Goal: Task Accomplishment & Management: Manage account settings

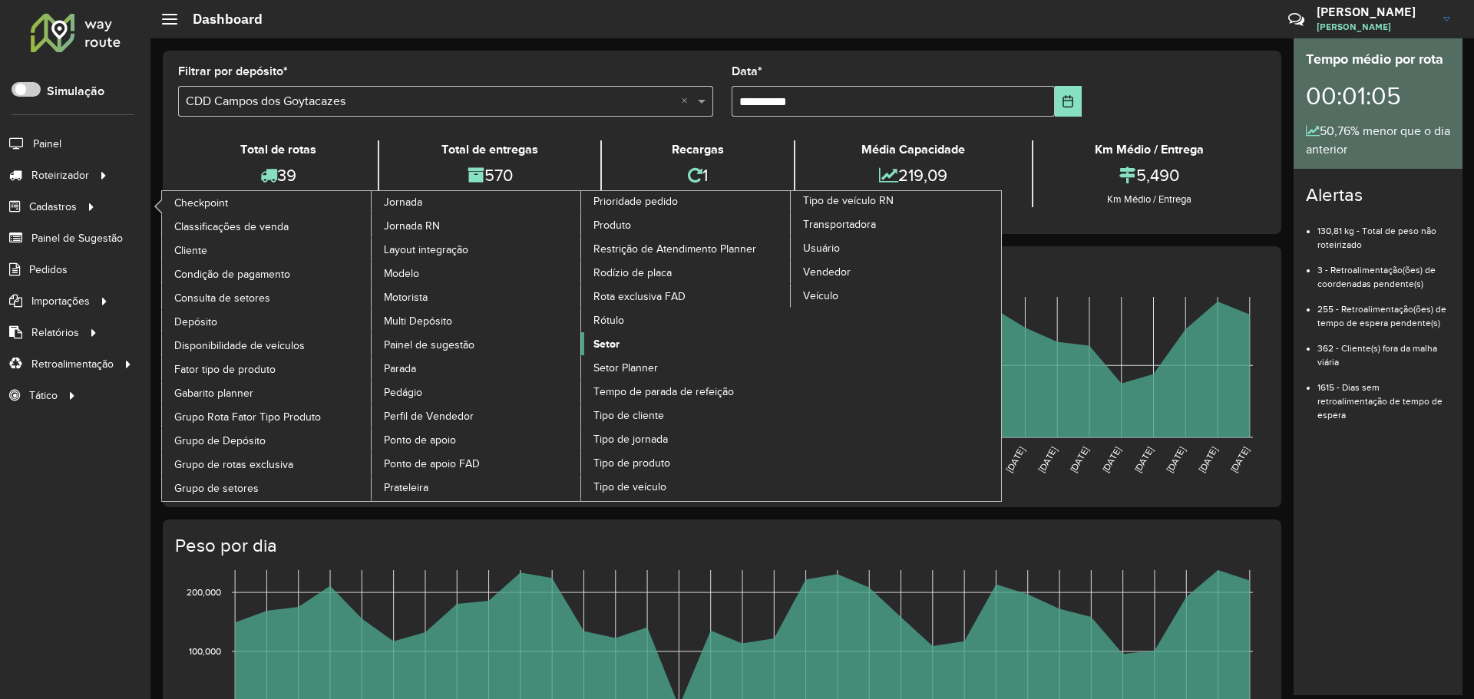
click at [602, 345] on span "Setor" at bounding box center [606, 344] width 26 height 16
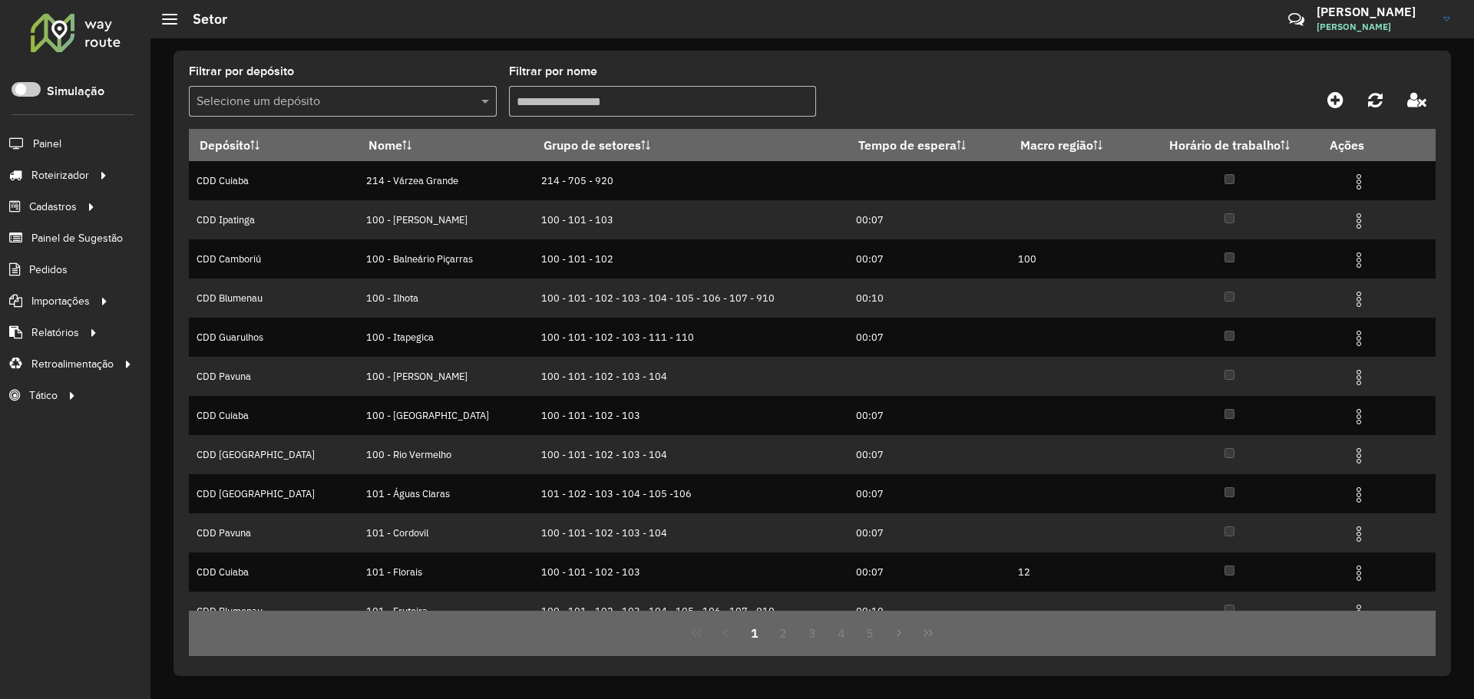
click at [338, 101] on input "text" at bounding box center [328, 102] width 262 height 18
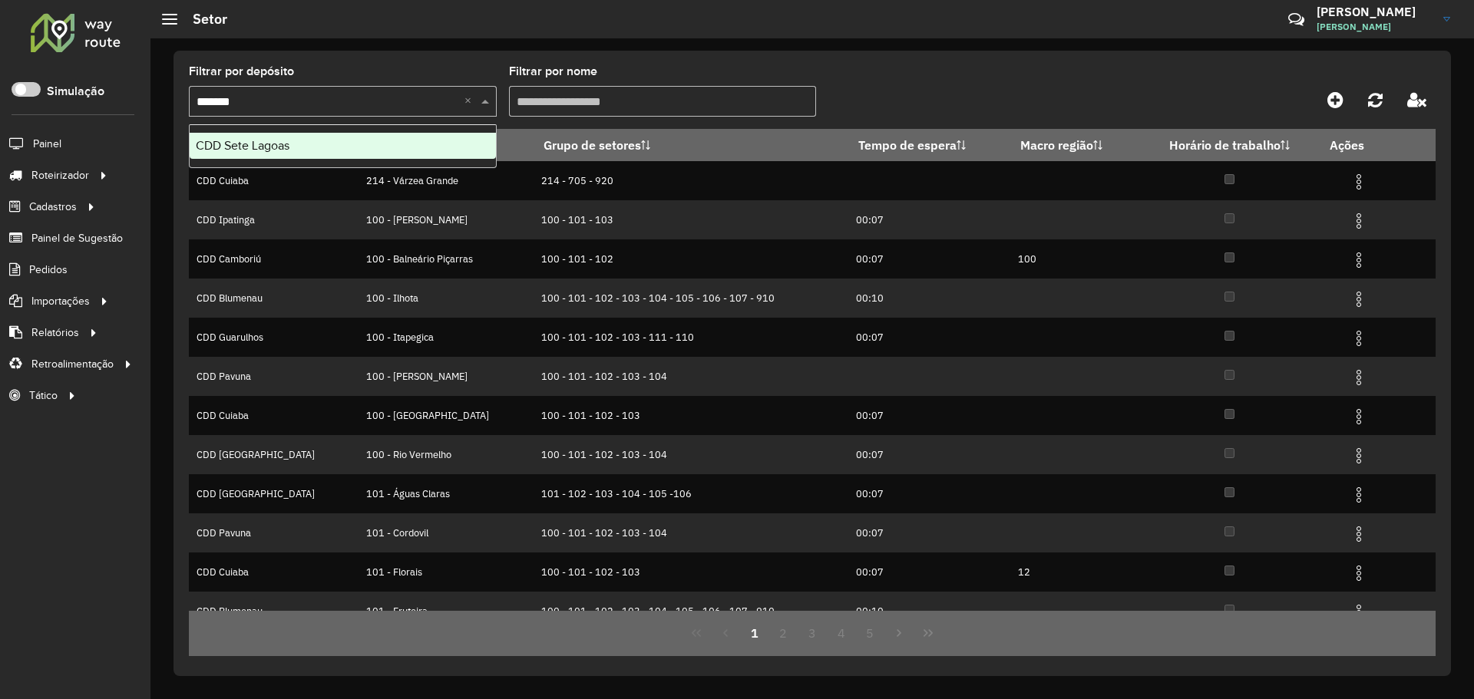
type input "********"
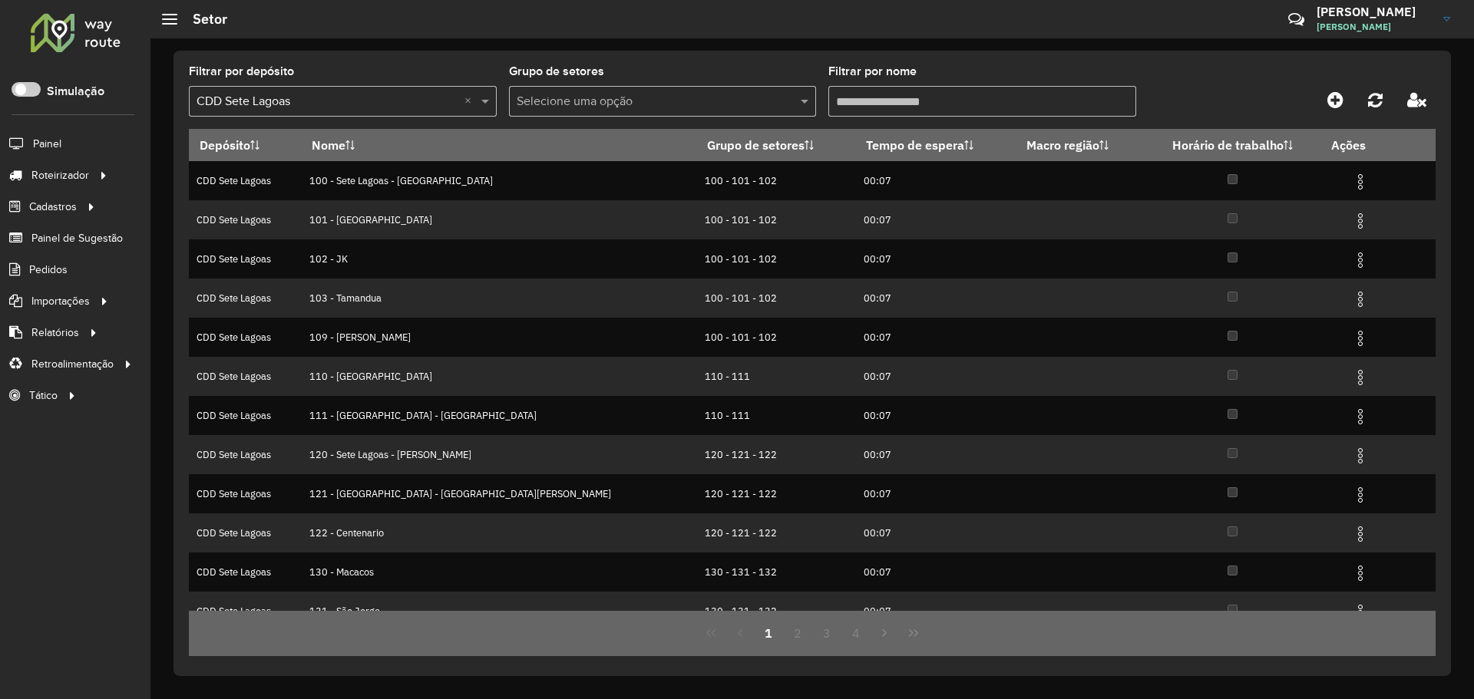
click at [936, 95] on input "Filtrar por nome" at bounding box center [982, 101] width 308 height 31
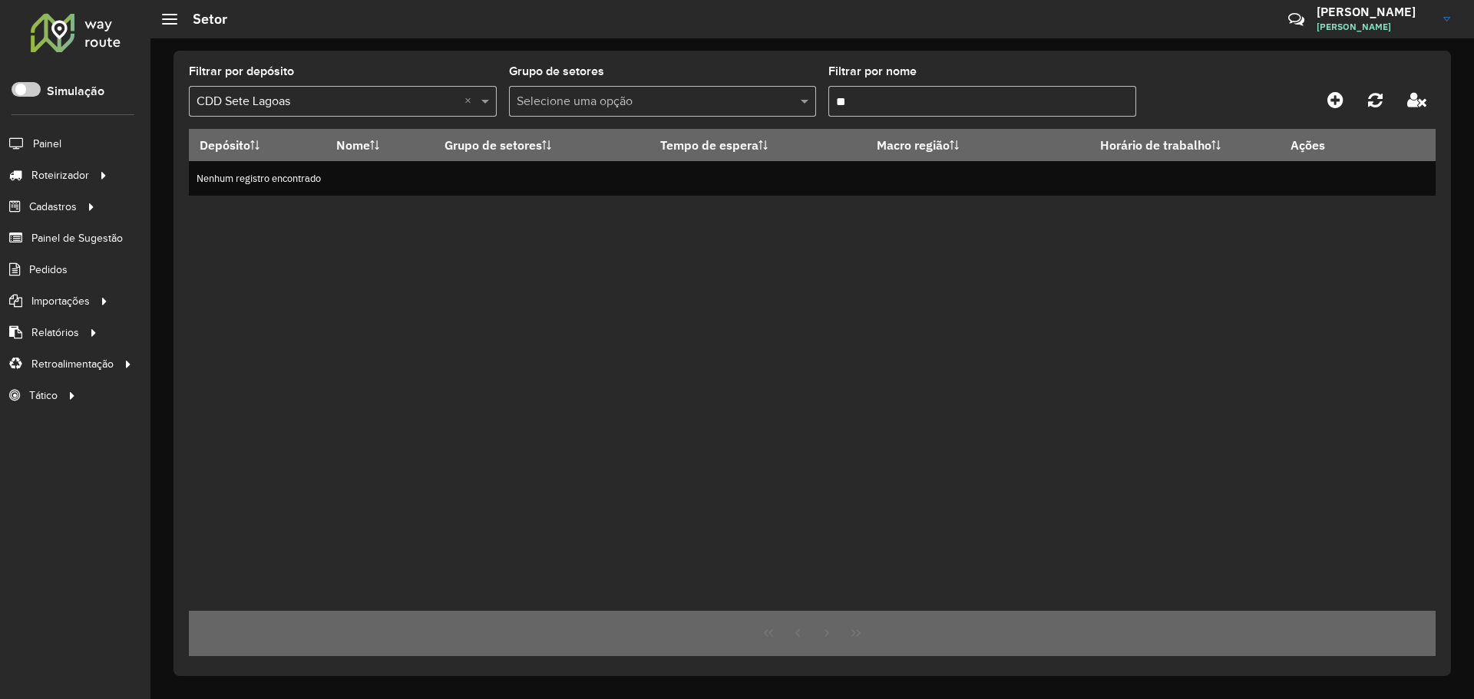
type input "*"
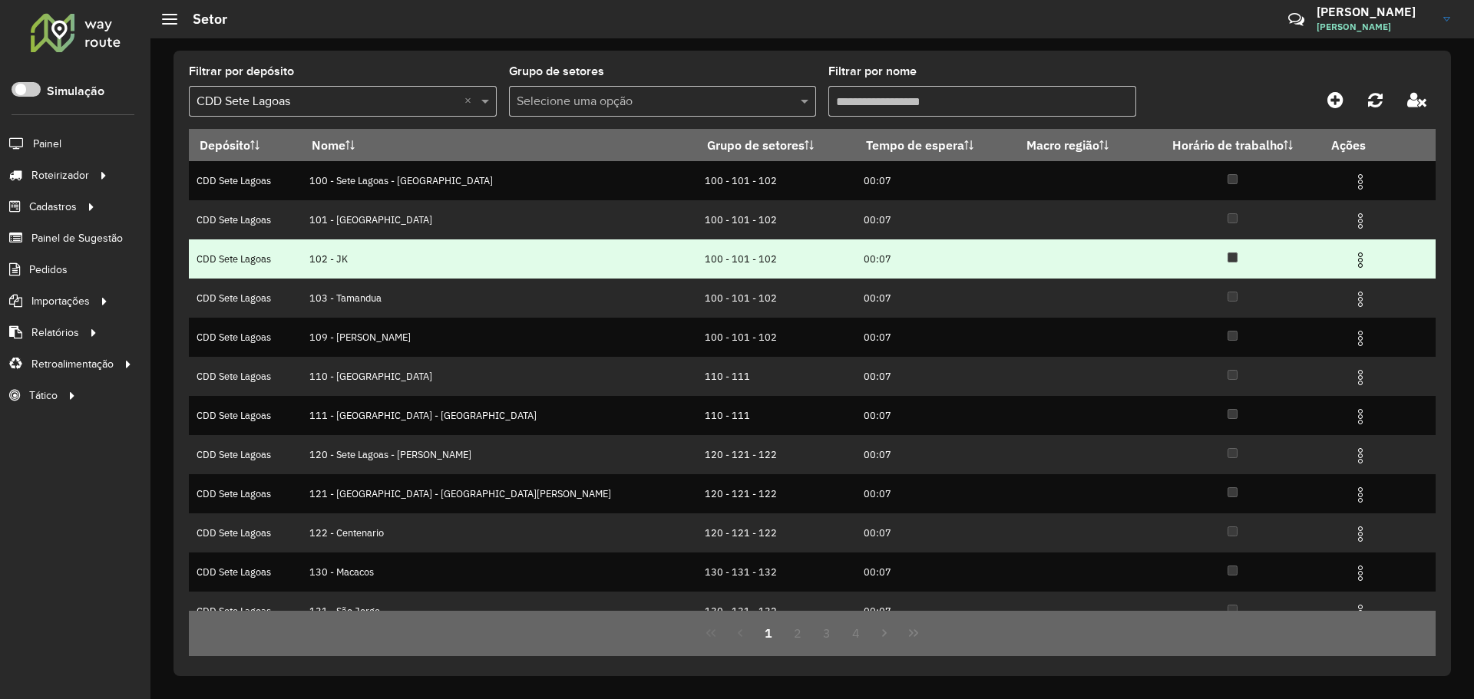
click at [1351, 252] on img at bounding box center [1360, 260] width 18 height 18
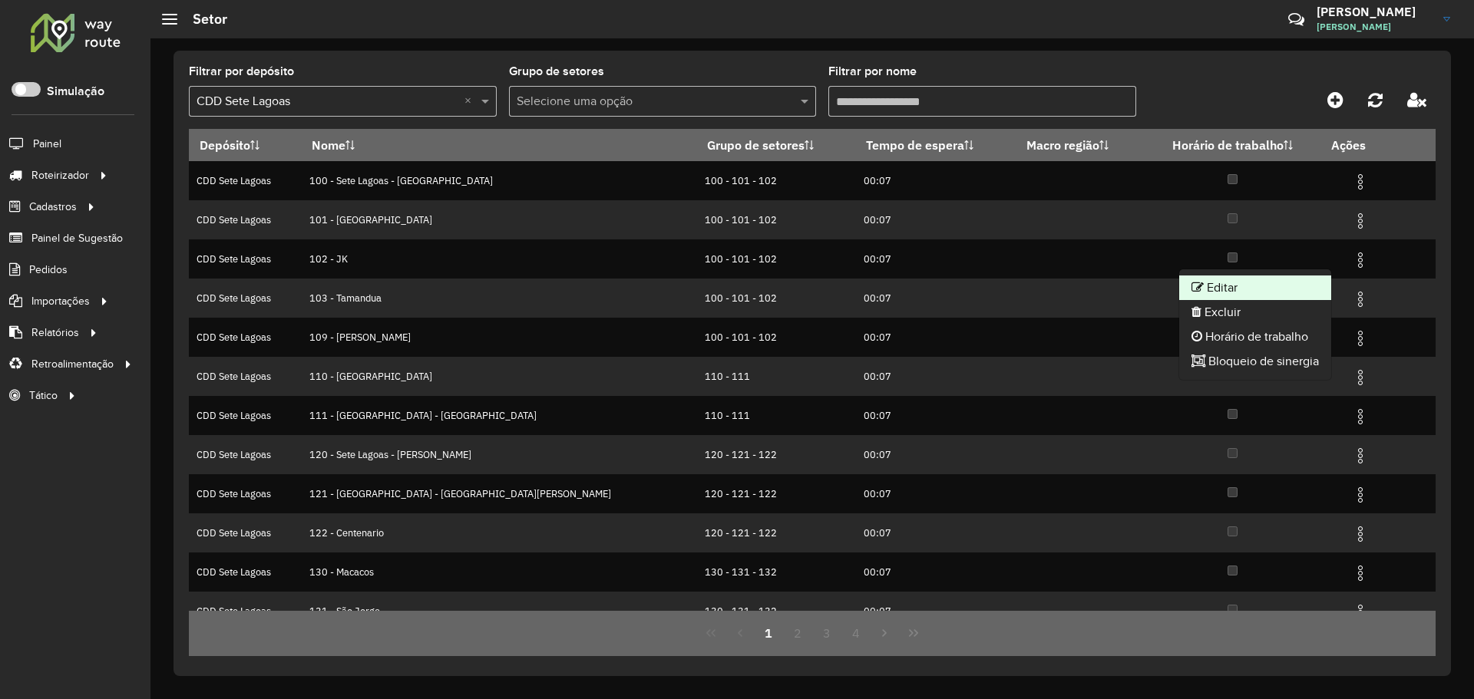
click at [1265, 286] on li "Editar" at bounding box center [1255, 288] width 152 height 25
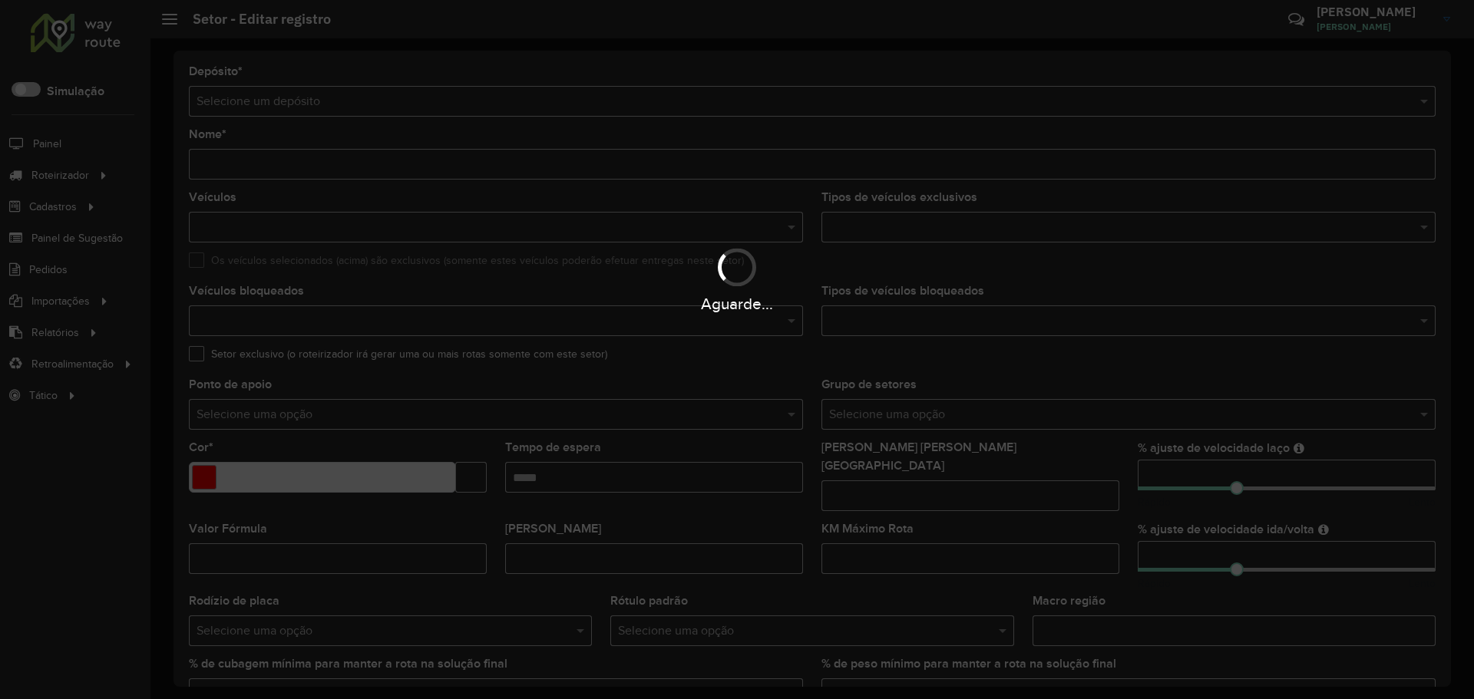
type input "********"
type input "*******"
type input "*****"
type input "**"
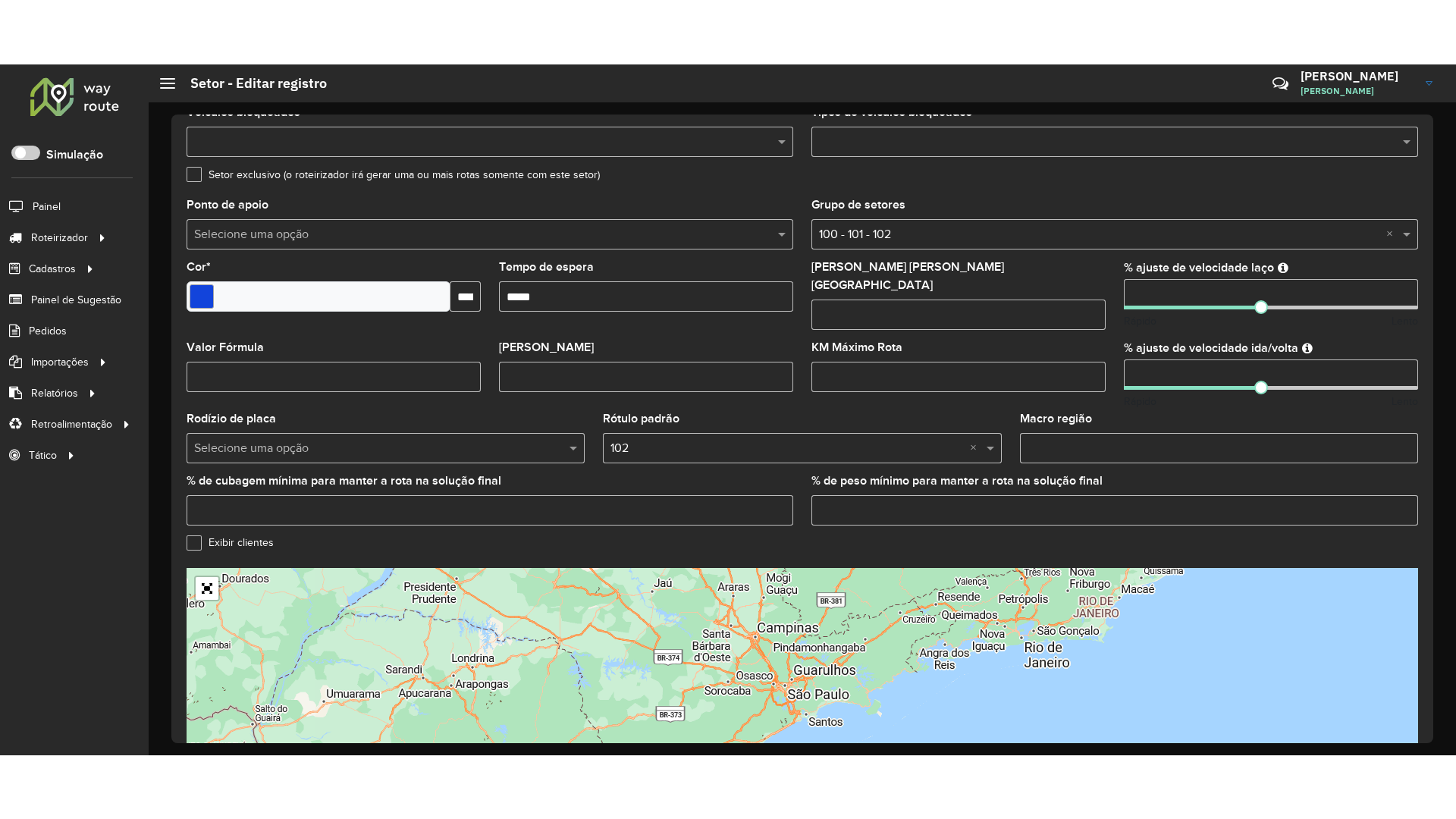
scroll to position [351, 0]
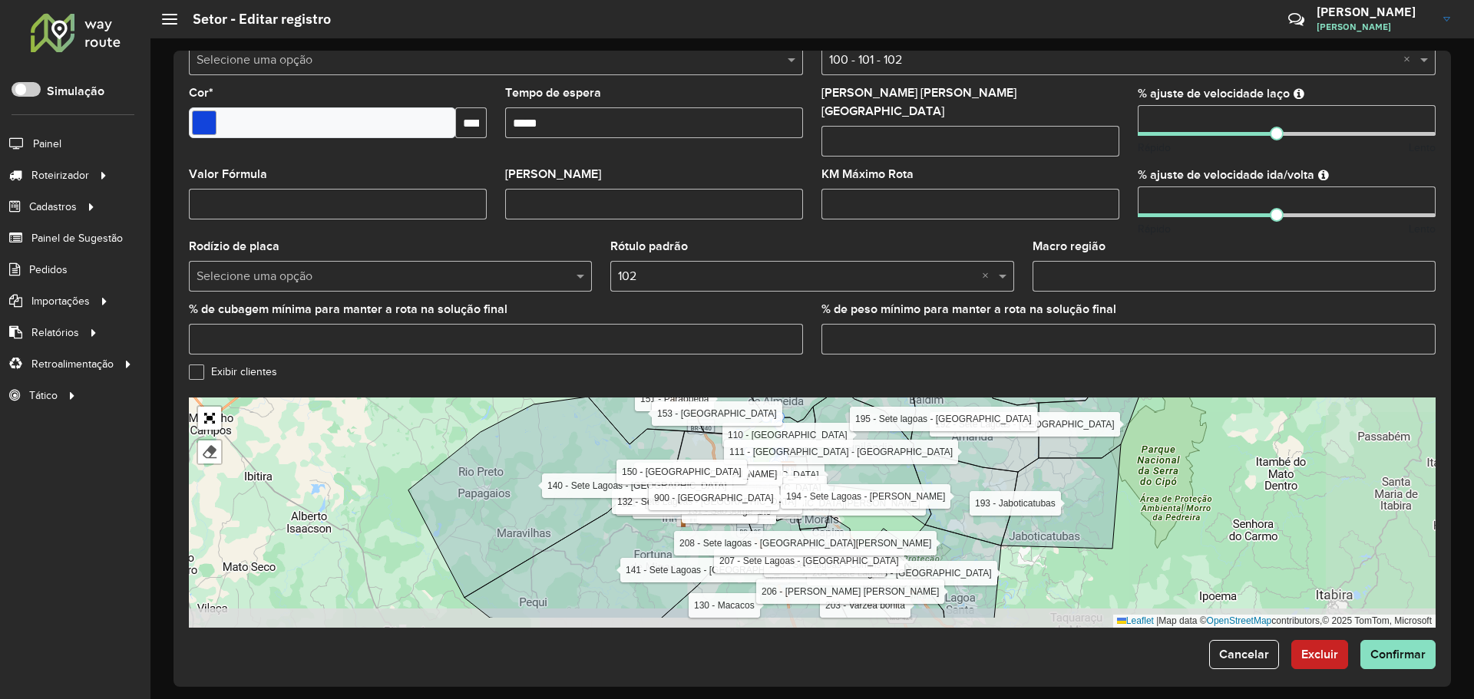
drag, startPoint x: 1019, startPoint y: 544, endPoint x: 910, endPoint y: 514, distance: 112.5
click at [911, 514] on div "100 - Sete Lagoas - Wenceslau 101 - Belo Vale 103 - Tamandua 109 - Ondina Vasco…" at bounding box center [812, 513] width 1247 height 230
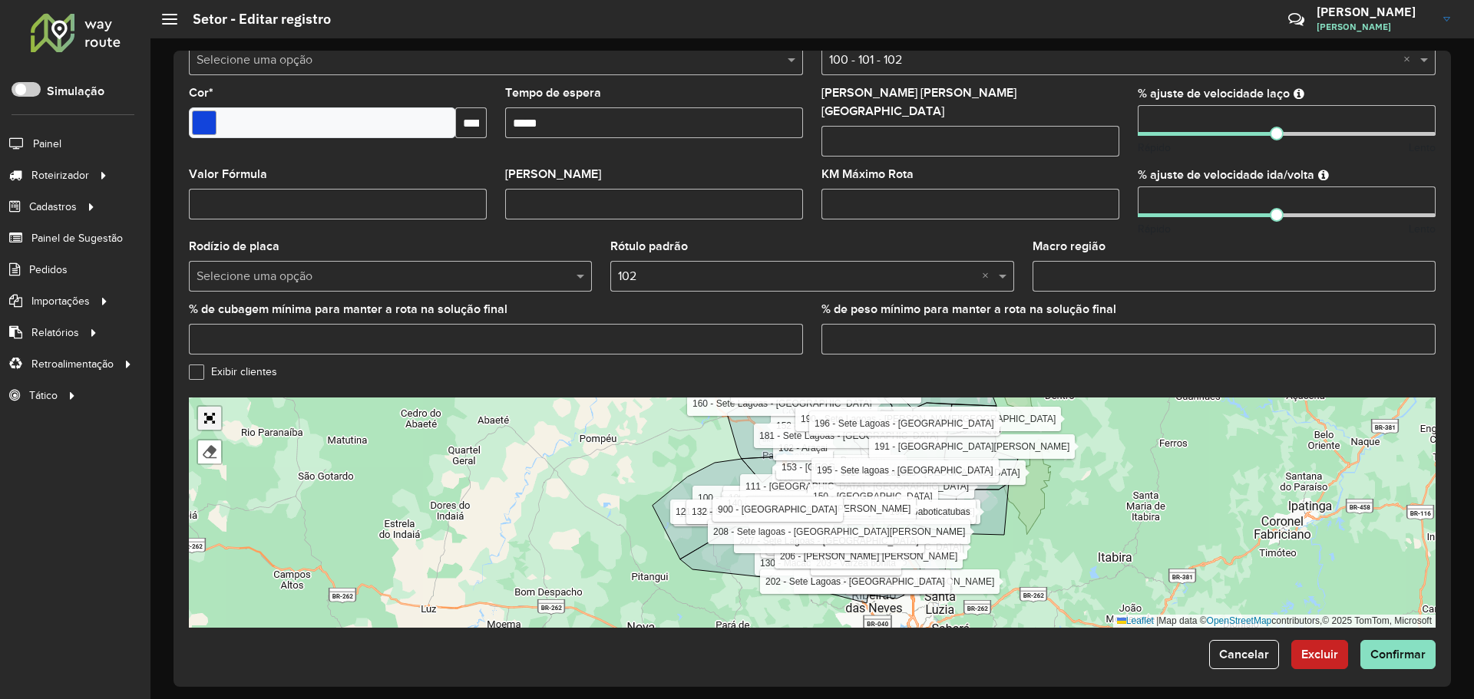
click at [218, 411] on link "Abrir mapa em tela cheia" at bounding box center [209, 418] width 23 height 23
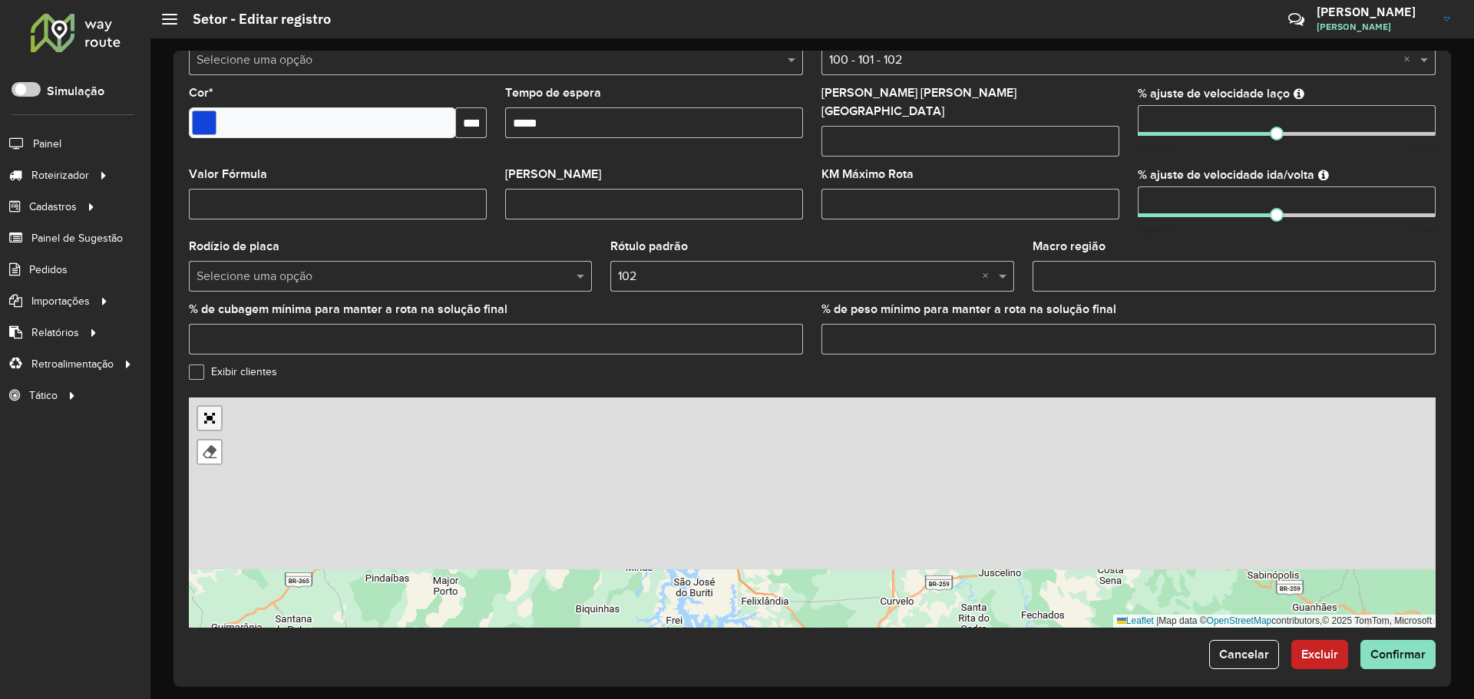
scroll to position [0, 0]
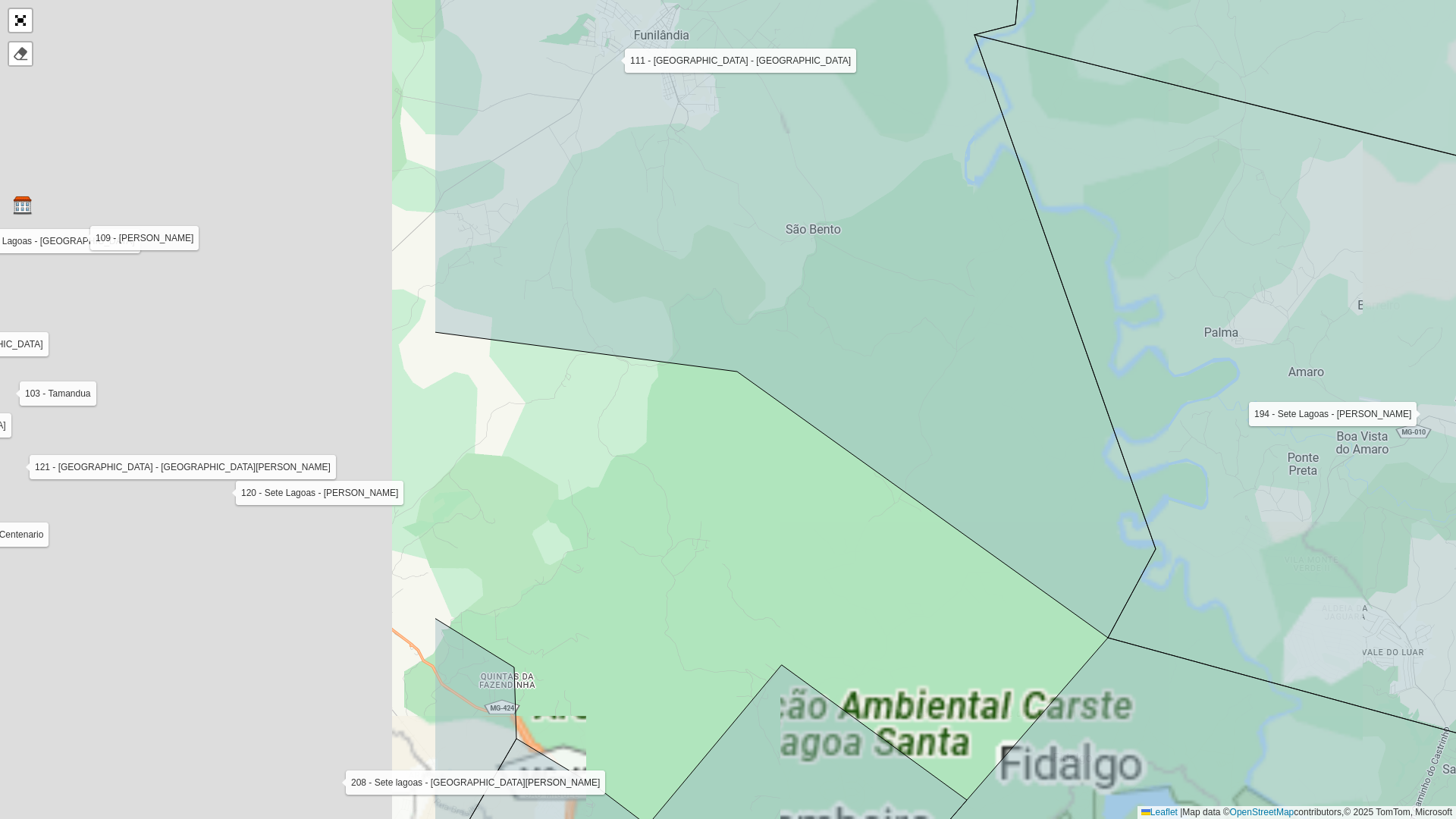
drag, startPoint x: 742, startPoint y: 328, endPoint x: 979, endPoint y: 331, distance: 237.0
click at [979, 331] on icon at bounding box center [795, 291] width 721 height 691
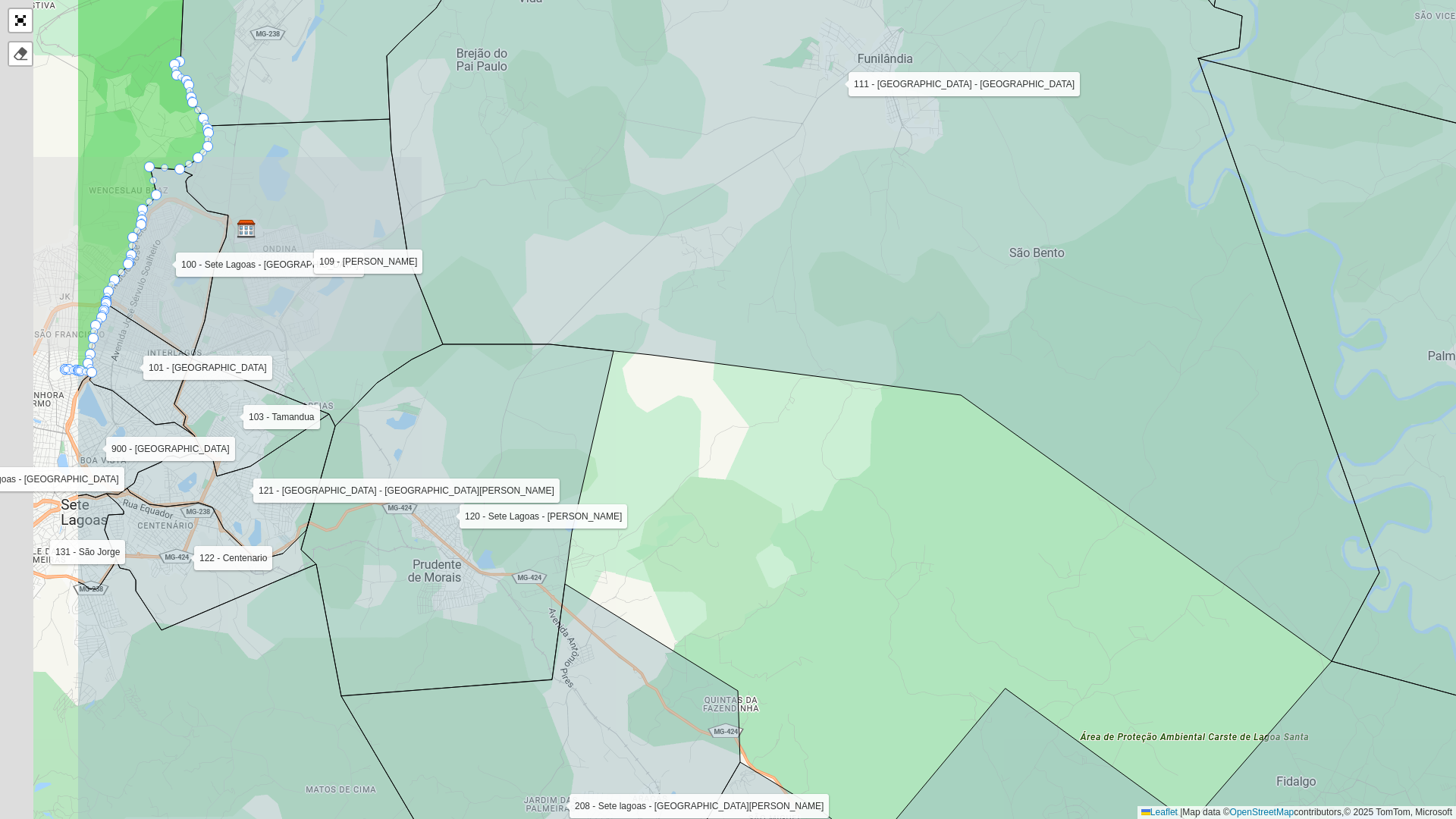
click at [886, 343] on icon at bounding box center [883, 300] width 993 height 720
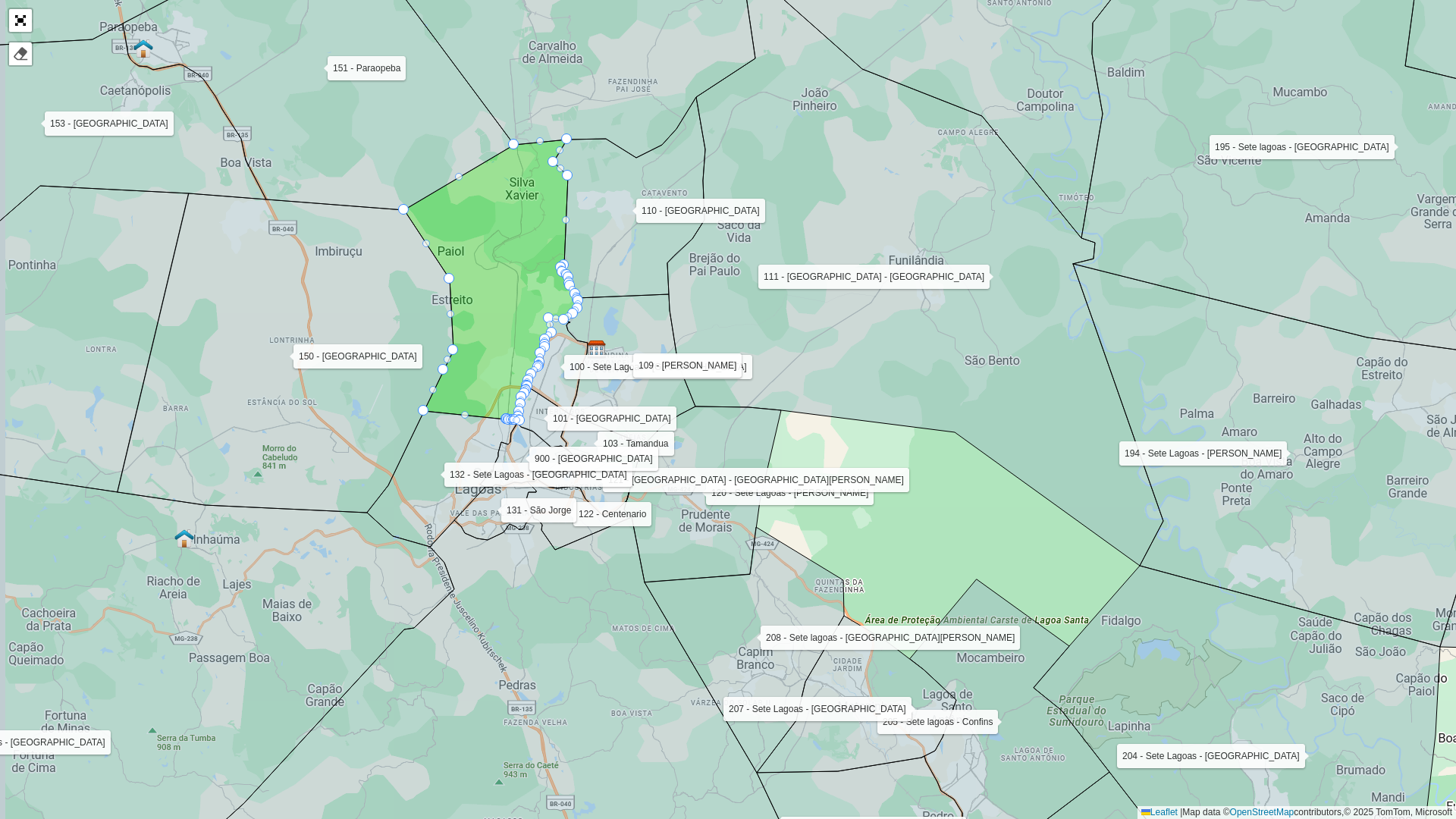
drag, startPoint x: 820, startPoint y: 339, endPoint x: 906, endPoint y: 403, distance: 107.2
click at [906, 403] on icon at bounding box center [916, 274] width 496 height 585
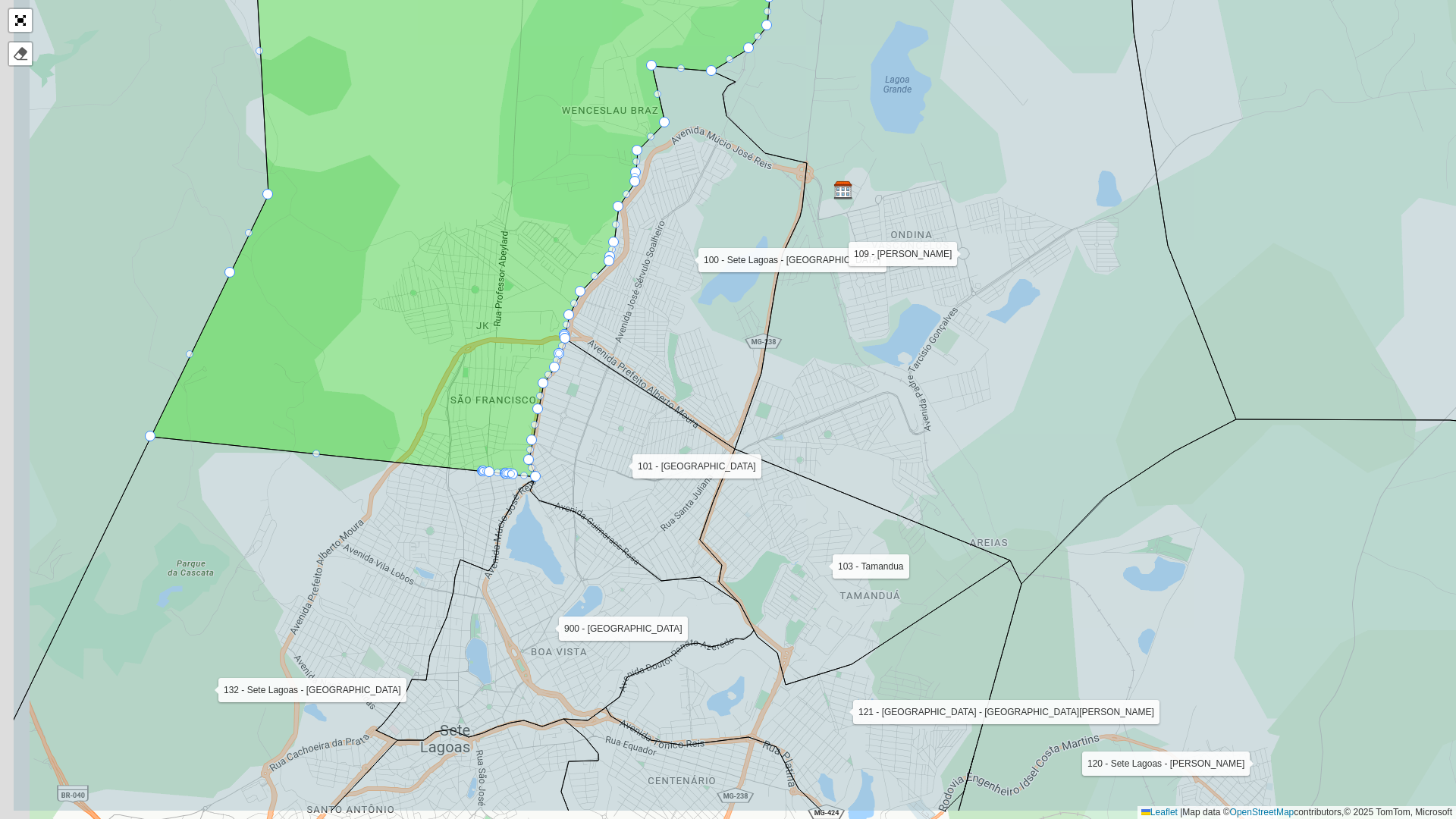
drag, startPoint x: 791, startPoint y: 416, endPoint x: 959, endPoint y: 309, distance: 199.2
click at [959, 309] on icon at bounding box center [974, 277] width 524 height 615
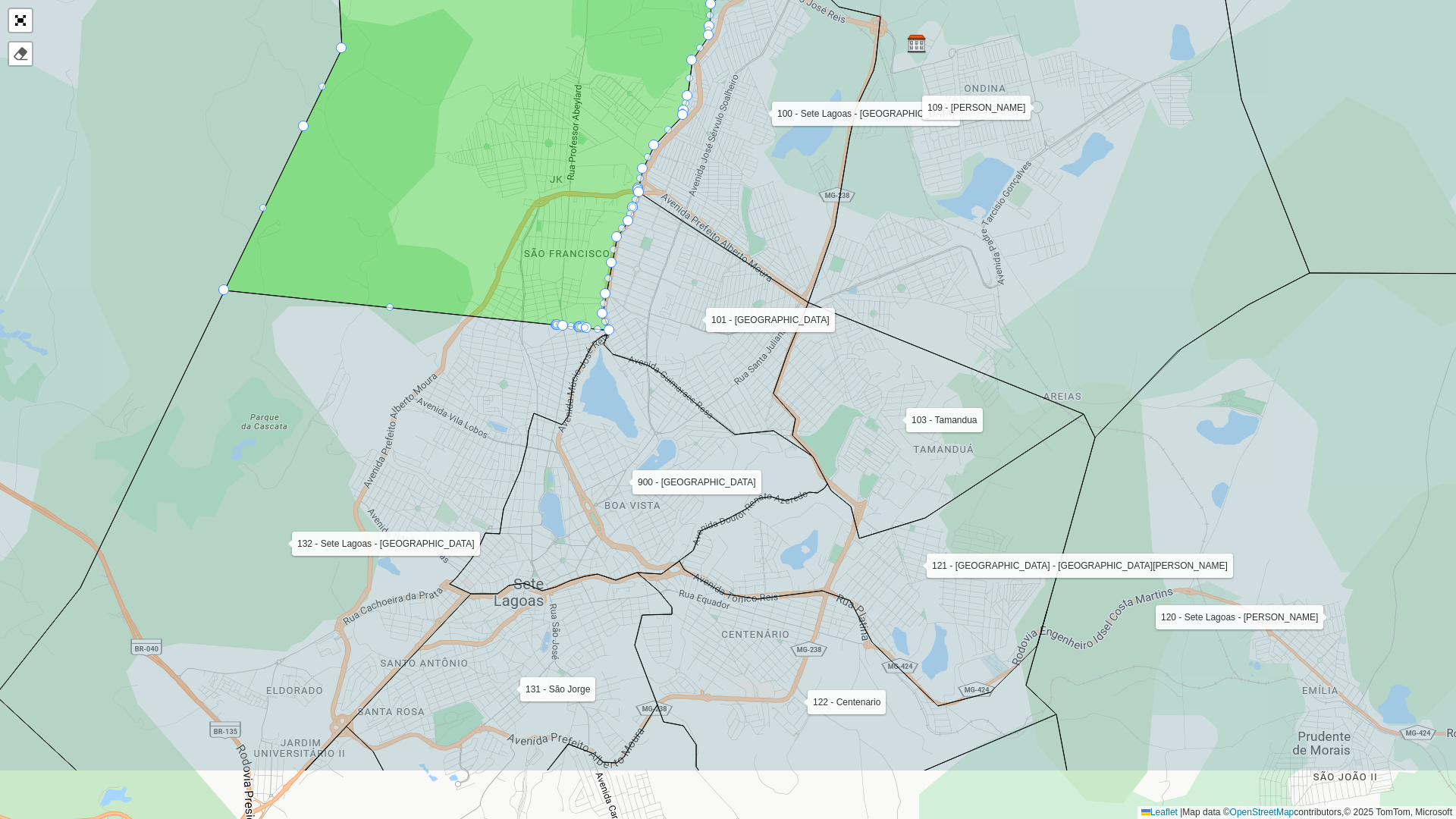
drag, startPoint x: 896, startPoint y: 390, endPoint x: 961, endPoint y: 260, distance: 145.3
click at [961, 260] on icon at bounding box center [1047, 129] width 524 height 615
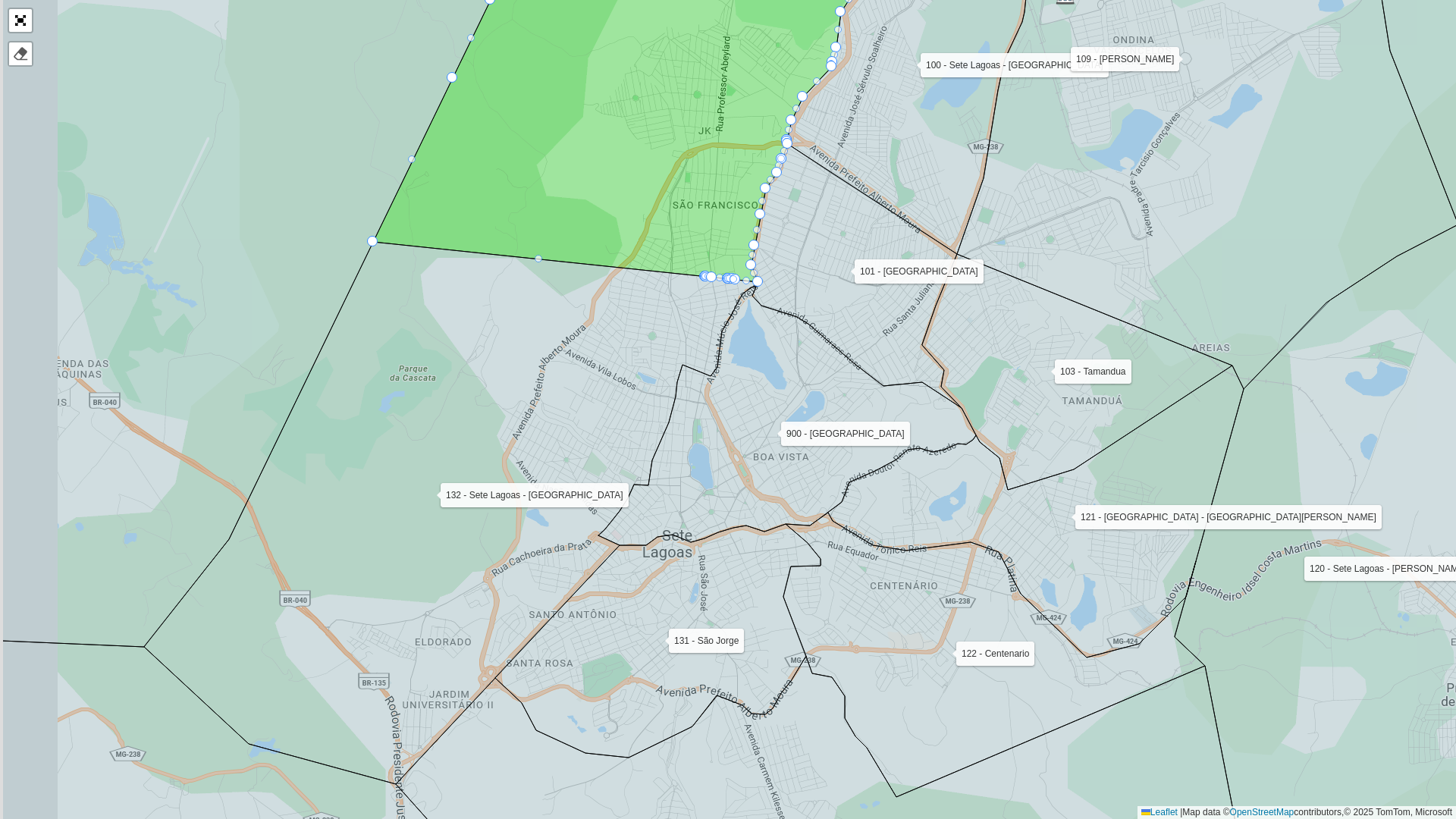
drag, startPoint x: 734, startPoint y: 377, endPoint x: 765, endPoint y: 364, distance: 33.6
click at [765, 364] on icon at bounding box center [787, 416] width 377 height 259
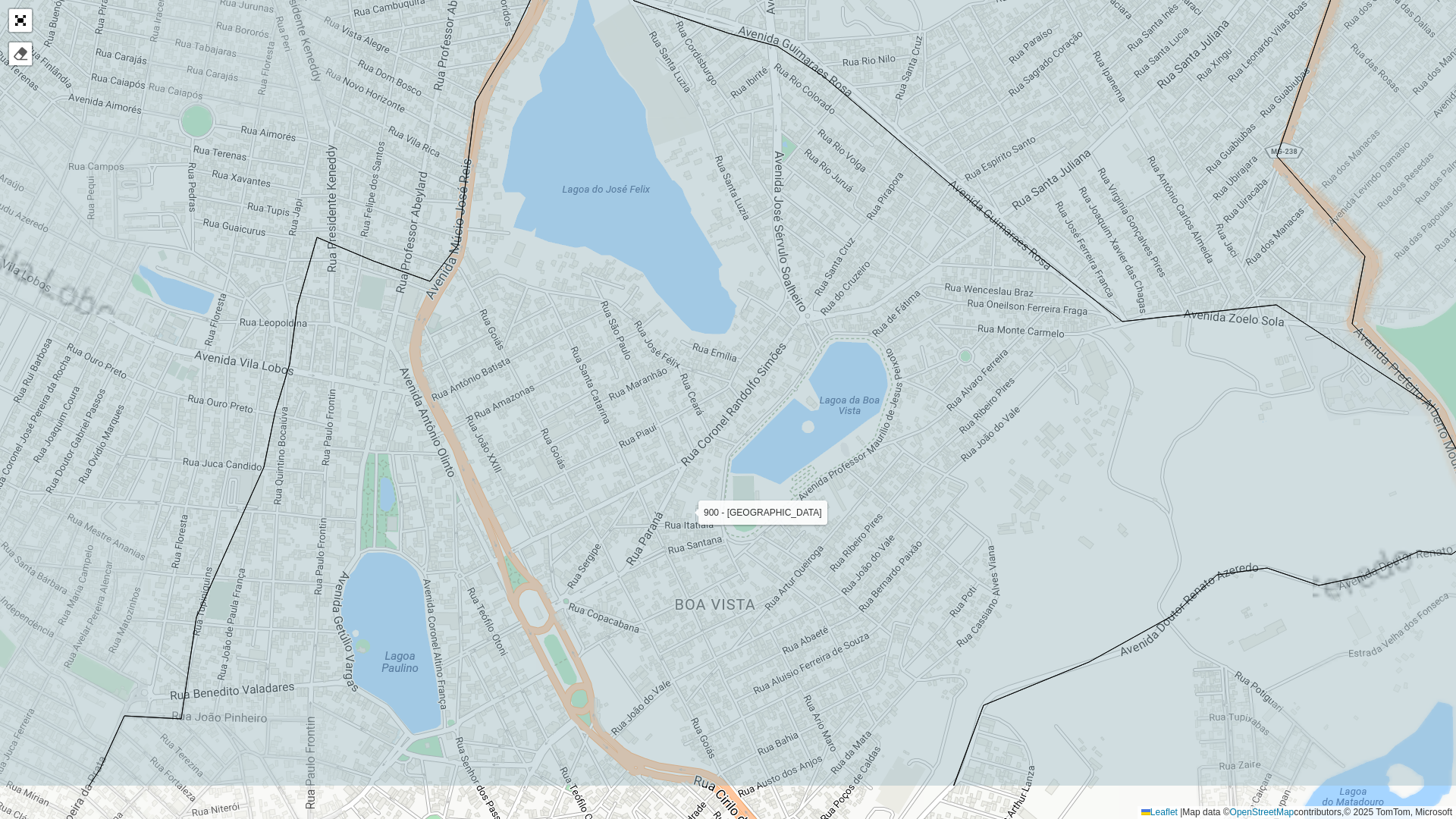
drag, startPoint x: 826, startPoint y: 446, endPoint x: 809, endPoint y: 330, distance: 117.2
click at [809, 330] on icon at bounding box center [790, 355] width 1404 height 862
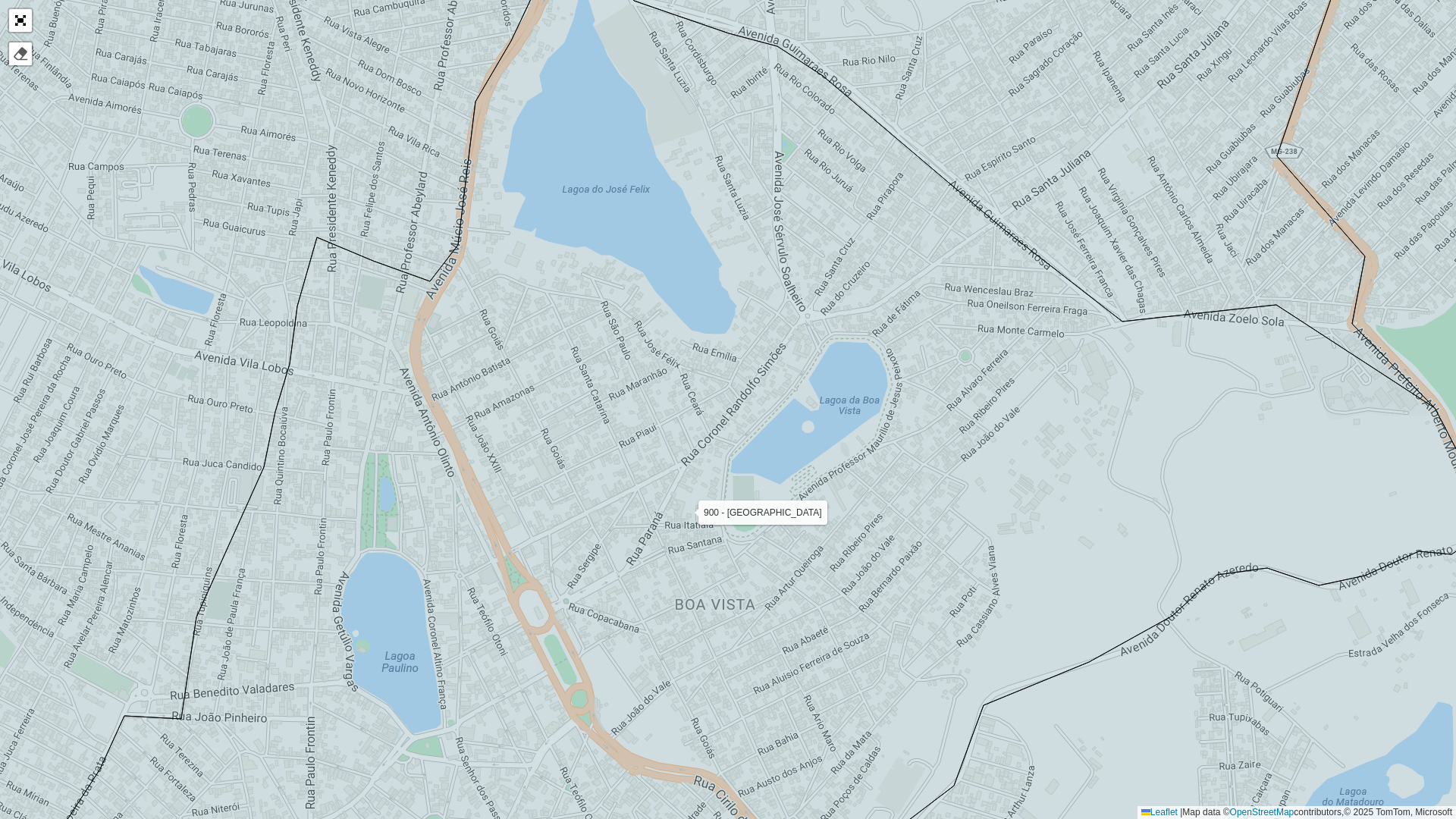
click at [785, 518] on icon at bounding box center [747, 413] width 1492 height 978
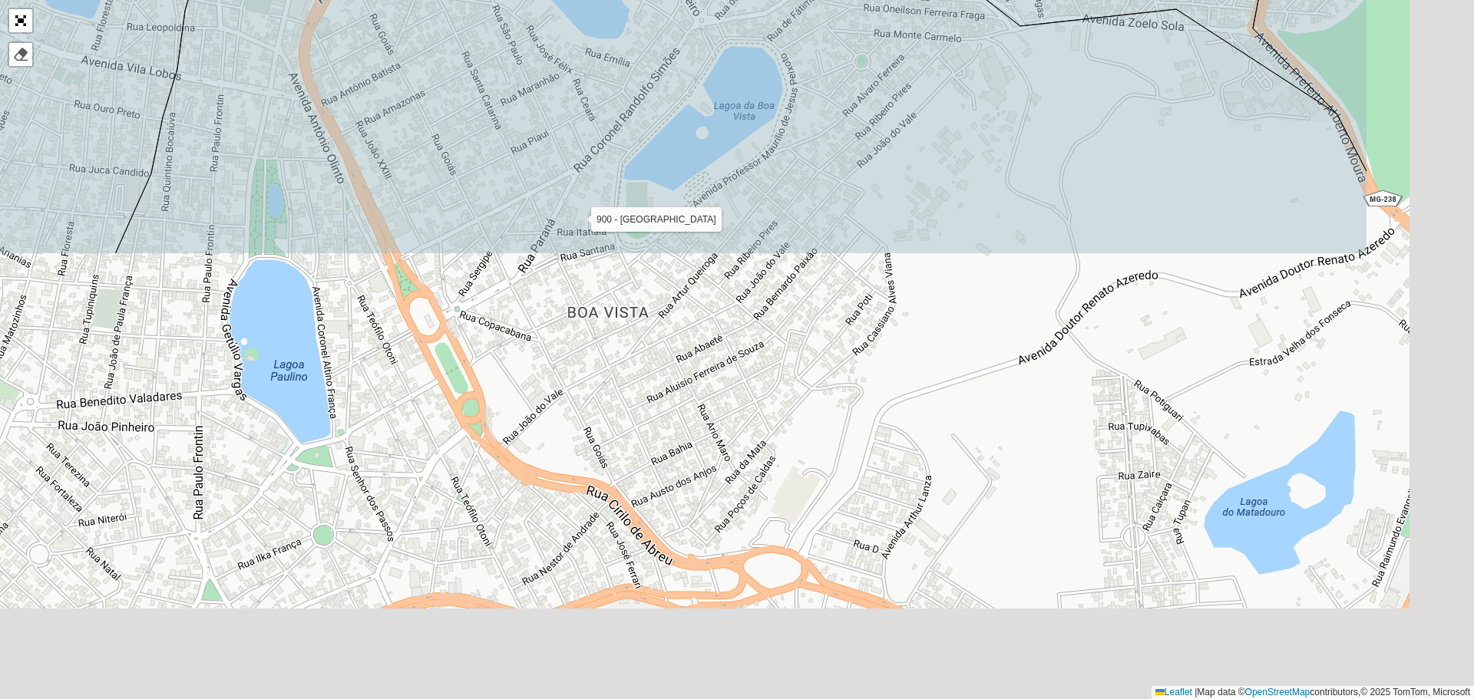
scroll to position [355, 0]
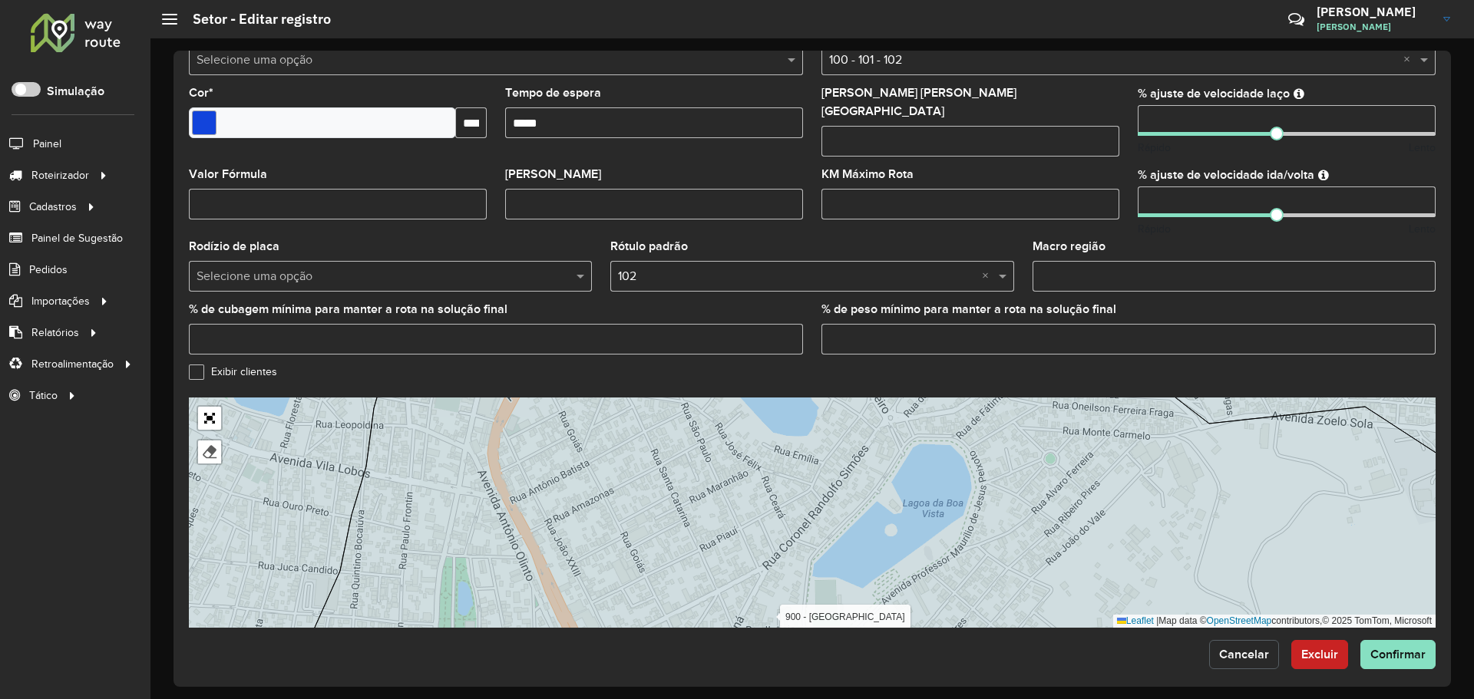
click at [1222, 640] on button "Cancelar" at bounding box center [1244, 654] width 70 height 29
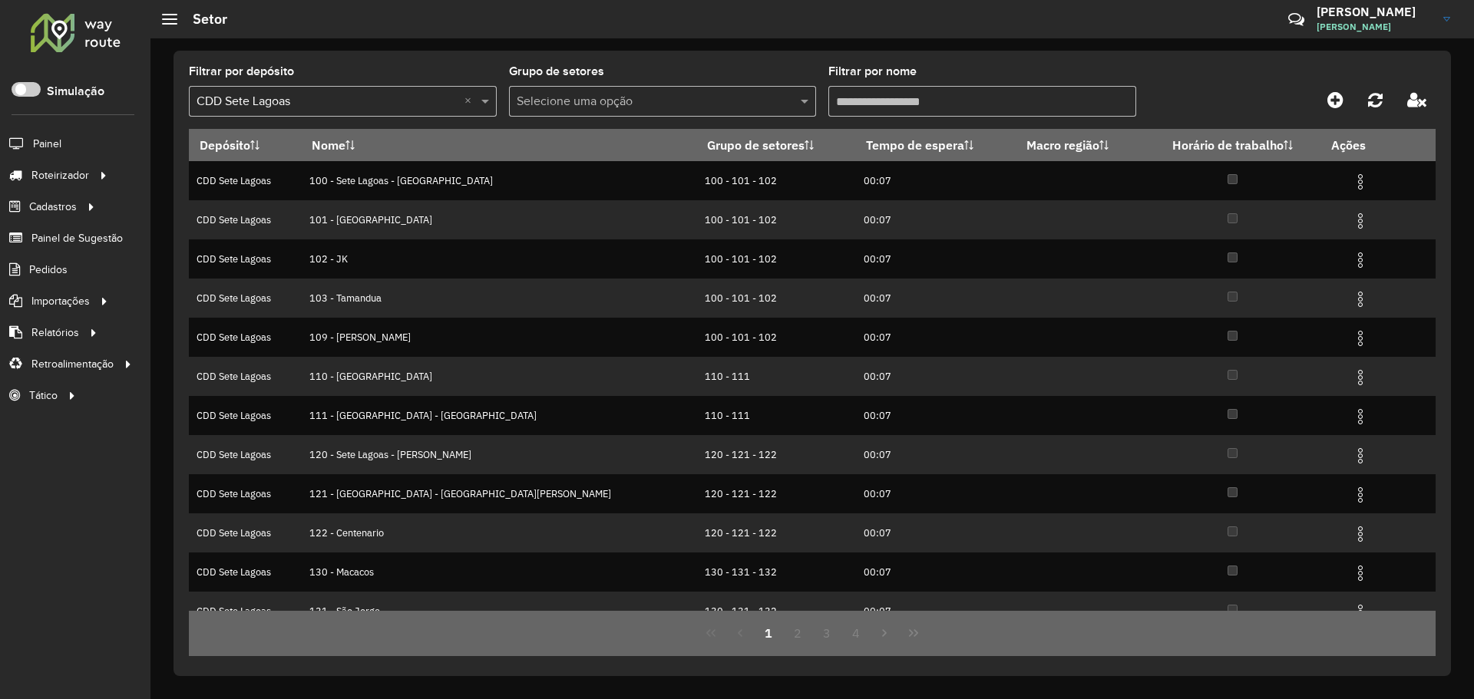
click at [908, 101] on input "Filtrar por nome" at bounding box center [982, 101] width 308 height 31
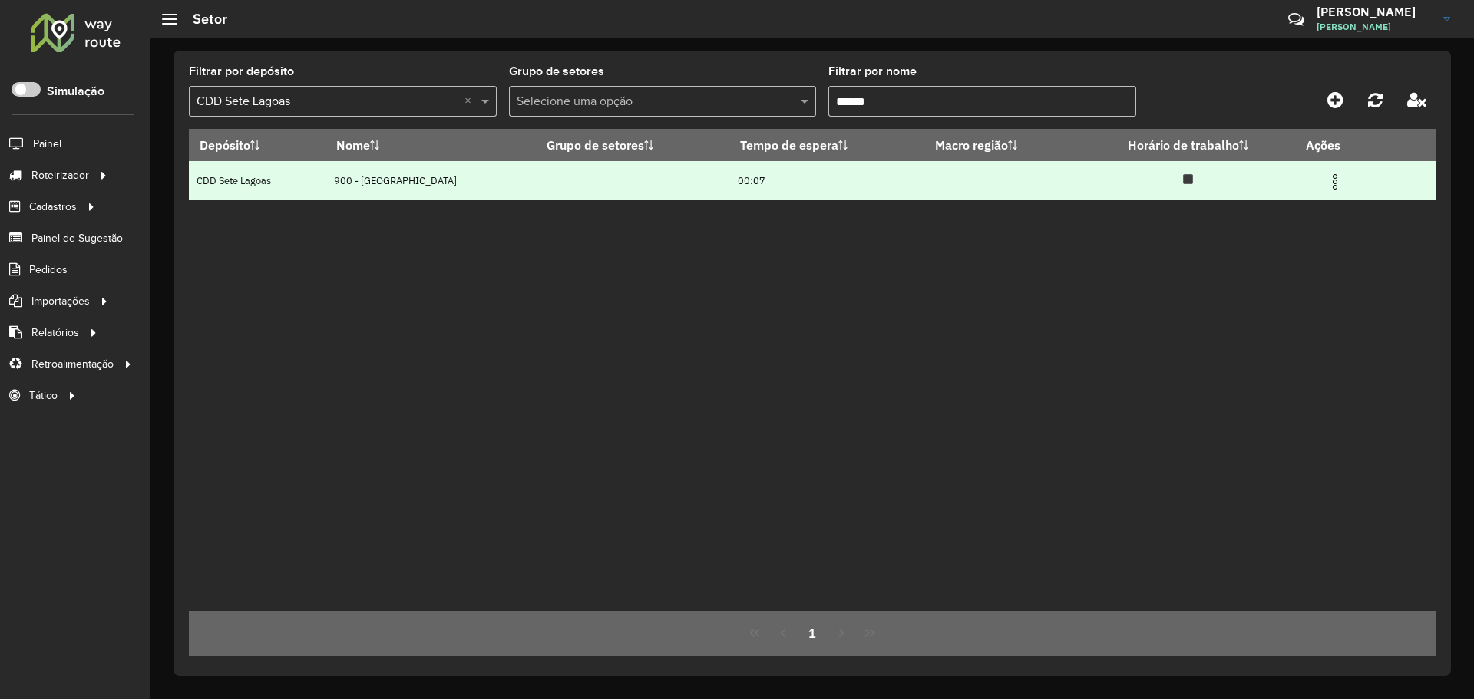
type input "******"
click at [1336, 185] on img at bounding box center [1335, 182] width 18 height 18
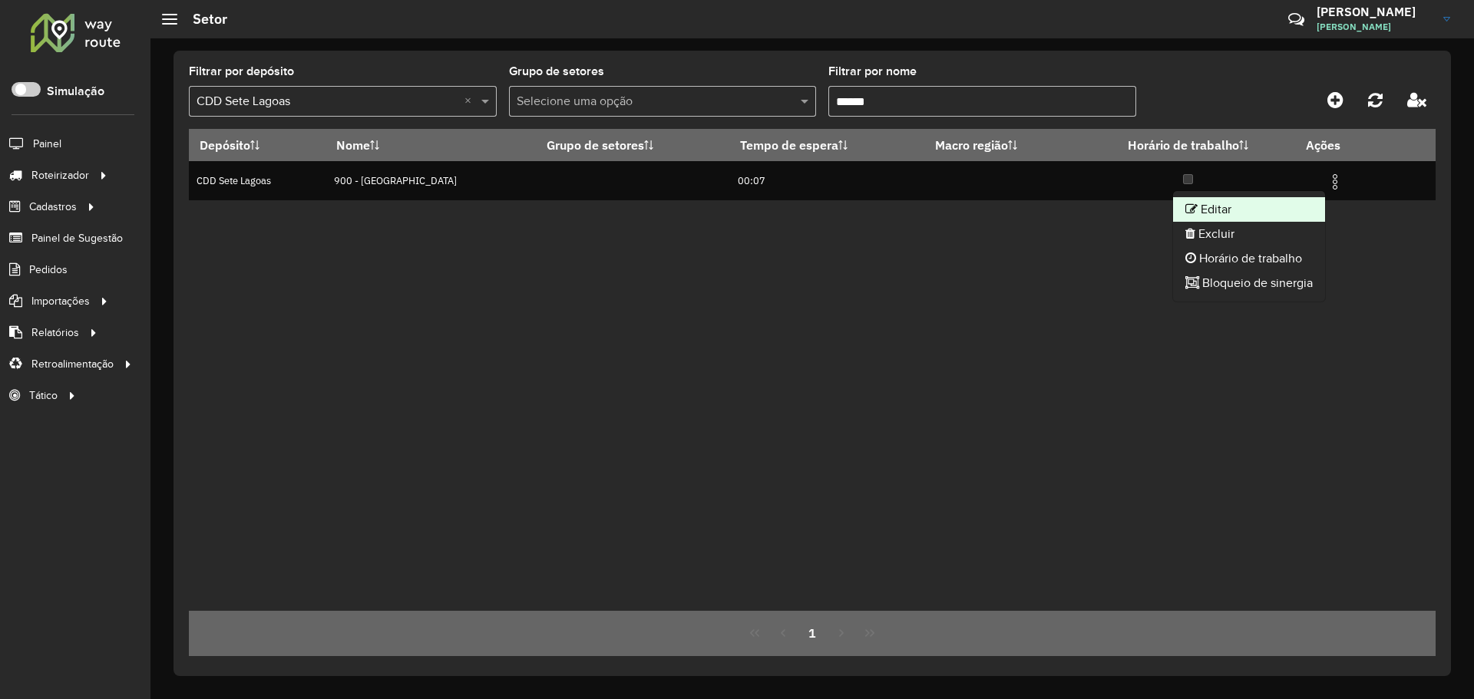
click at [1270, 207] on li "Editar" at bounding box center [1249, 209] width 152 height 25
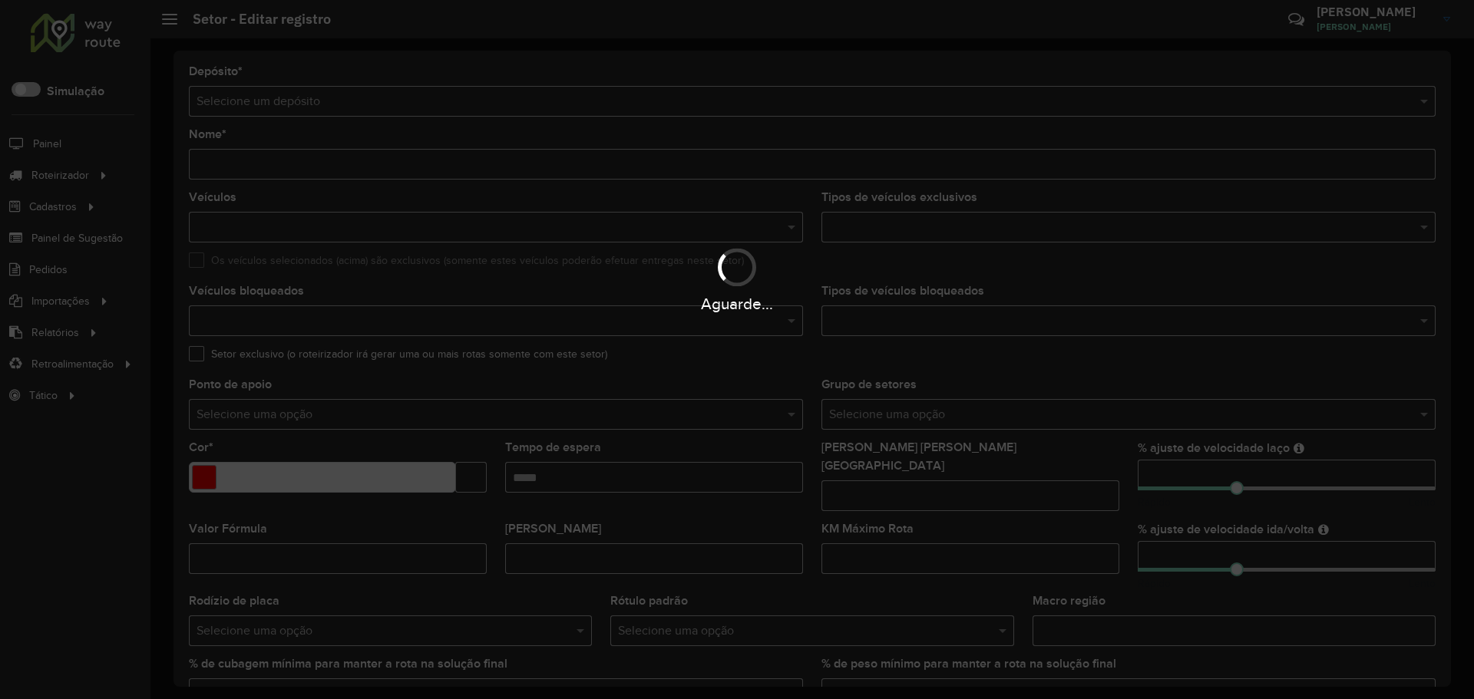
type input "**********"
type input "*******"
type input "*****"
type input "**"
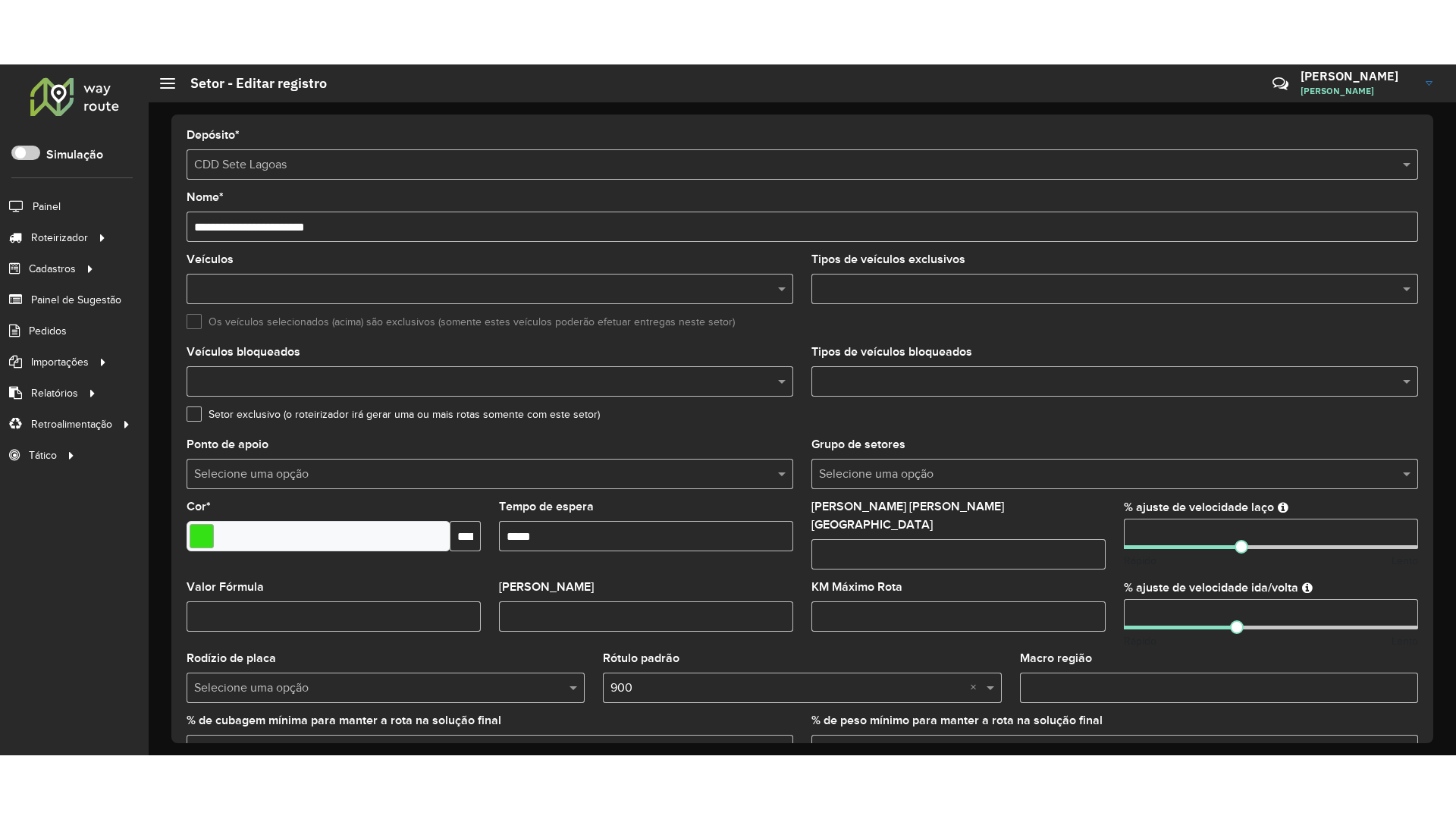
scroll to position [351, 0]
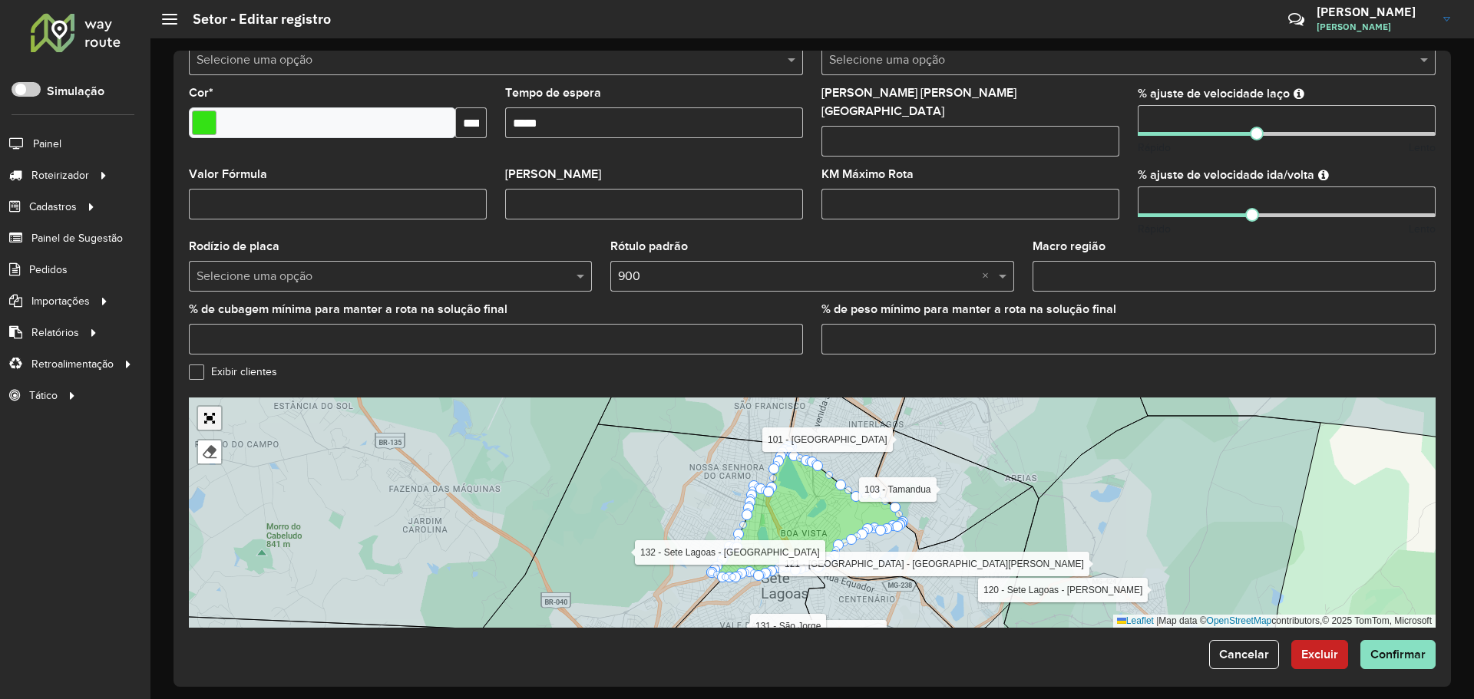
click at [202, 407] on link "Abrir mapa em tela cheia" at bounding box center [209, 418] width 23 height 23
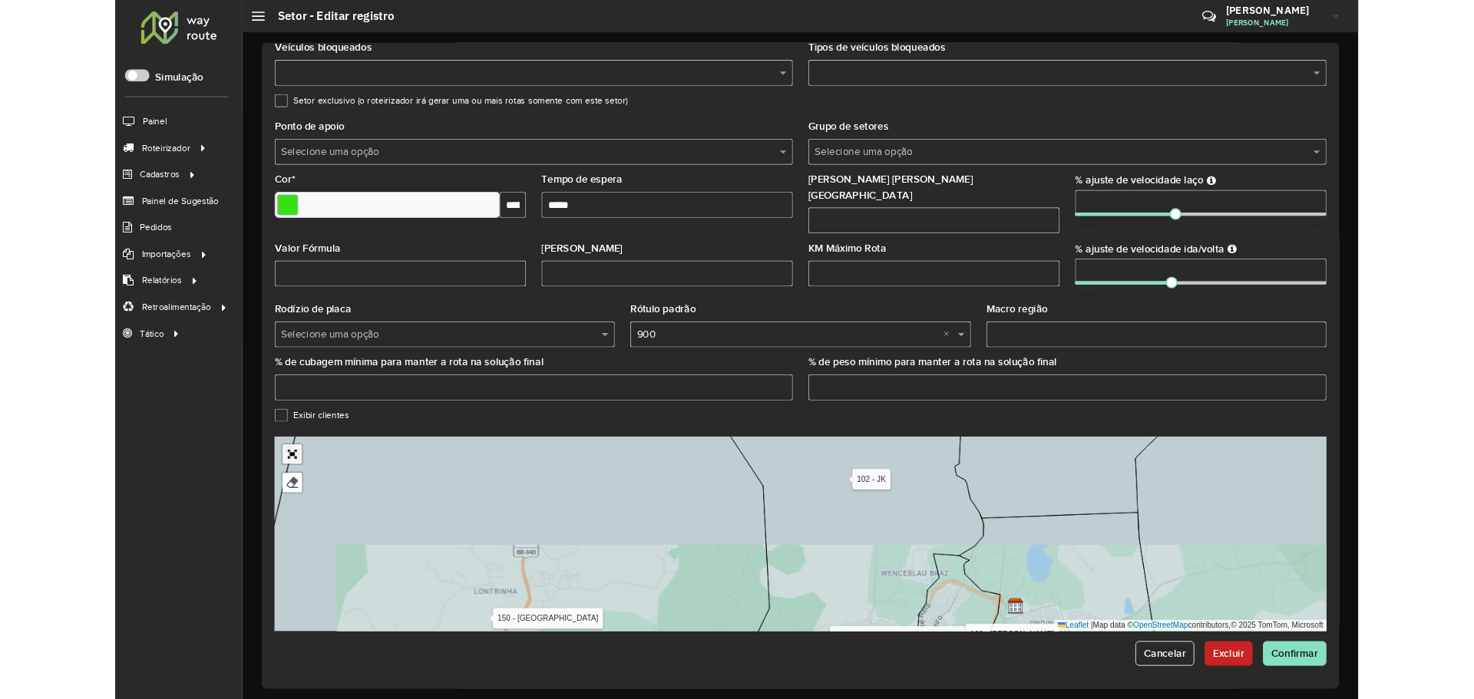
scroll to position [0, 0]
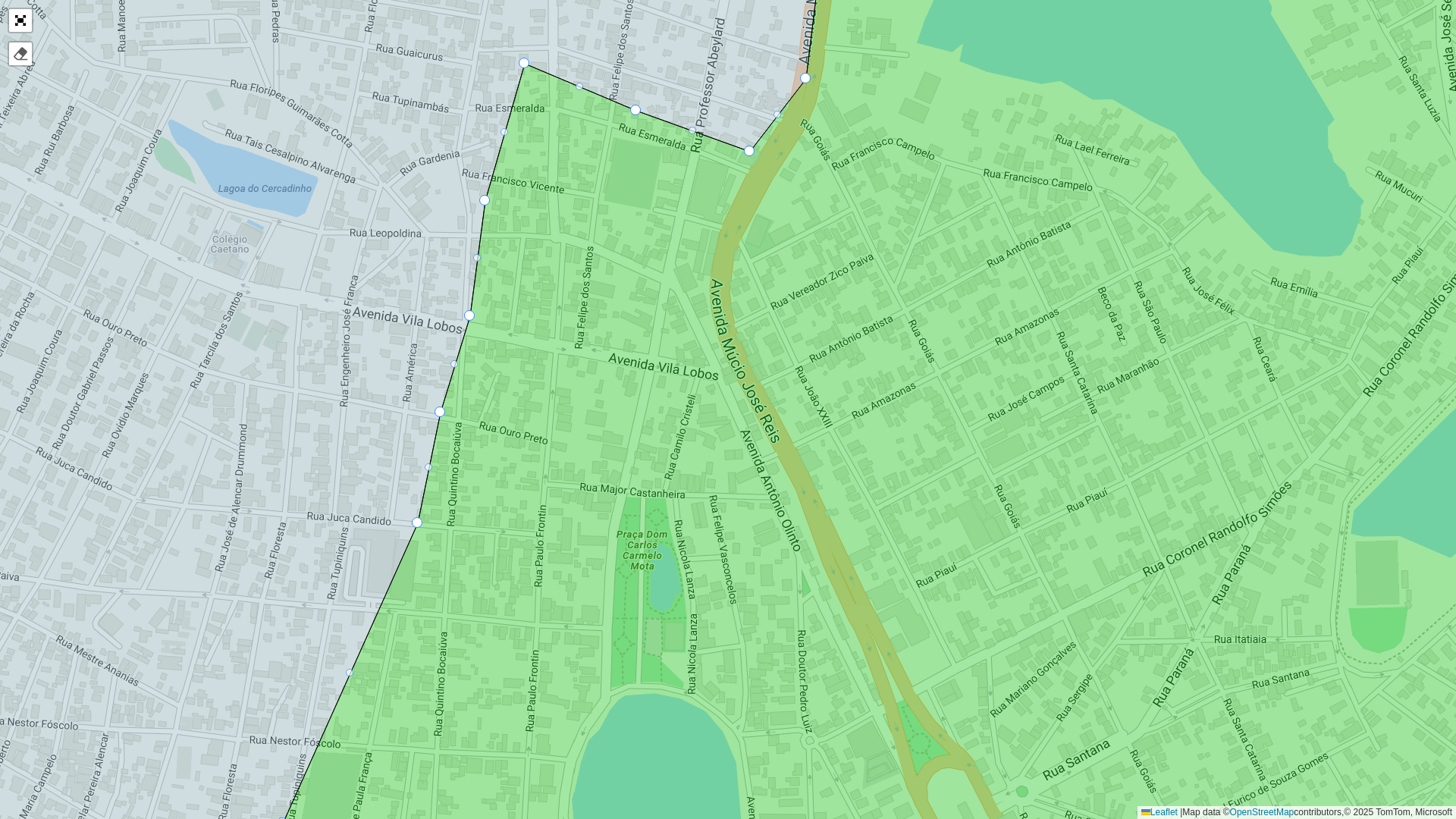
drag, startPoint x: 466, startPoint y: 314, endPoint x: 481, endPoint y: 314, distance: 15.0
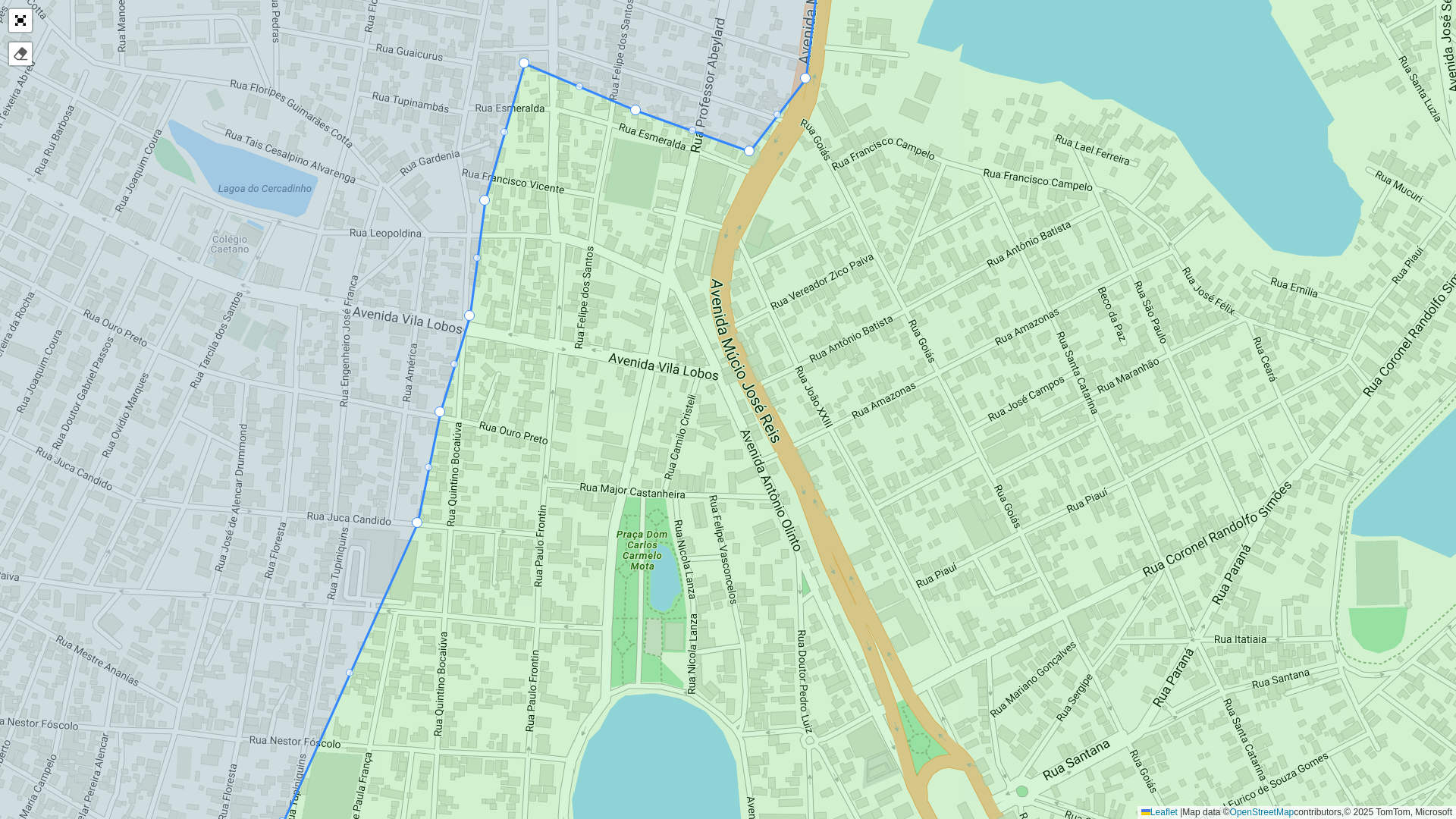
drag, startPoint x: 472, startPoint y: 313, endPoint x: 485, endPoint y: 313, distance: 13.0
drag, startPoint x: 465, startPoint y: 316, endPoint x: 480, endPoint y: 316, distance: 15.0
drag, startPoint x: 524, startPoint y: 60, endPoint x: 530, endPoint y: 73, distance: 14.3
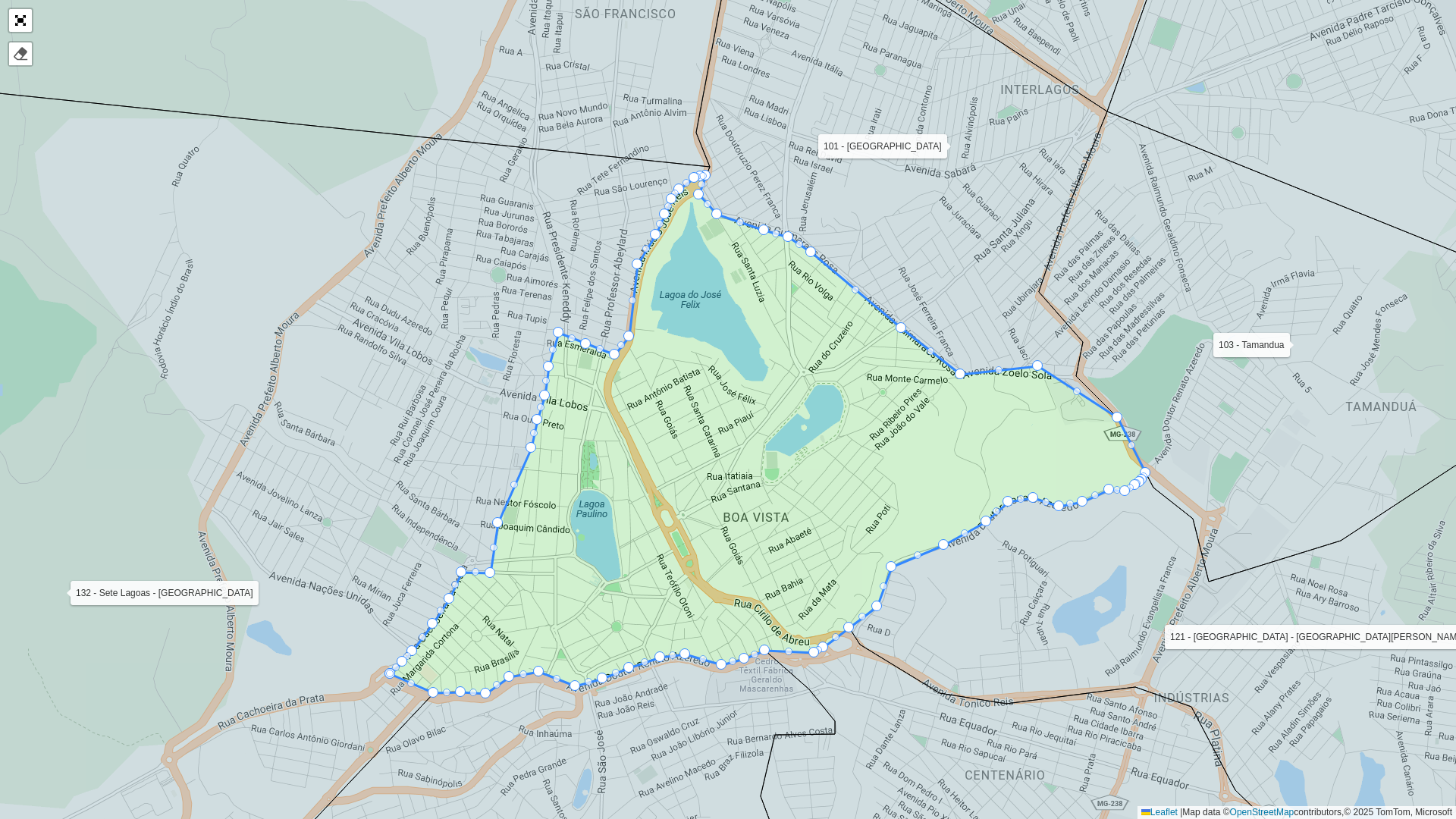
drag, startPoint x: 717, startPoint y: 209, endPoint x: 714, endPoint y: 217, distance: 8.5
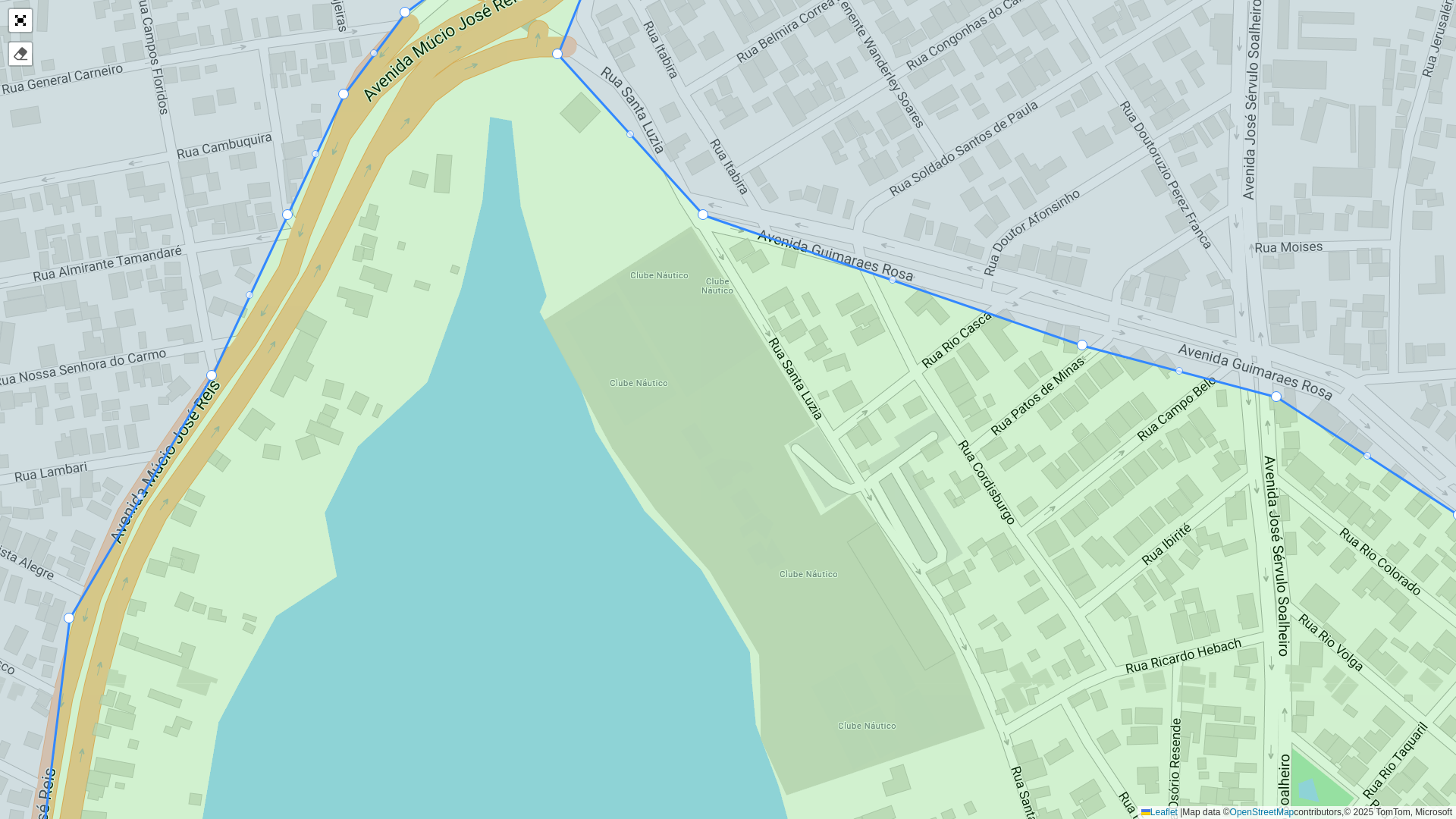
drag, startPoint x: 703, startPoint y: 215, endPoint x: 697, endPoint y: 223, distance: 10.0
drag, startPoint x: 701, startPoint y: 215, endPoint x: 680, endPoint y: 232, distance: 27.0
click at [556, 52] on div at bounding box center [557, 53] width 11 height 11
click at [19, 23] on link "Abrir mapa em tela cheia" at bounding box center [20, 20] width 23 height 23
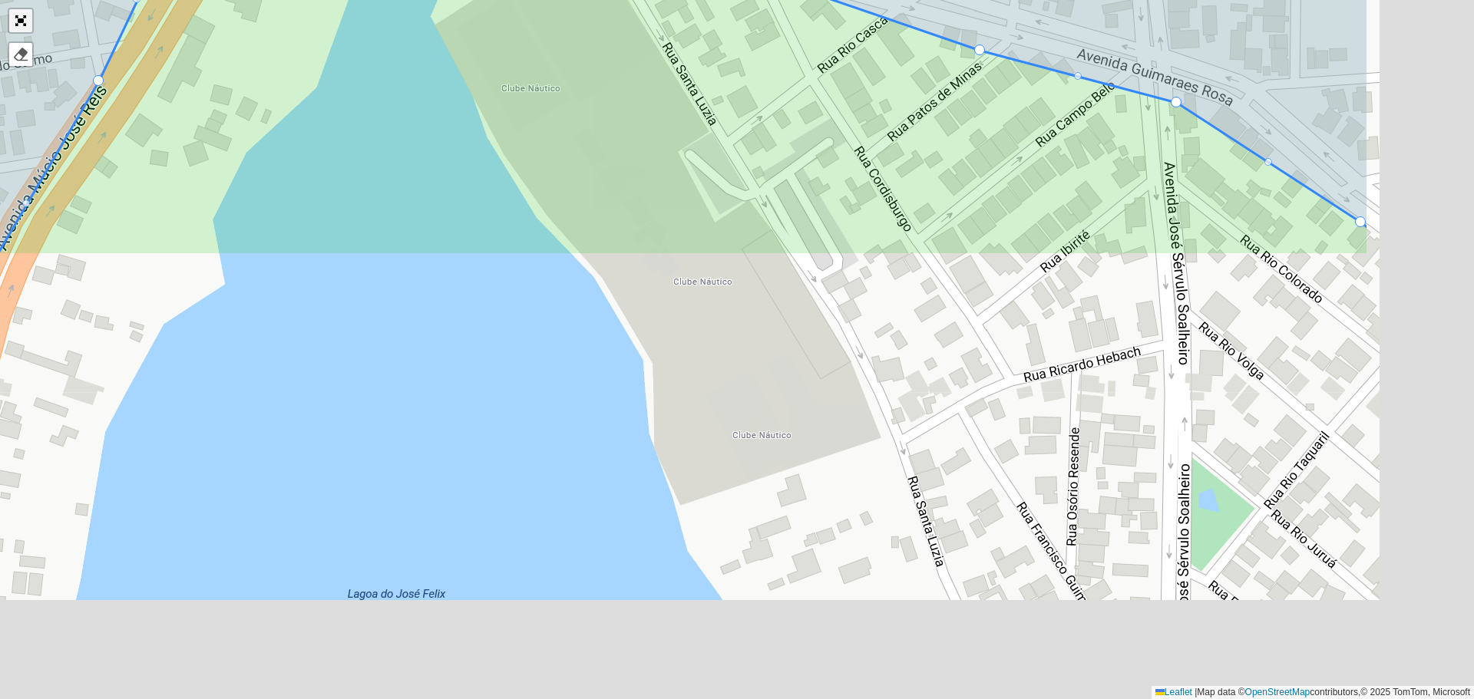
scroll to position [355, 0]
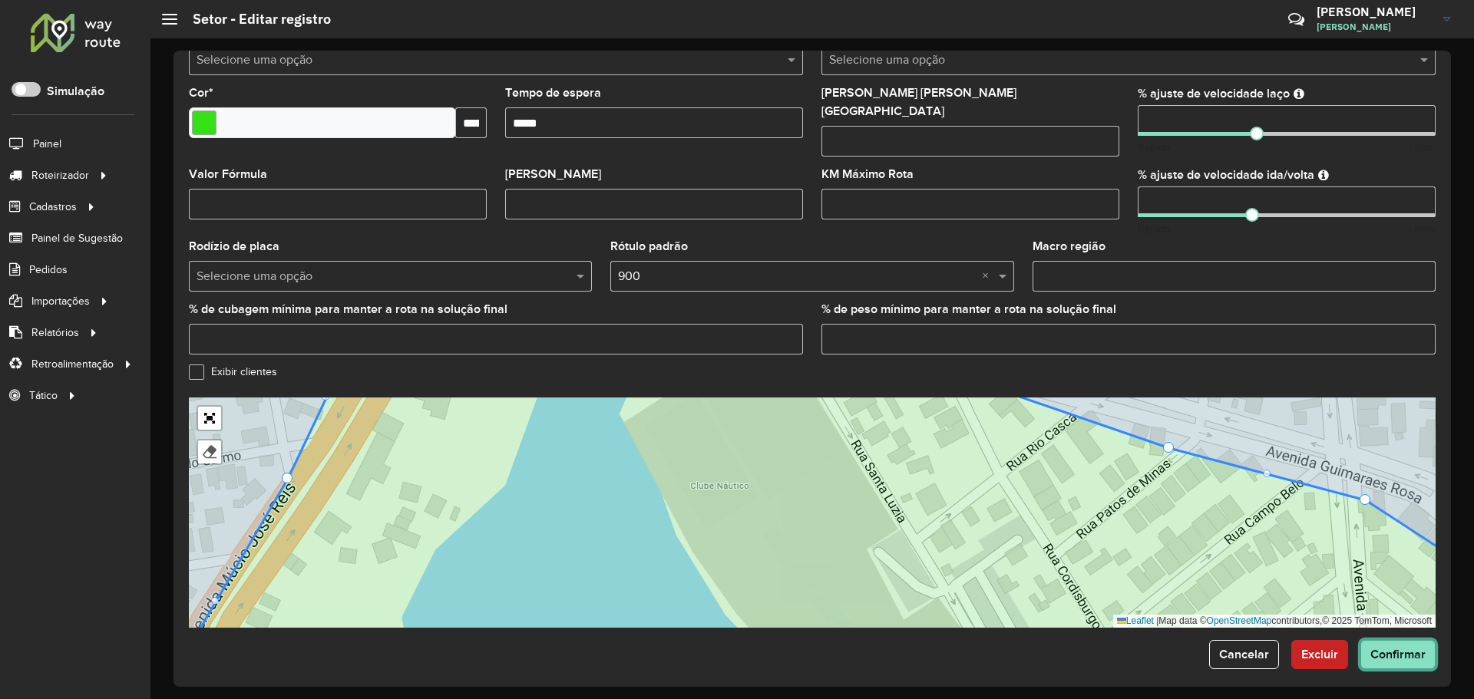
click at [1379, 640] on button "Confirmar" at bounding box center [1397, 654] width 75 height 29
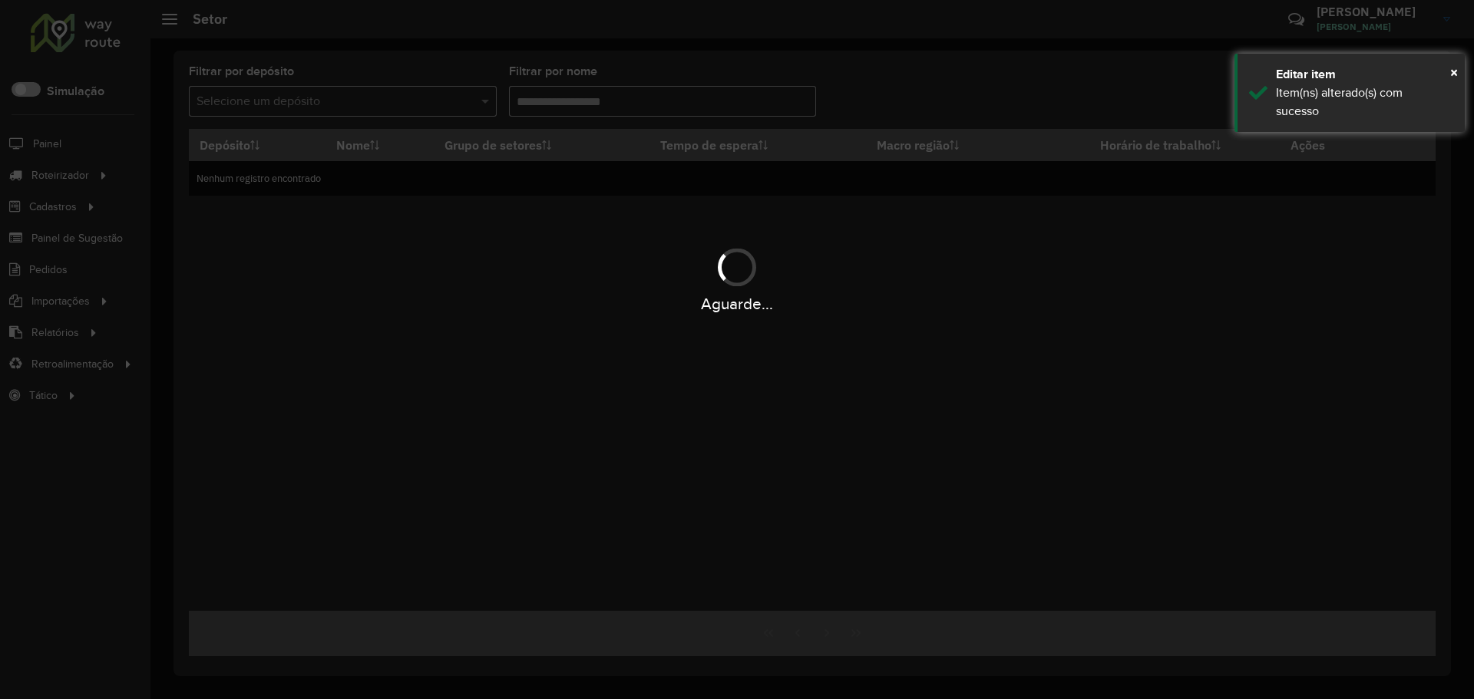
type input "******"
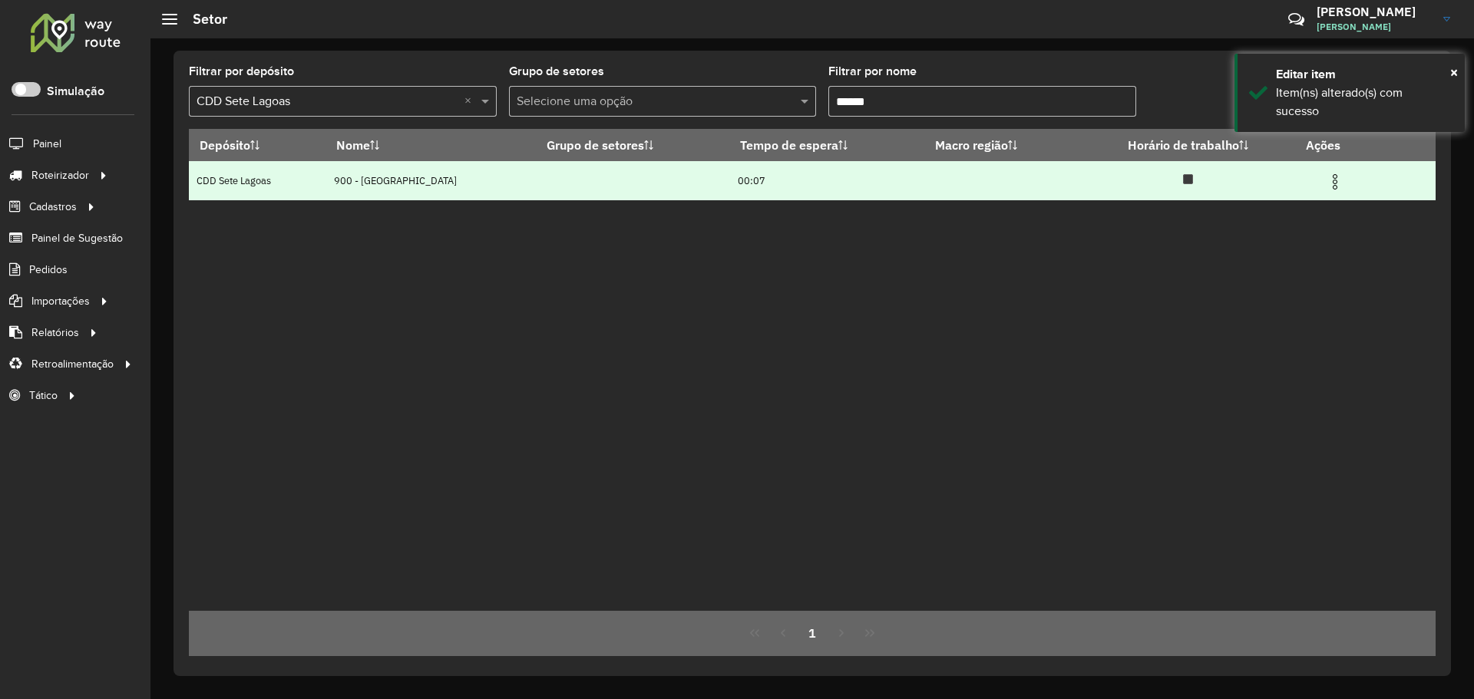
click at [1330, 184] on img at bounding box center [1335, 182] width 18 height 18
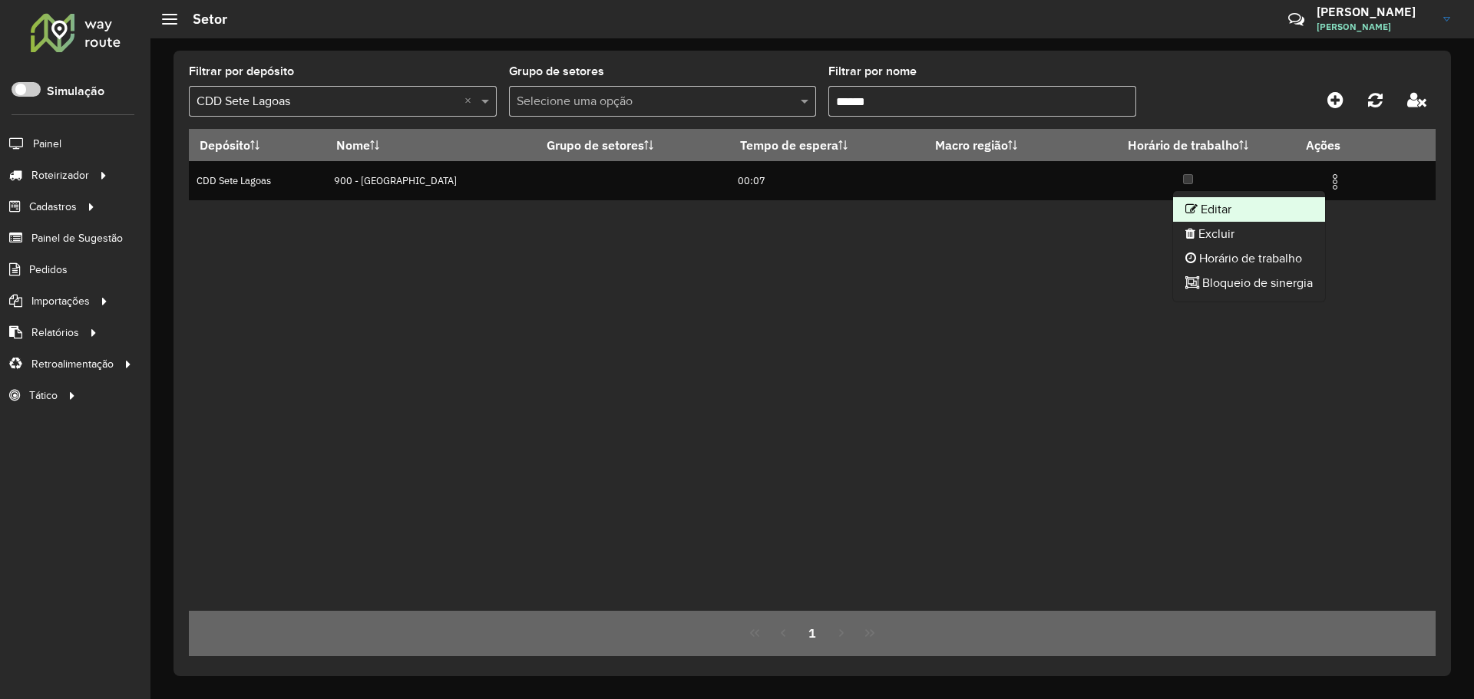
click at [1278, 213] on li "Editar" at bounding box center [1249, 209] width 152 height 25
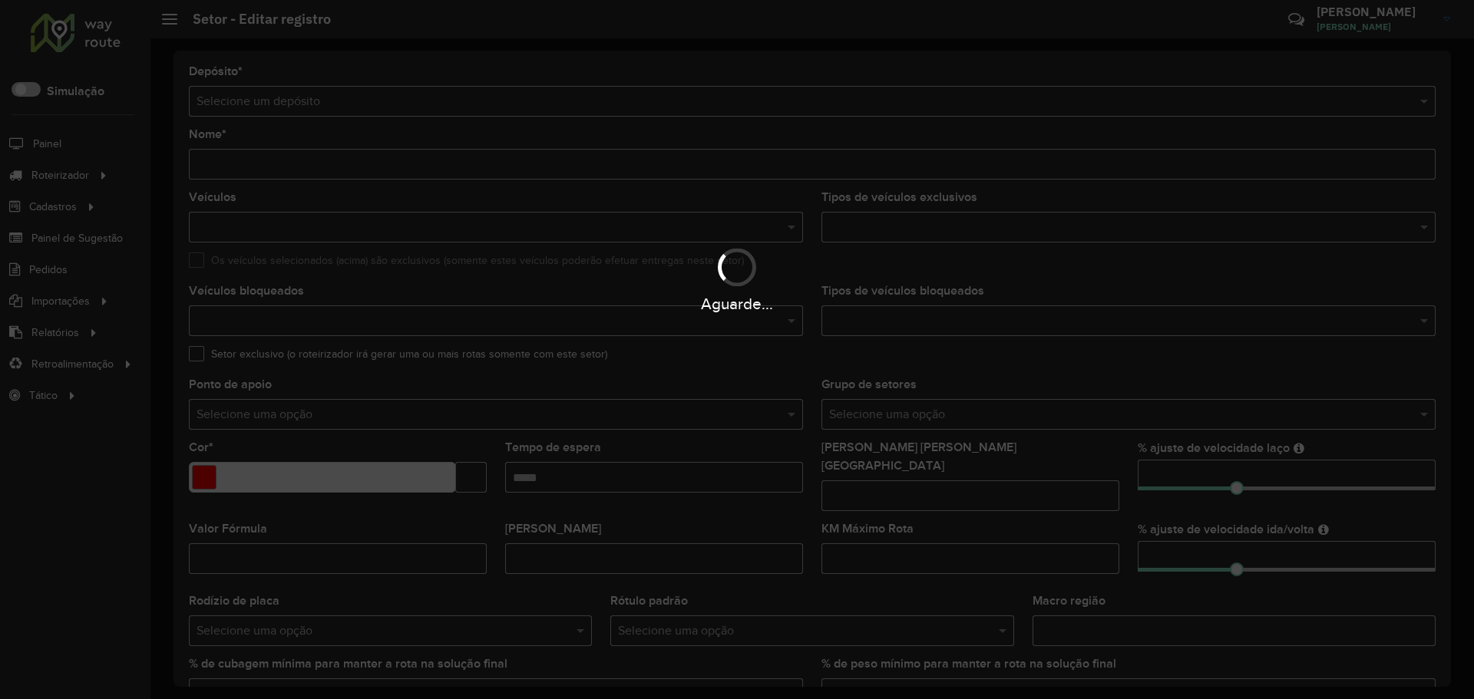
type input "**********"
type input "*******"
type input "*****"
type input "**"
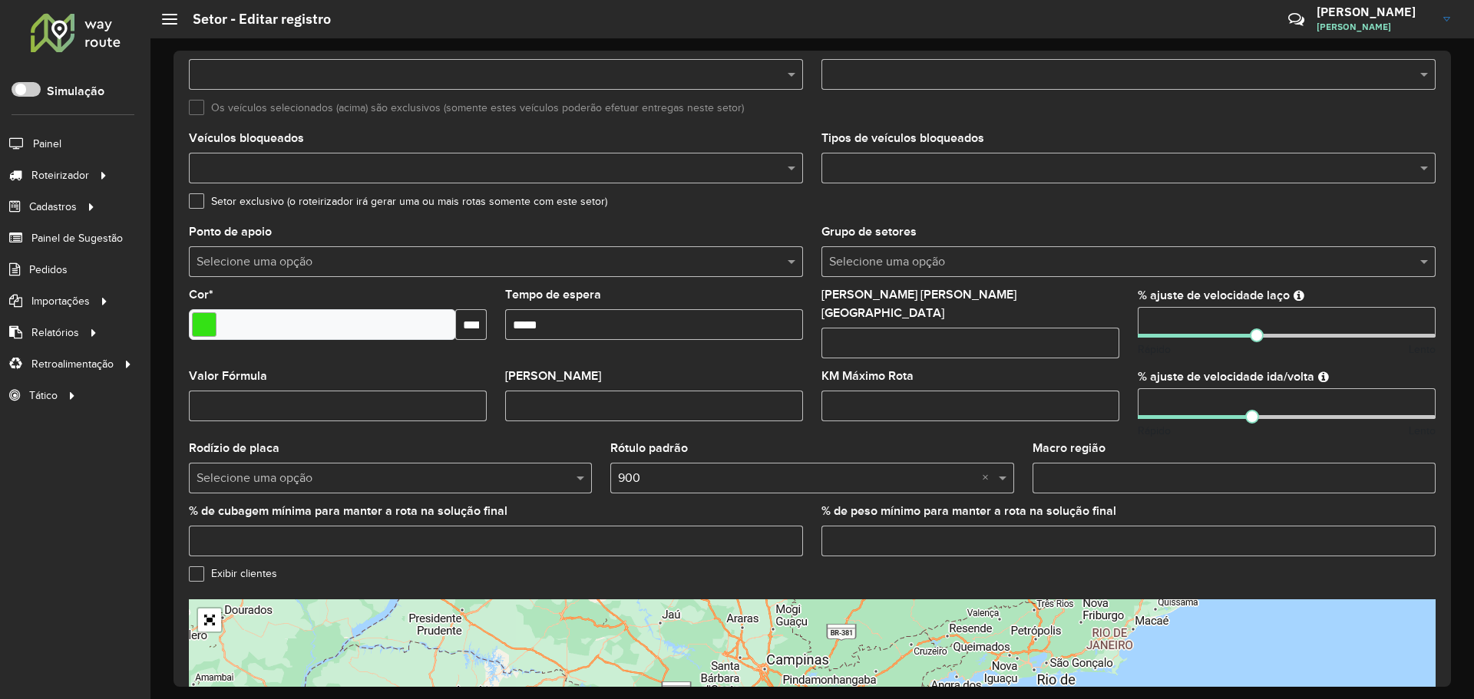
scroll to position [355, 0]
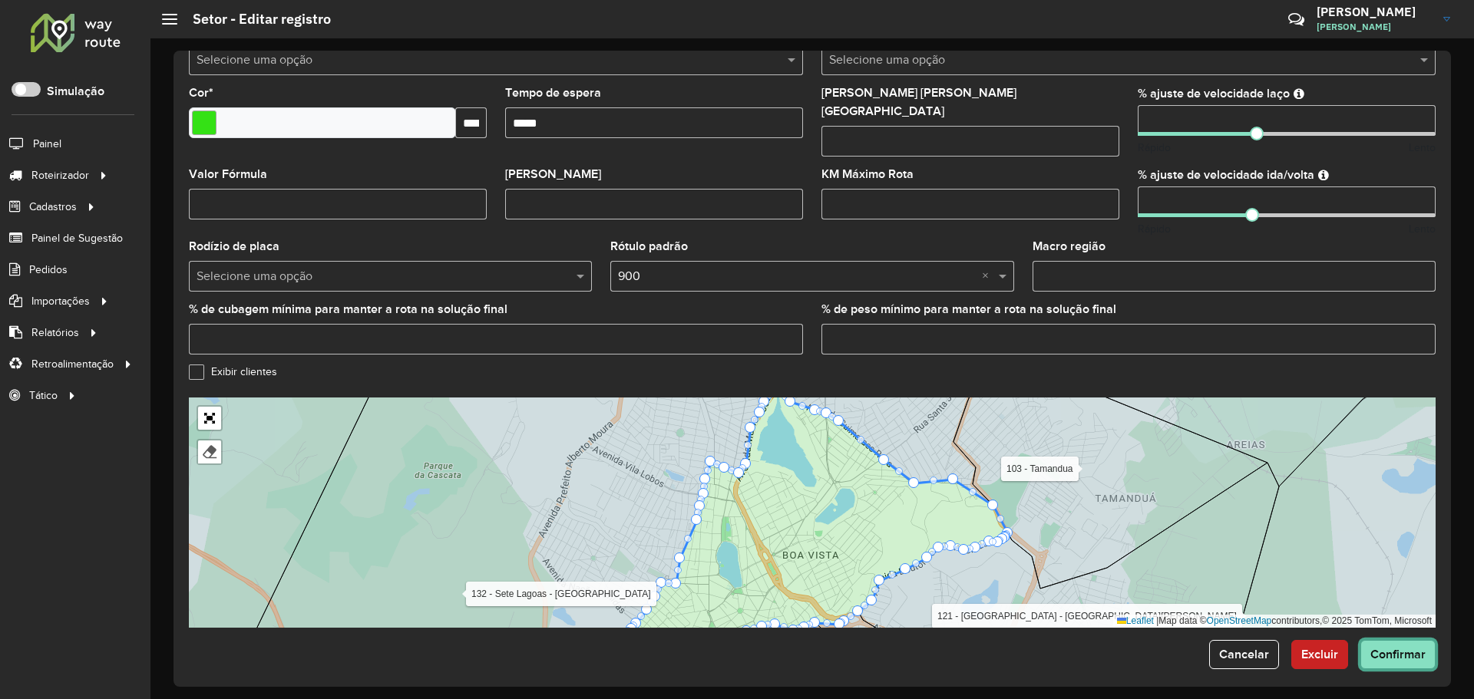
click at [1410, 648] on span "Confirmar" at bounding box center [1397, 654] width 55 height 13
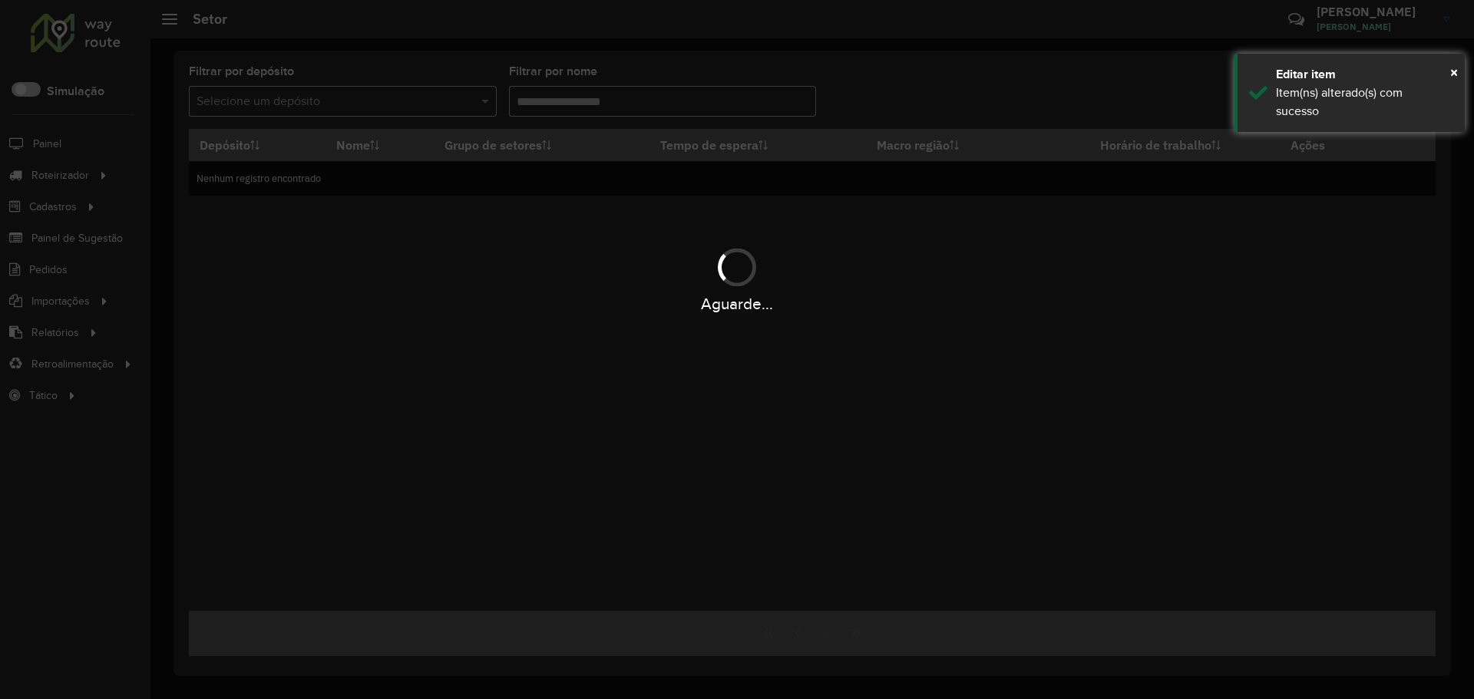
type input "******"
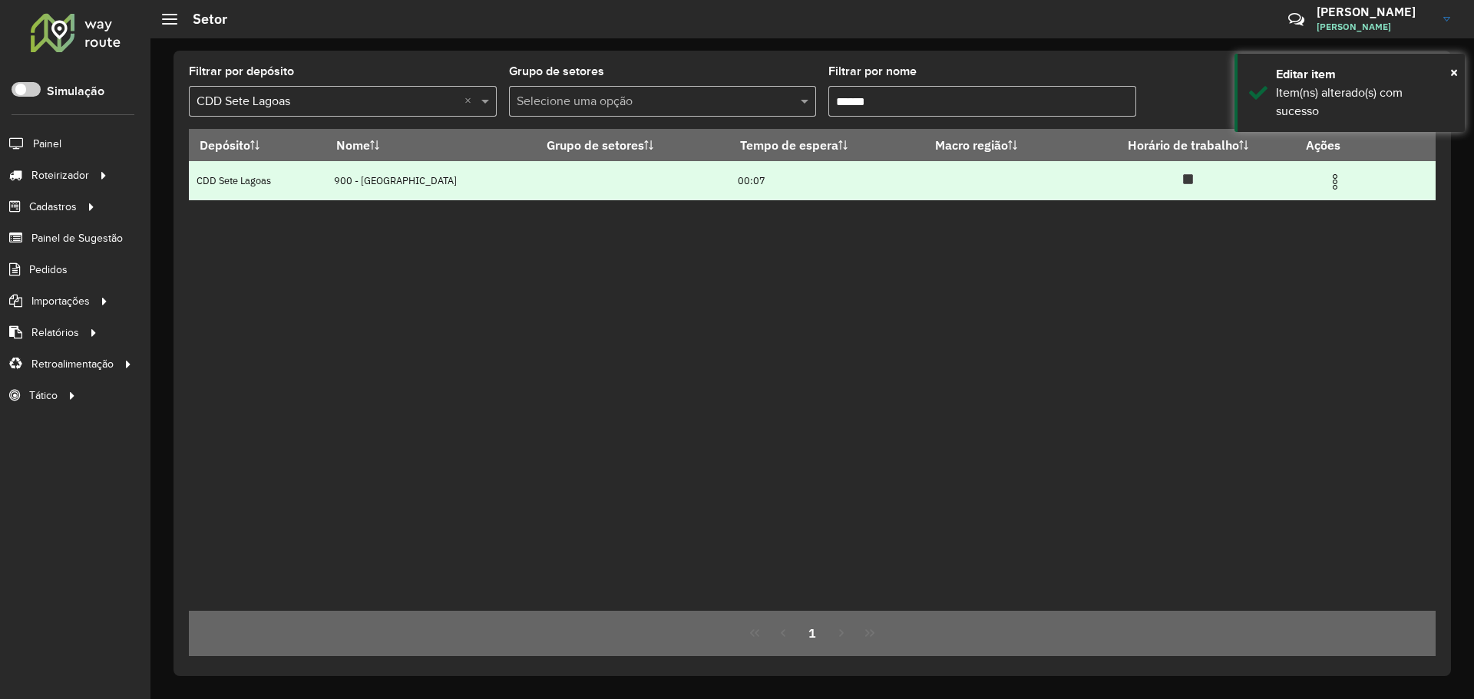
click at [1330, 191] on img at bounding box center [1335, 182] width 18 height 18
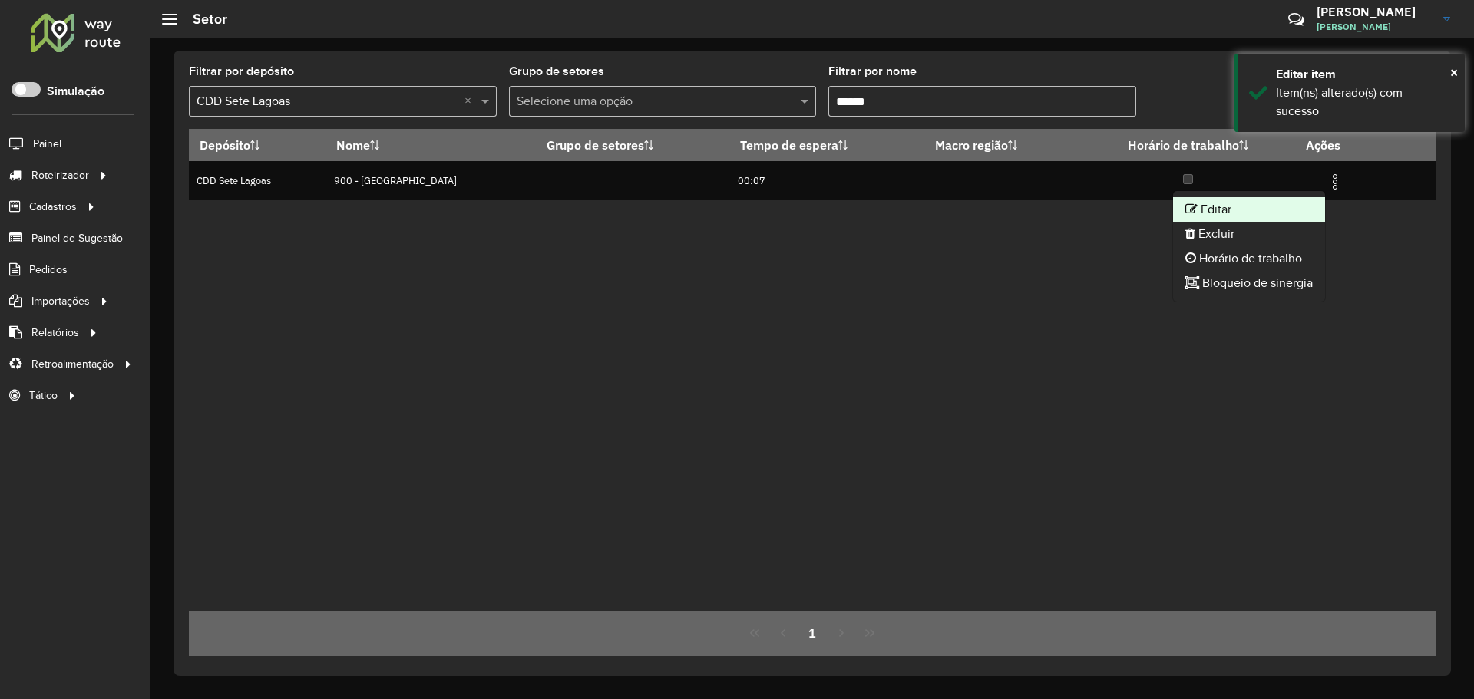
click at [1234, 209] on li "Editar" at bounding box center [1249, 209] width 152 height 25
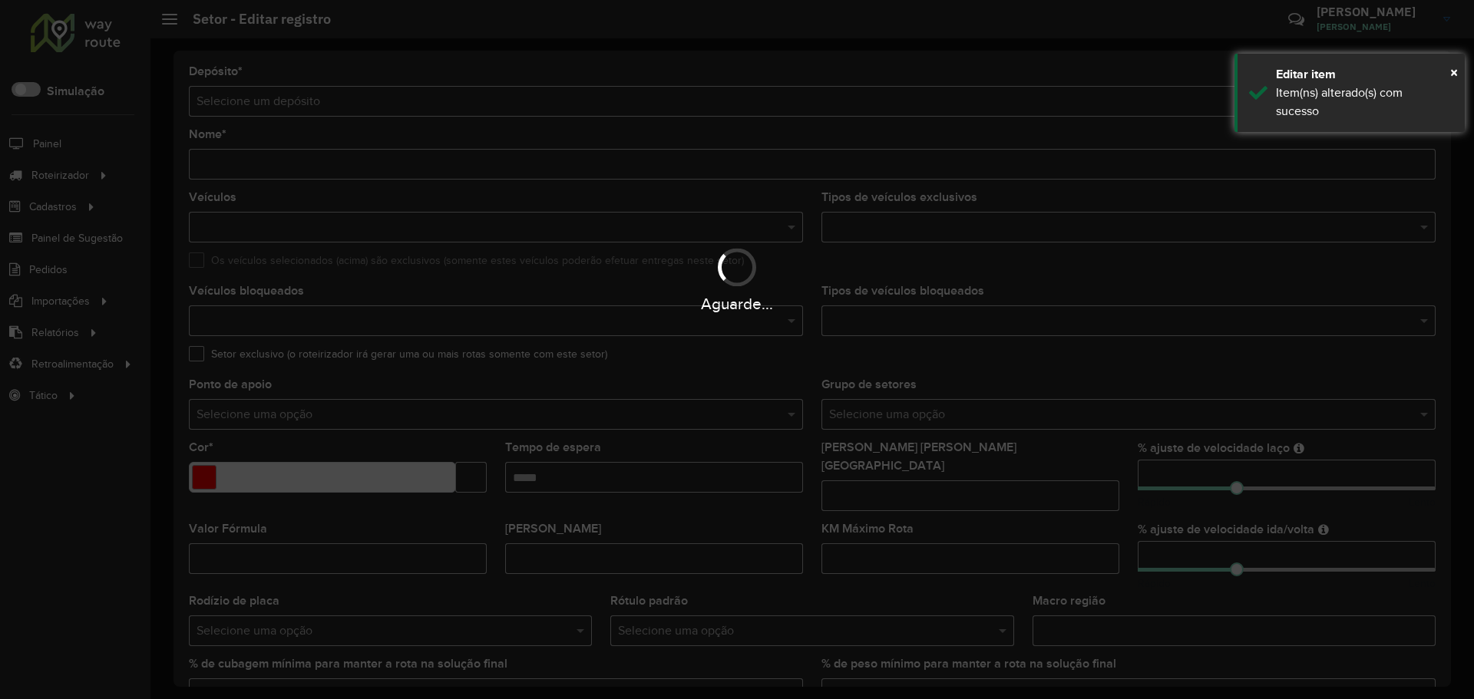
type input "**********"
type input "*******"
type input "*****"
type input "**"
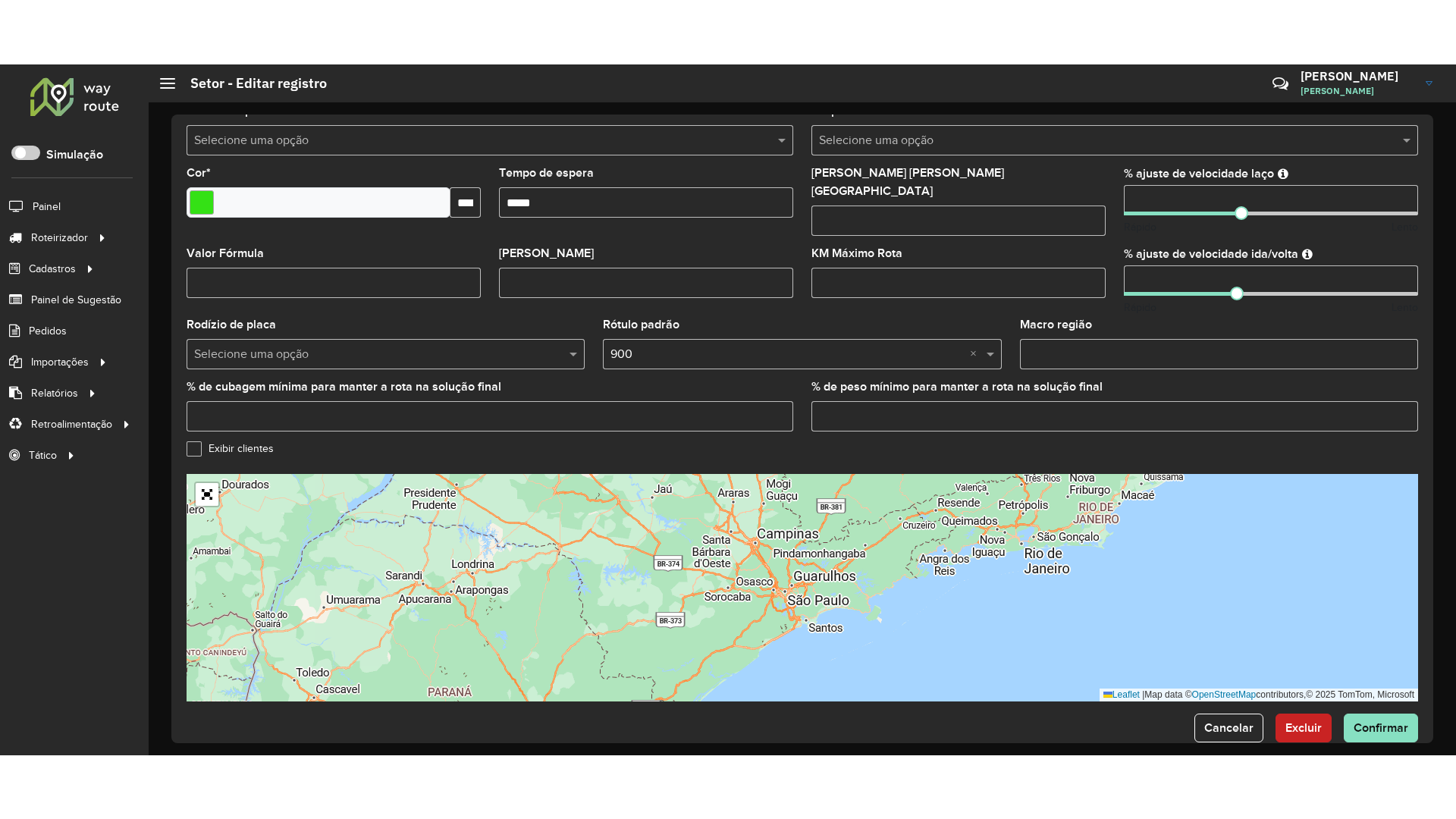
scroll to position [351, 0]
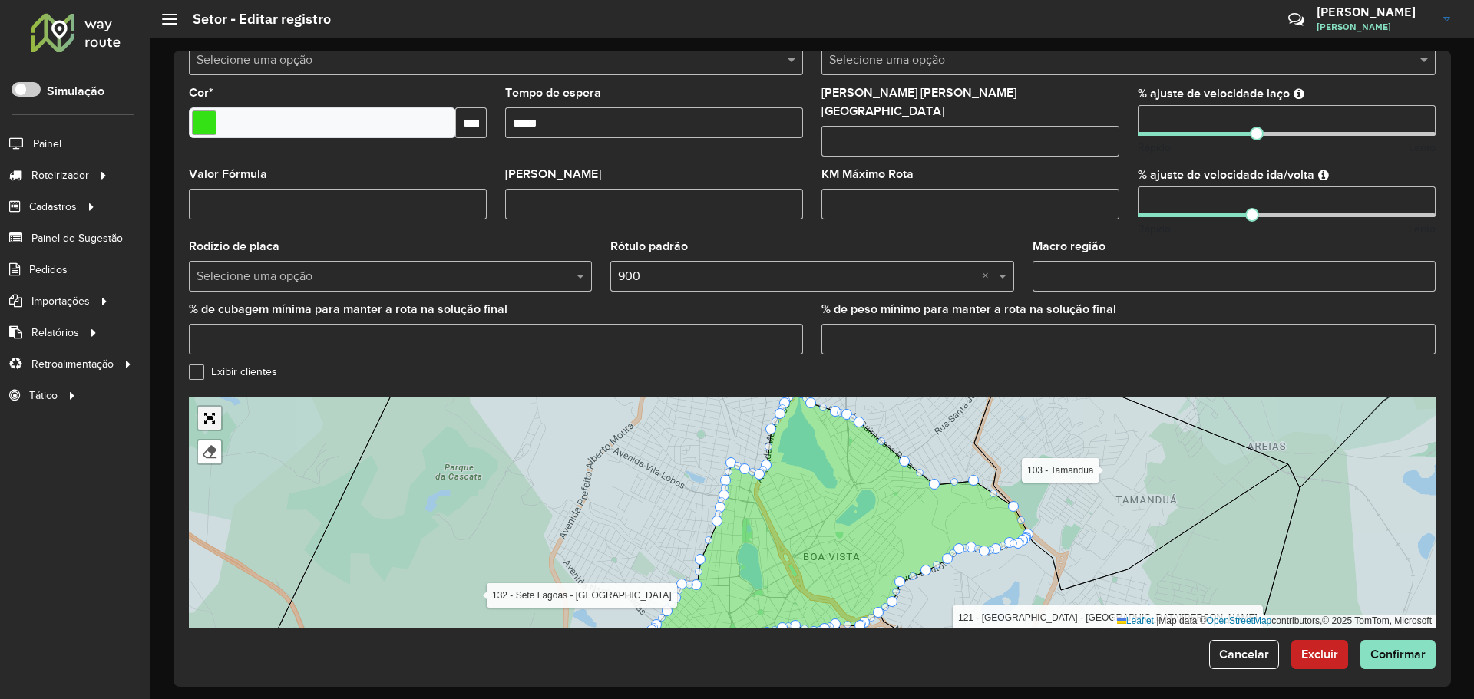
click at [203, 407] on link "Abrir mapa em tela cheia" at bounding box center [209, 418] width 23 height 23
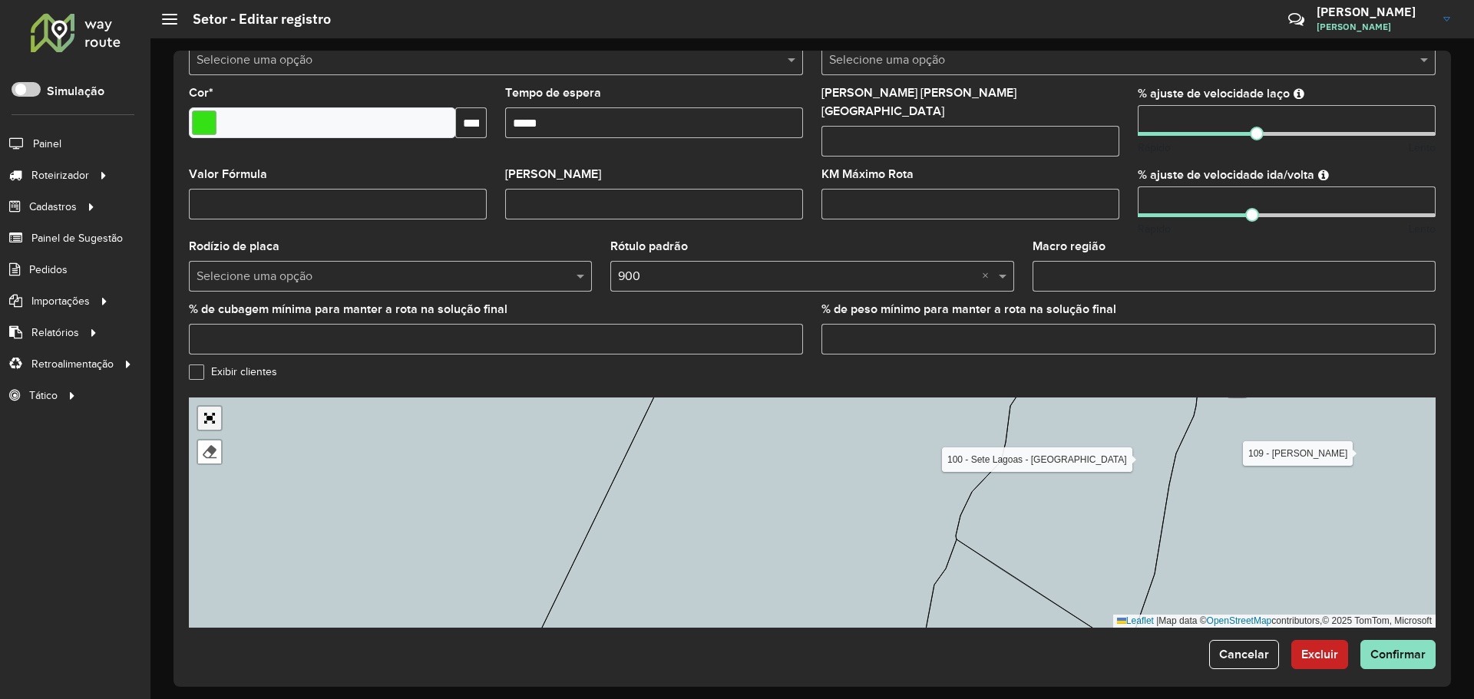
scroll to position [0, 0]
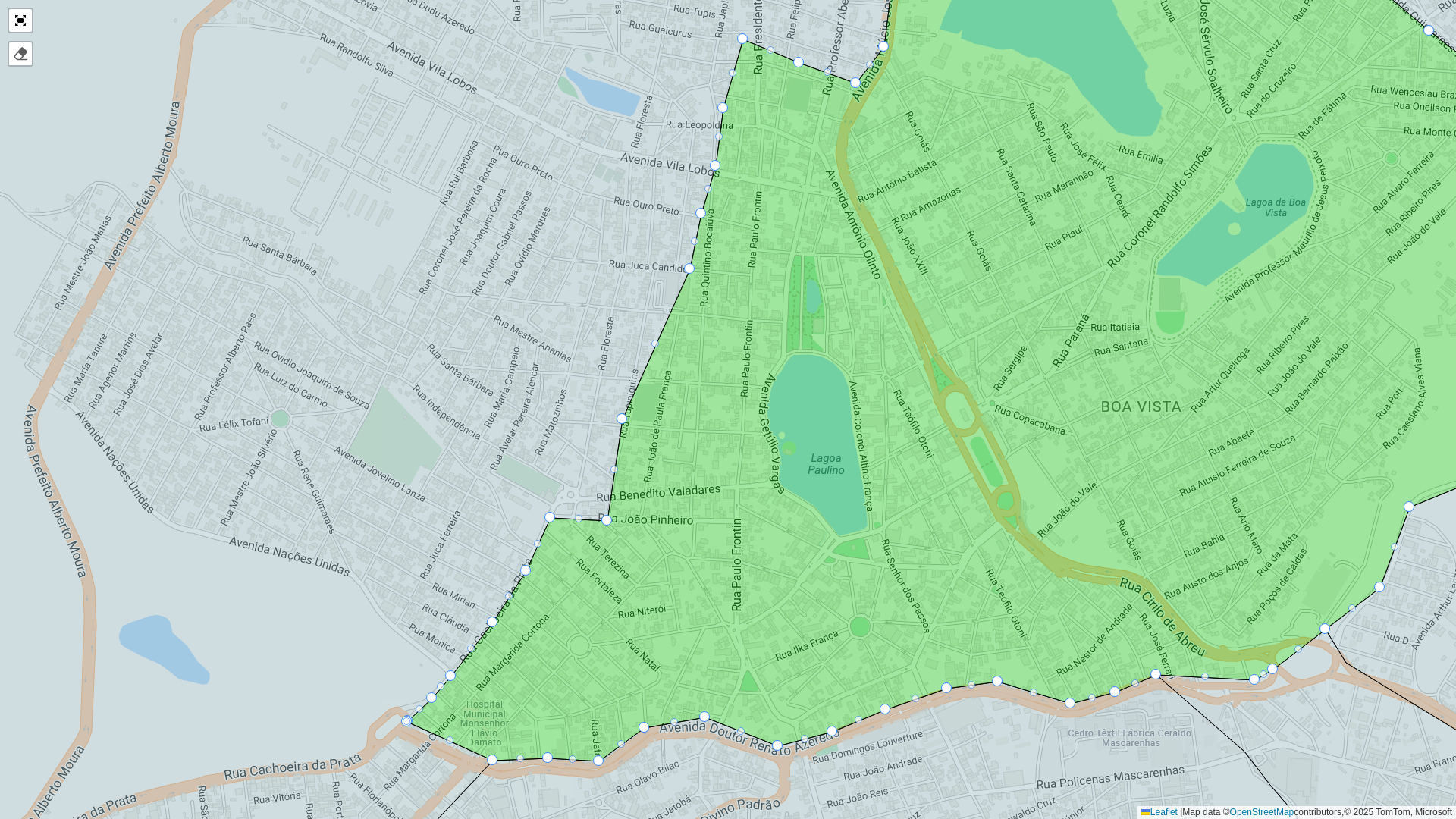
click at [550, 517] on div at bounding box center [549, 517] width 11 height 11
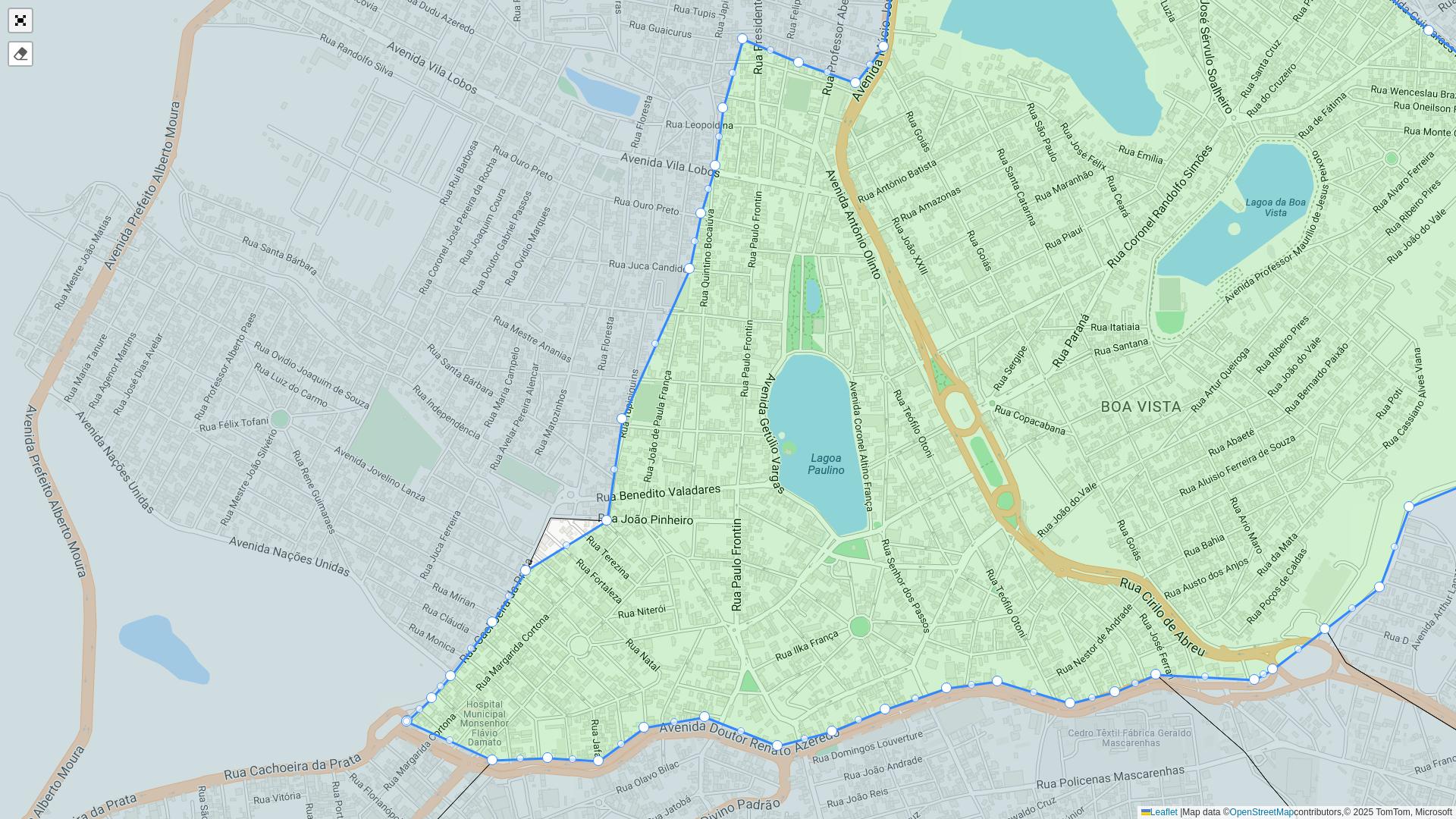
click at [19, 20] on link "Abrir mapa em tela cheia" at bounding box center [20, 20] width 23 height 23
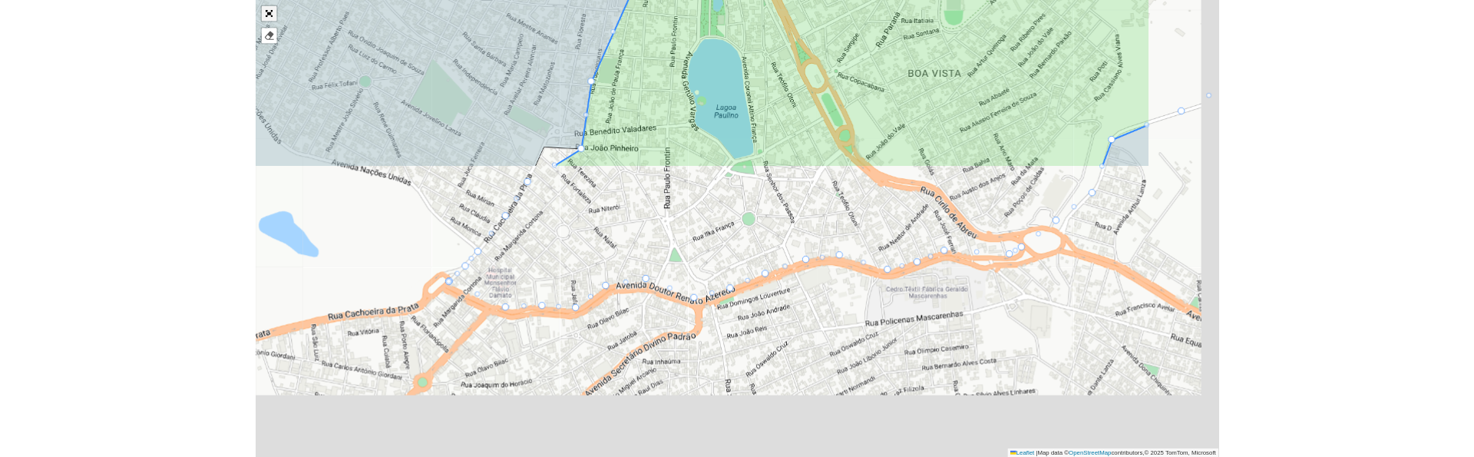
scroll to position [355, 0]
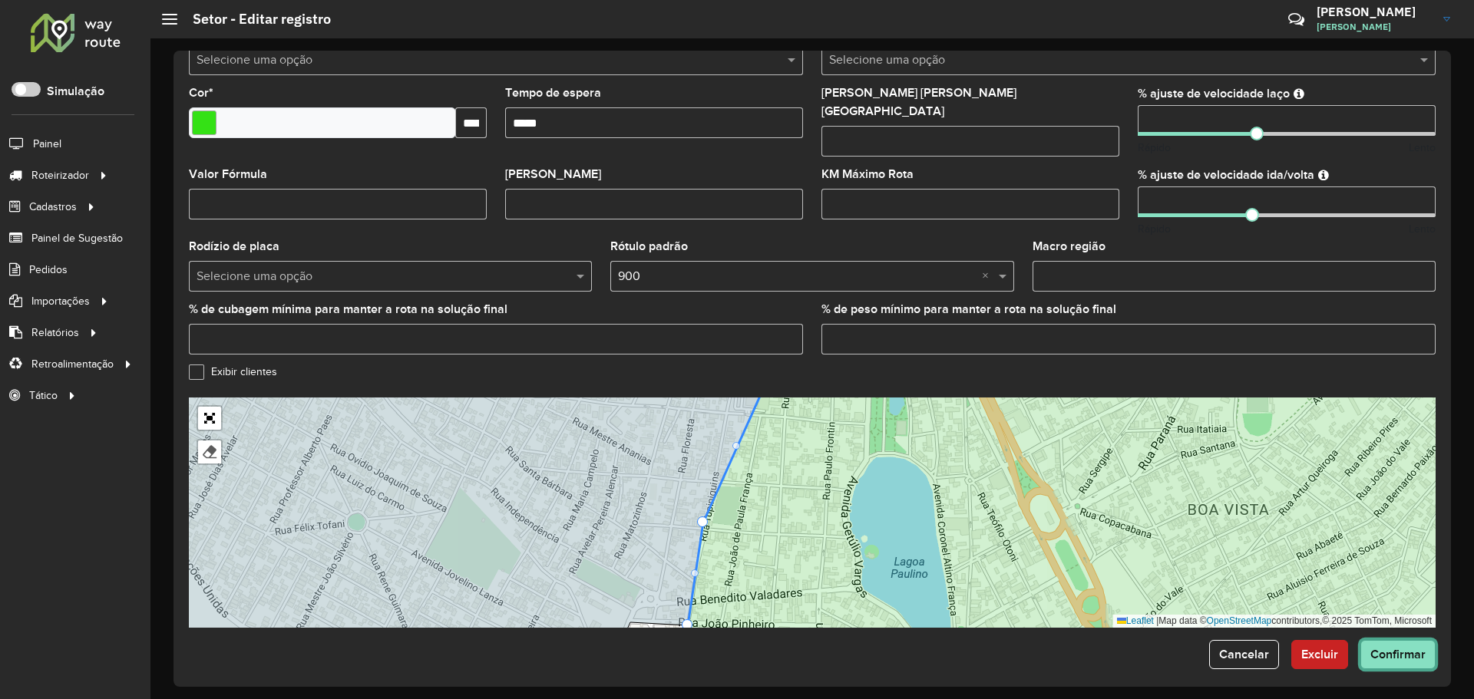
click at [1389, 648] on span "Confirmar" at bounding box center [1397, 654] width 55 height 13
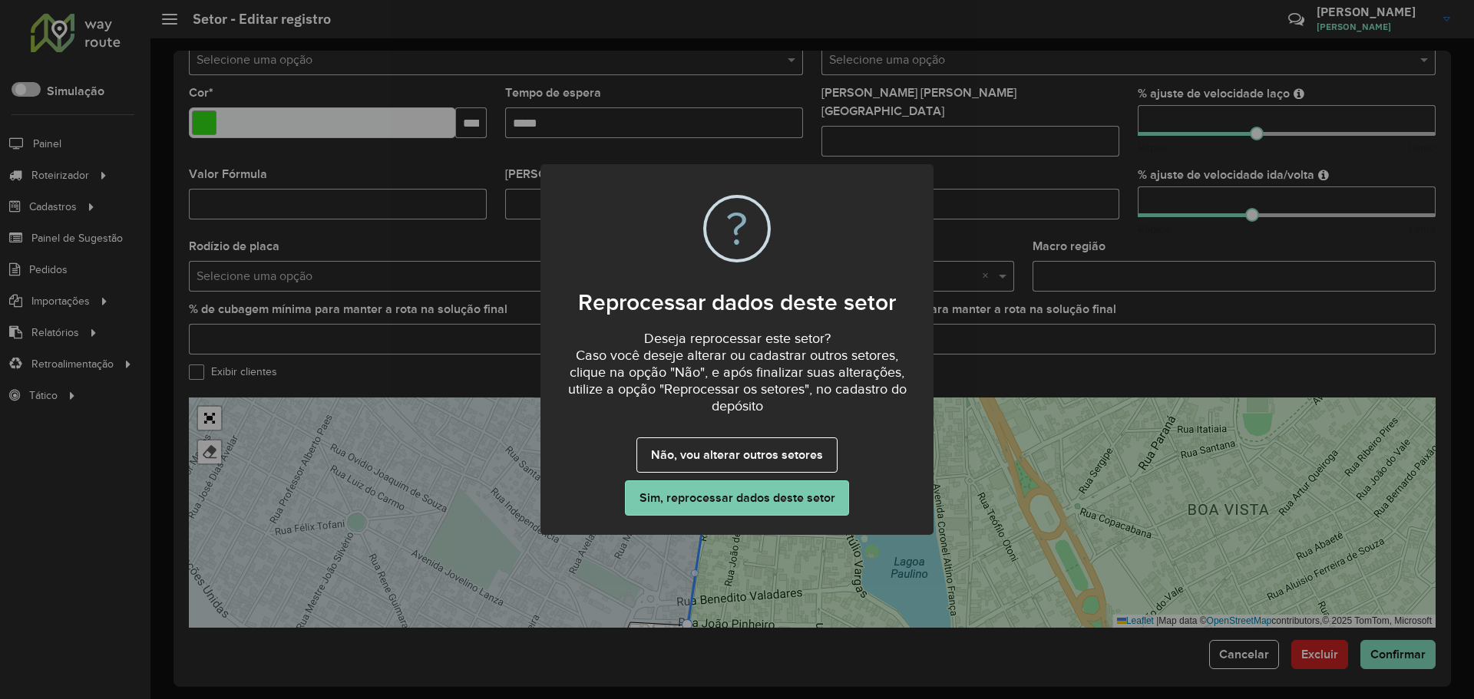
click at [755, 501] on button "Sim, reprocessar dados deste setor" at bounding box center [737, 498] width 224 height 35
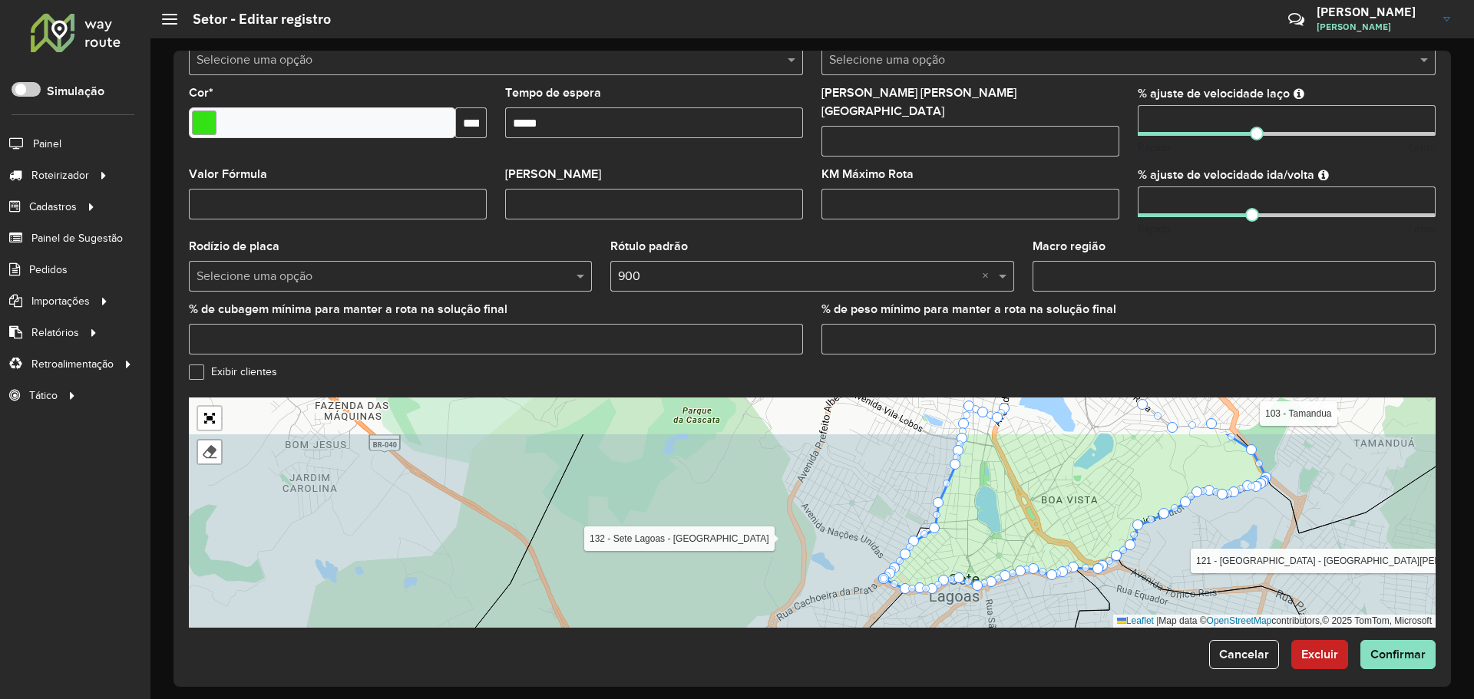
drag, startPoint x: 1112, startPoint y: 438, endPoint x: 909, endPoint y: 549, distance: 230.9
click at [909, 548] on icon at bounding box center [1075, 510] width 382 height 157
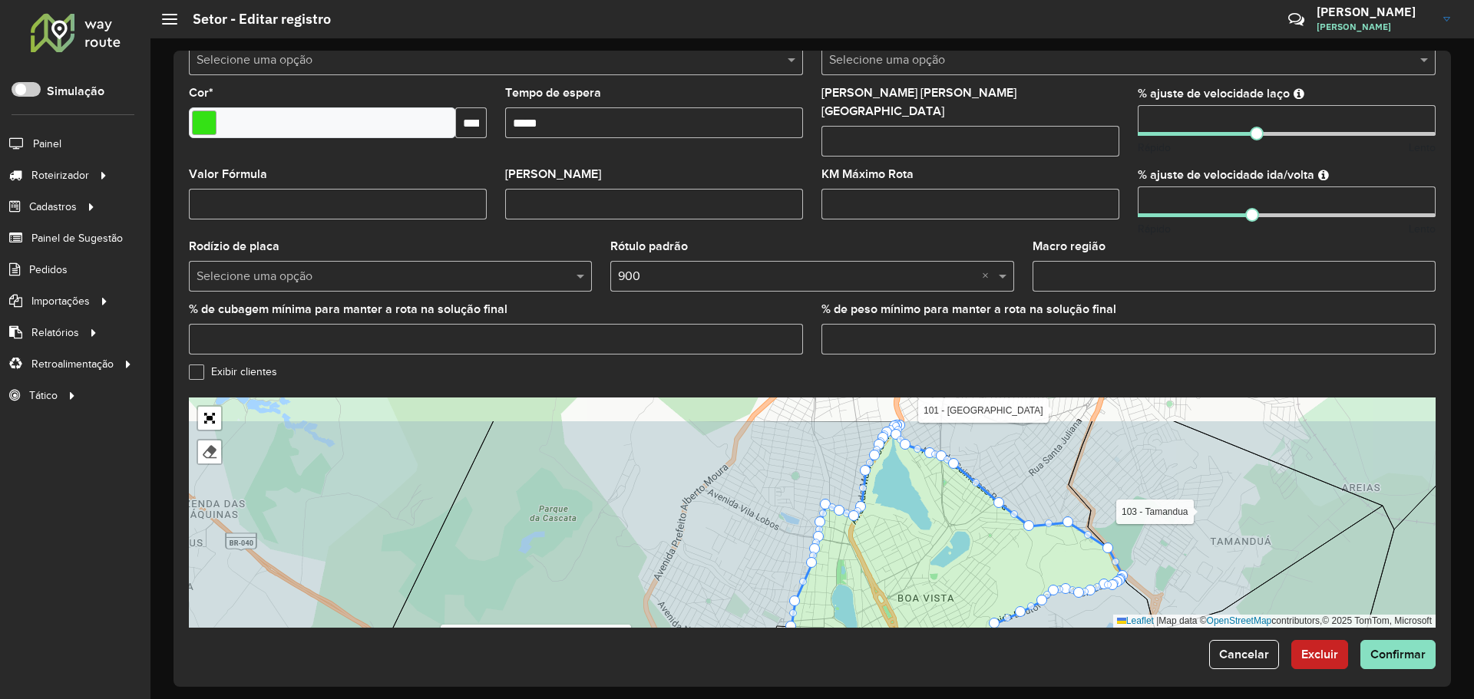
drag, startPoint x: 978, startPoint y: 483, endPoint x: 939, endPoint y: 530, distance: 61.0
click at [939, 530] on icon at bounding box center [932, 557] width 382 height 262
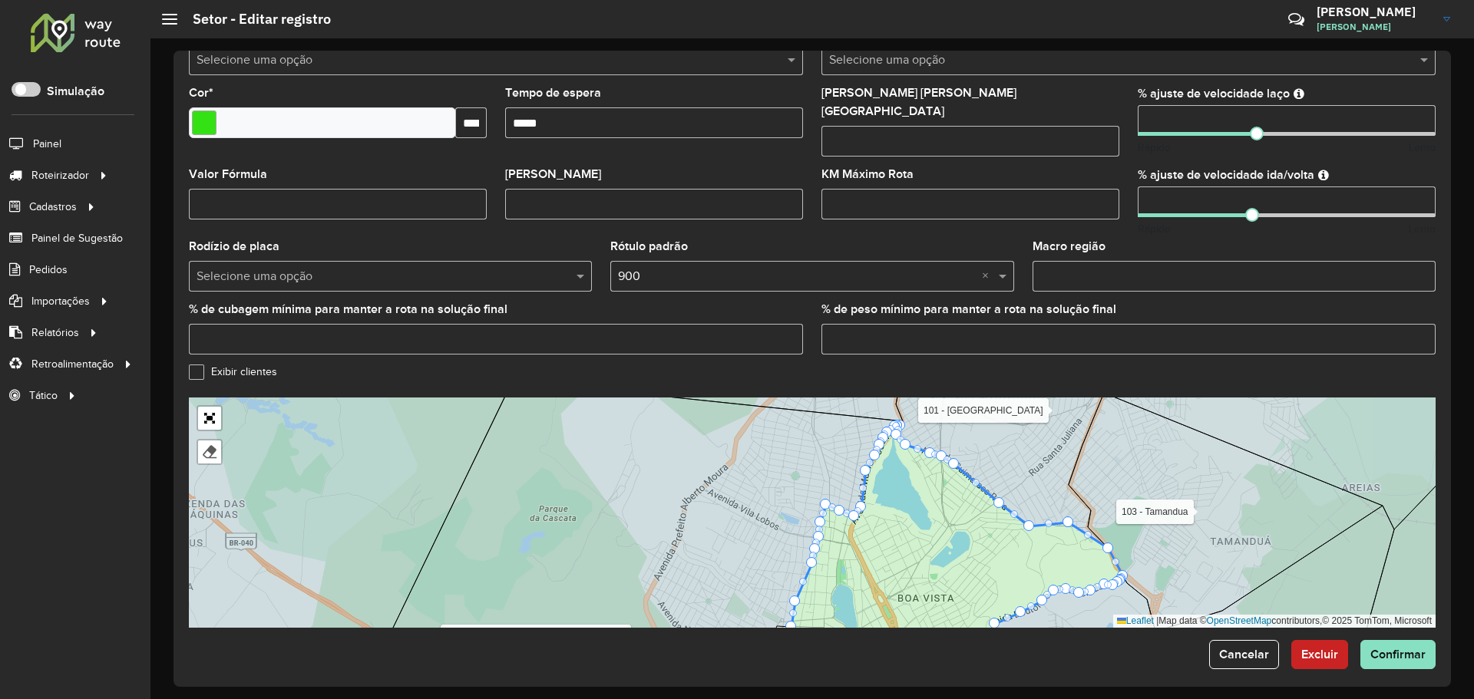
click at [754, 367] on div "Exibir clientes" at bounding box center [812, 376] width 1247 height 18
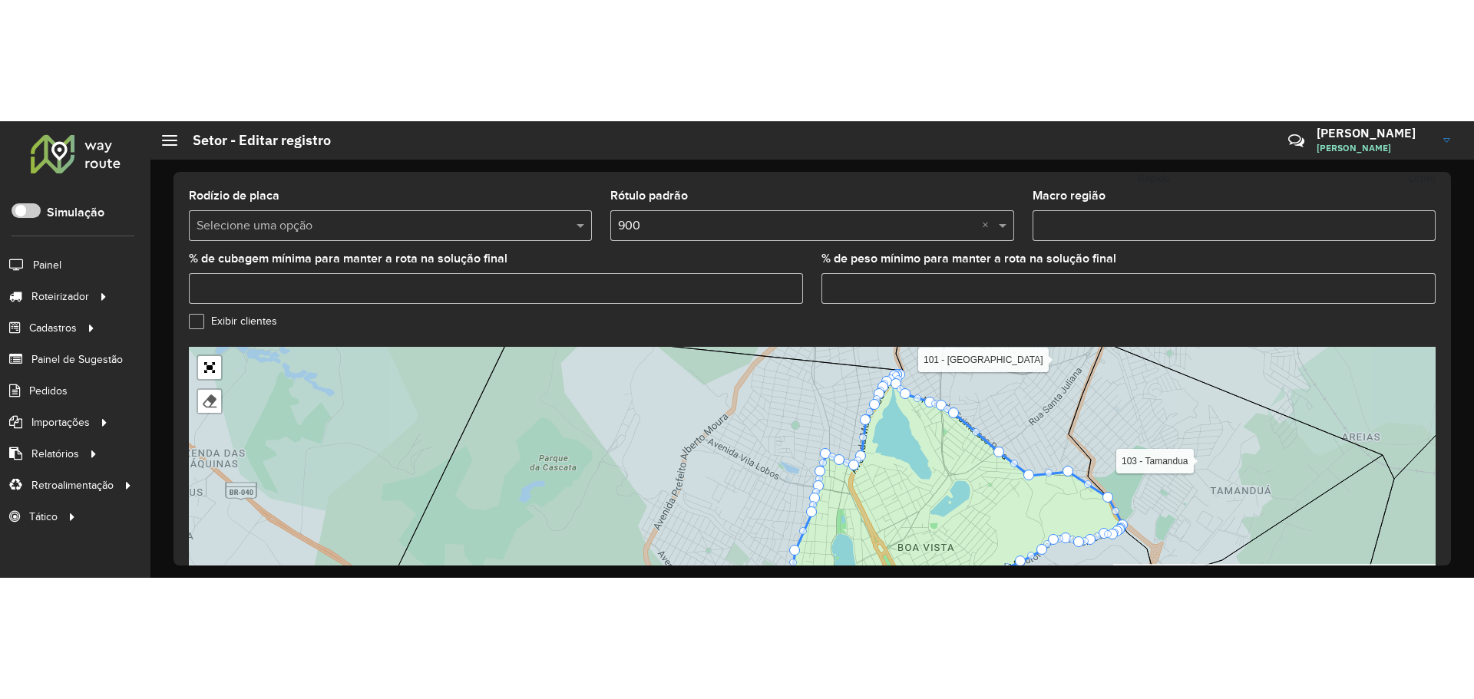
scroll to position [597, 0]
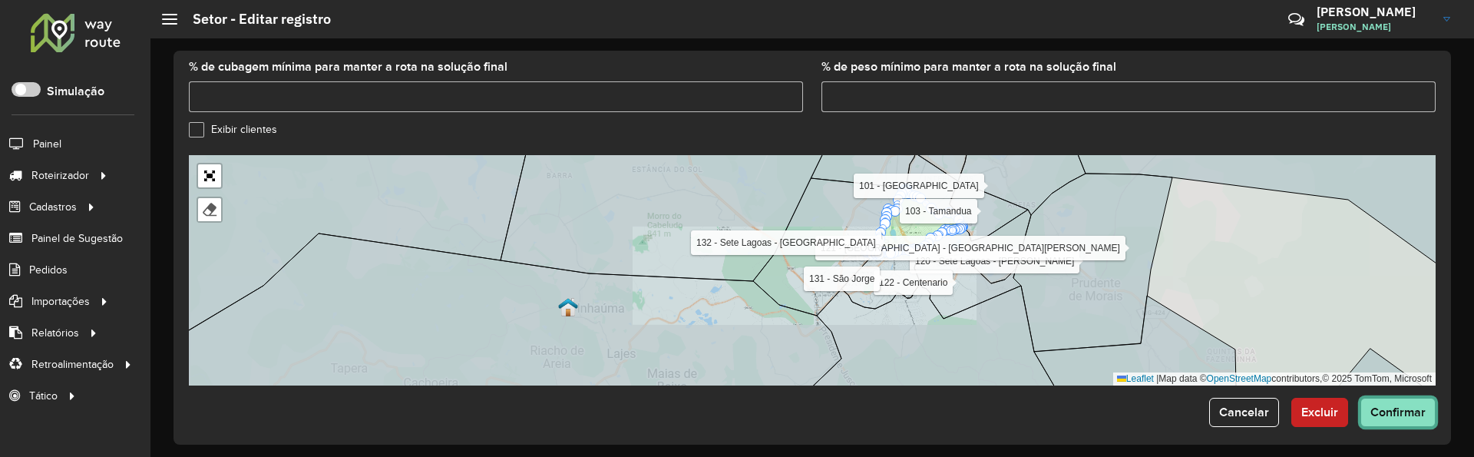
click at [1405, 407] on button "Confirmar" at bounding box center [1397, 412] width 75 height 29
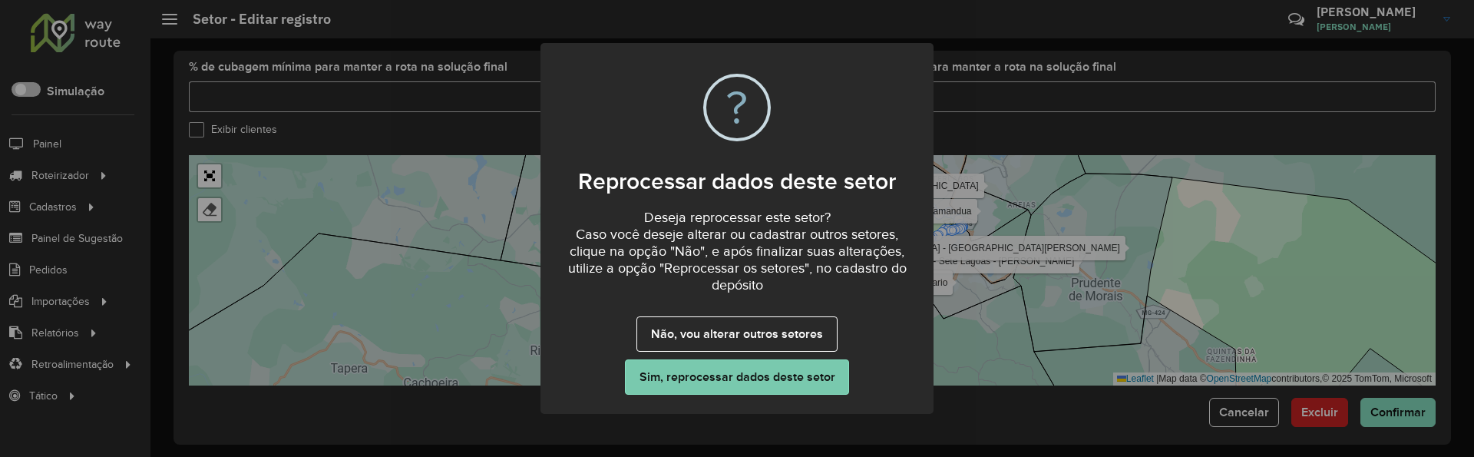
click at [805, 384] on button "Sim, reprocessar dados deste setor" at bounding box center [737, 376] width 224 height 35
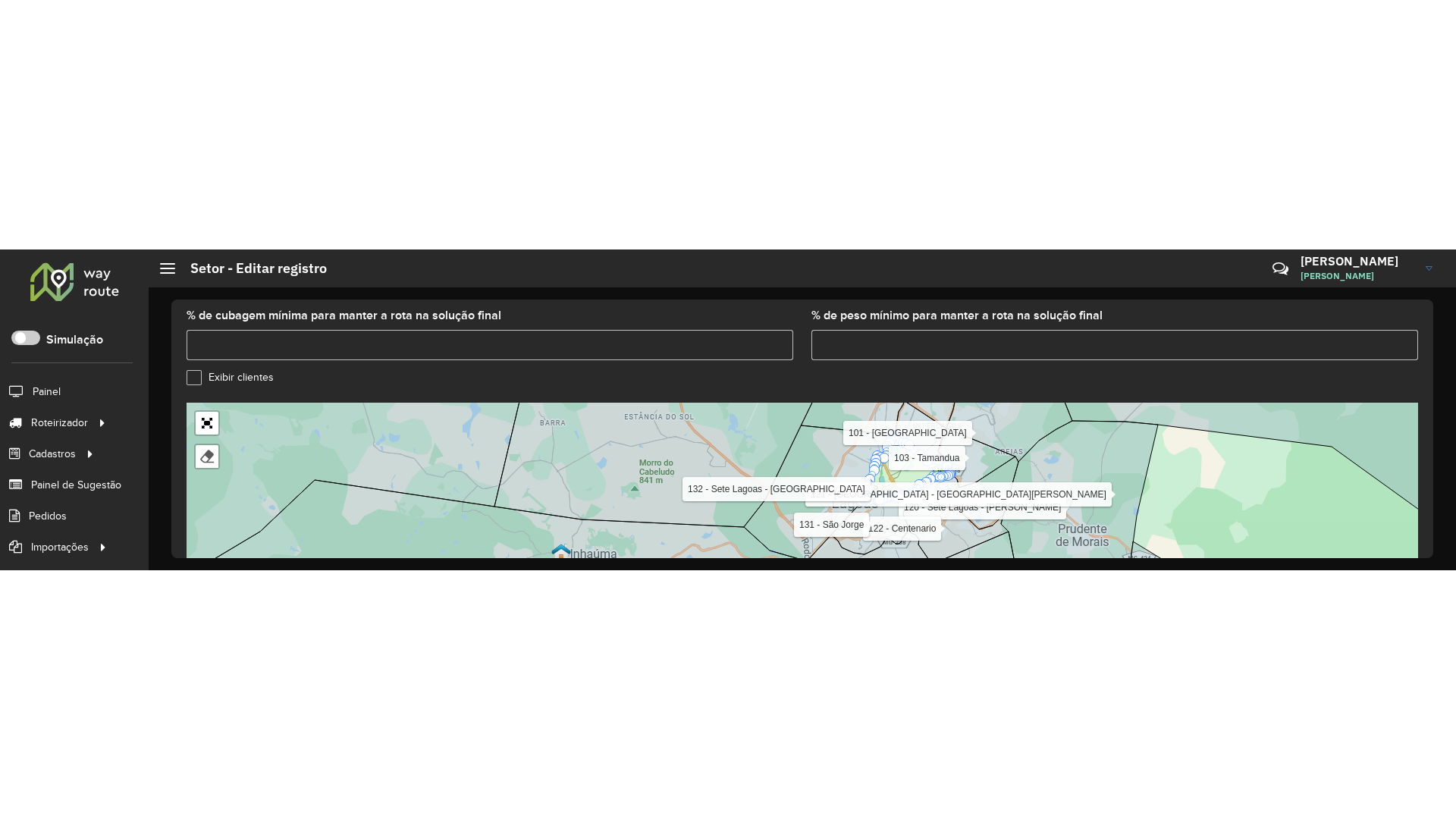
scroll to position [351, 0]
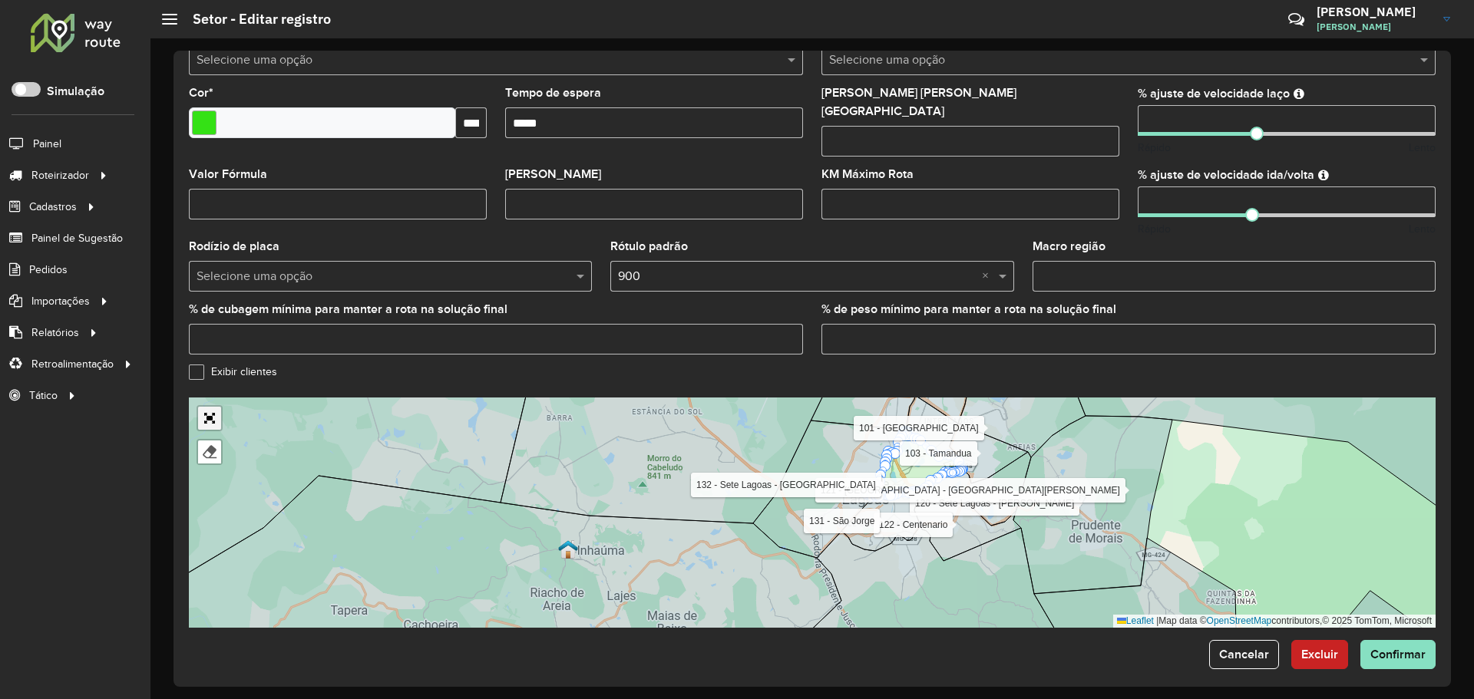
click at [207, 407] on link "Abrir mapa em tela cheia" at bounding box center [209, 418] width 23 height 23
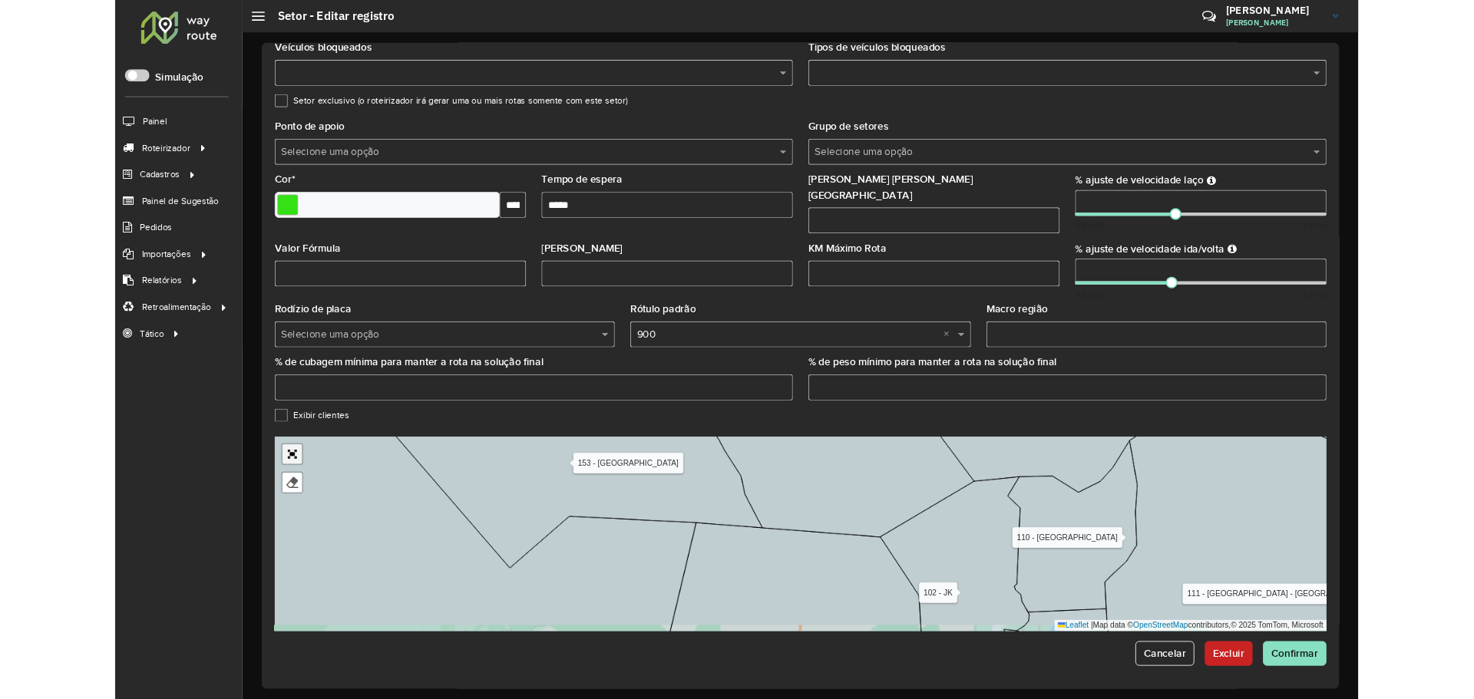
scroll to position [0, 0]
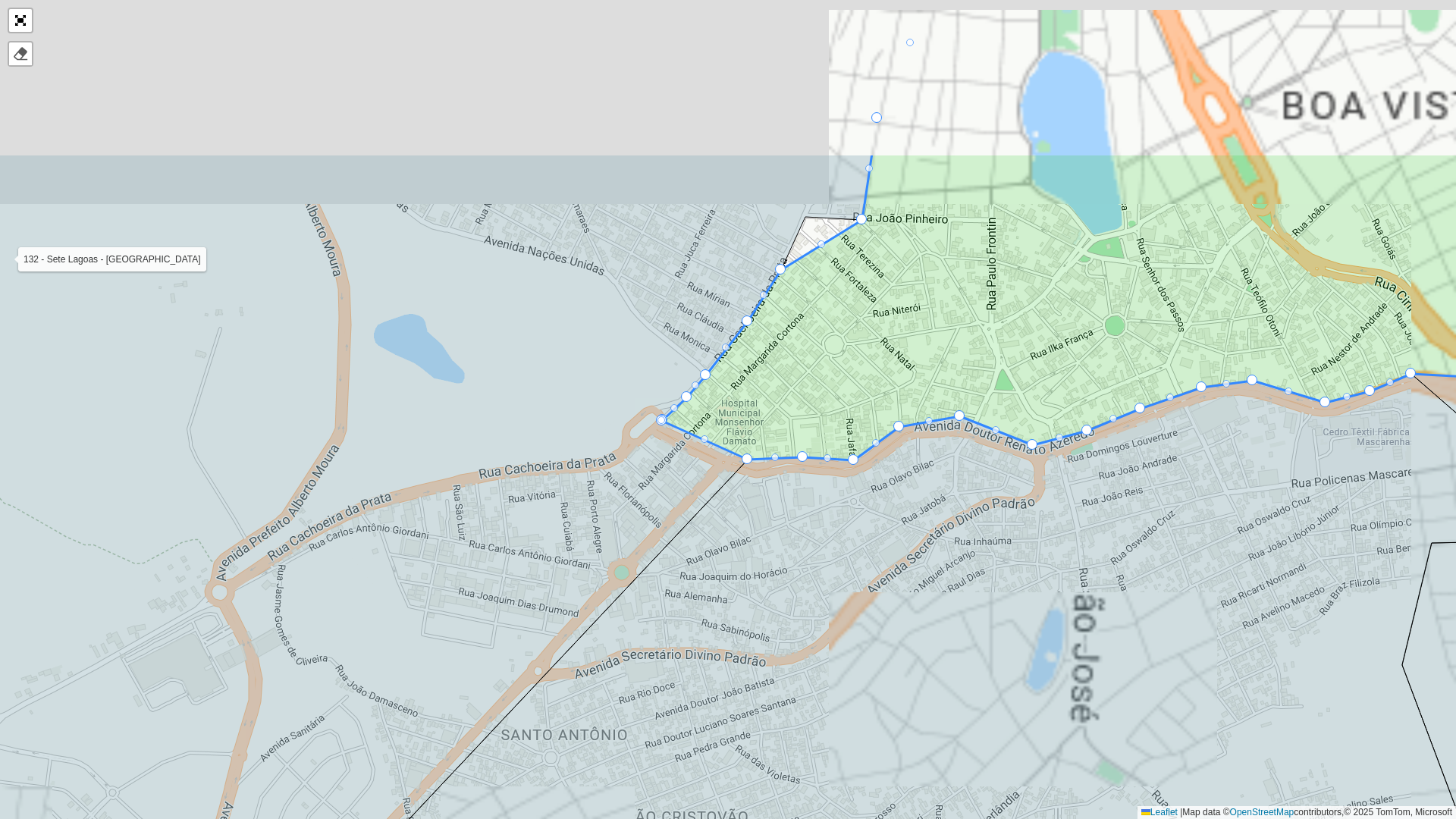
drag, startPoint x: 758, startPoint y: 537, endPoint x: 740, endPoint y: 572, distance: 39.4
click at [739, 572] on icon at bounding box center [898, 756] width 1301 height 766
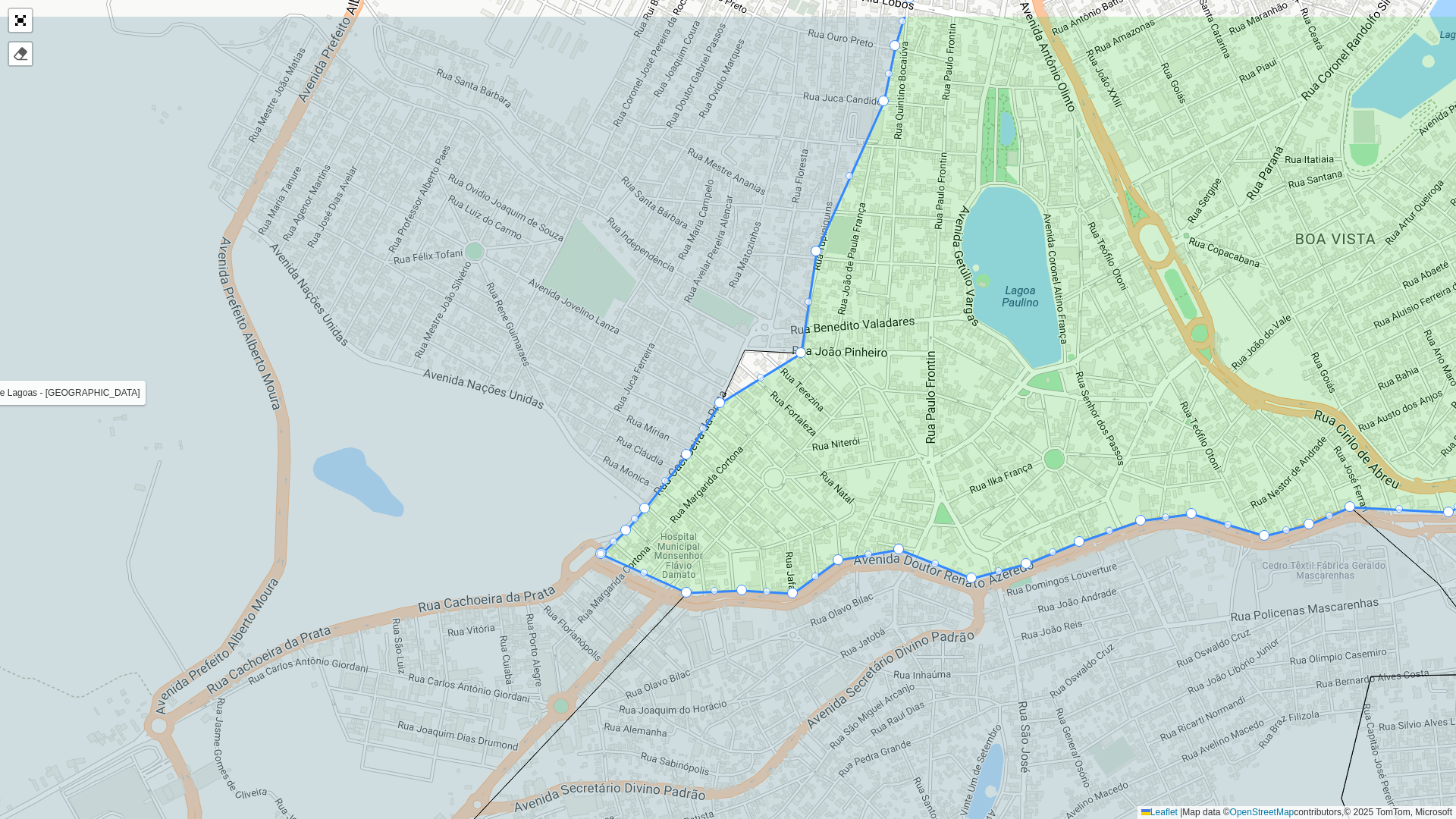
click at [810, 445] on icon at bounding box center [1082, 304] width 961 height 580
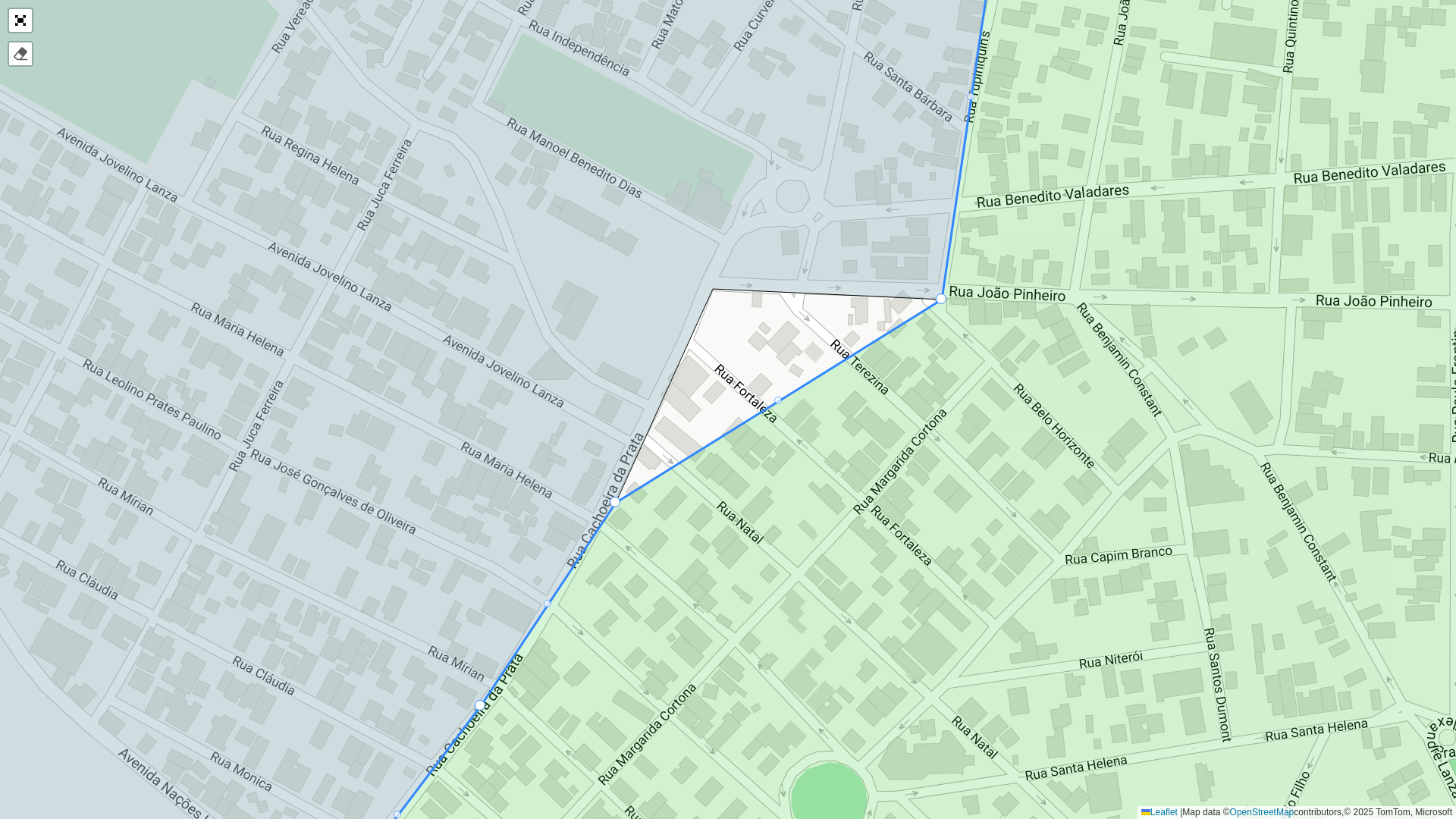
click at [777, 400] on div at bounding box center [778, 401] width 8 height 8
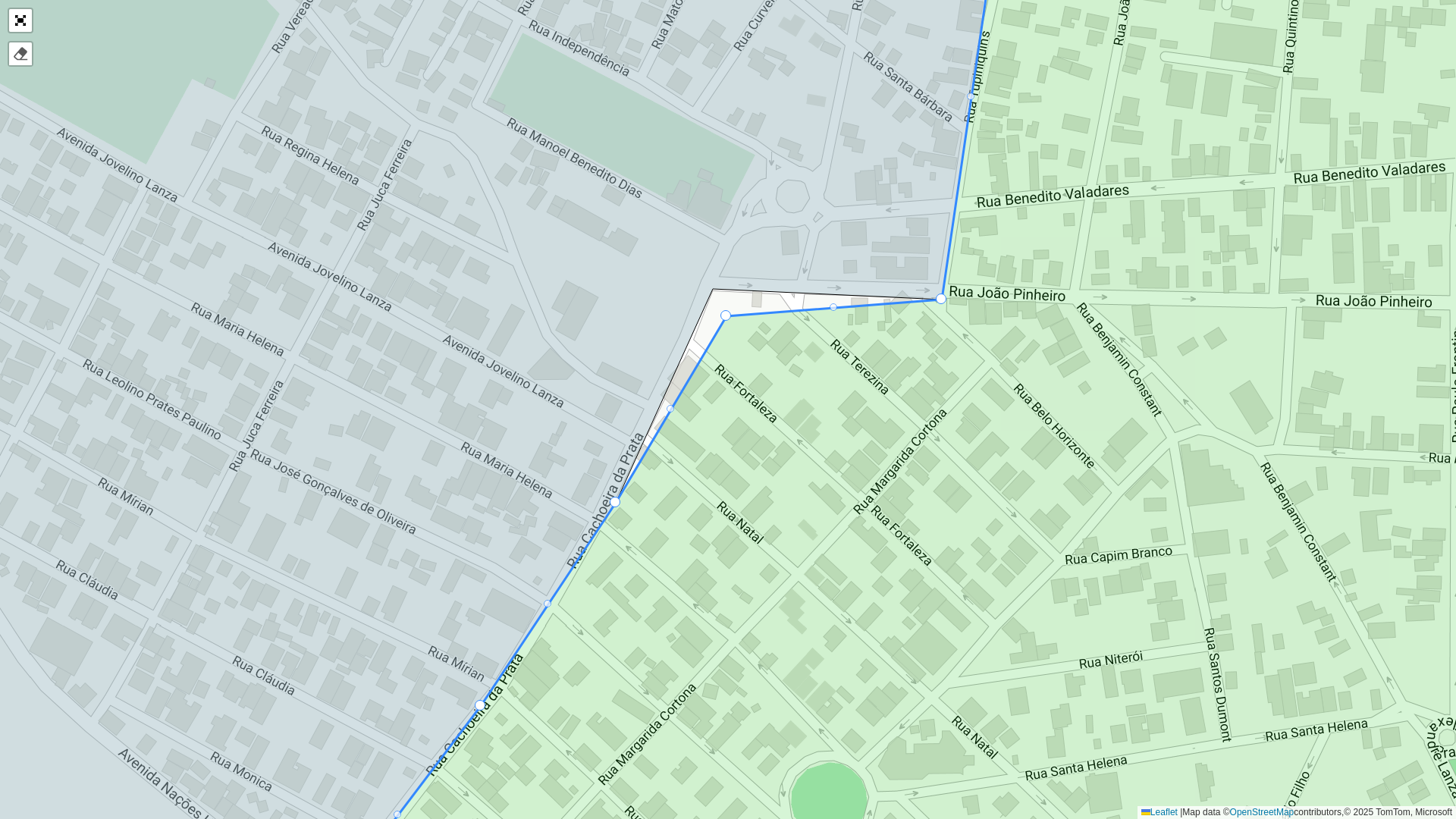
drag, startPoint x: 780, startPoint y: 403, endPoint x: 728, endPoint y: 318, distance: 99.6
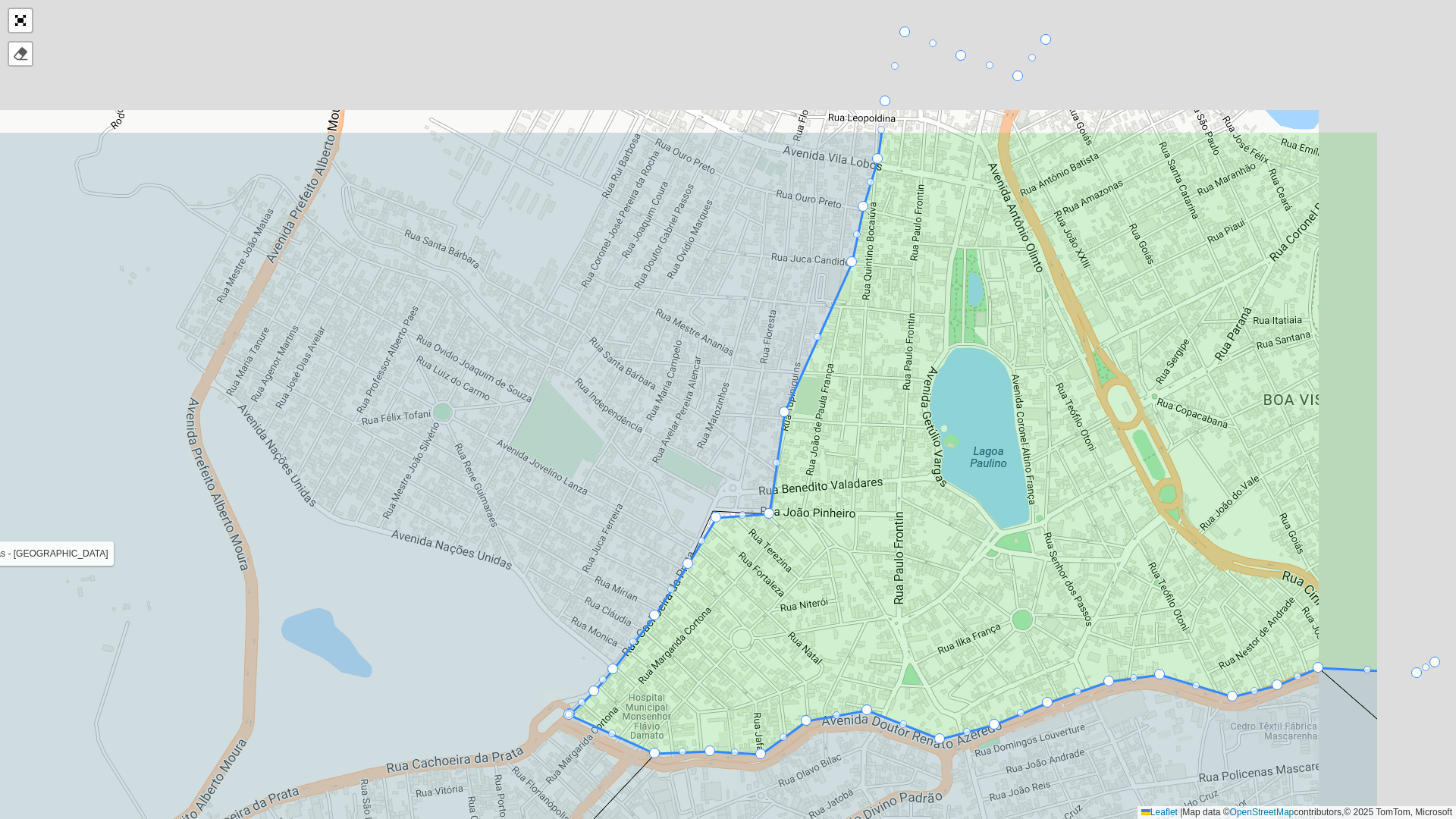
drag, startPoint x: 1118, startPoint y: 270, endPoint x: 872, endPoint y: 500, distance: 336.8
click at [872, 500] on icon at bounding box center [975, 443] width 810 height 624
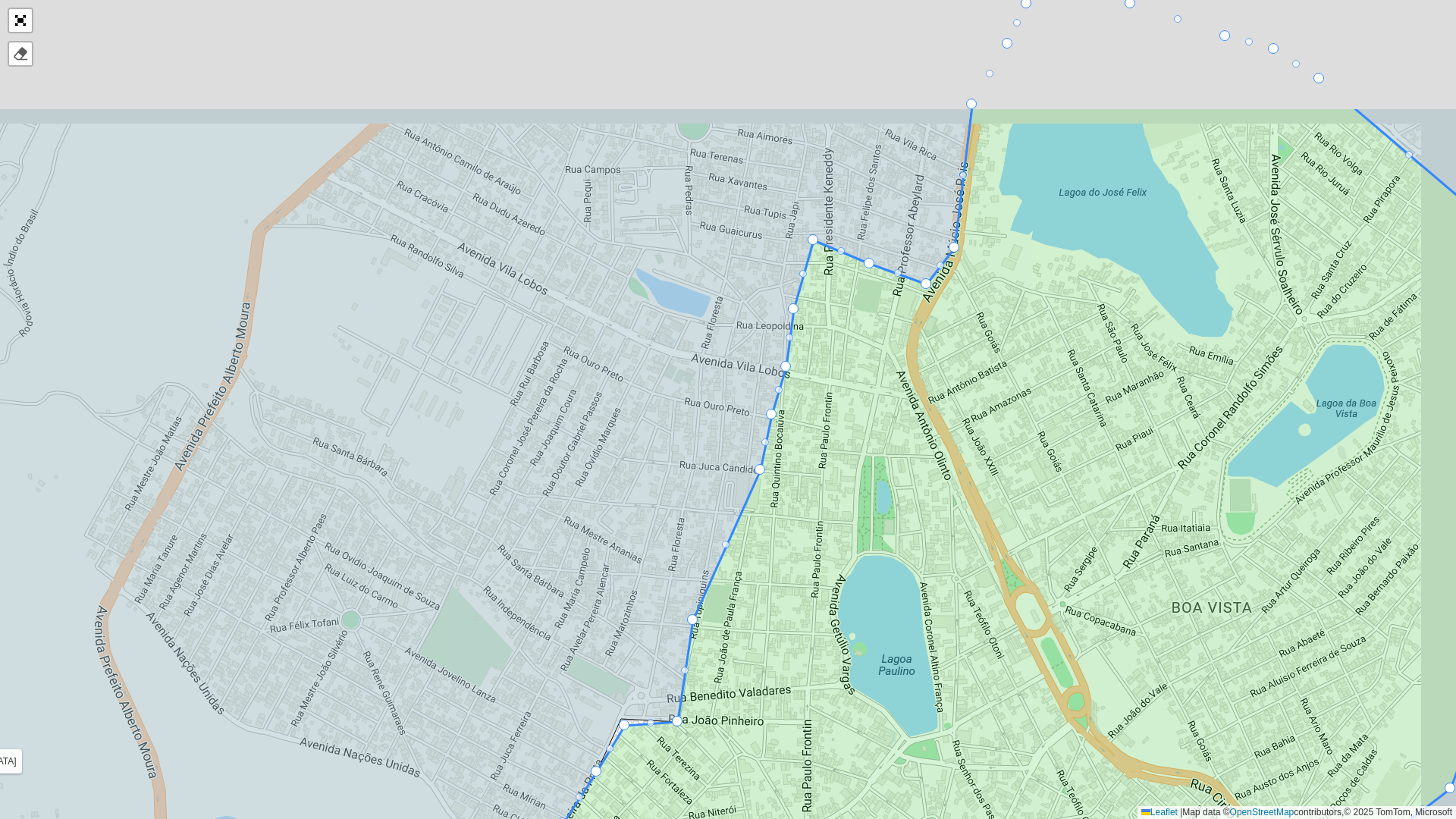
drag, startPoint x: 950, startPoint y: 340, endPoint x: 887, endPoint y: 444, distance: 121.6
click at [889, 505] on icon at bounding box center [1008, 534] width 1059 height 856
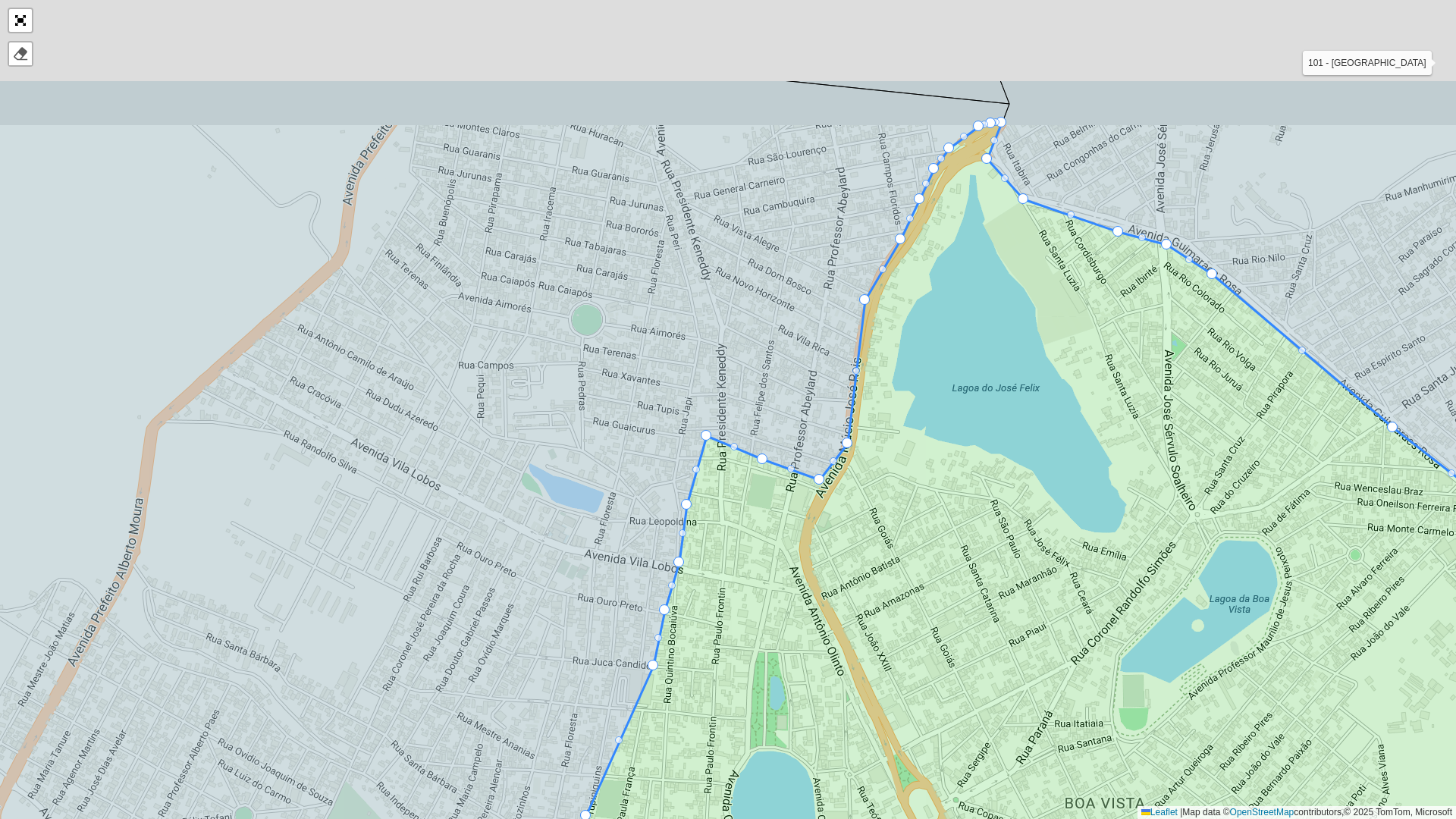
drag, startPoint x: 834, startPoint y: 382, endPoint x: 727, endPoint y: 544, distance: 194.1
click at [727, 544] on icon at bounding box center [964, 594] width 1090 height 943
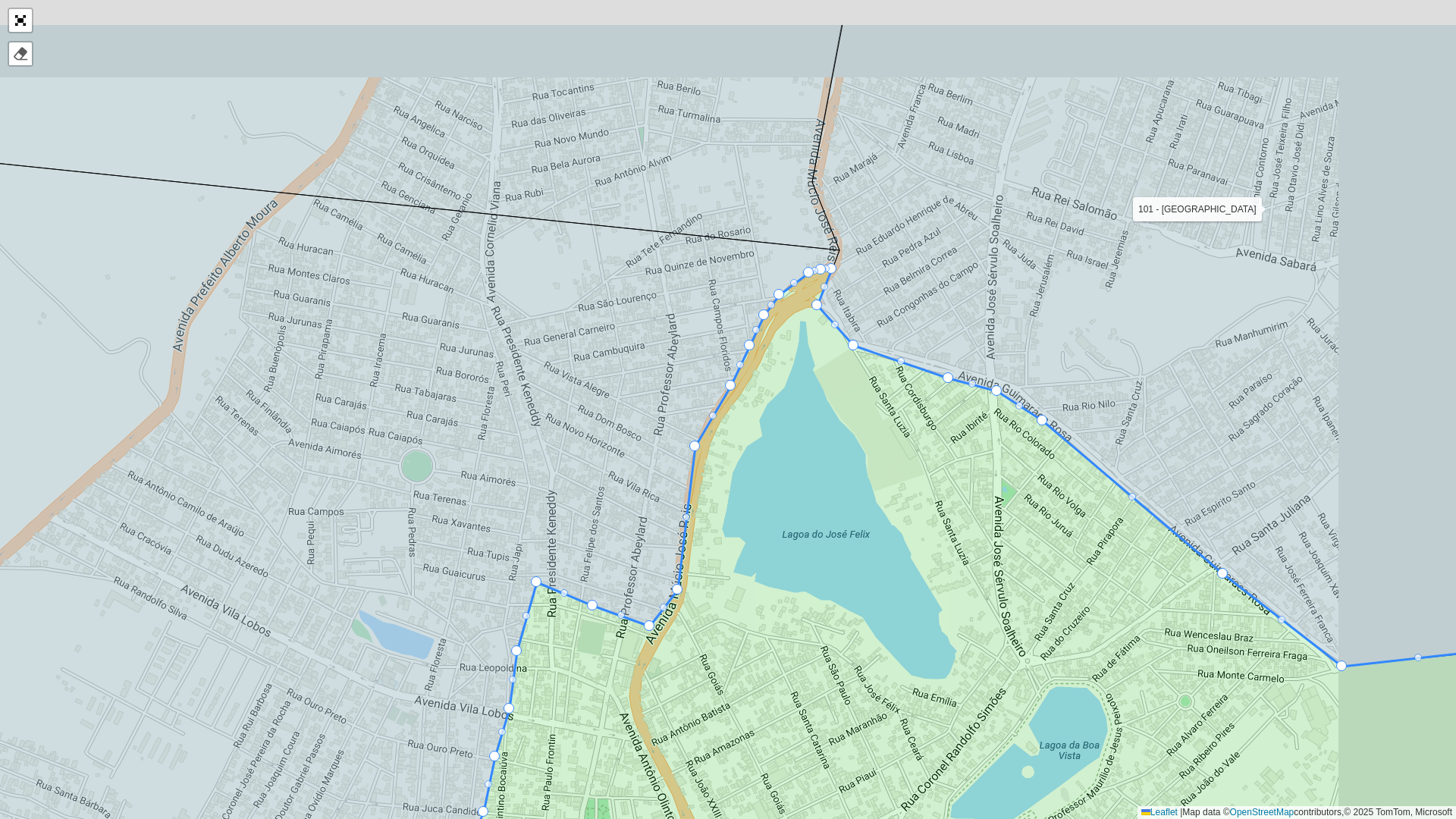
drag, startPoint x: 973, startPoint y: 390, endPoint x: 827, endPoint y: 504, distance: 185.2
click at [827, 504] on icon at bounding box center [937, 640] width 1056 height 741
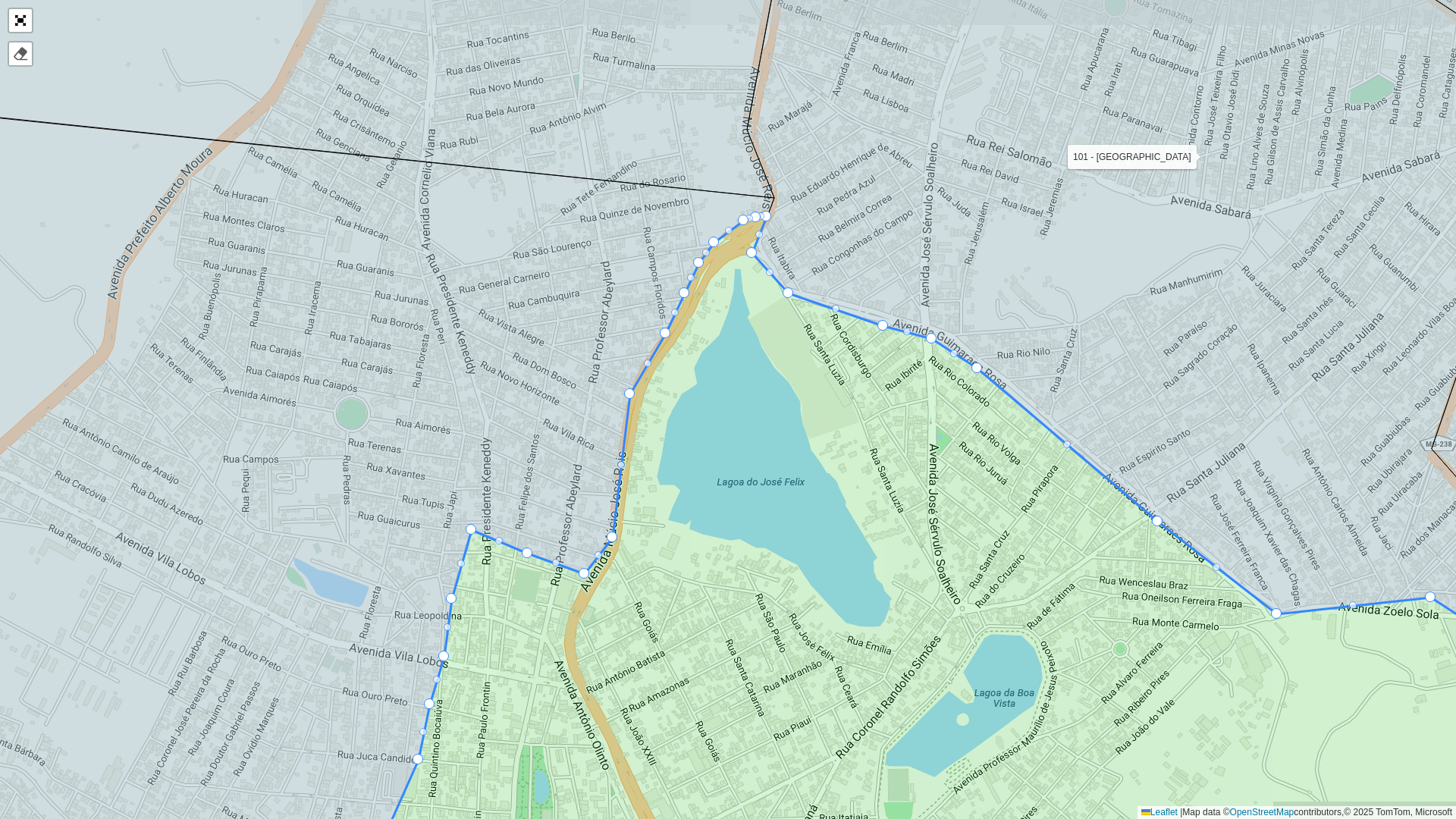
drag, startPoint x: 842, startPoint y: 511, endPoint x: 694, endPoint y: 312, distance: 248.0
click at [694, 312] on icon at bounding box center [977, 524] width 1180 height 613
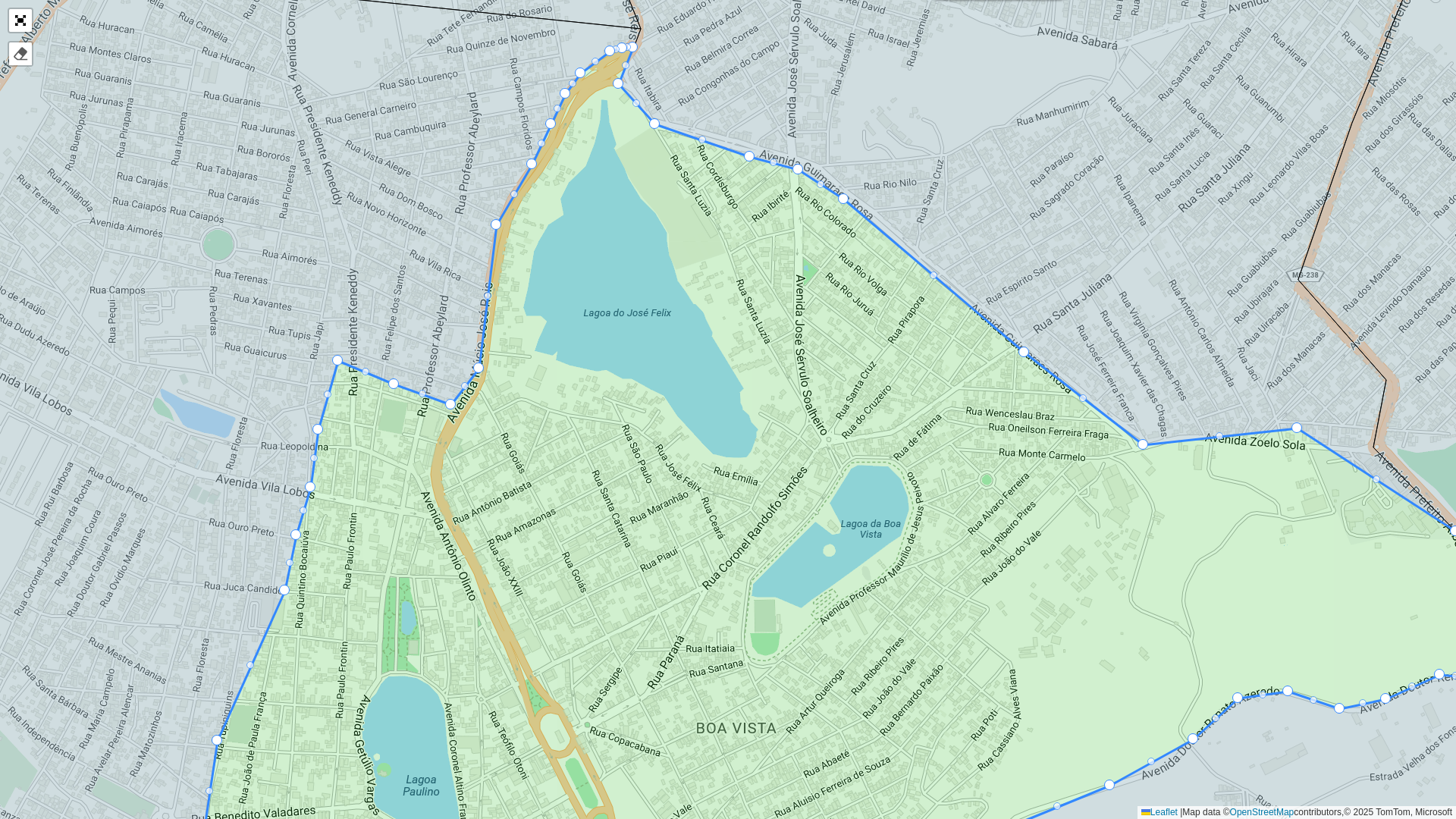
drag, startPoint x: 832, startPoint y: 426, endPoint x: 712, endPoint y: 292, distance: 179.9
click at [712, 292] on icon at bounding box center [828, 452] width 1372 height 811
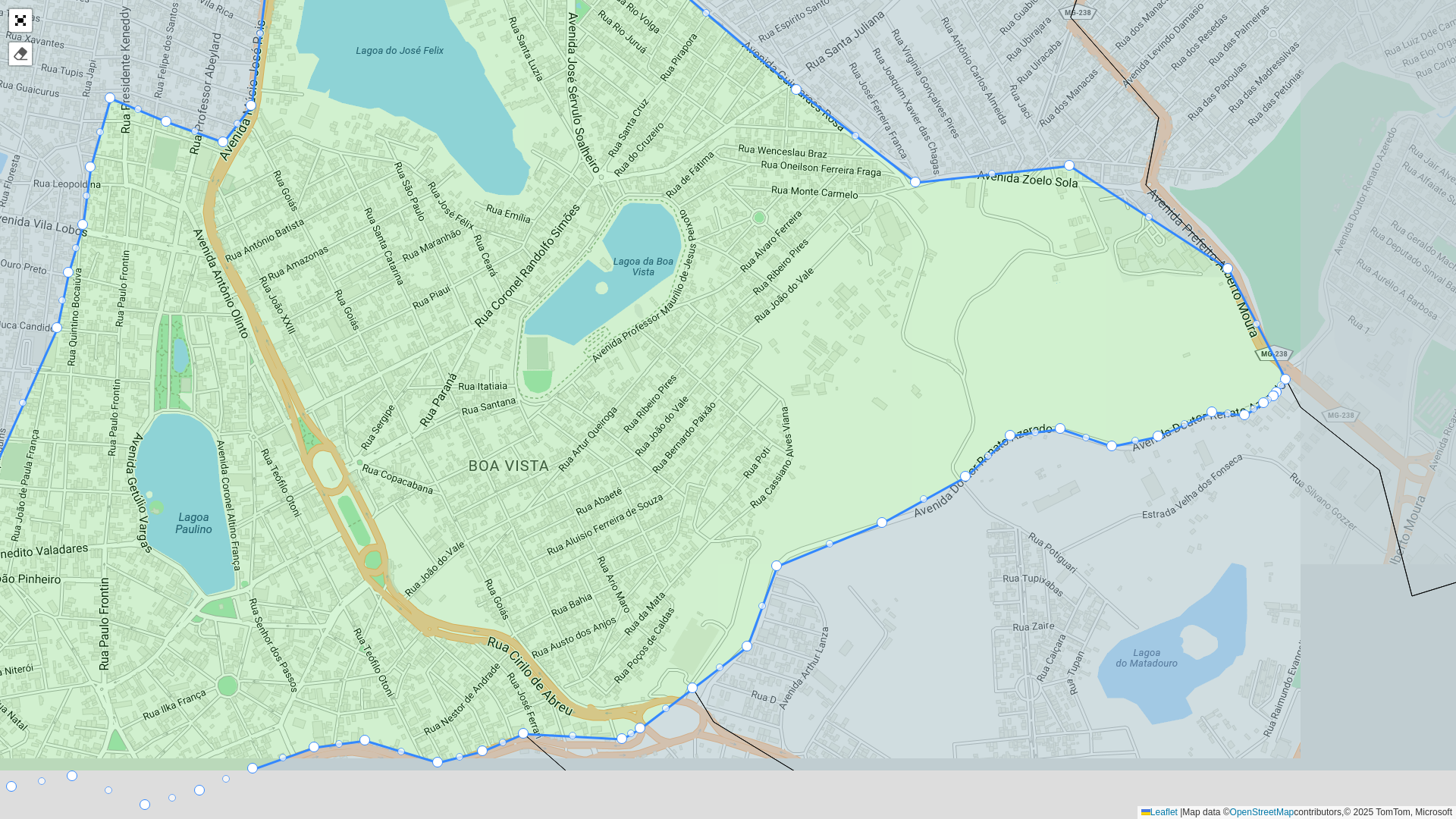
drag, startPoint x: 821, startPoint y: 362, endPoint x: 723, endPoint y: 240, distance: 156.5
click at [723, 240] on icon at bounding box center [534, 280] width 1502 height 988
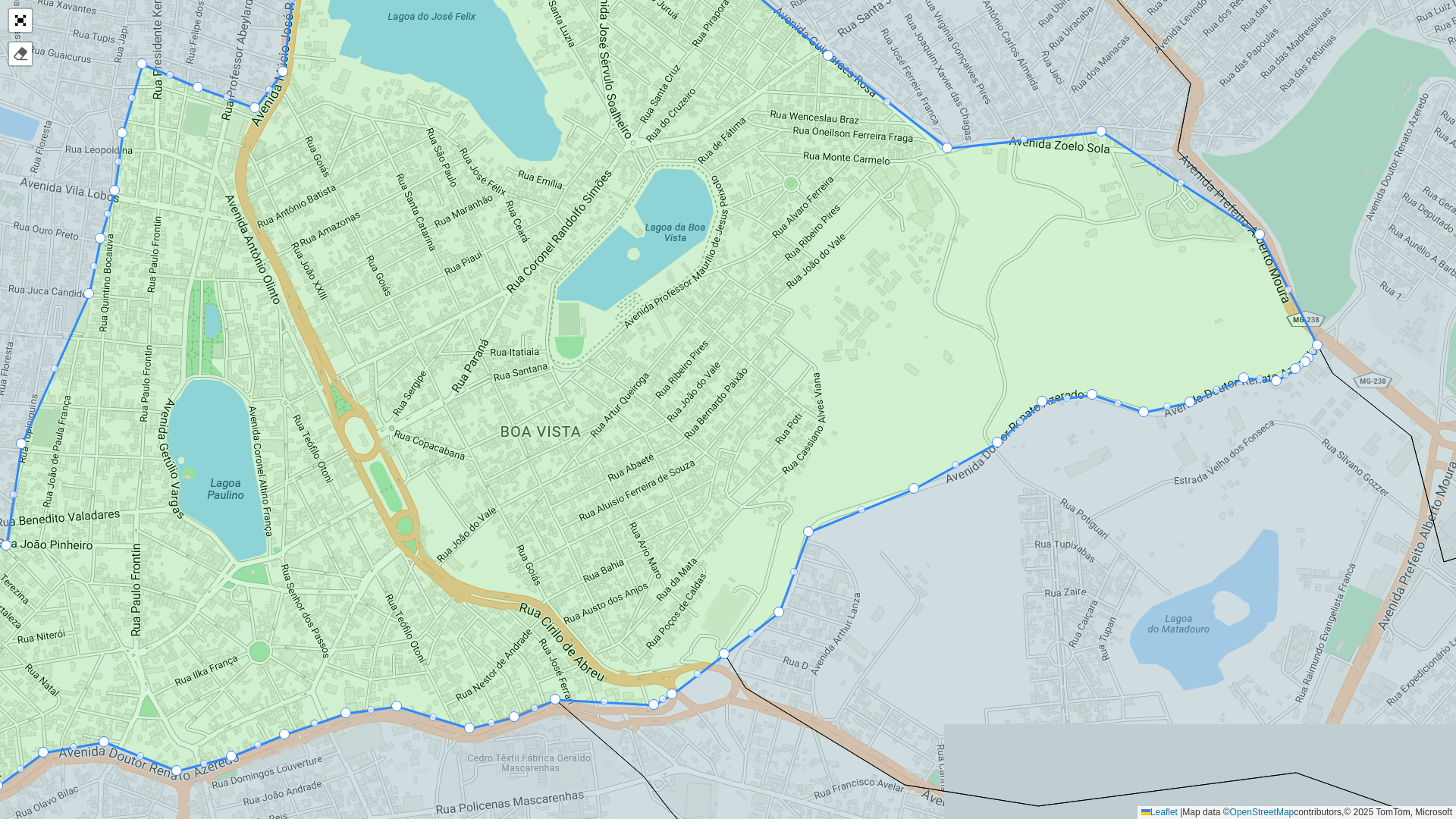
drag, startPoint x: 696, startPoint y: 354, endPoint x: 937, endPoint y: 191, distance: 290.9
click at [937, 191] on icon at bounding box center [607, 345] width 1421 height 883
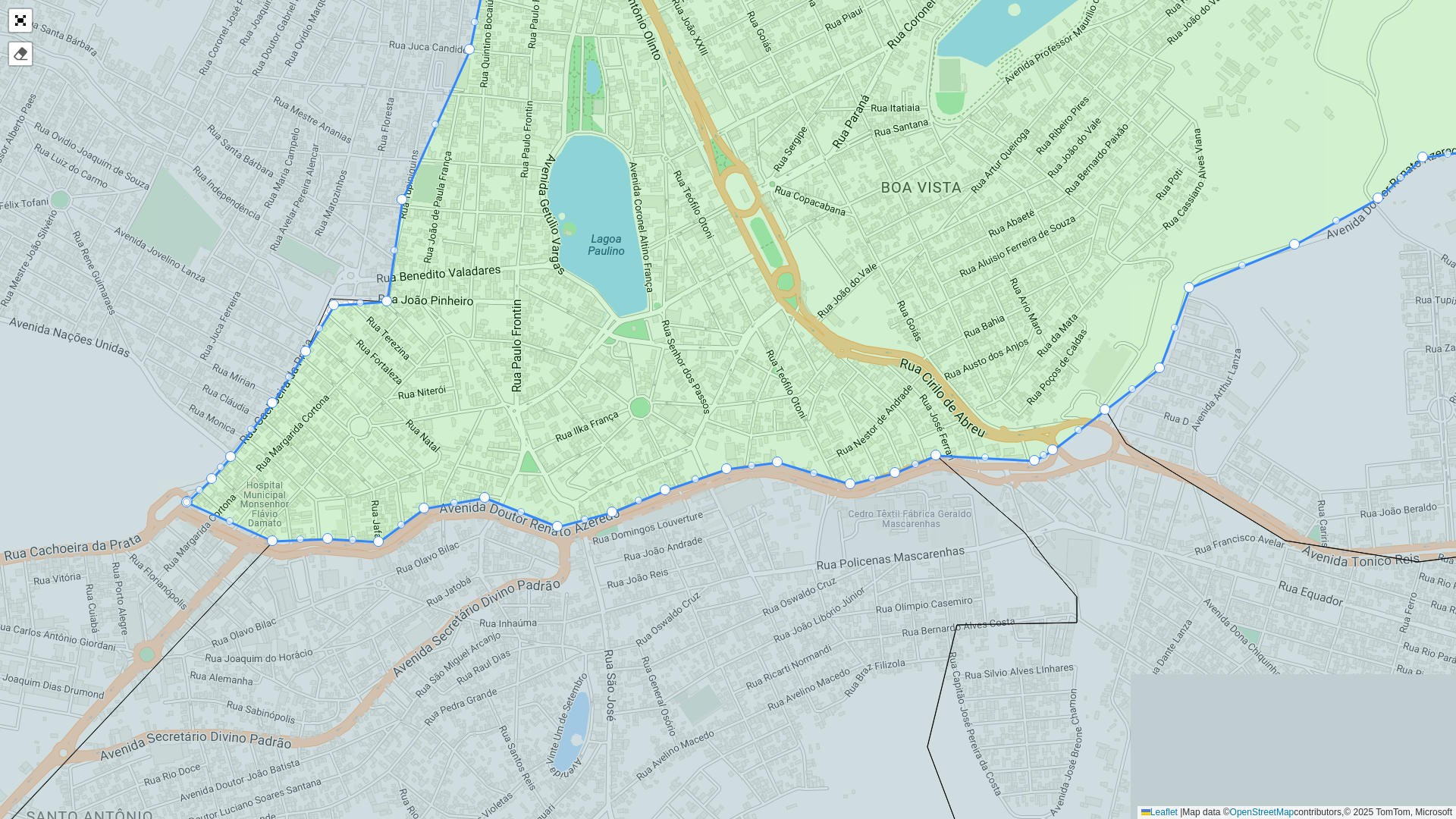
drag, startPoint x: 803, startPoint y: 330, endPoint x: 1022, endPoint y: 201, distance: 254.2
click at [1022, 201] on icon at bounding box center [943, 188] width 1511 height 706
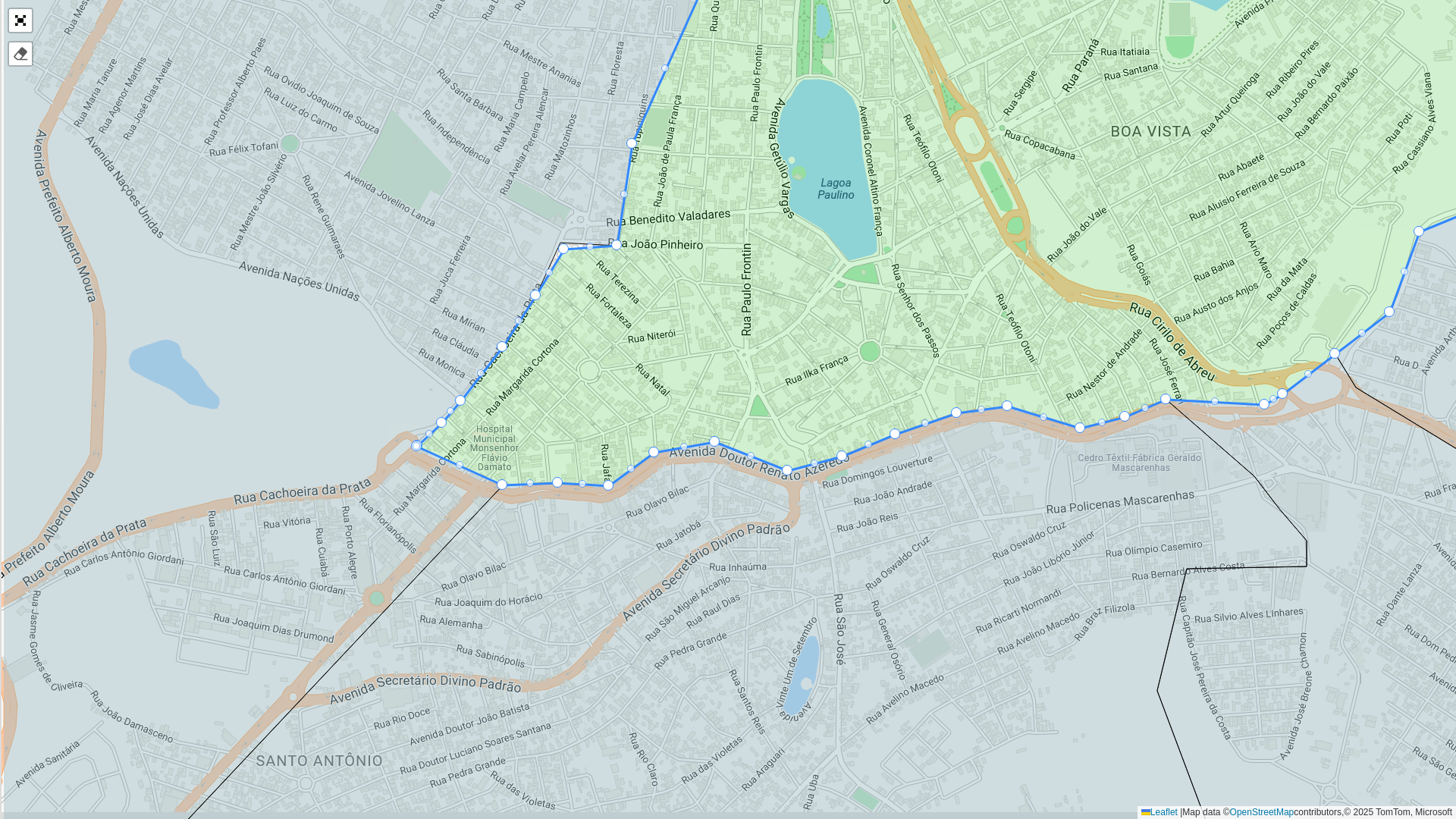
drag, startPoint x: 886, startPoint y: 295, endPoint x: 749, endPoint y: 236, distance: 149.2
click at [887, 295] on icon at bounding box center [1085, 198] width 1336 height 577
click at [25, 11] on link "Abrir mapa em tela cheia" at bounding box center [20, 20] width 23 height 23
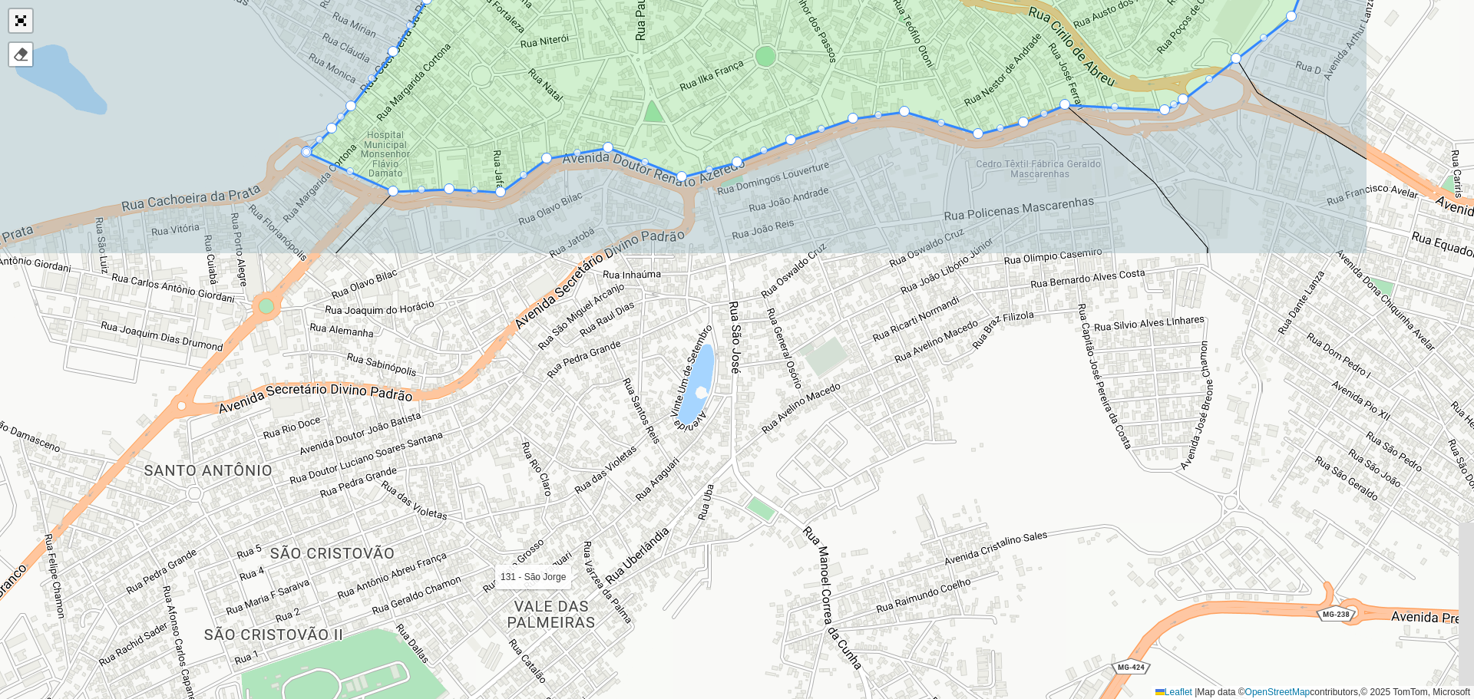
scroll to position [355, 0]
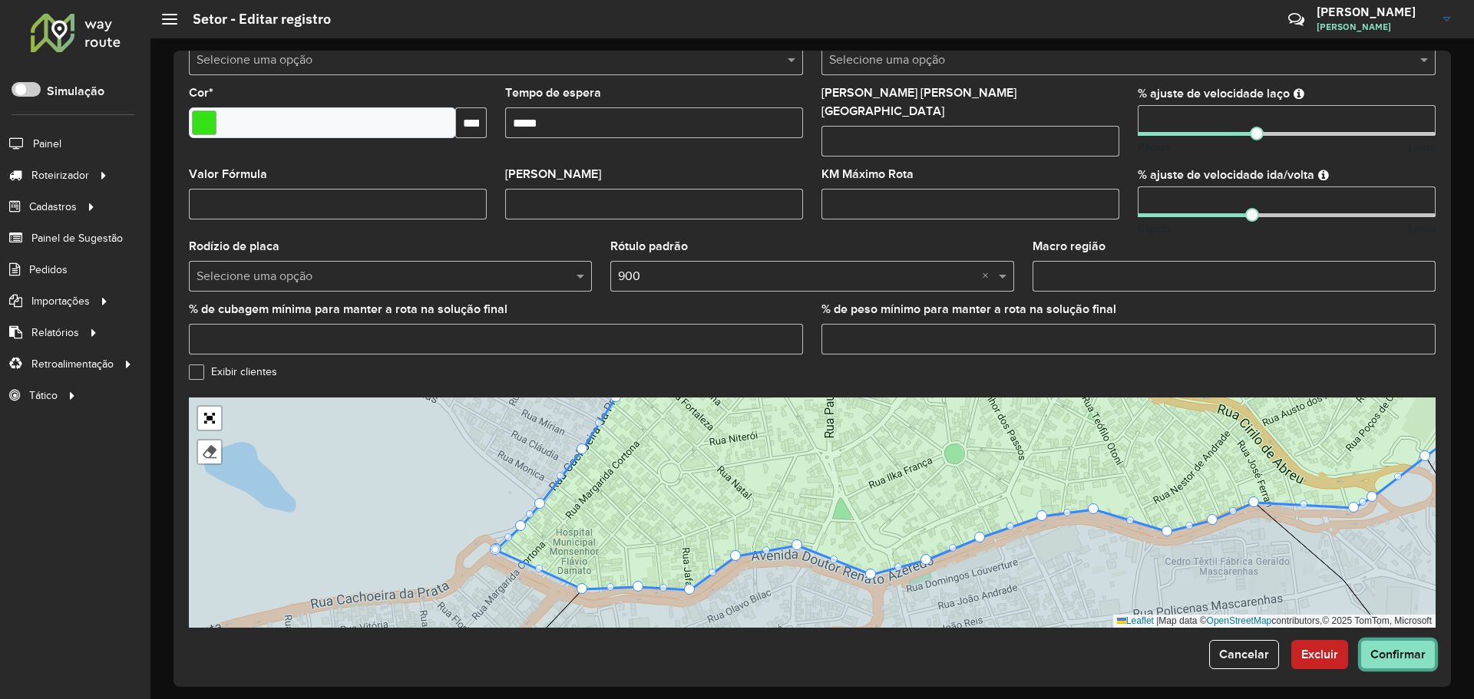
click at [1400, 656] on button "Confirmar" at bounding box center [1397, 654] width 75 height 29
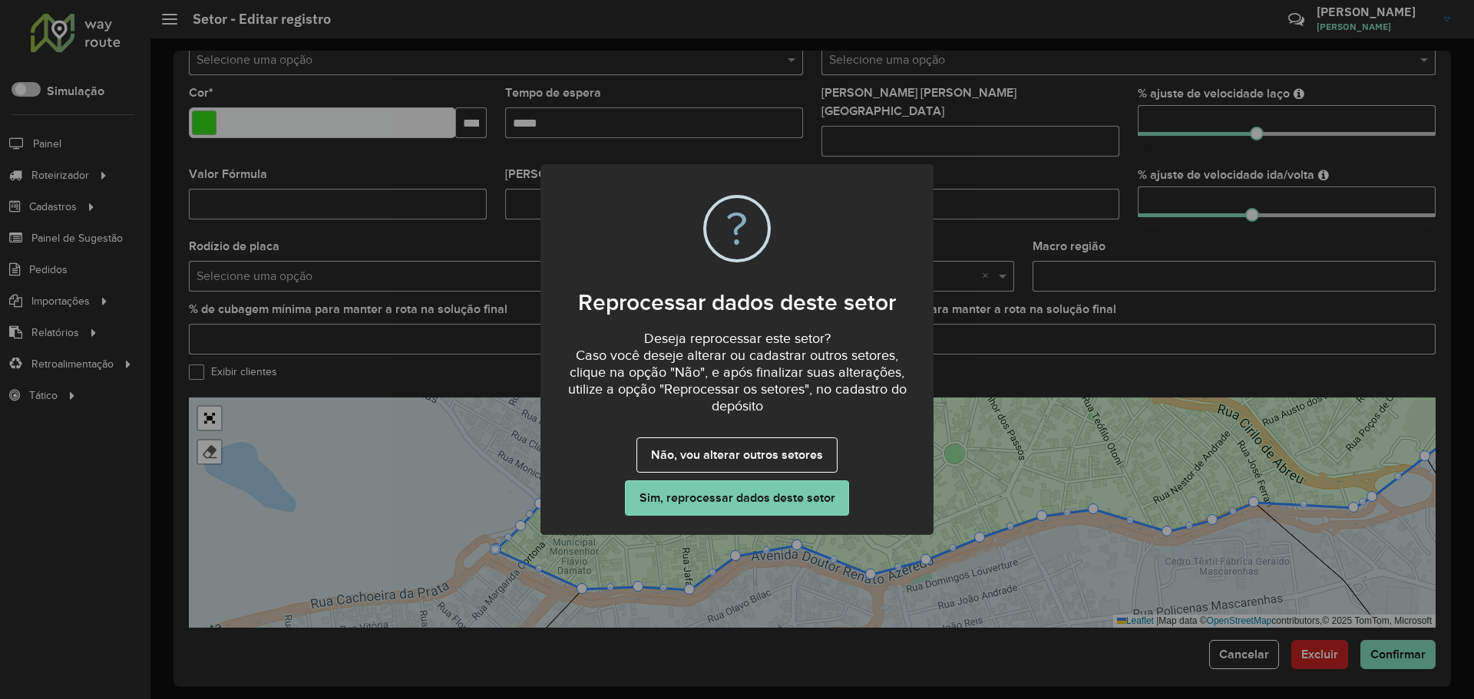
click at [741, 497] on button "Sim, reprocessar dados deste setor" at bounding box center [737, 498] width 224 height 35
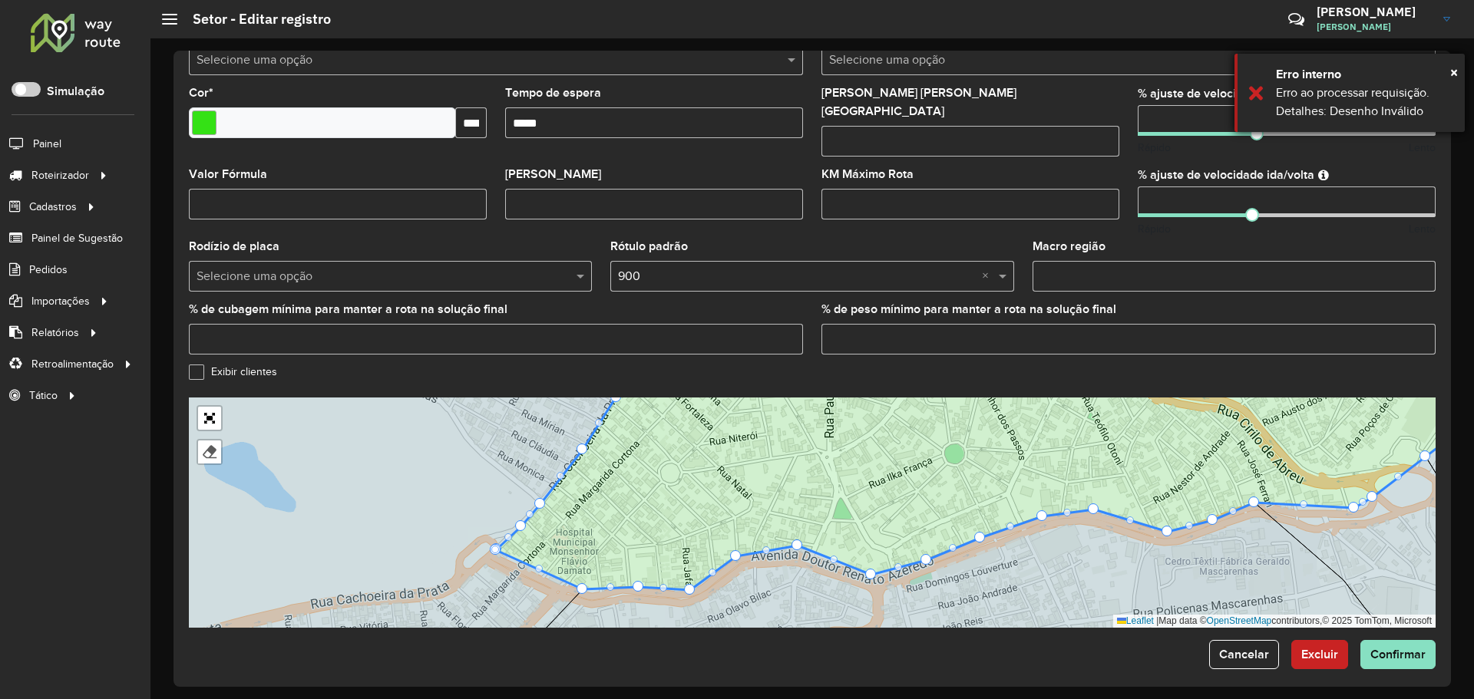
click at [1389, 97] on div "Erro ao processar requisição. Detalhes: Desenho Inválido" at bounding box center [1364, 102] width 177 height 37
drag, startPoint x: 705, startPoint y: 422, endPoint x: 644, endPoint y: 587, distance: 175.1
click at [644, 587] on icon at bounding box center [996, 481] width 1000 height 218
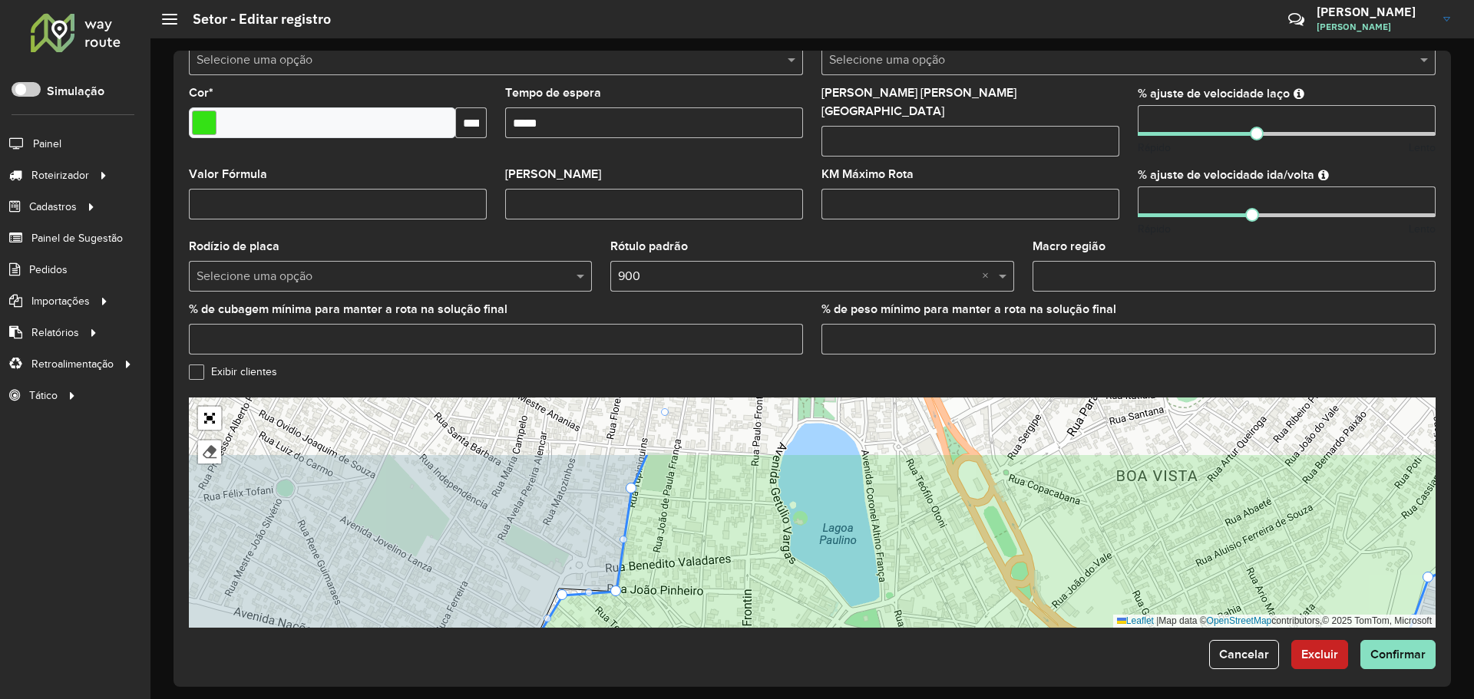
drag, startPoint x: 721, startPoint y: 515, endPoint x: 706, endPoint y: 563, distance: 50.7
click at [706, 563] on icon at bounding box center [1003, 593] width 1066 height 281
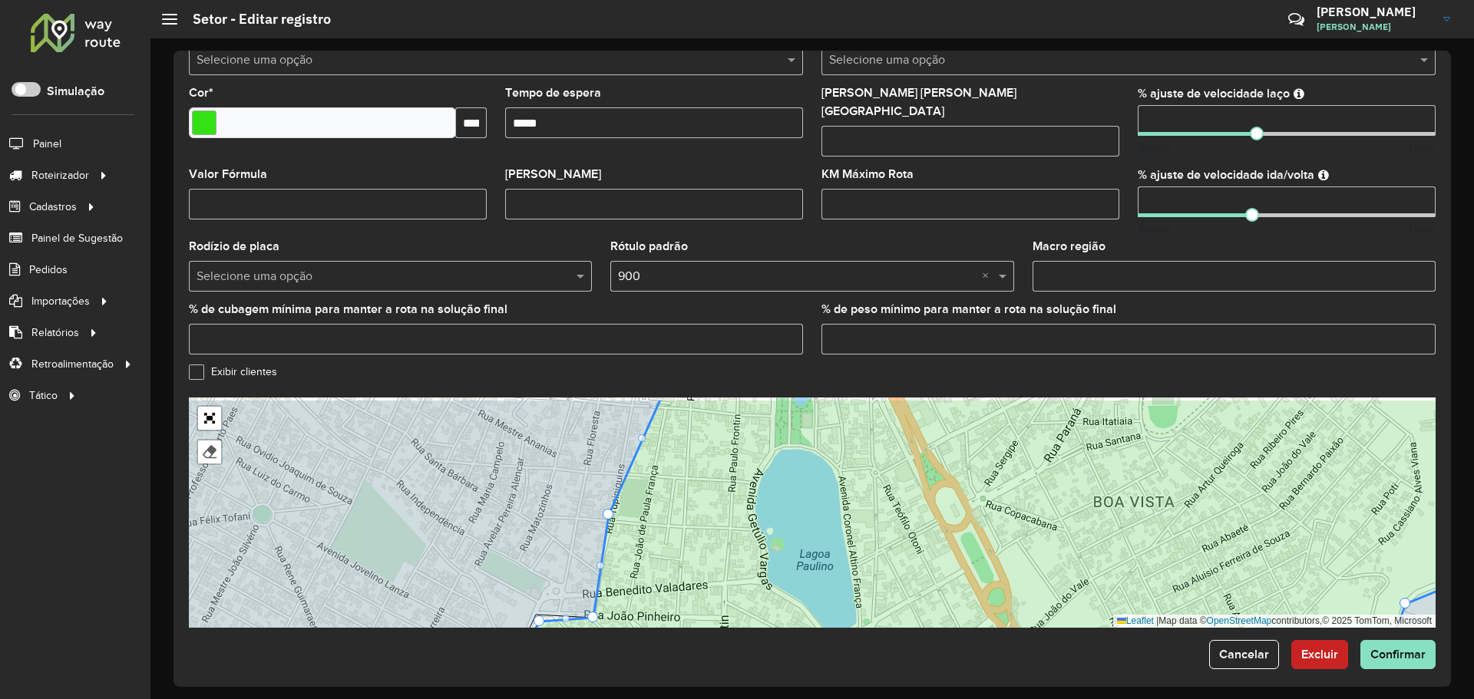
drag, startPoint x: 709, startPoint y: 520, endPoint x: 700, endPoint y: 537, distance: 19.9
click at [675, 561] on icon at bounding box center [1019, 538] width 1030 height 281
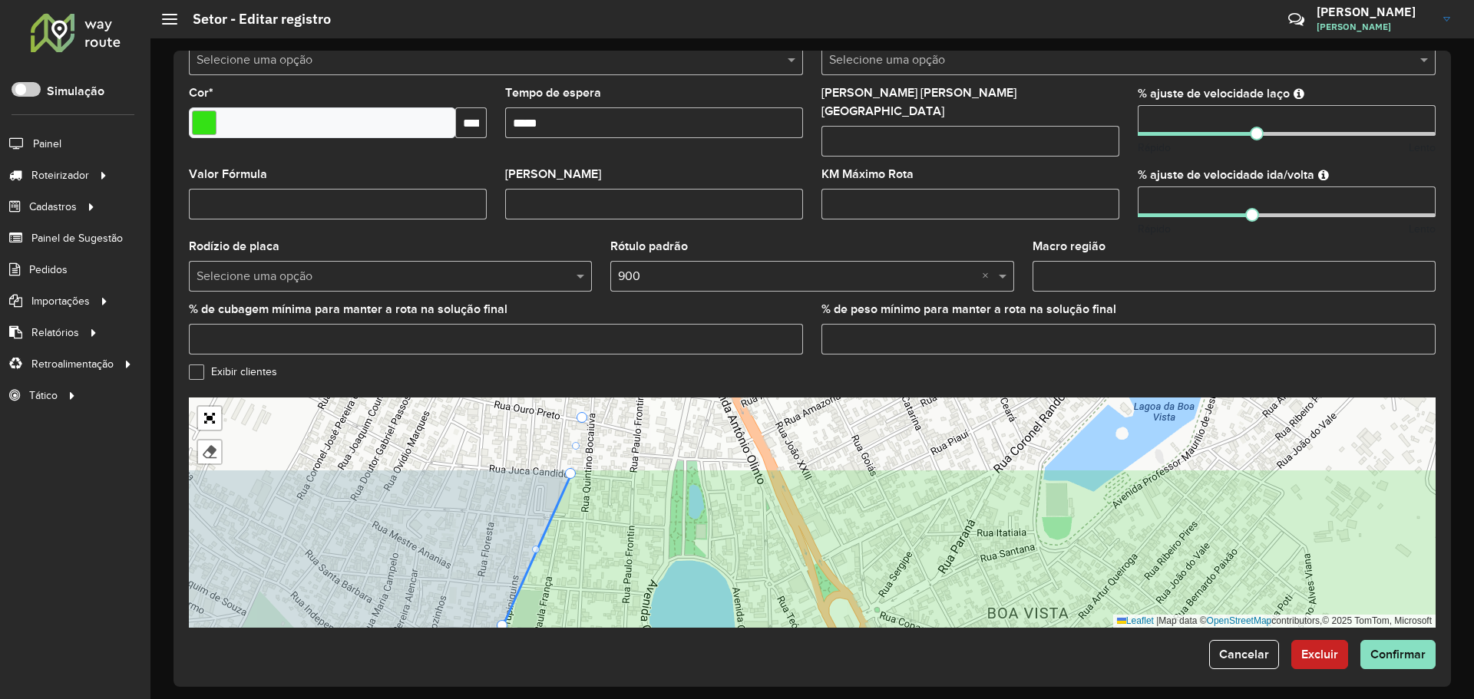
drag, startPoint x: 791, startPoint y: 456, endPoint x: 697, endPoint y: 557, distance: 138.5
click at [672, 585] on icon at bounding box center [943, 608] width 1039 height 281
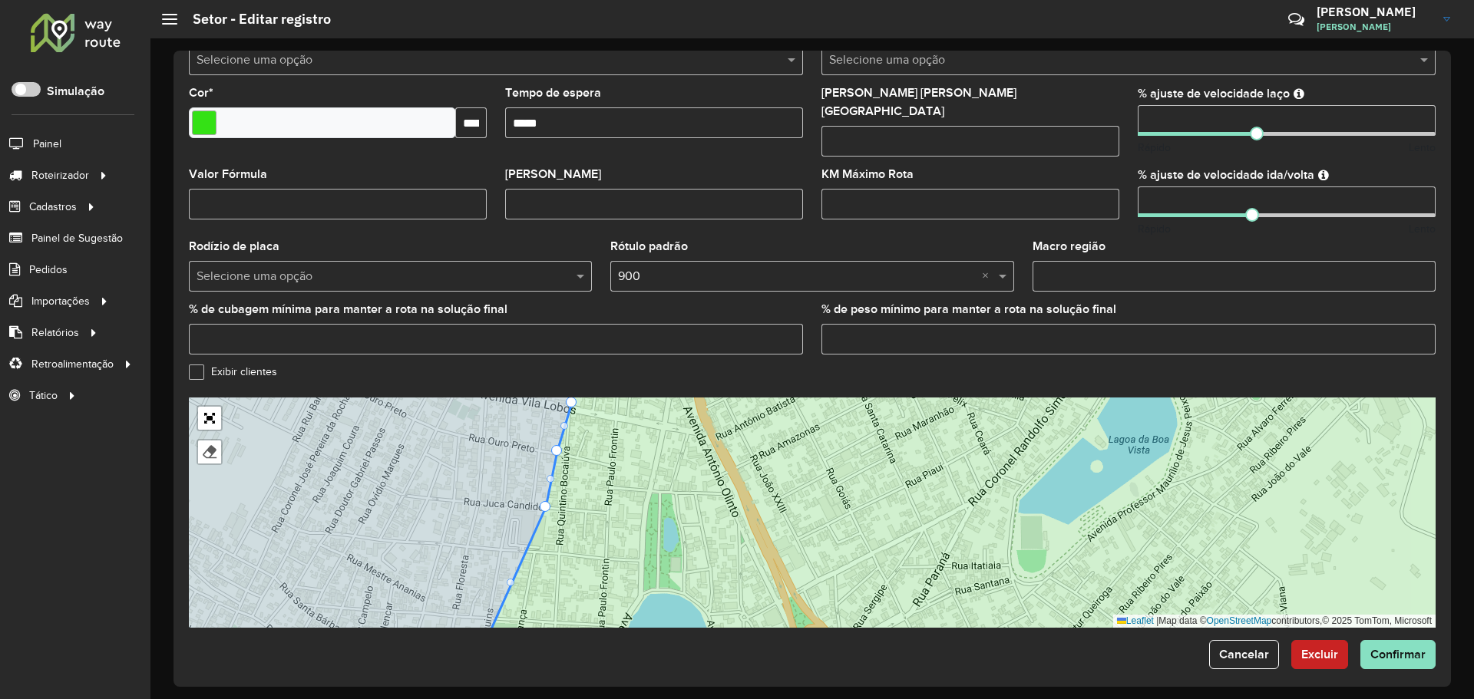
drag, startPoint x: 760, startPoint y: 481, endPoint x: 688, endPoint y: 596, distance: 136.5
click at [688, 596] on icon at bounding box center [1019, 512] width 1077 height 281
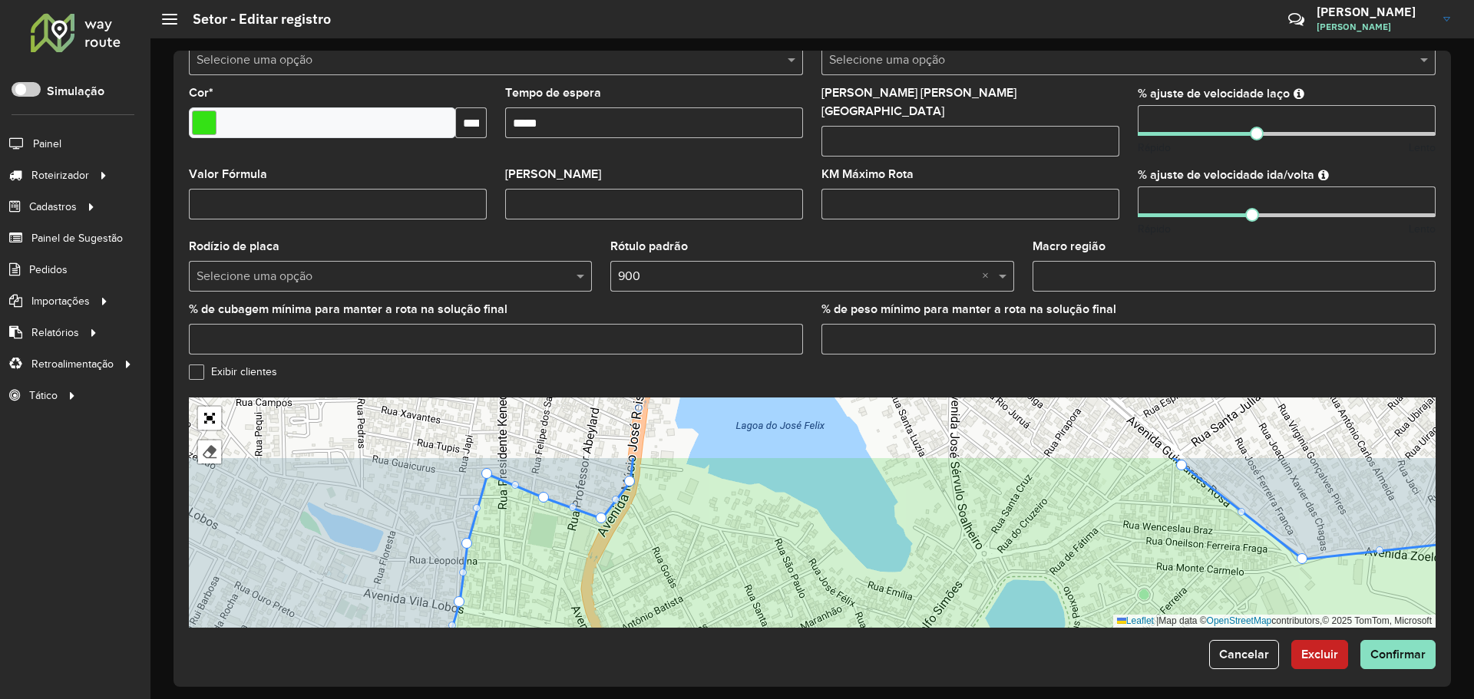
drag, startPoint x: 773, startPoint y: 496, endPoint x: 733, endPoint y: 580, distance: 92.7
click at [733, 580] on icon at bounding box center [969, 596] width 1098 height 281
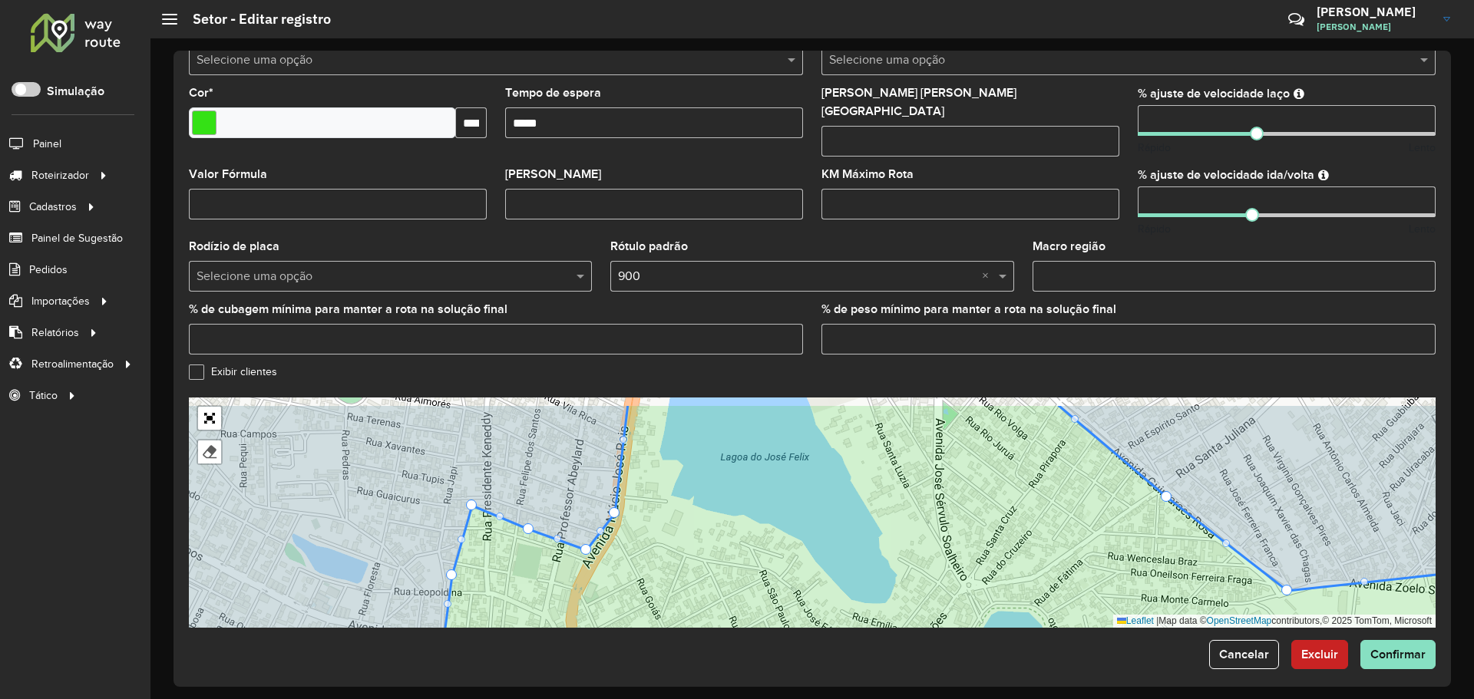
drag, startPoint x: 788, startPoint y: 483, endPoint x: 773, endPoint y: 514, distance: 35.0
click at [773, 514] on icon at bounding box center [985, 544] width 1113 height 281
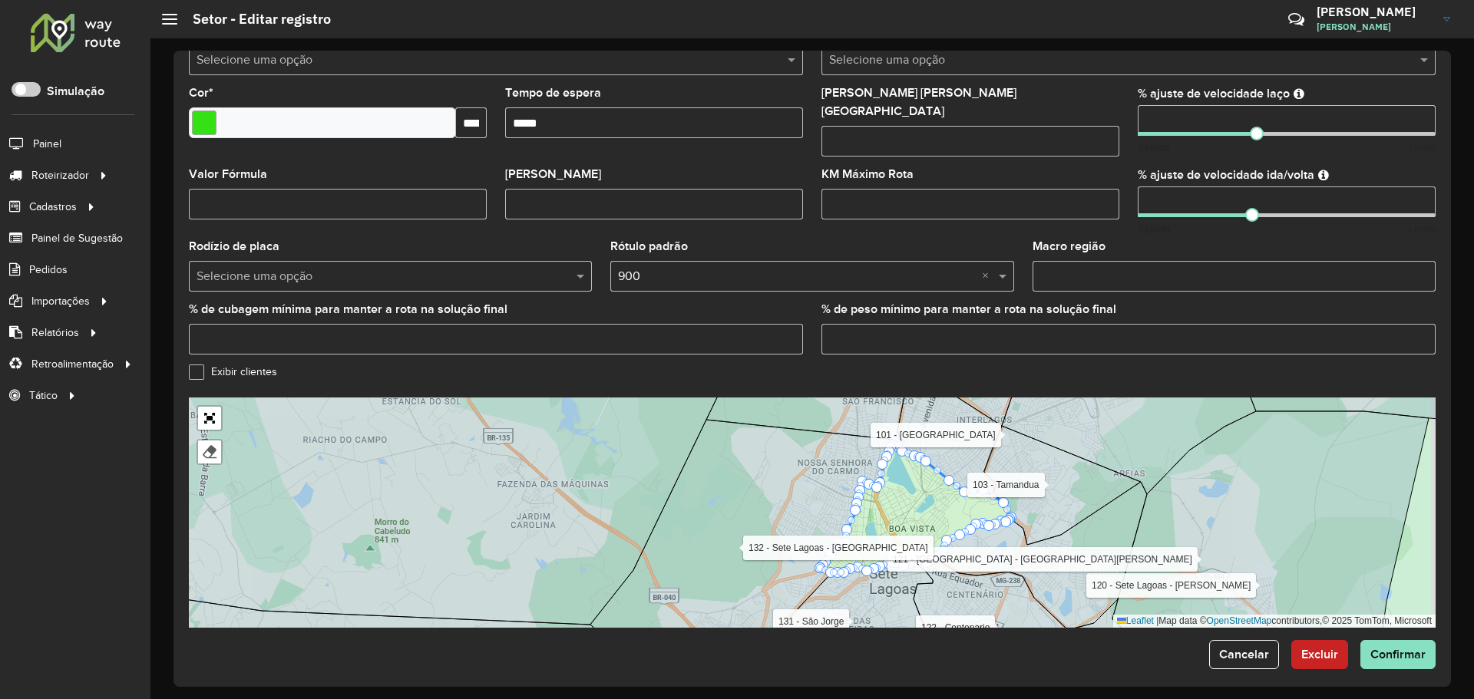
click at [952, 656] on div "Cancelar Excluir Confirmar" at bounding box center [812, 654] width 1247 height 29
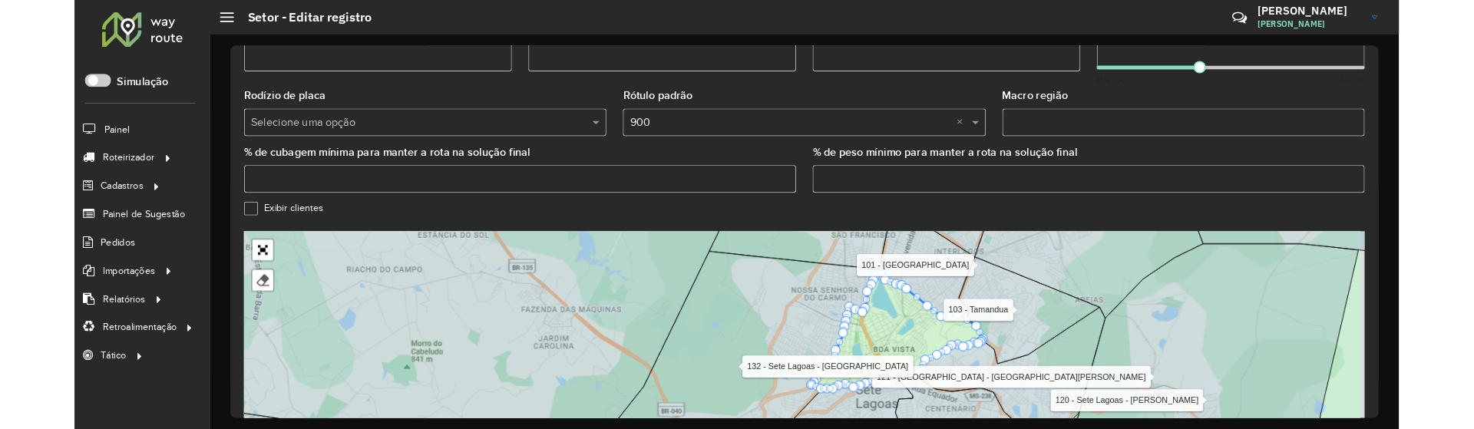
scroll to position [577, 0]
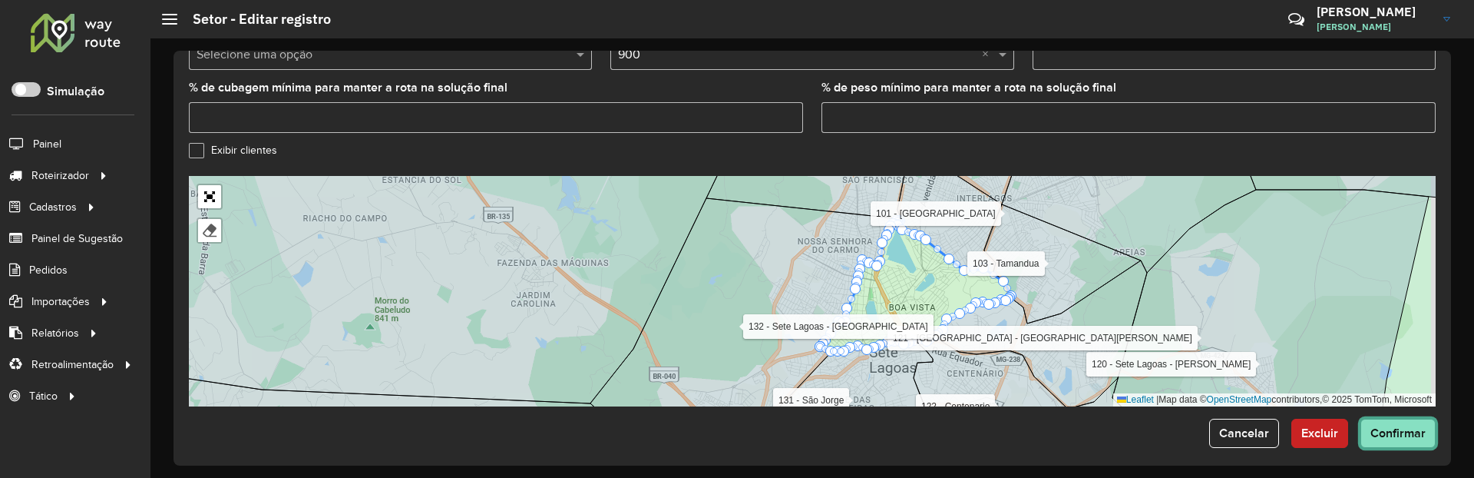
click at [1407, 426] on span "Confirmar" at bounding box center [1397, 432] width 55 height 13
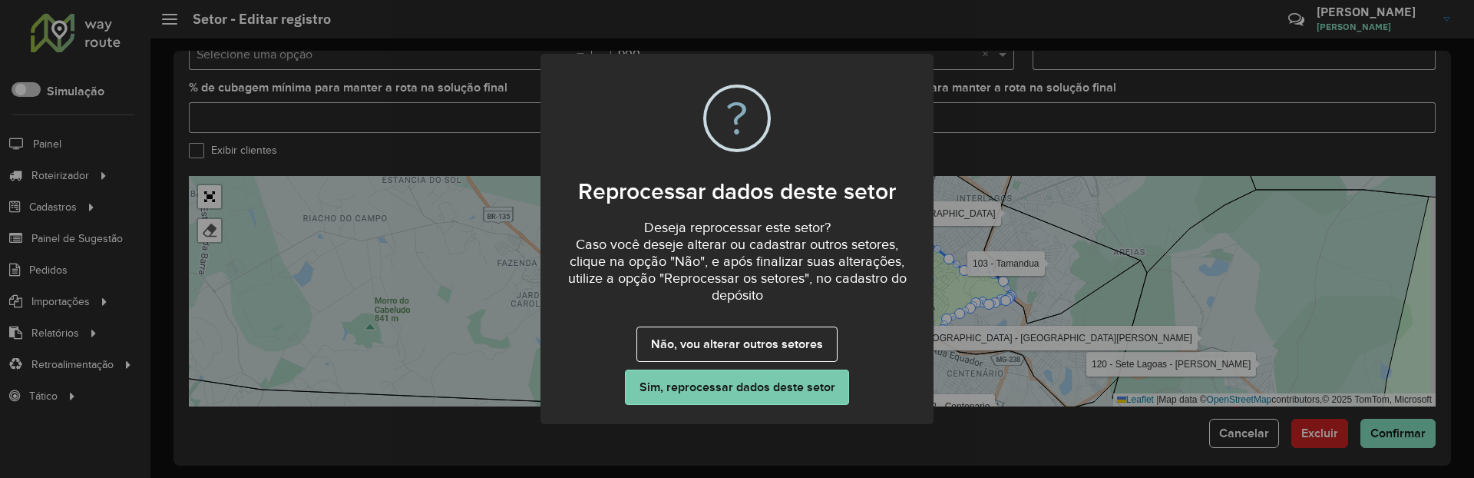
click at [709, 388] on button "Sim, reprocessar dados deste setor" at bounding box center [737, 386] width 224 height 35
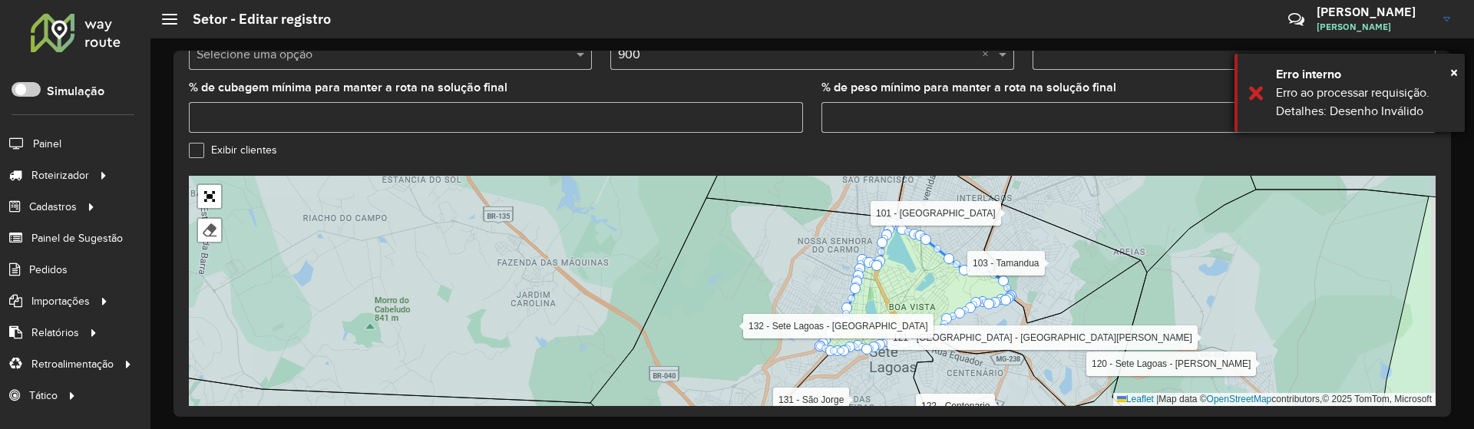
click at [1390, 107] on div "Erro ao processar requisição. Detalhes: Desenho Inválido" at bounding box center [1364, 102] width 177 height 37
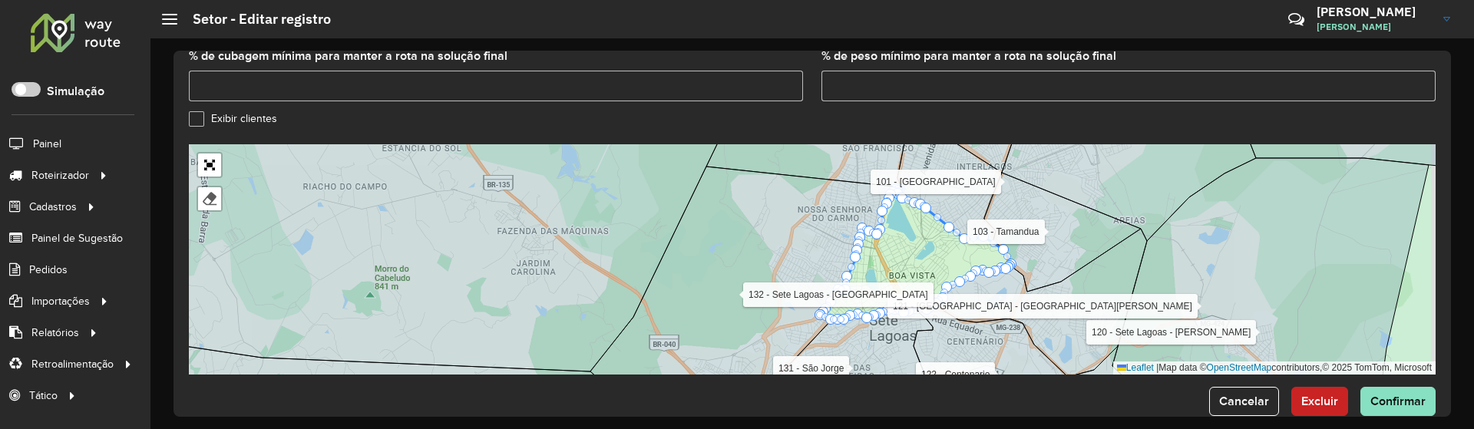
scroll to position [625, 0]
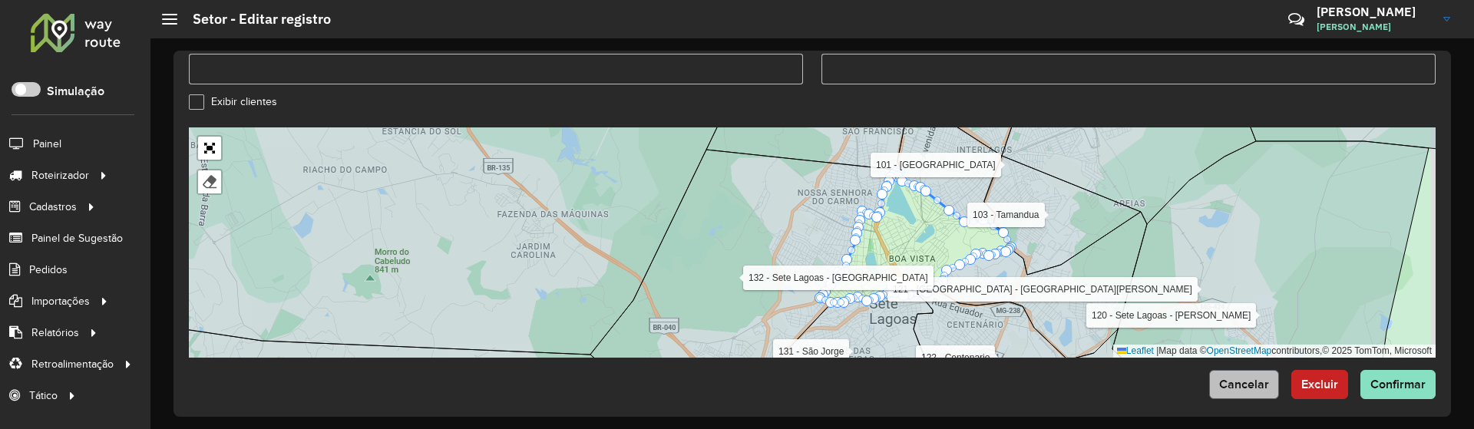
drag, startPoint x: 1228, startPoint y: 358, endPoint x: 1231, endPoint y: 372, distance: 14.9
click at [1231, 378] on span "Cancelar" at bounding box center [1244, 384] width 50 height 13
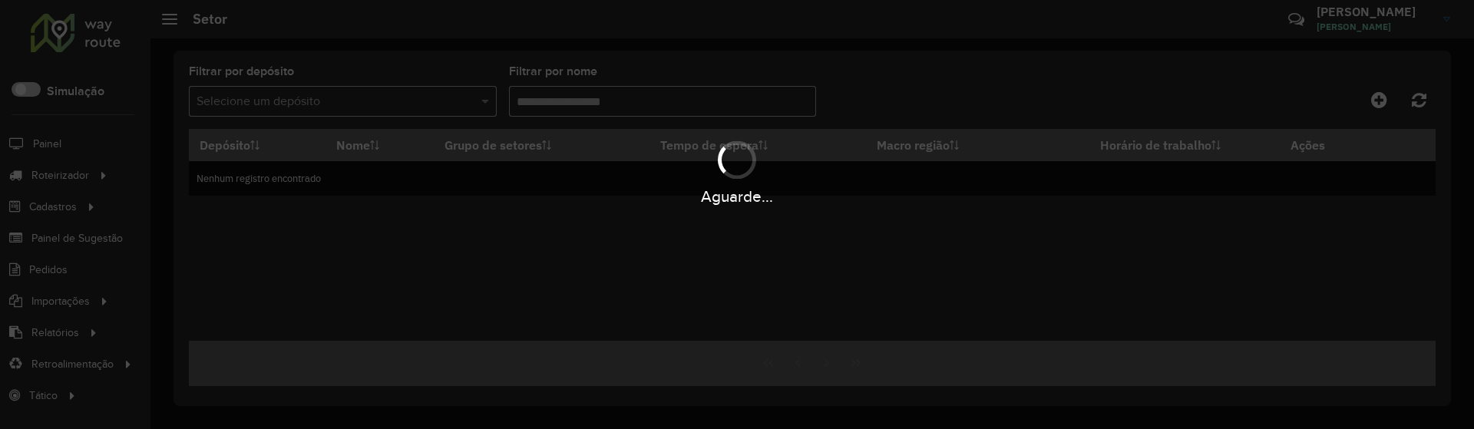
type input "******"
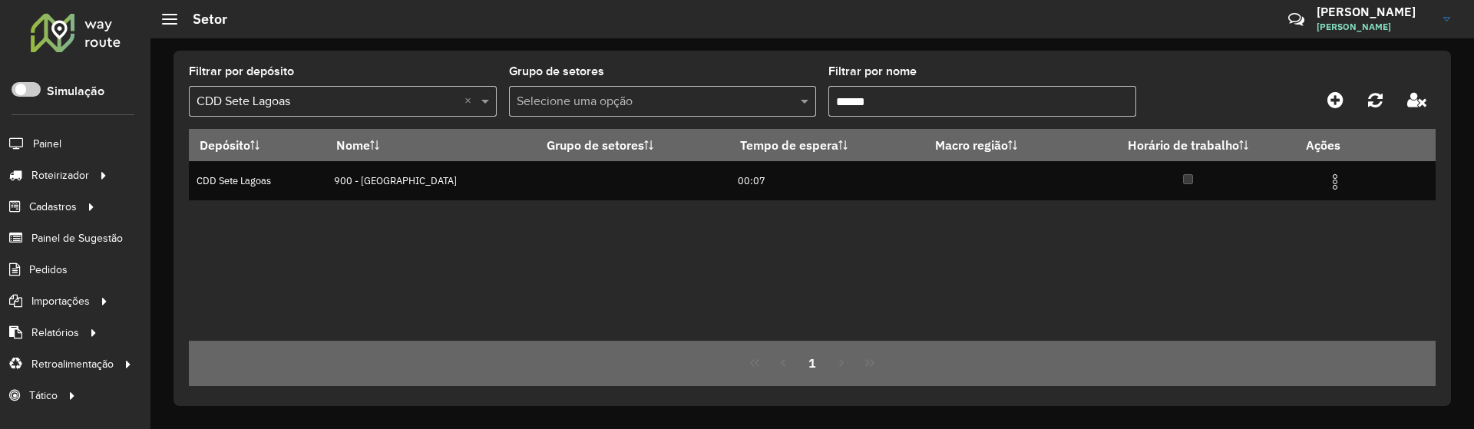
click at [808, 276] on hb-app "Aguarde... Pop-up bloqueado! Seu navegador bloqueou automáticamente a abertura …" at bounding box center [737, 214] width 1474 height 429
drag, startPoint x: 733, startPoint y: 177, endPoint x: 997, endPoint y: 203, distance: 265.4
click at [851, 181] on td "00:07" at bounding box center [827, 180] width 195 height 39
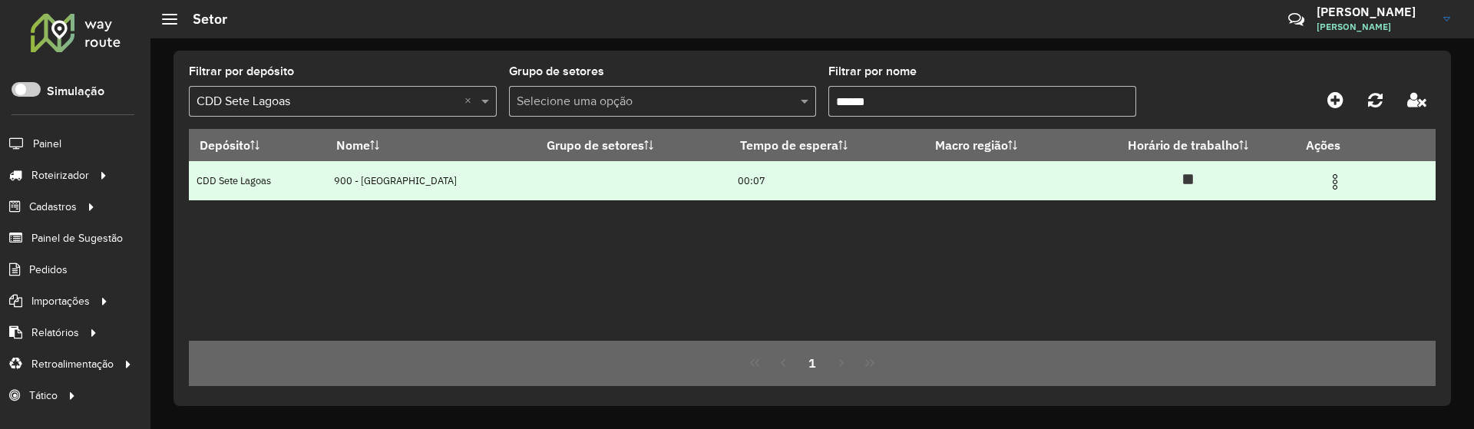
drag, startPoint x: 1138, startPoint y: 186, endPoint x: 1198, endPoint y: 180, distance: 59.4
click at [1146, 184] on td at bounding box center [1188, 180] width 214 height 39
click at [1341, 180] on img at bounding box center [1335, 182] width 18 height 18
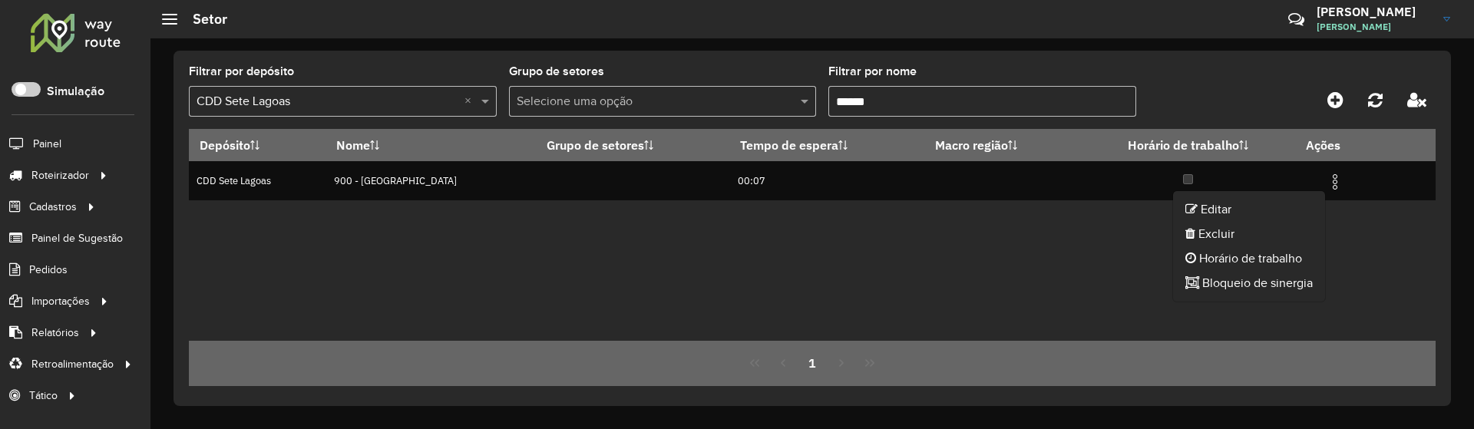
click at [840, 259] on div "Depósito Nome Grupo de setores Tempo de espera Macro região Horário de trabalho…" at bounding box center [812, 235] width 1247 height 212
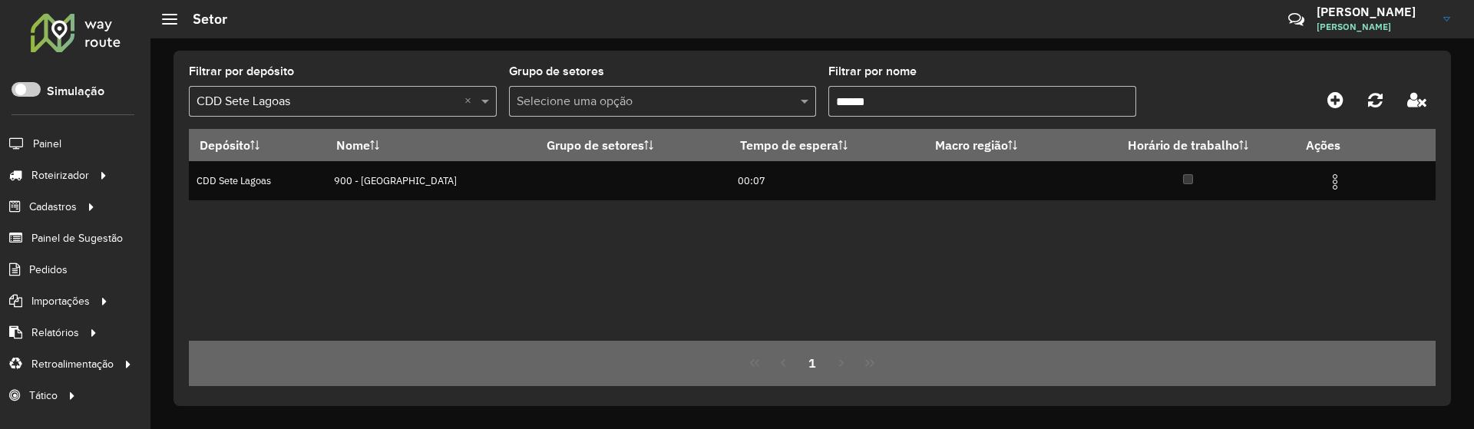
drag, startPoint x: 566, startPoint y: 286, endPoint x: 493, endPoint y: 249, distance: 82.1
click at [560, 284] on div "Depósito Nome Grupo de setores Tempo de espera Macro região Horário de trabalho…" at bounding box center [812, 235] width 1247 height 212
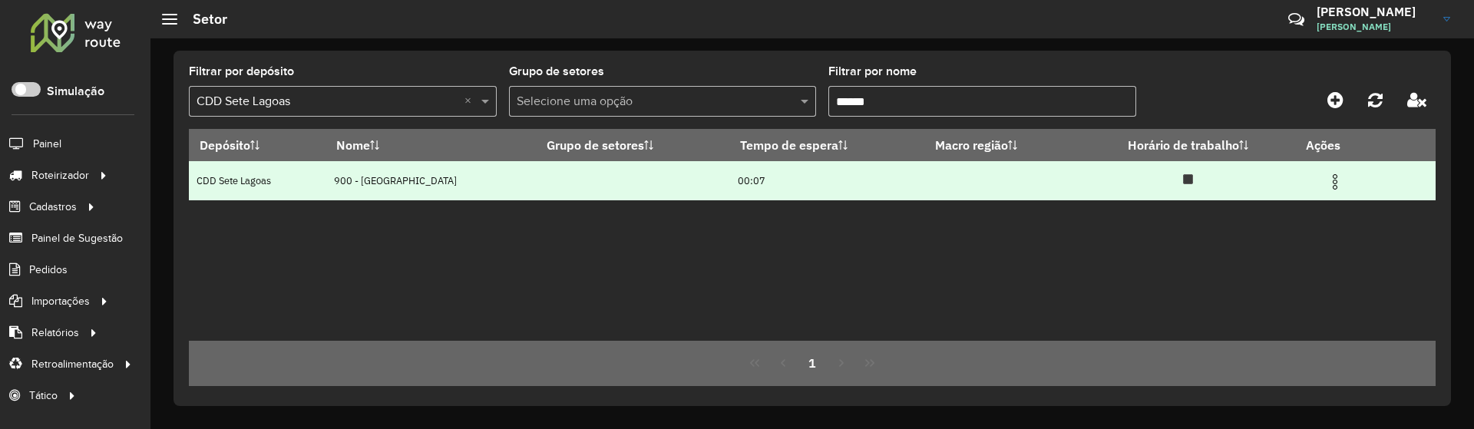
click at [1327, 177] on img at bounding box center [1335, 182] width 18 height 18
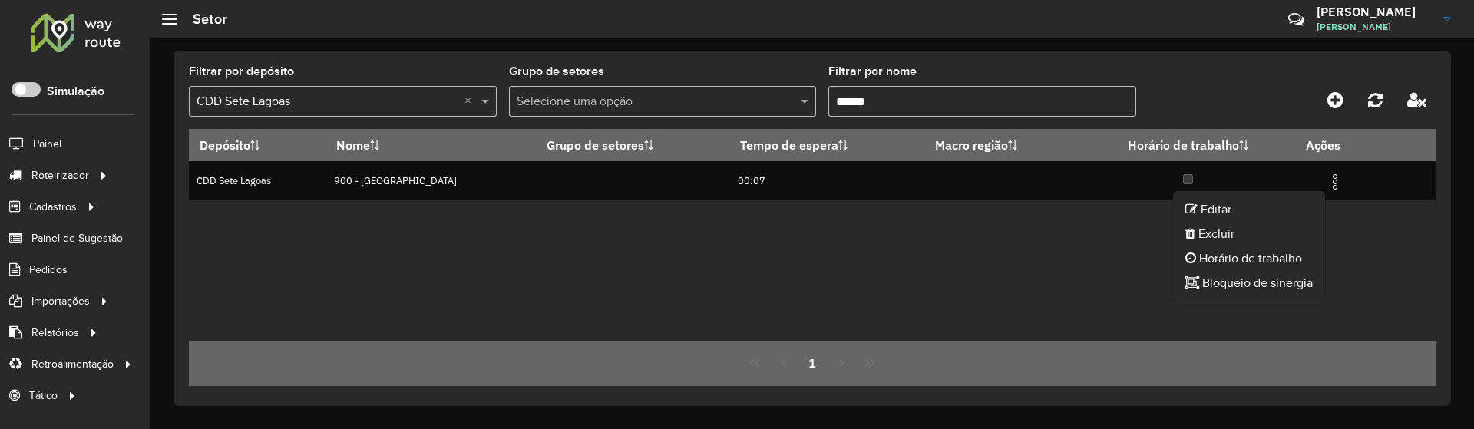
click at [1285, 84] on div "Filtrar por depósito Selecione um depósito × CDD Sete Lagoas × Grupo de setores…" at bounding box center [812, 97] width 1247 height 63
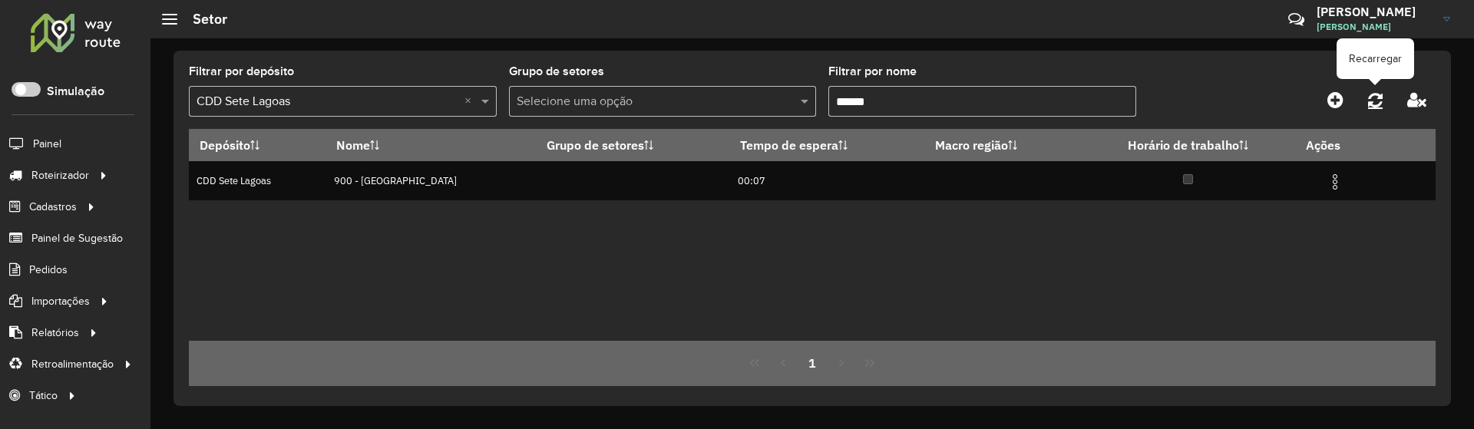
click at [1383, 99] on link at bounding box center [1375, 100] width 33 height 28
click at [1113, 52] on div "Filtrar por depósito Selecione um depósito × CDD Sete Lagoas × Grupo de setores…" at bounding box center [811, 228] width 1277 height 355
click at [1419, 101] on icon at bounding box center [1416, 99] width 19 height 17
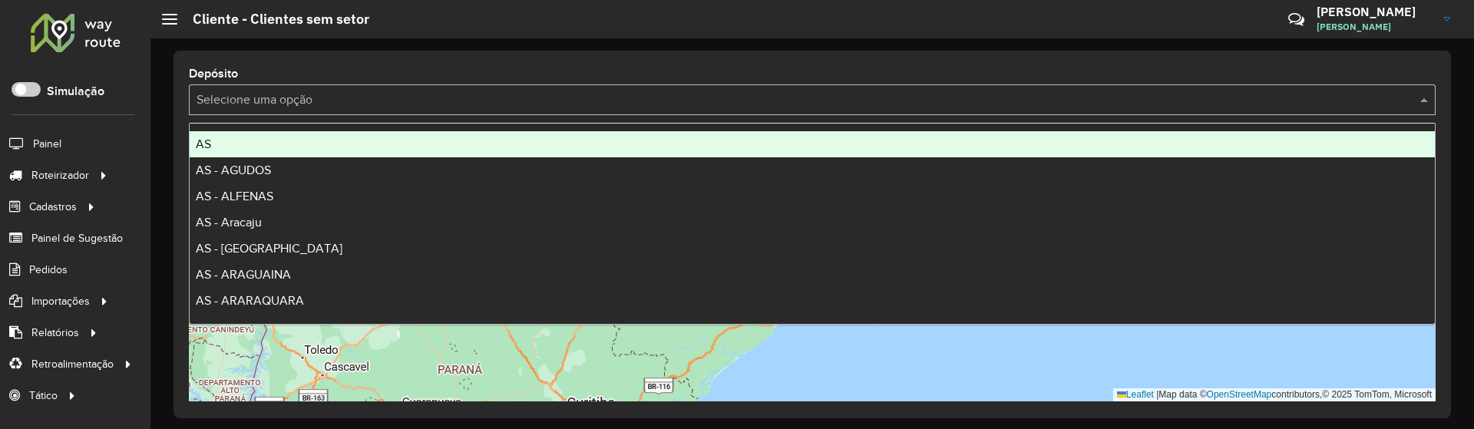
click at [610, 94] on input "text" at bounding box center [797, 100] width 1201 height 18
click at [739, 61] on div "Depósito Selecione uma opção Leaflet | Map data © OpenStreetMap contributors,© …" at bounding box center [811, 235] width 1277 height 368
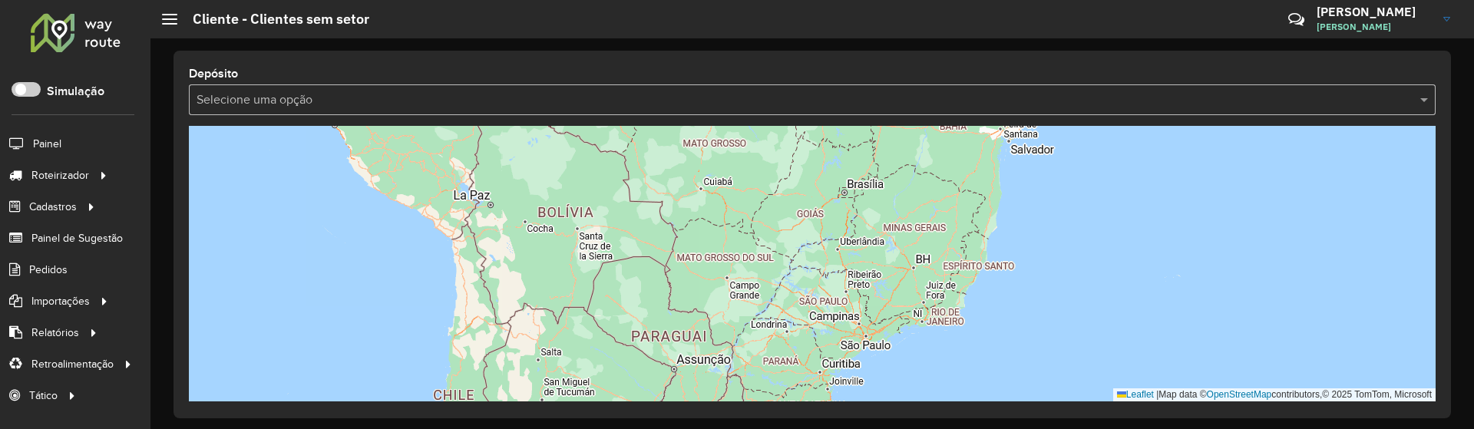
drag, startPoint x: 844, startPoint y: 222, endPoint x: 886, endPoint y: 322, distance: 108.4
click at [886, 322] on div "Leaflet | Map data © OpenStreetMap contributors,© 2025 TomTom, Microsoft" at bounding box center [812, 264] width 1247 height 276
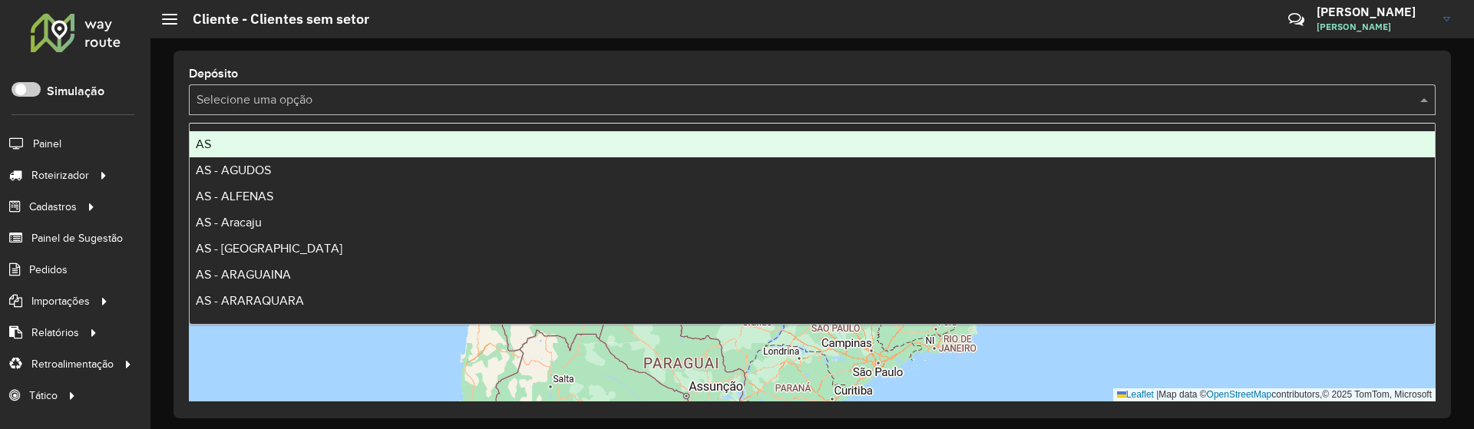
click at [1018, 104] on input "text" at bounding box center [797, 100] width 1201 height 18
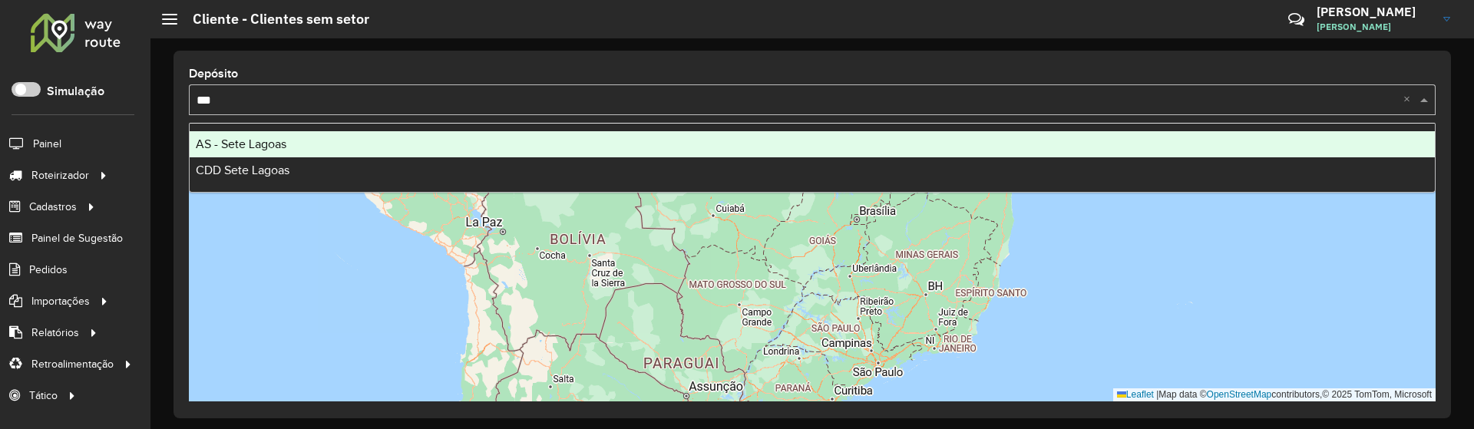
type input "****"
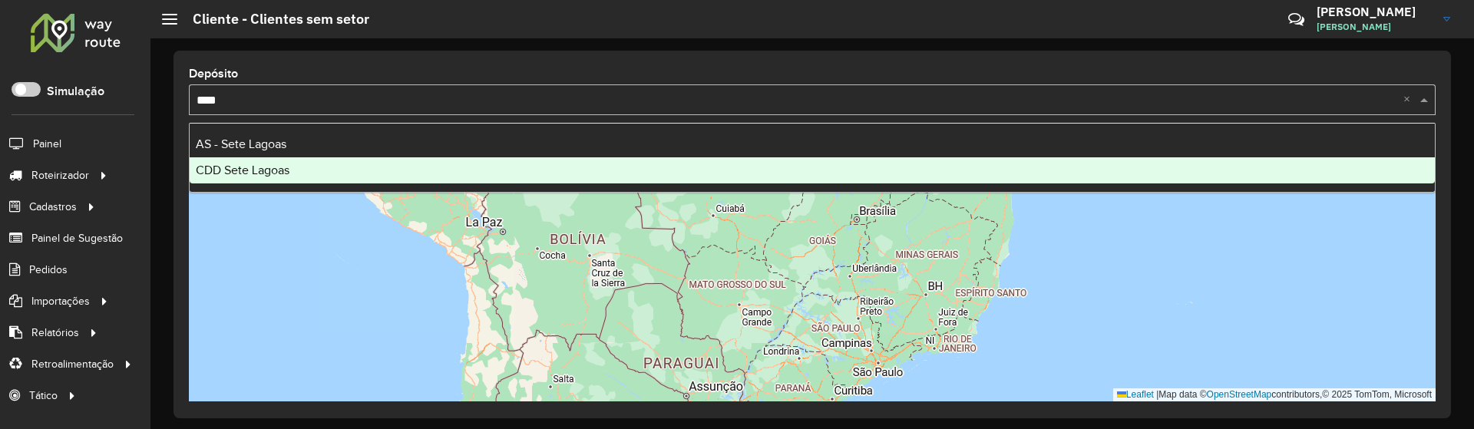
click at [318, 169] on div "CDD Sete Lagoas" at bounding box center [812, 170] width 1245 height 26
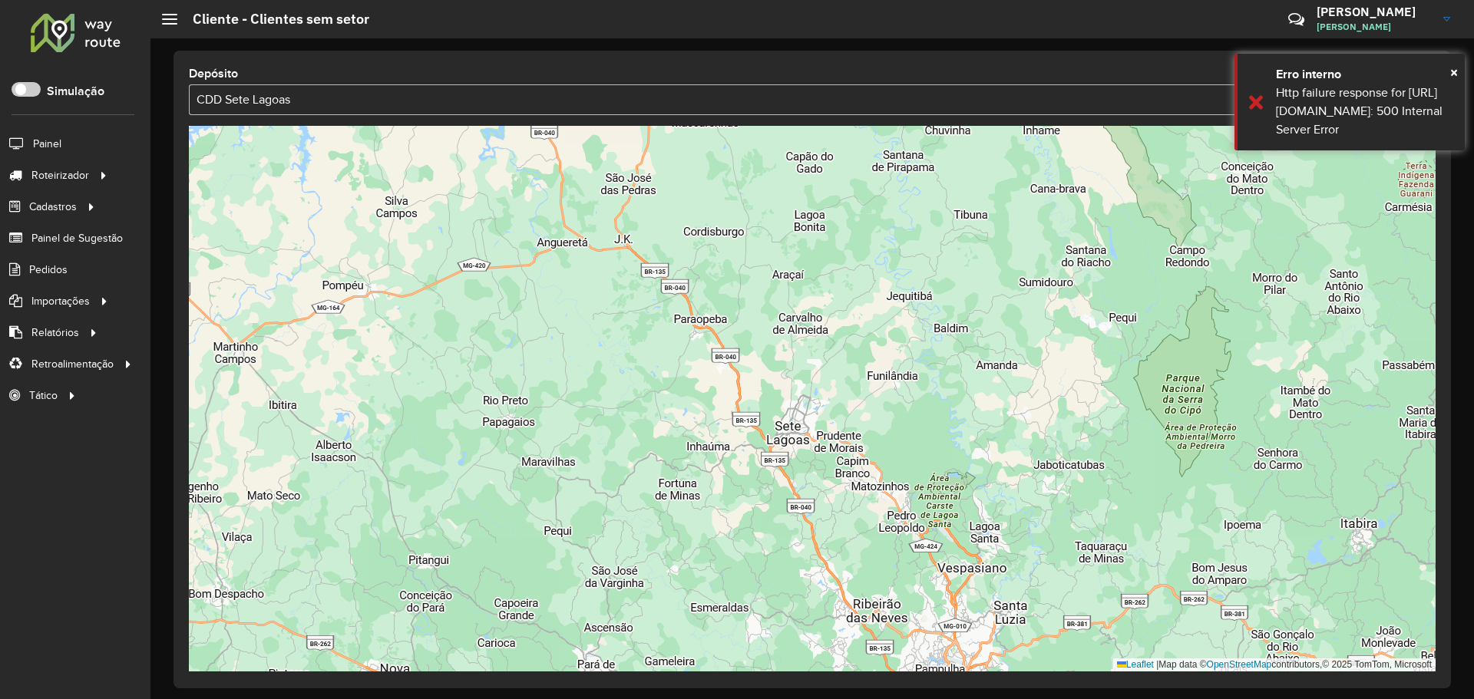
click at [1056, 58] on div "Depósito Selecione uma opção × CDD Sete Lagoas × Leaflet | Map data © OpenStree…" at bounding box center [811, 370] width 1277 height 638
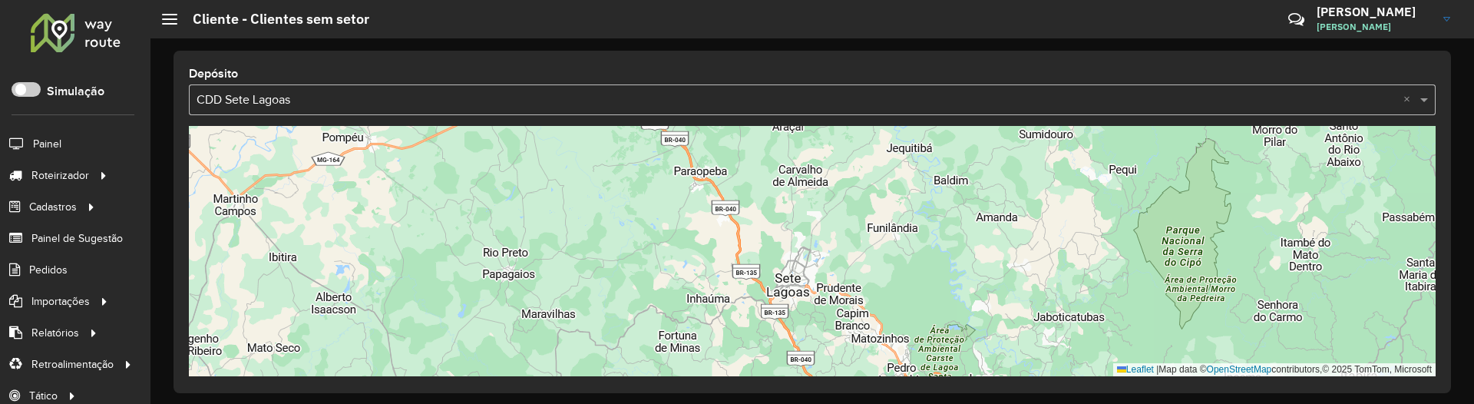
click at [643, 91] on input "text" at bounding box center [797, 100] width 1201 height 18
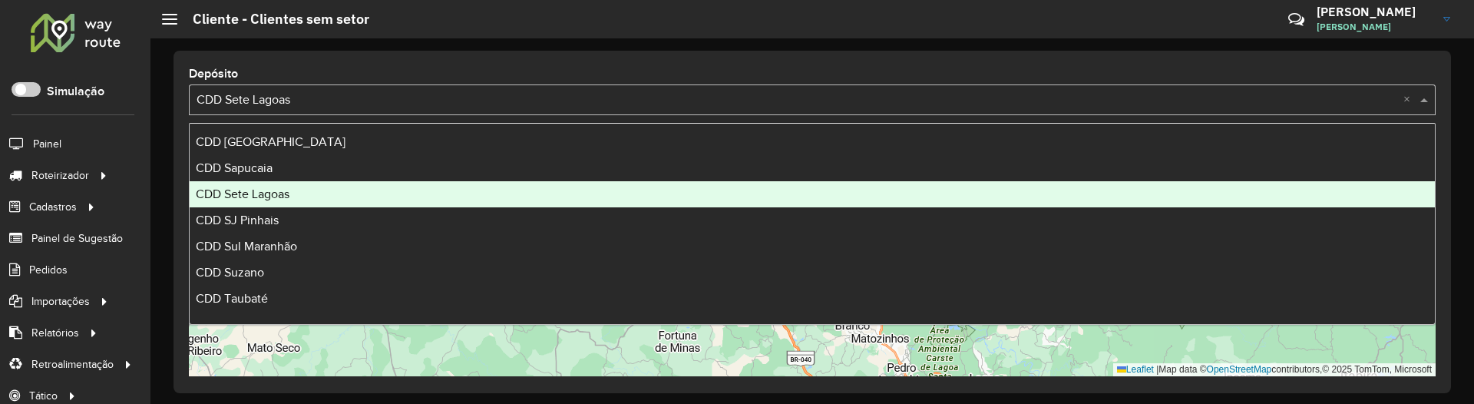
scroll to position [4935, 0]
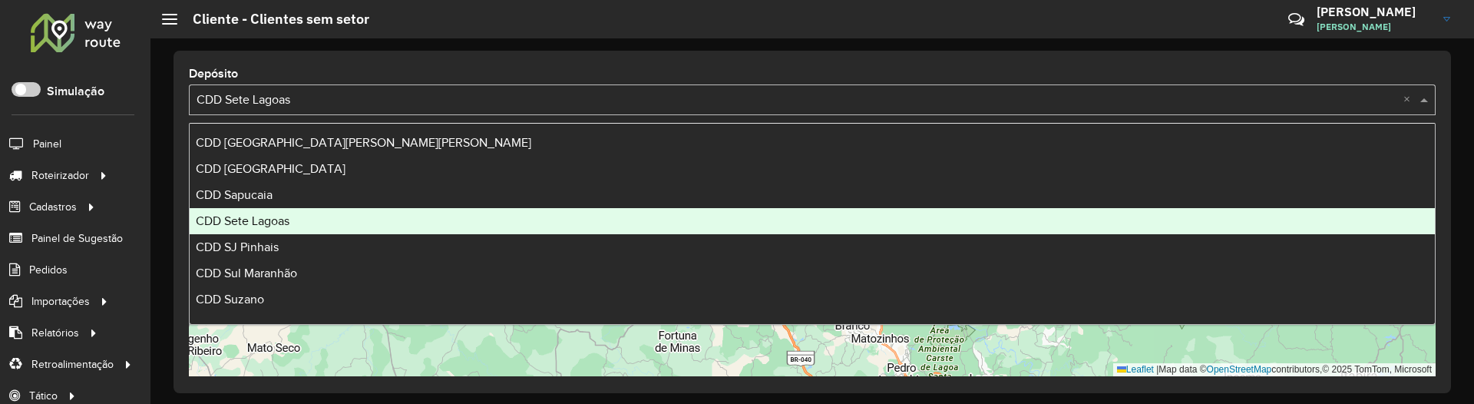
click at [284, 217] on span "CDD Sete Lagoas" at bounding box center [243, 220] width 94 height 13
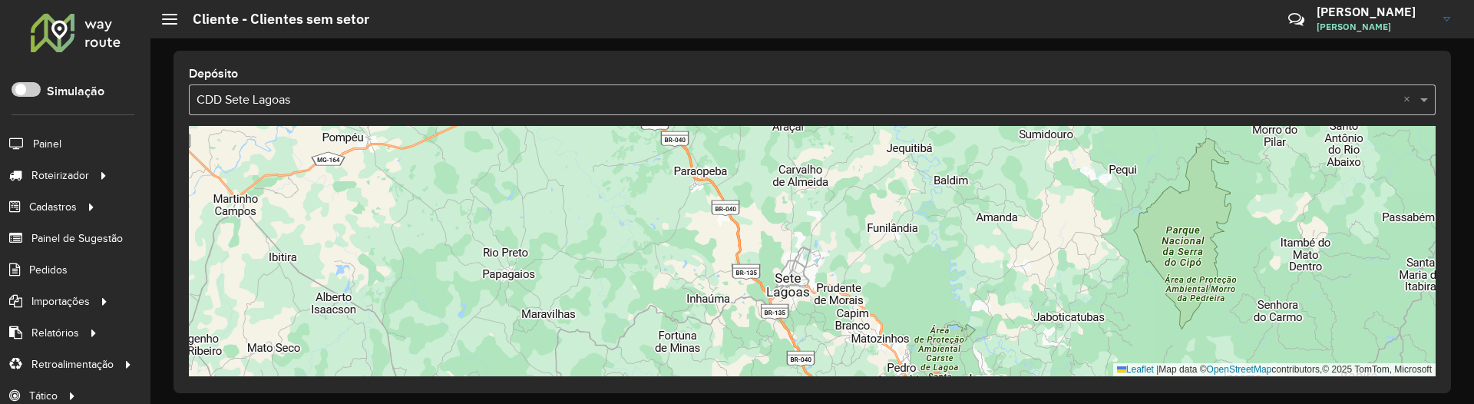
click at [1006, 45] on div "Depósito Selecione uma opção × CDD Sete Lagoas × Leaflet | Map data © OpenStree…" at bounding box center [812, 220] width 1324 height 365
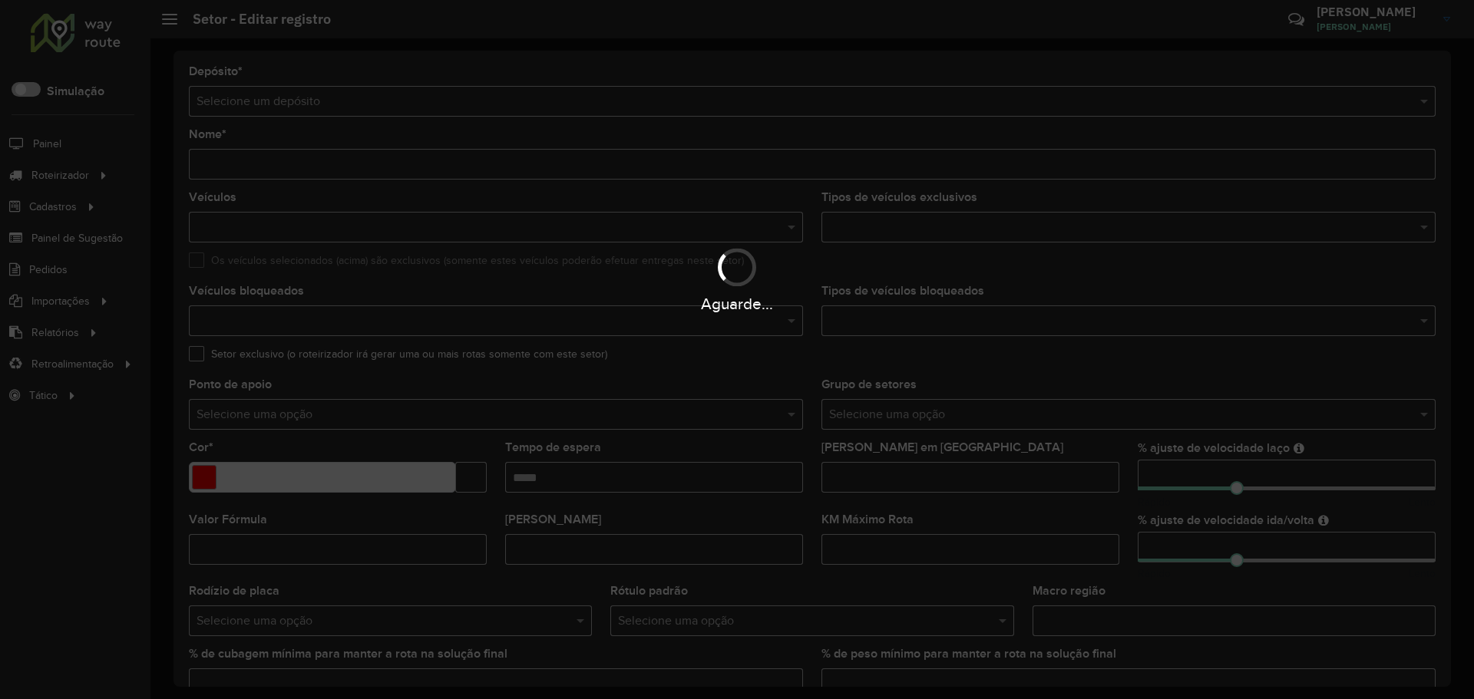
type input "**********"
type input "*******"
type input "*****"
type input "**"
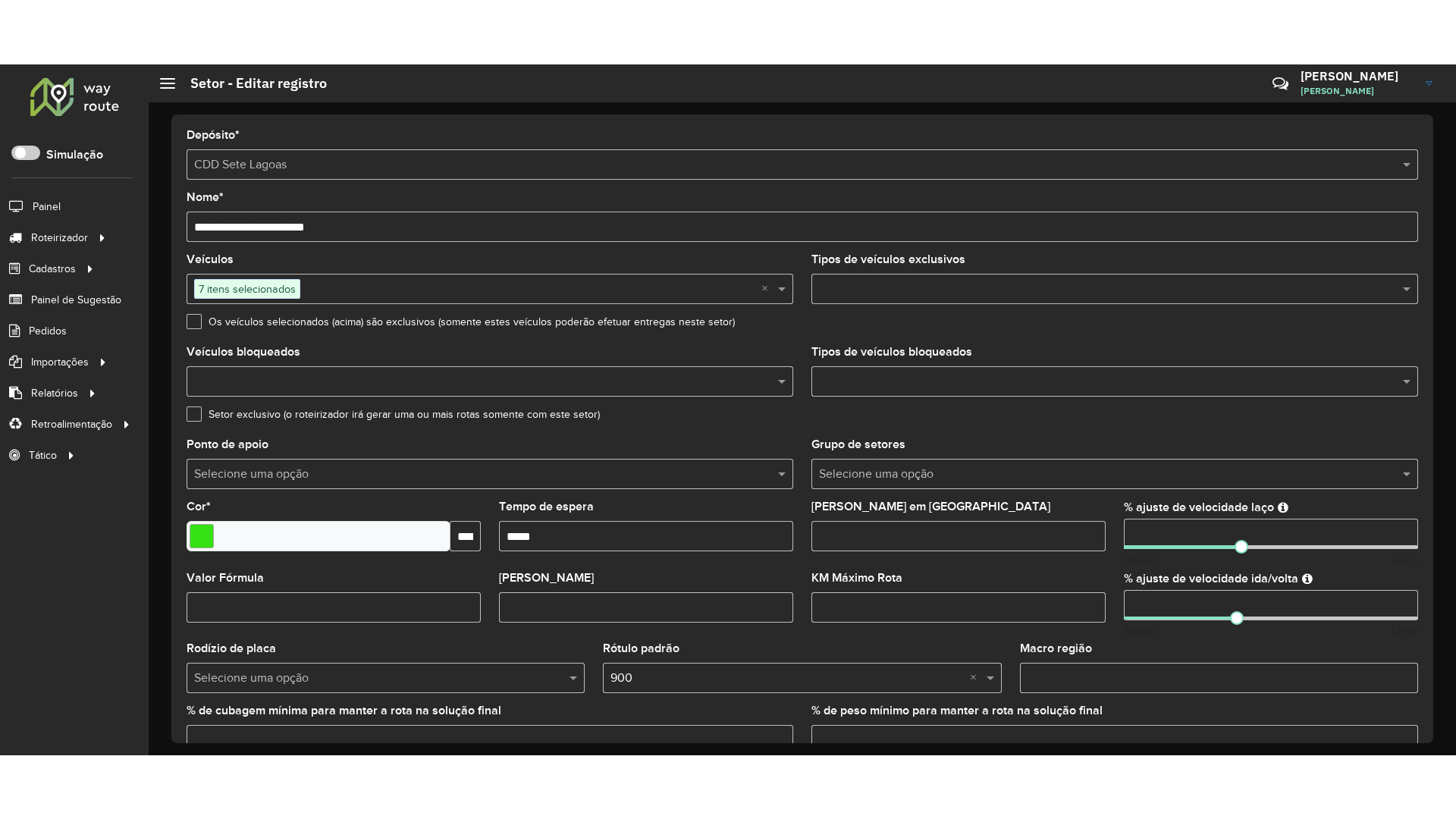
scroll to position [351, 0]
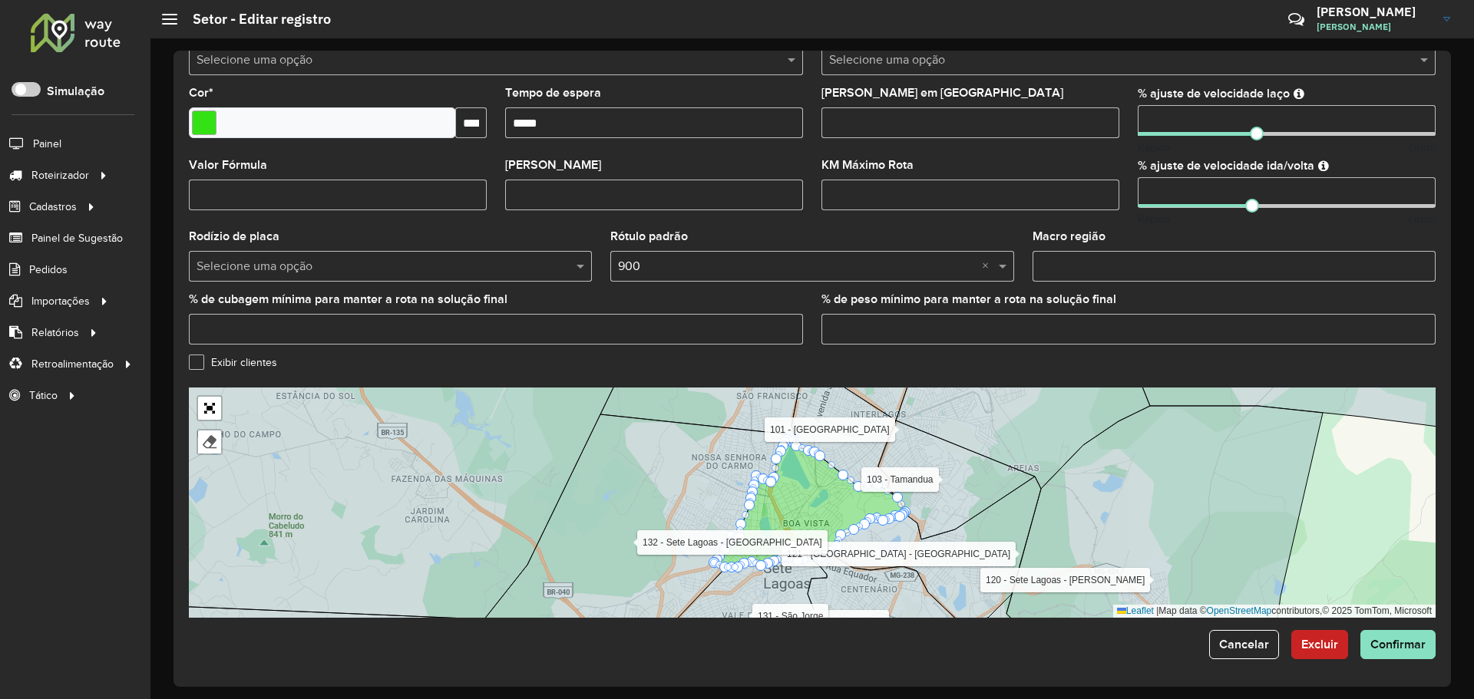
click at [905, 325] on input "% de peso mínimo para manter a rota na solução final" at bounding box center [1128, 329] width 614 height 31
click at [1105, 257] on input "Macro região" at bounding box center [1234, 266] width 403 height 31
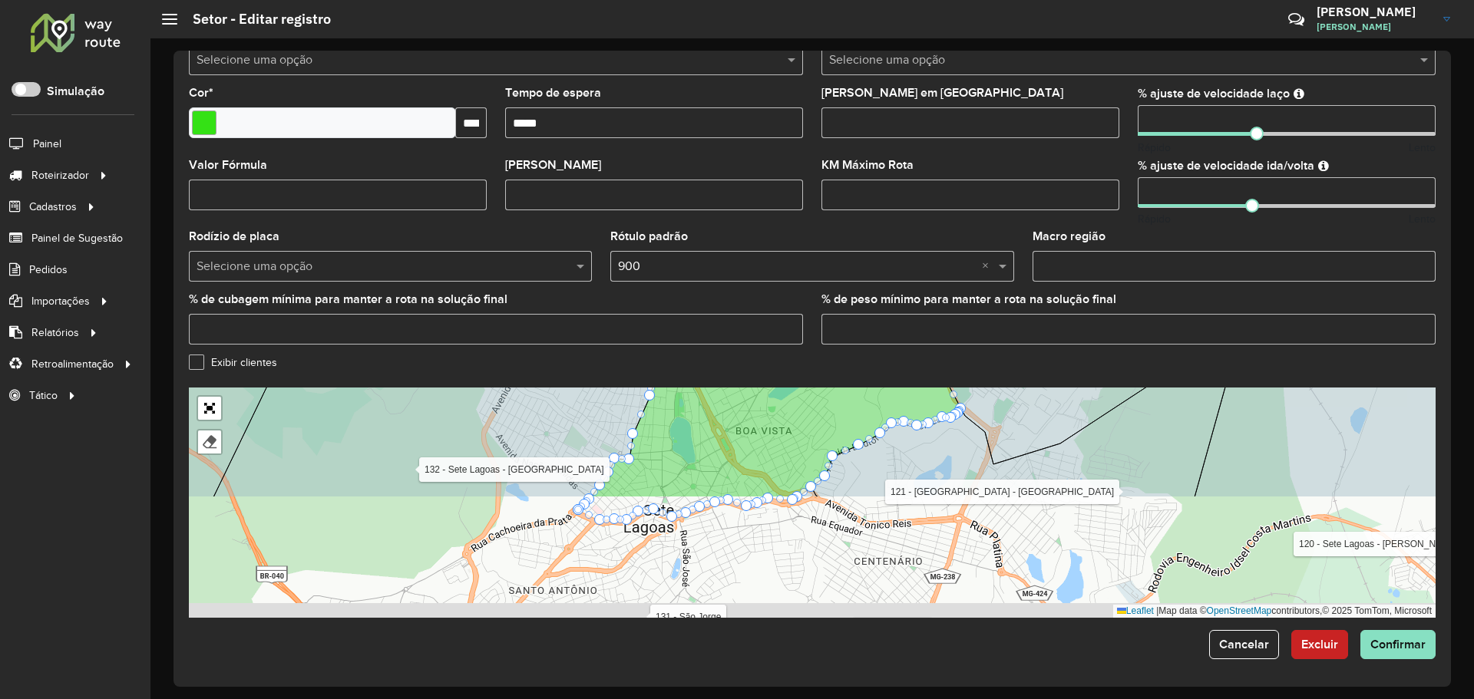
drag, startPoint x: 739, startPoint y: 542, endPoint x: 736, endPoint y: 398, distance: 144.3
click at [736, 398] on icon at bounding box center [776, 378] width 370 height 239
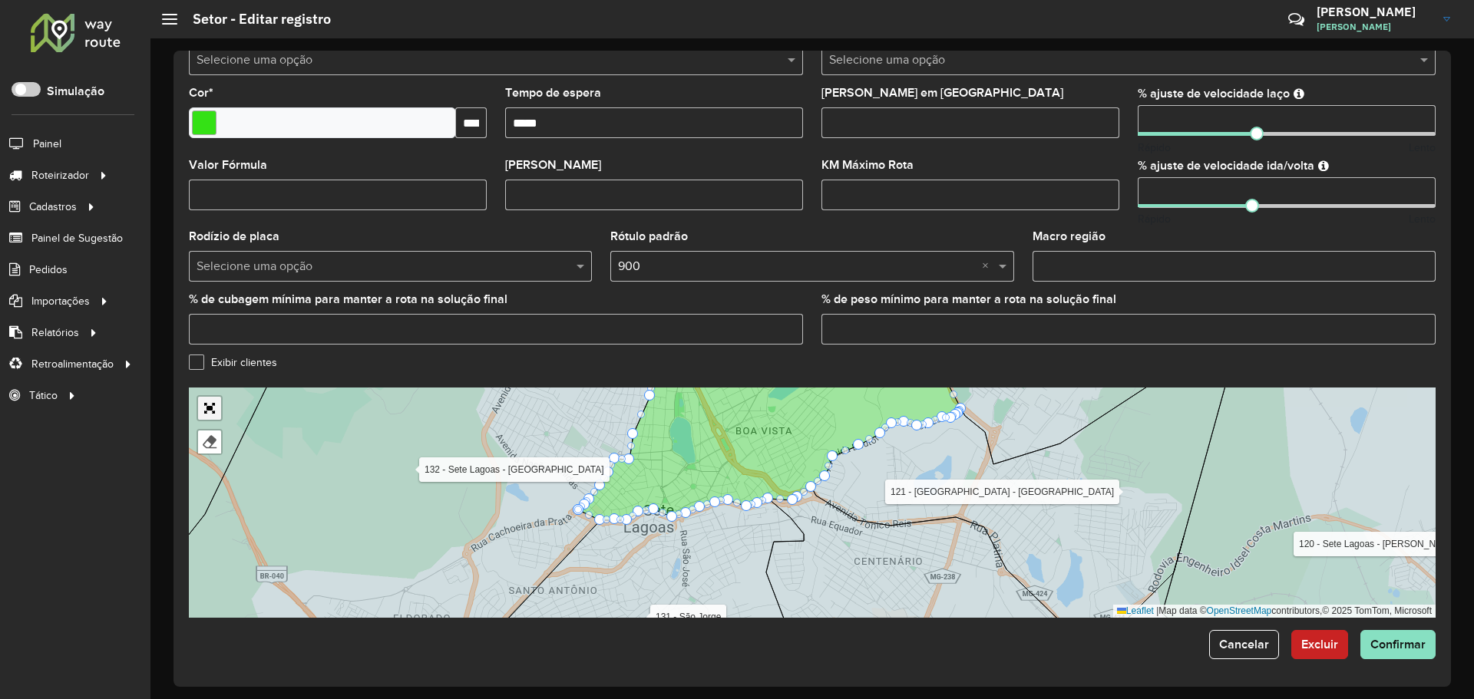
click at [212, 405] on link "Abrir mapa em tela cheia" at bounding box center [209, 408] width 23 height 23
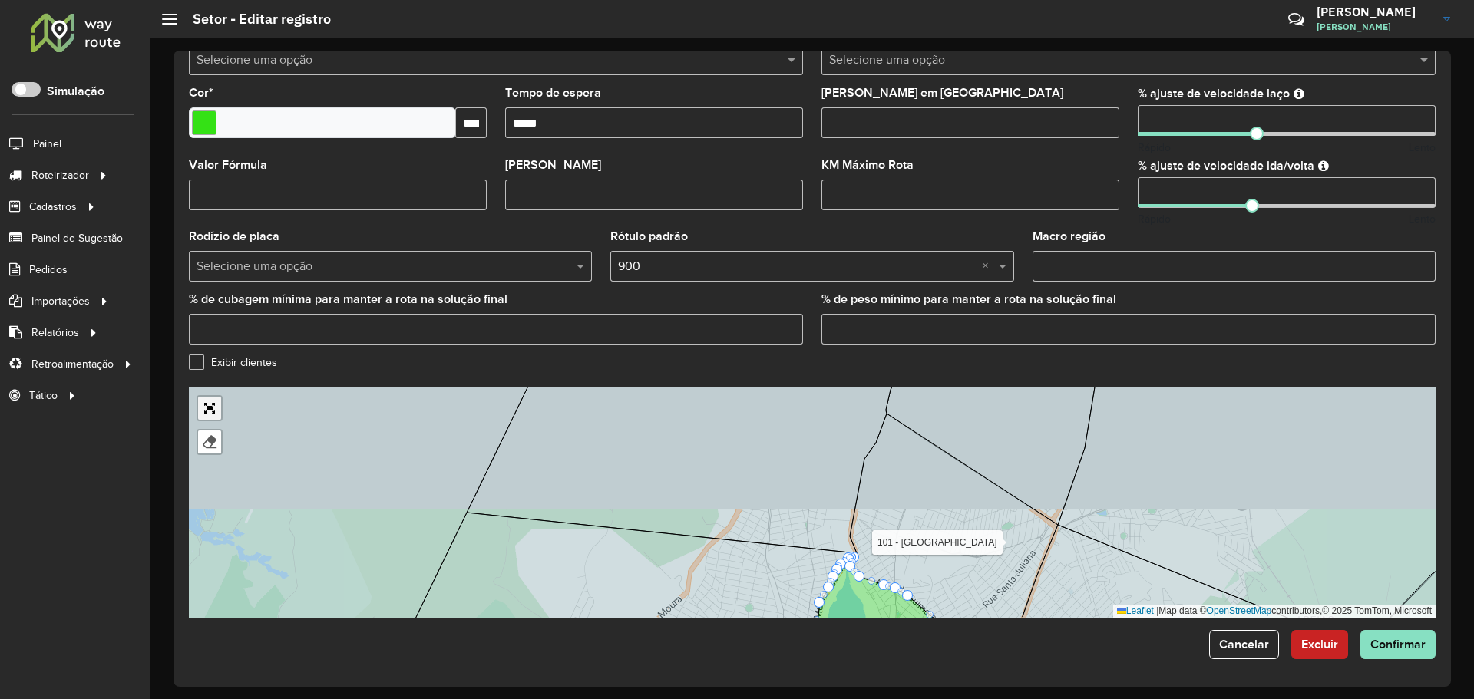
scroll to position [0, 0]
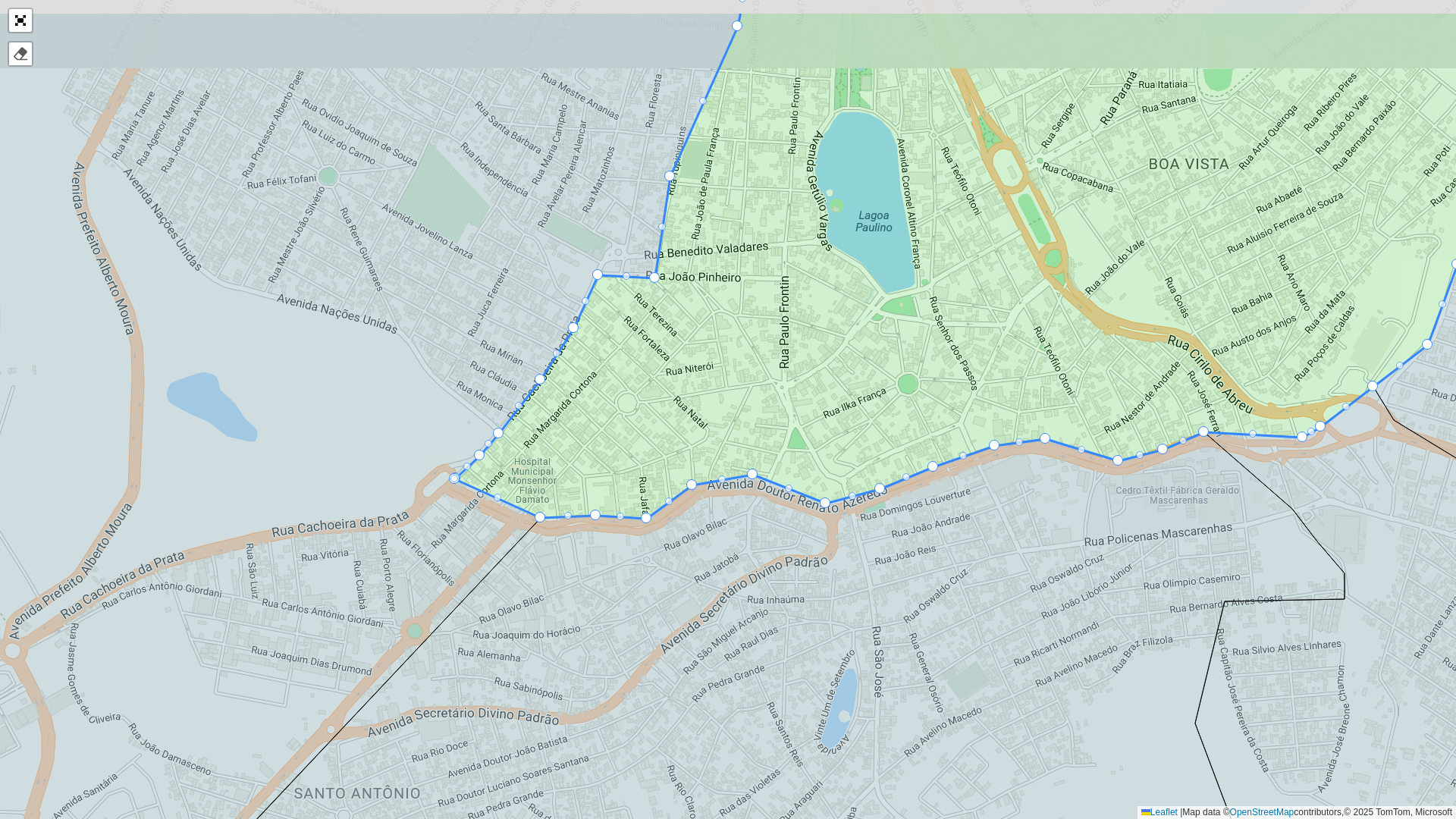
drag, startPoint x: 728, startPoint y: 285, endPoint x: 733, endPoint y: 380, distance: 95.1
click at [733, 380] on icon at bounding box center [1032, 266] width 1154 height 508
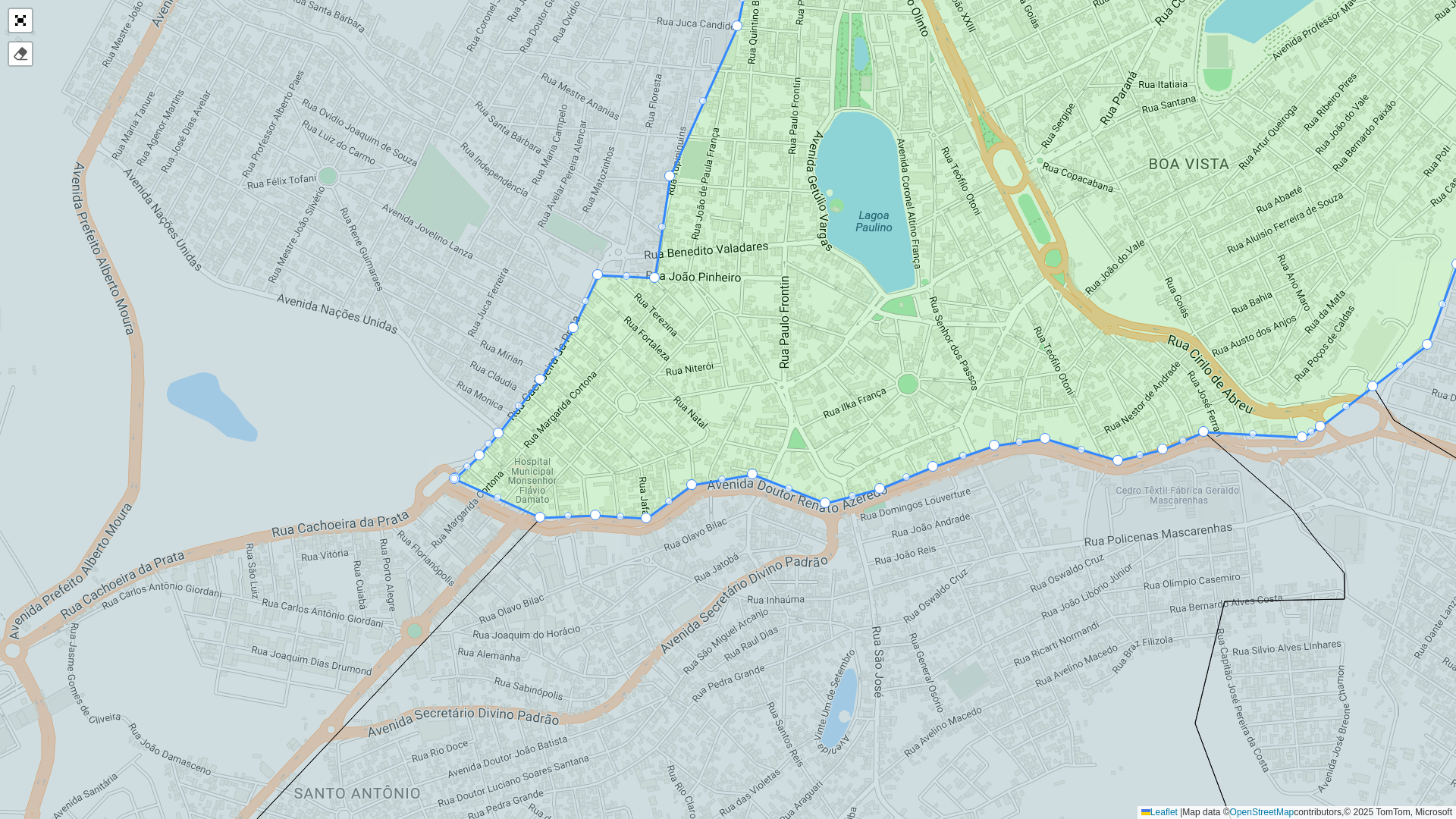
drag, startPoint x: 686, startPoint y: 338, endPoint x: 687, endPoint y: 421, distance: 83.0
click at [687, 421] on icon at bounding box center [1029, 217] width 1149 height 603
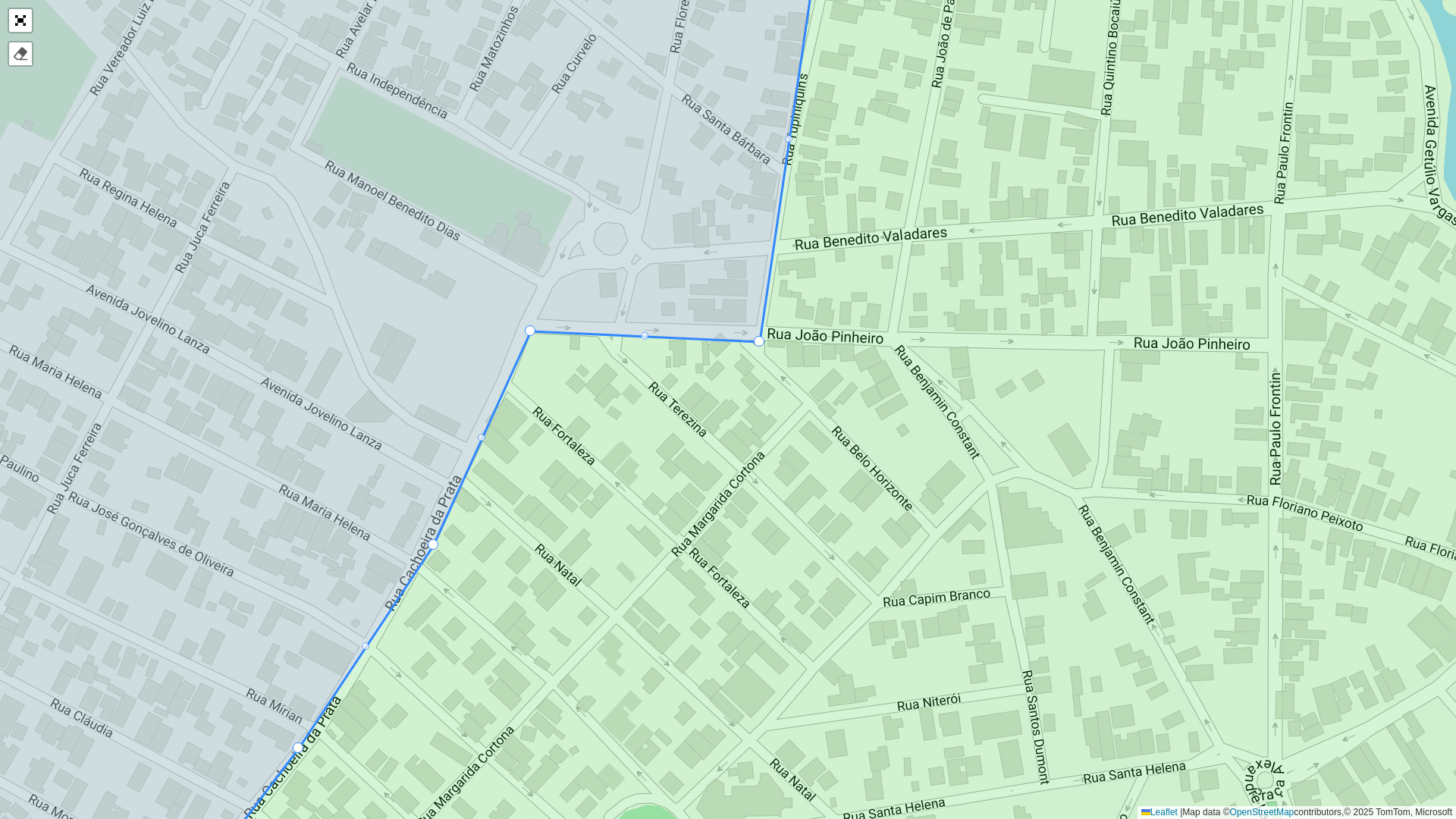
drag, startPoint x: 572, startPoint y: 333, endPoint x: 576, endPoint y: 376, distance: 43.2
click at [576, 376] on icon at bounding box center [878, 453] width 1460 height 988
drag, startPoint x: 530, startPoint y: 326, endPoint x: 537, endPoint y: 345, distance: 20.2
drag, startPoint x: 530, startPoint y: 328, endPoint x: 533, endPoint y: 347, distance: 19.2
click at [23, 20] on link "Abrir mapa em tela cheia" at bounding box center [20, 20] width 23 height 23
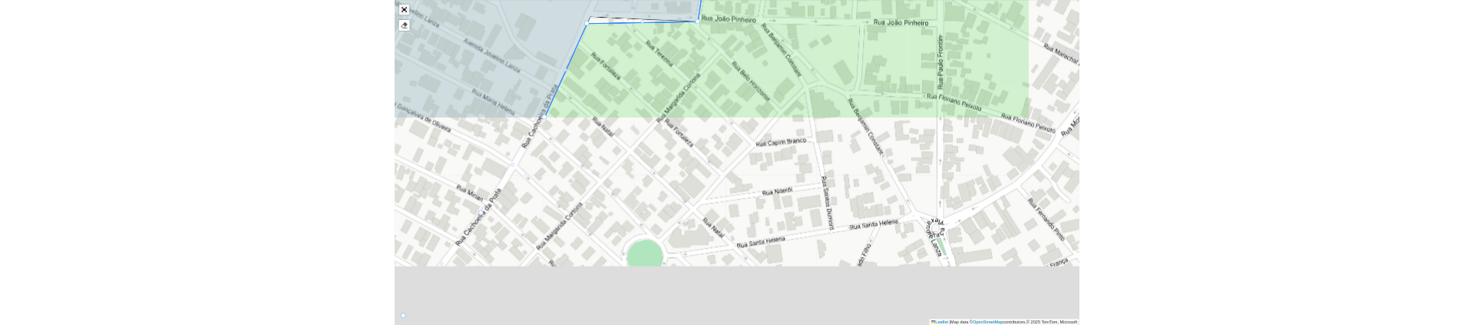
scroll to position [355, 0]
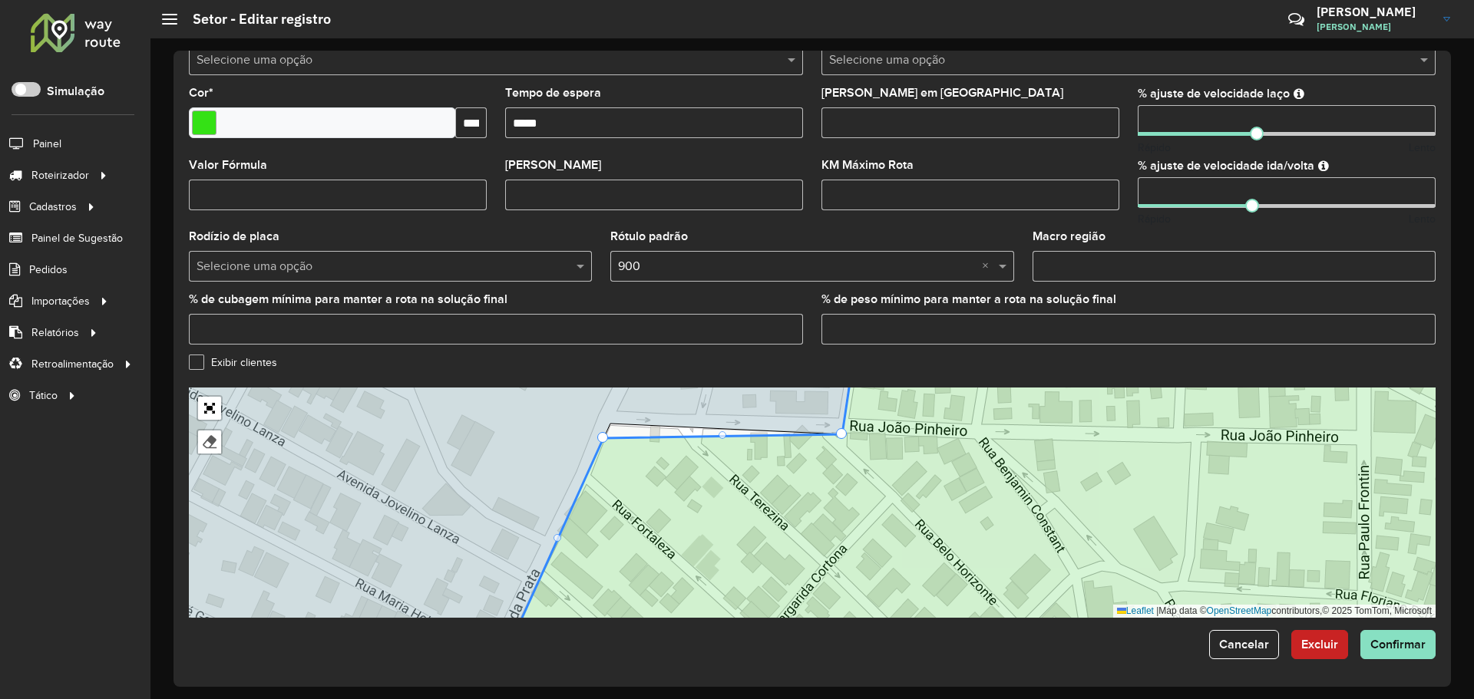
click at [974, 653] on div "Cancelar Excluir Confirmar" at bounding box center [812, 644] width 1247 height 29
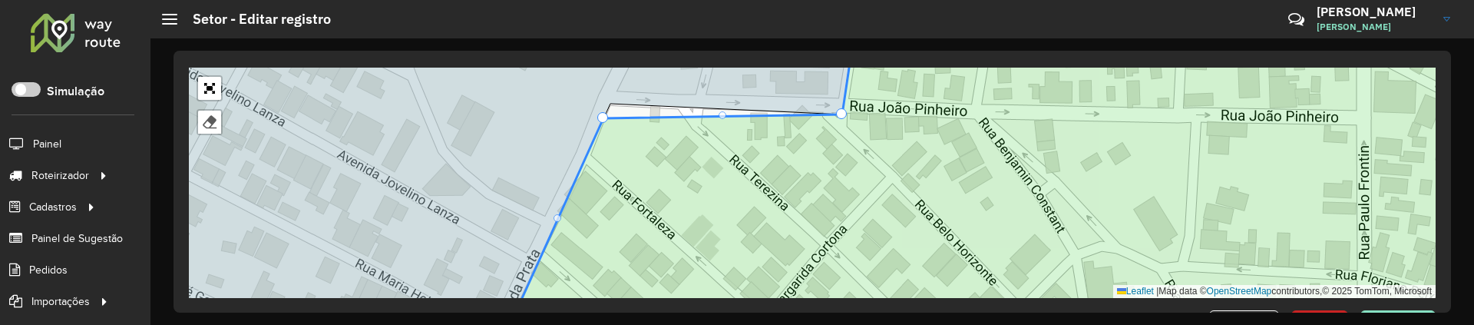
scroll to position [729, 0]
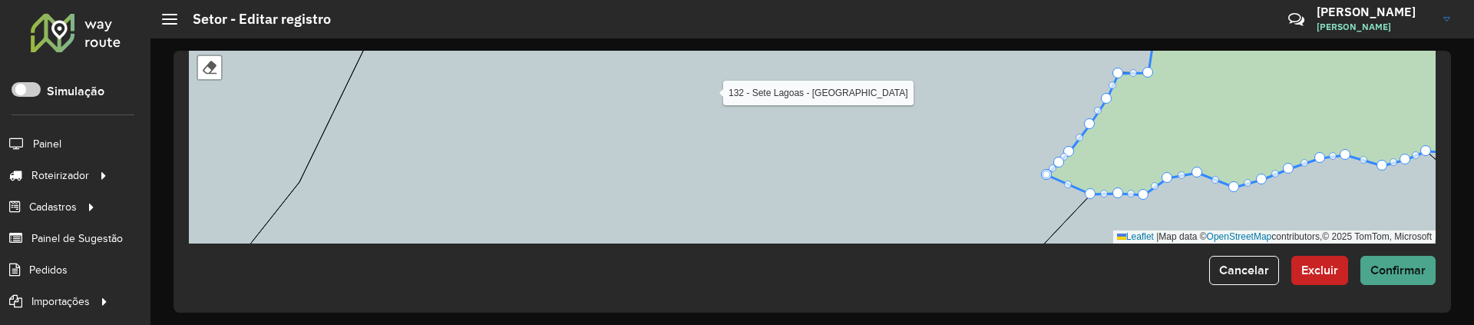
click at [1400, 285] on div "**********" at bounding box center [811, 182] width 1277 height 262
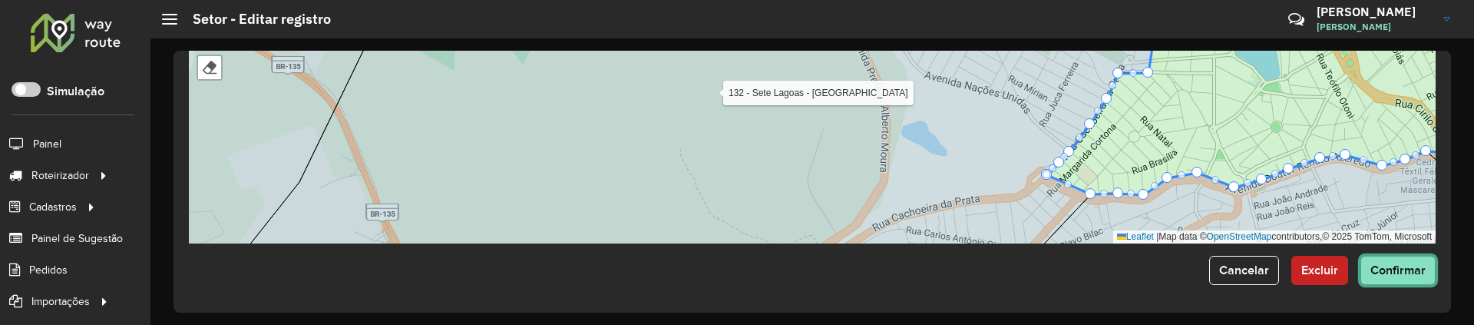
click at [1397, 269] on span "Confirmar" at bounding box center [1397, 269] width 55 height 13
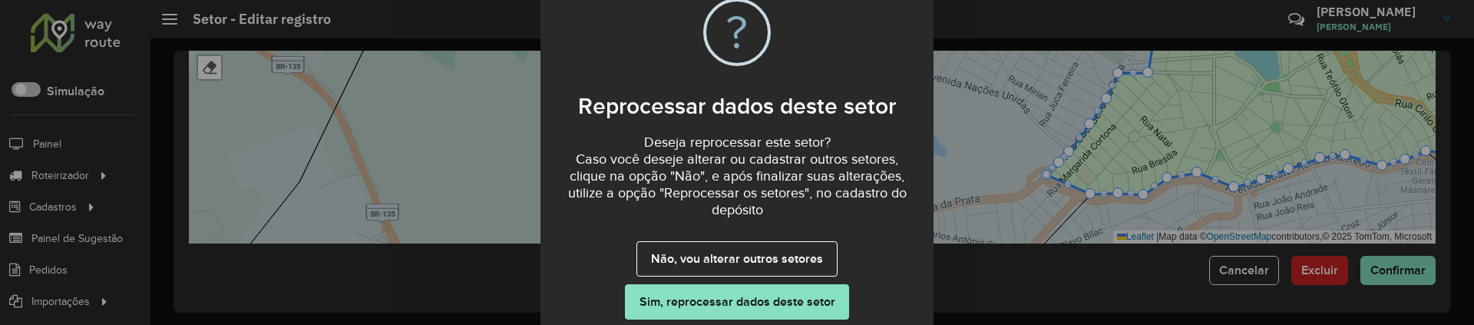
scroll to position [61, 0]
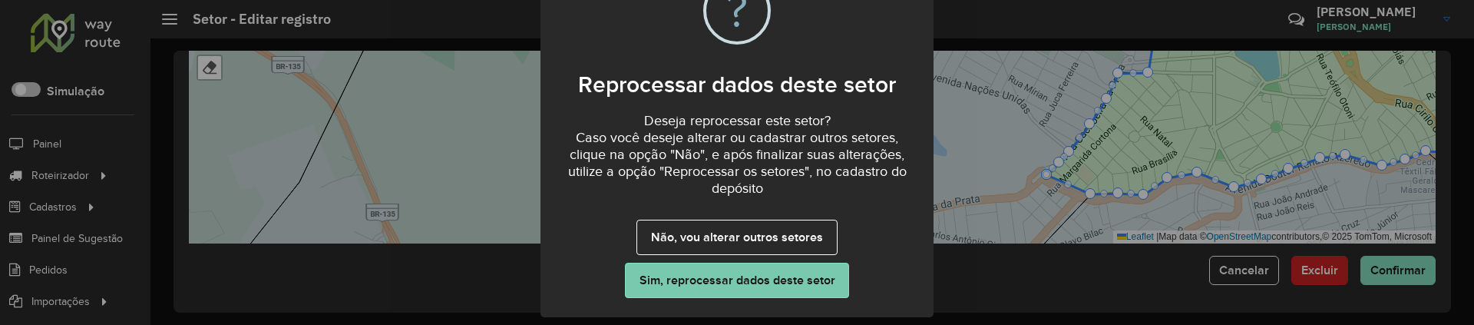
click at [734, 276] on button "Sim, reprocessar dados deste setor" at bounding box center [737, 280] width 224 height 35
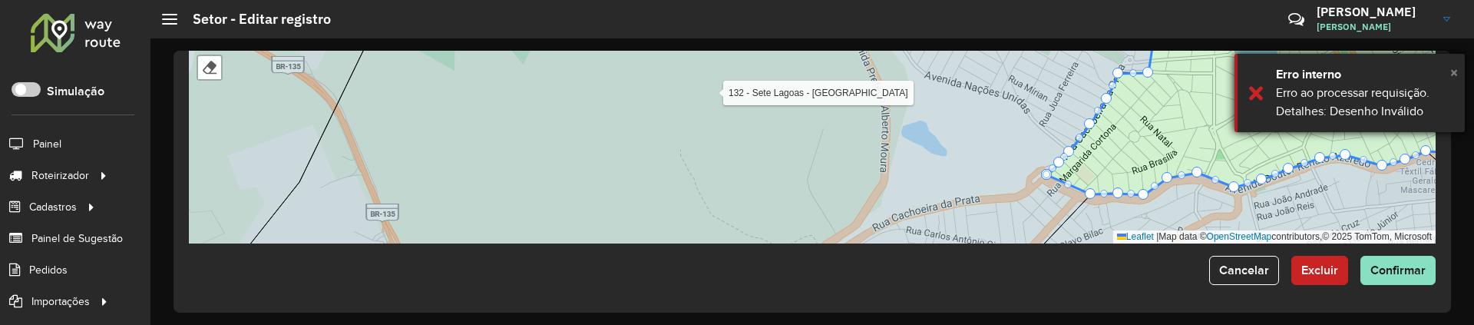
click at [1450, 65] on span "×" at bounding box center [1454, 72] width 8 height 17
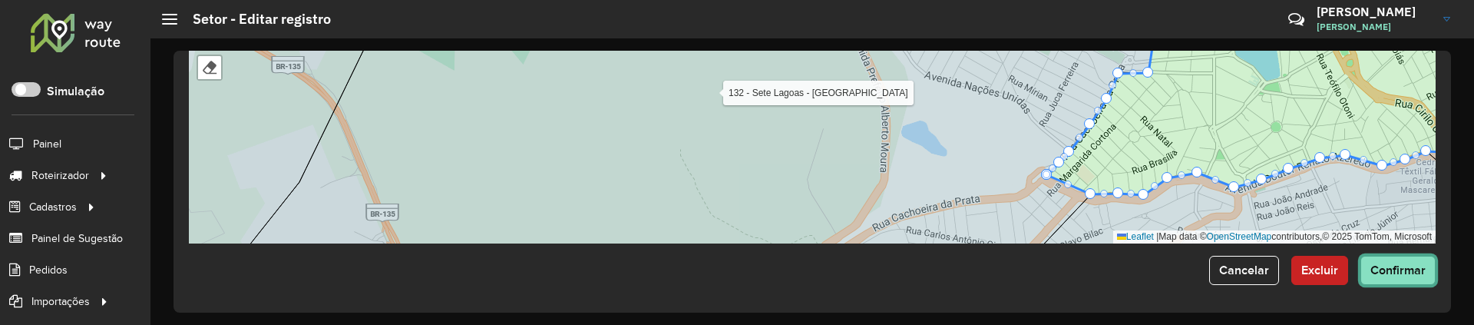
click at [1396, 274] on span "Confirmar" at bounding box center [1397, 269] width 55 height 13
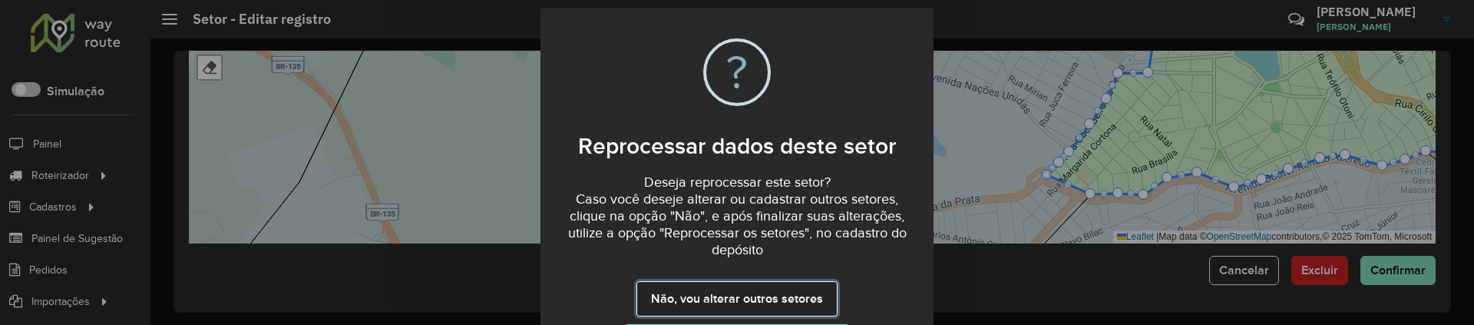
click at [748, 298] on button "Não, vou alterar outros setores" at bounding box center [736, 298] width 200 height 35
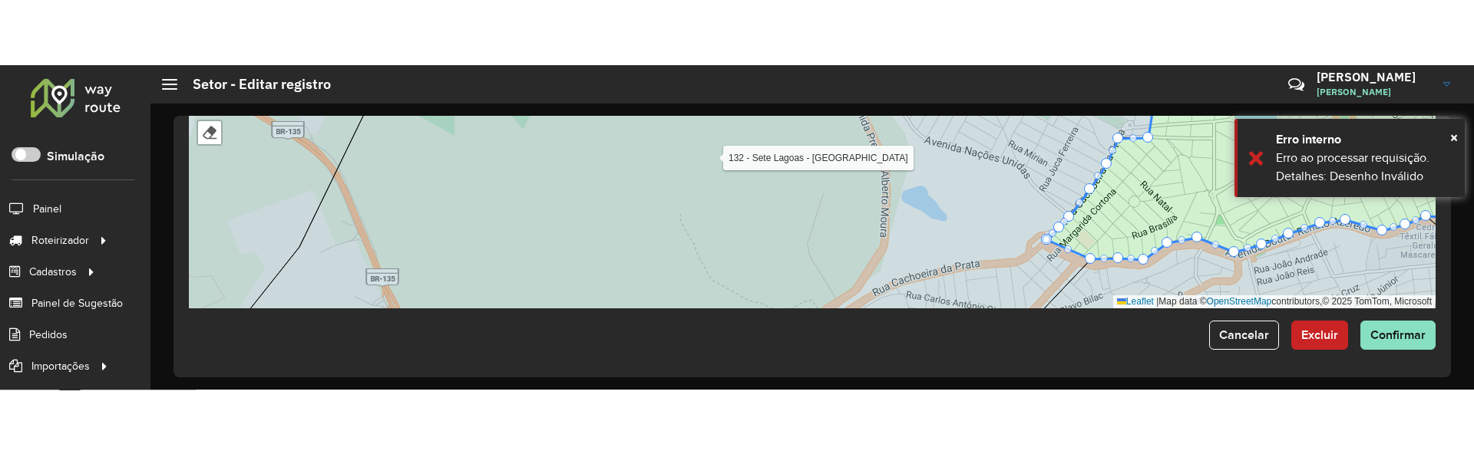
scroll to position [692, 0]
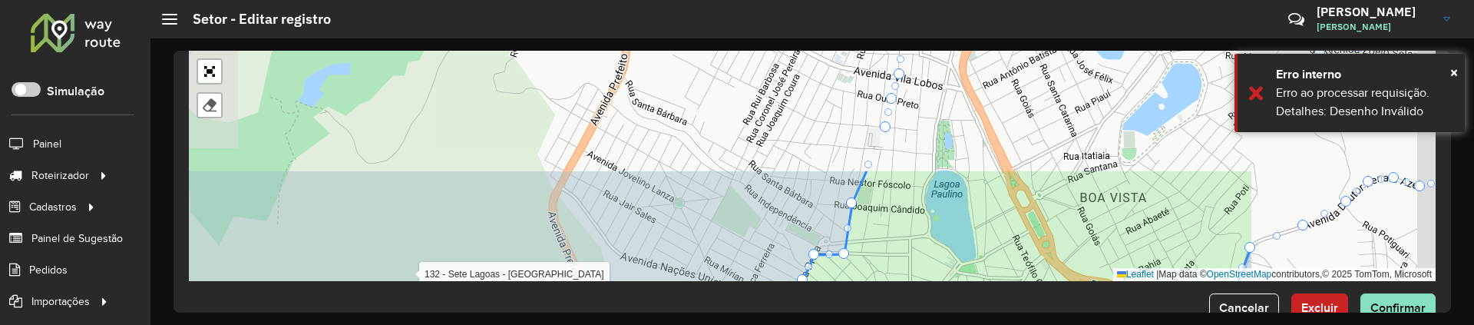
drag, startPoint x: 795, startPoint y: 230, endPoint x: 654, endPoint y: 249, distance: 141.8
click at [654, 249] on icon at bounding box center [397, 309] width 939 height 278
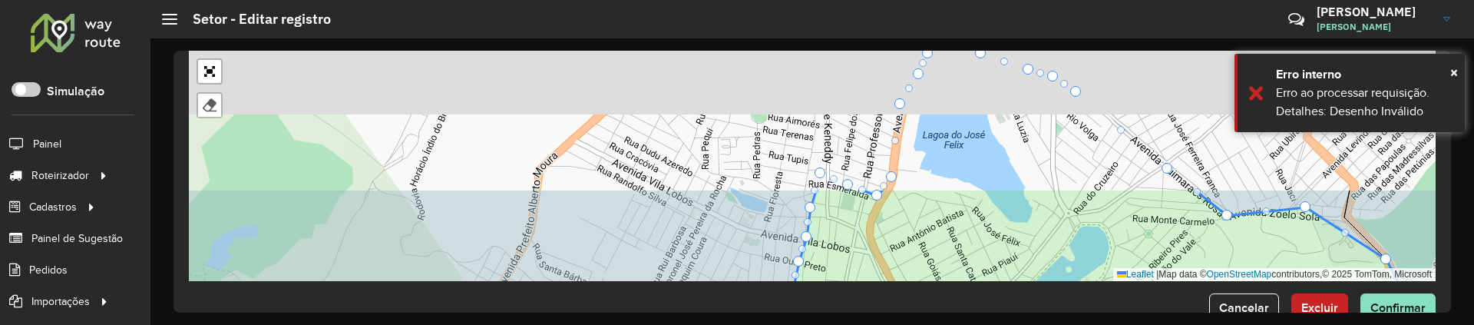
drag, startPoint x: 707, startPoint y: 155, endPoint x: 652, endPoint y: 283, distance: 138.9
click at [613, 319] on div "**********" at bounding box center [812, 181] width 1324 height 286
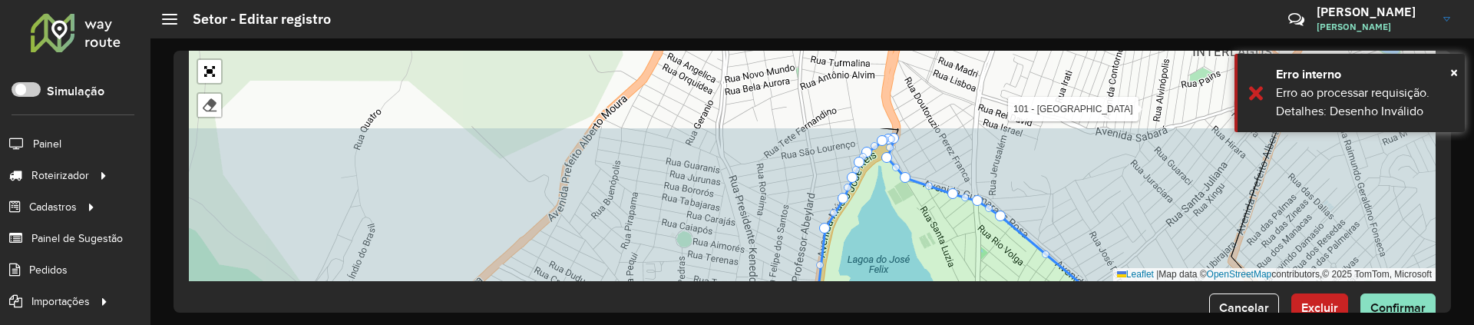
drag, startPoint x: 628, startPoint y: 257, endPoint x: 620, endPoint y: 266, distance: 12.5
click at [620, 266] on div "100 - [GEOGRAPHIC_DATA] - [GEOGRAPHIC_DATA] 101 - [GEOGRAPHIC_DATA] 102 - JK 10…" at bounding box center [812, 166] width 1247 height 230
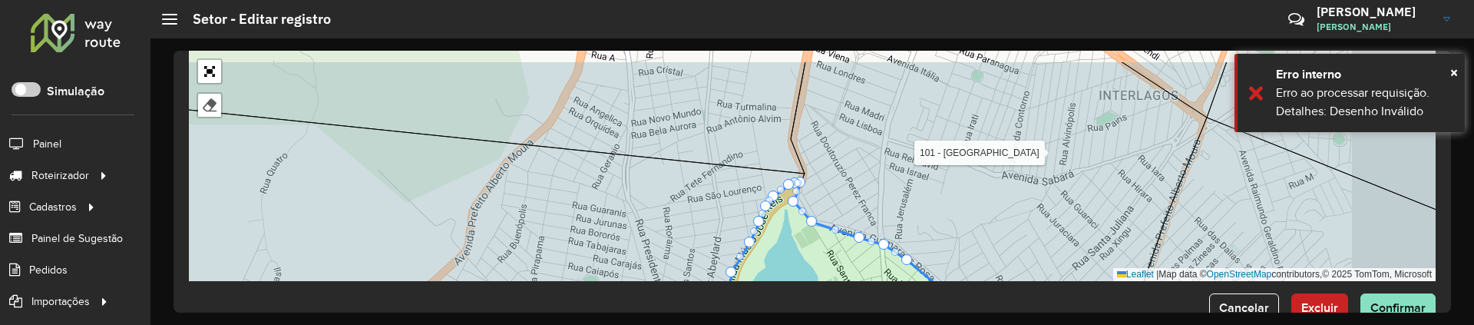
drag, startPoint x: 661, startPoint y: 193, endPoint x: 633, endPoint y: 202, distance: 29.1
click at [633, 202] on icon at bounding box center [392, 216] width 826 height 246
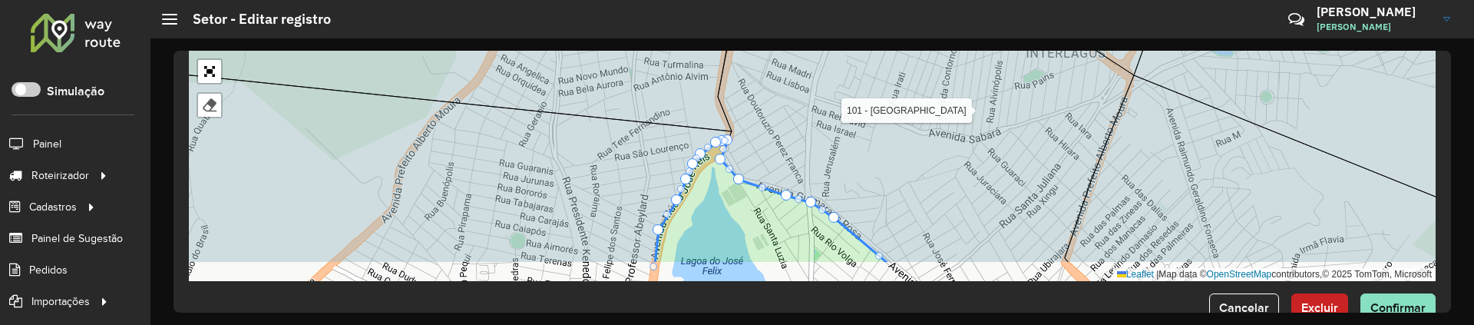
drag, startPoint x: 874, startPoint y: 125, endPoint x: 800, endPoint y: 83, distance: 84.9
click at [800, 83] on icon at bounding box center [926, 124] width 416 height 278
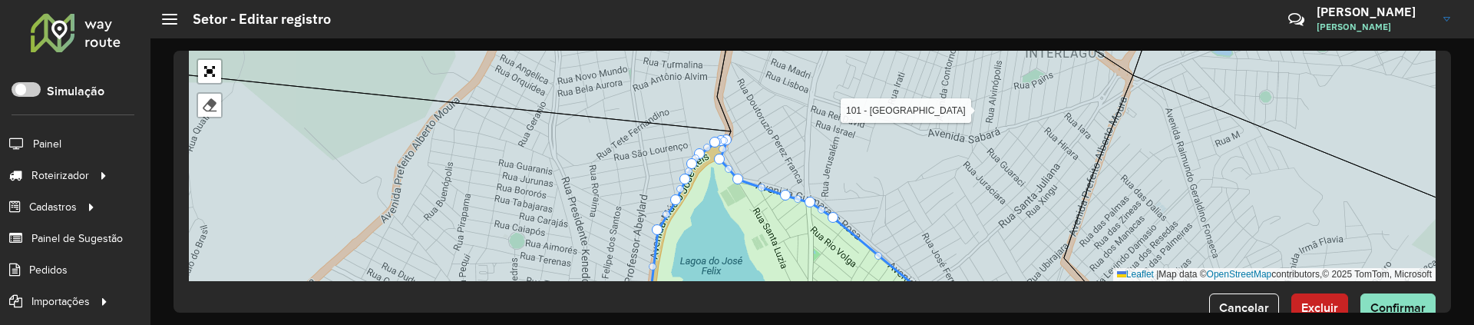
click at [197, 66] on div at bounding box center [210, 71] width 26 height 26
click at [210, 68] on link "Abrir mapa em tela cheia" at bounding box center [209, 71] width 23 height 23
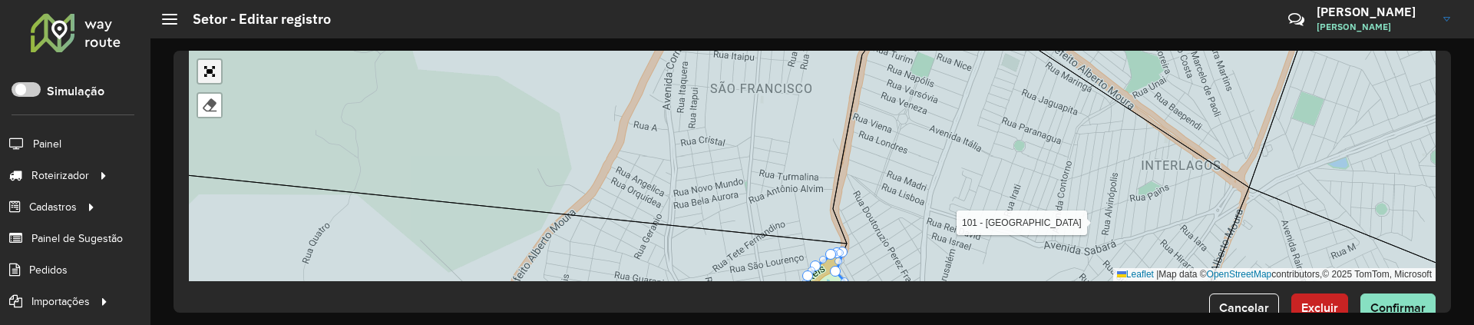
scroll to position [357, 0]
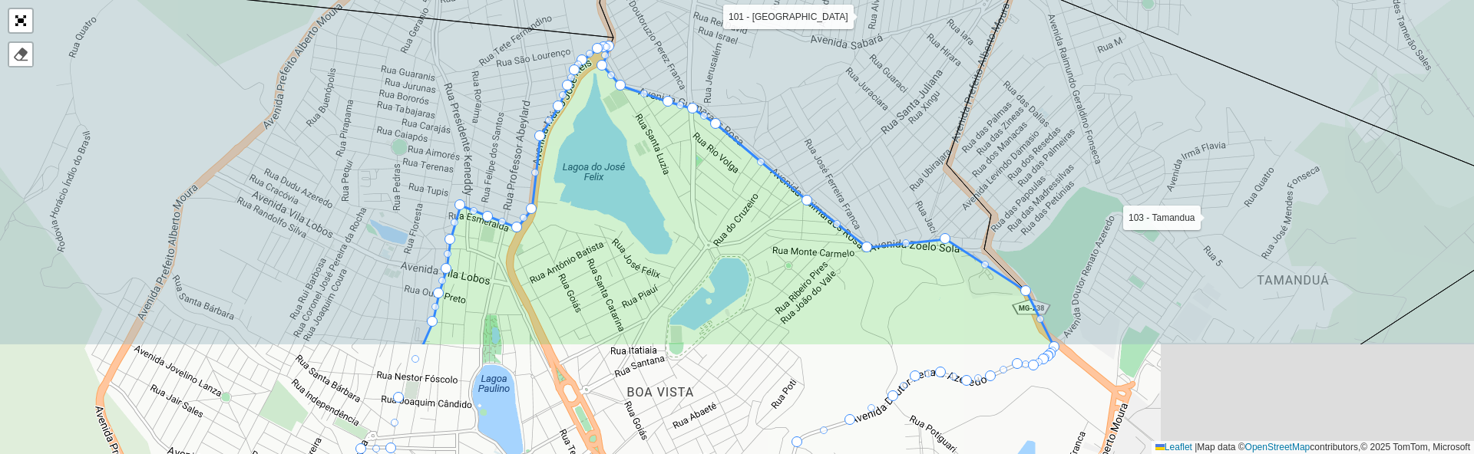
drag, startPoint x: 989, startPoint y: 271, endPoint x: 944, endPoint y: 116, distance: 161.3
click at [944, 116] on icon at bounding box center [813, 45] width 427 height 493
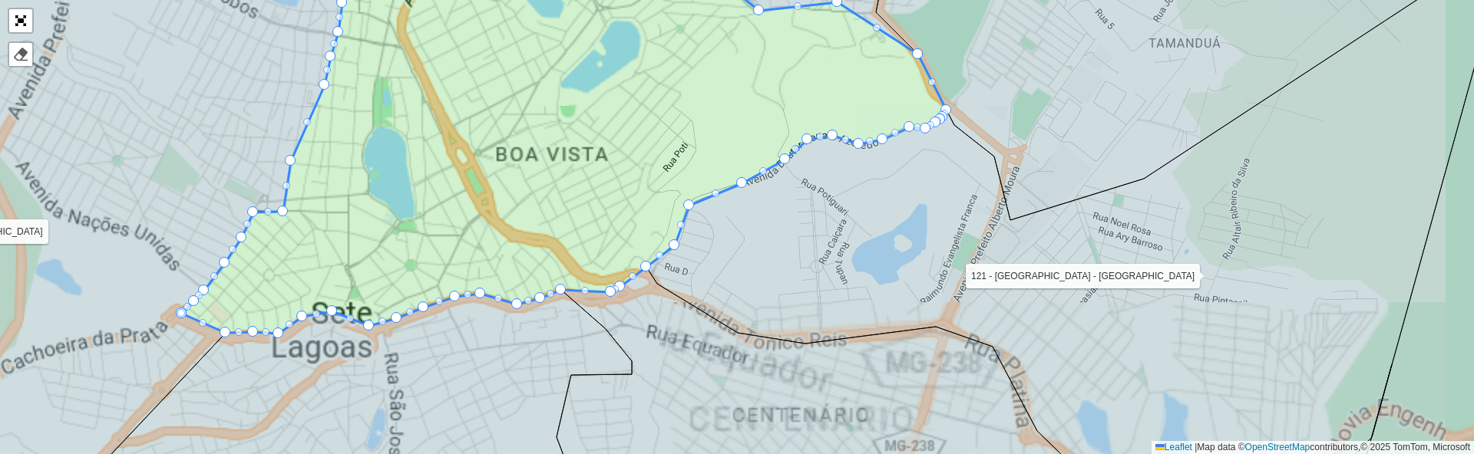
click at [887, 301] on icon at bounding box center [1067, 235] width 842 height 532
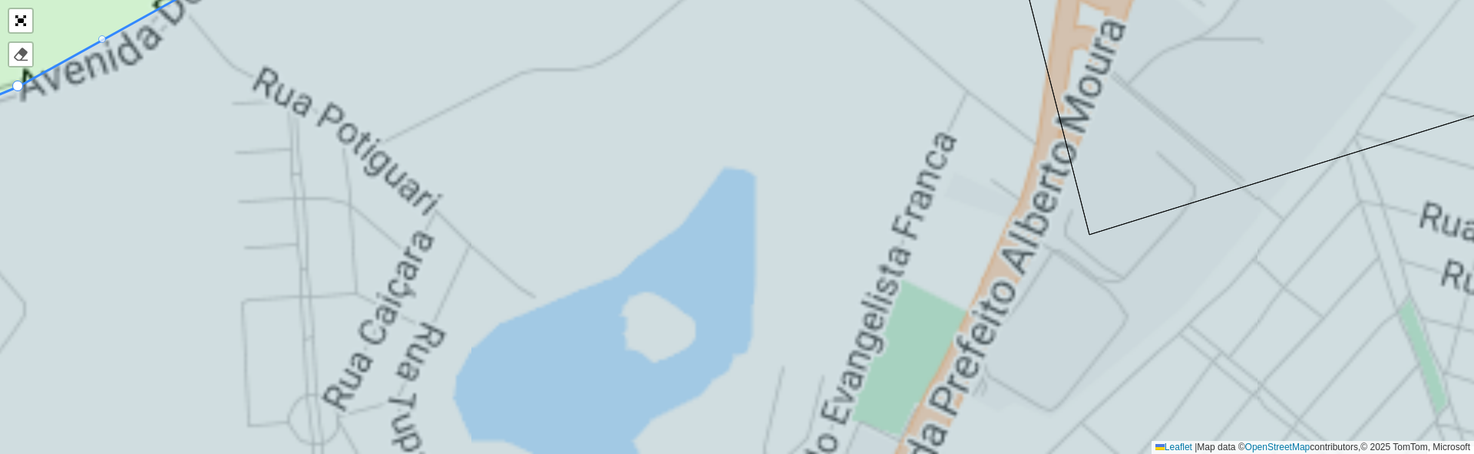
drag, startPoint x: 799, startPoint y: 290, endPoint x: 794, endPoint y: 302, distance: 12.7
click at [794, 302] on icon at bounding box center [737, 227] width 1770 height 547
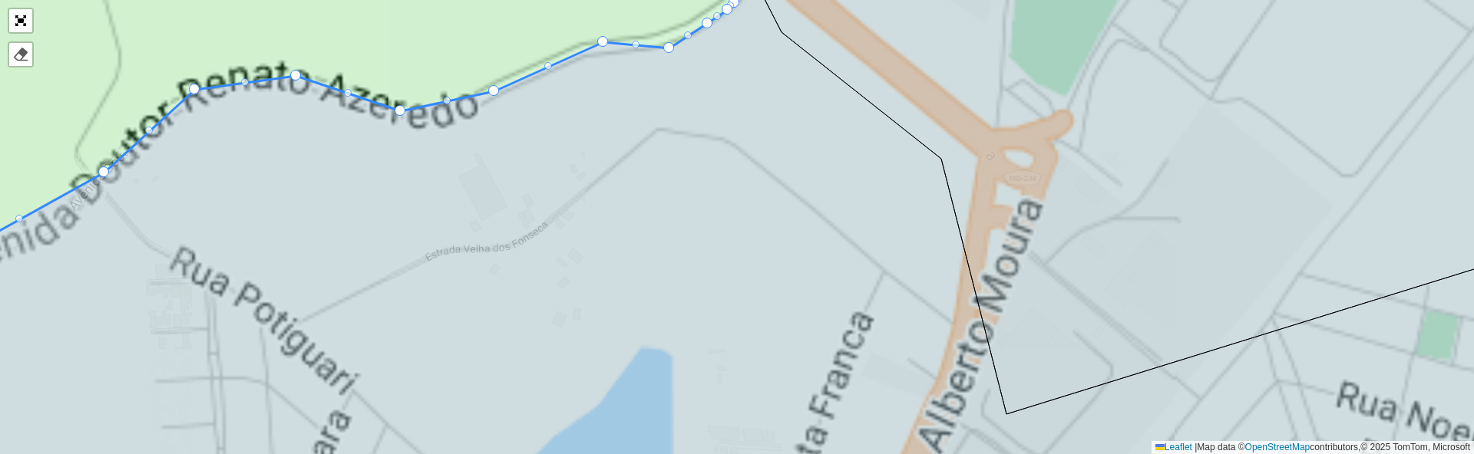
drag, startPoint x: 711, startPoint y: 124, endPoint x: 630, endPoint y: 330, distance: 222.0
click at [629, 331] on icon at bounding box center [737, 237] width 1770 height 525
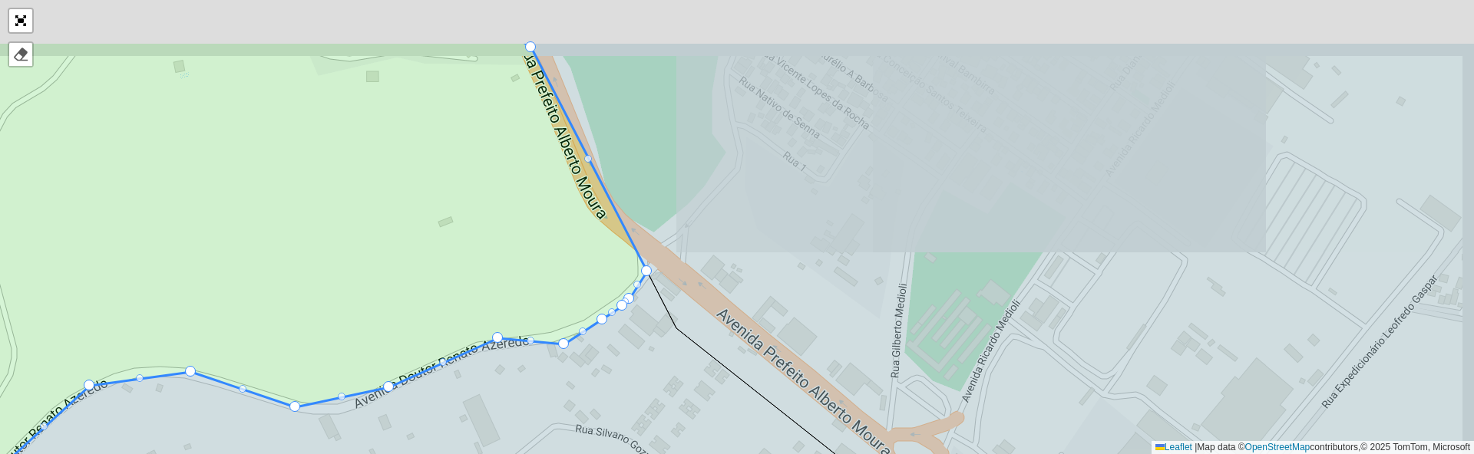
drag, startPoint x: 751, startPoint y: 196, endPoint x: 728, endPoint y: 285, distance: 92.0
click at [728, 285] on icon at bounding box center [1063, 316] width 1072 height 547
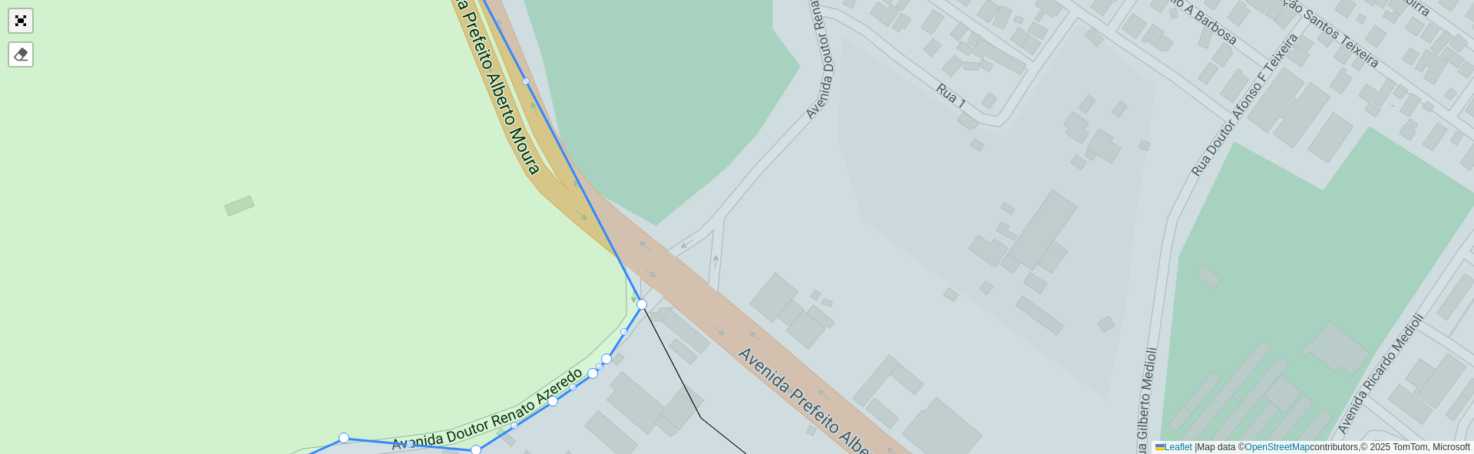
click at [18, 15] on link "Abrir mapa em tela cheia" at bounding box center [20, 20] width 23 height 23
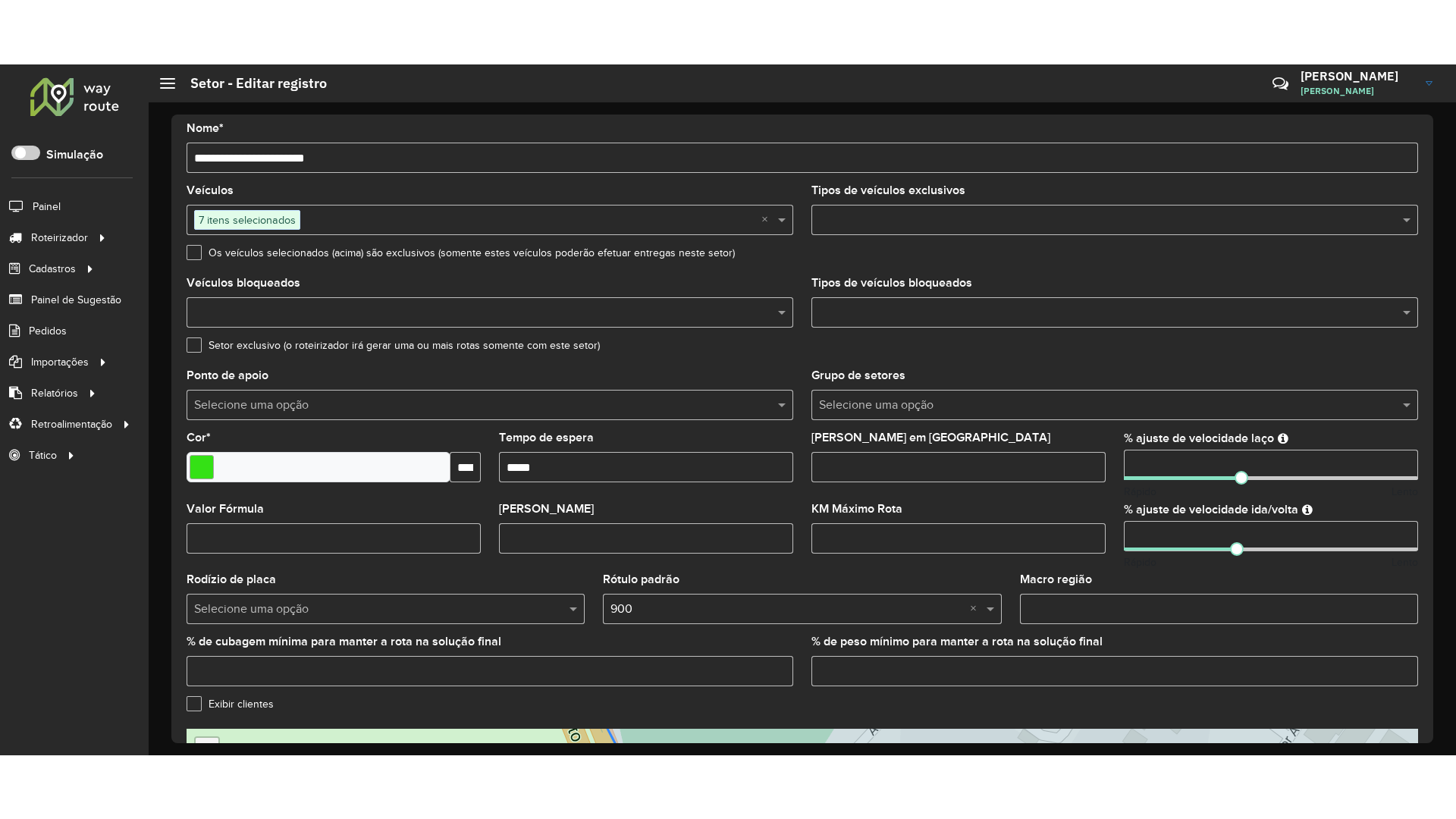
scroll to position [351, 0]
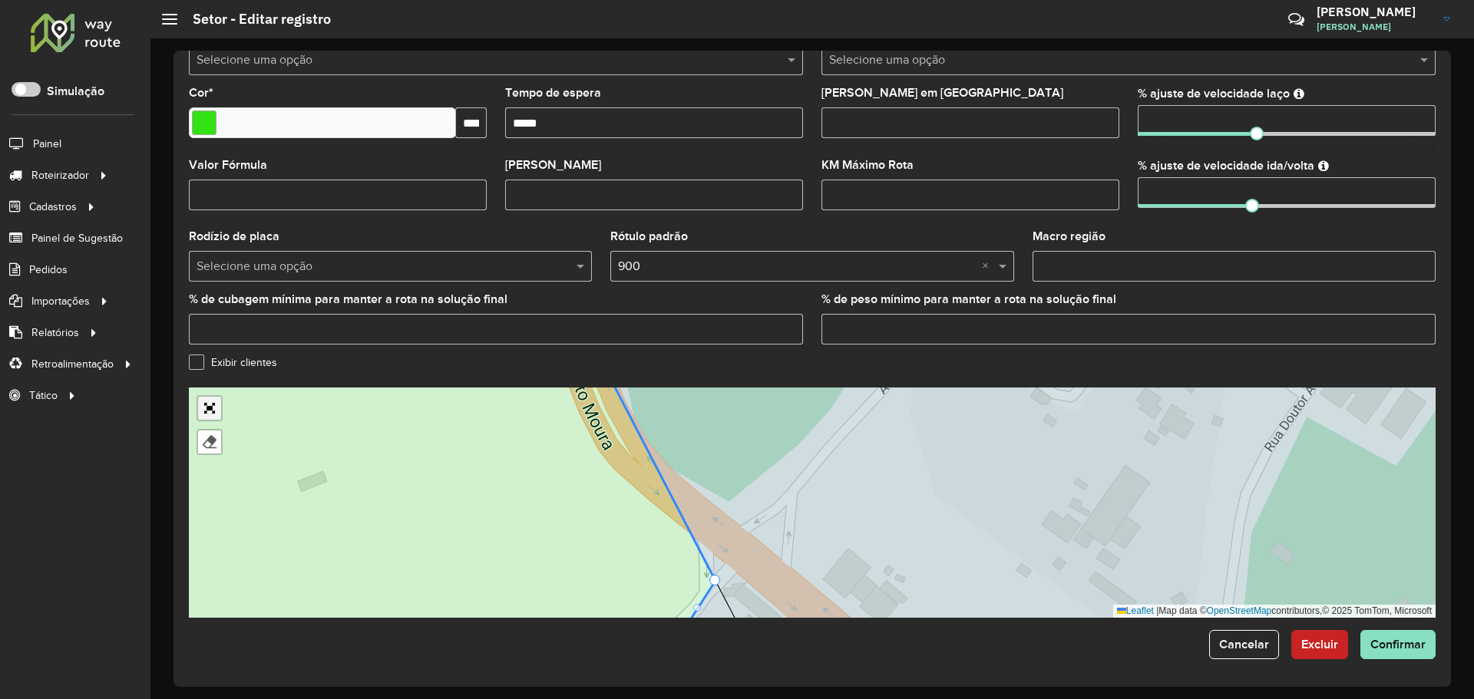
click at [216, 405] on link "Abrir mapa em tela cheia" at bounding box center [209, 408] width 23 height 23
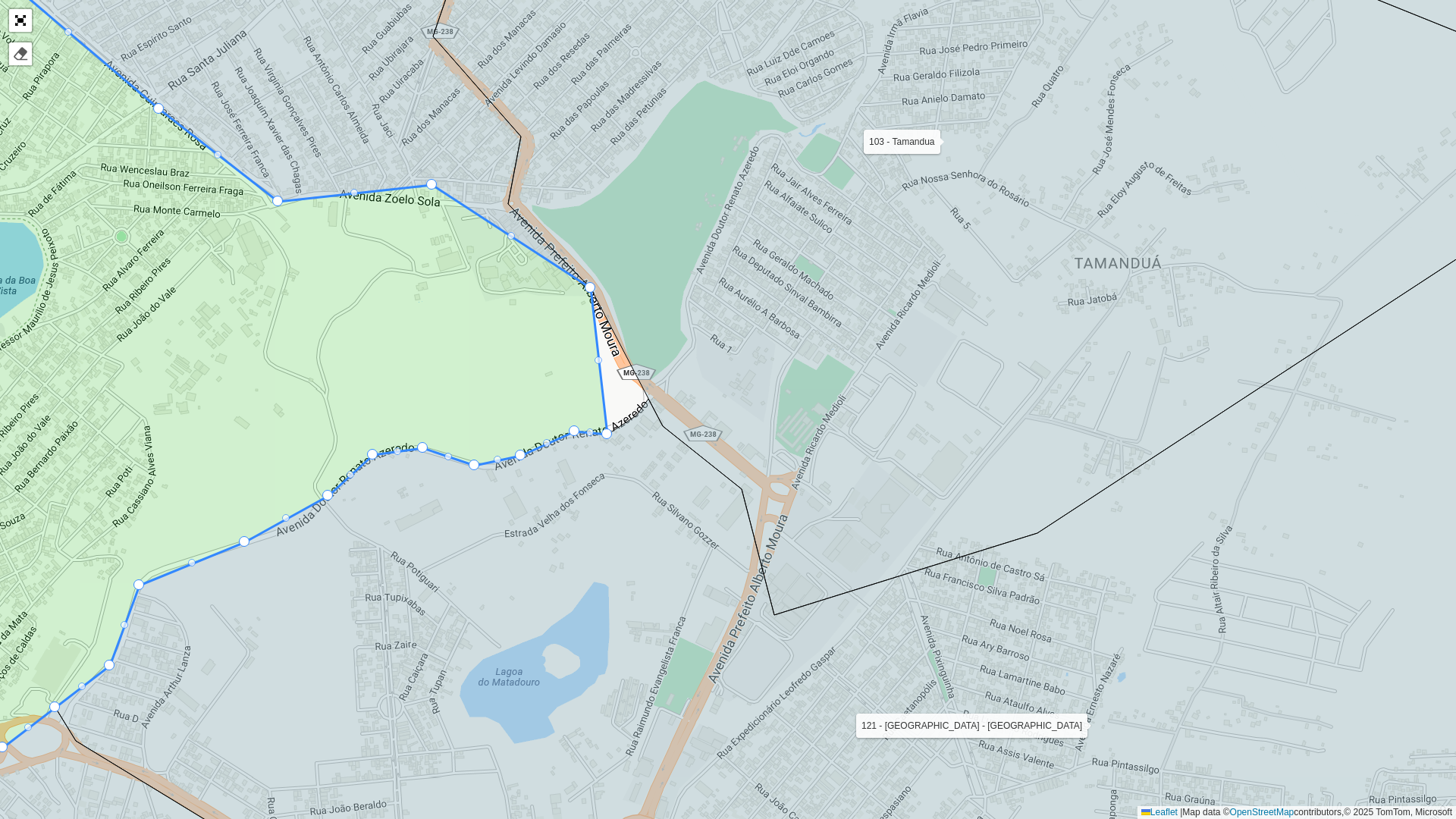
drag, startPoint x: 596, startPoint y: 433, endPoint x: 606, endPoint y: 429, distance: 10.8
drag, startPoint x: 517, startPoint y: 451, endPoint x: 510, endPoint y: 457, distance: 9.2
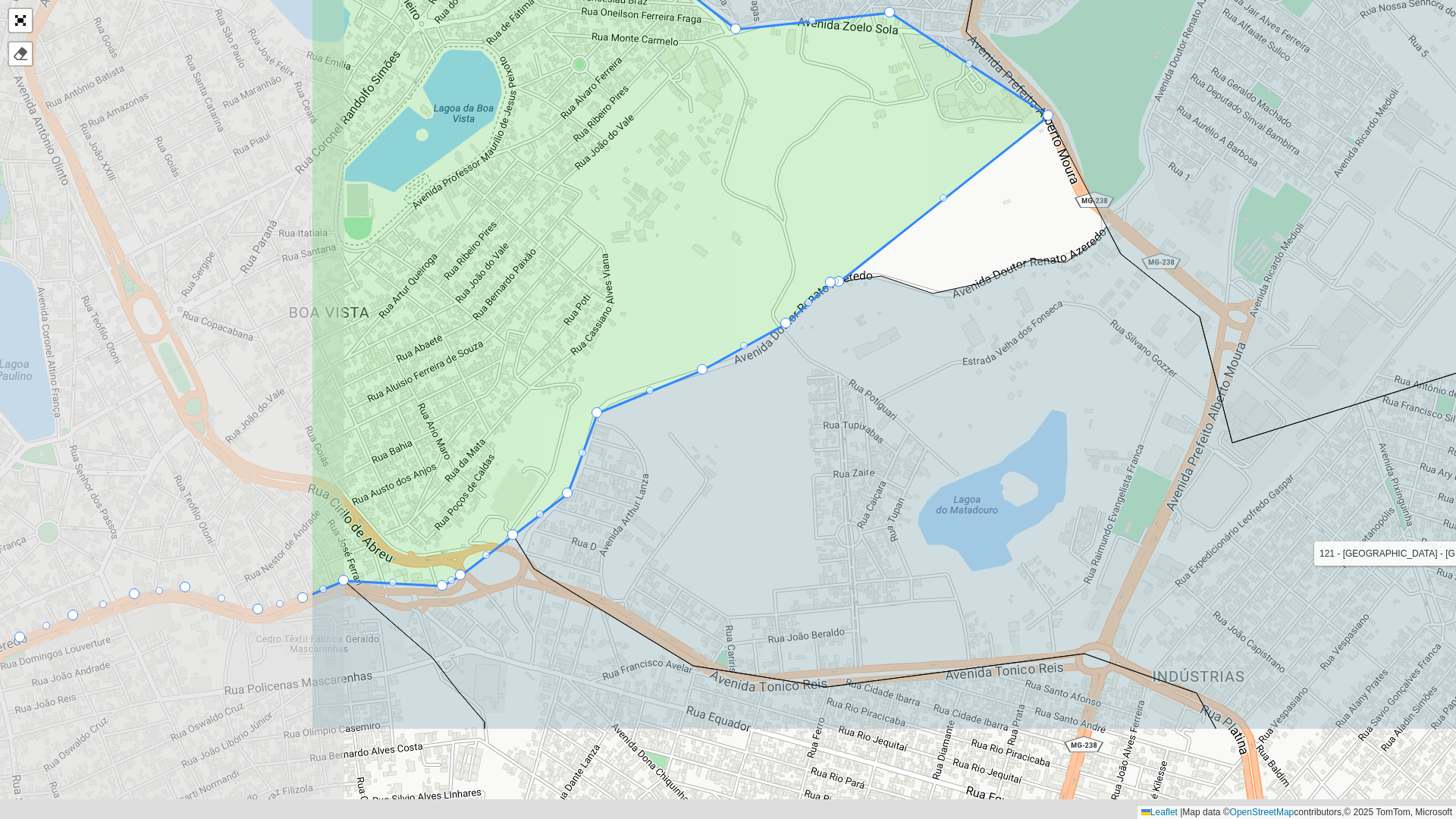
drag, startPoint x: 302, startPoint y: 406, endPoint x: 631, endPoint y: 315, distance: 341.4
click at [756, 233] on icon at bounding box center [680, 170] width 739 height 852
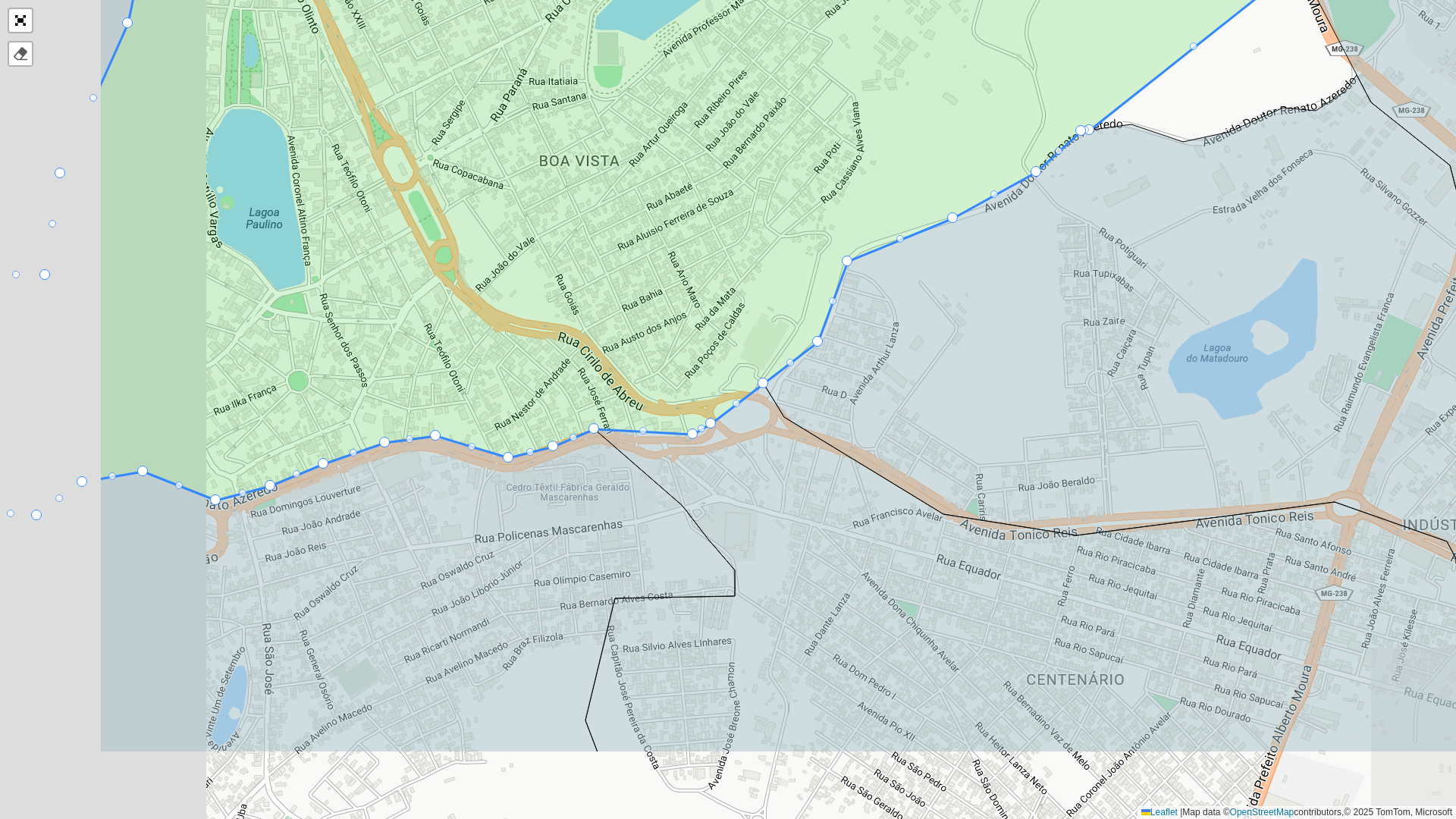
drag, startPoint x: 506, startPoint y: 388, endPoint x: 776, endPoint y: 231, distance: 312.3
click at [781, 227] on icon at bounding box center [698, 133] width 1200 height 734
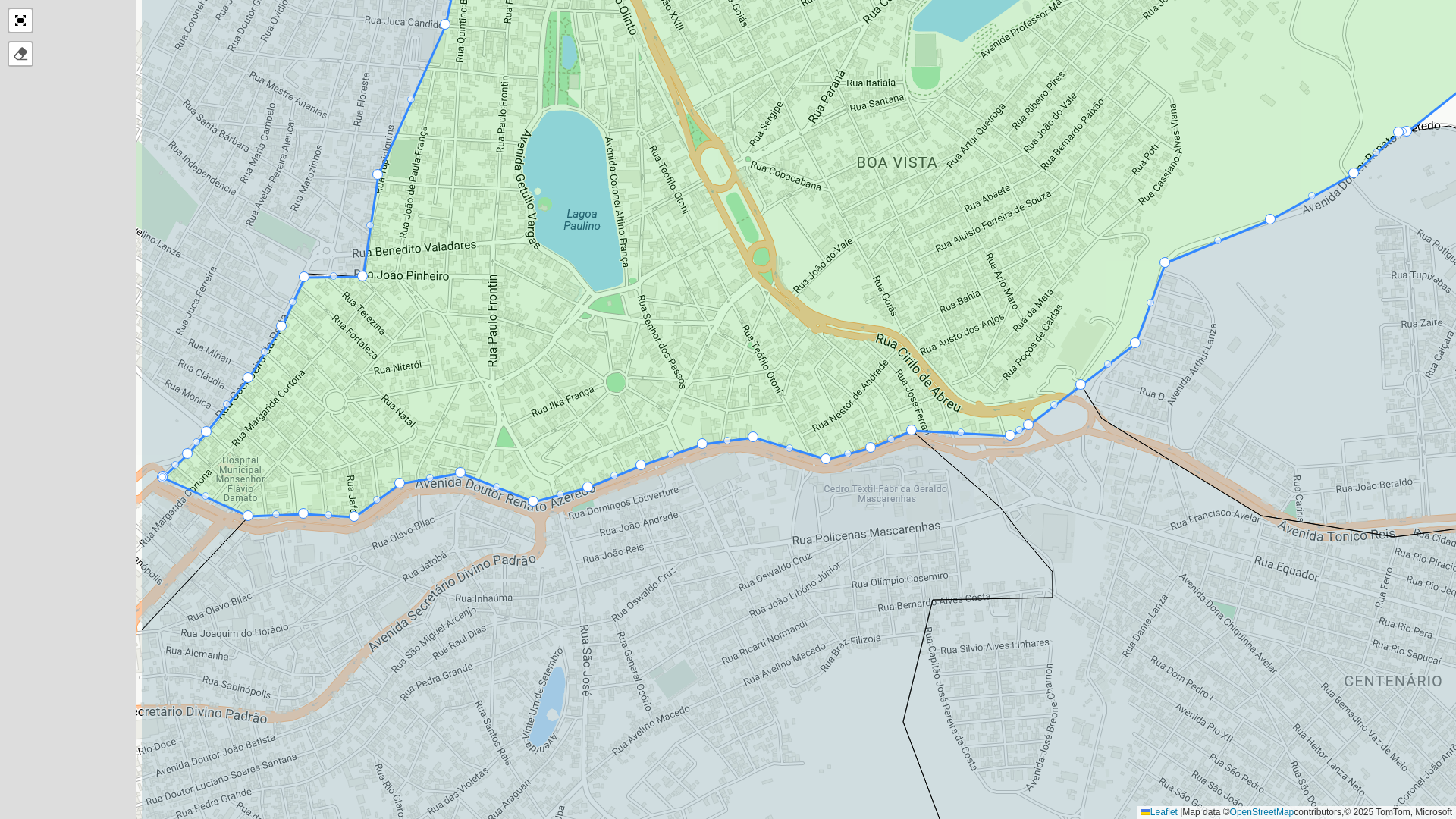
drag, startPoint x: 621, startPoint y: 286, endPoint x: 967, endPoint y: 302, distance: 346.4
click at [981, 300] on icon at bounding box center [890, 223] width 1454 height 587
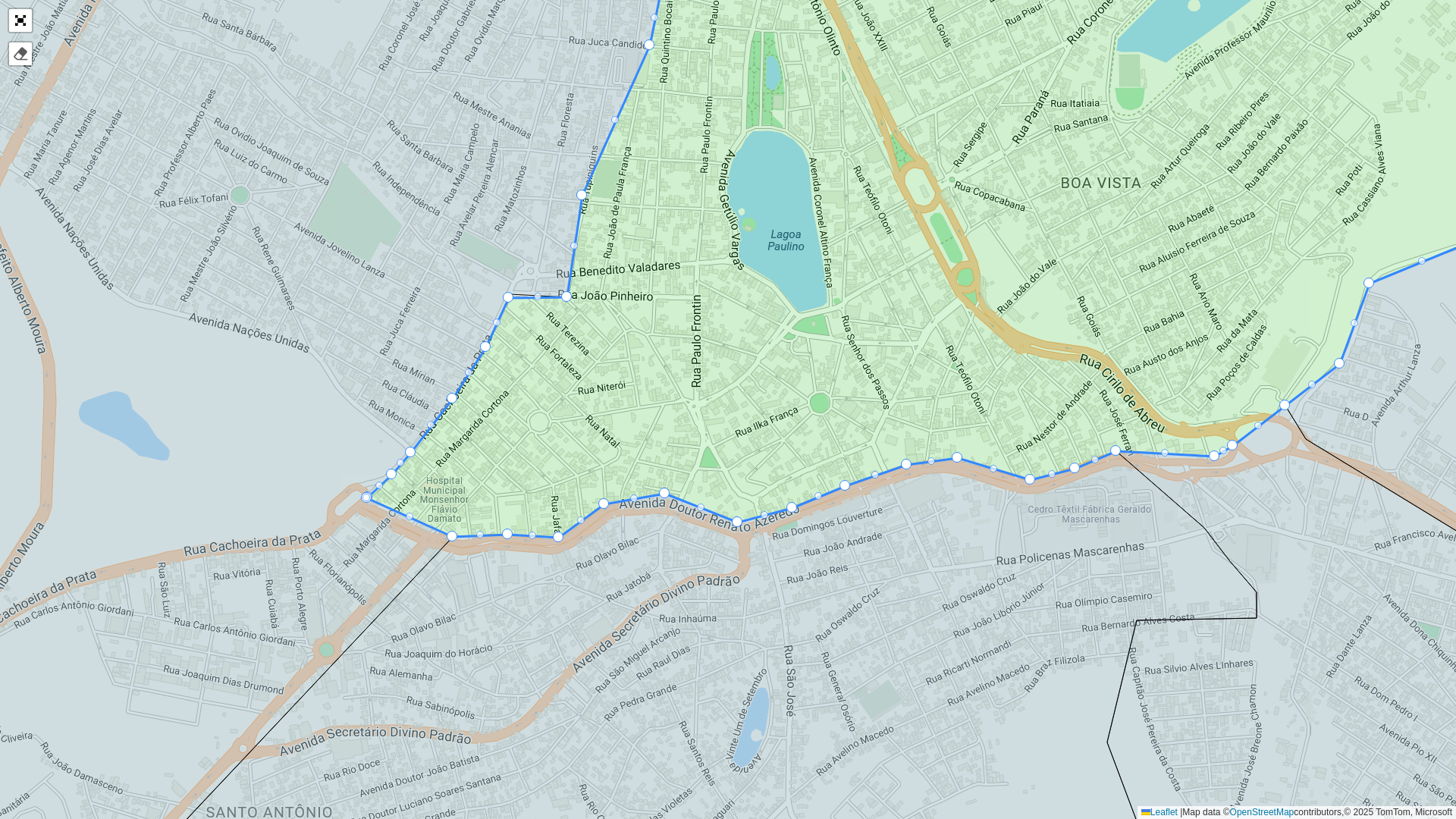
drag, startPoint x: 655, startPoint y: 290, endPoint x: 781, endPoint y: 310, distance: 127.6
click at [781, 310] on icon at bounding box center [1048, 237] width 1362 height 602
click at [603, 504] on div at bounding box center [605, 503] width 11 height 11
click at [560, 537] on div "100 - [GEOGRAPHIC_DATA] - [GEOGRAPHIC_DATA] 101 - [GEOGRAPHIC_DATA] 102 - JK 10…" at bounding box center [728, 409] width 1456 height 819
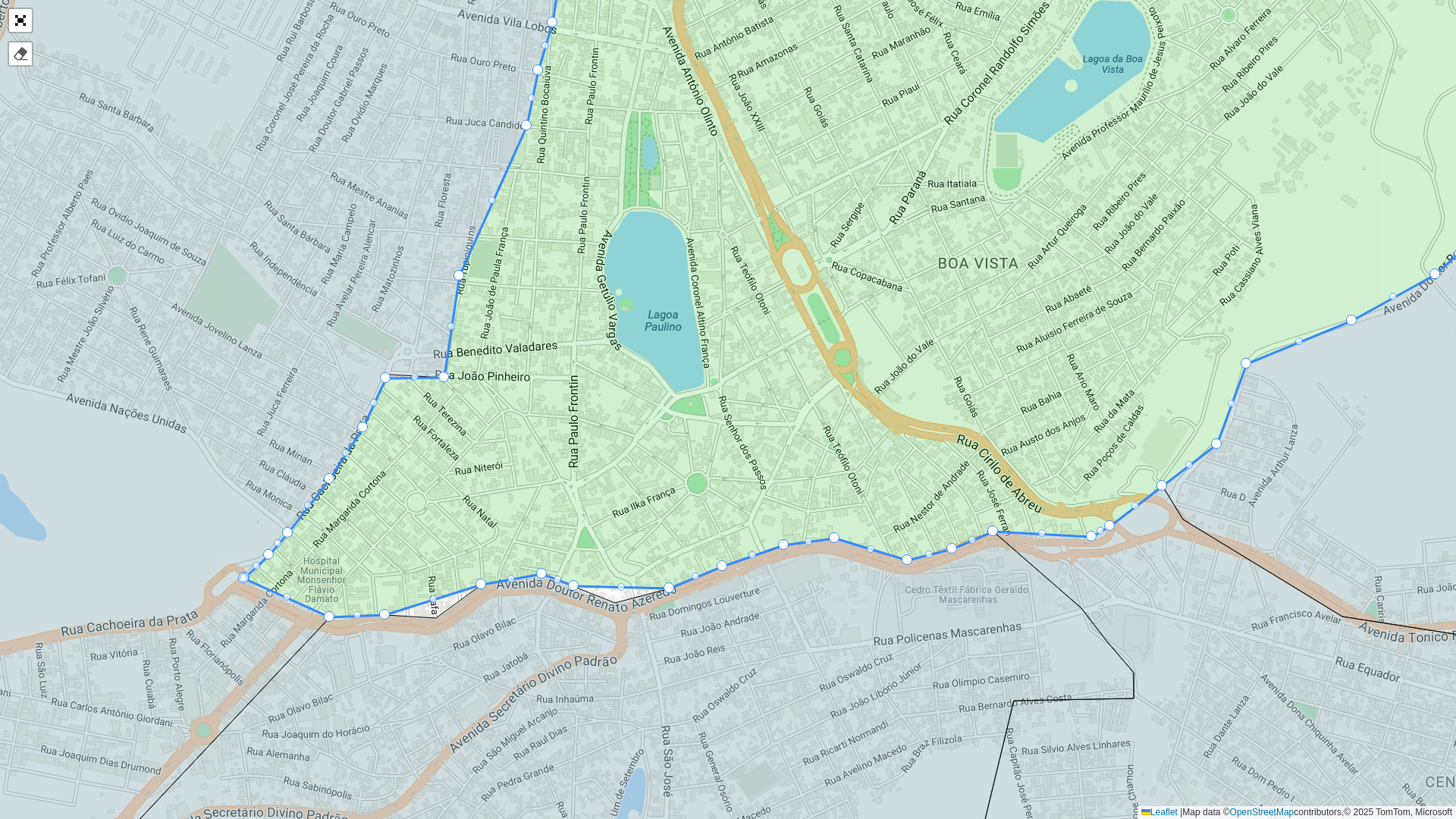
drag, startPoint x: 761, startPoint y: 369, endPoint x: 553, endPoint y: 475, distance: 233.5
click at [525, 511] on icon at bounding box center [861, 306] width 1236 height 621
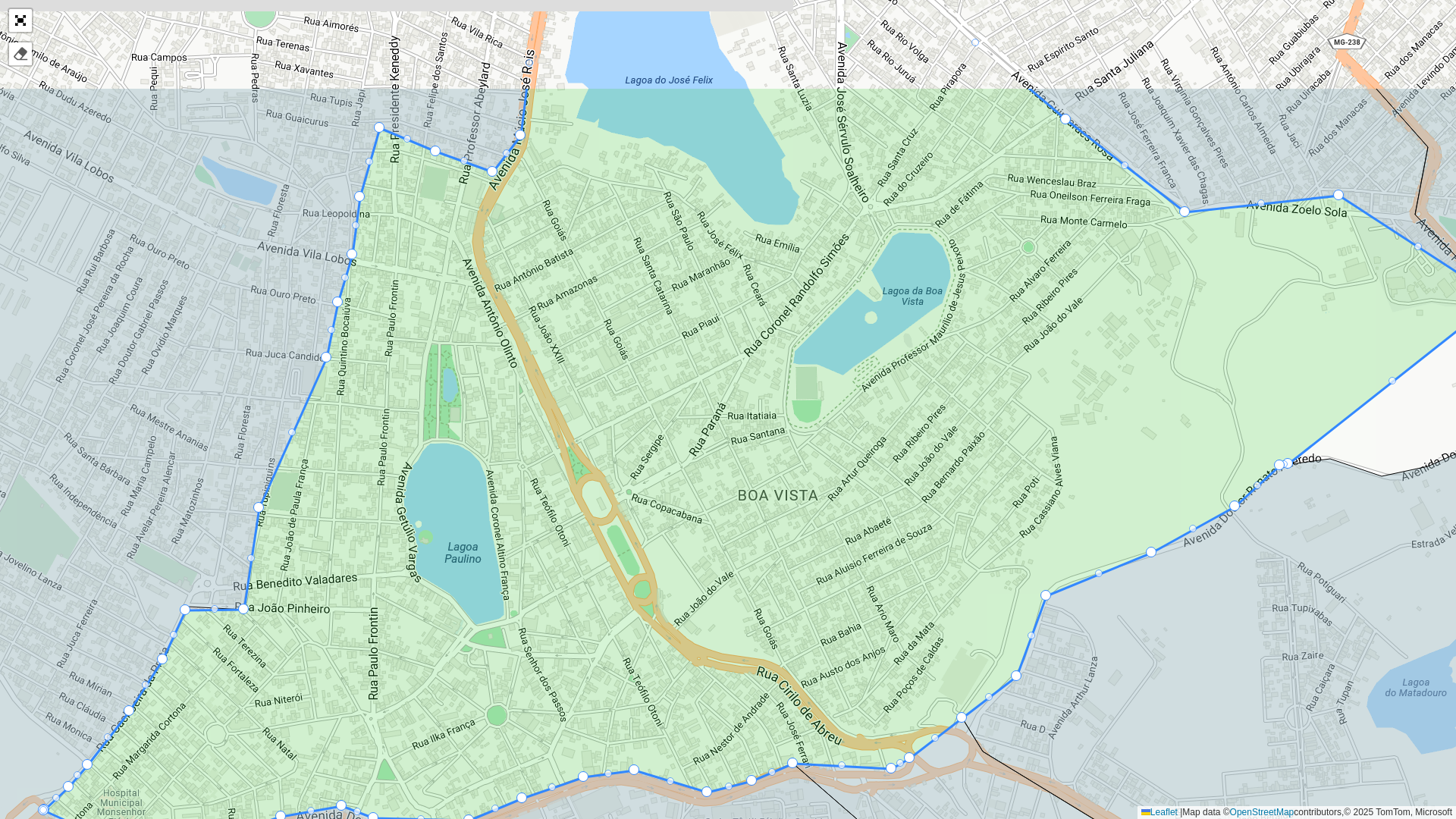
drag, startPoint x: 706, startPoint y: 337, endPoint x: 698, endPoint y: 412, distance: 75.4
click at [602, 524] on icon at bounding box center [771, 468] width 1454 height 763
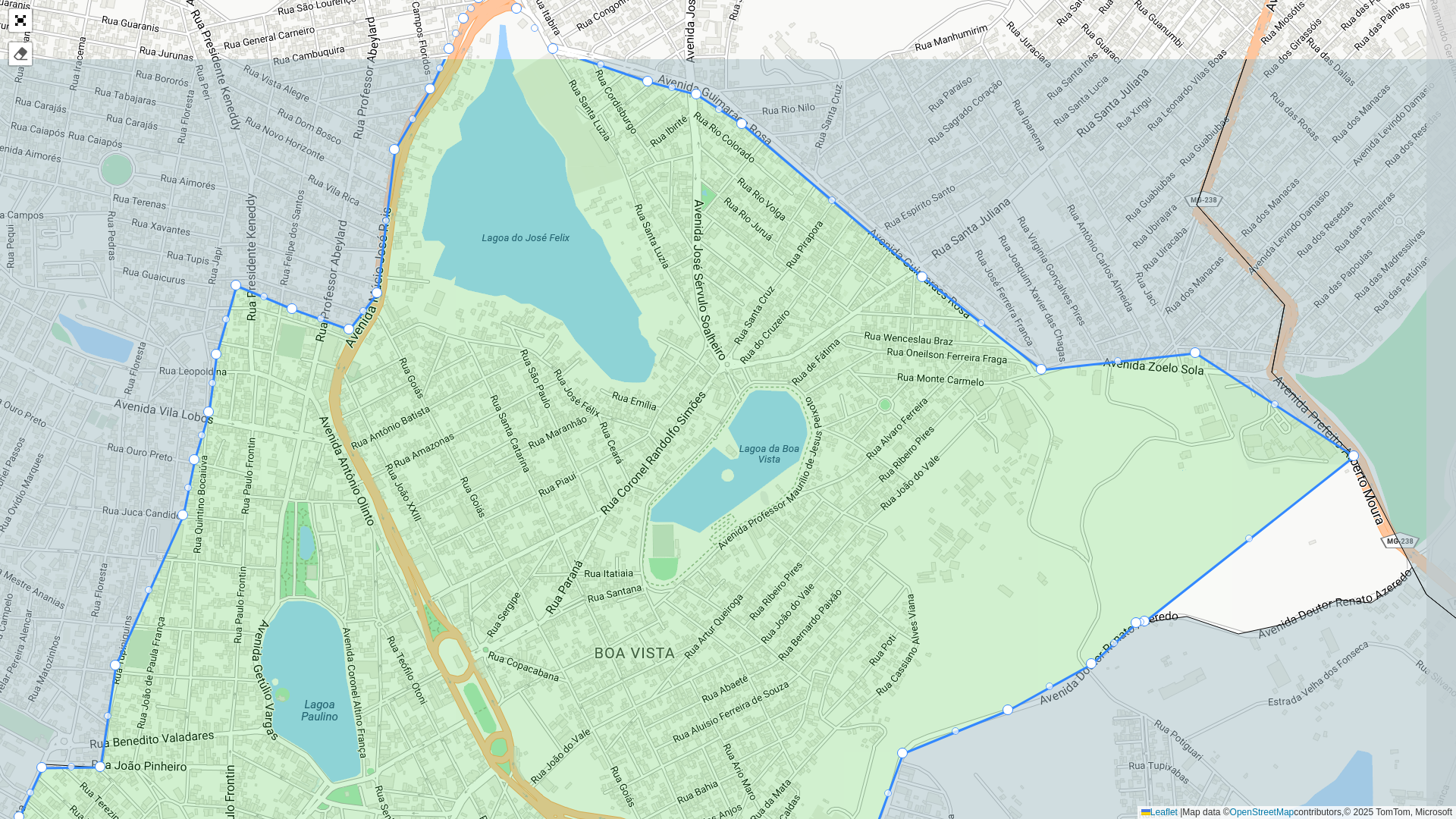
drag, startPoint x: 765, startPoint y: 365, endPoint x: 690, endPoint y: 388, distance: 78.4
click at [648, 496] on icon at bounding box center [627, 532] width 1454 height 950
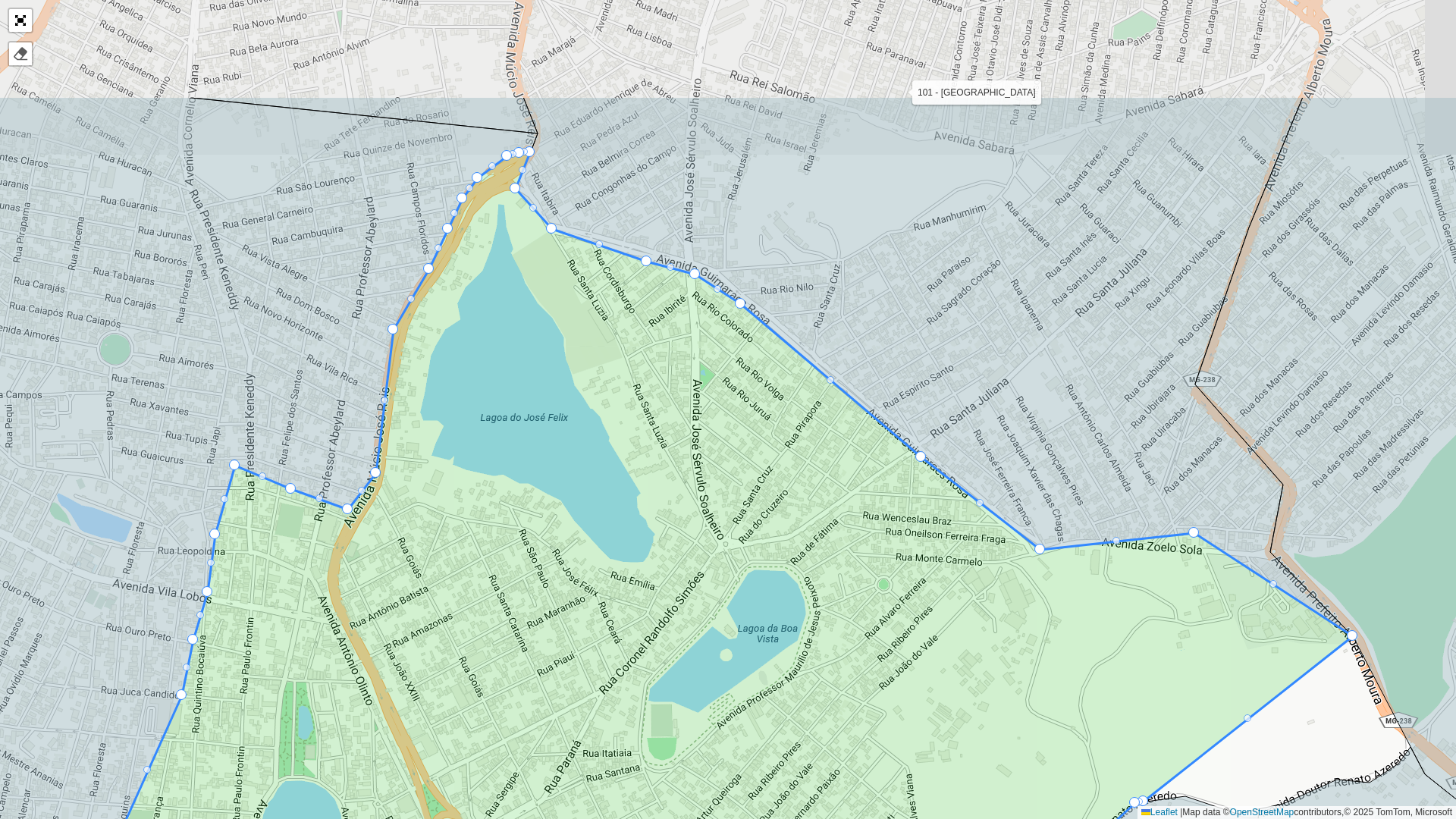
drag, startPoint x: 708, startPoint y: 321, endPoint x: 707, endPoint y: 501, distance: 180.0
click at [707, 501] on icon at bounding box center [656, 617] width 1395 height 931
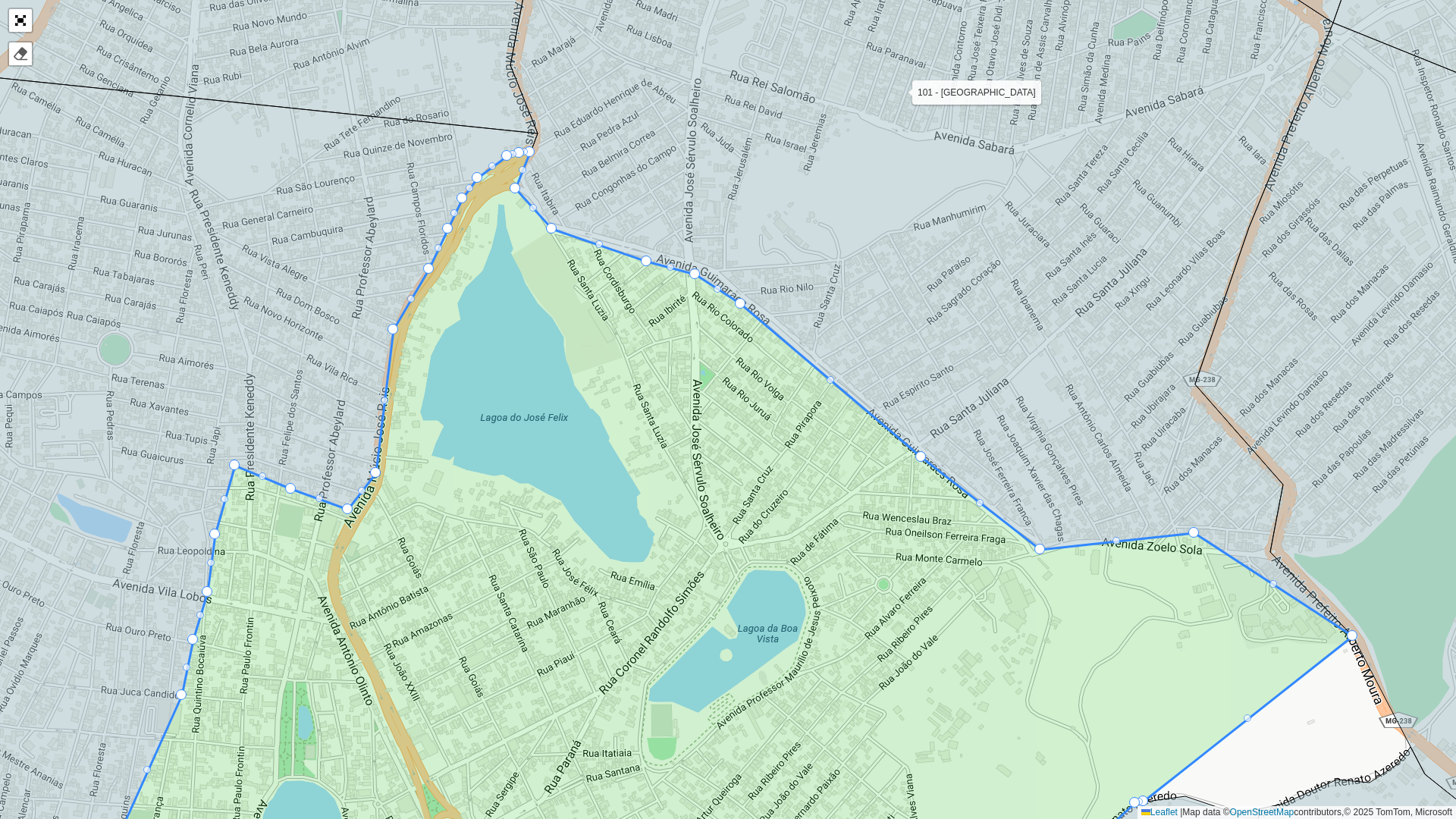
drag, startPoint x: 677, startPoint y: 335, endPoint x: 590, endPoint y: 325, distance: 87.6
click at [590, 325] on icon at bounding box center [729, 528] width 1247 height 751
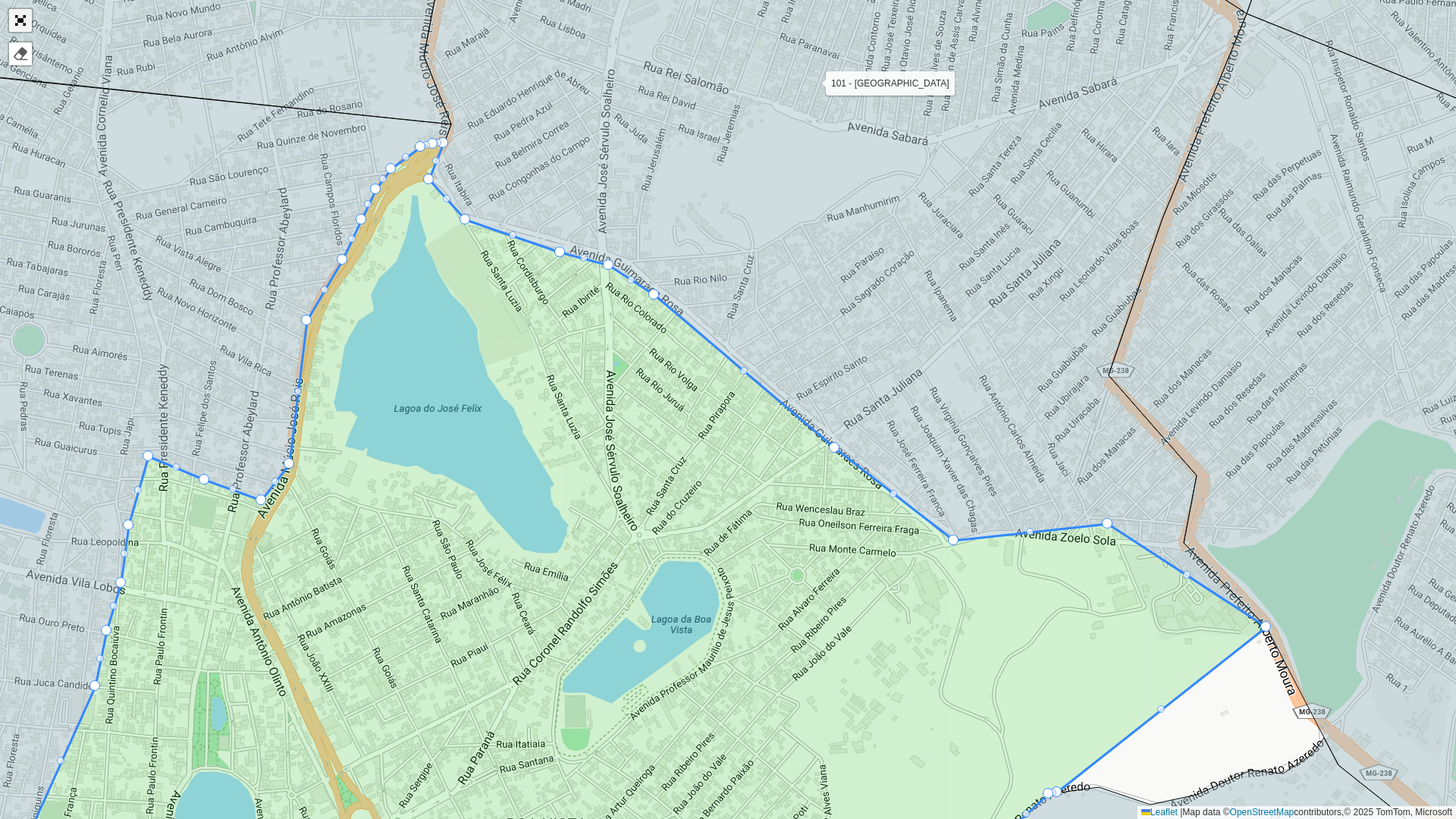
click at [25, 13] on link "Abrir mapa em tela cheia" at bounding box center [20, 20] width 23 height 23
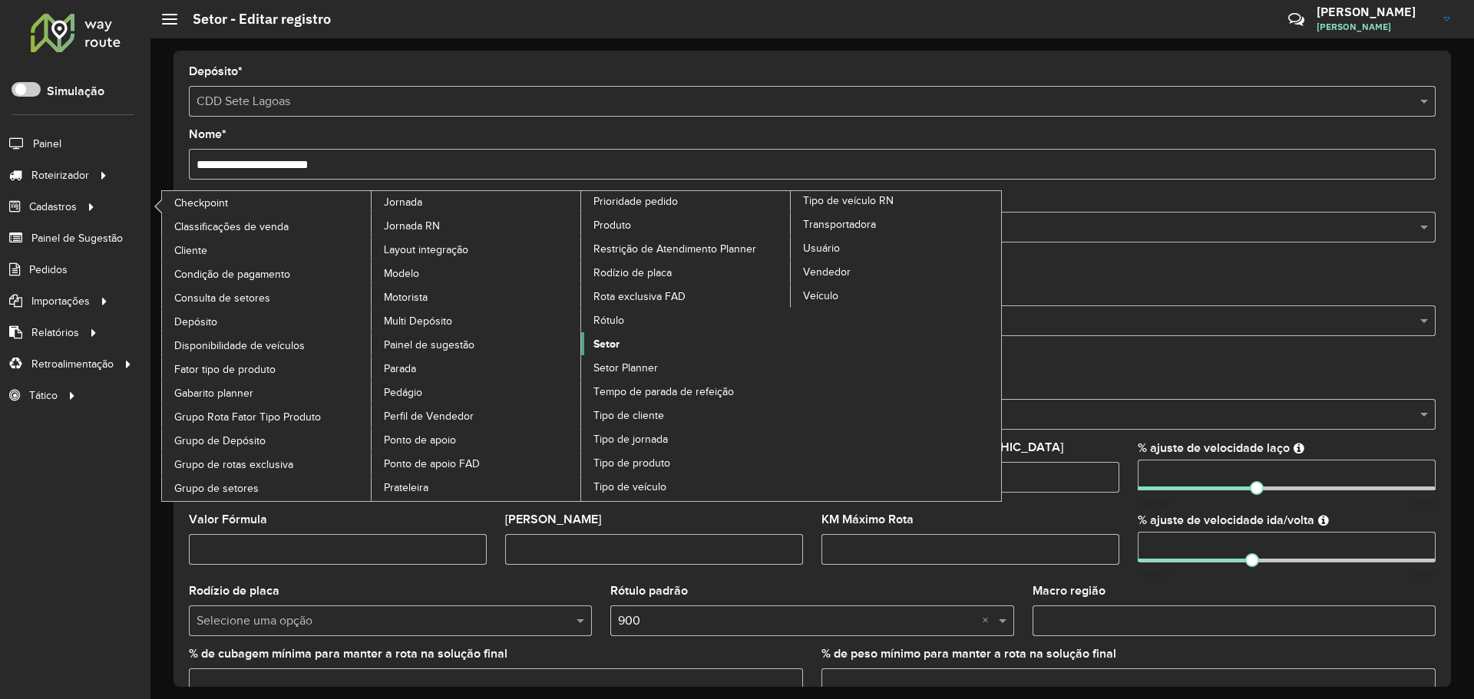
click at [610, 345] on span "Setor" at bounding box center [606, 344] width 26 height 16
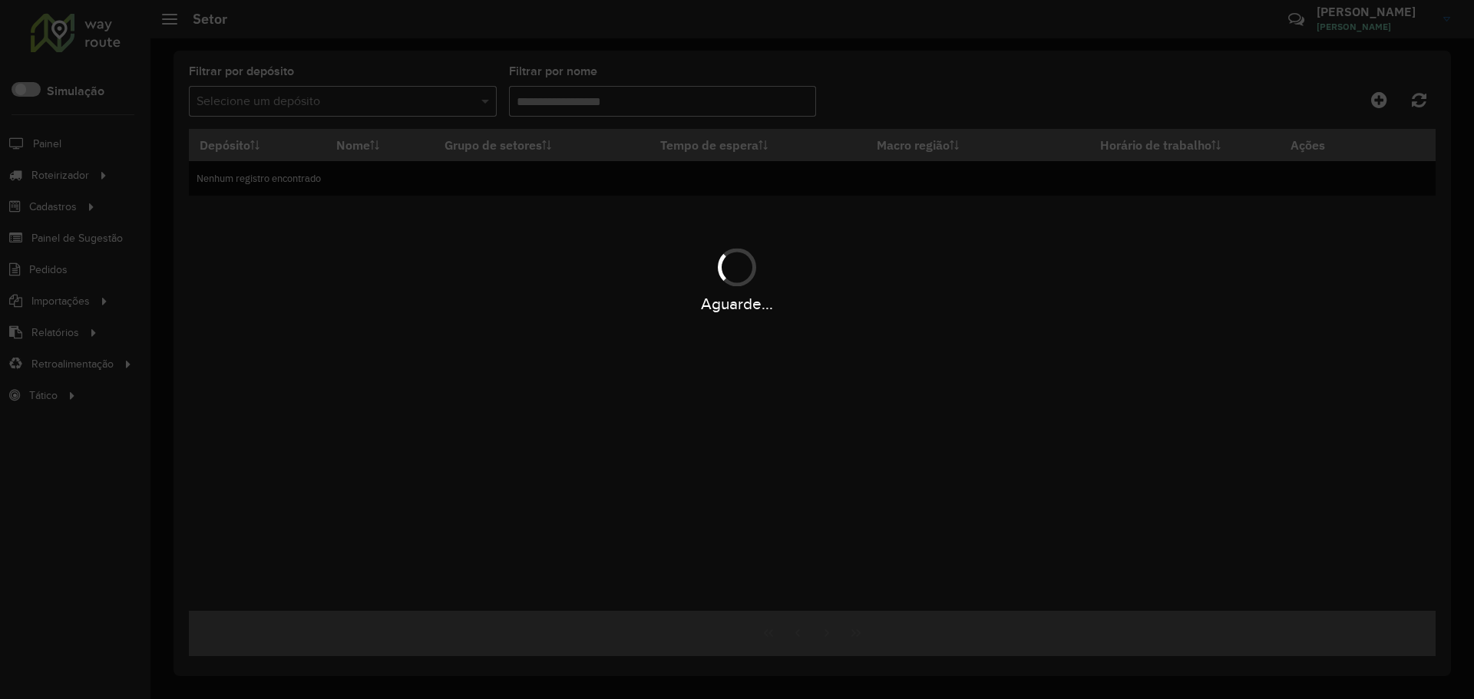
type input "******"
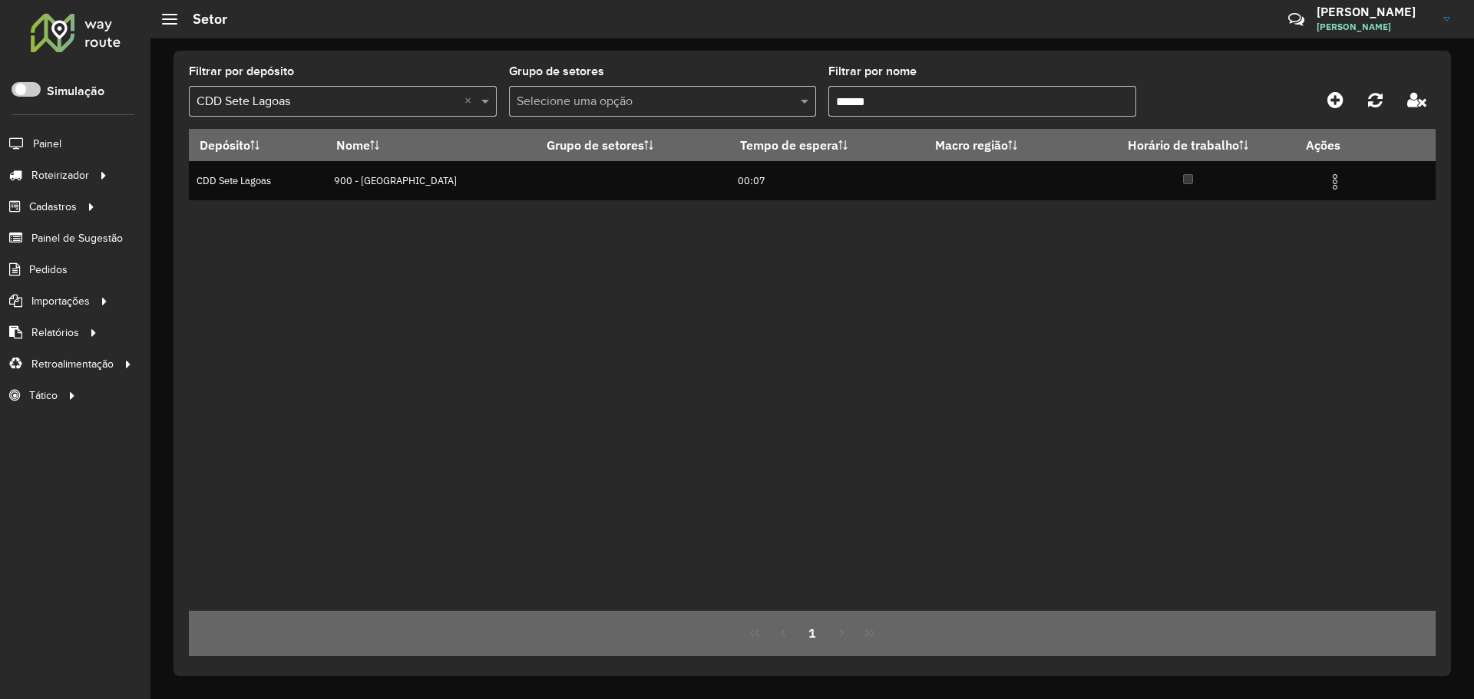
click at [590, 329] on div "Depósito Nome Grupo de setores Tempo de espera Macro região Horário de trabalho…" at bounding box center [812, 370] width 1247 height 482
click at [620, 388] on div "Depósito Nome Grupo de setores Tempo de espera Macro região Horário de trabalho…" at bounding box center [812, 370] width 1247 height 482
drag, startPoint x: 1209, startPoint y: 302, endPoint x: 1223, endPoint y: 294, distance: 16.2
click at [1212, 302] on div "Depósito Nome Grupo de setores Tempo de espera Macro região Horário de trabalho…" at bounding box center [812, 370] width 1247 height 482
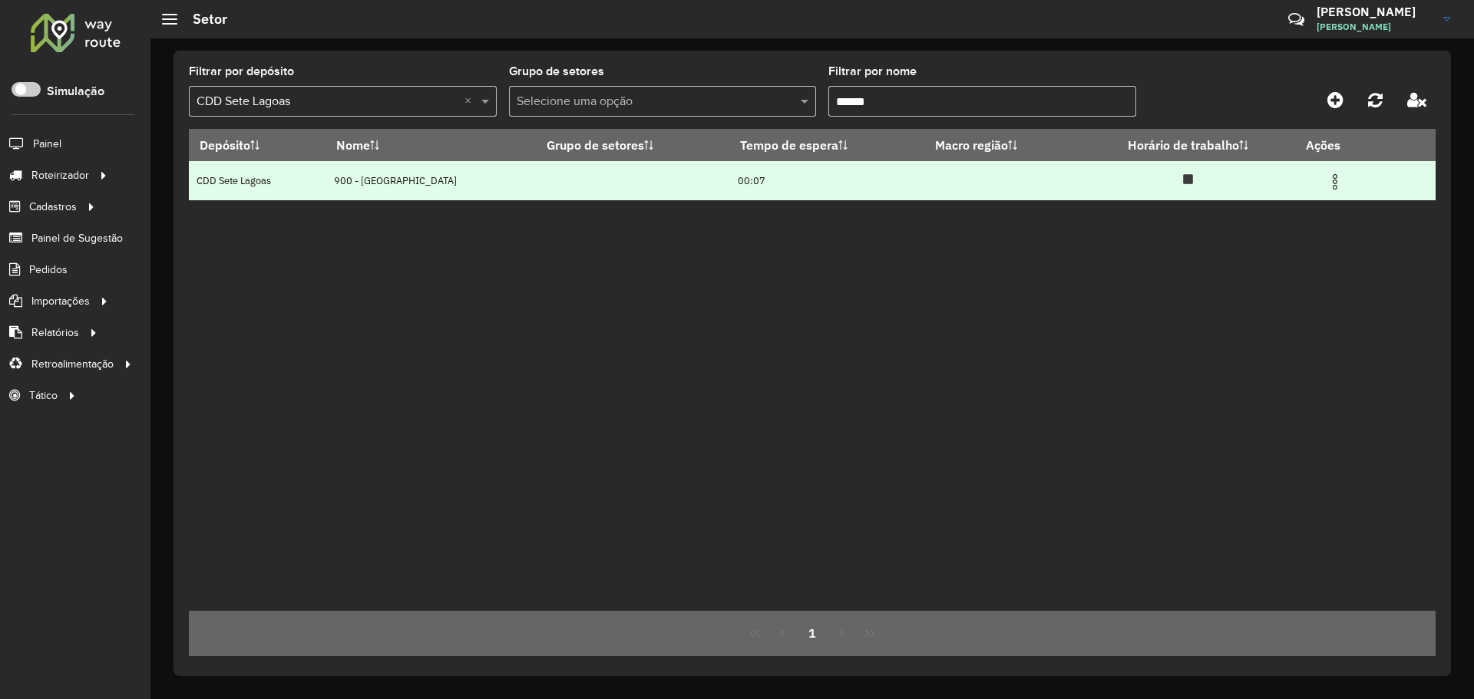
click at [1333, 180] on img at bounding box center [1335, 182] width 18 height 18
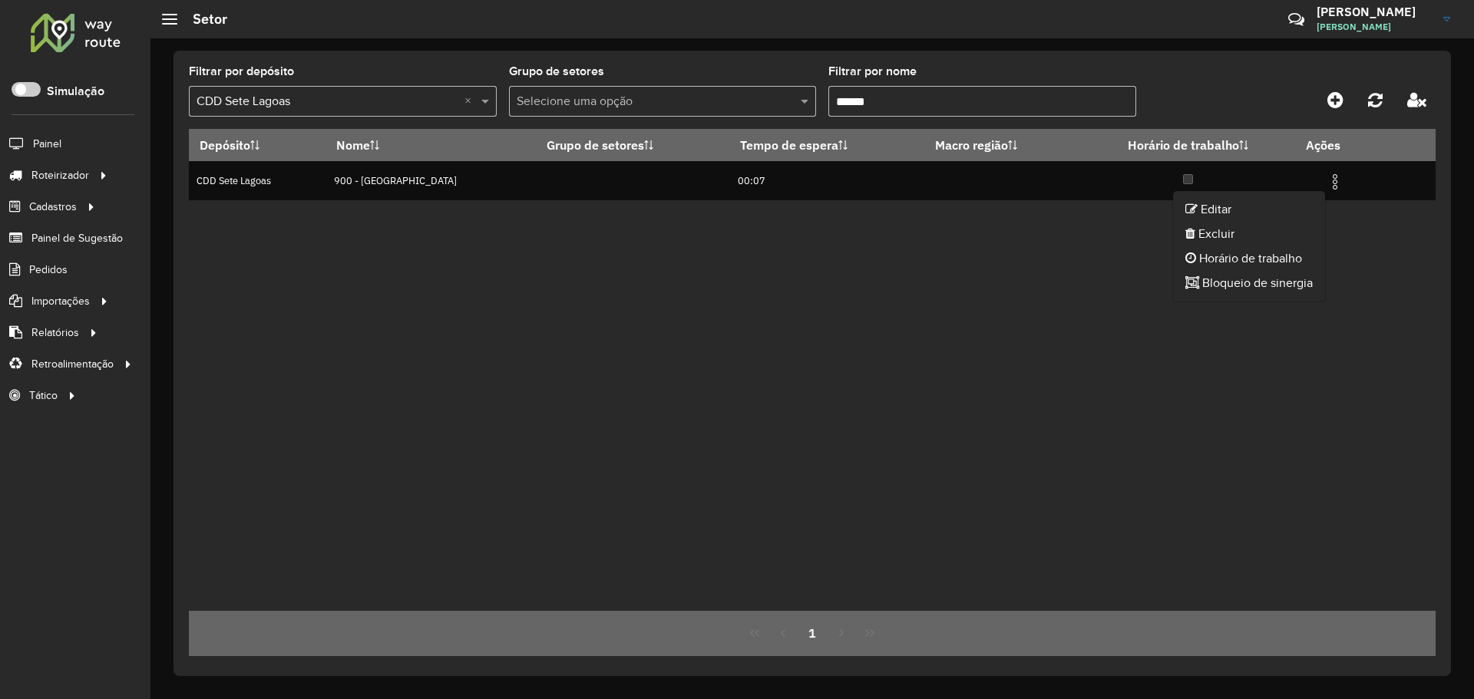
click at [970, 275] on div "Depósito Nome Grupo de setores Tempo de espera Macro região Horário de trabalho…" at bounding box center [812, 370] width 1247 height 482
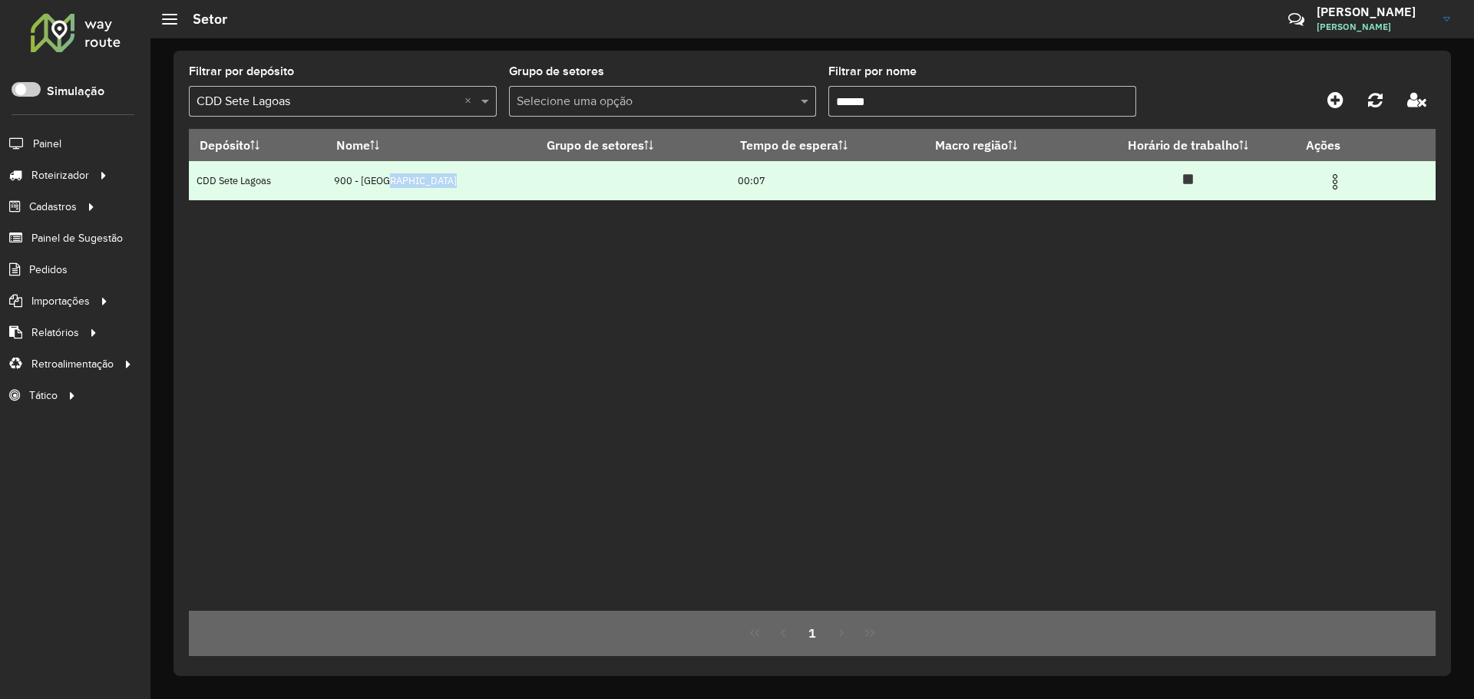
drag, startPoint x: 381, startPoint y: 175, endPoint x: 546, endPoint y: 188, distance: 165.6
click at [541, 188] on tr "CDD Sete Lagoas 900 - Centro Sete Lagoas 00:07" at bounding box center [812, 180] width 1247 height 39
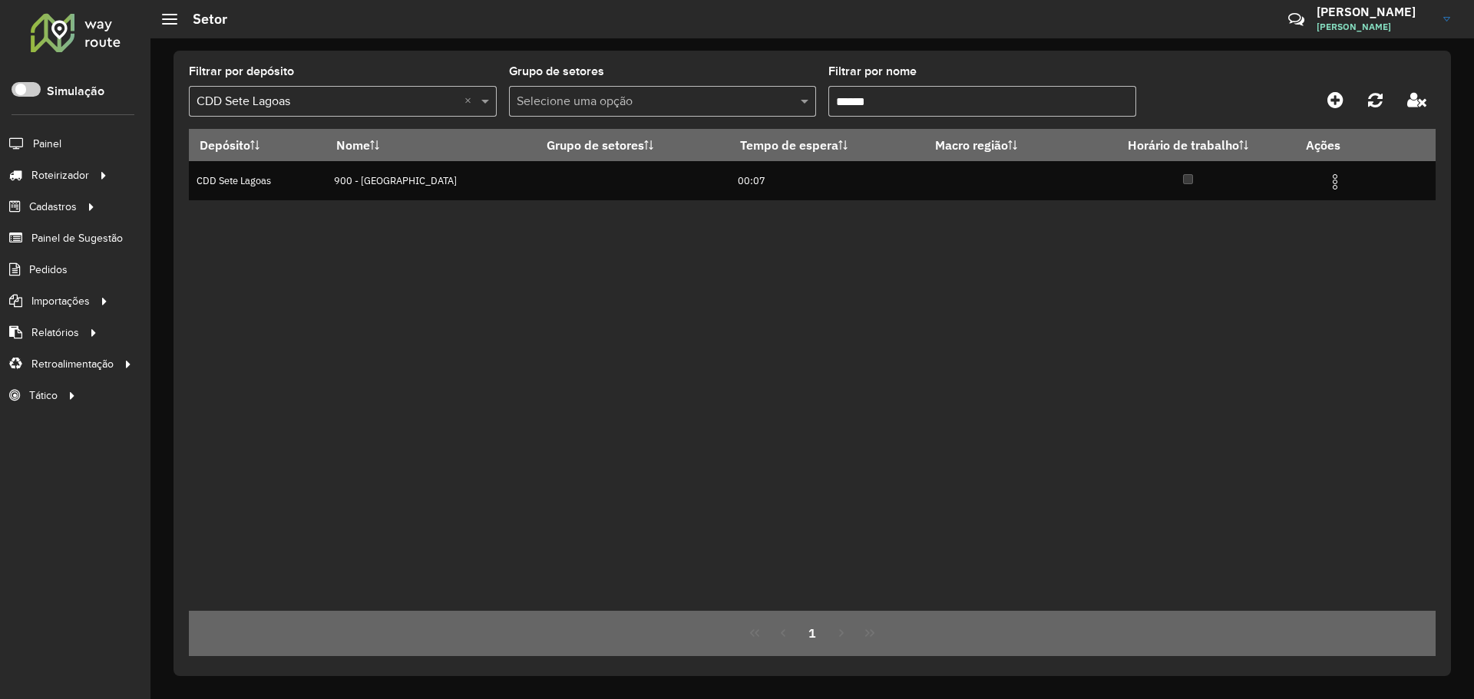
click at [727, 230] on div "Depósito Nome Grupo de setores Tempo de espera Macro região Horário de trabalho…" at bounding box center [812, 370] width 1247 height 482
drag, startPoint x: 901, startPoint y: 377, endPoint x: 887, endPoint y: 355, distance: 26.6
click at [901, 376] on div "Depósito Nome Grupo de setores Tempo de espera Macro região Horário de trabalho…" at bounding box center [812, 370] width 1247 height 482
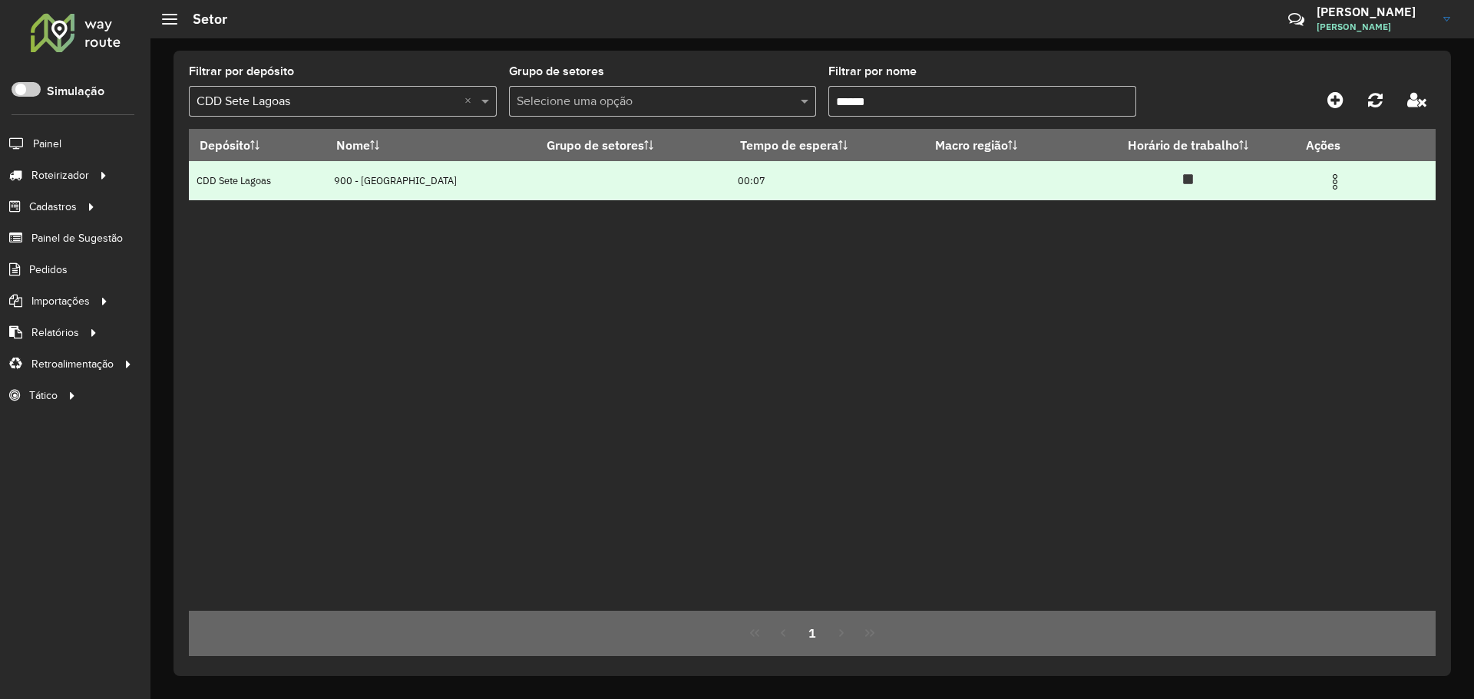
click at [1336, 179] on img at bounding box center [1335, 182] width 18 height 18
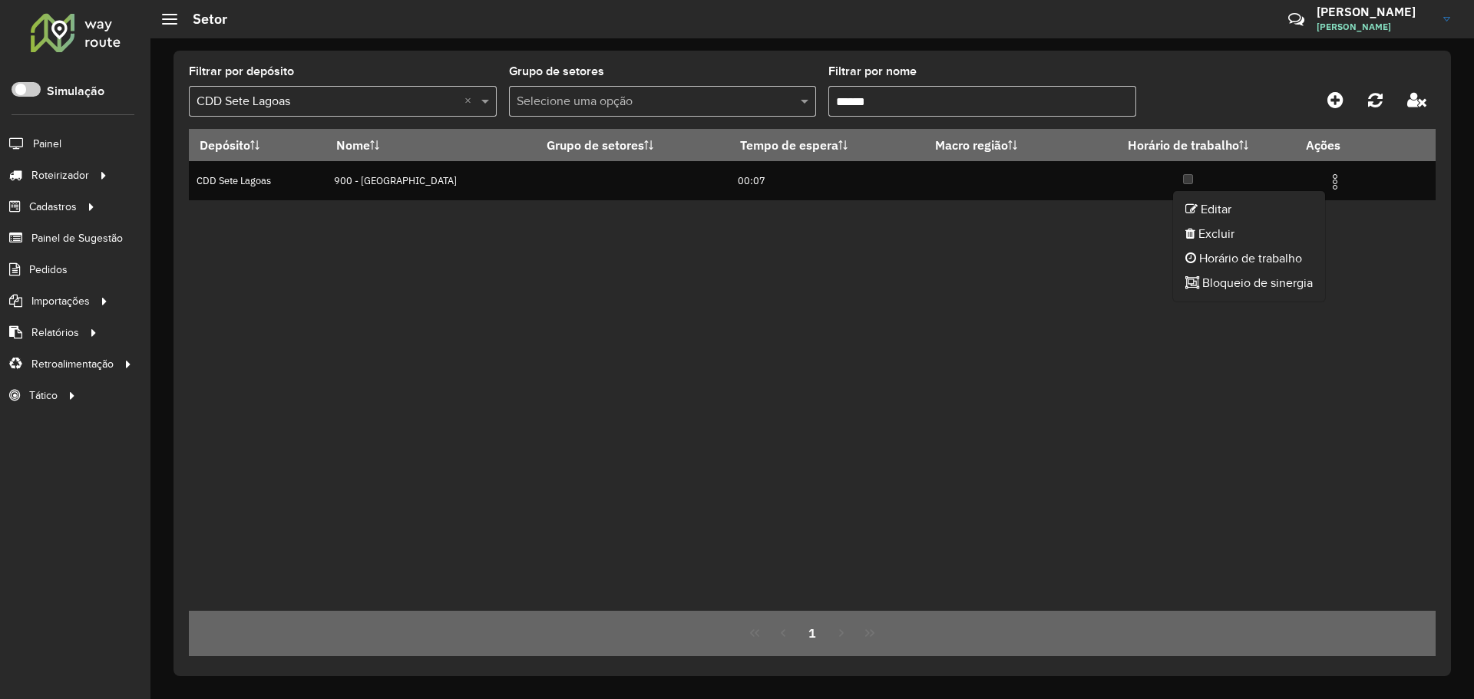
click at [831, 289] on div "Depósito Nome Grupo de setores Tempo de espera Macro região Horário de trabalho…" at bounding box center [812, 370] width 1247 height 482
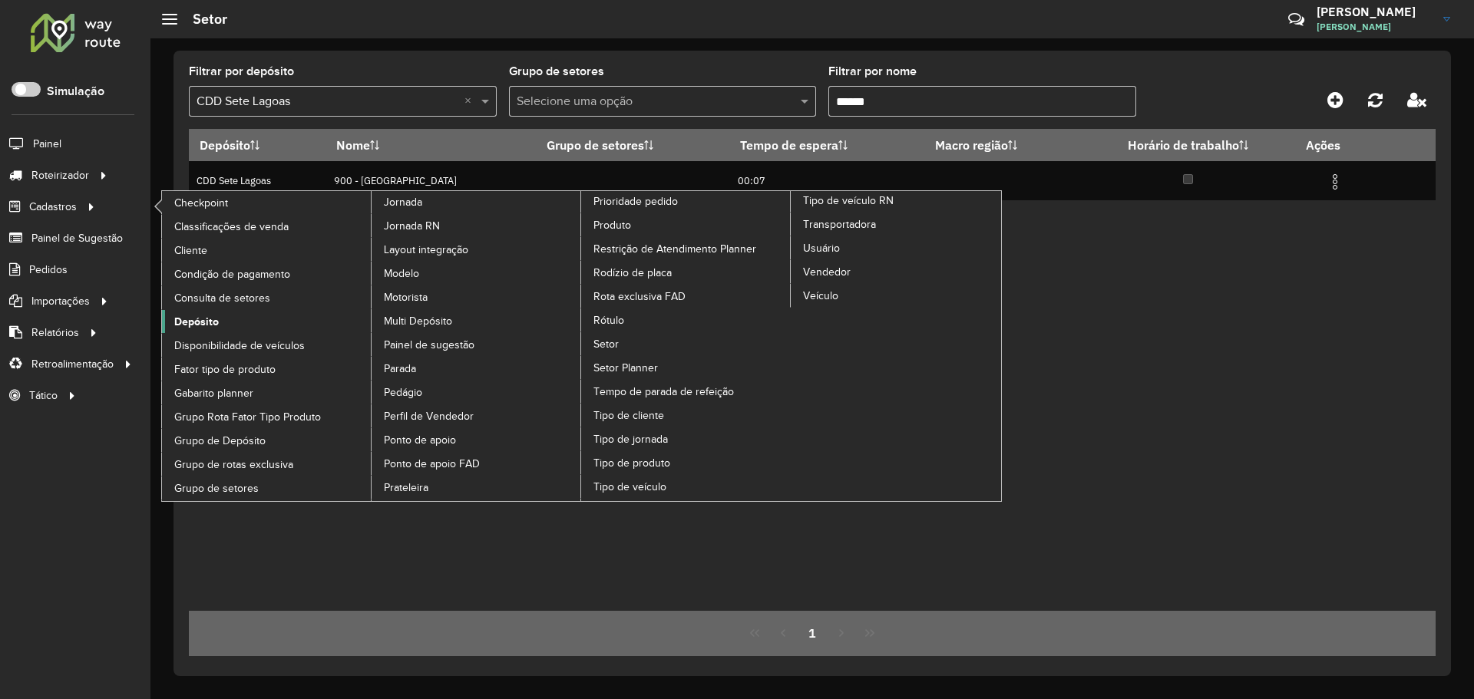
click at [191, 321] on span "Depósito" at bounding box center [196, 322] width 45 height 16
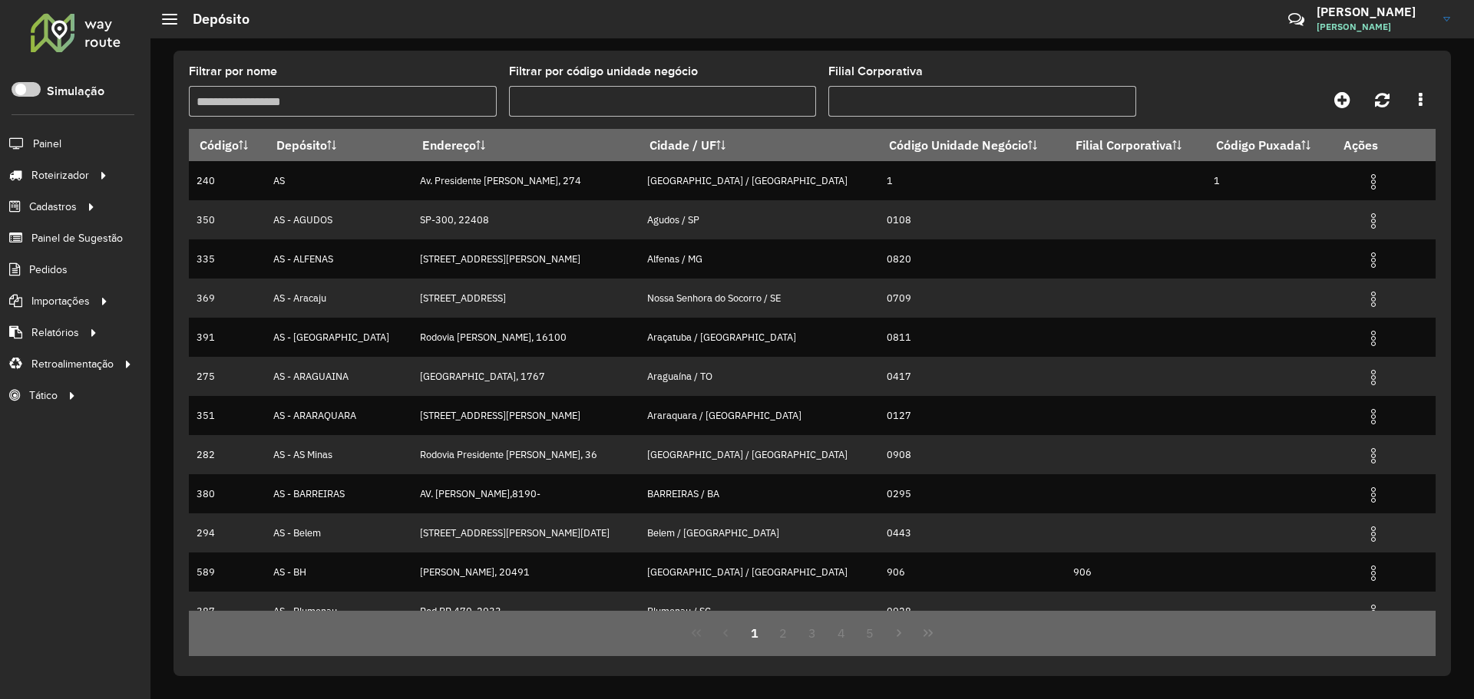
click at [411, 96] on input "Filtrar por nome" at bounding box center [343, 101] width 308 height 31
type input "*"
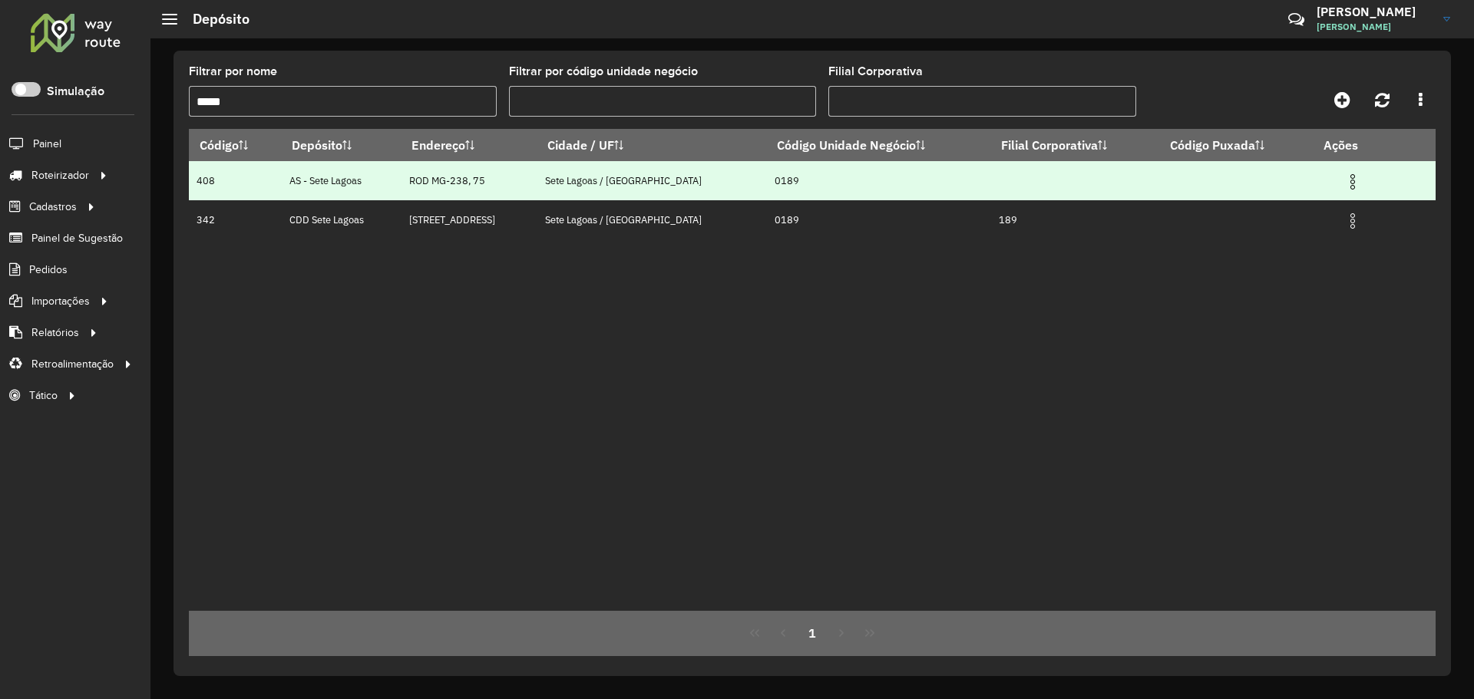
type input "****"
click at [1107, 197] on td at bounding box center [1075, 180] width 169 height 39
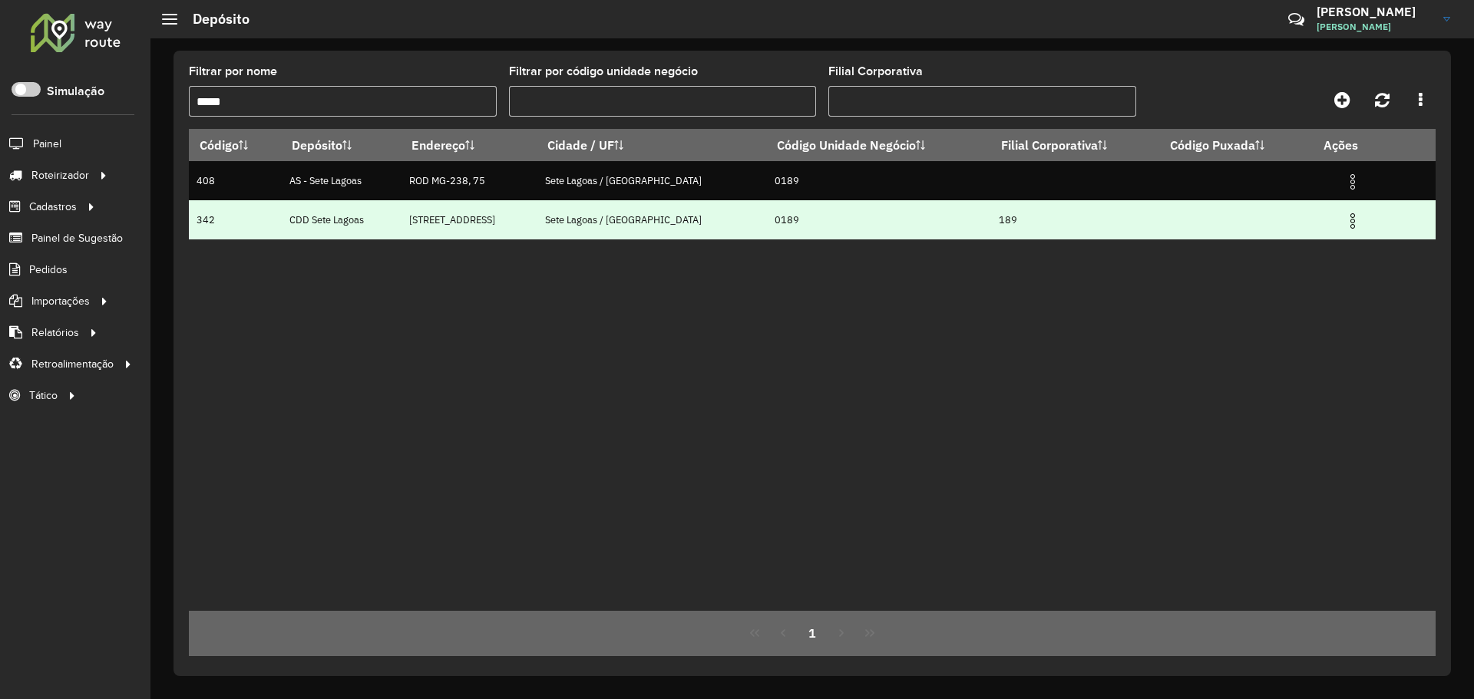
click at [1051, 222] on td "189" at bounding box center [1075, 219] width 169 height 39
click at [1343, 224] on img at bounding box center [1352, 221] width 18 height 18
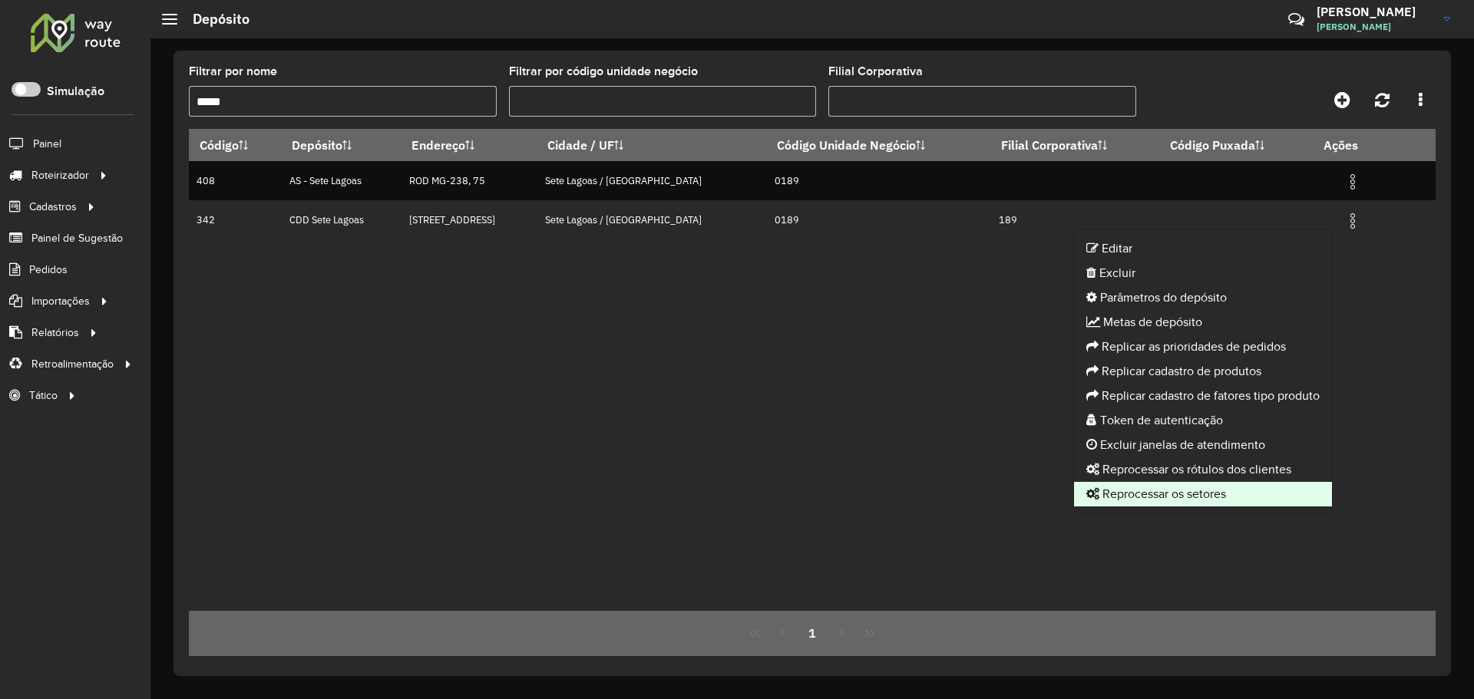
click at [1157, 492] on li "Reprocessar os setores" at bounding box center [1203, 494] width 258 height 25
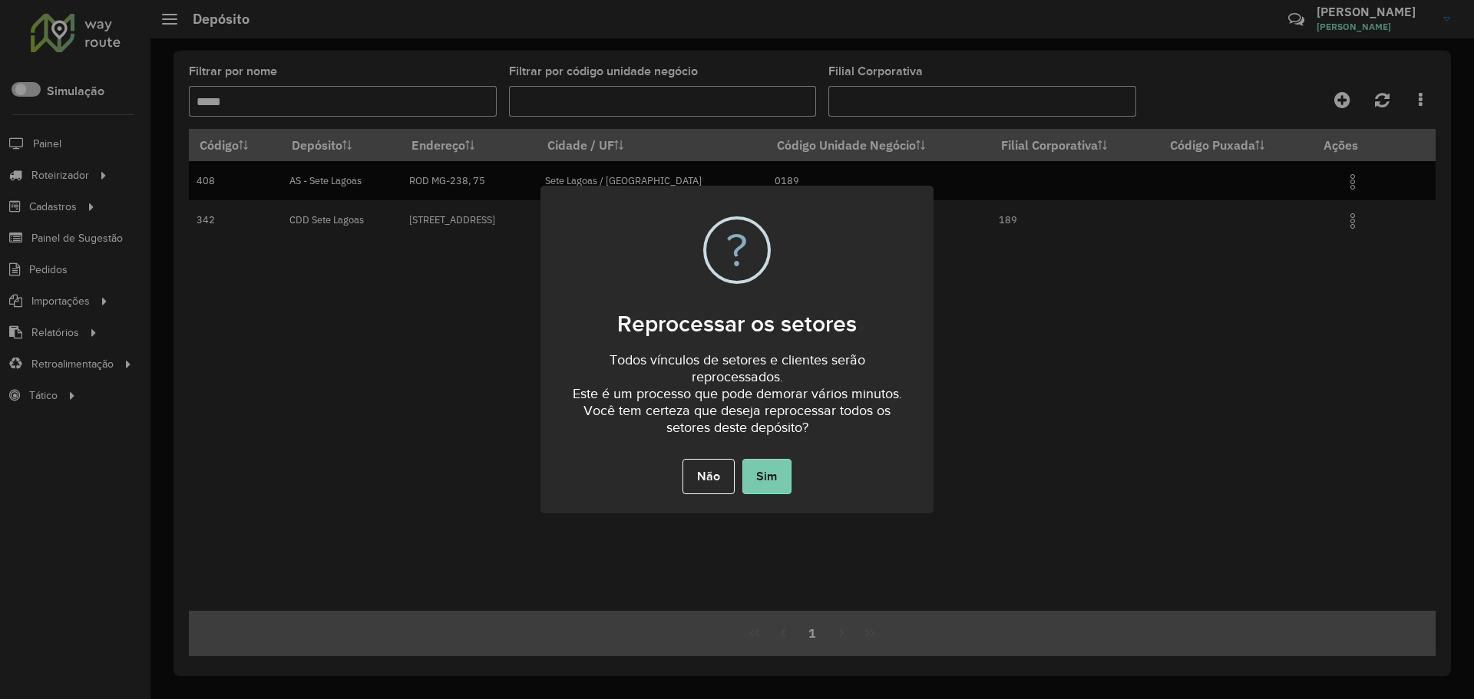
click at [782, 487] on button "Sim" at bounding box center [766, 476] width 49 height 35
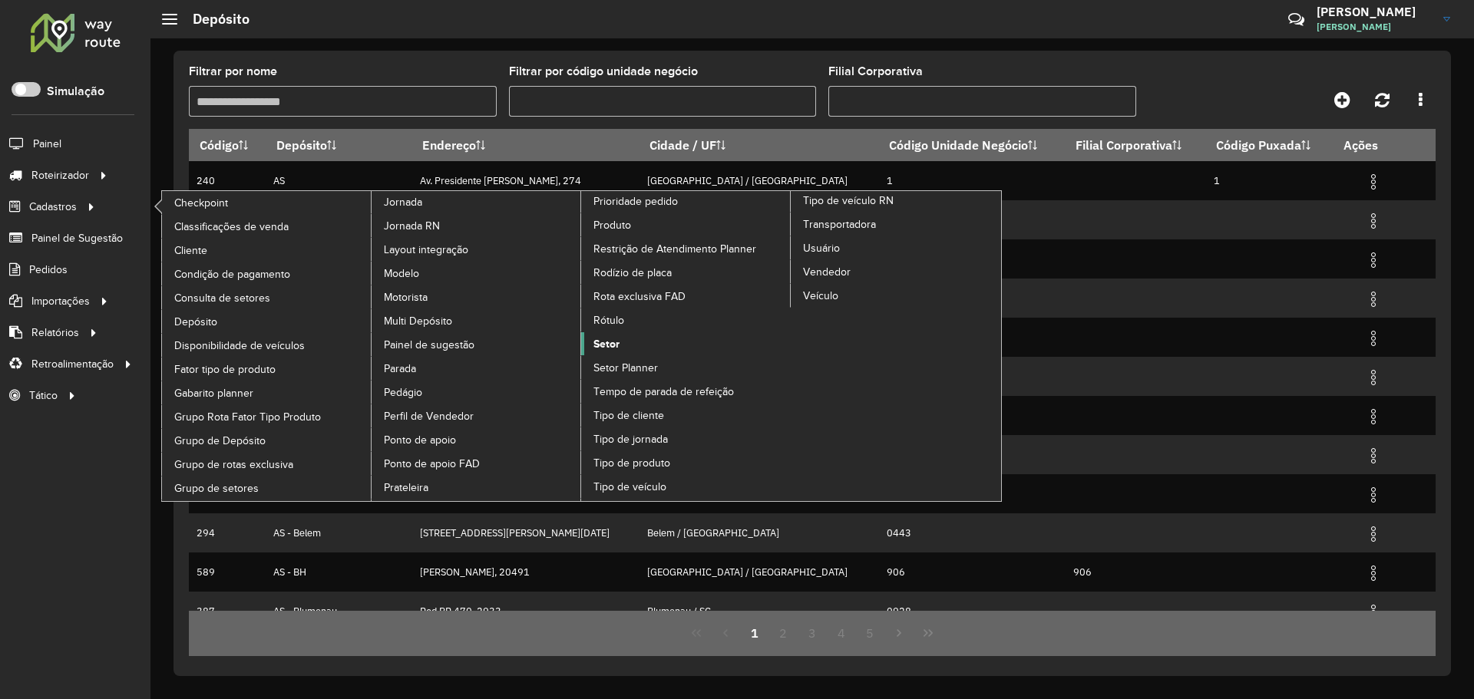
click at [612, 342] on span "Setor" at bounding box center [606, 344] width 26 height 16
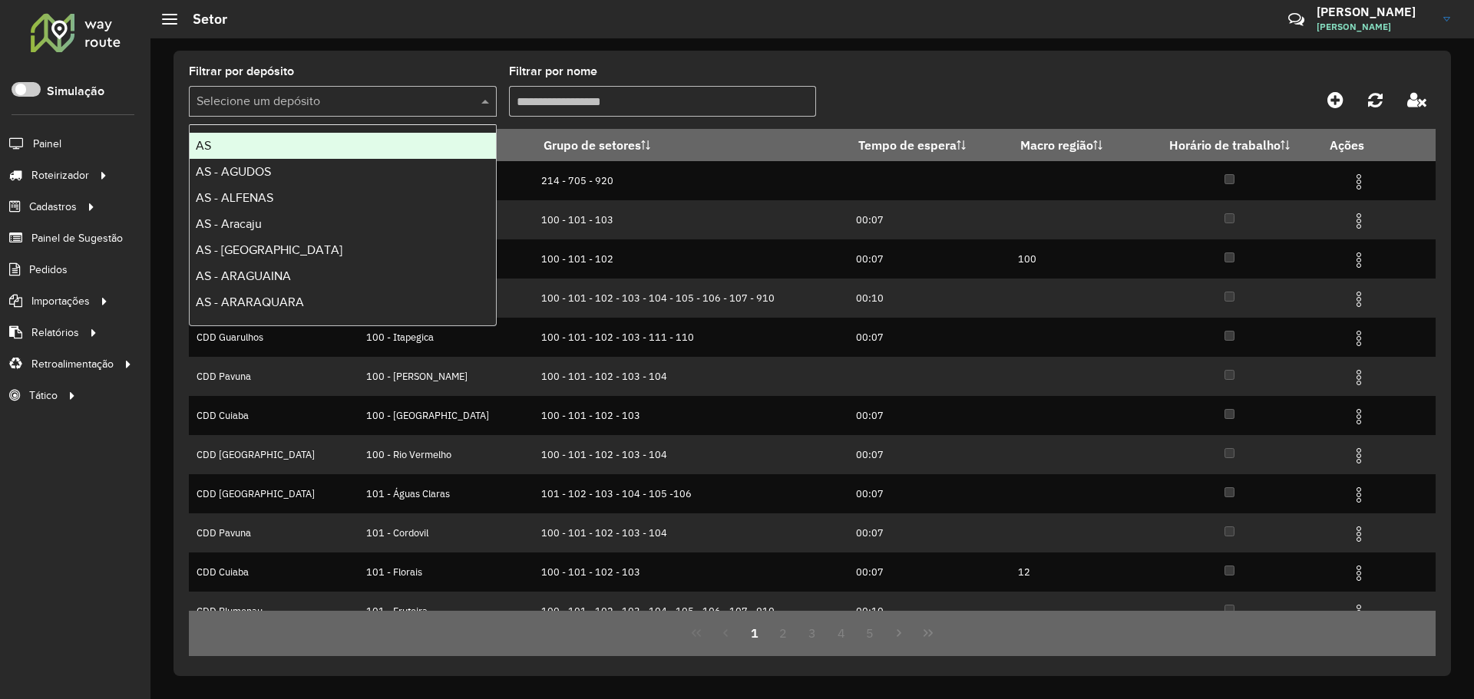
click at [365, 108] on input "text" at bounding box center [328, 102] width 262 height 18
type input "**"
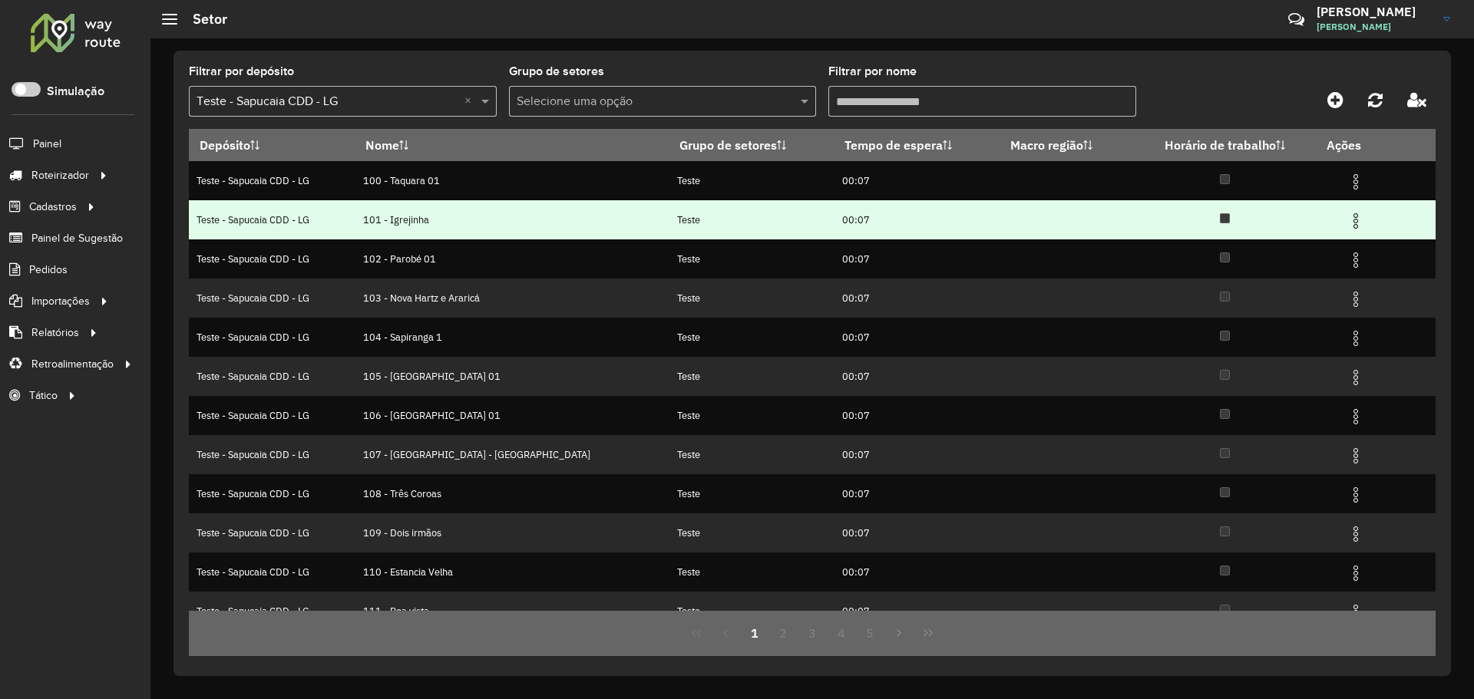
click at [864, 203] on td "00:07" at bounding box center [917, 219] width 166 height 39
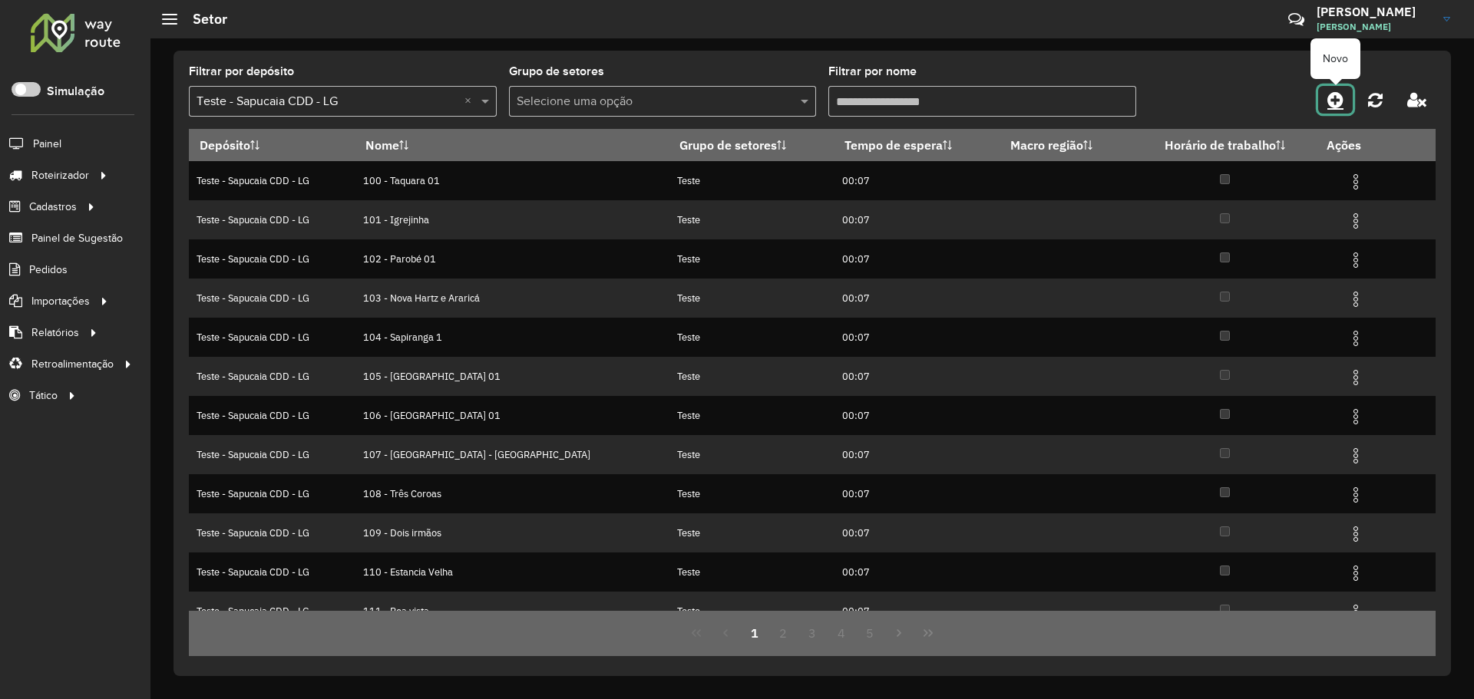
click at [1329, 91] on icon at bounding box center [1335, 100] width 16 height 18
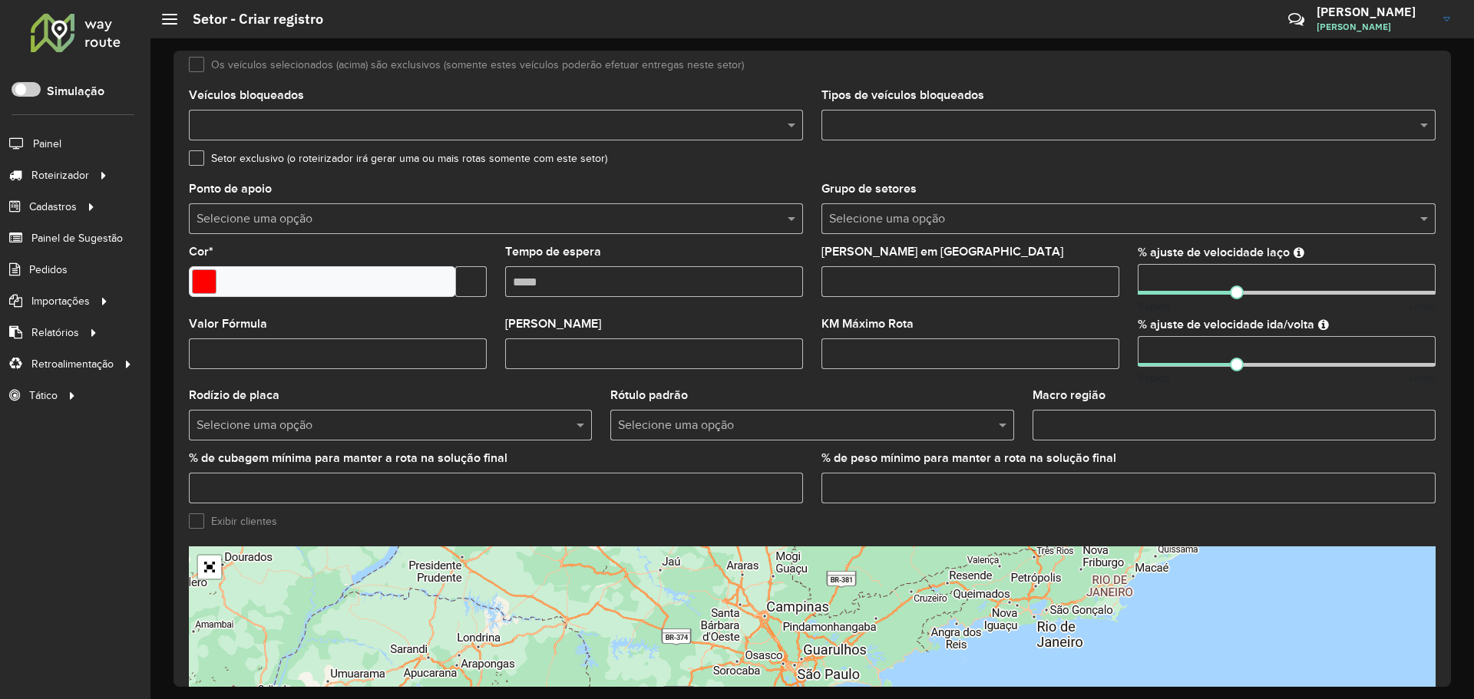
scroll to position [355, 0]
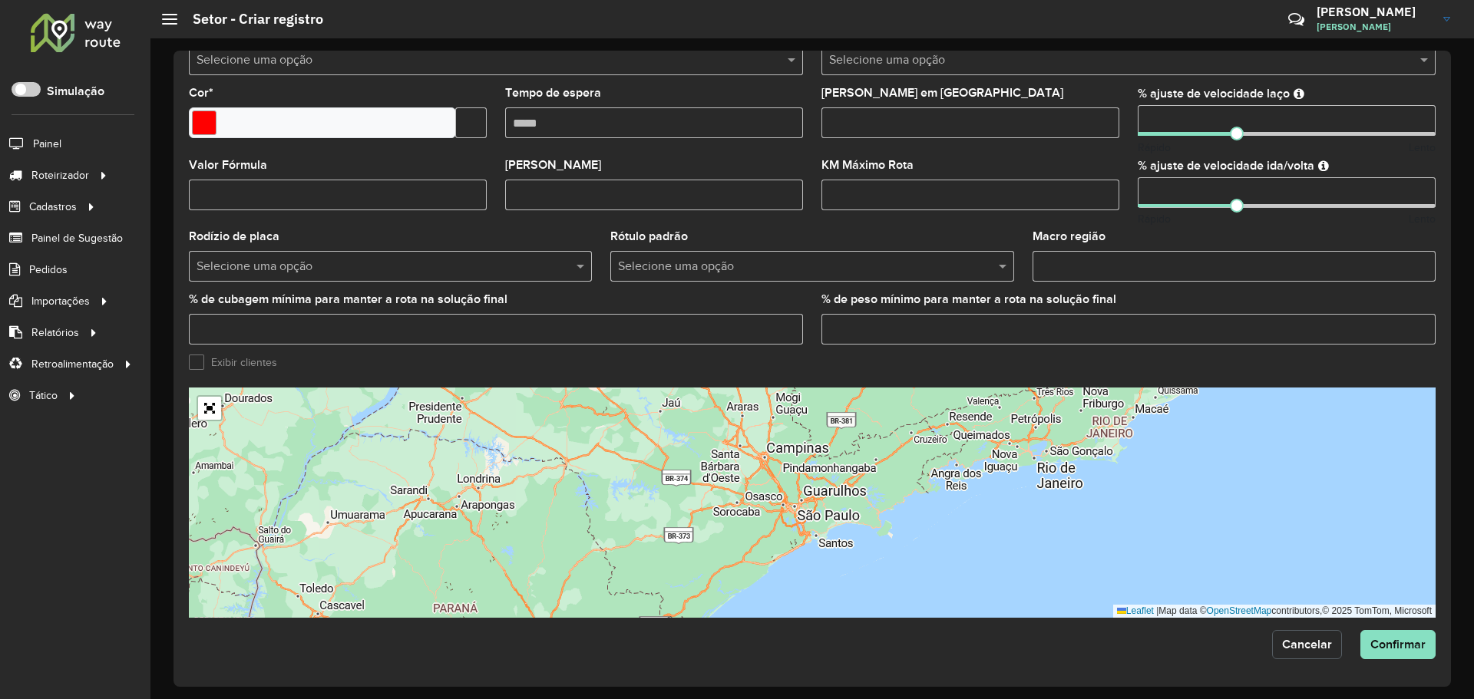
click at [1317, 647] on span "Cancelar" at bounding box center [1307, 644] width 50 height 13
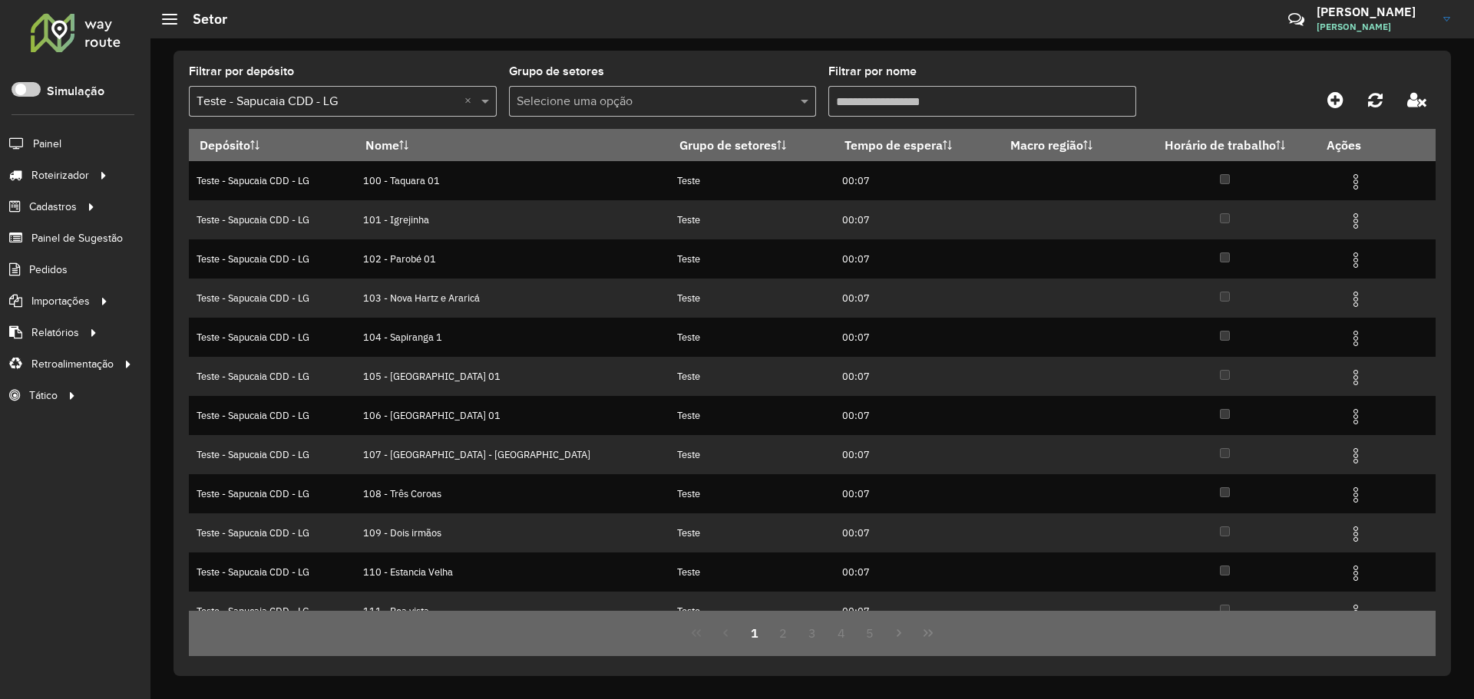
click at [679, 101] on input "text" at bounding box center [648, 102] width 262 height 18
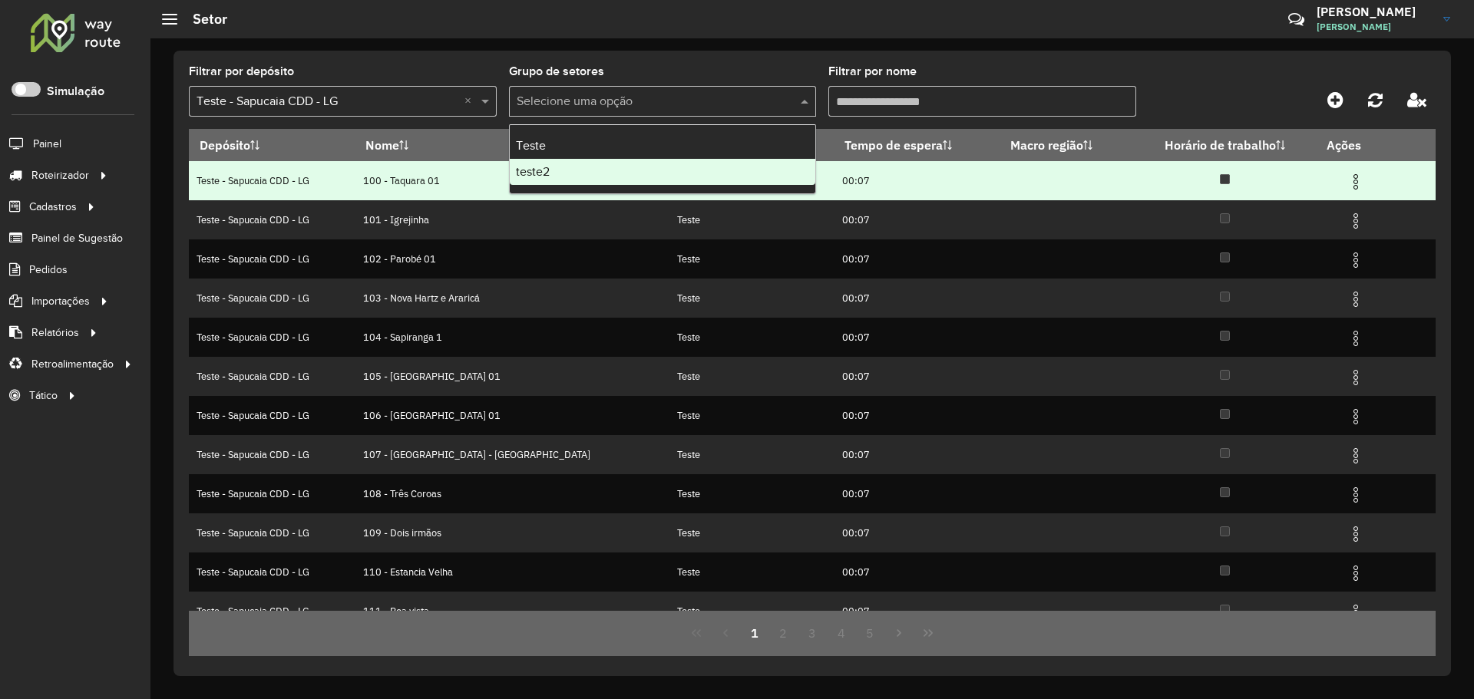
click at [633, 164] on div "teste2" at bounding box center [663, 172] width 306 height 26
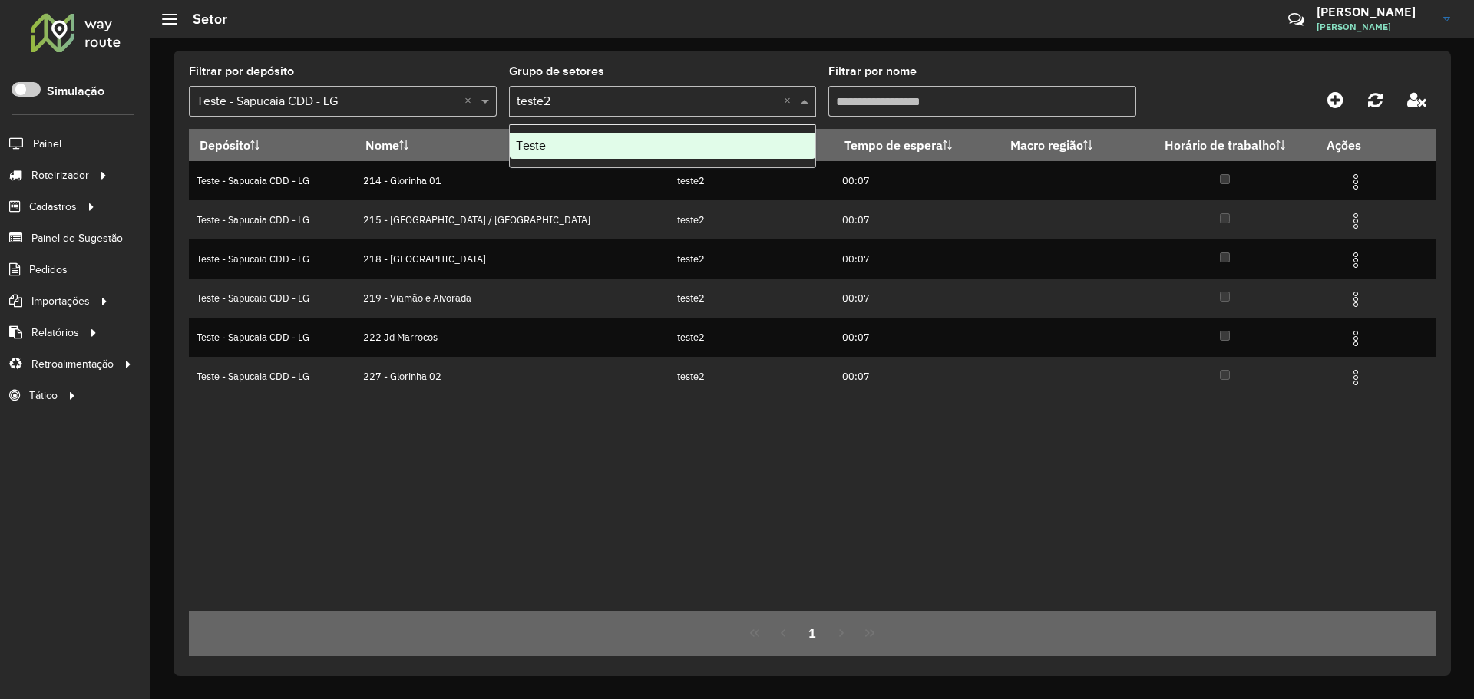
click at [702, 94] on input "text" at bounding box center [648, 102] width 262 height 18
click at [646, 147] on div "Teste" at bounding box center [663, 146] width 306 height 26
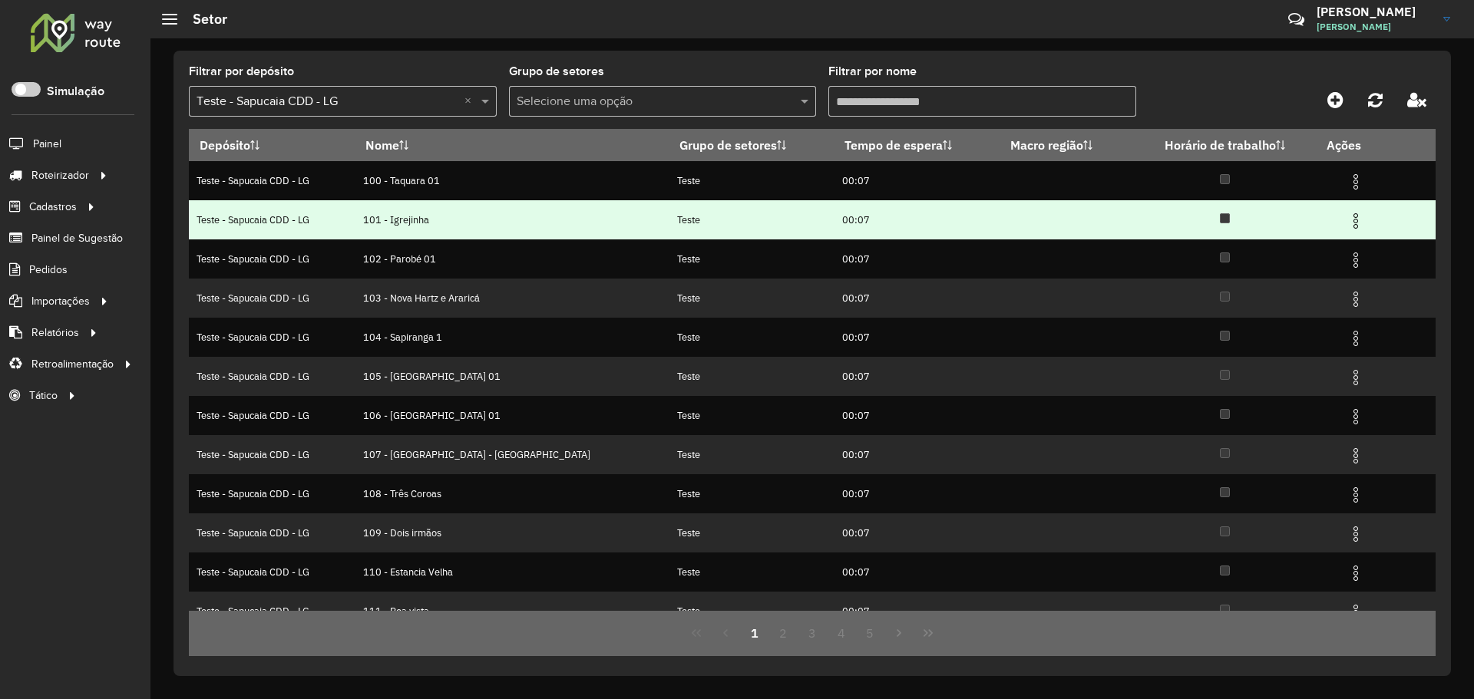
scroll to position [20, 0]
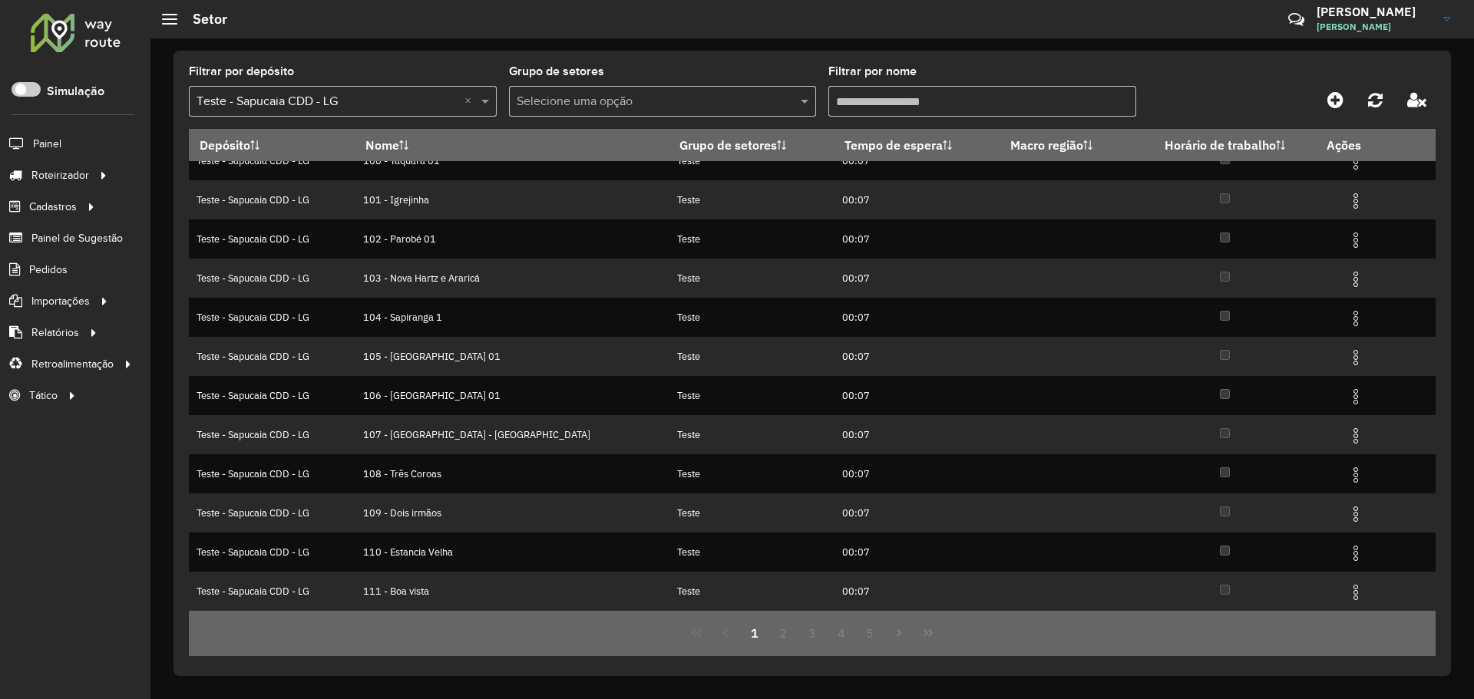
click at [934, 640] on button "Last Page" at bounding box center [928, 633] width 29 height 29
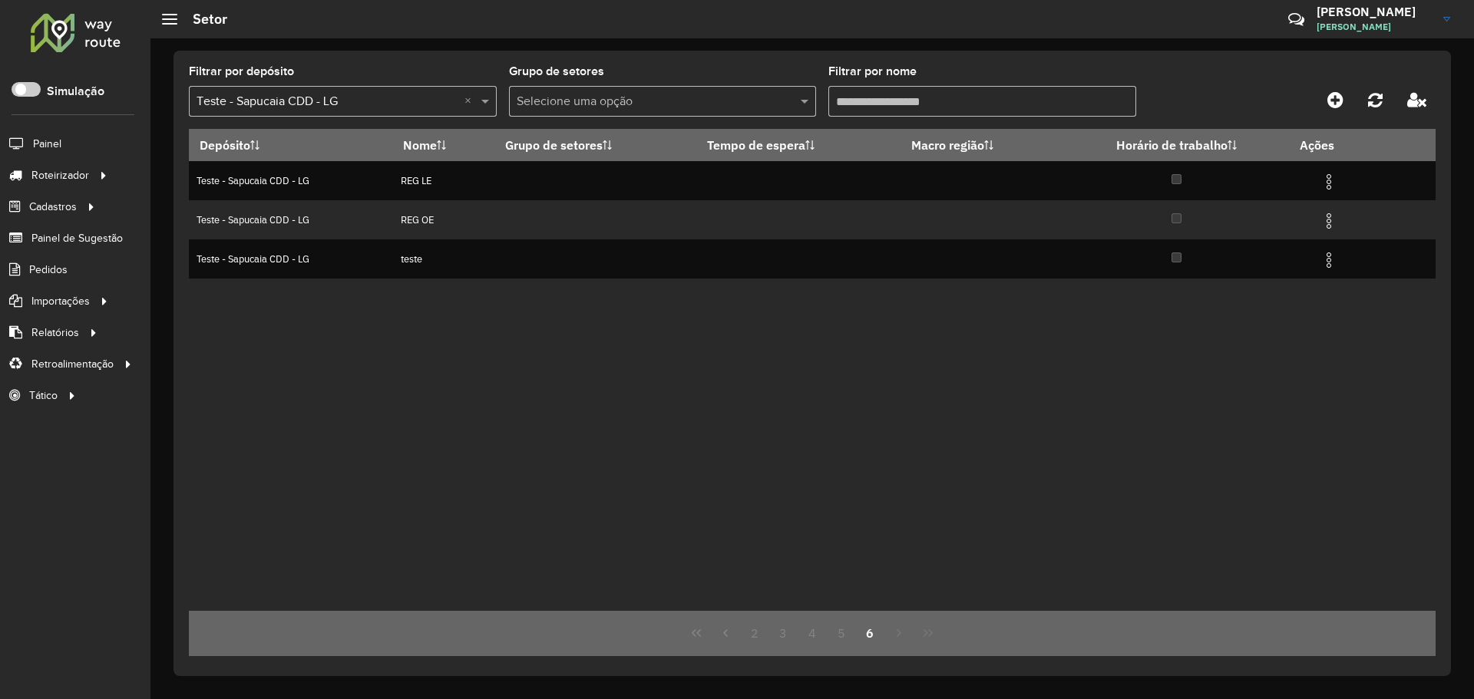
click at [494, 359] on div "Depósito Nome Grupo de setores Tempo de espera Macro região Horário de trabalho…" at bounding box center [812, 370] width 1247 height 482
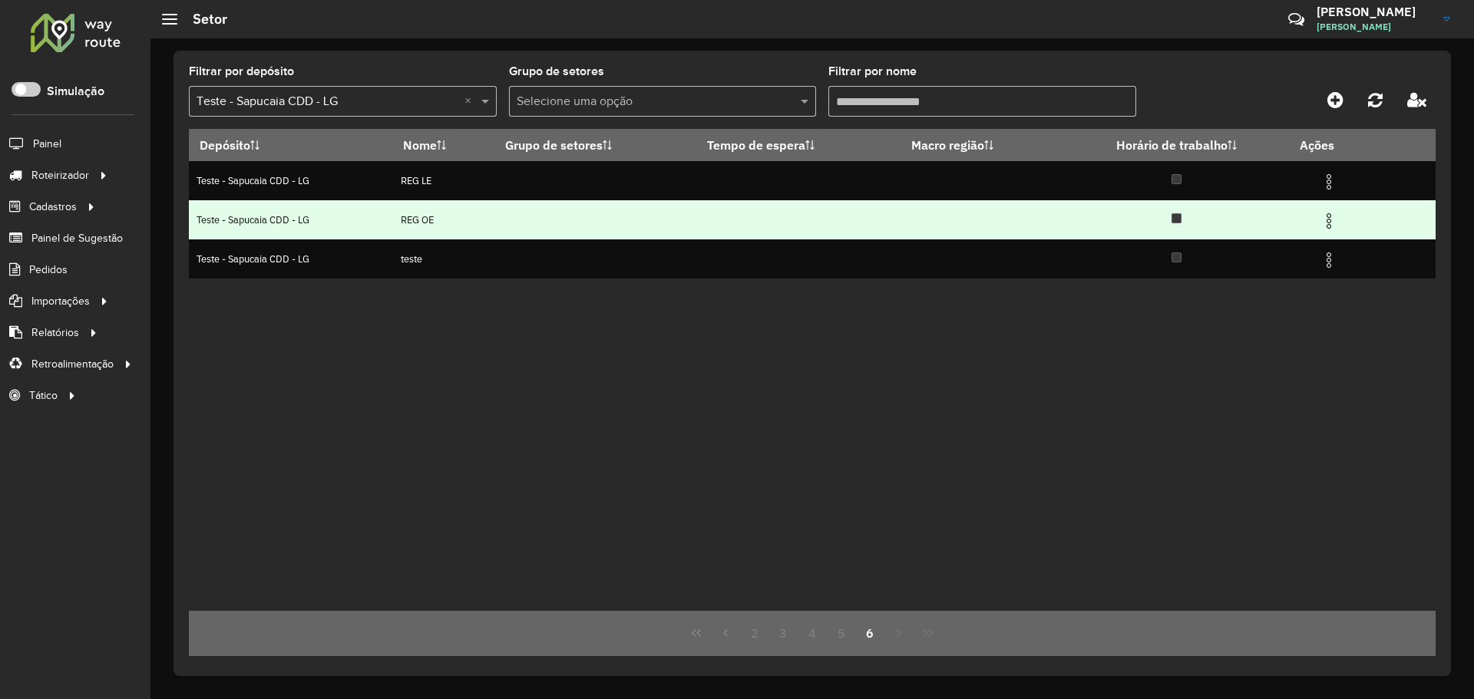
click at [454, 224] on td "REG OE" at bounding box center [443, 219] width 101 height 39
click at [1338, 218] on img at bounding box center [1329, 221] width 18 height 18
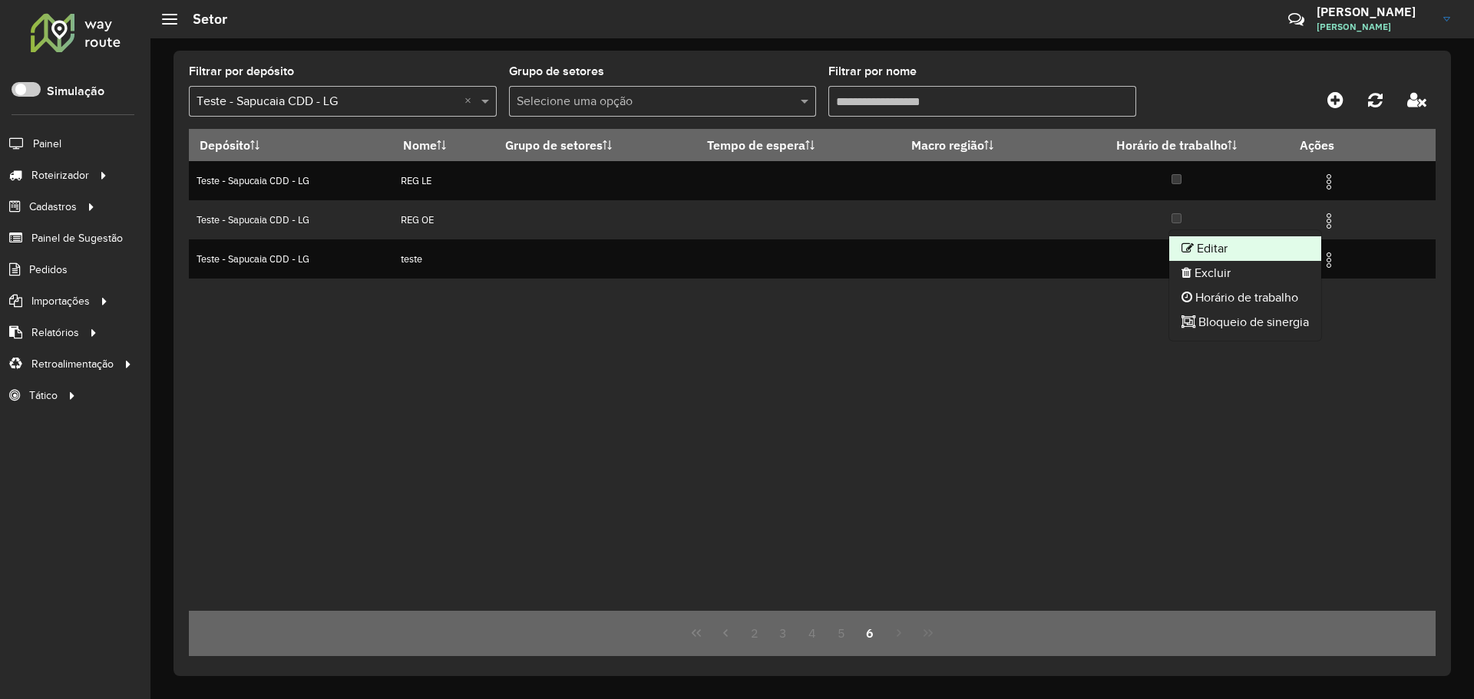
click at [1243, 243] on li "Editar" at bounding box center [1245, 248] width 152 height 25
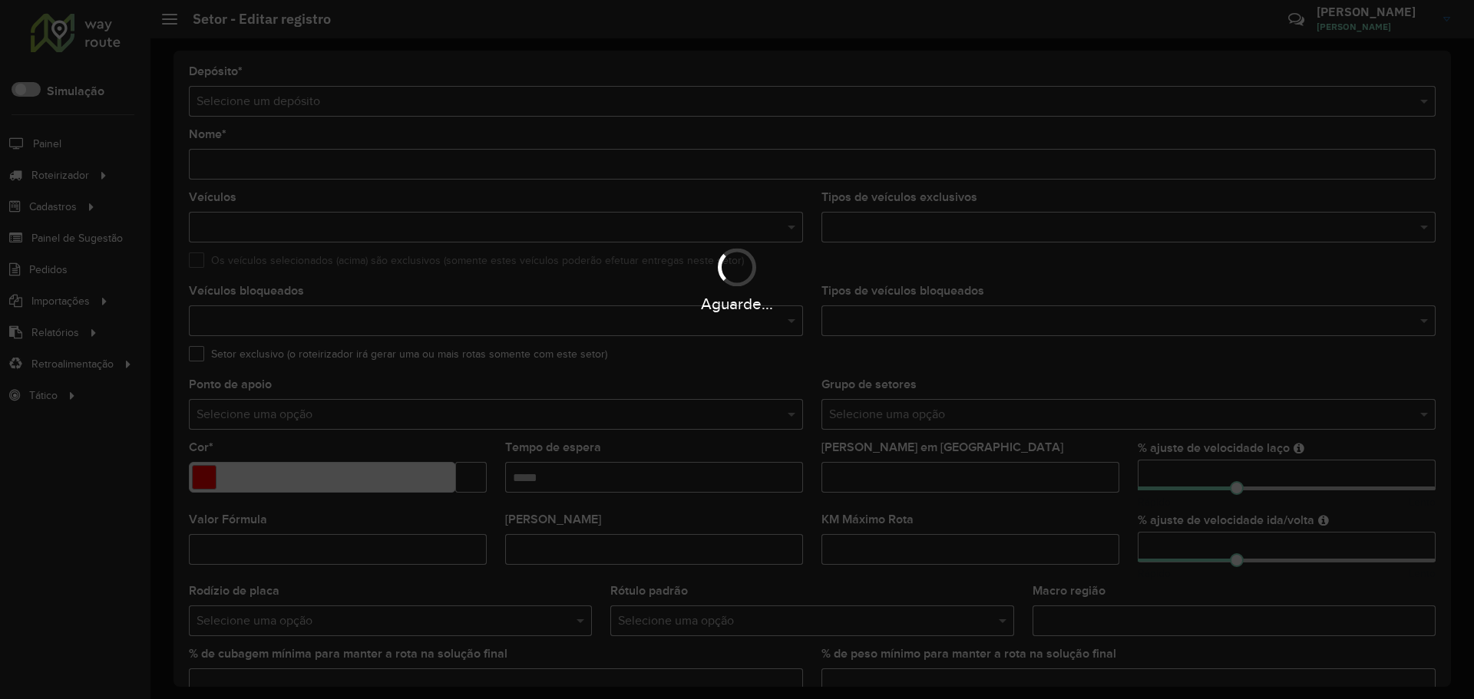
type input "******"
type input "*******"
type input "***"
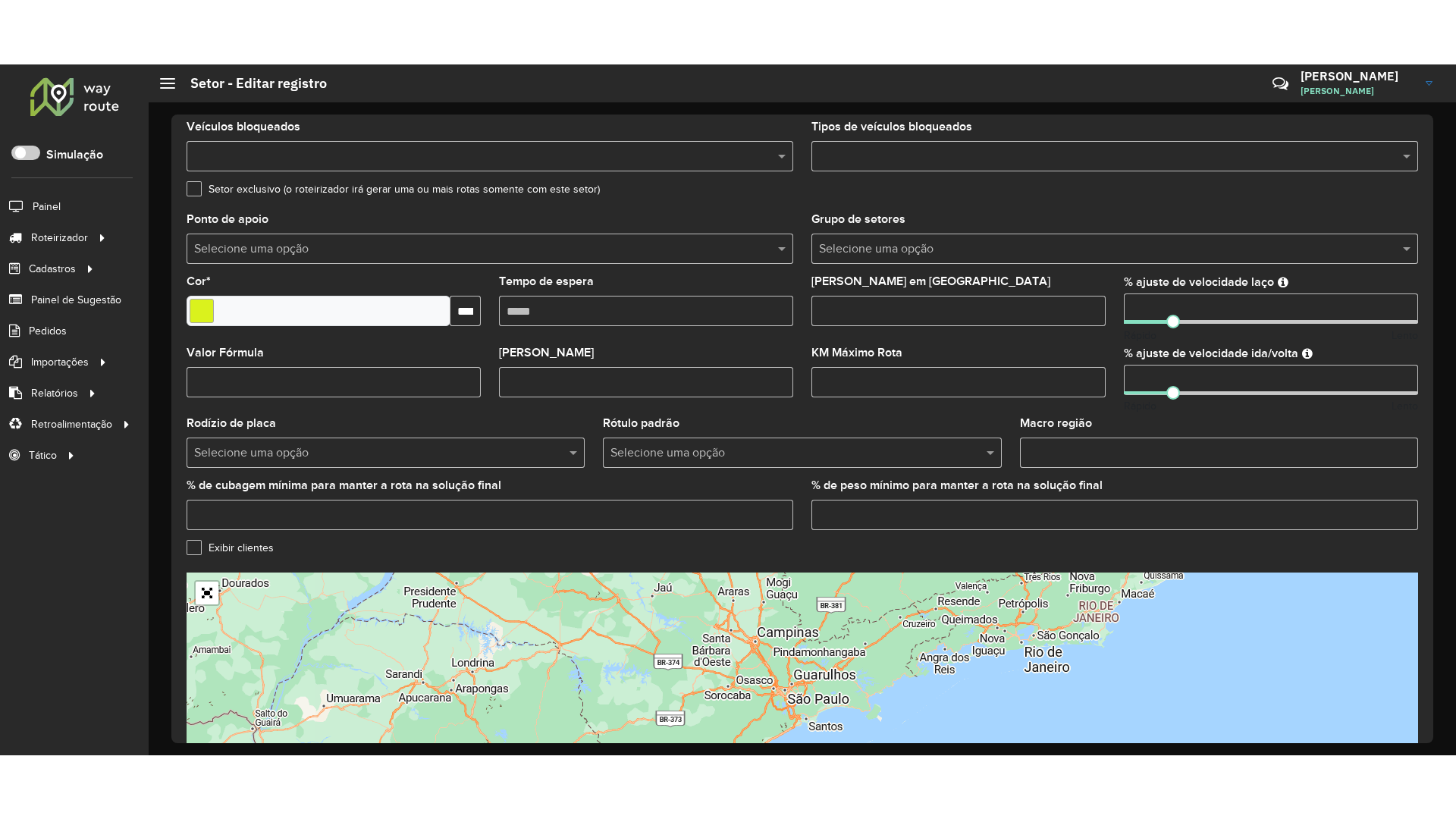
scroll to position [351, 0]
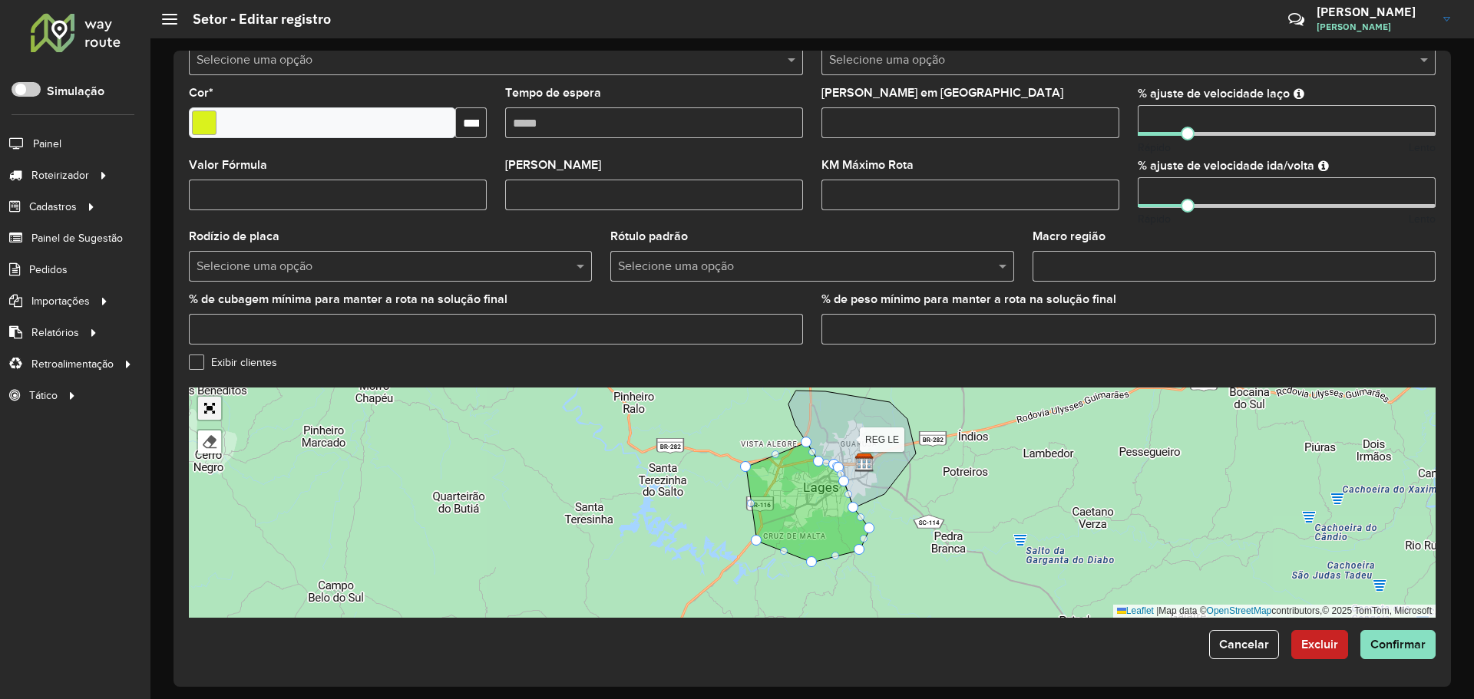
click at [212, 411] on link "Abrir mapa em tela cheia" at bounding box center [209, 408] width 23 height 23
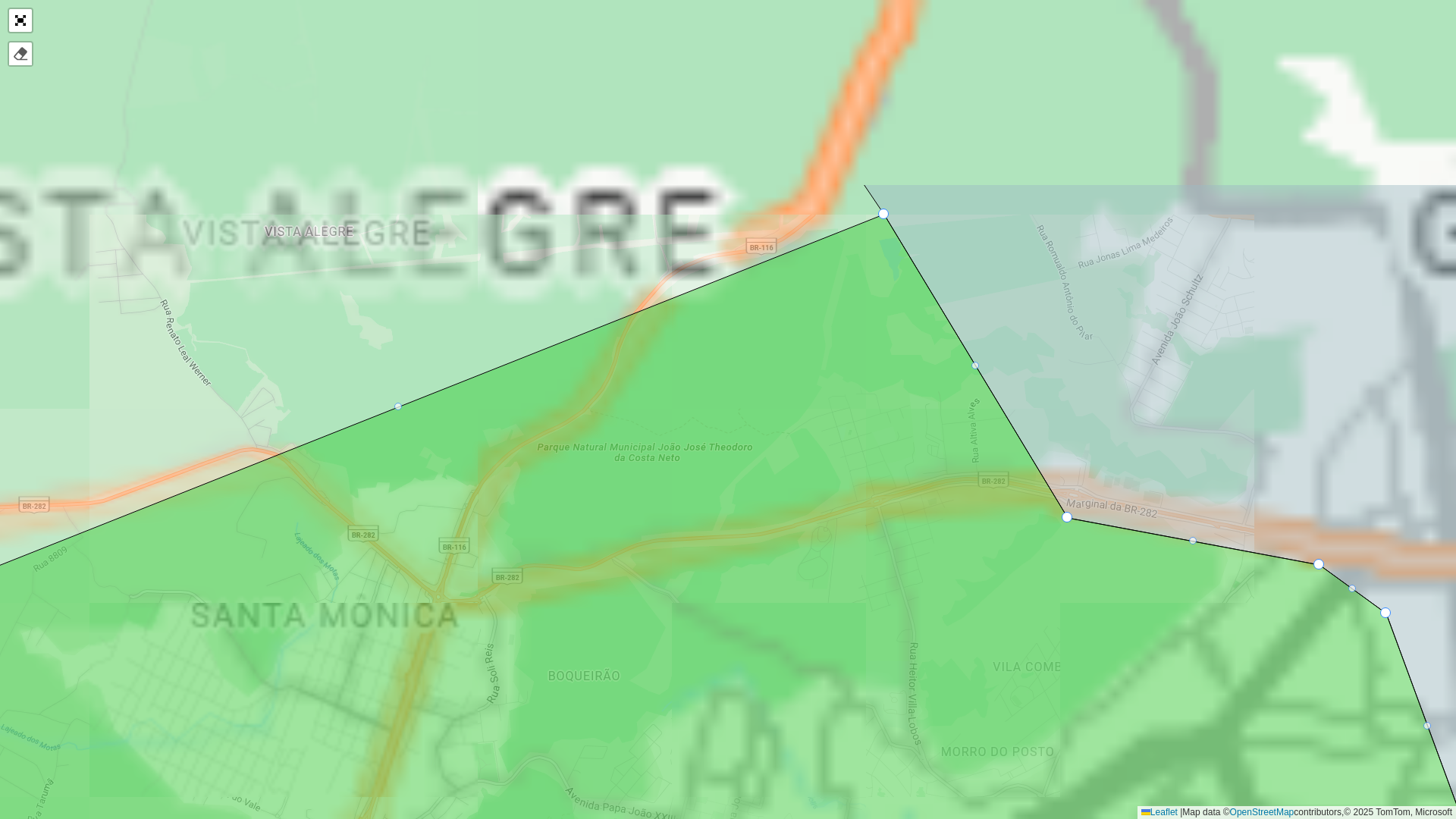
drag, startPoint x: 779, startPoint y: 230, endPoint x: 634, endPoint y: 534, distance: 336.8
click at [634, 534] on icon at bounding box center [699, 692] width 1574 height 954
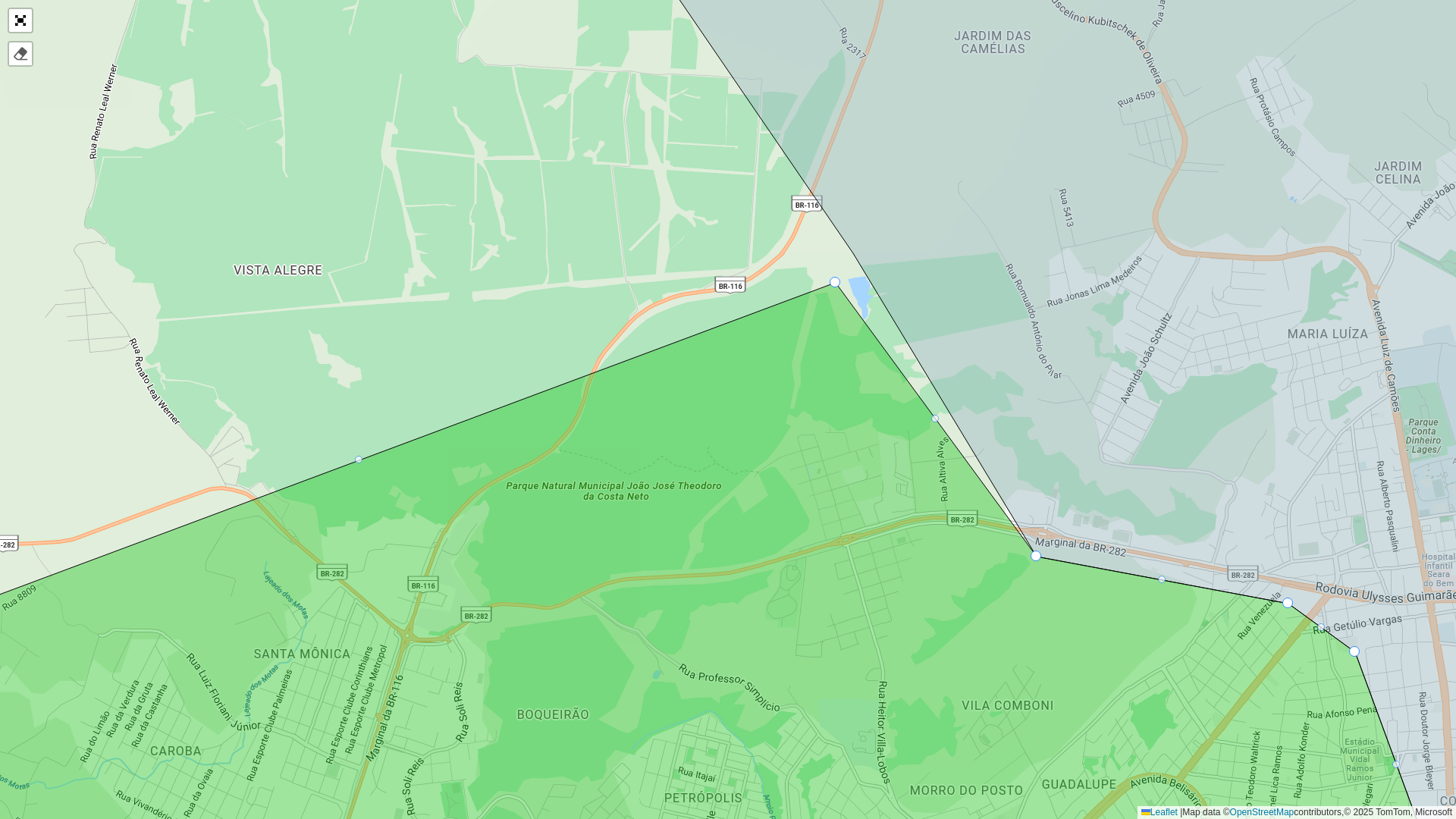
drag, startPoint x: 856, startPoint y: 252, endPoint x: 839, endPoint y: 280, distance: 32.8
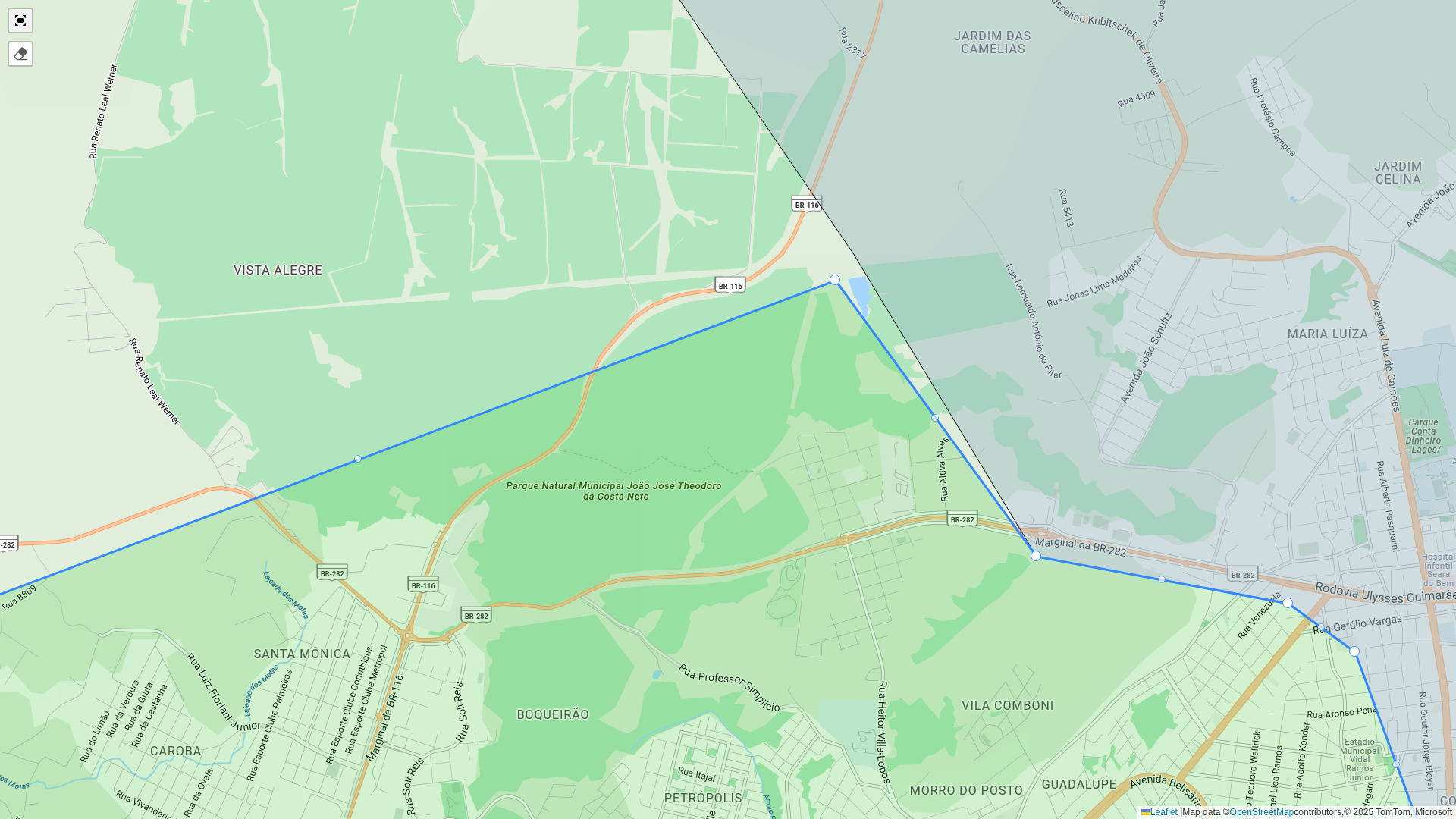
click at [30, 22] on link "Abrir mapa em tela cheia" at bounding box center [20, 20] width 23 height 23
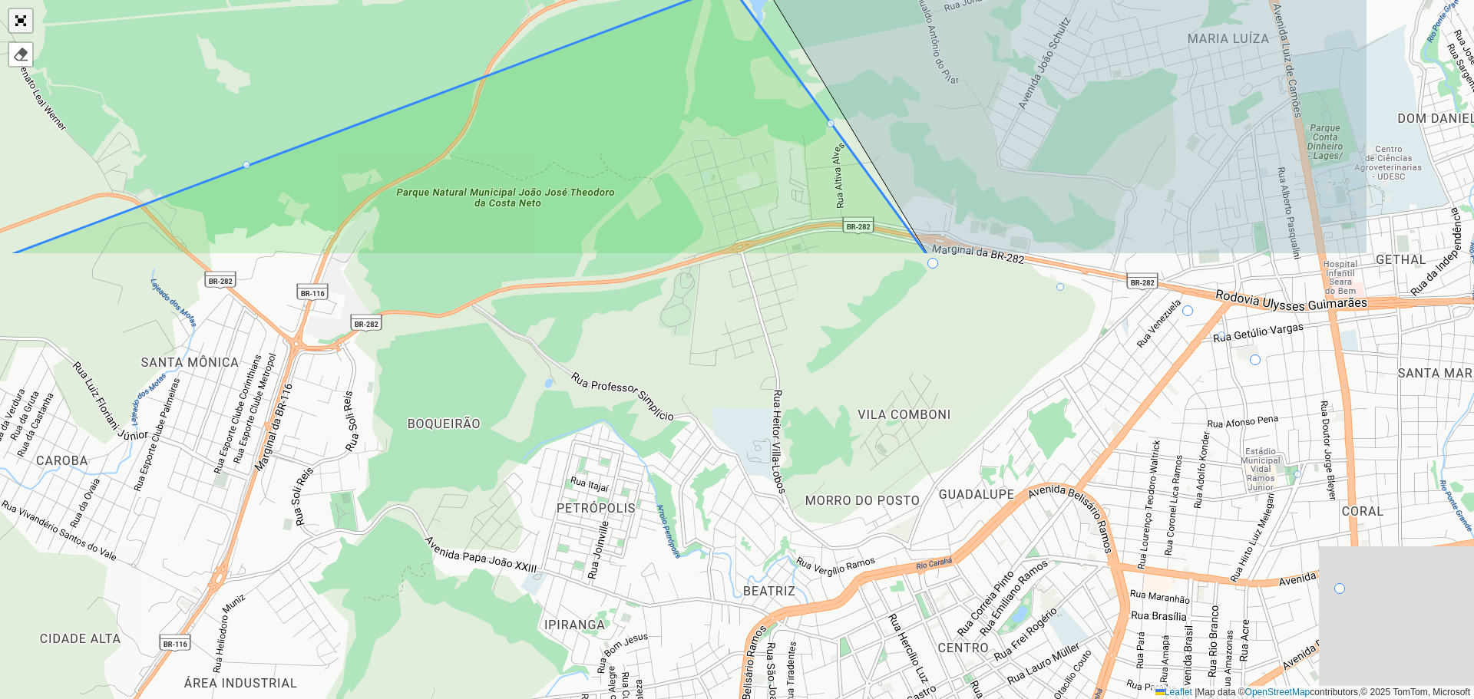
scroll to position [355, 0]
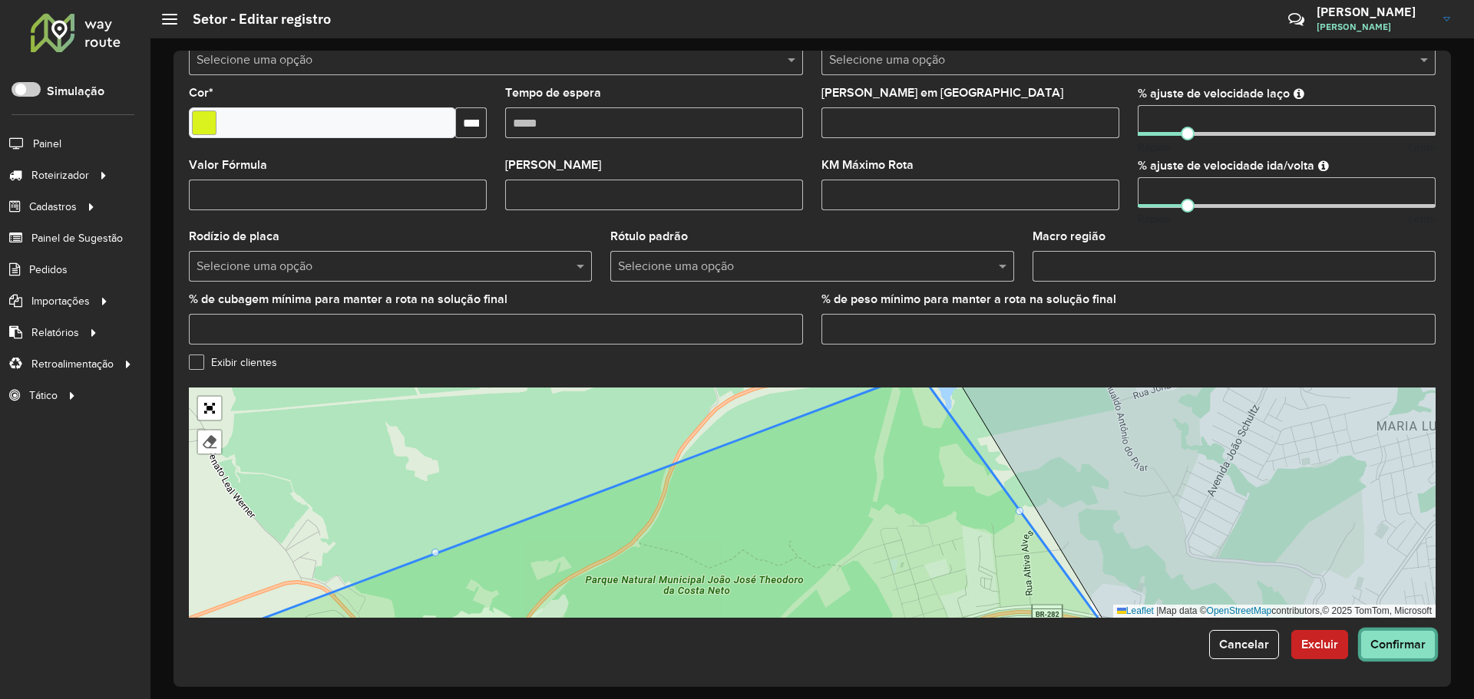
click at [1393, 646] on span "Confirmar" at bounding box center [1397, 644] width 55 height 13
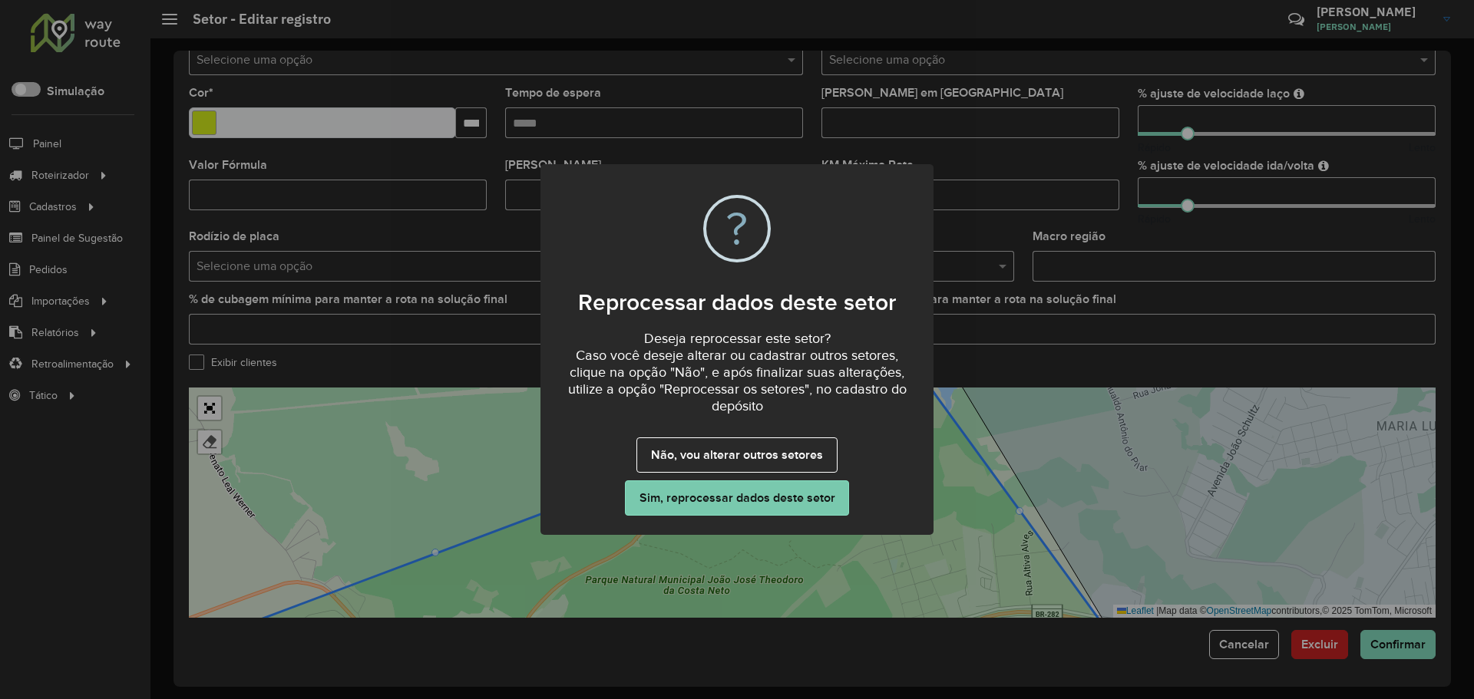
click at [777, 504] on button "Sim, reprocessar dados deste setor" at bounding box center [737, 498] width 224 height 35
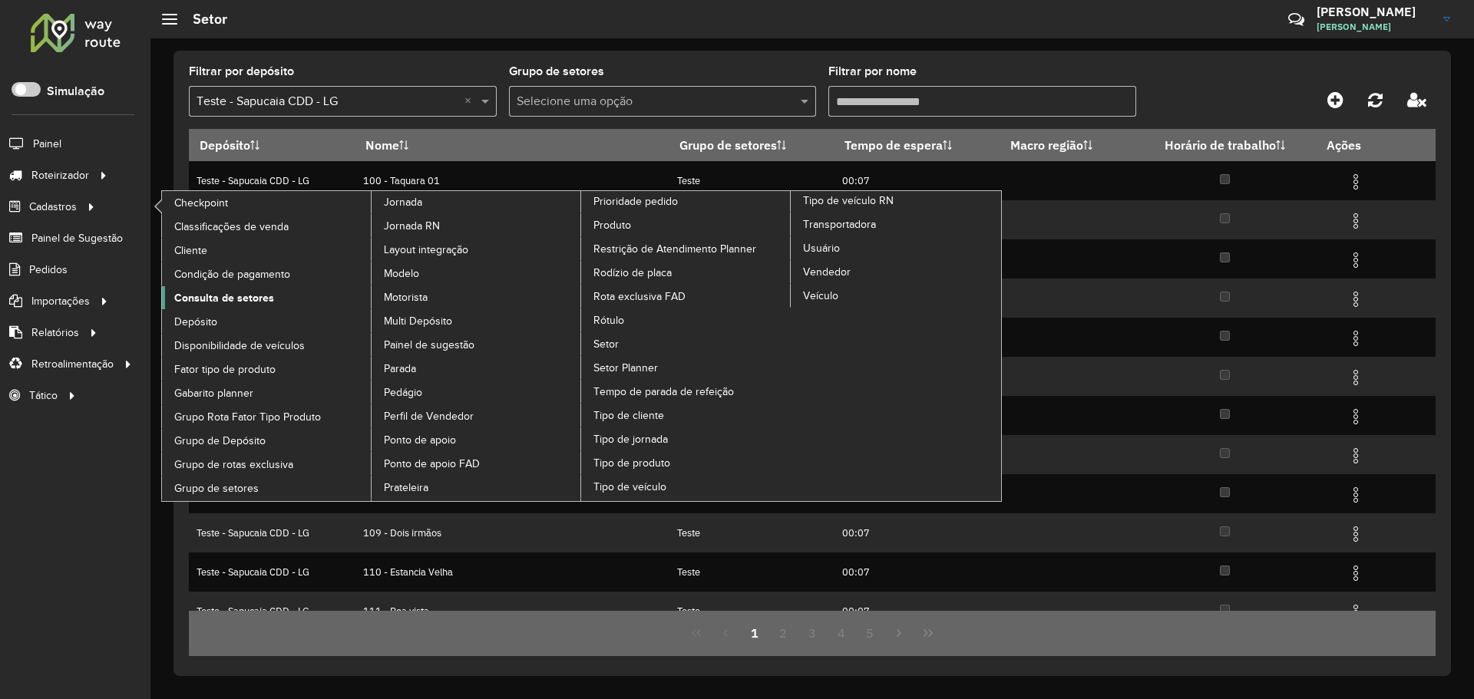
click at [237, 299] on span "Consulta de setores" at bounding box center [224, 298] width 100 height 16
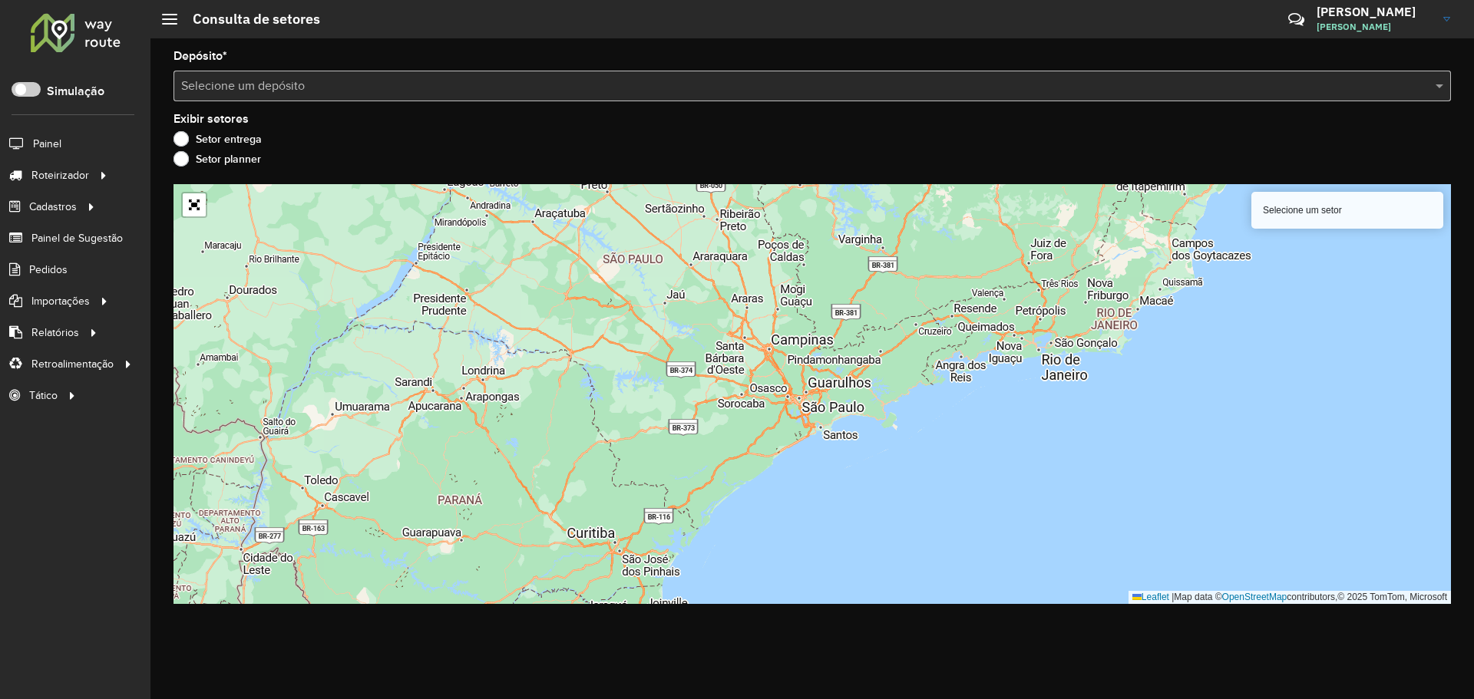
click at [1315, 207] on div "Selecione um setor" at bounding box center [1347, 210] width 192 height 37
click at [1331, 217] on div "Selecione um setor" at bounding box center [1347, 210] width 192 height 37
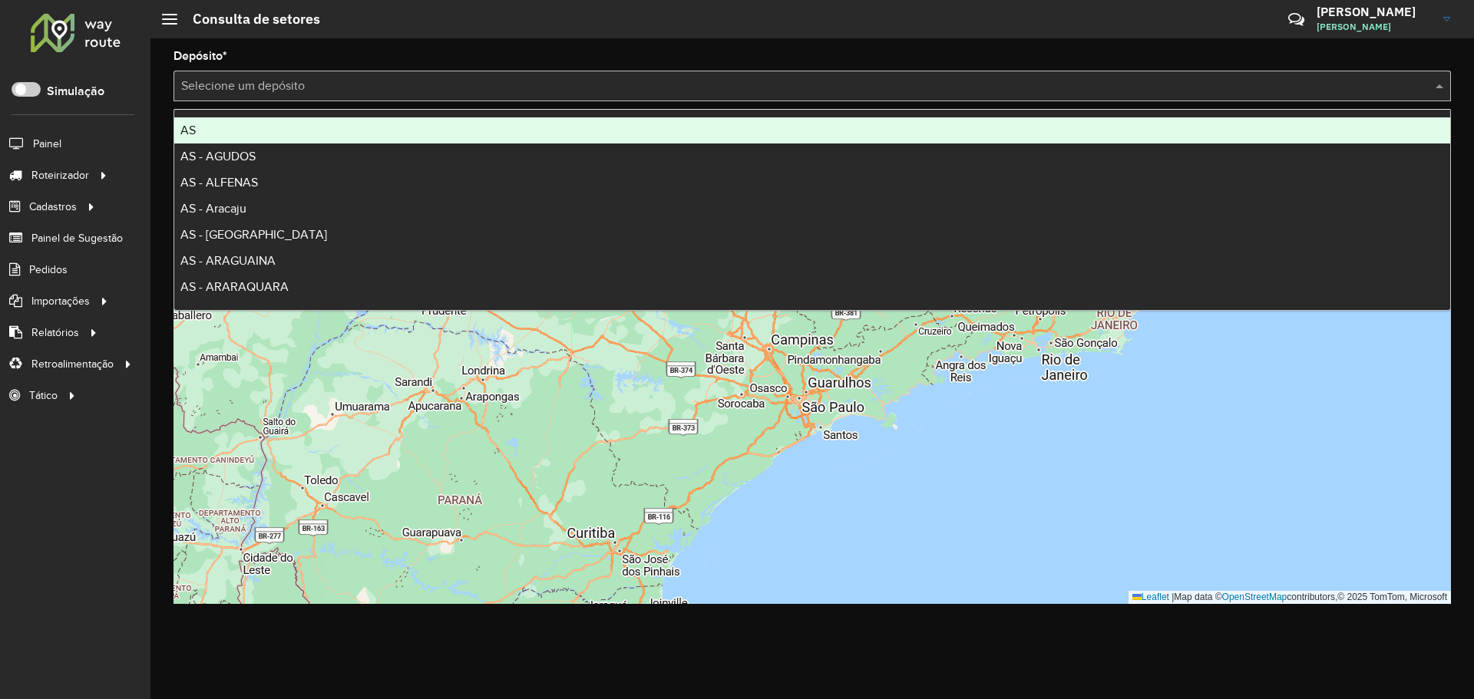
click at [236, 78] on input "text" at bounding box center [796, 87] width 1231 height 18
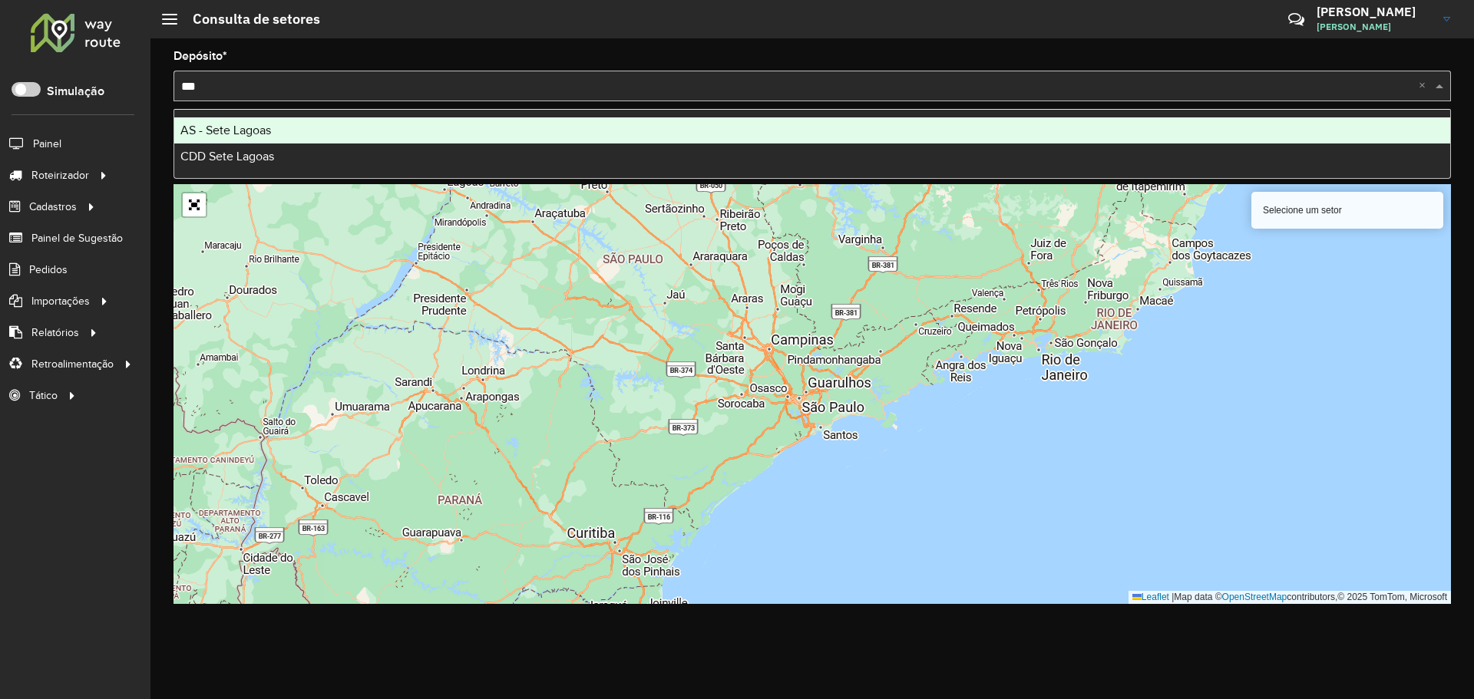
type input "****"
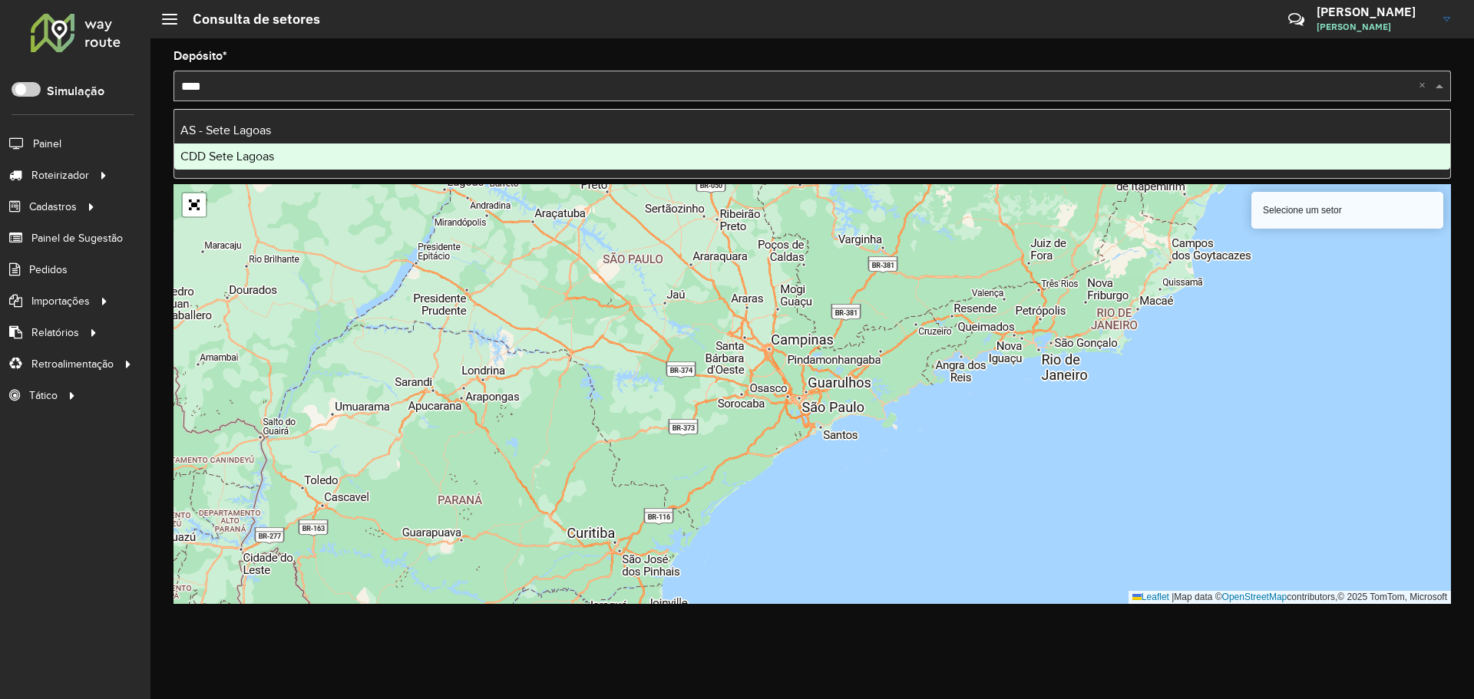
click at [259, 163] on div "CDD Sete Lagoas" at bounding box center [812, 157] width 1276 height 26
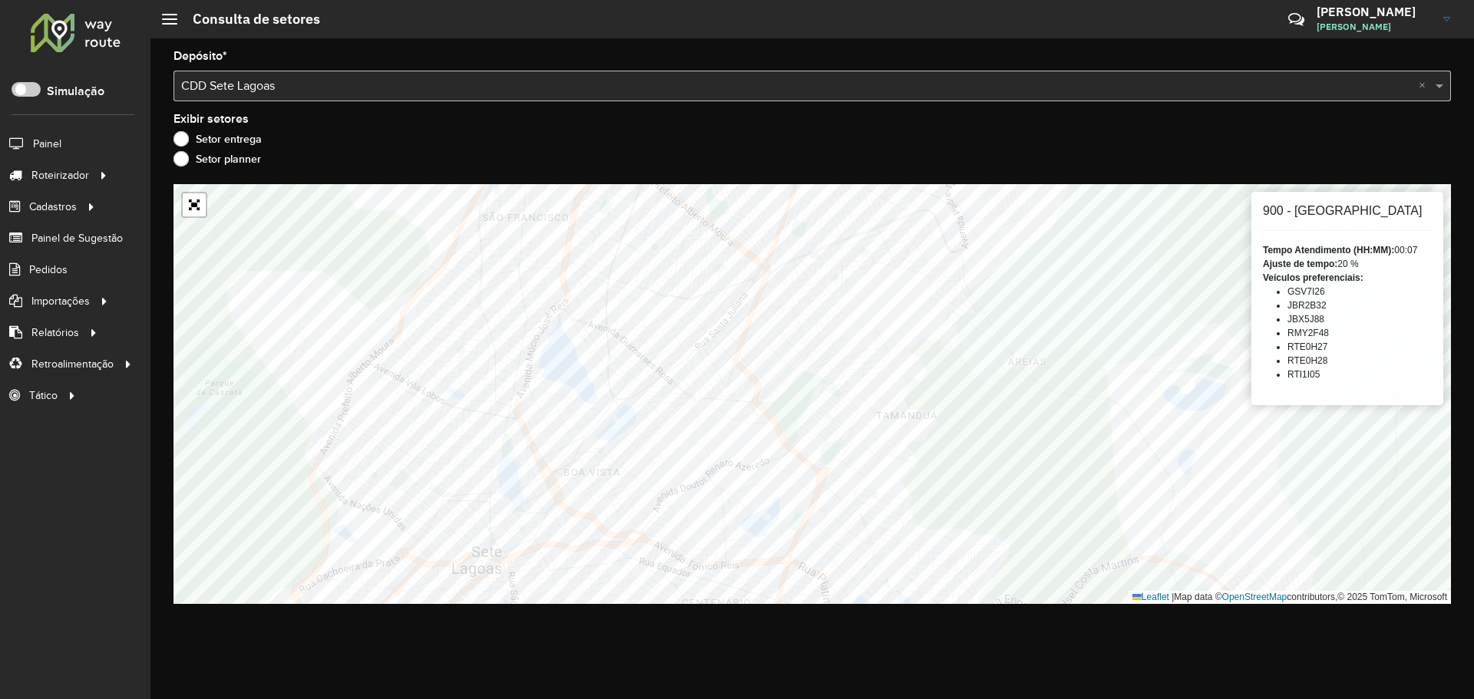
drag, startPoint x: 1317, startPoint y: 247, endPoint x: 1325, endPoint y: 388, distance: 141.5
click at [1325, 388] on div "900 - Centro Sete Lagoas Tempo Atendimento (HH:MM): 00:07 Ajuste de tempo: 20 %…" at bounding box center [1347, 298] width 192 height 213
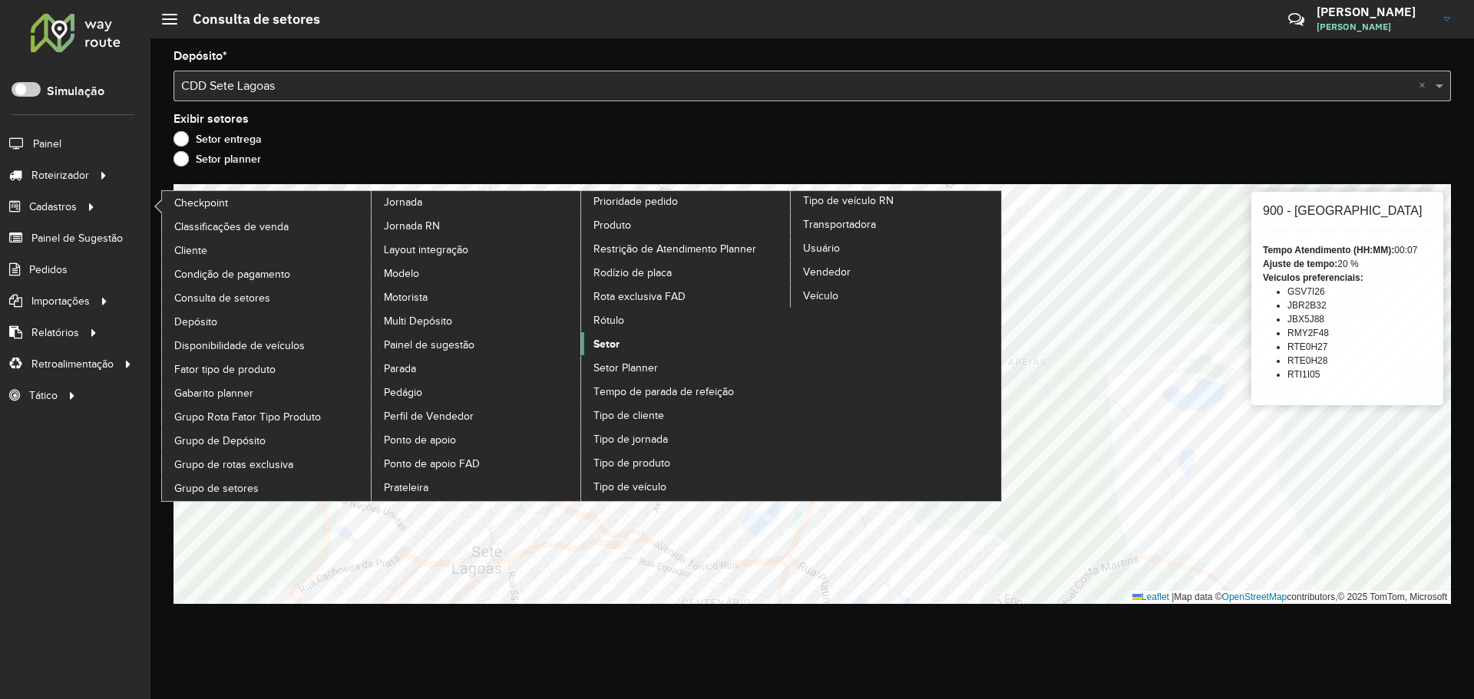
click at [616, 342] on span "Setor" at bounding box center [606, 344] width 26 height 16
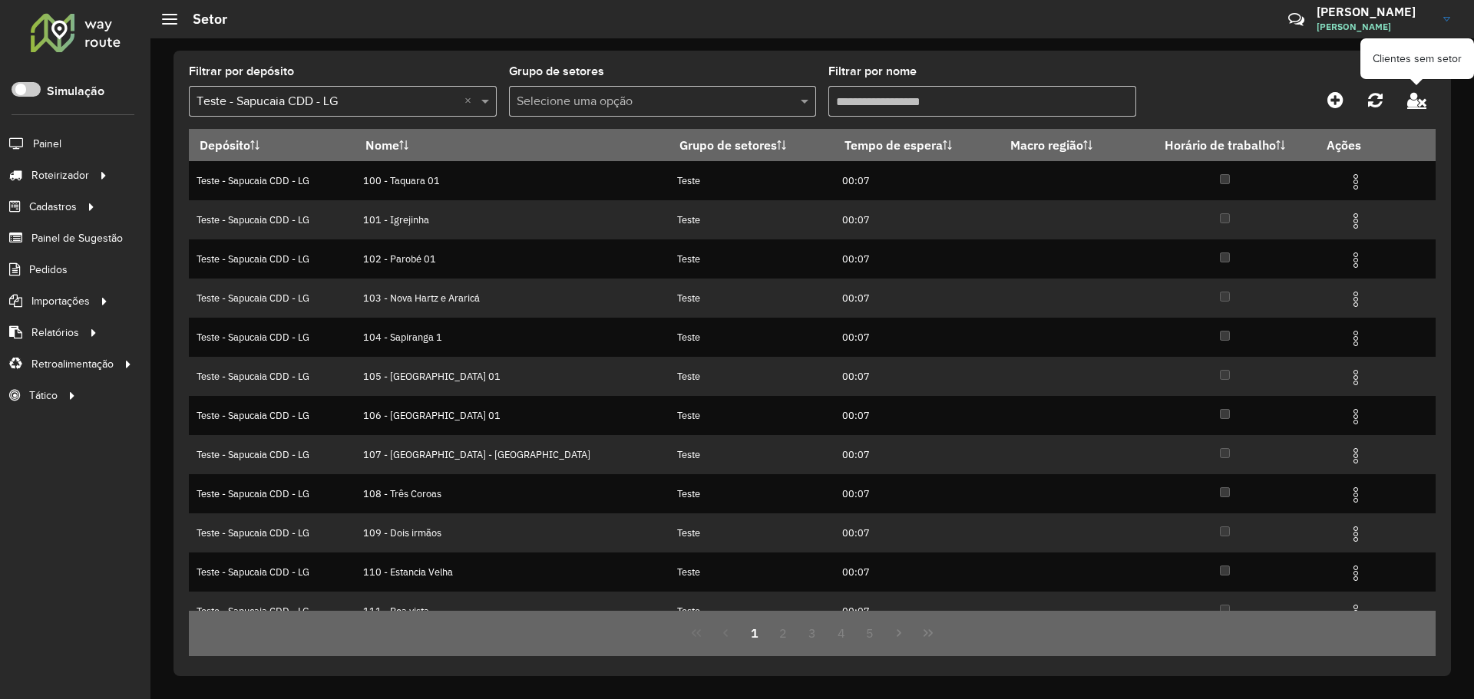
click at [1416, 101] on icon at bounding box center [1416, 99] width 19 height 17
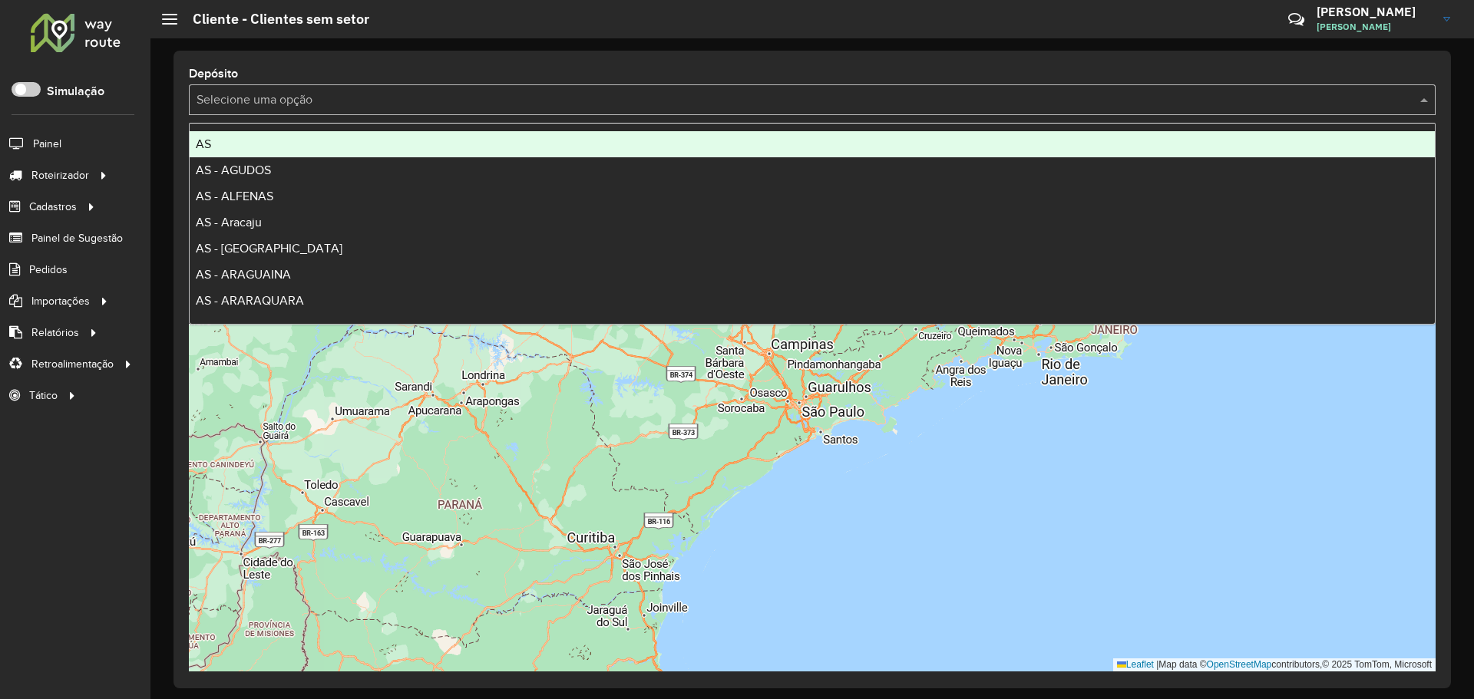
click at [559, 96] on input "text" at bounding box center [797, 100] width 1201 height 18
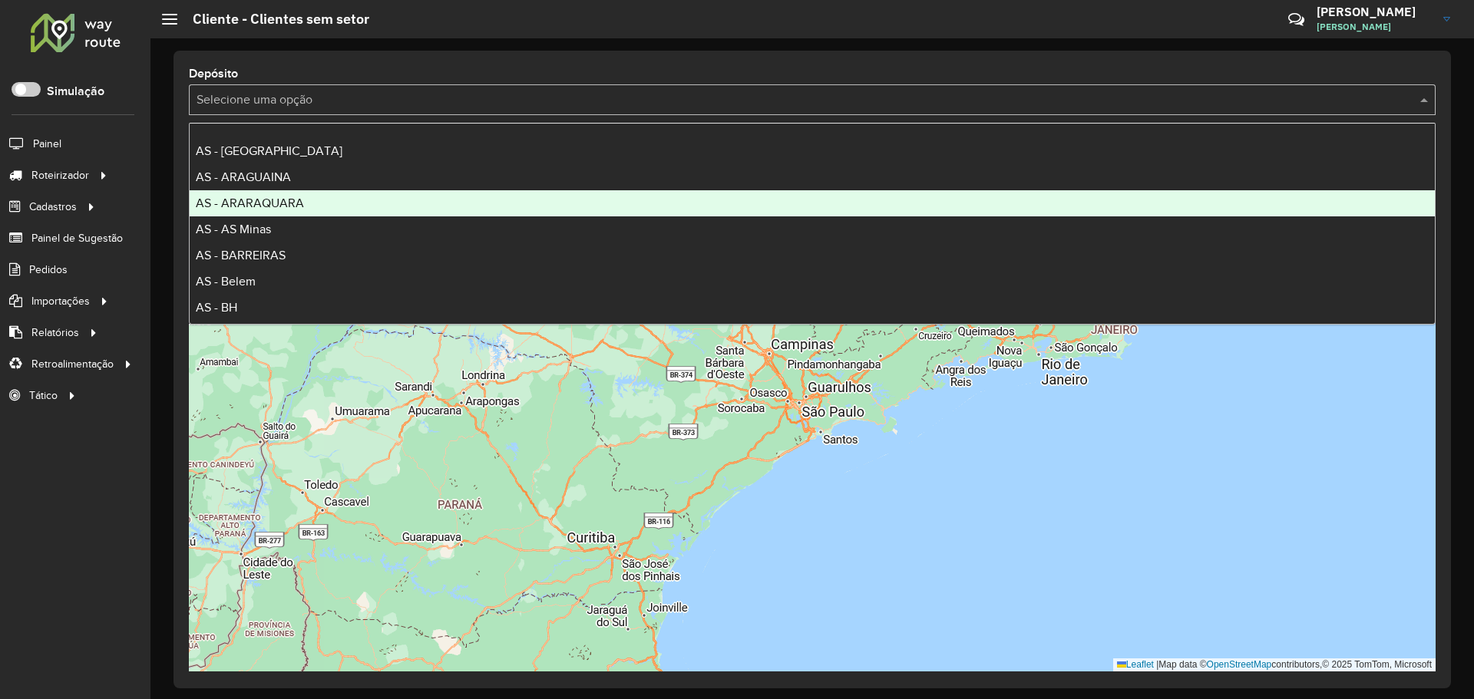
scroll to position [154, 0]
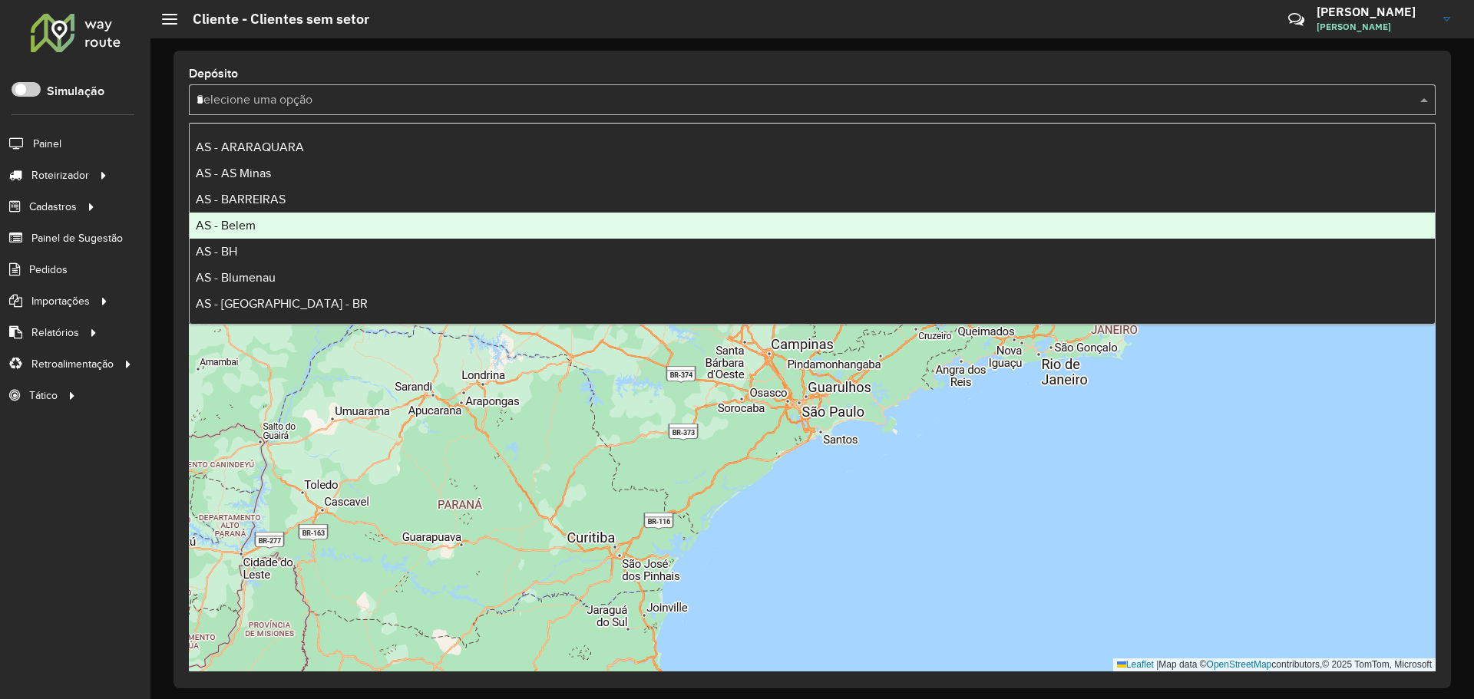
type input "**"
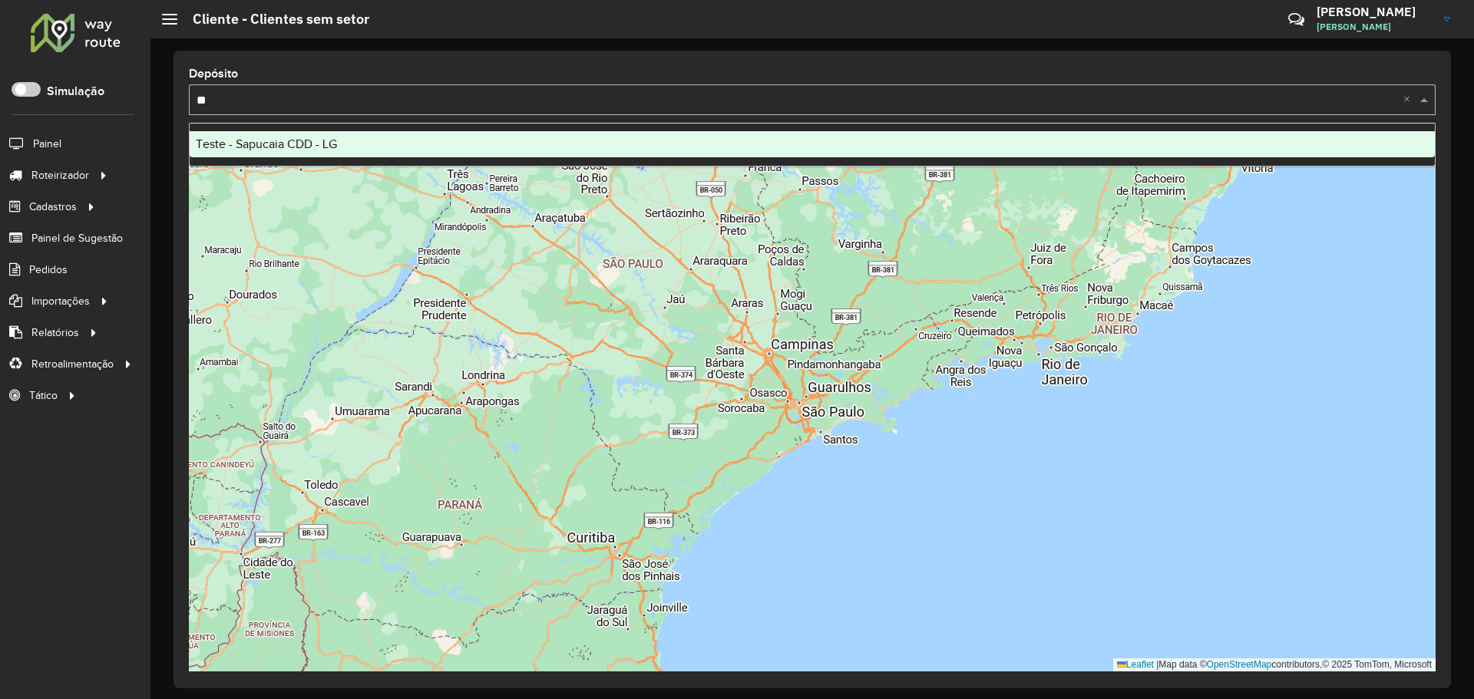
scroll to position [0, 0]
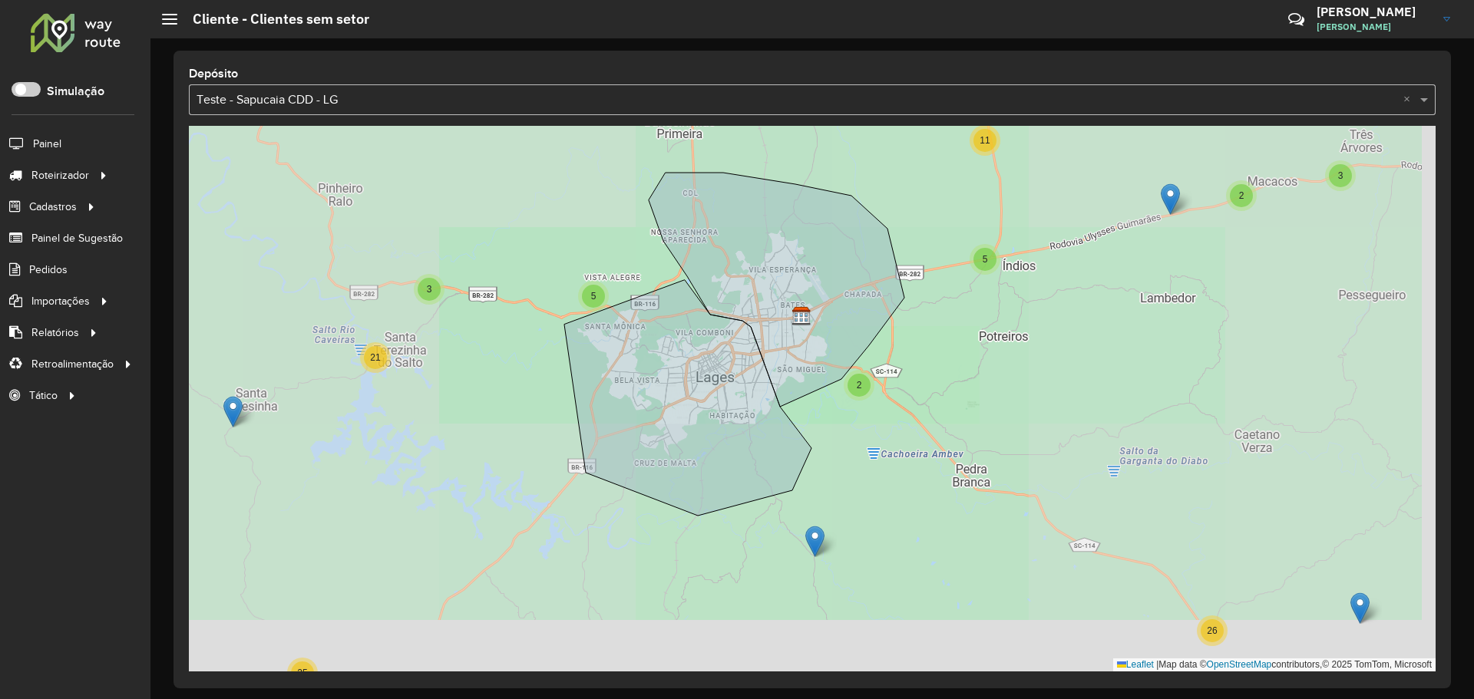
click at [378, 102] on input "text" at bounding box center [797, 100] width 1201 height 18
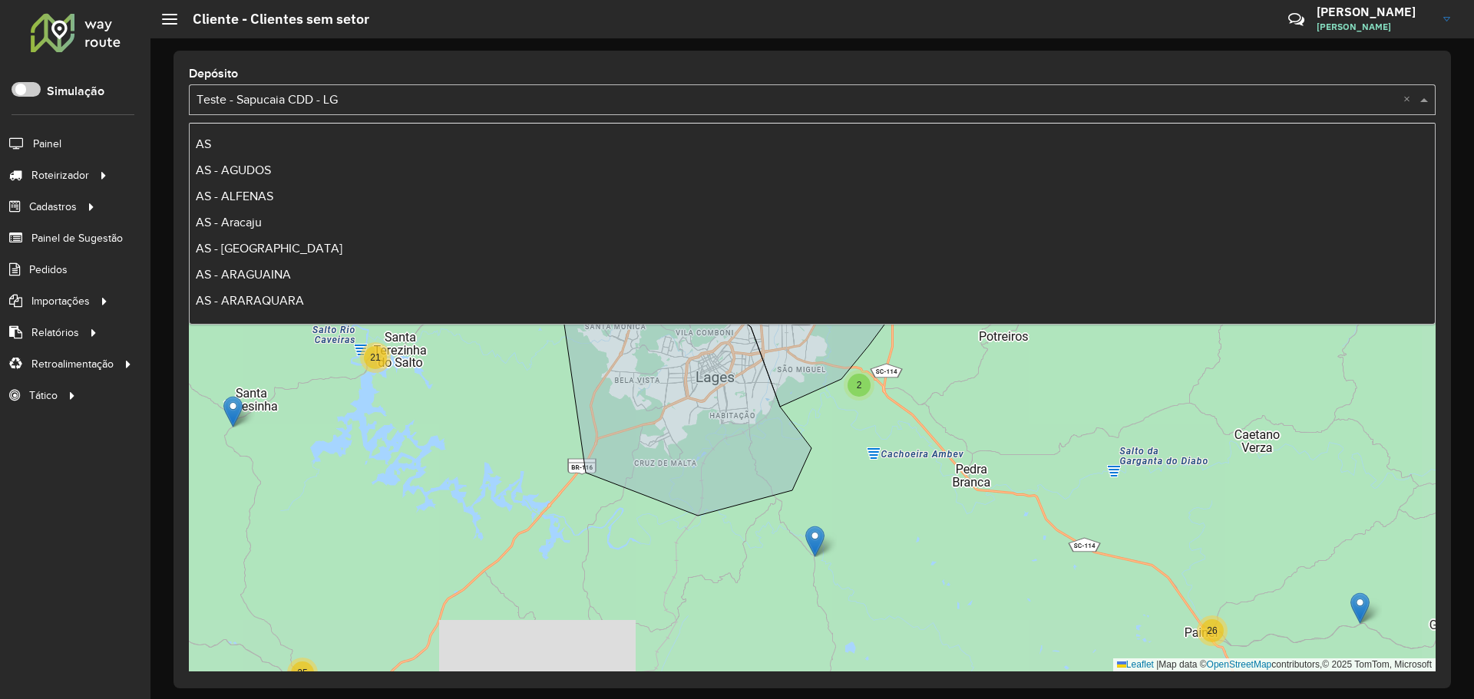
scroll to position [8351, 0]
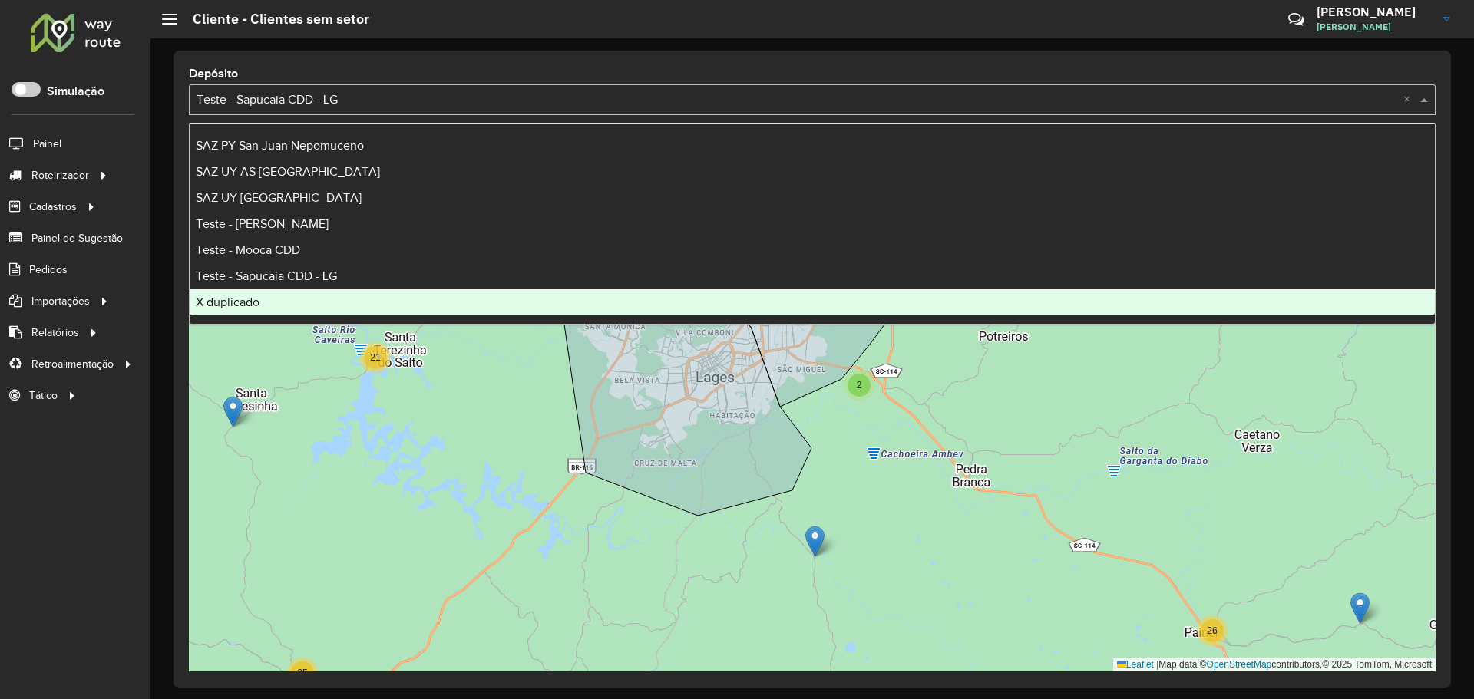
click at [326, 299] on div "X duplicado" at bounding box center [812, 302] width 1245 height 26
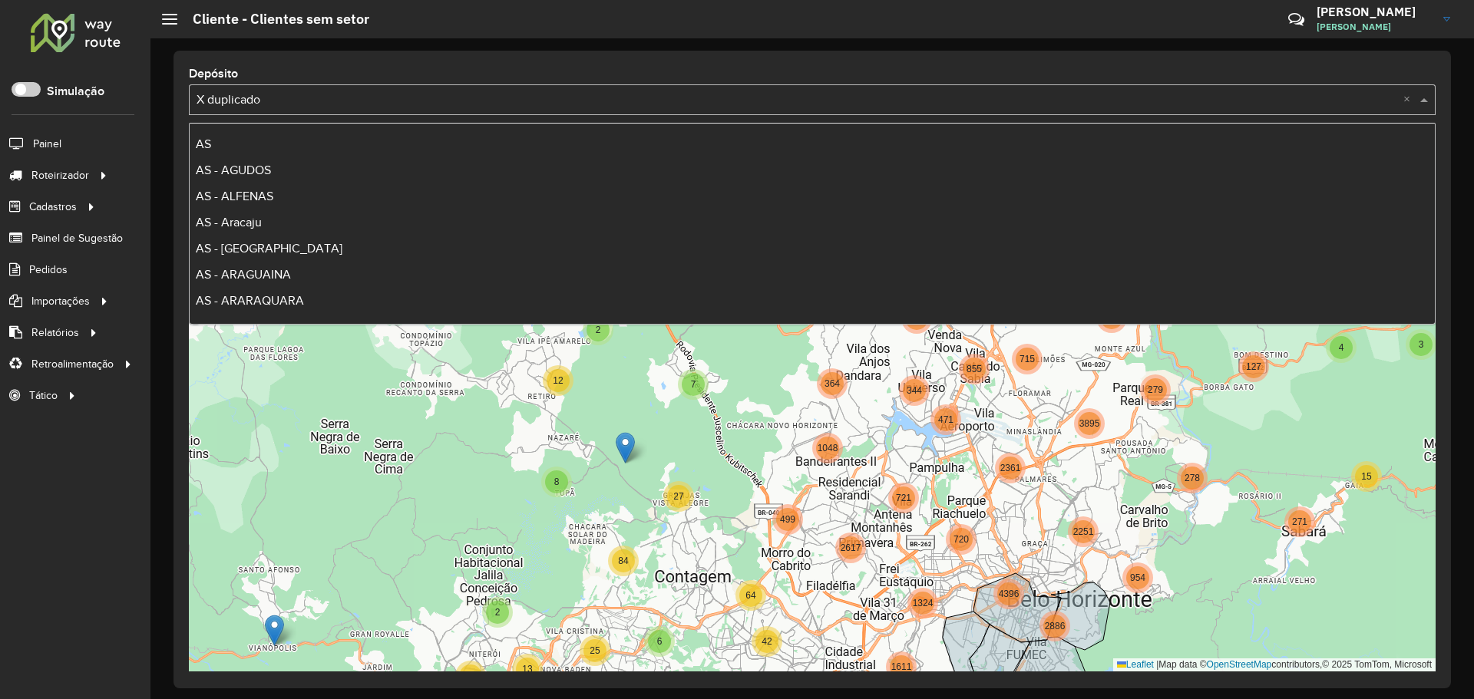
click at [502, 100] on input "text" at bounding box center [797, 100] width 1201 height 18
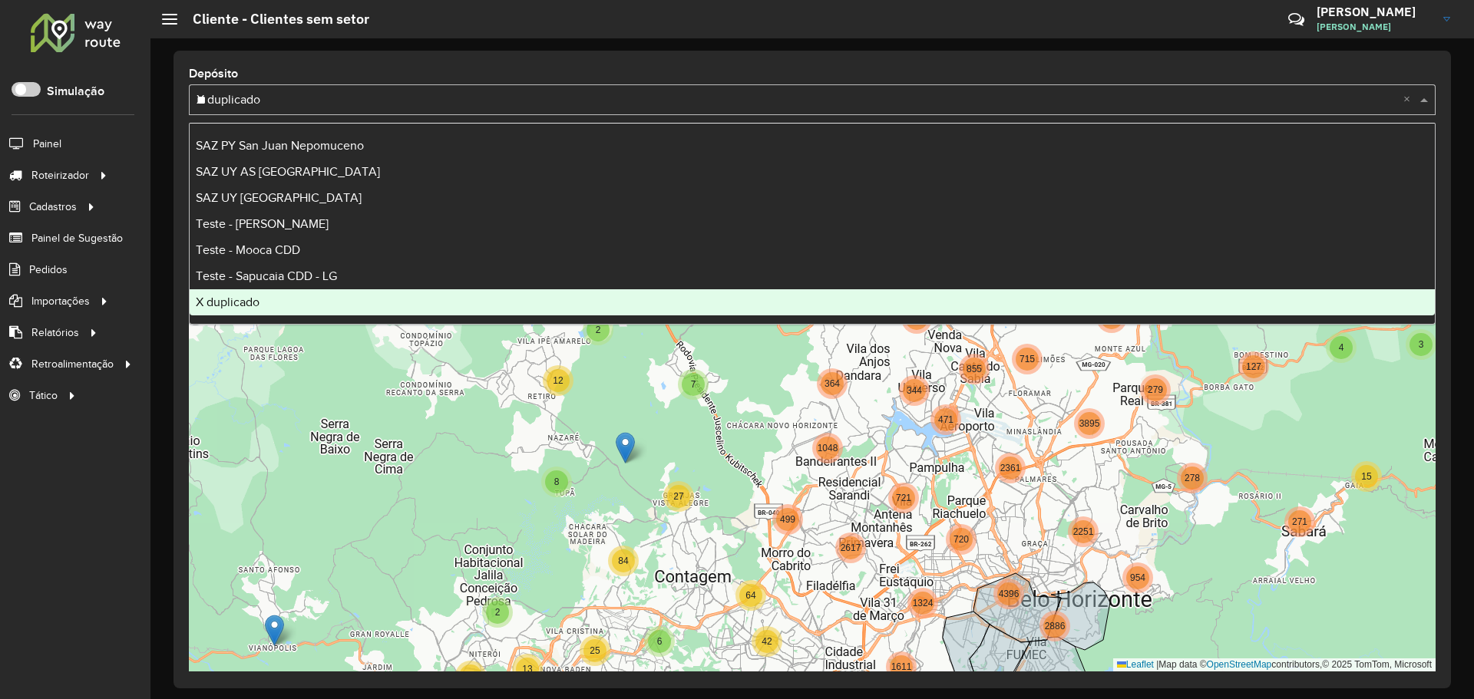
scroll to position [0, 0]
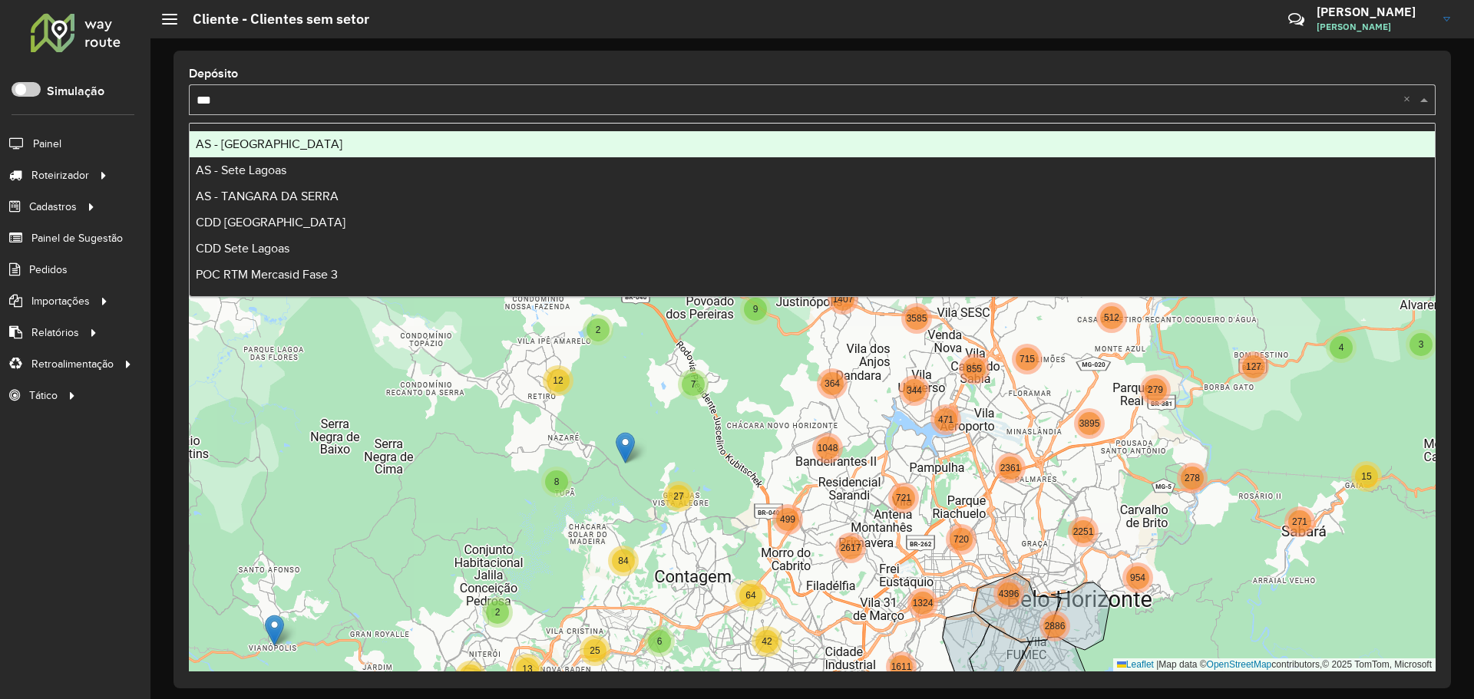
type input "****"
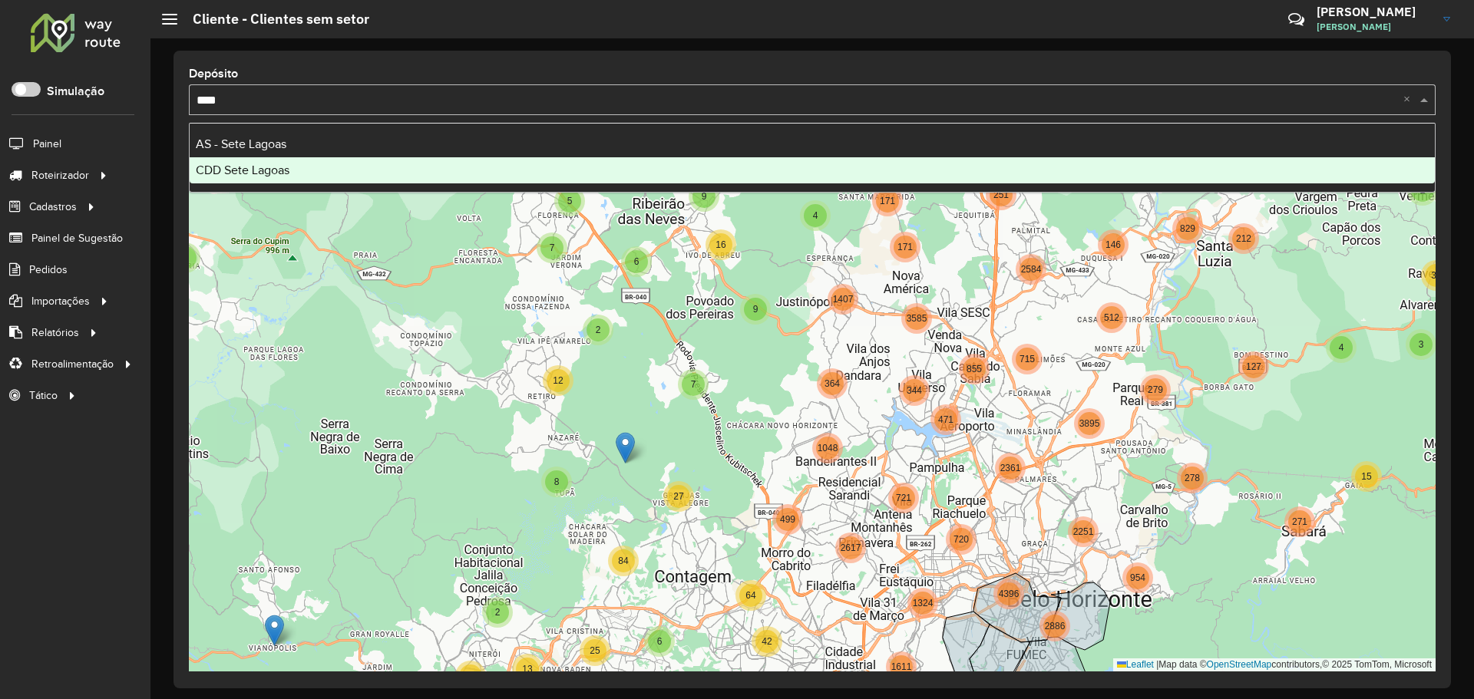
click at [387, 169] on div "CDD Sete Lagoas" at bounding box center [812, 170] width 1245 height 26
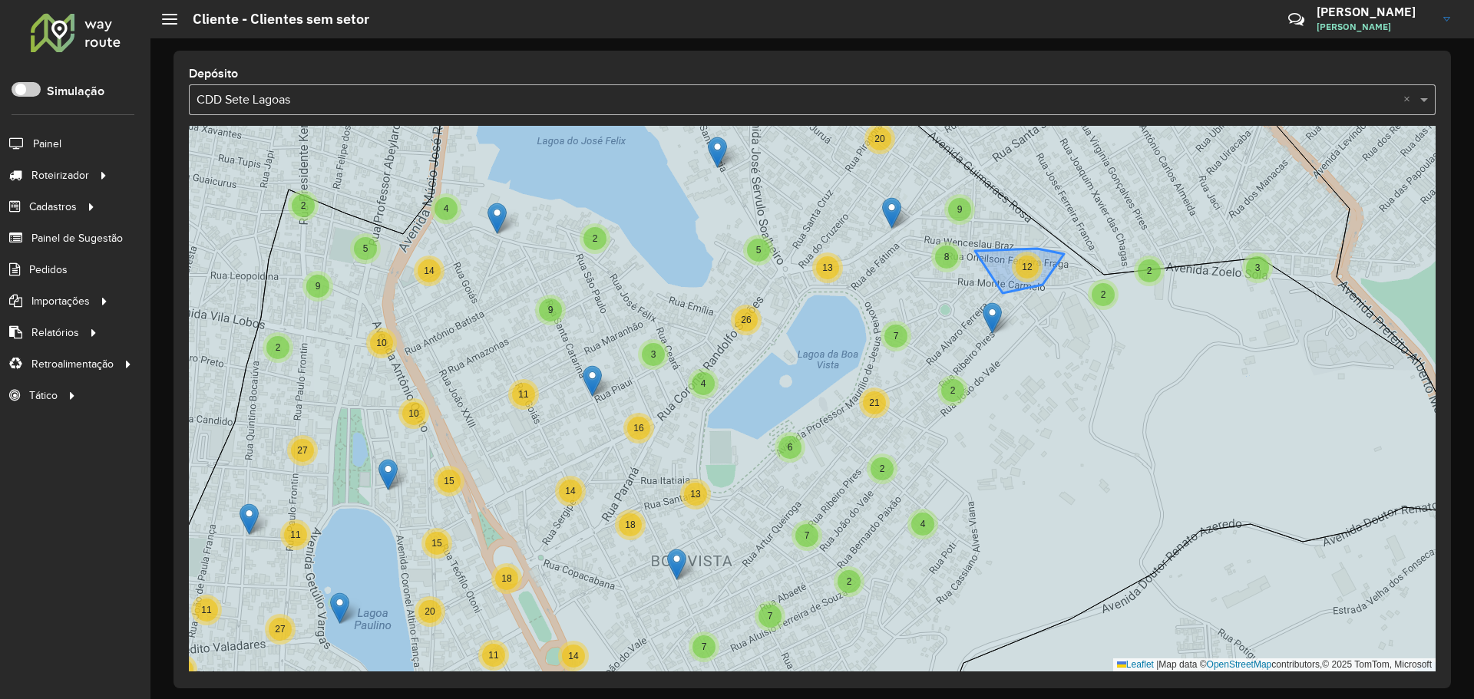
click at [1033, 271] on div "12" at bounding box center [1027, 267] width 23 height 23
drag, startPoint x: 1008, startPoint y: 259, endPoint x: 904, endPoint y: 267, distance: 104.7
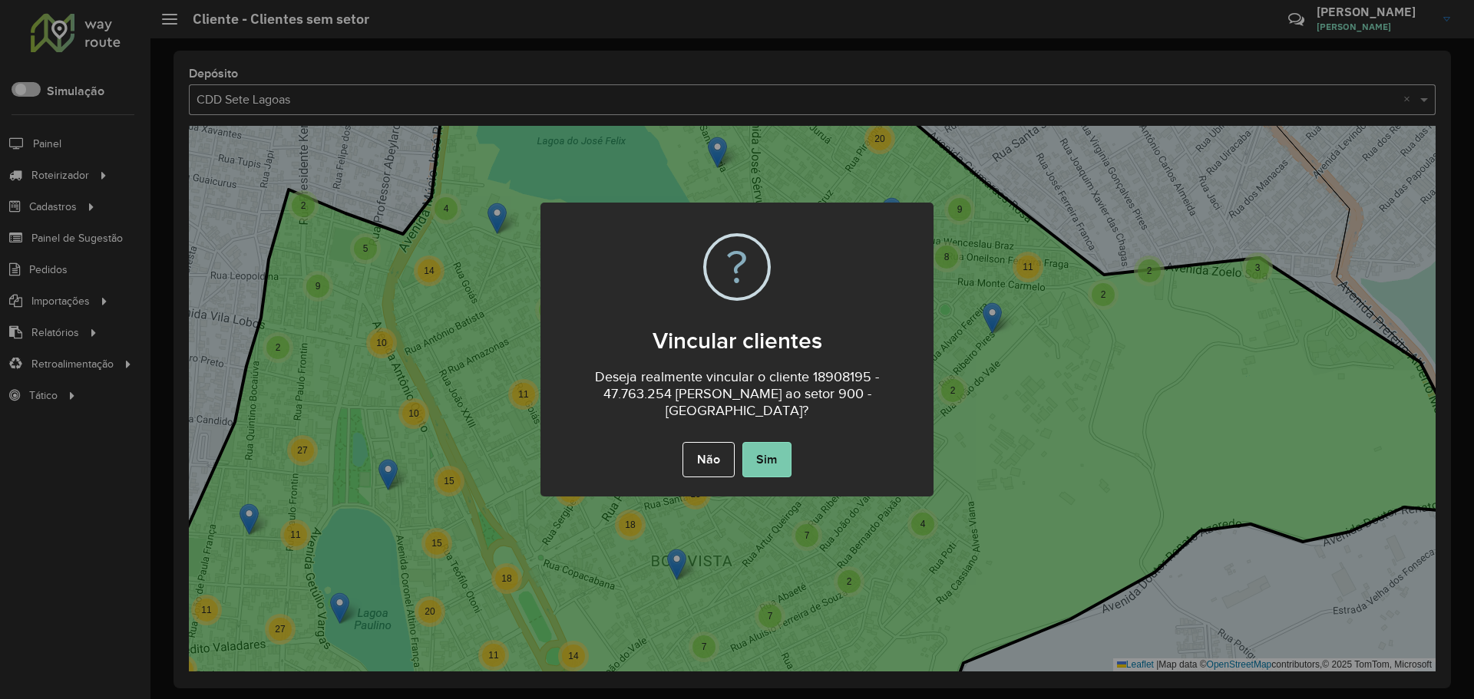
click at [776, 465] on button "Sim" at bounding box center [766, 459] width 49 height 35
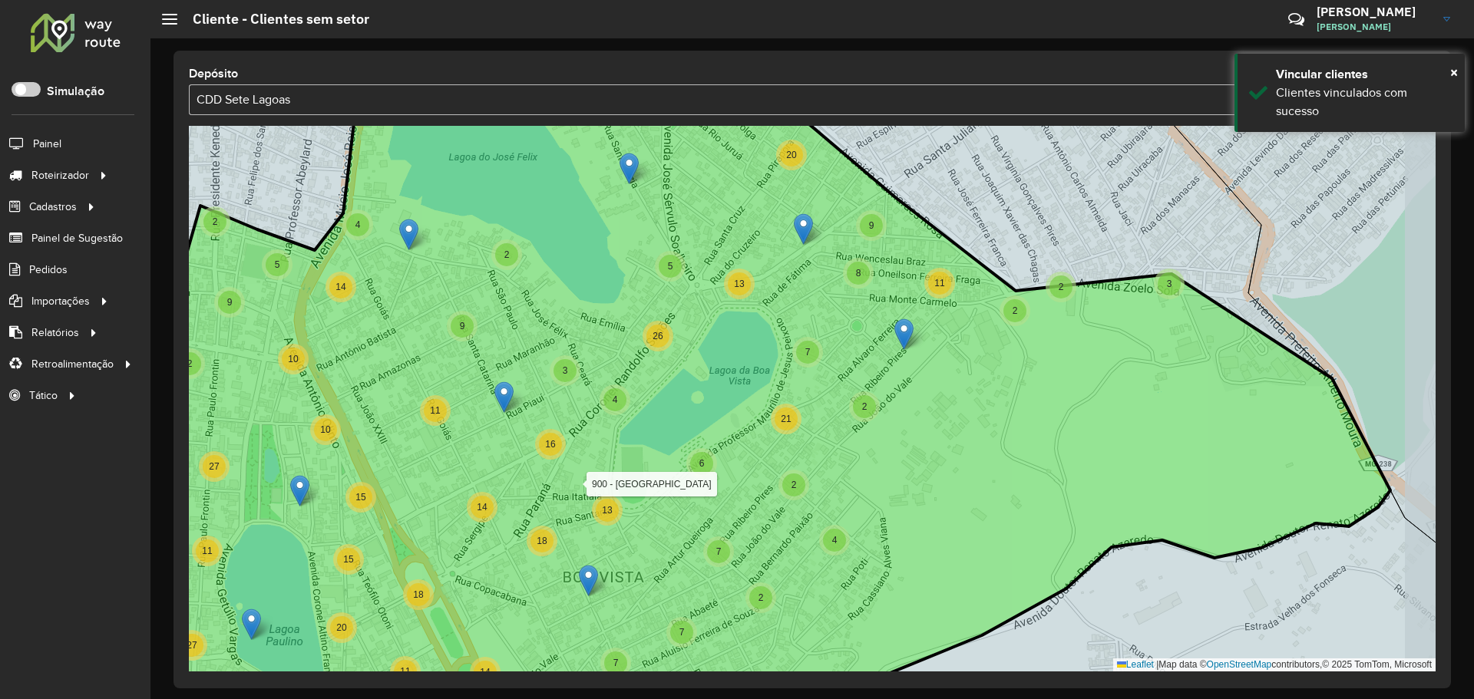
drag, startPoint x: 1004, startPoint y: 306, endPoint x: 911, endPoint y: 322, distance: 94.3
click at [911, 322] on icon at bounding box center [685, 414] width 1410 height 661
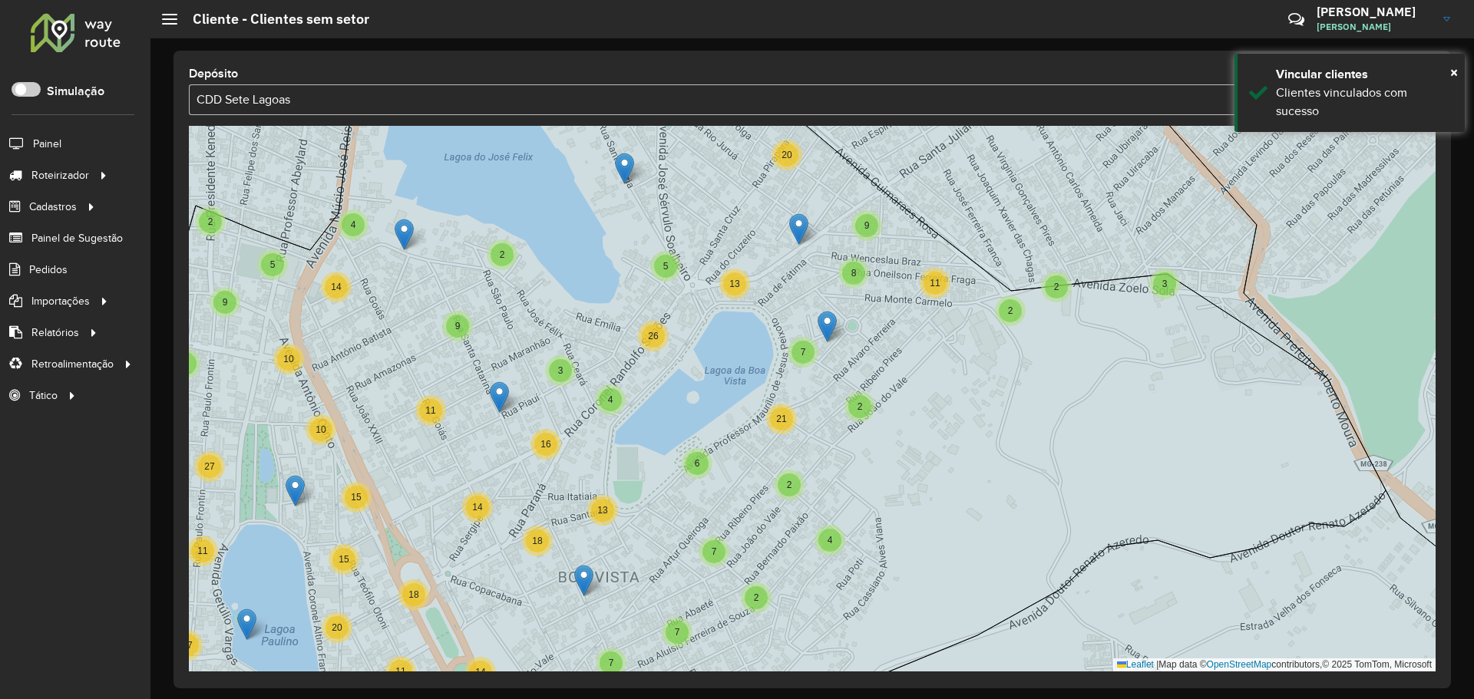
drag, startPoint x: 904, startPoint y: 331, endPoint x: 821, endPoint y: 322, distance: 84.2
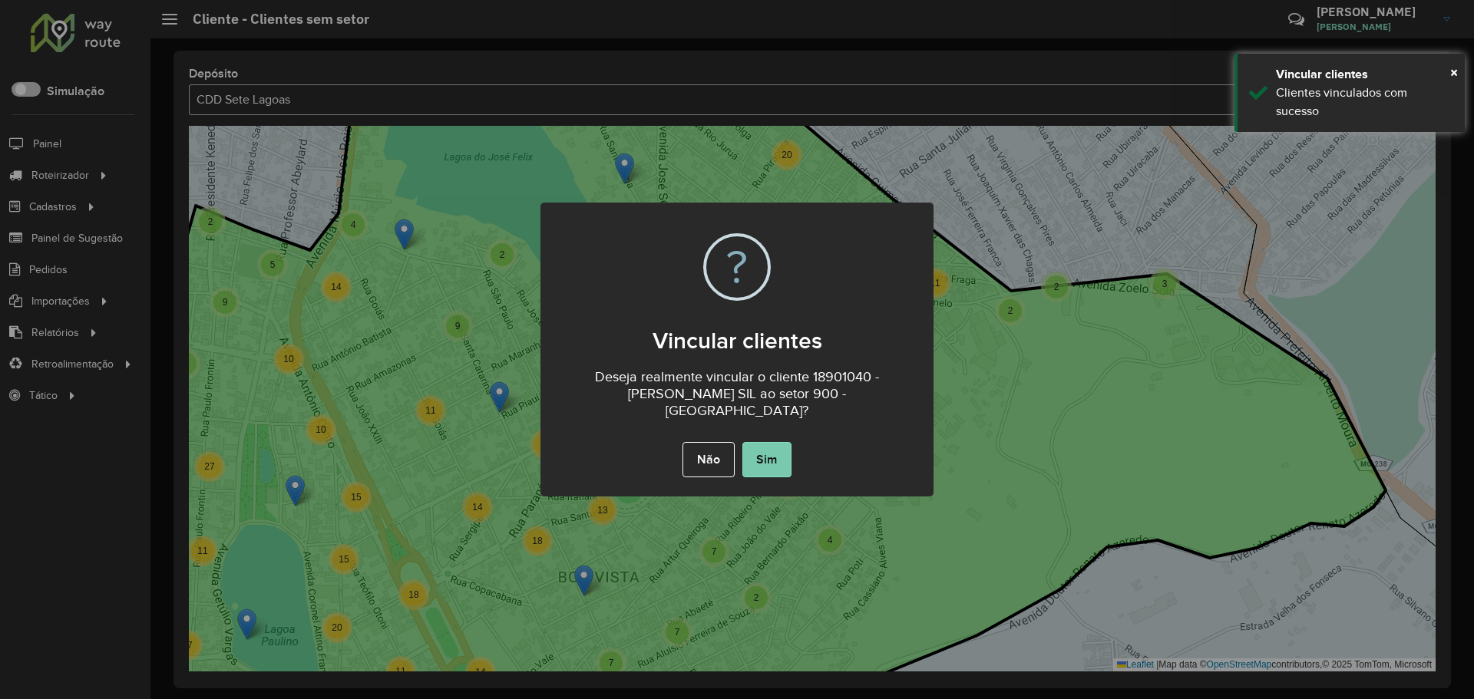
click at [768, 451] on button "Sim" at bounding box center [766, 459] width 49 height 35
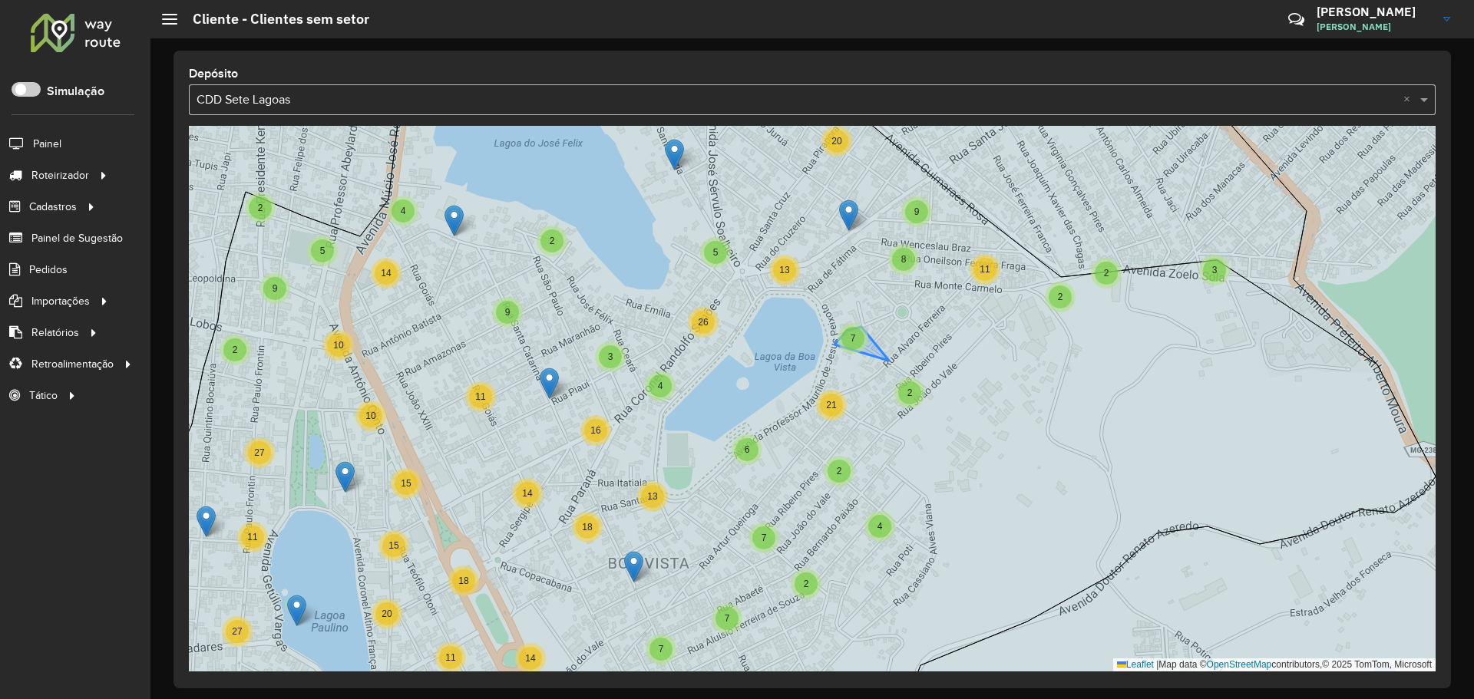
drag, startPoint x: 795, startPoint y: 351, endPoint x: 844, endPoint y: 337, distance: 51.8
click at [844, 337] on div "7" at bounding box center [852, 338] width 23 height 23
click at [848, 339] on div "7" at bounding box center [852, 338] width 23 height 23
drag, startPoint x: 871, startPoint y: 348, endPoint x: 915, endPoint y: 353, distance: 44.8
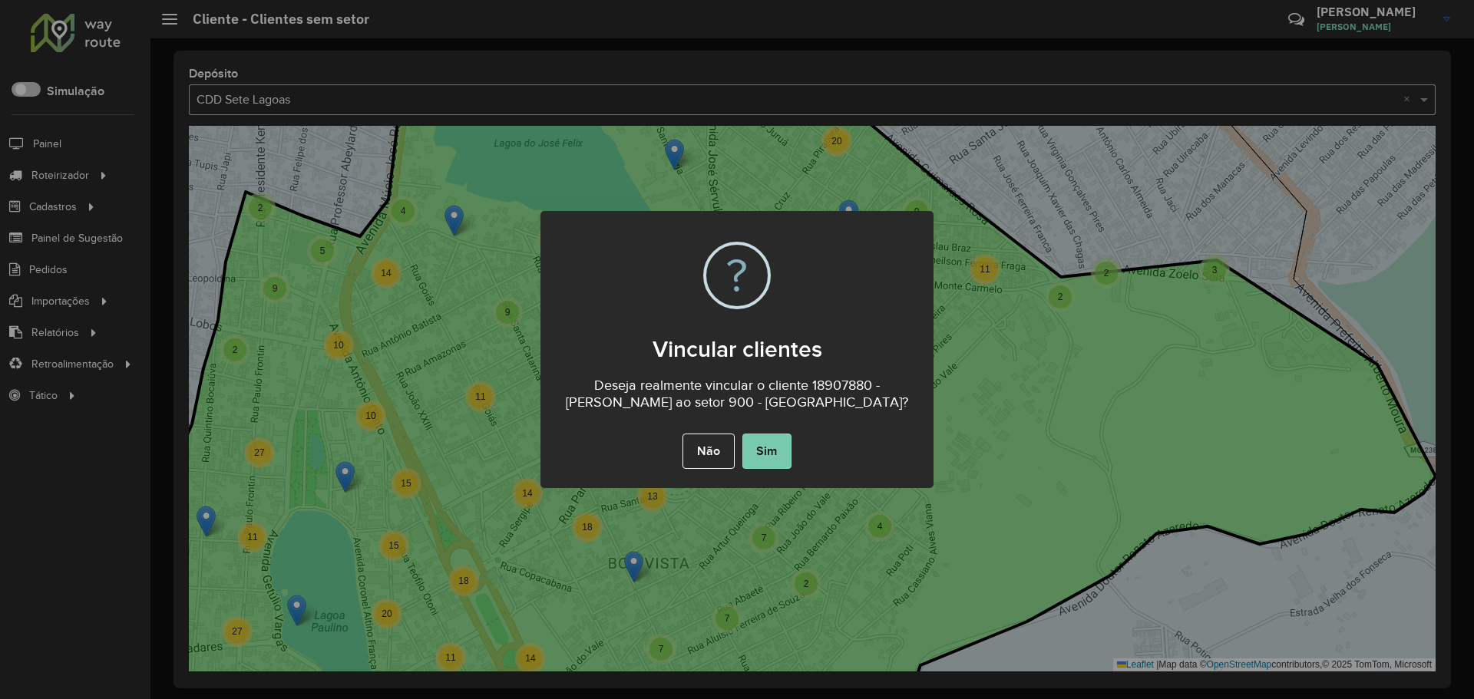
click at [774, 469] on button "Sim" at bounding box center [766, 451] width 49 height 35
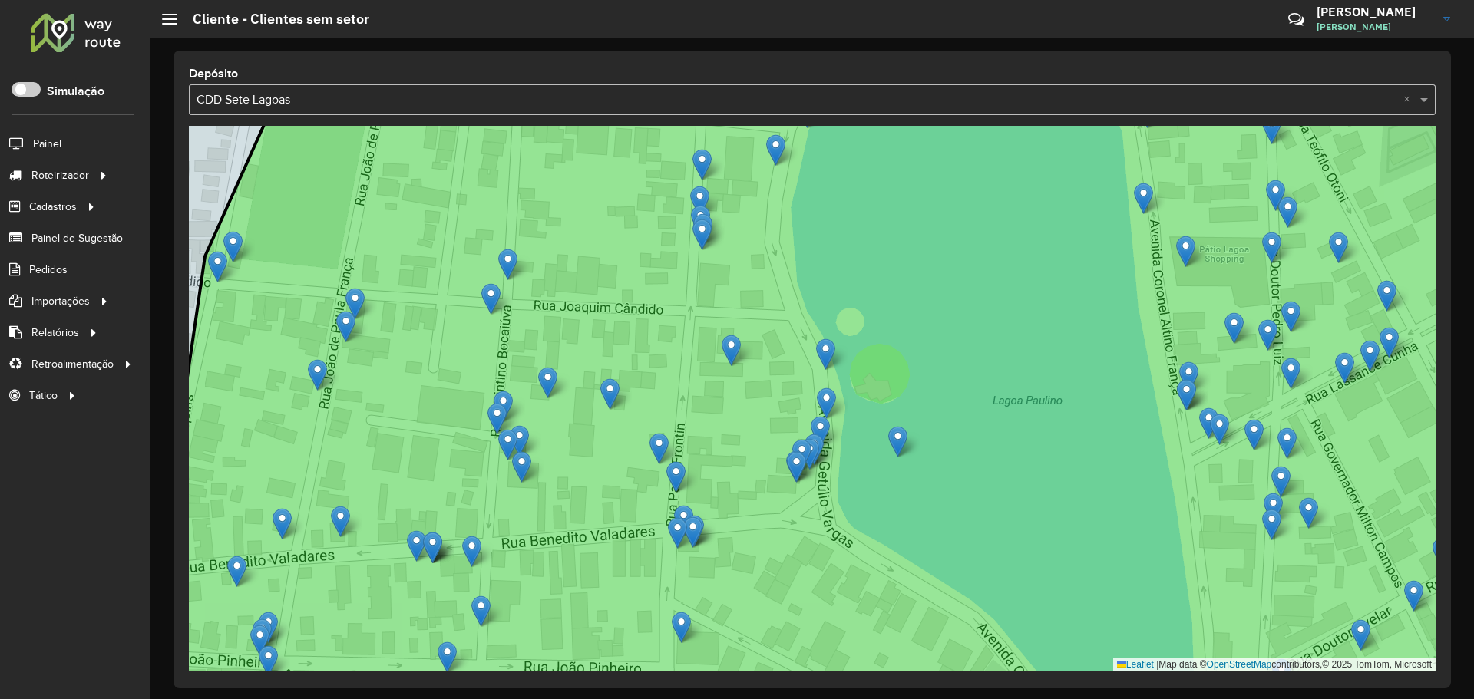
drag, startPoint x: 628, startPoint y: 466, endPoint x: 607, endPoint y: 393, distance: 75.8
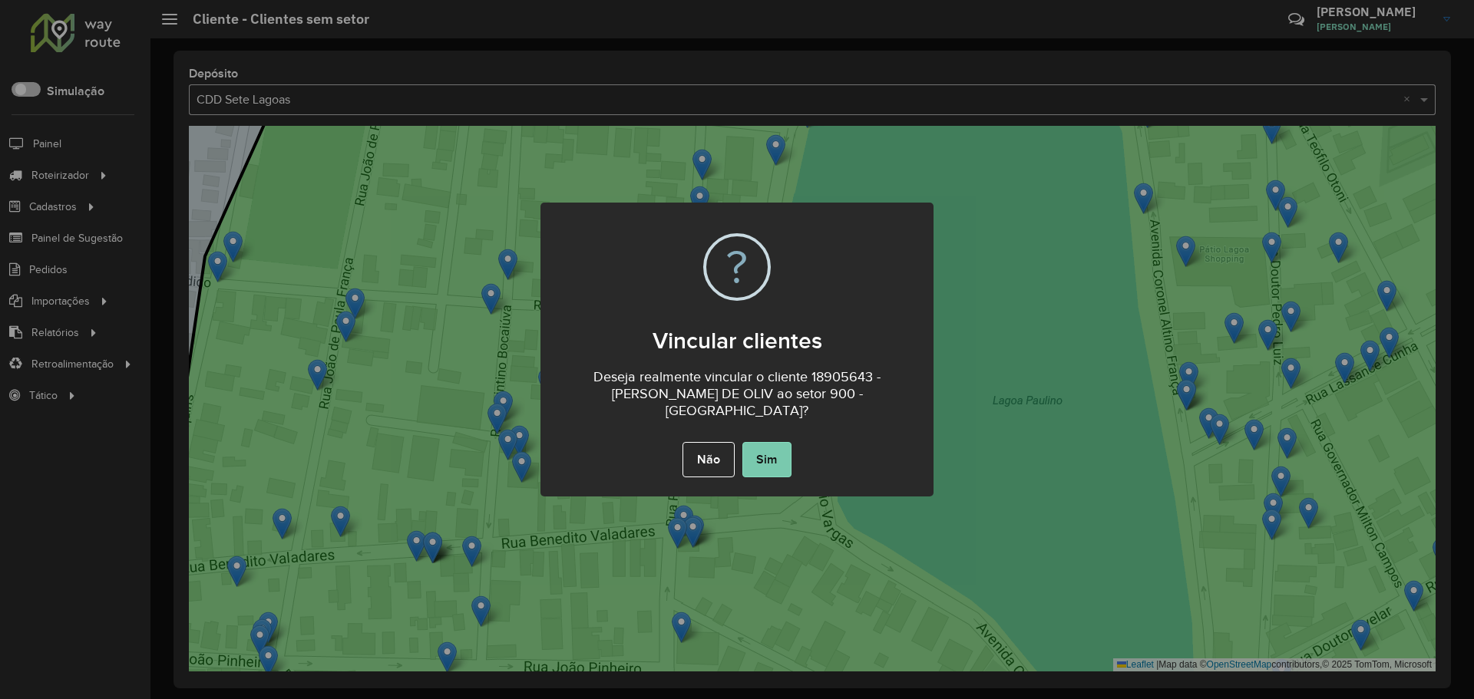
click at [770, 445] on button "Sim" at bounding box center [766, 459] width 49 height 35
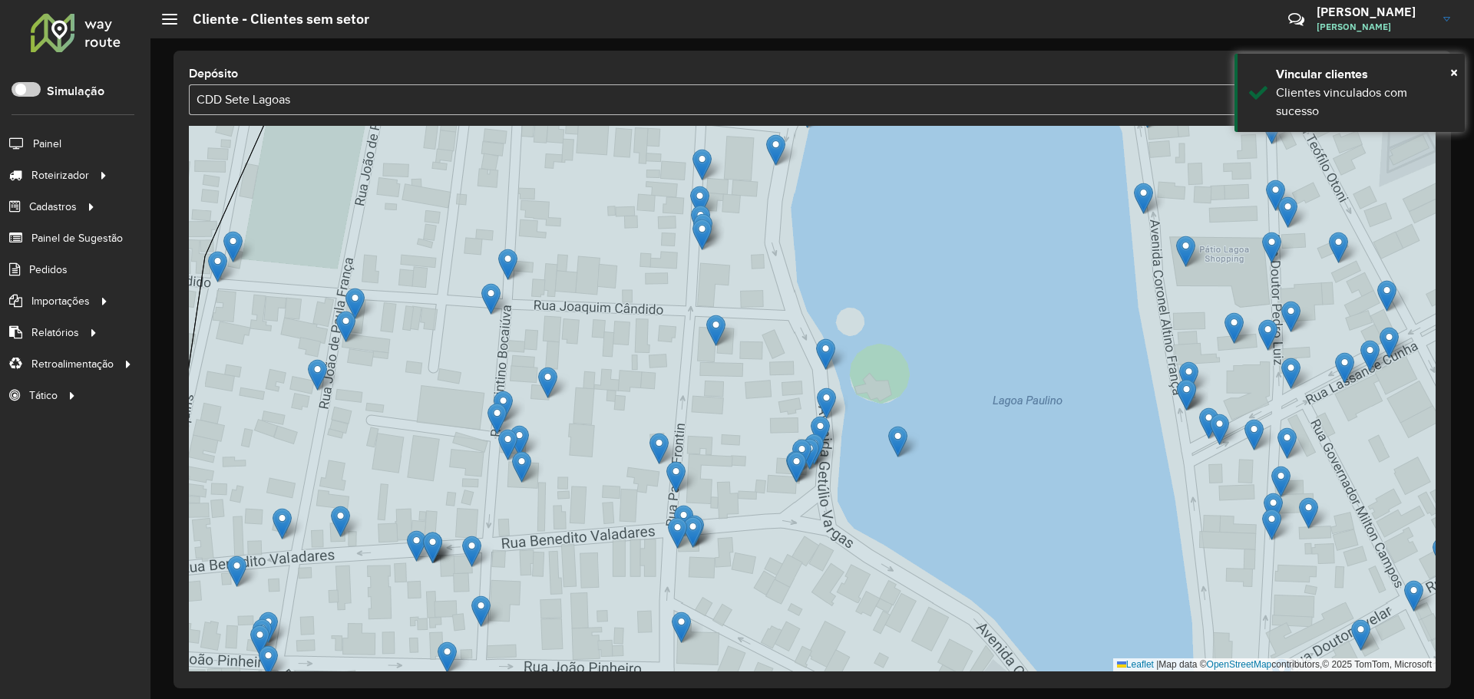
drag, startPoint x: 739, startPoint y: 343, endPoint x: 695, endPoint y: 291, distance: 68.1
drag, startPoint x: 732, startPoint y: 330, endPoint x: 619, endPoint y: 259, distance: 133.1
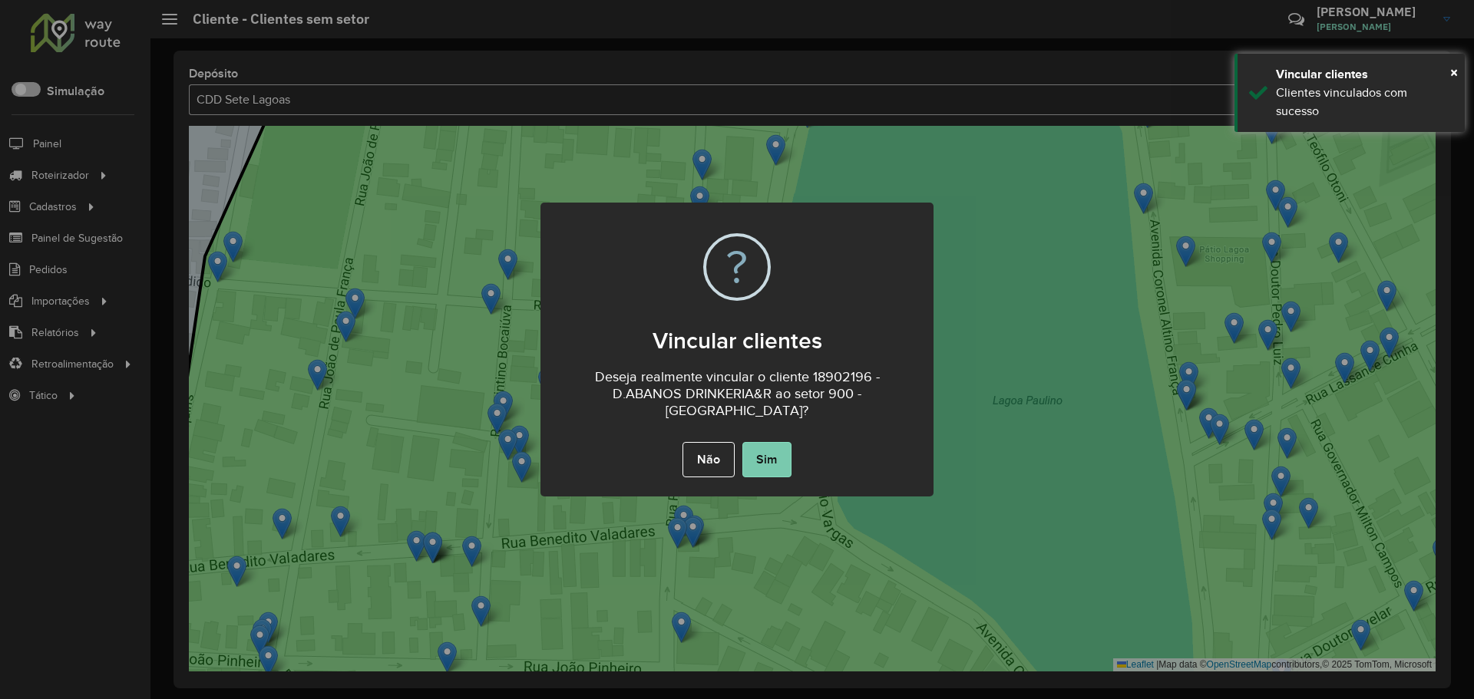
click at [777, 466] on button "Sim" at bounding box center [766, 459] width 49 height 35
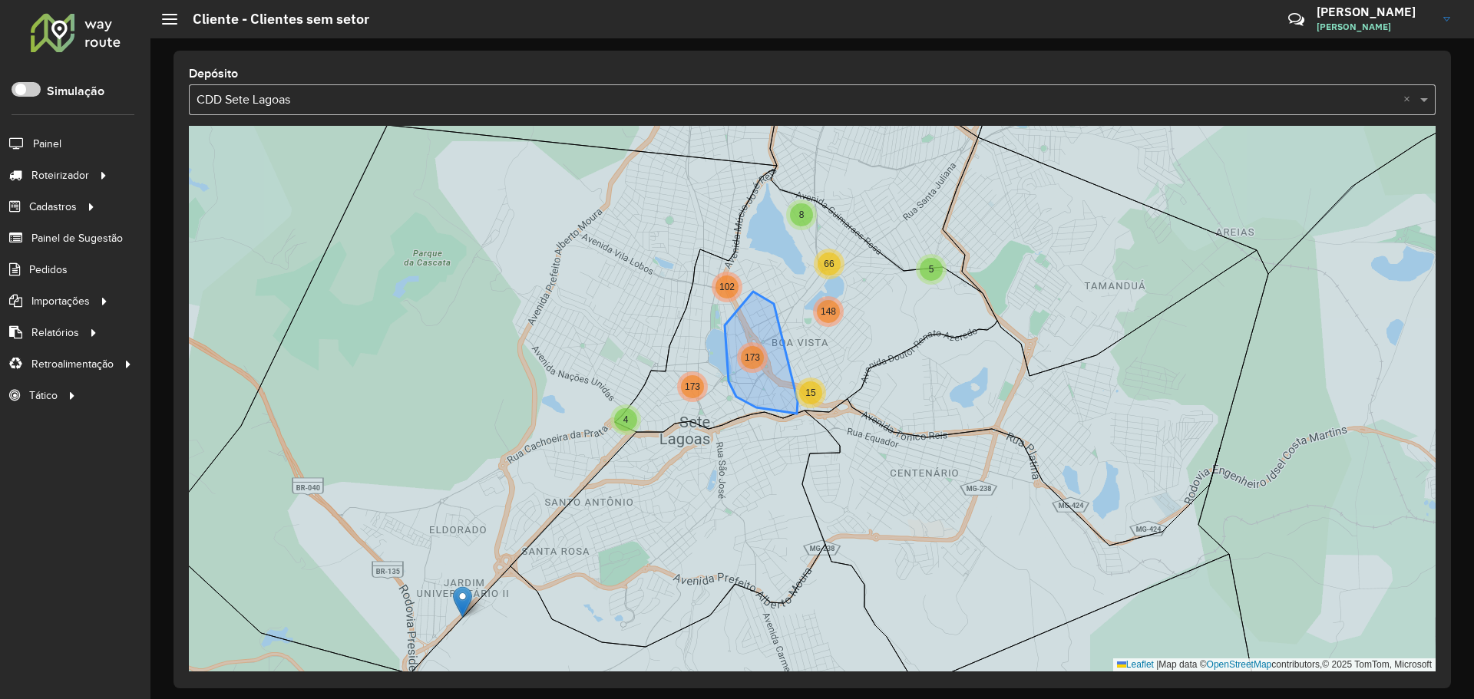
click at [748, 351] on div "173" at bounding box center [752, 357] width 23 height 23
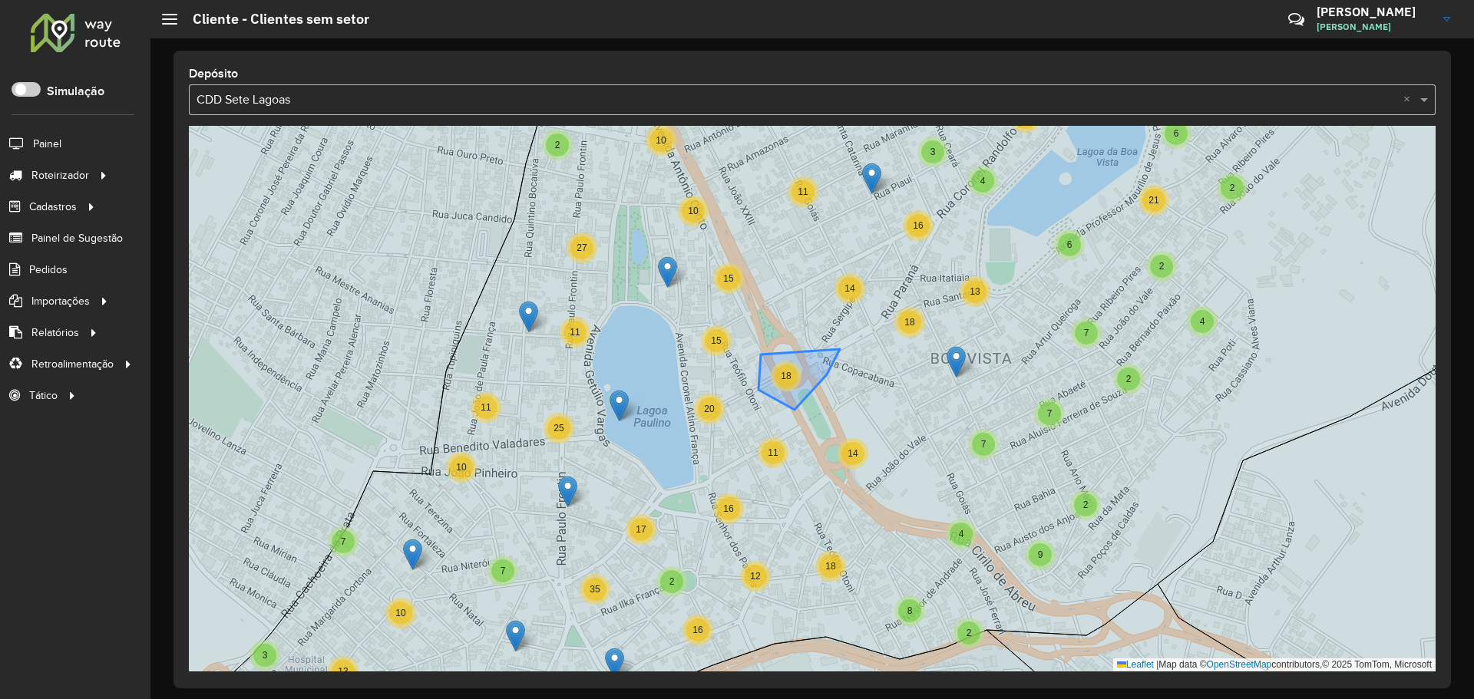
click at [788, 374] on span "18" at bounding box center [786, 376] width 10 height 11
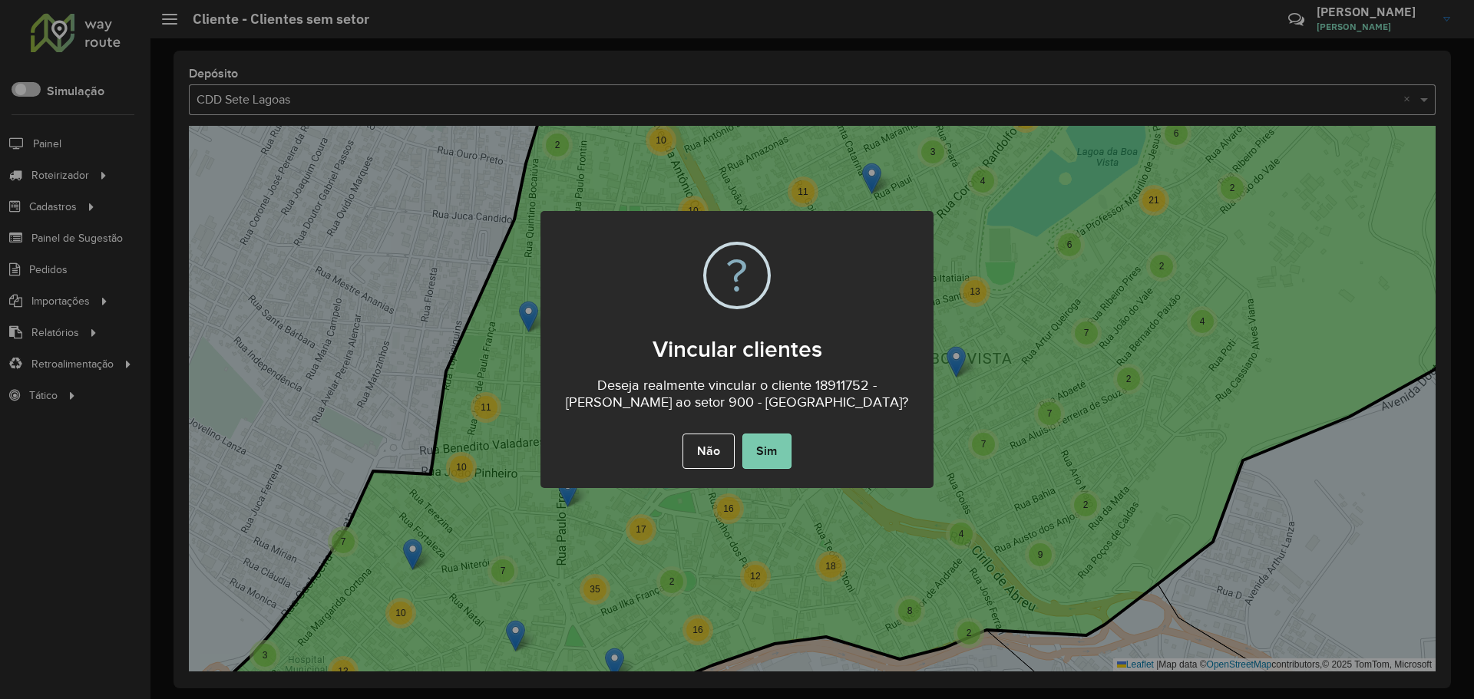
click at [761, 461] on button "Sim" at bounding box center [766, 451] width 49 height 35
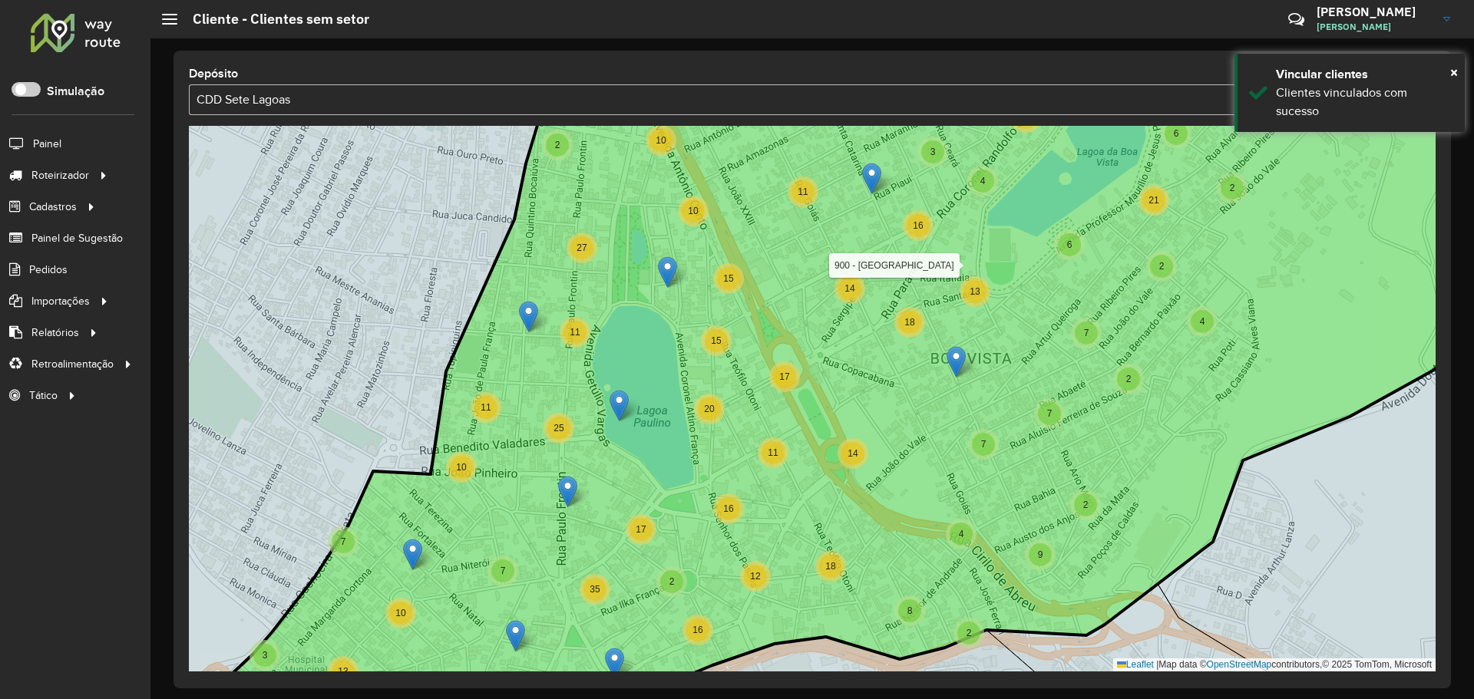
click at [787, 377] on span "17" at bounding box center [784, 377] width 10 height 11
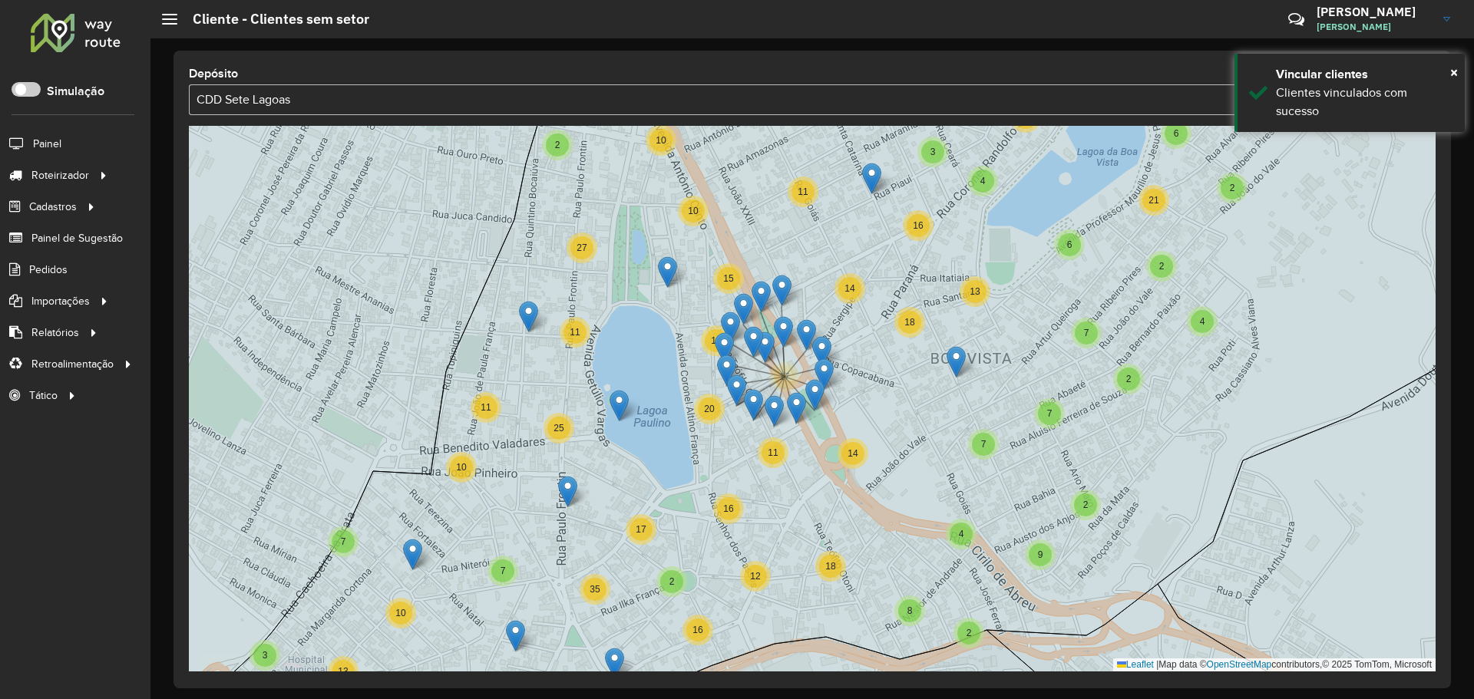
drag, startPoint x: 775, startPoint y: 367, endPoint x: 758, endPoint y: 338, distance: 33.7
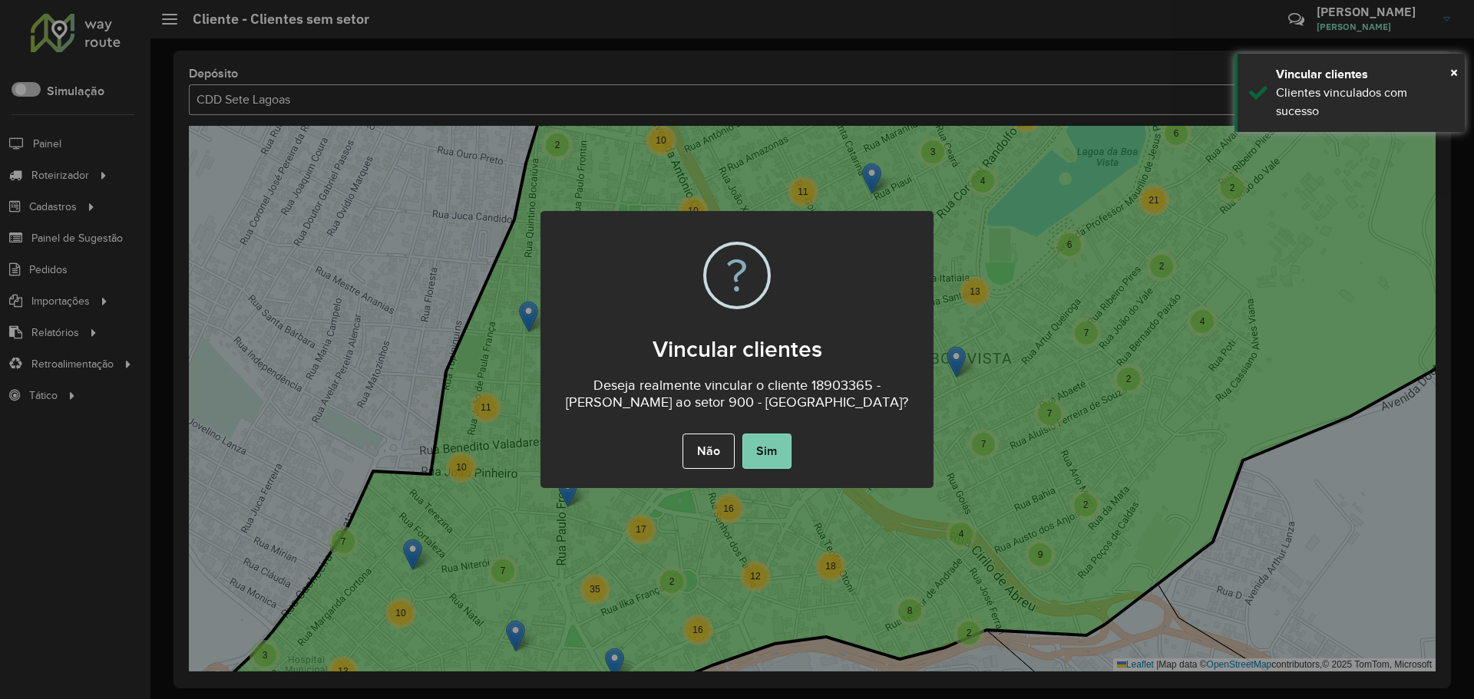
click at [759, 457] on button "Sim" at bounding box center [766, 451] width 49 height 35
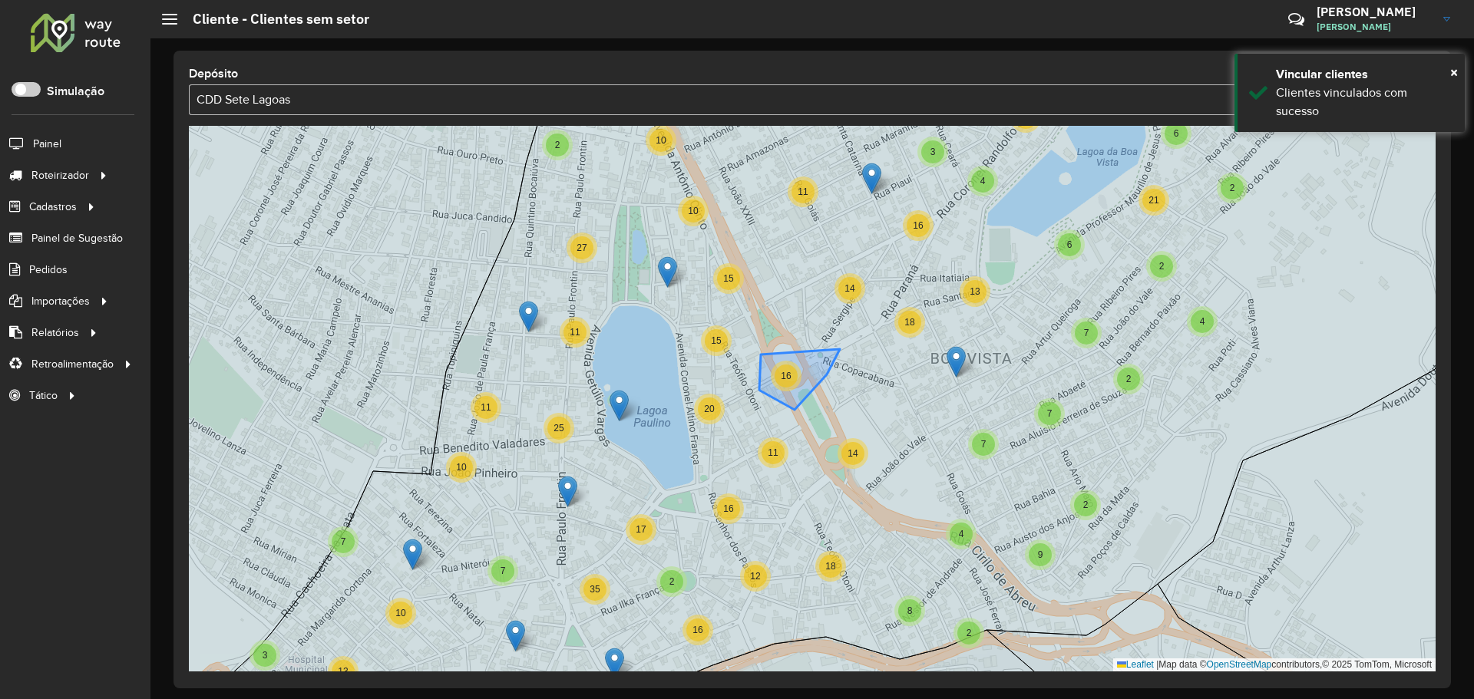
click at [788, 378] on span "16" at bounding box center [786, 376] width 10 height 11
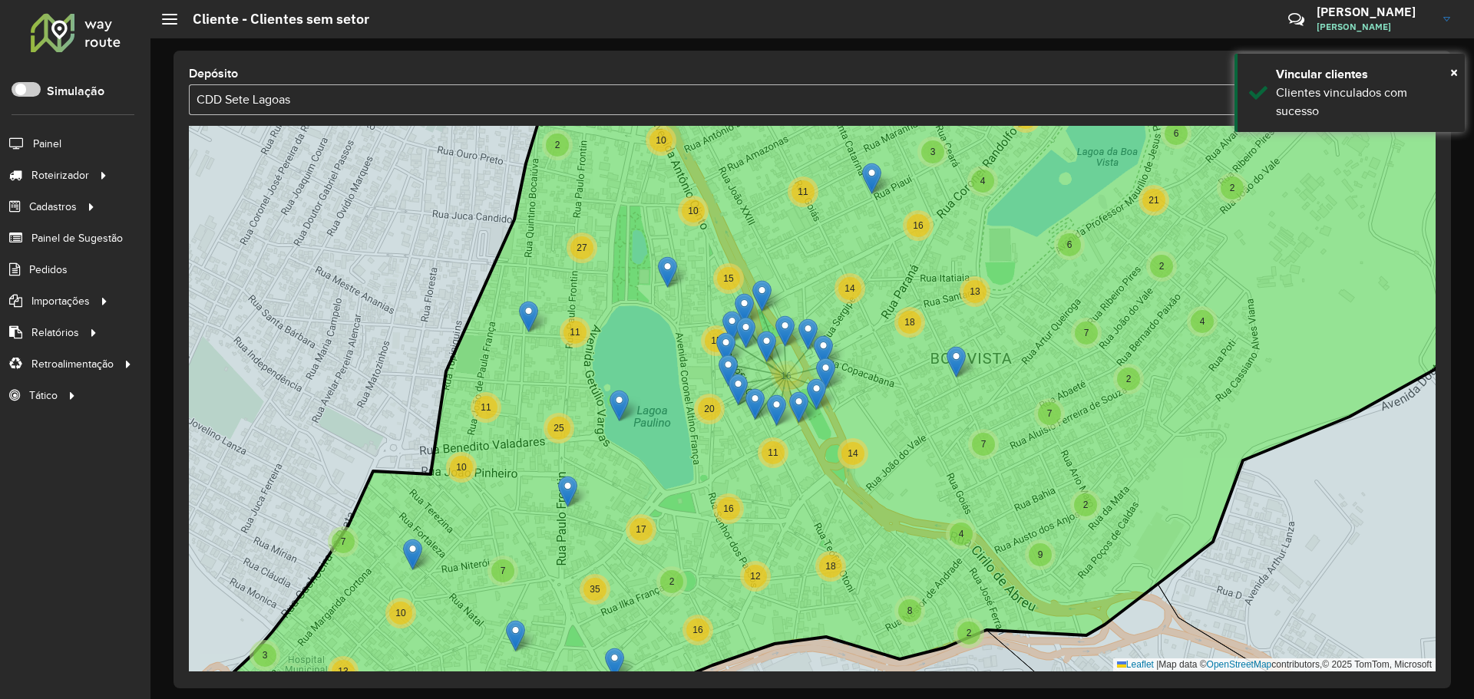
drag, startPoint x: 775, startPoint y: 365, endPoint x: 748, endPoint y: 327, distance: 45.8
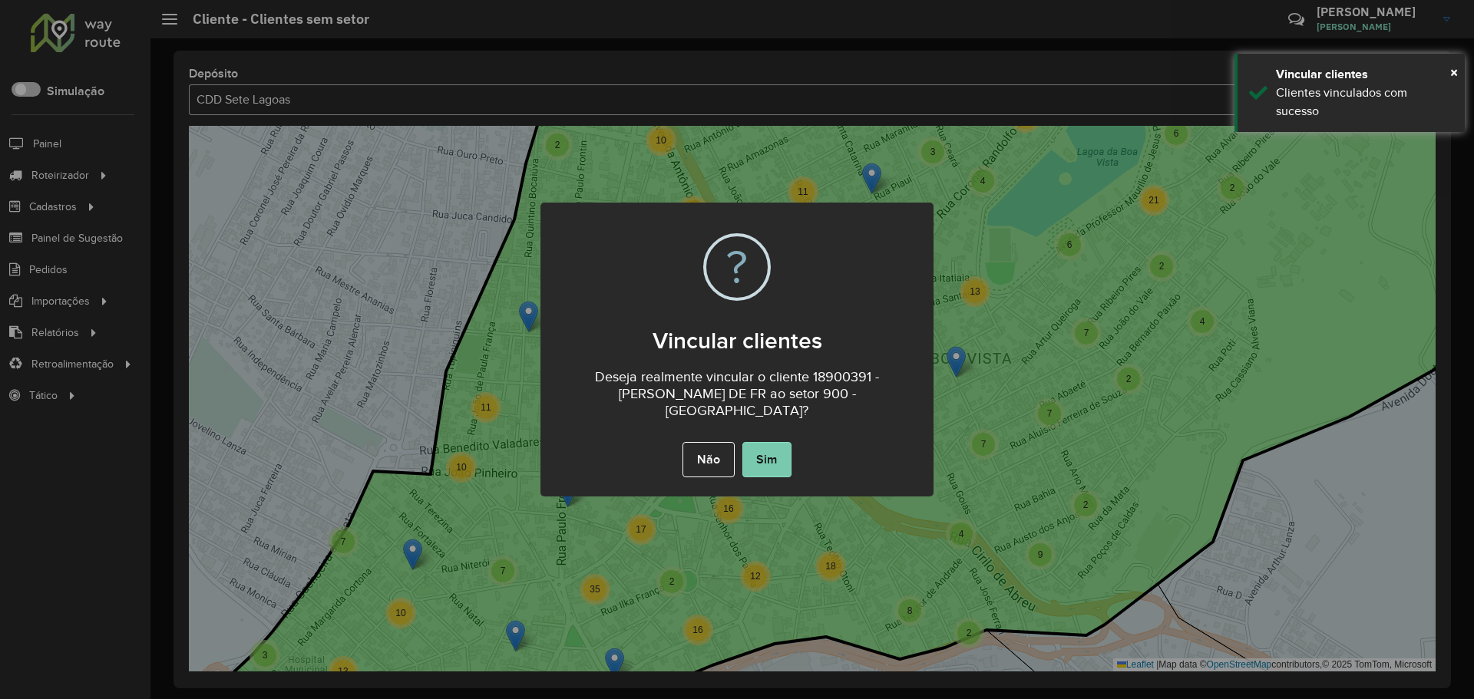
click at [774, 449] on button "Sim" at bounding box center [766, 459] width 49 height 35
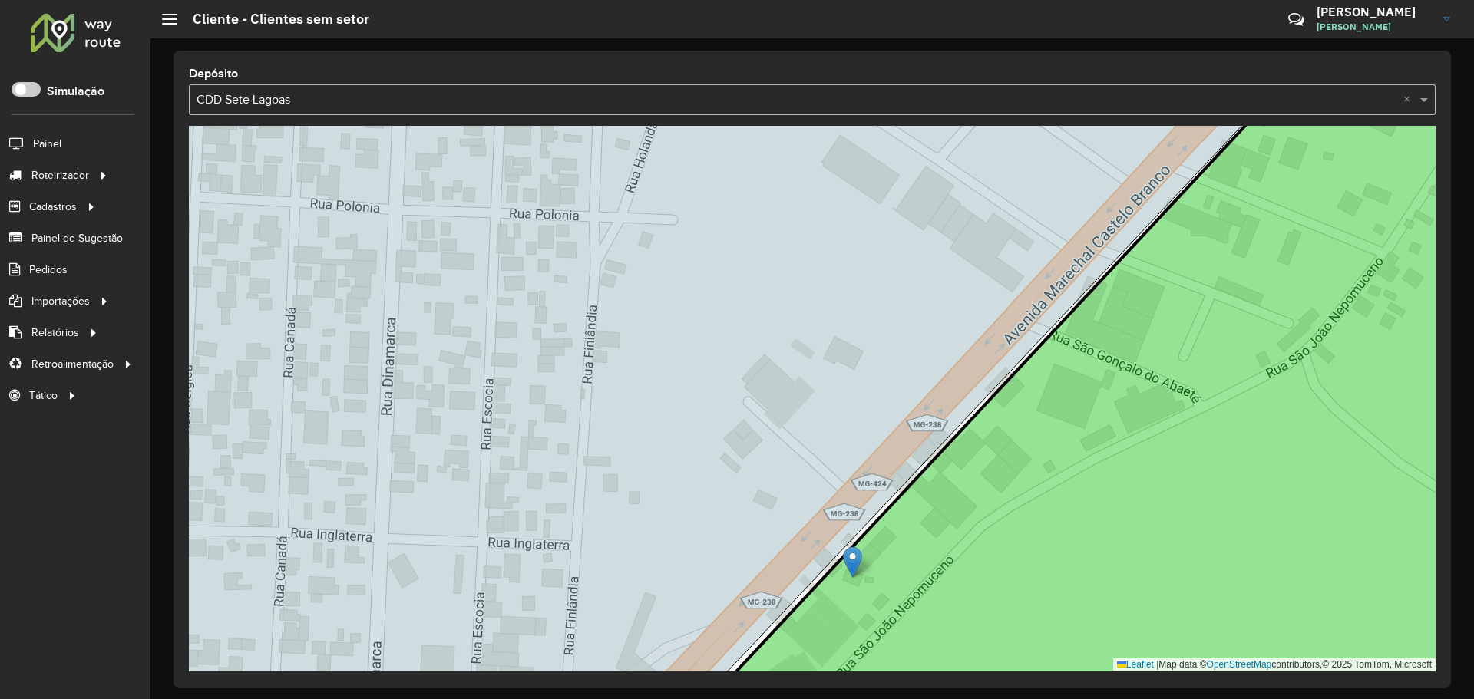
drag, startPoint x: 832, startPoint y: 543, endPoint x: 854, endPoint y: 556, distance: 25.1
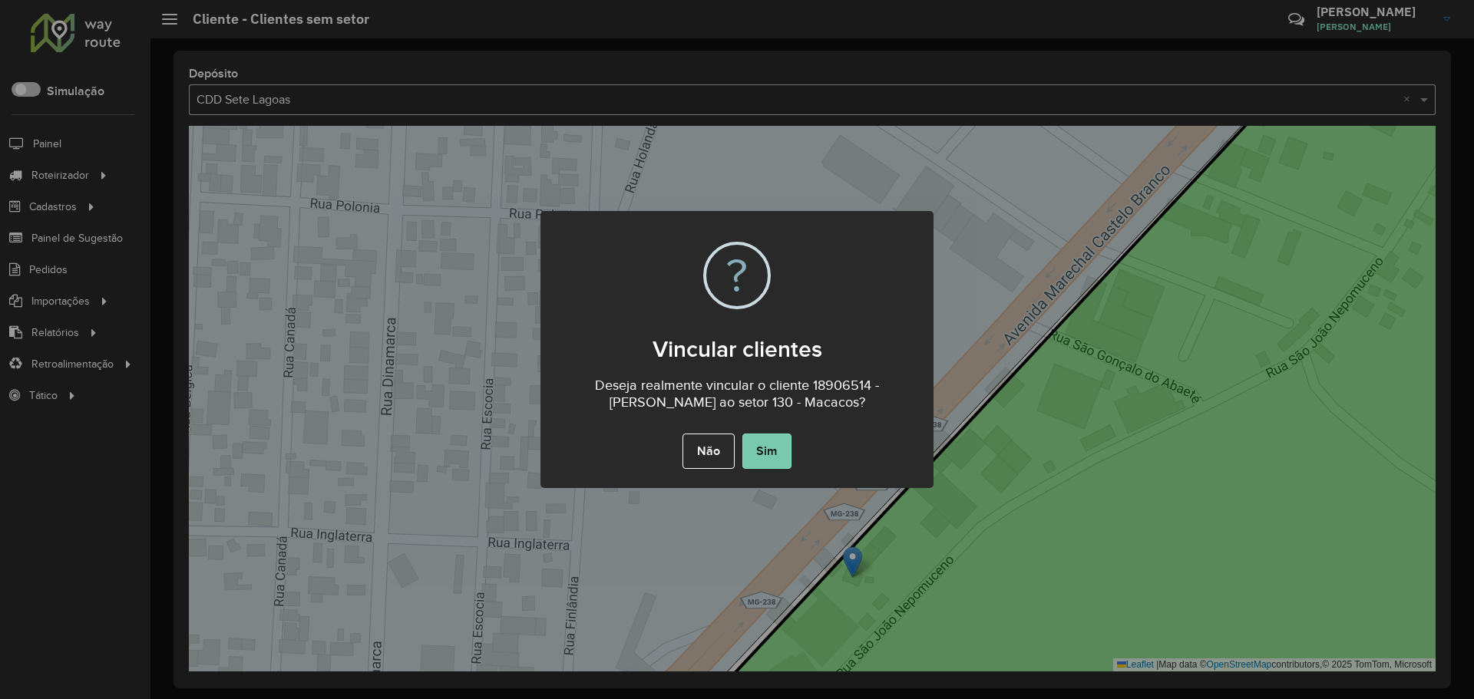
click at [775, 464] on button "Sim" at bounding box center [766, 451] width 49 height 35
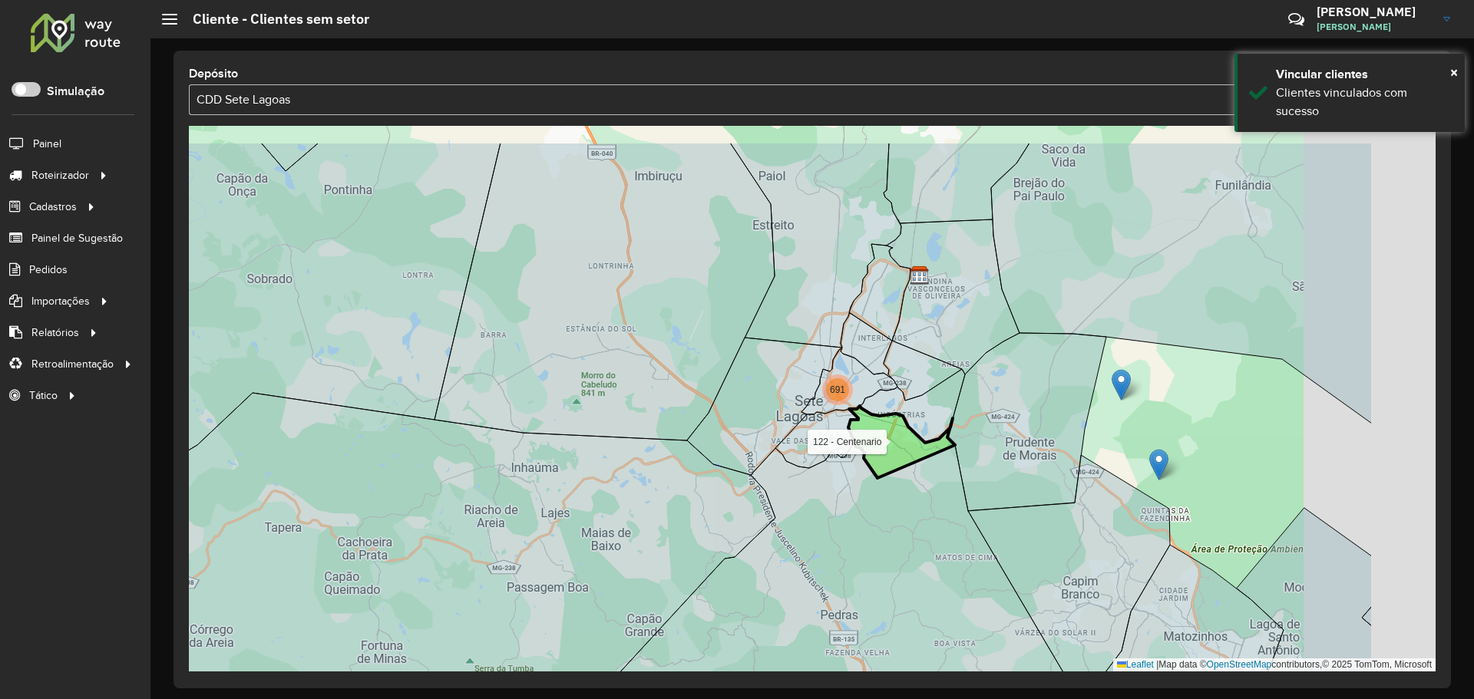
drag, startPoint x: 1063, startPoint y: 393, endPoint x: 874, endPoint y: 465, distance: 202.9
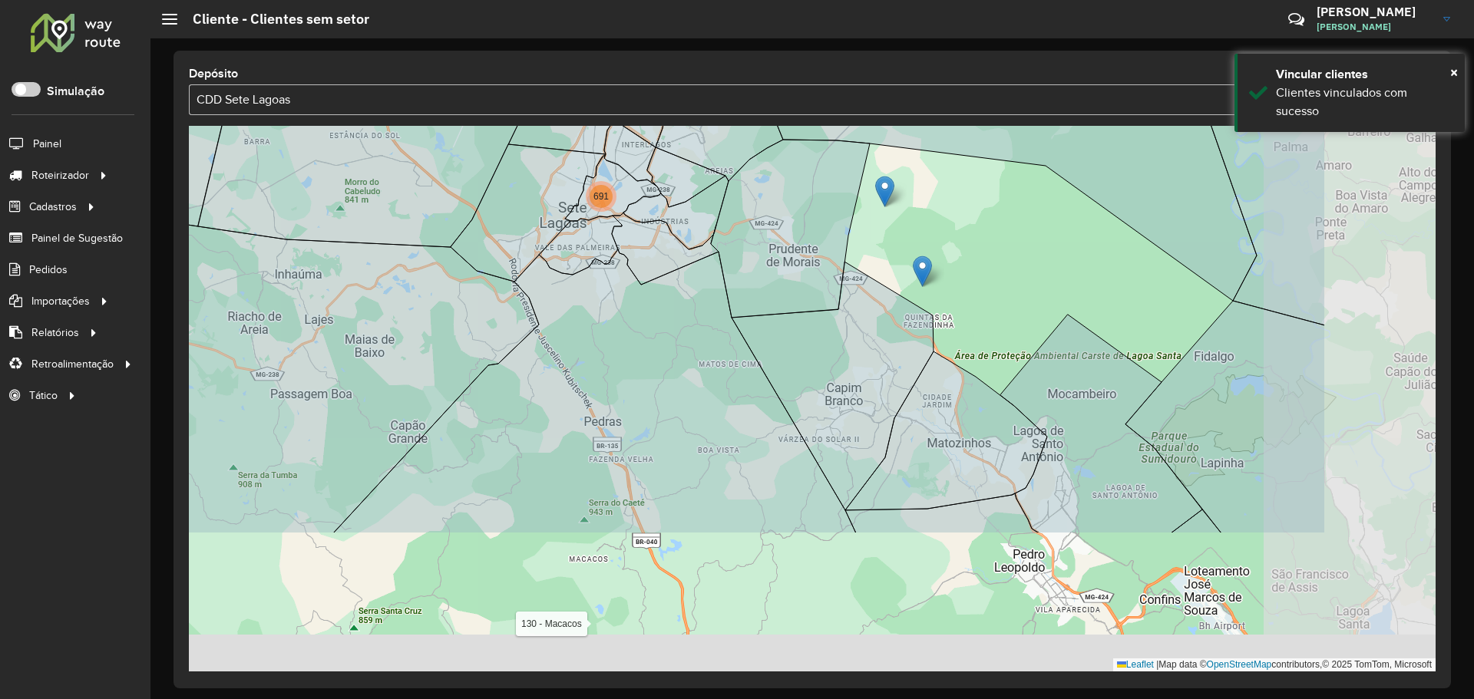
drag, startPoint x: 1195, startPoint y: 367, endPoint x: 973, endPoint y: 198, distance: 278.8
click at [973, 198] on div "2 2 691 13 20 3 5 5 4 3 19 7 21 27 16 130 - Macacos Leaflet | Map data © OpenSt…" at bounding box center [812, 399] width 1247 height 546
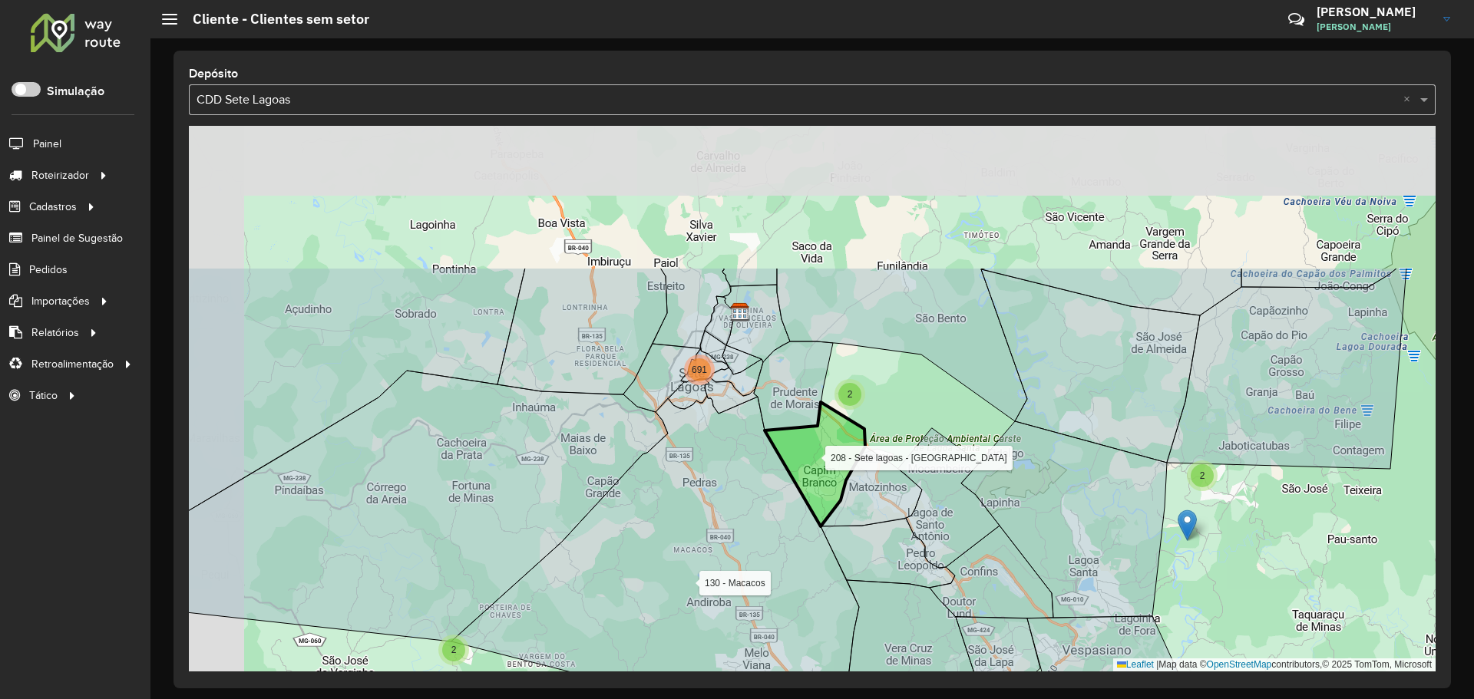
drag, startPoint x: 830, startPoint y: 464, endPoint x: 839, endPoint y: 487, distance: 24.1
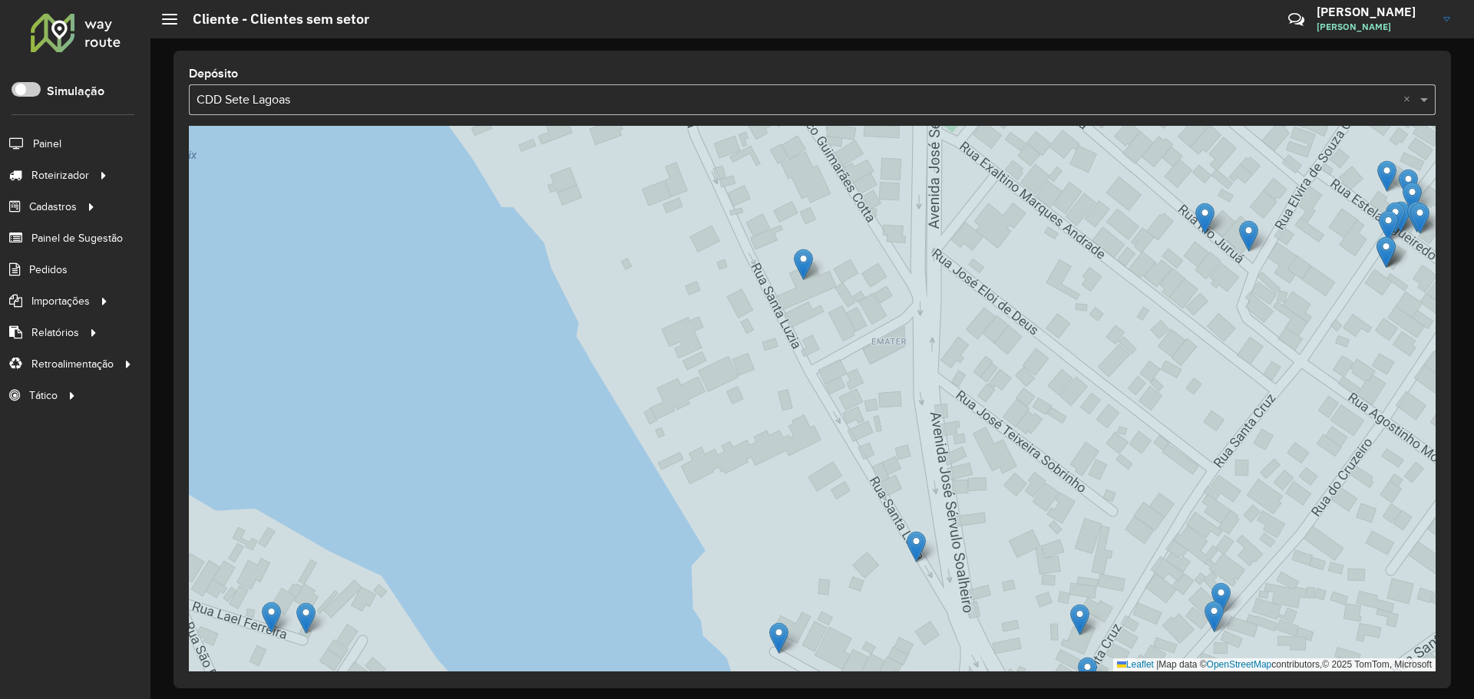
drag, startPoint x: 779, startPoint y: 332, endPoint x: 803, endPoint y: 259, distance: 76.0
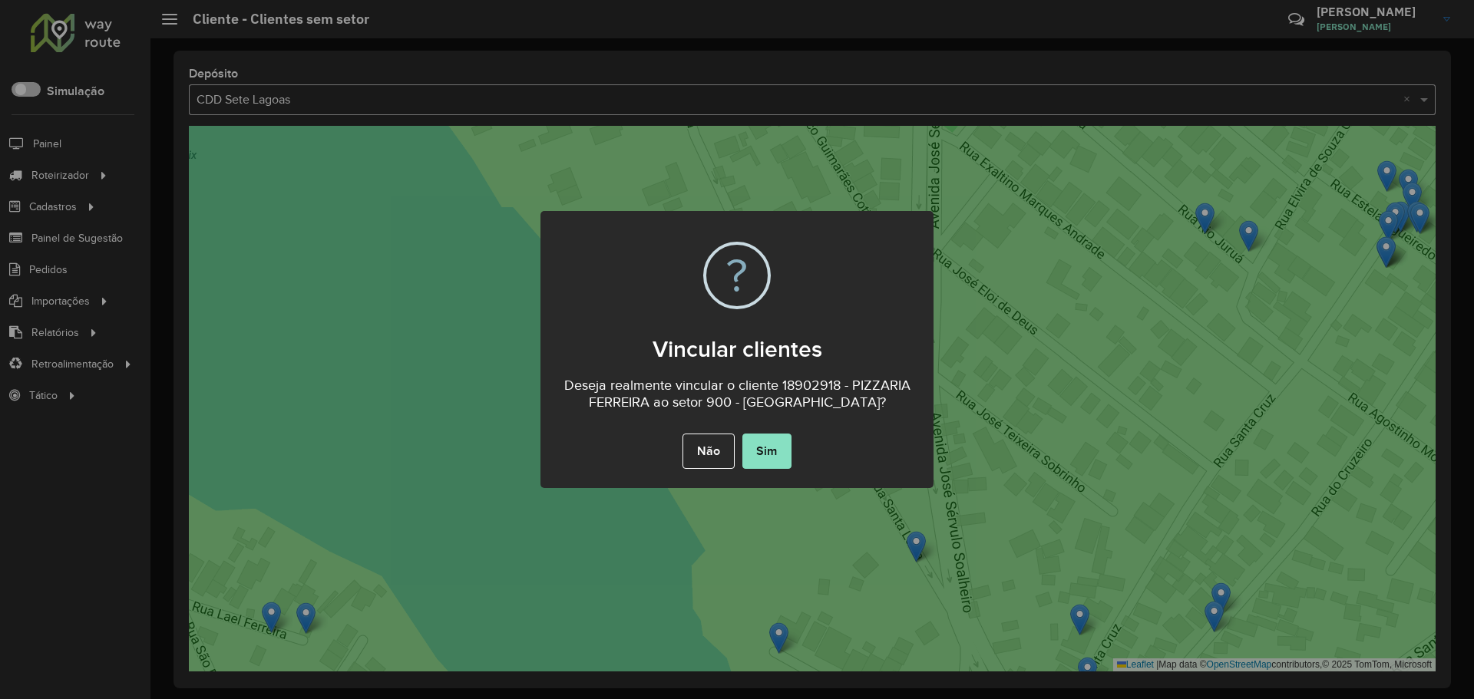
drag, startPoint x: 765, startPoint y: 456, endPoint x: 758, endPoint y: 438, distance: 19.7
click at [764, 456] on button "Sim" at bounding box center [766, 451] width 49 height 35
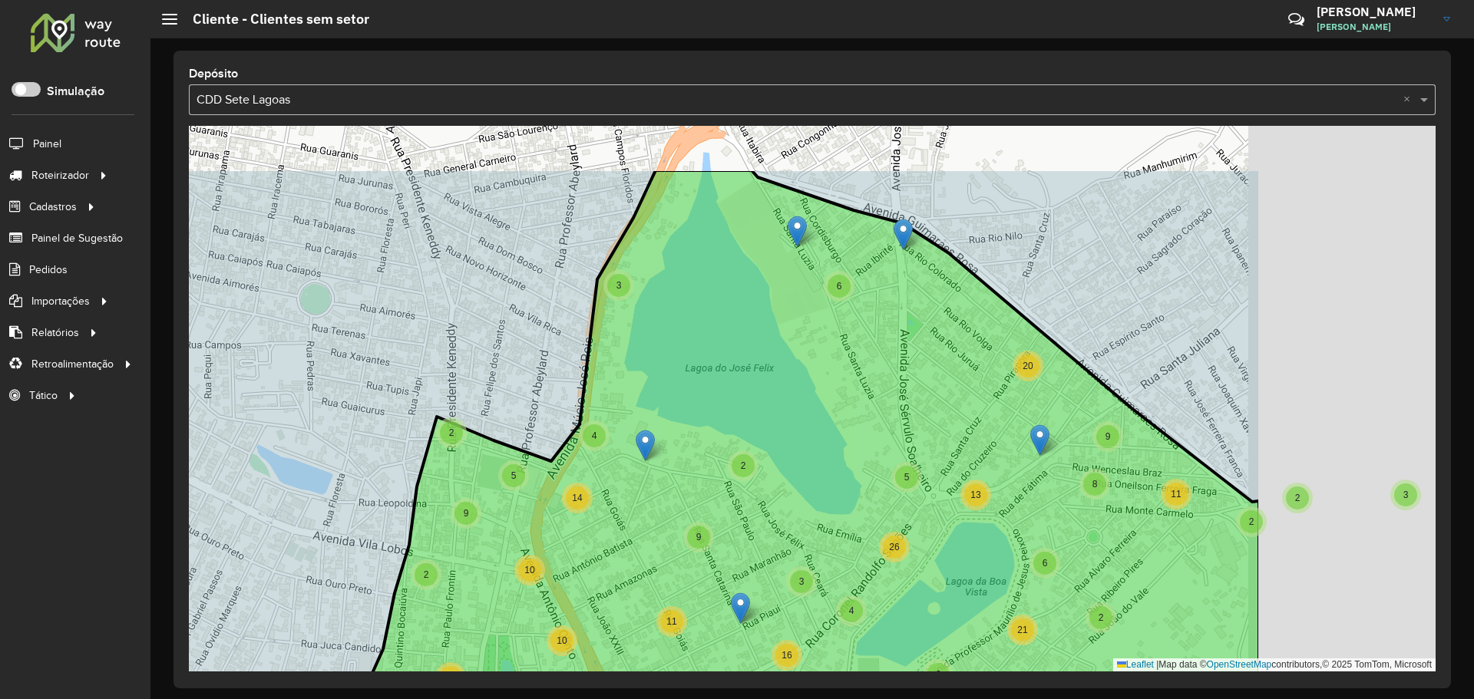
drag, startPoint x: 1037, startPoint y: 258, endPoint x: 752, endPoint y: 354, distance: 300.5
click at [752, 354] on icon at bounding box center [785, 498] width 948 height 656
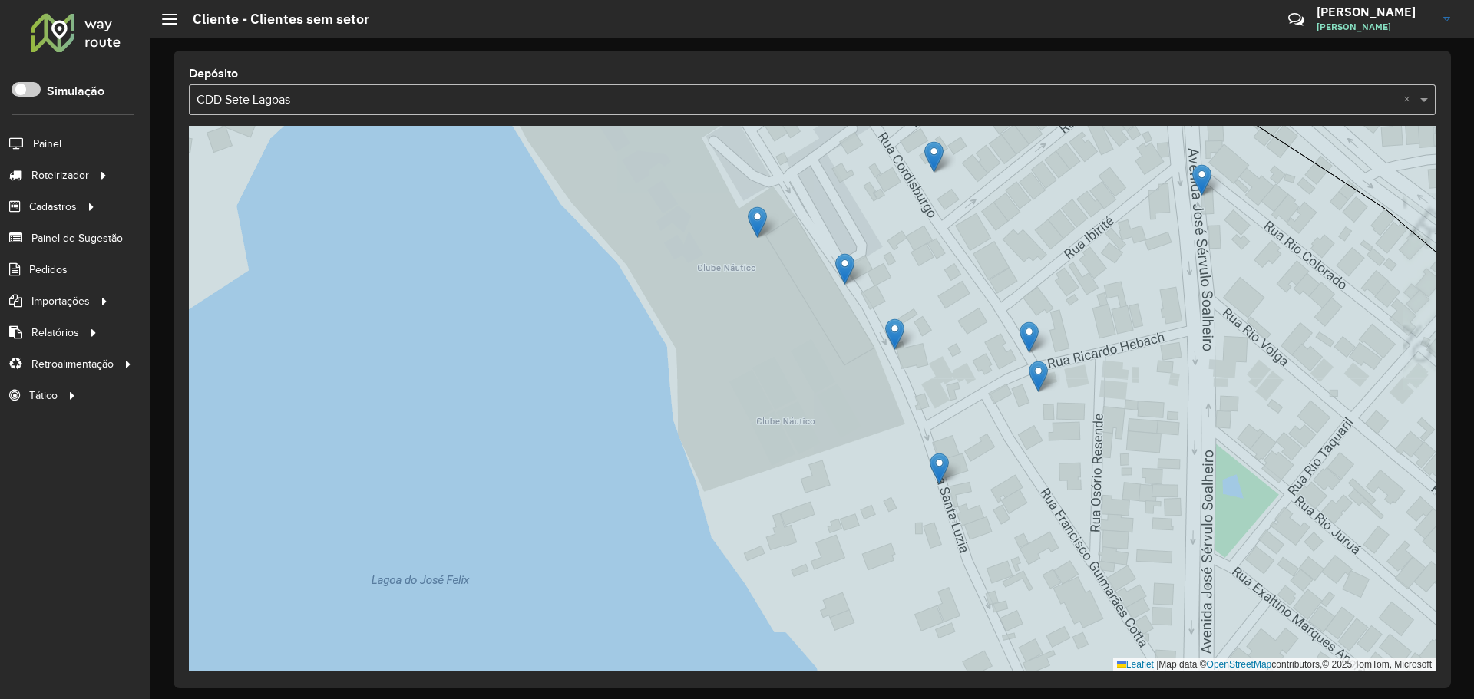
drag, startPoint x: 781, startPoint y: 164, endPoint x: 757, endPoint y: 236, distance: 76.0
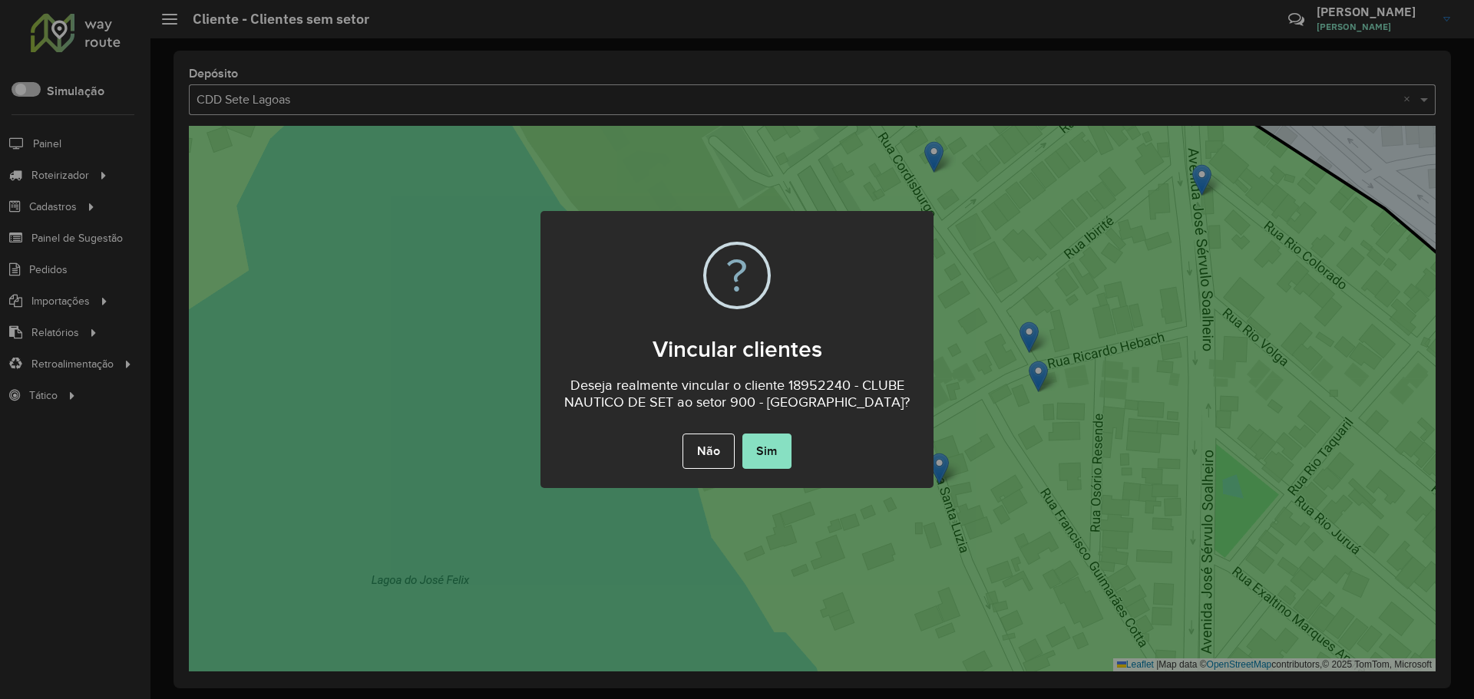
click at [765, 466] on button "Sim" at bounding box center [766, 451] width 49 height 35
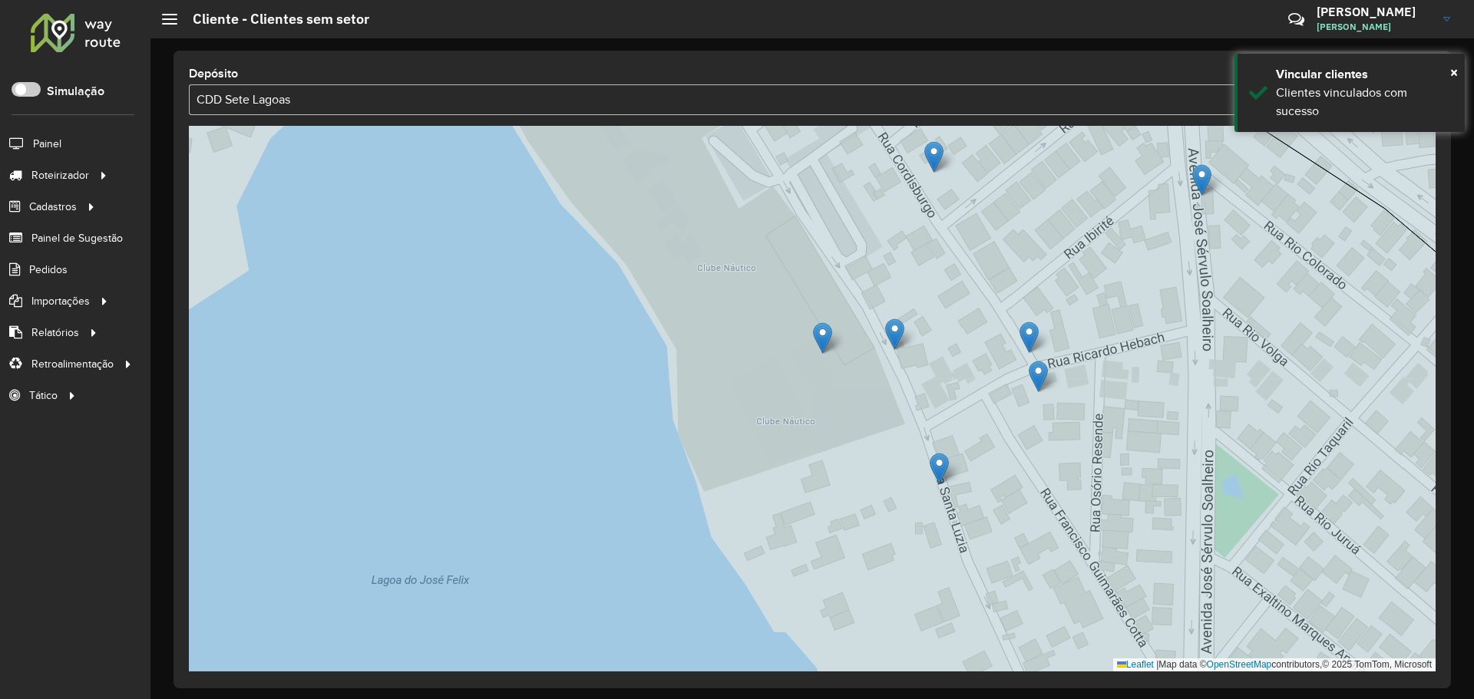
drag, startPoint x: 843, startPoint y: 261, endPoint x: 801, endPoint y: 365, distance: 111.9
drag, startPoint x: 844, startPoint y: 259, endPoint x: 846, endPoint y: 461, distance: 201.9
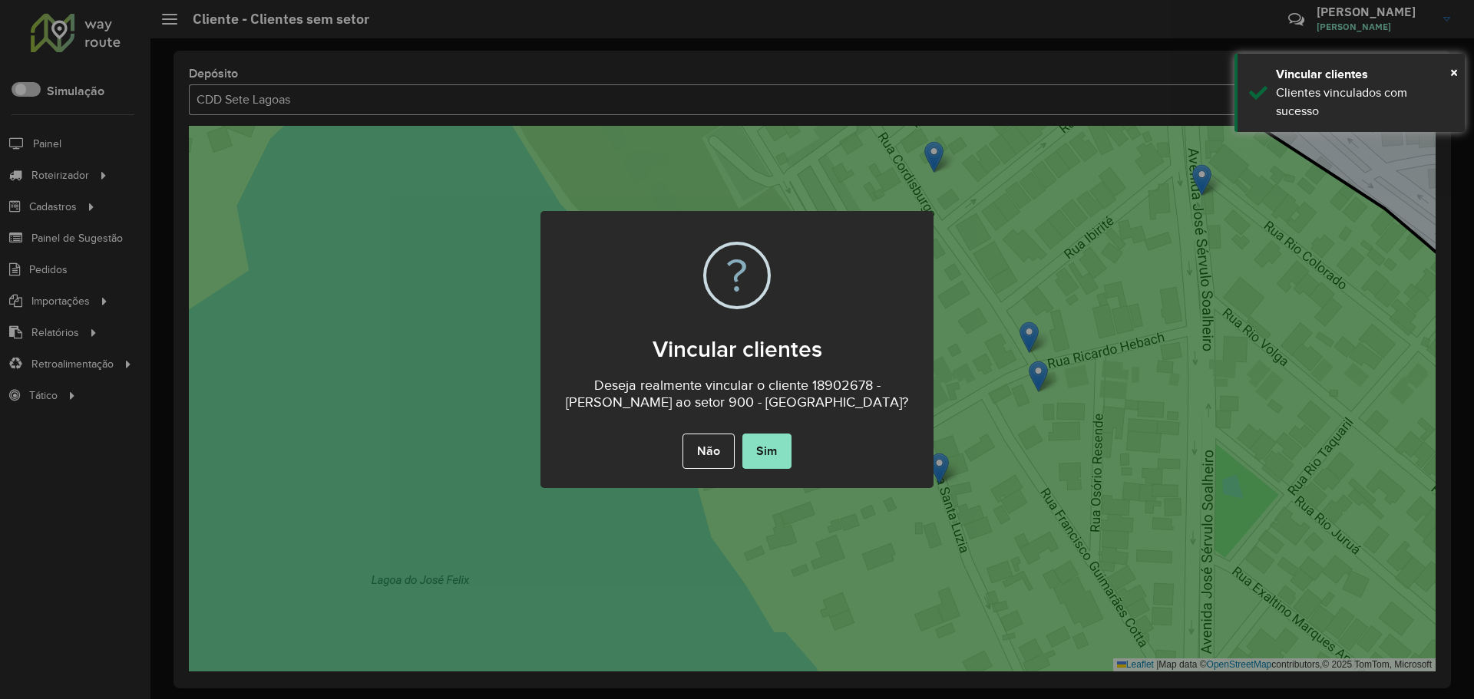
drag, startPoint x: 771, startPoint y: 448, endPoint x: 794, endPoint y: 406, distance: 48.1
click at [771, 448] on button "Sim" at bounding box center [766, 451] width 49 height 35
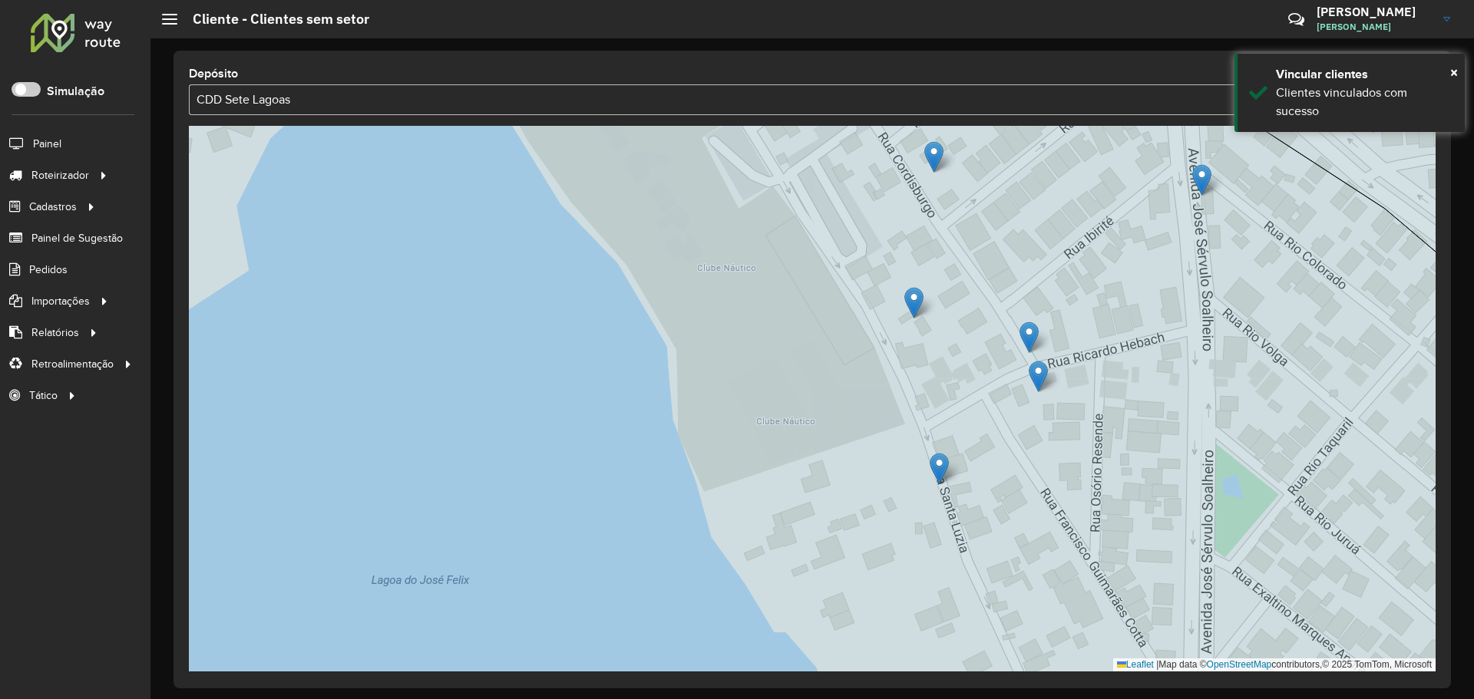
drag, startPoint x: 893, startPoint y: 338, endPoint x: 928, endPoint y: 273, distance: 74.2
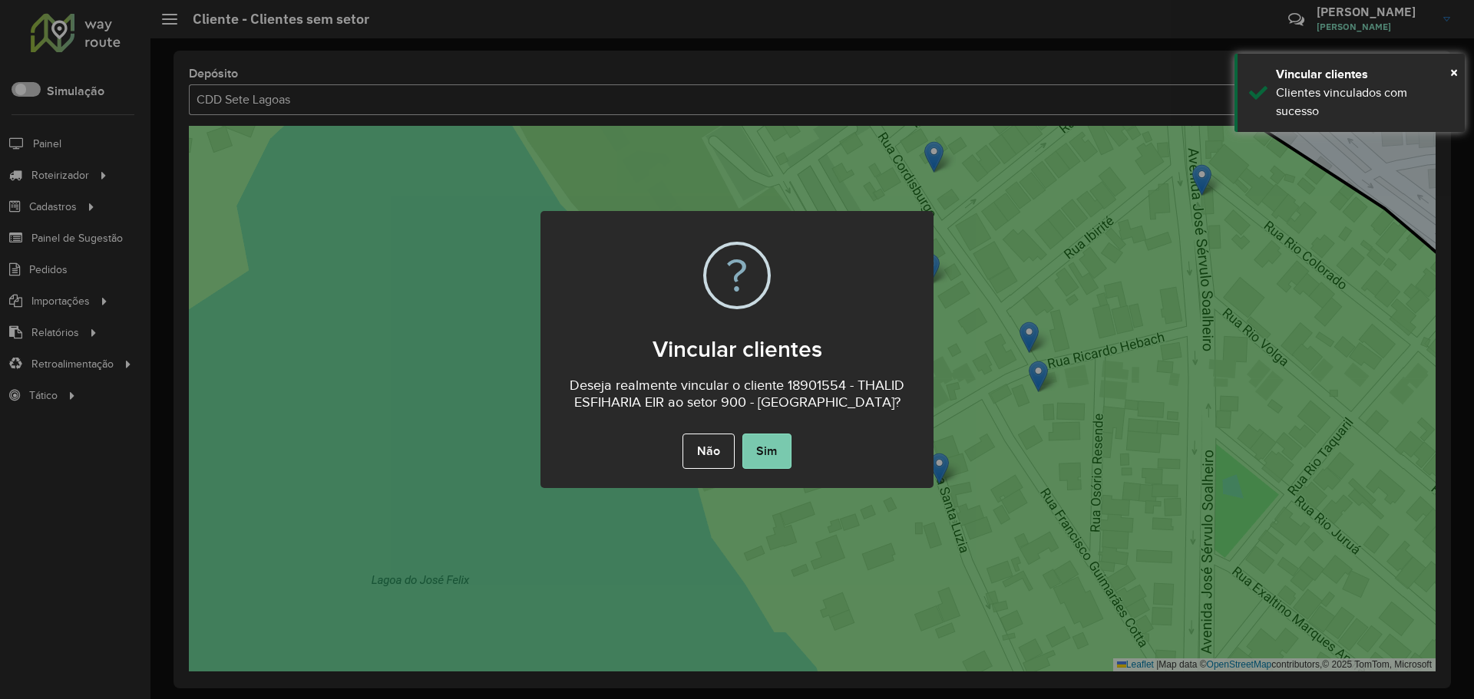
click at [767, 449] on button "Sim" at bounding box center [766, 451] width 49 height 35
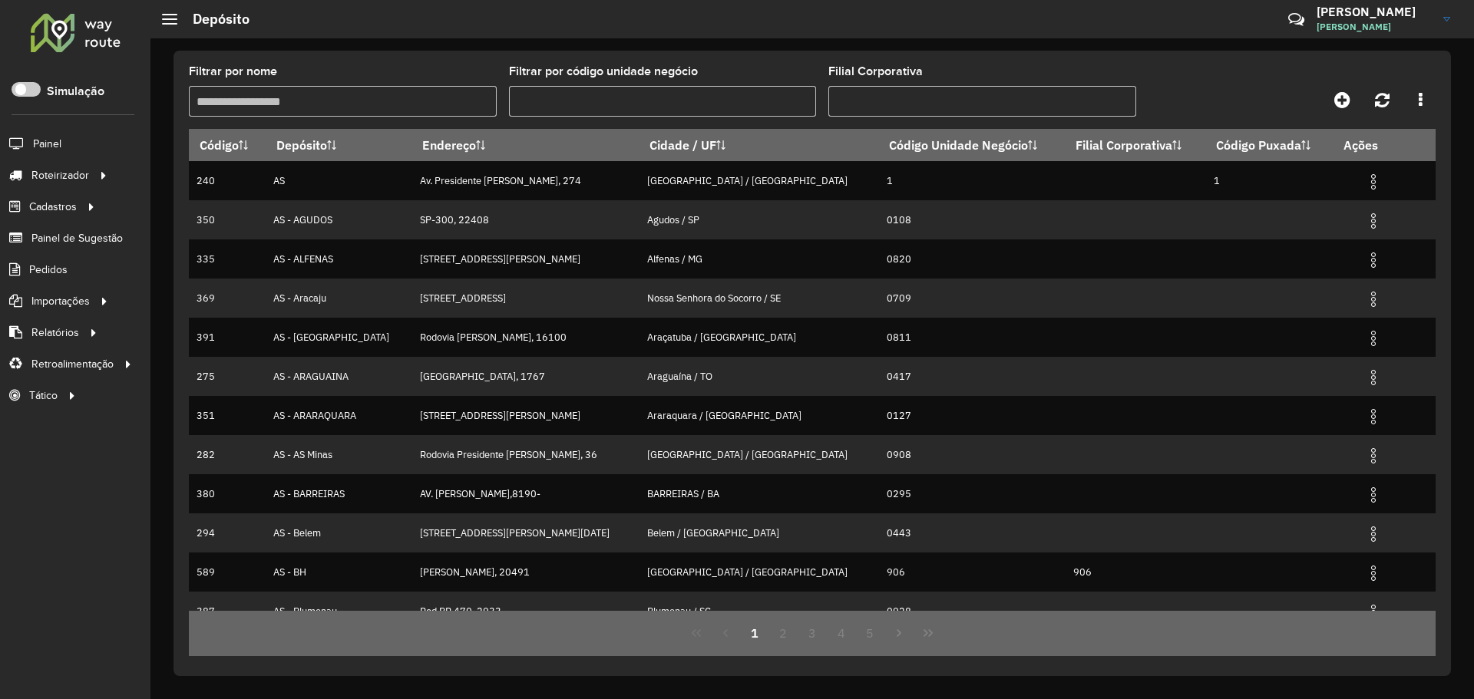
click at [455, 78] on div "Filtrar por nome" at bounding box center [343, 91] width 308 height 51
click at [407, 111] on input "Filtrar por nome" at bounding box center [343, 101] width 308 height 31
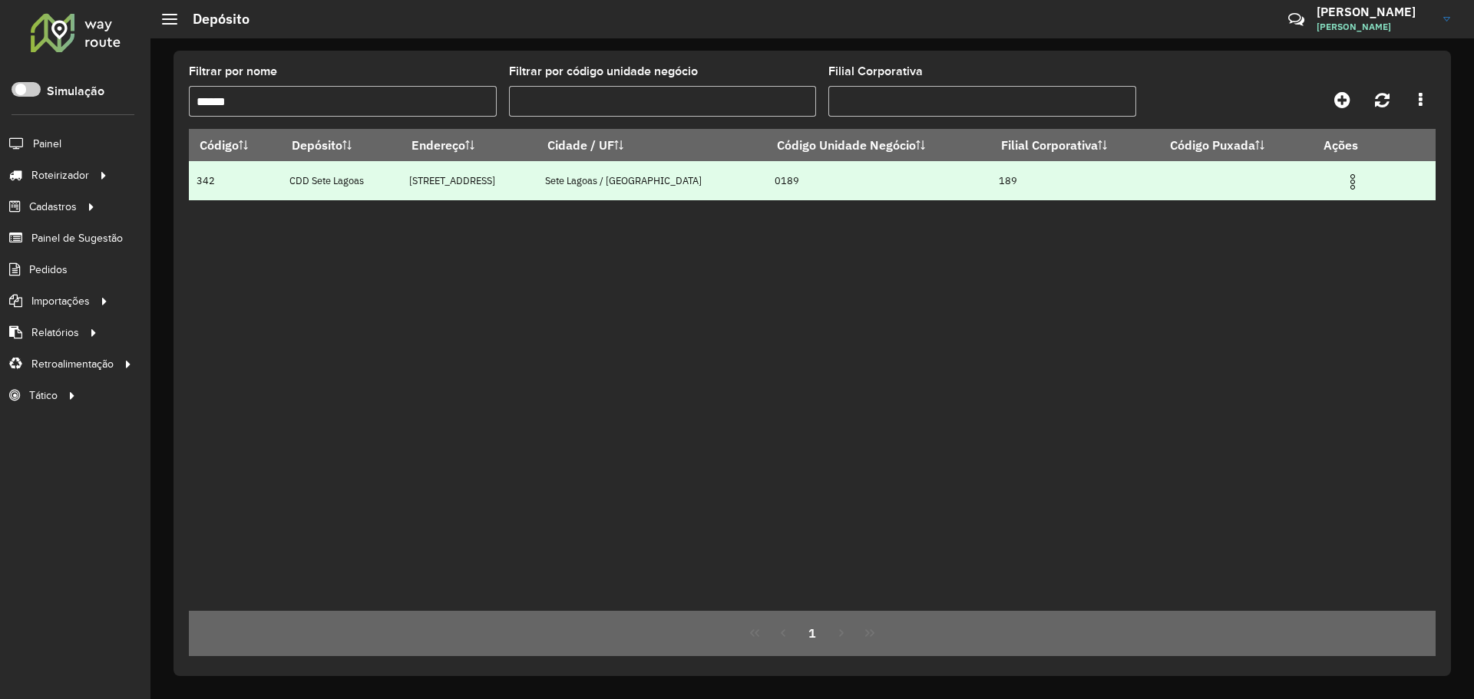
type input "******"
click at [1332, 173] on td at bounding box center [1359, 180] width 92 height 38
click at [1343, 175] on img at bounding box center [1352, 182] width 18 height 18
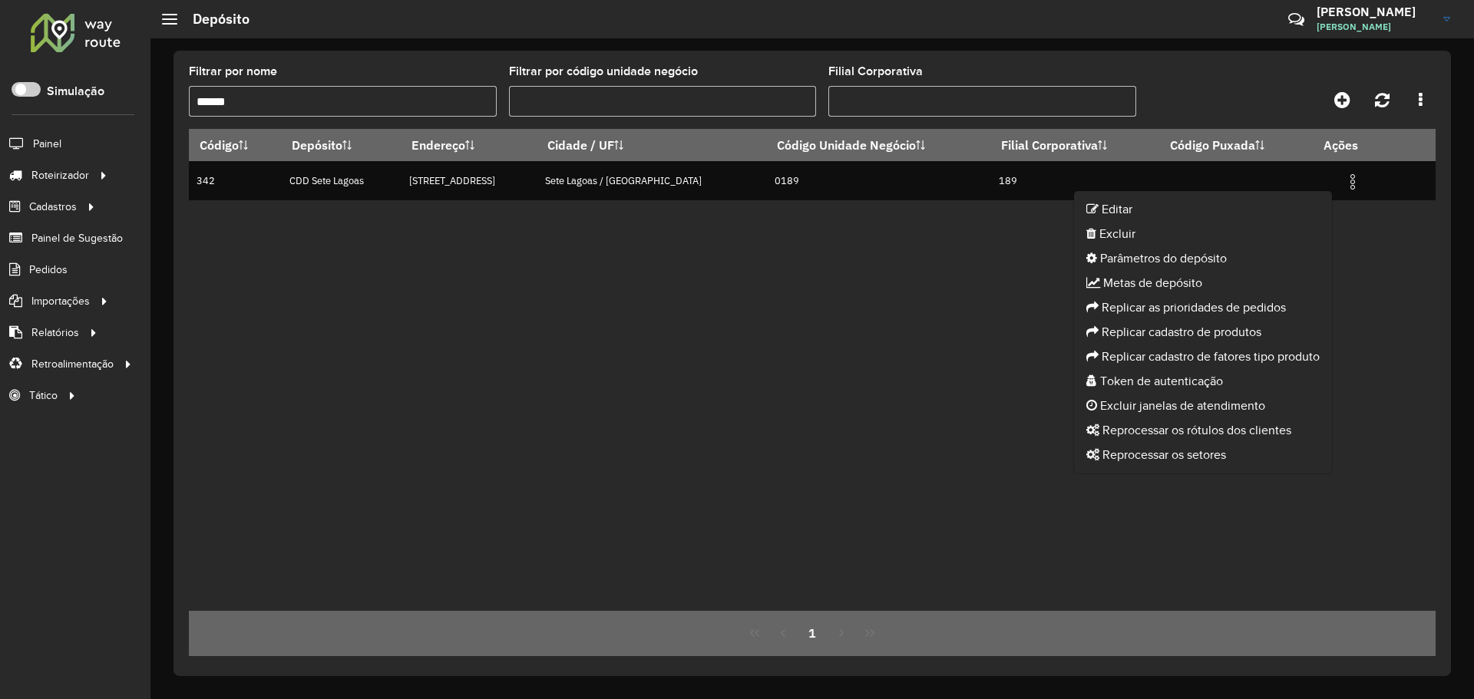
click at [939, 396] on div "Código Depósito Endereço Cidade / UF Código Unidade Negócio Filial Corporativa …" at bounding box center [812, 370] width 1247 height 482
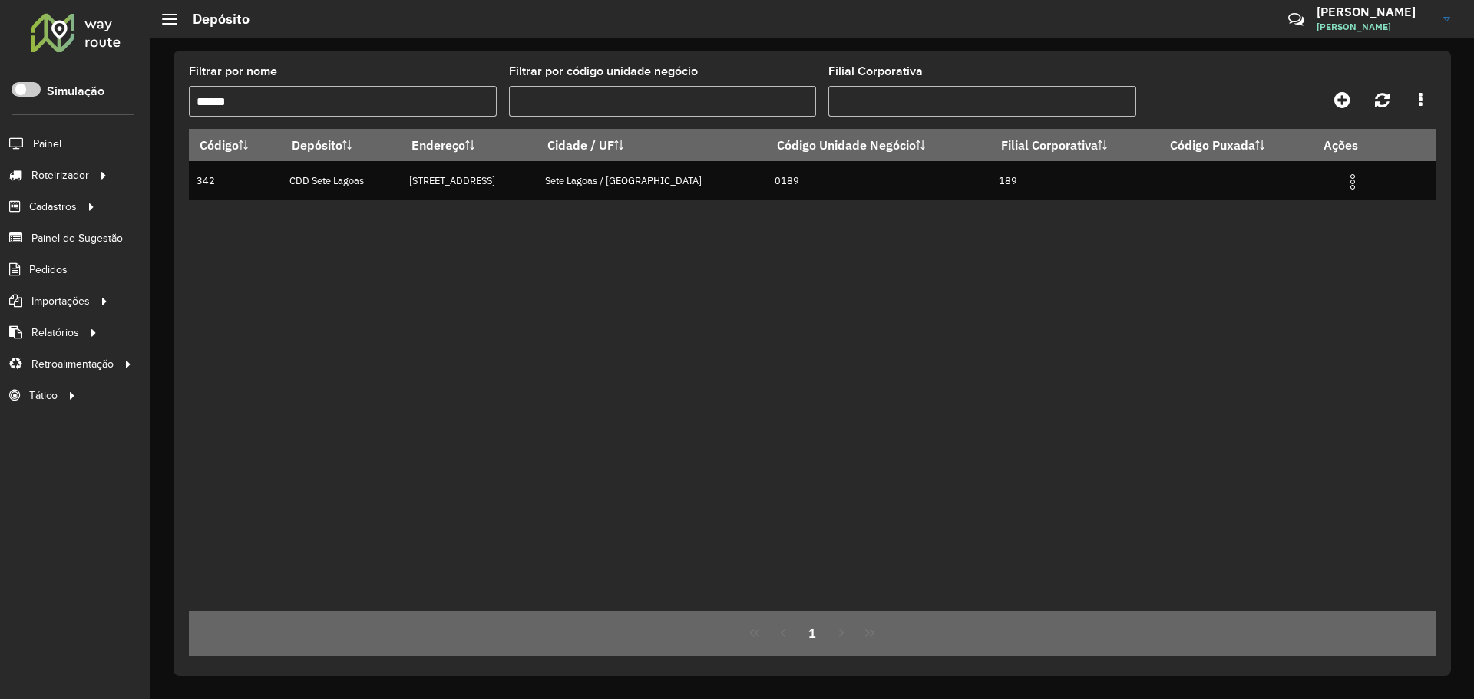
drag, startPoint x: 1202, startPoint y: 270, endPoint x: 1327, endPoint y: 220, distance: 134.3
click at [1211, 268] on div "Código Depósito Endereço Cidade / UF Código Unidade Negócio Filial Corporativa …" at bounding box center [812, 370] width 1247 height 482
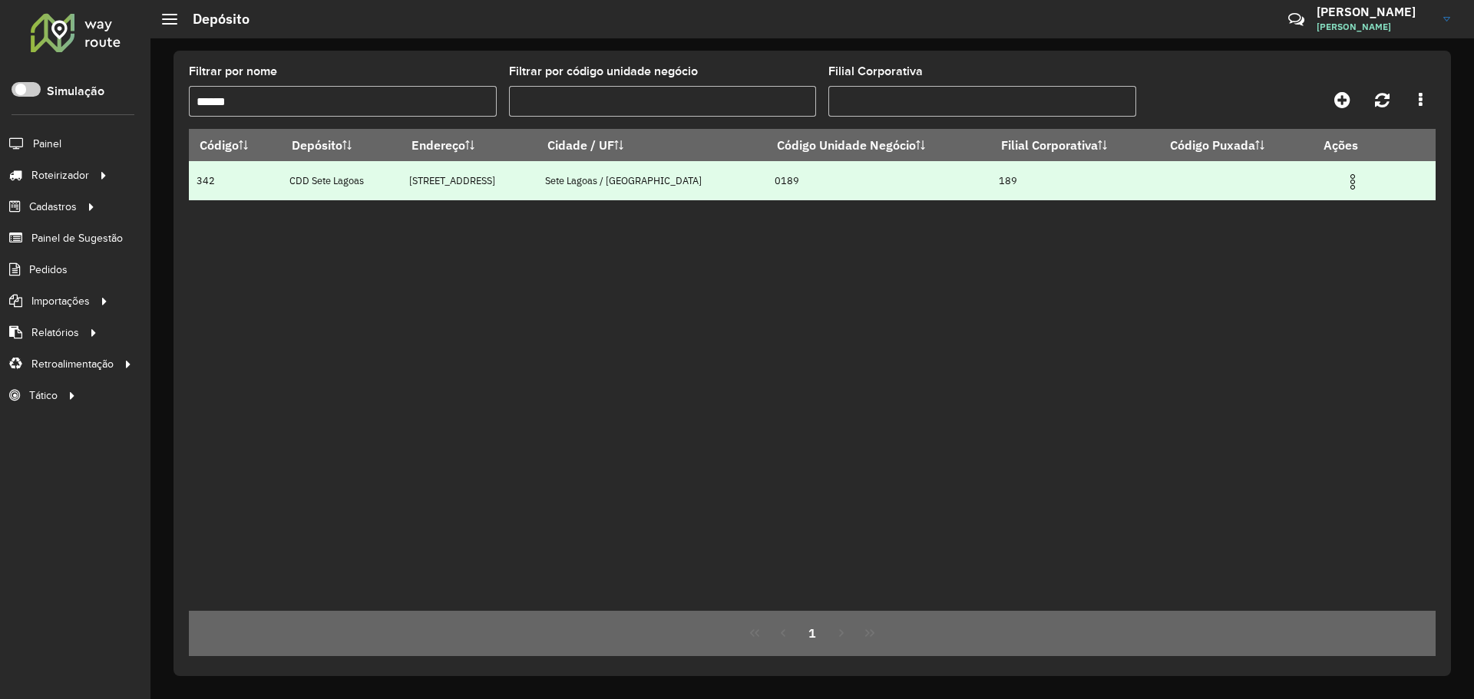
click at [1354, 180] on td at bounding box center [1359, 180] width 92 height 38
click at [1343, 180] on img at bounding box center [1352, 182] width 18 height 18
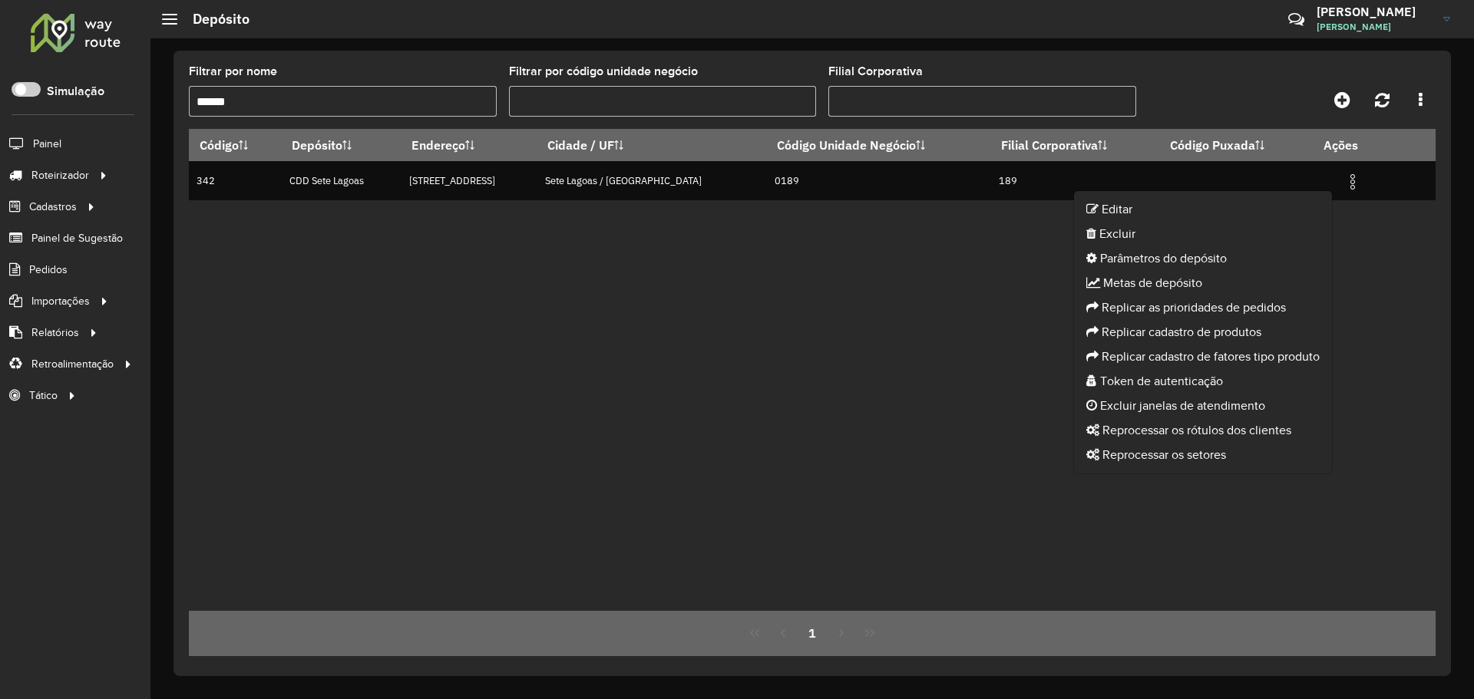
click at [898, 425] on div "Código Depósito Endereço Cidade / UF Código Unidade Negócio Filial Corporativa …" at bounding box center [812, 370] width 1247 height 482
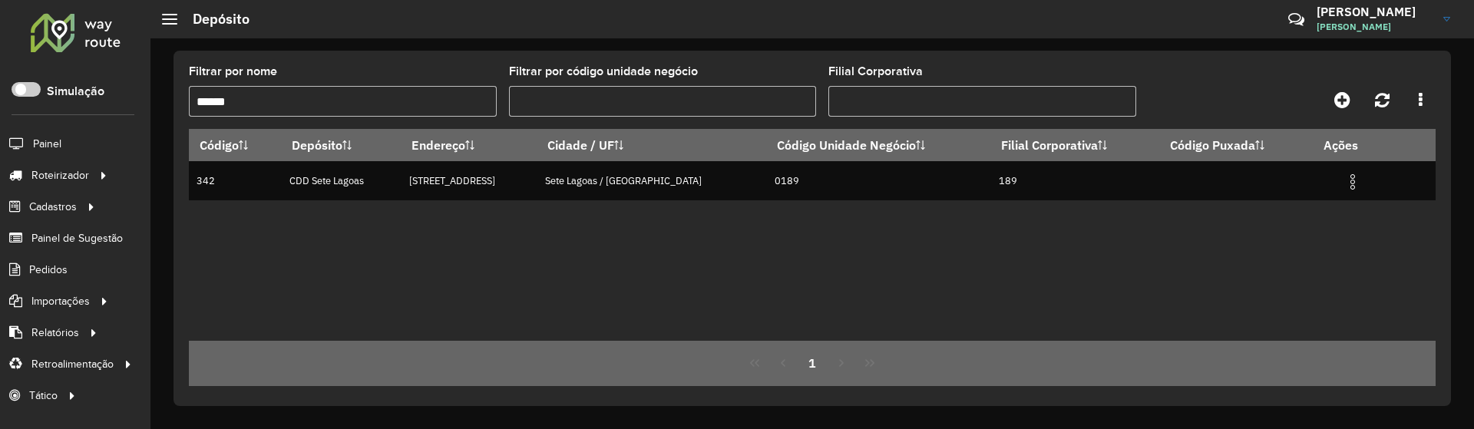
click at [994, 243] on div "Código Depósito Endereço Cidade / UF Código Unidade Negócio Filial Corporativa …" at bounding box center [812, 235] width 1247 height 212
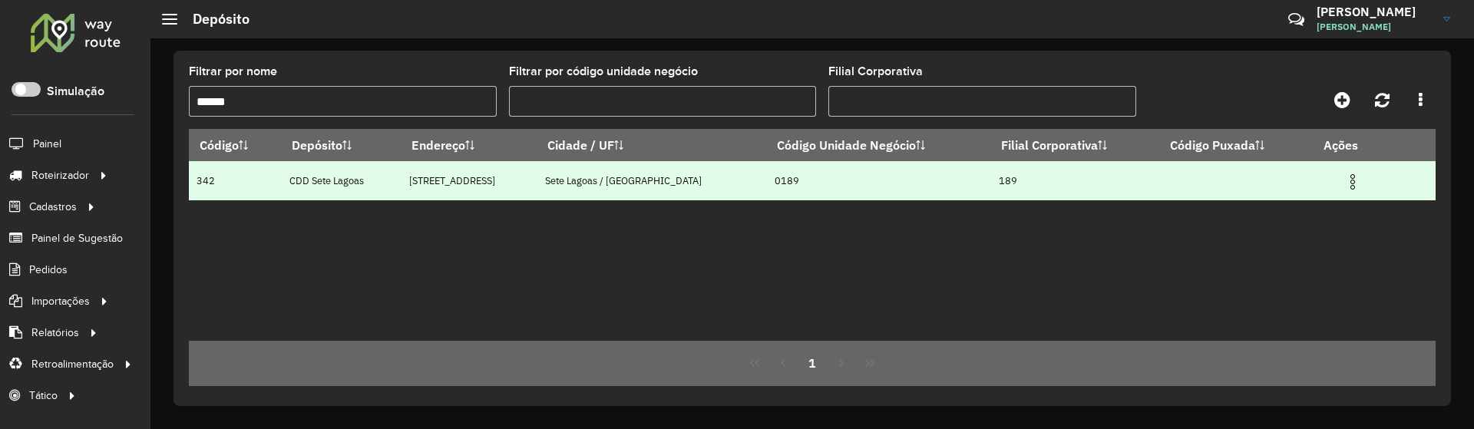
click at [1343, 177] on img at bounding box center [1352, 182] width 18 height 18
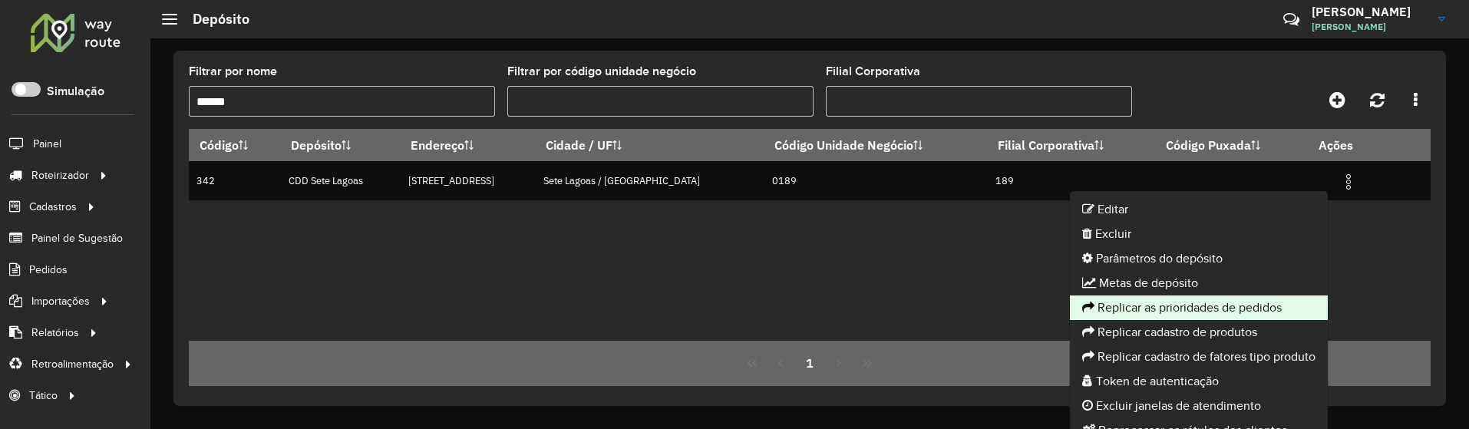
scroll to position [45, 0]
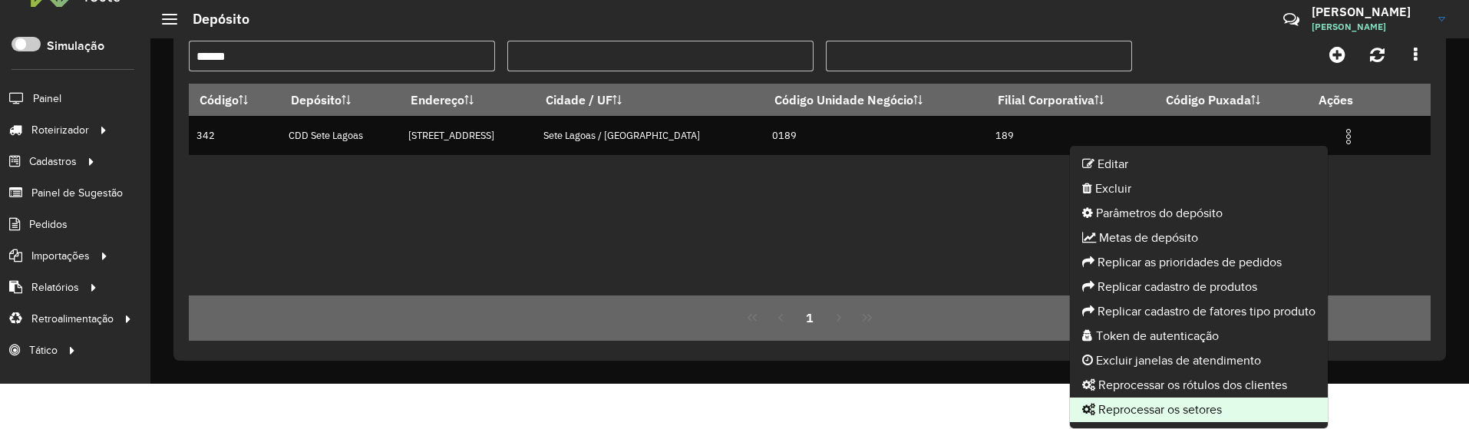
click at [1205, 408] on li "Reprocessar os setores" at bounding box center [1199, 410] width 258 height 25
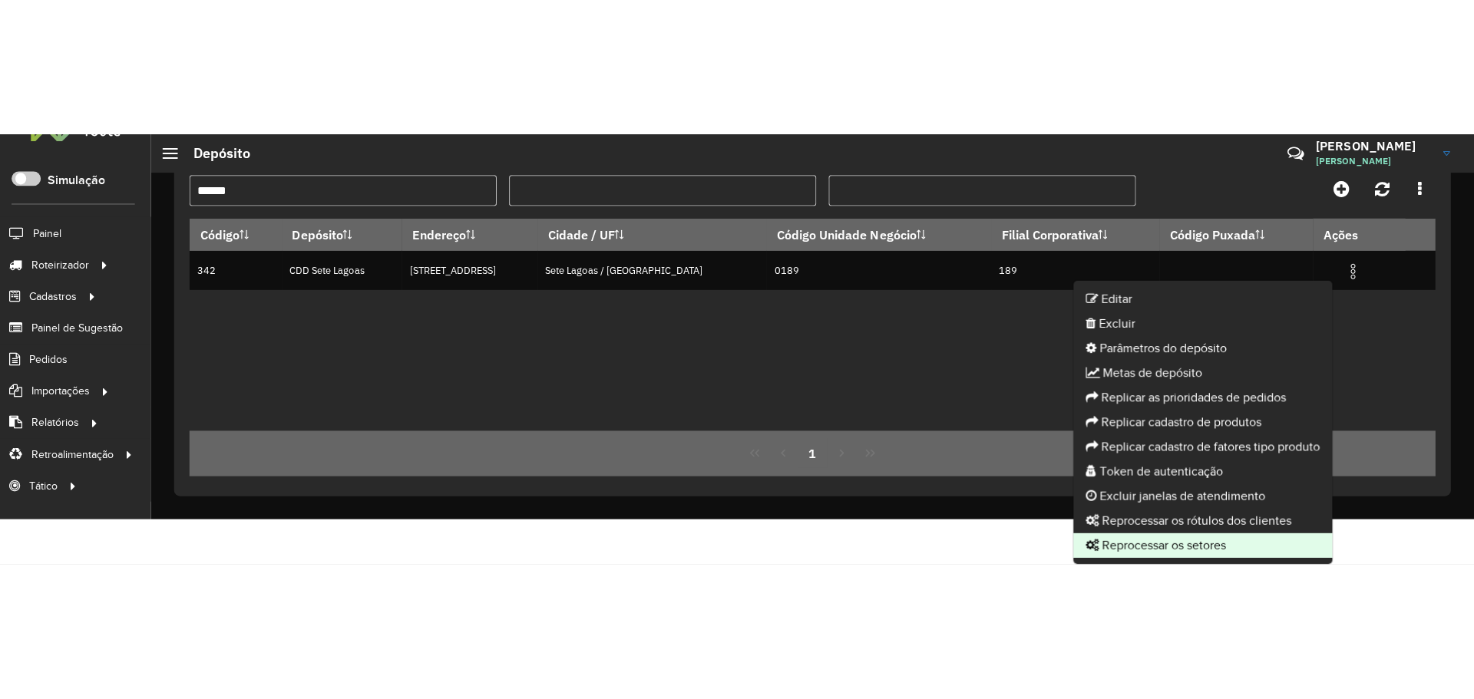
scroll to position [0, 0]
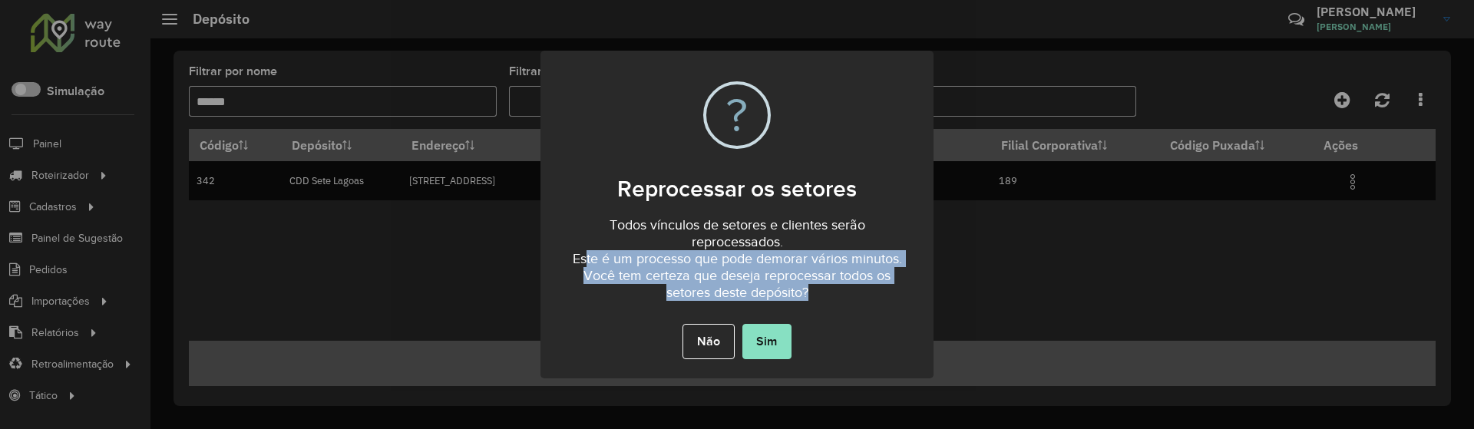
drag, startPoint x: 587, startPoint y: 251, endPoint x: 868, endPoint y: 298, distance: 284.9
click at [868, 298] on div "Todos vínculos de setores e clientes serão reprocessados. Este é um processo qu…" at bounding box center [736, 254] width 393 height 102
click at [866, 299] on div "Todos vínculos de setores e clientes serão reprocessados. Este é um processo qu…" at bounding box center [736, 254] width 393 height 102
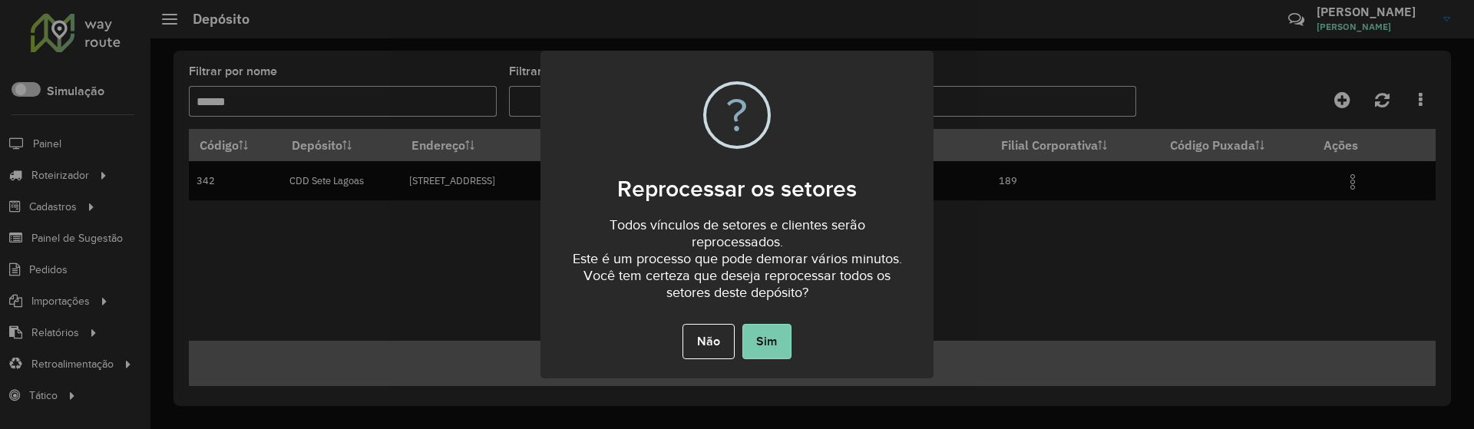
click at [774, 339] on button "Sim" at bounding box center [766, 341] width 49 height 35
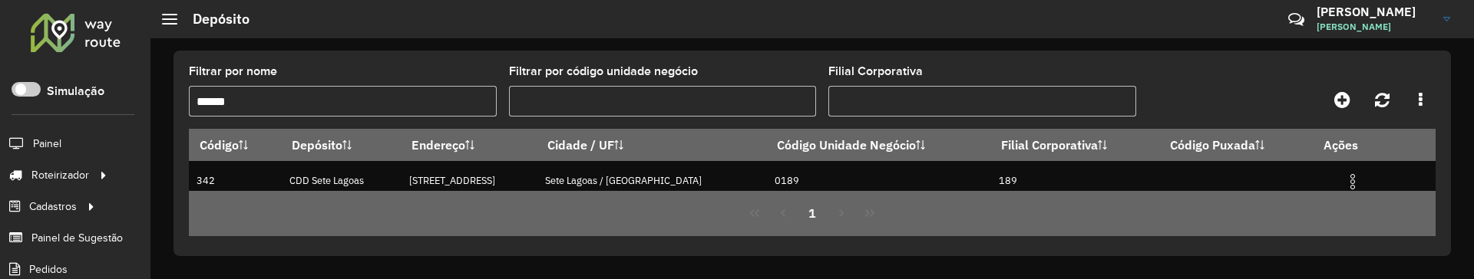
click at [836, 45] on div "Filtrar por nome ****** Filtrar por código unidade negócio Filial Corporativa C…" at bounding box center [812, 158] width 1324 height 241
click at [807, 30] on hb-header "Depósito Críticas? Dúvidas? Elogios? Sugestões? Entre em contato conosco! [PERS…" at bounding box center [812, 19] width 1324 height 38
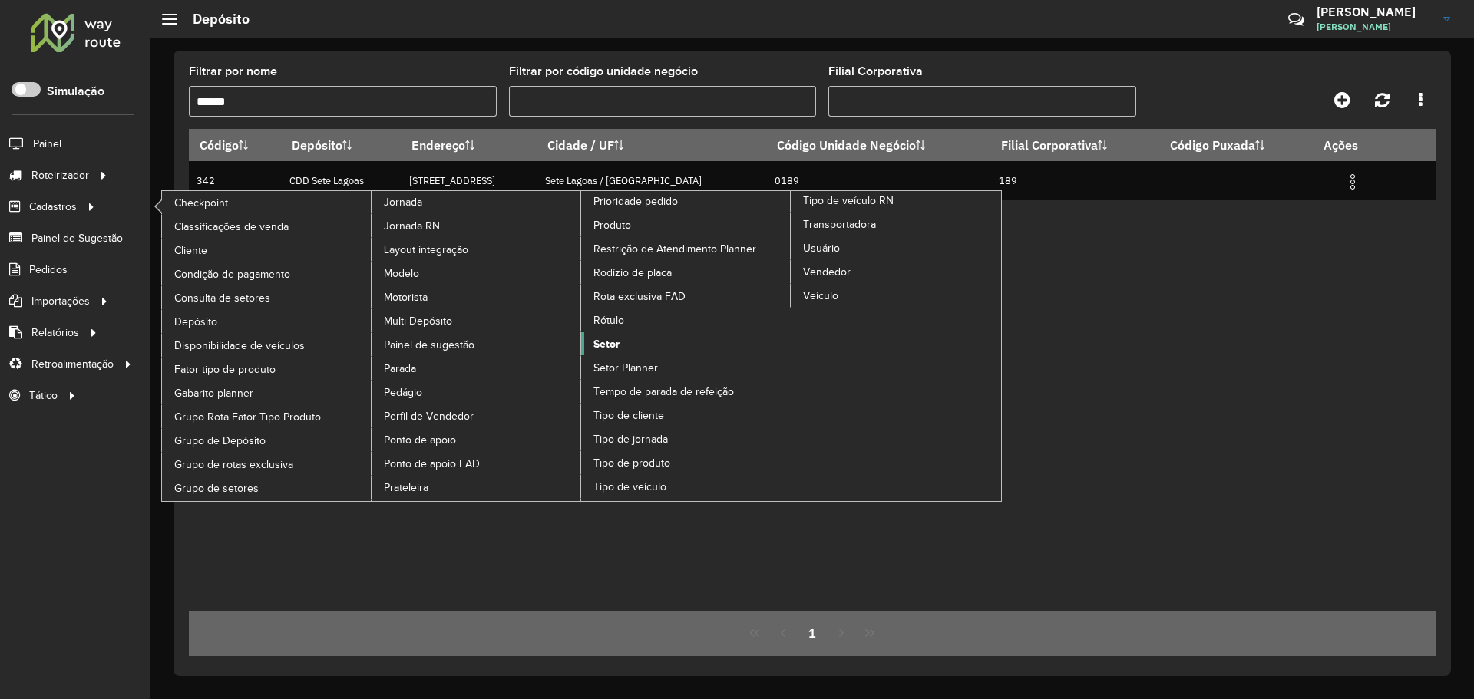
click at [616, 339] on span "Setor" at bounding box center [606, 344] width 26 height 16
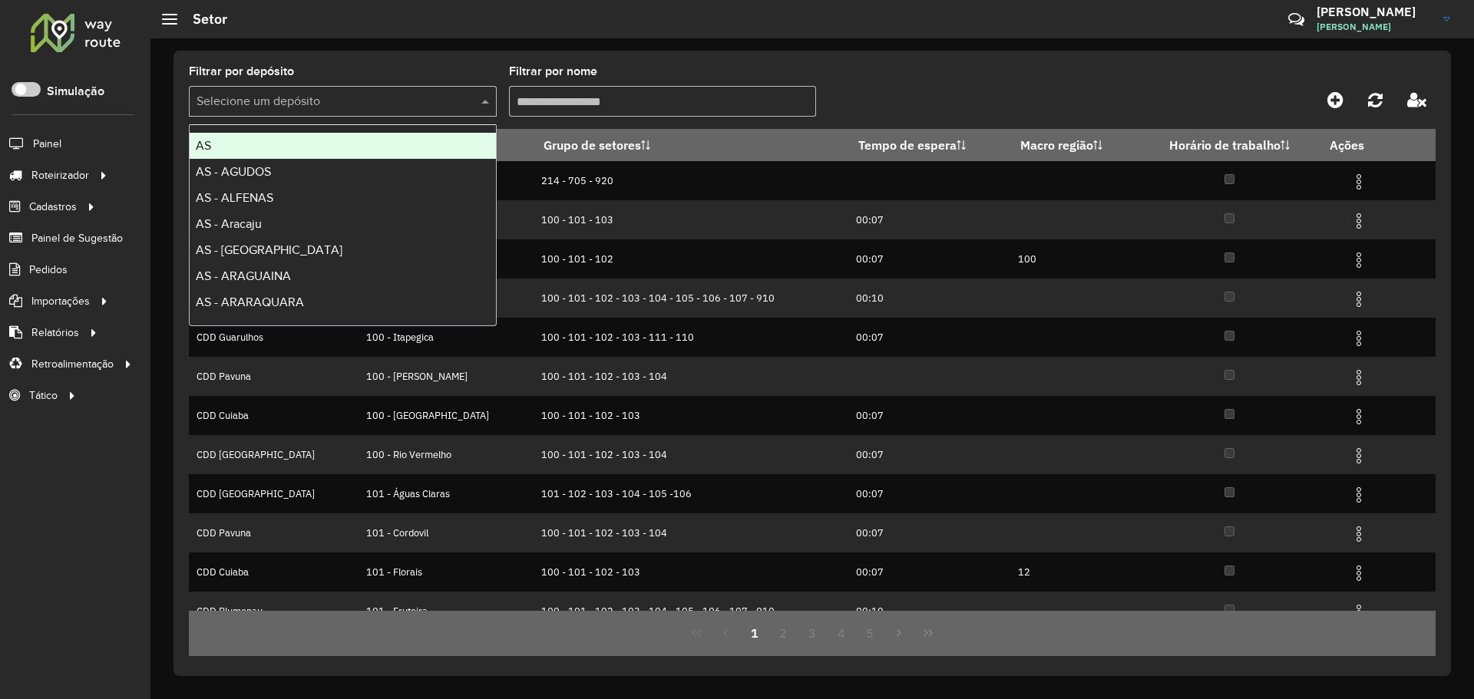
click at [363, 106] on input "text" at bounding box center [328, 102] width 262 height 18
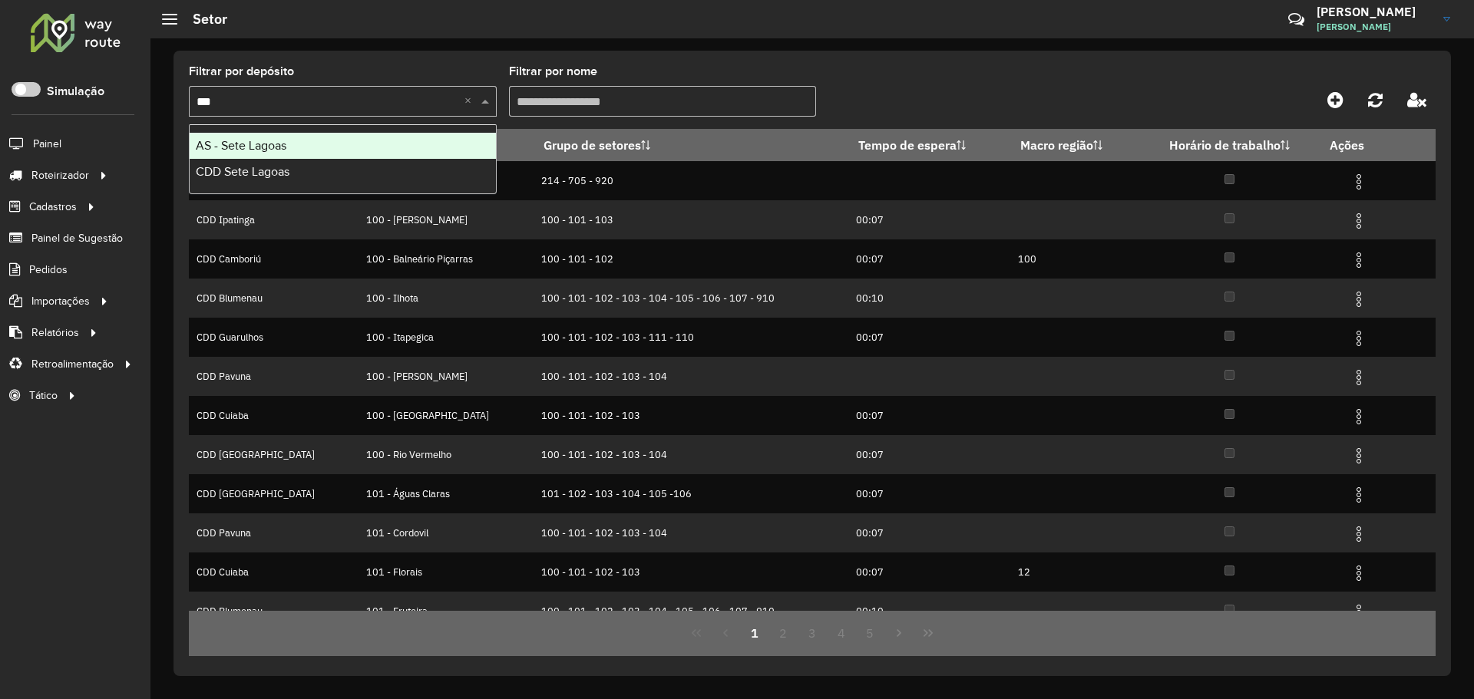
type input "****"
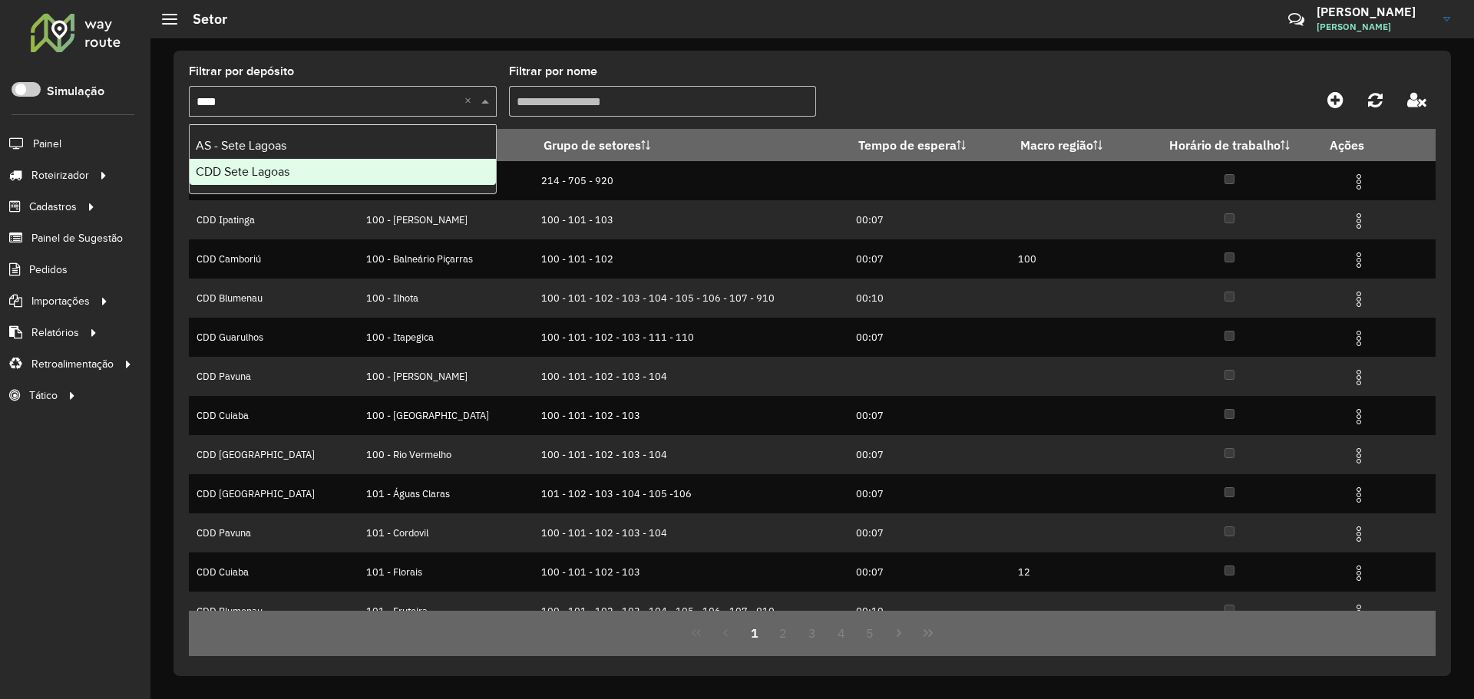
click at [316, 171] on div "CDD Sete Lagoas" at bounding box center [343, 172] width 306 height 26
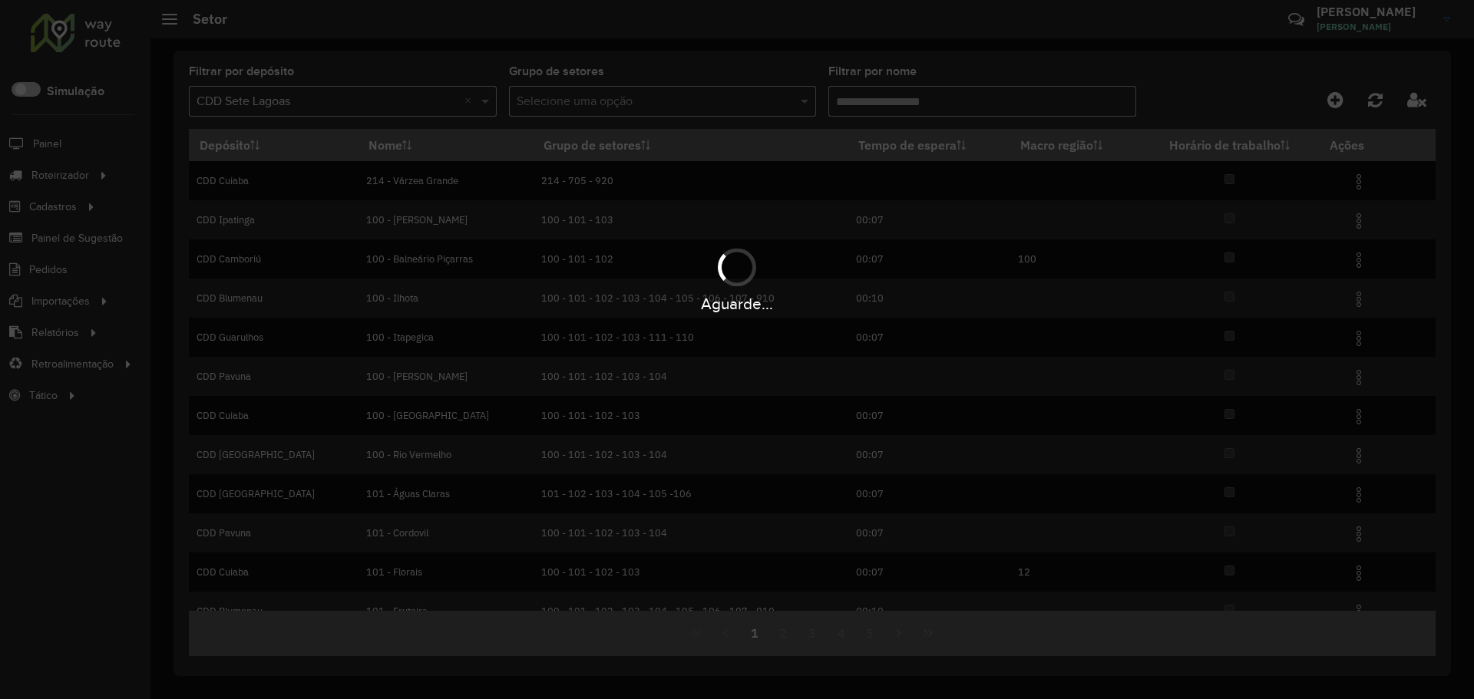
click at [884, 104] on div "Aguarde..." at bounding box center [737, 349] width 1474 height 699
click at [887, 103] on hb-app "Aguarde... Pop-up bloqueado! Seu navegador bloqueou automáticamente a abertura …" at bounding box center [737, 349] width 1474 height 699
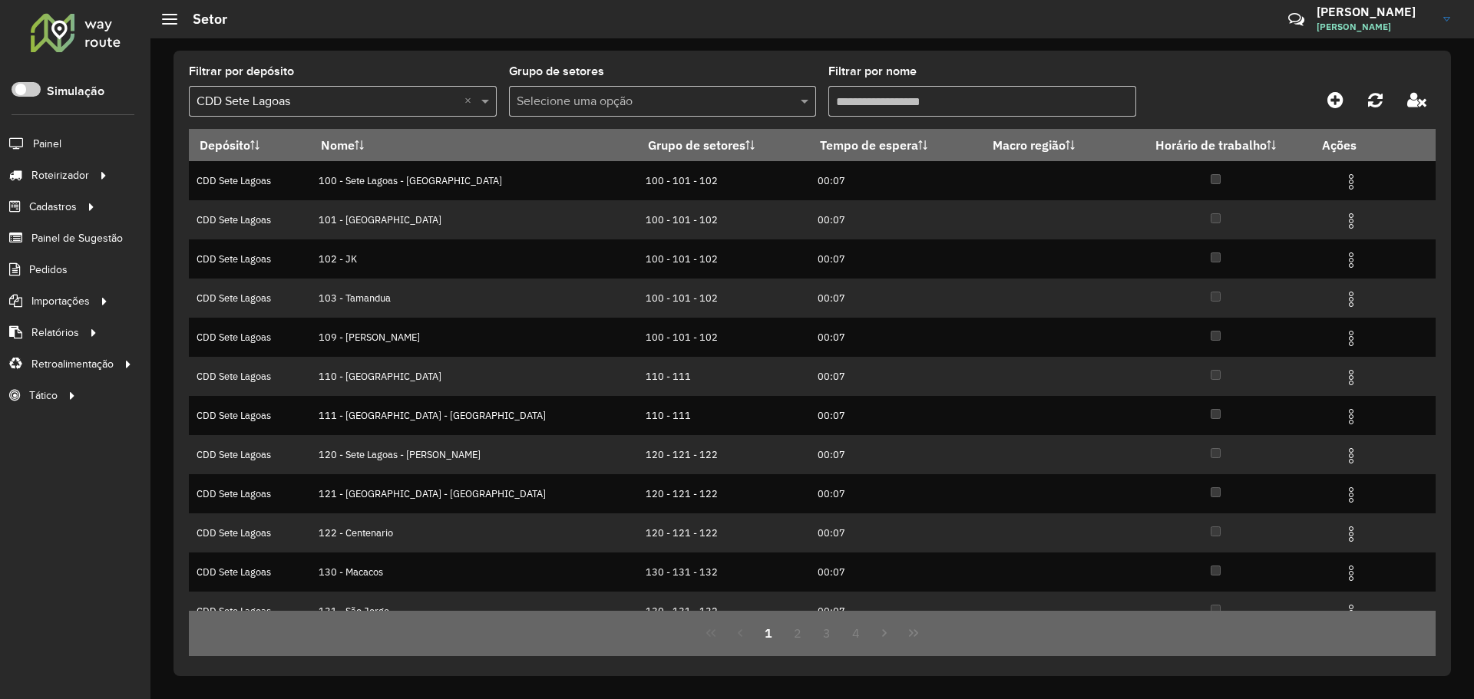
click at [891, 101] on input "Filtrar por nome" at bounding box center [982, 101] width 308 height 31
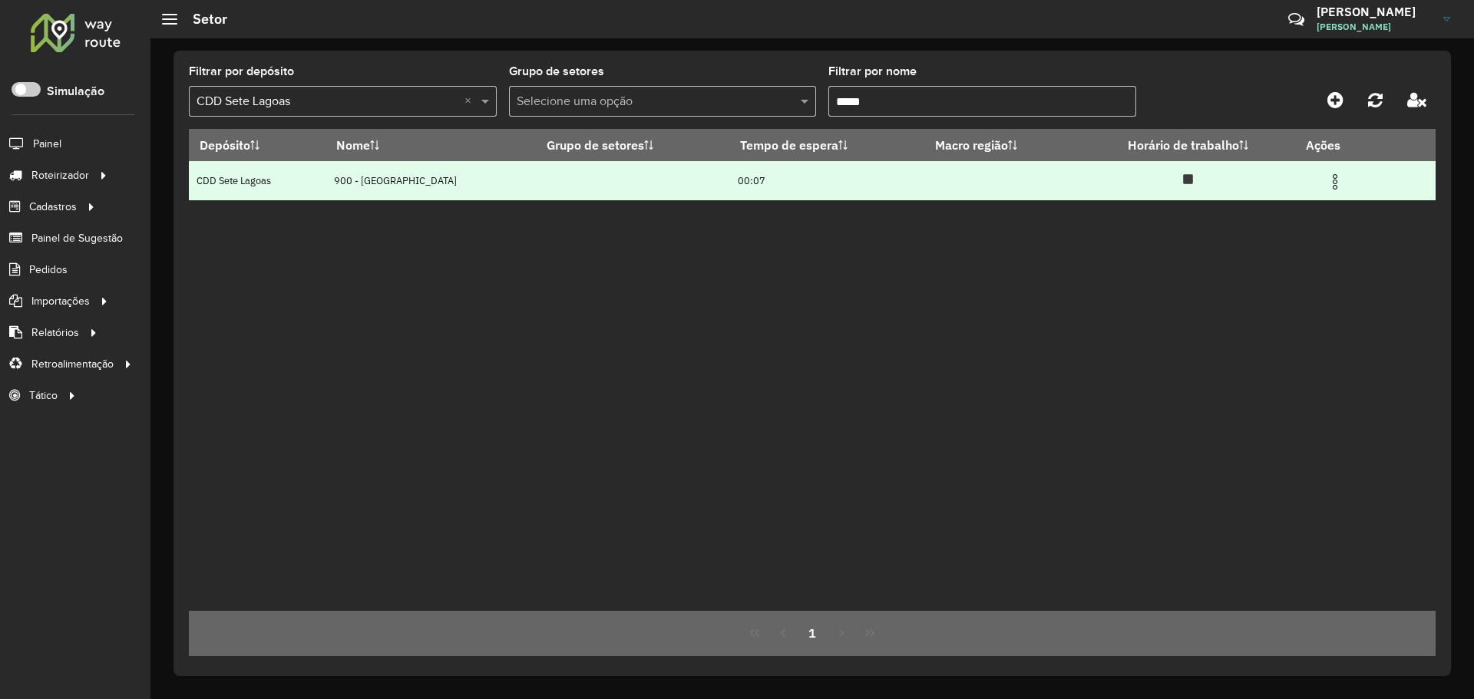
type input "*****"
click at [1333, 187] on img at bounding box center [1335, 182] width 18 height 18
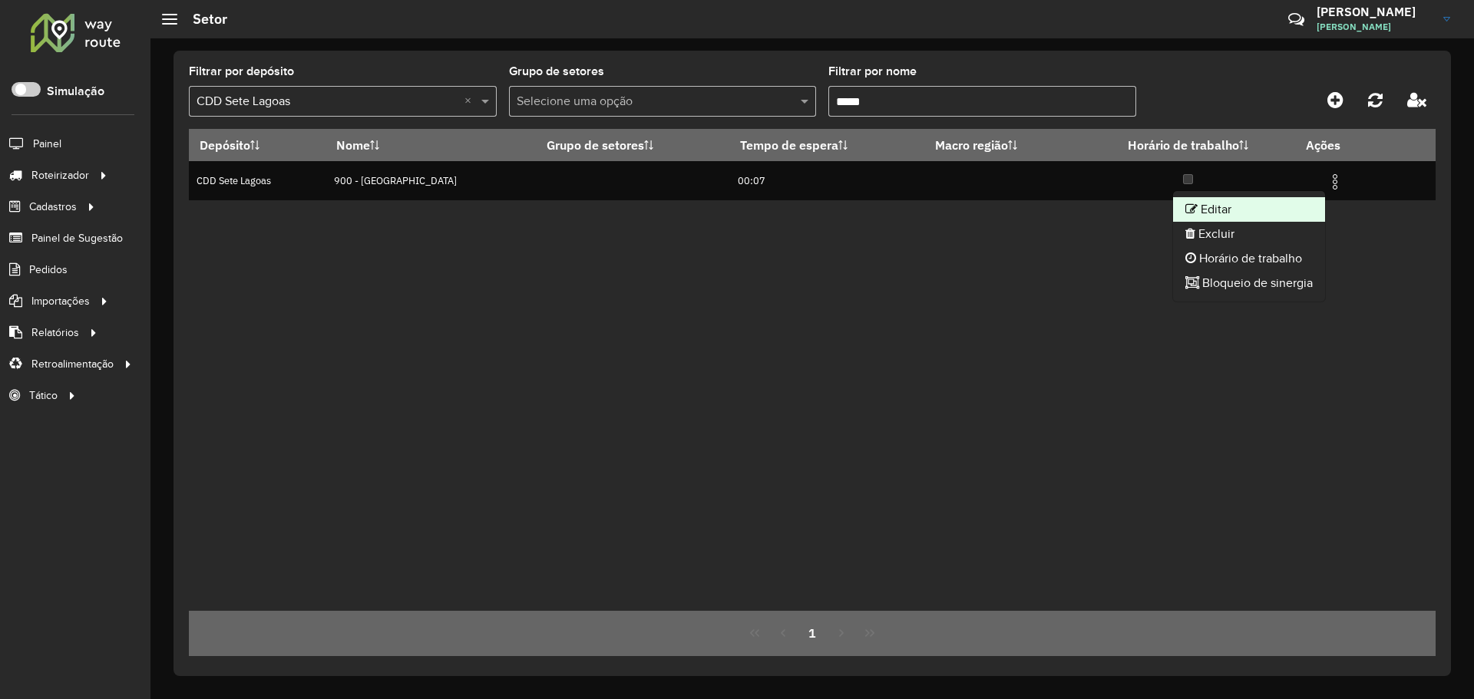
click at [1248, 208] on li "Editar" at bounding box center [1249, 209] width 152 height 25
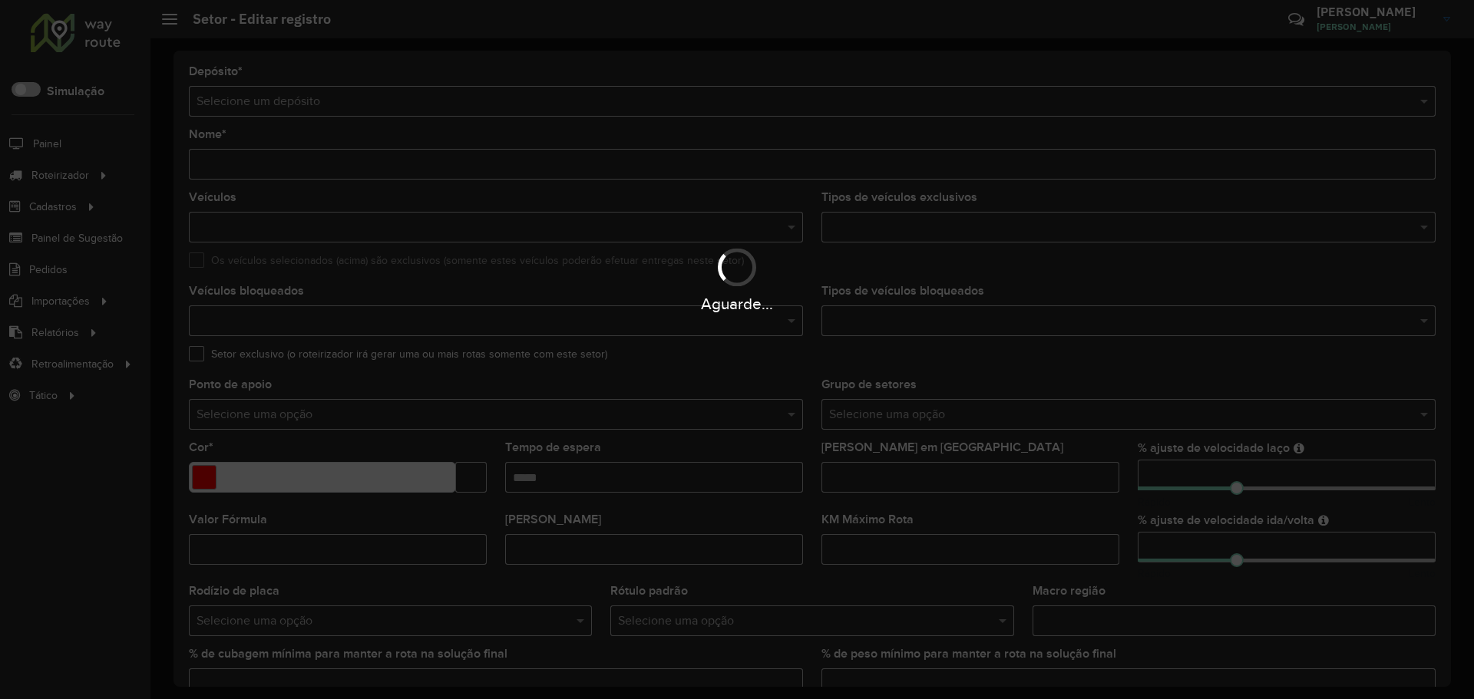
type input "**********"
type input "*******"
type input "*****"
type input "**"
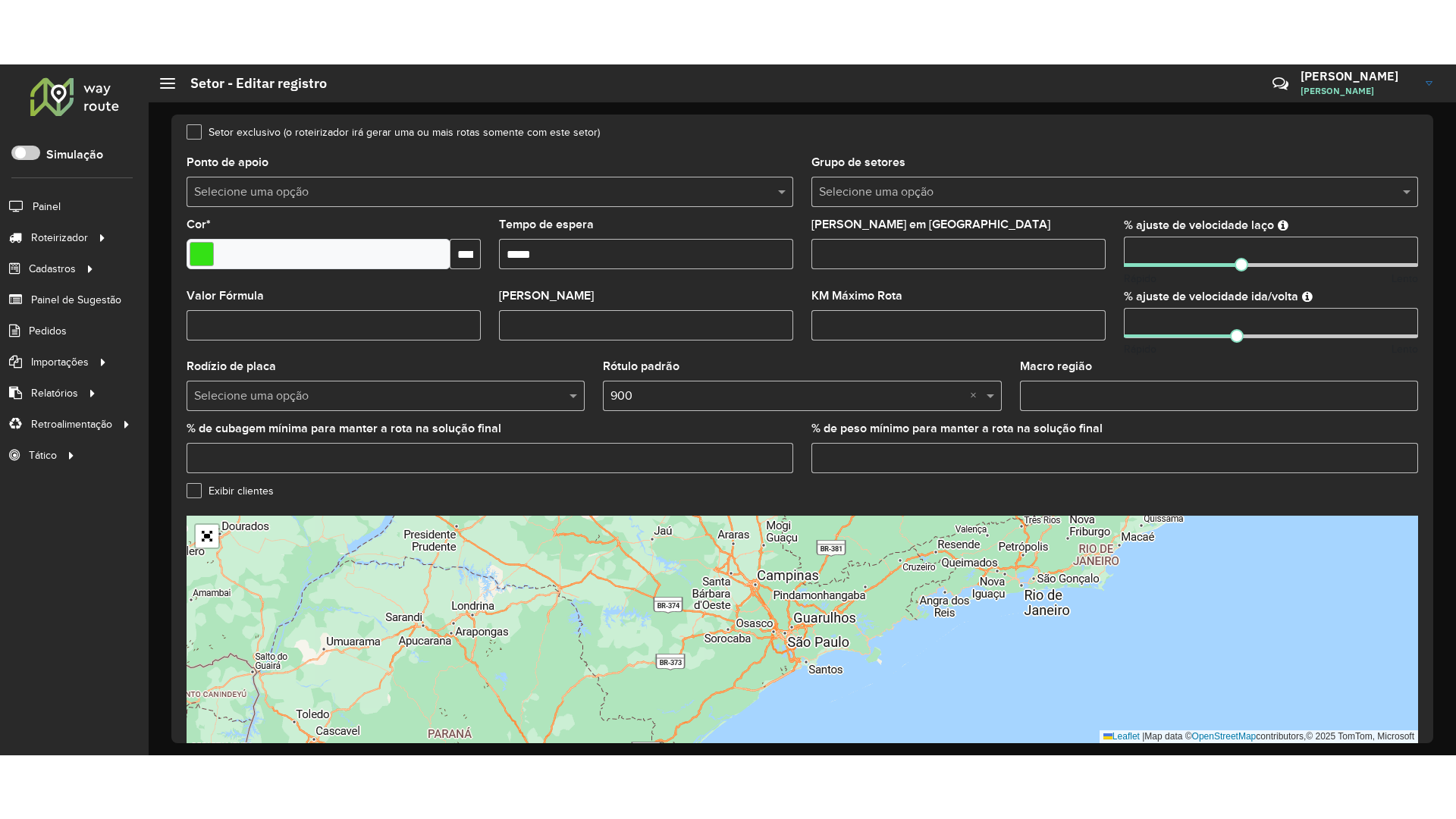
scroll to position [351, 0]
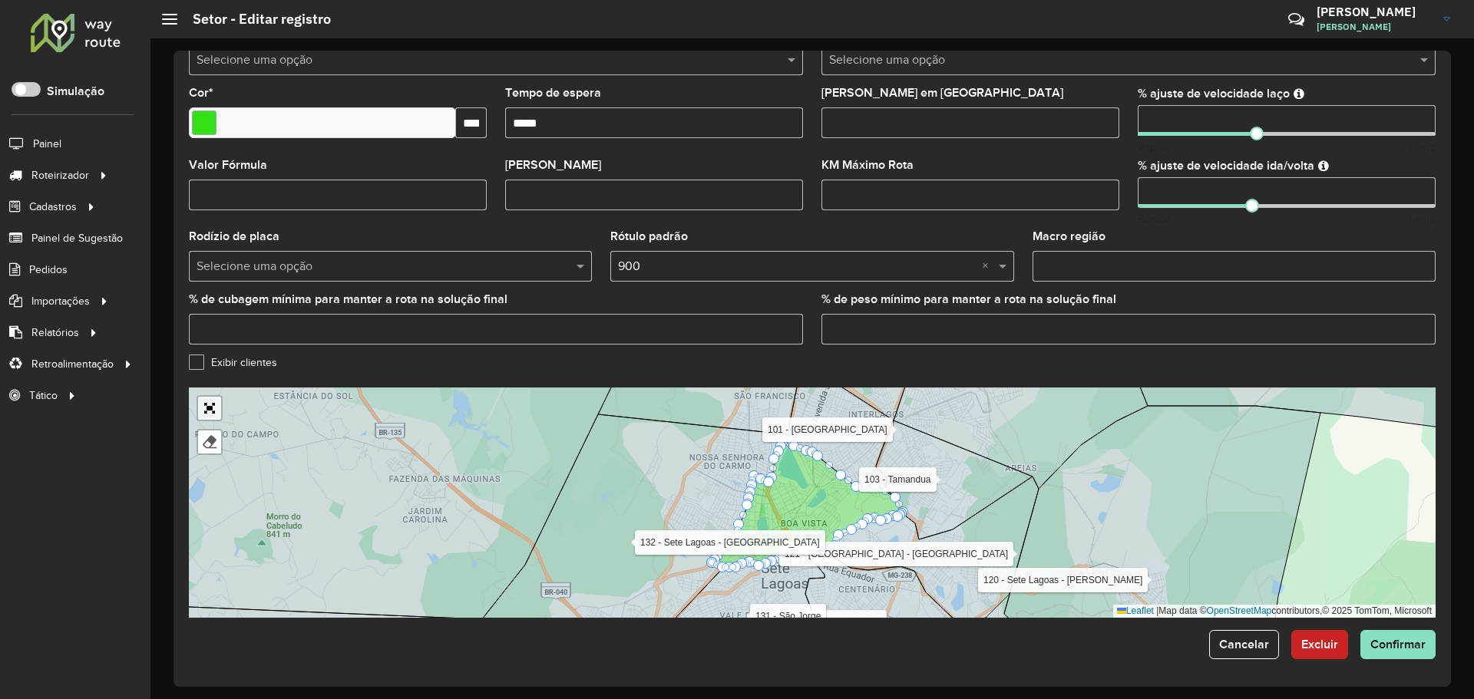
click at [213, 409] on link "Abrir mapa em tela cheia" at bounding box center [209, 408] width 23 height 23
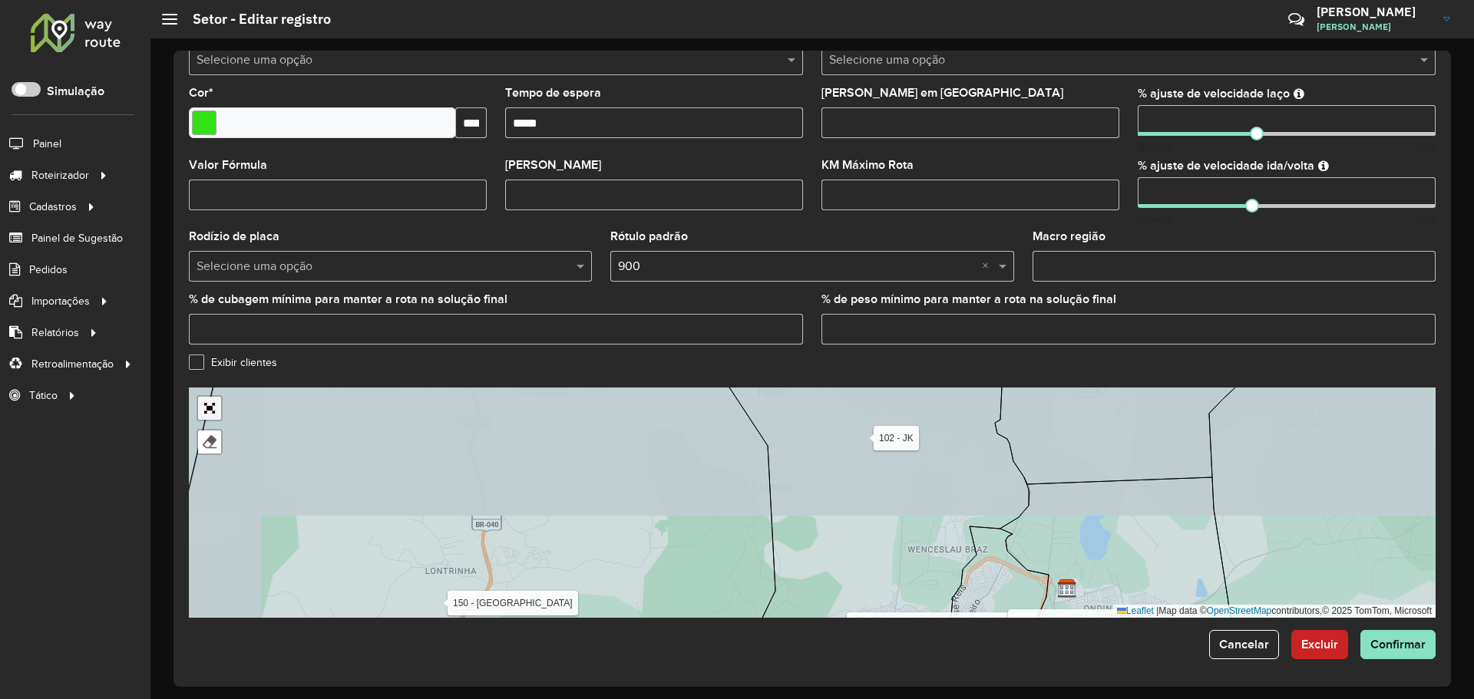
scroll to position [0, 0]
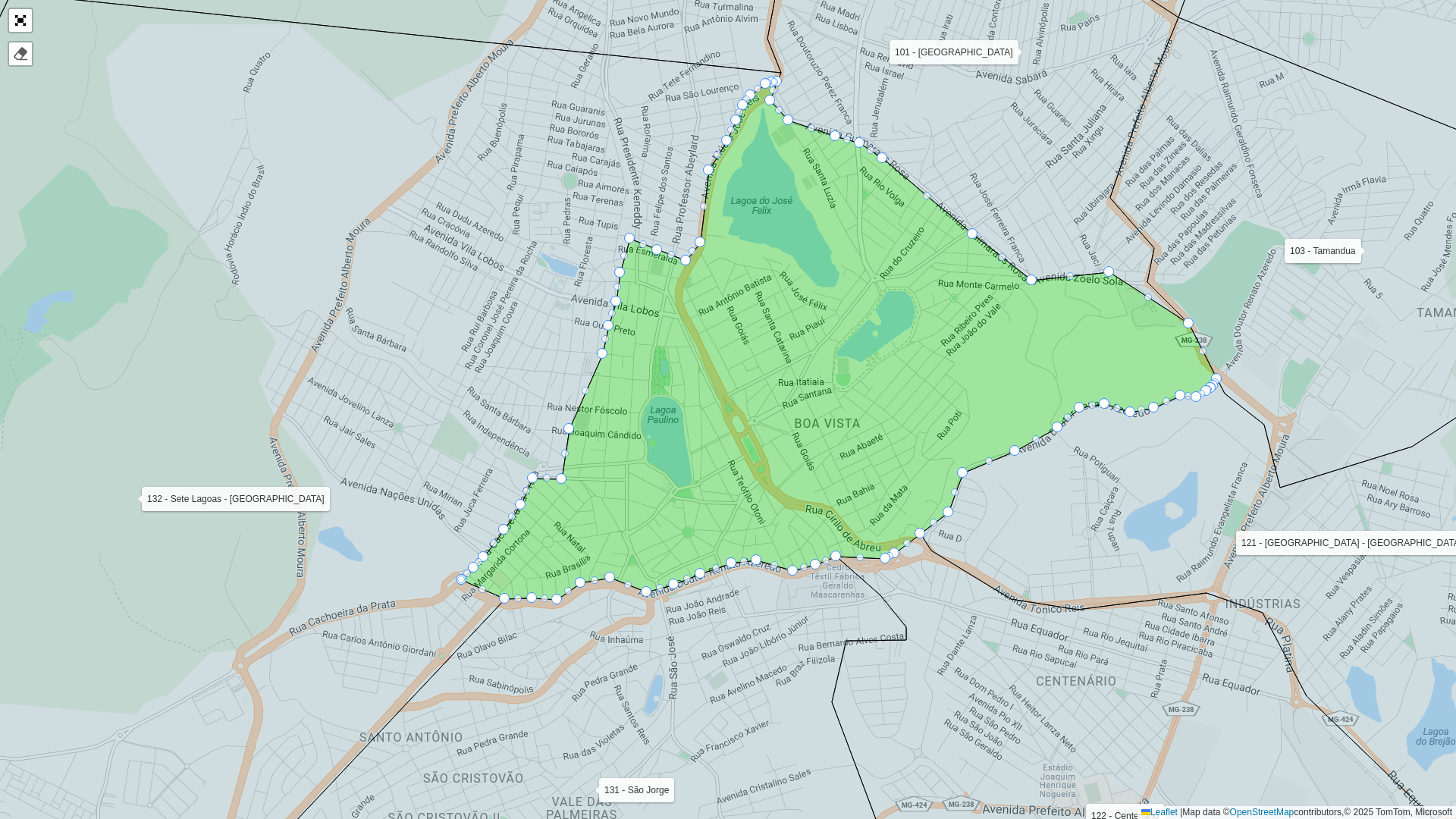
drag, startPoint x: 630, startPoint y: 246, endPoint x: 628, endPoint y: 237, distance: 9.2
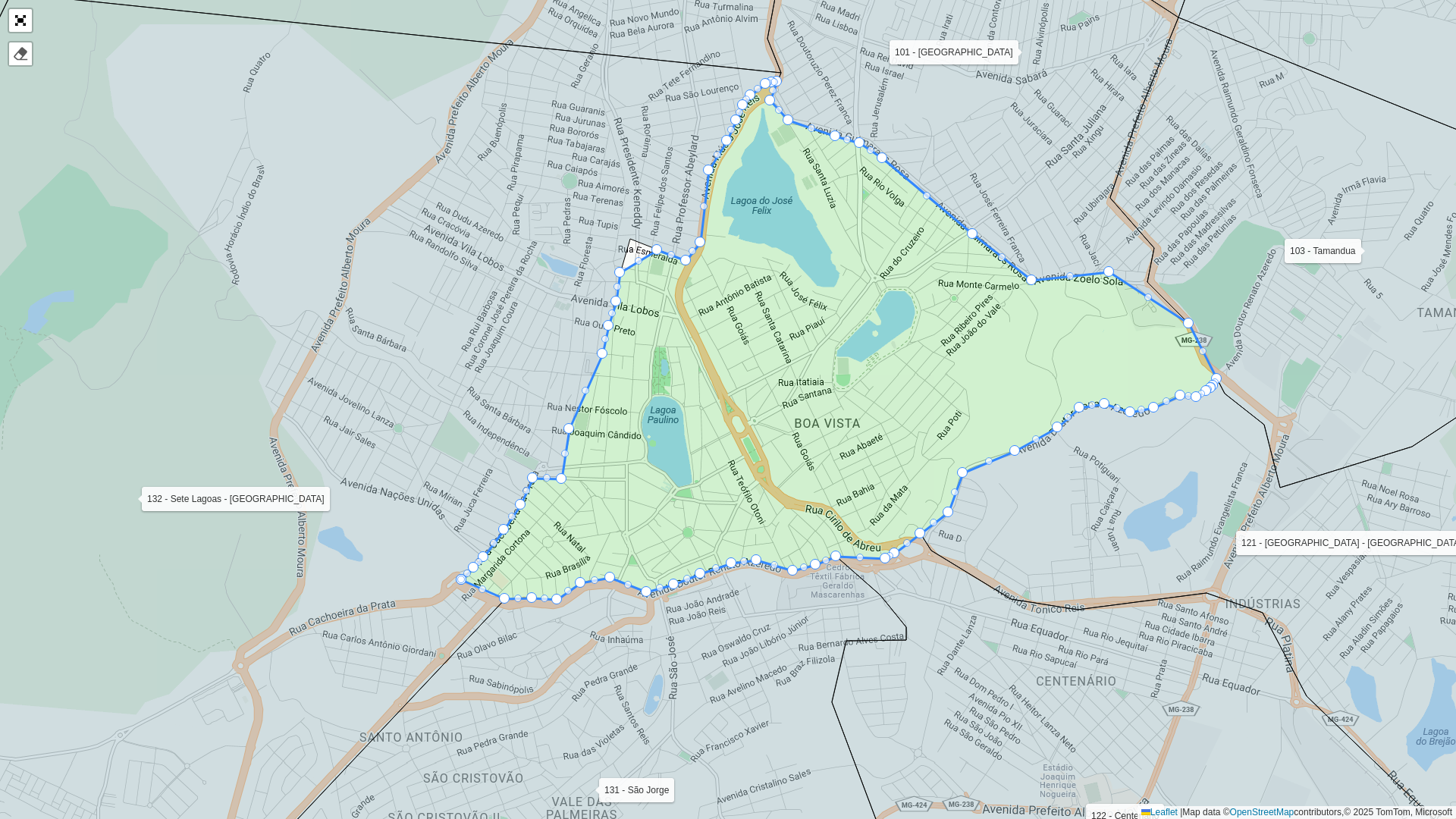
click at [628, 237] on icon at bounding box center [317, 448] width 928 height 909
click at [625, 273] on icon at bounding box center [840, 341] width 756 height 518
click at [658, 249] on div at bounding box center [656, 249] width 11 height 11
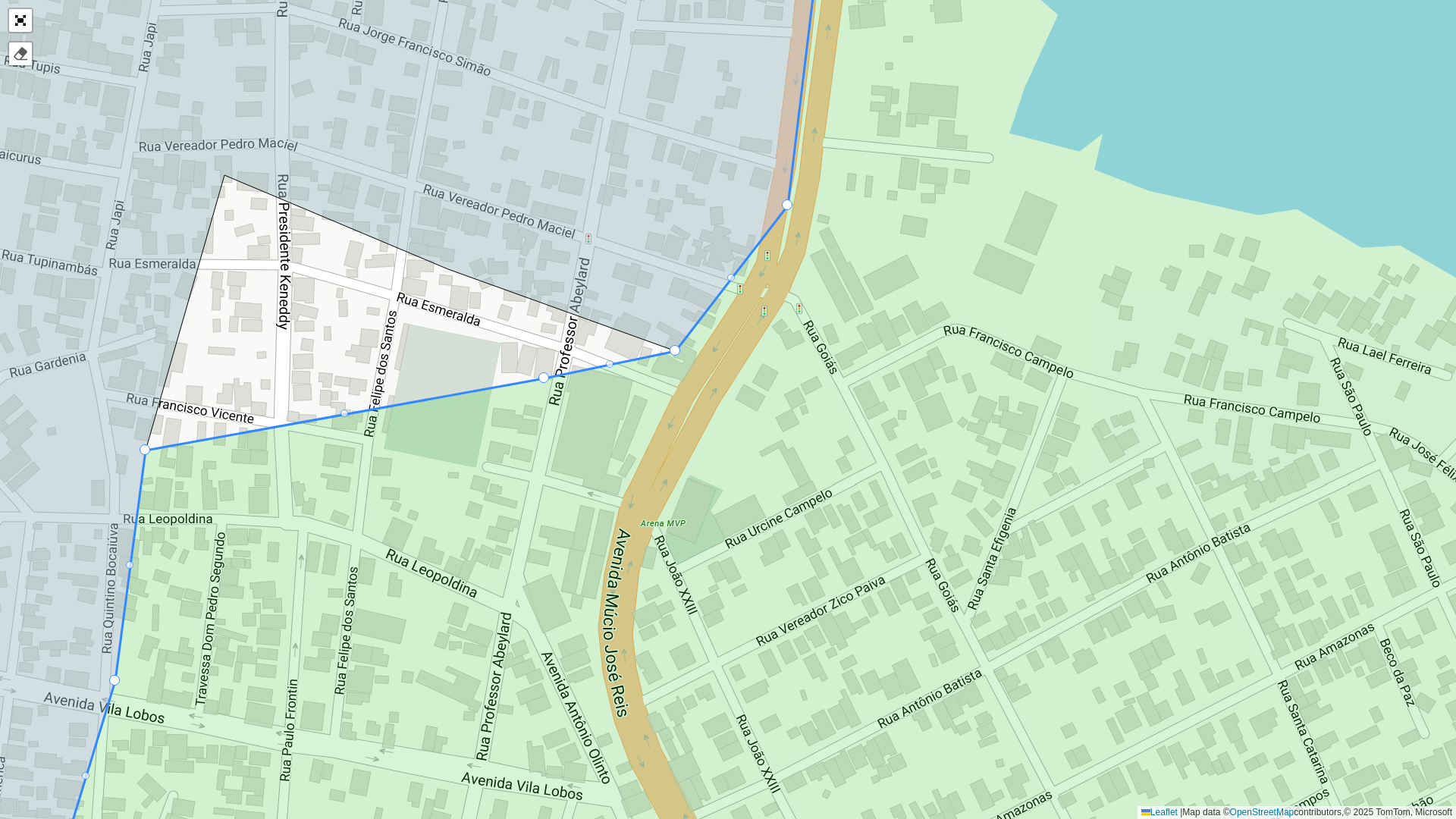
drag, startPoint x: 533, startPoint y: 296, endPoint x: 540, endPoint y: 373, distance: 77.3
click at [673, 350] on div at bounding box center [675, 350] width 11 height 11
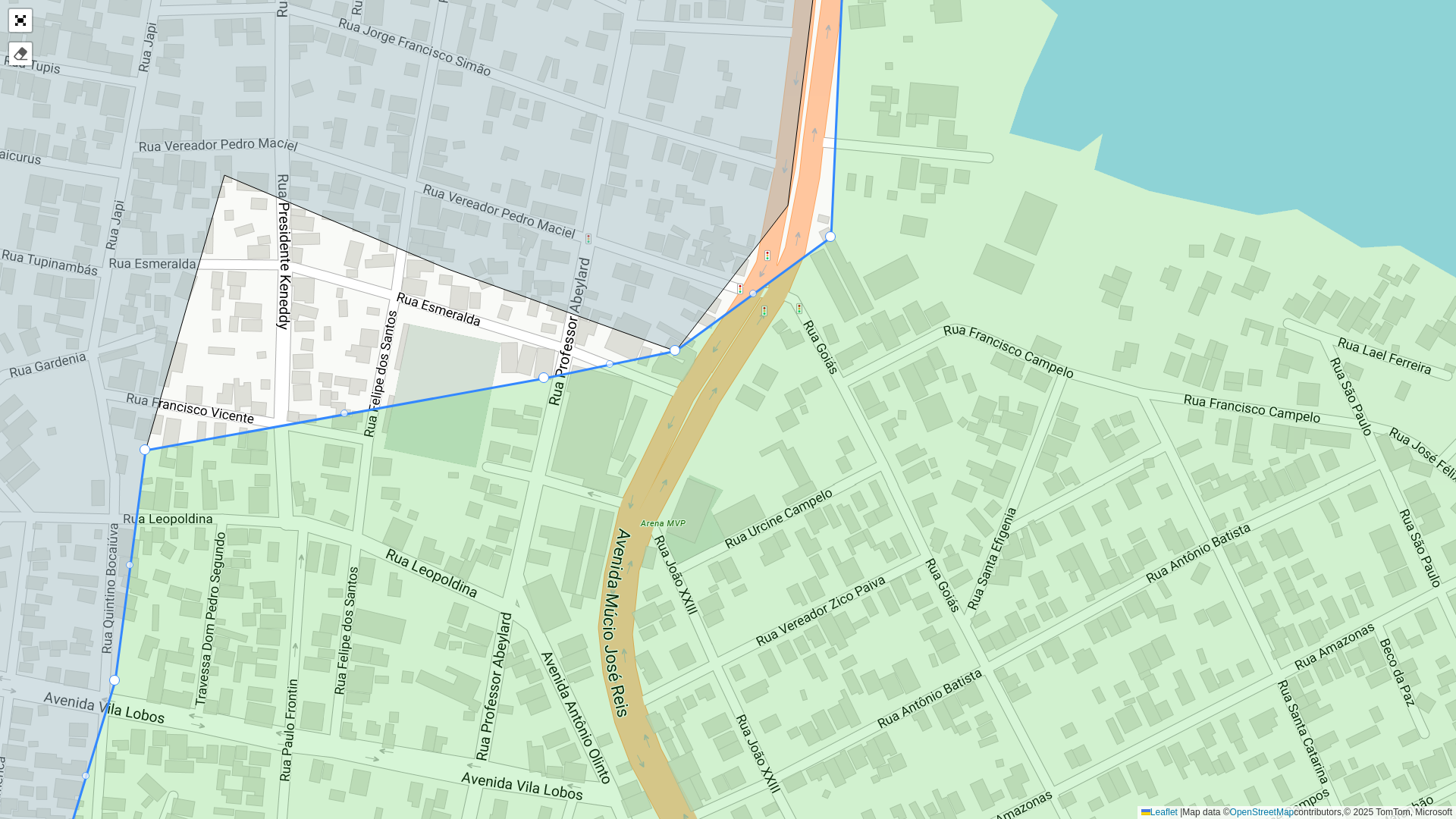
drag, startPoint x: 787, startPoint y: 204, endPoint x: 860, endPoint y: 246, distance: 84.2
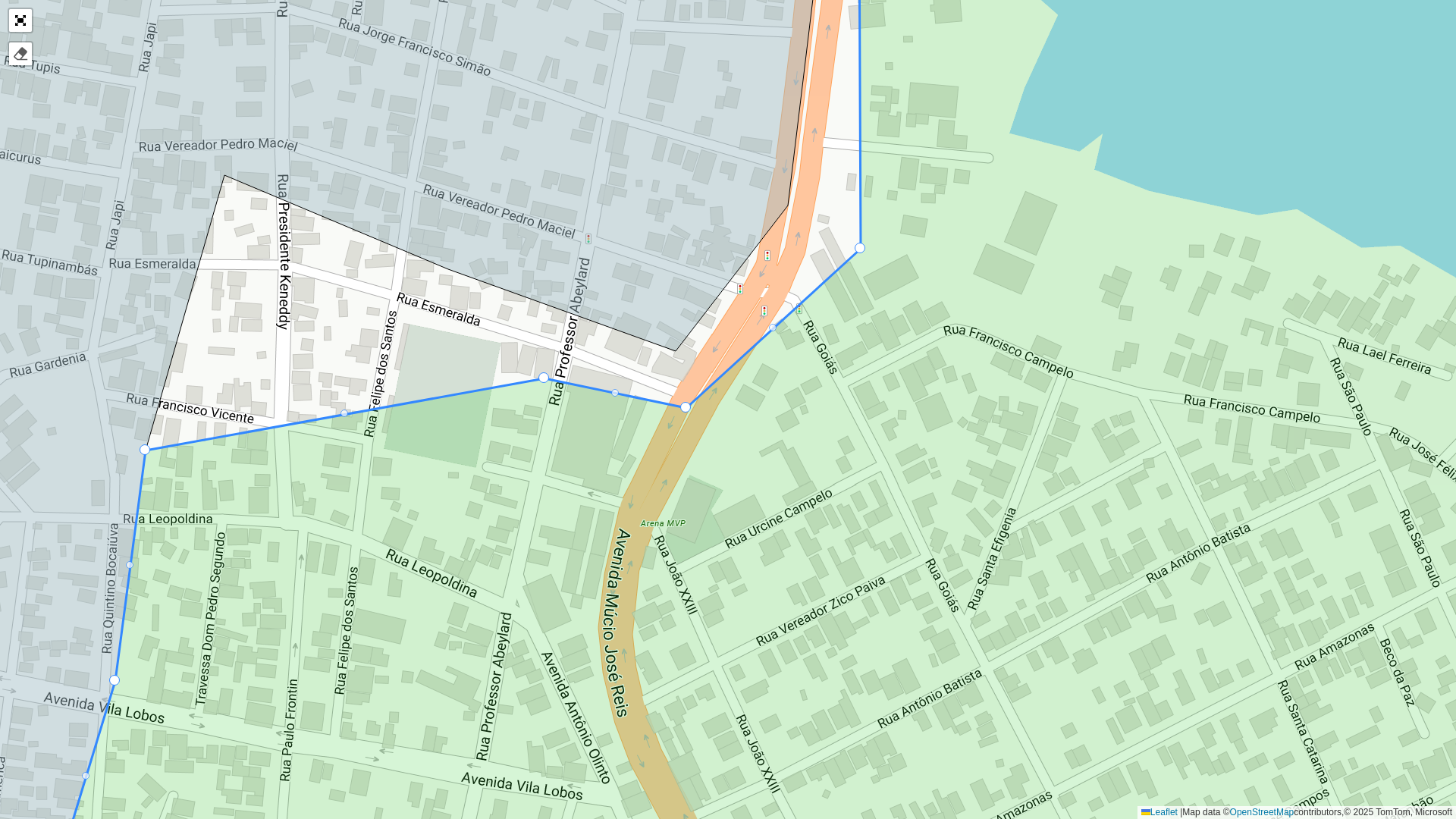
drag, startPoint x: 678, startPoint y: 350, endPoint x: 711, endPoint y: 384, distance: 47.4
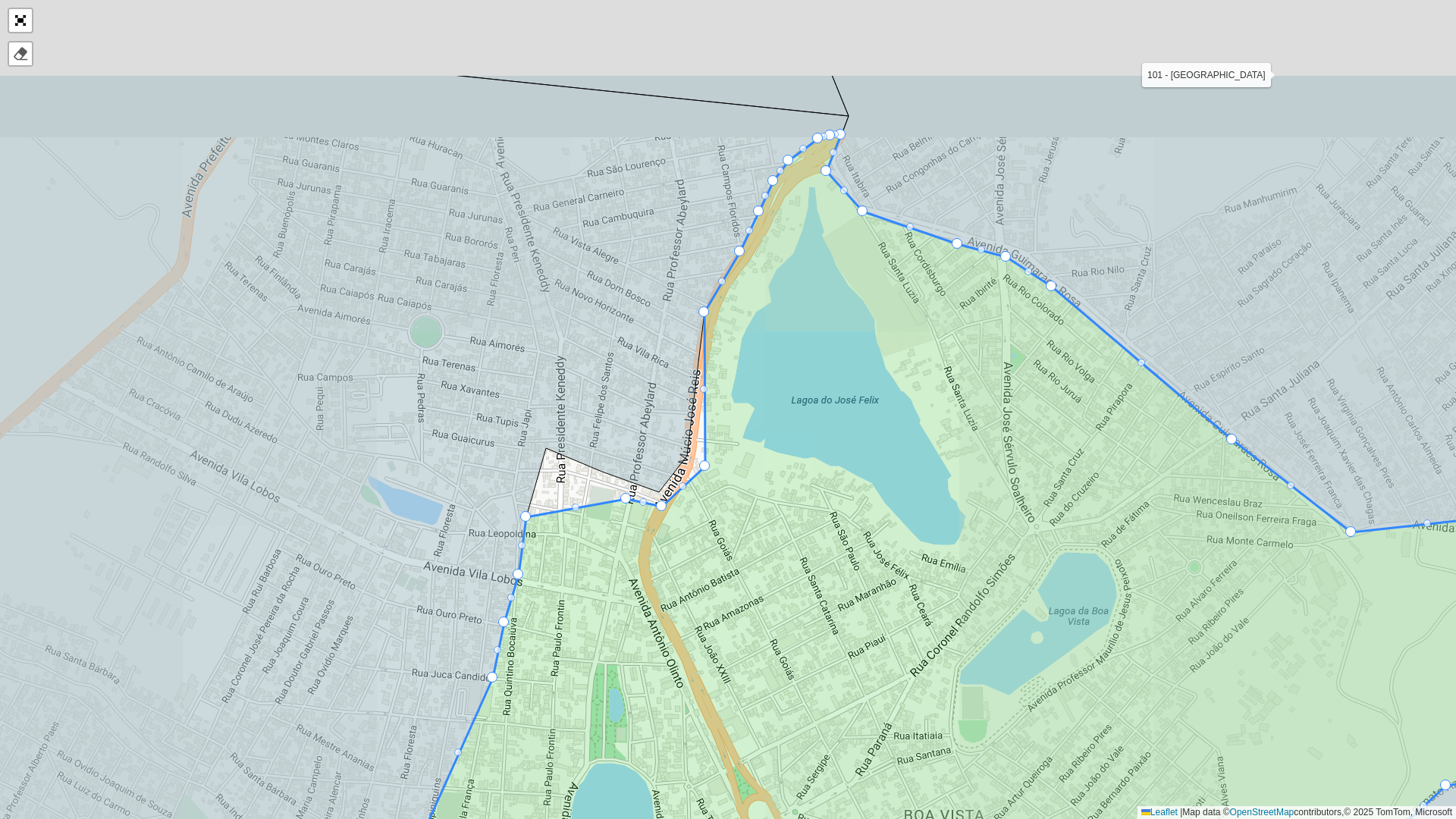
drag, startPoint x: 883, startPoint y: 257, endPoint x: 759, endPoint y: 426, distance: 209.6
click at [761, 434] on icon at bounding box center [885, 598] width 1226 height 926
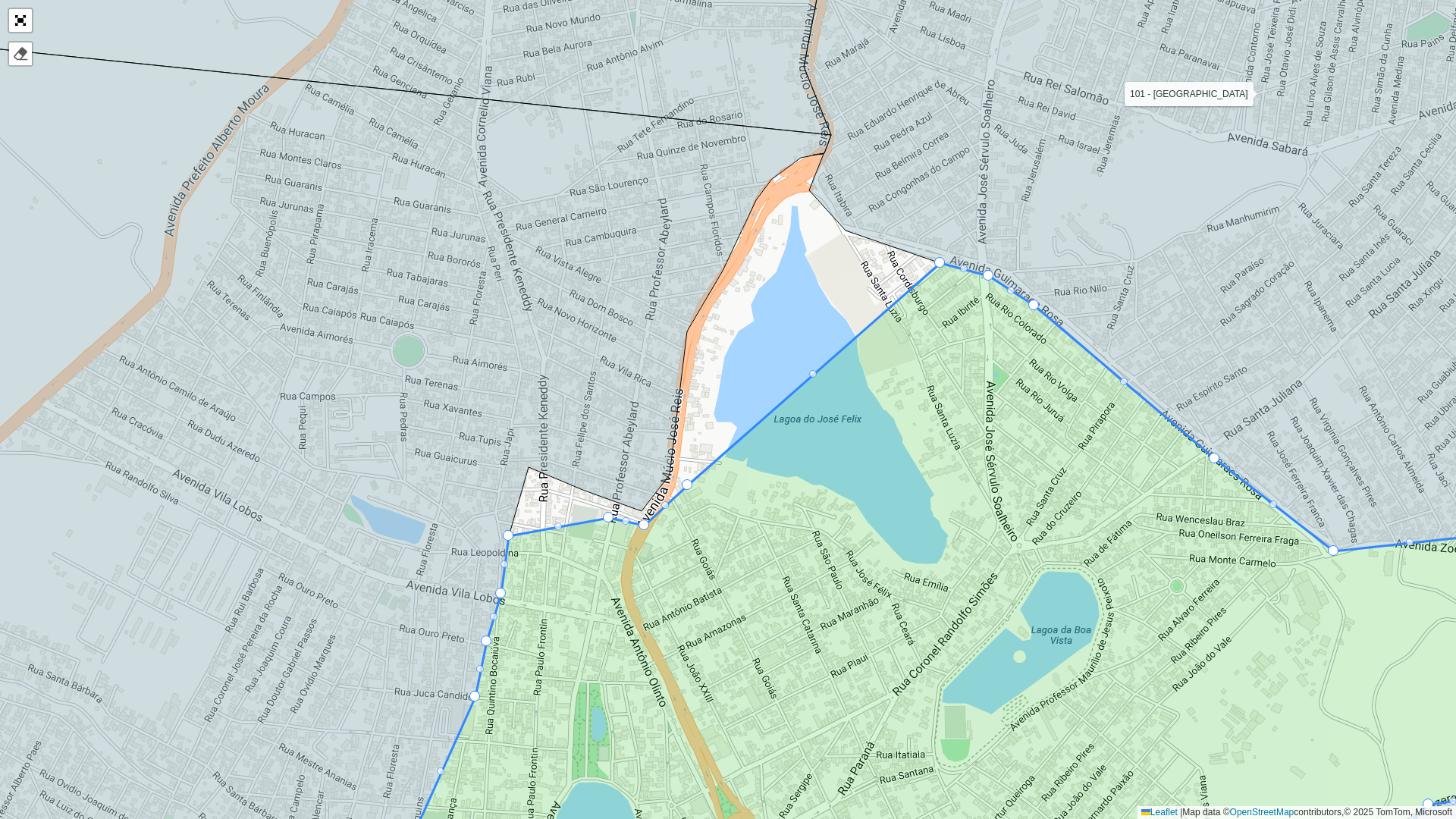
drag, startPoint x: 937, startPoint y: 254, endPoint x: 908, endPoint y: 264, distance: 30.7
click at [899, 266] on div "100 - [GEOGRAPHIC_DATA] - [GEOGRAPHIC_DATA] 101 - [GEOGRAPHIC_DATA] 102 - JK 10…" at bounding box center [728, 409] width 1456 height 819
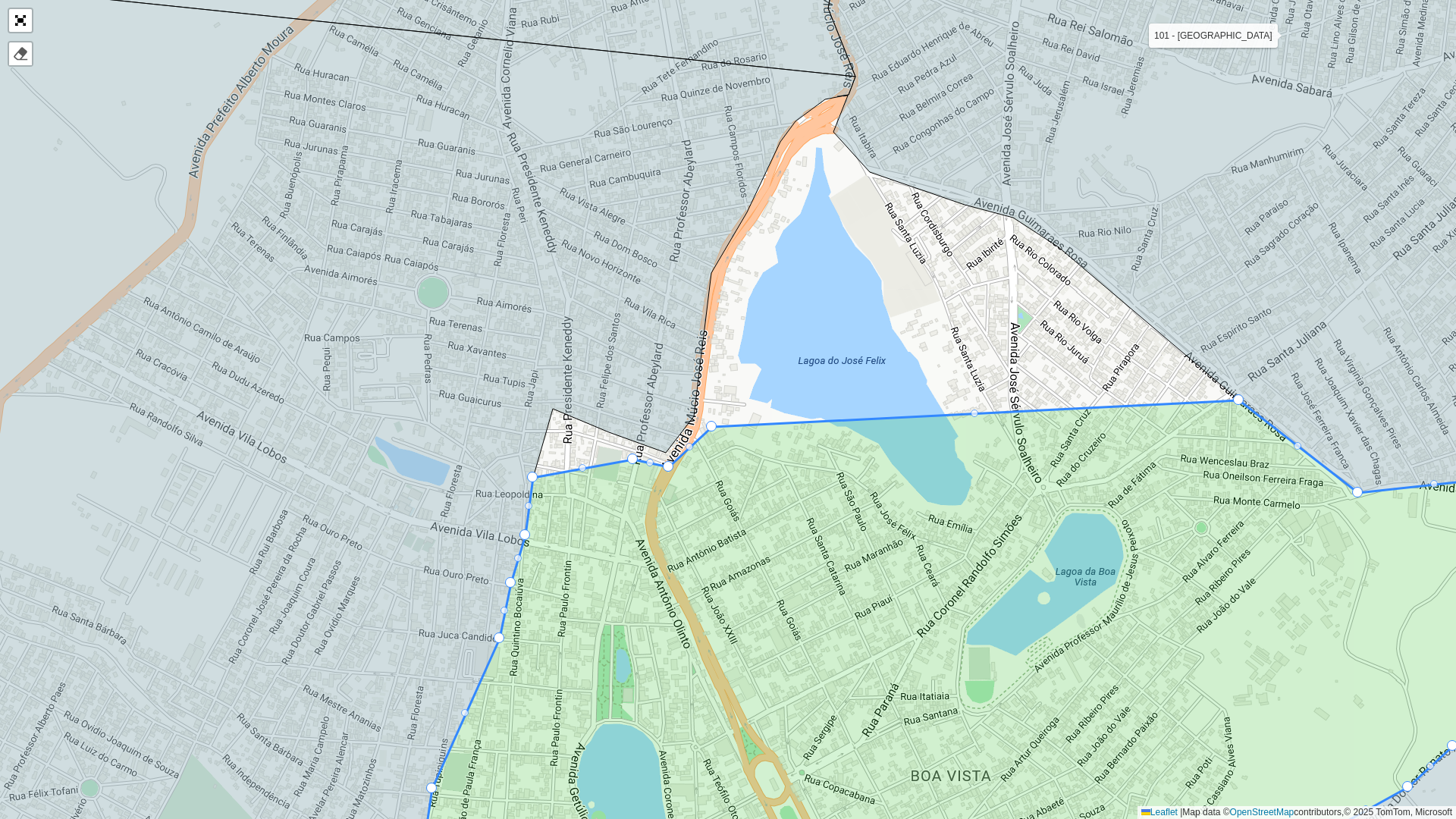
drag, startPoint x: 815, startPoint y: 481, endPoint x: 900, endPoint y: 221, distance: 273.5
click at [900, 400] on icon at bounding box center [1025, 622] width 1204 height 445
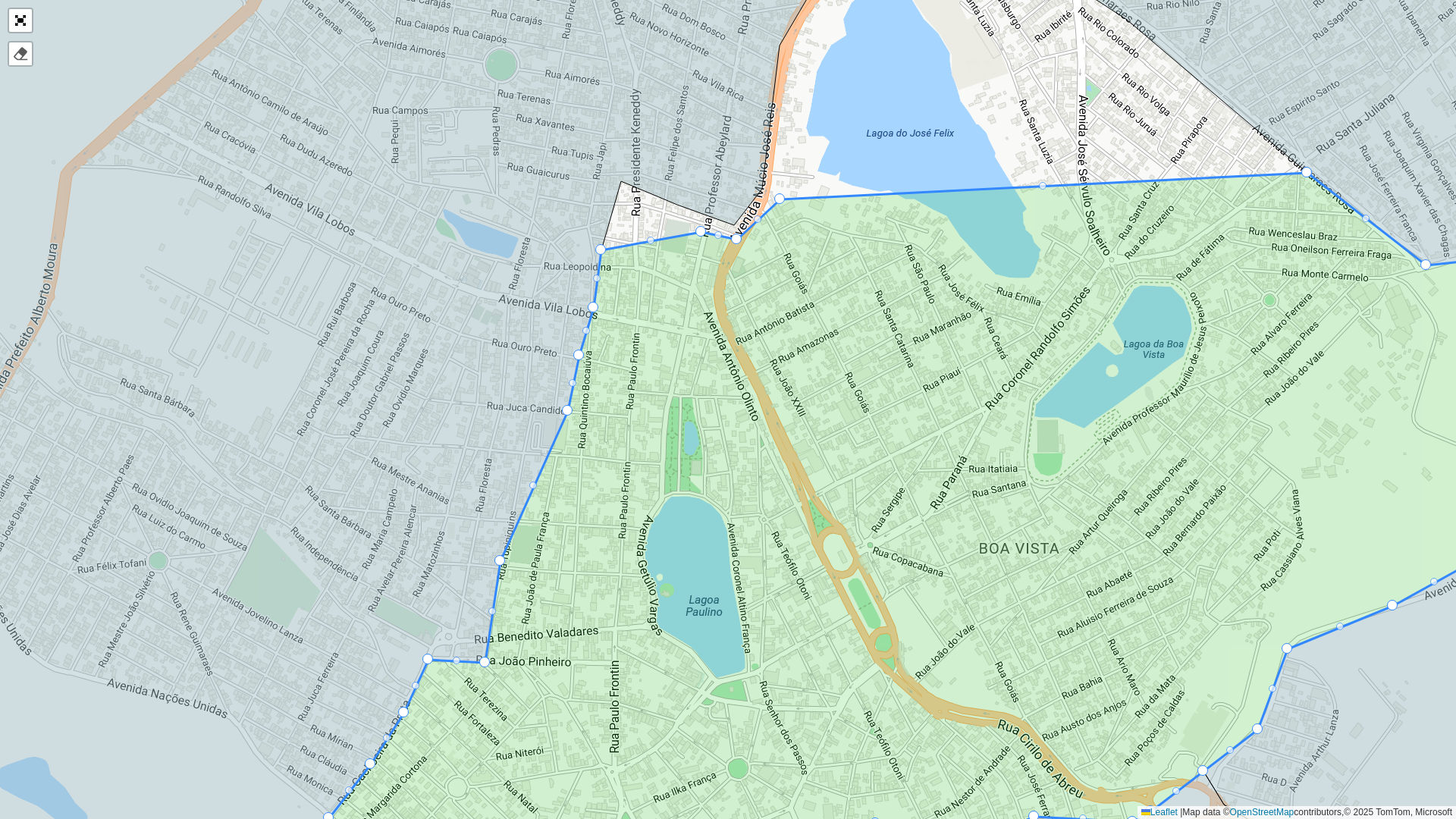
drag, startPoint x: 759, startPoint y: 377, endPoint x: 826, endPoint y: 259, distance: 135.7
click at [826, 259] on icon at bounding box center [947, 531] width 1324 height 715
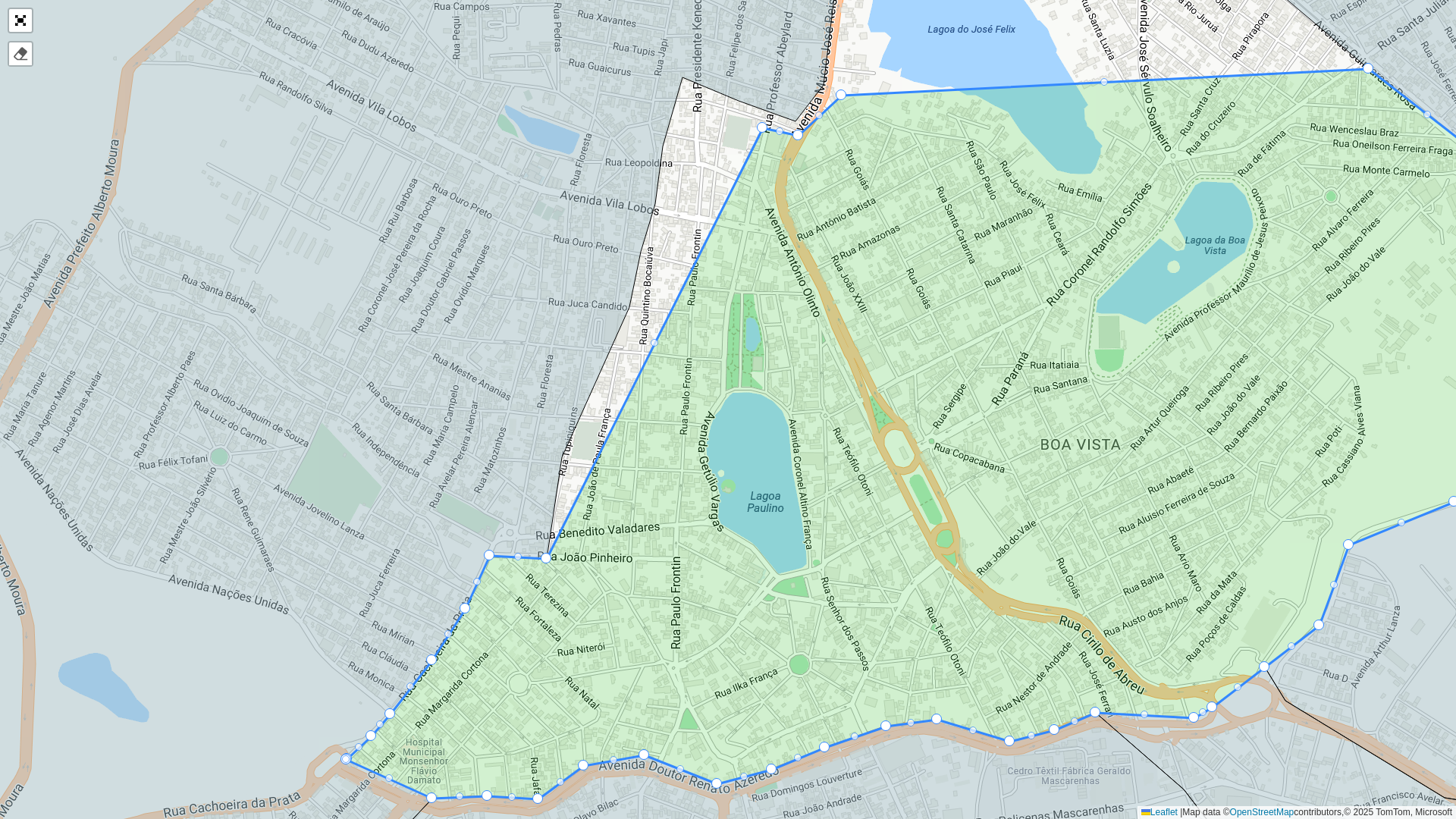
click at [547, 561] on icon at bounding box center [355, 409] width 1002 height 984
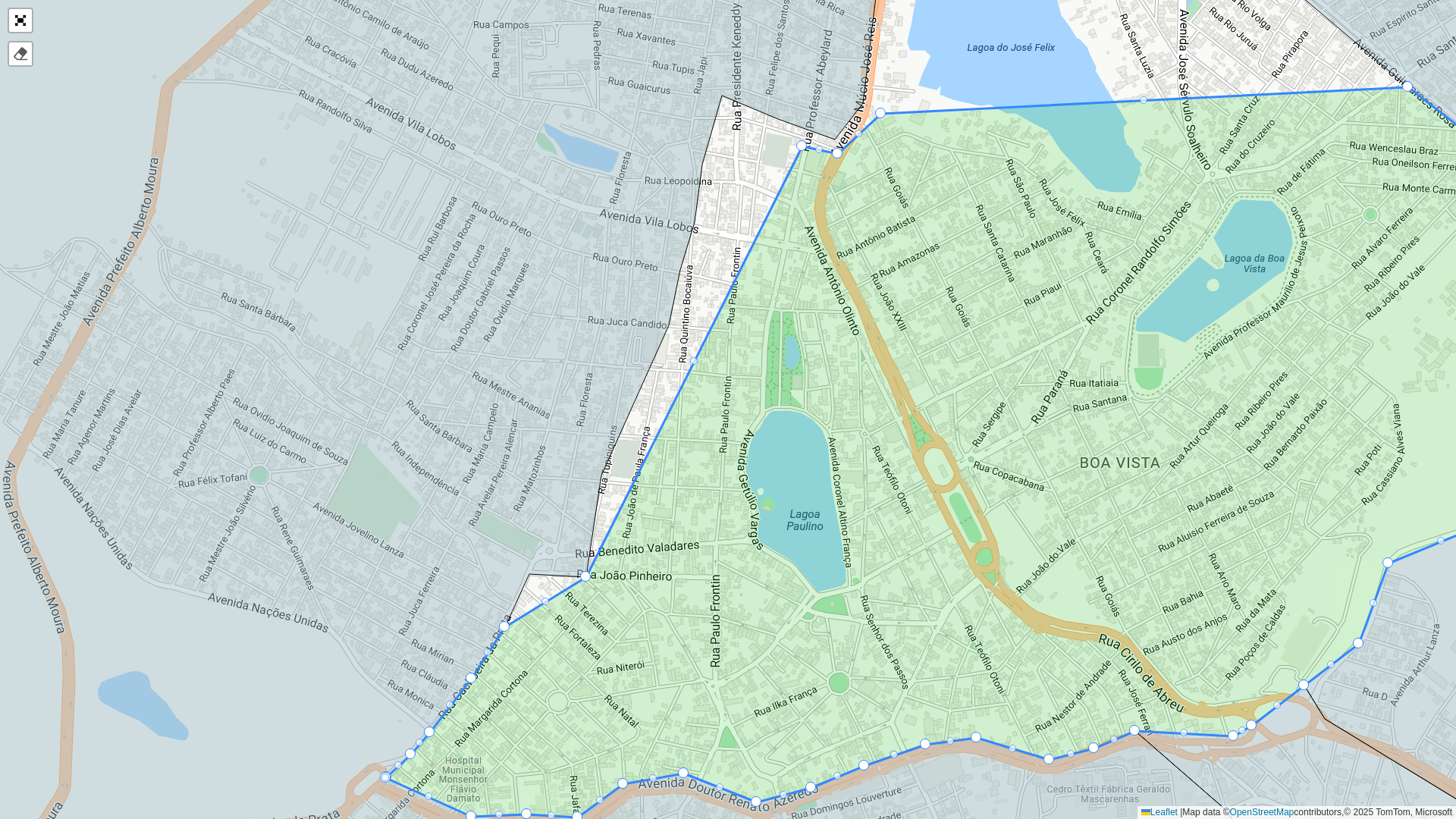
drag, startPoint x: 539, startPoint y: 566, endPoint x: 579, endPoint y: 573, distance: 40.6
click at [579, 573] on icon at bounding box center [397, 417] width 1008 height 984
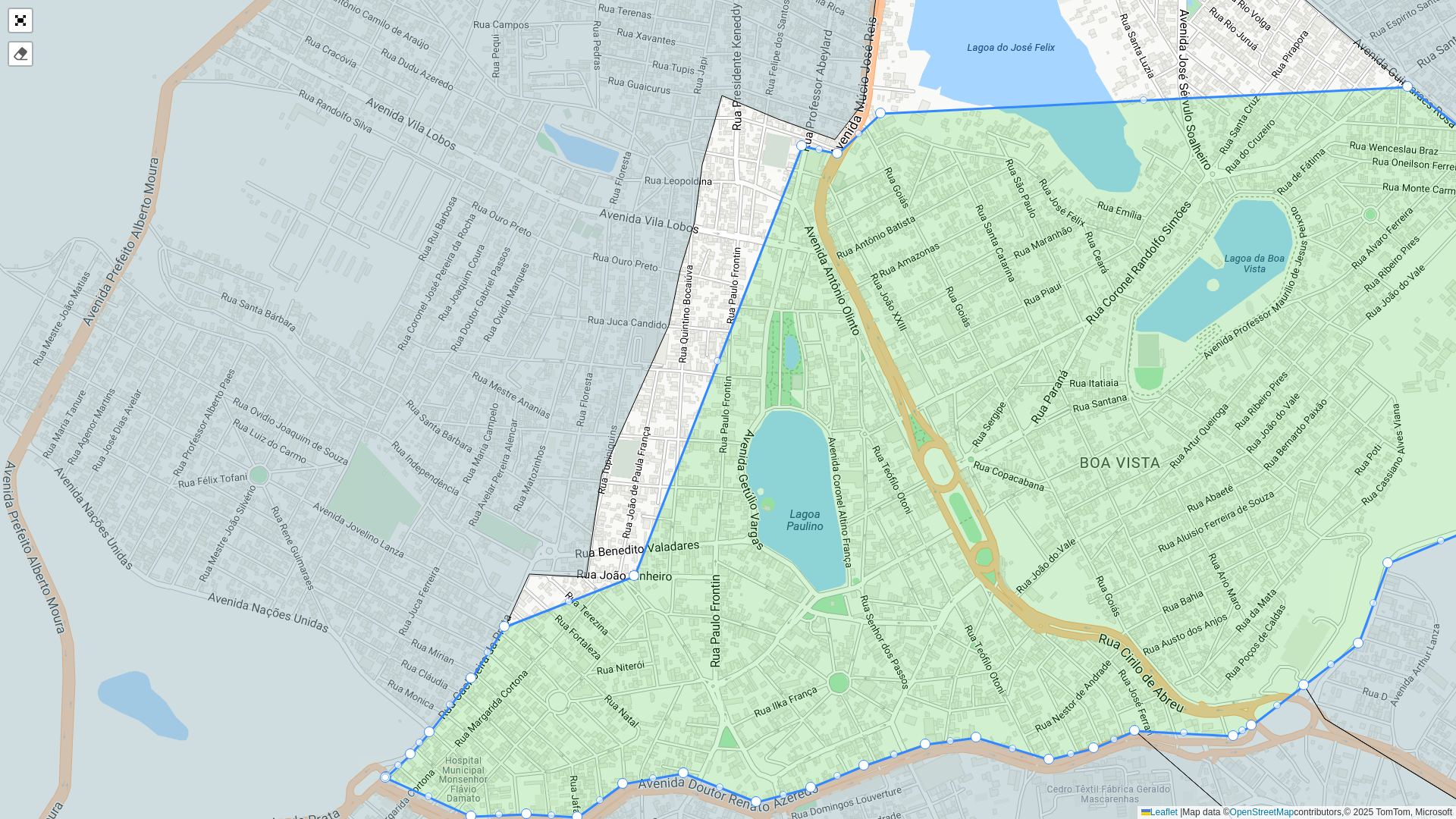
drag, startPoint x: 585, startPoint y: 579, endPoint x: 635, endPoint y: 579, distance: 50.0
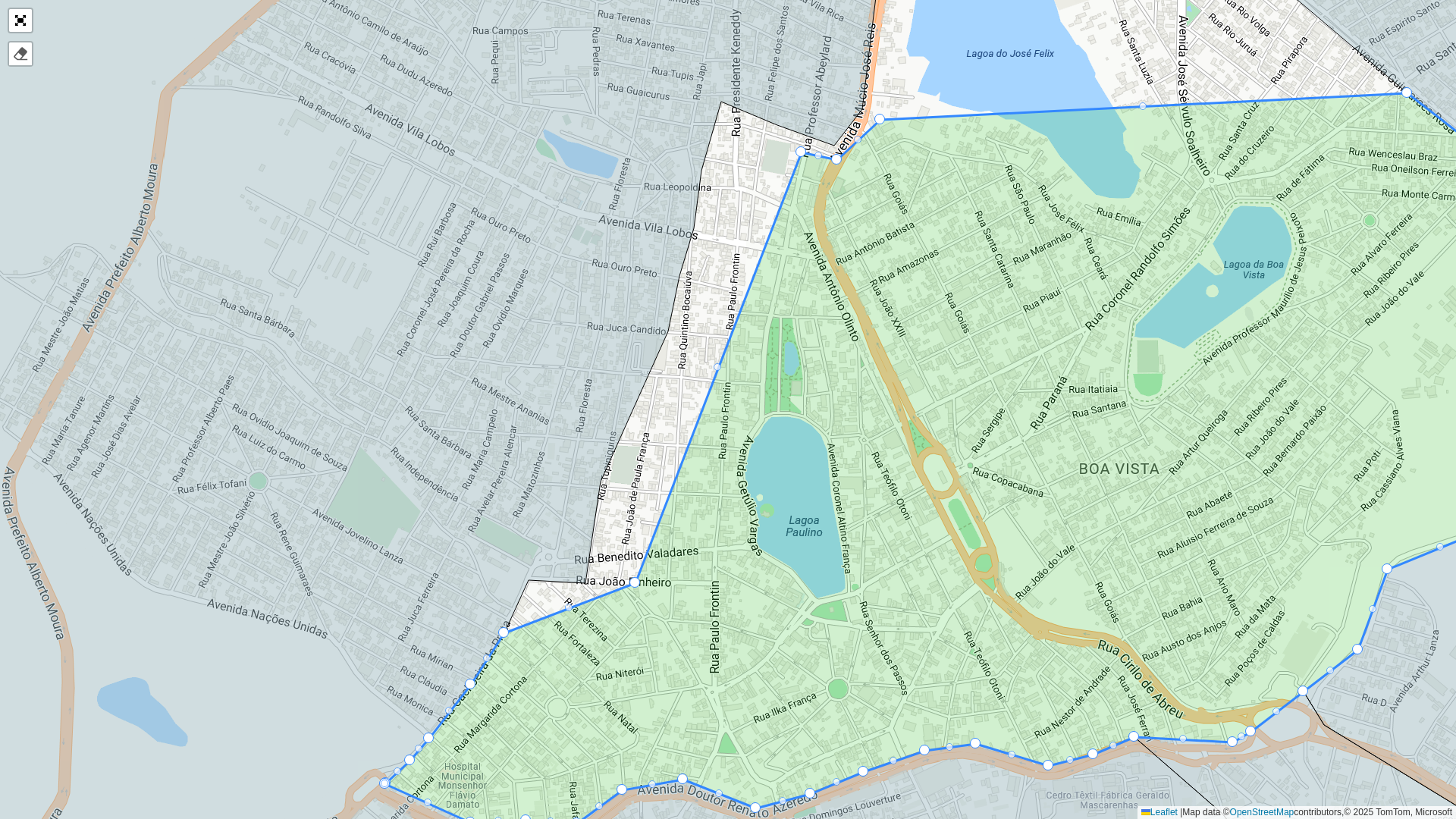
drag, startPoint x: 746, startPoint y: 558, endPoint x: 736, endPoint y: 571, distance: 16.4
click at [736, 571] on icon at bounding box center [994, 457] width 1218 height 730
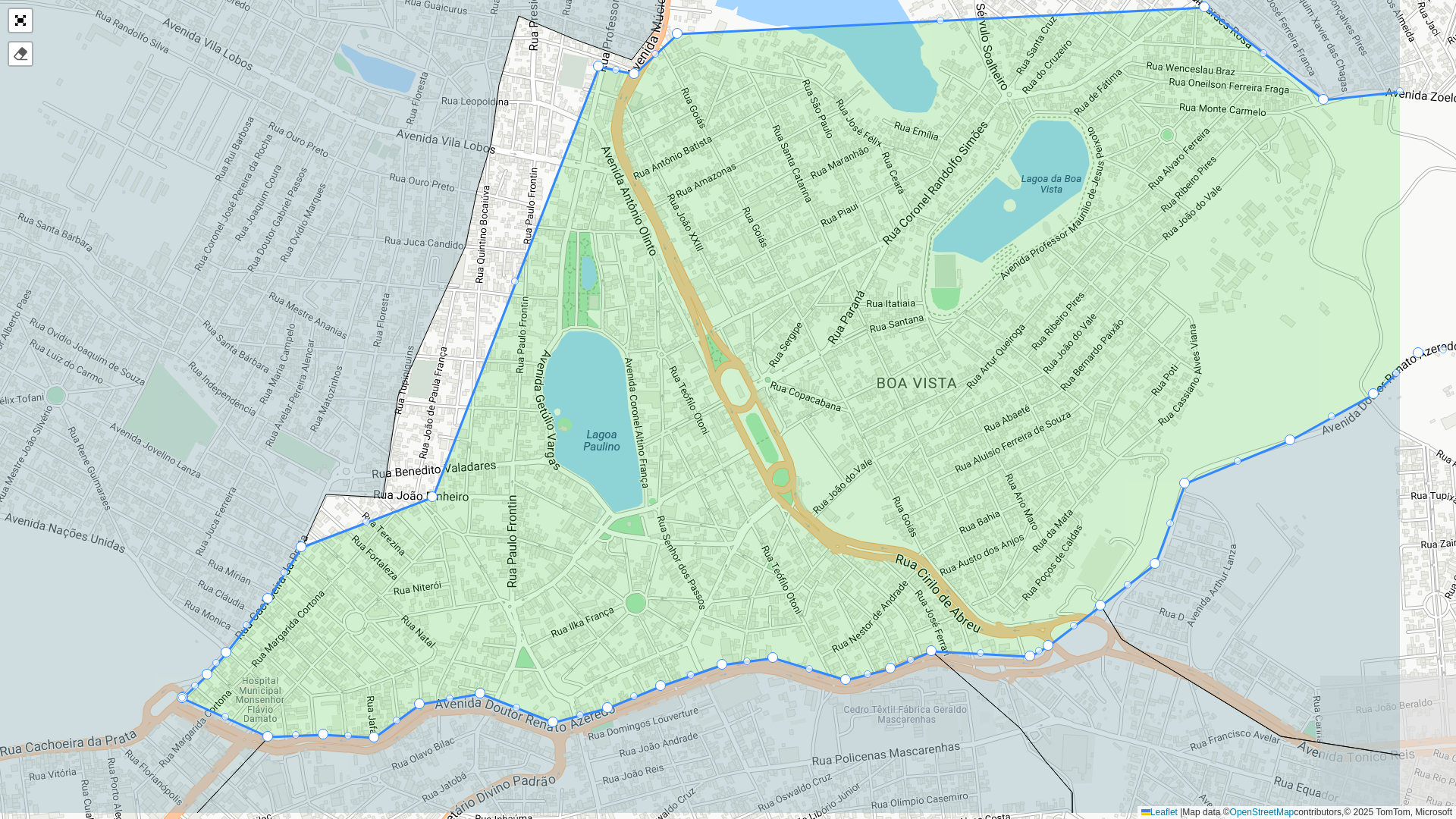
drag, startPoint x: 838, startPoint y: 397, endPoint x: 668, endPoint y: 339, distance: 179.6
click at [668, 339] on icon at bounding box center [792, 372] width 1219 height 730
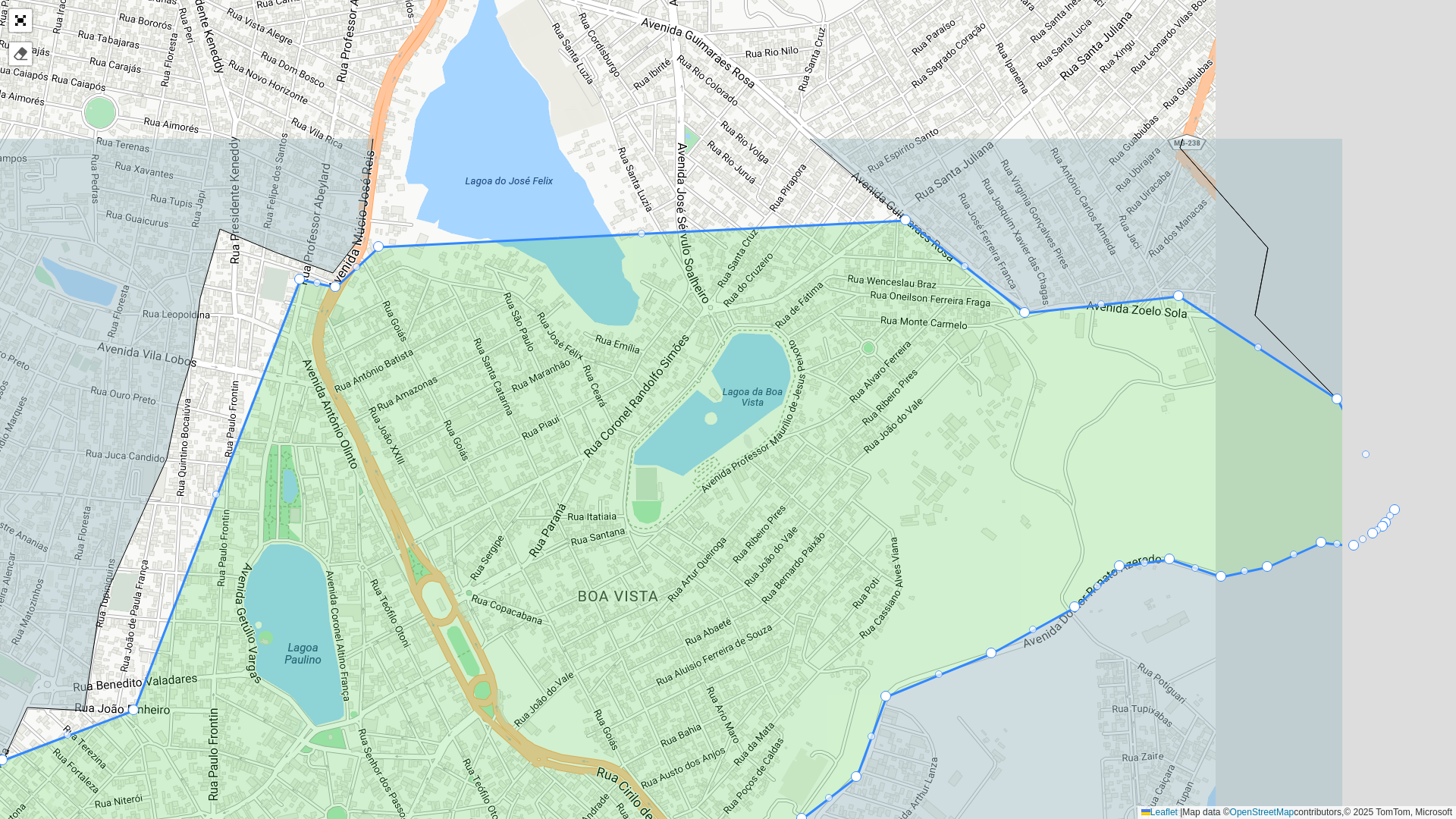
drag, startPoint x: 853, startPoint y: 413, endPoint x: 720, endPoint y: 515, distance: 167.6
click at [713, 521] on icon at bounding box center [614, 585] width 1461 height 730
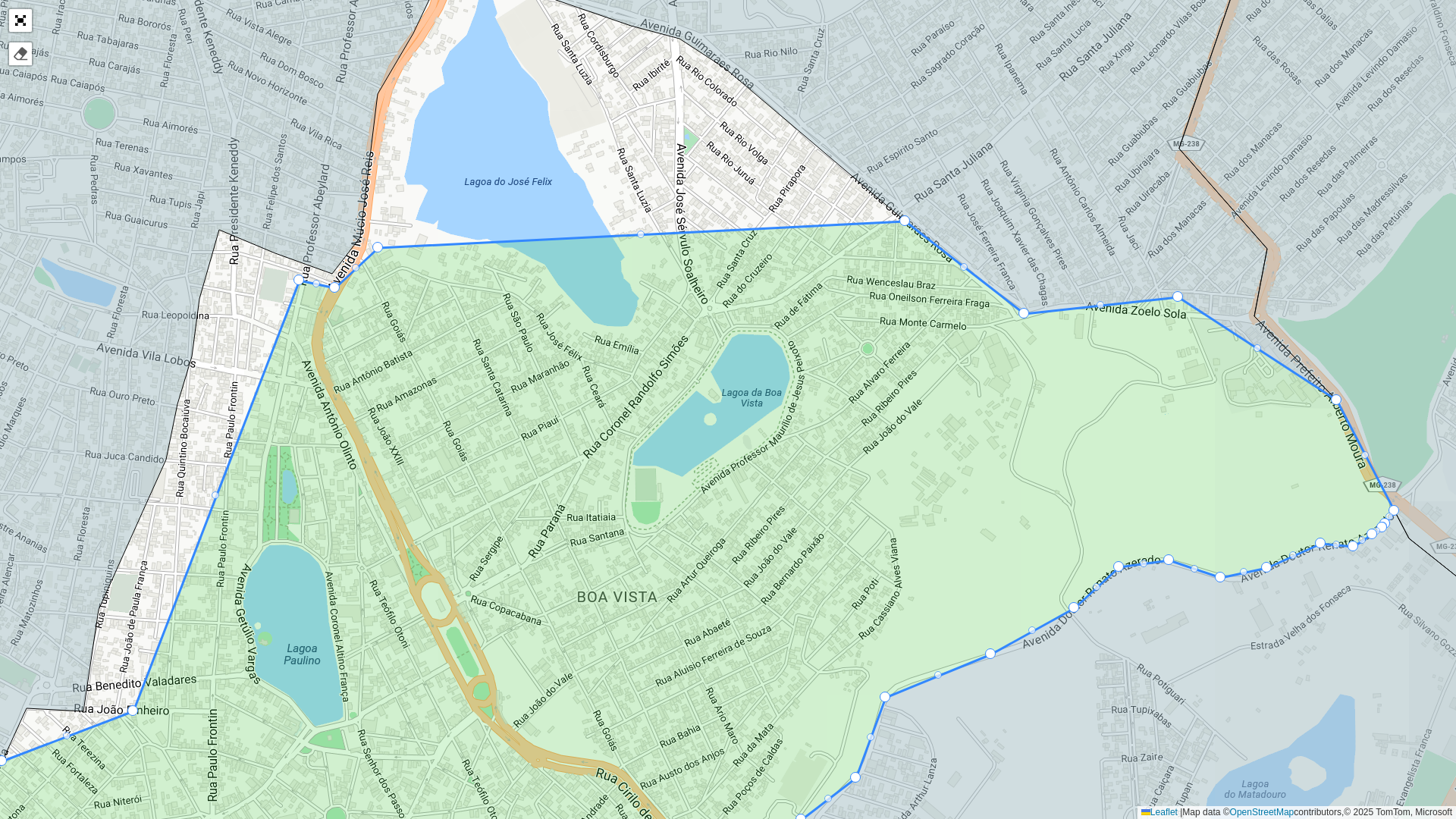
drag, startPoint x: 856, startPoint y: 365, endPoint x: 801, endPoint y: 436, distance: 89.8
click at [801, 436] on icon at bounding box center [644, 562] width 1501 height 682
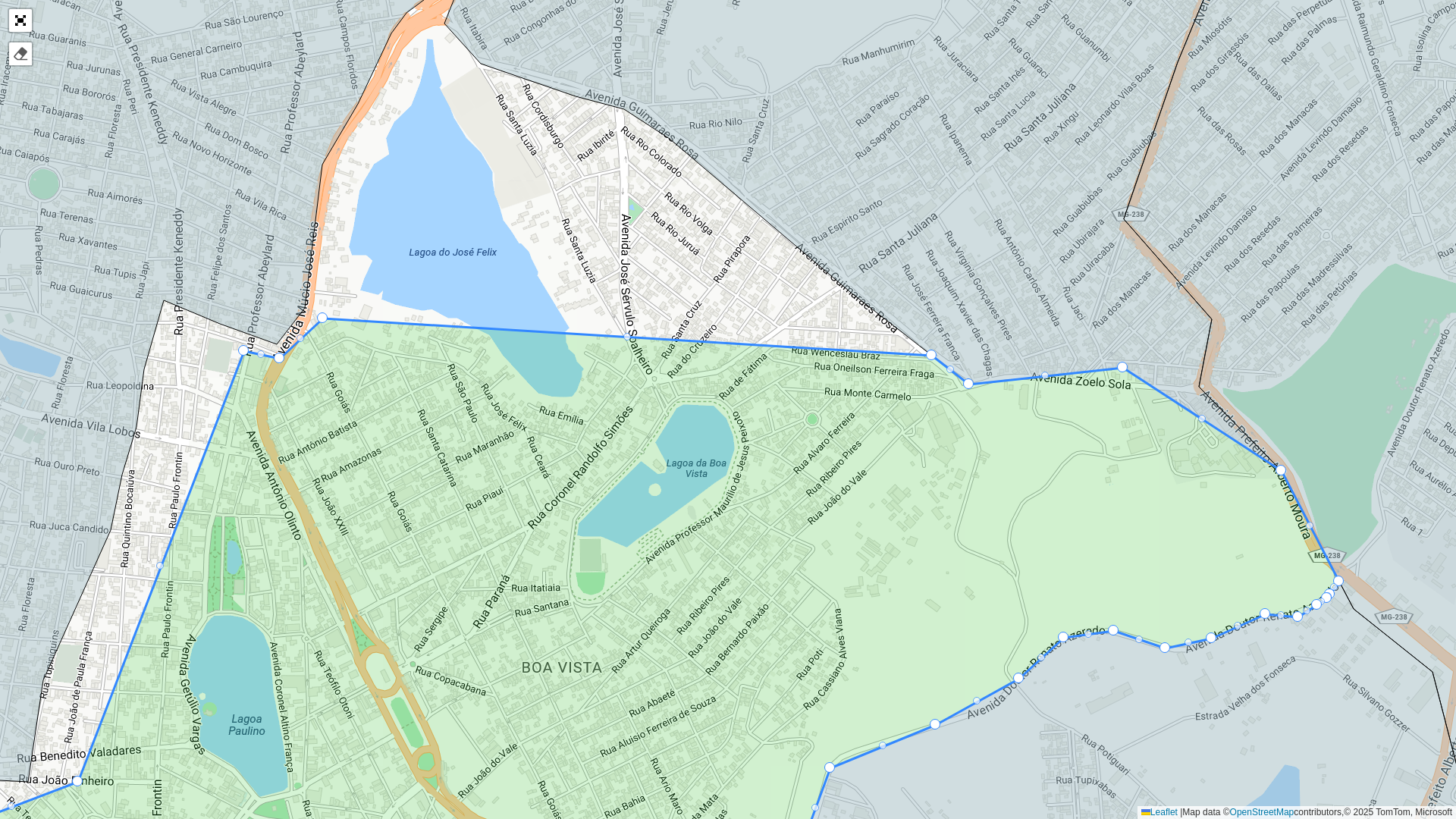
drag, startPoint x: 931, startPoint y: 349, endPoint x: 887, endPoint y: 370, distance: 48.8
click at [863, 381] on icon at bounding box center [618, 611] width 1441 height 585
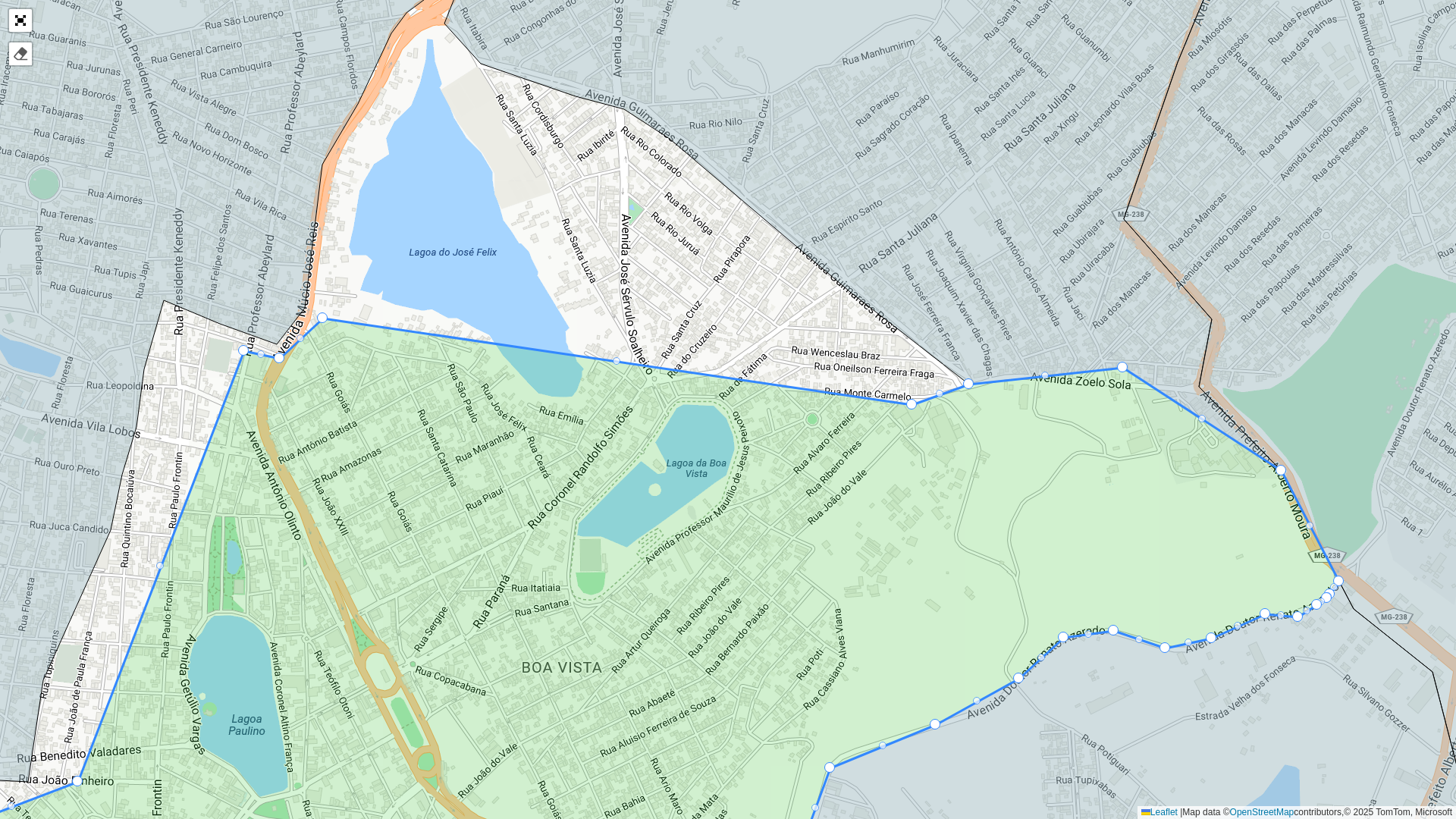
drag, startPoint x: 934, startPoint y: 352, endPoint x: 913, endPoint y: 418, distance: 69.3
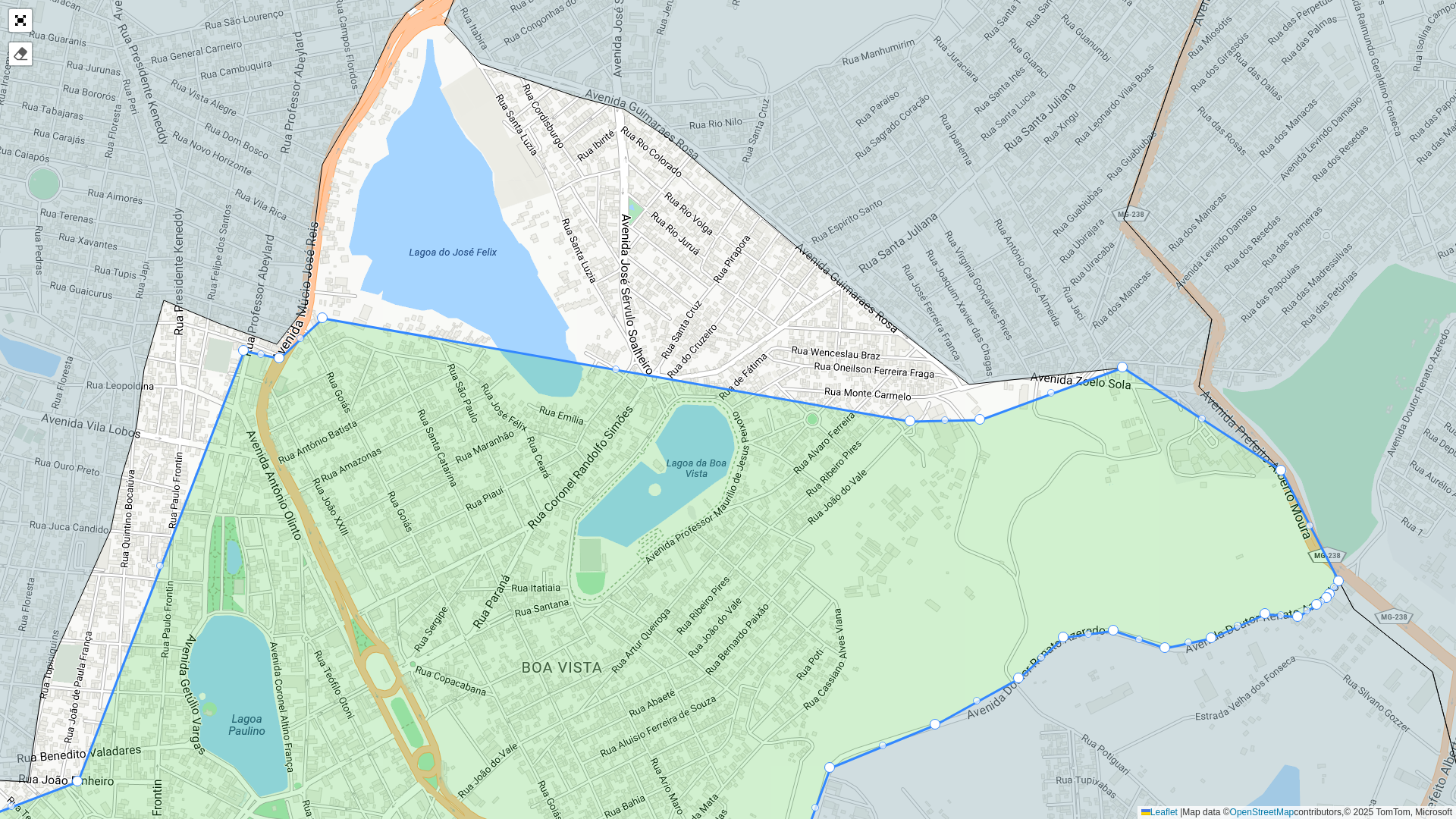
drag, startPoint x: 967, startPoint y: 382, endPoint x: 978, endPoint y: 419, distance: 38.6
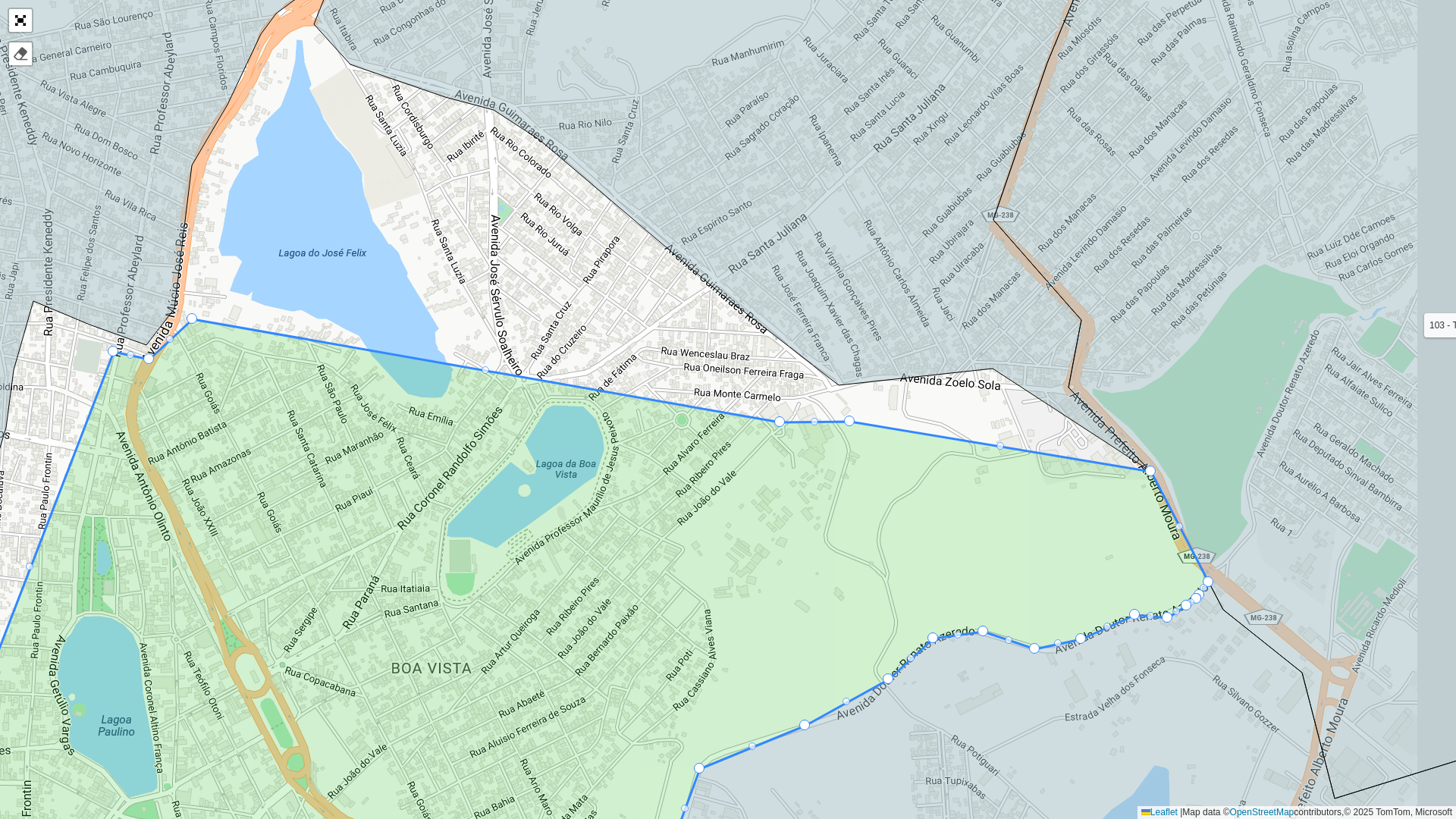
drag, startPoint x: 1149, startPoint y: 464, endPoint x: 961, endPoint y: 433, distance: 190.5
click at [913, 434] on icon at bounding box center [488, 612] width 1441 height 585
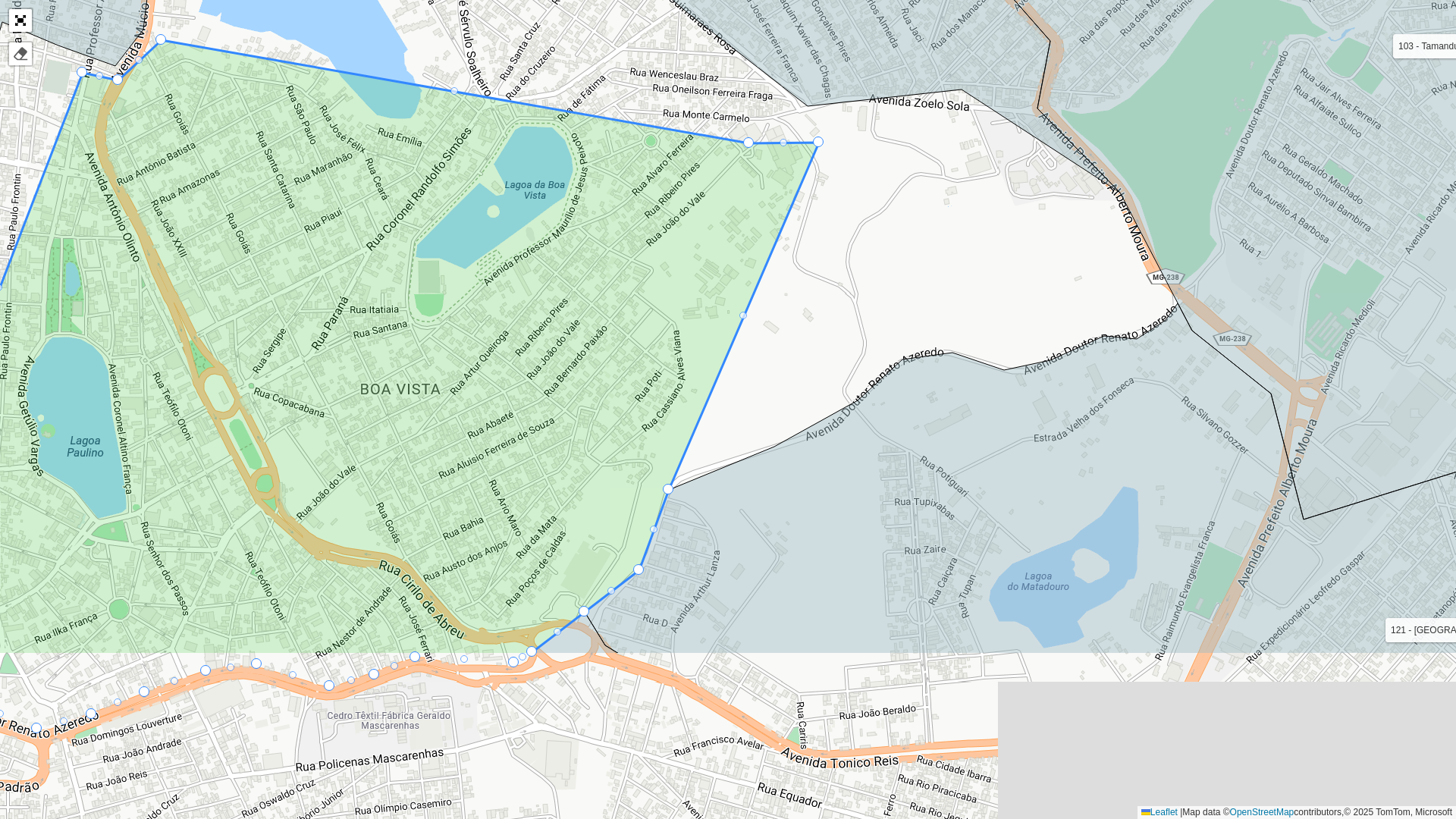
drag, startPoint x: 650, startPoint y: 613, endPoint x: 726, endPoint y: 298, distance: 324.0
click at [726, 298] on div "100 - [GEOGRAPHIC_DATA] - [GEOGRAPHIC_DATA] 101 - [GEOGRAPHIC_DATA] 102 - JK 10…" at bounding box center [728, 409] width 1456 height 819
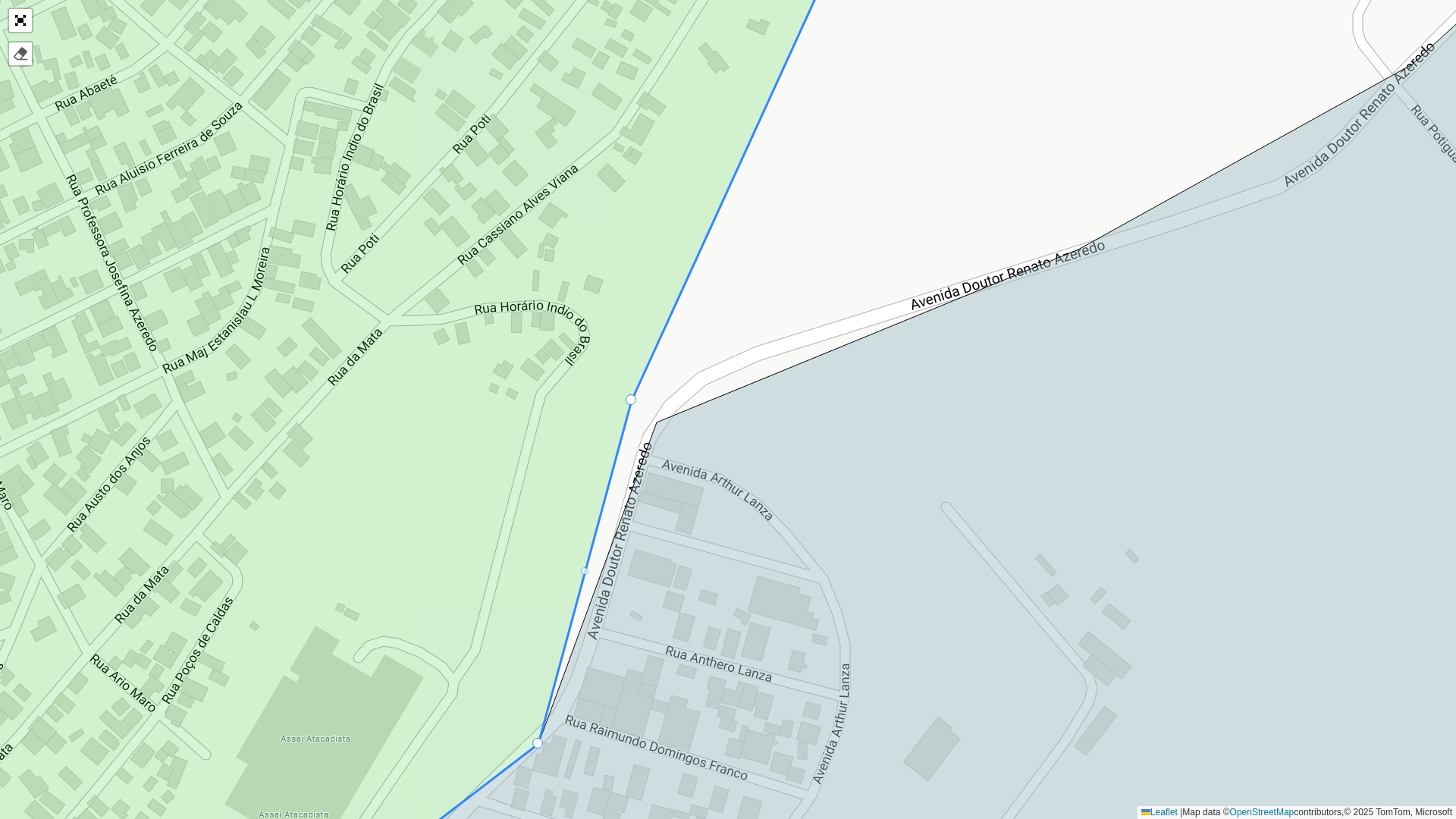
drag, startPoint x: 658, startPoint y: 423, endPoint x: 610, endPoint y: 382, distance: 63.1
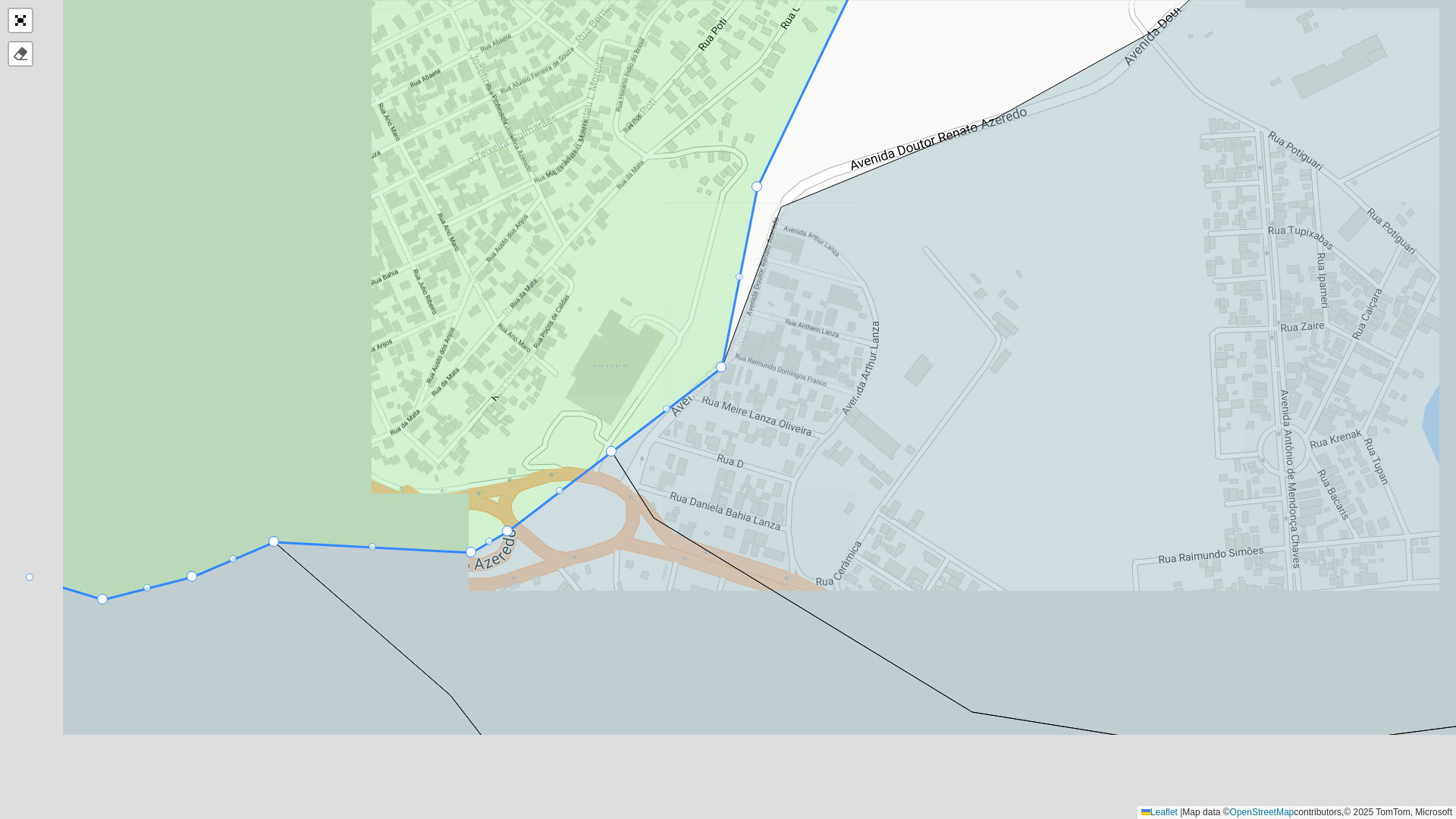
drag, startPoint x: 426, startPoint y: 397, endPoint x: 697, endPoint y: 200, distance: 335.0
click at [692, 192] on icon at bounding box center [514, 175] width 907 height 851
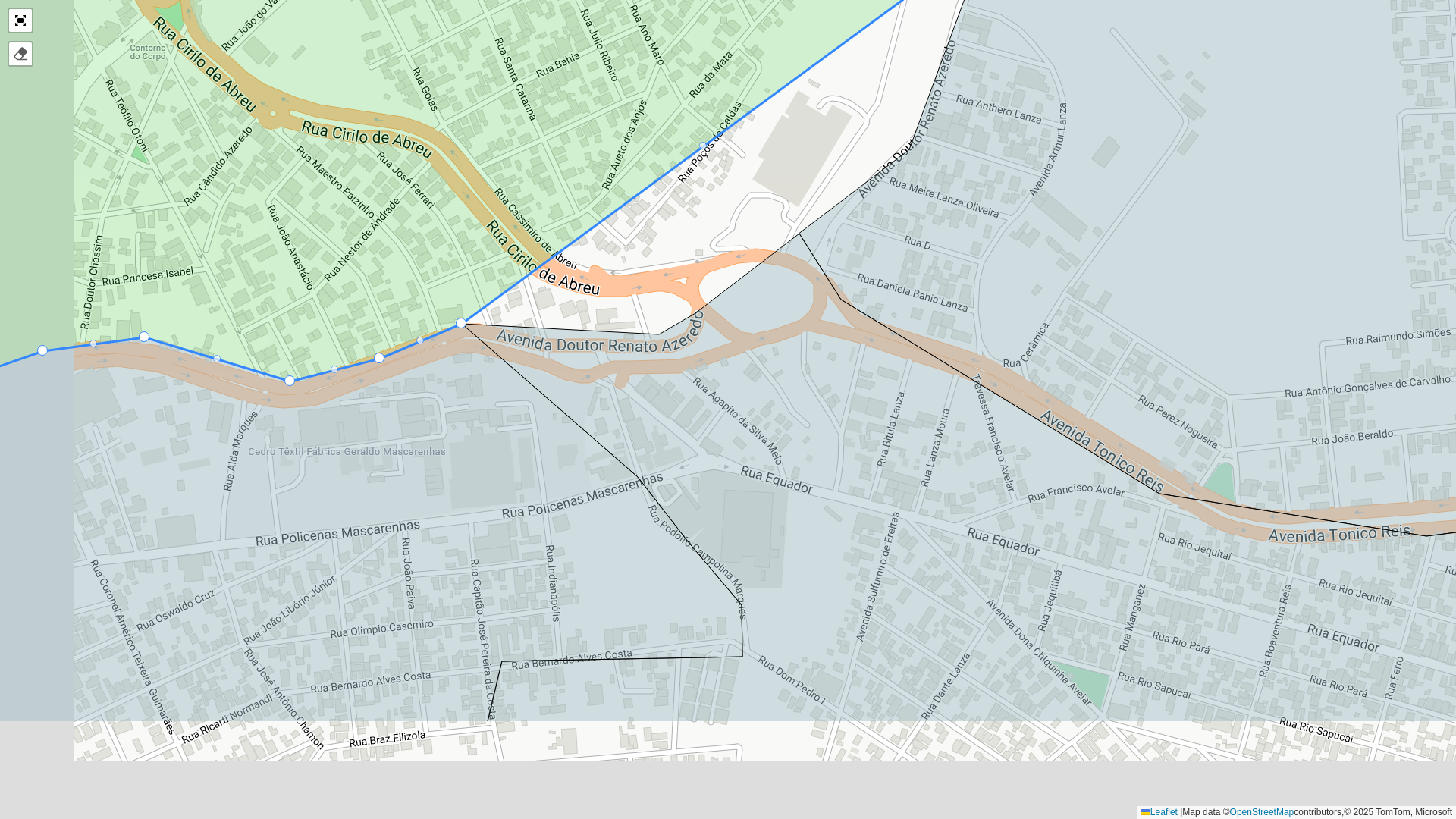
drag, startPoint x: 458, startPoint y: 359, endPoint x: 543, endPoint y: 271, distance: 122.3
click at [576, 237] on icon at bounding box center [520, 58] width 1075 height 645
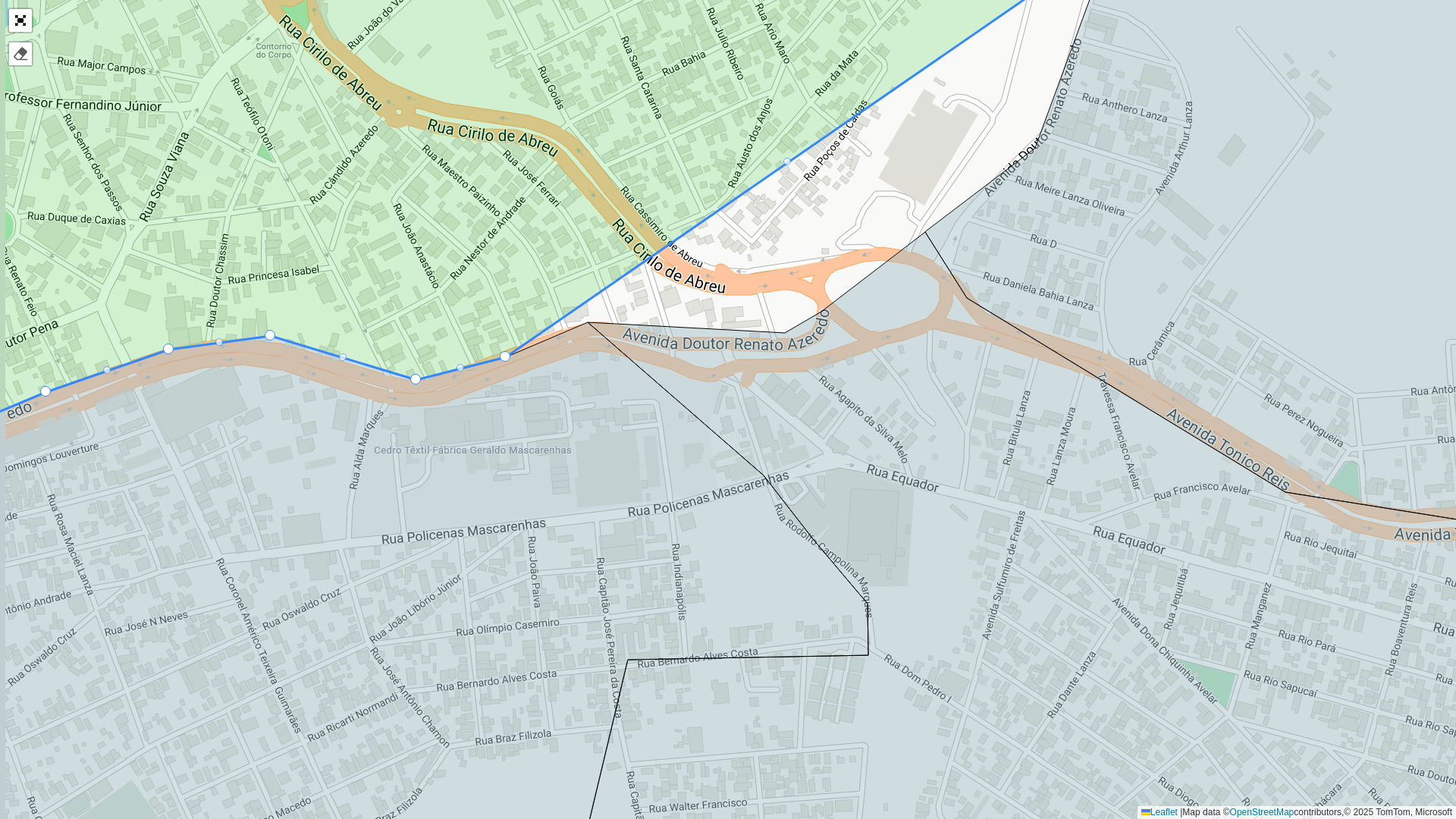
drag, startPoint x: 436, startPoint y: 233, endPoint x: 647, endPoint y: 275, distance: 215.1
click at [668, 237] on icon at bounding box center [535, 168] width 1120 height 507
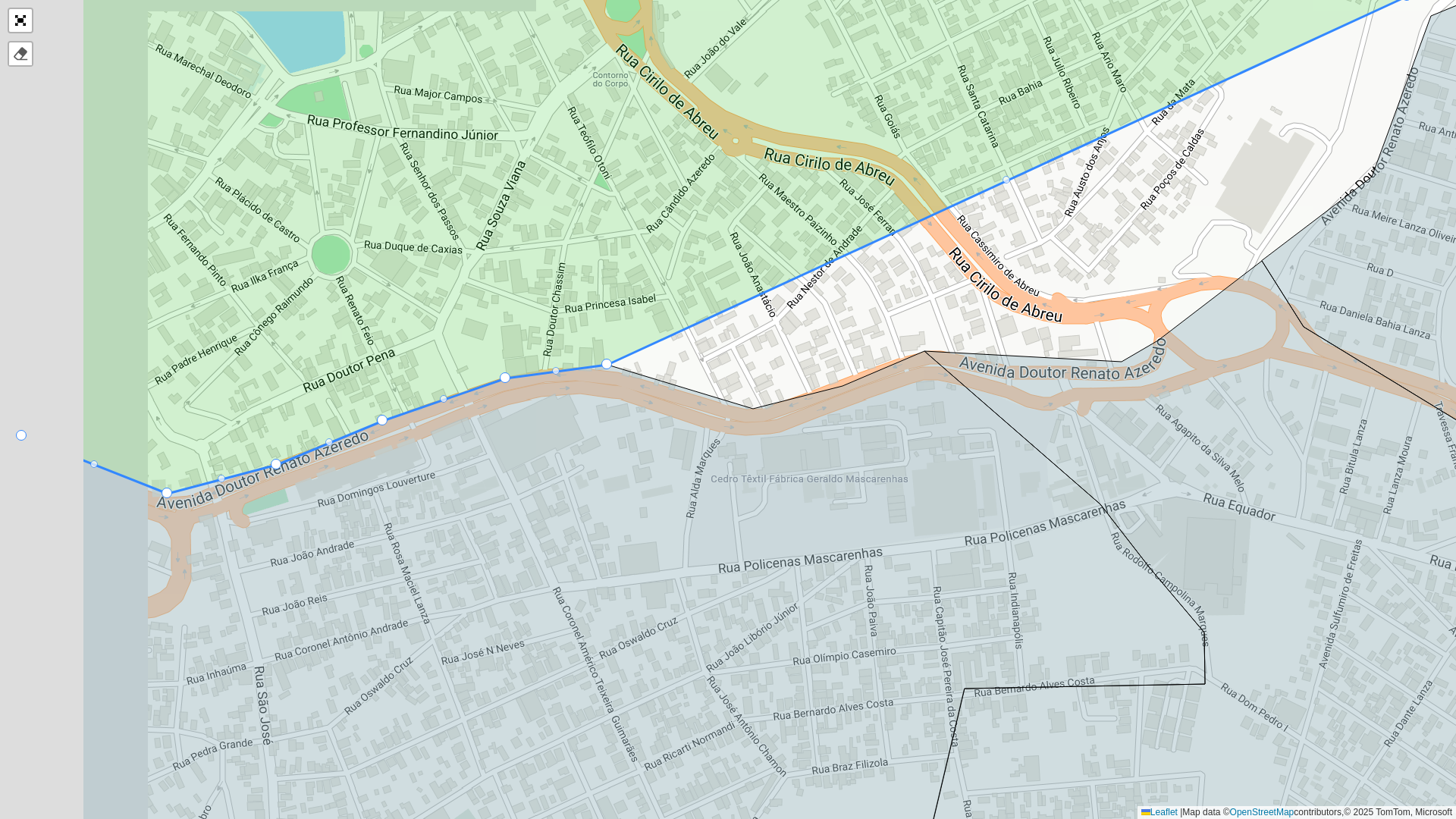
drag, startPoint x: 475, startPoint y: 278, endPoint x: 677, endPoint y: 327, distance: 207.9
click at [704, 305] on icon at bounding box center [758, 216] width 1353 height 554
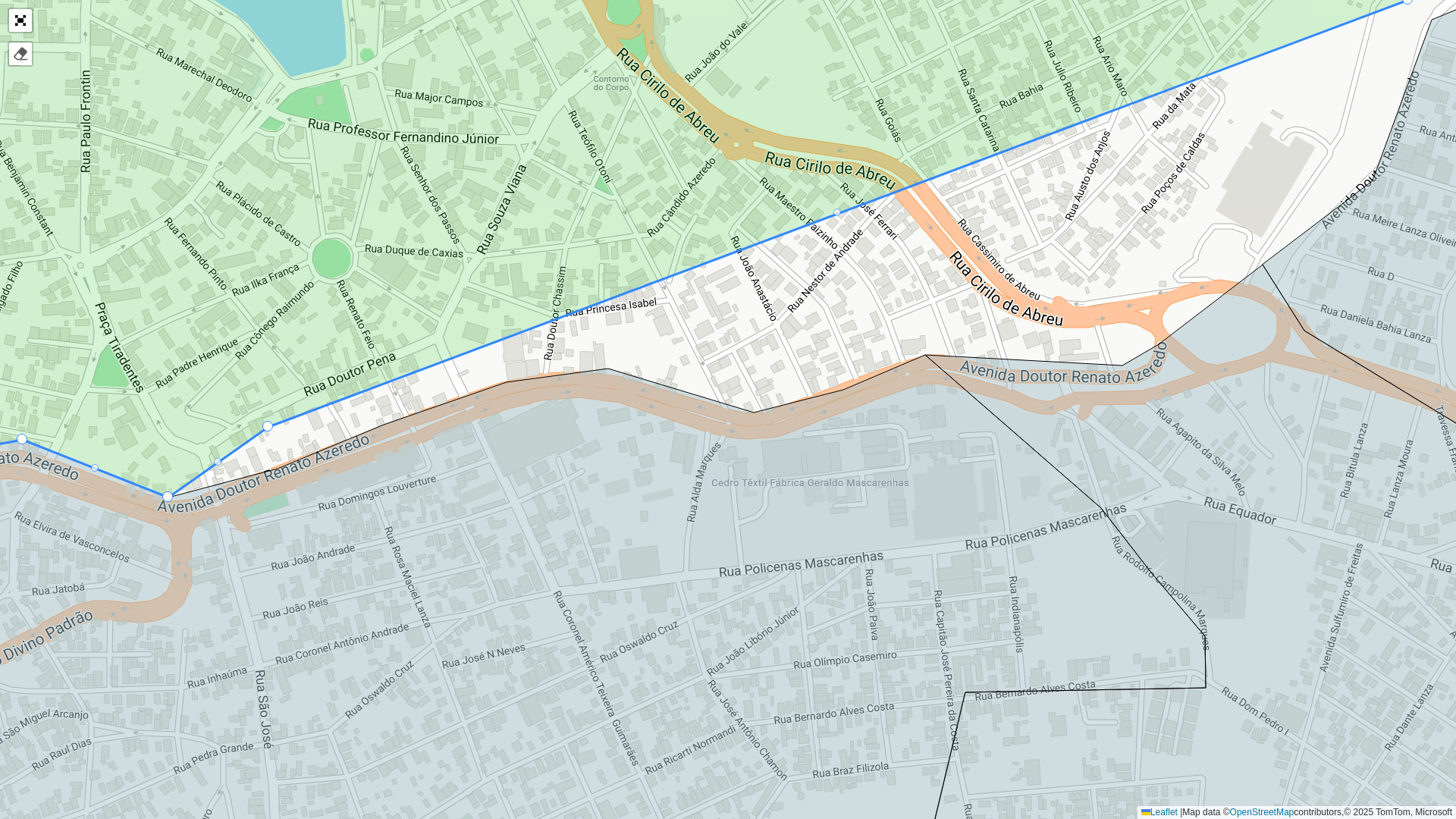
drag, startPoint x: 278, startPoint y: 466, endPoint x: 269, endPoint y: 425, distance: 42.0
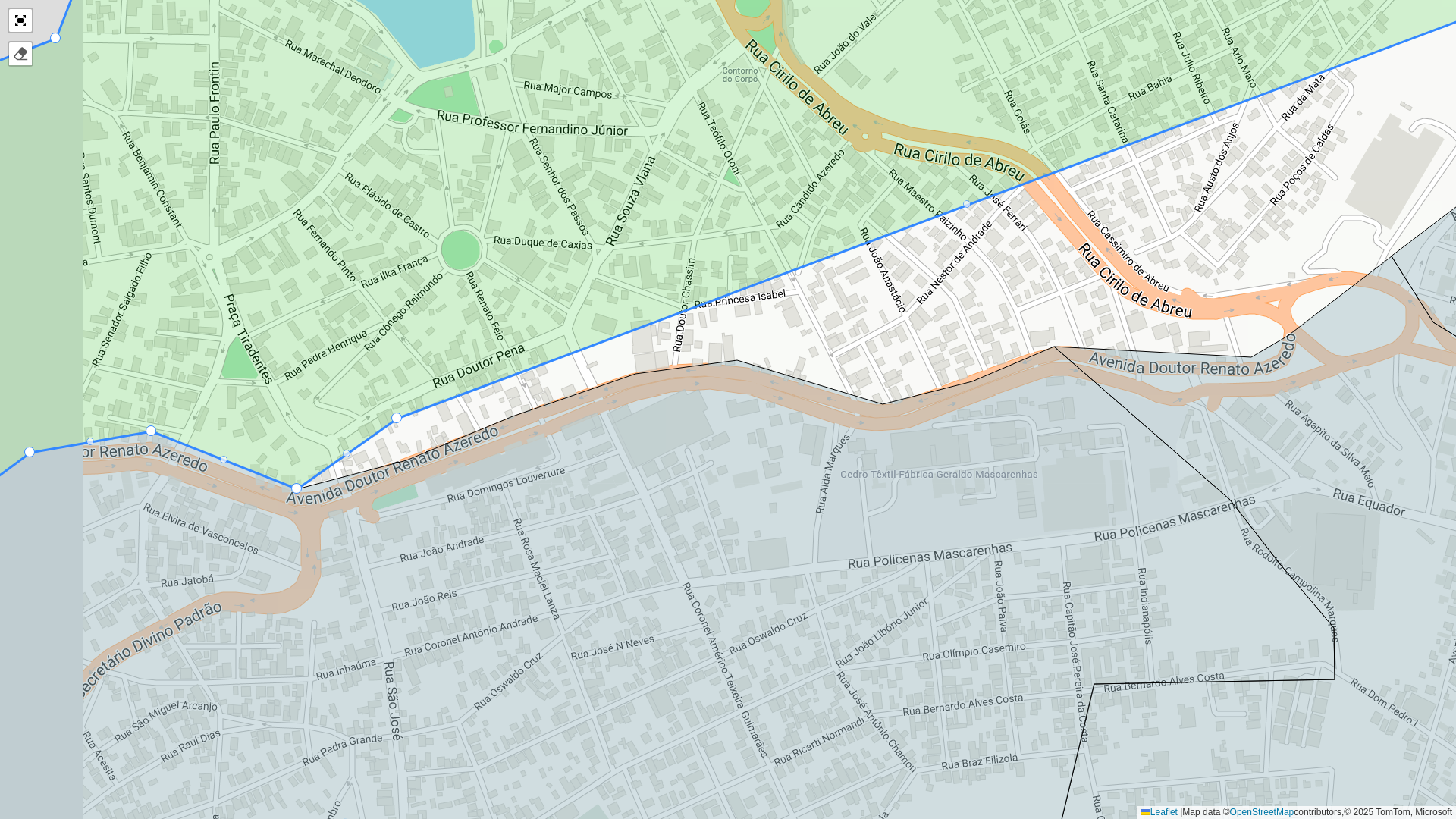
drag, startPoint x: 337, startPoint y: 318, endPoint x: 581, endPoint y: 288, distance: 245.8
click at [589, 277] on icon at bounding box center [779, 198] width 1596 height 582
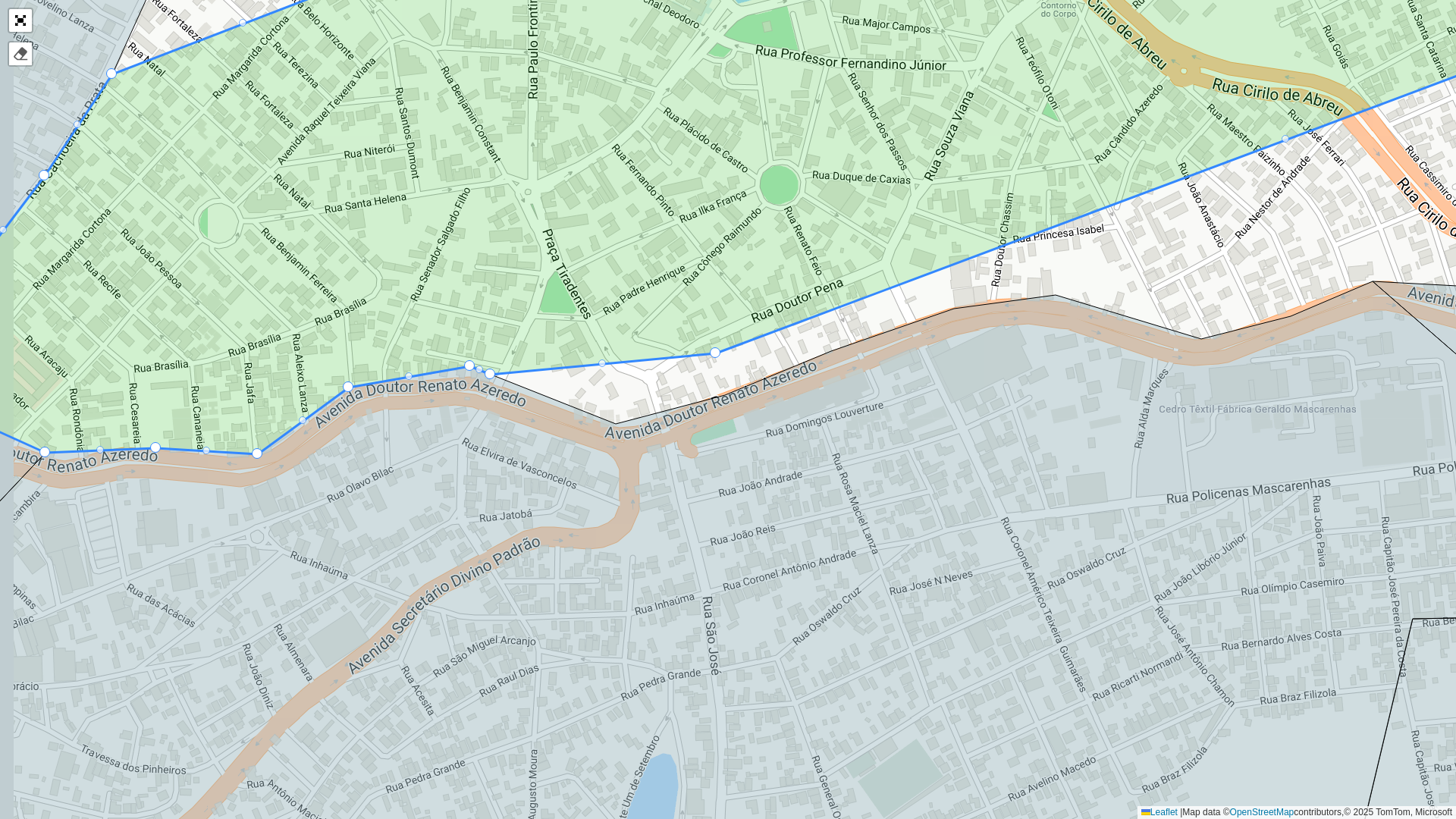
drag, startPoint x: 369, startPoint y: 311, endPoint x: 490, endPoint y: 316, distance: 121.1
click at [465, 288] on icon at bounding box center [793, 173] width 1751 height 562
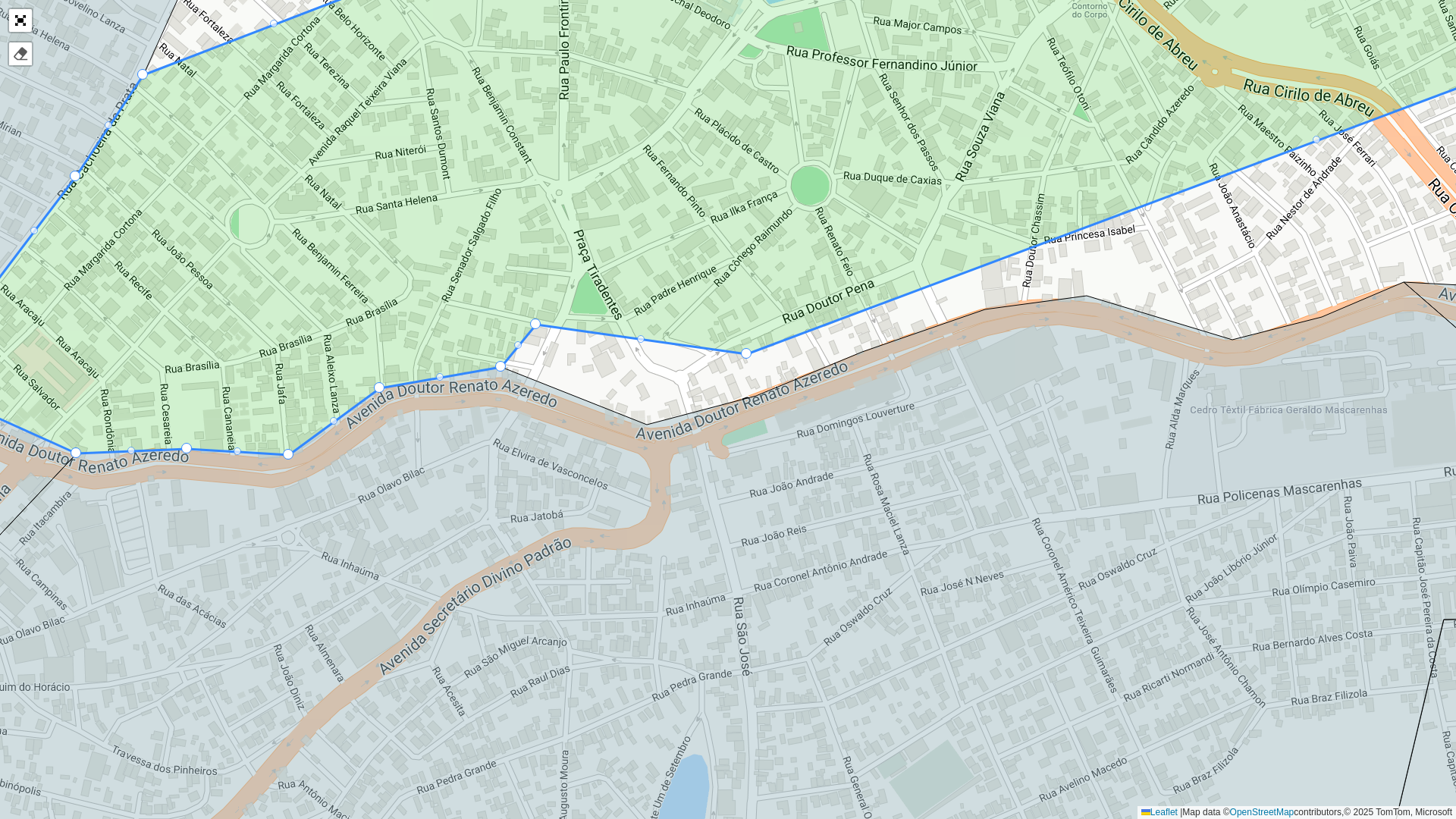
drag, startPoint x: 526, startPoint y: 369, endPoint x: 530, endPoint y: 335, distance: 34.2
drag, startPoint x: 498, startPoint y: 363, endPoint x: 480, endPoint y: 320, distance: 46.6
drag, startPoint x: 379, startPoint y: 388, endPoint x: 363, endPoint y: 357, distance: 34.9
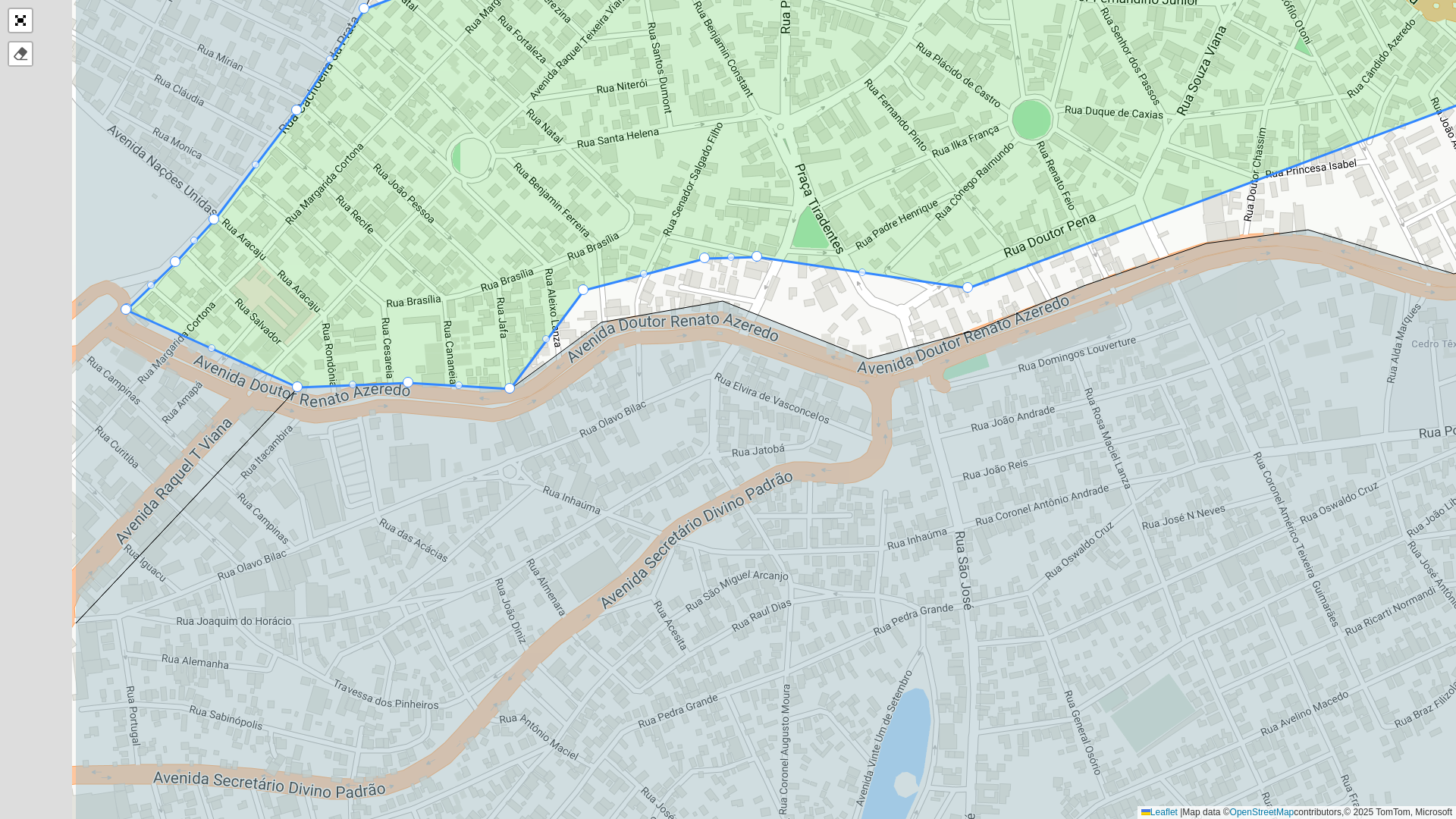
drag, startPoint x: 363, startPoint y: 357, endPoint x: 526, endPoint y: 228, distance: 207.9
click at [526, 228] on icon at bounding box center [976, 120] width 1699 height 539
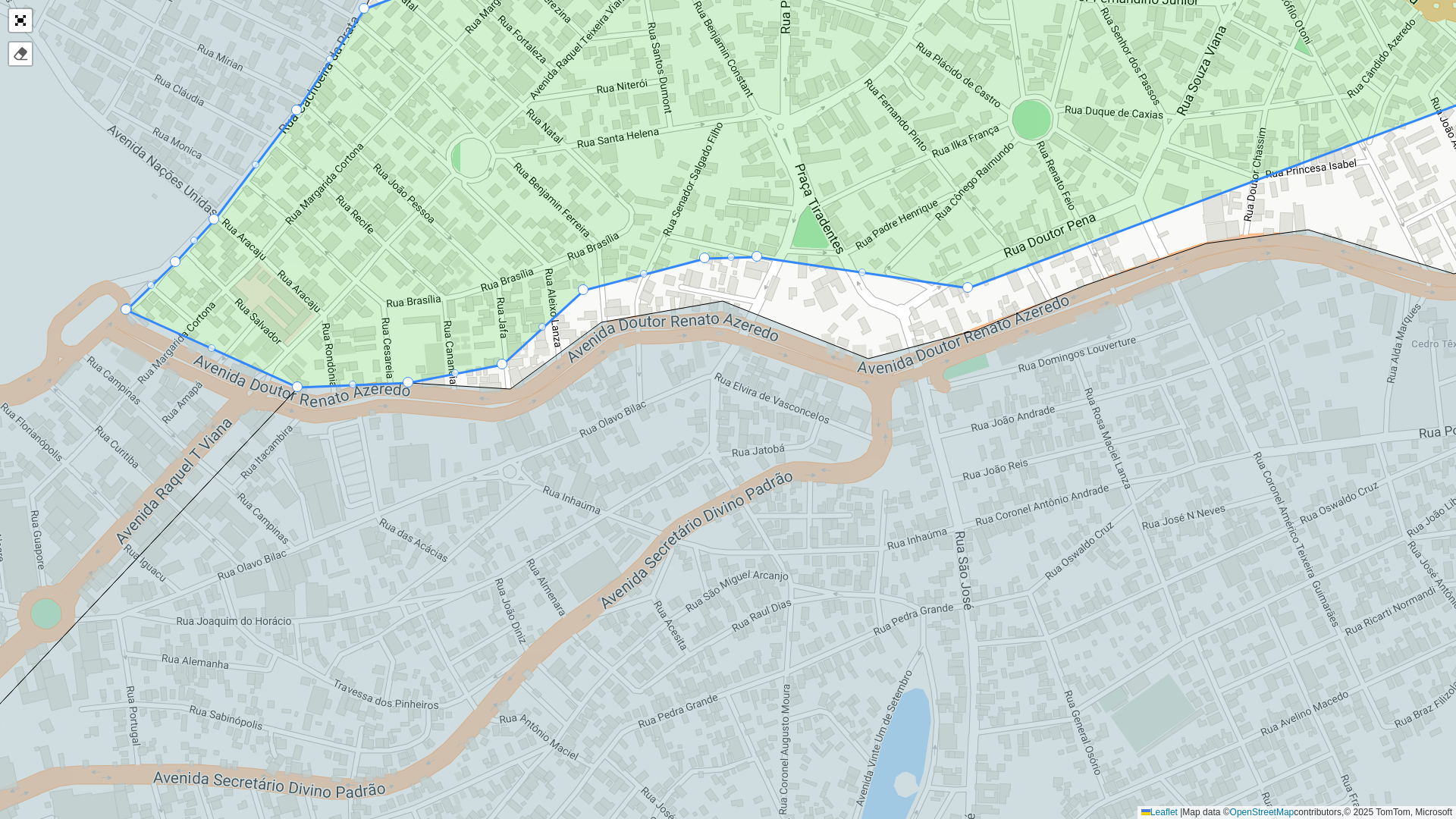
drag, startPoint x: 506, startPoint y: 383, endPoint x: 494, endPoint y: 336, distance: 48.5
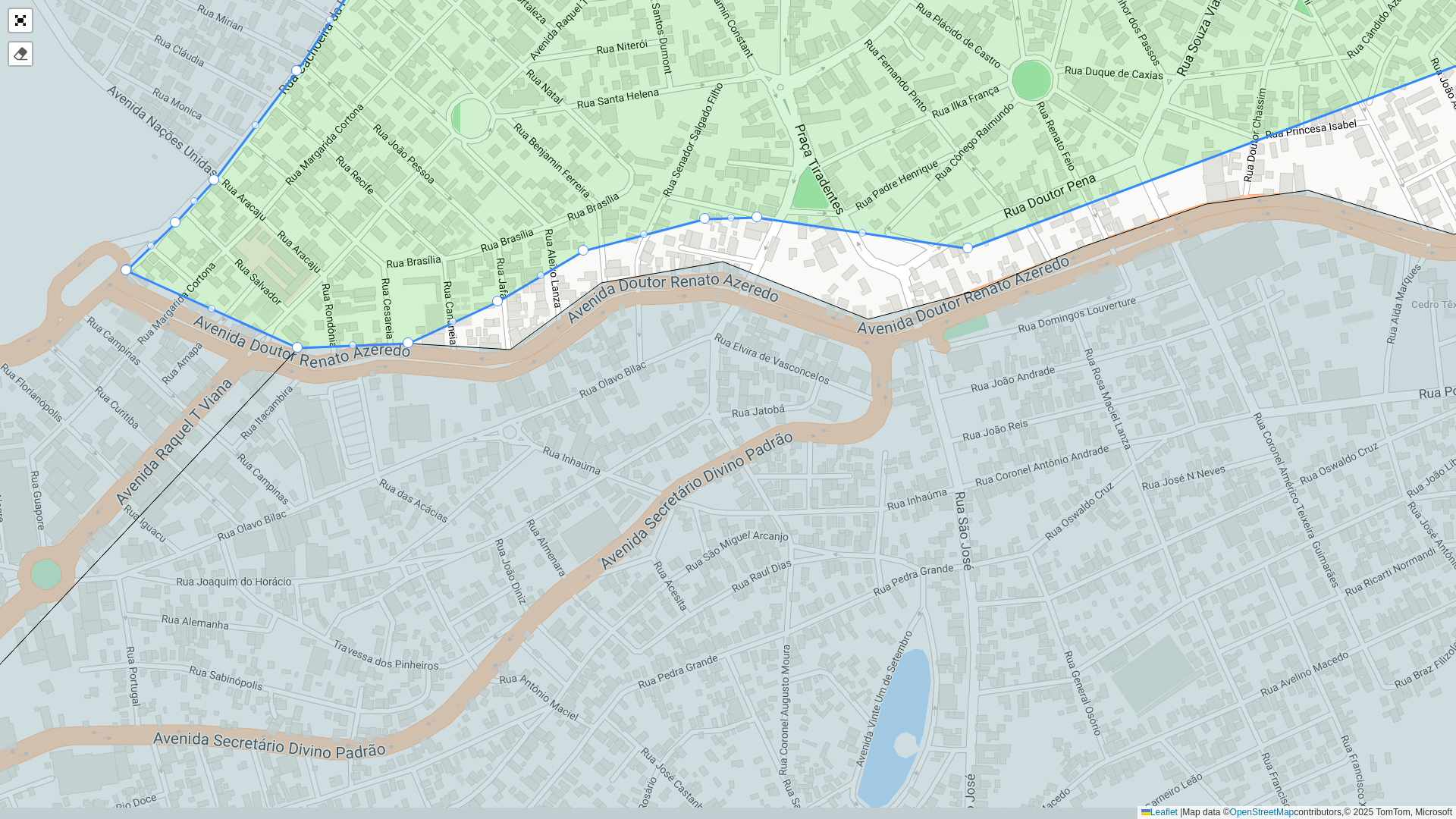
drag, startPoint x: 403, startPoint y: 376, endPoint x: 403, endPoint y: 335, distance: 41.0
click at [403, 335] on icon at bounding box center [864, 113] width 1477 height 472
click at [403, 335] on icon at bounding box center [864, 130] width 1477 height 430
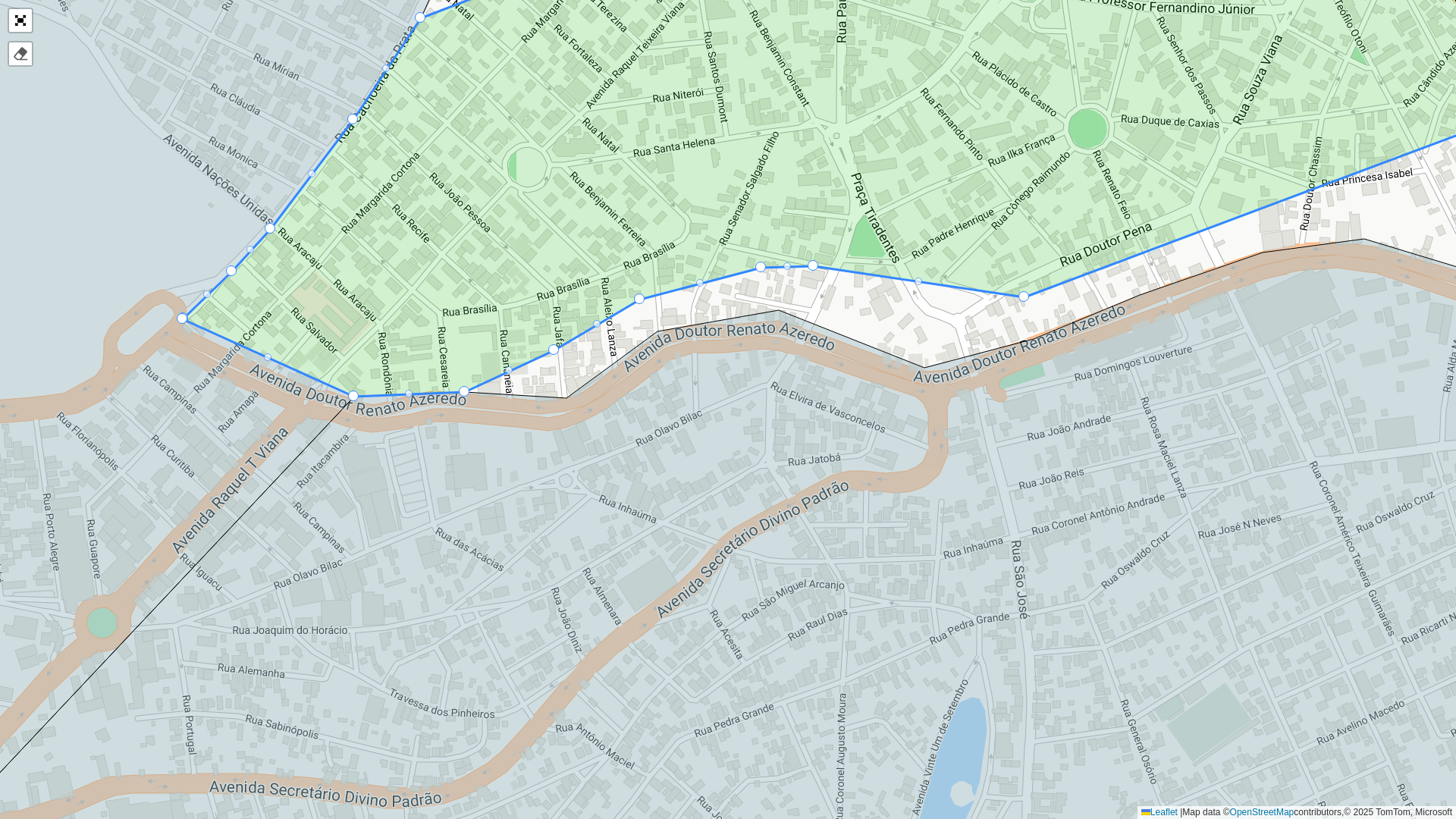
drag, startPoint x: 416, startPoint y: 272, endPoint x: 572, endPoint y: 351, distance: 174.9
click at [572, 351] on icon at bounding box center [921, 181] width 1477 height 430
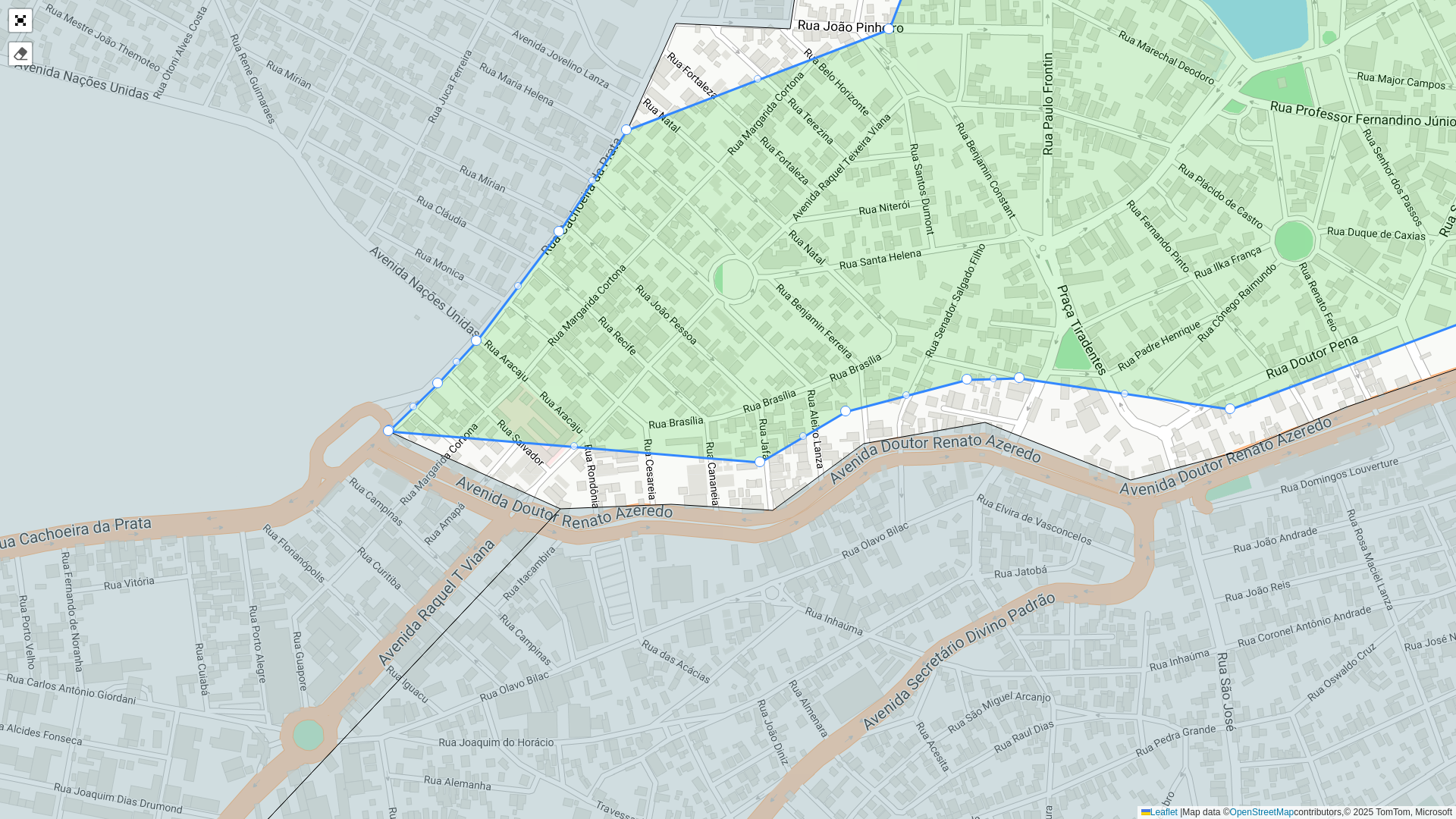
drag, startPoint x: 447, startPoint y: 308, endPoint x: 517, endPoint y: 392, distance: 109.3
click at [542, 378] on icon at bounding box center [1044, 223] width 1310 height 477
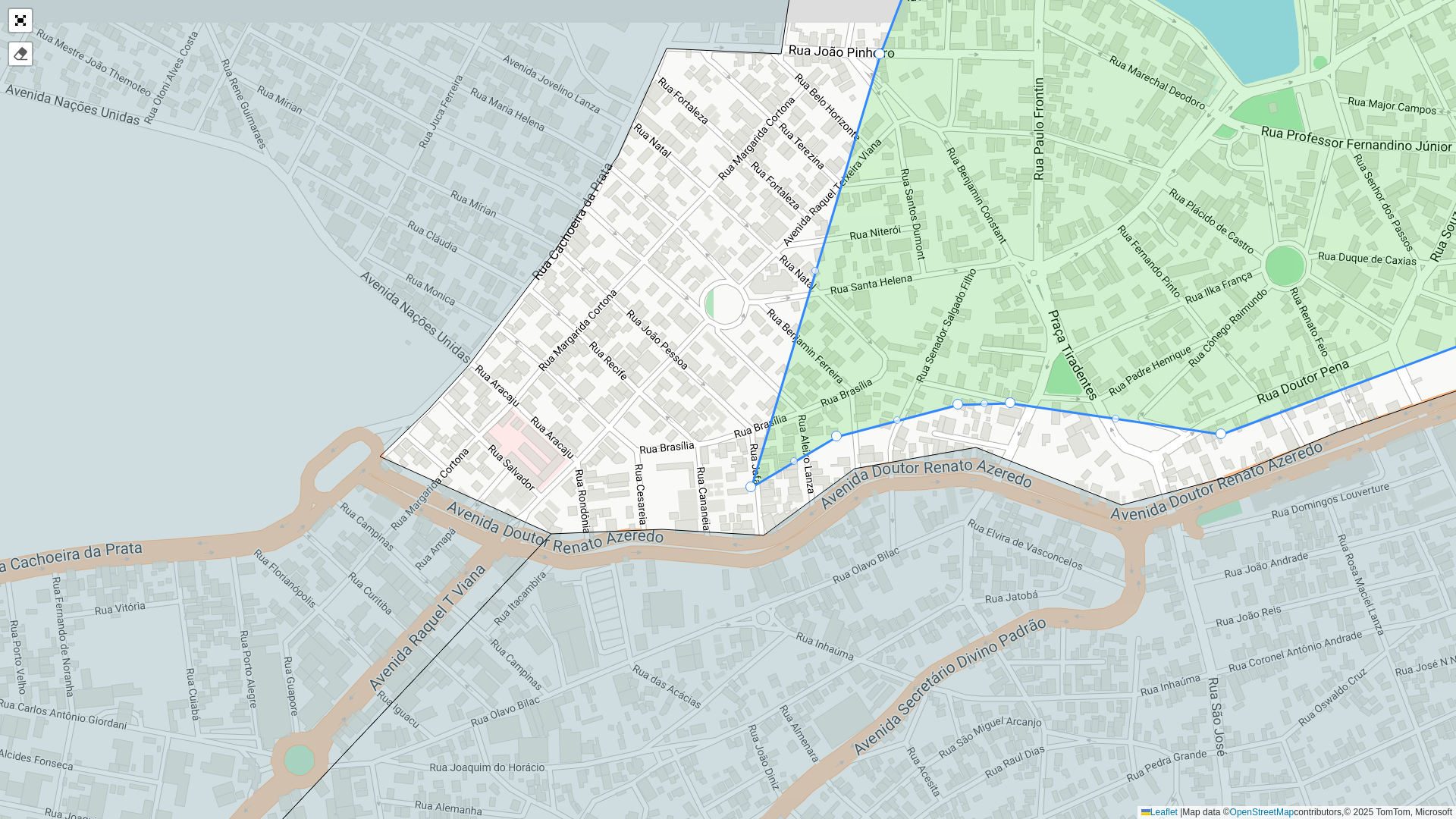
drag, startPoint x: 911, startPoint y: 172, endPoint x: 664, endPoint y: 445, distance: 368.2
click at [752, 445] on icon at bounding box center [1173, 213] width 844 height 547
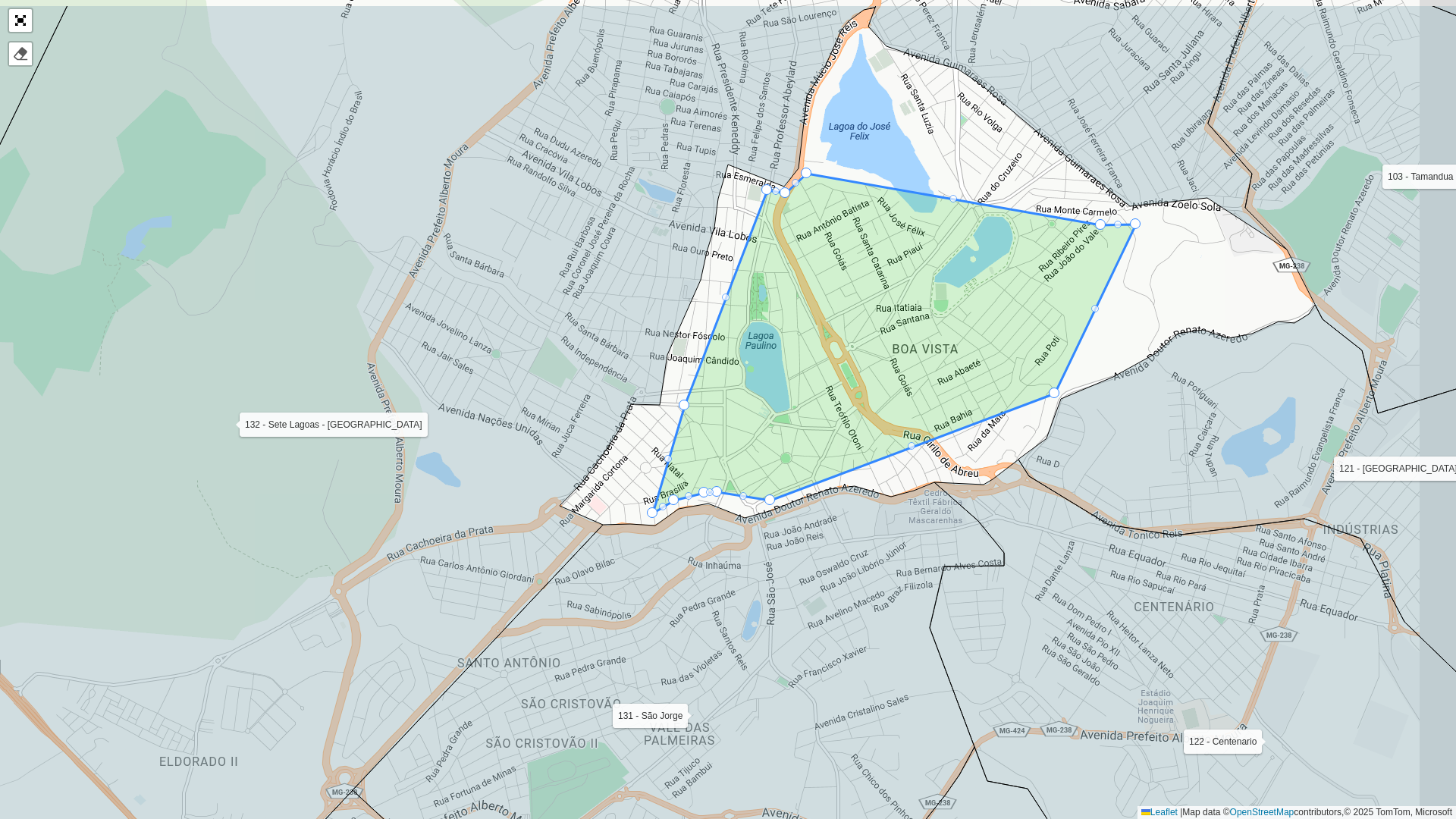
drag, startPoint x: 976, startPoint y: 319, endPoint x: 922, endPoint y: 382, distance: 83.0
click at [922, 382] on icon at bounding box center [894, 344] width 483 height 340
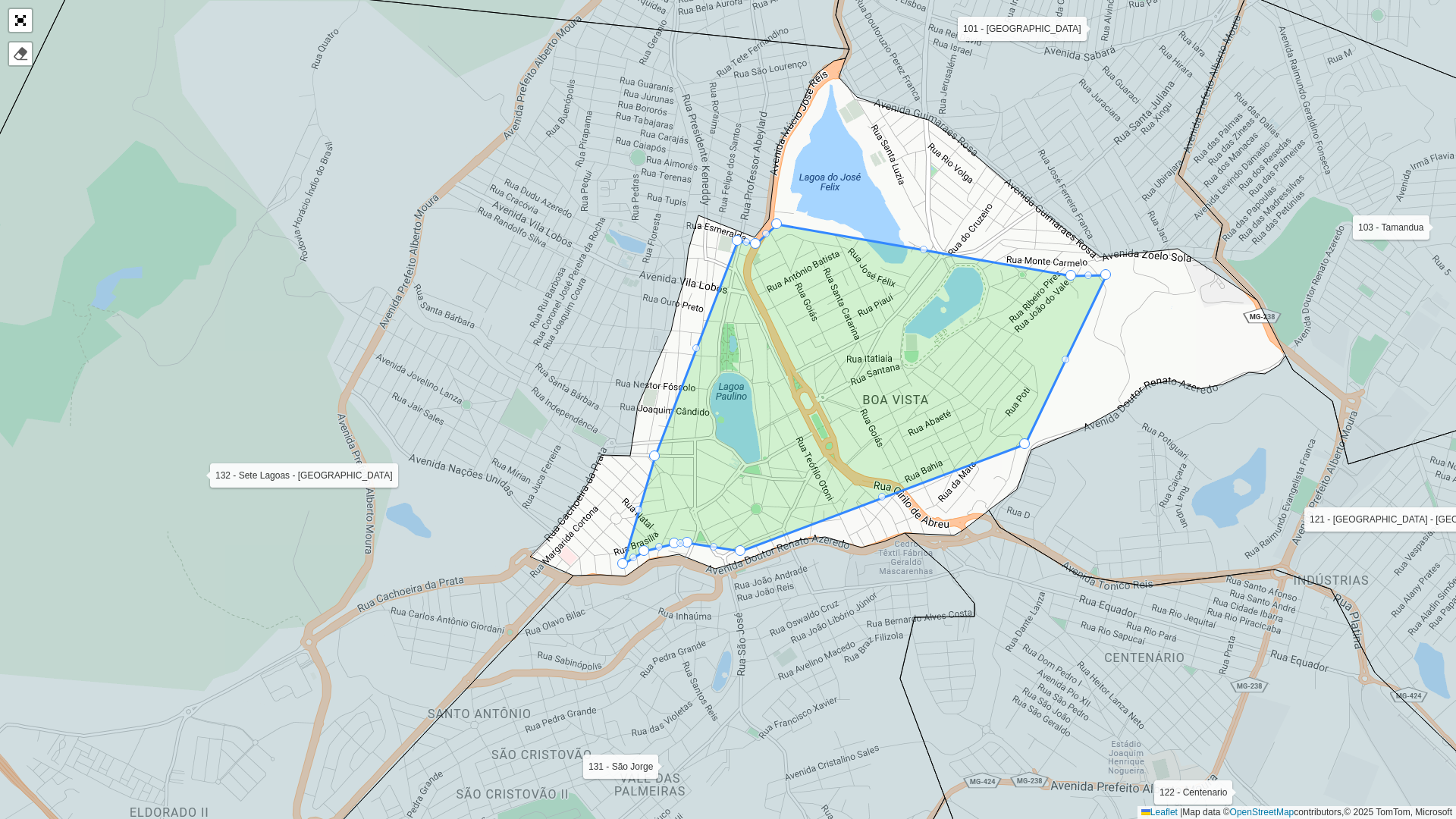
drag, startPoint x: 970, startPoint y: 267, endPoint x: 945, endPoint y: 309, distance: 48.9
click at [945, 309] on icon at bounding box center [864, 394] width 483 height 340
click at [20, 15] on link "Abrir mapa em tela cheia" at bounding box center [20, 20] width 23 height 23
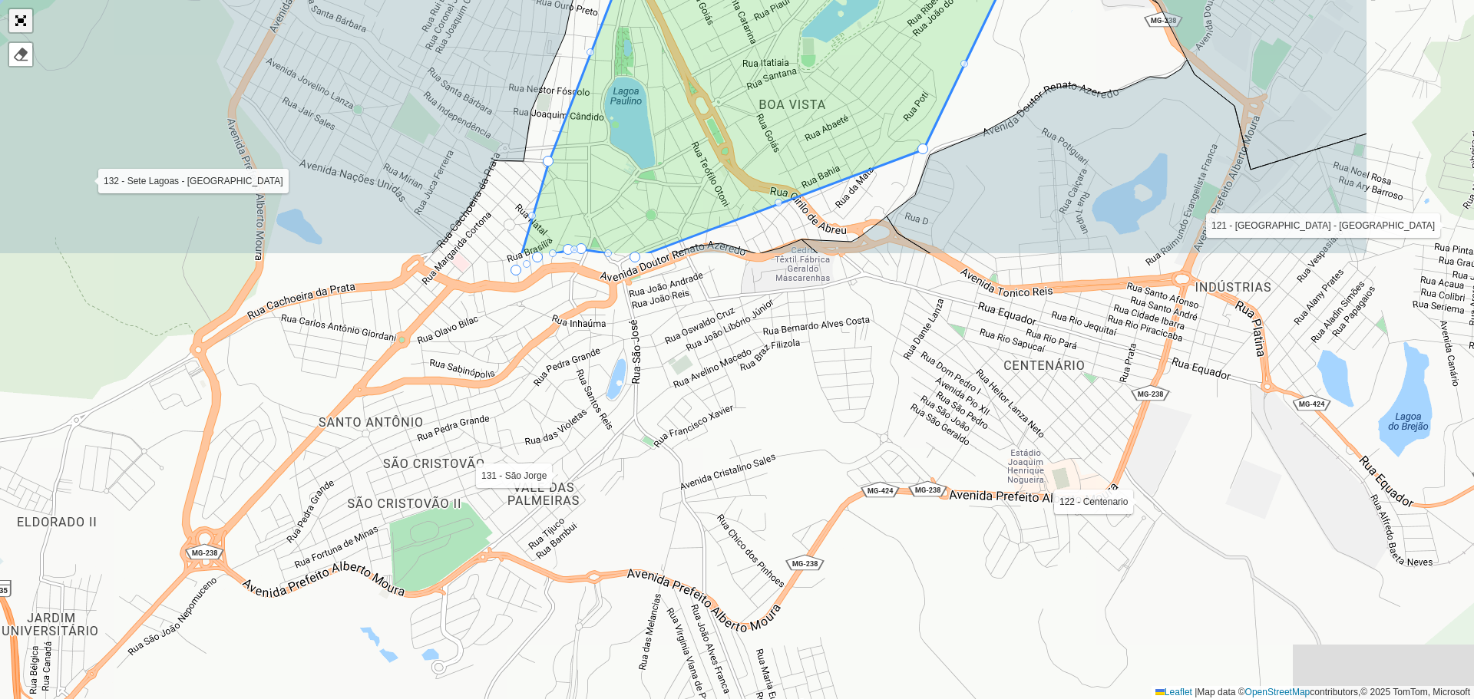
scroll to position [355, 0]
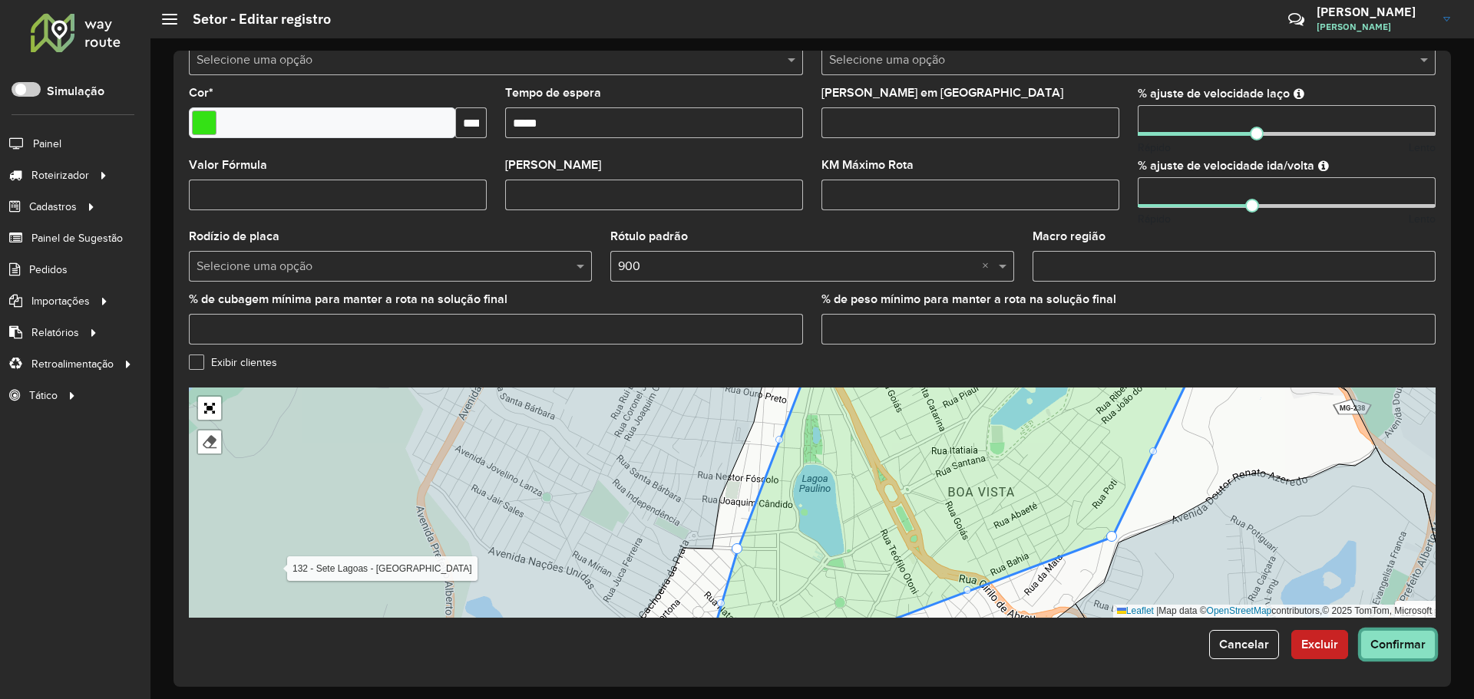
click at [1406, 646] on span "Confirmar" at bounding box center [1397, 644] width 55 height 13
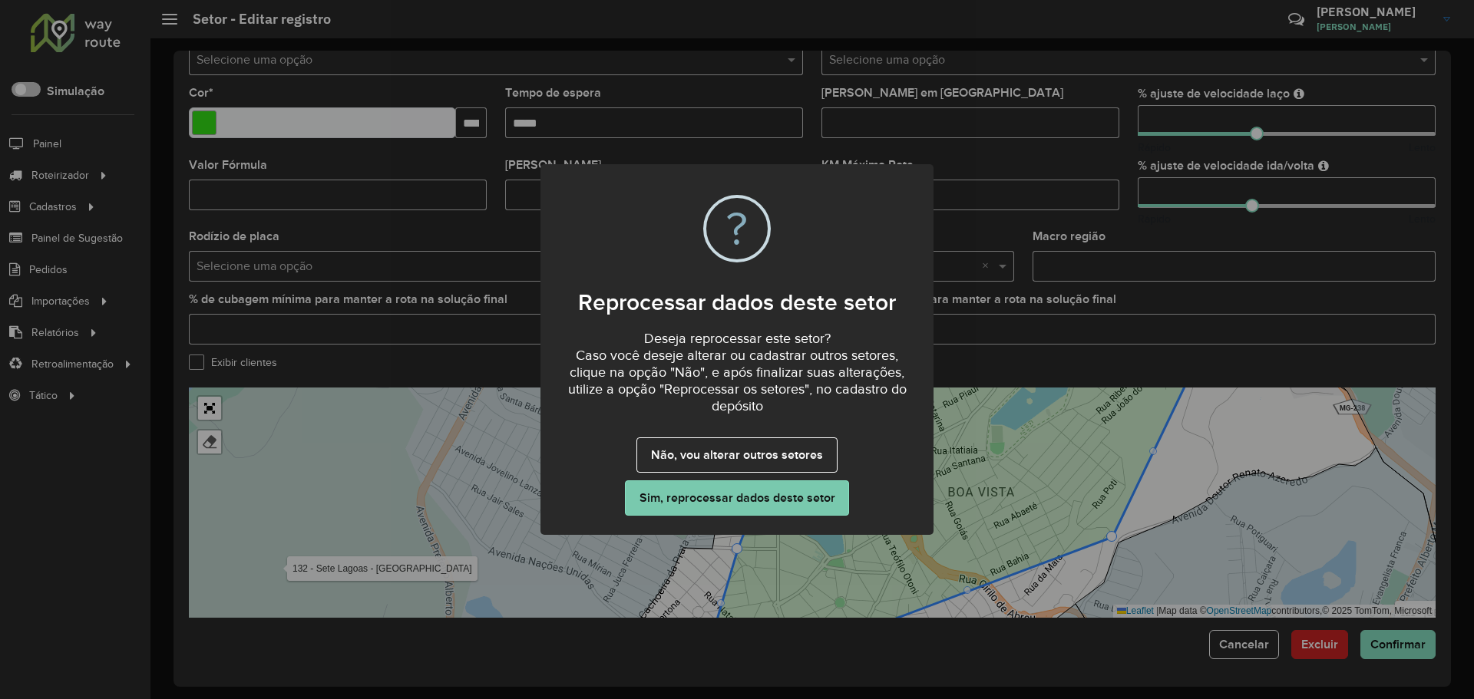
click at [726, 502] on button "Sim, reprocessar dados deste setor" at bounding box center [737, 498] width 224 height 35
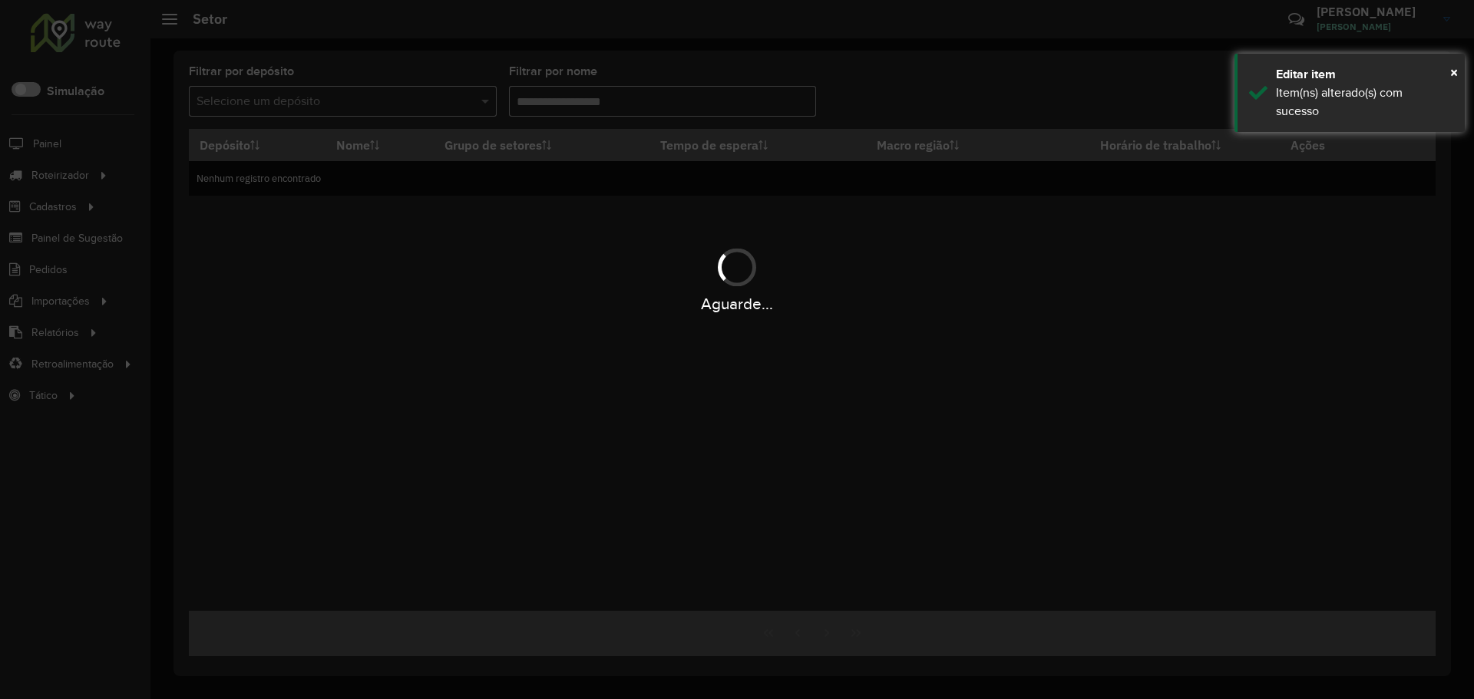
type input "*****"
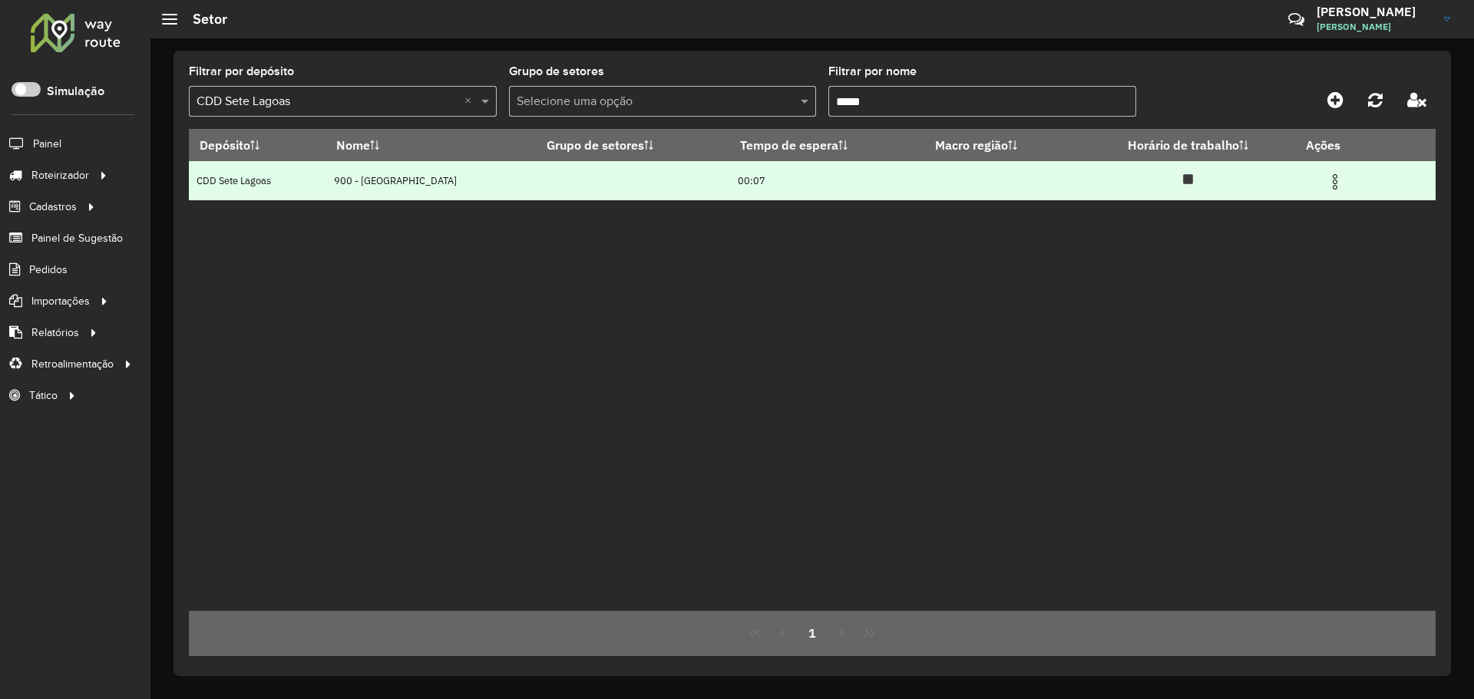
click at [1338, 183] on img at bounding box center [1335, 182] width 18 height 18
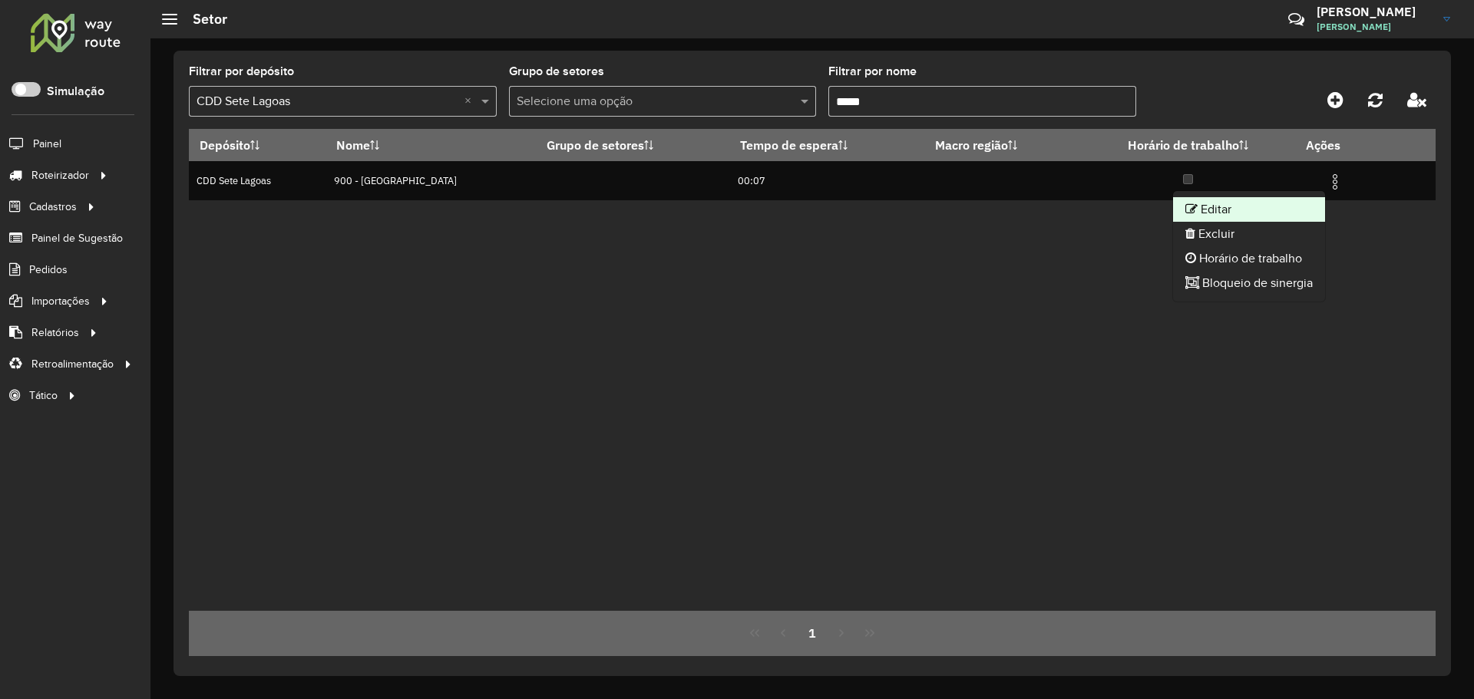
click at [1267, 209] on li "Editar" at bounding box center [1249, 209] width 152 height 25
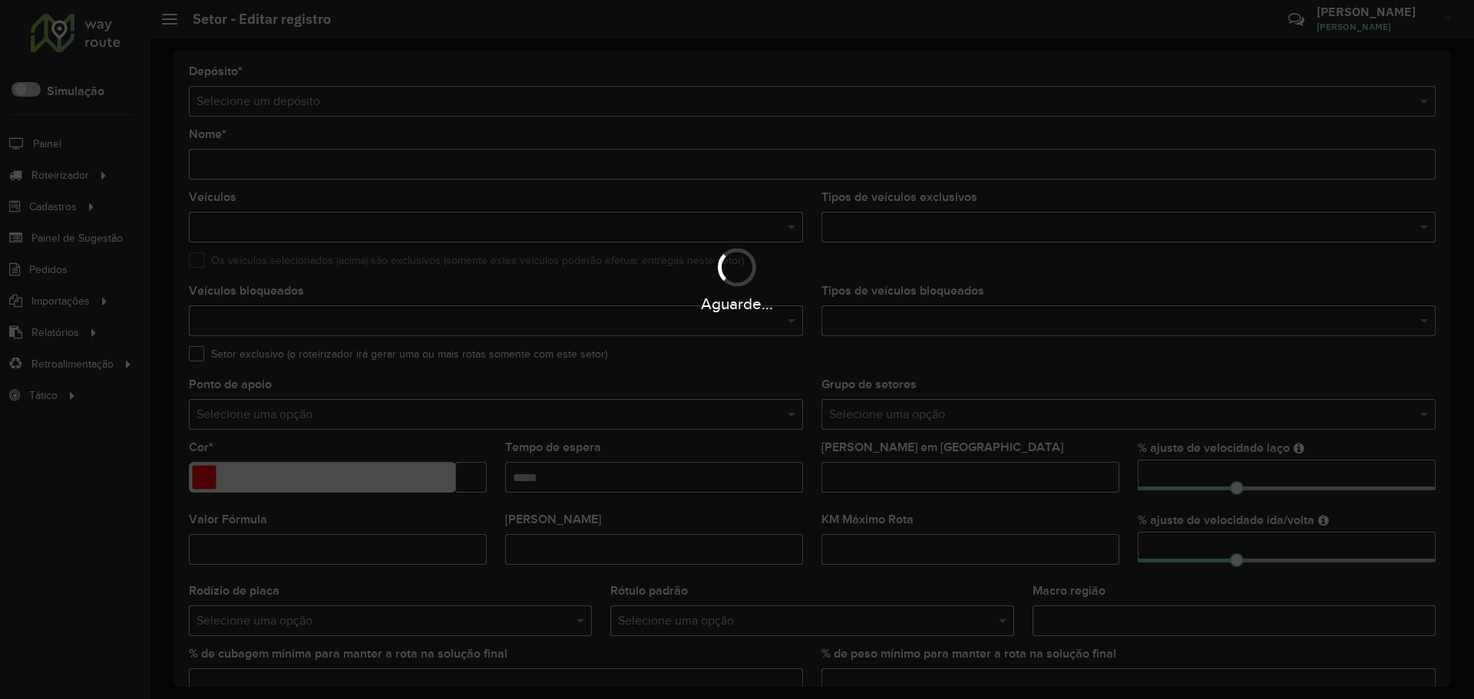
type input "**********"
type input "*******"
type input "*****"
type input "**"
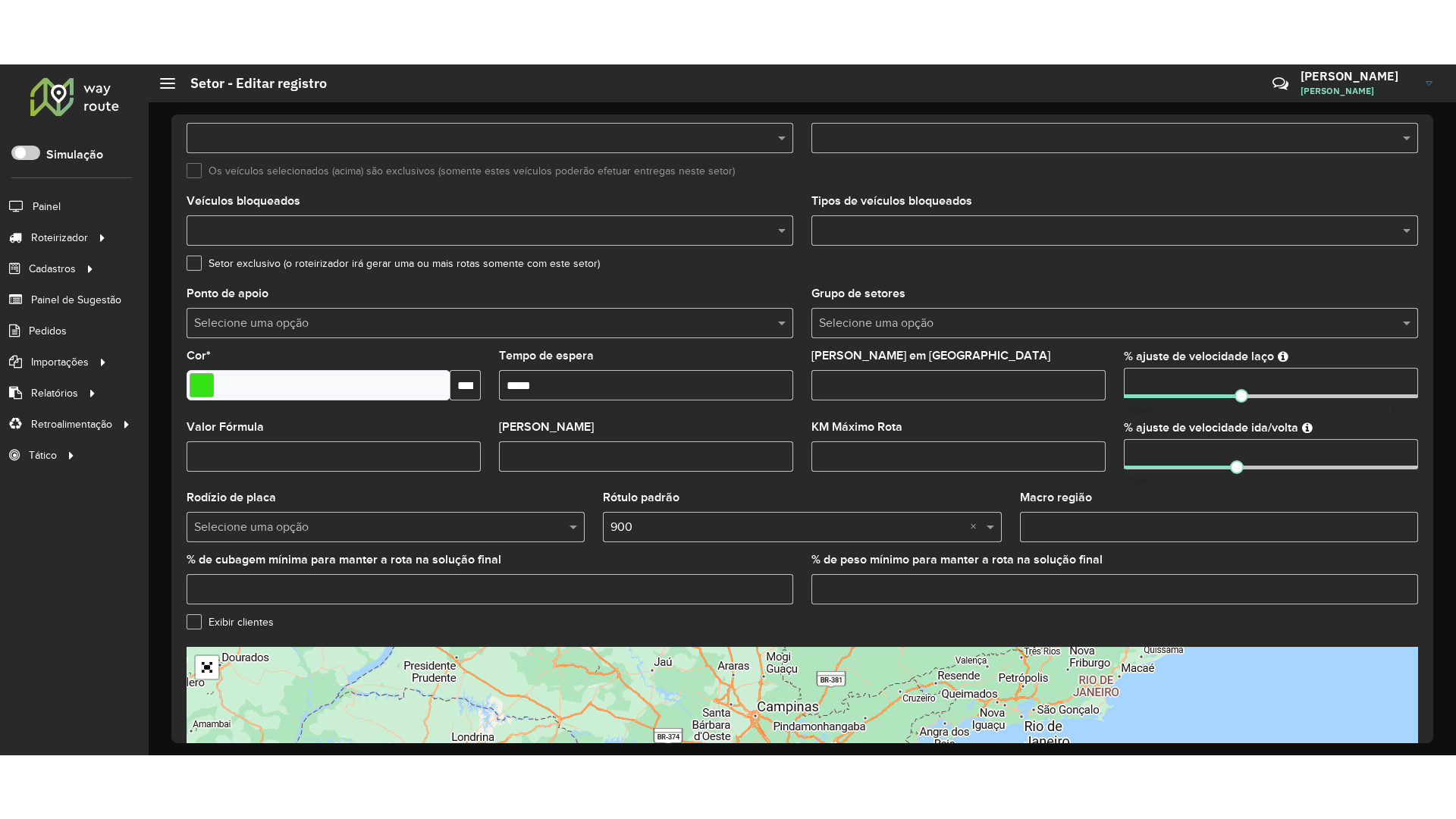
scroll to position [351, 0]
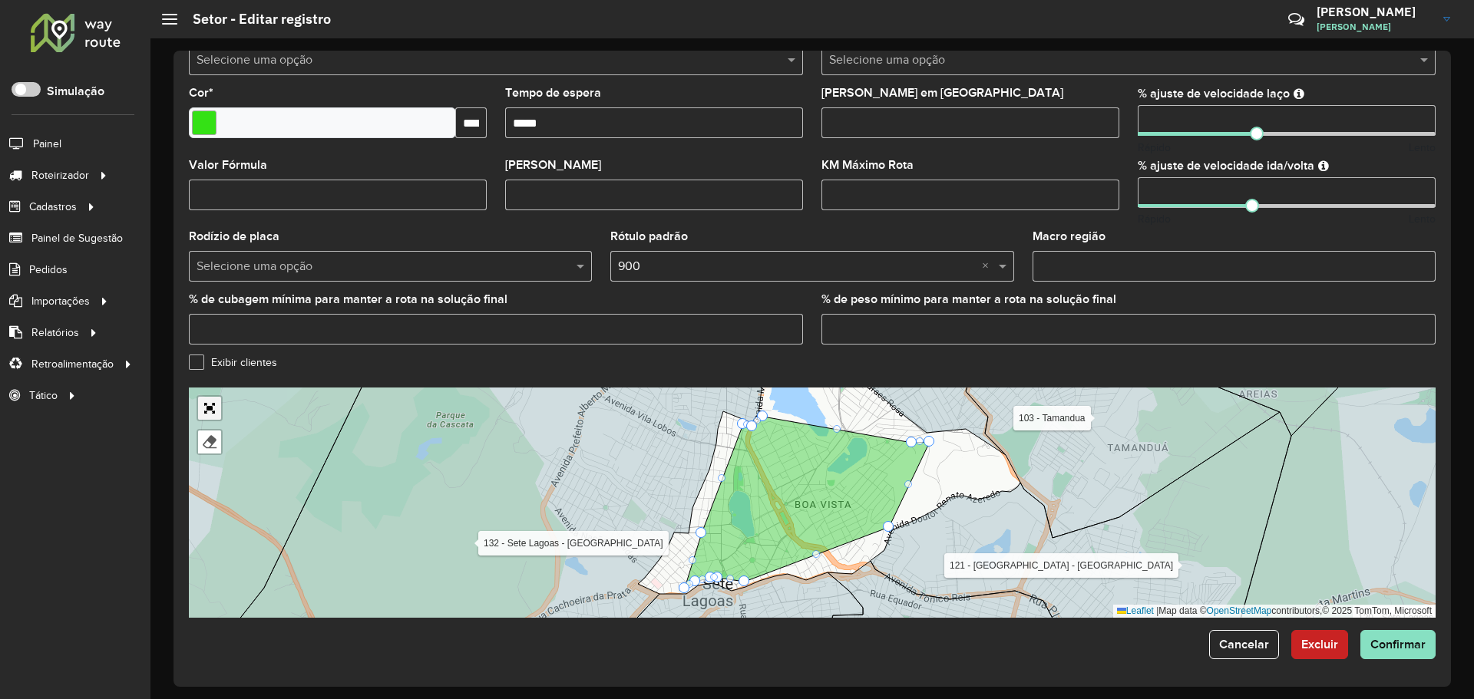
click at [220, 406] on link "Abrir mapa em tela cheia" at bounding box center [209, 408] width 23 height 23
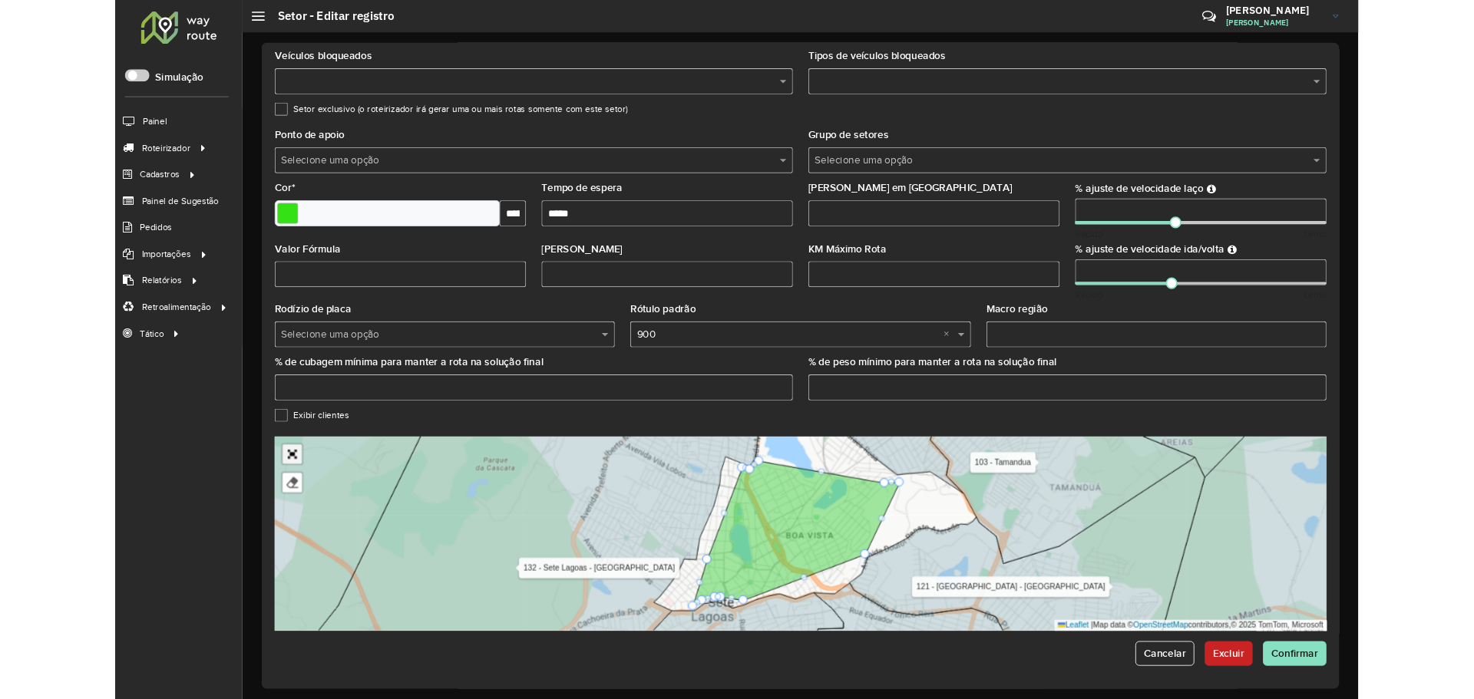
scroll to position [0, 0]
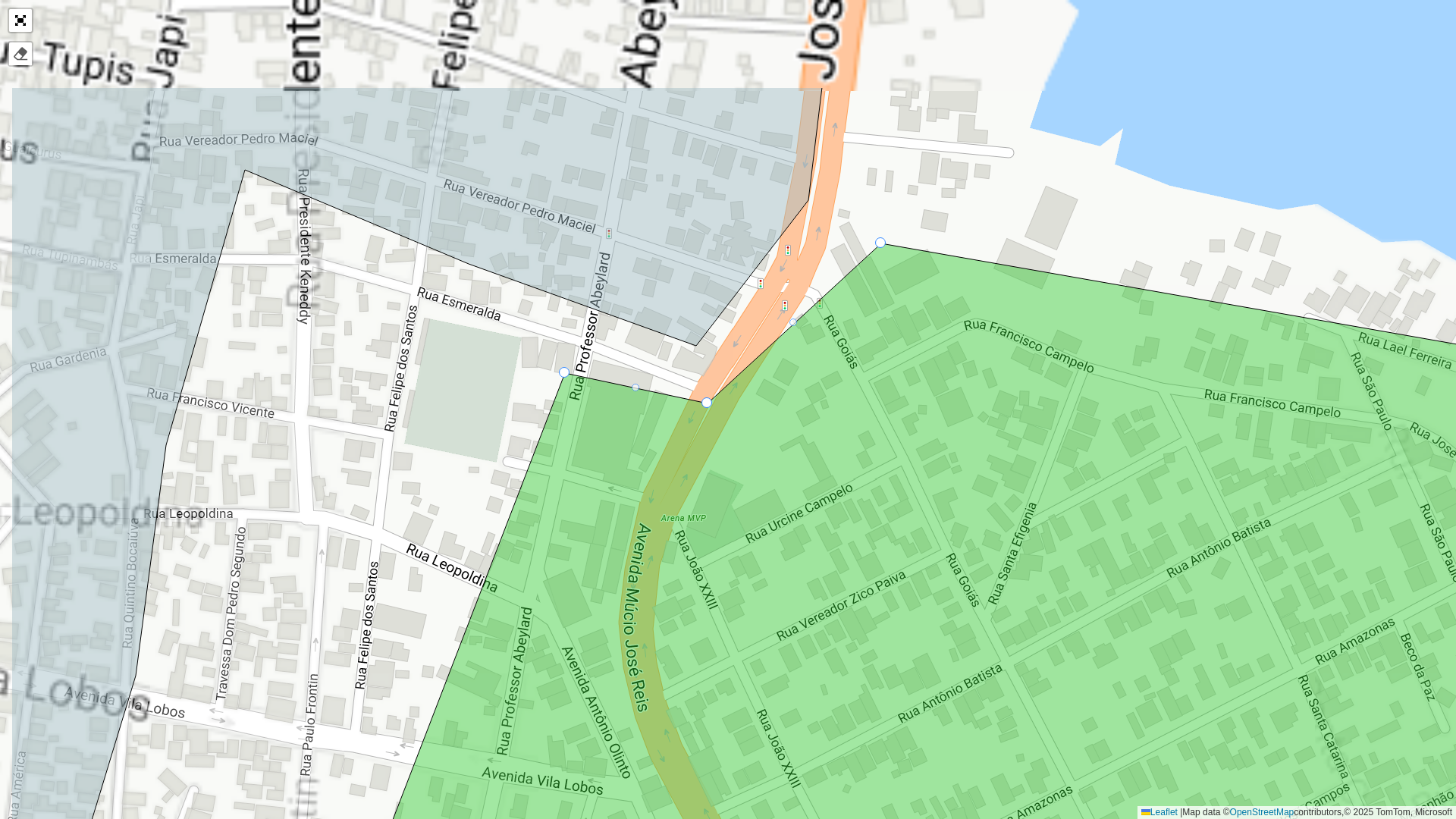
drag, startPoint x: 559, startPoint y: 322, endPoint x: 667, endPoint y: 443, distance: 162.2
click at [674, 441] on icon at bounding box center [1027, 657] width 1464 height 828
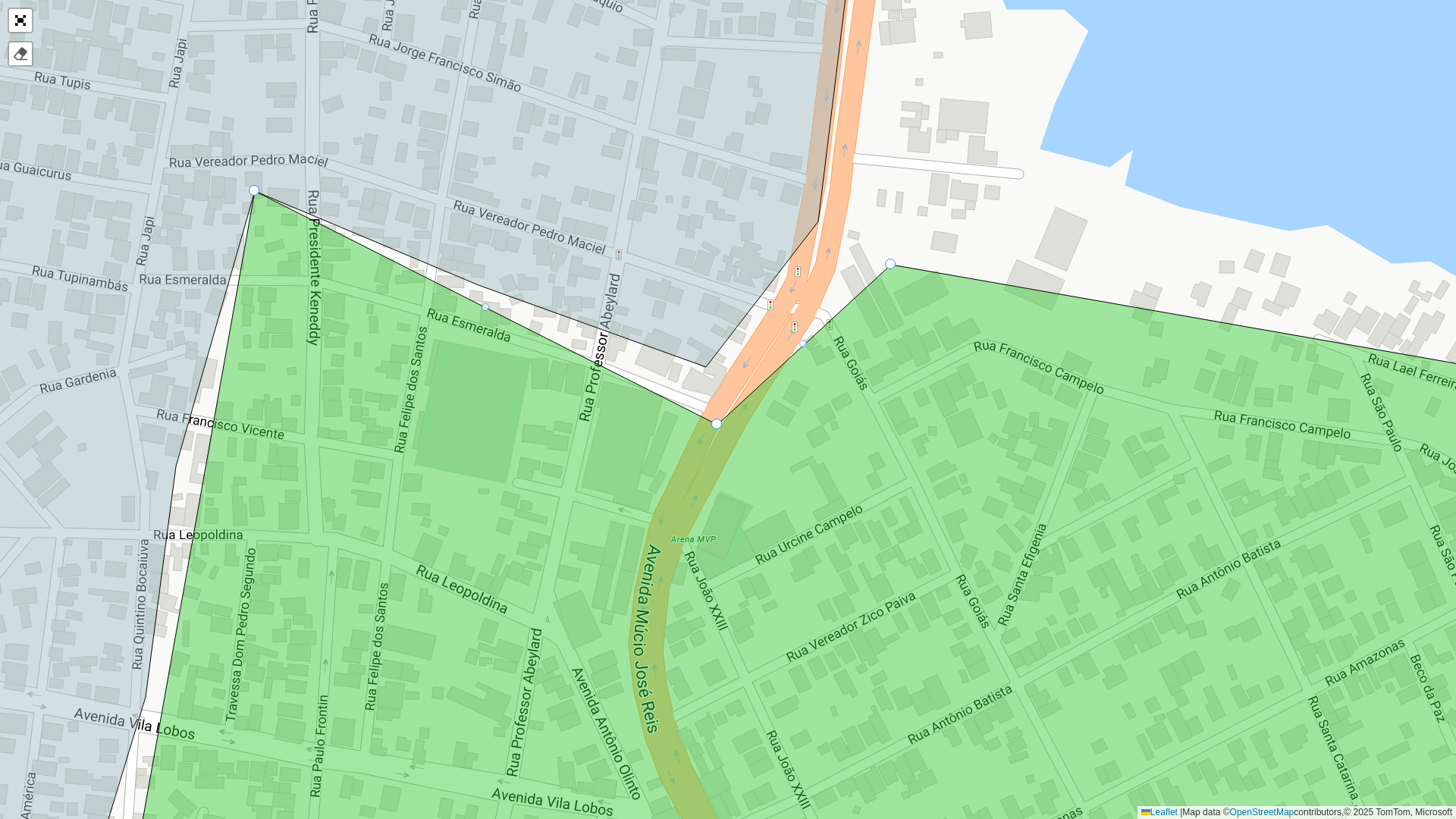
drag, startPoint x: 574, startPoint y: 392, endPoint x: 261, endPoint y: 197, distance: 368.8
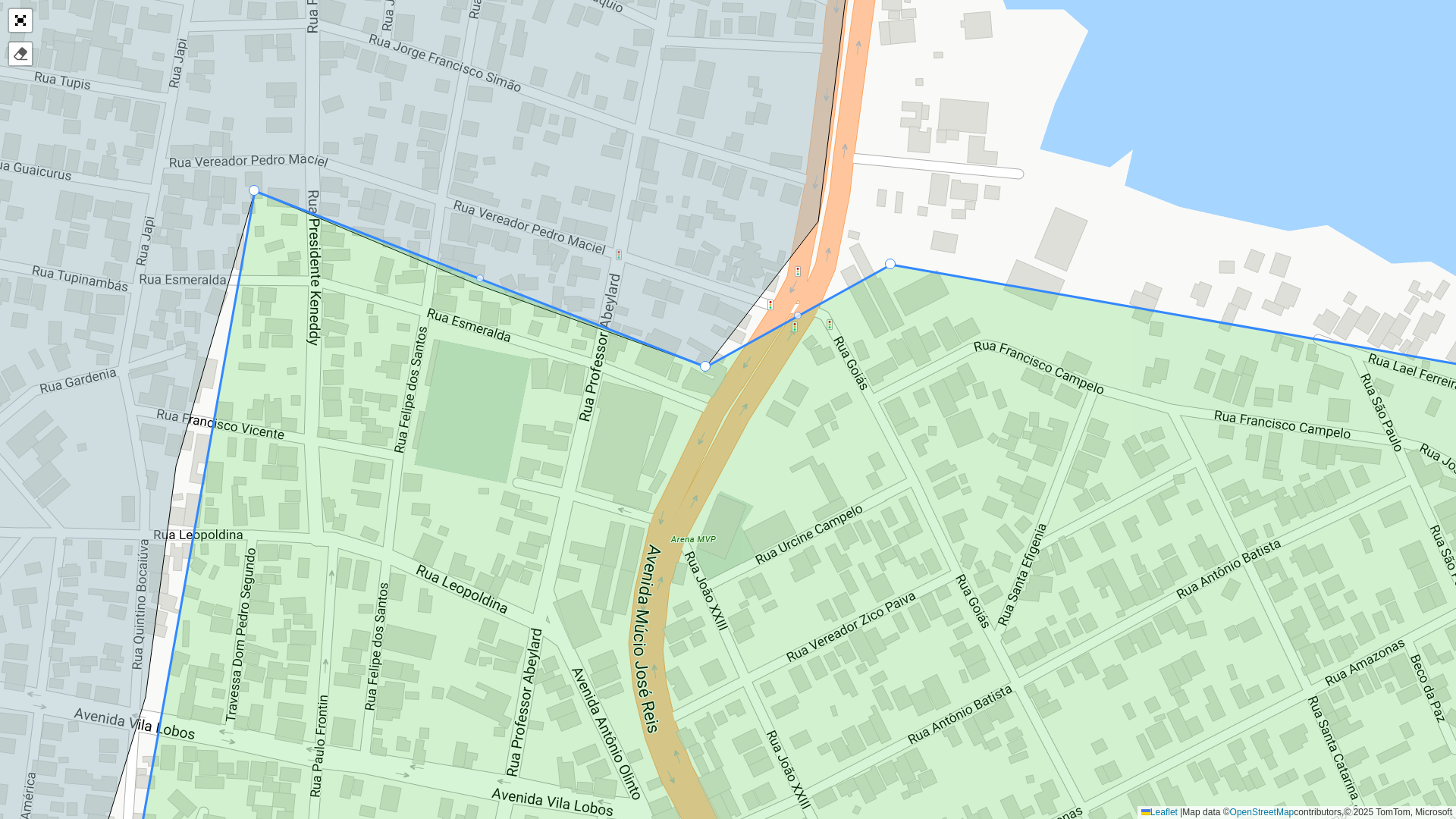
drag, startPoint x: 714, startPoint y: 420, endPoint x: 707, endPoint y: 370, distance: 50.5
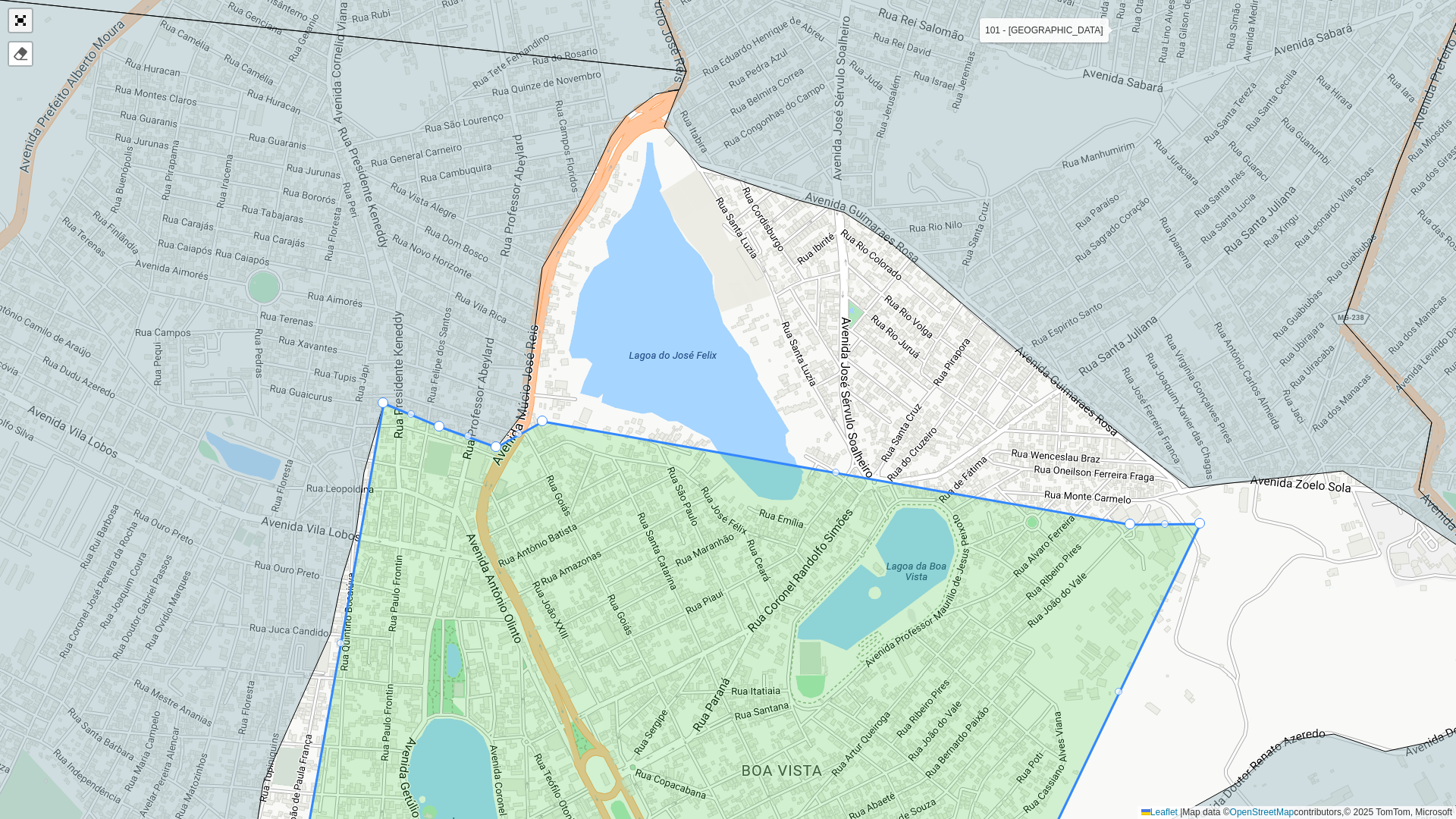
click at [23, 19] on link "Abrir mapa em tela cheia" at bounding box center [20, 20] width 23 height 23
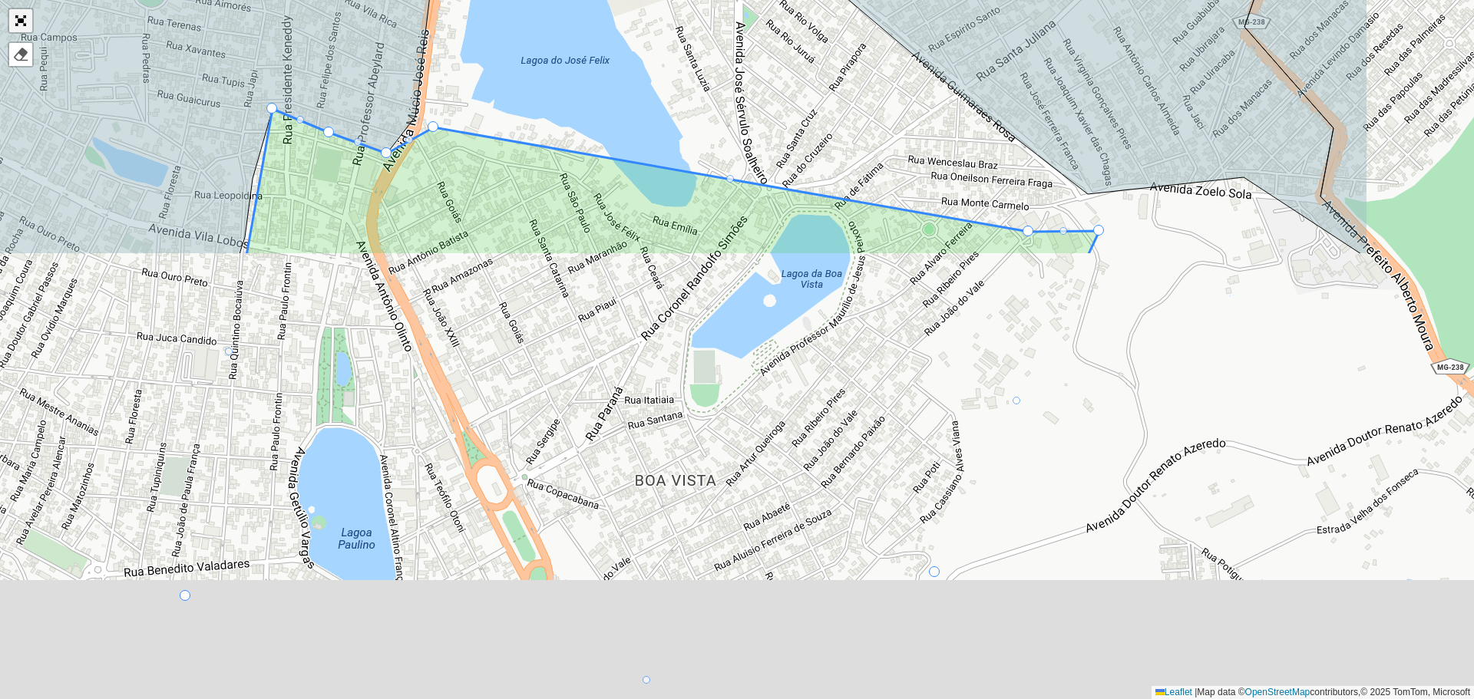
scroll to position [355, 0]
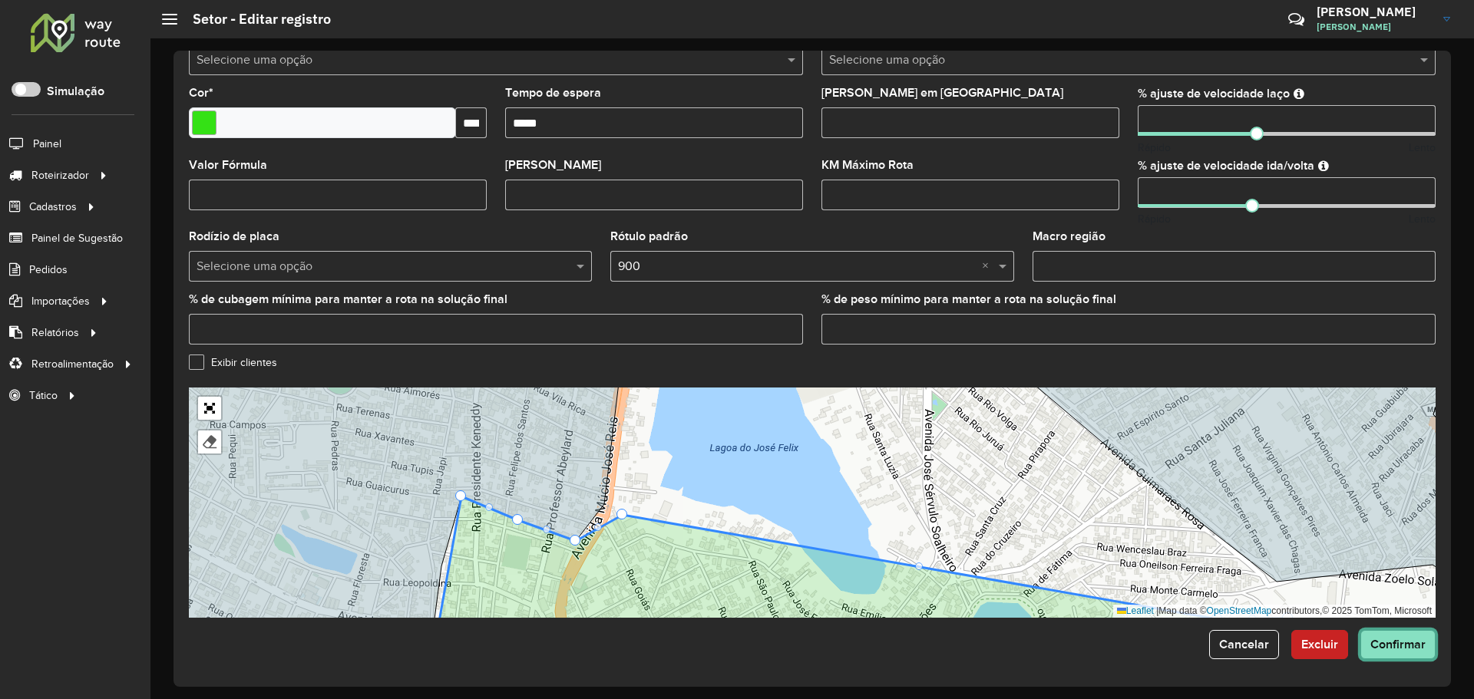
click at [1387, 652] on button "Confirmar" at bounding box center [1397, 644] width 75 height 29
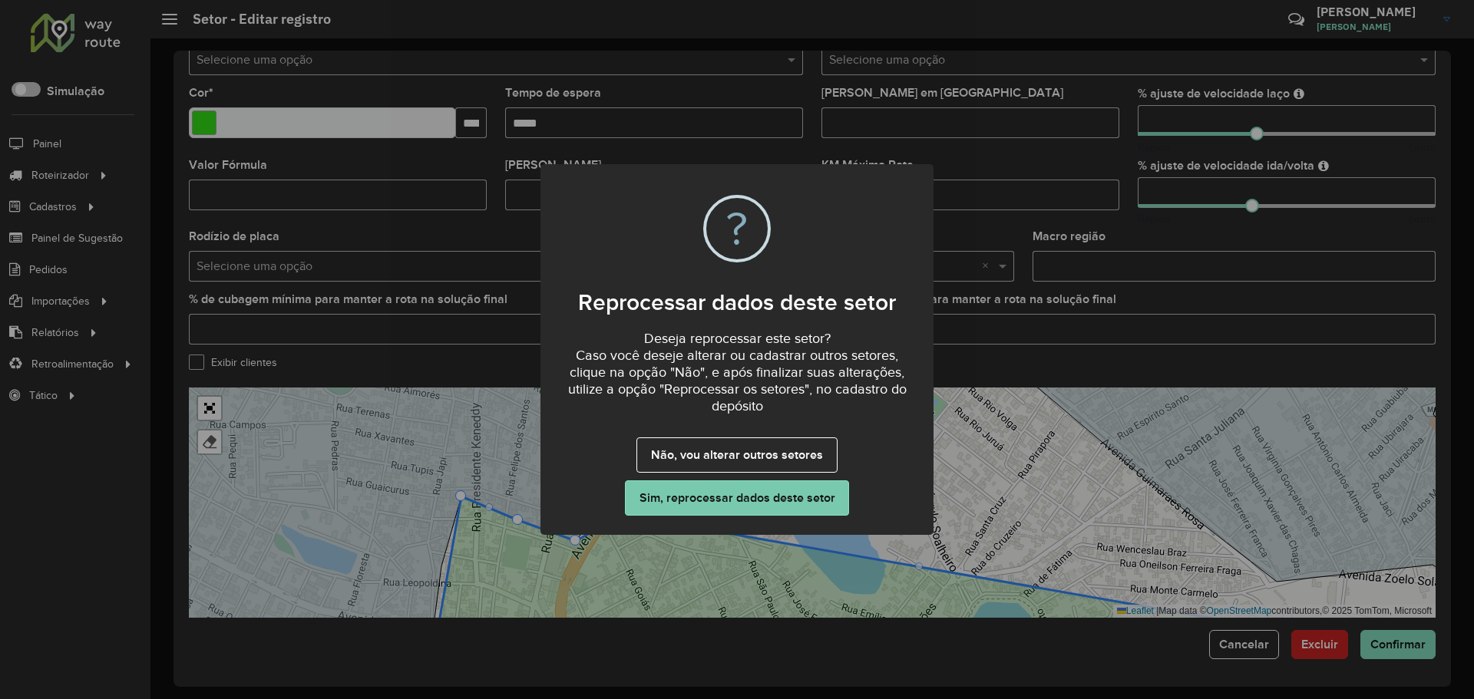
click at [761, 496] on button "Sim, reprocessar dados deste setor" at bounding box center [737, 498] width 224 height 35
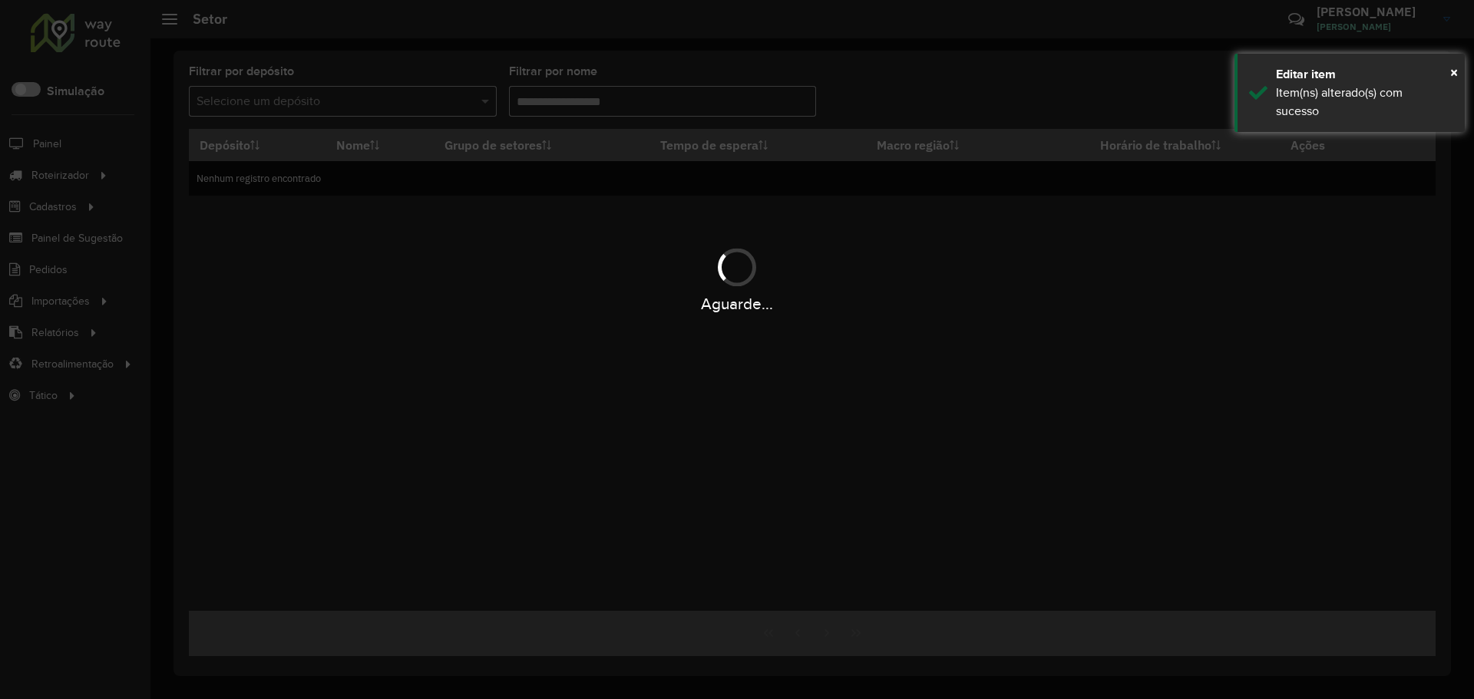
type input "*****"
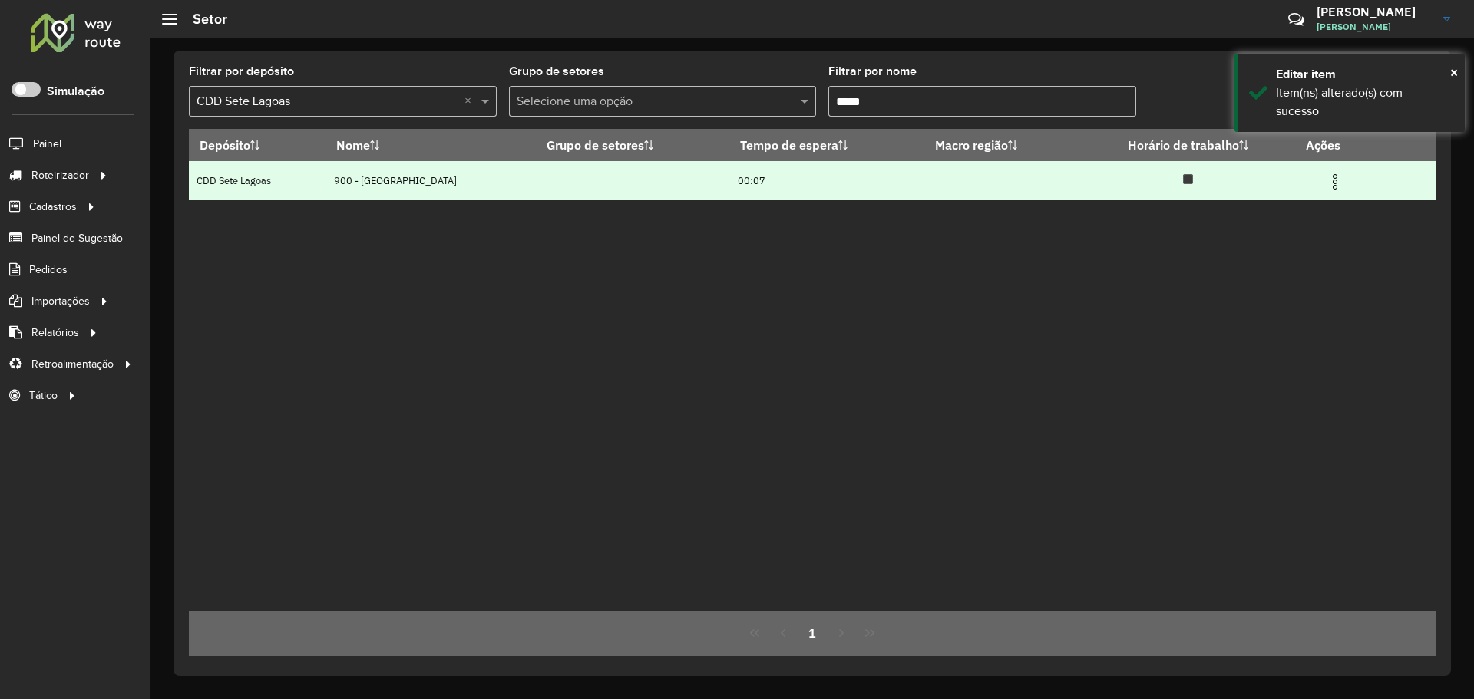
click at [1336, 184] on img at bounding box center [1335, 182] width 18 height 18
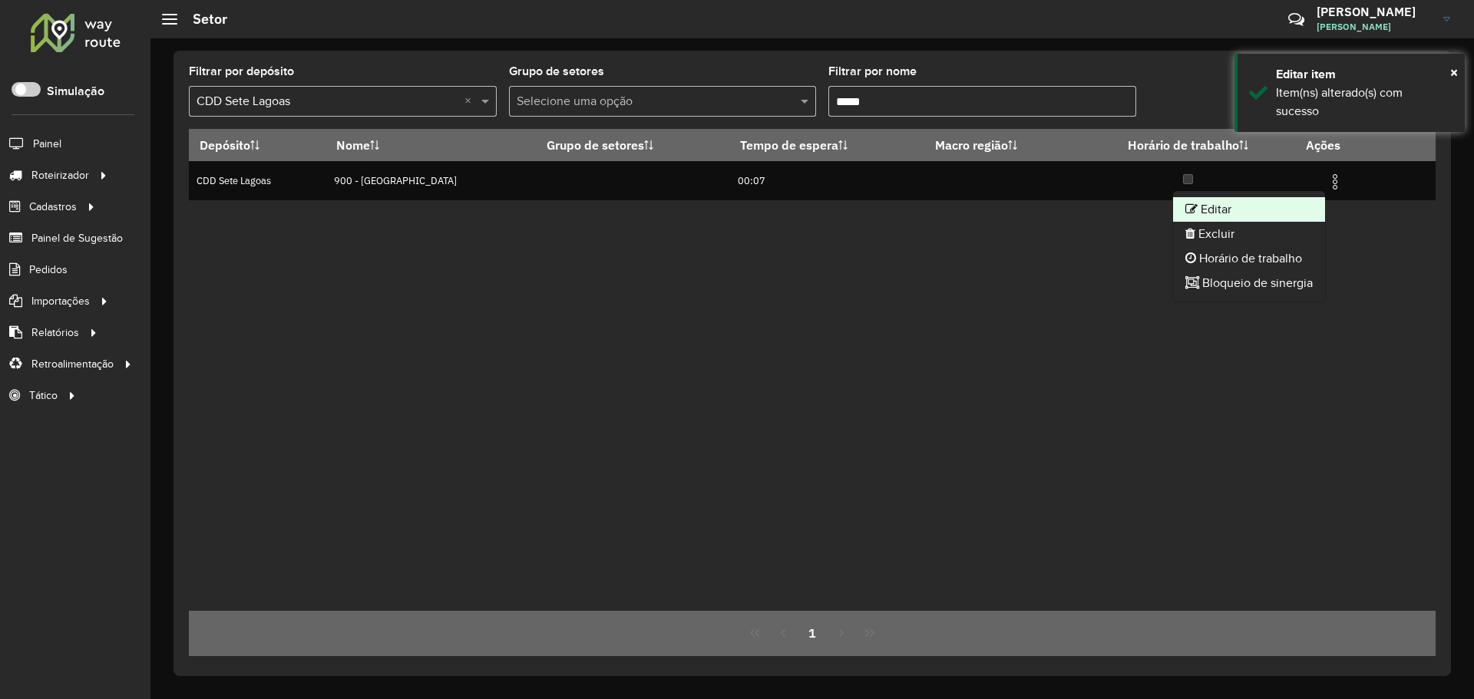
click at [1238, 210] on li "Editar" at bounding box center [1249, 209] width 152 height 25
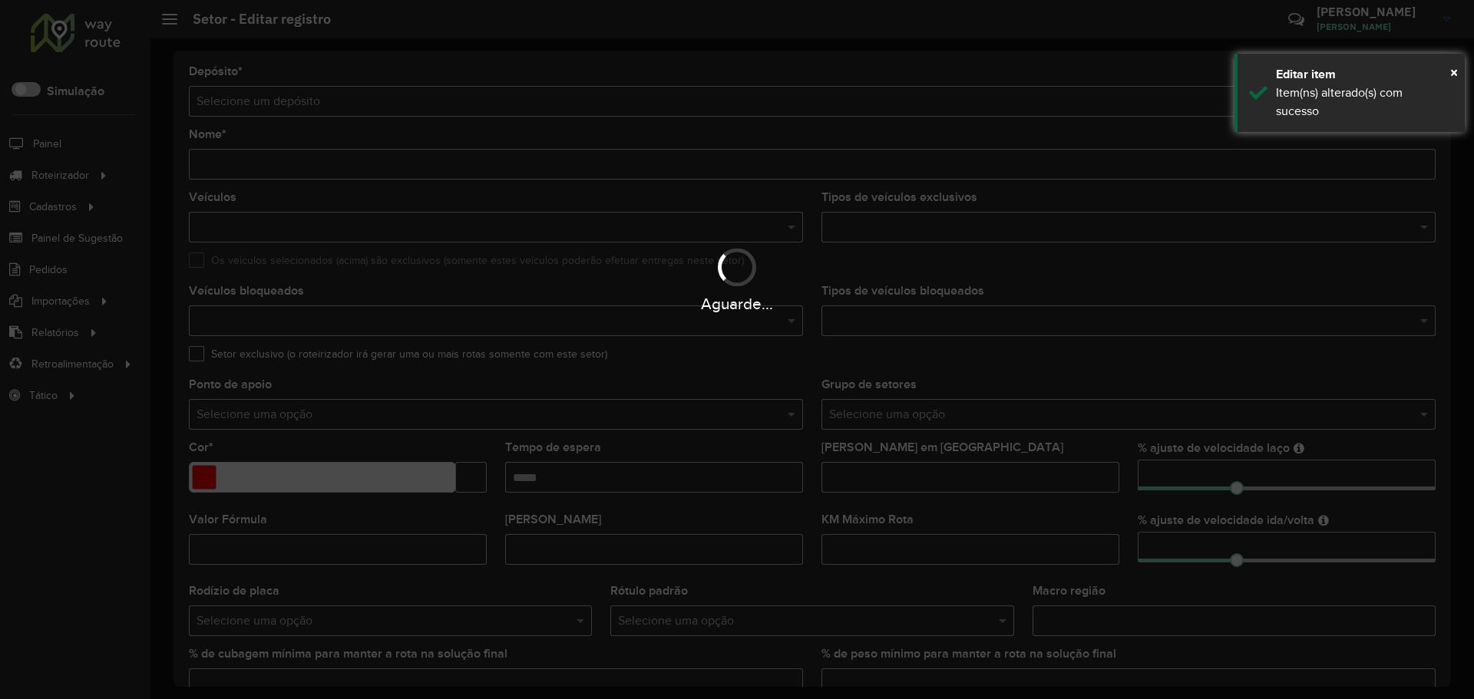
type input "**********"
type input "*******"
type input "*****"
type input "**"
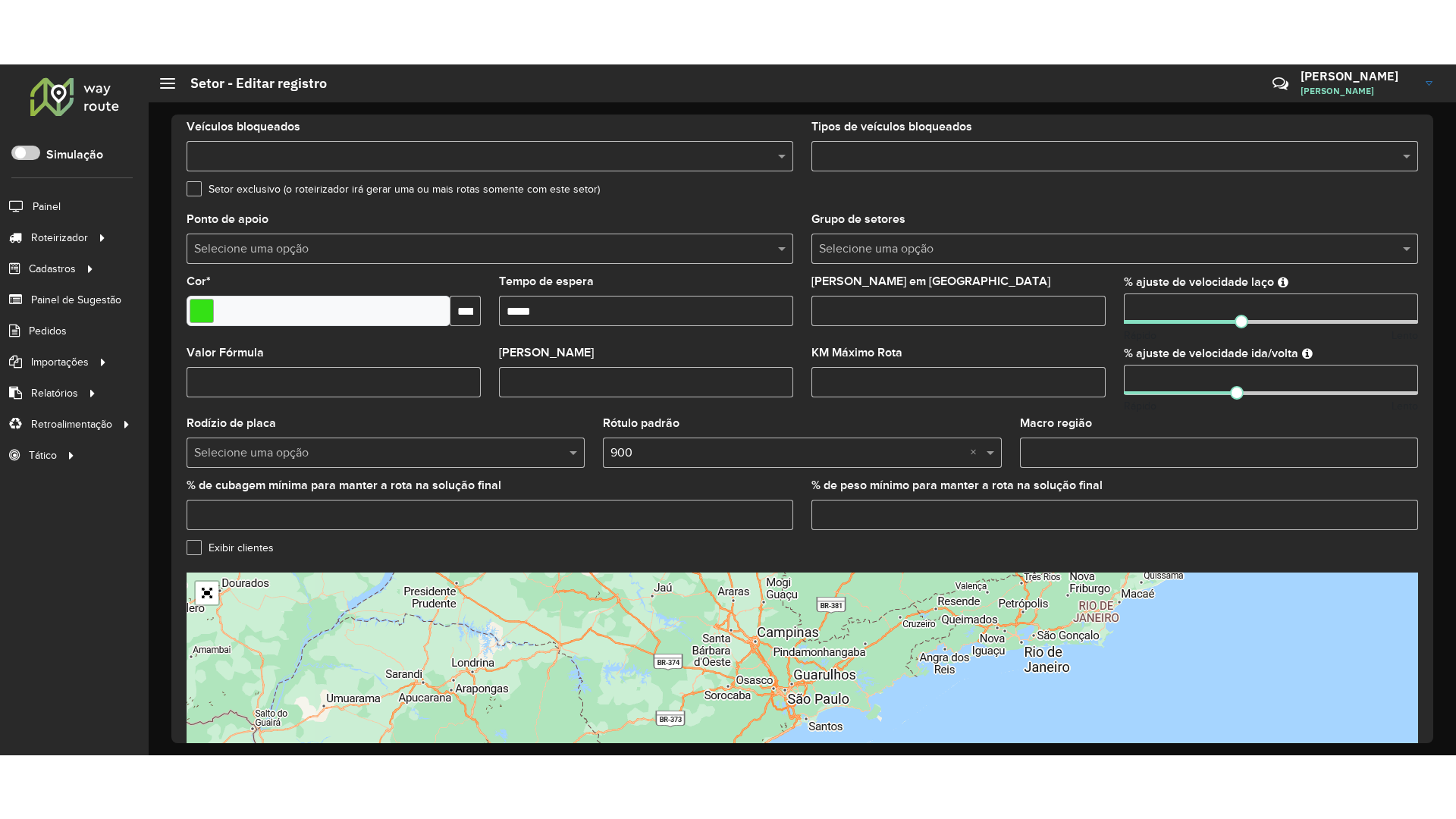
scroll to position [351, 0]
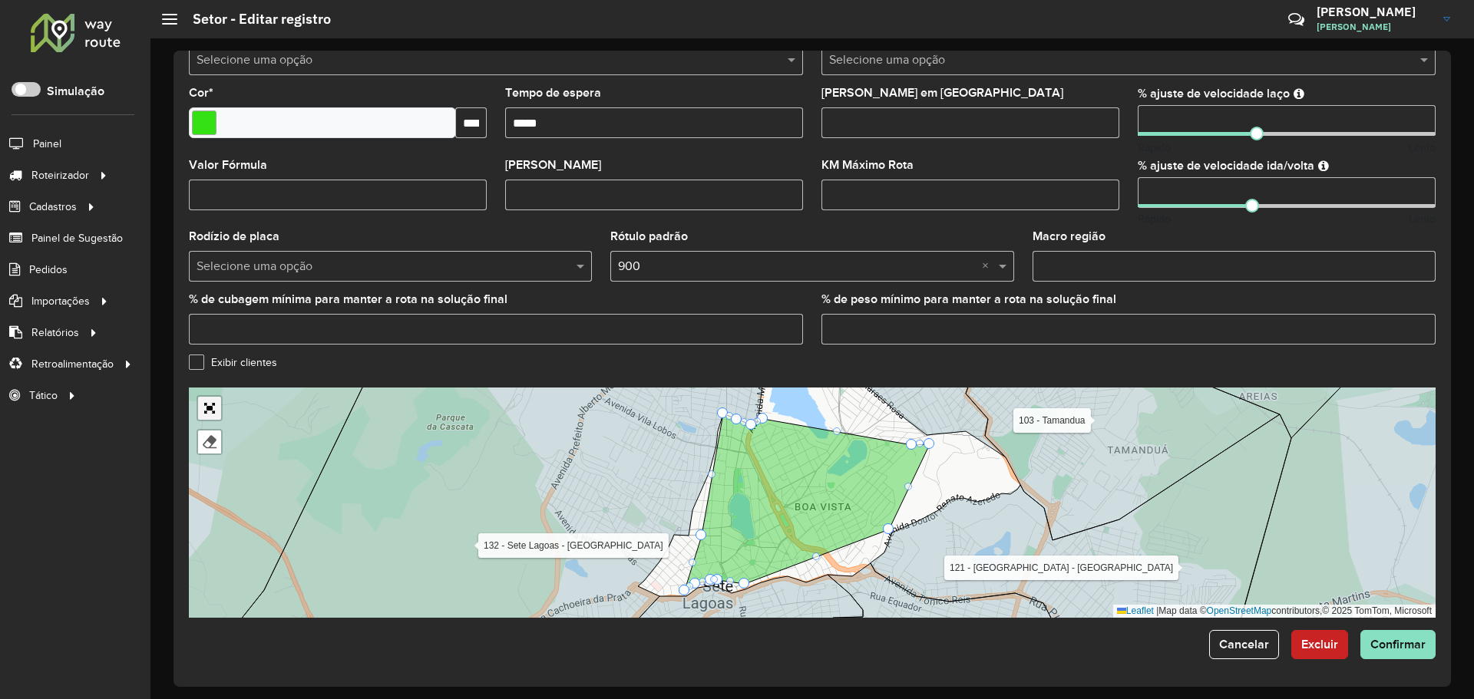
click at [208, 412] on link "Abrir mapa em tela cheia" at bounding box center [209, 408] width 23 height 23
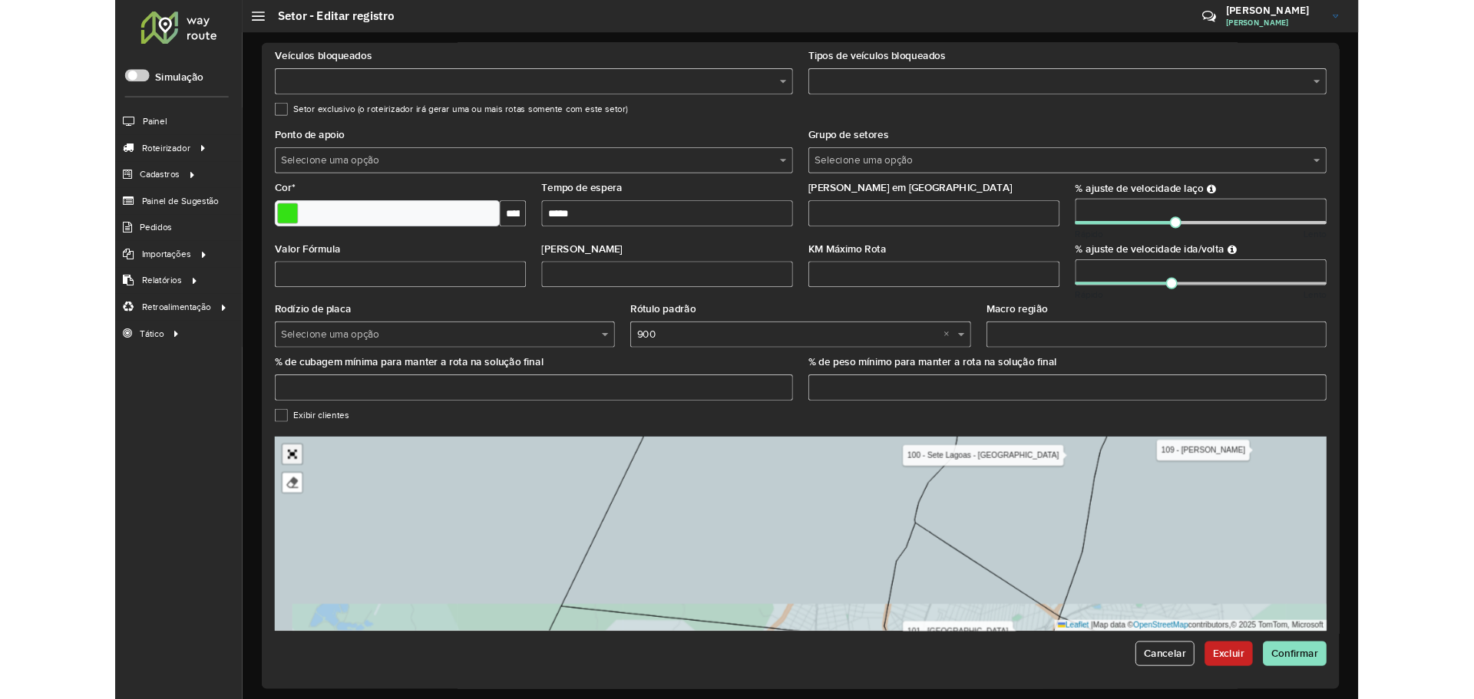
scroll to position [0, 0]
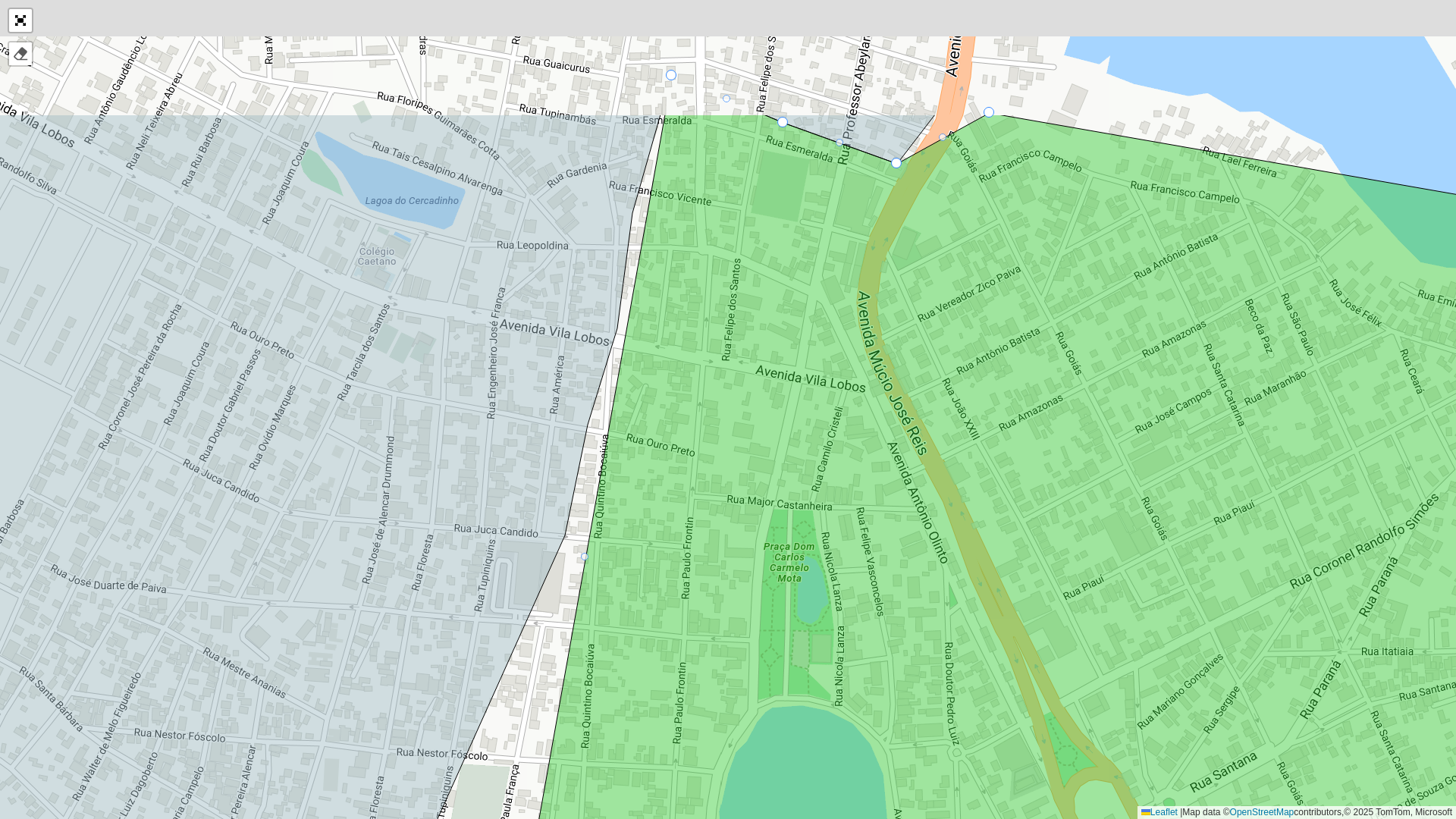
drag, startPoint x: 674, startPoint y: 265, endPoint x: 641, endPoint y: 481, distance: 218.5
click at [641, 481] on icon at bounding box center [1026, 607] width 1091 height 984
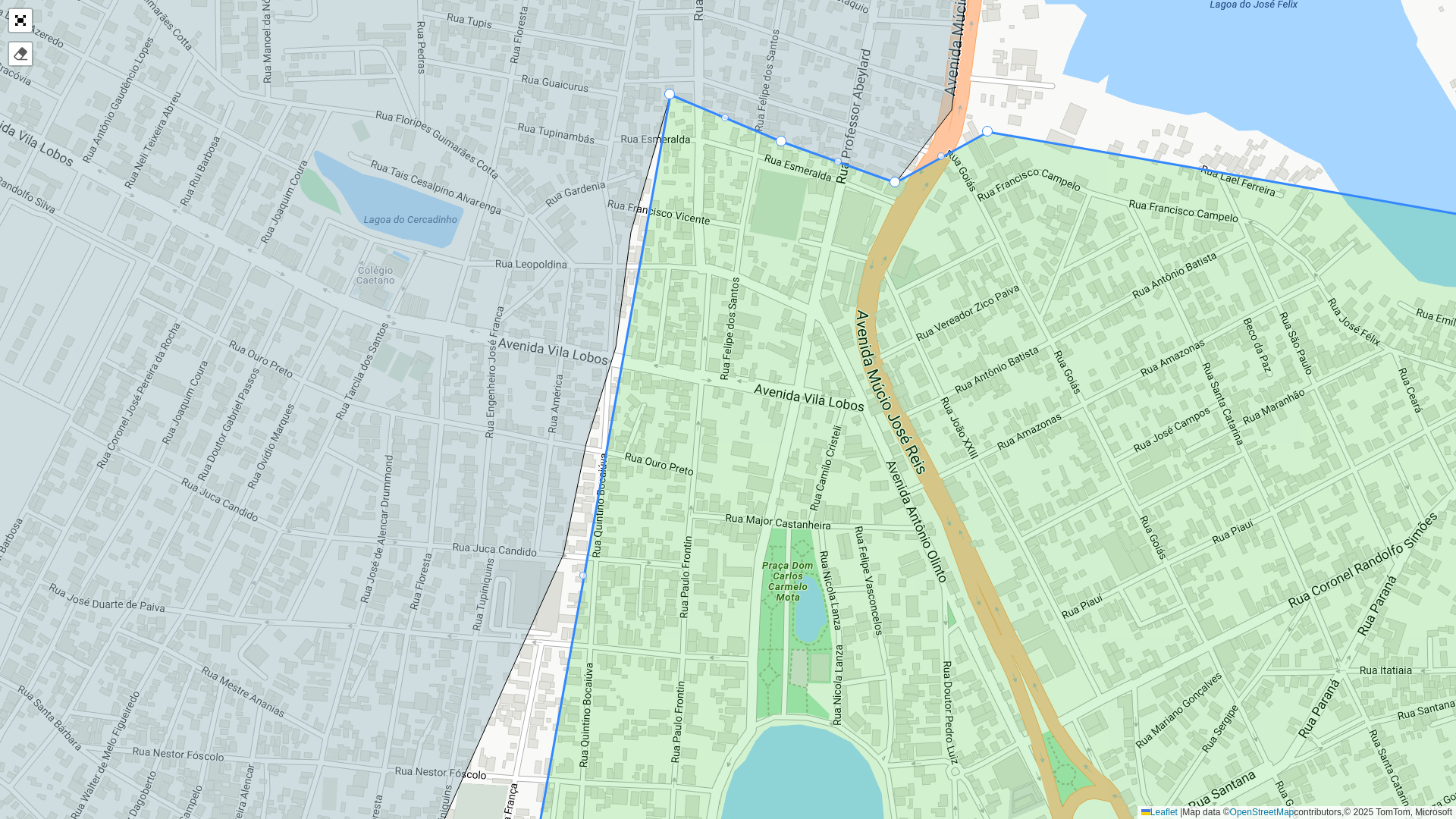
drag, startPoint x: 583, startPoint y: 573, endPoint x: 631, endPoint y: 311, distance: 266.4
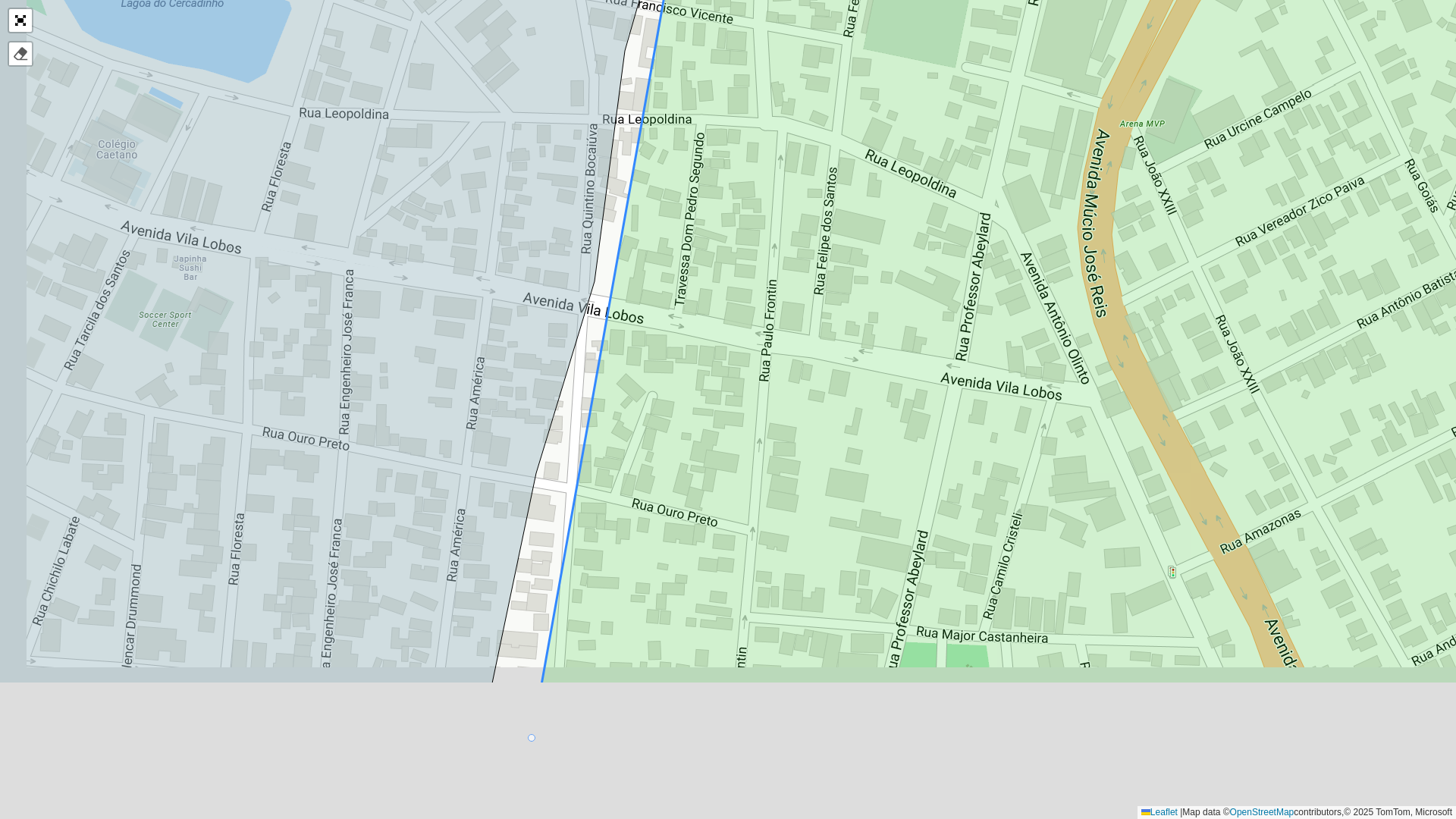
drag, startPoint x: 684, startPoint y: 243, endPoint x: 690, endPoint y: 189, distance: 54.3
click at [690, 189] on icon at bounding box center [1092, 230] width 1100 height 909
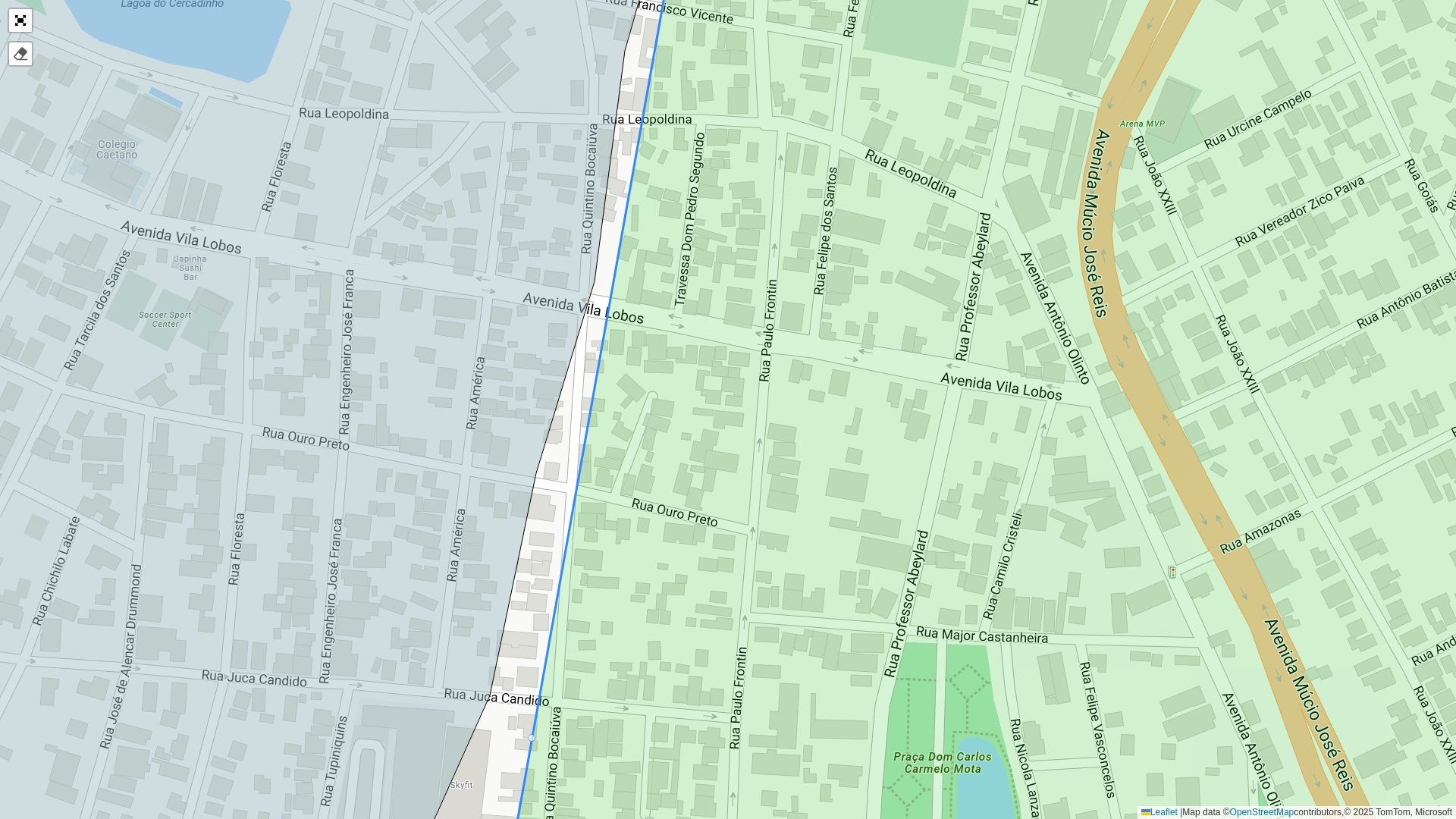
click at [533, 691] on div at bounding box center [531, 738] width 8 height 8
click at [530, 691] on div at bounding box center [531, 738] width 8 height 8
drag, startPoint x: 531, startPoint y: 739, endPoint x: 518, endPoint y: 723, distance: 20.6
drag, startPoint x: 530, startPoint y: 737, endPoint x: 518, endPoint y: 674, distance: 64.1
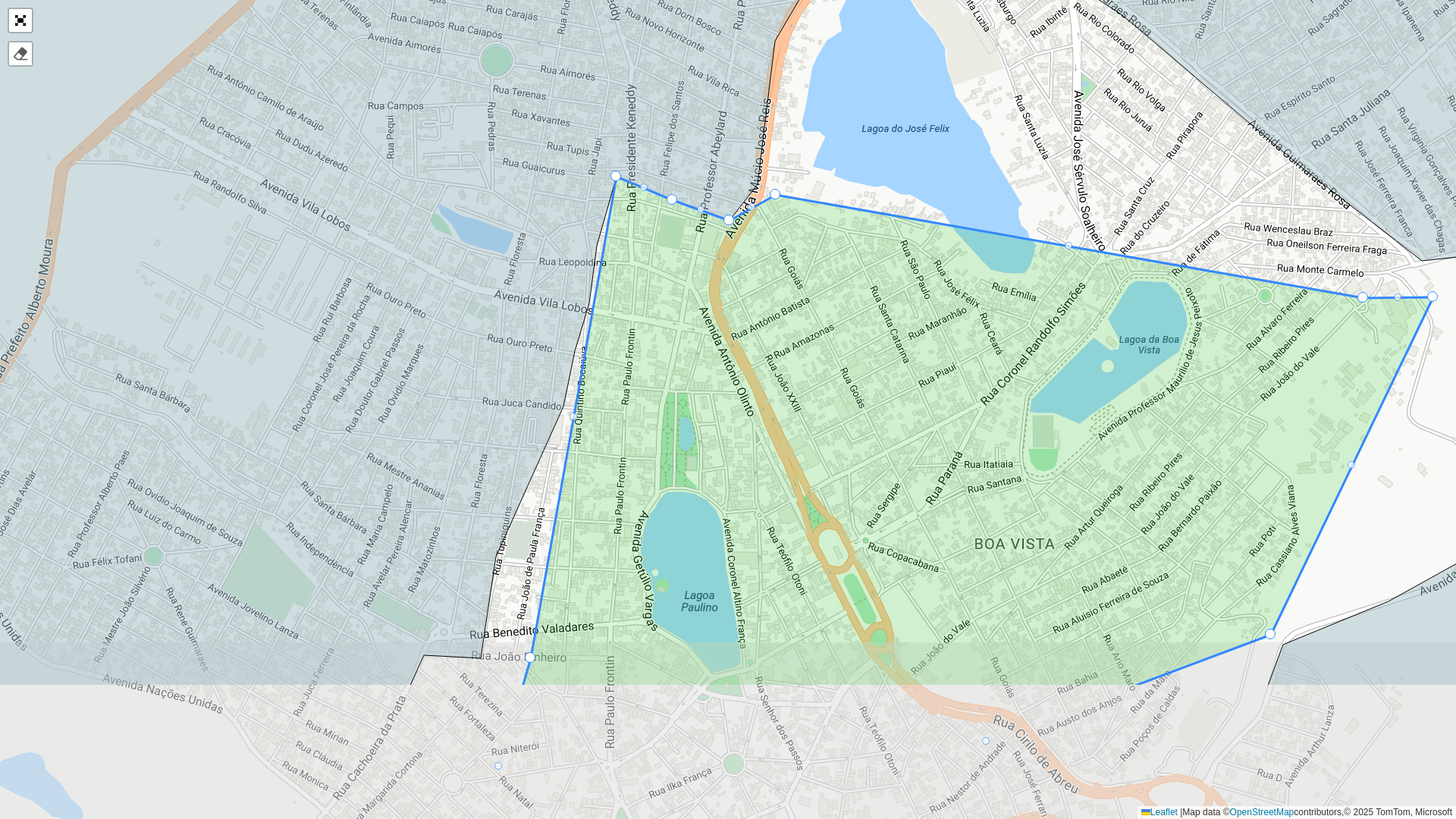
drag, startPoint x: 654, startPoint y: 696, endPoint x: 660, endPoint y: 465, distance: 231.1
click at [660, 465] on icon at bounding box center [978, 432] width 911 height 511
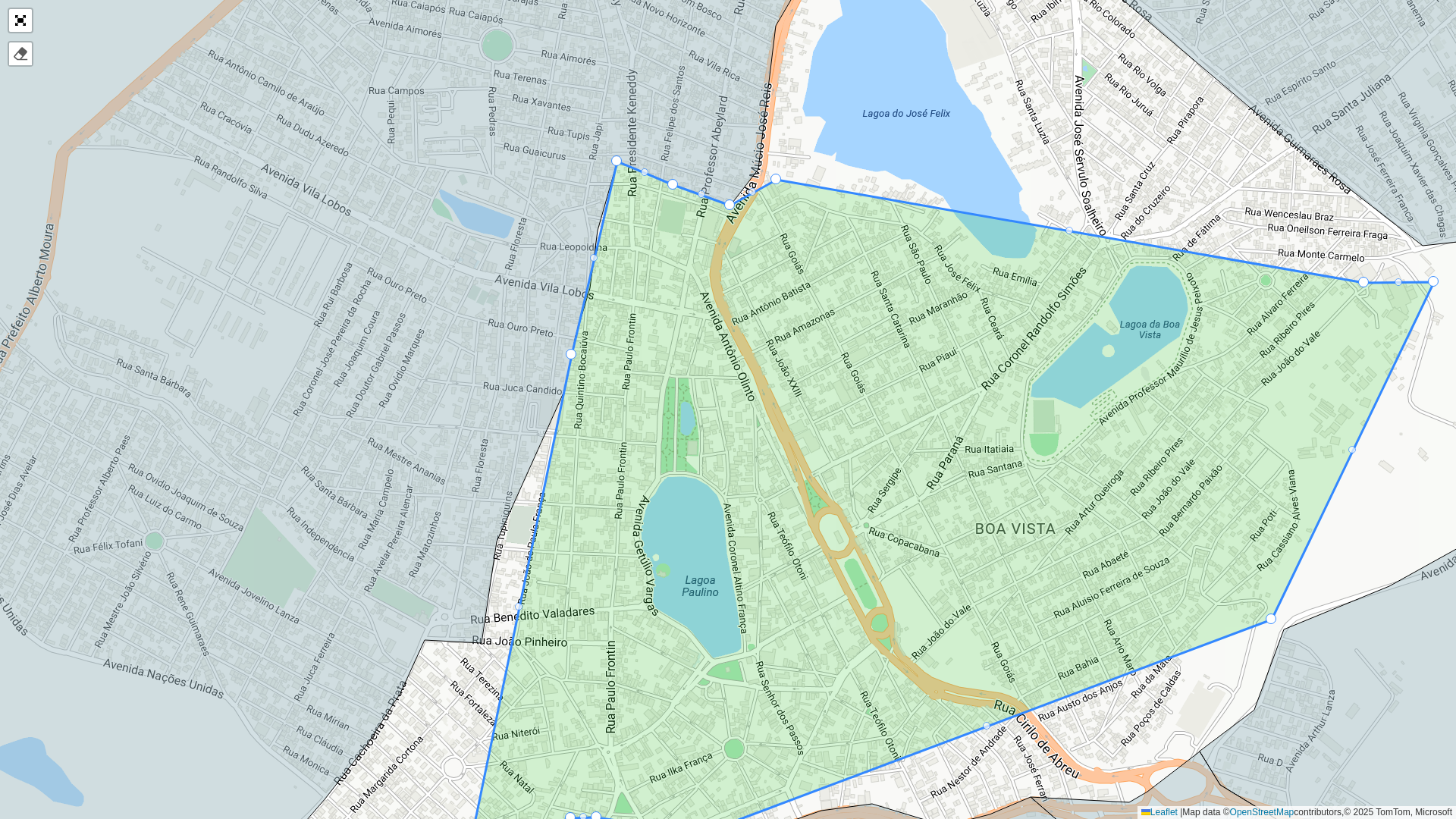
drag, startPoint x: 531, startPoint y: 638, endPoint x: 582, endPoint y: 356, distance: 286.6
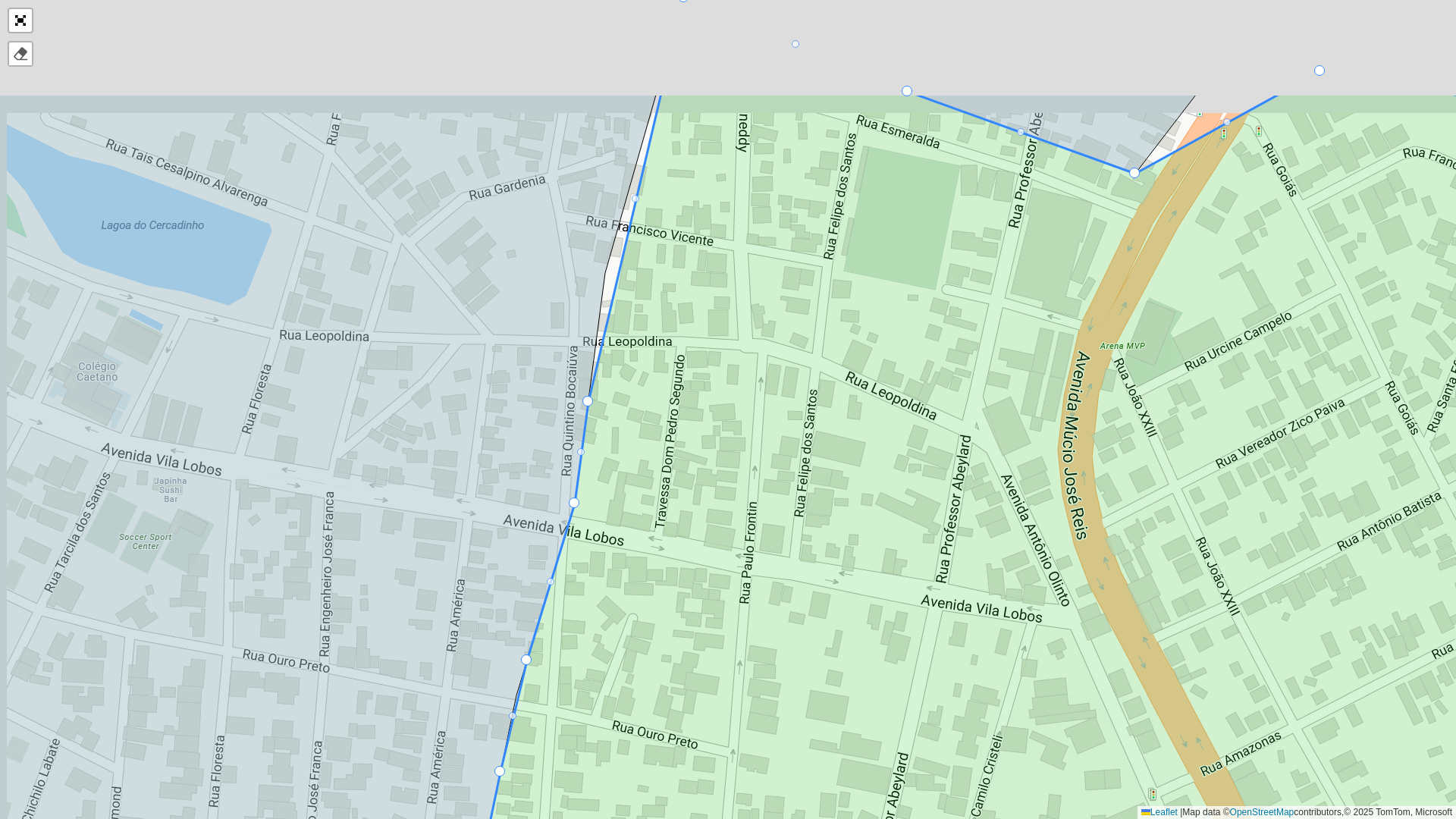
drag, startPoint x: 622, startPoint y: 207, endPoint x: 635, endPoint y: 411, distance: 204.4
click at [633, 429] on icon at bounding box center [1025, 587] width 1178 height 988
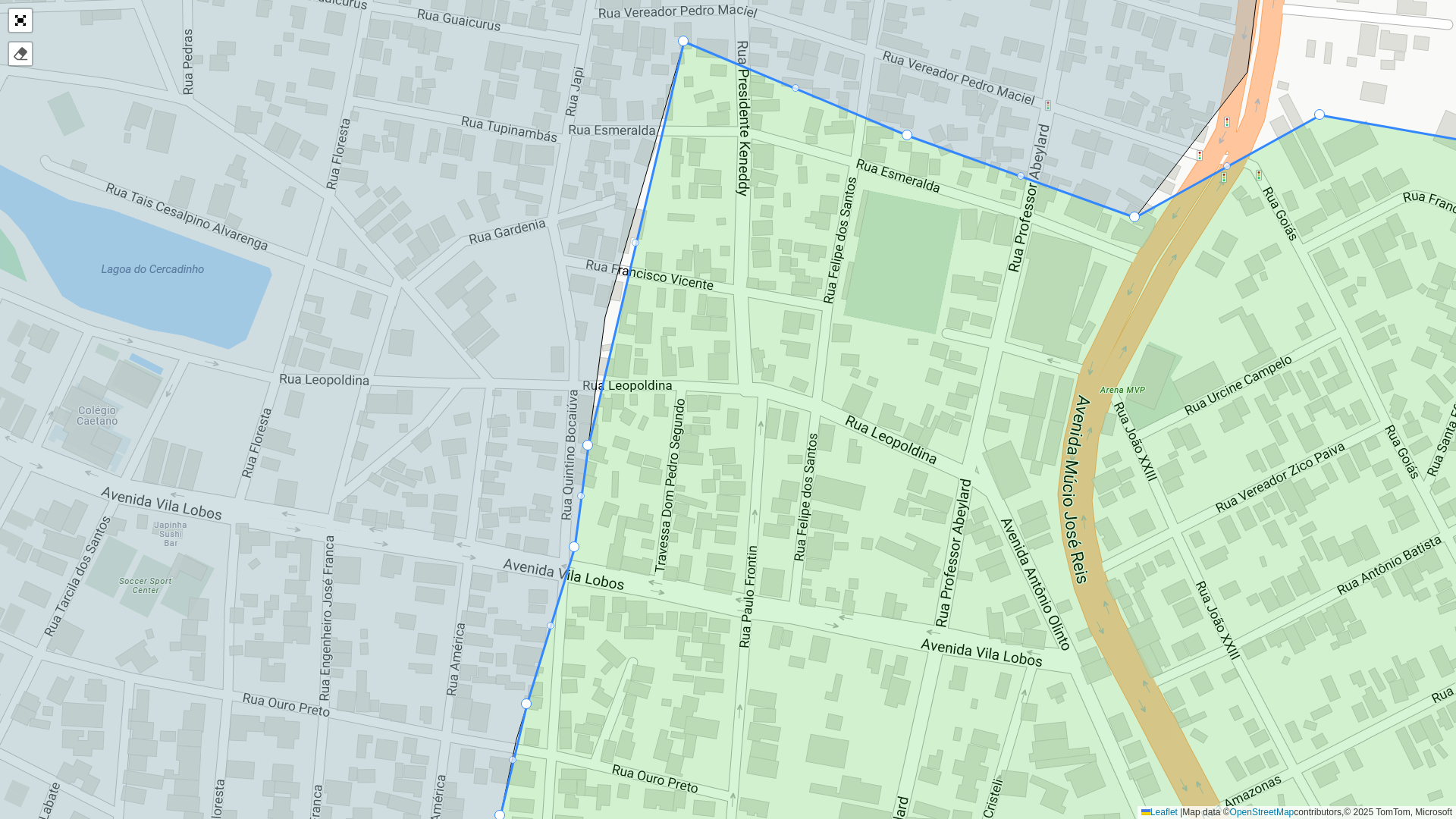
click at [636, 244] on div at bounding box center [635, 243] width 8 height 8
drag, startPoint x: 637, startPoint y: 244, endPoint x: 606, endPoint y: 315, distance: 77.5
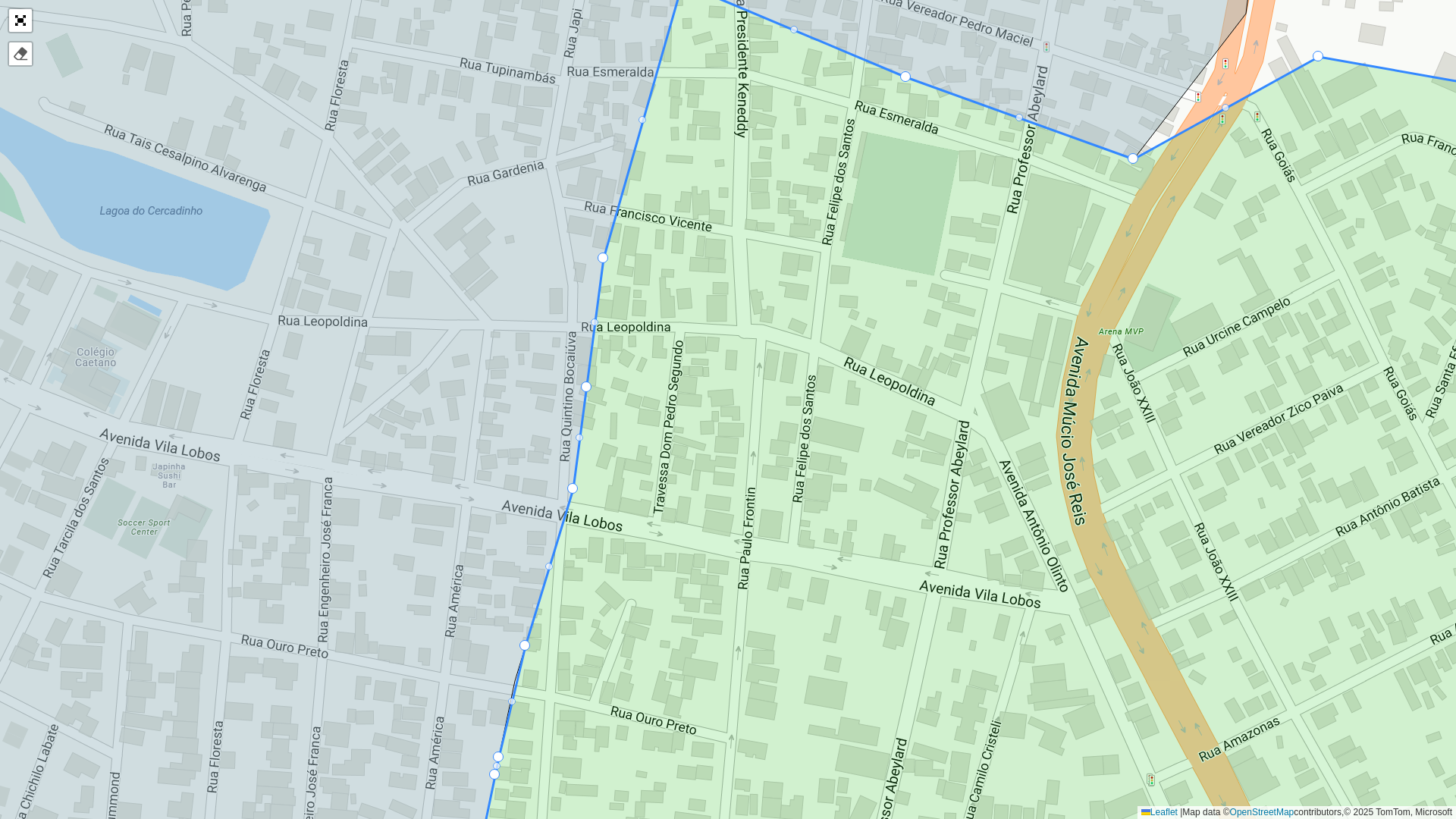
drag, startPoint x: 677, startPoint y: 361, endPoint x: 678, endPoint y: 298, distance: 63.0
click at [677, 299] on icon at bounding box center [1041, 414] width 1121 height 861
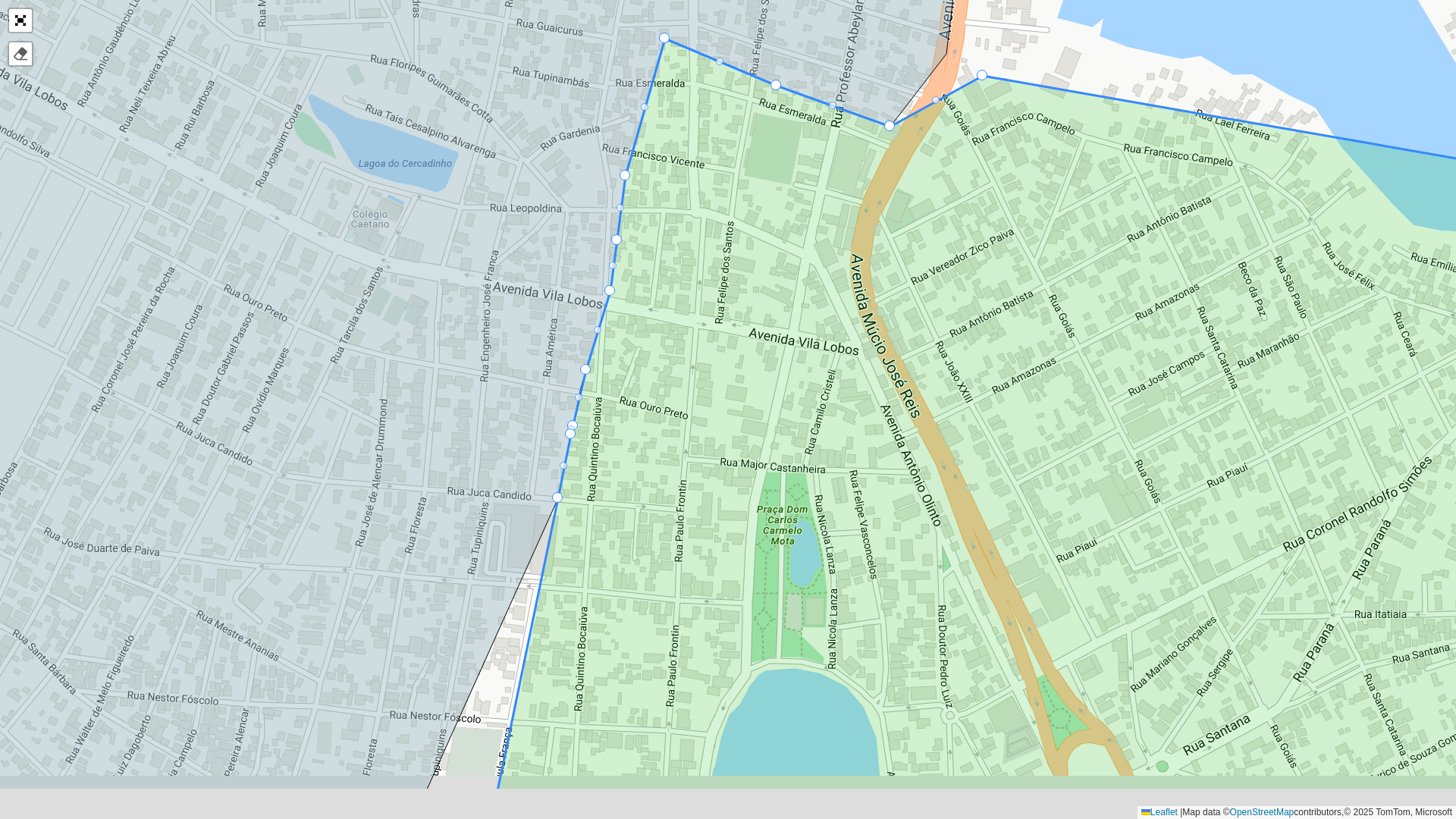
drag, startPoint x: 701, startPoint y: 458, endPoint x: 688, endPoint y: 351, distance: 107.8
click at [688, 351] on icon at bounding box center [1044, 415] width 1093 height 753
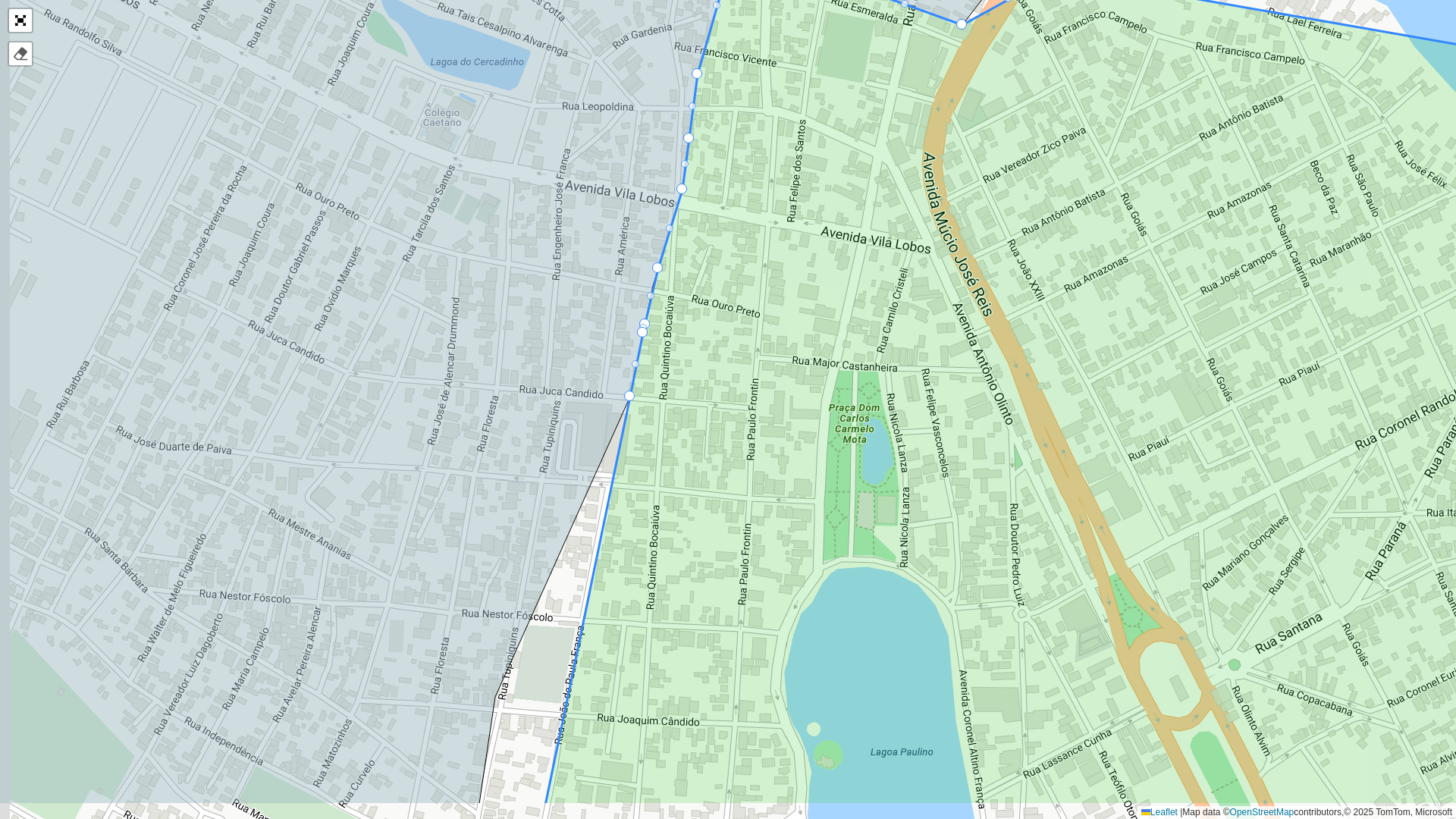
drag, startPoint x: 621, startPoint y: 472, endPoint x: 761, endPoint y: 281, distance: 236.8
click at [749, 286] on icon at bounding box center [1110, 370] width 1131 height 868
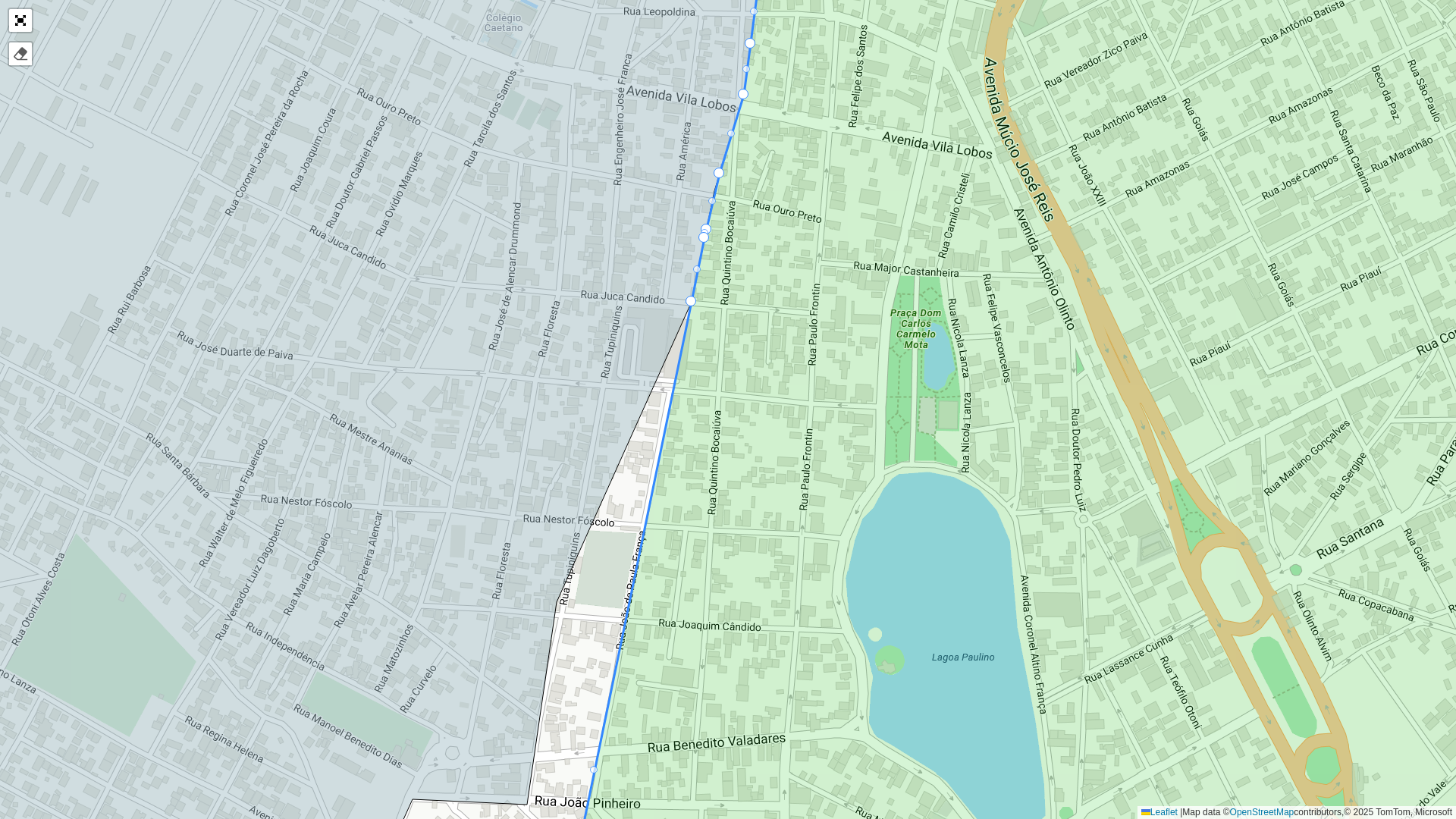
drag, startPoint x: 710, startPoint y: 411, endPoint x: 736, endPoint y: 276, distance: 137.5
click at [736, 276] on icon at bounding box center [1085, 410] width 1036 height 988
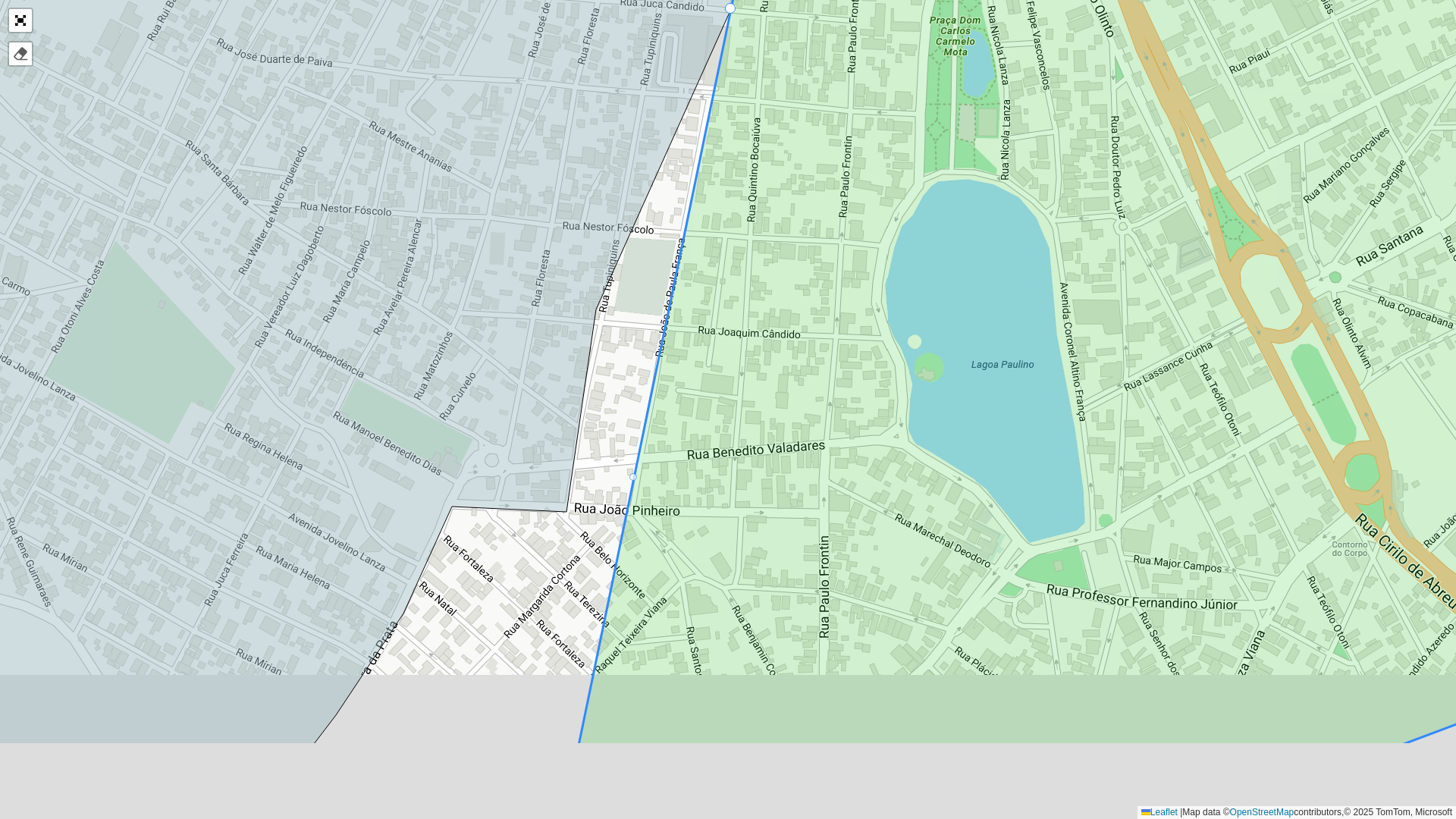
drag, startPoint x: 736, startPoint y: 396, endPoint x: 734, endPoint y: 275, distance: 121.0
click at [734, 275] on icon at bounding box center [1098, 252] width 1040 height 988
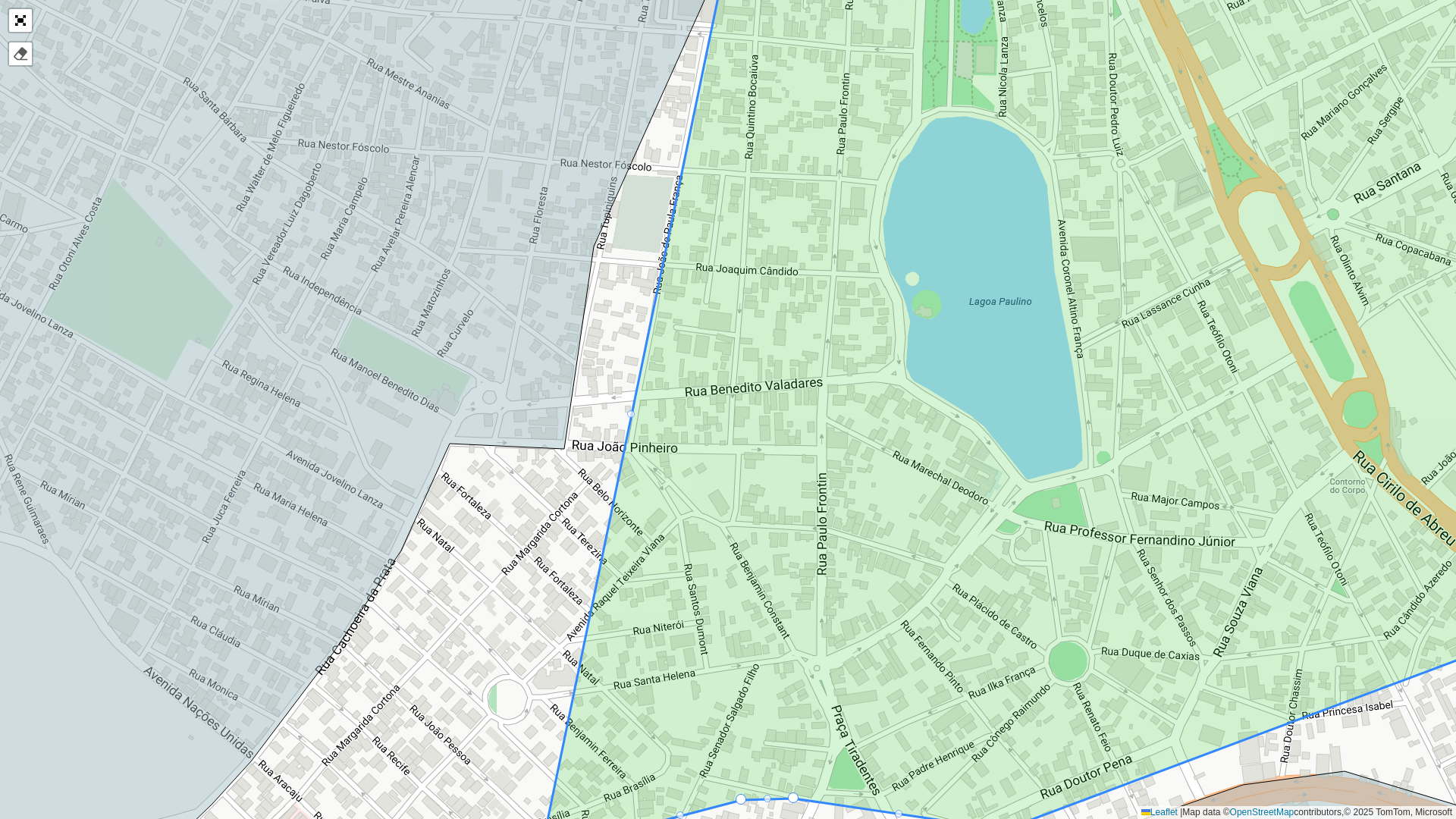
click at [630, 416] on div at bounding box center [631, 414] width 8 height 8
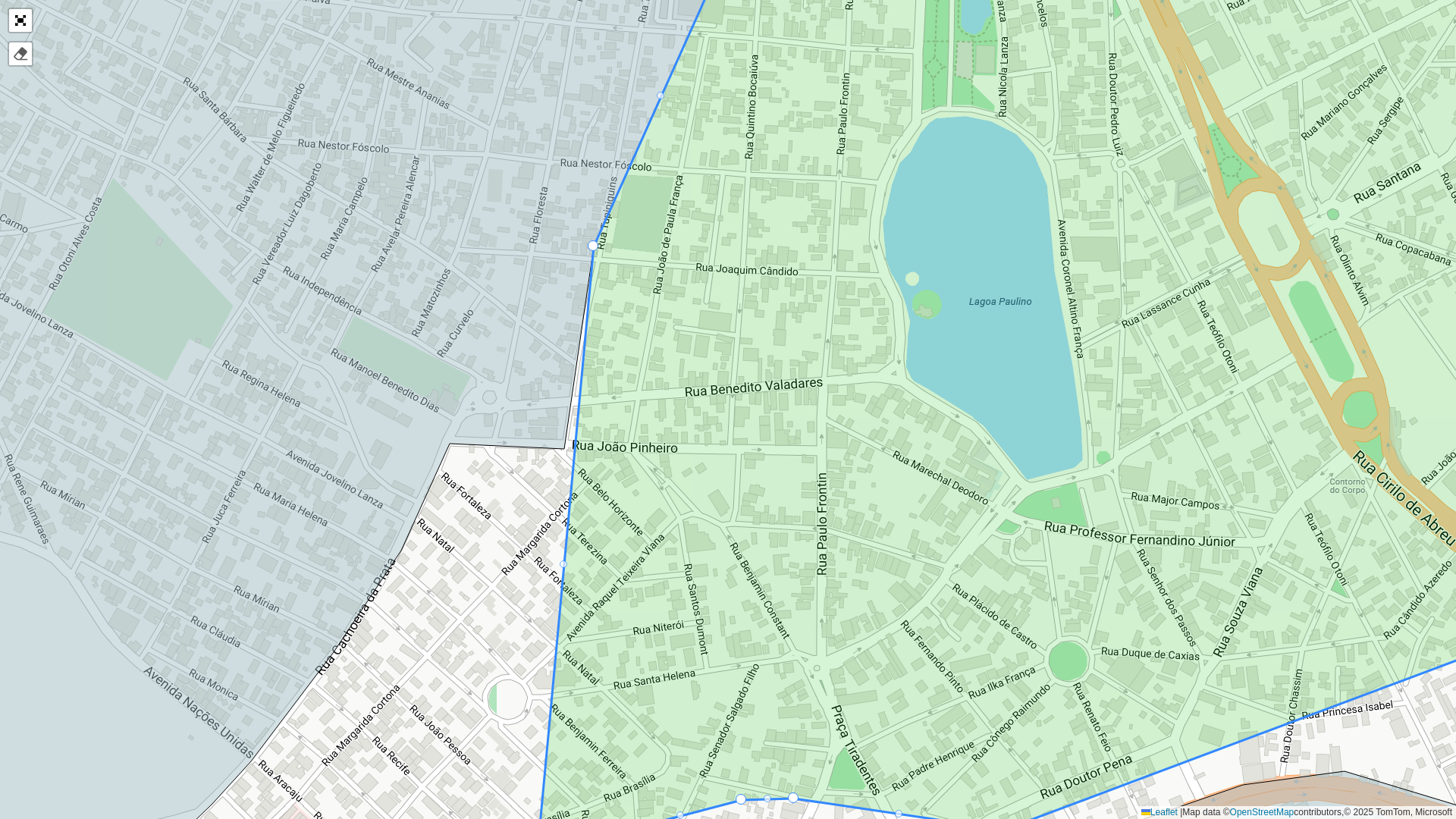
drag, startPoint x: 630, startPoint y: 416, endPoint x: 598, endPoint y: 257, distance: 162.2
drag, startPoint x: 563, startPoint y: 564, endPoint x: 571, endPoint y: 464, distance: 100.3
drag, startPoint x: 563, startPoint y: 566, endPoint x: 570, endPoint y: 442, distance: 124.2
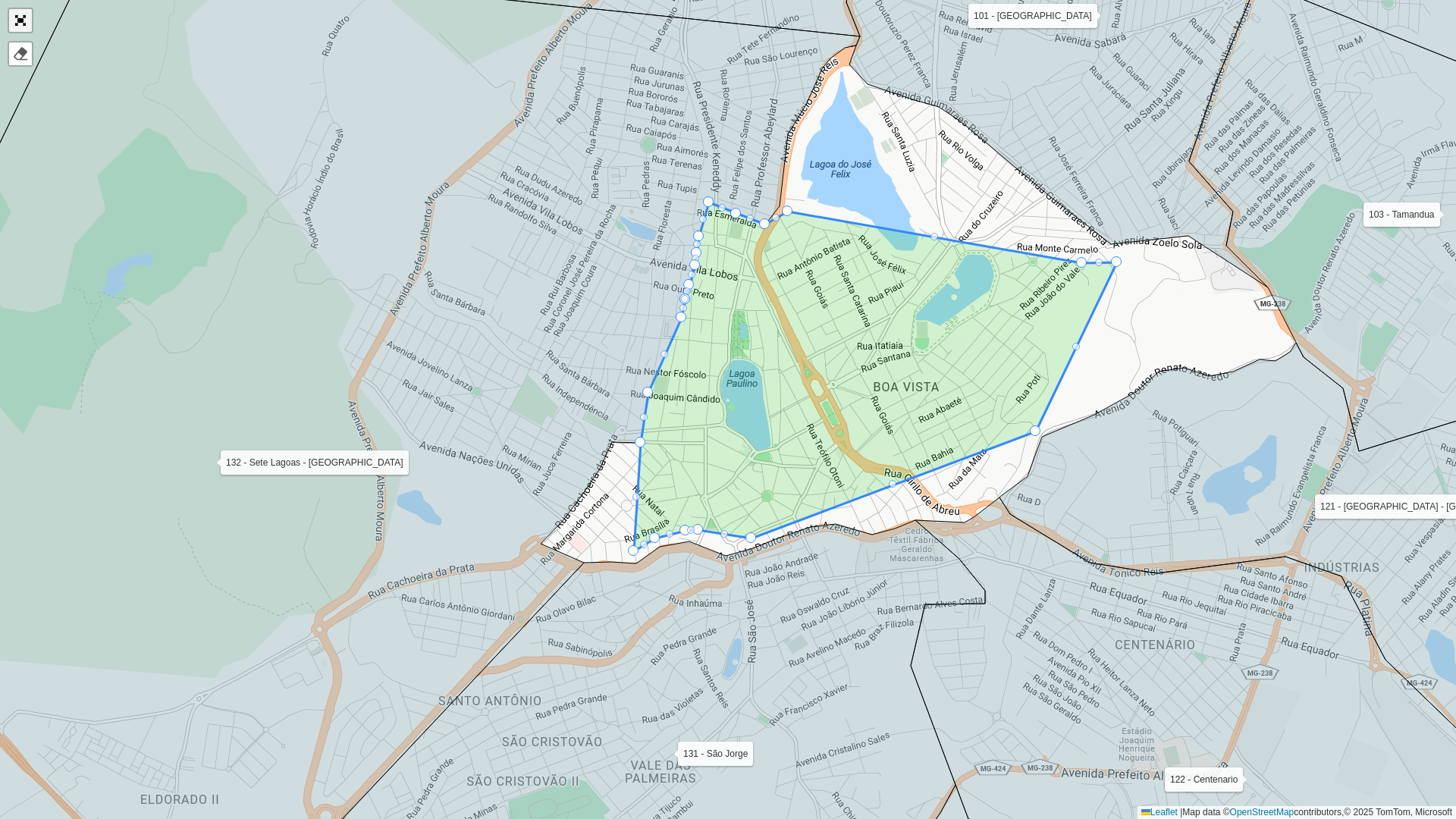
click at [21, 18] on link "Abrir mapa em tela cheia" at bounding box center [20, 20] width 23 height 23
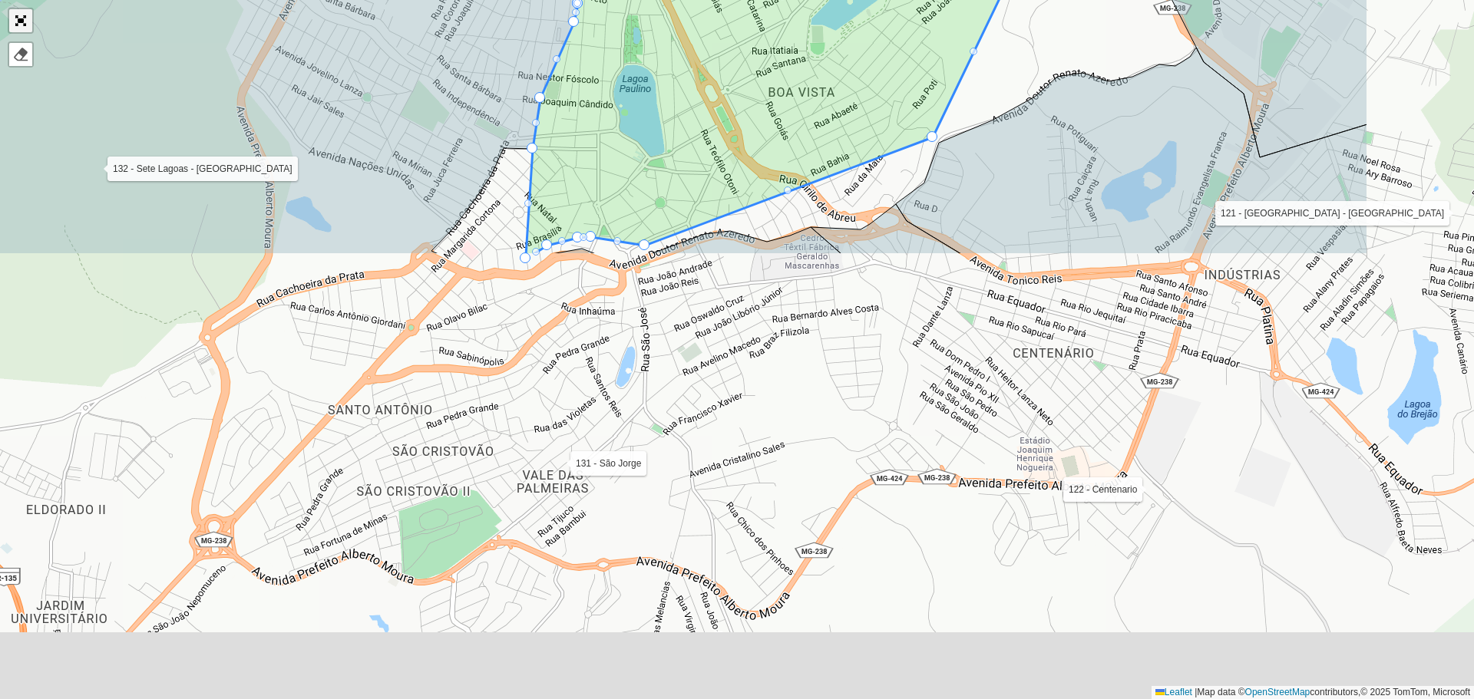
scroll to position [355, 0]
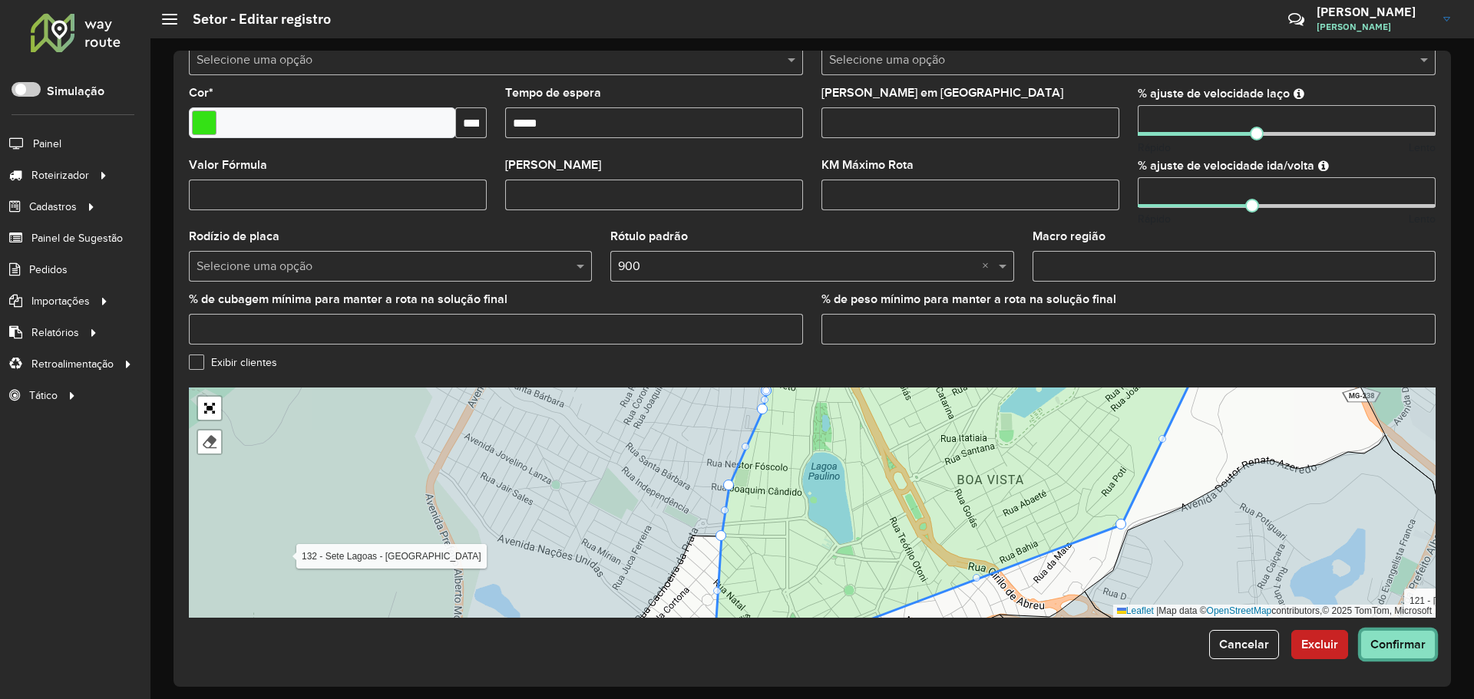
click at [1396, 644] on span "Confirmar" at bounding box center [1397, 644] width 55 height 13
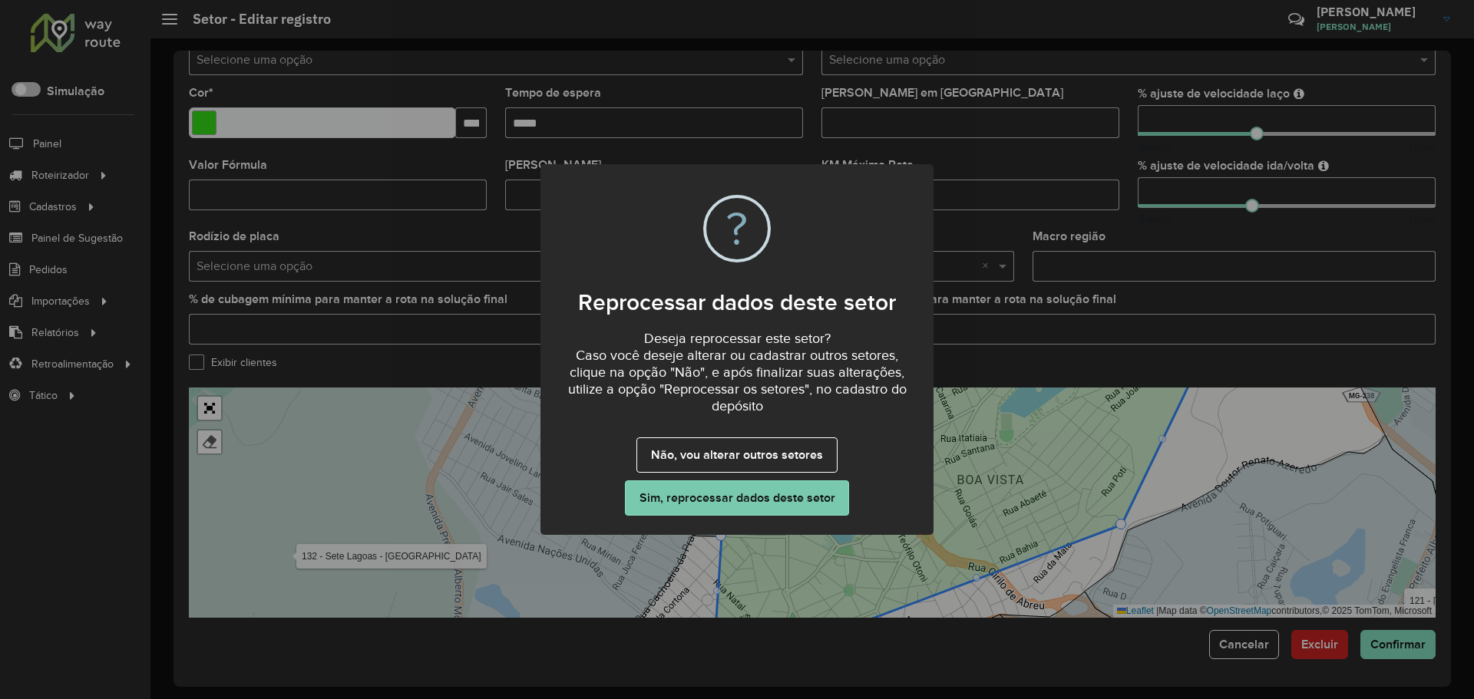
click at [758, 498] on button "Sim, reprocessar dados deste setor" at bounding box center [737, 498] width 224 height 35
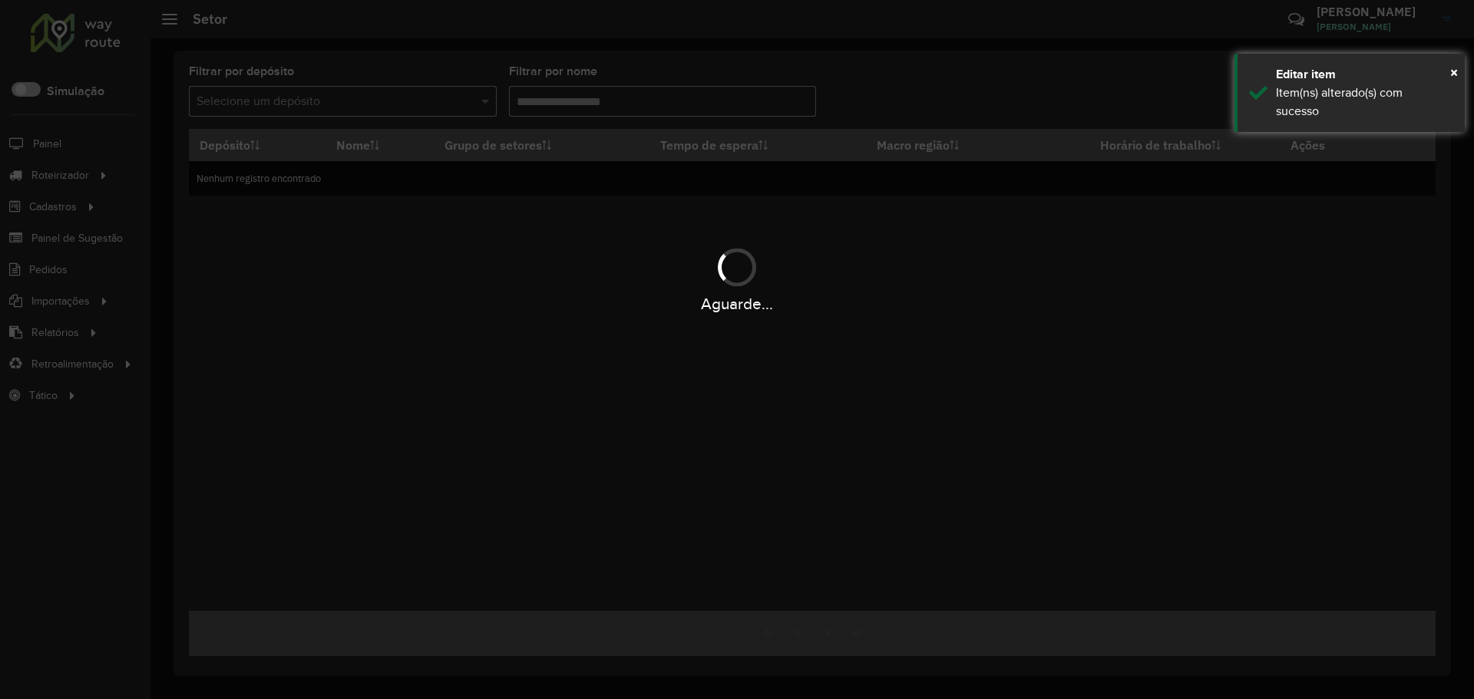
type input "*****"
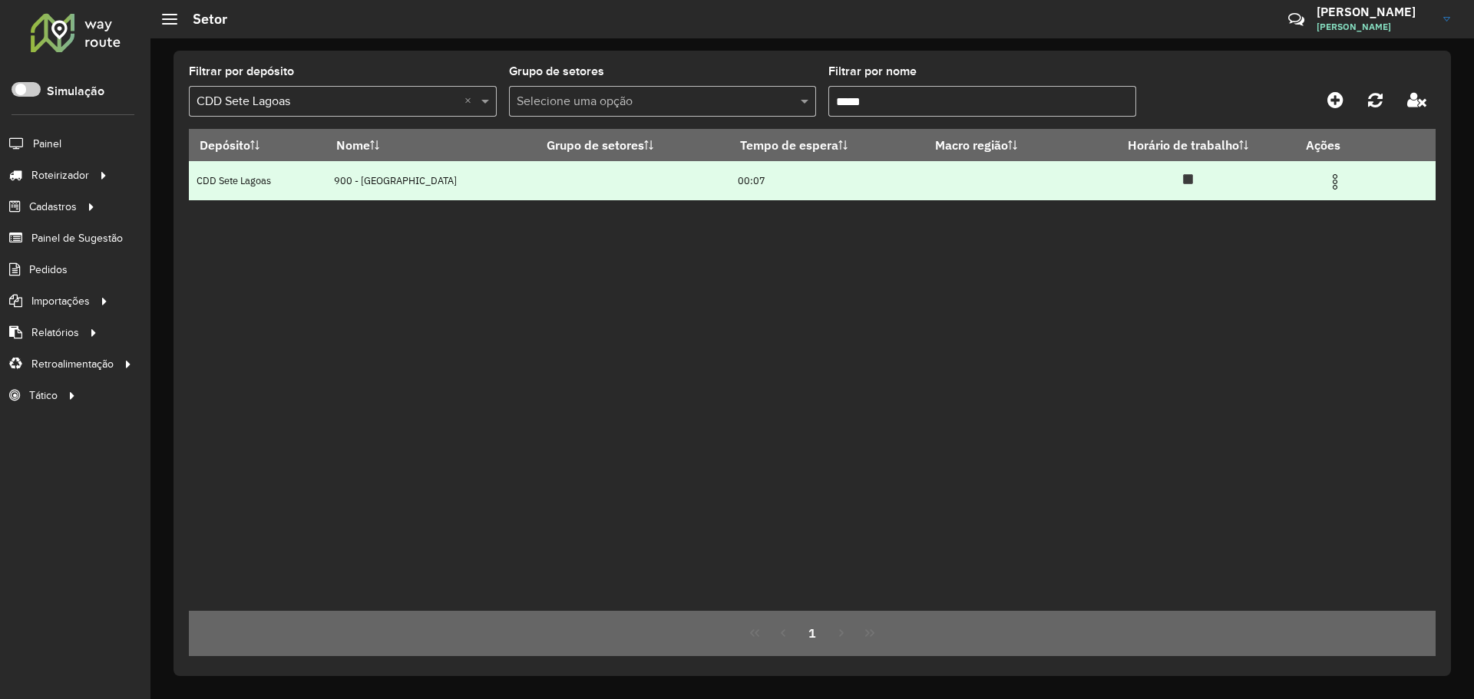
click at [1334, 178] on img at bounding box center [1335, 182] width 18 height 18
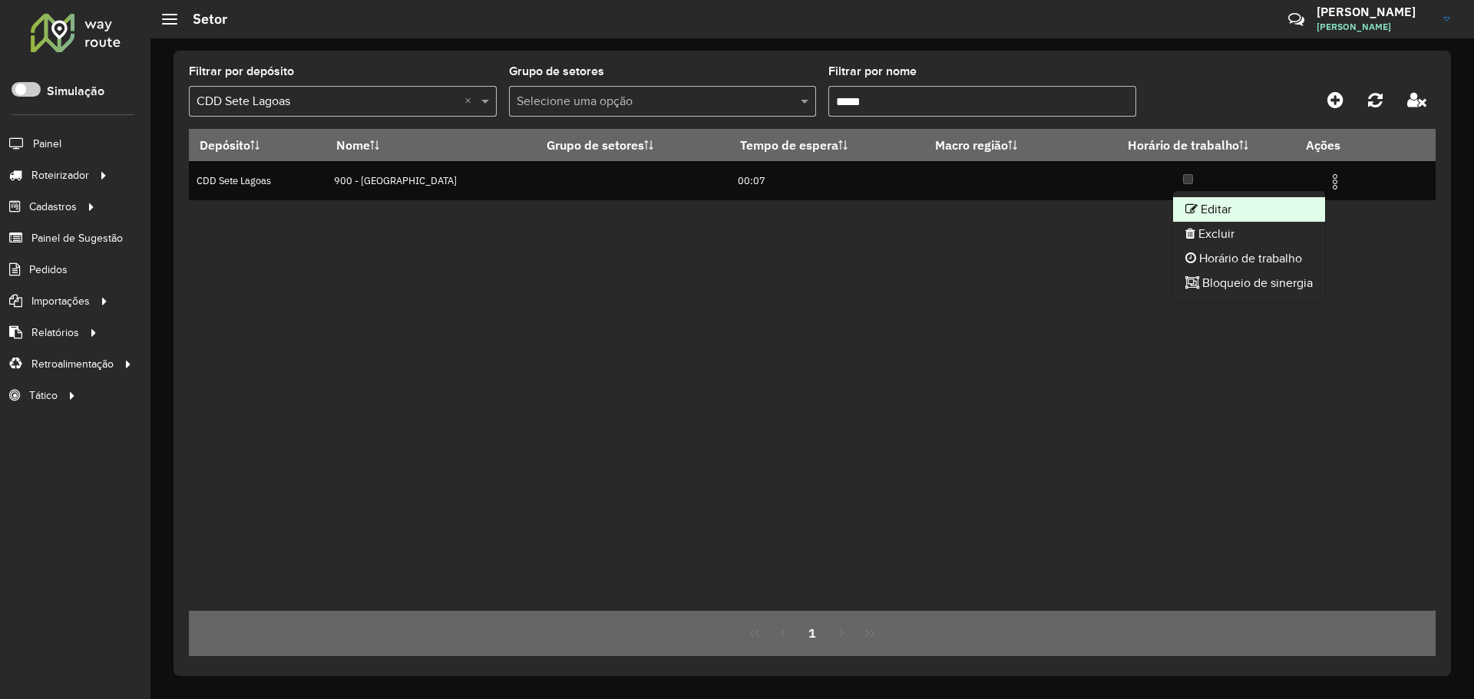
click at [1249, 207] on li "Editar" at bounding box center [1249, 209] width 152 height 25
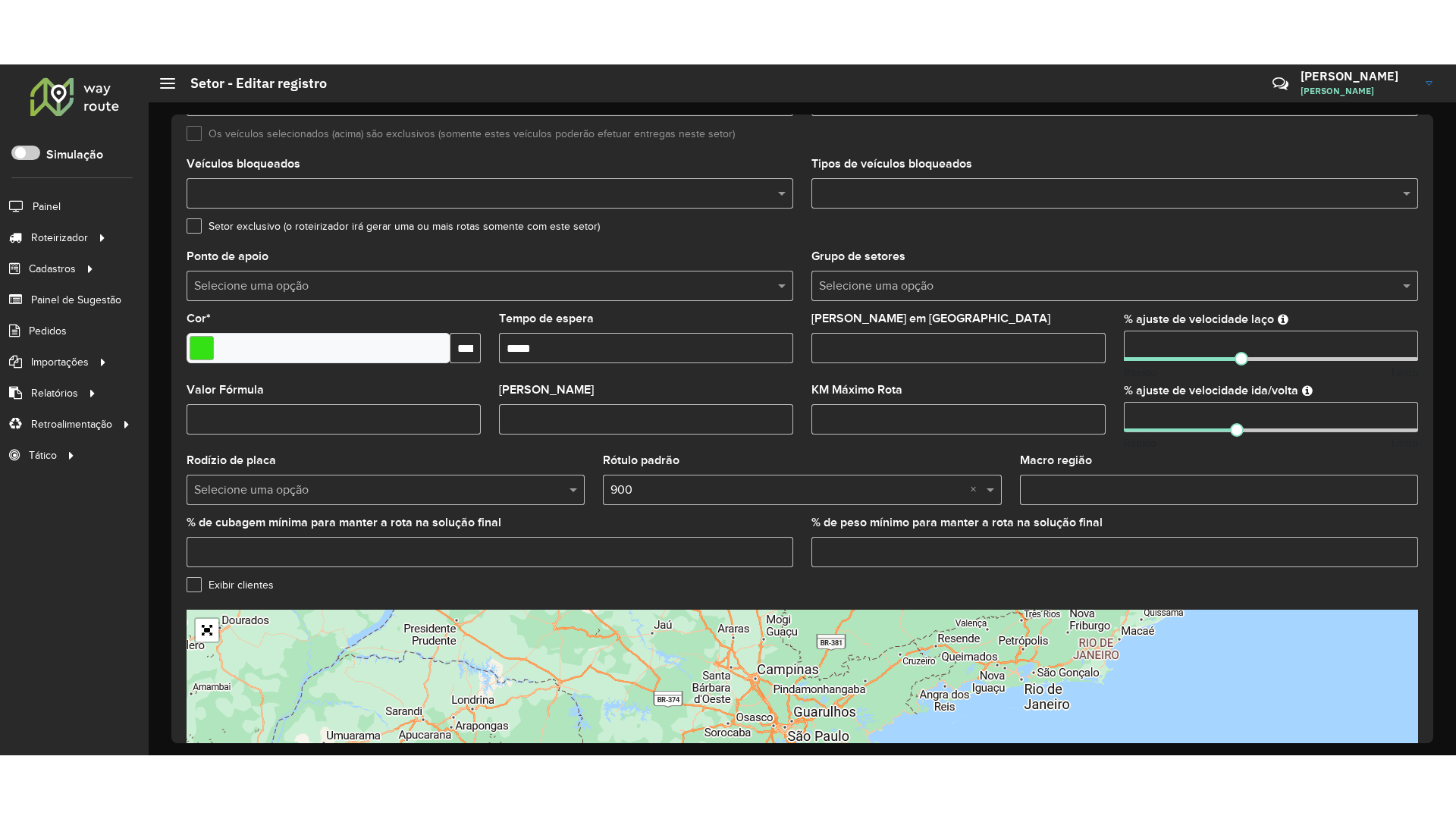
scroll to position [351, 0]
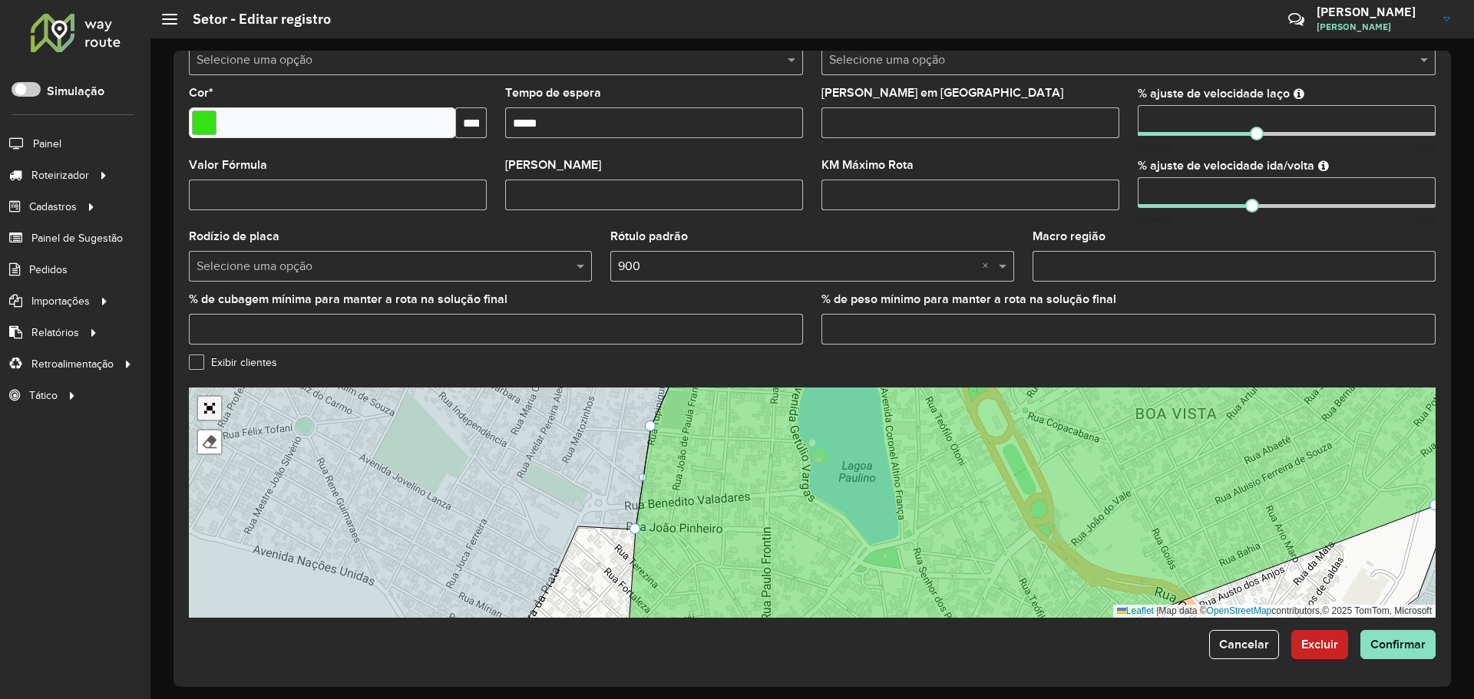
click at [214, 406] on link "Abrir mapa em tela cheia" at bounding box center [209, 408] width 23 height 23
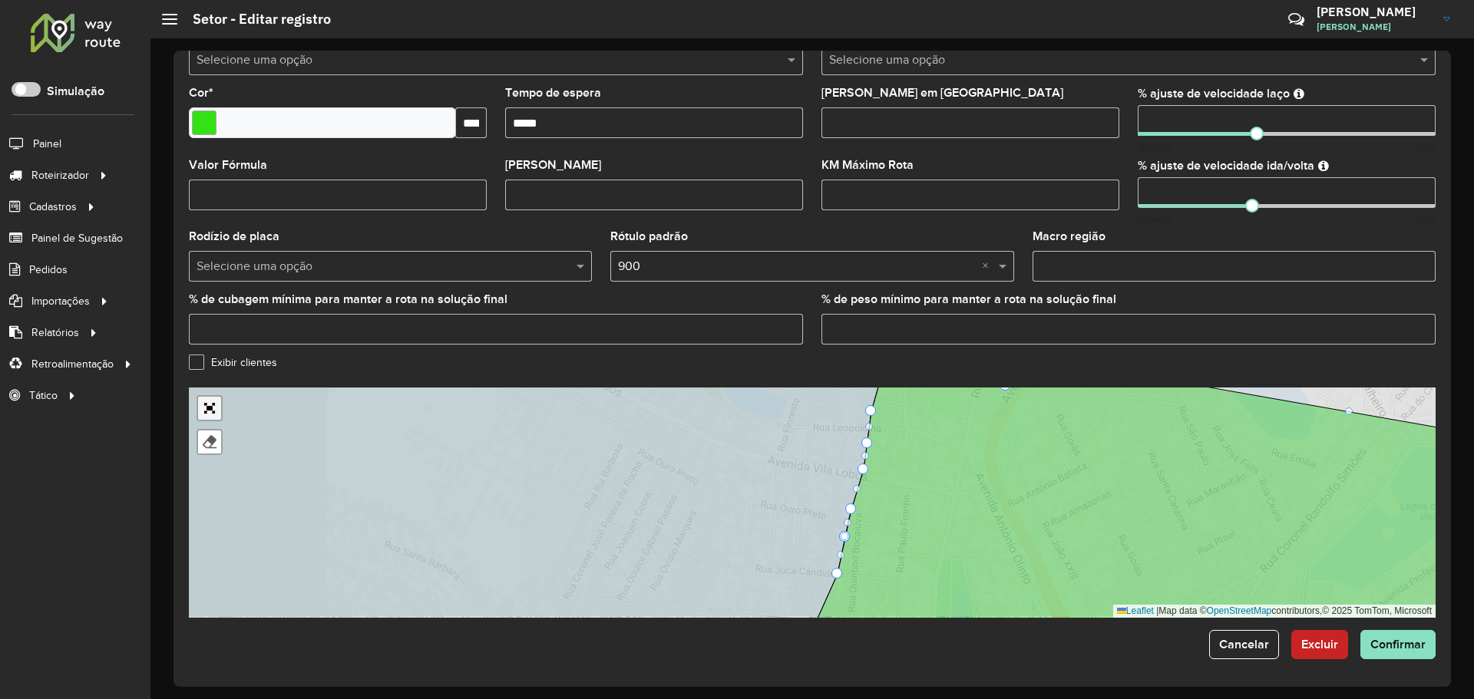
scroll to position [0, 0]
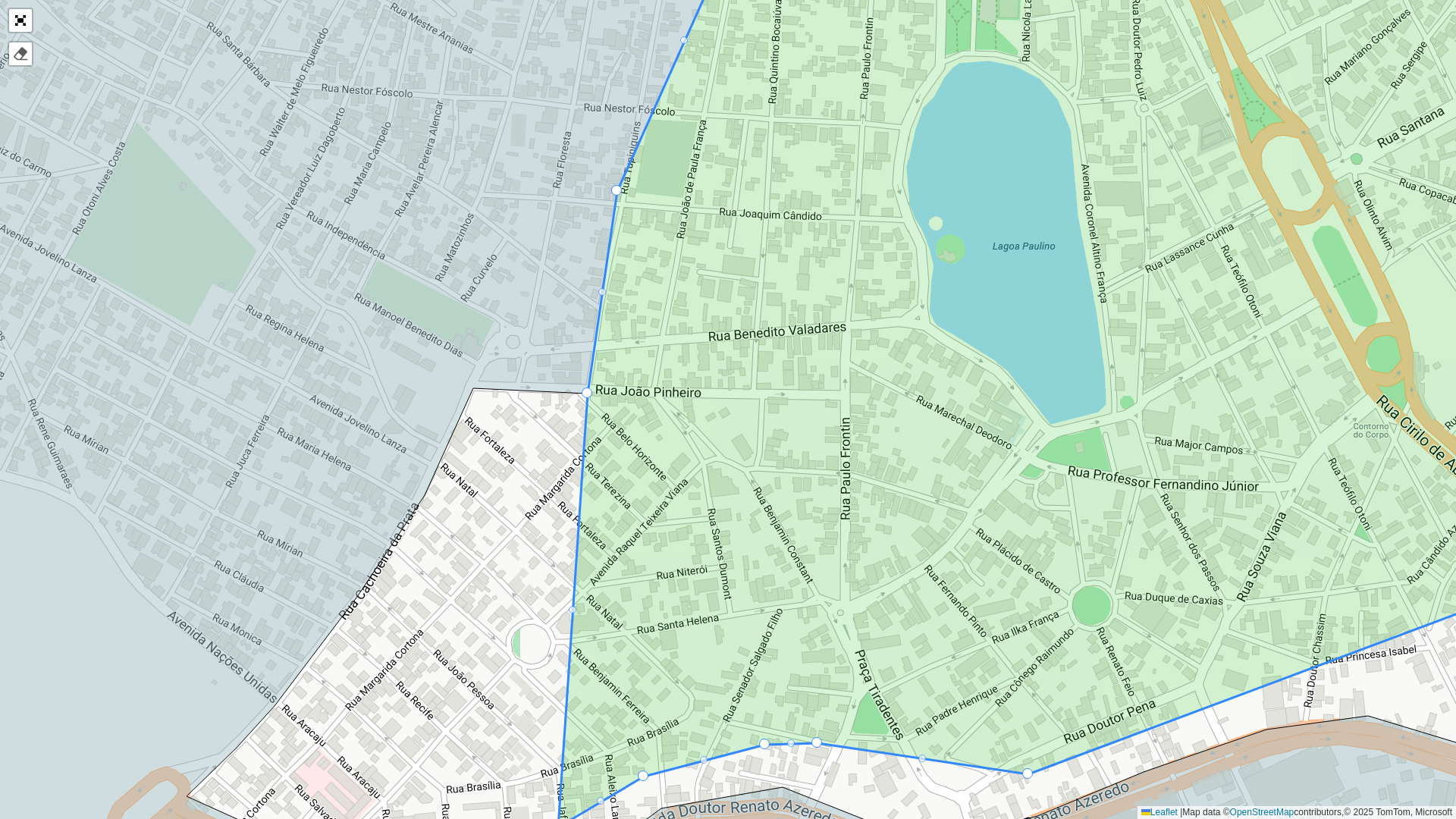
drag, startPoint x: 572, startPoint y: 609, endPoint x: 511, endPoint y: 468, distance: 153.6
click at [572, 608] on div at bounding box center [573, 610] width 8 height 8
click at [573, 614] on icon at bounding box center [1081, 371] width 1046 height 912
click at [573, 609] on div at bounding box center [573, 610] width 8 height 8
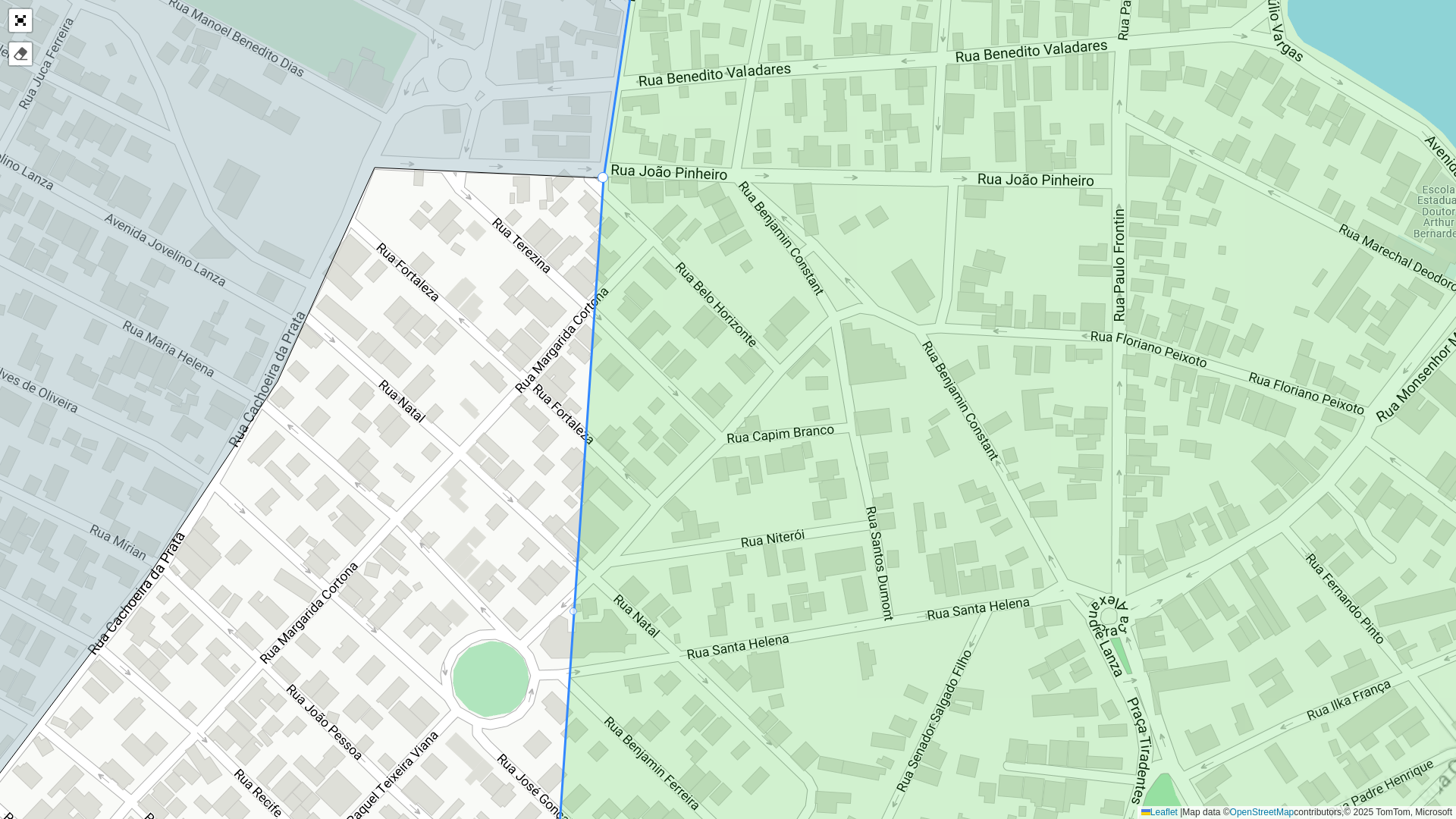
click at [572, 610] on div at bounding box center [574, 612] width 8 height 8
drag, startPoint x: 572, startPoint y: 610, endPoint x: 472, endPoint y: 479, distance: 164.8
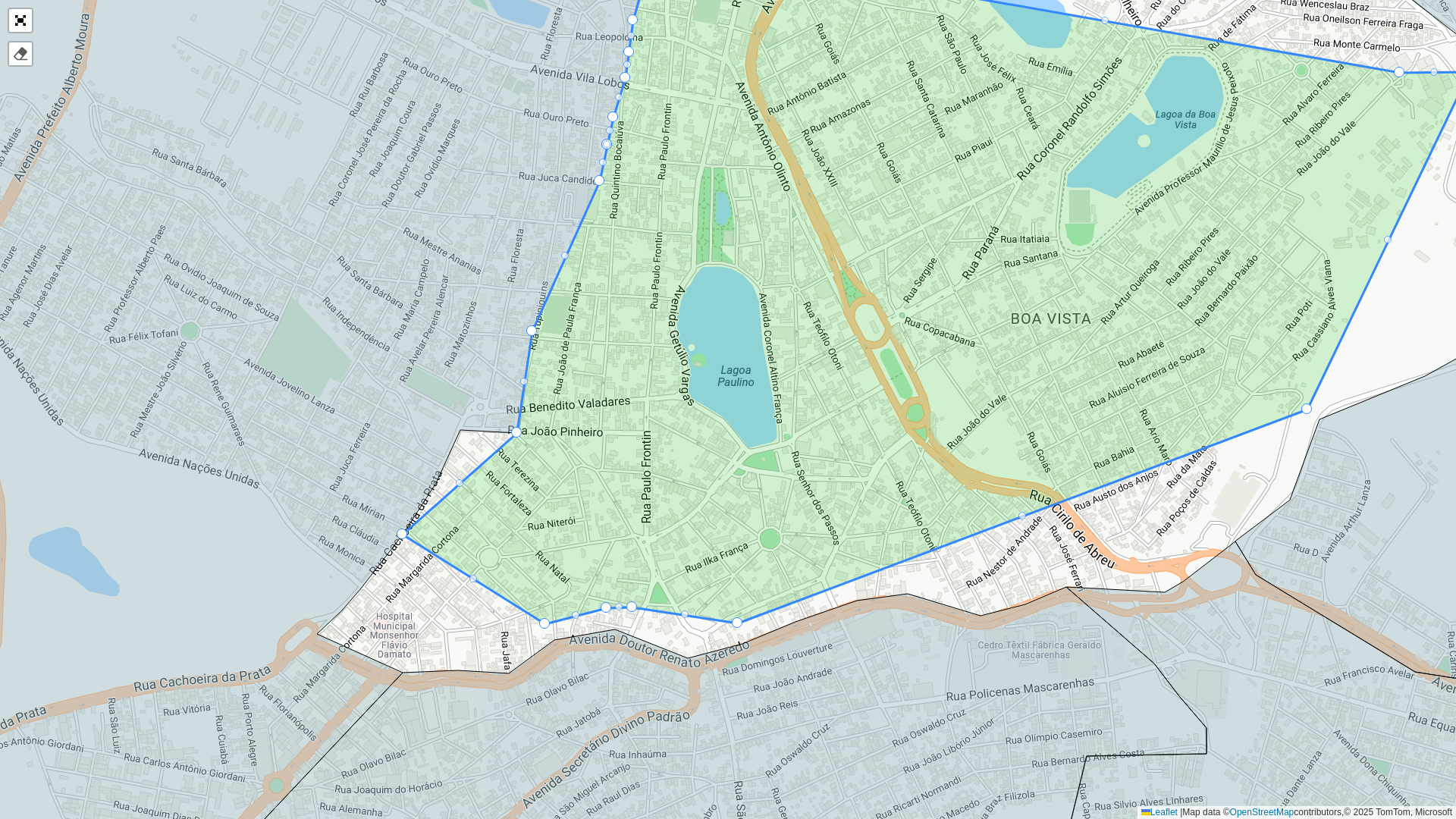
drag, startPoint x: 475, startPoint y: 606, endPoint x: 405, endPoint y: 533, distance: 101.1
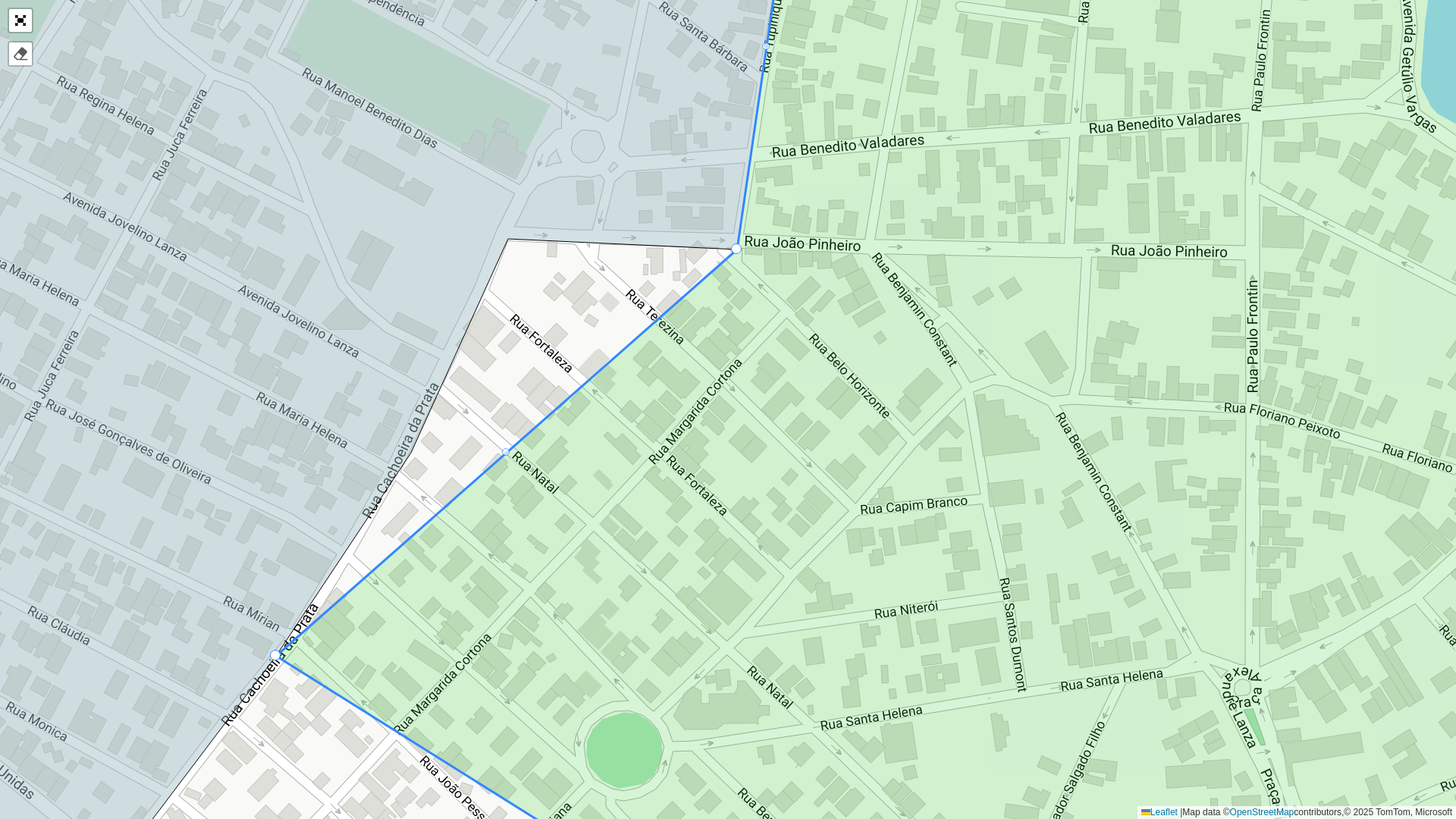
click at [505, 450] on div at bounding box center [506, 452] width 8 height 8
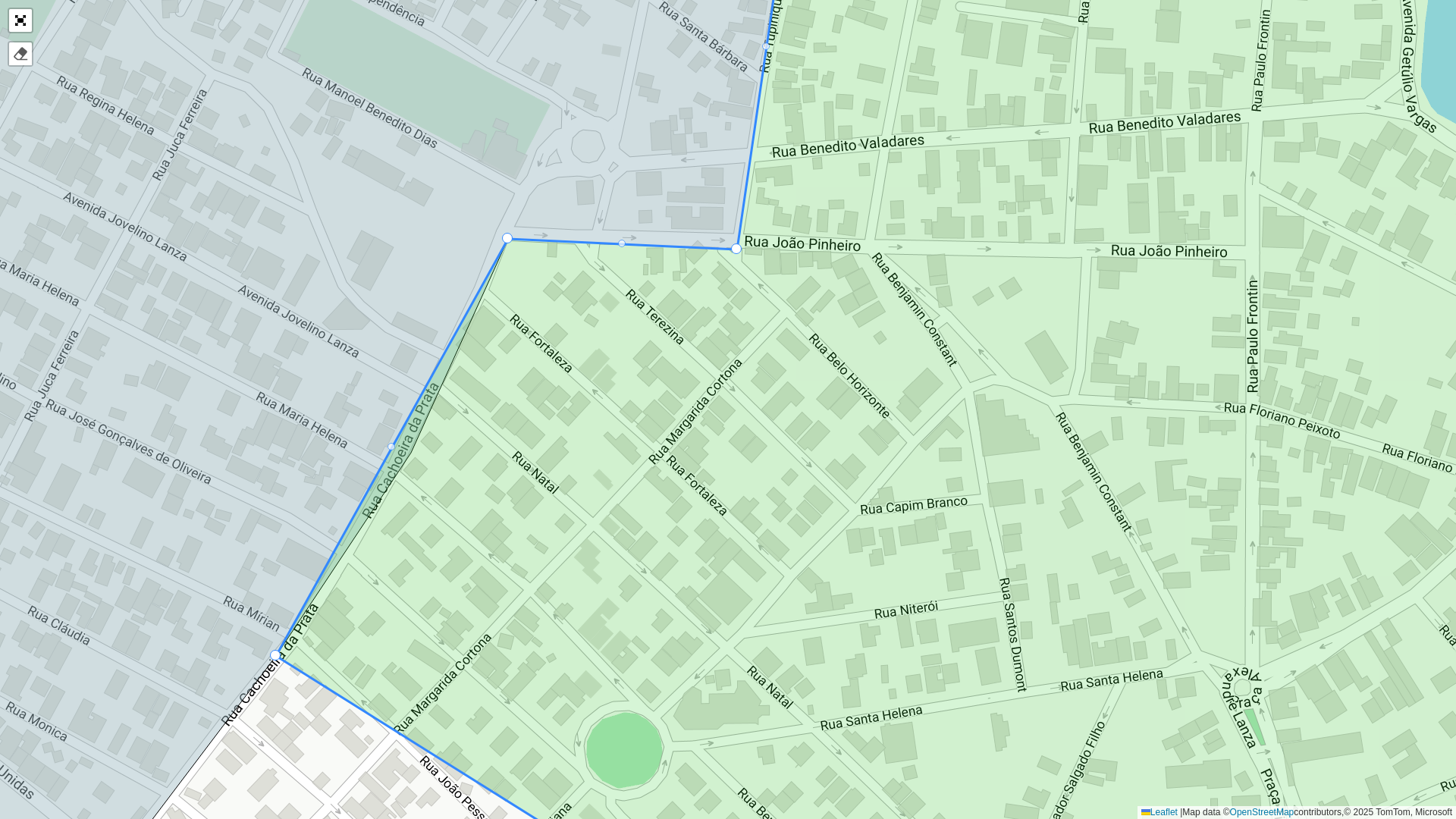
drag, startPoint x: 505, startPoint y: 450, endPoint x: 520, endPoint y: 243, distance: 207.5
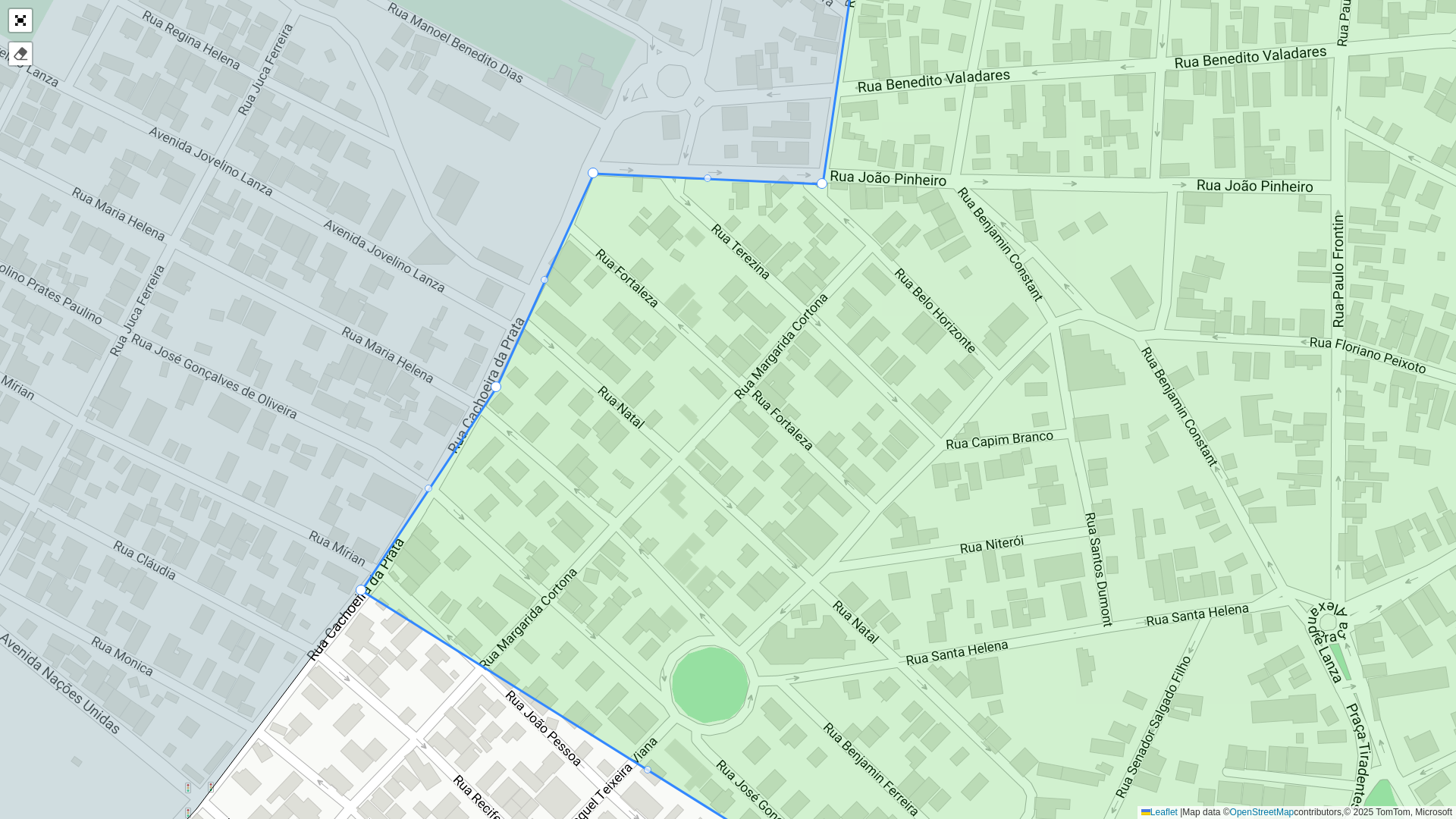
drag, startPoint x: 464, startPoint y: 439, endPoint x: 552, endPoint y: 370, distance: 111.8
click at [552, 370] on icon at bounding box center [1025, 345] width 1328 height 988
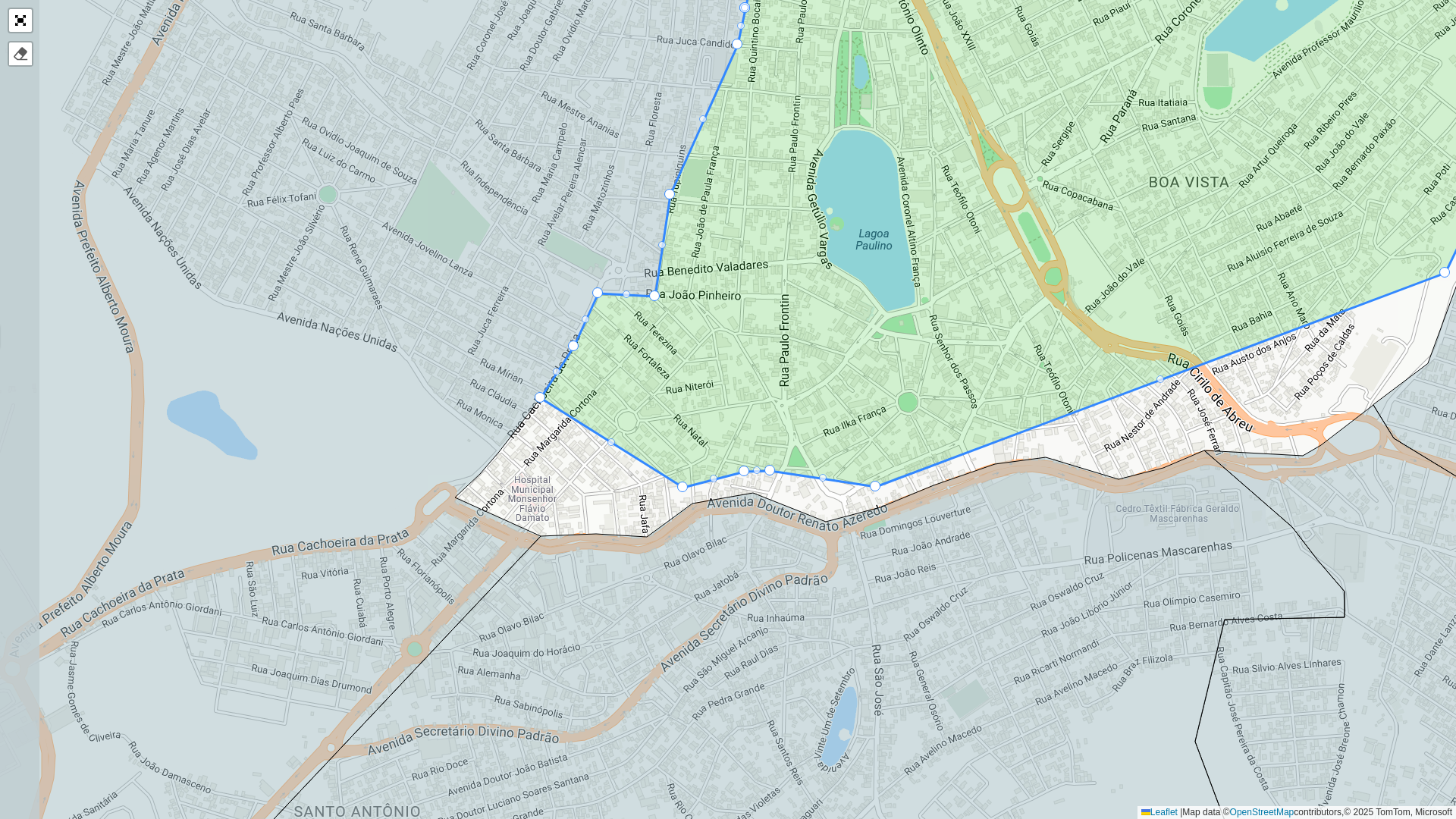
drag, startPoint x: 611, startPoint y: 408, endPoint x: 630, endPoint y: 380, distance: 33.8
click at [630, 380] on icon at bounding box center [1074, 179] width 1067 height 616
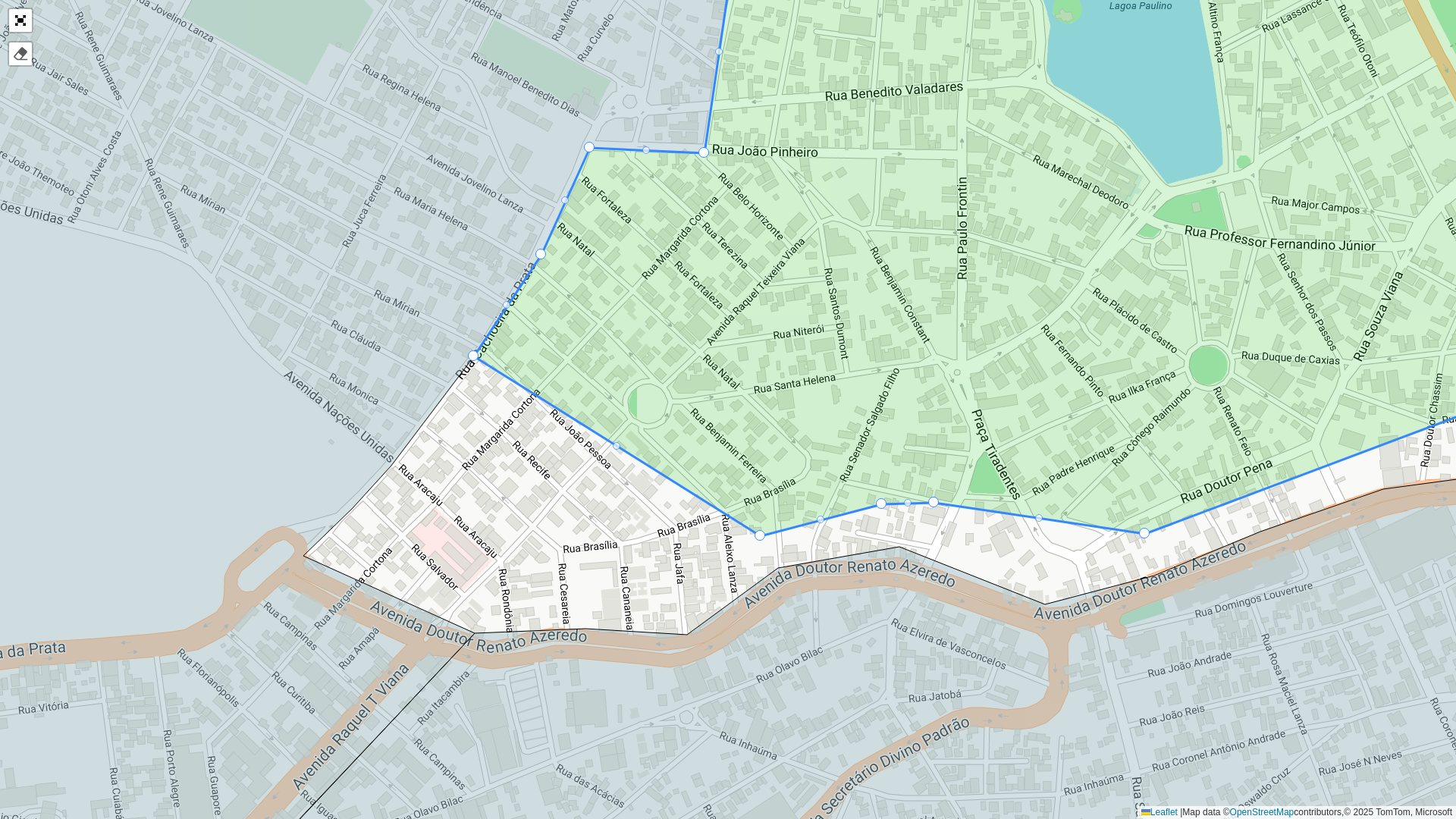
click at [615, 447] on div at bounding box center [616, 447] width 8 height 8
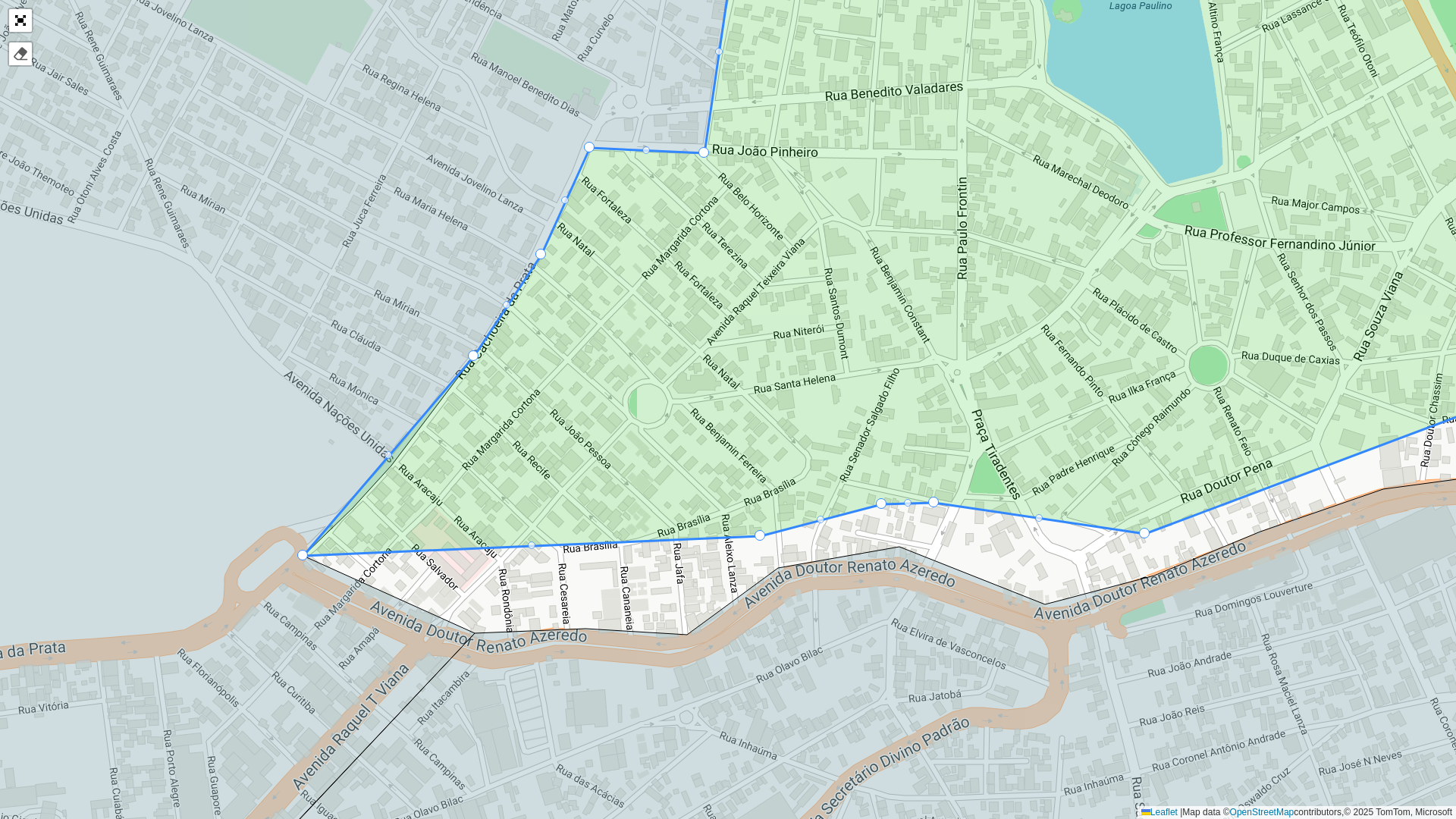
drag, startPoint x: 615, startPoint y: 446, endPoint x: 302, endPoint y: 560, distance: 333.1
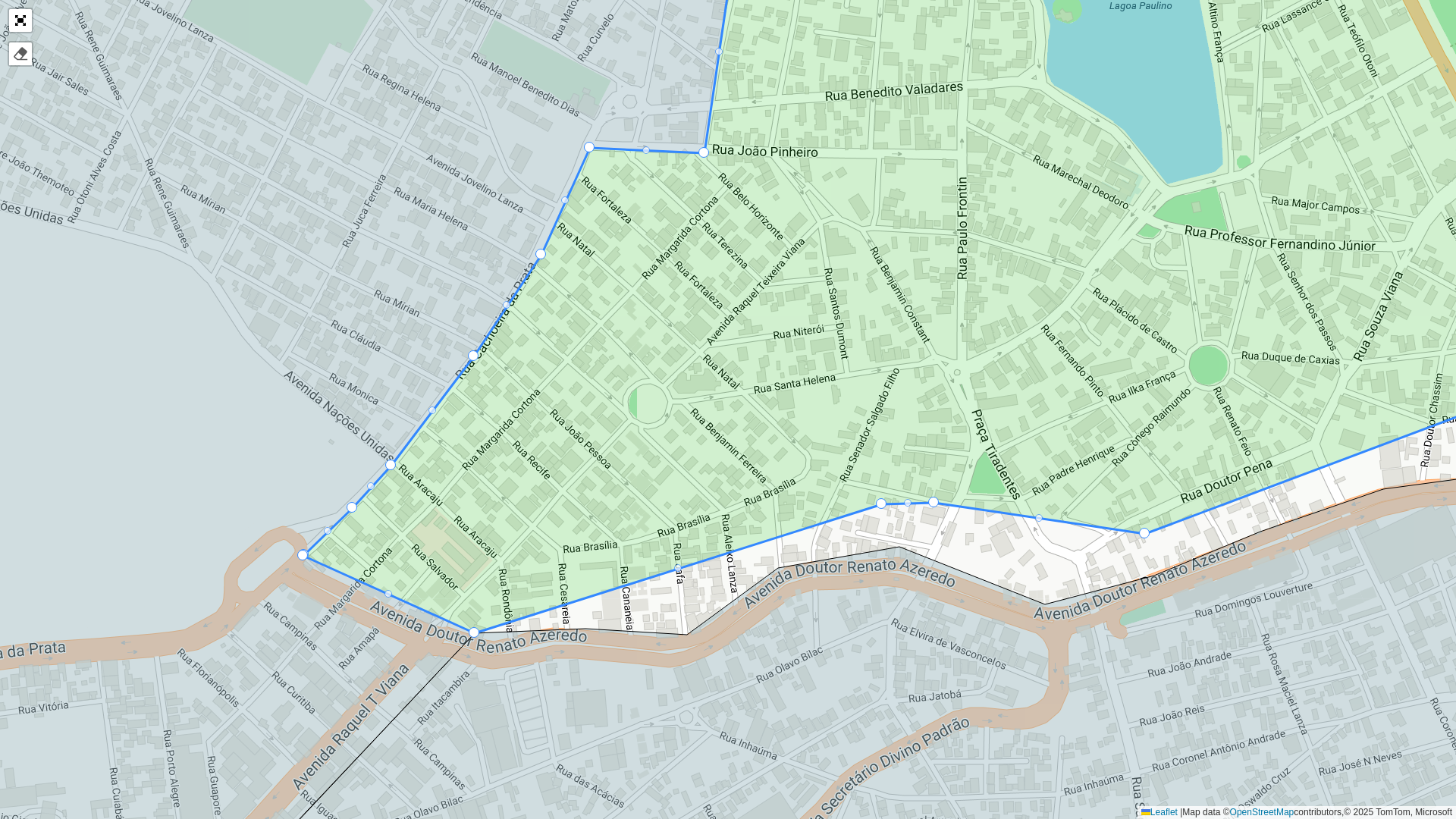
drag, startPoint x: 762, startPoint y: 537, endPoint x: 485, endPoint y: 631, distance: 292.5
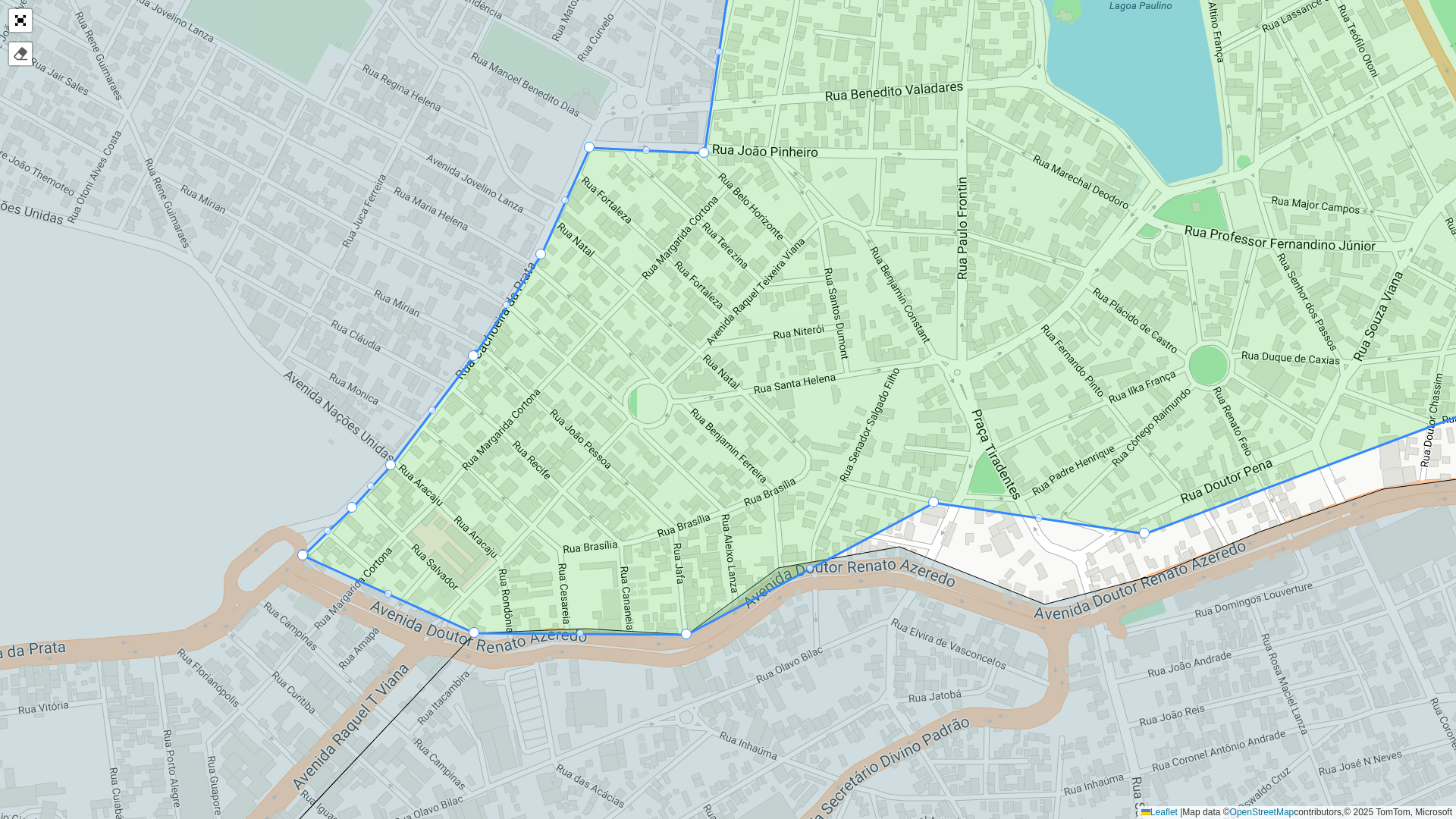
drag, startPoint x: 880, startPoint y: 505, endPoint x: 684, endPoint y: 624, distance: 229.3
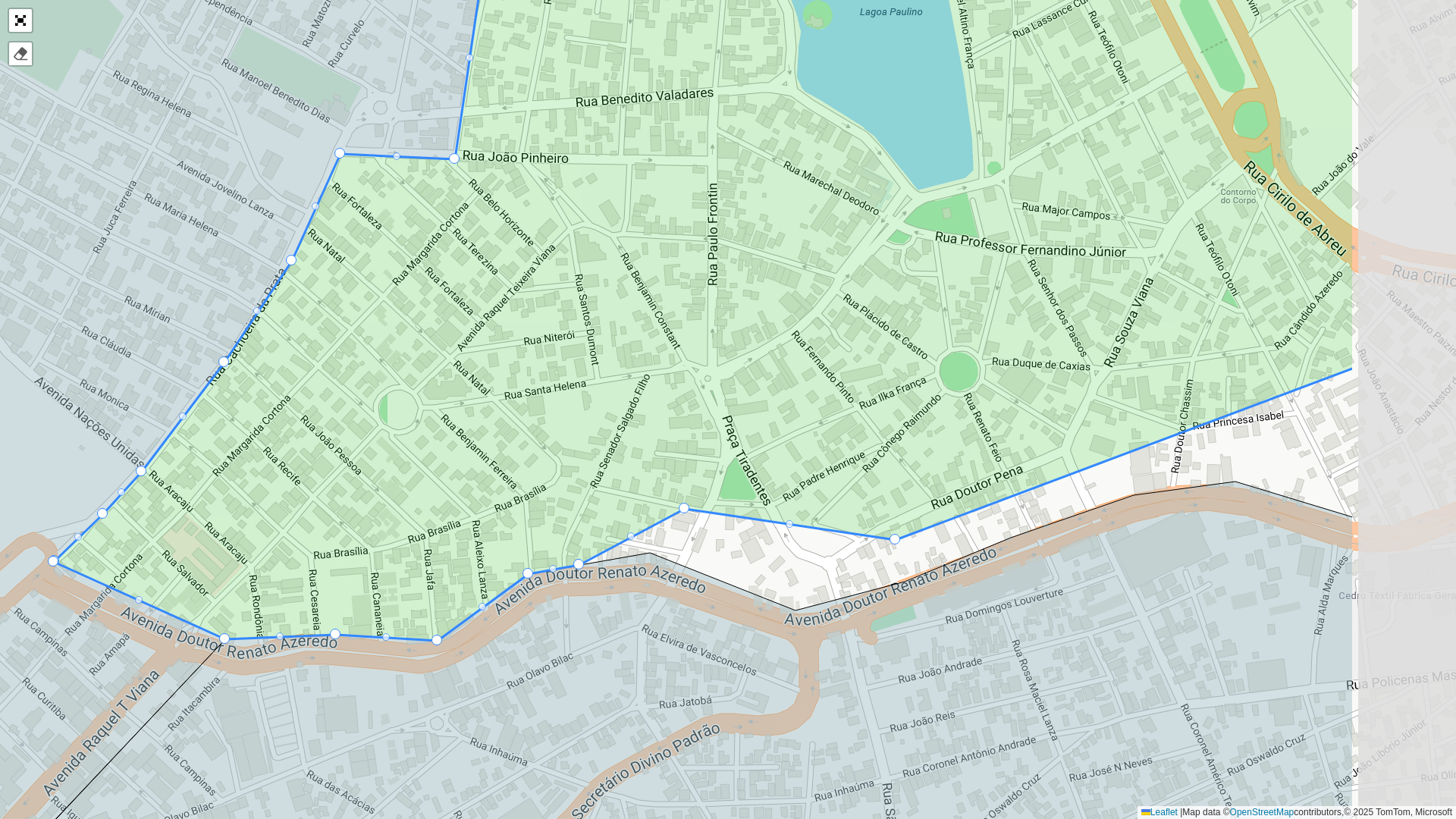
drag, startPoint x: 739, startPoint y: 501, endPoint x: 576, endPoint y: 509, distance: 163.2
click at [488, 508] on icon at bounding box center [704, 282] width 1301 height 719
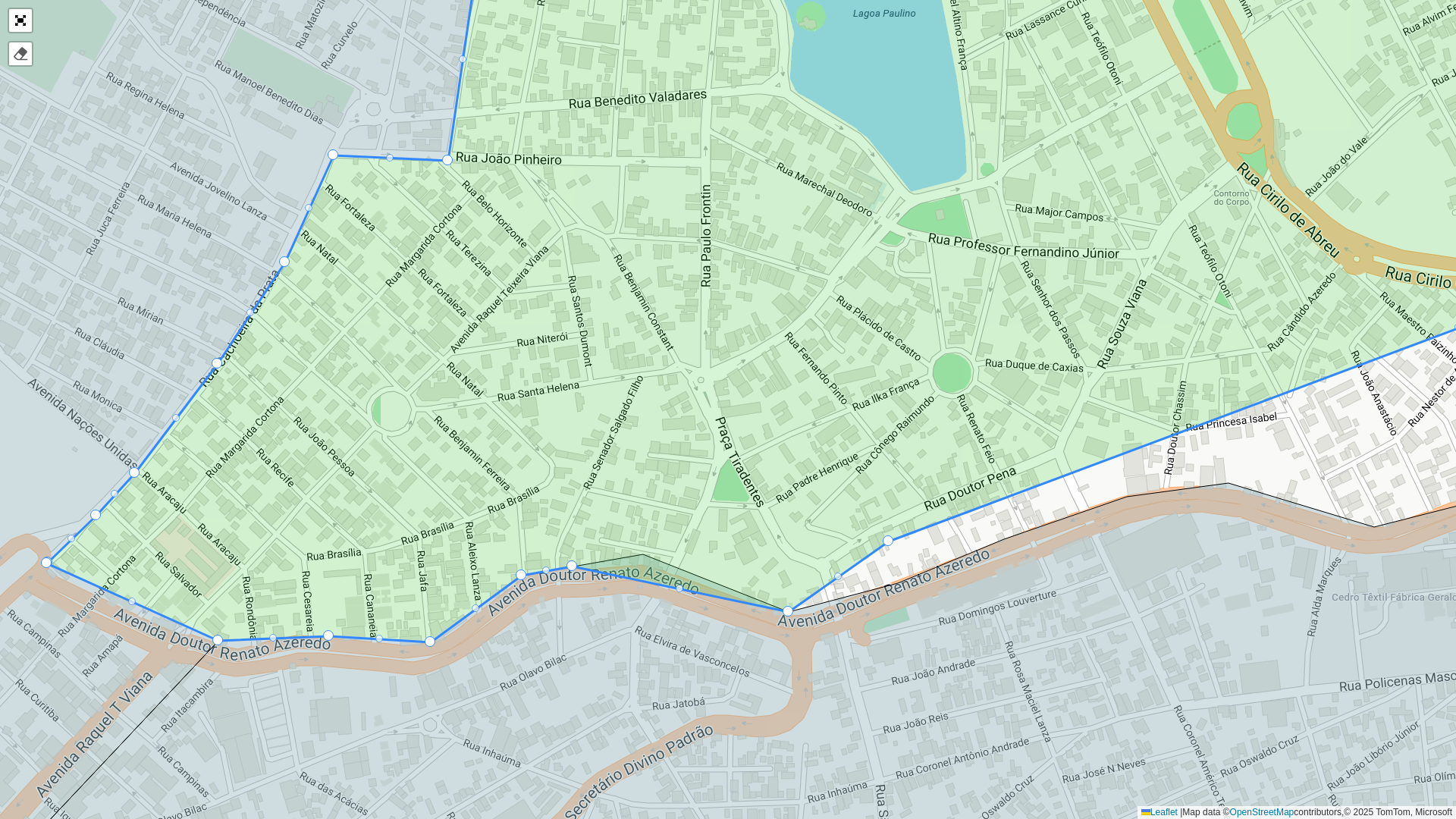
drag, startPoint x: 682, startPoint y: 508, endPoint x: 804, endPoint y: 615, distance: 162.3
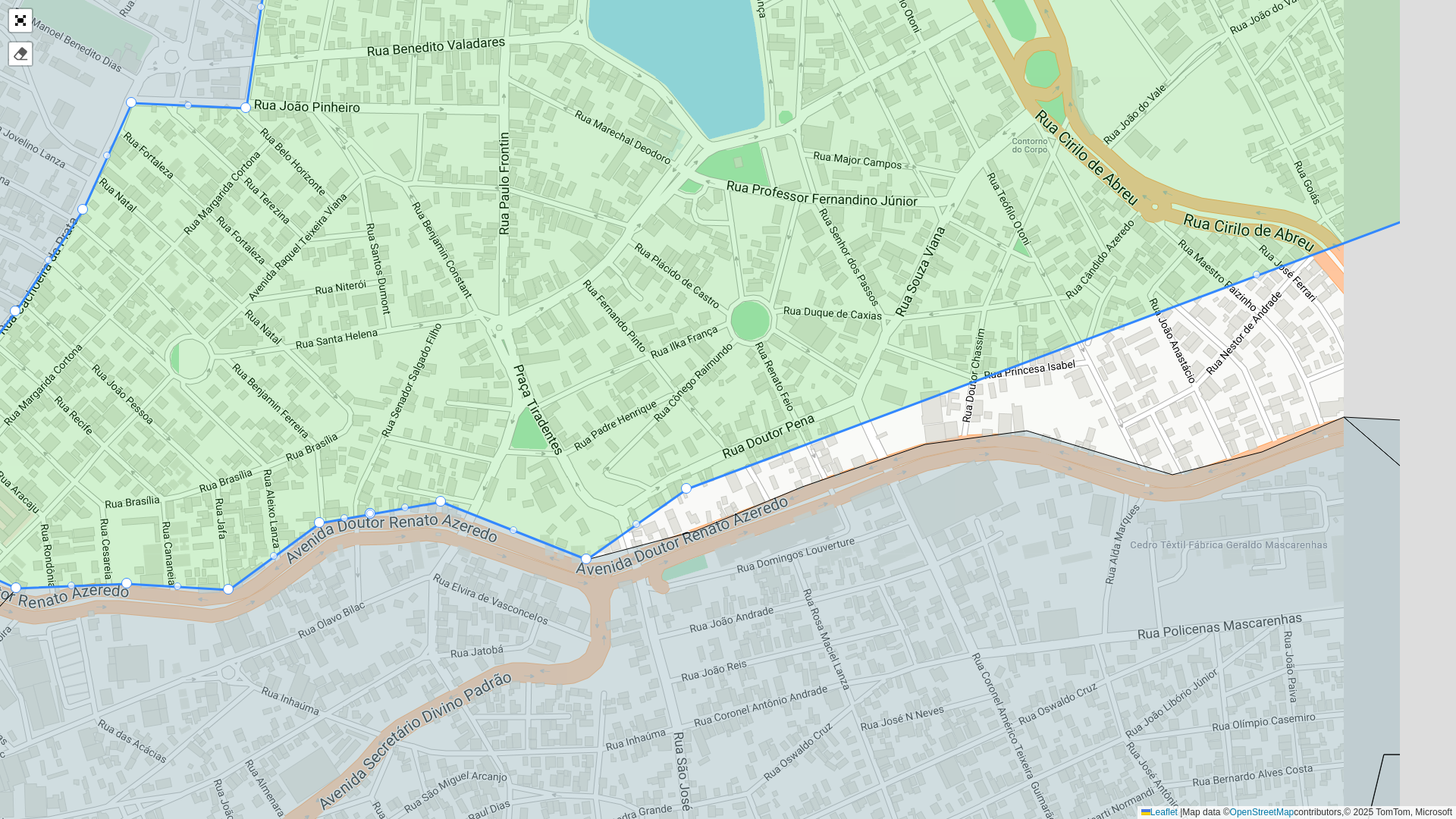
drag, startPoint x: 727, startPoint y: 484, endPoint x: 499, endPoint y: 431, distance: 234.1
click at [499, 431] on icon at bounding box center [623, 226] width 1557 height 726
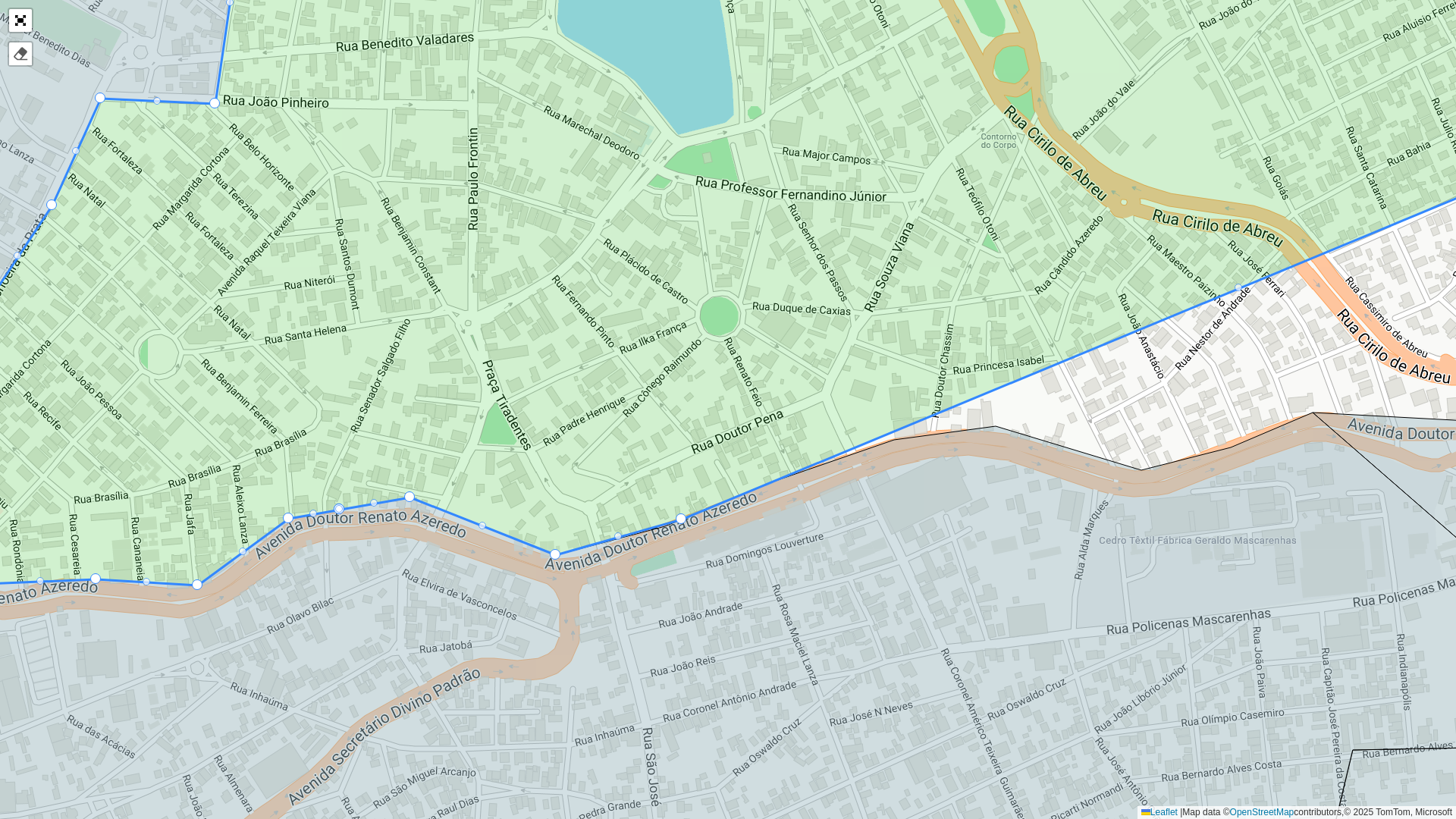
drag, startPoint x: 658, startPoint y: 482, endPoint x: 679, endPoint y: 512, distance: 36.6
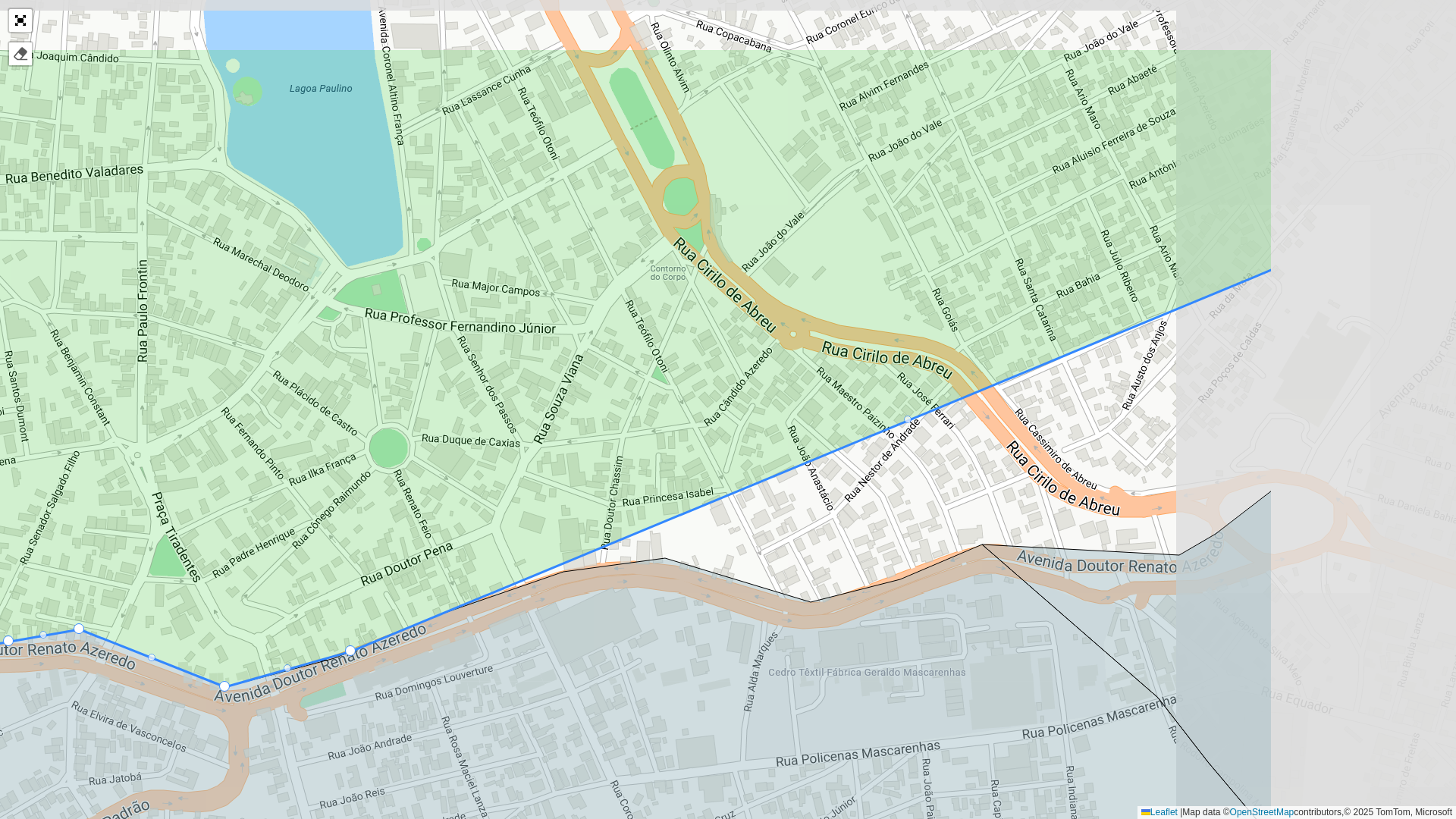
drag, startPoint x: 1142, startPoint y: 396, endPoint x: 811, endPoint y: 528, distance: 356.3
click at [811, 528] on div "100 - Sete Lagoas - Wenceslau 101 - Belo Vale 102 - JK 103 - Tamandua 109 - Ond…" at bounding box center [728, 409] width 1456 height 819
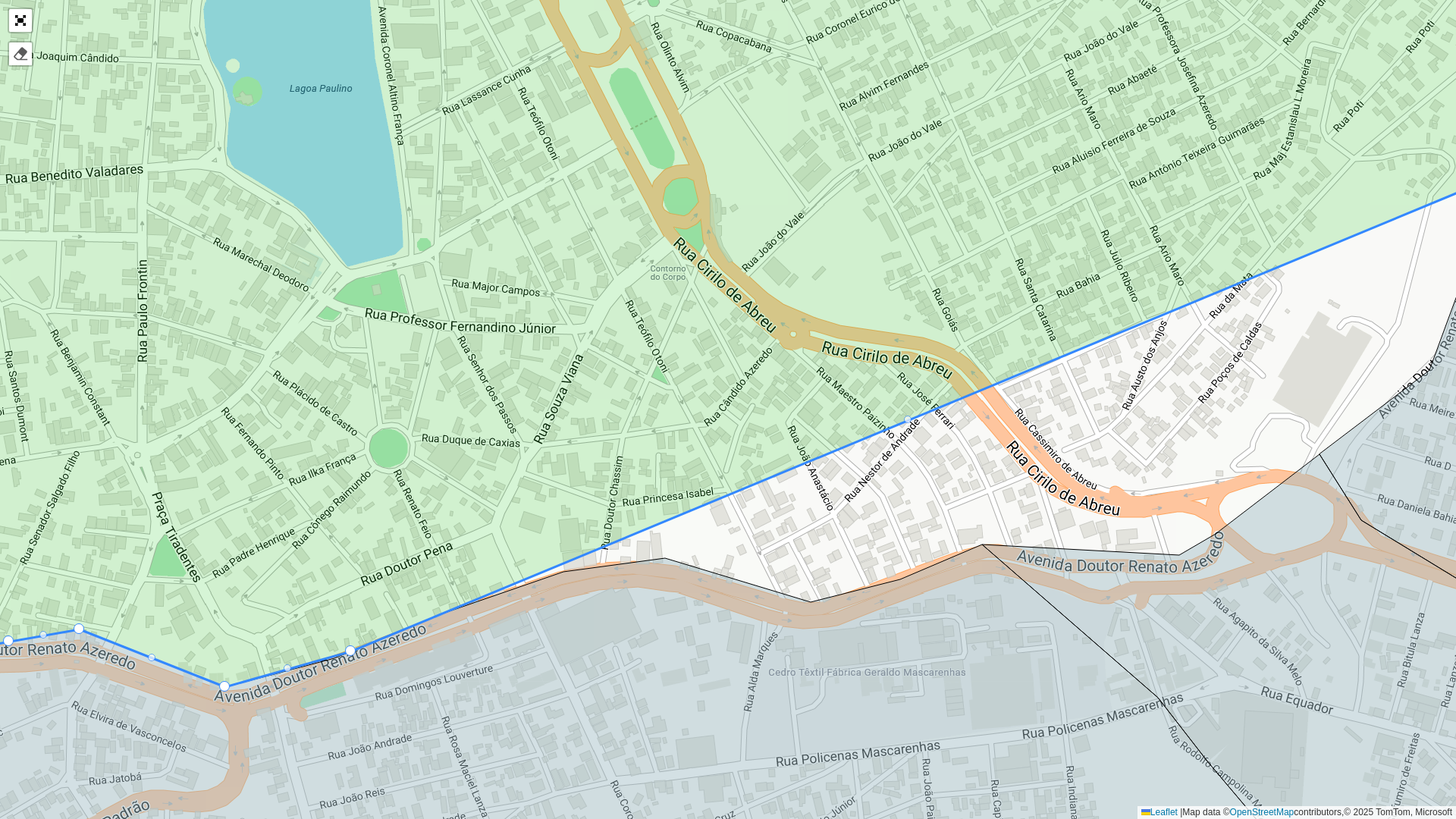
click at [909, 423] on div at bounding box center [908, 420] width 8 height 8
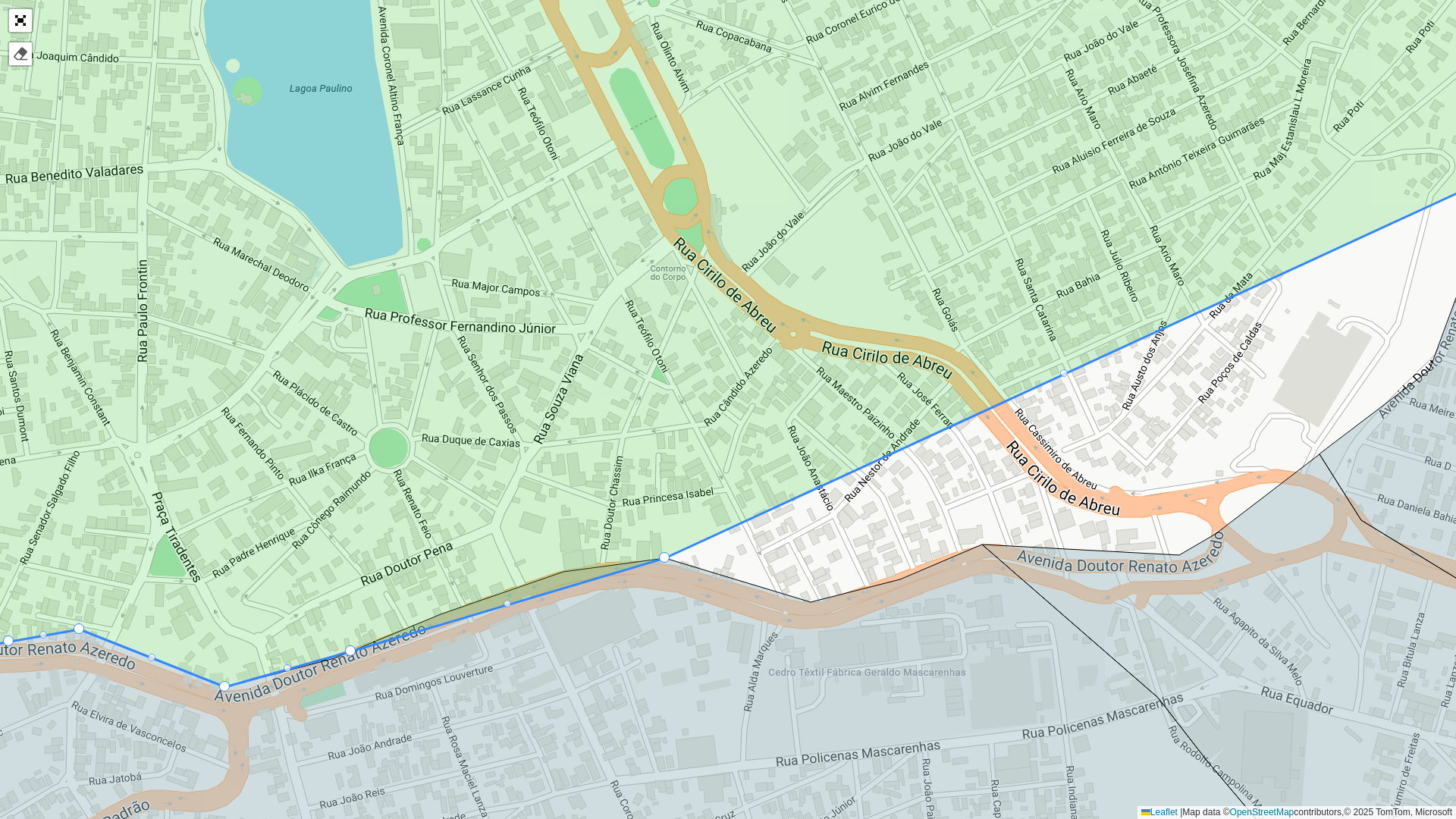
drag, startPoint x: 906, startPoint y: 420, endPoint x: 667, endPoint y: 553, distance: 273.5
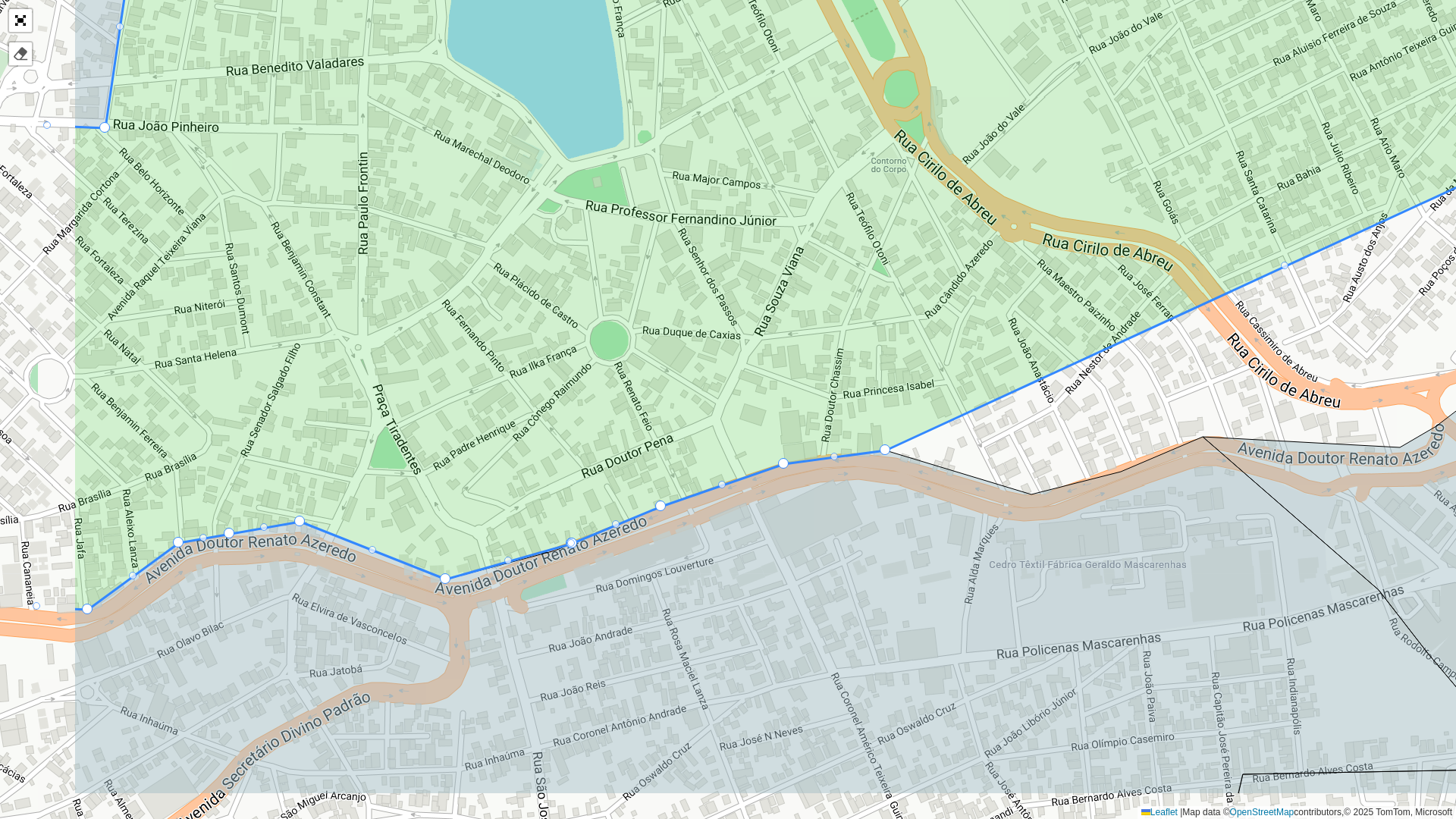
drag, startPoint x: 437, startPoint y: 533, endPoint x: 729, endPoint y: 410, distance: 316.8
click at [729, 410] on icon at bounding box center [945, 208] width 1744 height 801
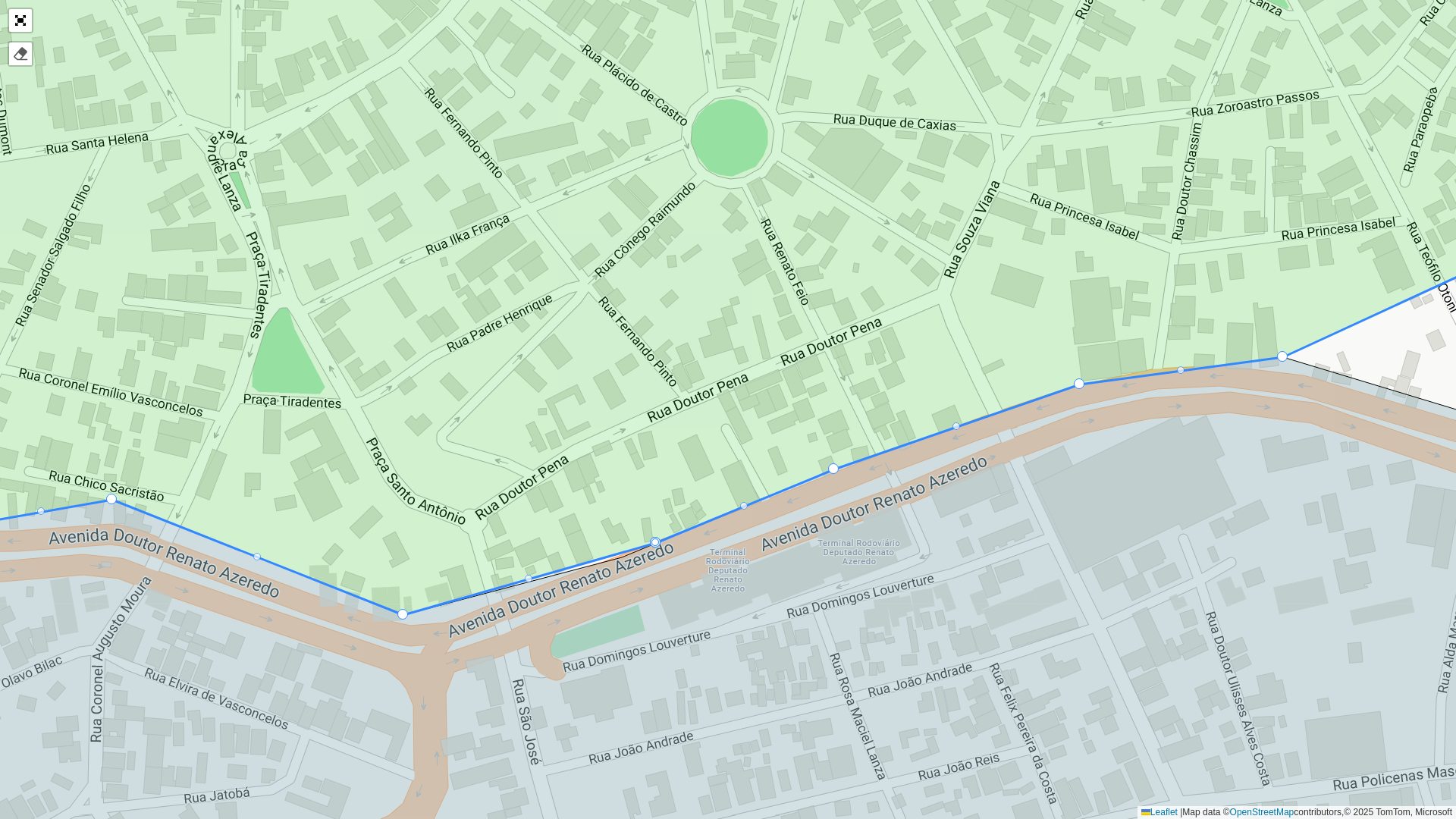
drag, startPoint x: 655, startPoint y: 543, endPoint x: 649, endPoint y: 528, distance: 16.2
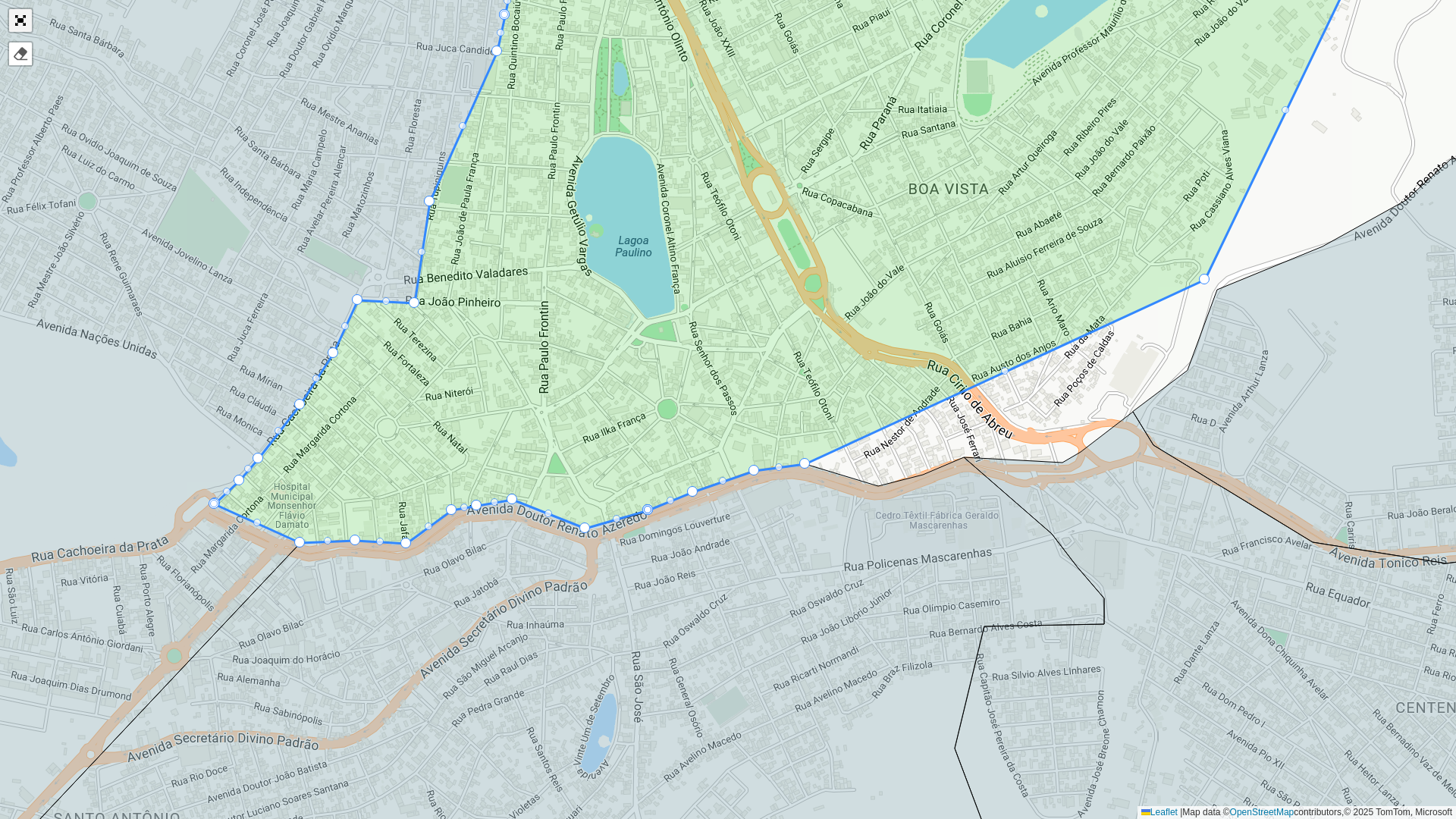
click at [32, 21] on div at bounding box center [21, 21] width 26 height 26
click at [19, 25] on link "Abrir mapa em tela cheia" at bounding box center [20, 20] width 23 height 23
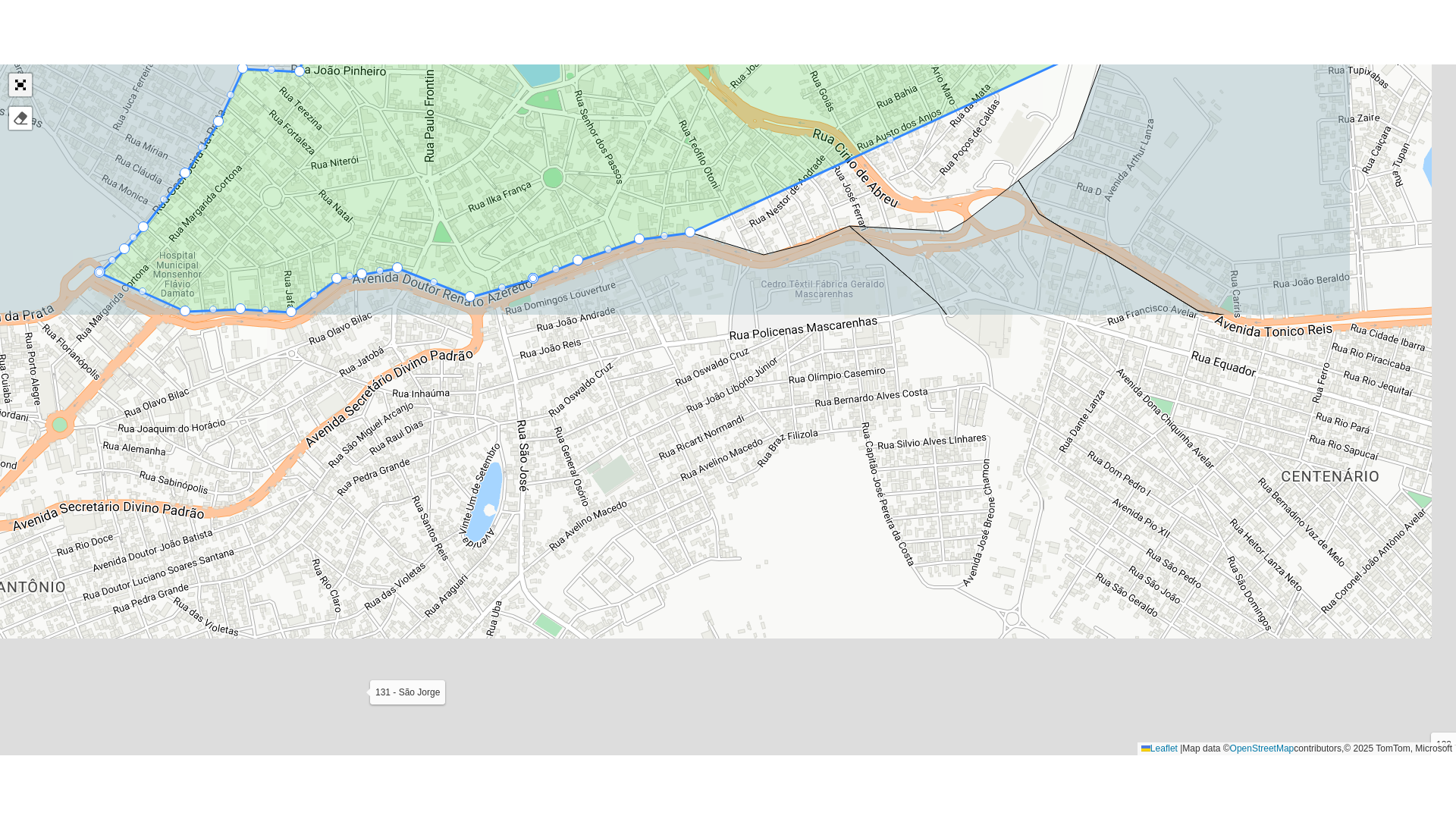
scroll to position [351, 0]
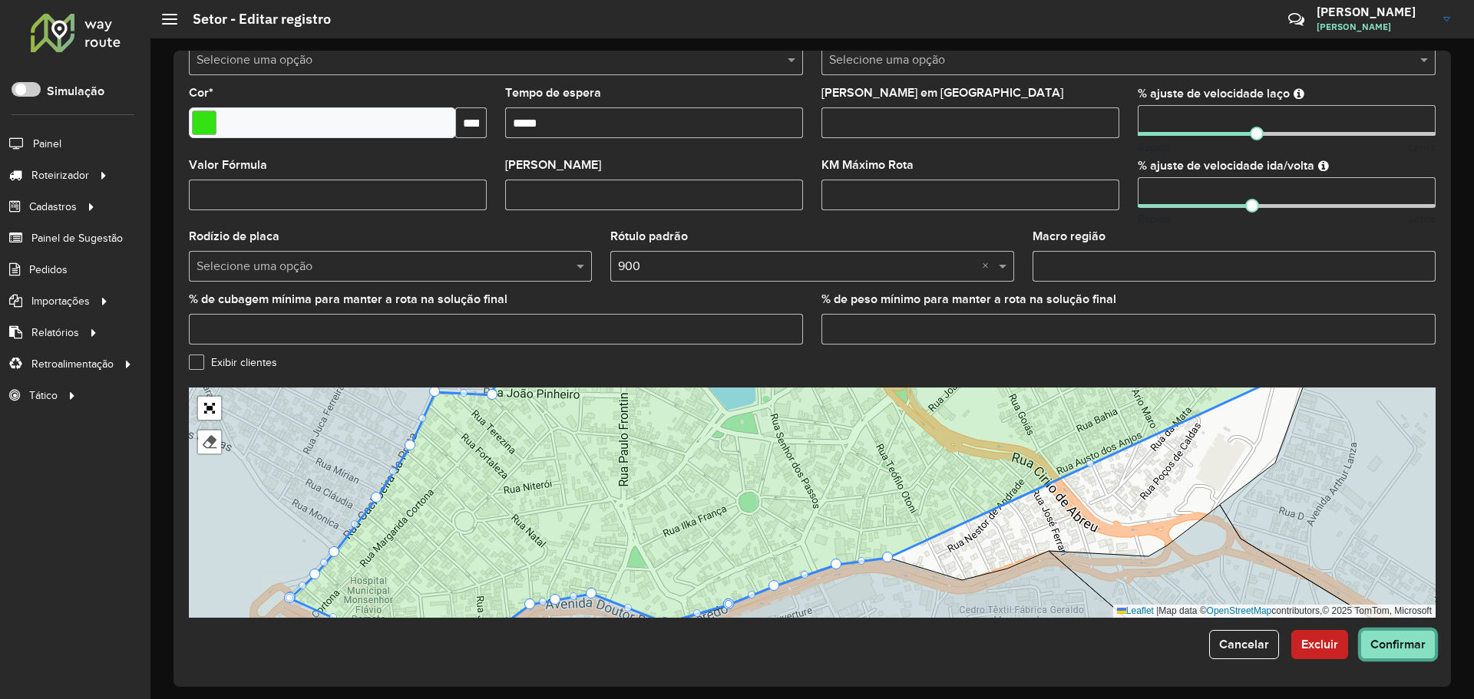
click at [1403, 640] on span "Confirmar" at bounding box center [1397, 644] width 55 height 13
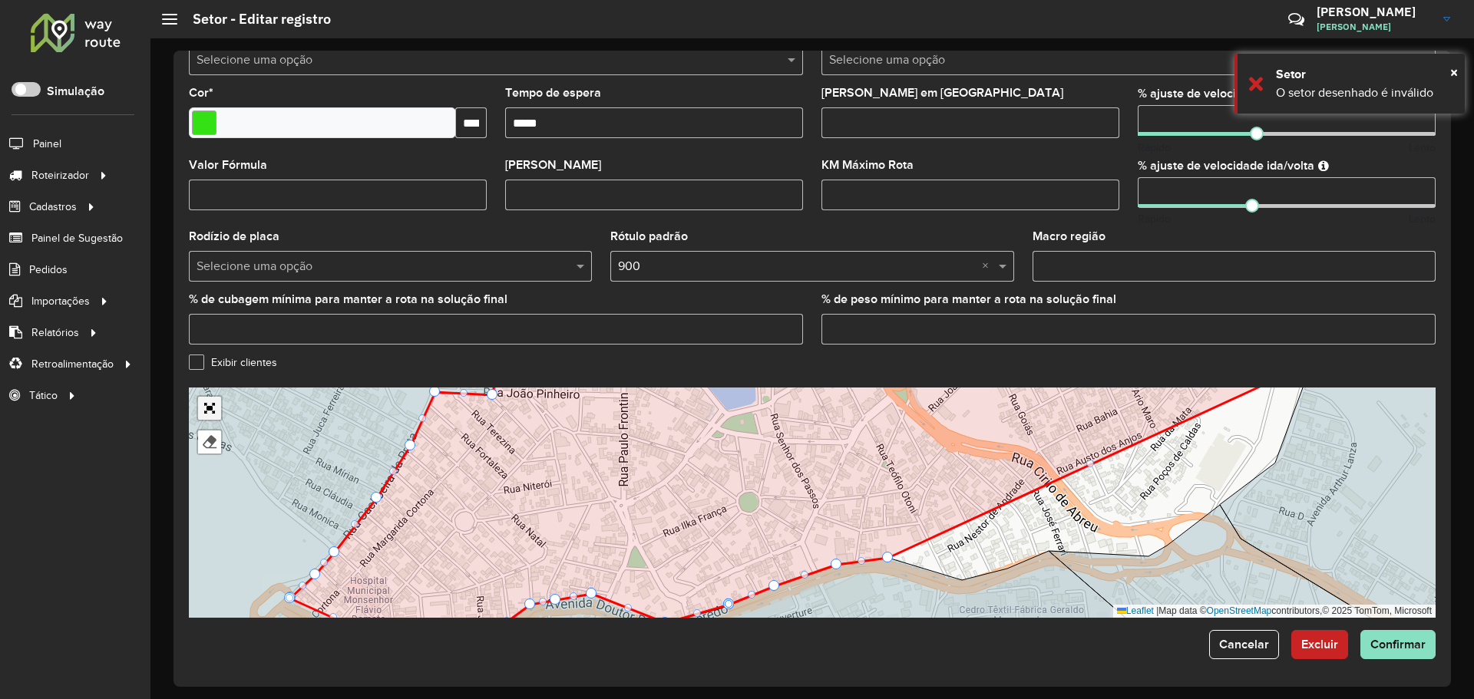
click at [200, 402] on link "Abrir mapa em tela cheia" at bounding box center [209, 408] width 23 height 23
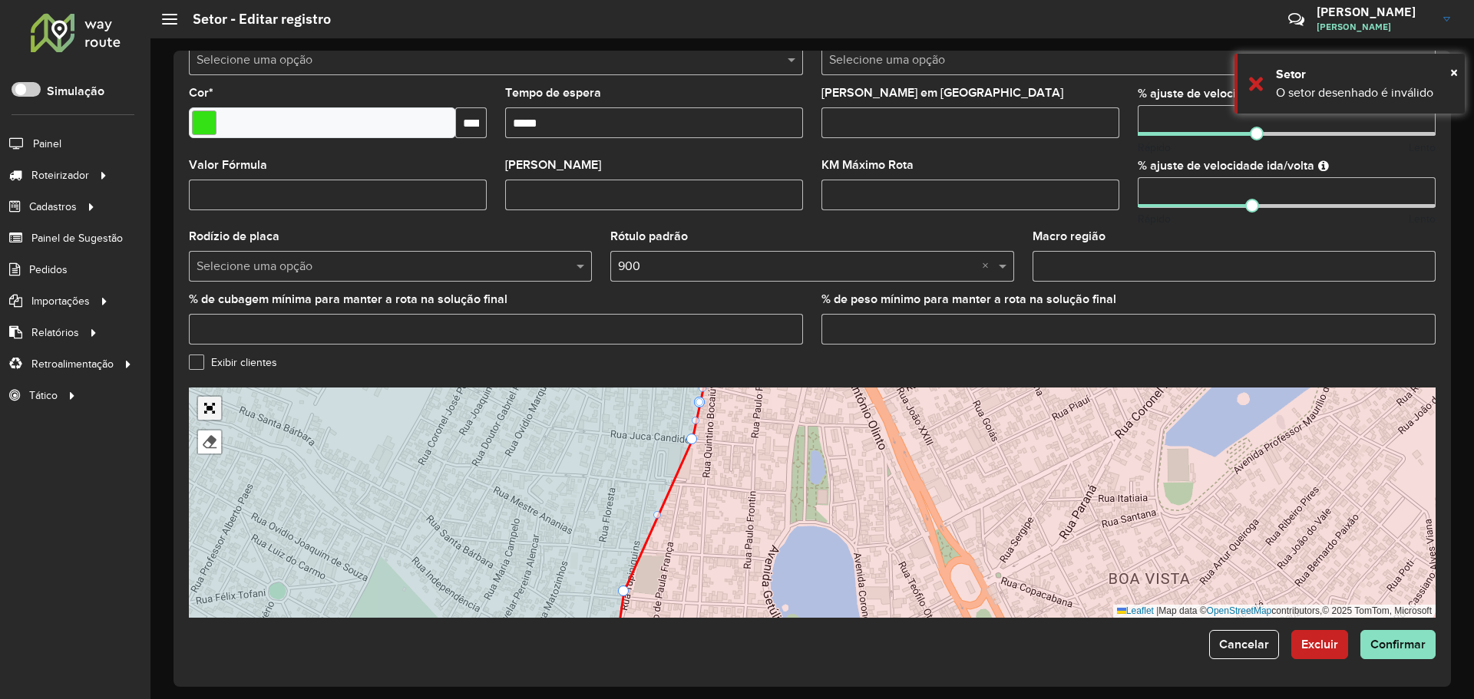
scroll to position [0, 0]
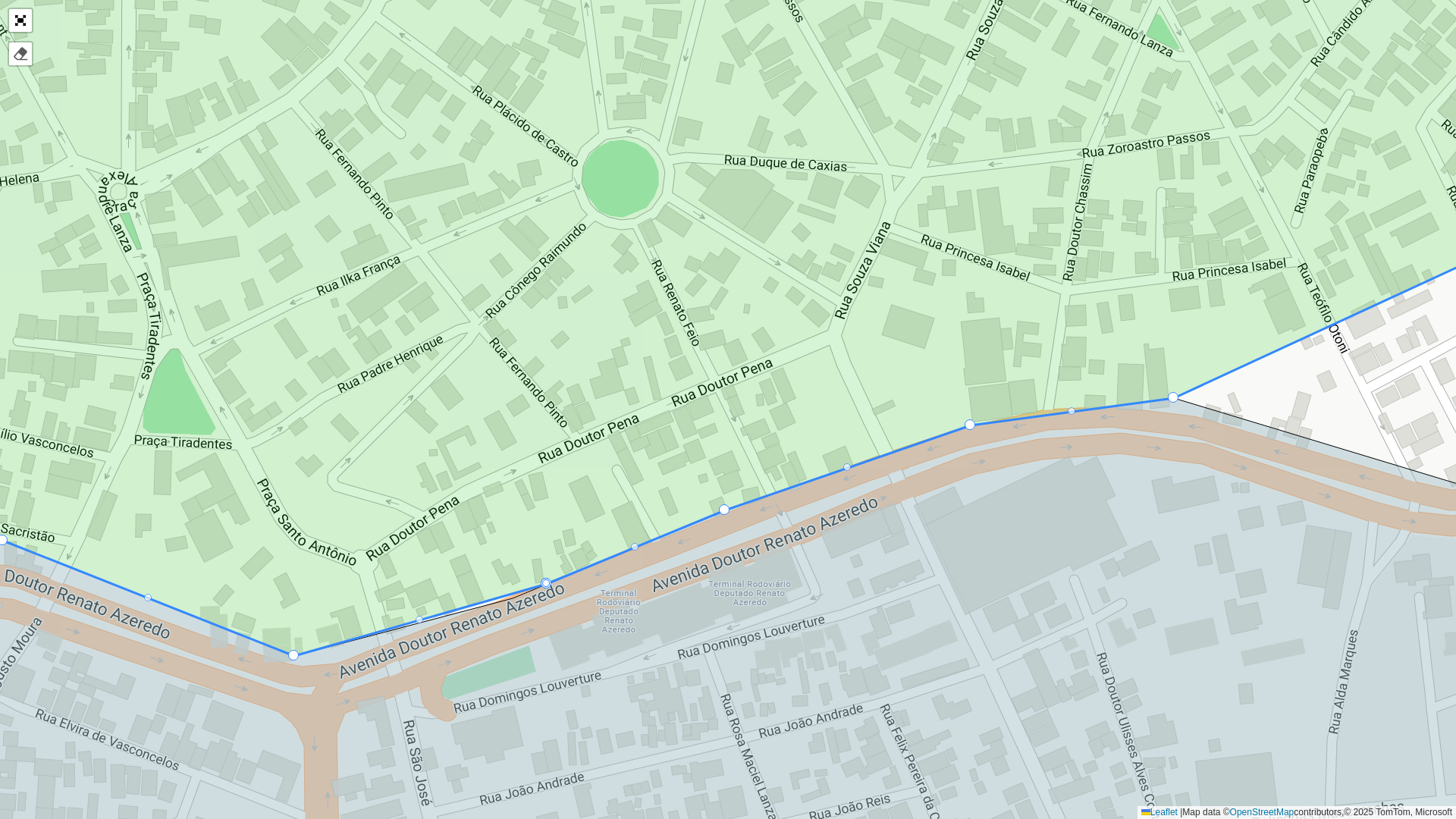
drag, startPoint x: 548, startPoint y: 583, endPoint x: 534, endPoint y: 563, distance: 24.4
drag, startPoint x: 547, startPoint y: 586, endPoint x: 534, endPoint y: 556, distance: 32.7
drag, startPoint x: 548, startPoint y: 583, endPoint x: 541, endPoint y: 568, distance: 16.6
click at [550, 589] on icon at bounding box center [728, 650] width 1748 height 504
click at [545, 586] on div at bounding box center [546, 584] width 8 height 8
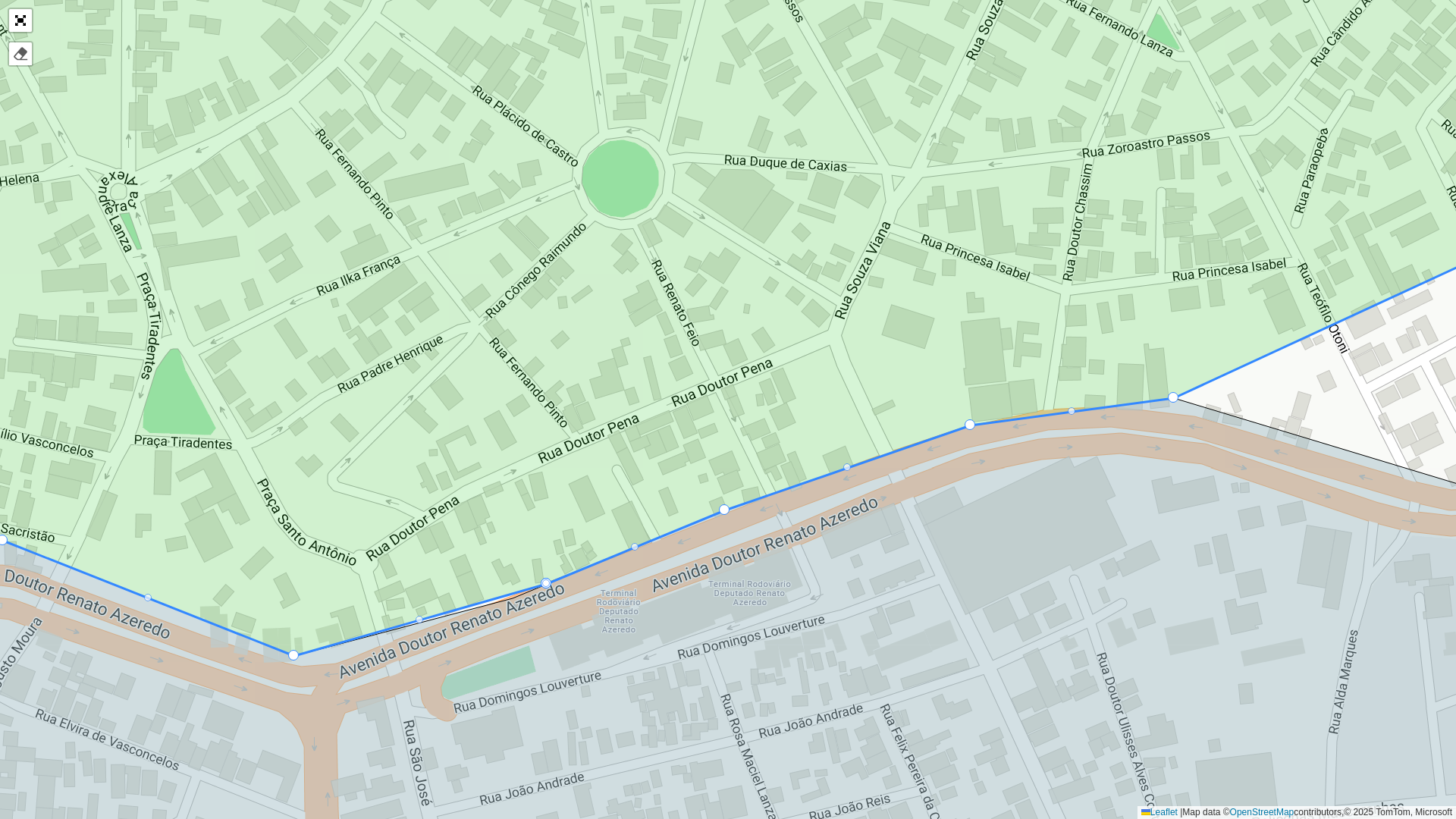
click at [545, 583] on div at bounding box center [546, 584] width 8 height 8
drag, startPoint x: 545, startPoint y: 586, endPoint x: 517, endPoint y: 518, distance: 73.5
click at [1173, 395] on div at bounding box center [1173, 397] width 11 height 11
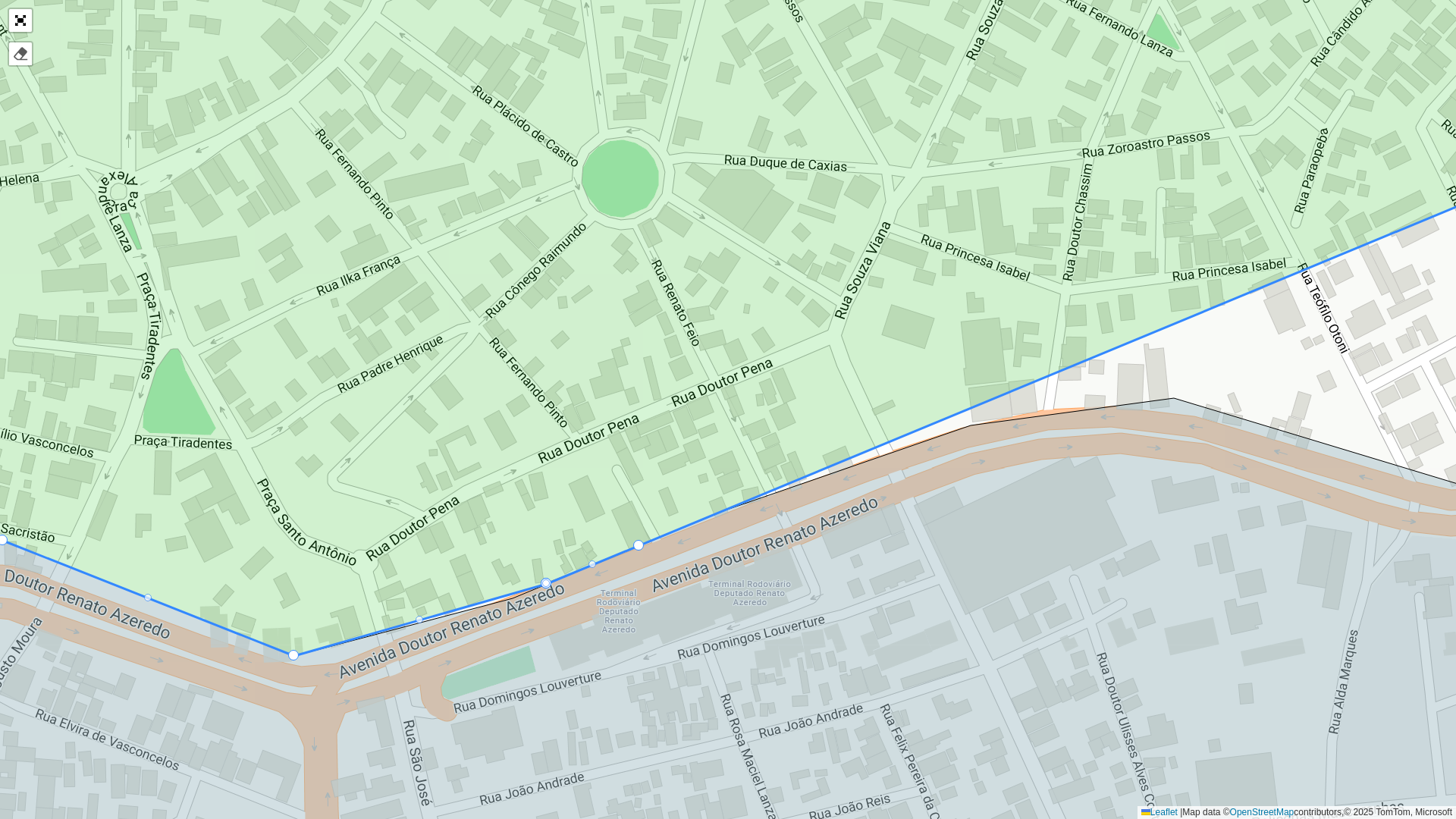
drag, startPoint x: 641, startPoint y: 543, endPoint x: 627, endPoint y: 508, distance: 37.7
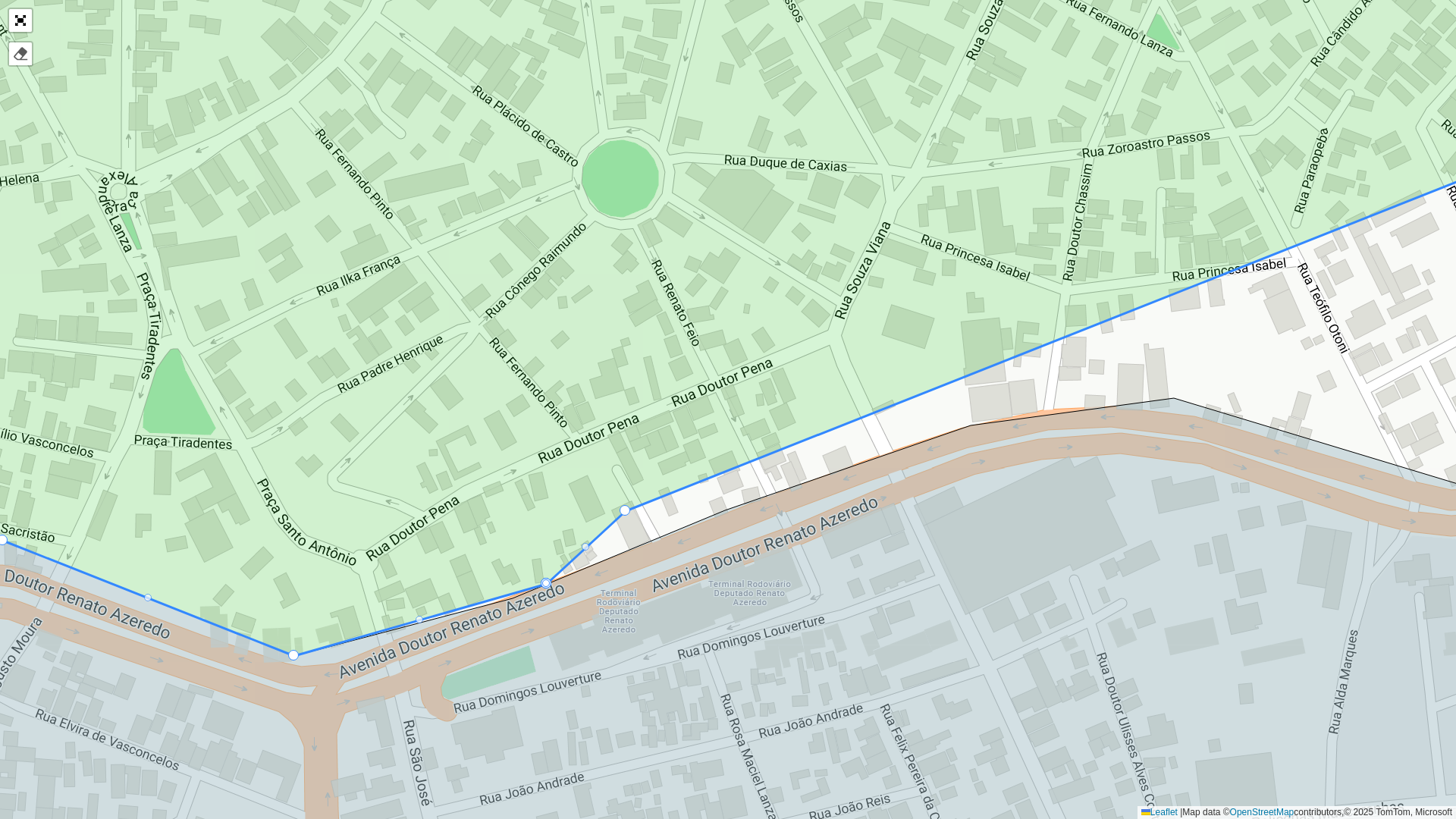
click at [546, 580] on div at bounding box center [546, 584] width 8 height 8
drag, startPoint x: 545, startPoint y: 583, endPoint x: 533, endPoint y: 555, distance: 30.5
click at [546, 586] on div at bounding box center [546, 584] width 8 height 8
drag, startPoint x: 545, startPoint y: 584, endPoint x: 537, endPoint y: 543, distance: 41.8
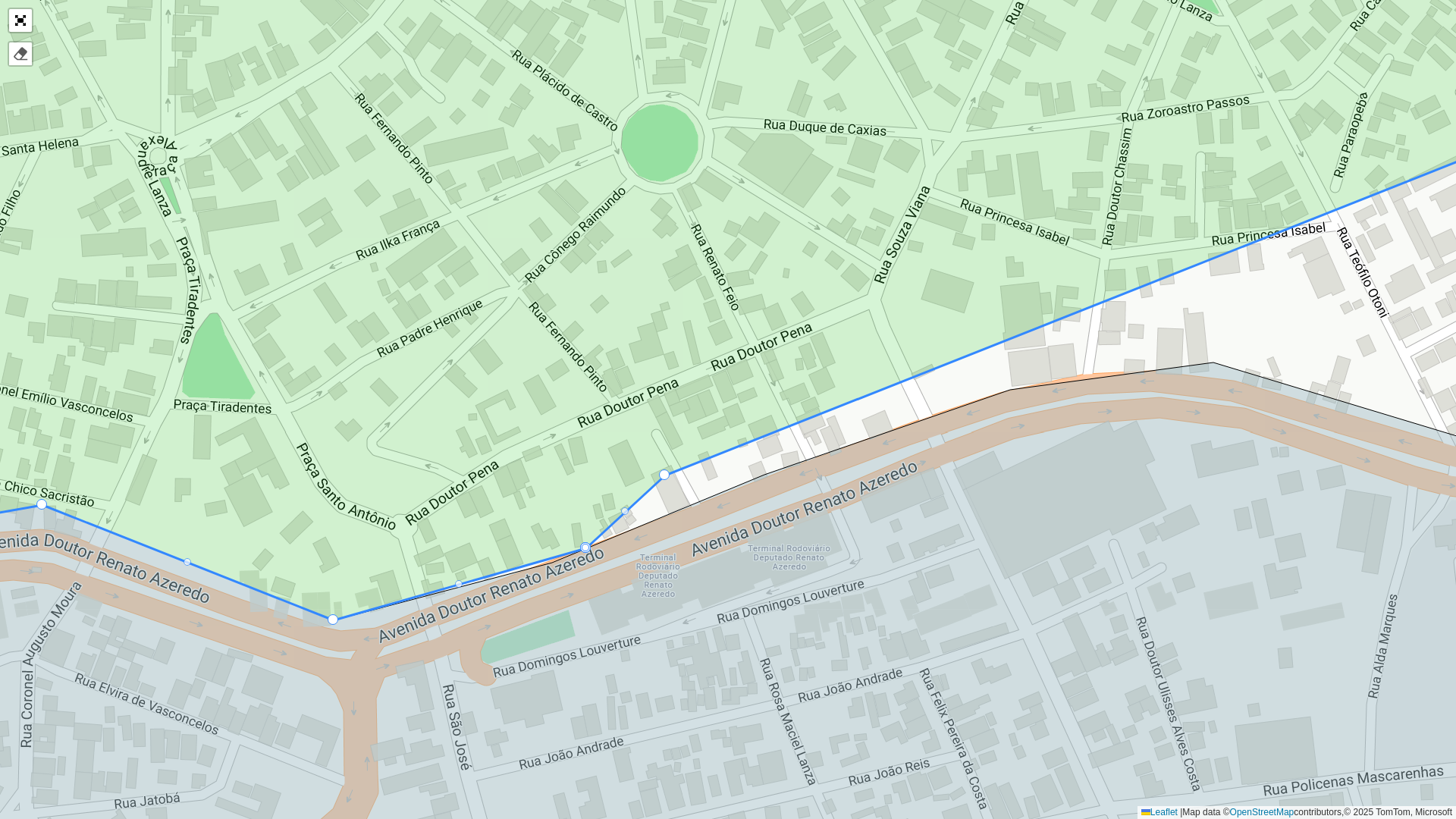
drag, startPoint x: 382, startPoint y: 606, endPoint x: 589, endPoint y: 471, distance: 247.1
click at [600, 454] on icon at bounding box center [767, 250] width 1751 height 740
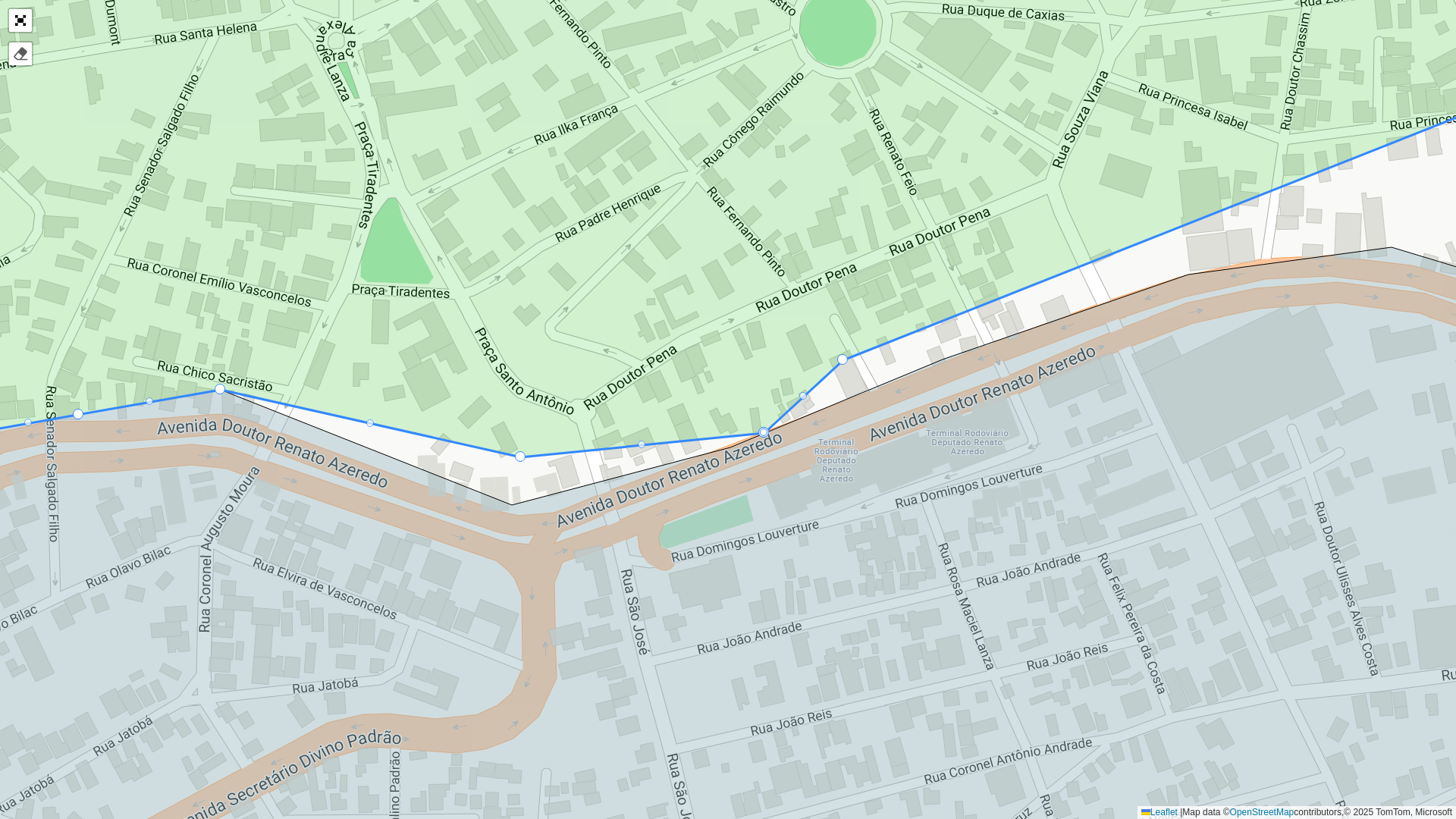
drag, startPoint x: 512, startPoint y: 504, endPoint x: 521, endPoint y: 449, distance: 55.7
drag, startPoint x: 766, startPoint y: 432, endPoint x: 783, endPoint y: 419, distance: 21.4
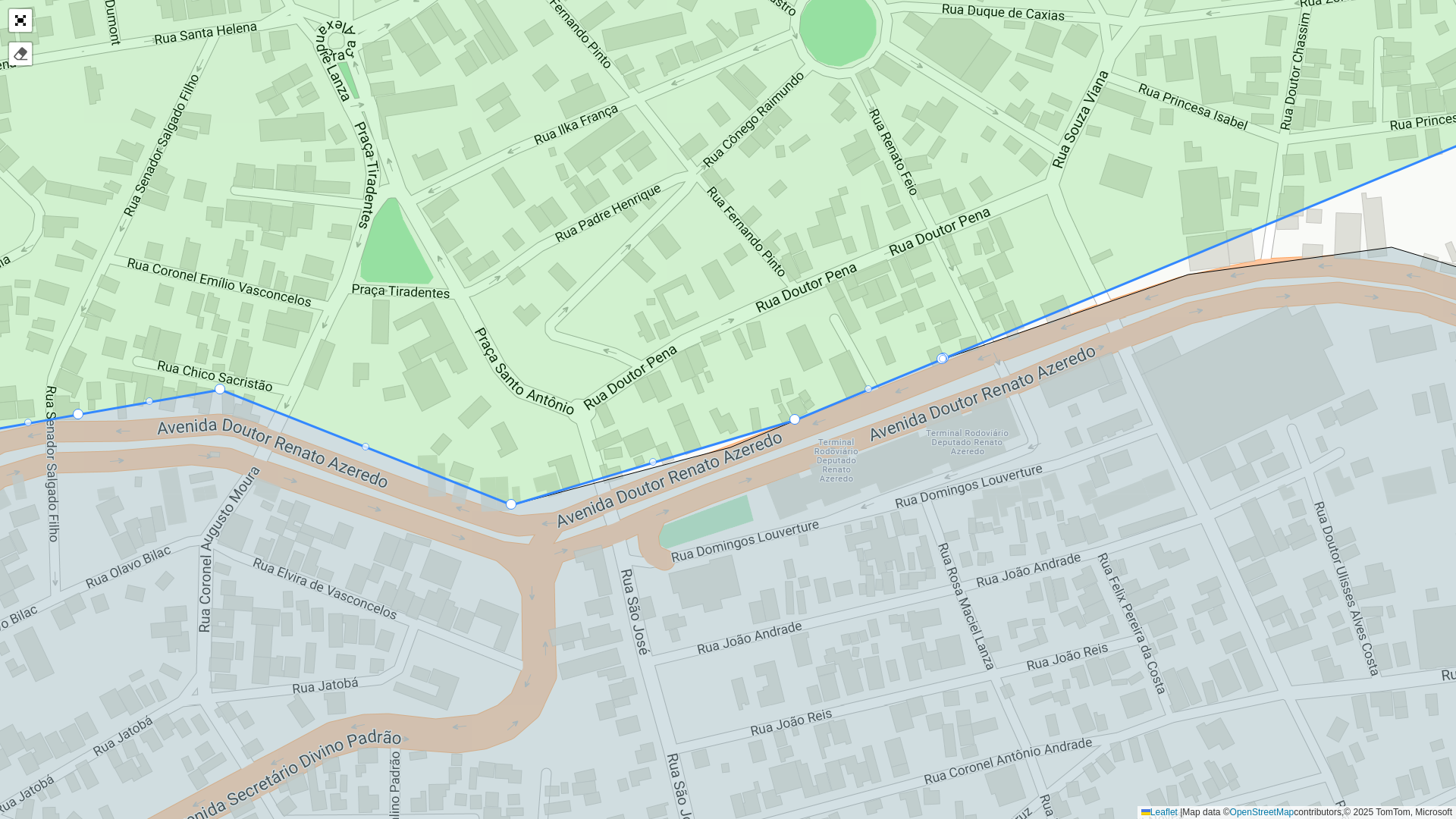
drag, startPoint x: 520, startPoint y: 450, endPoint x: 513, endPoint y: 500, distance: 50.5
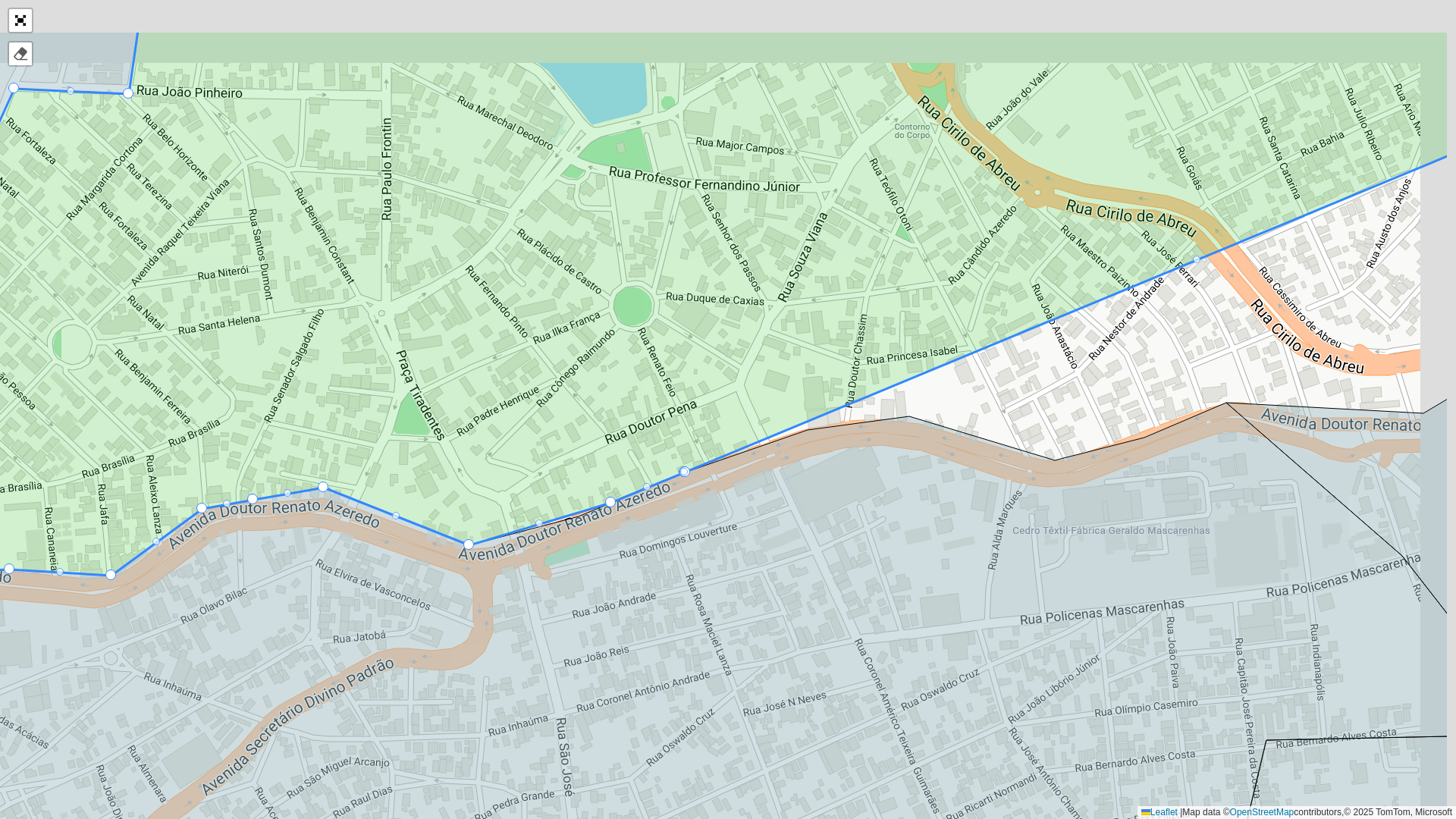
drag, startPoint x: 768, startPoint y: 335, endPoint x: 661, endPoint y: 412, distance: 131.8
click at [661, 412] on icon at bounding box center [588, 303] width 1722 height 545
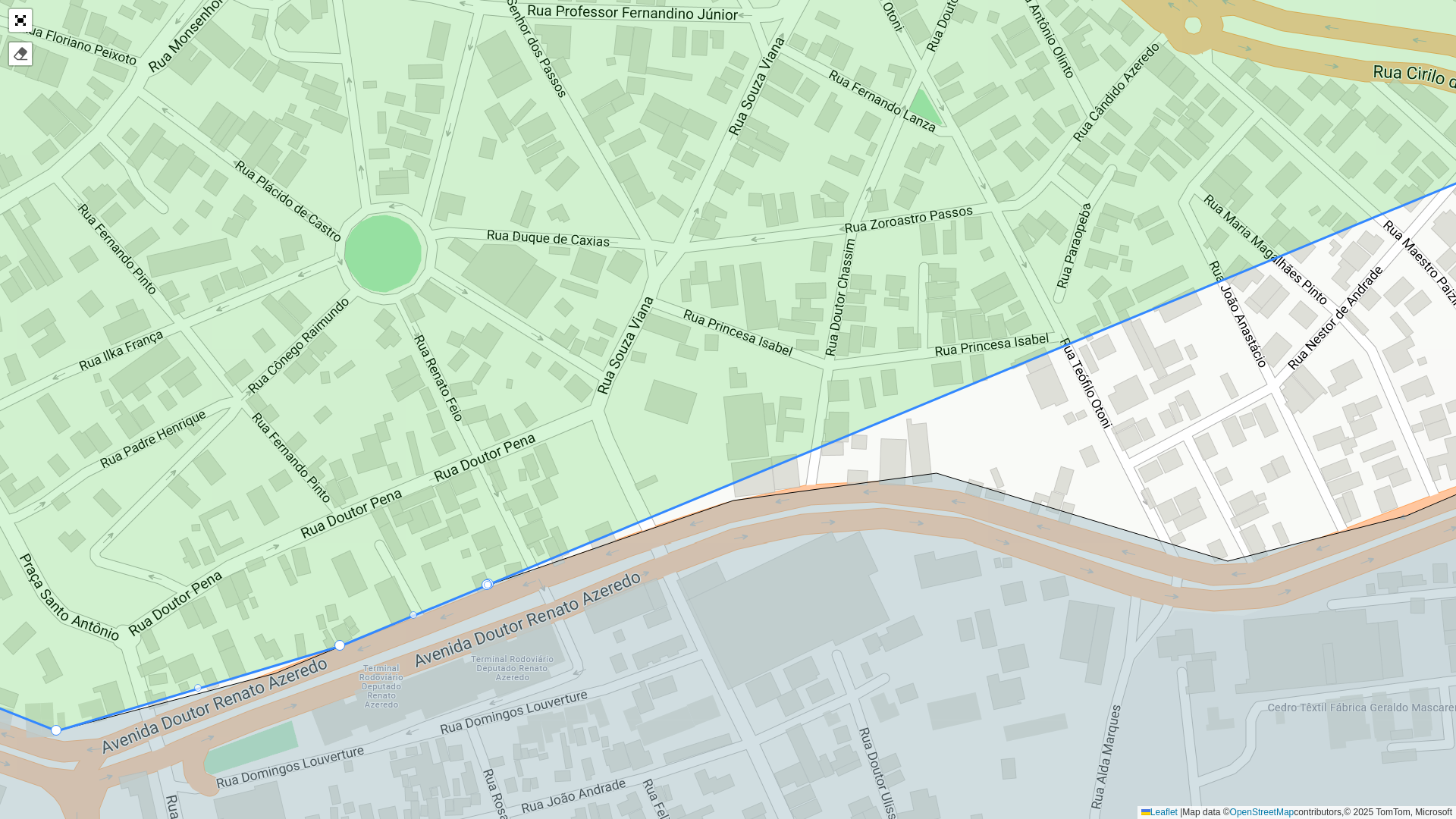
click at [488, 584] on div at bounding box center [488, 585] width 8 height 8
click at [488, 585] on div at bounding box center [487, 585] width 8 height 8
drag, startPoint x: 489, startPoint y: 586, endPoint x: 468, endPoint y: 518, distance: 71.2
click at [415, 613] on div at bounding box center [414, 615] width 8 height 8
drag, startPoint x: 415, startPoint y: 613, endPoint x: 369, endPoint y: 633, distance: 50.2
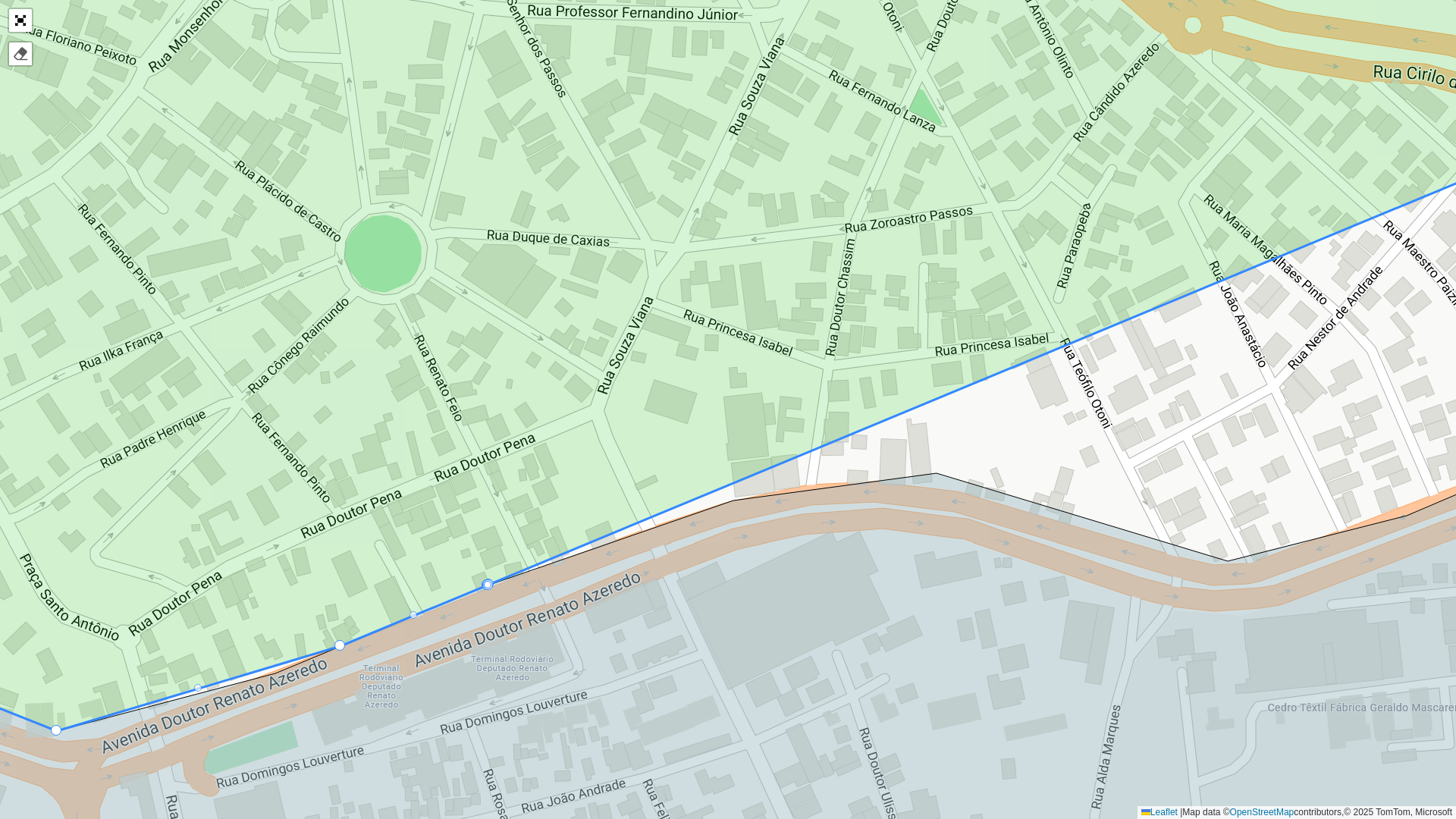
drag, startPoint x: 369, startPoint y: 633, endPoint x: 331, endPoint y: 645, distance: 39.8
drag, startPoint x: 331, startPoint y: 645, endPoint x: 340, endPoint y: 645, distance: 9.0
click at [26, 15] on link "Abrir mapa em tela cheia" at bounding box center [20, 20] width 23 height 23
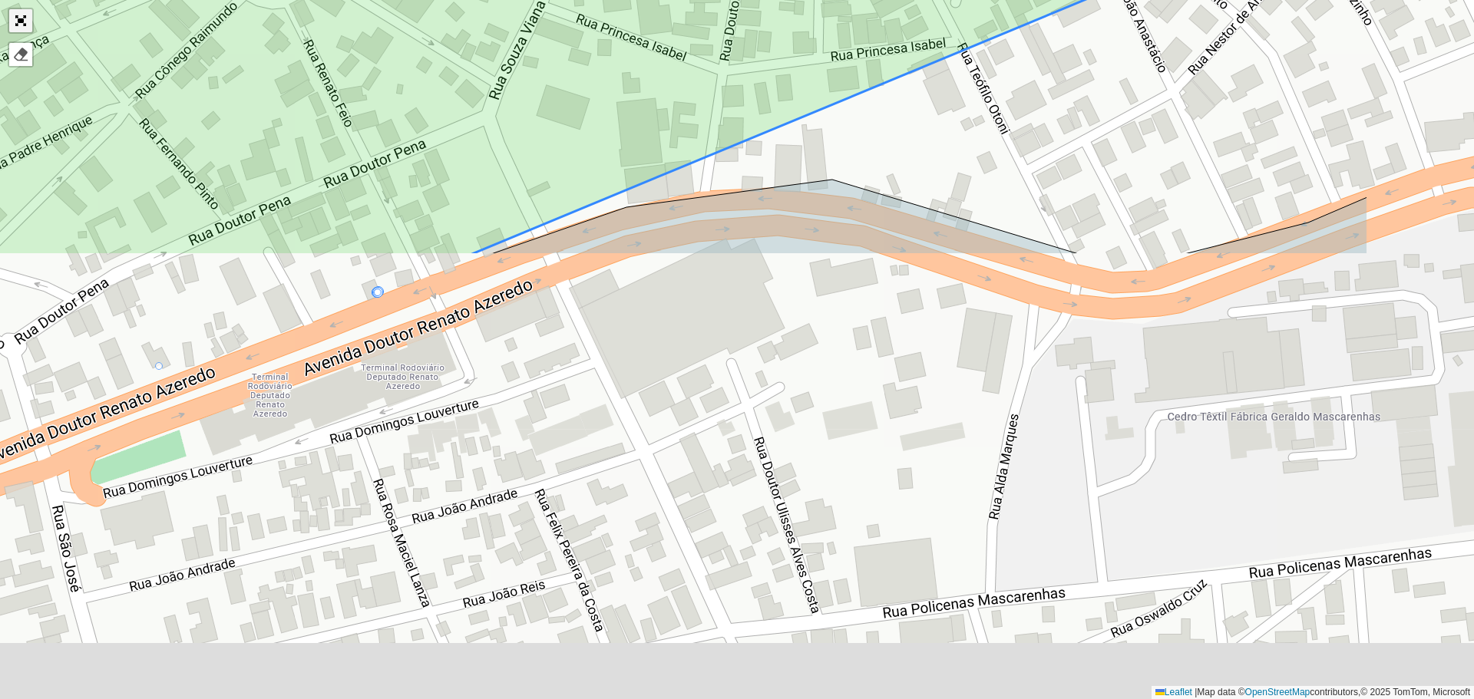
scroll to position [355, 0]
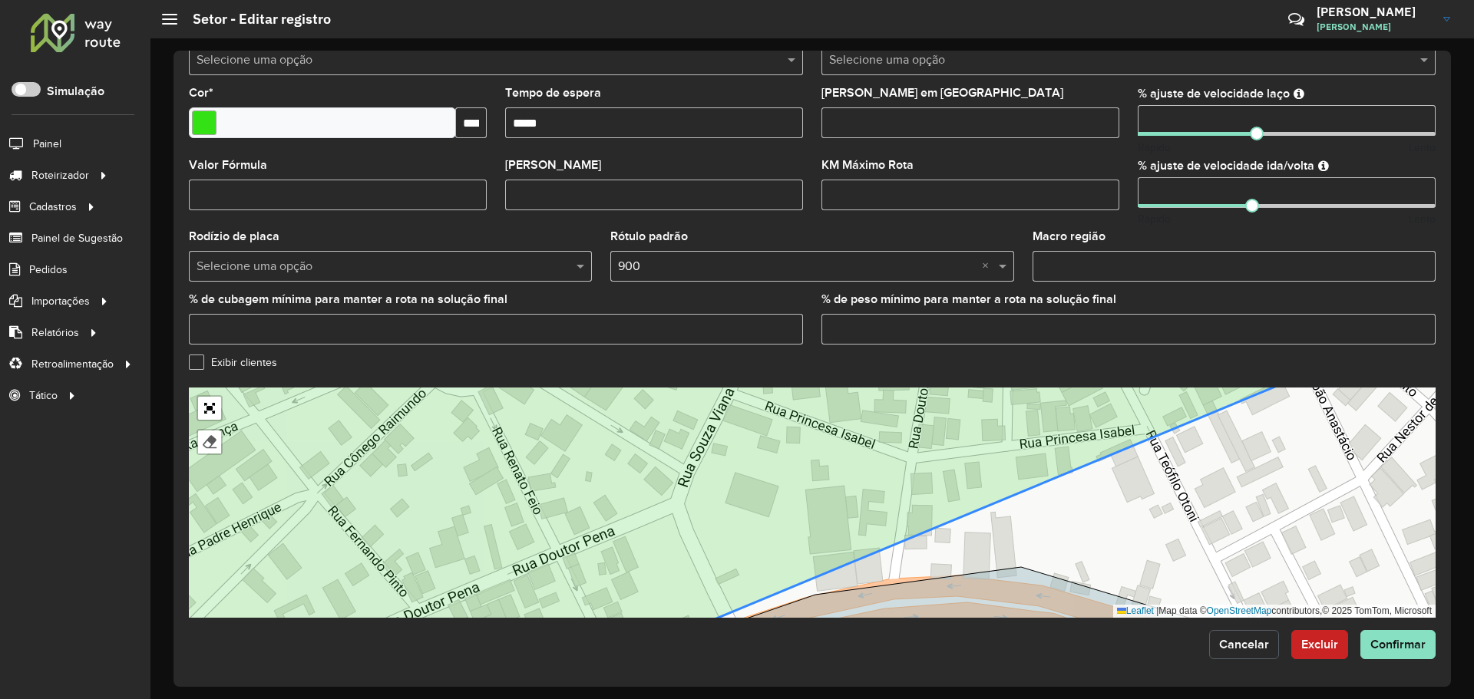
click at [1241, 645] on span "Cancelar" at bounding box center [1244, 644] width 50 height 13
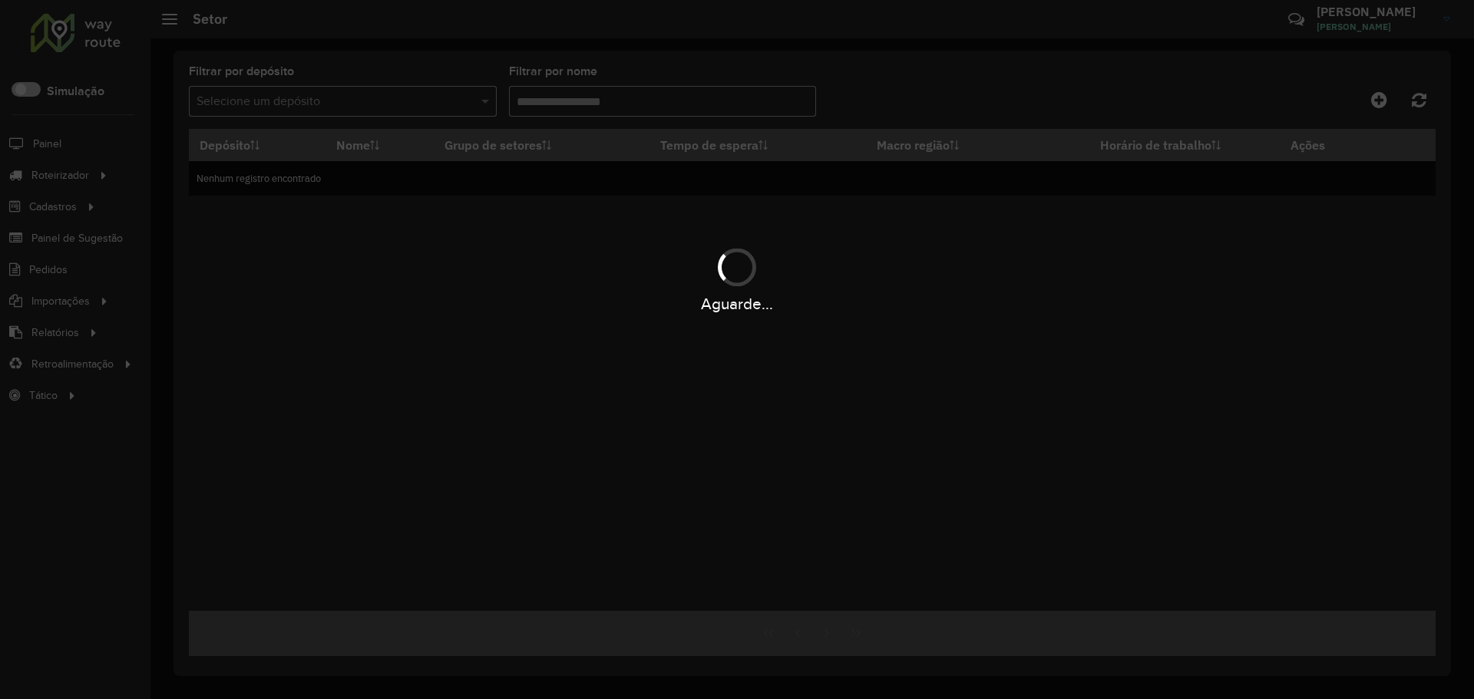
type input "*****"
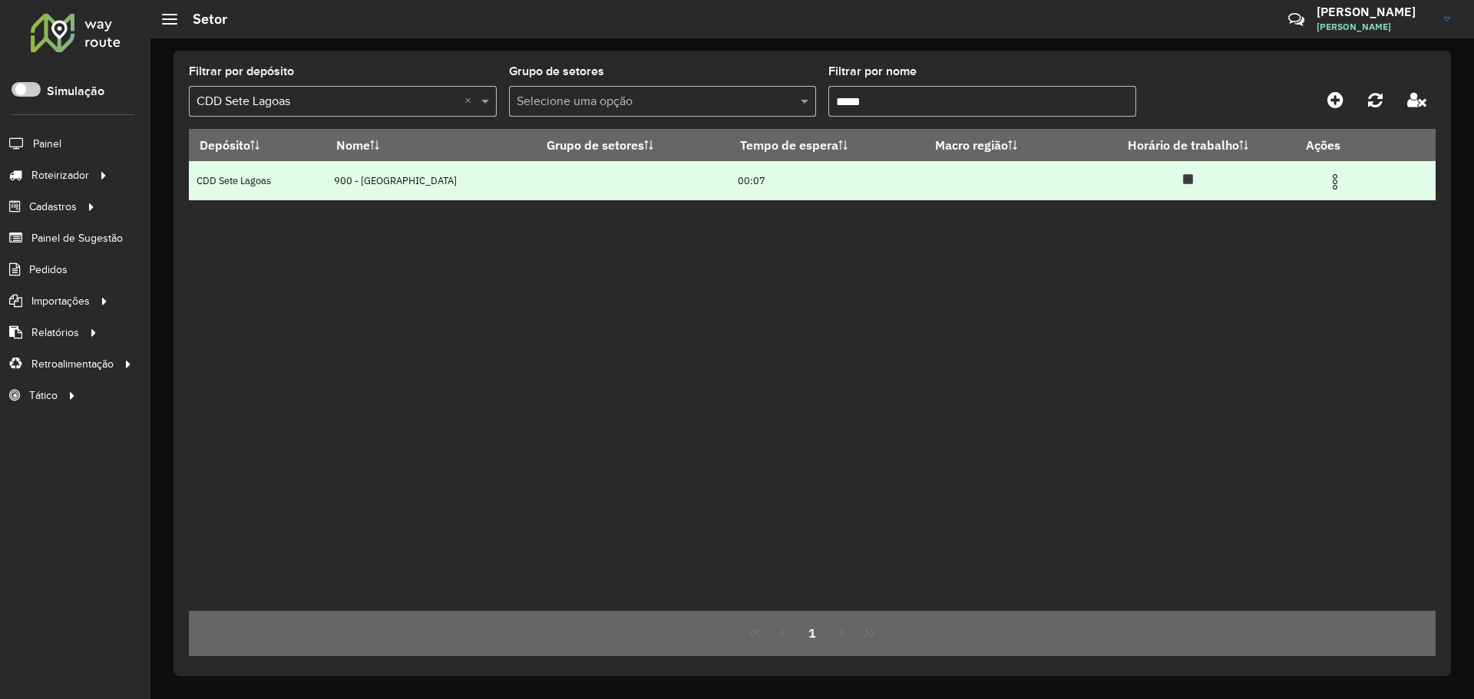
click at [1341, 187] on img at bounding box center [1335, 182] width 18 height 18
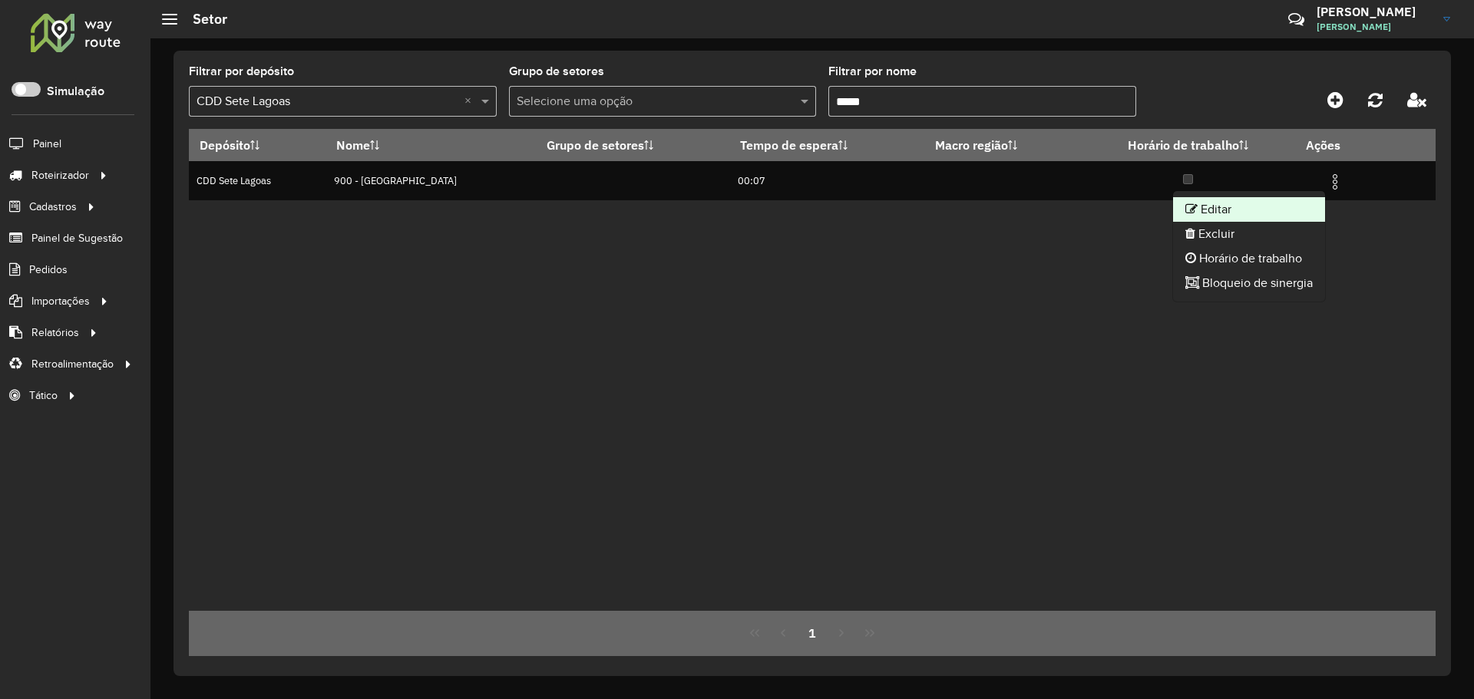
click at [1300, 203] on li "Editar" at bounding box center [1249, 209] width 152 height 25
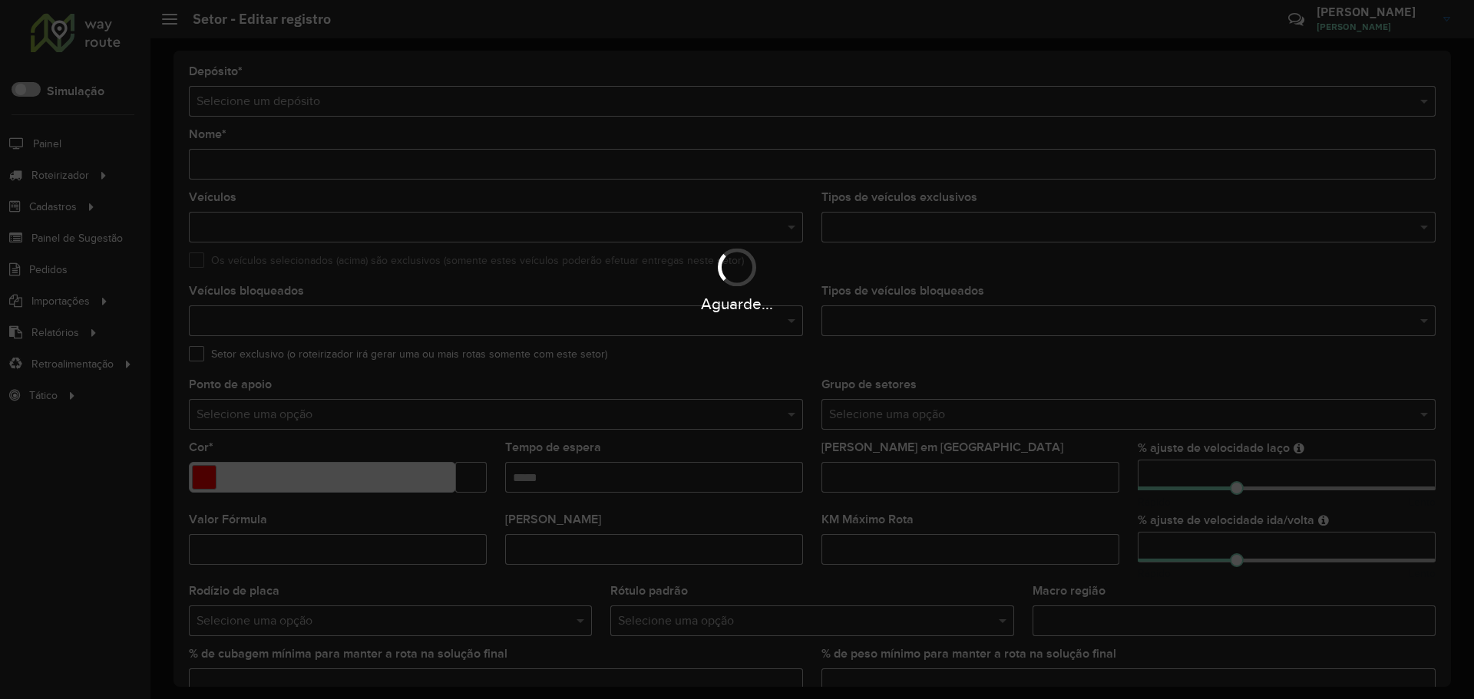
type input "**********"
type input "*******"
type input "*****"
type input "**"
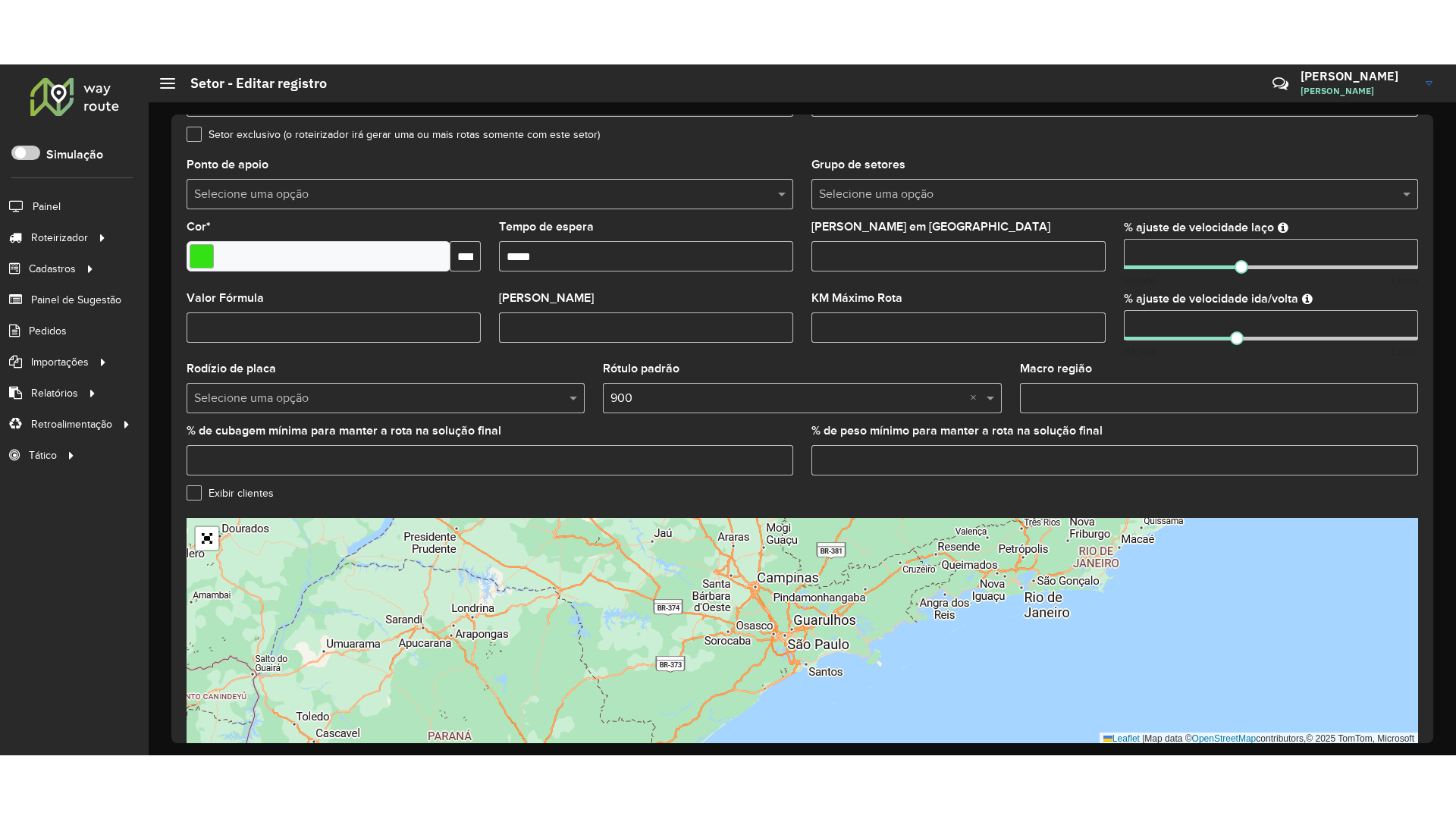
scroll to position [351, 0]
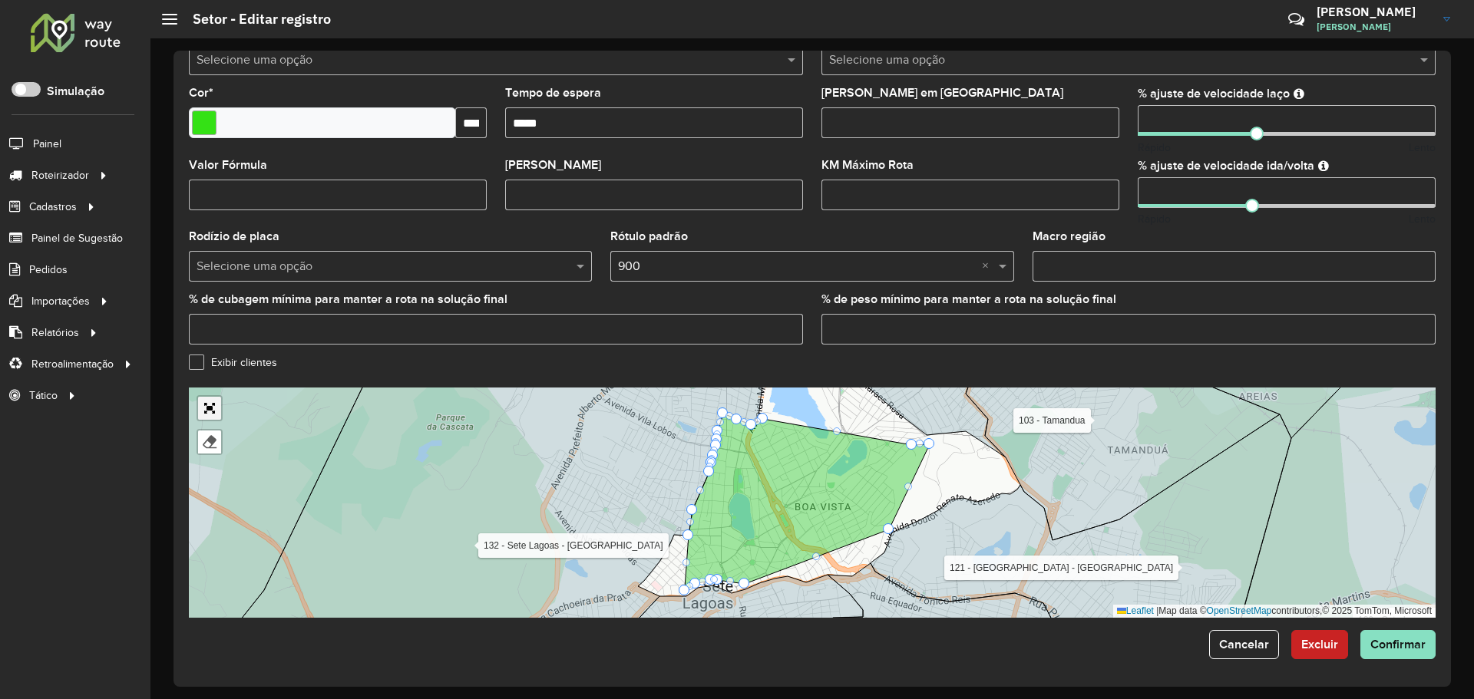
click at [214, 405] on link "Abrir mapa em tela cheia" at bounding box center [209, 408] width 23 height 23
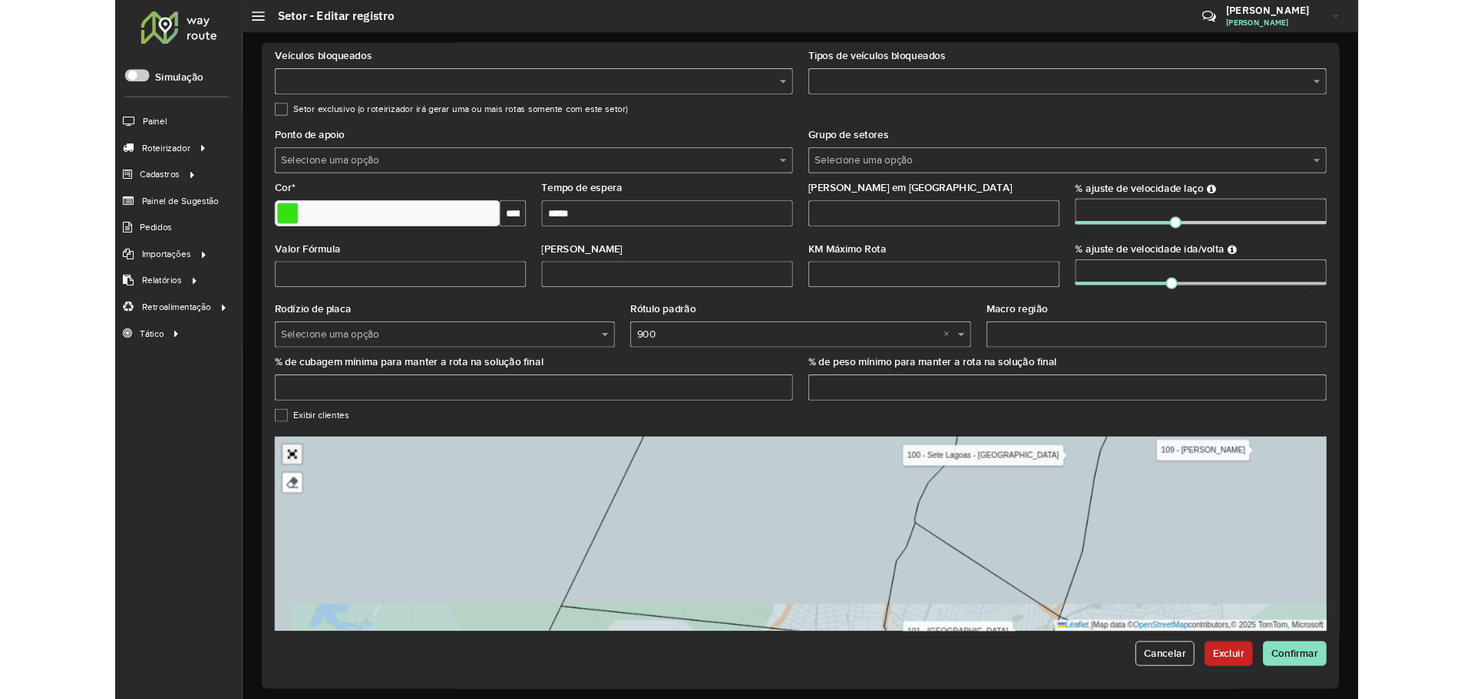
scroll to position [0, 0]
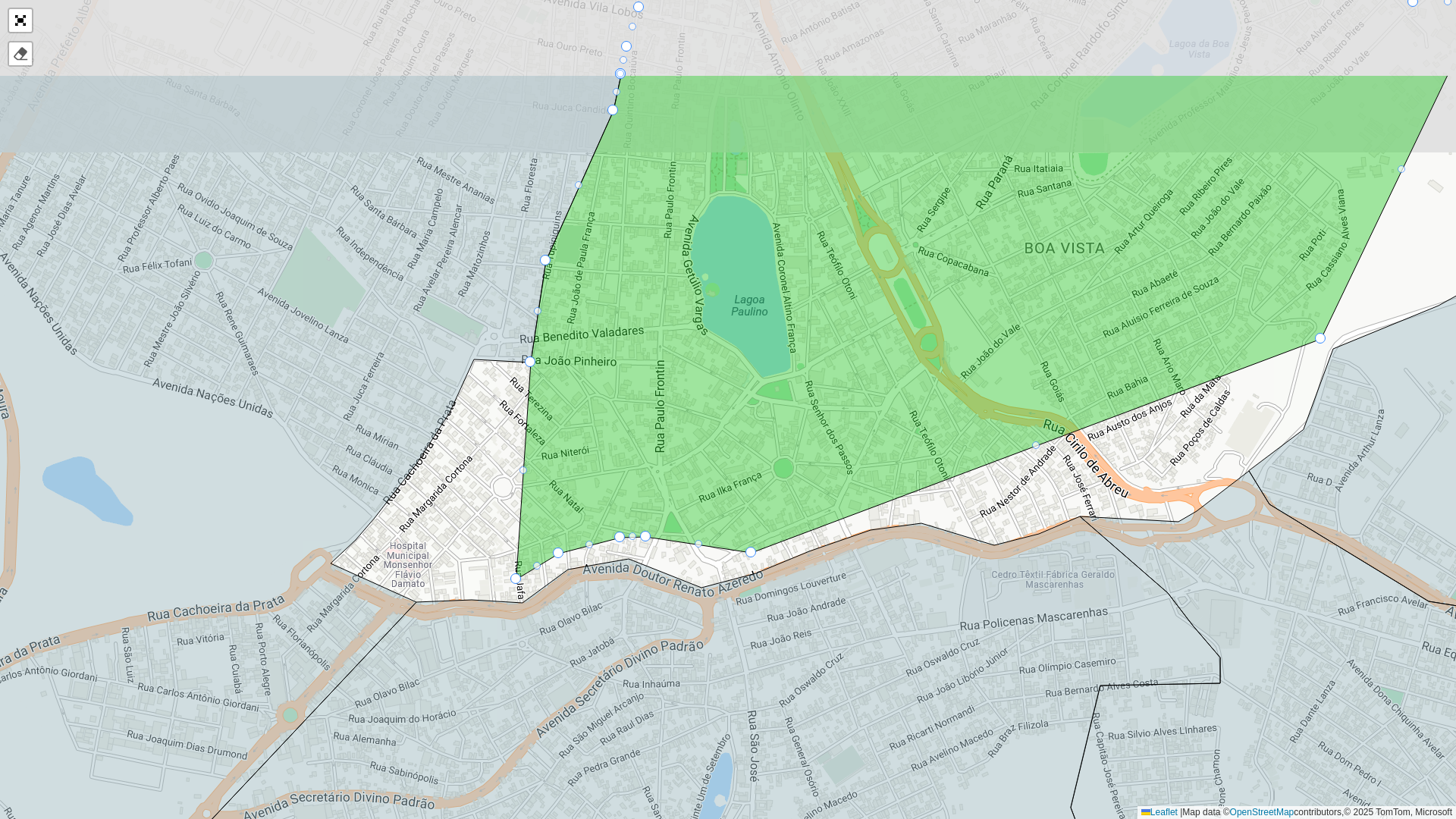
drag, startPoint x: 580, startPoint y: 255, endPoint x: 586, endPoint y: 429, distance: 174.1
click at [588, 429] on icon at bounding box center [982, 327] width 931 height 505
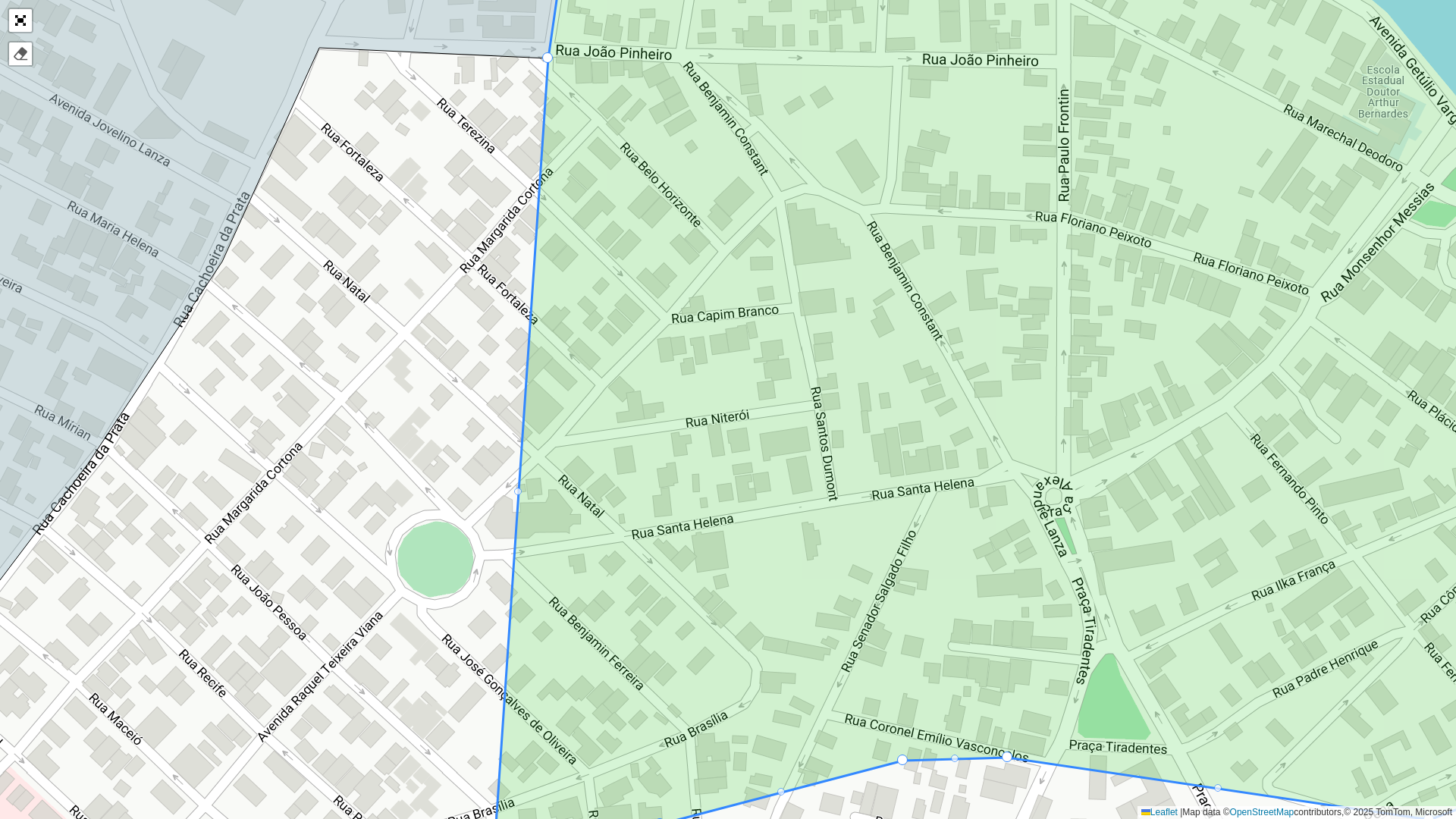
drag, startPoint x: 520, startPoint y: 489, endPoint x: 393, endPoint y: 389, distance: 161.6
click at [518, 492] on div at bounding box center [518, 492] width 8 height 8
drag, startPoint x: 518, startPoint y: 491, endPoint x: 448, endPoint y: 418, distance: 101.1
click at [518, 492] on div at bounding box center [518, 492] width 8 height 8
drag, startPoint x: 519, startPoint y: 490, endPoint x: 423, endPoint y: 424, distance: 116.5
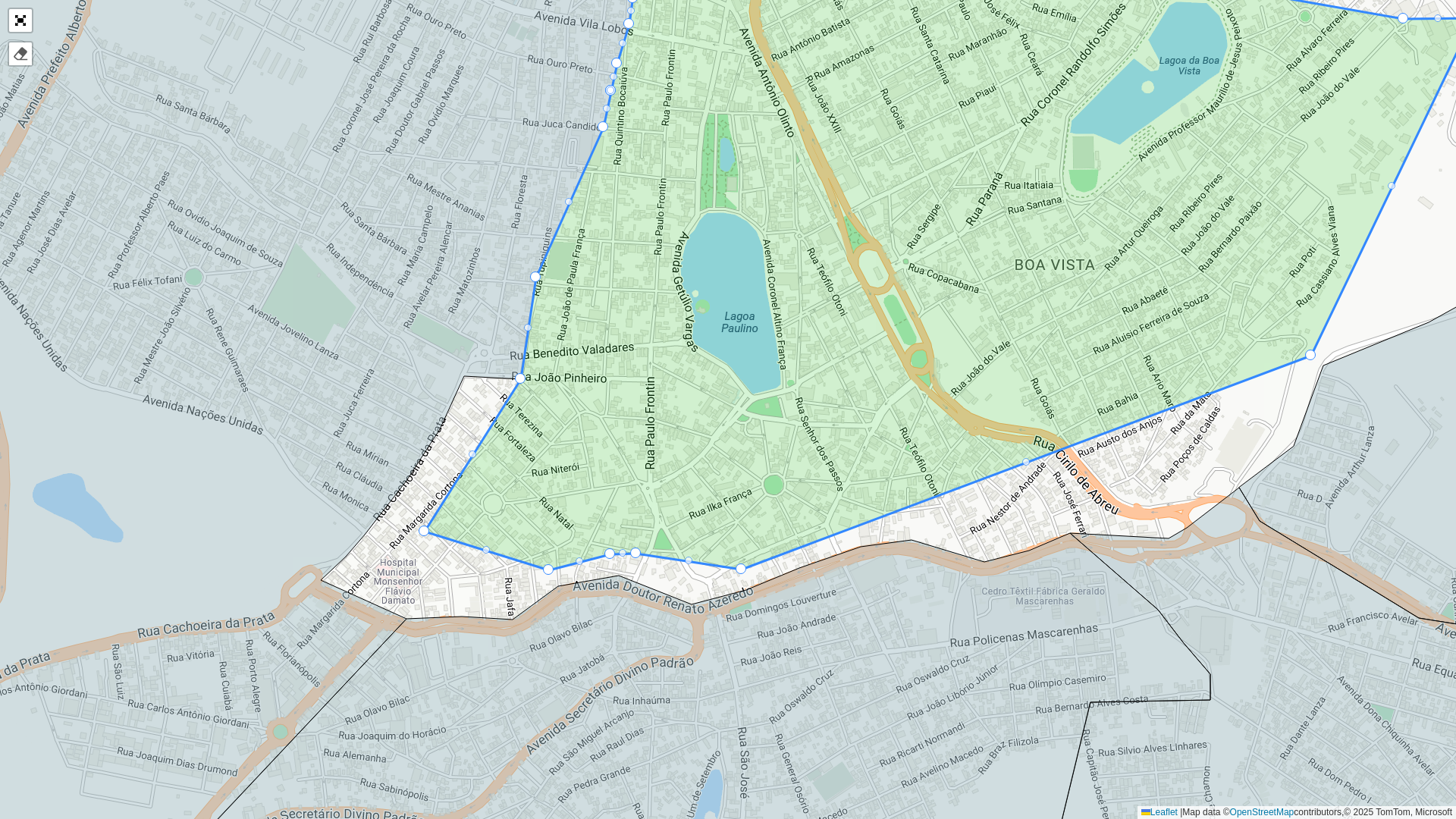
drag, startPoint x: 504, startPoint y: 592, endPoint x: 422, endPoint y: 528, distance: 104.0
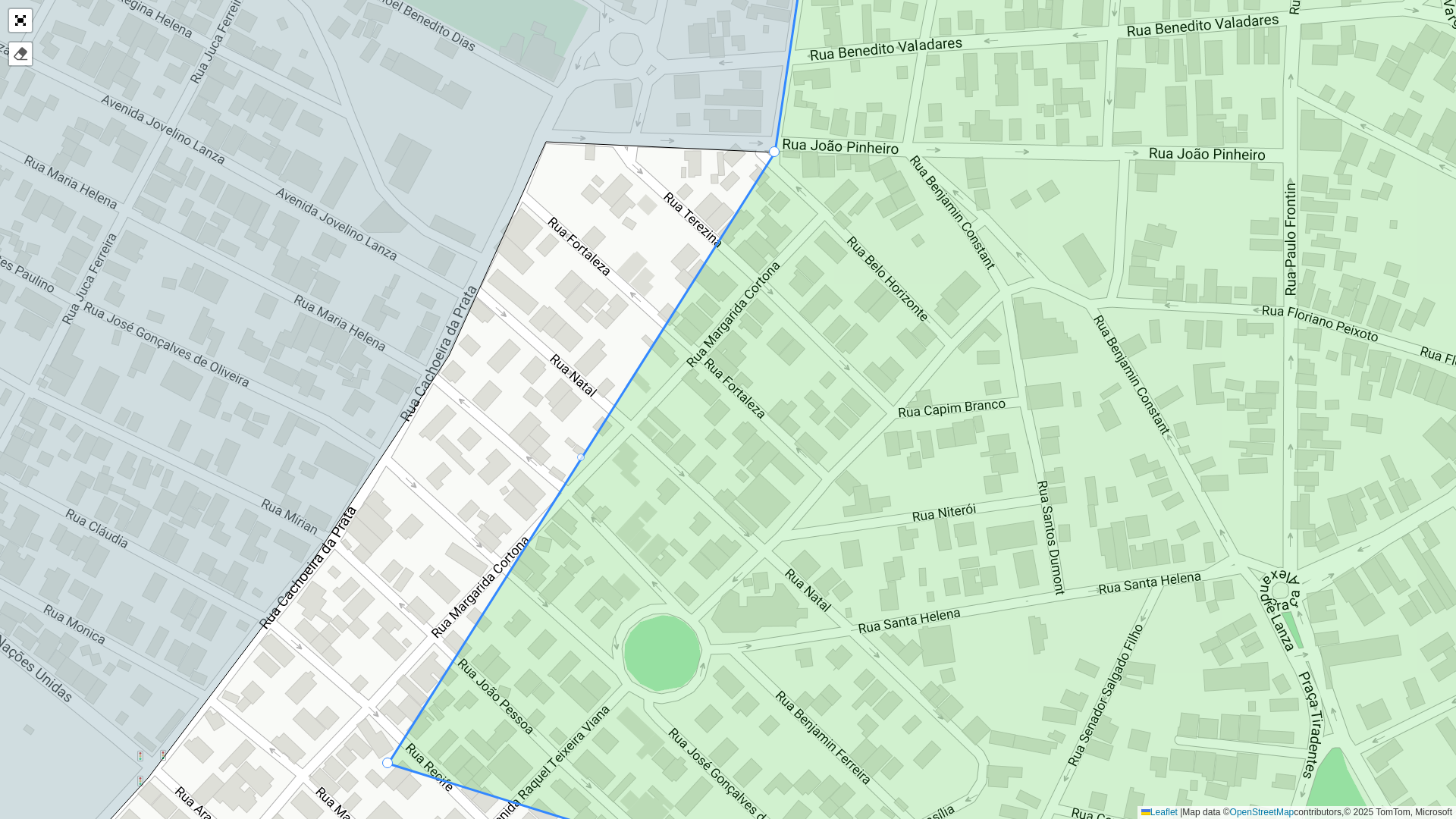
drag, startPoint x: 582, startPoint y: 458, endPoint x: 710, endPoint y: 225, distance: 265.8
click at [775, 153] on div at bounding box center [773, 151] width 11 height 11
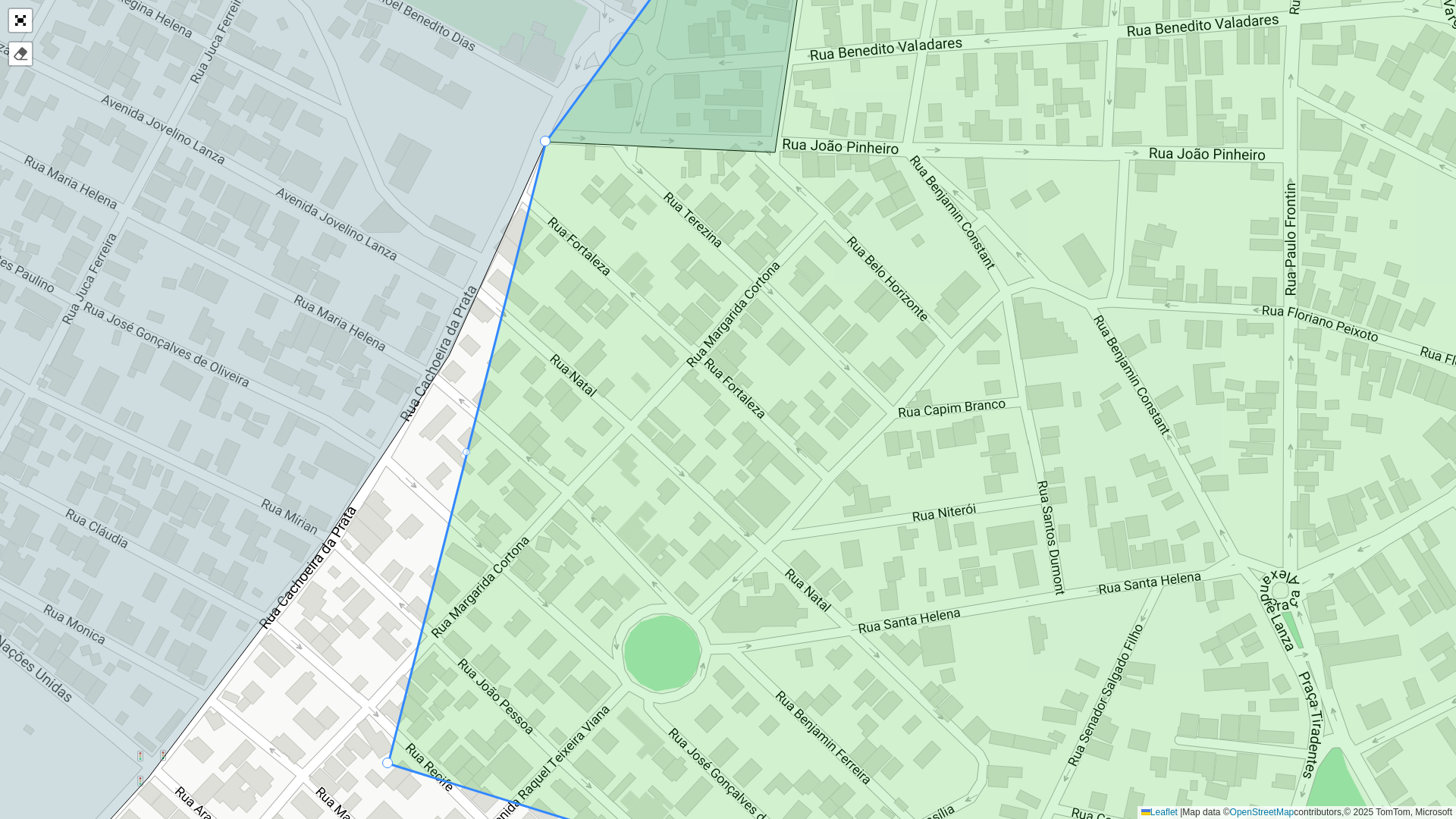
drag, startPoint x: 776, startPoint y: 148, endPoint x: 543, endPoint y: 152, distance: 233.0
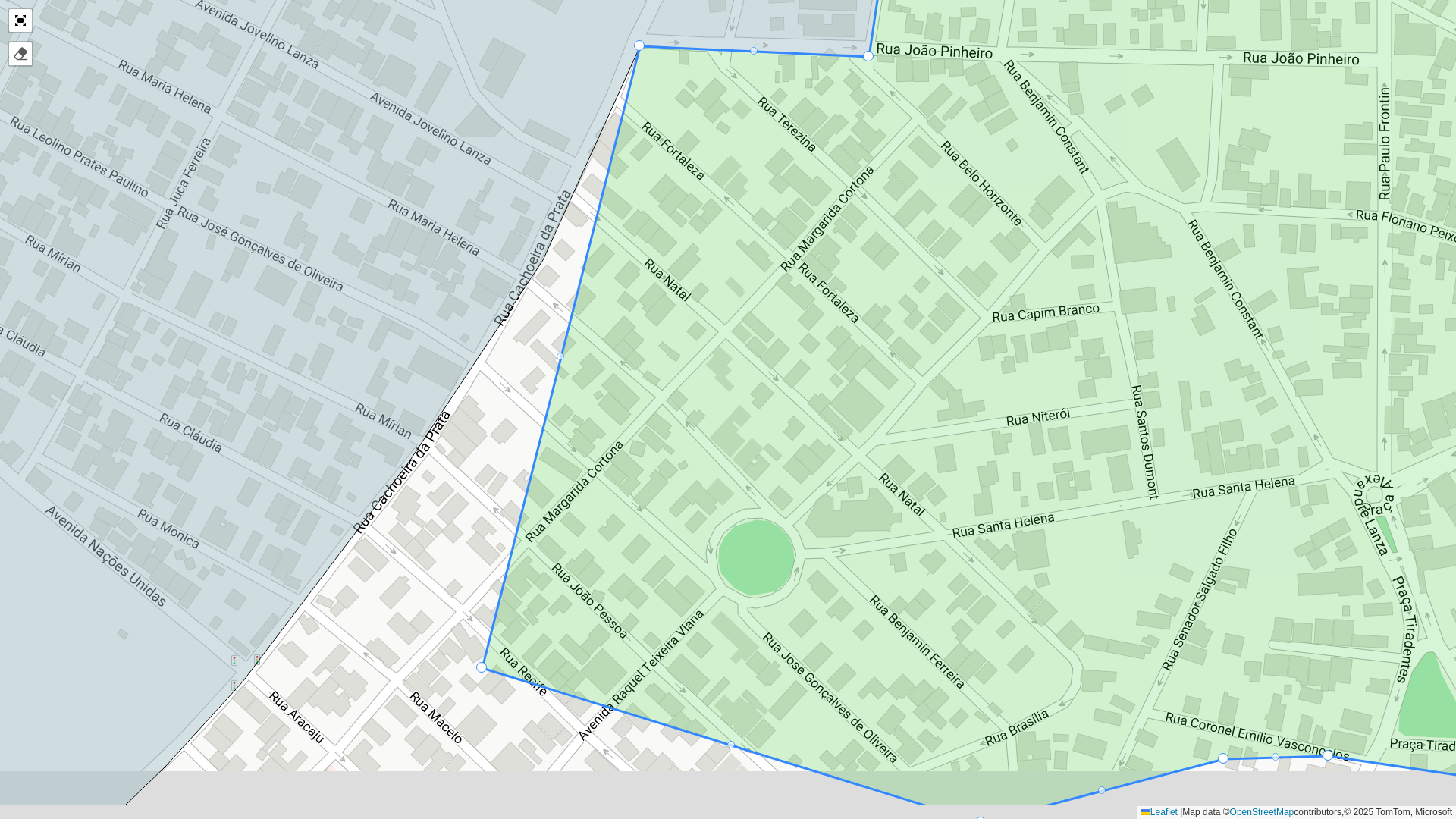
drag, startPoint x: 631, startPoint y: 298, endPoint x: 726, endPoint y: 203, distance: 134.4
click at [726, 203] on icon at bounding box center [1090, 314] width 1216 height 988
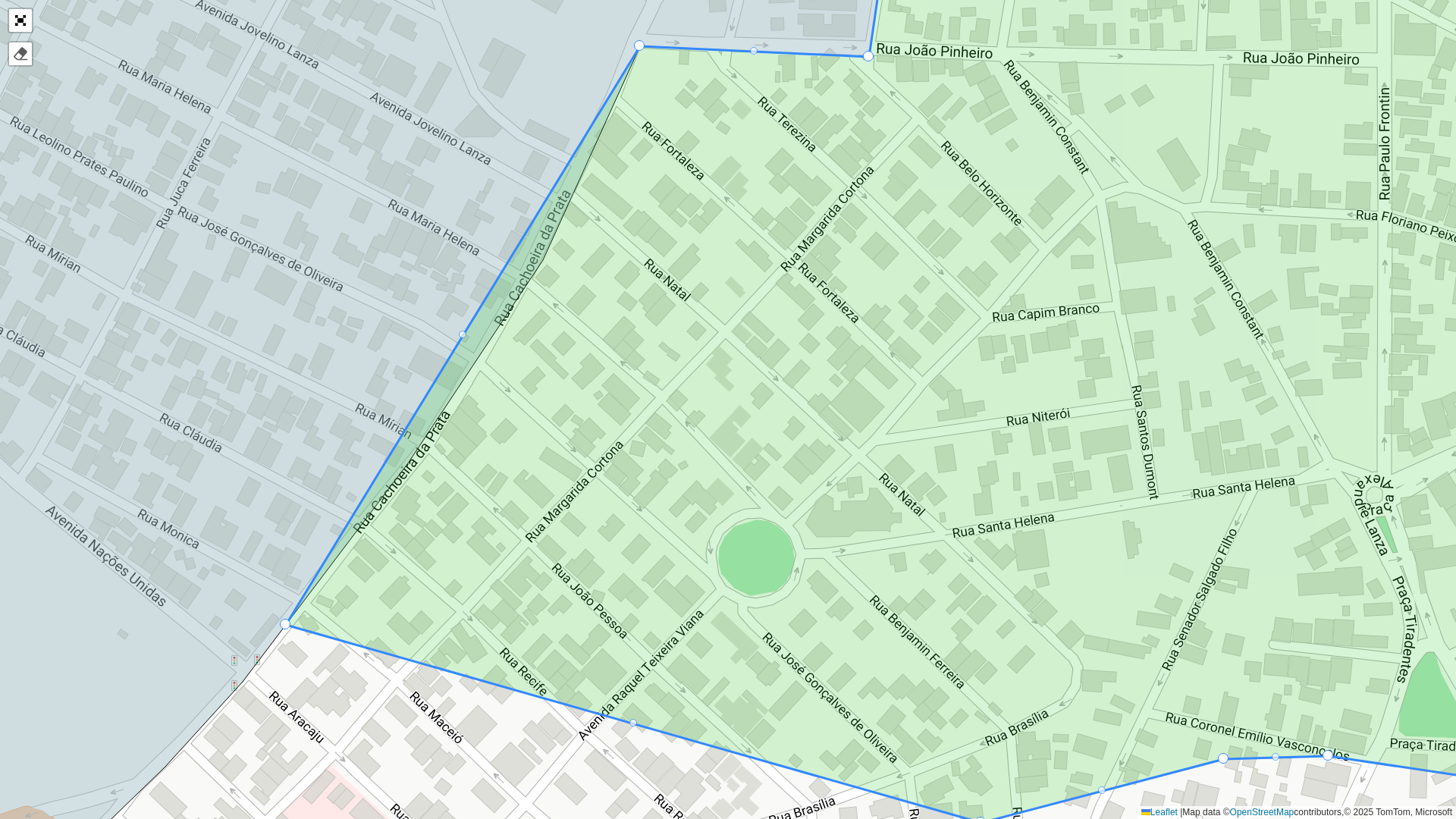
drag, startPoint x: 481, startPoint y: 671, endPoint x: 283, endPoint y: 627, distance: 202.8
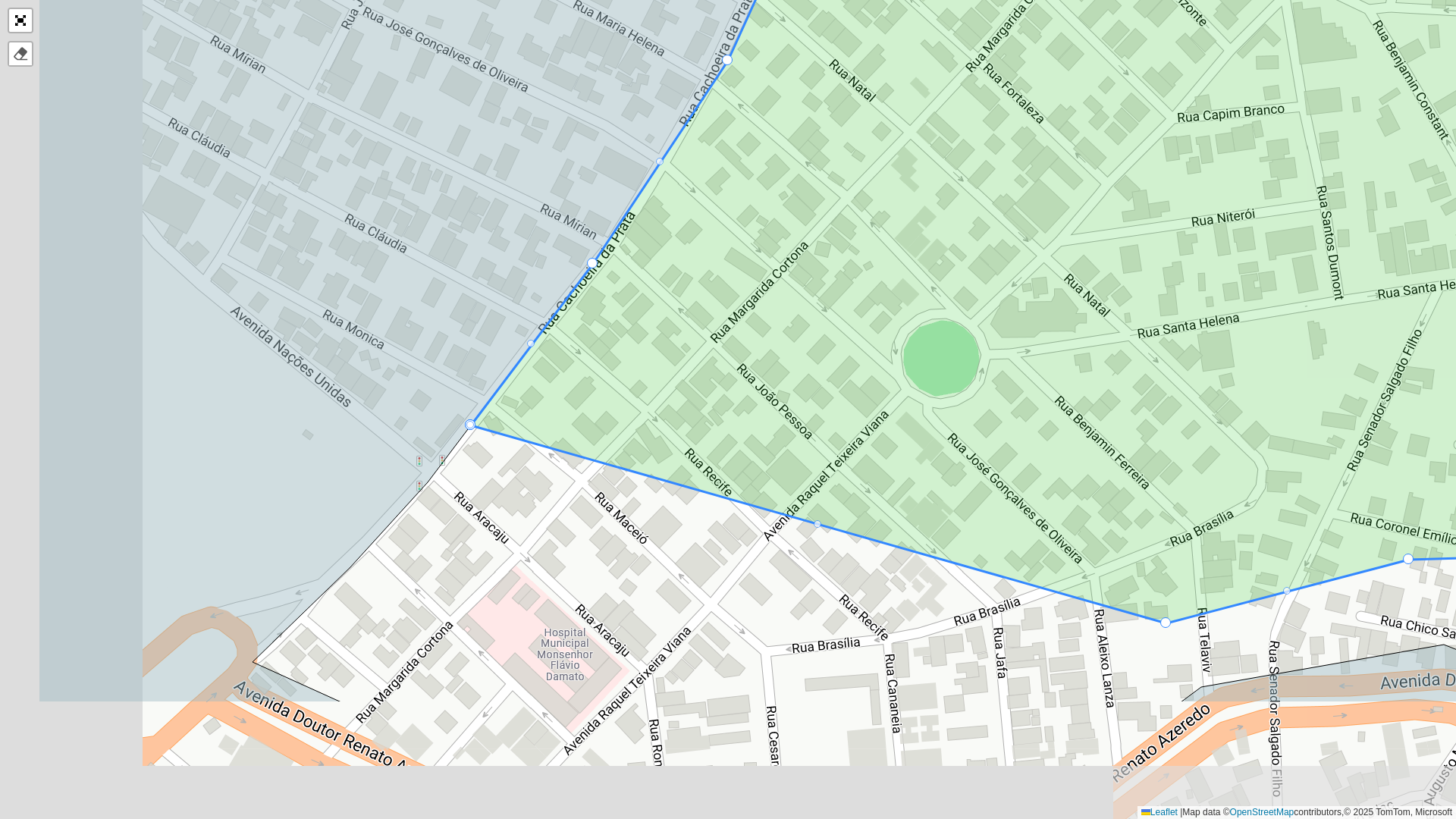
drag, startPoint x: 499, startPoint y: 522, endPoint x: 687, endPoint y: 320, distance: 275.9
click at [687, 320] on icon at bounding box center [1130, 170] width 1318 height 907
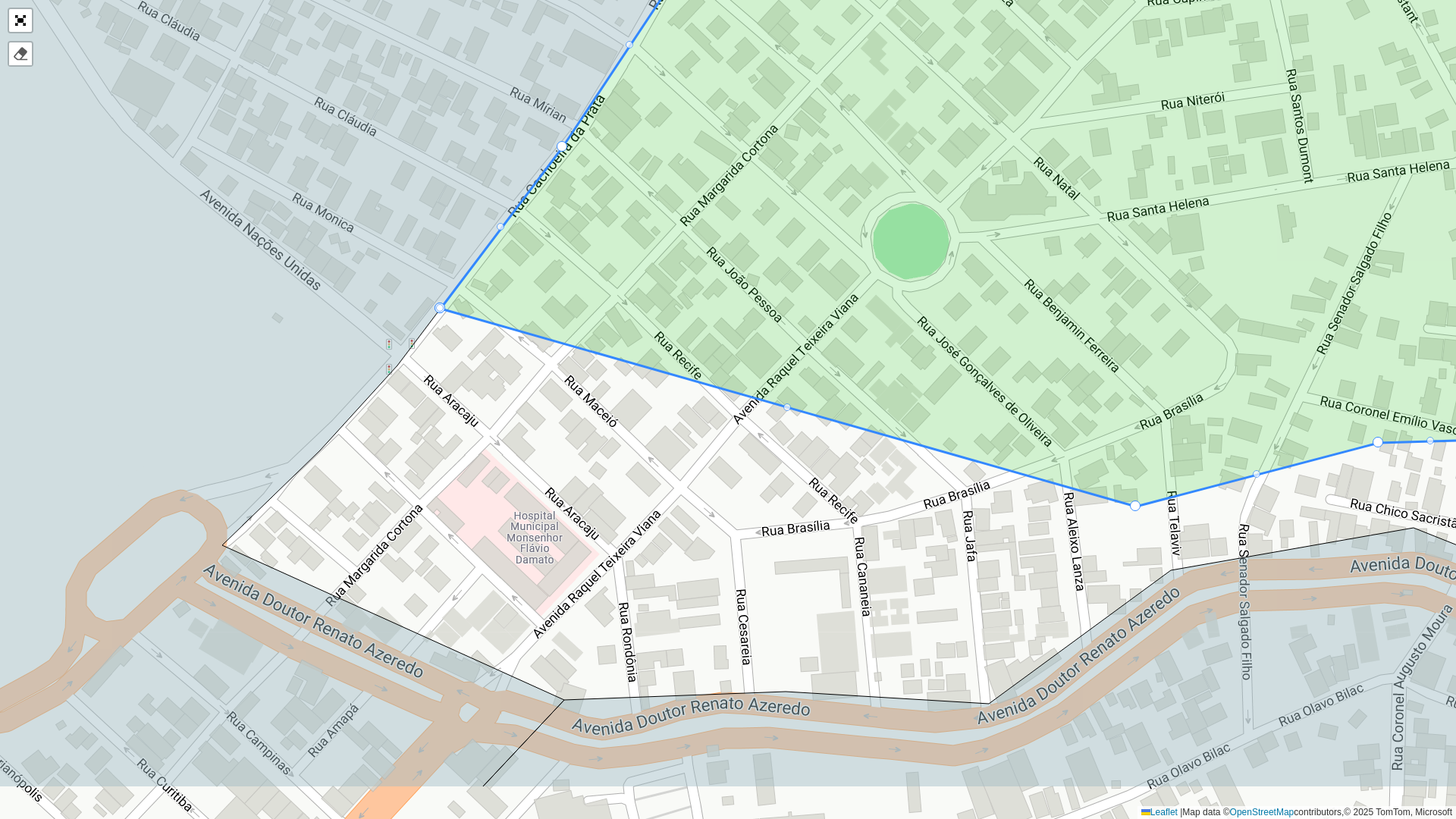
drag, startPoint x: 648, startPoint y: 501, endPoint x: 622, endPoint y: 369, distance: 134.5
click at [608, 378] on div "100 - Sete Lagoas - Wenceslau 101 - Belo Vale 102 - JK 103 - Tamandua 109 - Ond…" at bounding box center [728, 409] width 1456 height 819
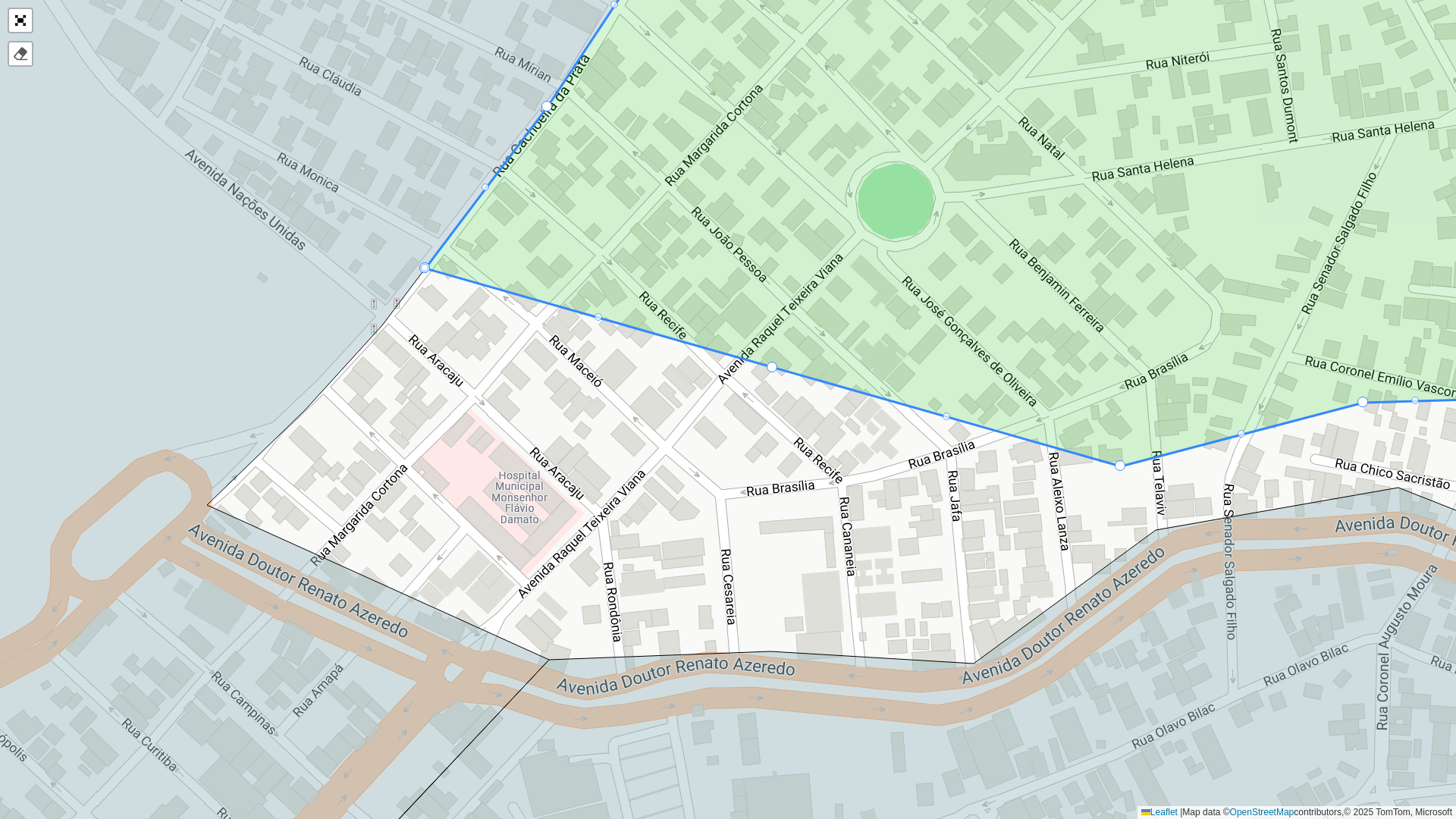
drag, startPoint x: 771, startPoint y: 365, endPoint x: 746, endPoint y: 384, distance: 31.4
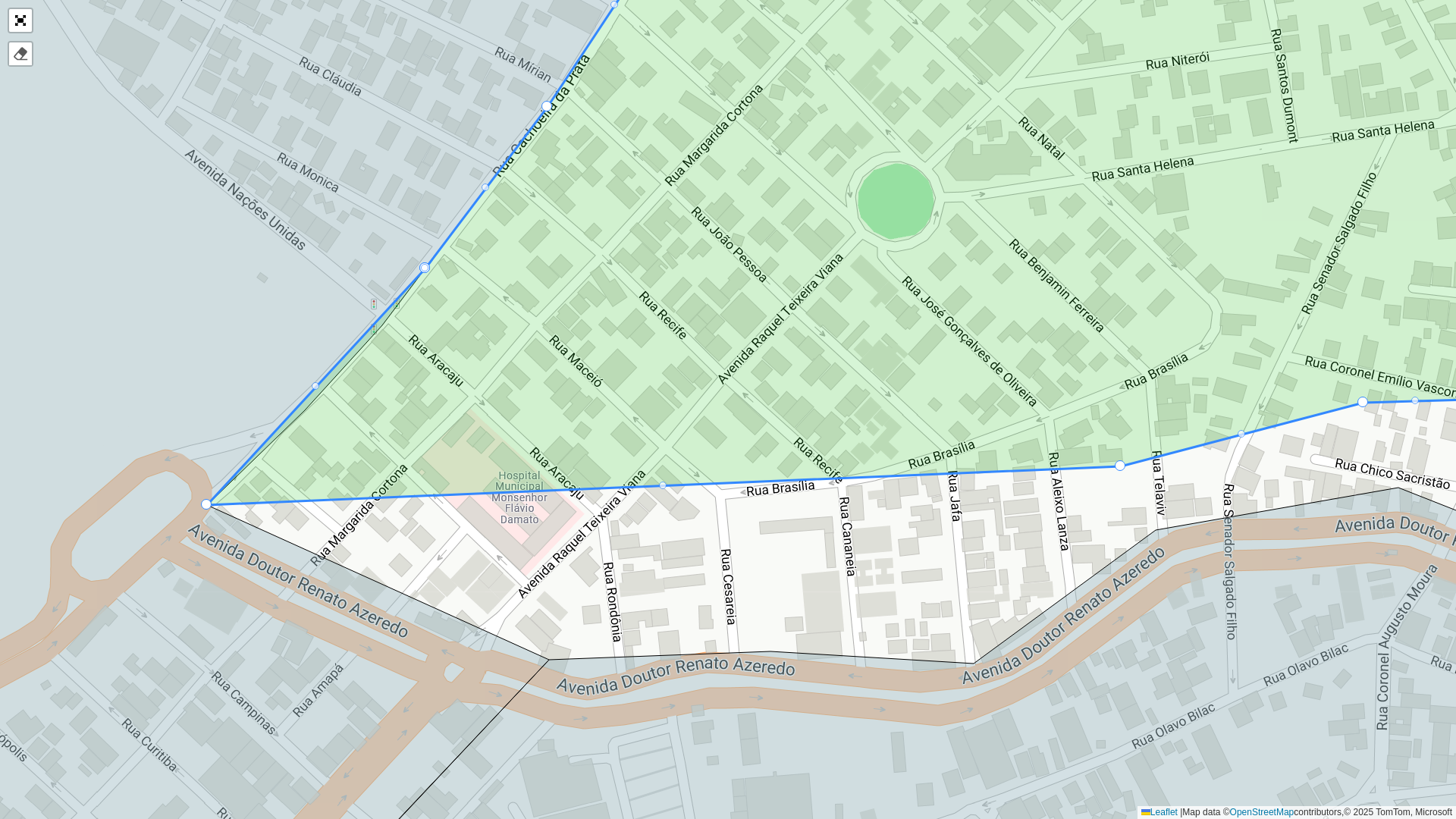
drag, startPoint x: 776, startPoint y: 369, endPoint x: 216, endPoint y: 510, distance: 577.5
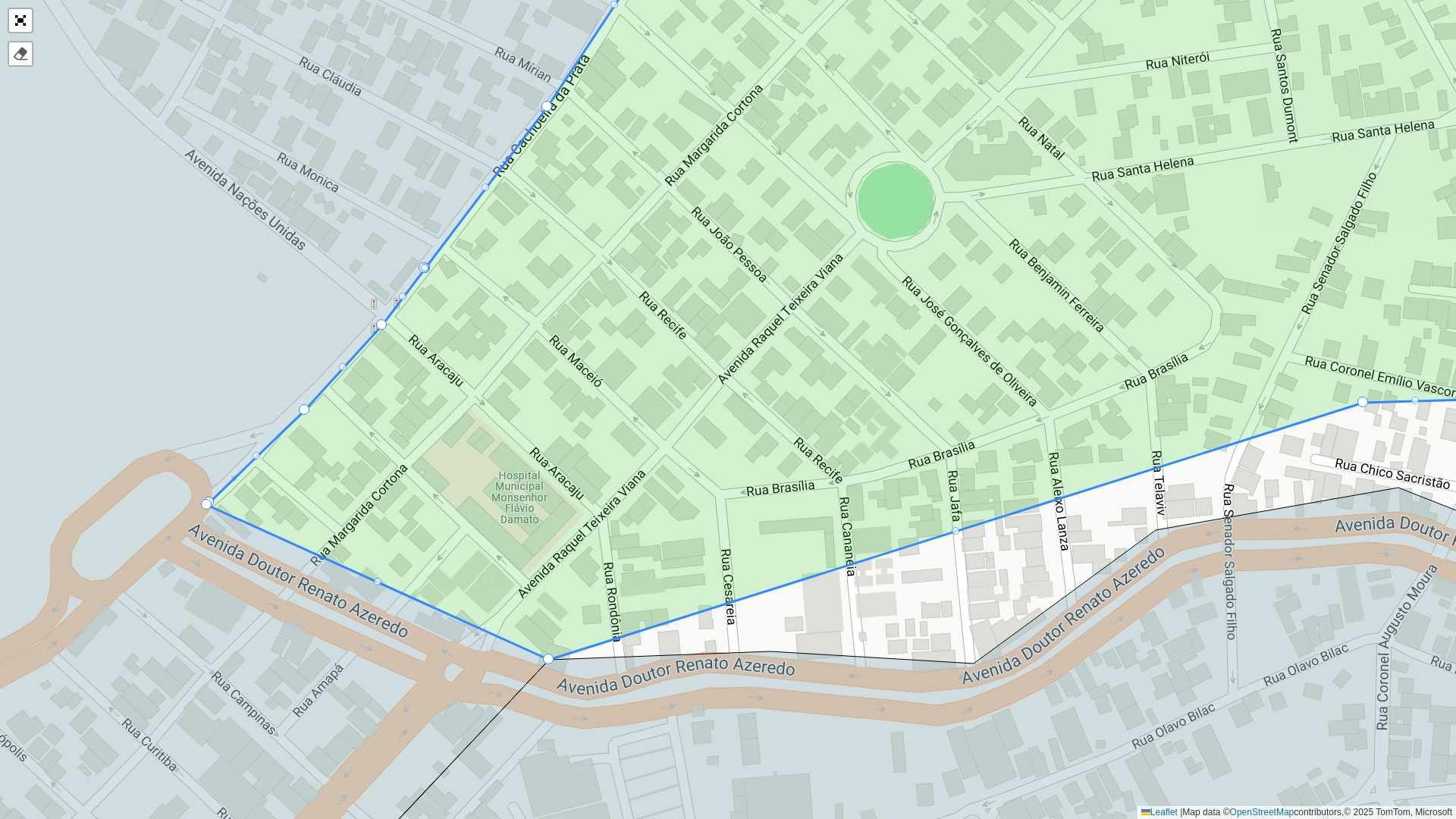
drag, startPoint x: 1123, startPoint y: 468, endPoint x: 558, endPoint y: 656, distance: 595.5
drag, startPoint x: 380, startPoint y: 323, endPoint x: 442, endPoint y: 331, distance: 62.5
drag, startPoint x: 442, startPoint y: 329, endPoint x: 418, endPoint y: 291, distance: 44.9
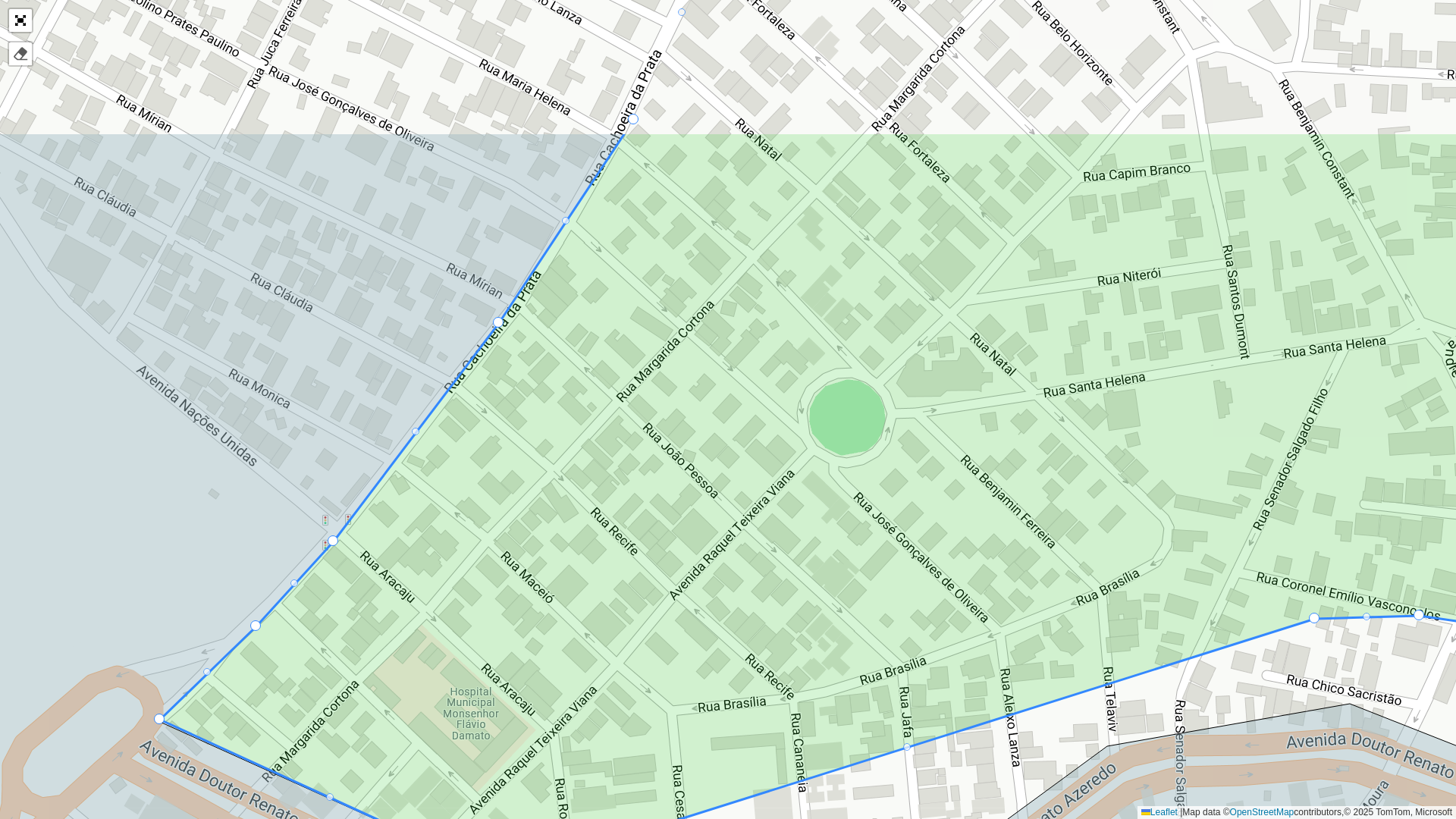
drag, startPoint x: 588, startPoint y: 298, endPoint x: 552, endPoint y: 455, distance: 161.1
click at [552, 455] on icon at bounding box center [857, 504] width 1396 height 744
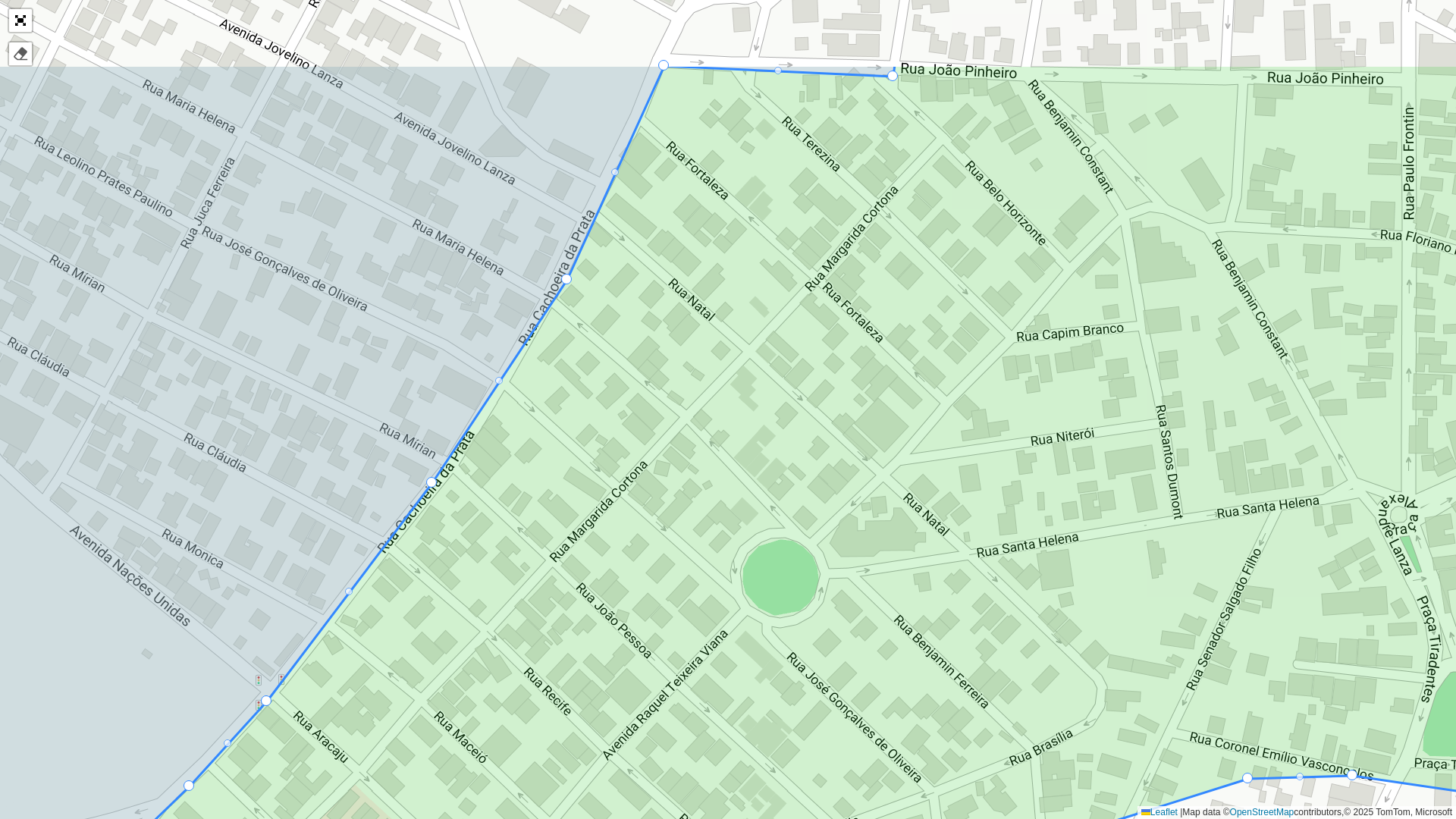
drag, startPoint x: 658, startPoint y: 312, endPoint x: 592, endPoint y: 473, distance: 174.0
click at [592, 473] on icon at bounding box center [816, 549] width 1446 height 971
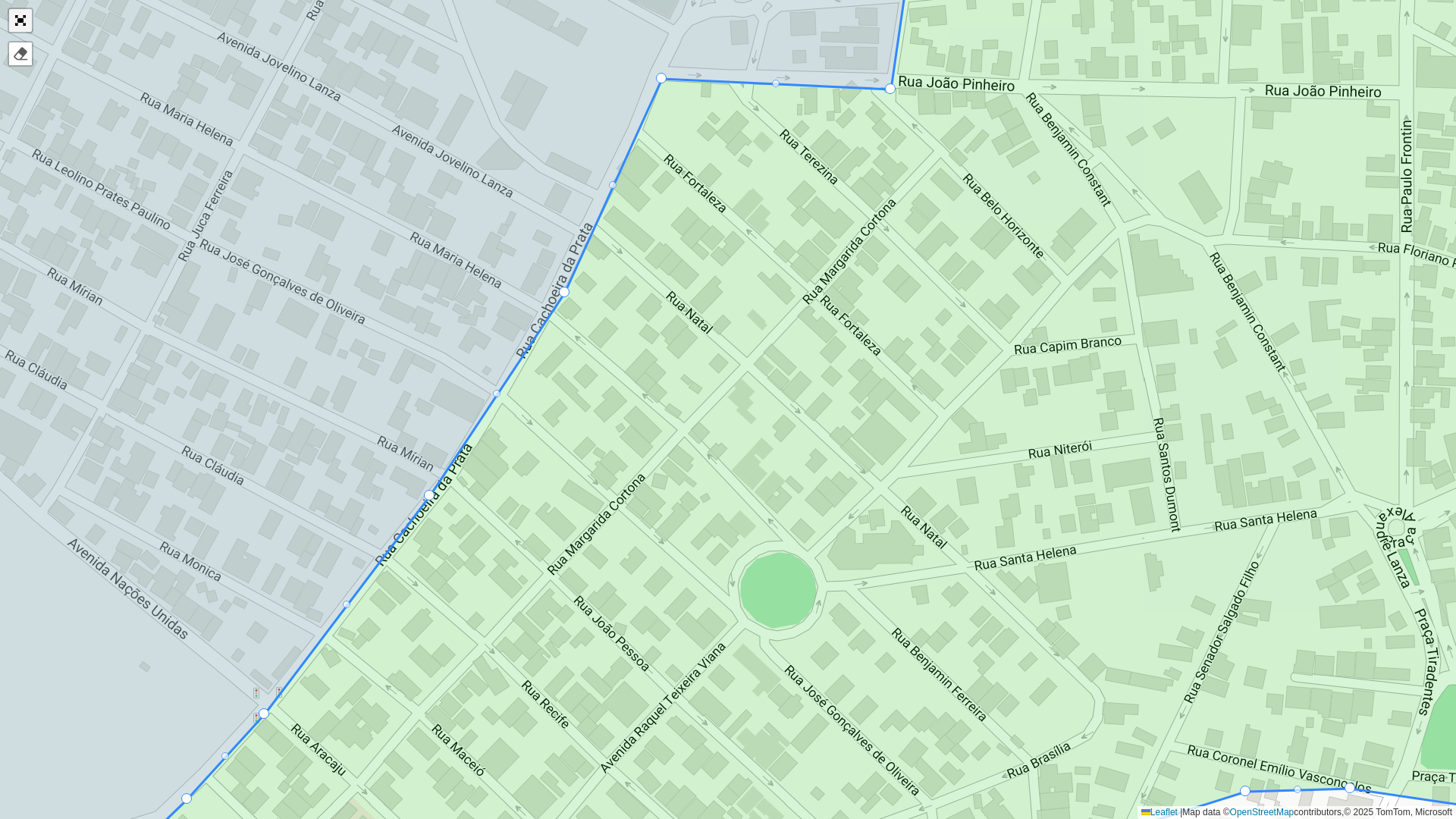
click at [23, 21] on link "Abrir mapa em tela cheia" at bounding box center [20, 20] width 23 height 23
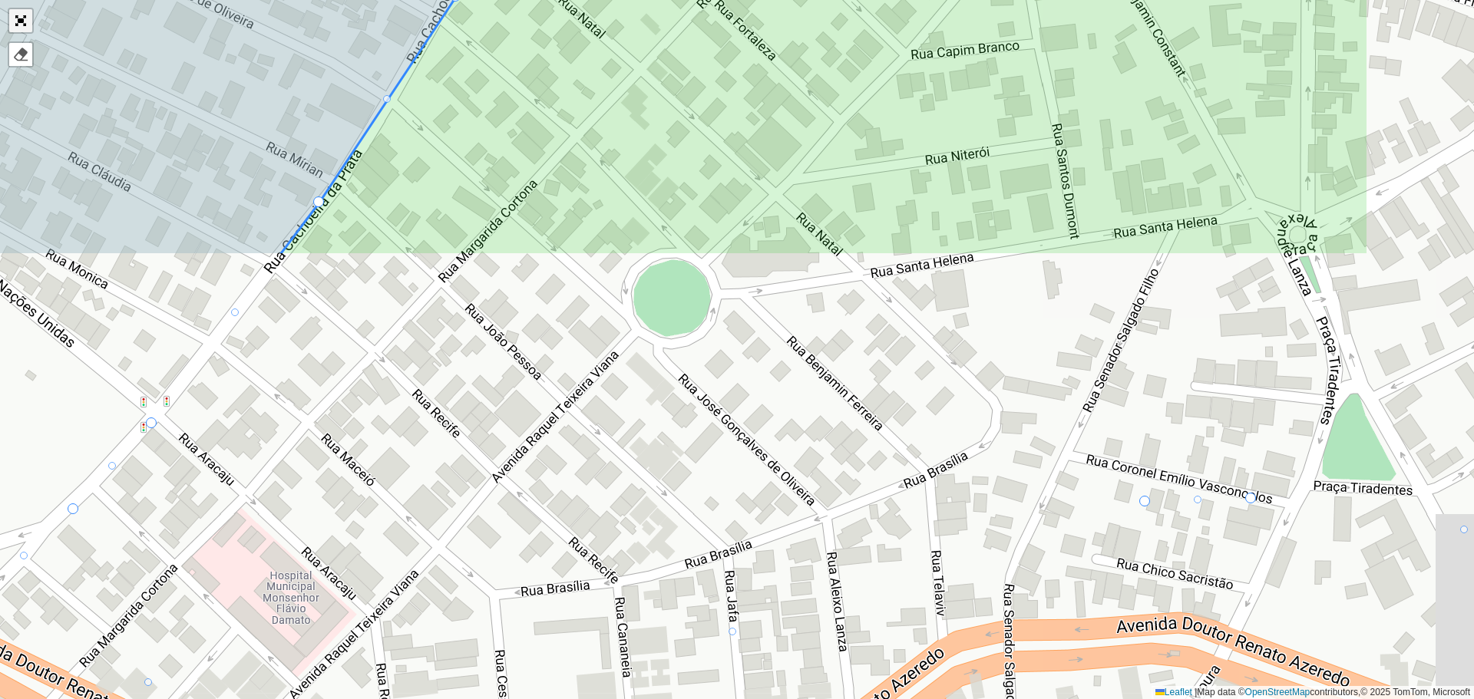
scroll to position [355, 0]
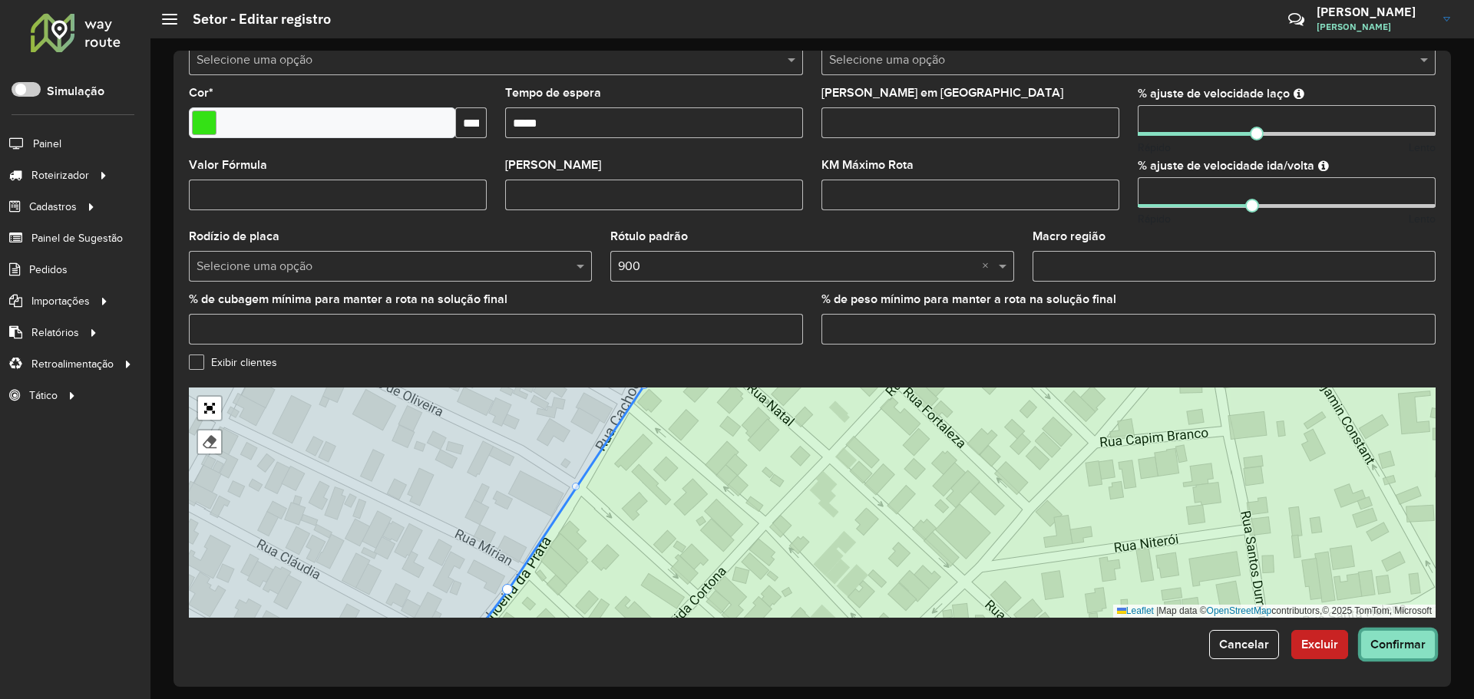
click at [1396, 649] on span "Confirmar" at bounding box center [1397, 644] width 55 height 13
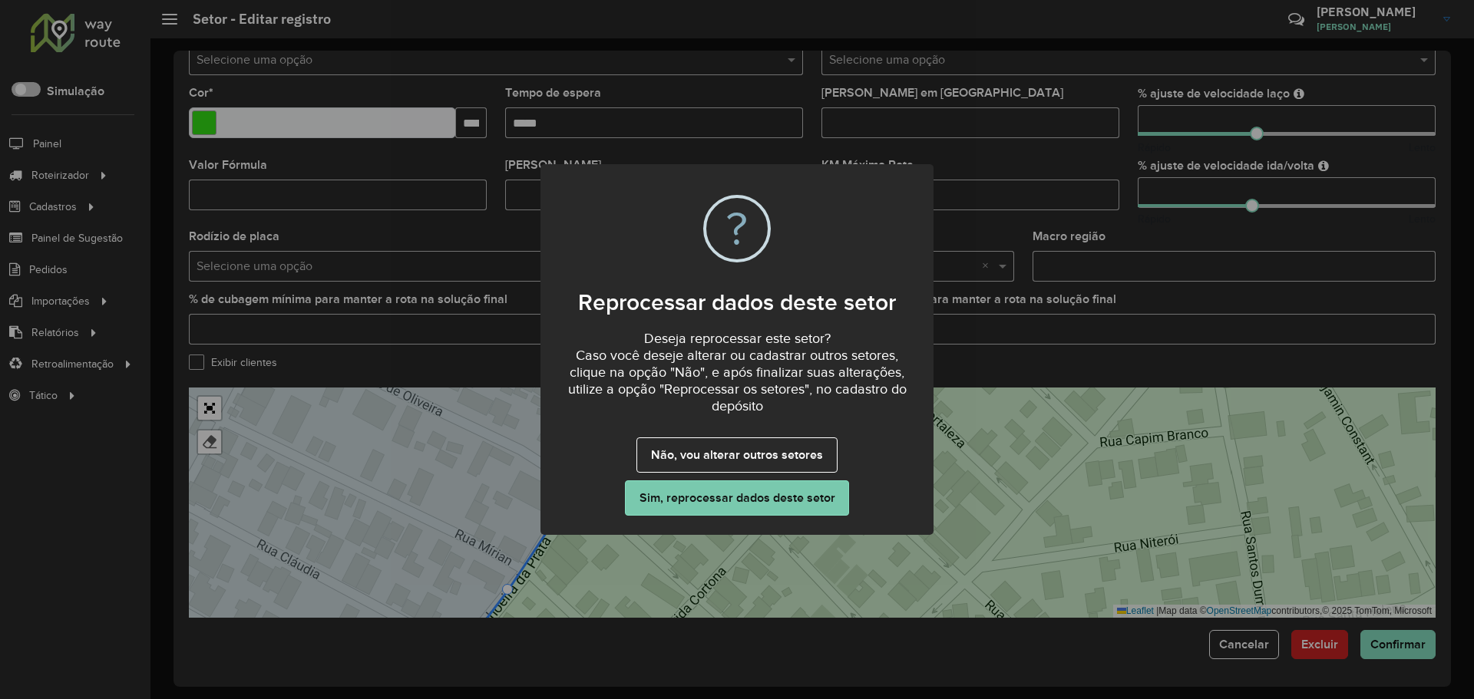
click at [718, 494] on button "Sim, reprocessar dados deste setor" at bounding box center [737, 498] width 224 height 35
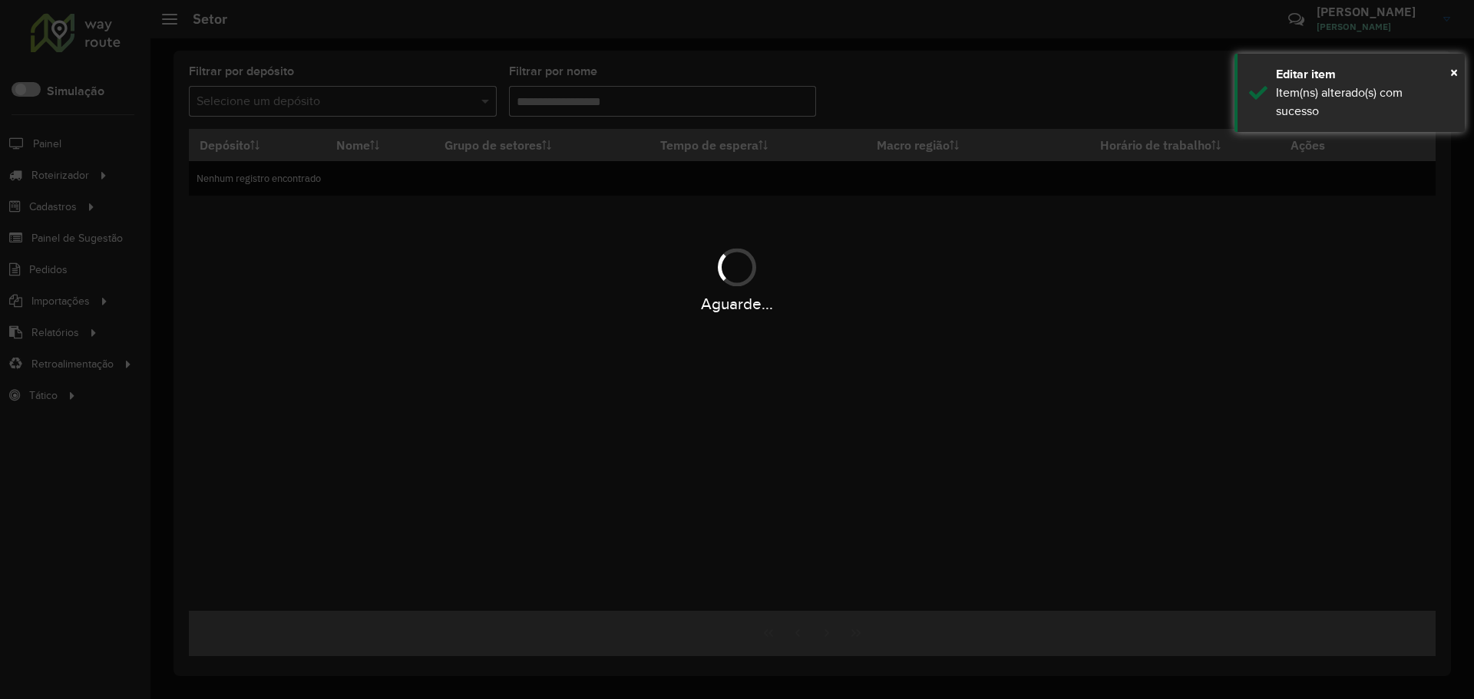
type input "*****"
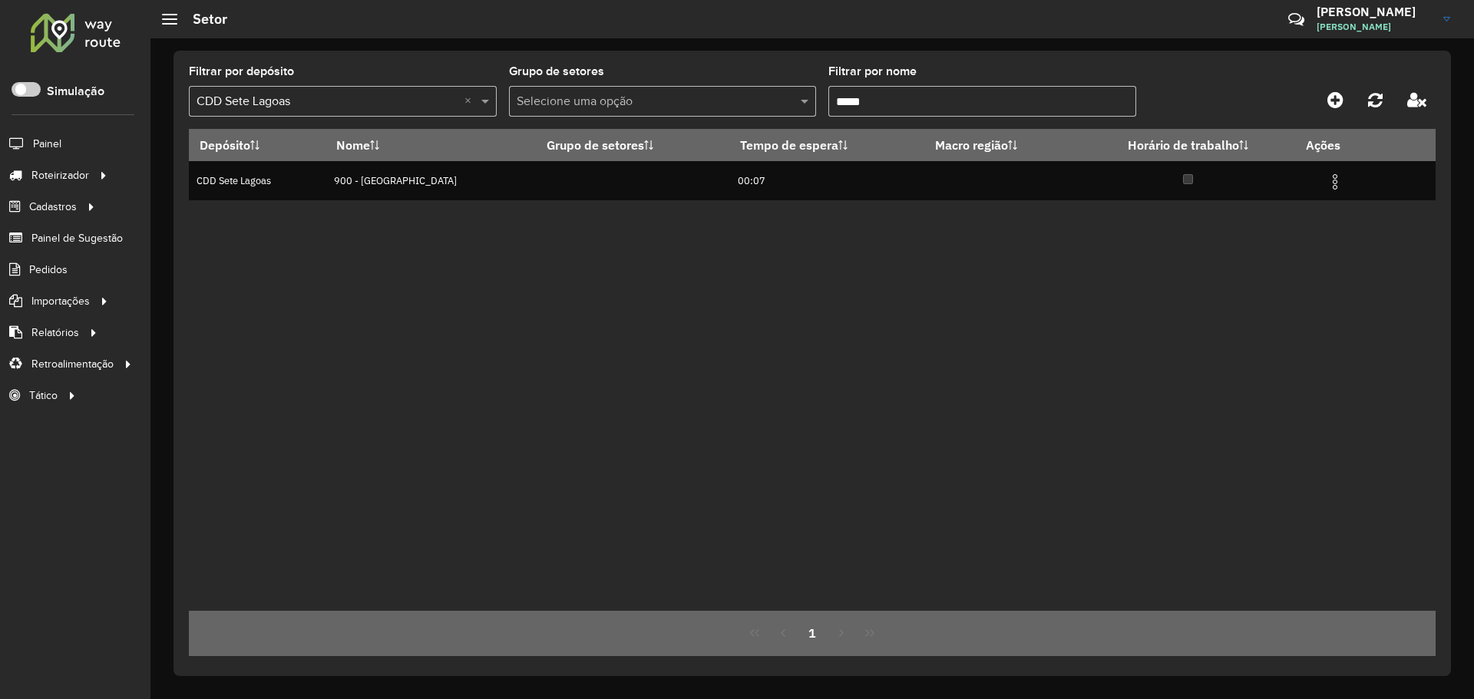
click at [672, 235] on div "Depósito Nome Grupo de setores Tempo de espera Macro região Horário de trabalho…" at bounding box center [812, 370] width 1247 height 482
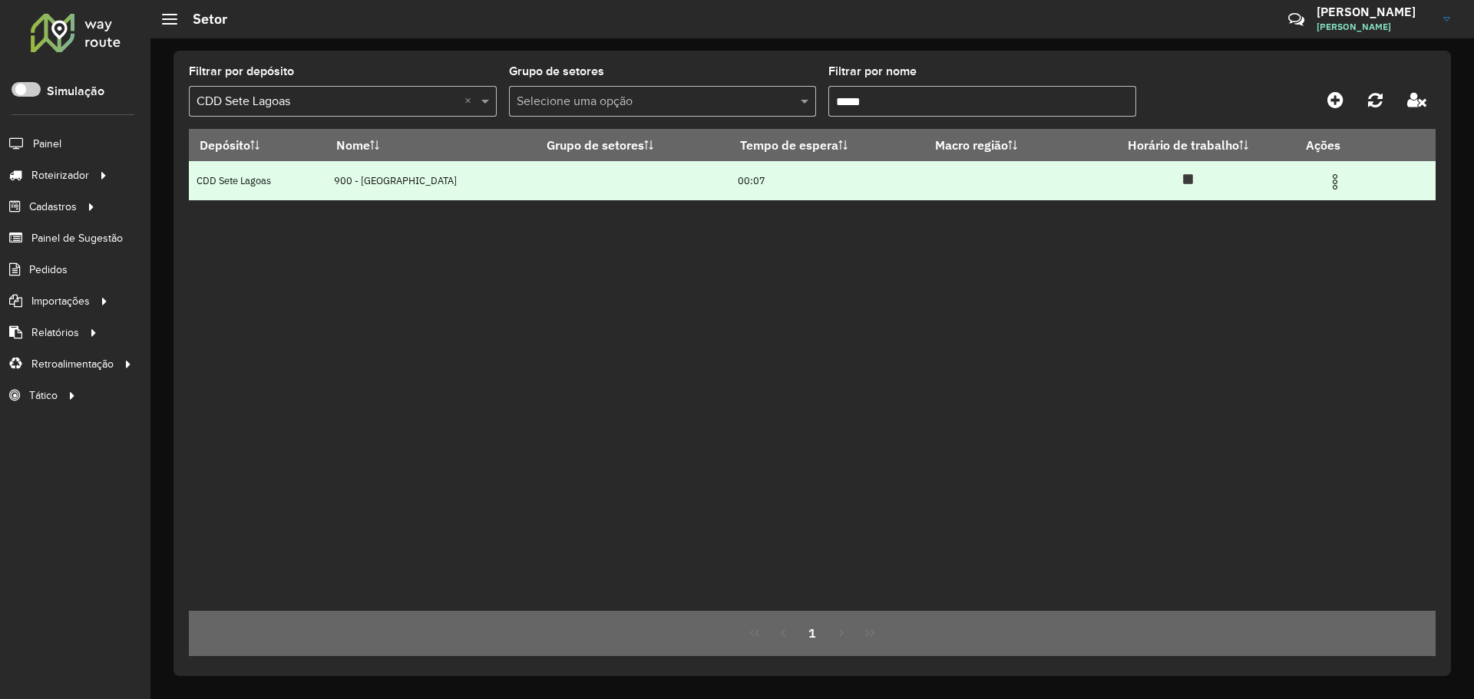
click at [1337, 180] on img at bounding box center [1335, 182] width 18 height 18
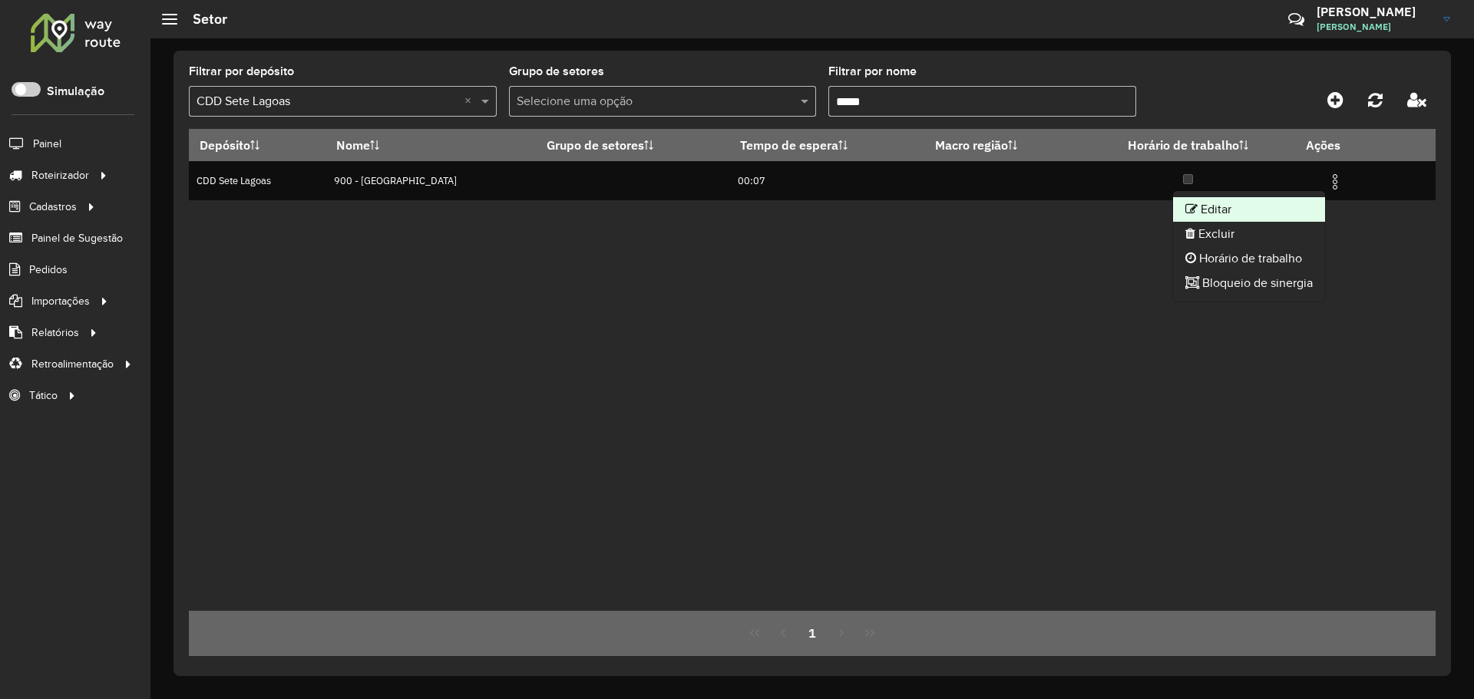
click at [1267, 212] on li "Editar" at bounding box center [1249, 209] width 152 height 25
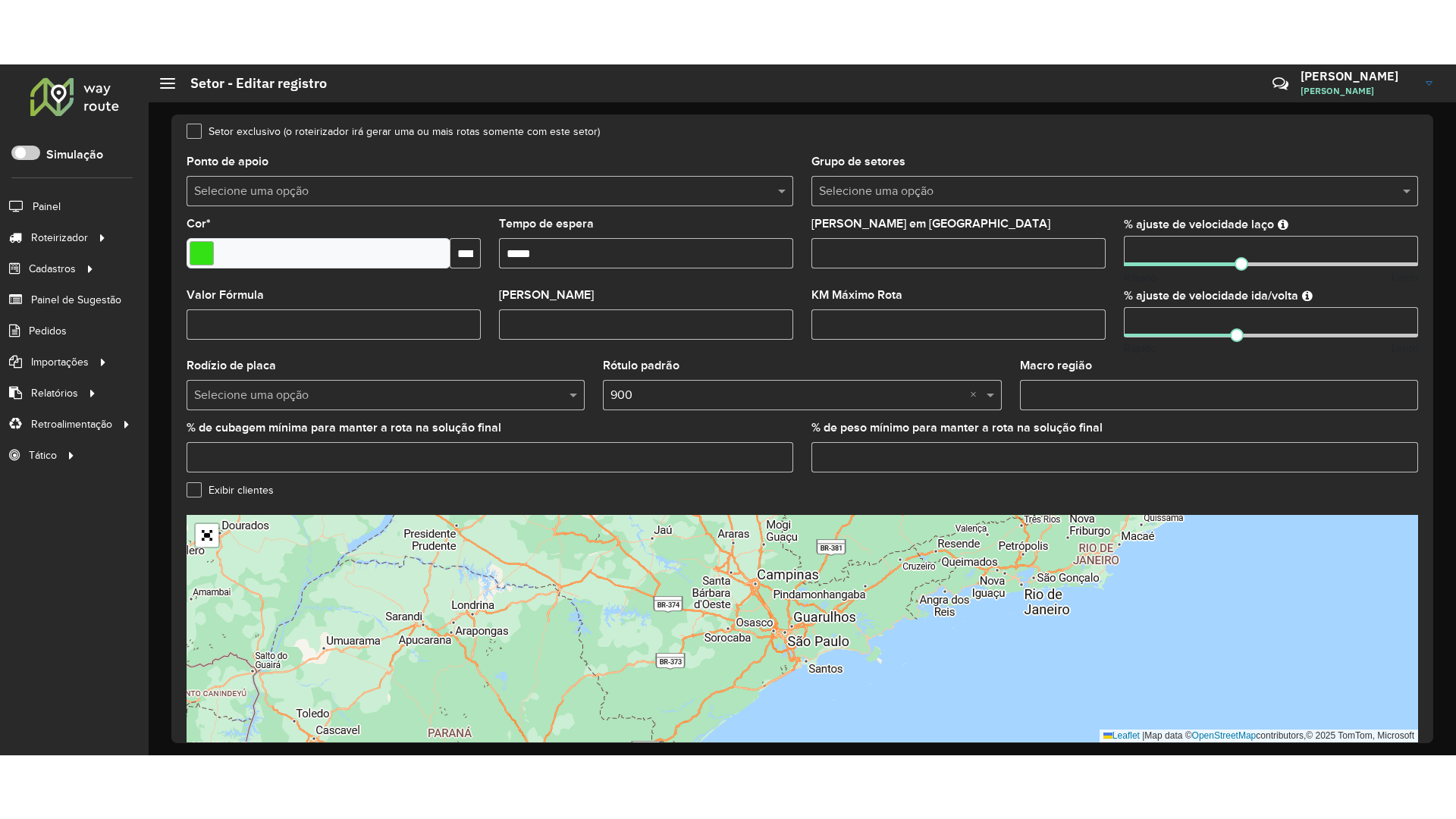
scroll to position [351, 0]
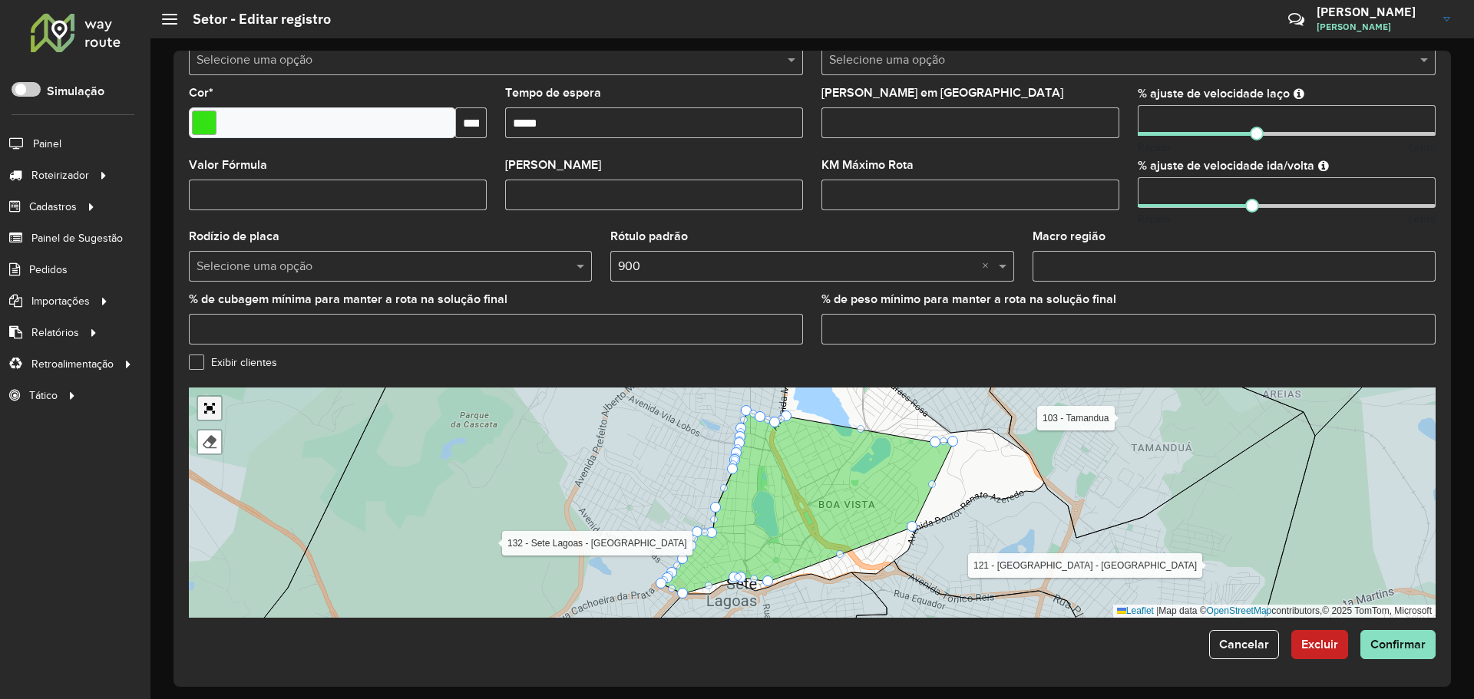
click at [213, 409] on link "Abrir mapa em tela cheia" at bounding box center [209, 408] width 23 height 23
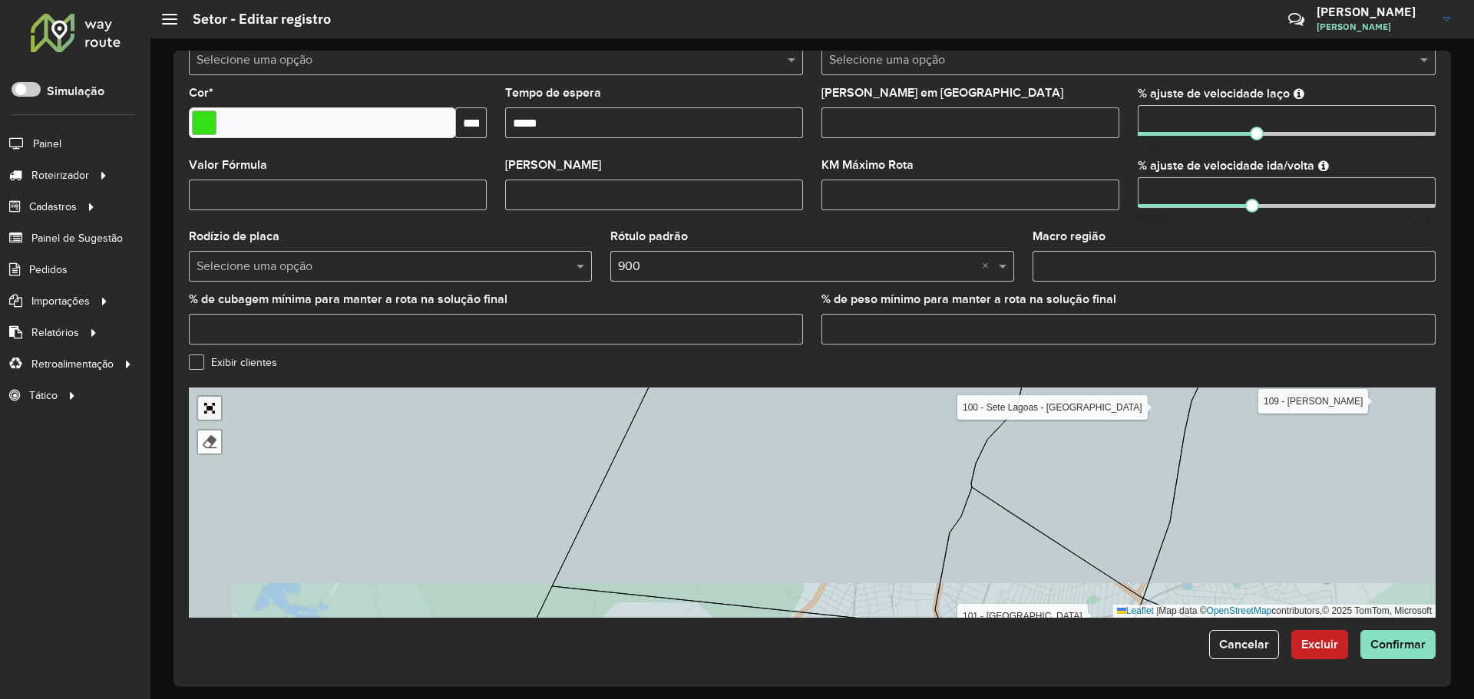
scroll to position [0, 0]
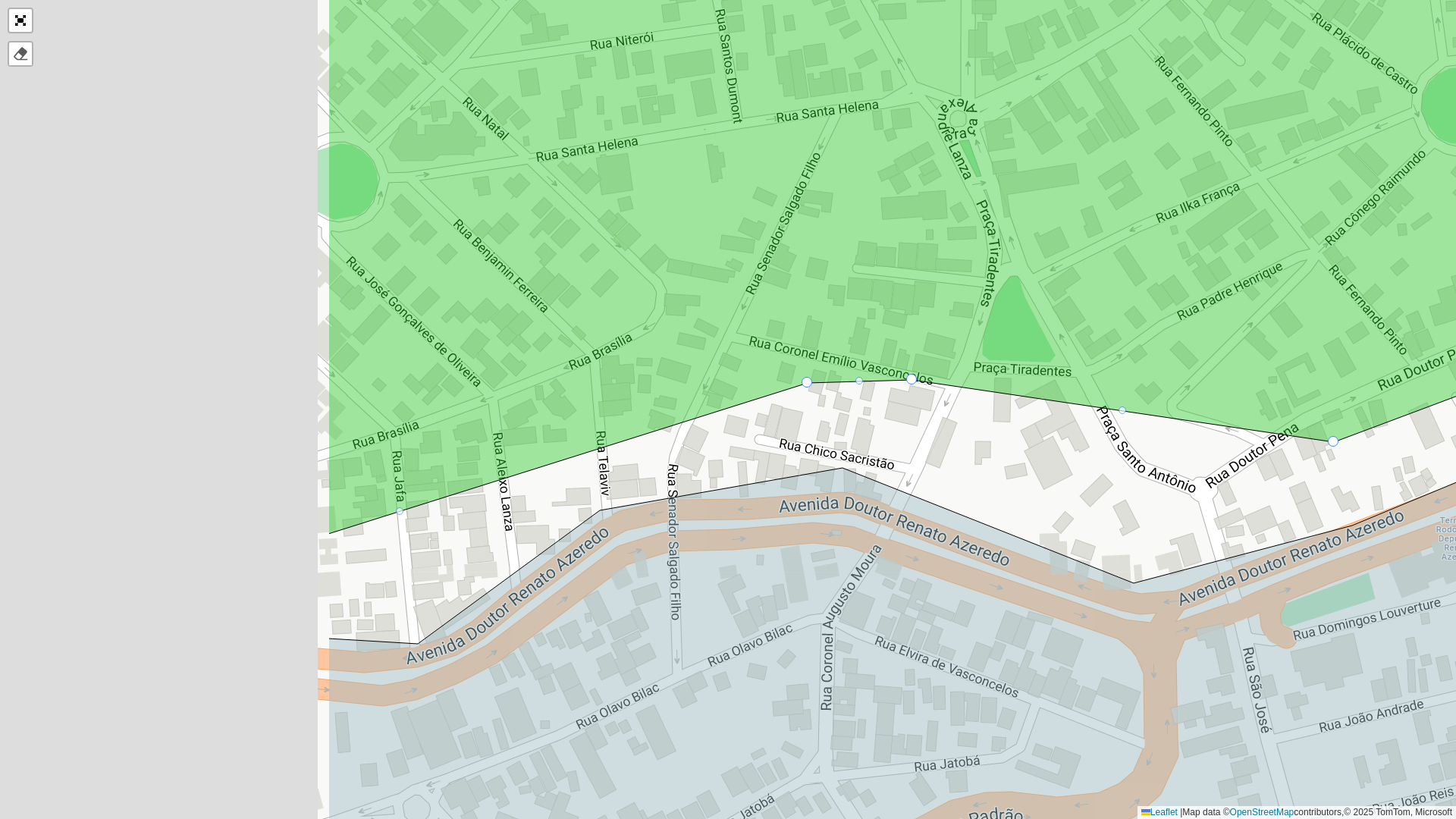
drag, startPoint x: 283, startPoint y: 355, endPoint x: 759, endPoint y: 342, distance: 476.2
click at [759, 342] on icon at bounding box center [1202, 219] width 1748 height 628
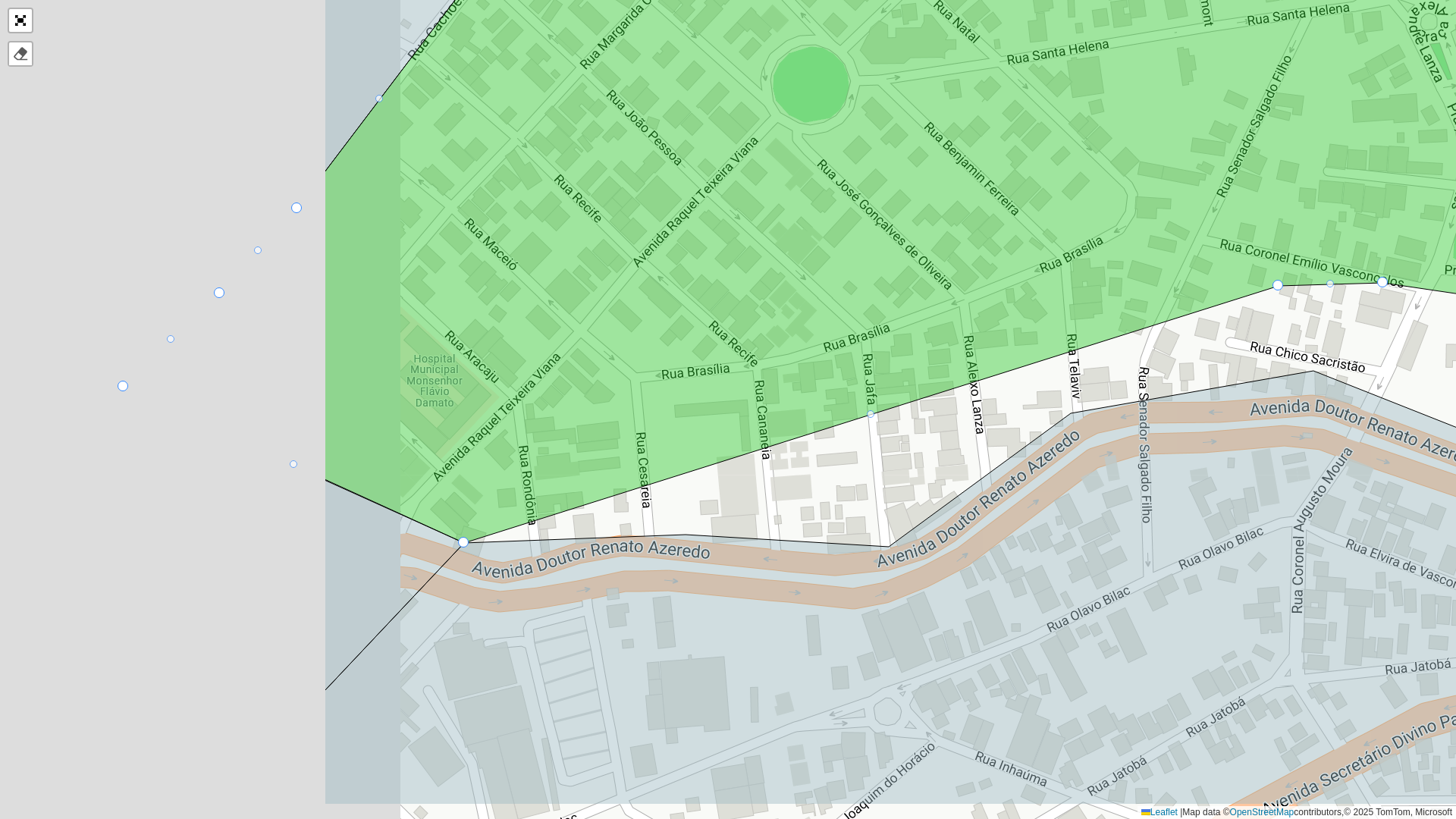
drag, startPoint x: 356, startPoint y: 403, endPoint x: 838, endPoint y: 302, distance: 492.5
click at [838, 302] on icon at bounding box center [1199, 182] width 1748 height 723
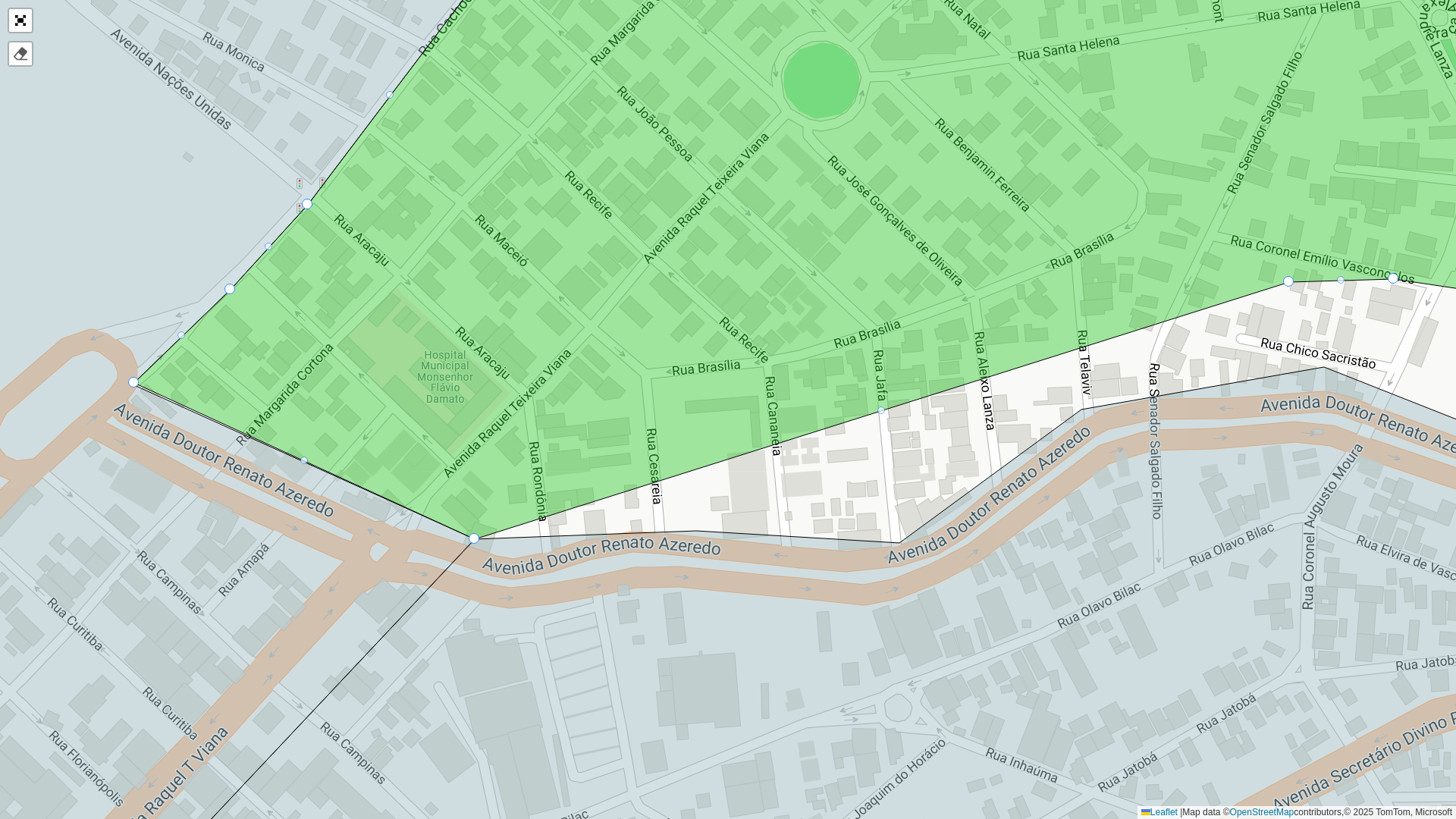
click at [1291, 283] on div at bounding box center [1288, 281] width 11 height 11
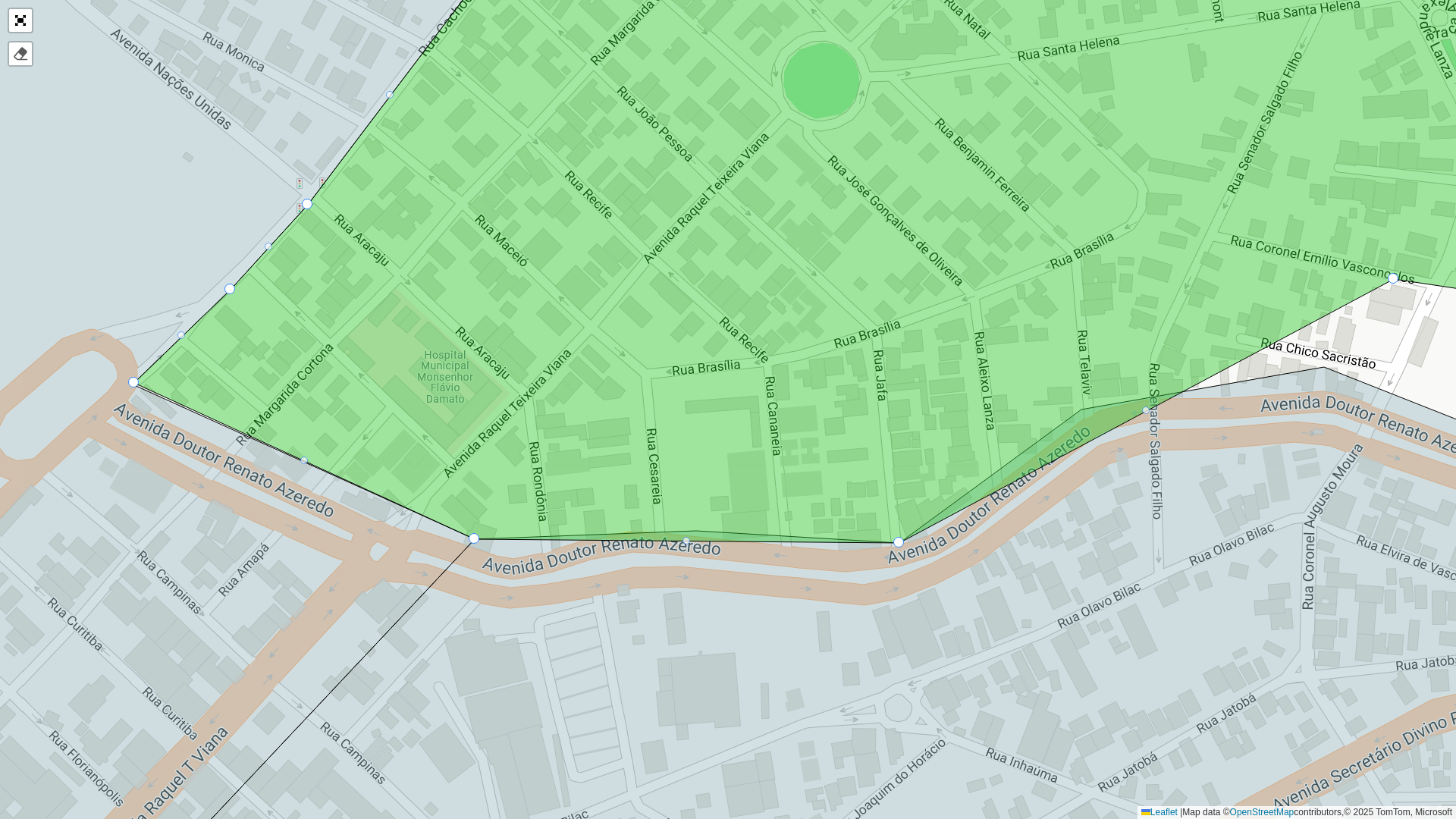
drag, startPoint x: 1290, startPoint y: 280, endPoint x: 901, endPoint y: 540, distance: 467.9
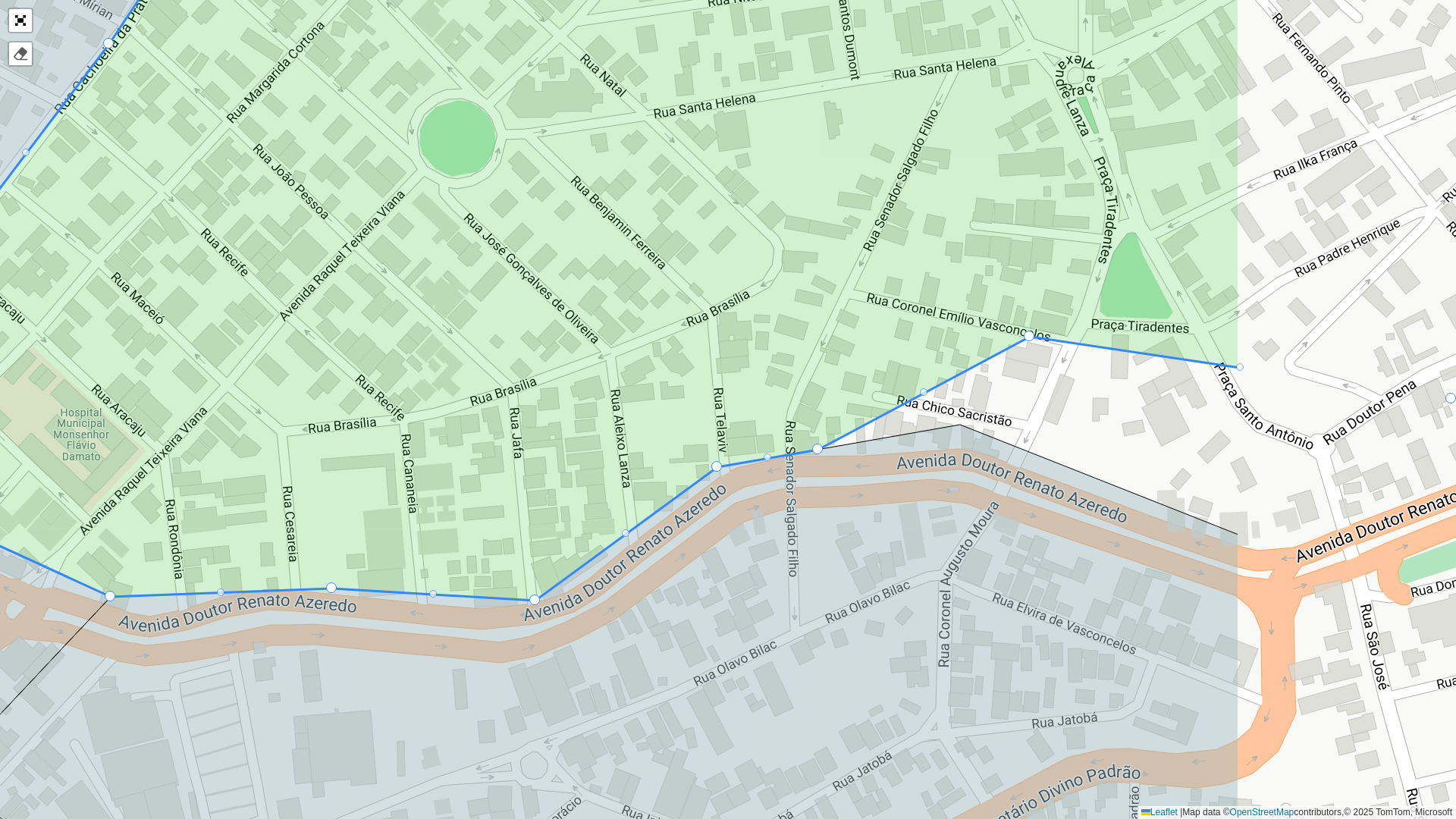
drag, startPoint x: 957, startPoint y: 322, endPoint x: 581, endPoint y: 381, distance: 380.6
click at [581, 381] on icon at bounding box center [505, 287] width 1470 height 627
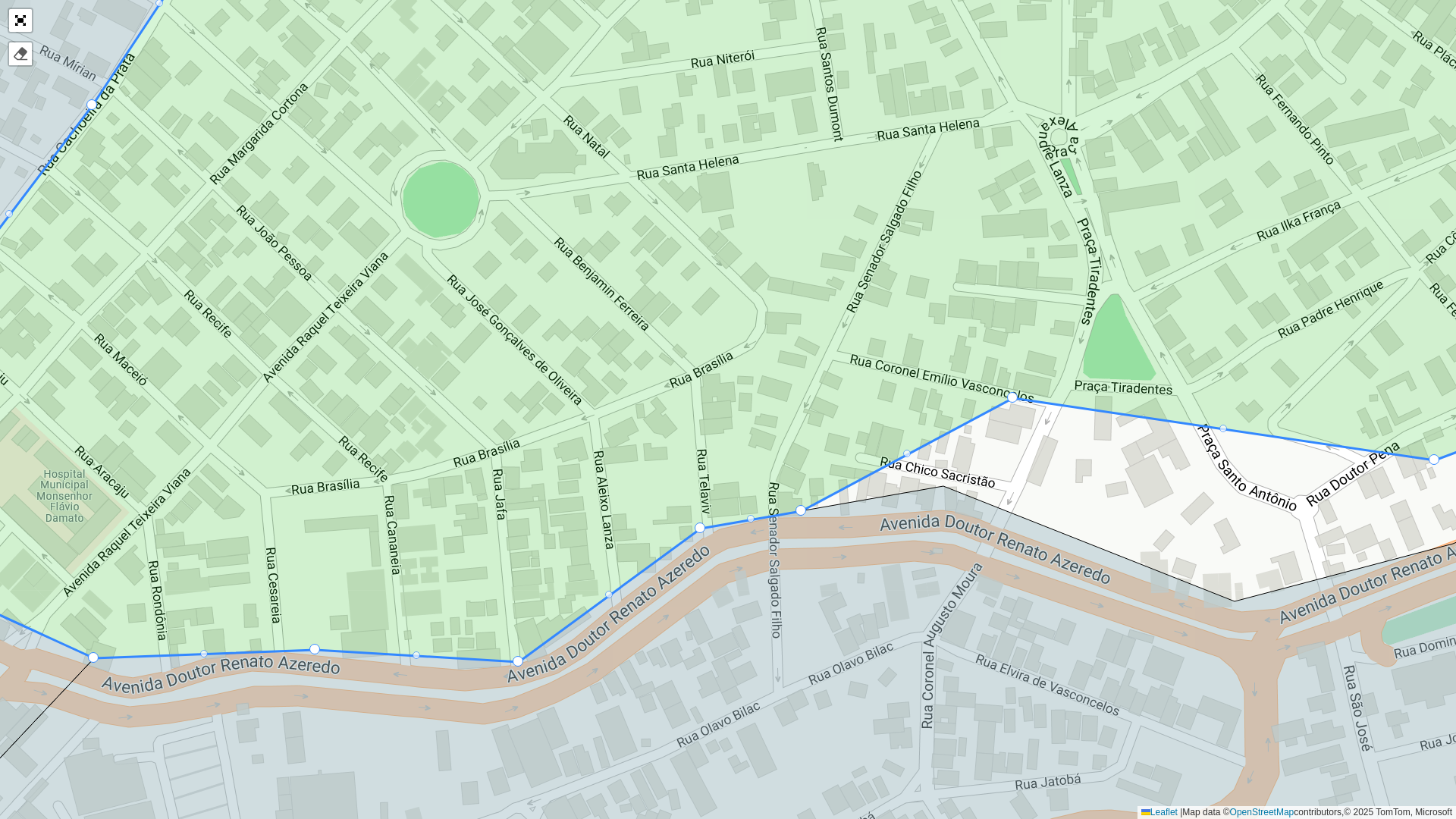
drag, startPoint x: 1023, startPoint y: 340, endPoint x: 1018, endPoint y: 399, distance: 59.2
click at [1018, 399] on icon at bounding box center [723, 319] width 1751 height 688
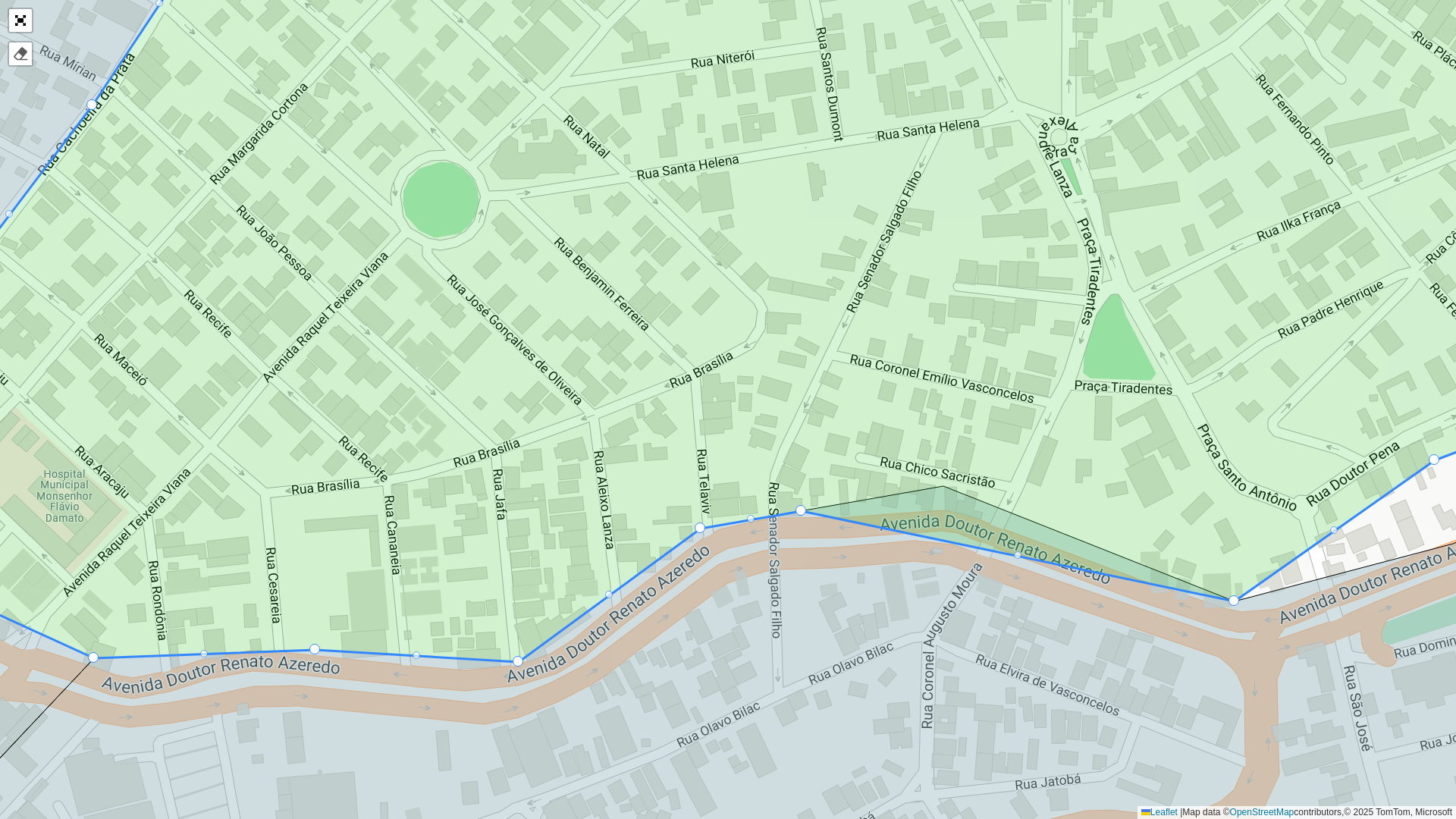
drag, startPoint x: 1010, startPoint y: 394, endPoint x: 1241, endPoint y: 602, distance: 310.8
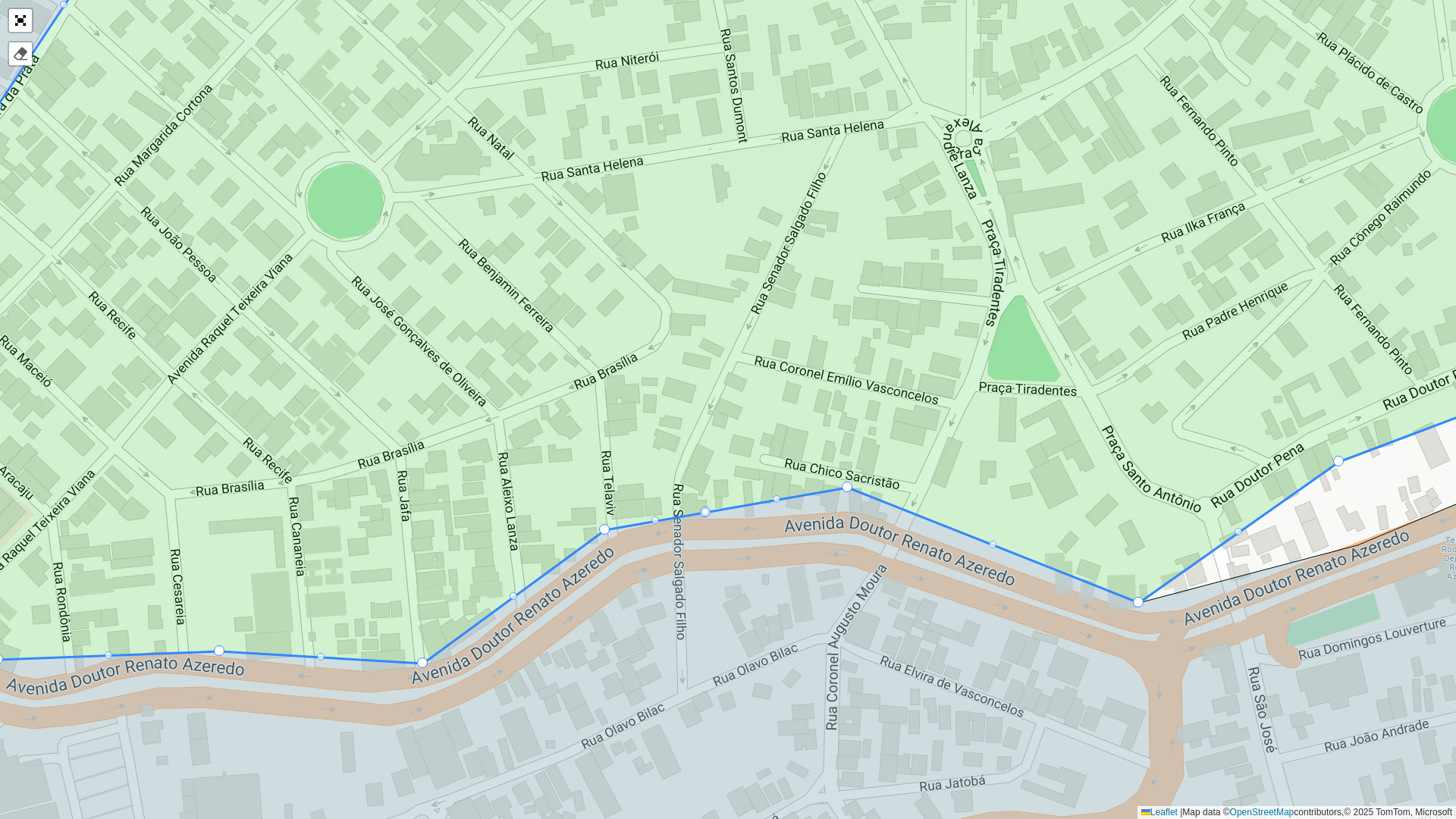
drag, startPoint x: 1141, startPoint y: 411, endPoint x: 1046, endPoint y: 413, distance: 95.0
click at [1046, 413] on icon at bounding box center [632, 289] width 1751 height 746
click at [705, 512] on div at bounding box center [705, 512] width 8 height 8
drag, startPoint x: 705, startPoint y: 512, endPoint x: 633, endPoint y: 395, distance: 137.4
click at [633, 395] on icon at bounding box center [727, 289] width 1751 height 748
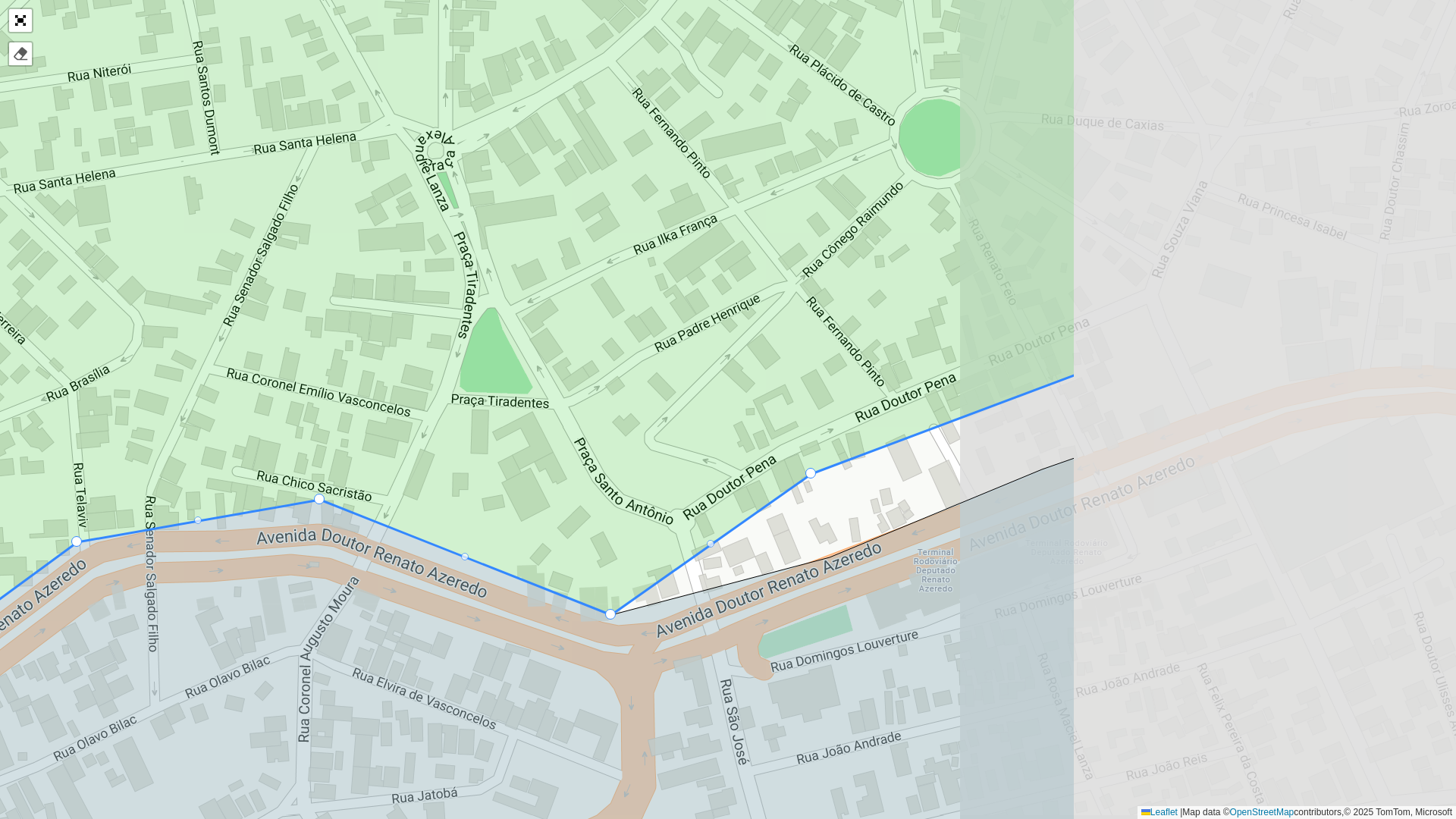
drag, startPoint x: 853, startPoint y: 330, endPoint x: 593, endPoint y: 339, distance: 260.2
click at [526, 337] on icon at bounding box center [200, 301] width 1751 height 748
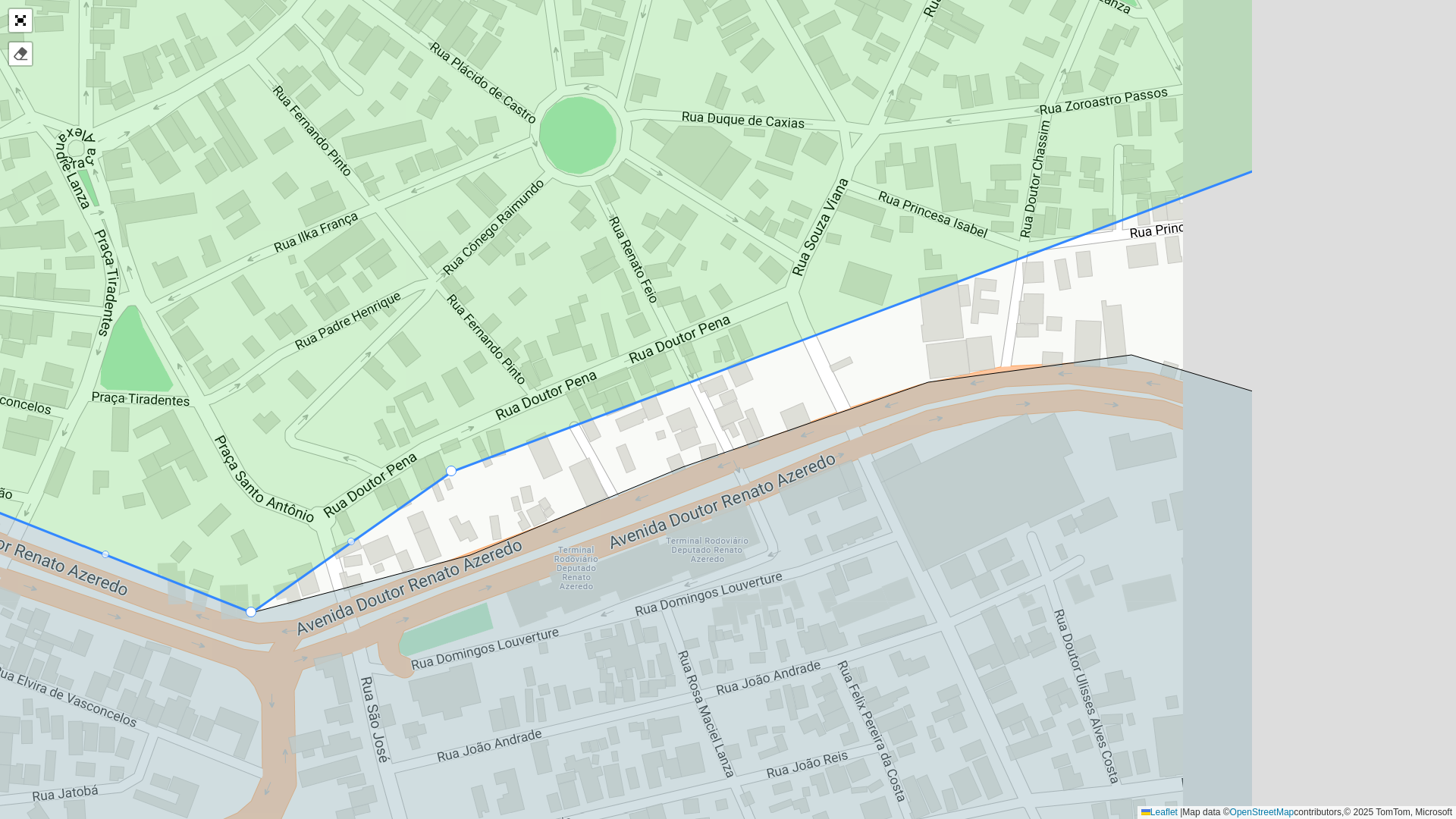
drag, startPoint x: 909, startPoint y: 313, endPoint x: 630, endPoint y: 305, distance: 279.1
click at [618, 306] on icon at bounding box center [377, 292] width 1751 height 762
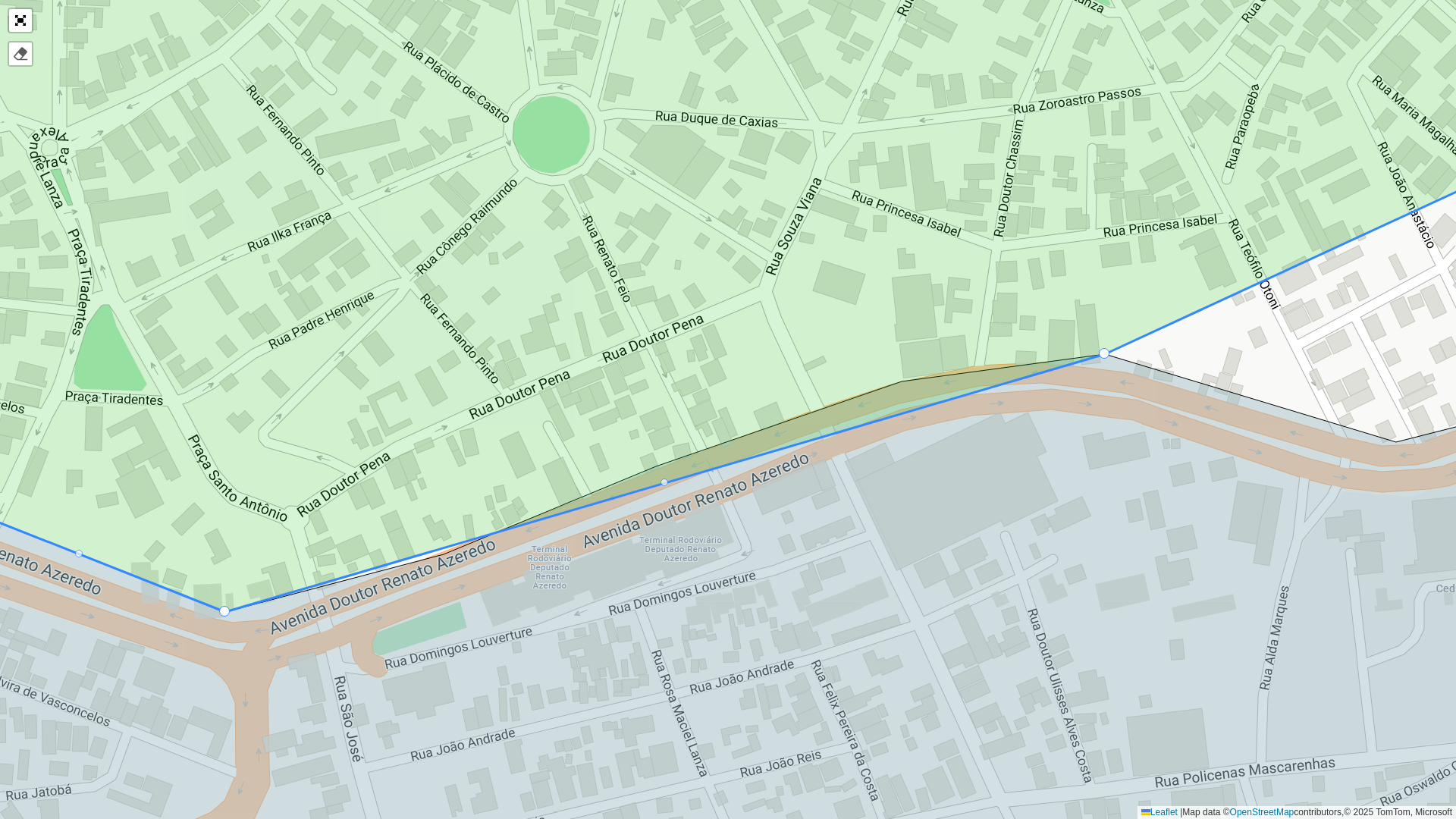
drag, startPoint x: 427, startPoint y: 472, endPoint x: 1111, endPoint y: 351, distance: 694.6
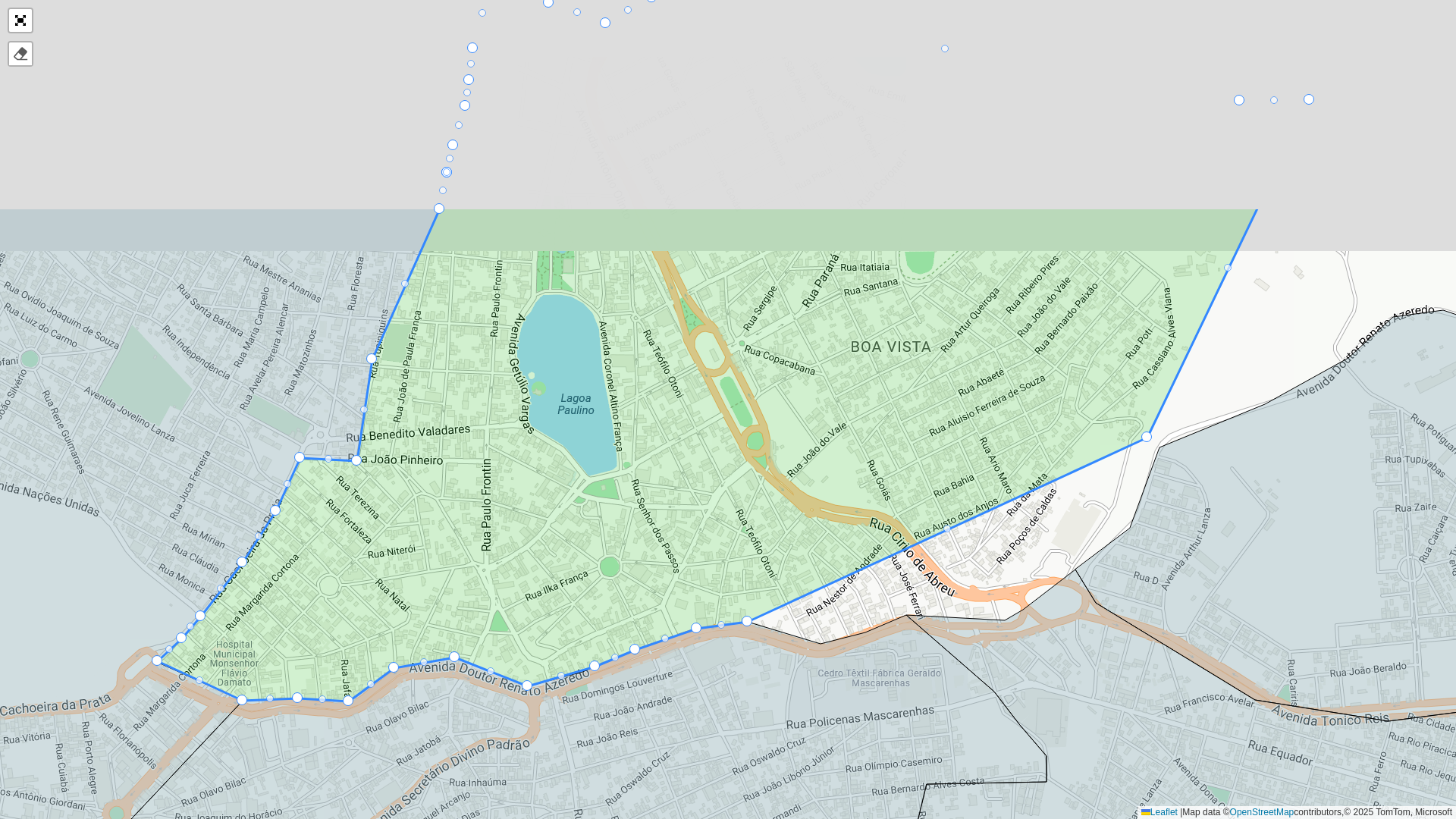
drag, startPoint x: 673, startPoint y: 240, endPoint x: 751, endPoint y: 465, distance: 238.1
click at [731, 532] on icon at bounding box center [708, 454] width 1100 height 495
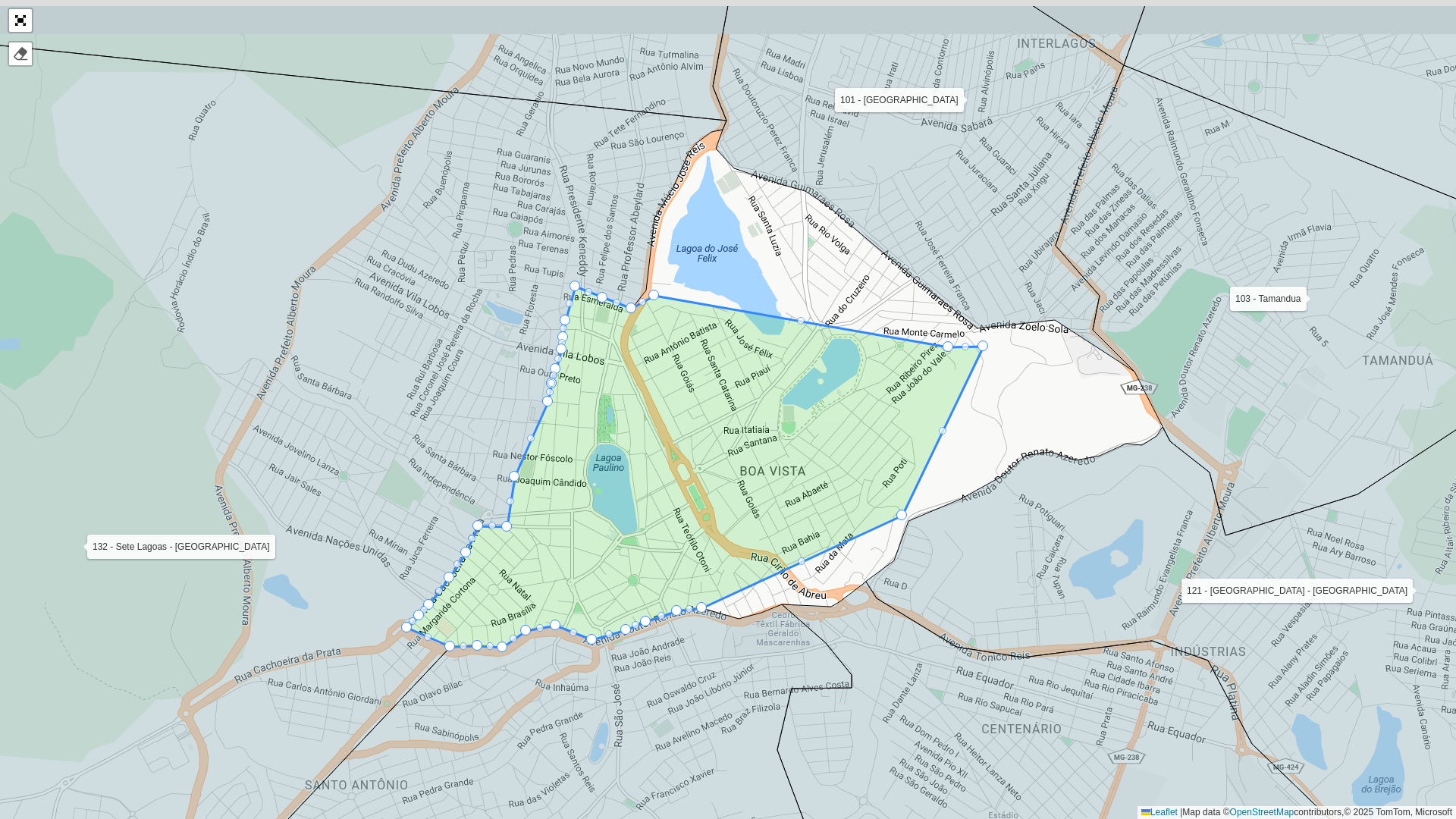
drag, startPoint x: 768, startPoint y: 351, endPoint x: 711, endPoint y: 444, distance: 109.1
click at [711, 444] on icon at bounding box center [694, 466] width 576 height 361
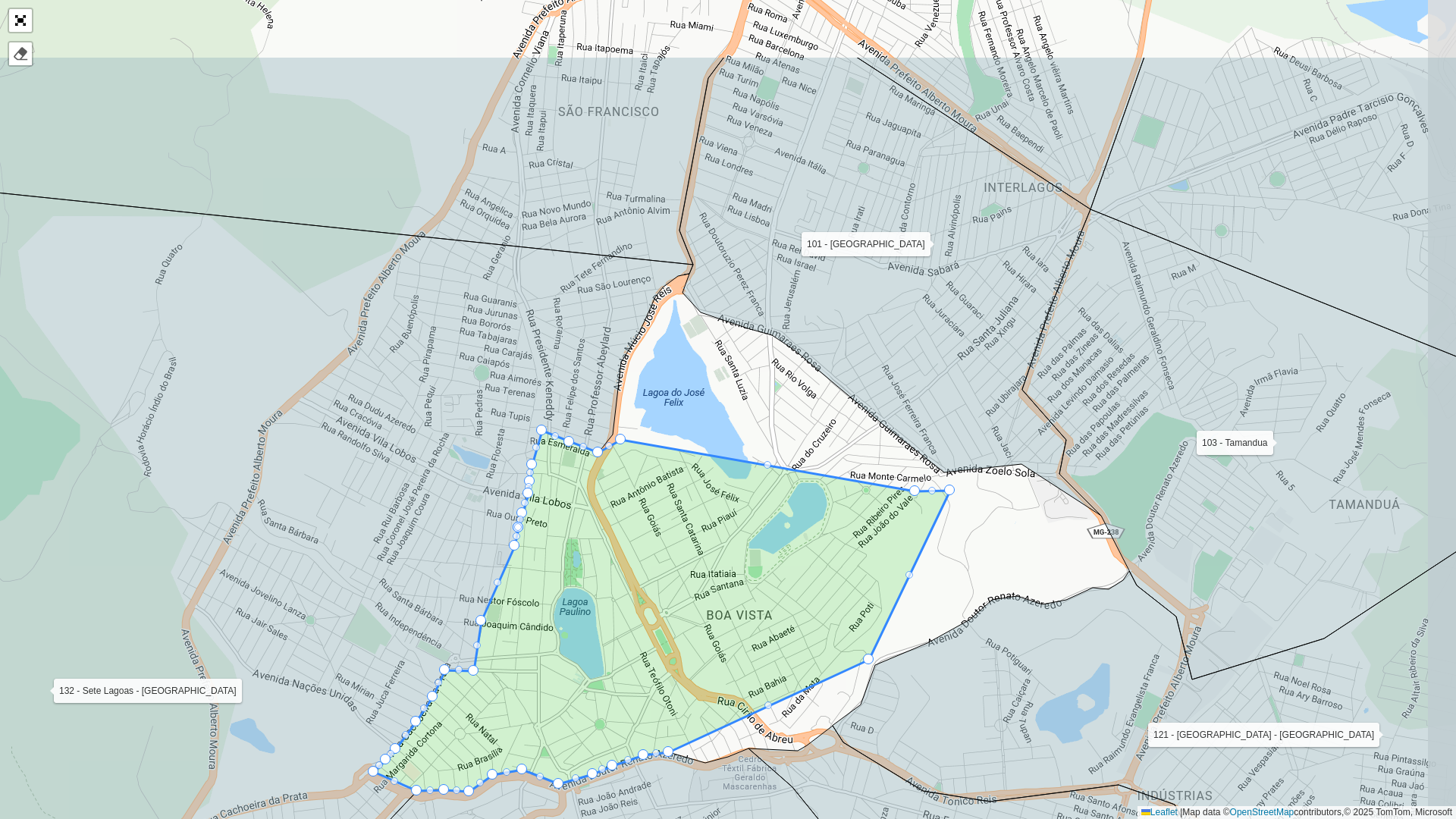
drag, startPoint x: 728, startPoint y: 355, endPoint x: 677, endPoint y: 508, distance: 161.3
click at [677, 508] on icon at bounding box center [661, 611] width 576 height 361
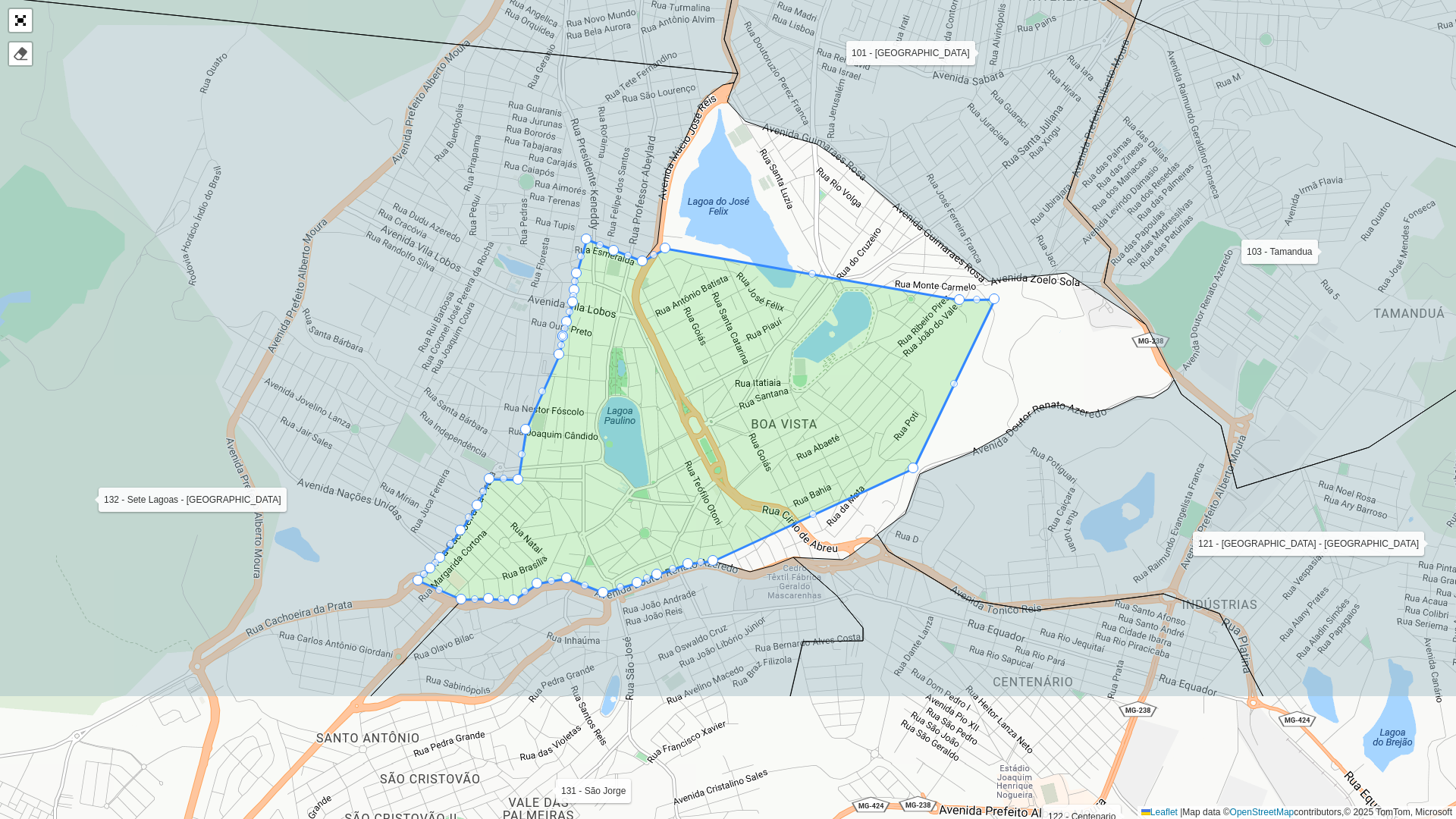
drag, startPoint x: 663, startPoint y: 508, endPoint x: 728, endPoint y: 303, distance: 215.1
click at [728, 303] on icon at bounding box center [706, 420] width 576 height 361
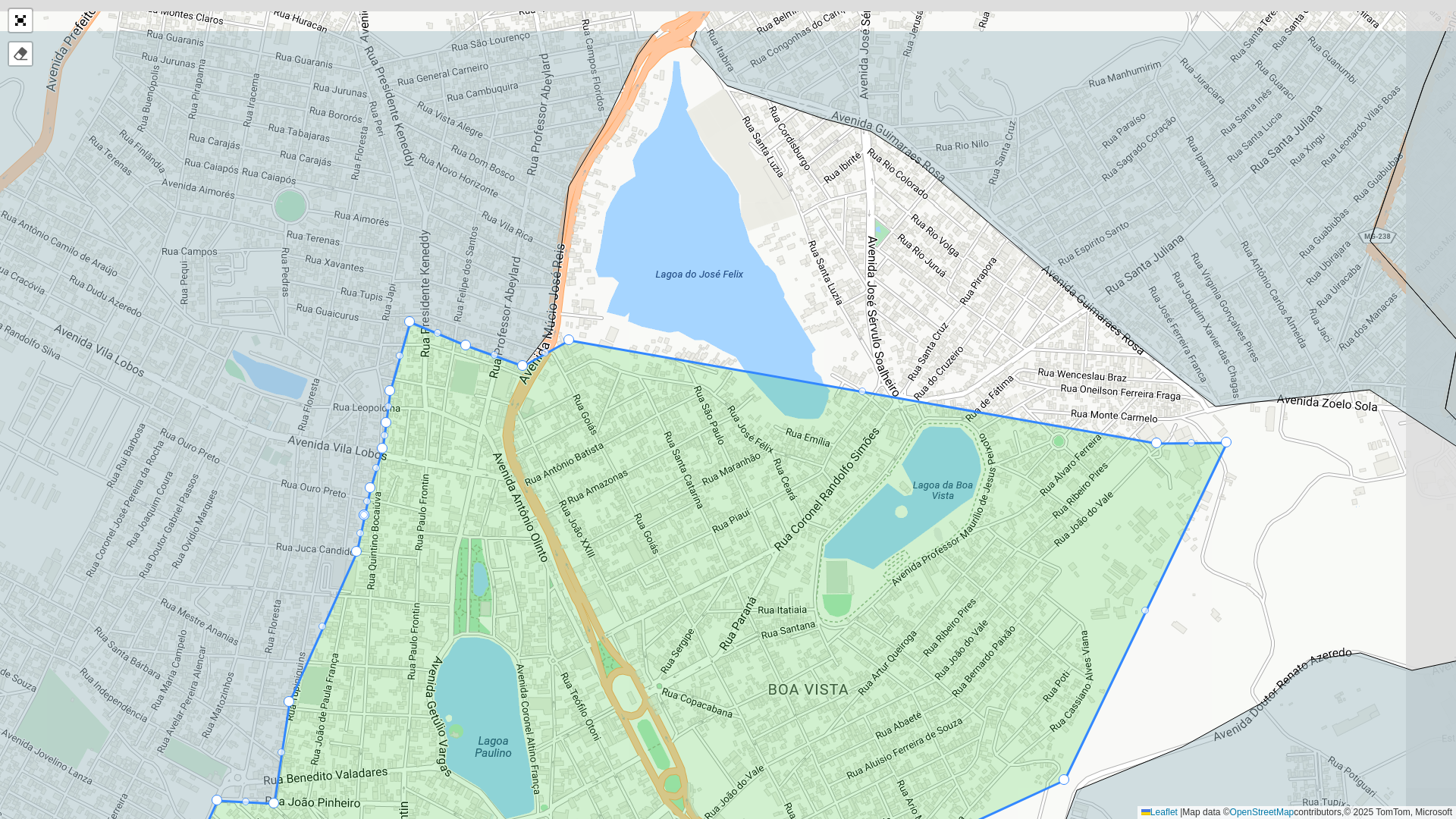
drag, startPoint x: 681, startPoint y: 269, endPoint x: 580, endPoint y: 406, distance: 170.2
click at [580, 406] on icon at bounding box center [651, 669] width 1152 height 694
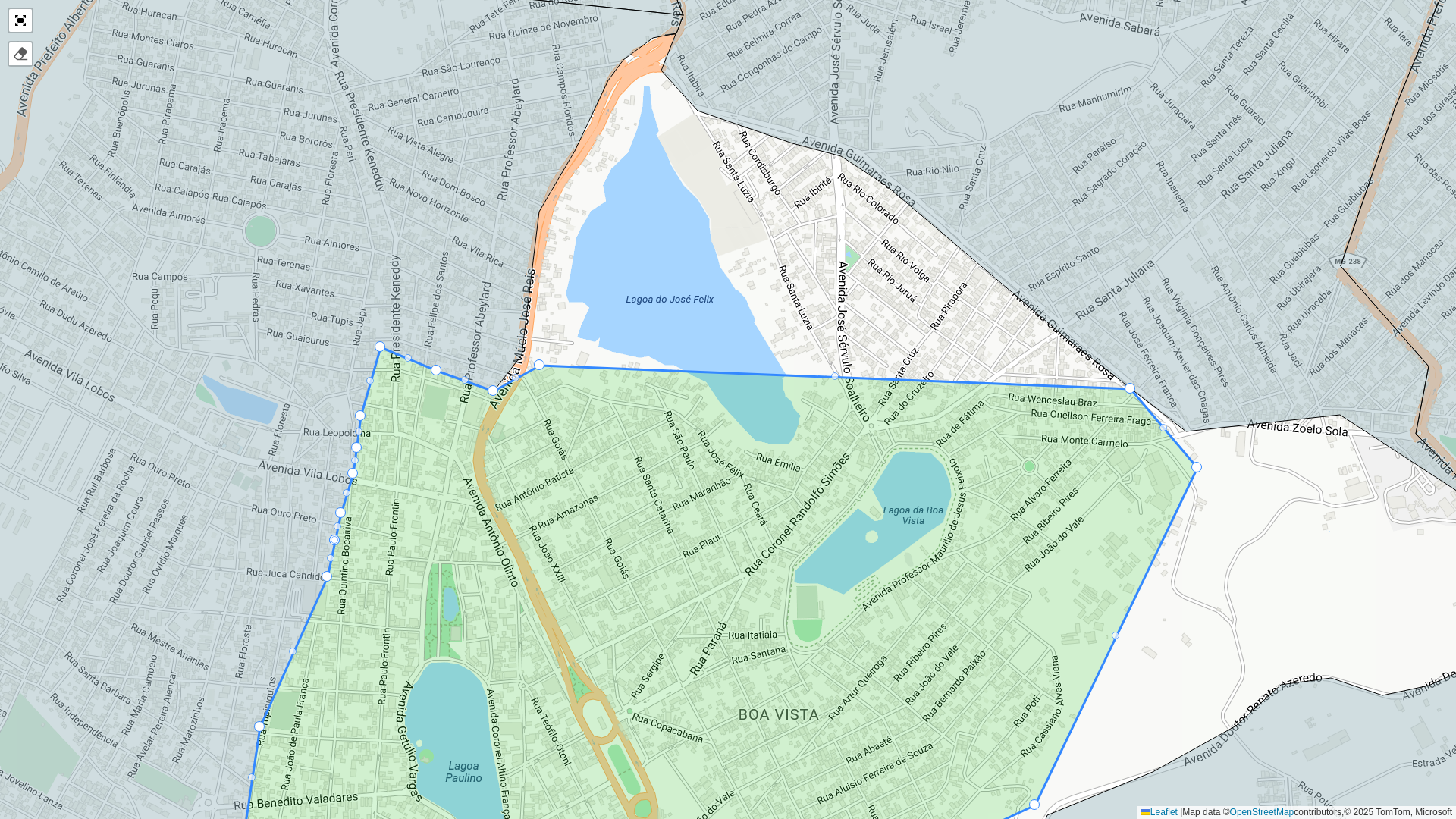
drag, startPoint x: 1120, startPoint y: 464, endPoint x: 1129, endPoint y: 393, distance: 71.6
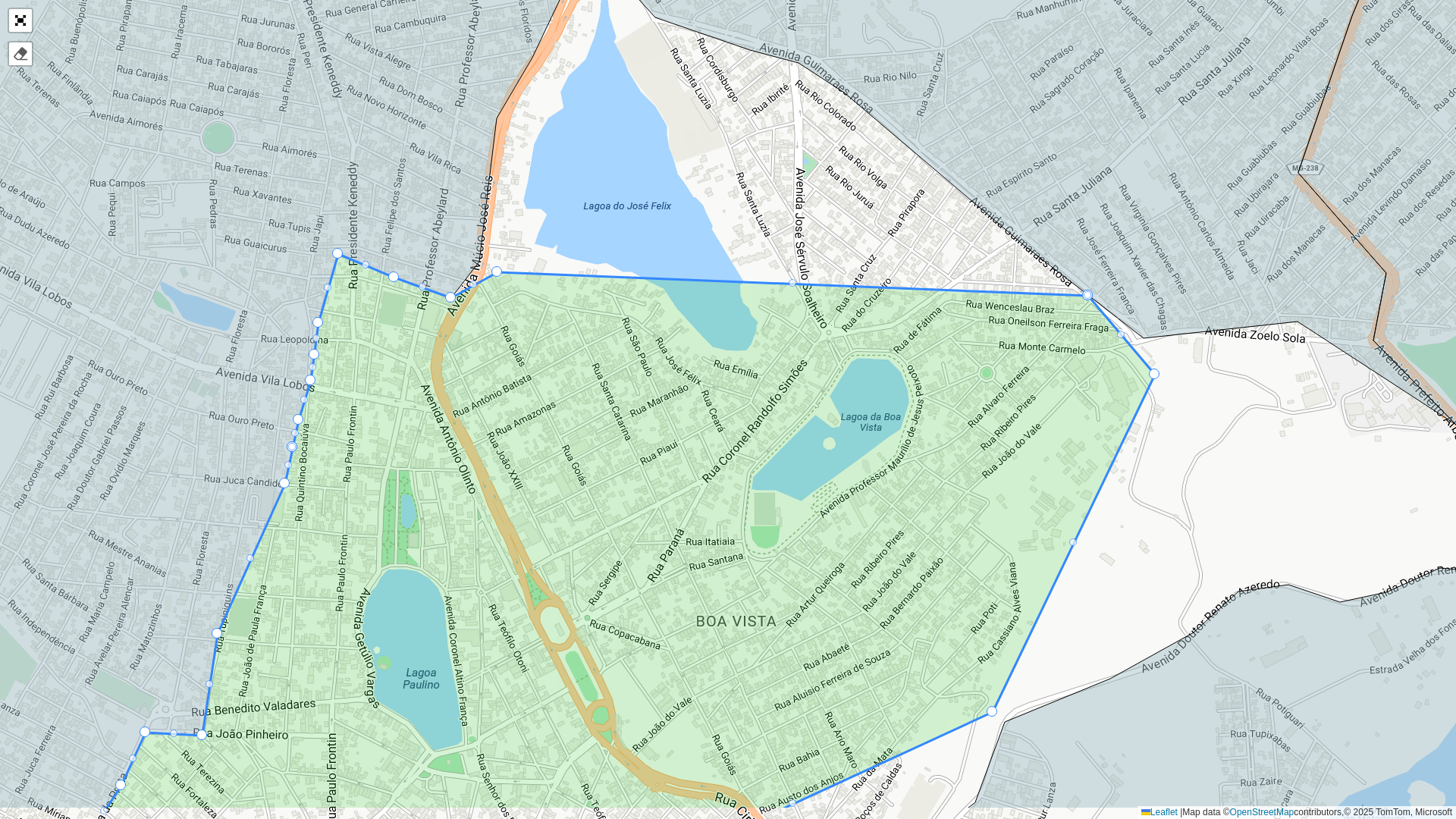
drag, startPoint x: 833, startPoint y: 369, endPoint x: 790, endPoint y: 276, distance: 102.5
click at [790, 276] on div "100 - [GEOGRAPHIC_DATA] - [GEOGRAPHIC_DATA] 101 - [GEOGRAPHIC_DATA] 102 - JK 10…" at bounding box center [728, 409] width 1456 height 819
click at [791, 285] on div at bounding box center [792, 284] width 8 height 8
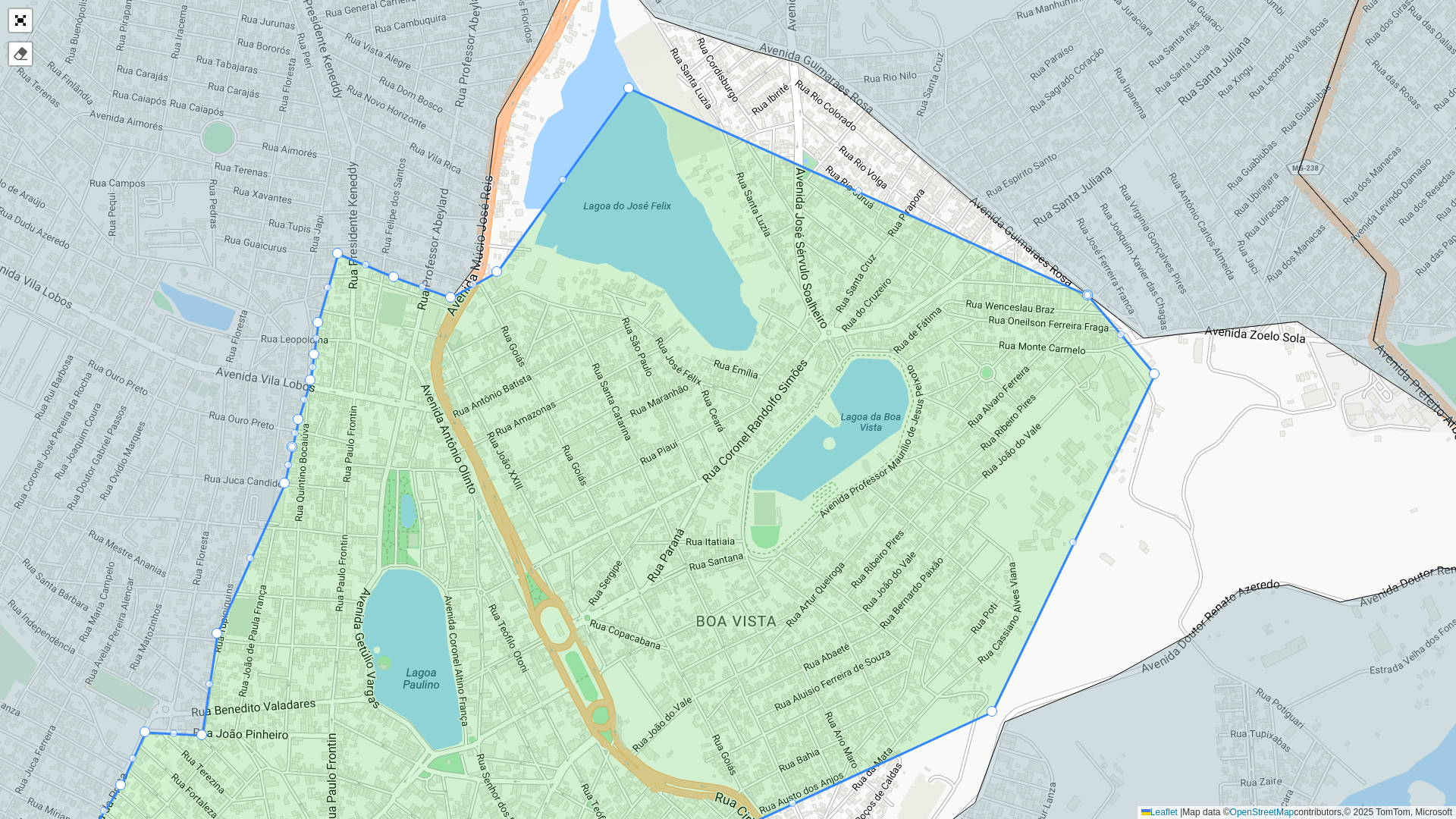
drag, startPoint x: 791, startPoint y: 284, endPoint x: 628, endPoint y: 89, distance: 254.2
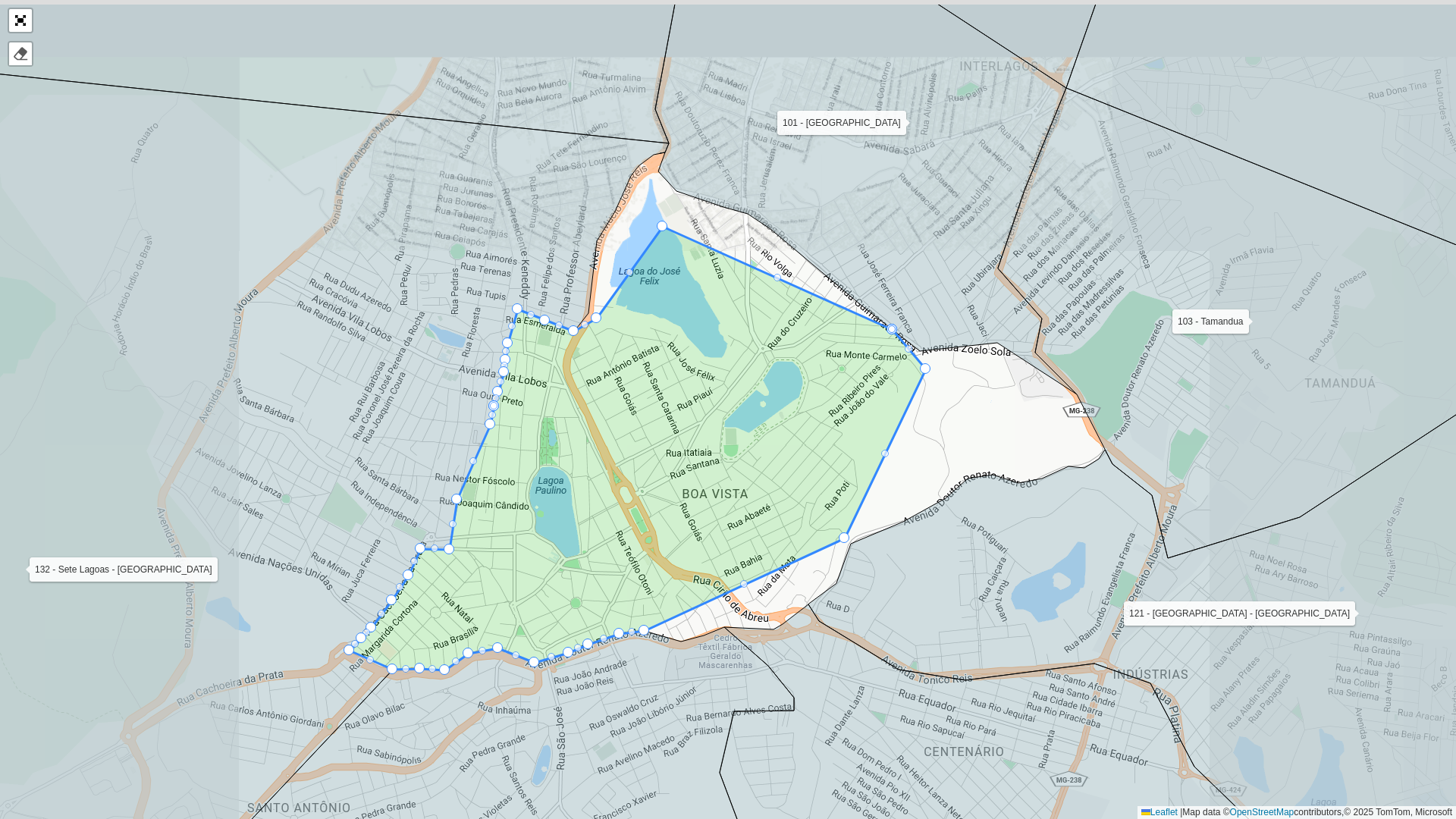
drag, startPoint x: 675, startPoint y: 205, endPoint x: 710, endPoint y: 380, distance: 178.5
click at [710, 380] on icon at bounding box center [637, 449] width 576 height 444
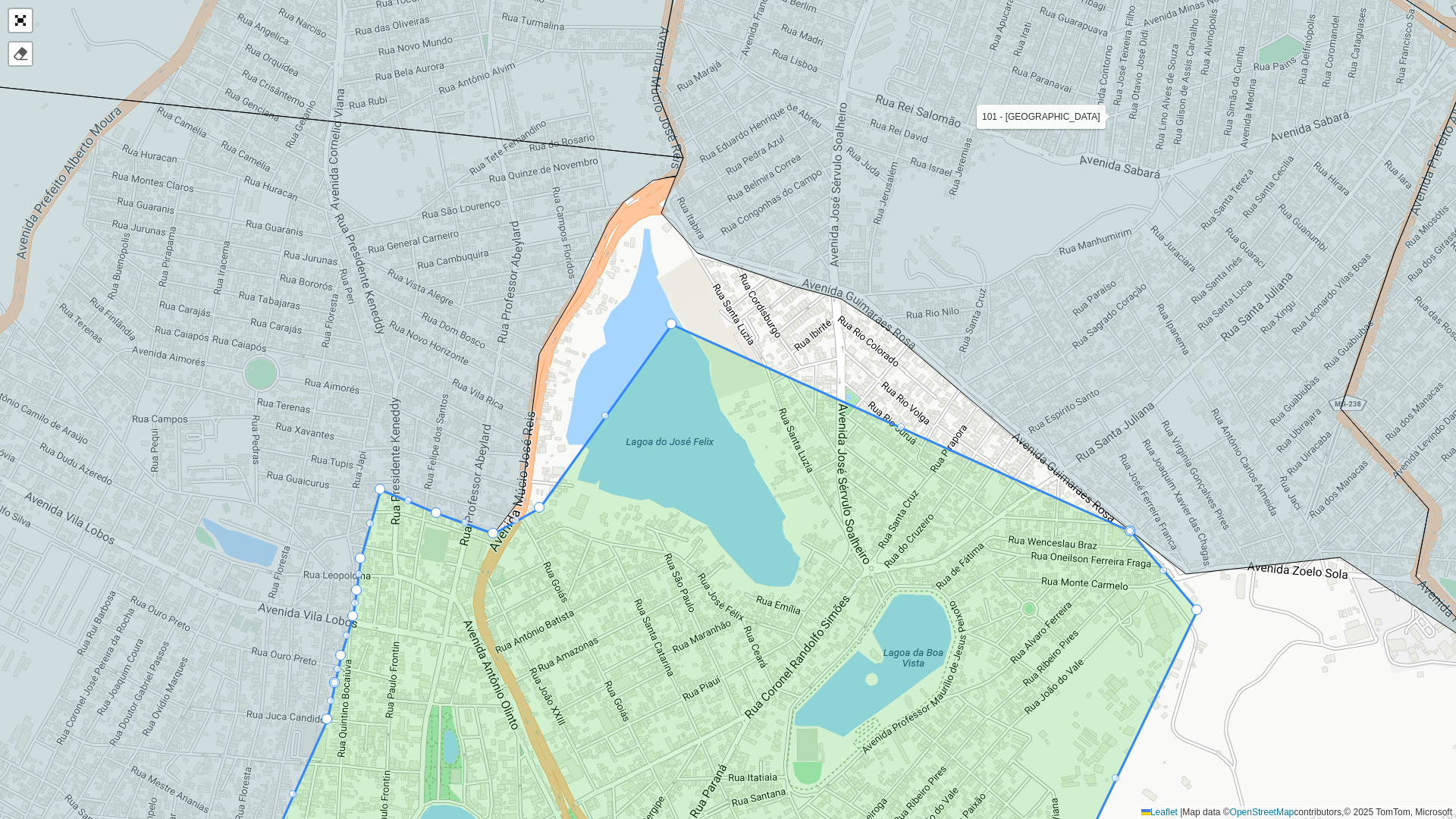
drag, startPoint x: 688, startPoint y: 314, endPoint x: 694, endPoint y: 420, distance: 106.2
click at [694, 420] on icon at bounding box center [724, 633] width 948 height 616
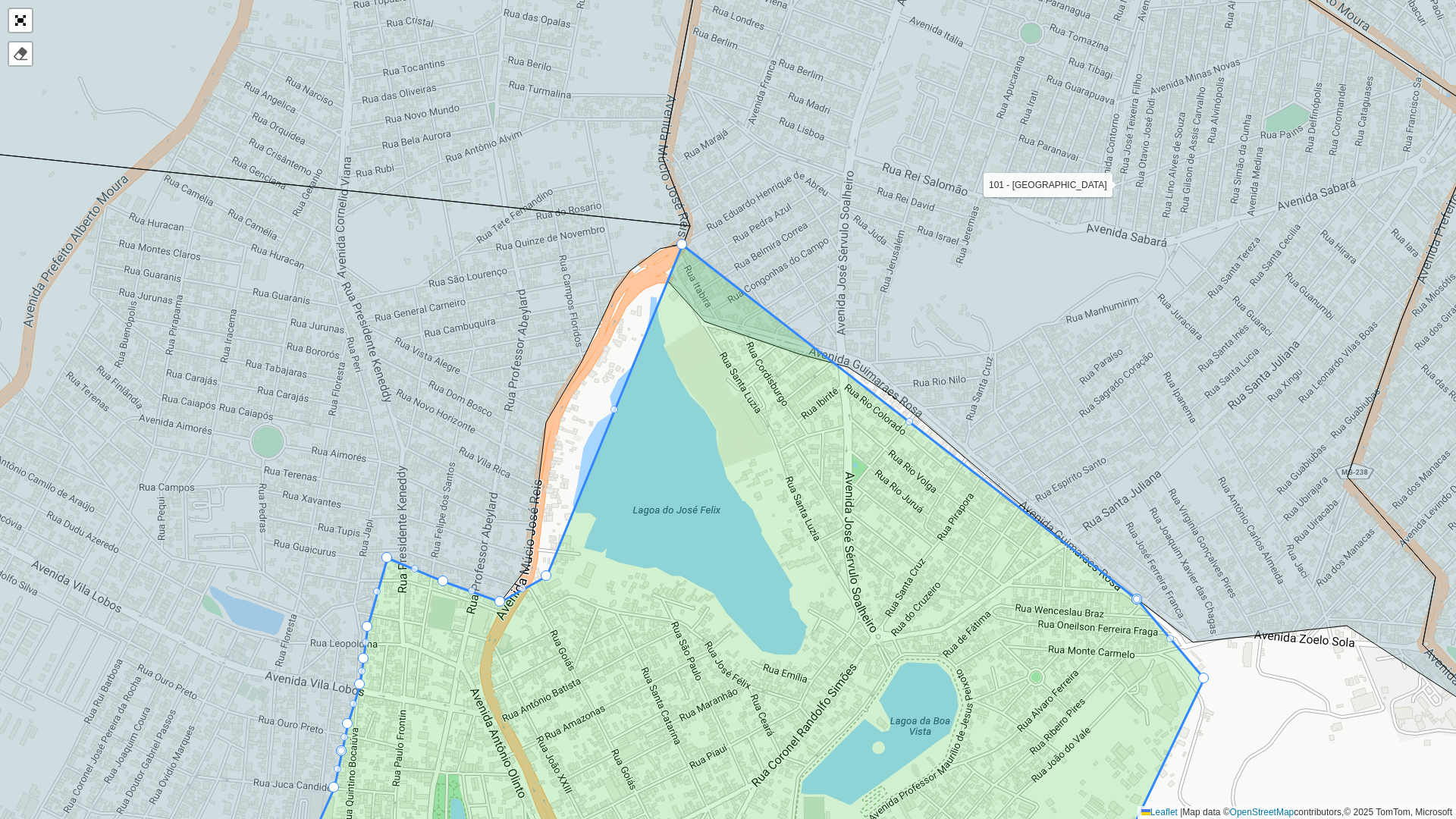
drag, startPoint x: 677, startPoint y: 390, endPoint x: 674, endPoint y: 248, distance: 142.0
drag, startPoint x: 667, startPoint y: 280, endPoint x: 679, endPoint y: 305, distance: 27.7
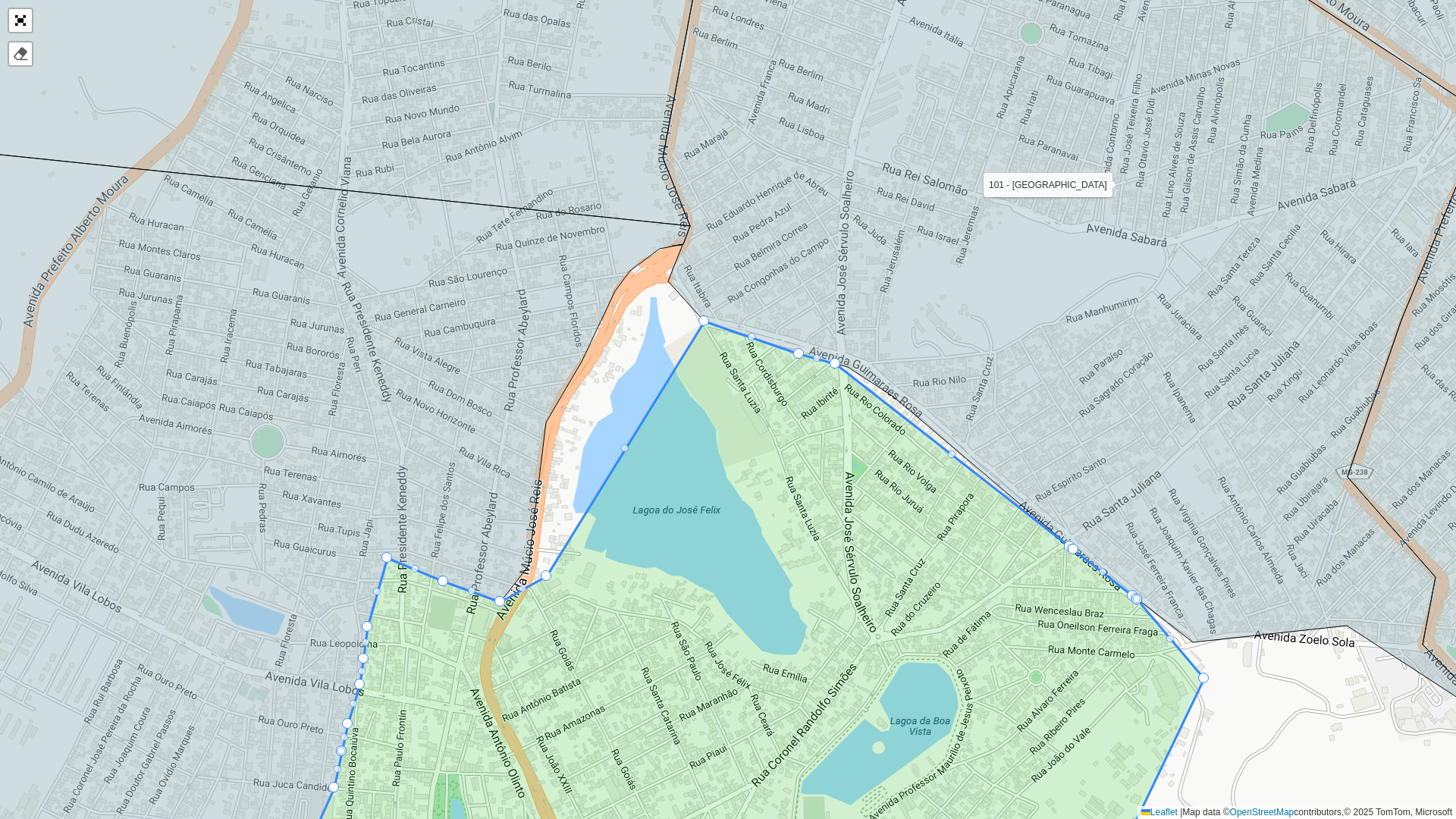
drag, startPoint x: 624, startPoint y: 449, endPoint x: 598, endPoint y: 419, distance: 39.7
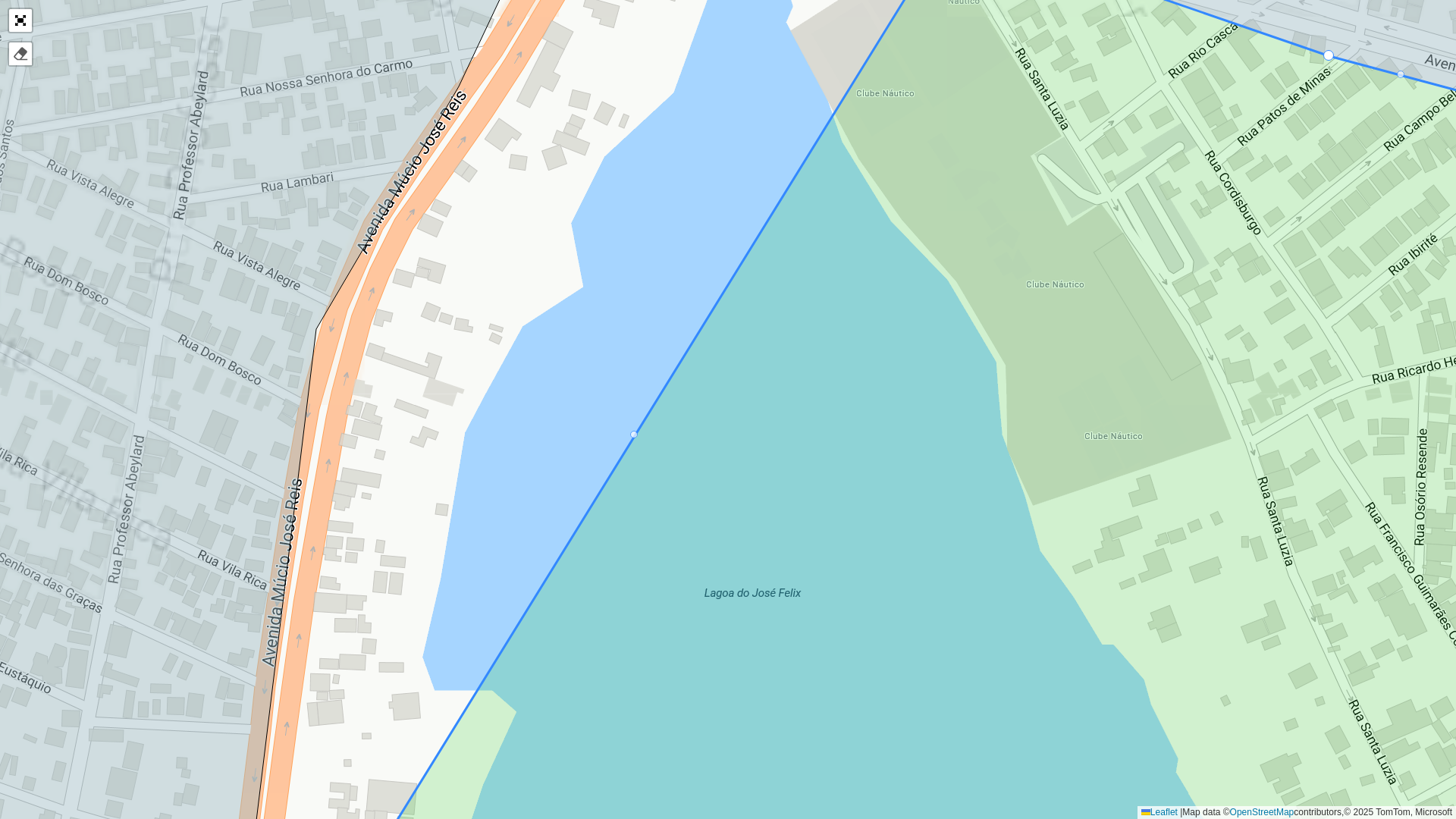
click at [635, 436] on div at bounding box center [634, 435] width 8 height 8
click at [634, 434] on div at bounding box center [634, 435] width 8 height 8
click at [633, 436] on div at bounding box center [634, 435] width 8 height 8
drag, startPoint x: 633, startPoint y: 436, endPoint x: 556, endPoint y: 331, distance: 130.2
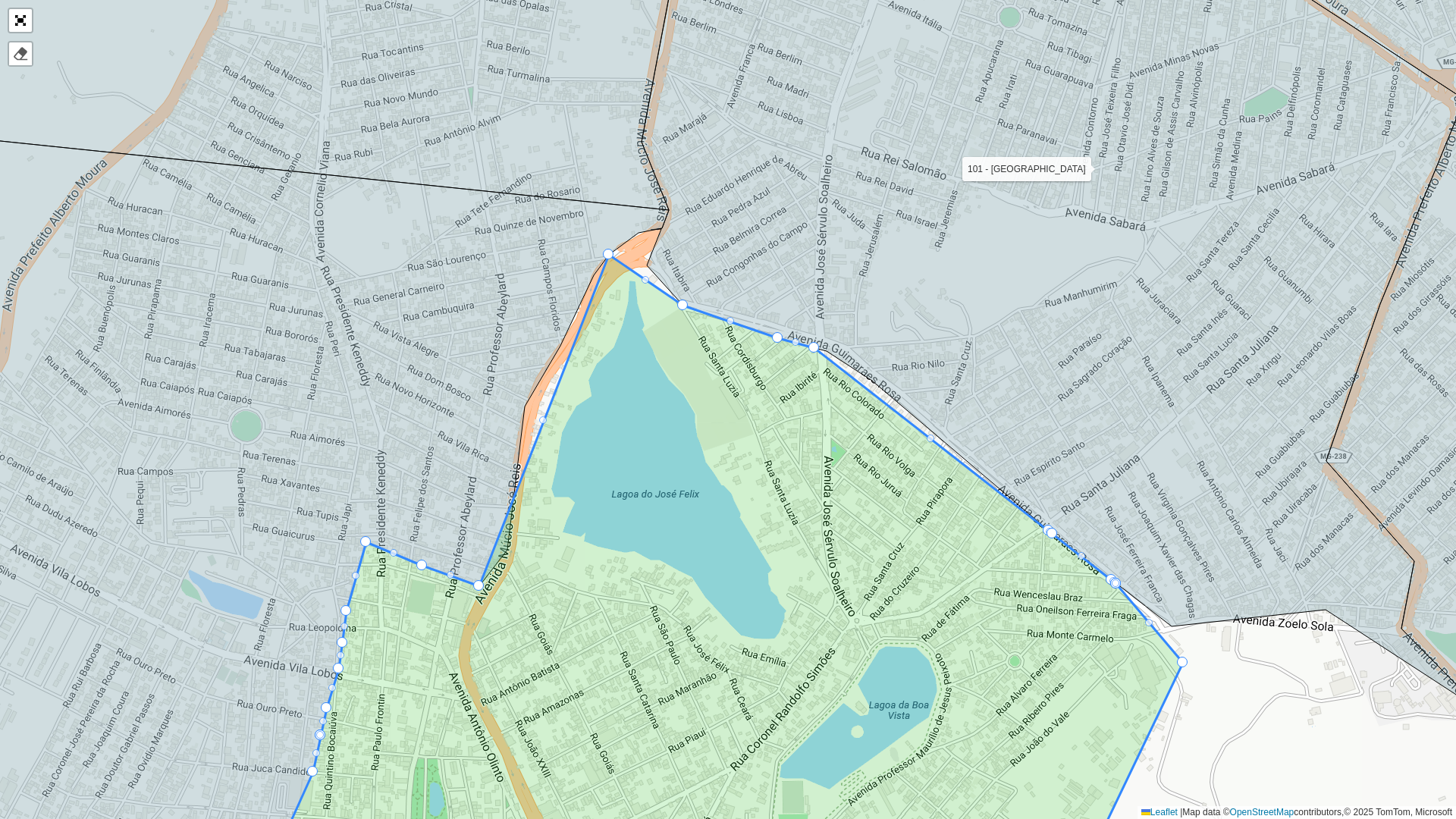
drag, startPoint x: 526, startPoint y: 557, endPoint x: 607, endPoint y: 260, distance: 307.8
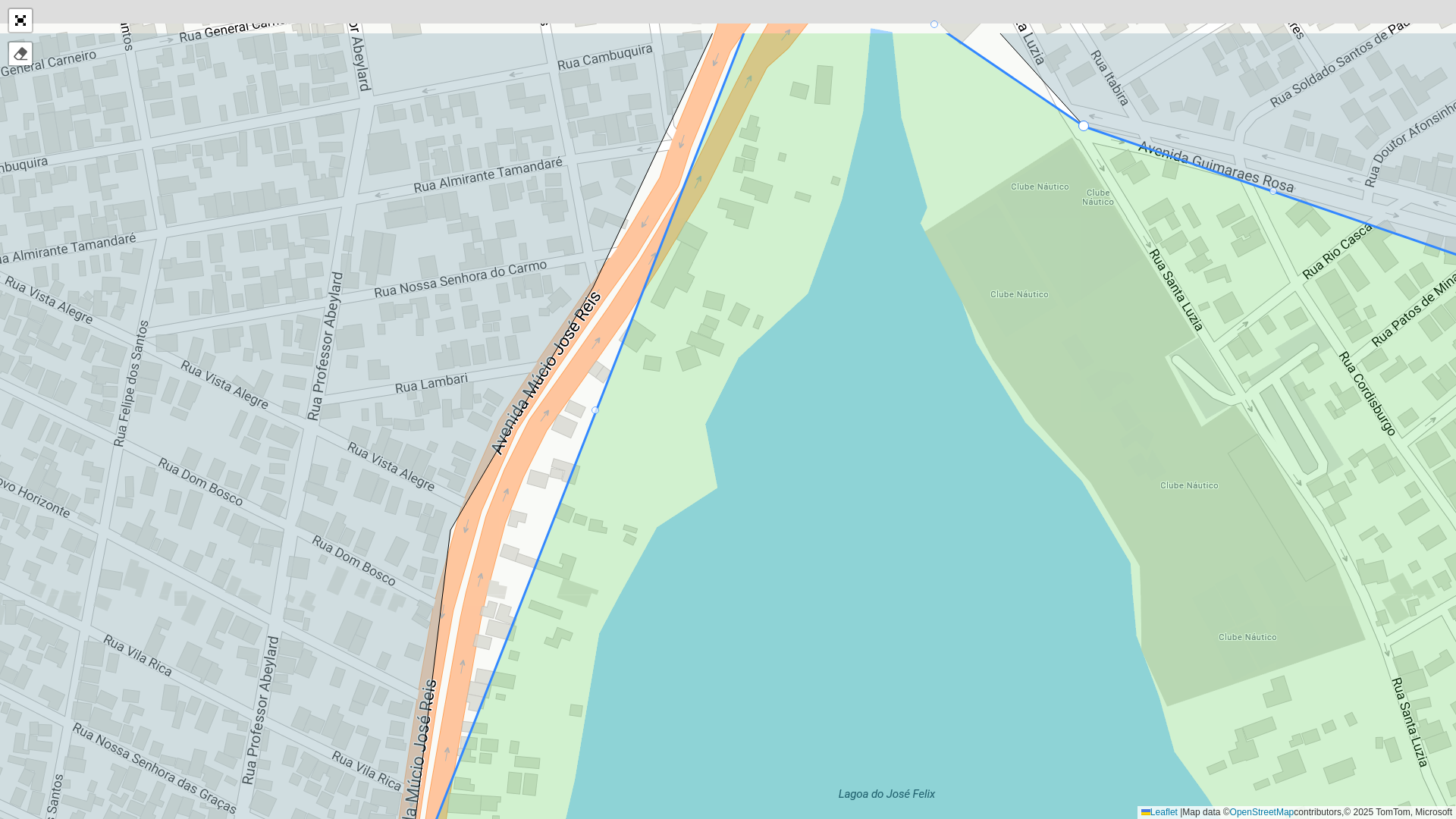
drag, startPoint x: 631, startPoint y: 330, endPoint x: 624, endPoint y: 425, distance: 95.3
click at [624, 425] on icon at bounding box center [999, 525] width 1216 height 988
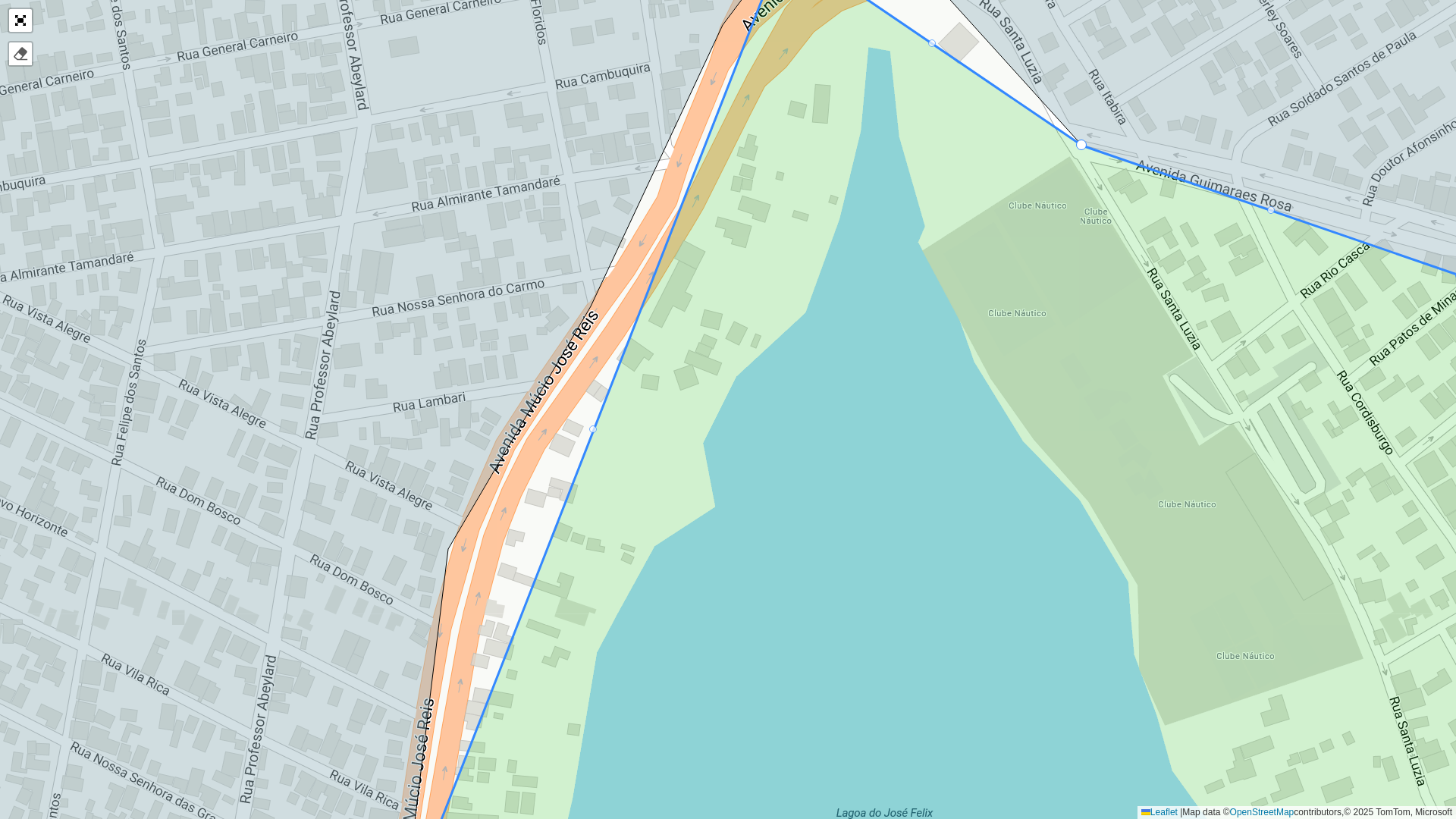
click at [592, 428] on div at bounding box center [593, 430] width 8 height 8
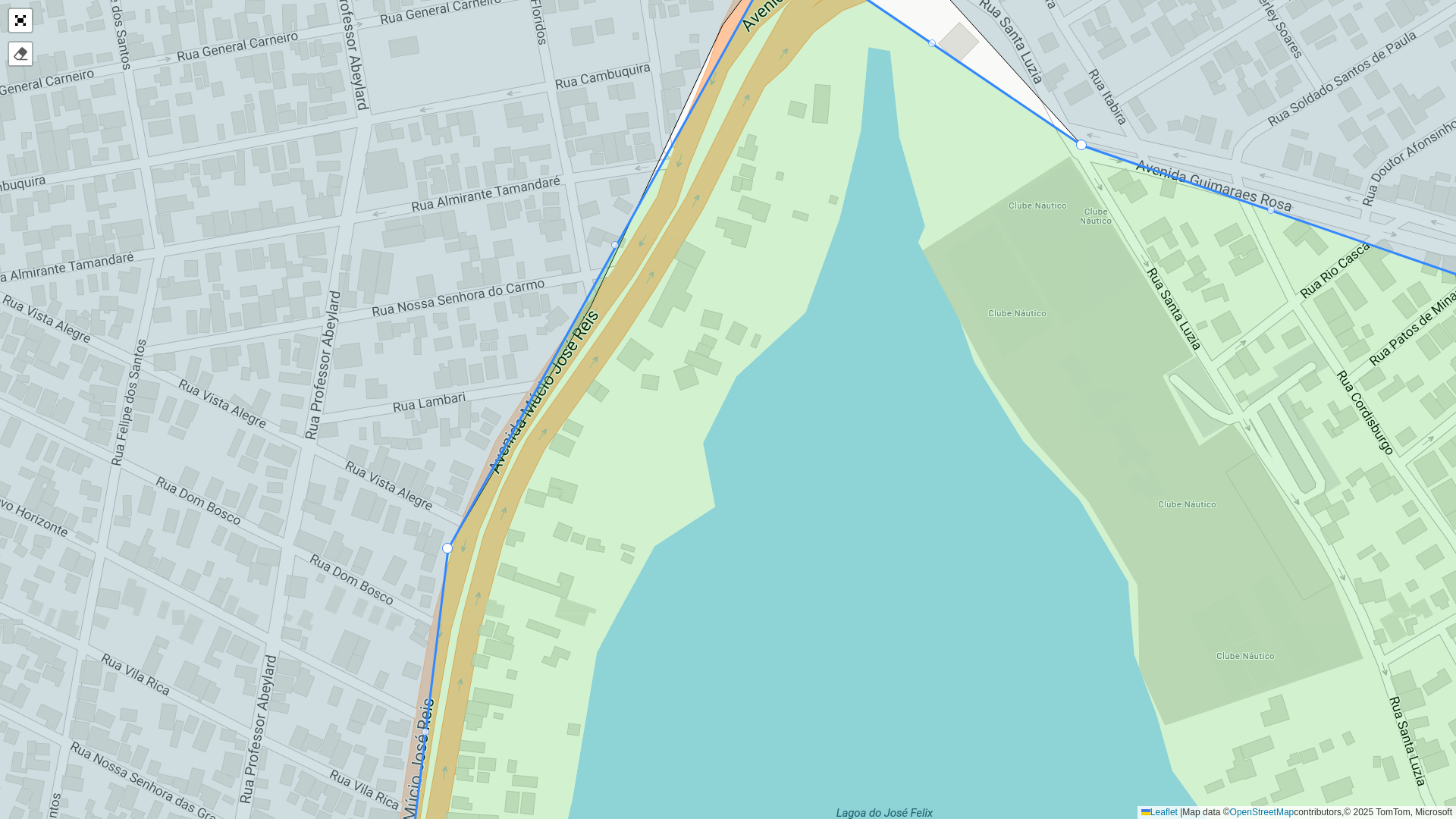
drag, startPoint x: 592, startPoint y: 428, endPoint x: 447, endPoint y: 547, distance: 187.6
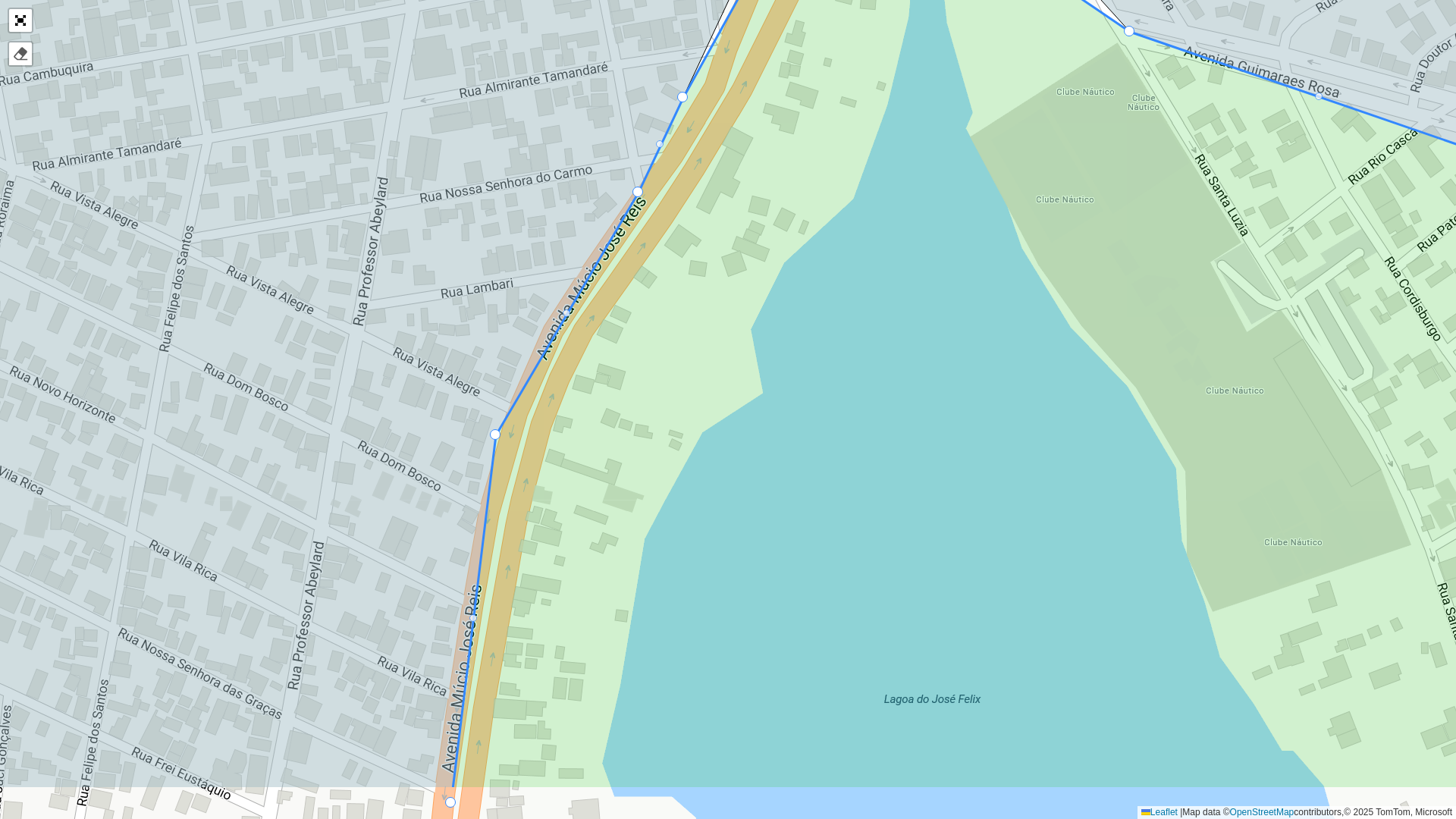
drag, startPoint x: 691, startPoint y: 354, endPoint x: 717, endPoint y: 286, distance: 72.8
click at [753, 214] on icon at bounding box center [1052, 309] width 1199 height 960
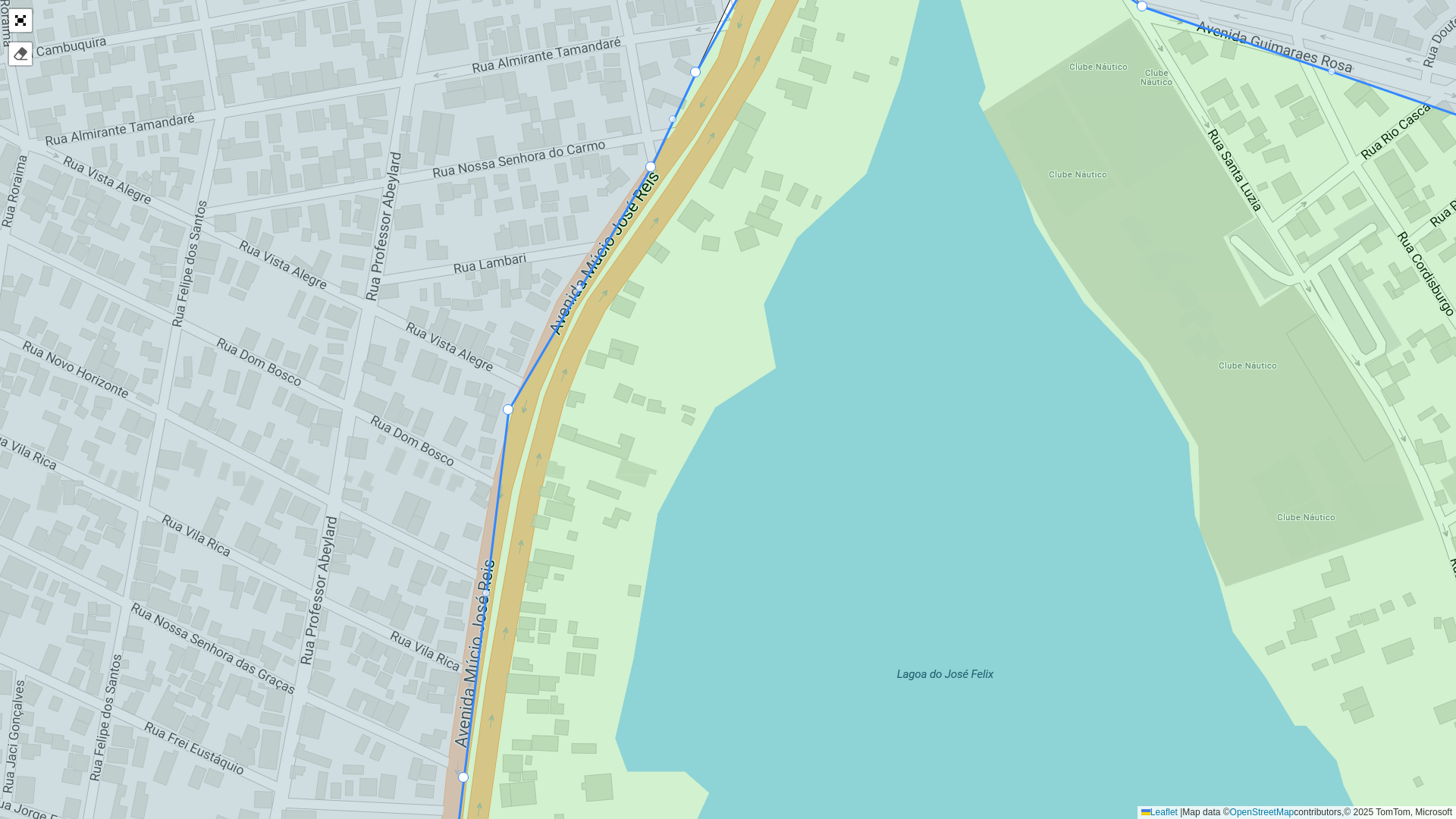
drag, startPoint x: 695, startPoint y: 386, endPoint x: 737, endPoint y: 219, distance: 172.2
click at [737, 219] on icon at bounding box center [1025, 410] width 1155 height 988
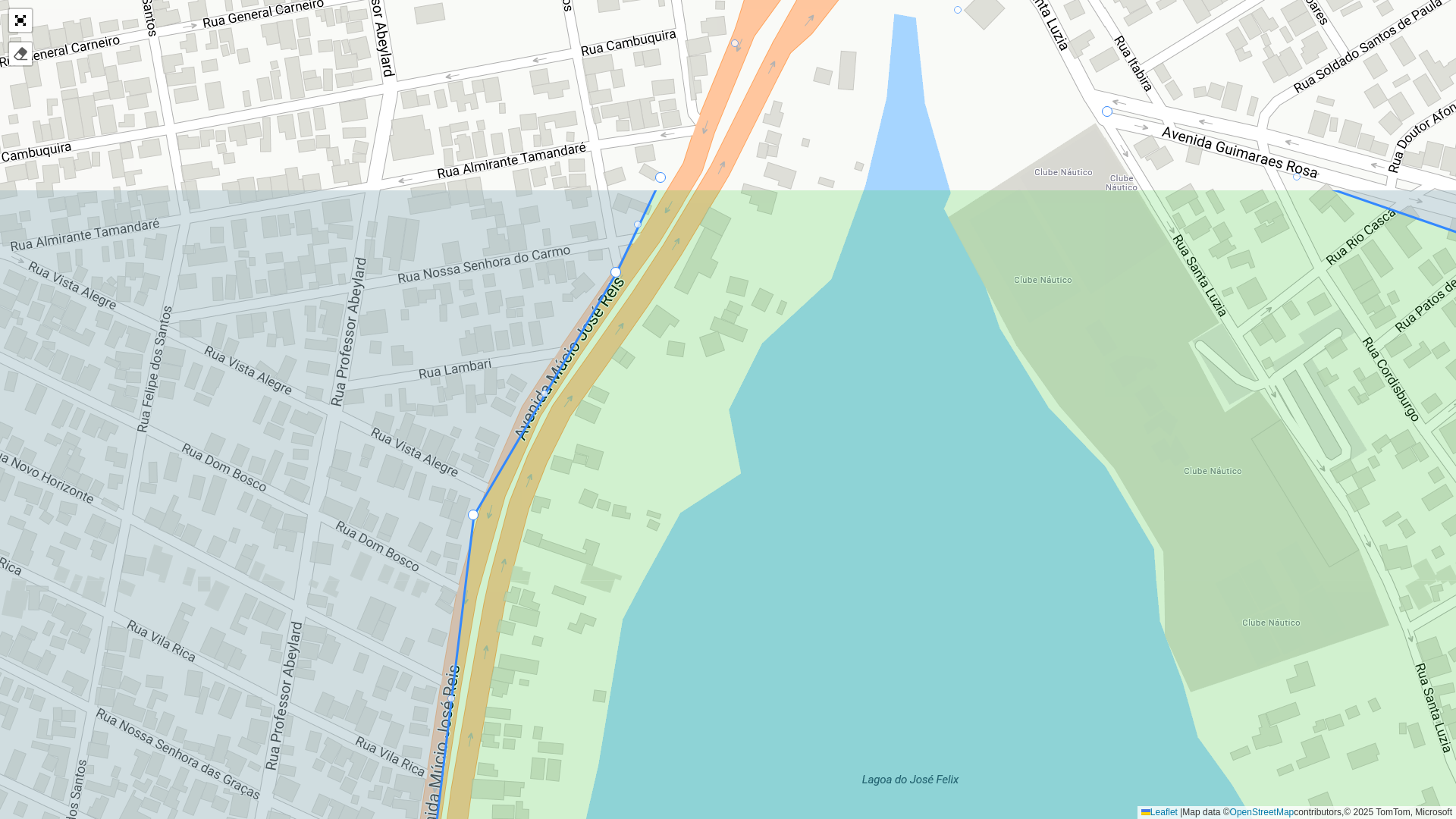
drag, startPoint x: 752, startPoint y: 207, endPoint x: 674, endPoint y: 485, distance: 288.7
click at [674, 485] on icon at bounding box center [667, 682] width 1720 height 988
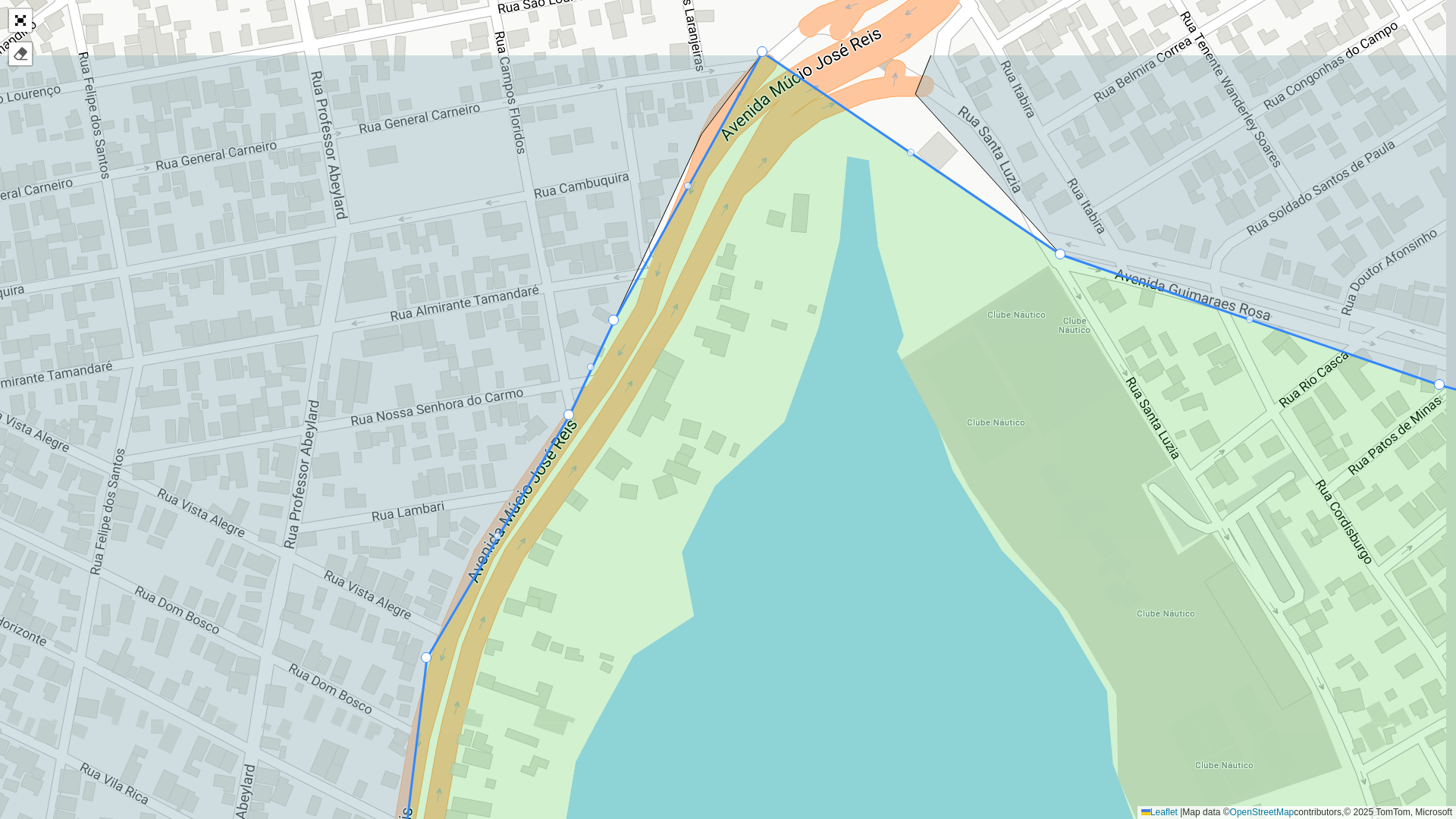
drag, startPoint x: 731, startPoint y: 312, endPoint x: 720, endPoint y: 406, distance: 94.6
click at [681, 490] on icon at bounding box center [969, 547] width 1177 height 988
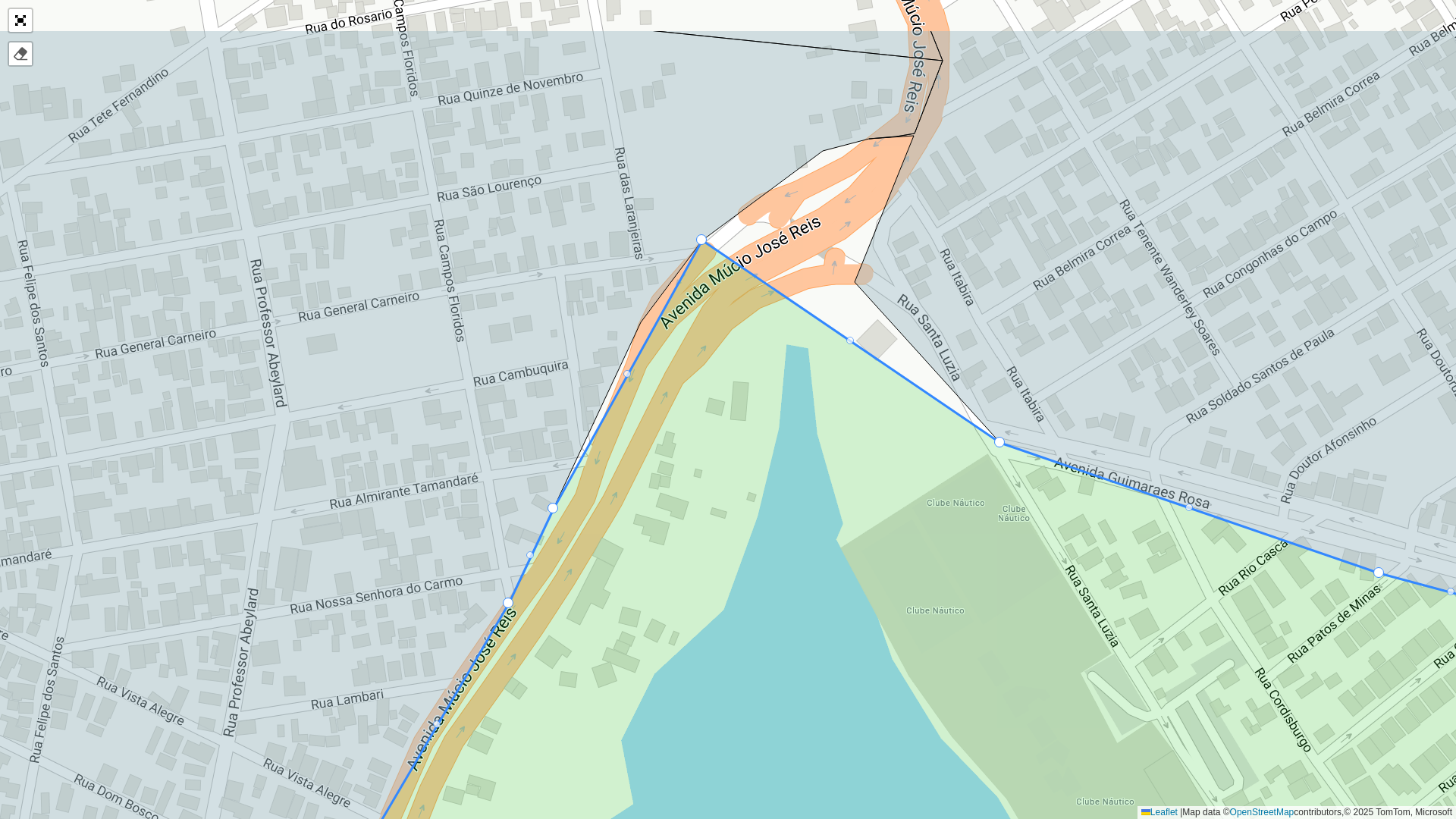
drag, startPoint x: 766, startPoint y: 281, endPoint x: 713, endPoint y: 420, distance: 148.8
click at [713, 420] on icon at bounding box center [952, 627] width 1213 height 776
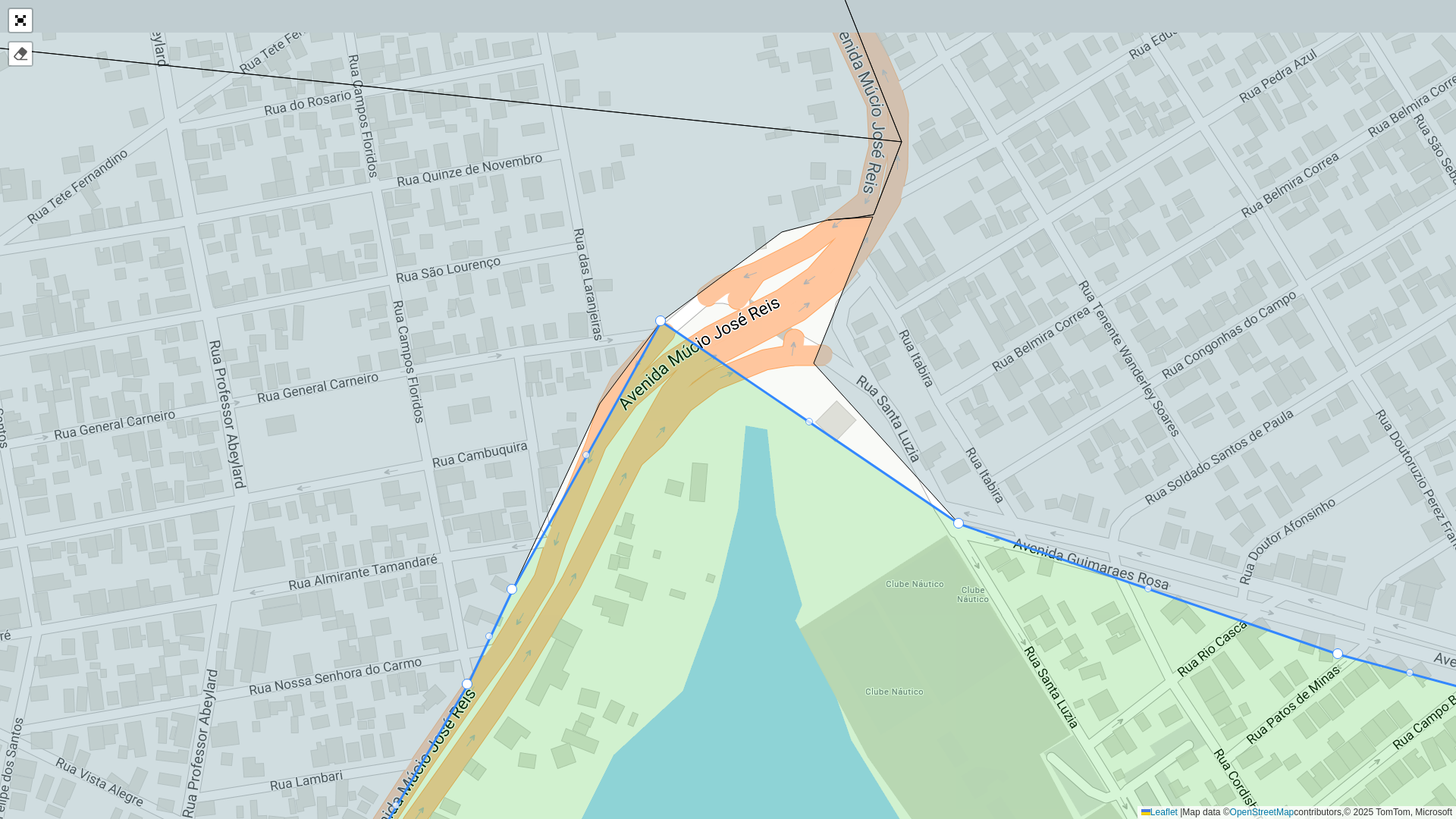
drag, startPoint x: 720, startPoint y: 387, endPoint x: 692, endPoint y: 427, distance: 48.8
click at [692, 427] on icon at bounding box center [946, 640] width 1249 height 637
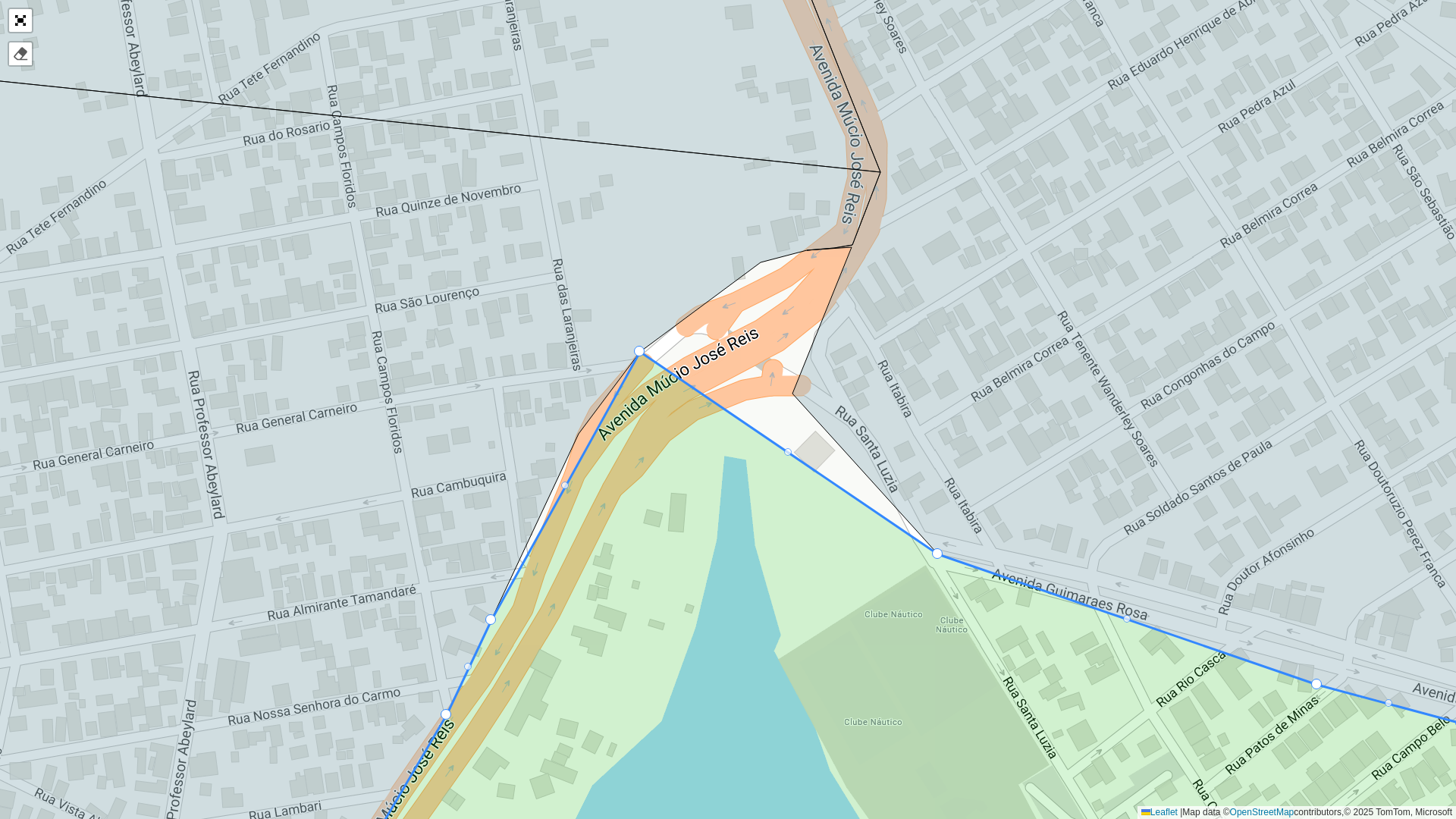
click at [789, 452] on div at bounding box center [788, 452] width 8 height 8
drag, startPoint x: 788, startPoint y: 450, endPoint x: 785, endPoint y: 385, distance: 65.1
click at [715, 371] on div at bounding box center [715, 372] width 8 height 8
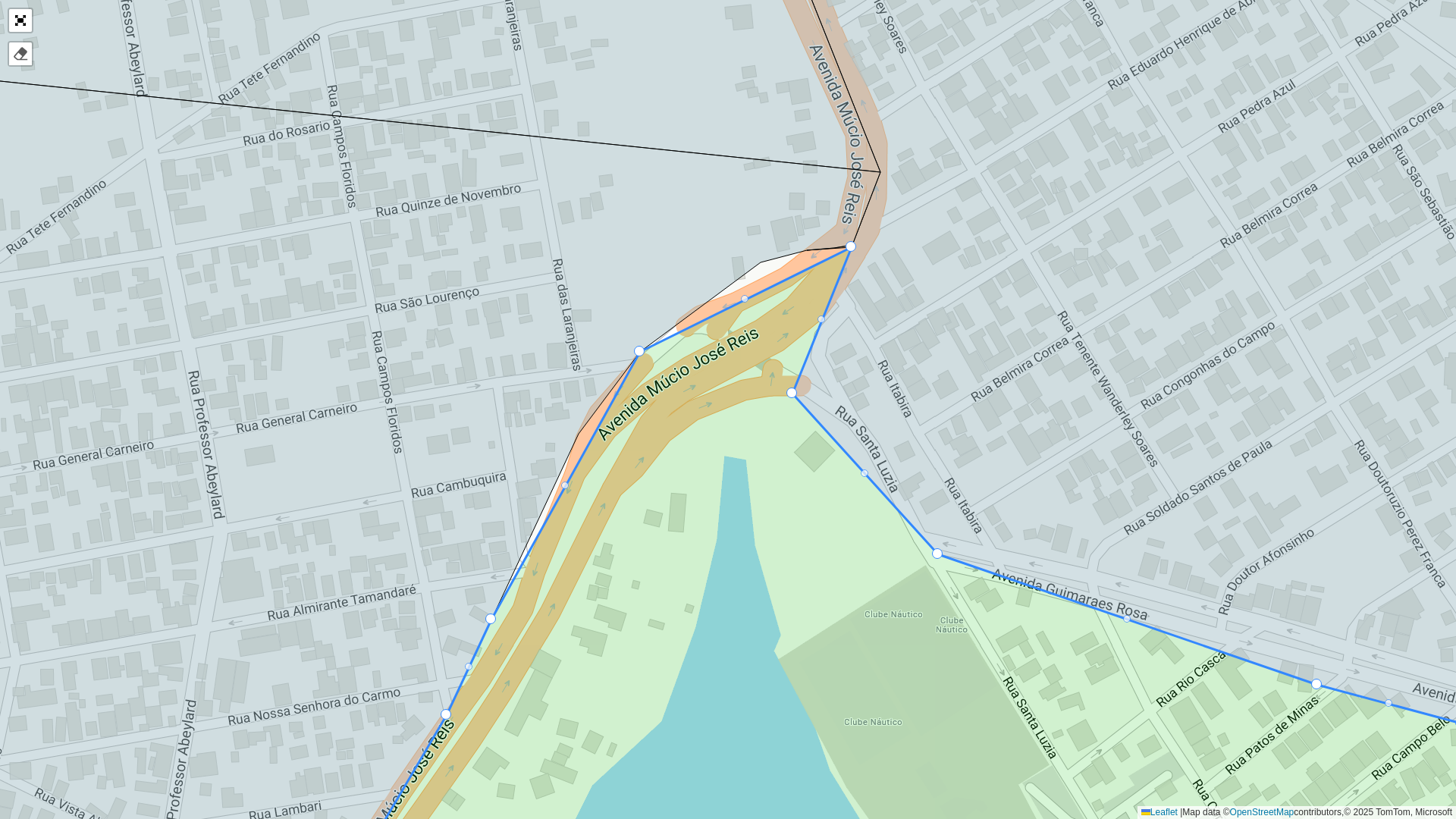
drag, startPoint x: 716, startPoint y: 373, endPoint x: 844, endPoint y: 255, distance: 174.1
drag, startPoint x: 745, startPoint y: 298, endPoint x: 766, endPoint y: 273, distance: 32.6
drag, startPoint x: 744, startPoint y: 302, endPoint x: 765, endPoint y: 270, distance: 38.3
click at [566, 485] on div at bounding box center [565, 485] width 8 height 8
click at [564, 486] on div at bounding box center [565, 485] width 8 height 8
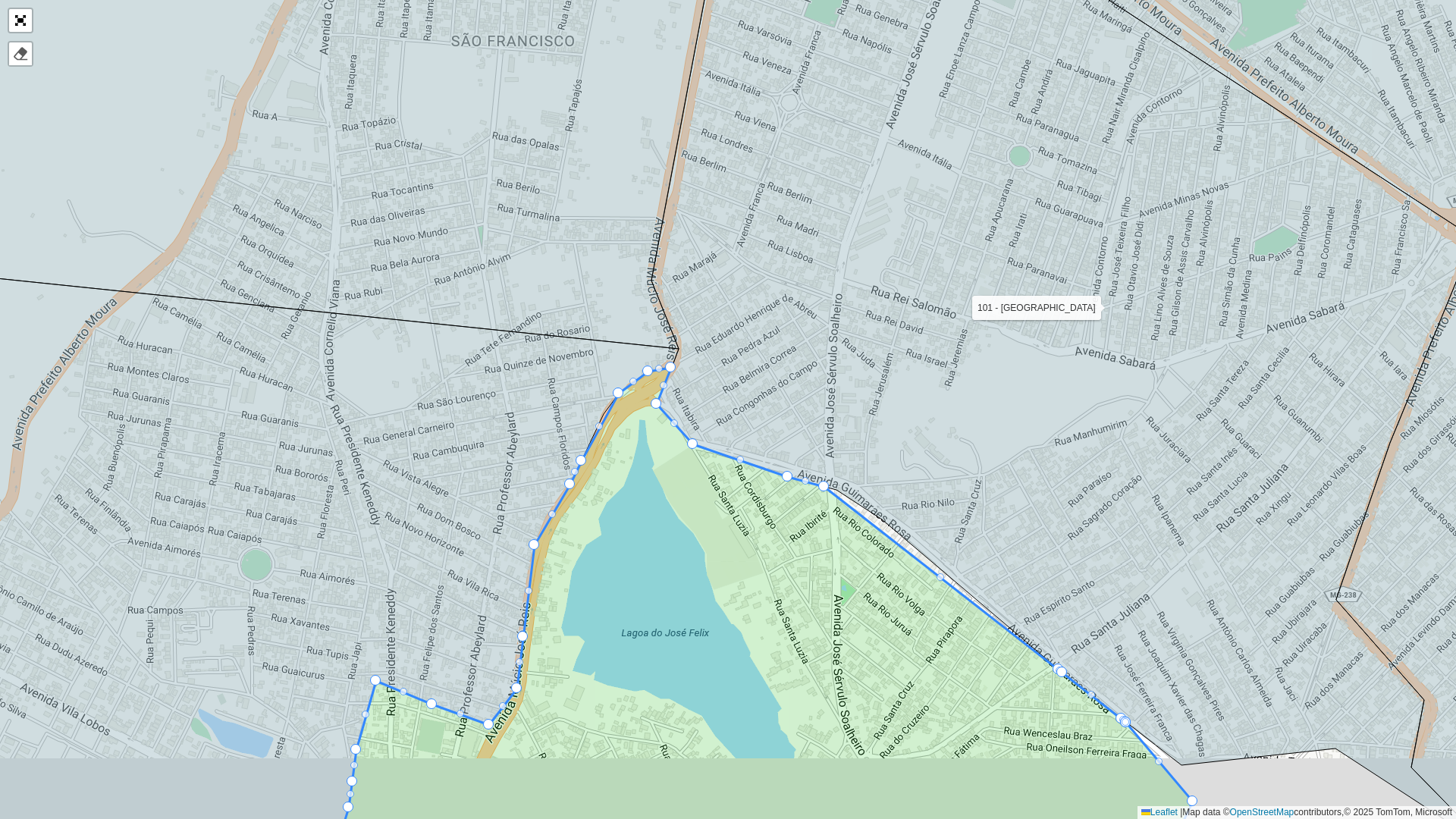
drag, startPoint x: 636, startPoint y: 548, endPoint x: 612, endPoint y: 423, distance: 127.3
click at [612, 408] on icon at bounding box center [766, 604] width 853 height 472
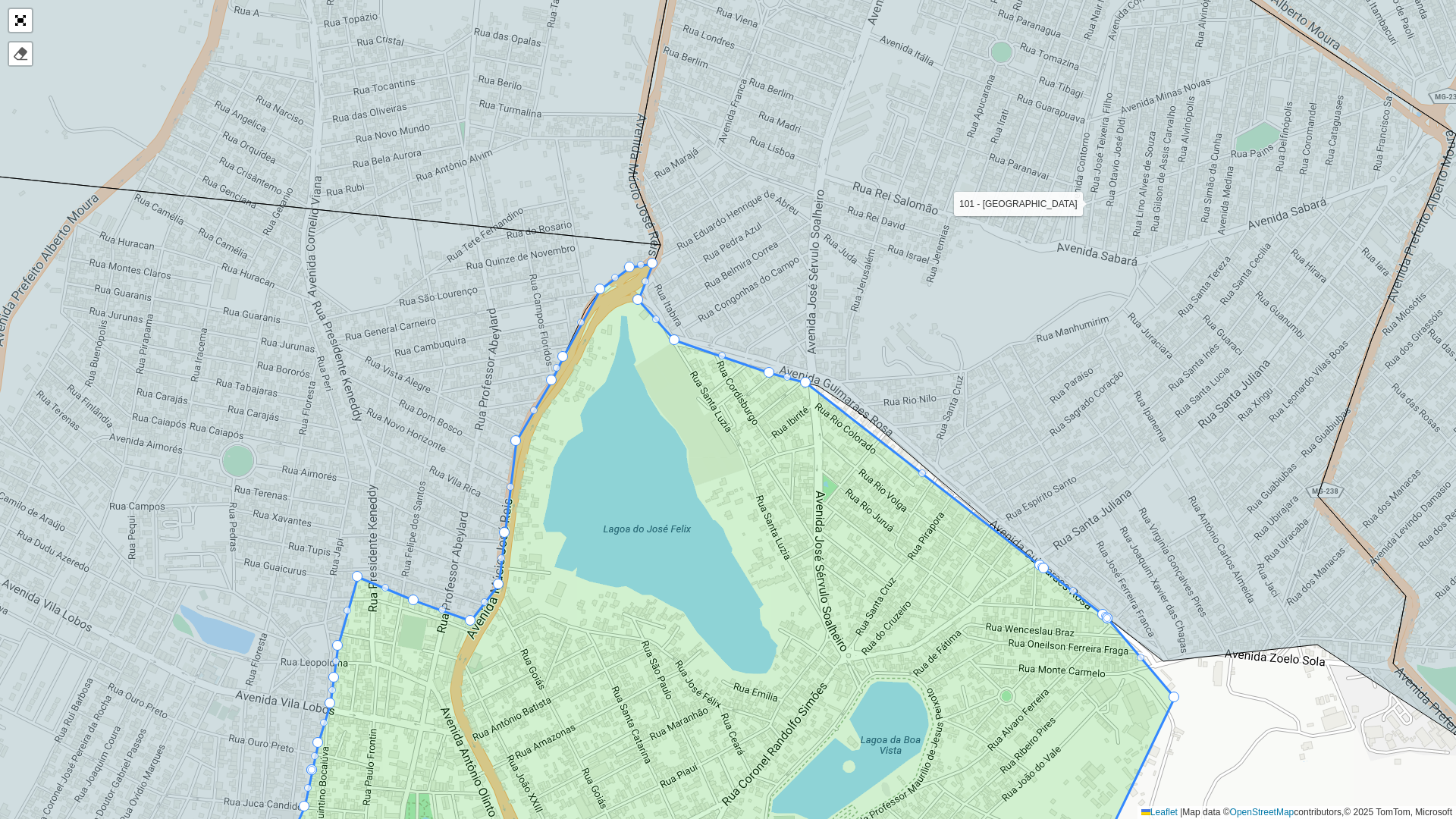
drag, startPoint x: 678, startPoint y: 481, endPoint x: 584, endPoint y: 322, distance: 184.7
click at [584, 322] on icon at bounding box center [721, 576] width 907 height 625
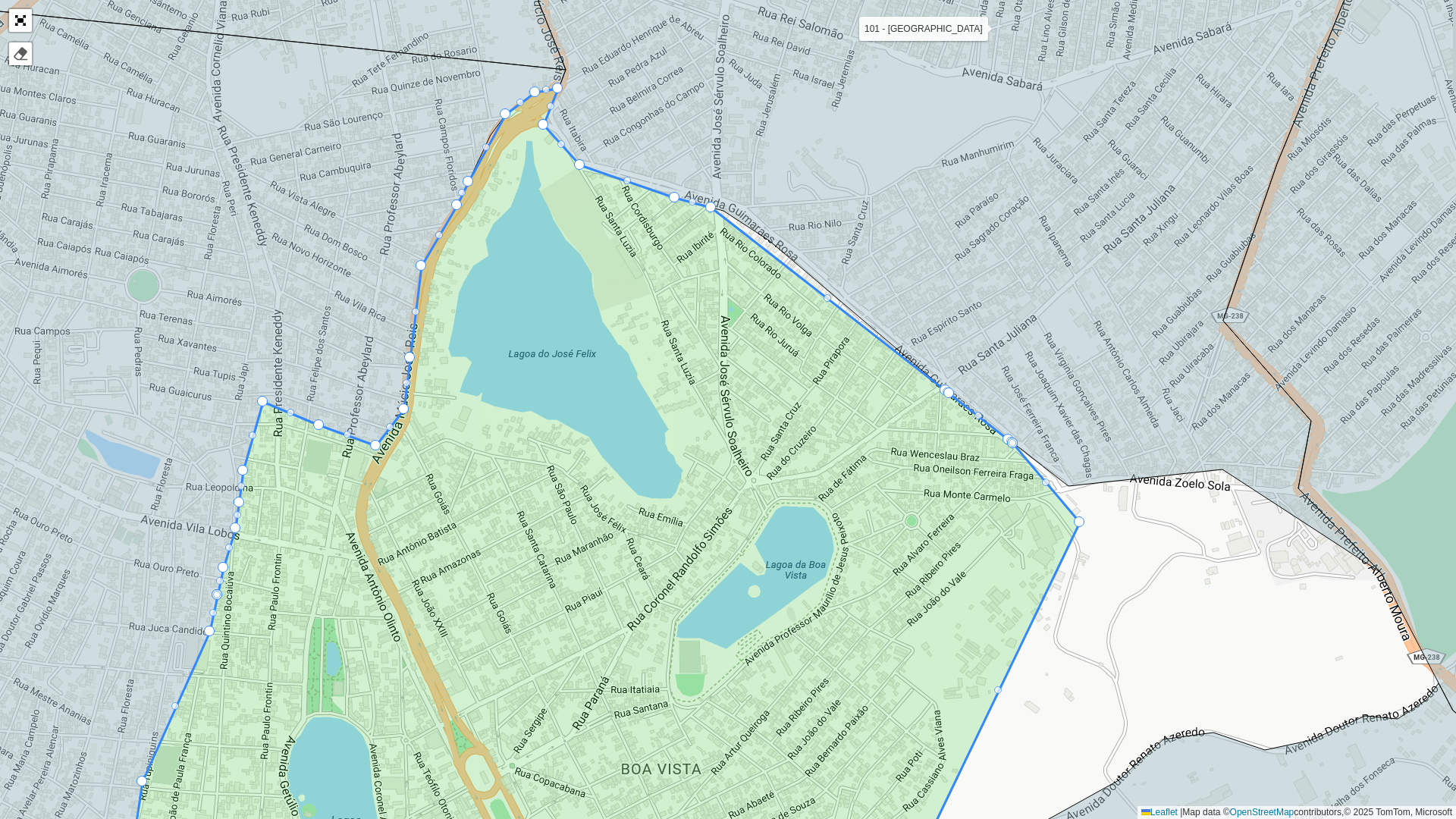
drag, startPoint x: 666, startPoint y: 449, endPoint x: 609, endPoint y: 256, distance: 201.2
click at [609, 256] on icon at bounding box center [574, 489] width 1013 height 800
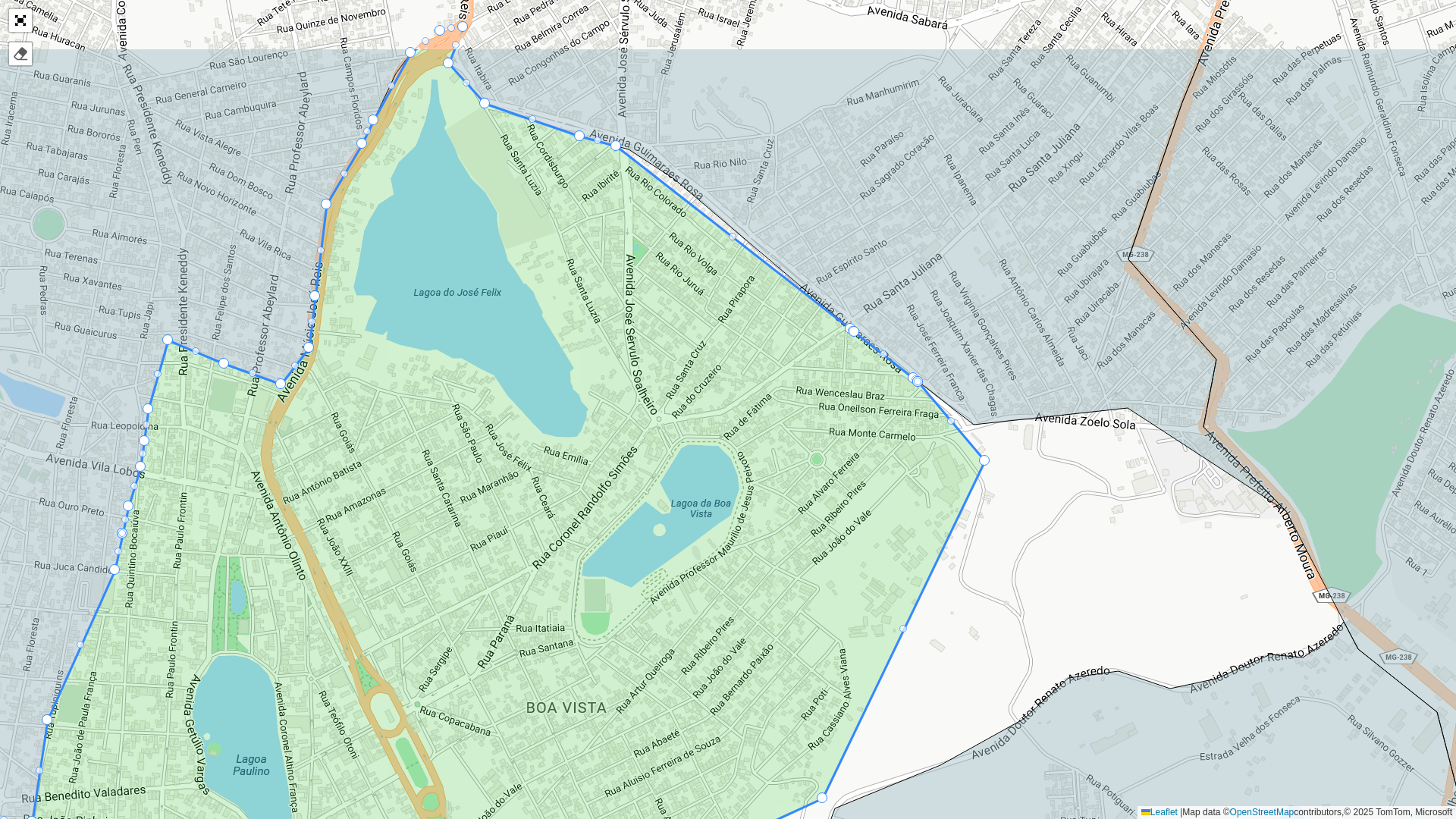
drag, startPoint x: 728, startPoint y: 373, endPoint x: 651, endPoint y: 527, distance: 172.2
click at [651, 527] on icon at bounding box center [409, 541] width 1152 height 988
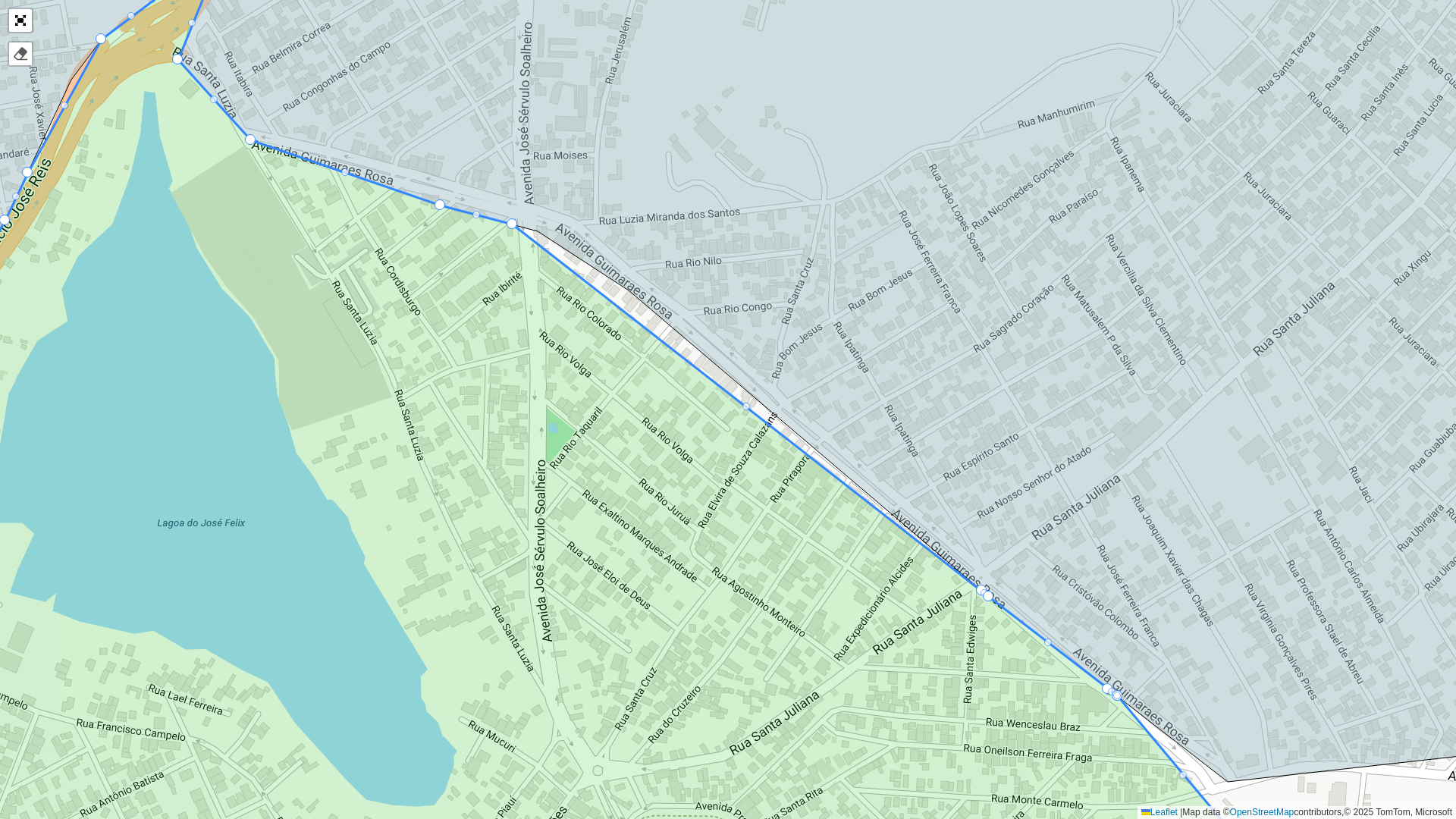
drag, startPoint x: 625, startPoint y: 315, endPoint x: 598, endPoint y: 453, distance: 140.6
click at [598, 453] on icon at bounding box center [543, 485] width 1415 height 988
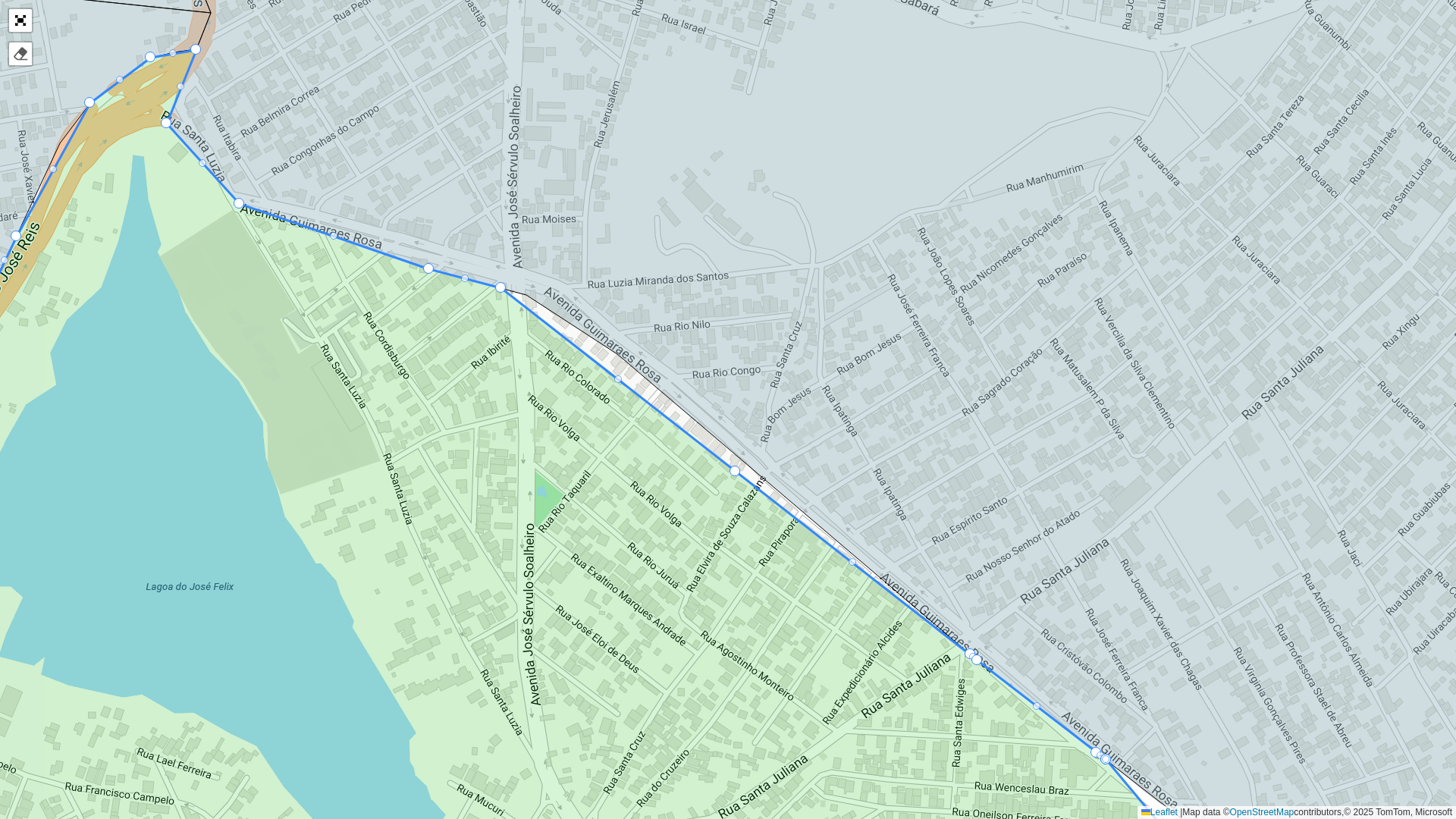
drag, startPoint x: 732, startPoint y: 467, endPoint x: 739, endPoint y: 460, distance: 9.9
drag, startPoint x: 736, startPoint y: 469, endPoint x: 746, endPoint y: 452, distance: 19.7
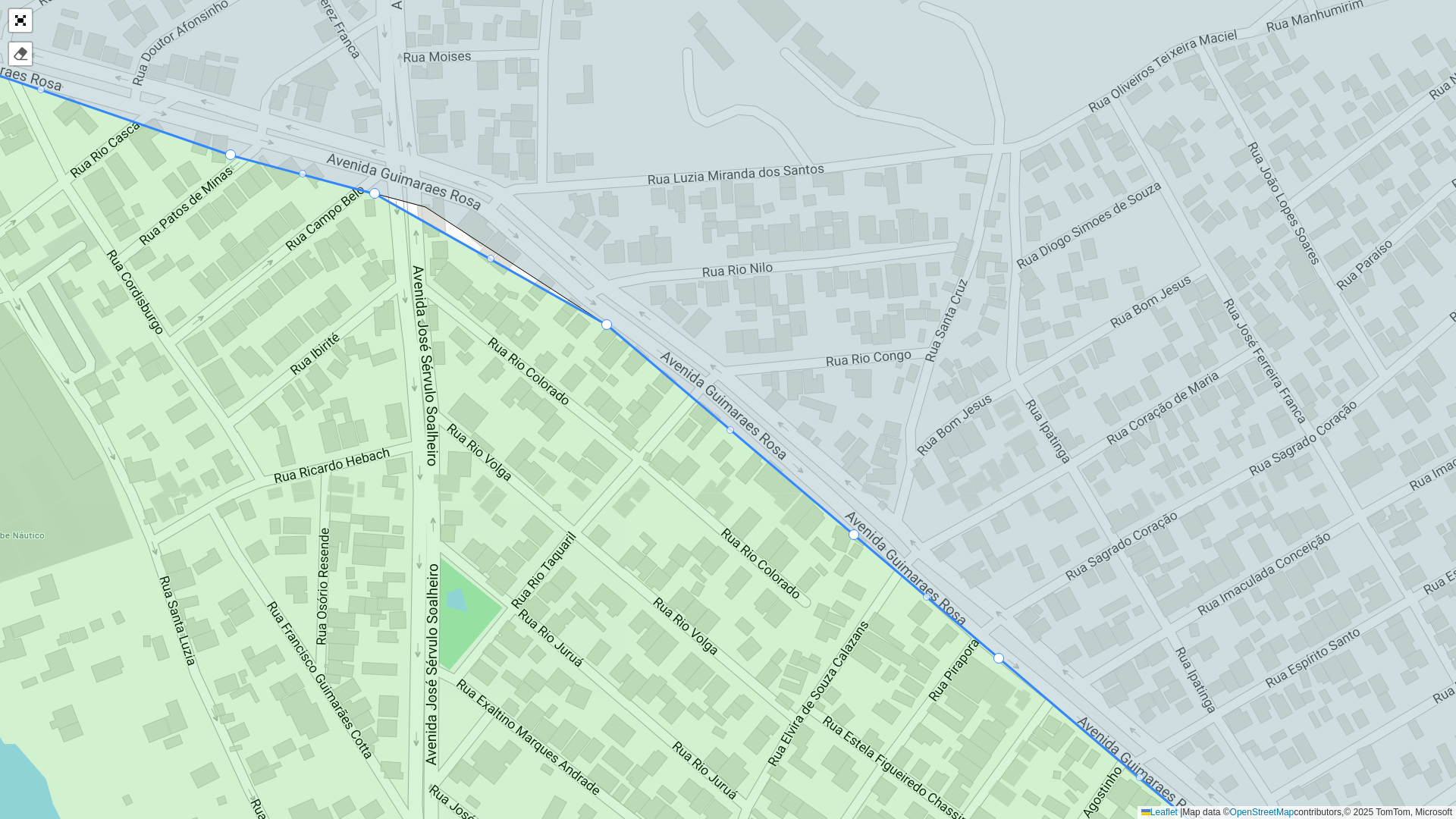
drag, startPoint x: 614, startPoint y: 361, endPoint x: 608, endPoint y: 328, distance: 33.5
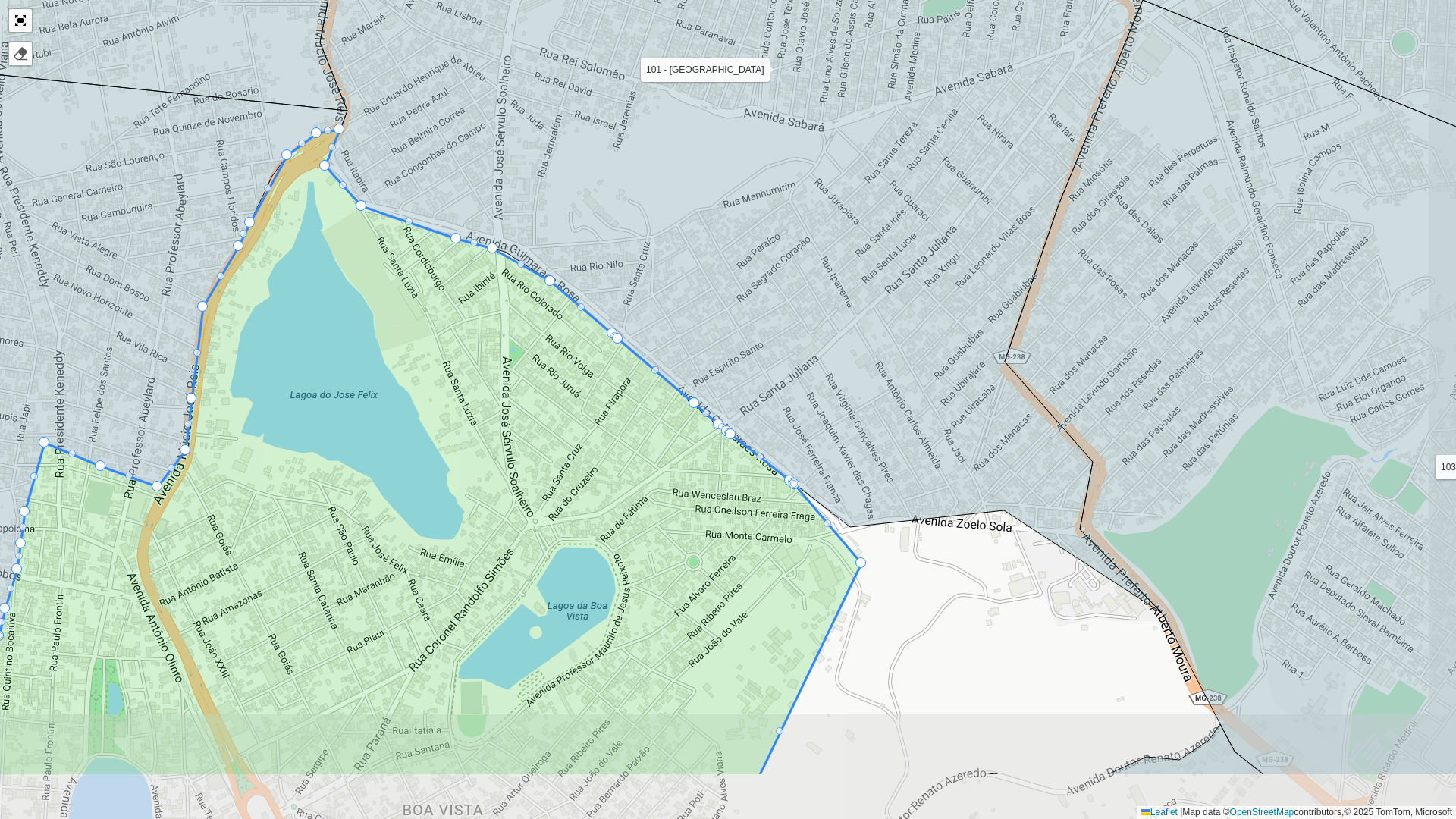
drag, startPoint x: 611, startPoint y: 532, endPoint x: 570, endPoint y: 439, distance: 101.6
click at [570, 439] on icon at bounding box center [403, 452] width 917 height 647
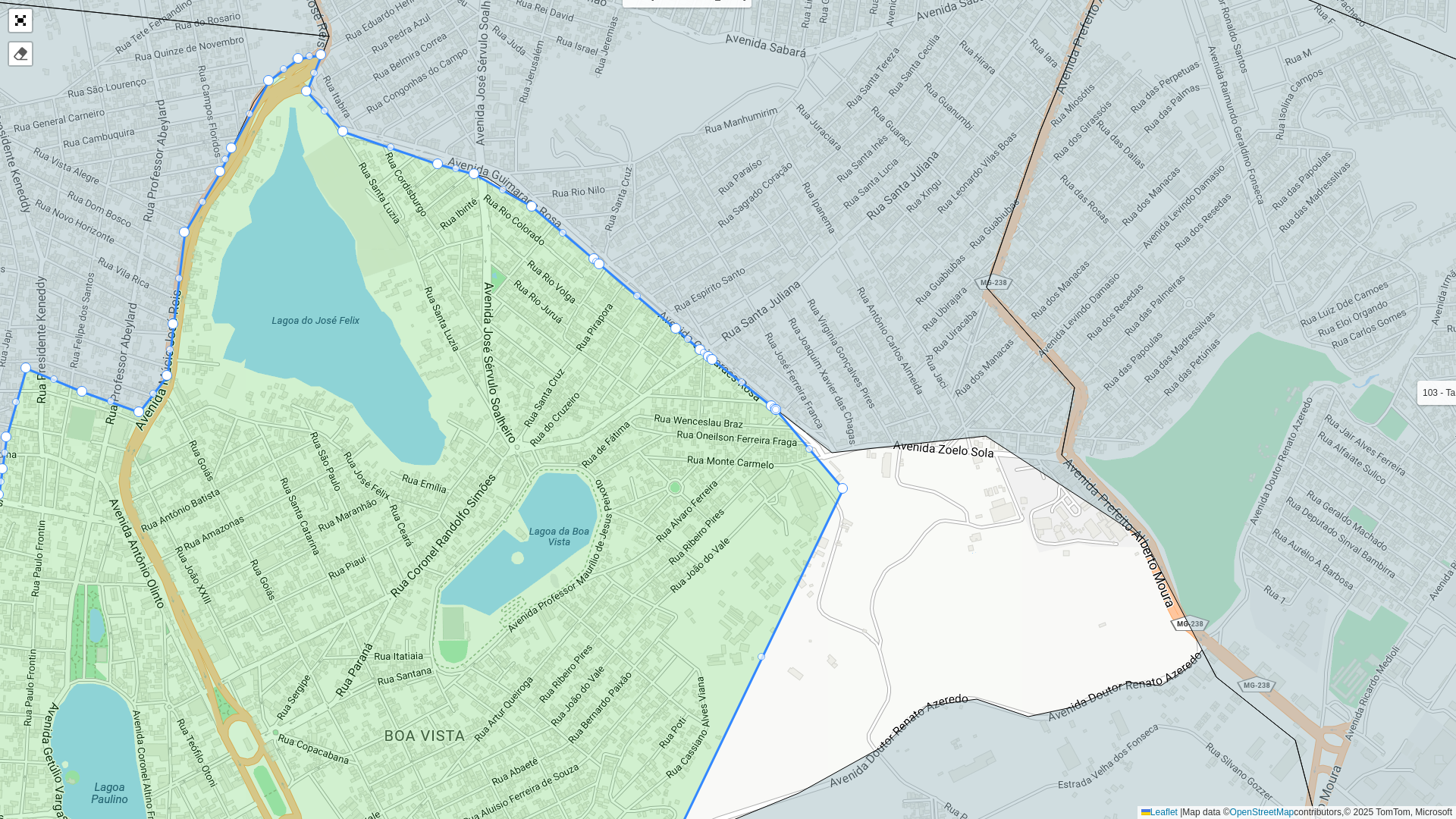
drag, startPoint x: 618, startPoint y: 493, endPoint x: 606, endPoint y: 428, distance: 66.1
click at [606, 428] on icon at bounding box center [368, 442] width 949 height 774
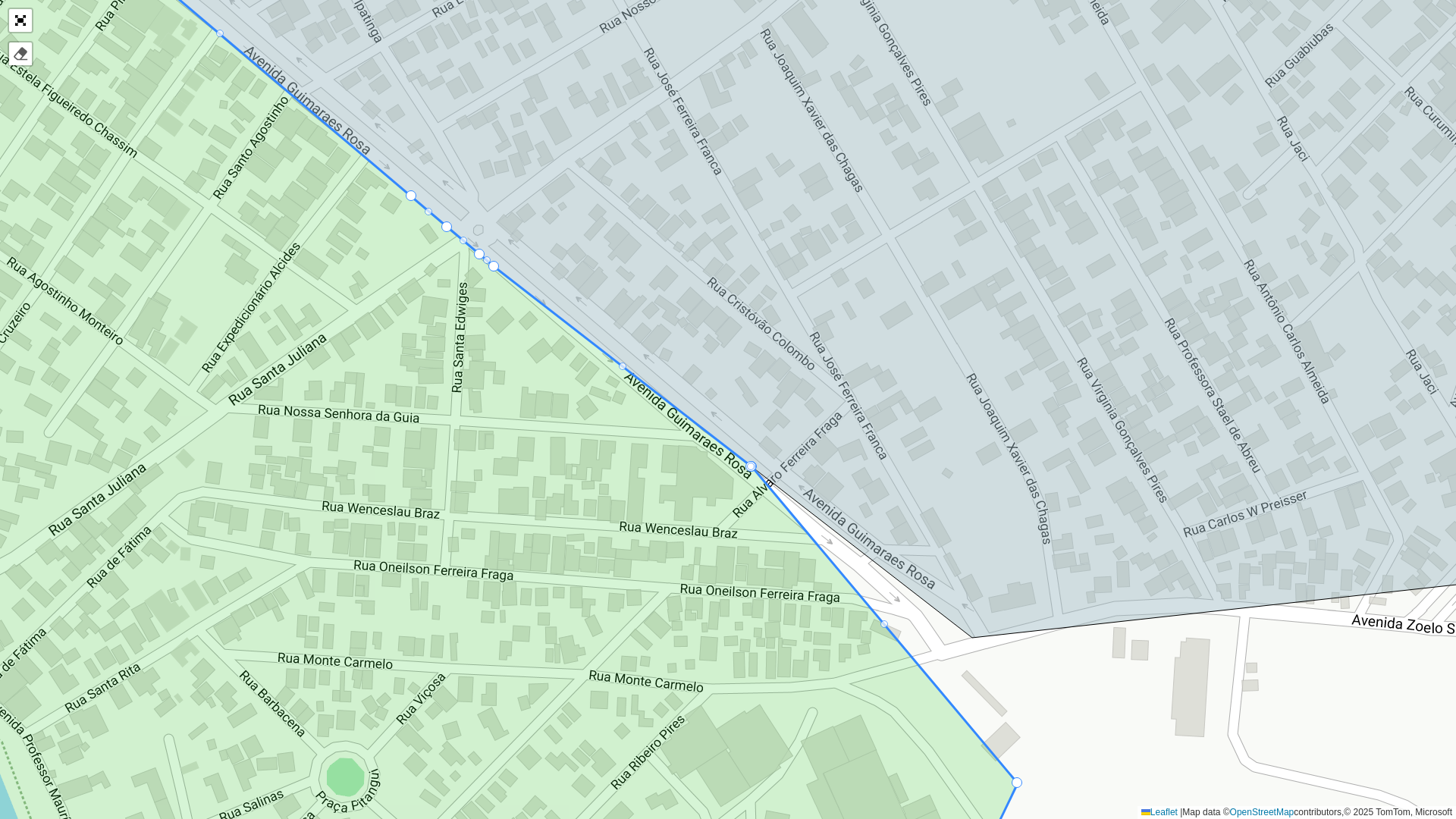
drag, startPoint x: 1014, startPoint y: 788, endPoint x: 985, endPoint y: 726, distance: 68.4
click at [985, 691] on div "100 - Sete Lagoas - Wenceslau 101 - Belo Vale 102 - JK 103 - Tamandua 109 - Ond…" at bounding box center [728, 409] width 1456 height 819
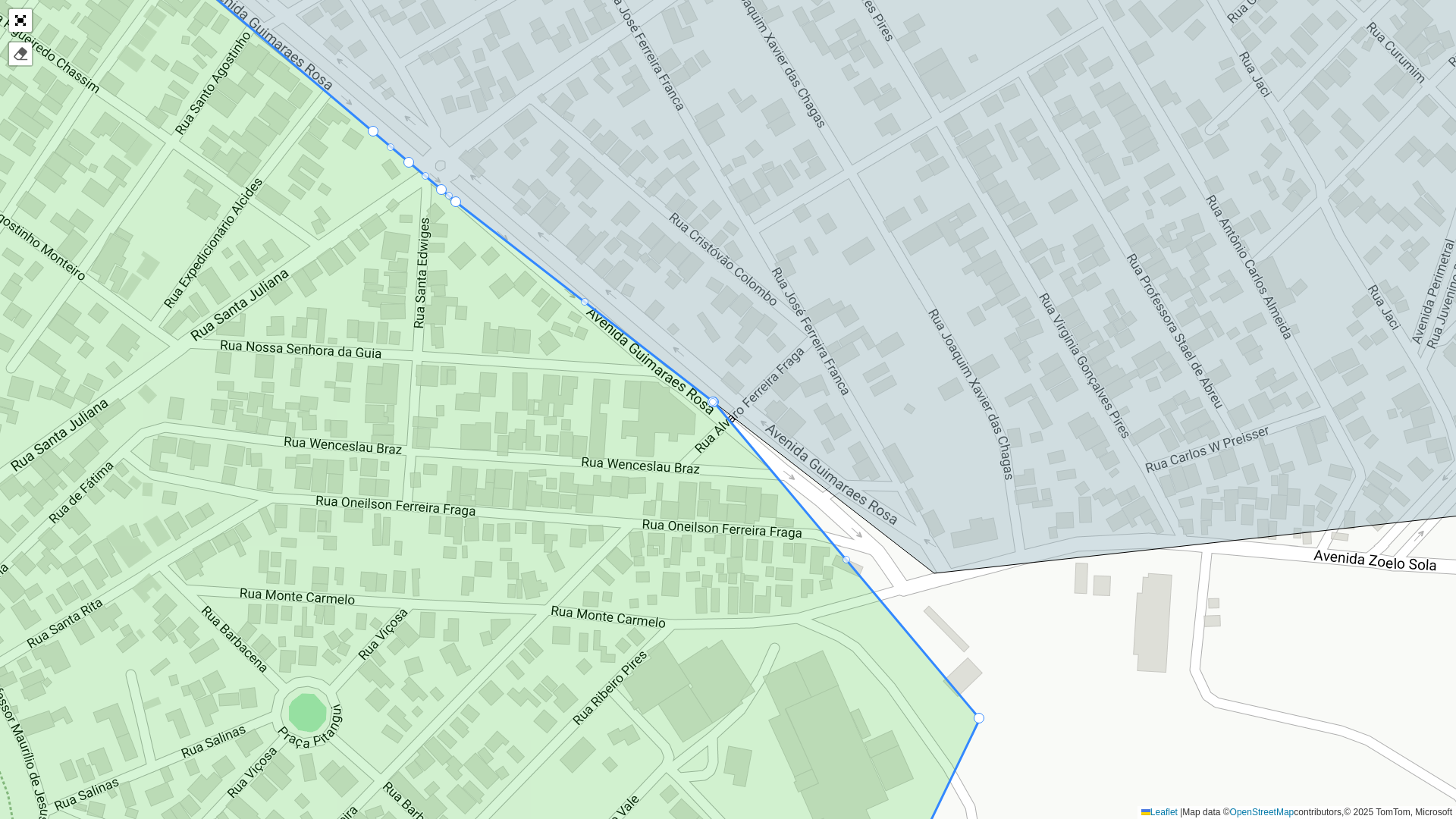
drag, startPoint x: 950, startPoint y: 634, endPoint x: 859, endPoint y: 487, distance: 172.9
click at [859, 488] on div "100 - Sete Lagoas - Wenceslau 101 - Belo Vale 102 - JK 103 - Tamandua 109 - Ond…" at bounding box center [728, 409] width 1456 height 819
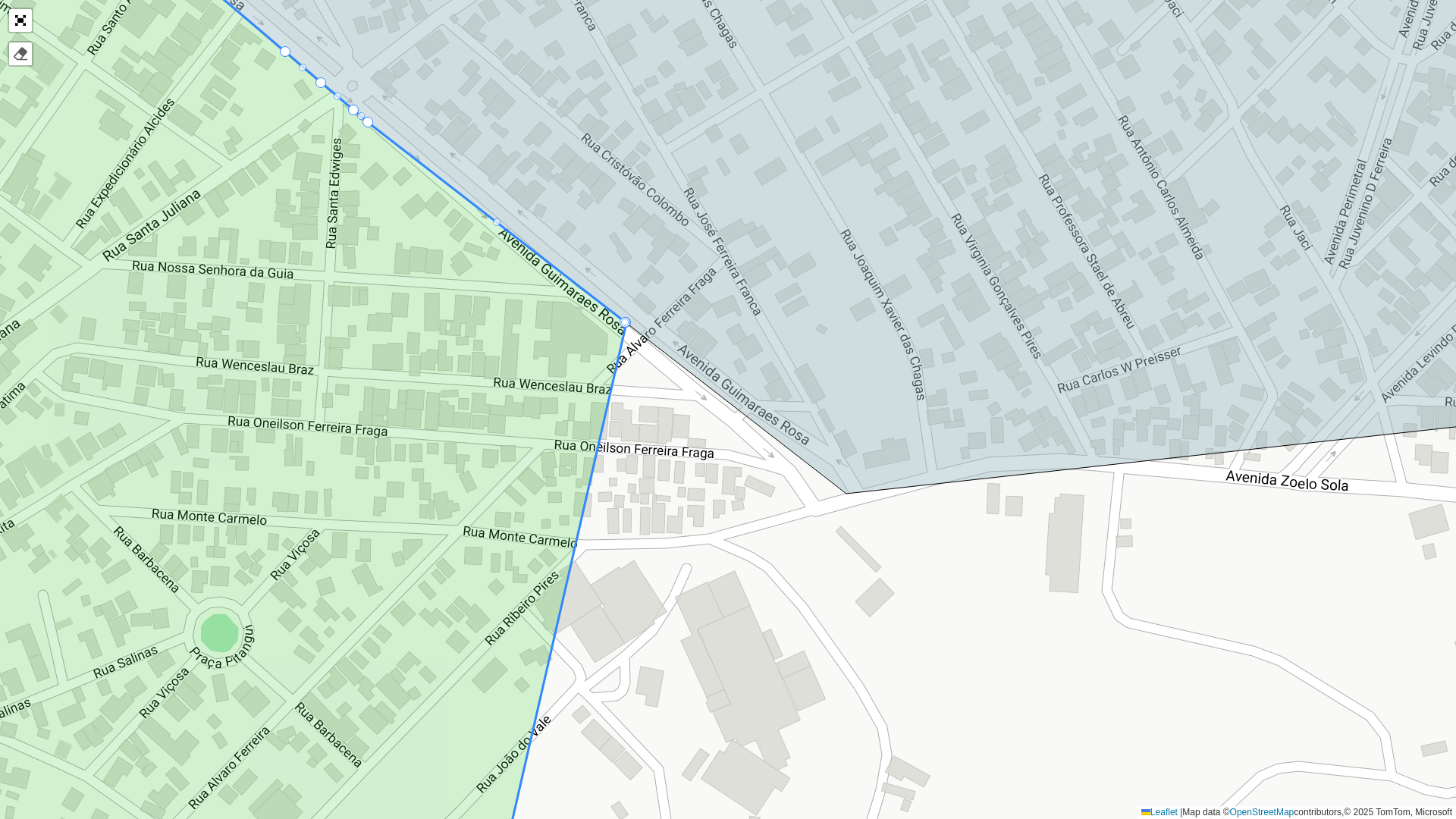
drag, startPoint x: 716, startPoint y: 428, endPoint x: 710, endPoint y: 540, distance: 112.2
click at [736, 604] on div "100 - Sete Lagoas - Wenceslau 101 - Belo Vale 102 - JK 103 - Tamandua 109 - Ond…" at bounding box center [728, 409] width 1456 height 819
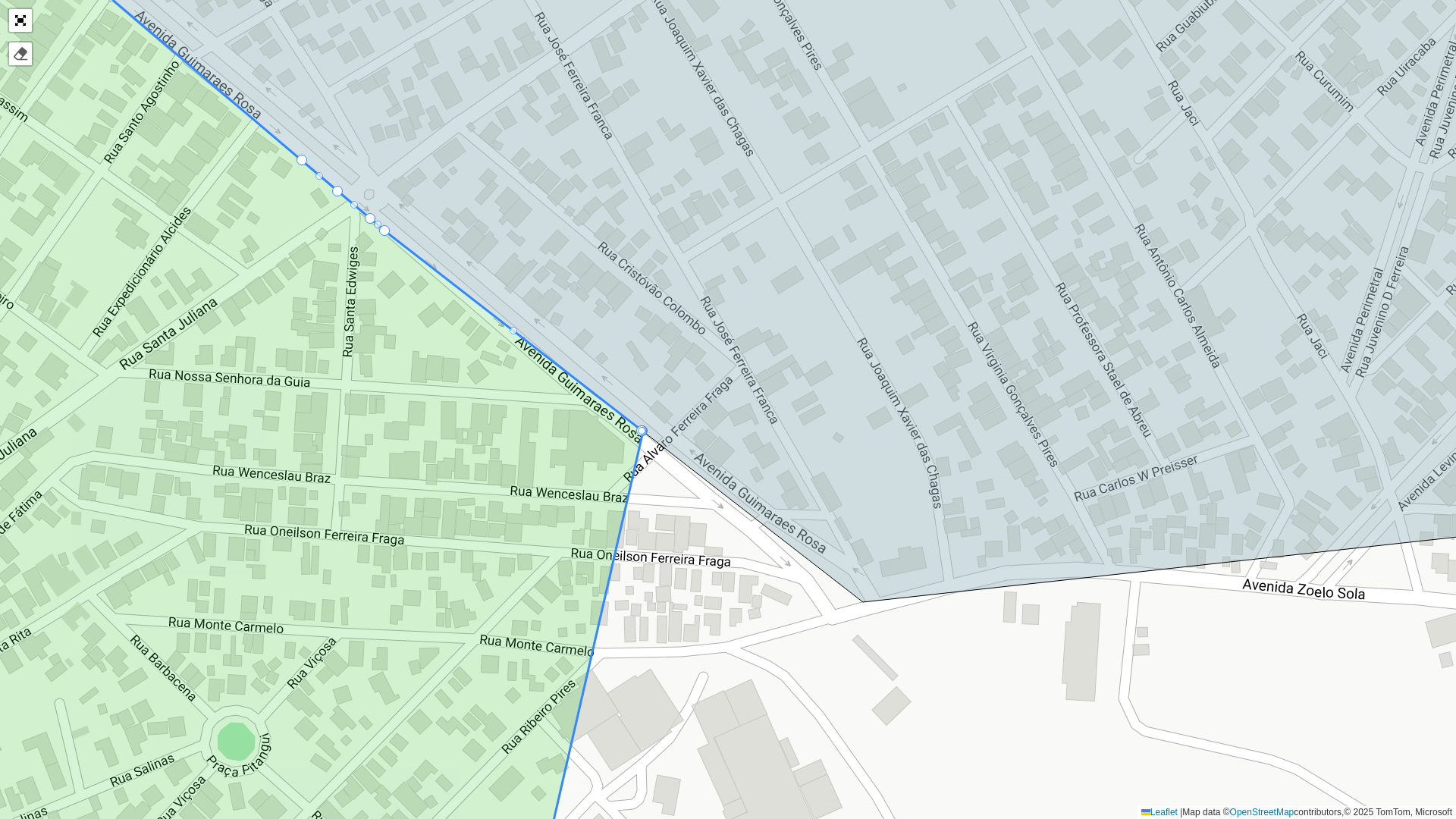
click at [640, 430] on div at bounding box center [642, 431] width 8 height 8
drag, startPoint x: 643, startPoint y: 429, endPoint x: 581, endPoint y: 441, distance: 63.2
click at [512, 332] on div at bounding box center [514, 331] width 8 height 8
click at [514, 330] on div at bounding box center [514, 331] width 8 height 8
drag, startPoint x: 641, startPoint y: 428, endPoint x: 641, endPoint y: 436, distance: 8.0
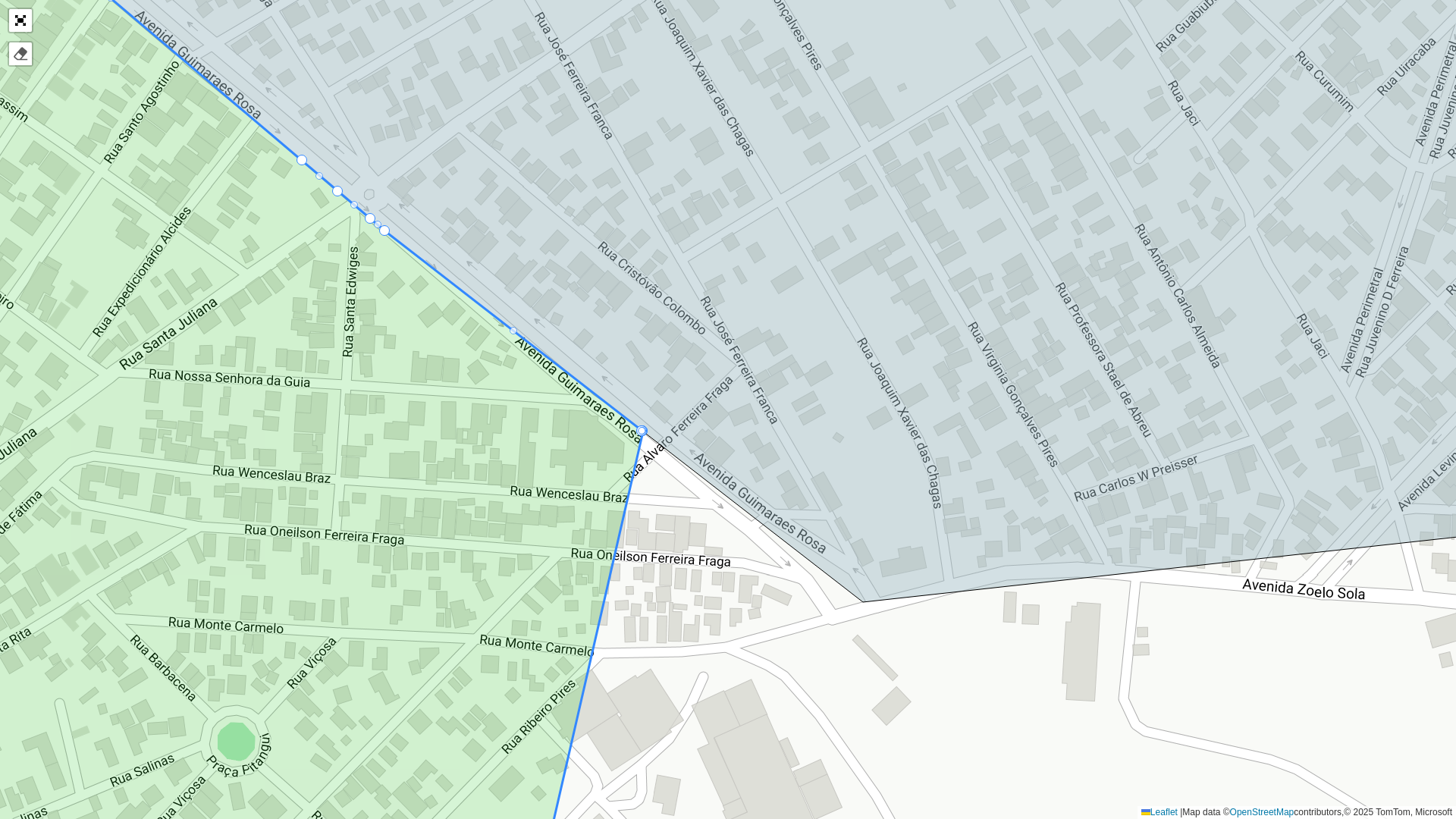
drag, startPoint x: 641, startPoint y: 436, endPoint x: 638, endPoint y: 426, distance: 10.4
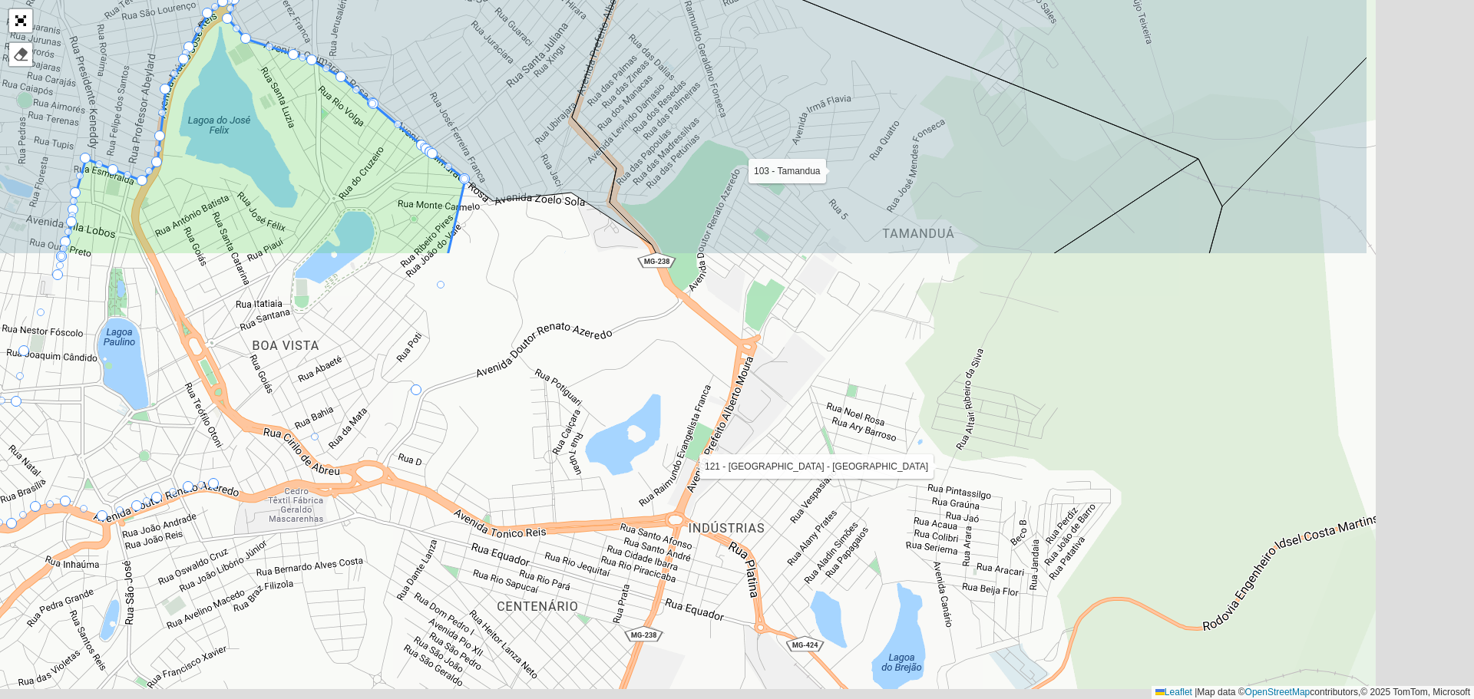
scroll to position [355, 0]
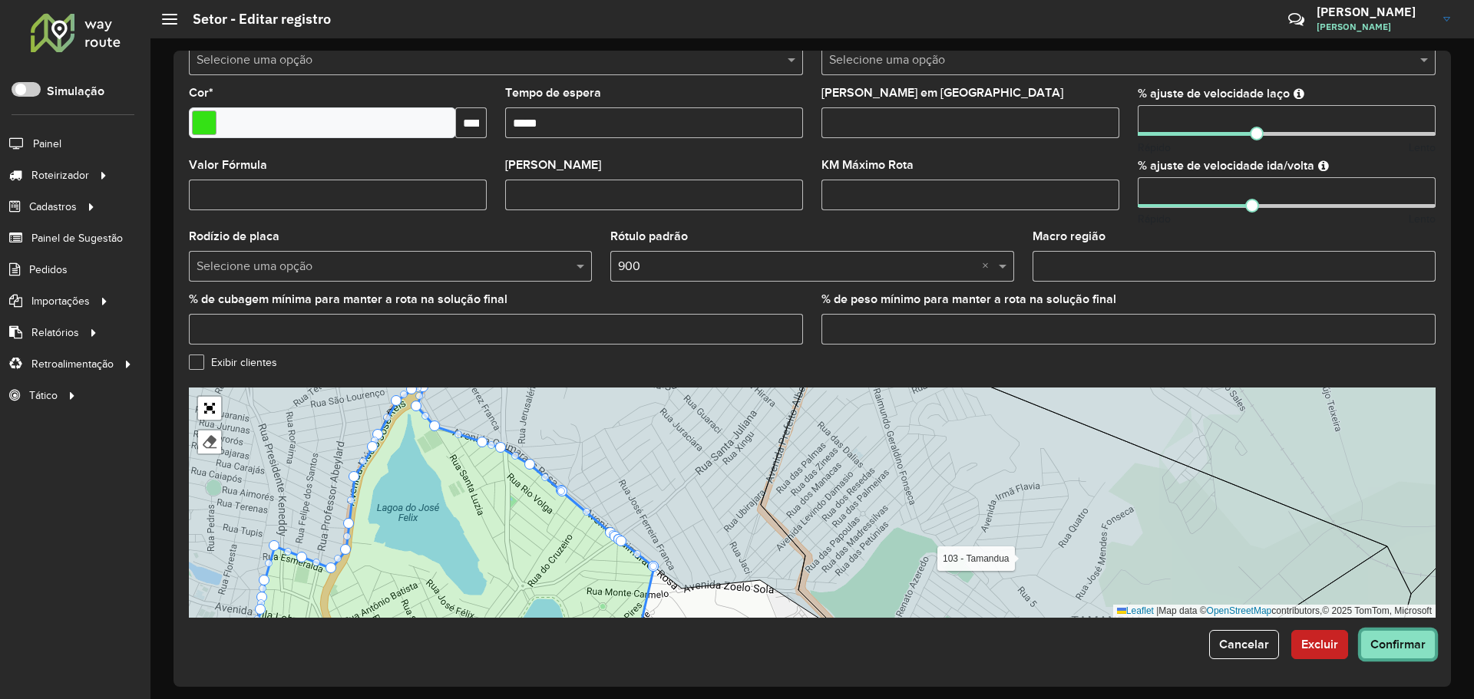
click at [1398, 643] on span "Confirmar" at bounding box center [1397, 644] width 55 height 13
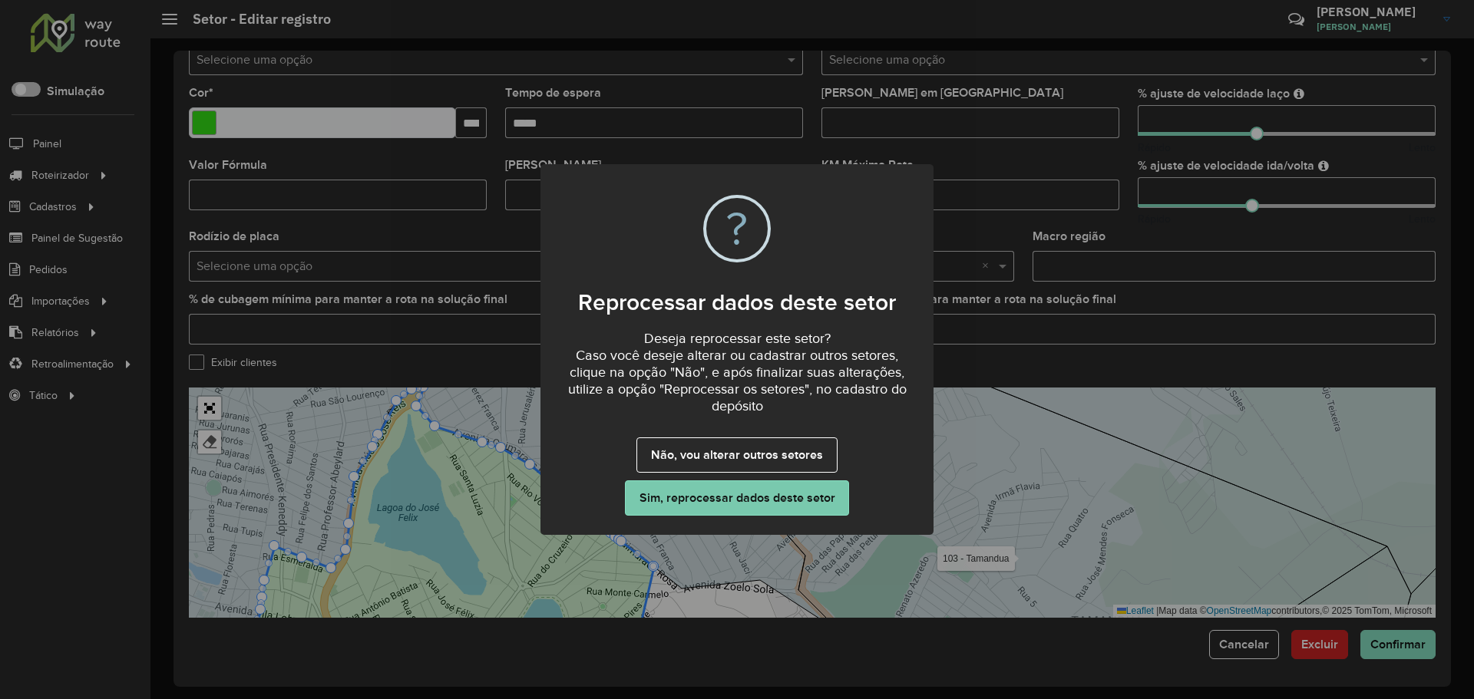
click at [777, 500] on button "Sim, reprocessar dados deste setor" at bounding box center [737, 498] width 224 height 35
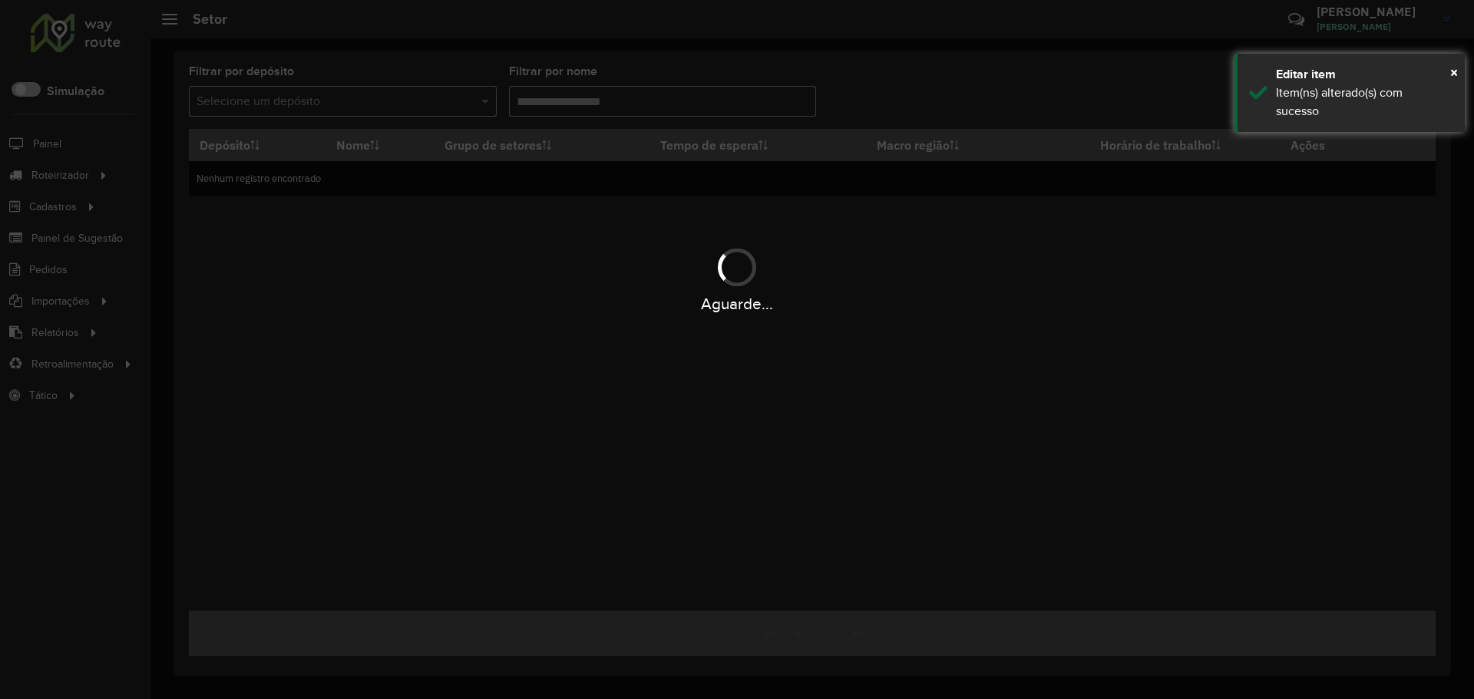
type input "*****"
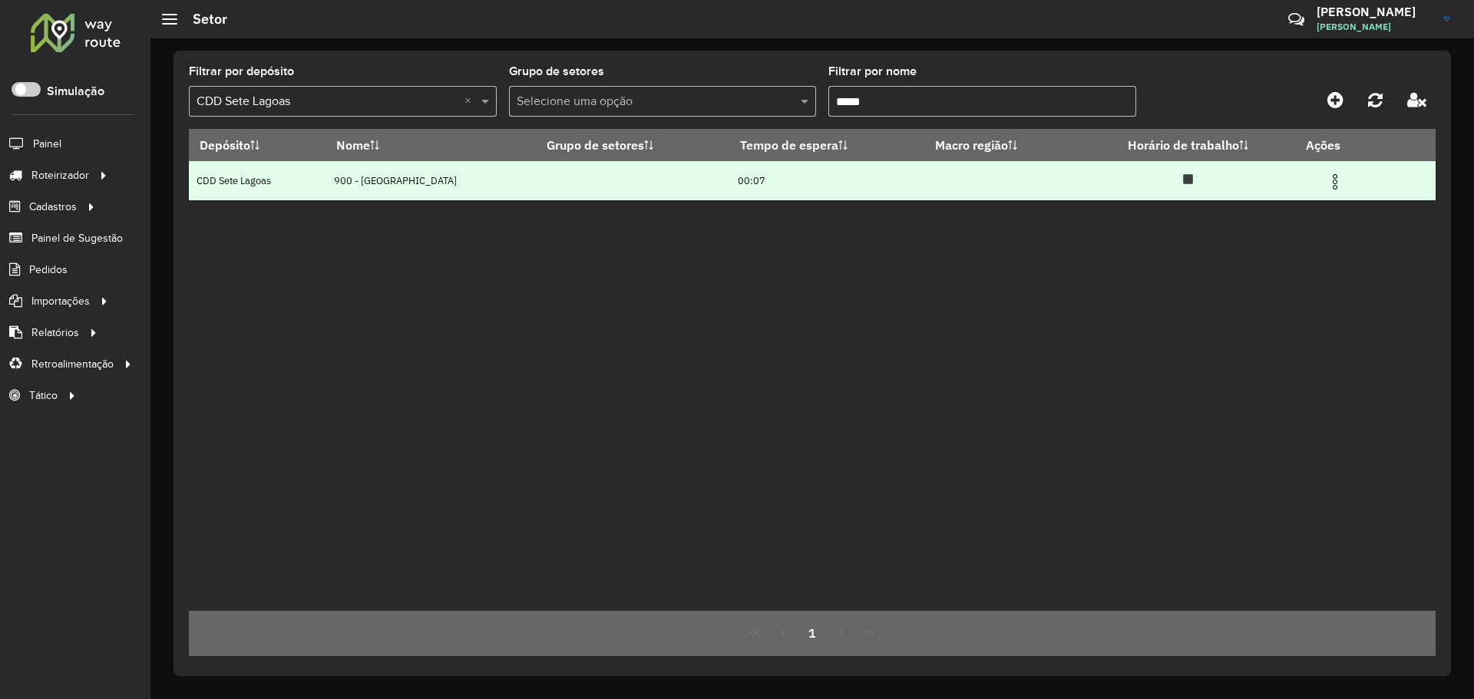
click at [1343, 177] on img at bounding box center [1335, 182] width 18 height 18
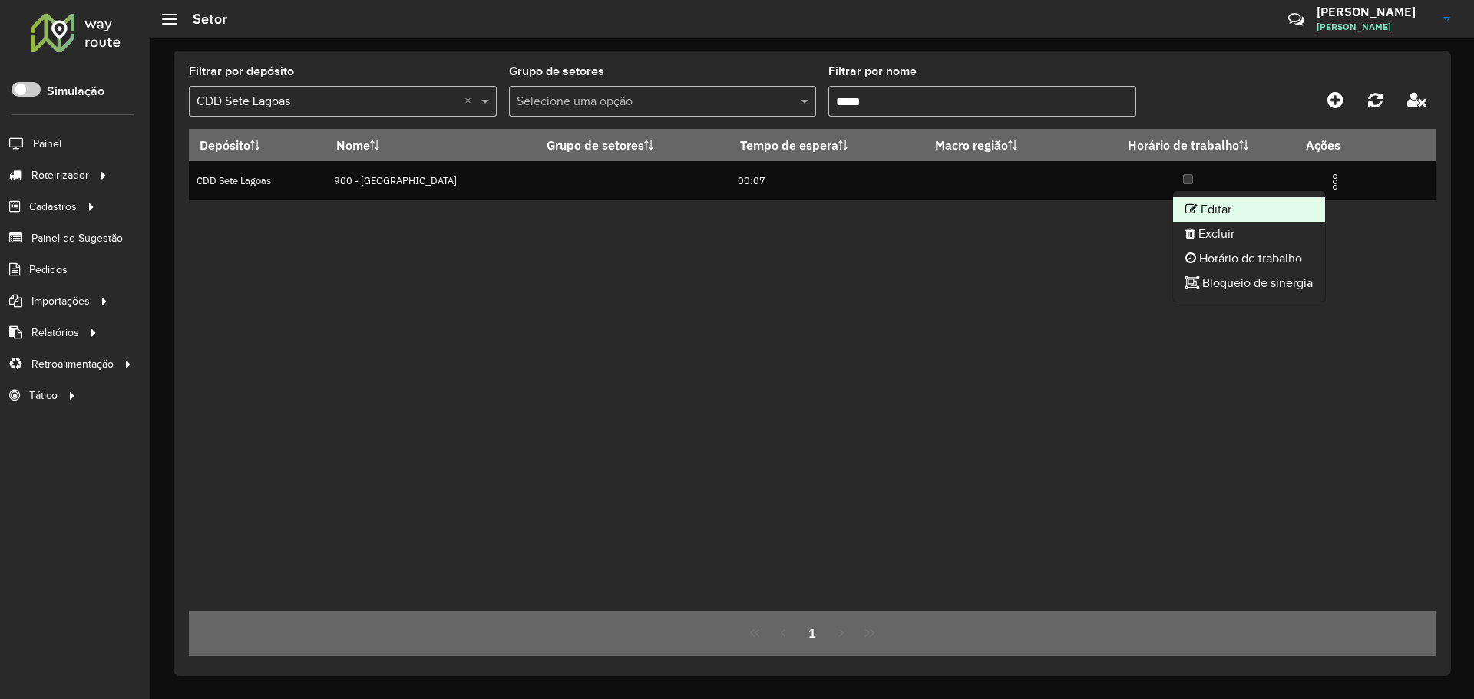
click at [1267, 210] on li "Editar" at bounding box center [1249, 209] width 152 height 25
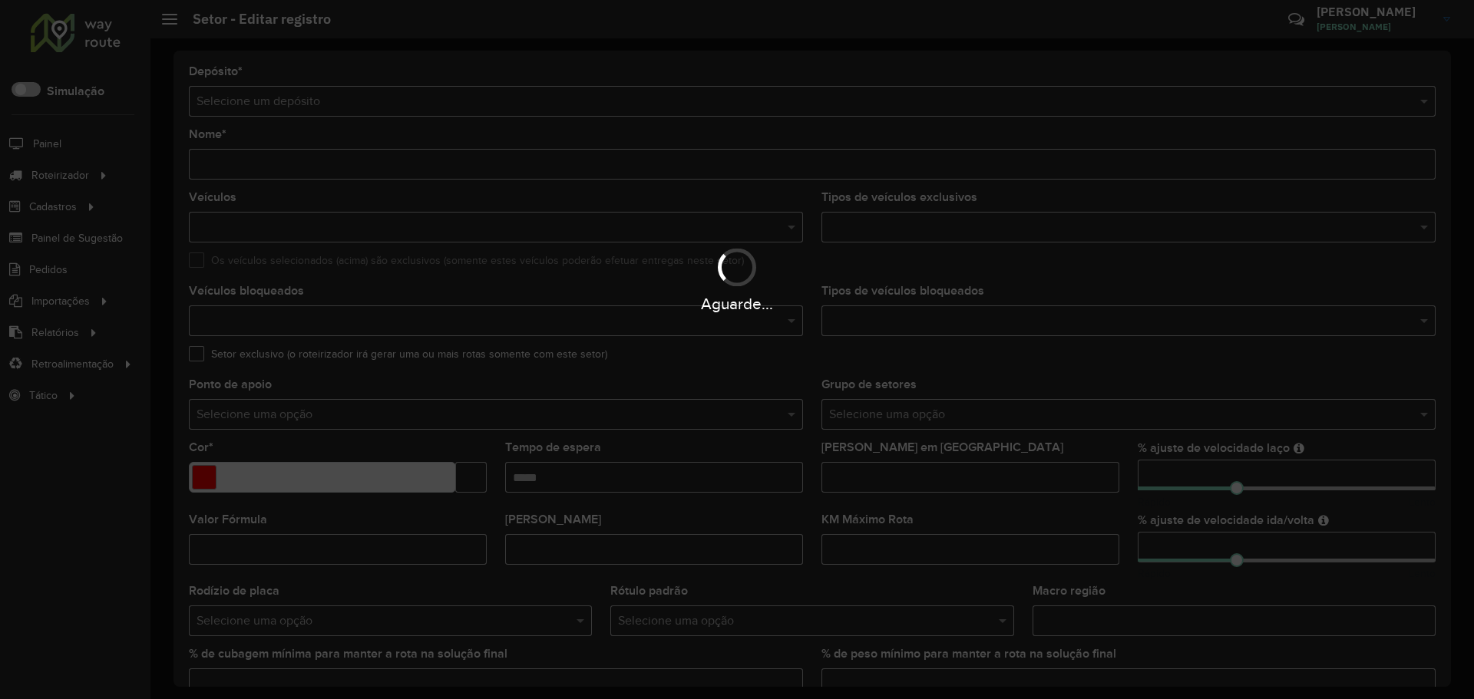
type input "**********"
type input "*******"
type input "*****"
type input "**"
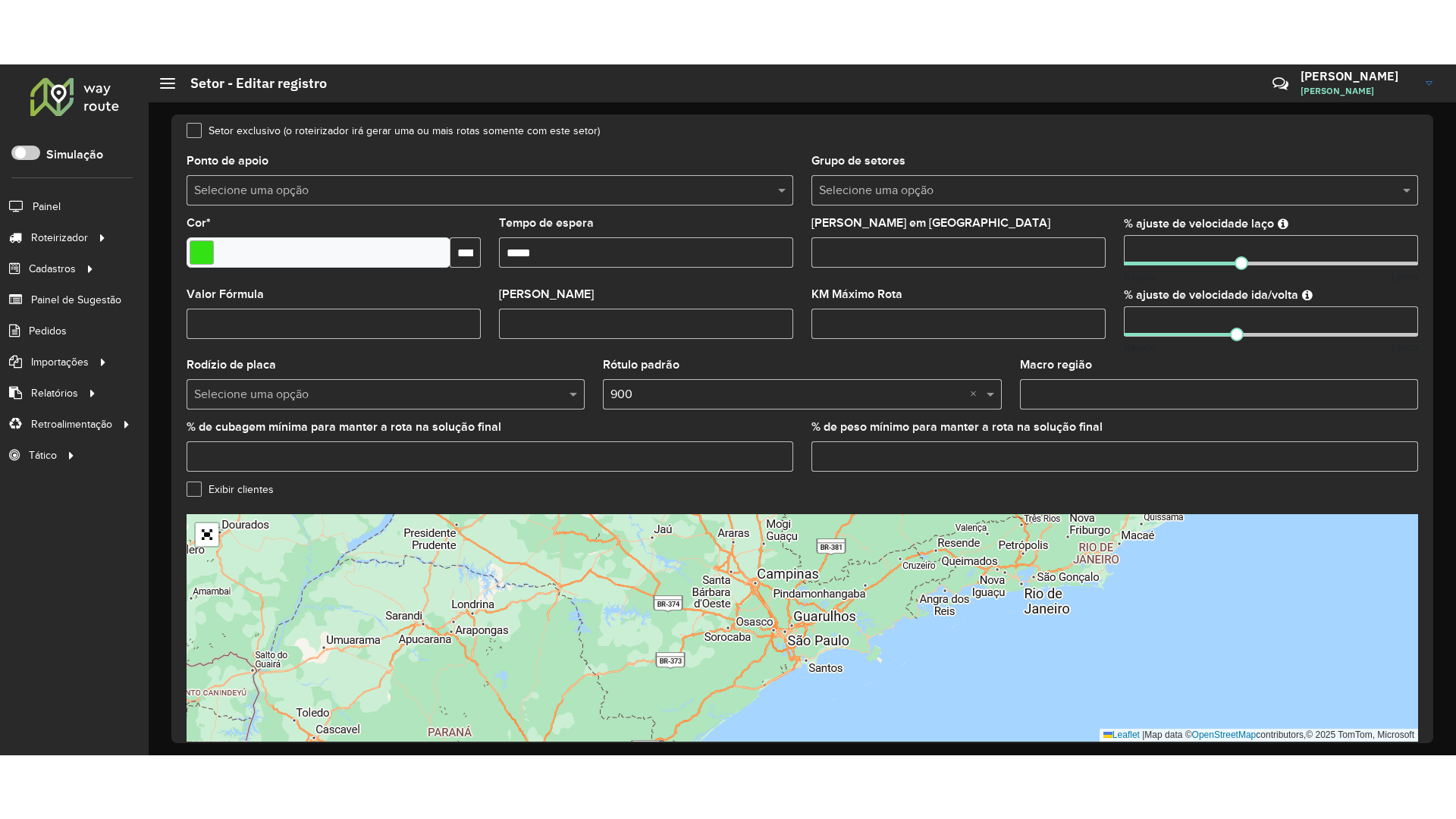
scroll to position [351, 0]
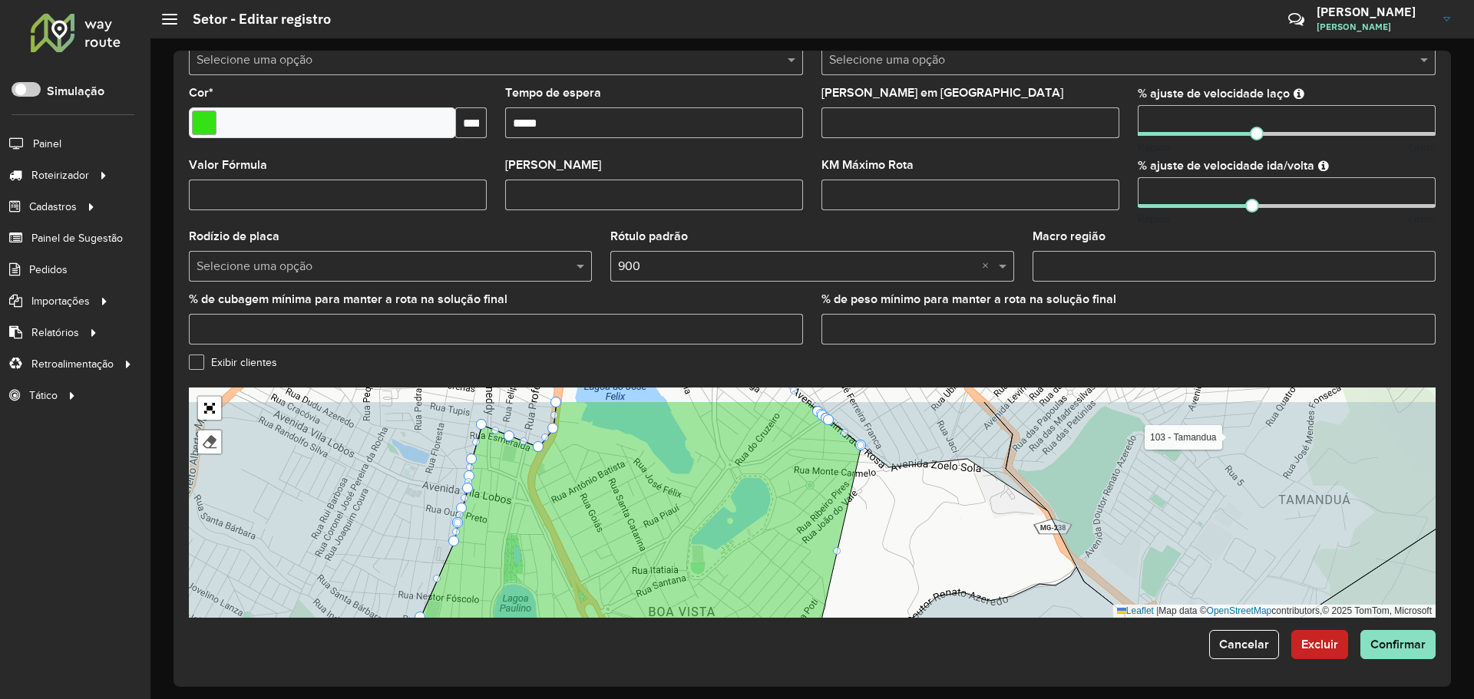
drag, startPoint x: 891, startPoint y: 491, endPoint x: 874, endPoint y: 509, distance: 24.5
click at [874, 508] on div "100 - Sete Lagoas - Wenceslau 101 - Belo Vale 102 - JK 103 - Tamandua 109 - Ond…" at bounding box center [812, 503] width 1247 height 230
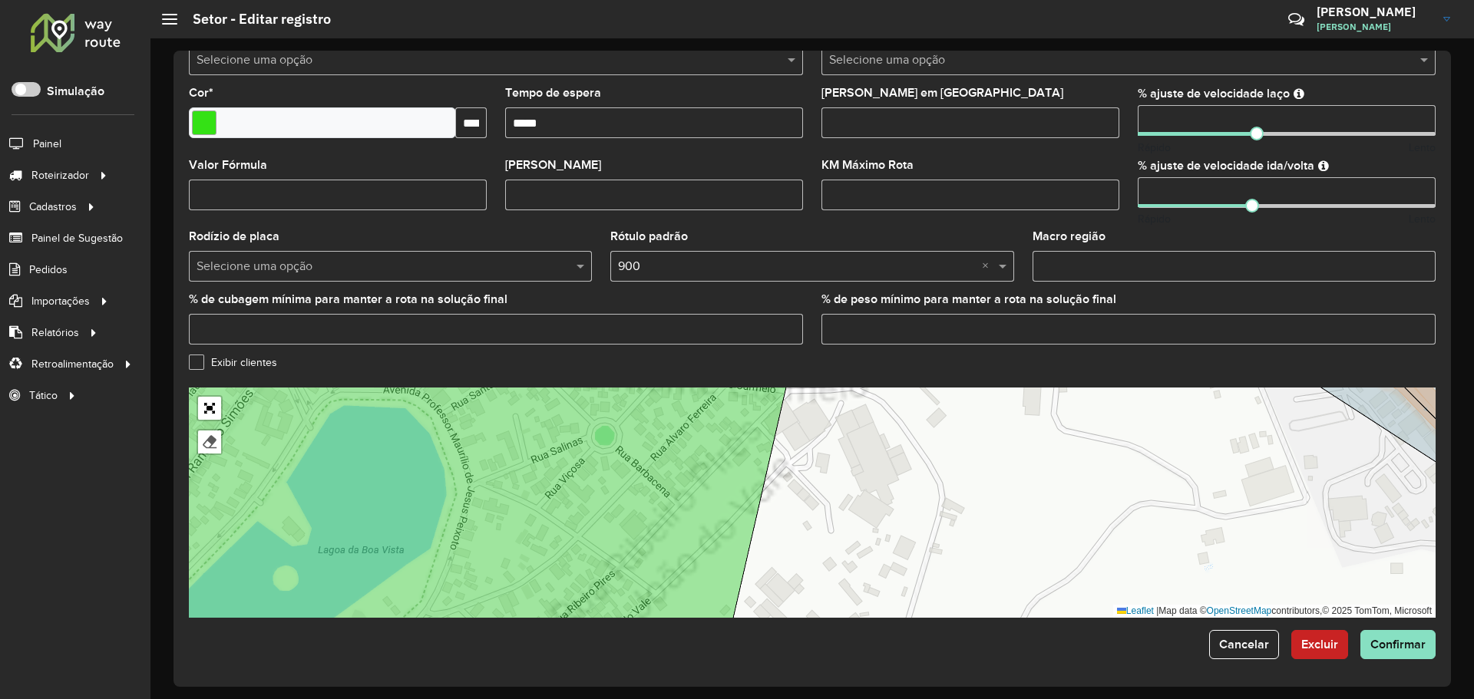
drag, startPoint x: 867, startPoint y: 450, endPoint x: 852, endPoint y: 586, distance: 136.7
click at [852, 586] on div "100 - Sete Lagoas - Wenceslau 101 - Belo Vale 102 - JK 103 - Tamandua 109 - Ond…" at bounding box center [812, 503] width 1247 height 230
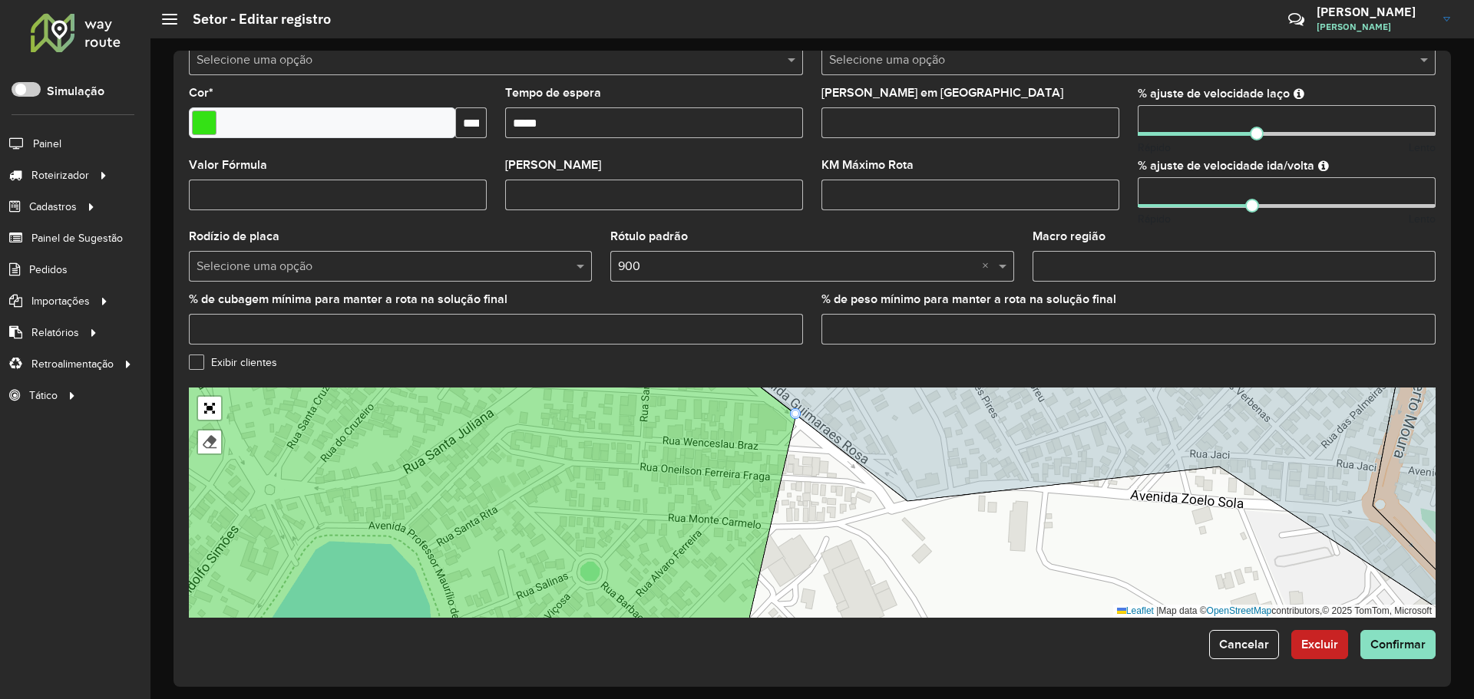
drag, startPoint x: 844, startPoint y: 491, endPoint x: 834, endPoint y: 563, distance: 73.5
click at [834, 563] on div "100 - Sete Lagoas - Wenceslau 101 - Belo Vale 102 - JK 103 - Tamandua 109 - Ond…" at bounding box center [812, 503] width 1247 height 230
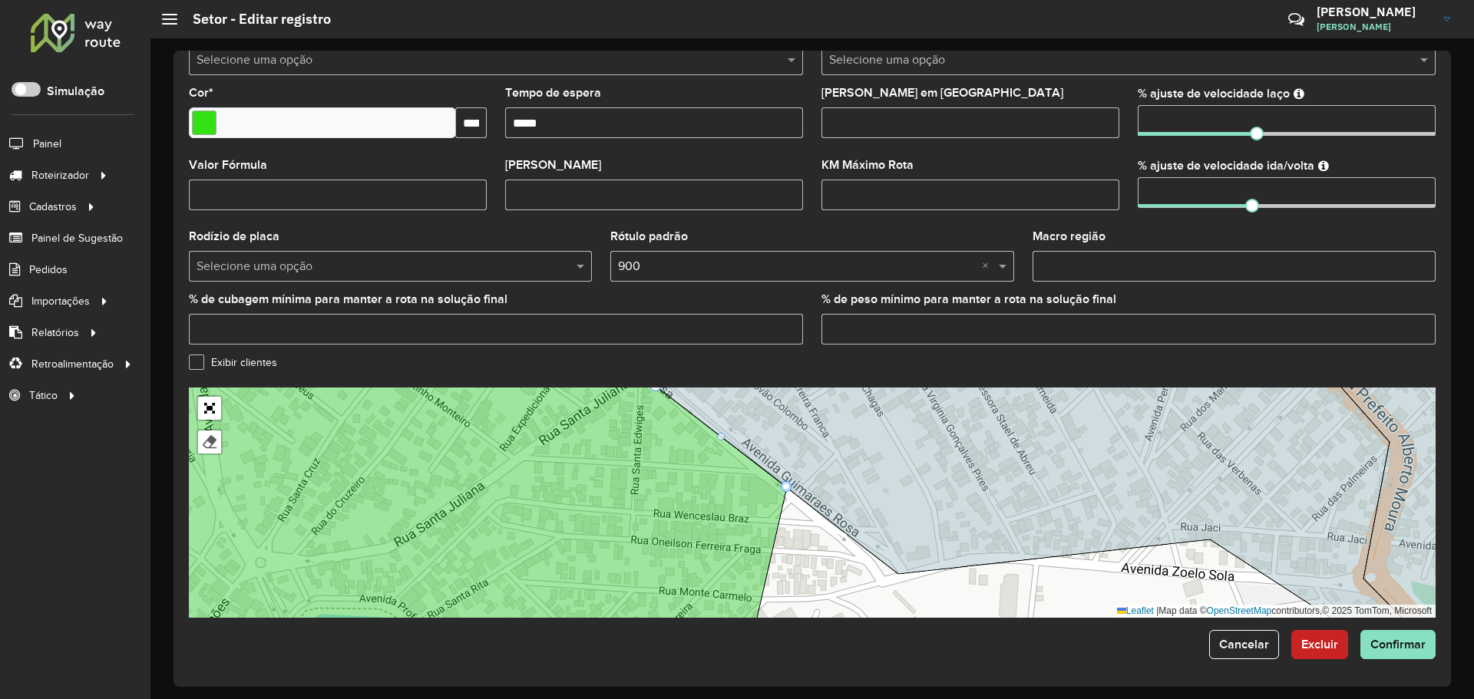
click at [785, 486] on div at bounding box center [786, 487] width 8 height 8
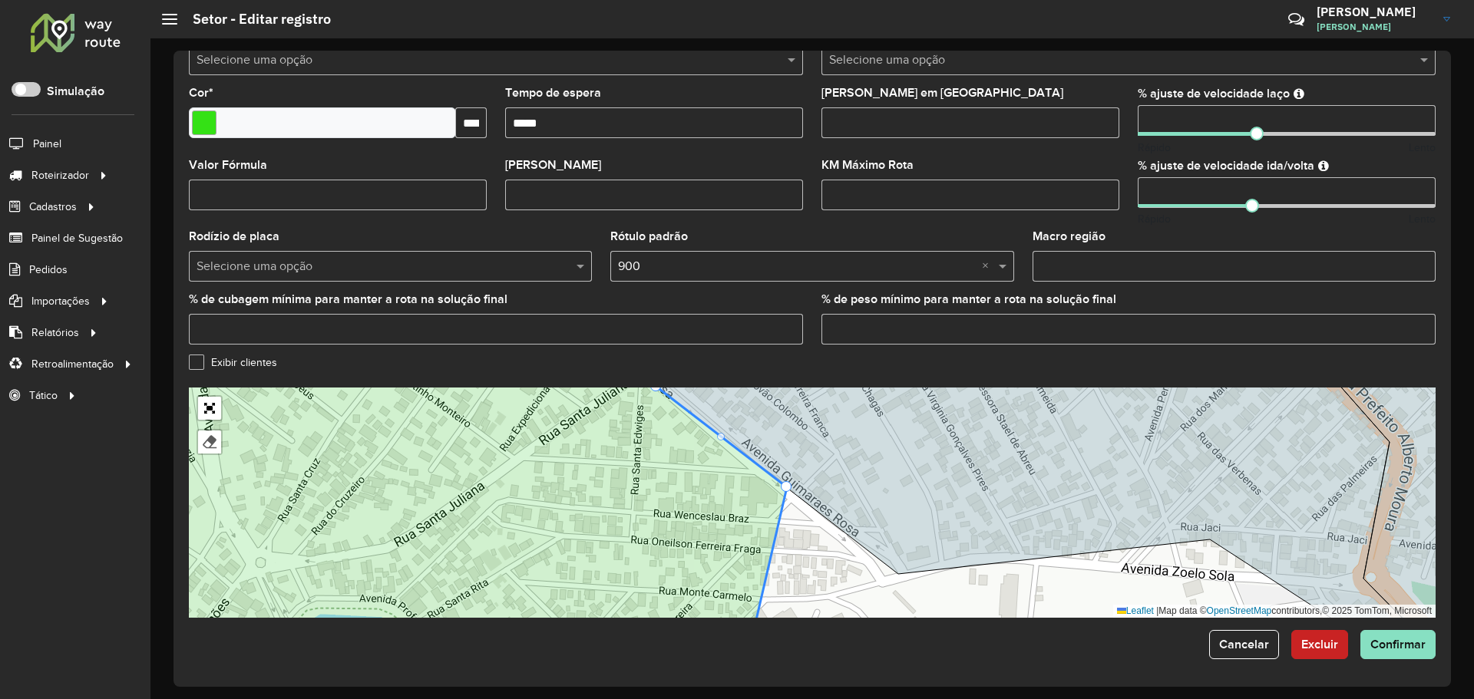
drag, startPoint x: 823, startPoint y: 538, endPoint x: 787, endPoint y: 428, distance: 116.3
click at [787, 428] on div "100 - Sete Lagoas - Wenceslau 101 - Belo Vale 102 - JK 103 - Tamandua 109 - Ond…" at bounding box center [812, 503] width 1247 height 230
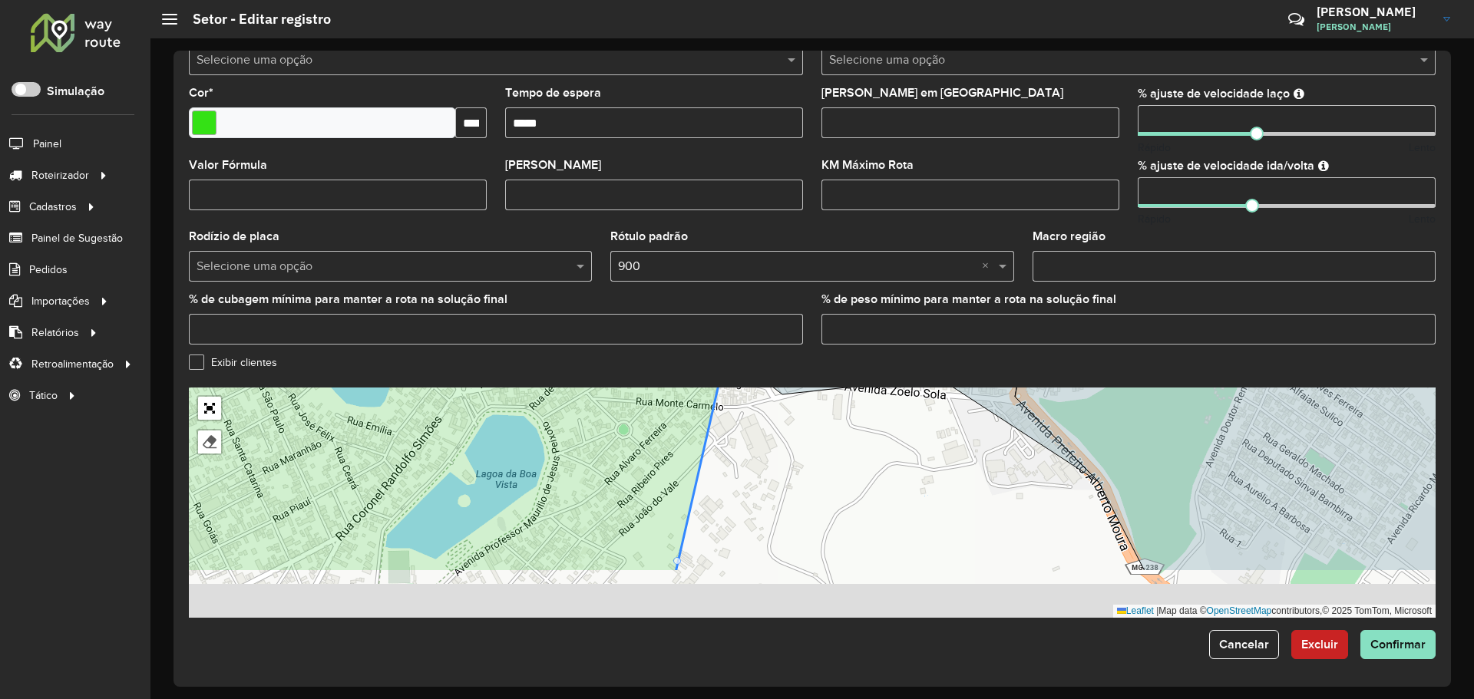
drag, startPoint x: 790, startPoint y: 517, endPoint x: 760, endPoint y: 446, distance: 76.7
click at [760, 446] on div "100 - Sete Lagoas - Wenceslau 101 - Belo Vale 102 - JK 103 - Tamandua 109 - Ond…" at bounding box center [812, 503] width 1247 height 230
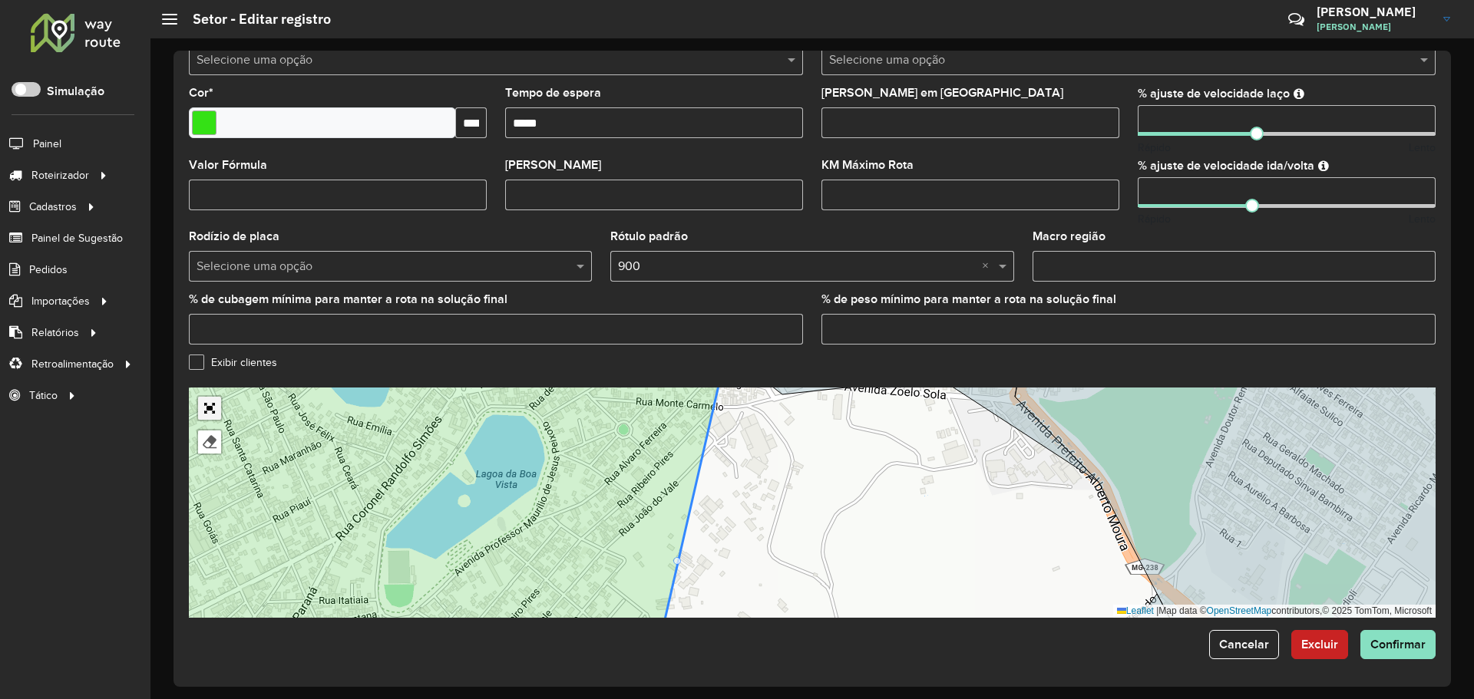
click at [198, 398] on link "Abrir mapa em tela cheia" at bounding box center [209, 408] width 23 height 23
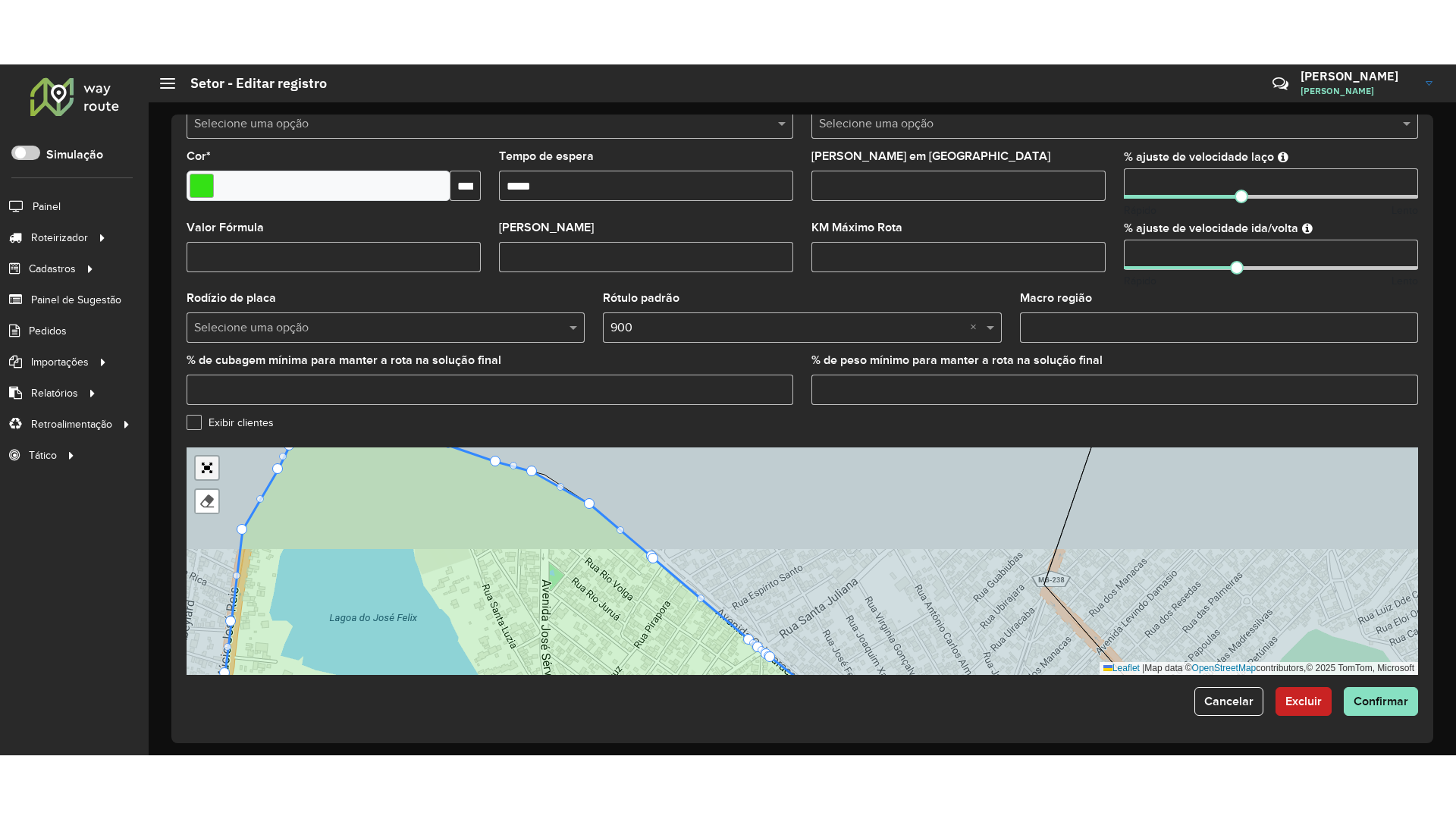
scroll to position [0, 0]
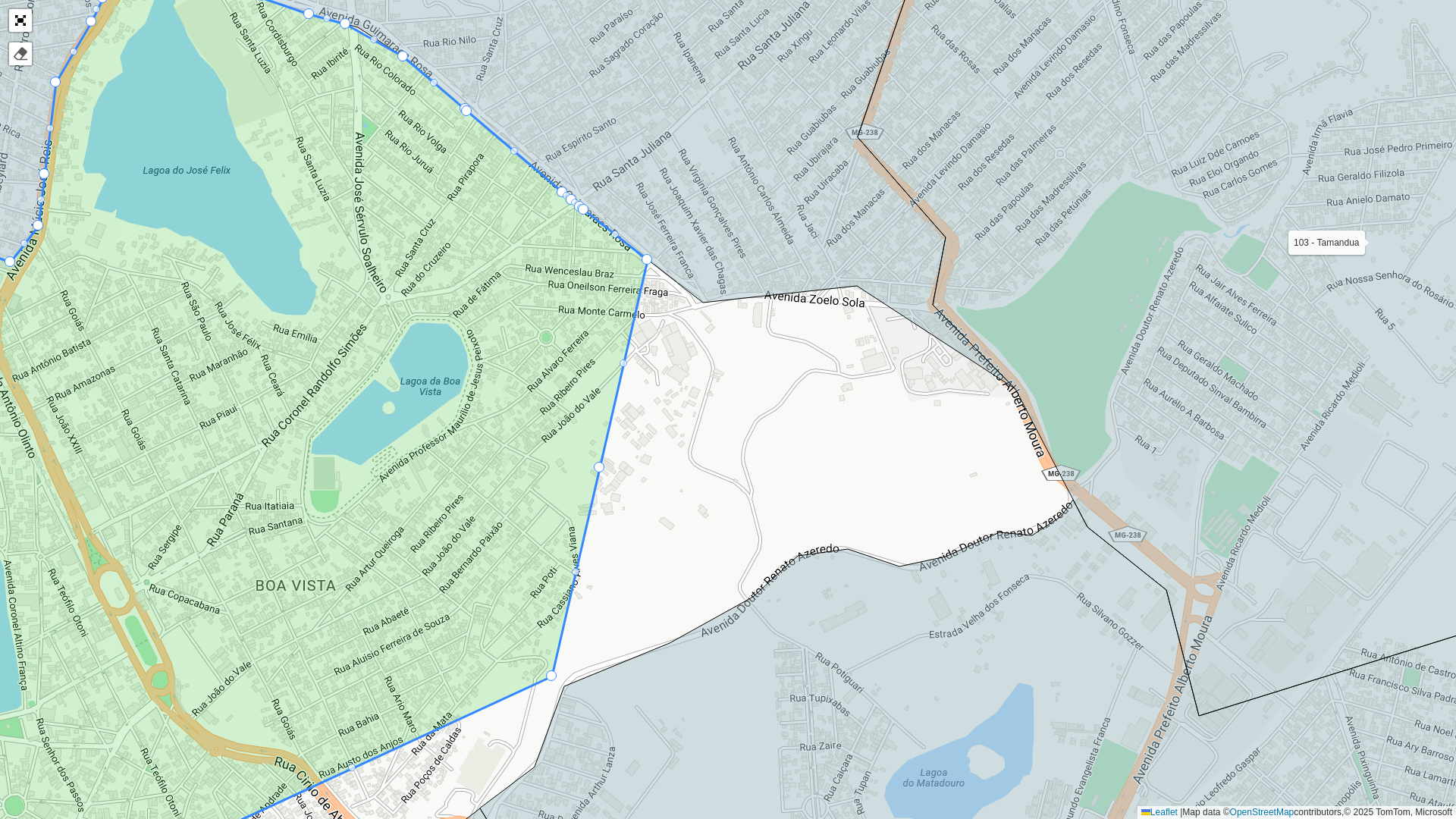
drag, startPoint x: 599, startPoint y: 468, endPoint x: 823, endPoint y: 452, distance: 224.6
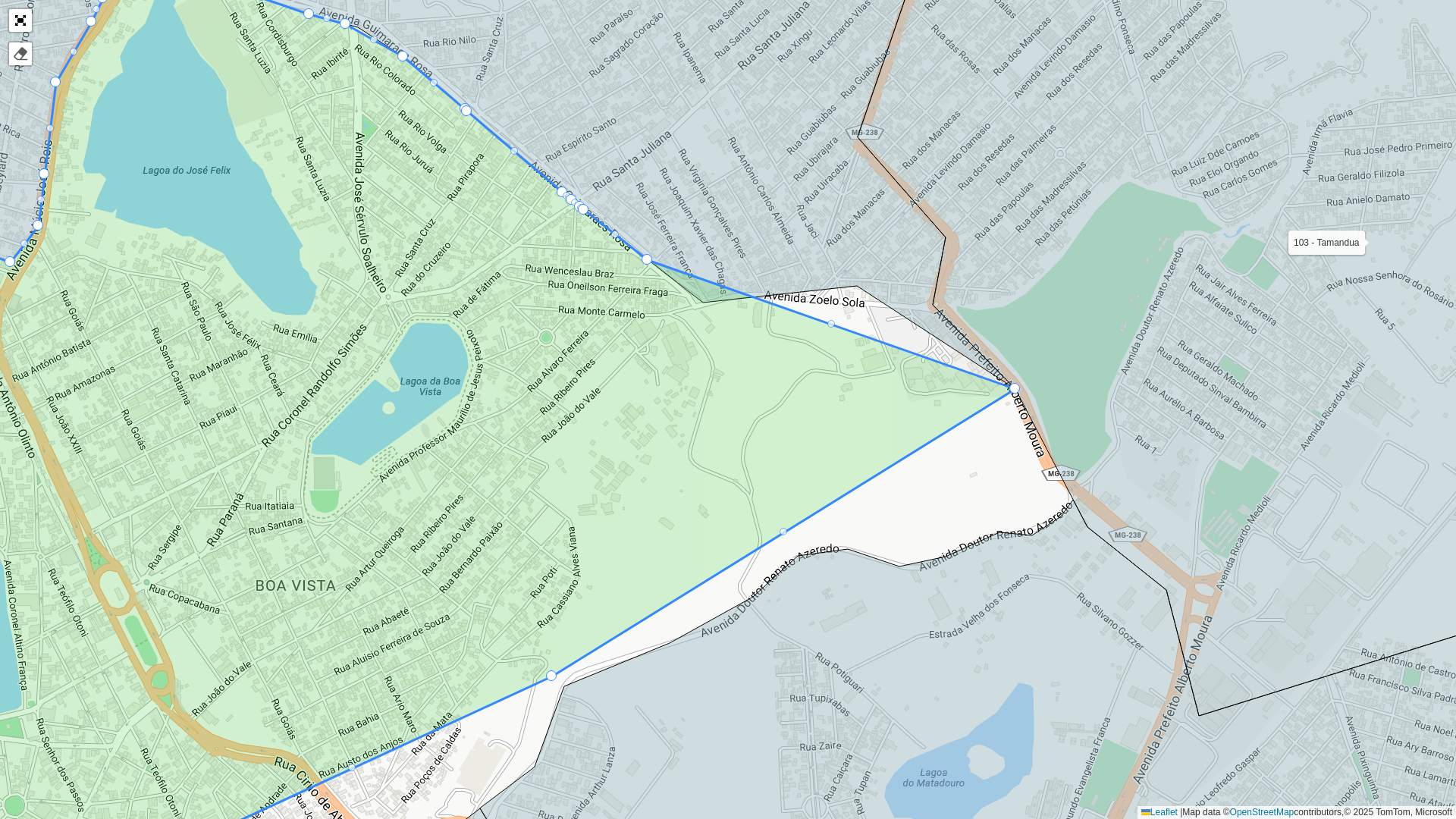
drag, startPoint x: 600, startPoint y: 465, endPoint x: 1022, endPoint y: 390, distance: 428.6
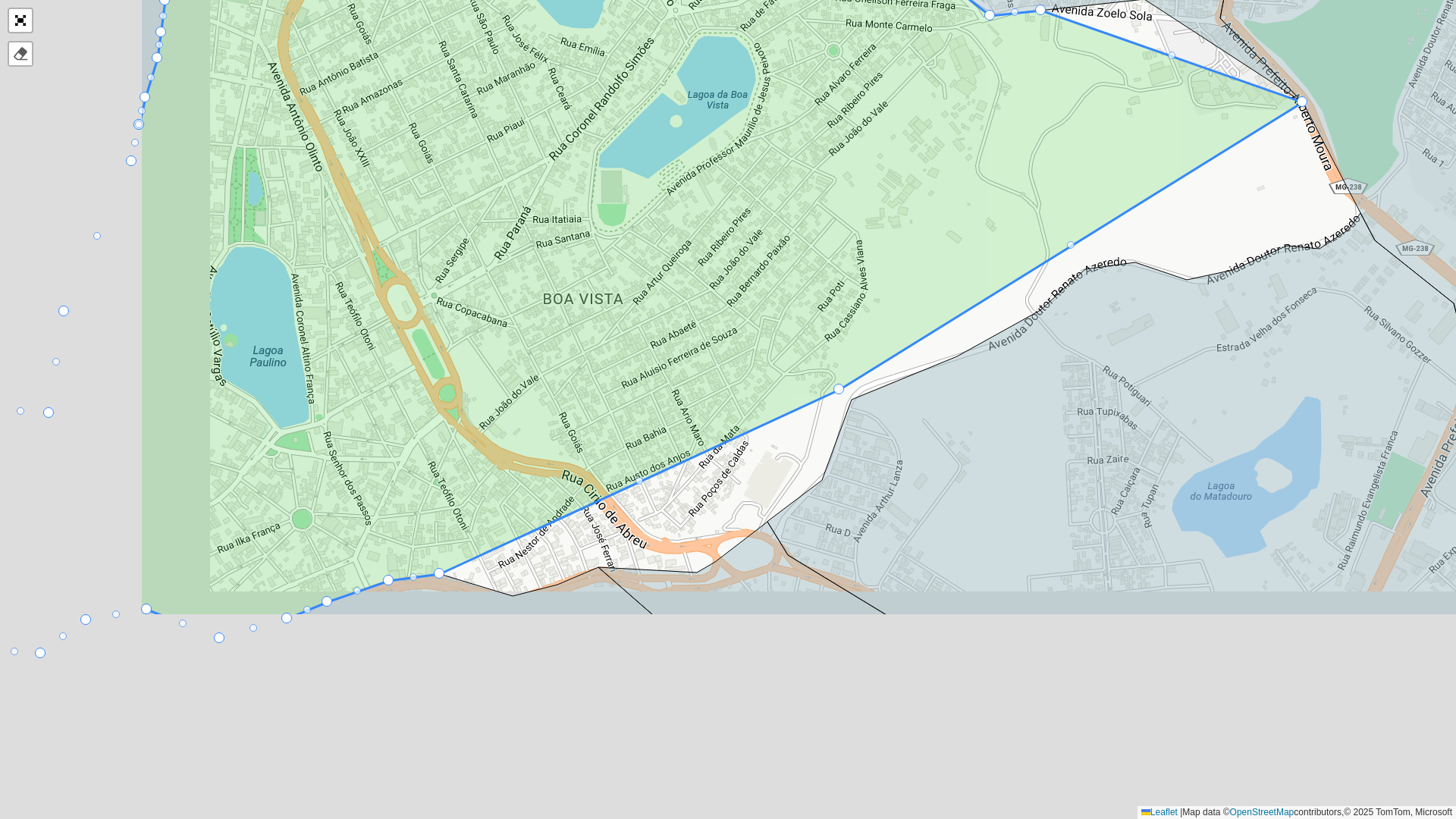
drag, startPoint x: 561, startPoint y: 556, endPoint x: 897, endPoint y: 243, distance: 459.2
click at [898, 243] on icon at bounding box center [721, 123] width 1164 height 988
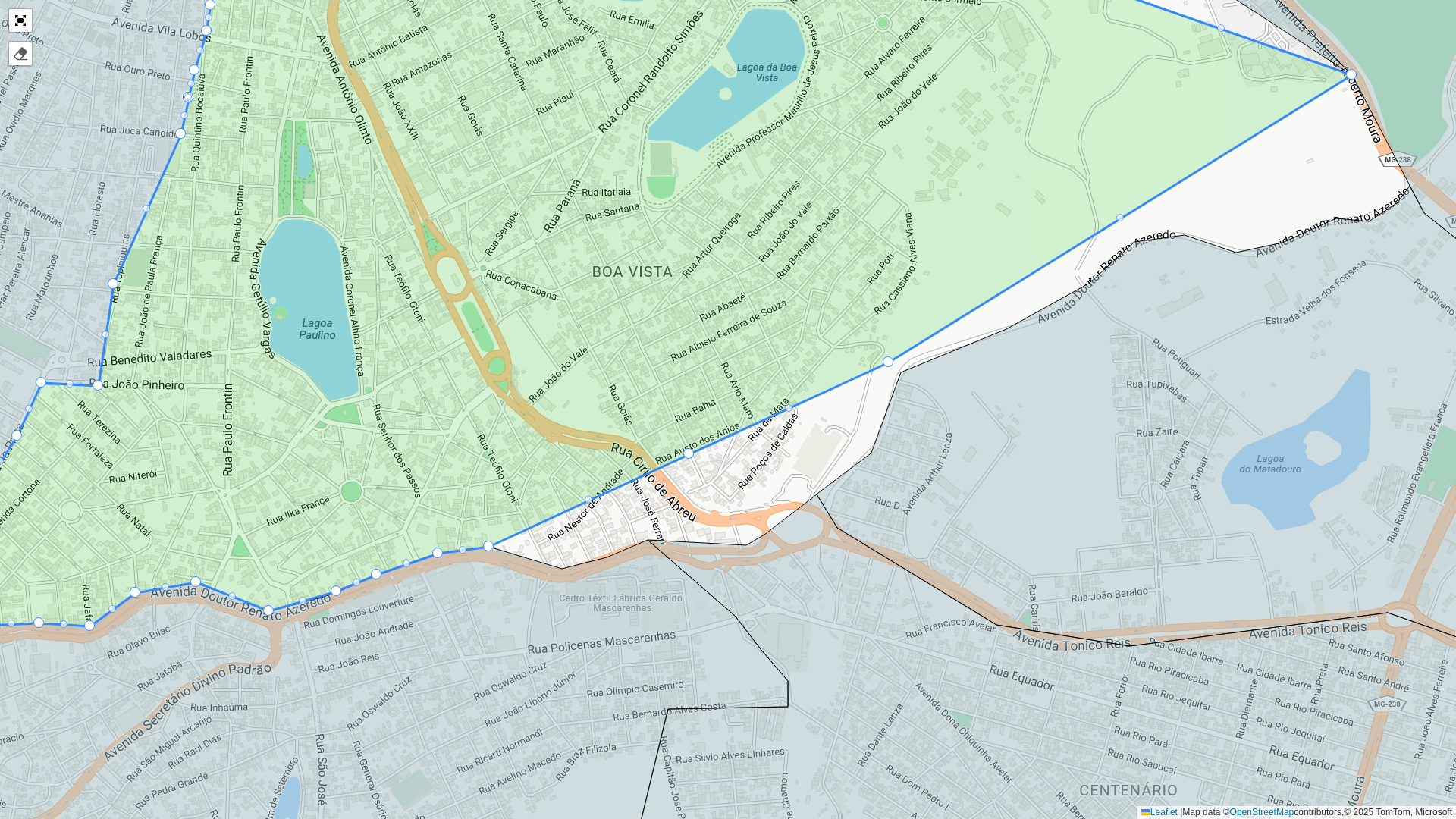
drag, startPoint x: 688, startPoint y: 452, endPoint x: 697, endPoint y: 463, distance: 14.2
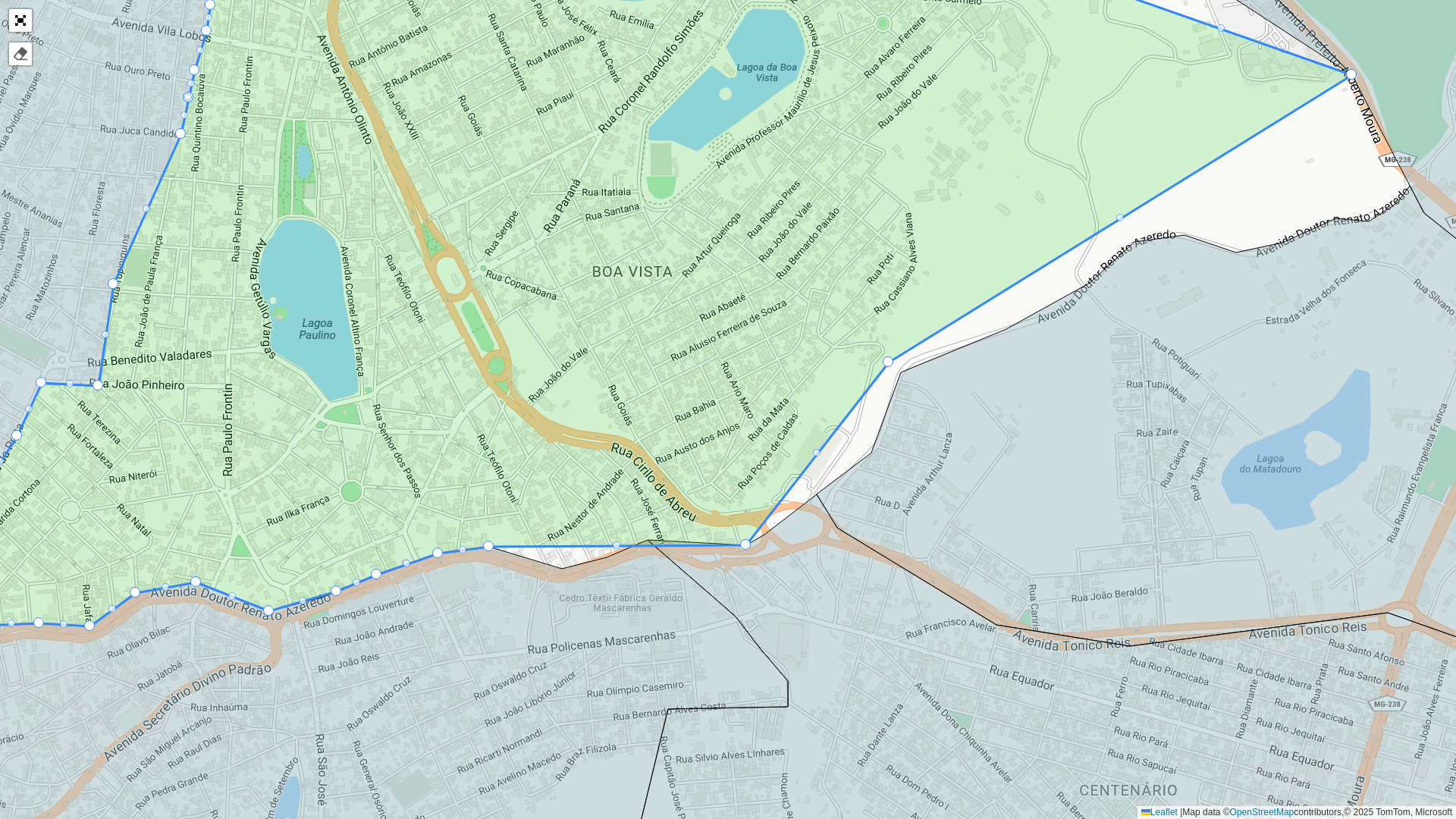
drag, startPoint x: 688, startPoint y: 453, endPoint x: 749, endPoint y: 542, distance: 107.9
drag, startPoint x: 560, startPoint y: 545, endPoint x: 565, endPoint y: 563, distance: 18.7
drag, startPoint x: 559, startPoint y: 541, endPoint x: 566, endPoint y: 557, distance: 17.5
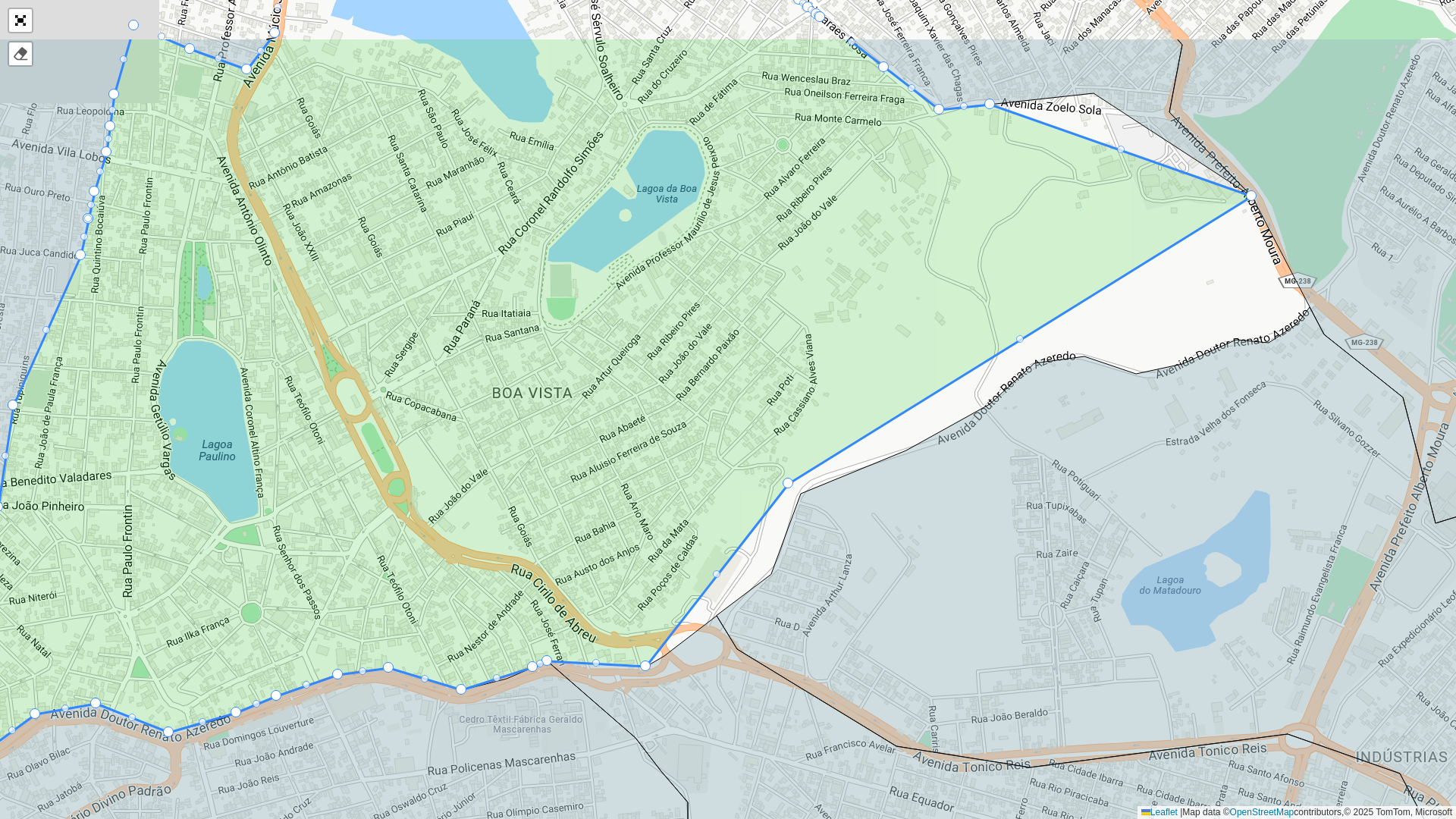
drag, startPoint x: 688, startPoint y: 458, endPoint x: 612, endPoint y: 541, distance: 112.5
click at [612, 541] on icon at bounding box center [526, 392] width 1453 height 710
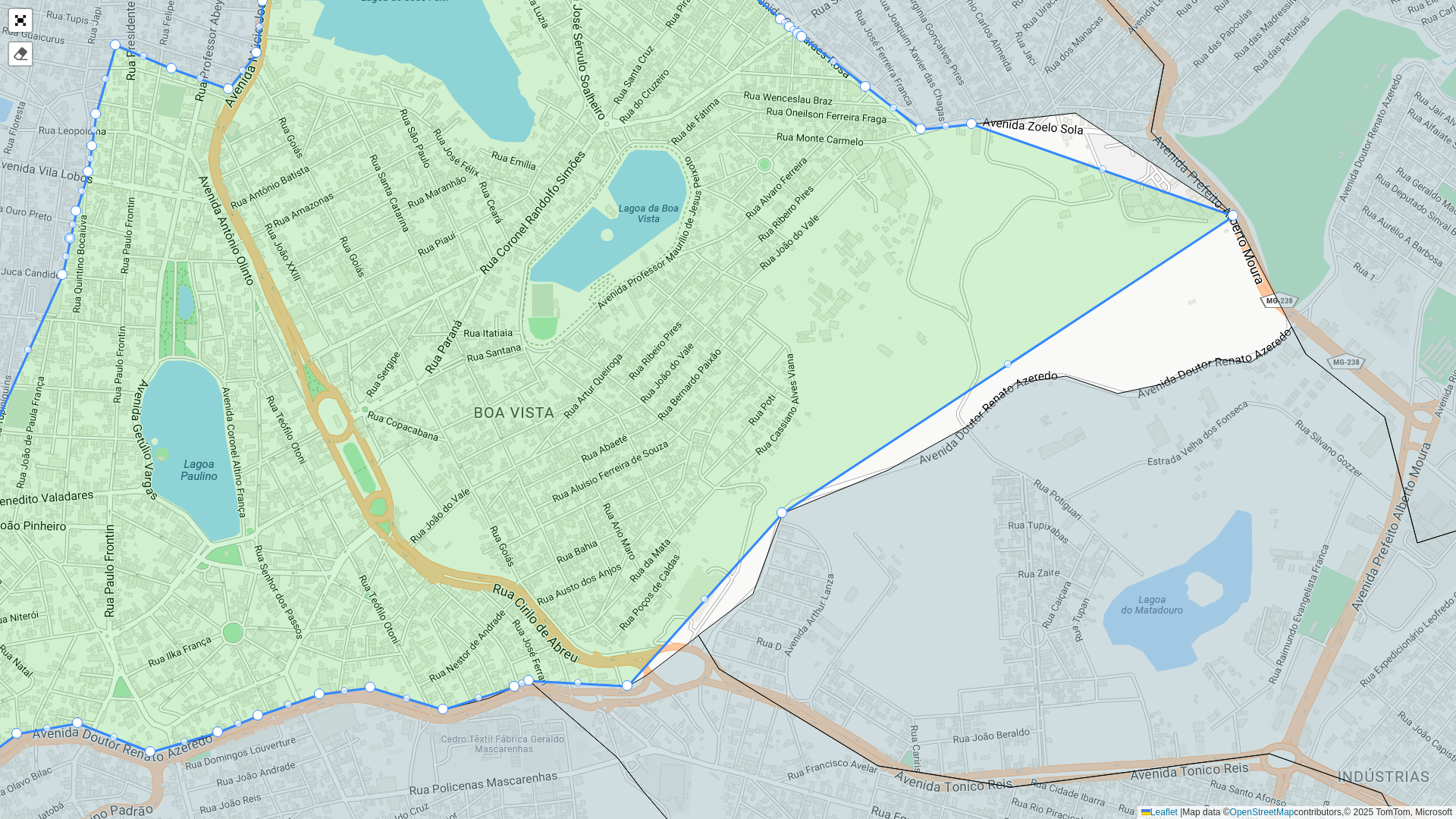
drag, startPoint x: 770, startPoint y: 501, endPoint x: 782, endPoint y: 514, distance: 17.7
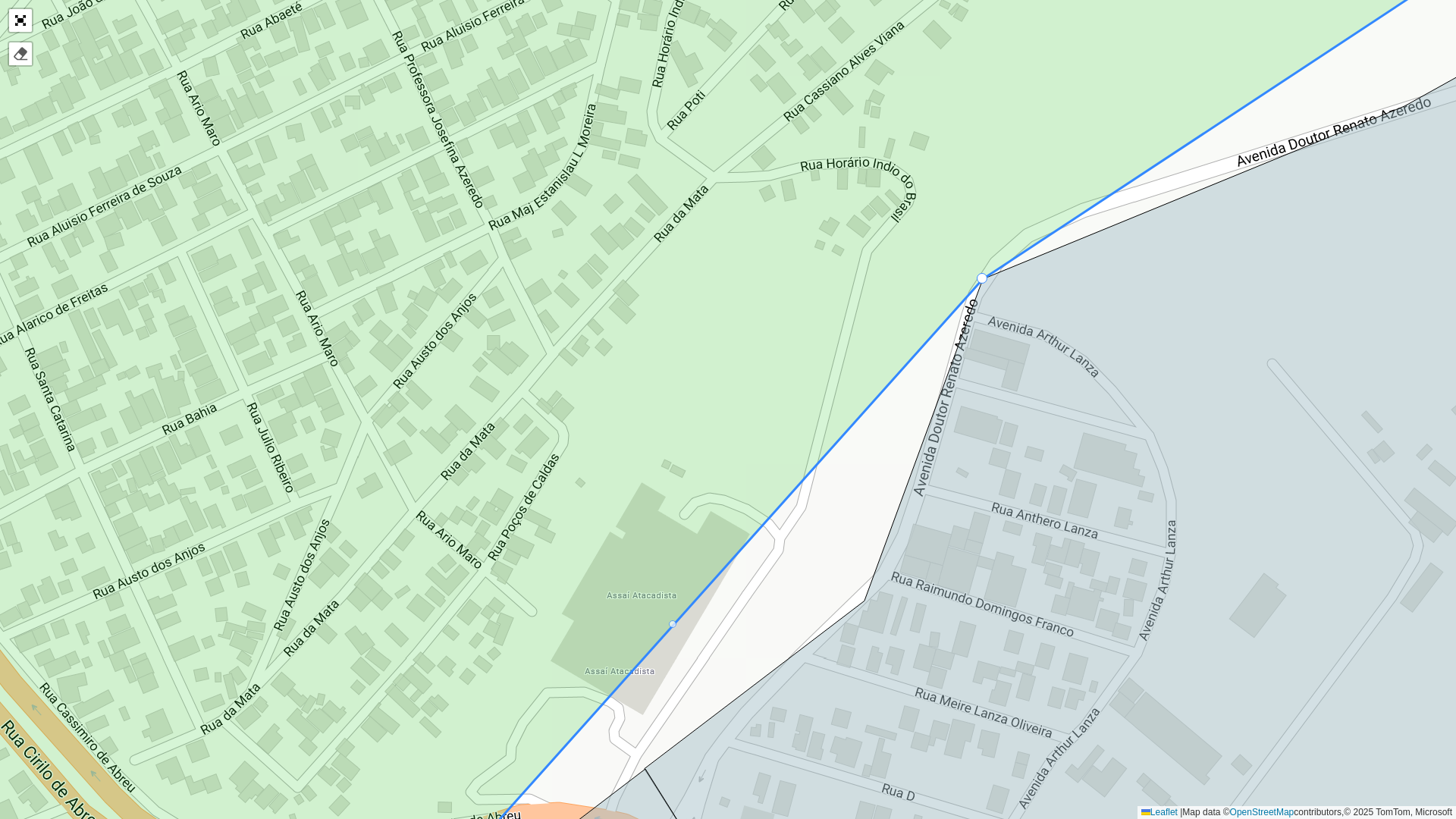
drag, startPoint x: 674, startPoint y: 623, endPoint x: 697, endPoint y: 631, distance: 24.4
click at [672, 622] on div at bounding box center [673, 624] width 8 height 8
click at [671, 622] on div at bounding box center [673, 624] width 8 height 8
drag, startPoint x: 672, startPoint y: 626, endPoint x: 732, endPoint y: 609, distance: 62.4
click at [672, 622] on div at bounding box center [673, 624] width 8 height 8
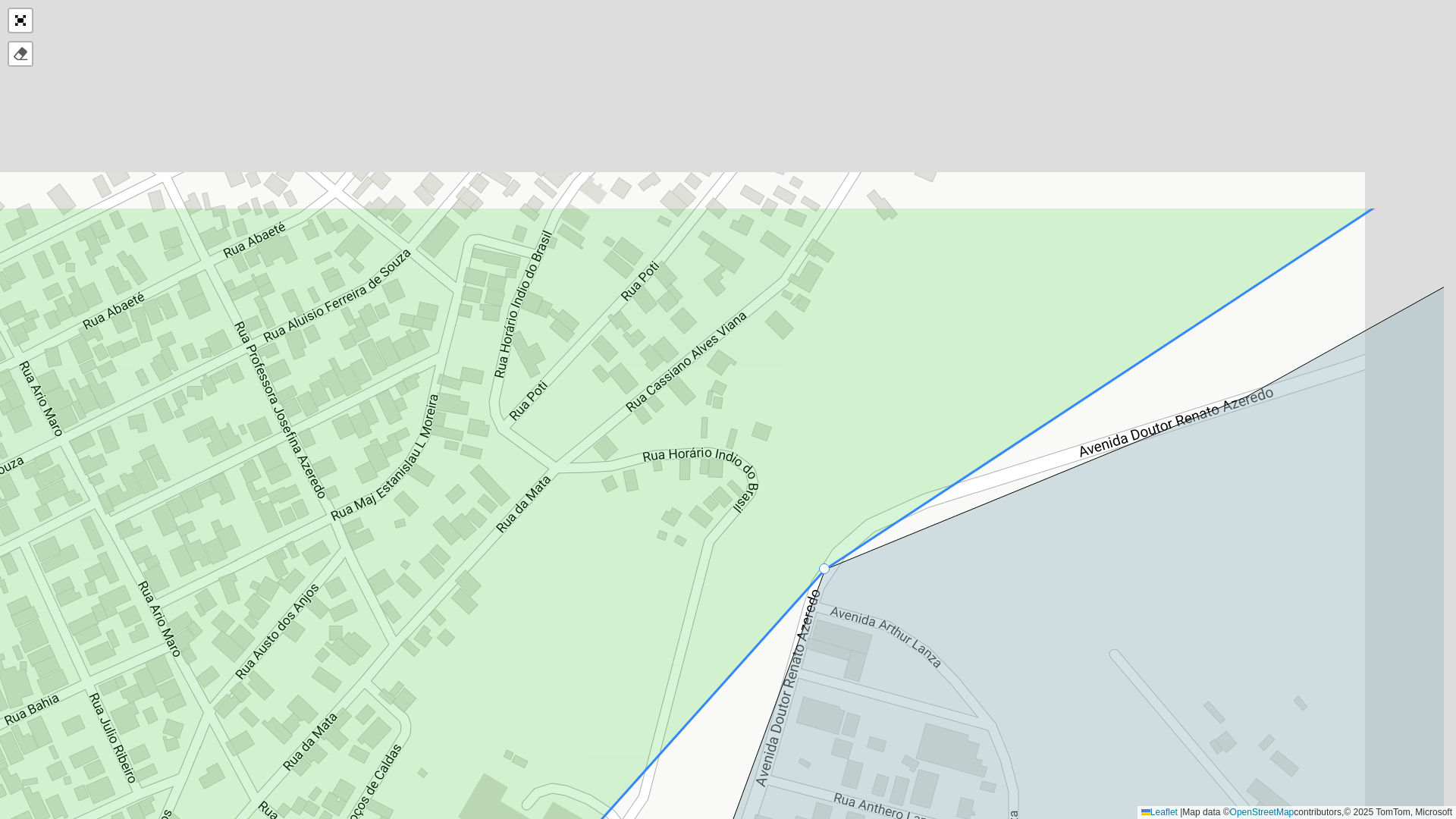
drag, startPoint x: 761, startPoint y: 403, endPoint x: 620, endPoint y: 593, distance: 236.6
click at [589, 665] on icon at bounding box center [535, 700] width 1682 height 988
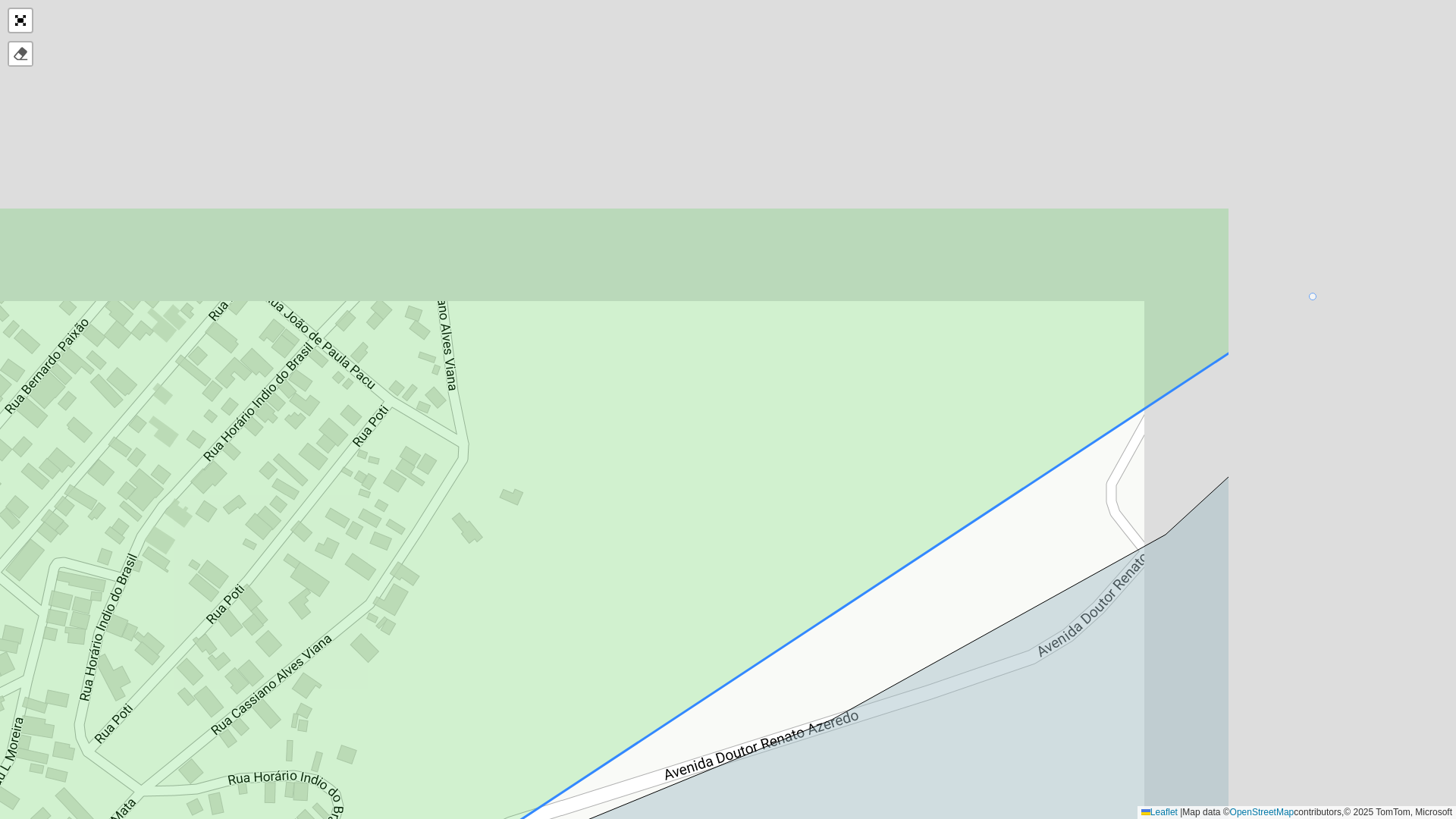
drag, startPoint x: 530, startPoint y: 599, endPoint x: 745, endPoint y: 439, distance: 268.0
click at [508, 599] on icon at bounding box center [355, 700] width 1751 height 988
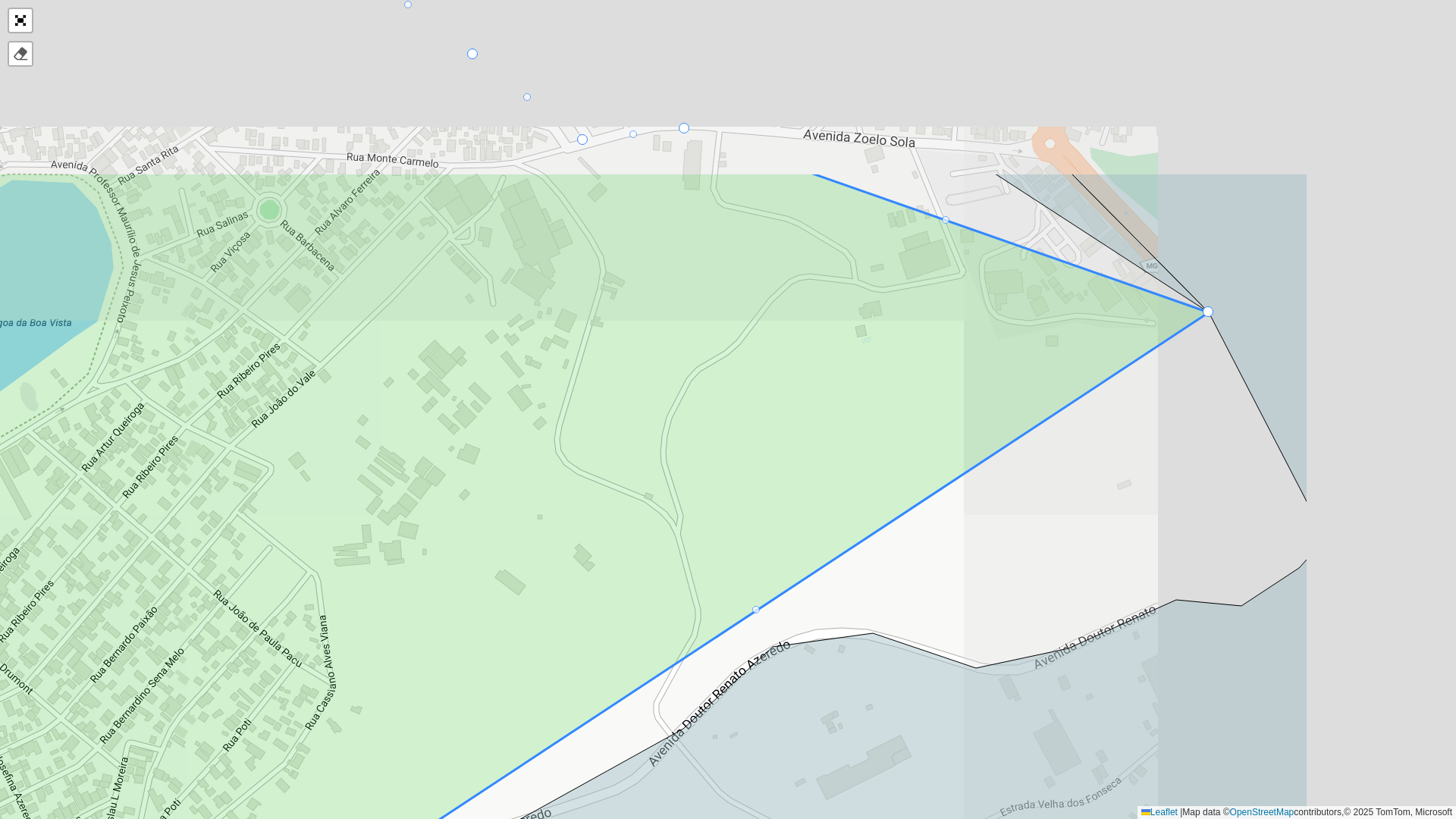
drag, startPoint x: 900, startPoint y: 363, endPoint x: 922, endPoint y: 366, distance: 22.2
click at [632, 560] on icon at bounding box center [383, 666] width 1652 height 988
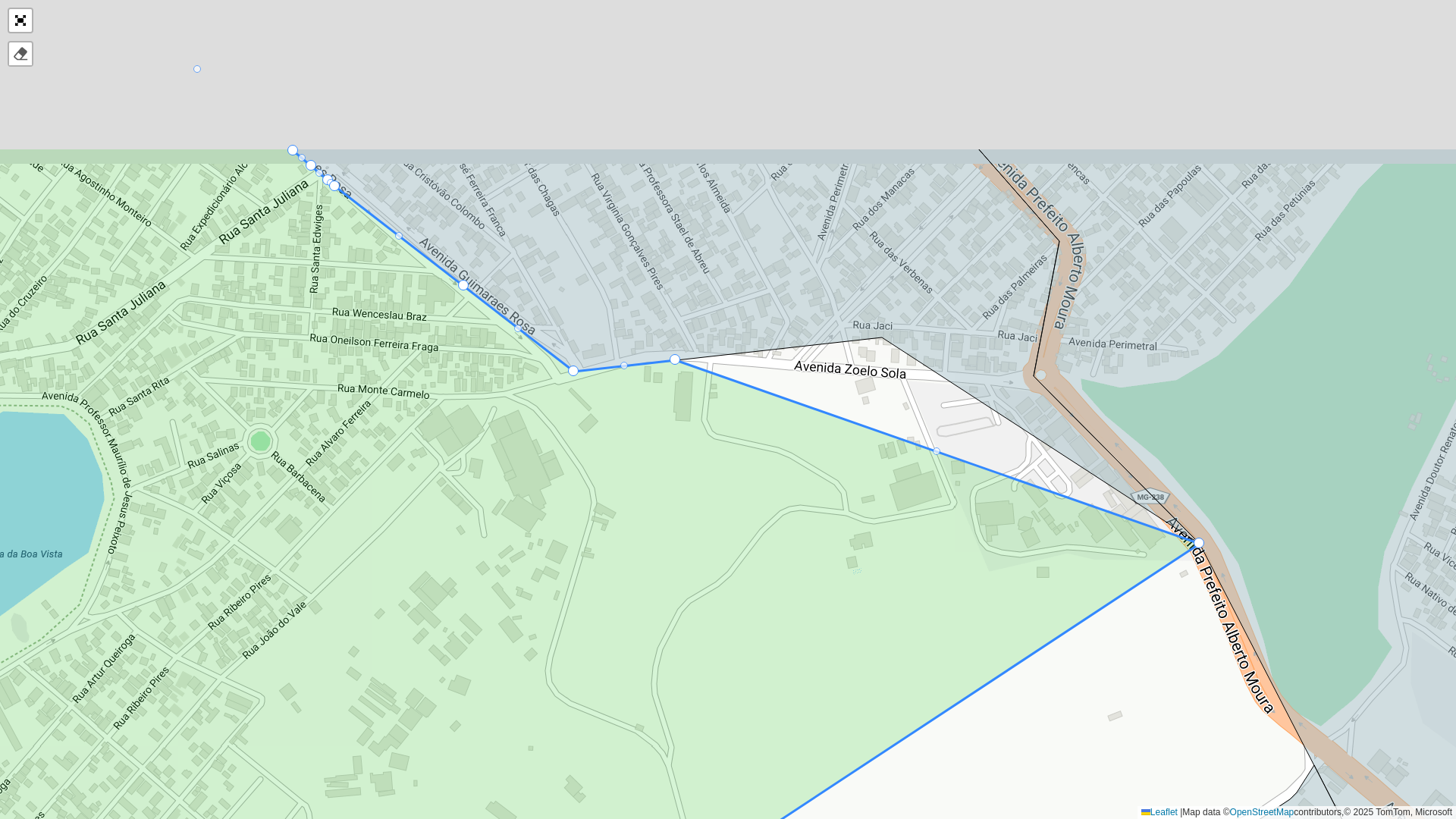
drag, startPoint x: 878, startPoint y: 302, endPoint x: 869, endPoint y: 474, distance: 172.2
click at [873, 533] on icon at bounding box center [524, 641] width 1350 height 988
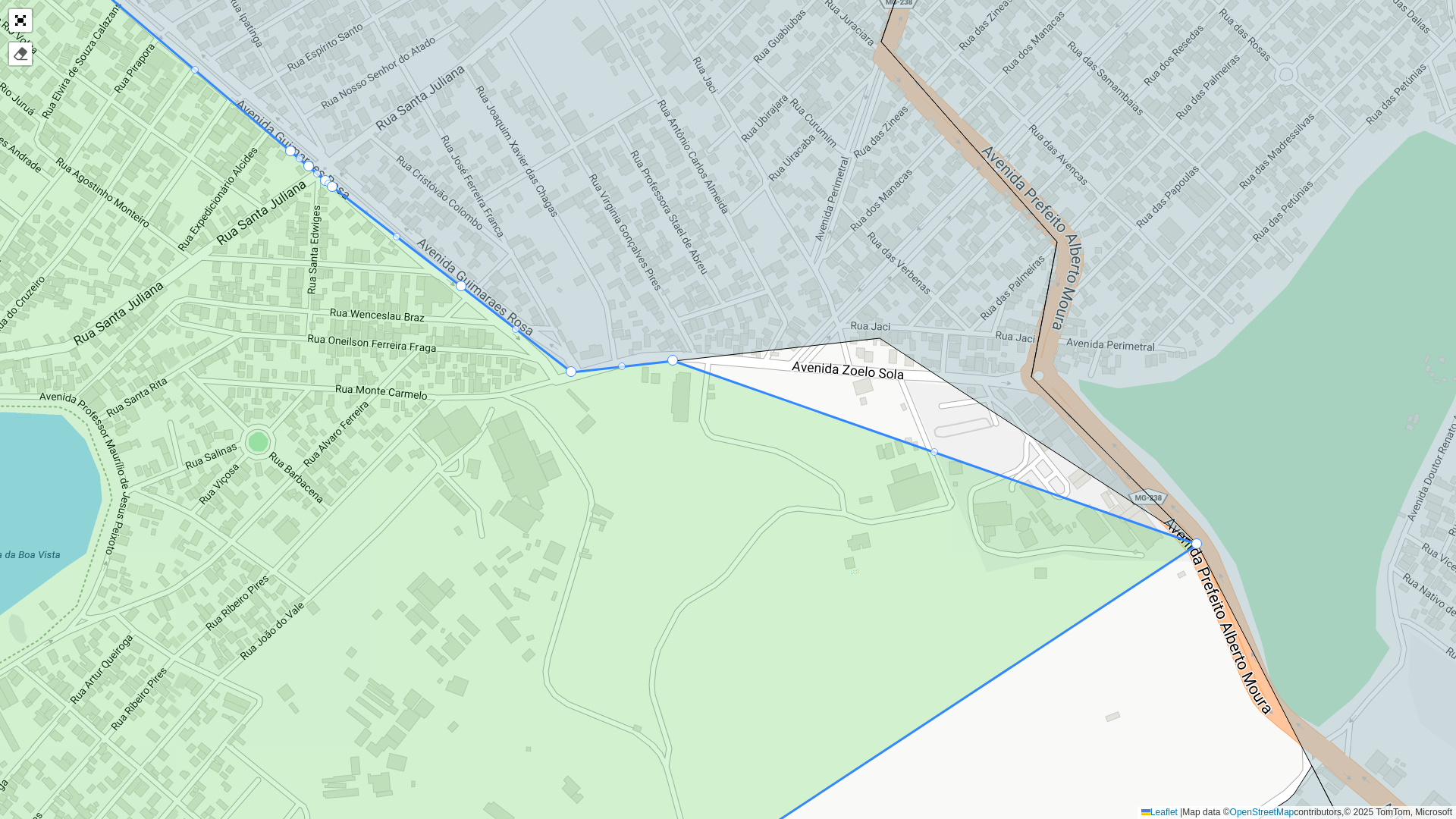
click at [933, 453] on div at bounding box center [934, 452] width 8 height 8
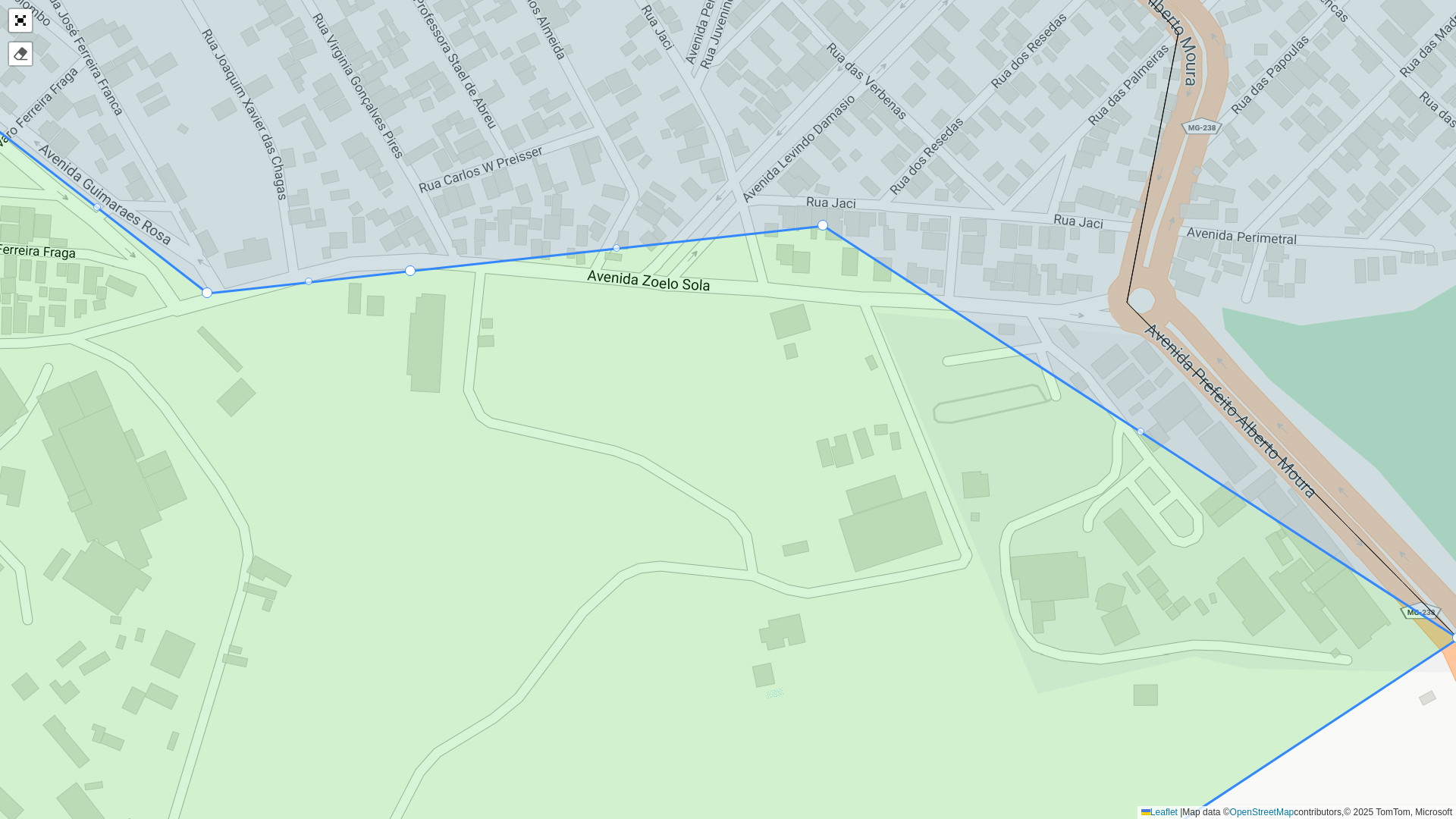
drag, startPoint x: 933, startPoint y: 455, endPoint x: 818, endPoint y: 224, distance: 258.0
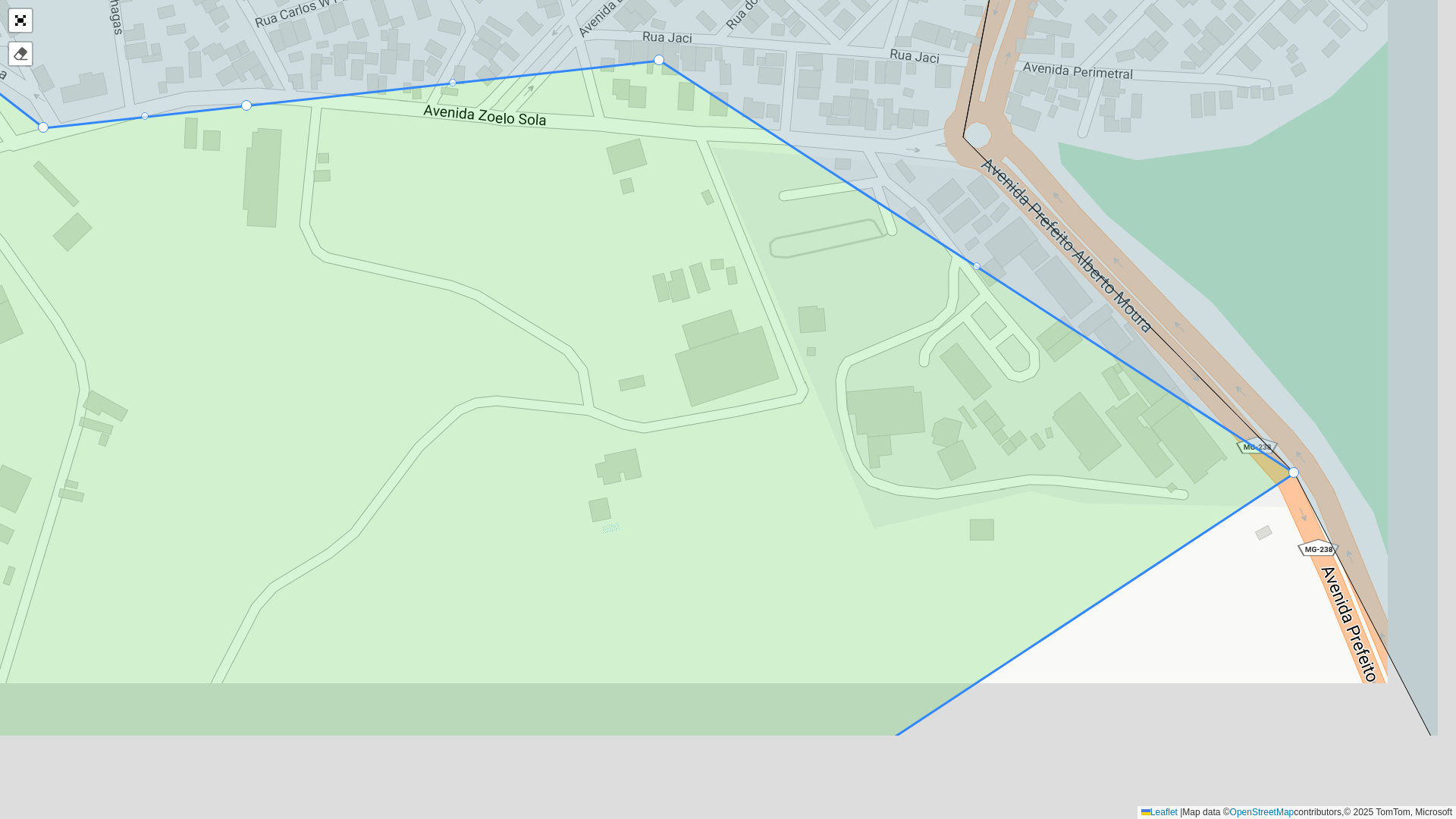
drag, startPoint x: 806, startPoint y: 443, endPoint x: 642, endPoint y: 277, distance: 233.3
click at [642, 277] on icon at bounding box center [491, 294] width 1606 height 886
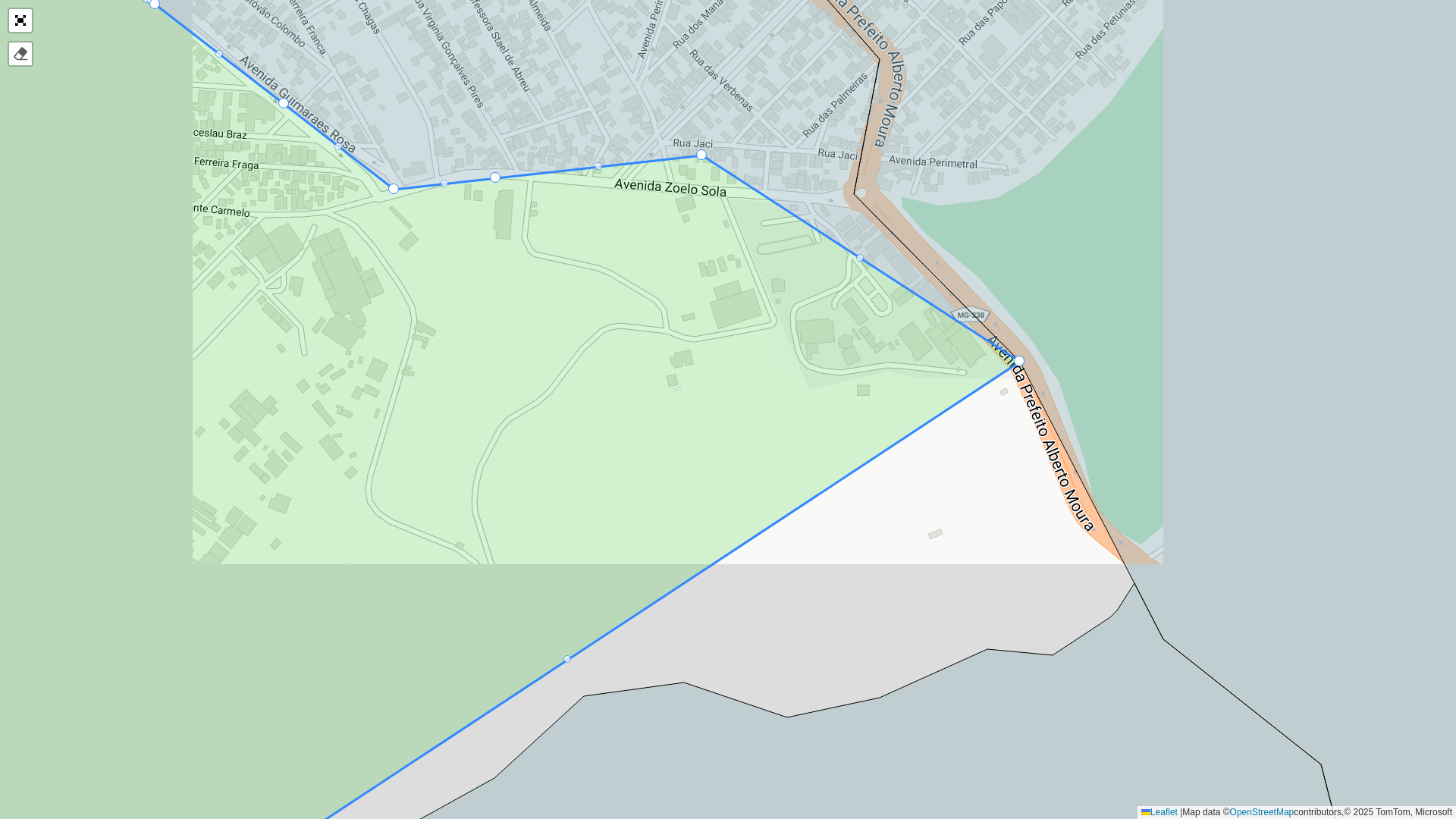
drag, startPoint x: 737, startPoint y: 449, endPoint x: 749, endPoint y: 348, distance: 101.7
click at [749, 348] on icon at bounding box center [436, 341] width 1169 height 988
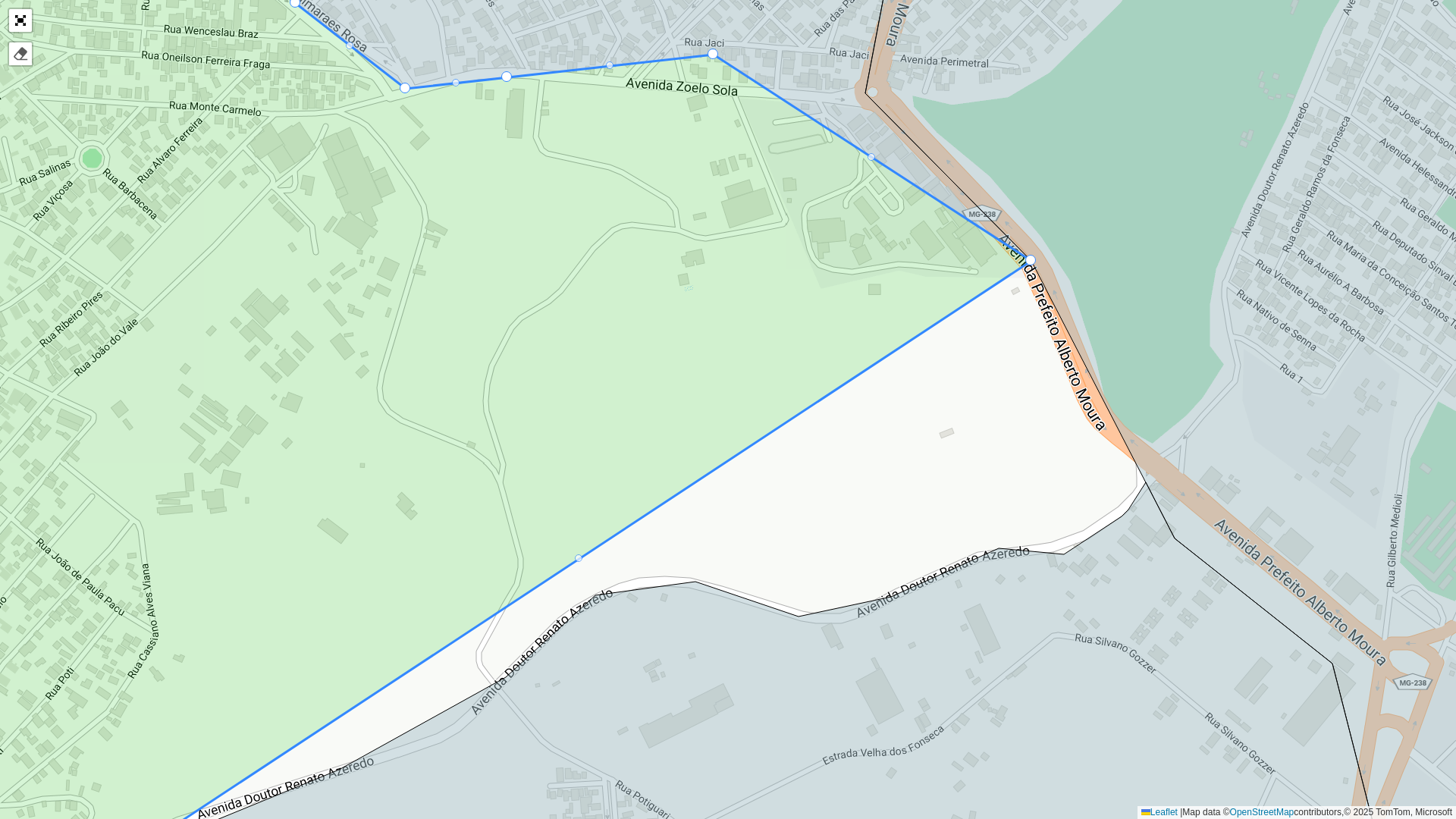
drag, startPoint x: 580, startPoint y: 558, endPoint x: 674, endPoint y: 541, distance: 95.5
click at [583, 558] on div "100 - Sete Lagoas - Wenceslau 101 - Belo Vale 102 - JK 103 - Tamandua 109 - Ond…" at bounding box center [728, 409] width 1456 height 819
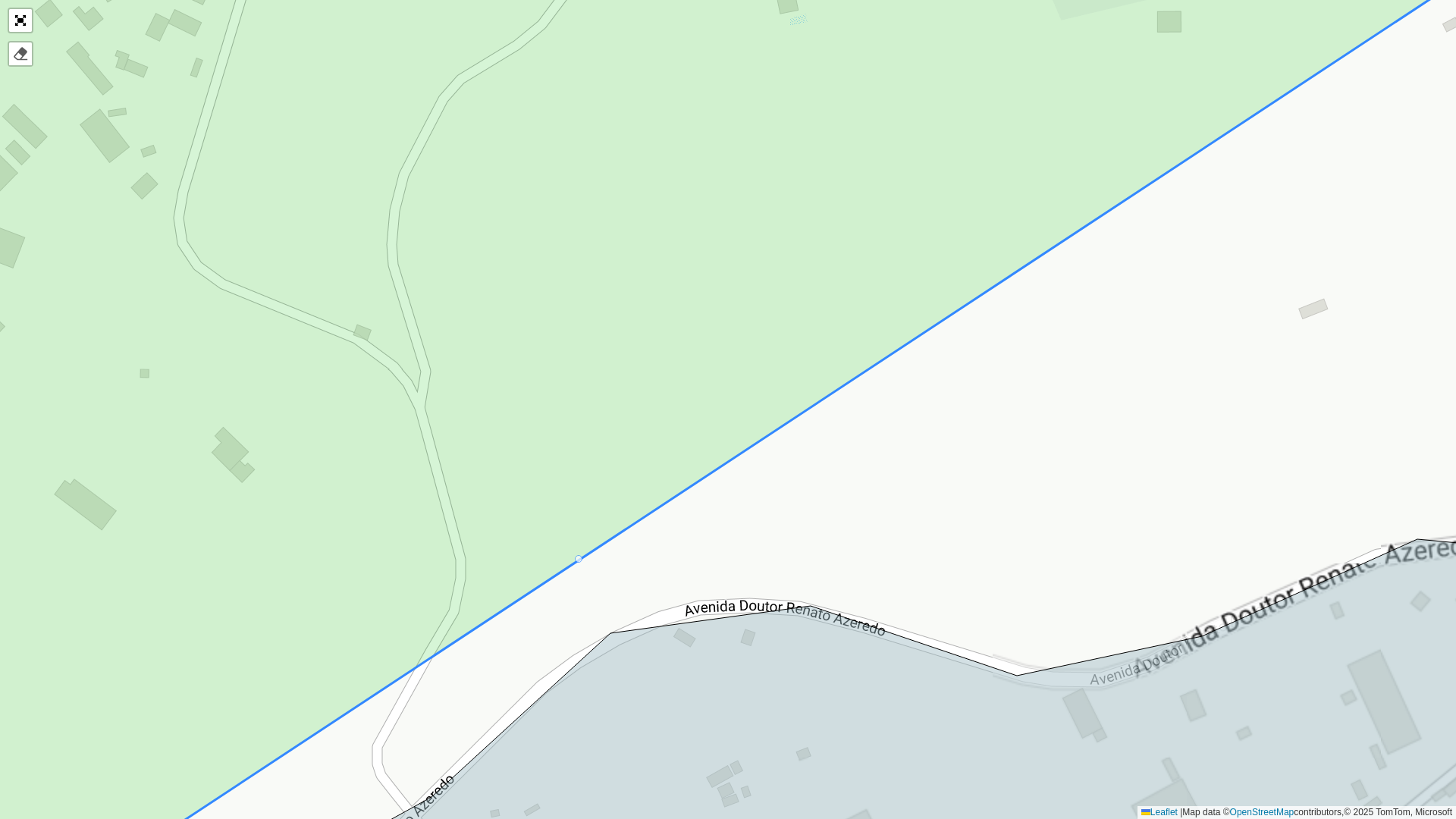
click at [580, 557] on div at bounding box center [579, 559] width 8 height 8
drag, startPoint x: 576, startPoint y: 555, endPoint x: 763, endPoint y: 579, distance: 188.5
drag, startPoint x: 580, startPoint y: 560, endPoint x: 587, endPoint y: 566, distance: 9.2
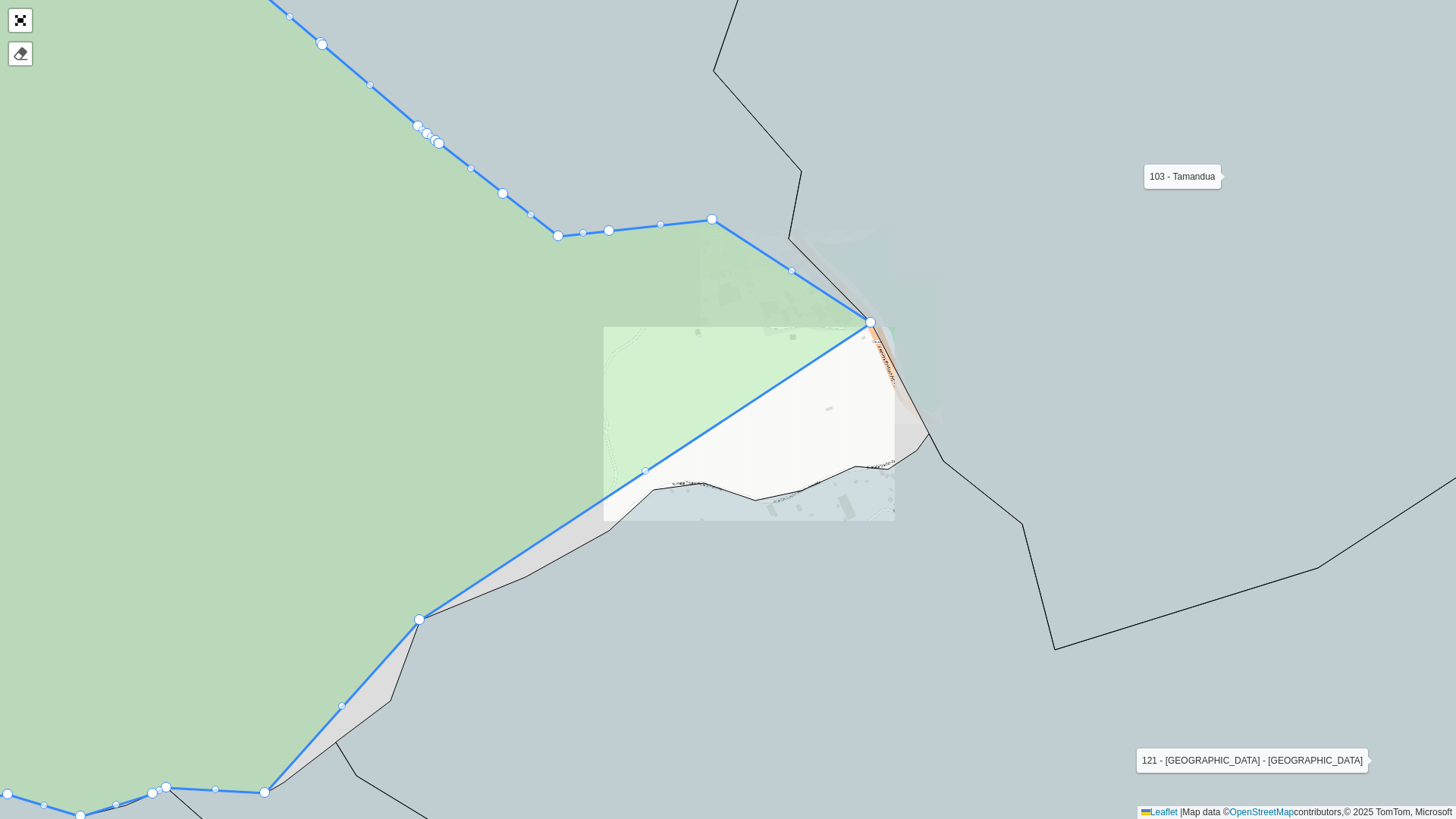
drag, startPoint x: 520, startPoint y: 443, endPoint x: 798, endPoint y: 355, distance: 291.6
click at [798, 355] on icon at bounding box center [410, 348] width 923 height 936
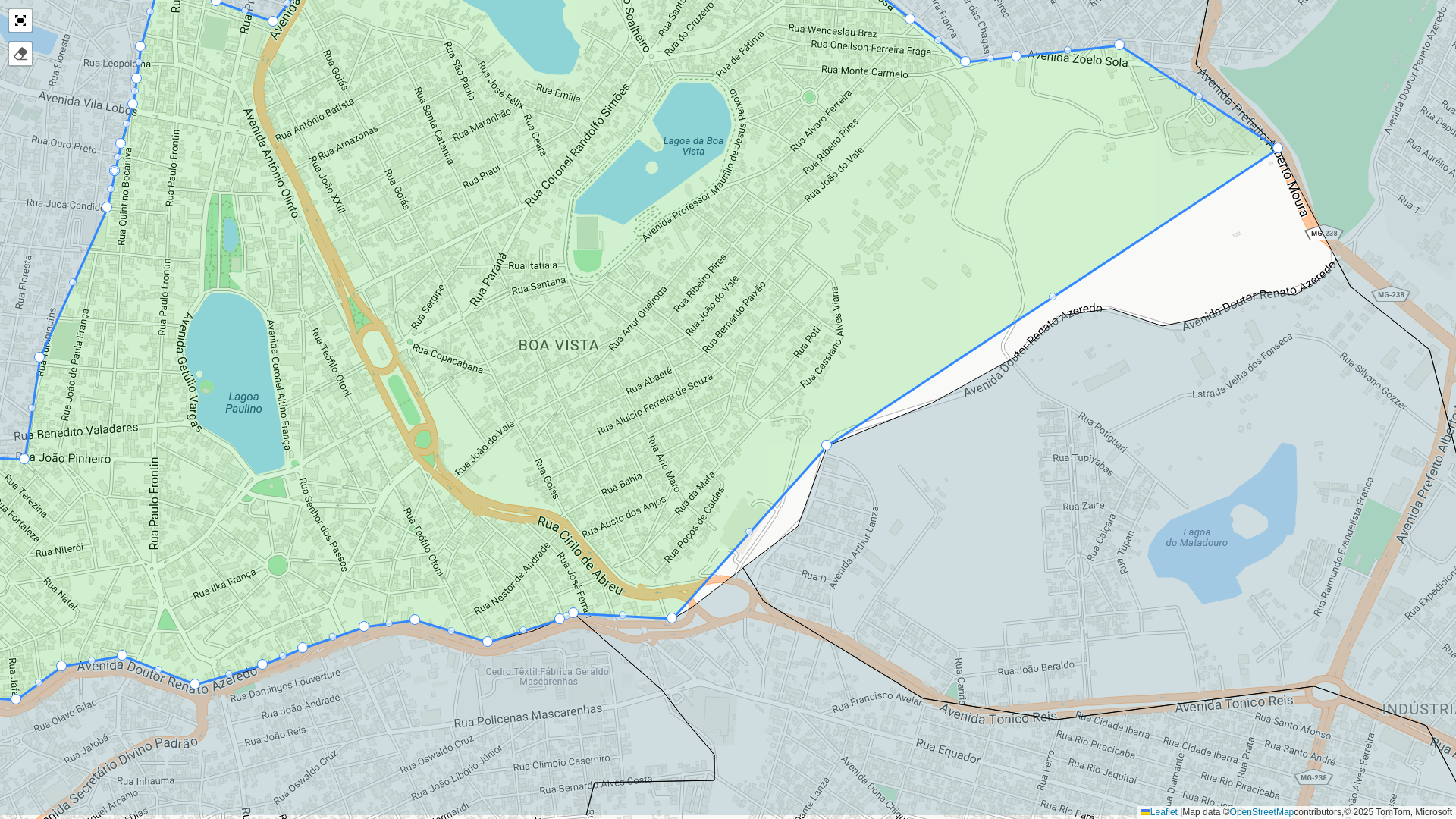
drag, startPoint x: 596, startPoint y: 428, endPoint x: 724, endPoint y: 342, distance: 154.2
click at [724, 342] on icon at bounding box center [630, 265] width 1298 height 870
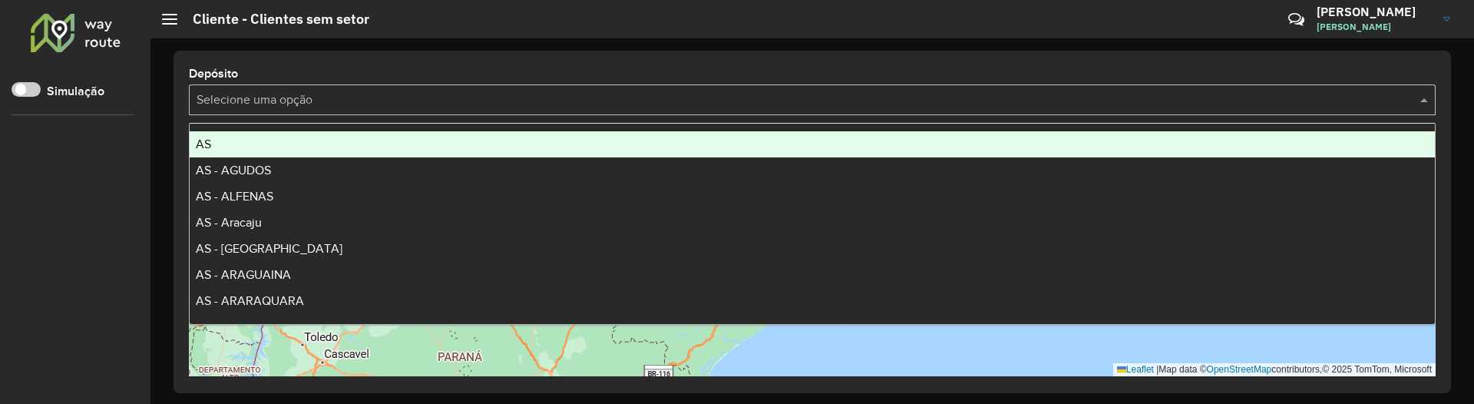
click at [296, 101] on input "text" at bounding box center [797, 100] width 1201 height 18
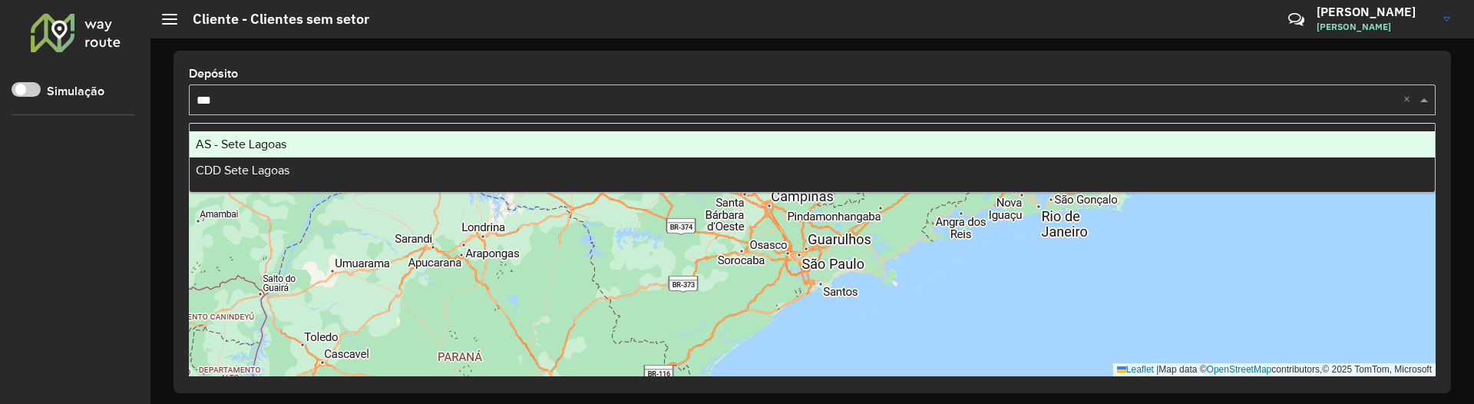
type input "****"
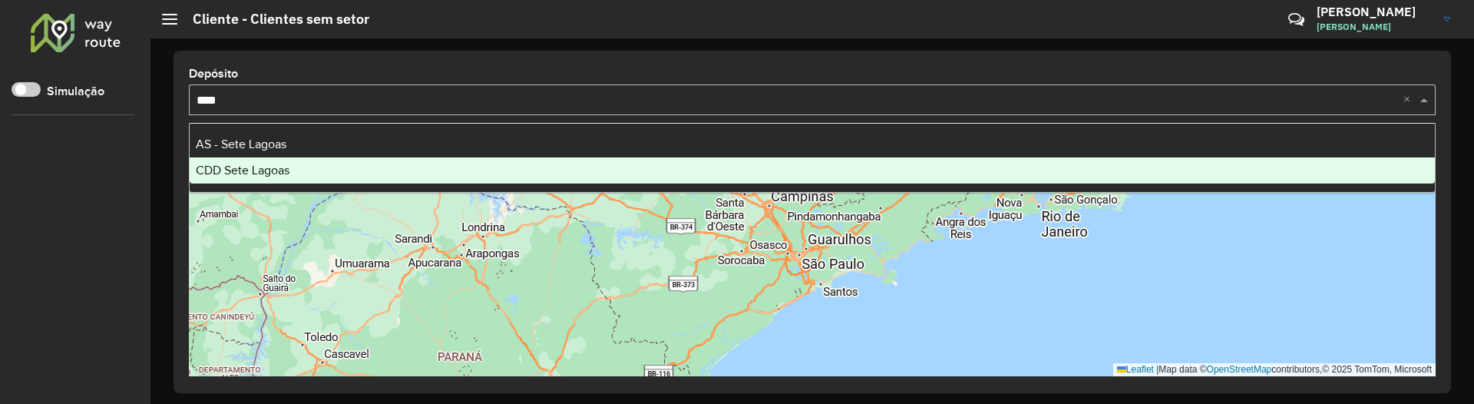
click at [259, 167] on span "CDD Sete Lagoas" at bounding box center [243, 170] width 94 height 13
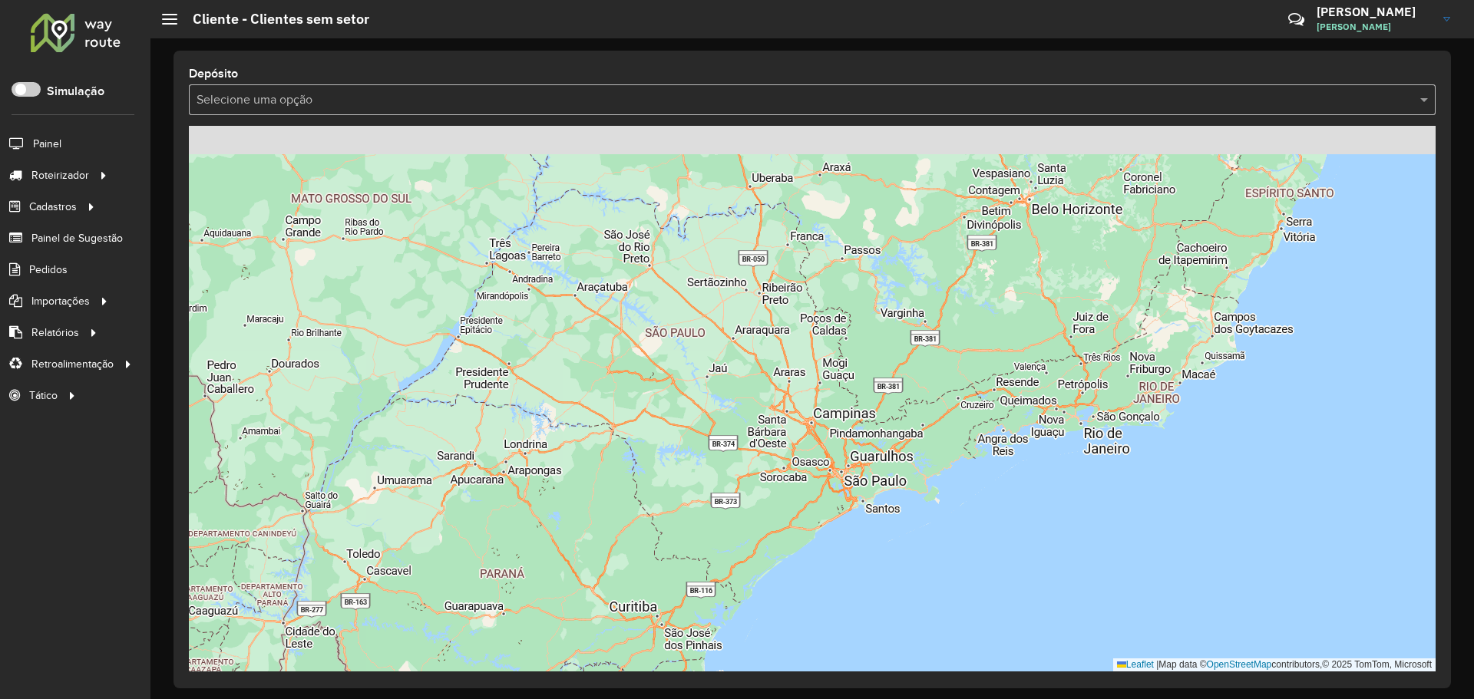
drag, startPoint x: 706, startPoint y: 317, endPoint x: 755, endPoint y: 371, distance: 72.8
click at [750, 388] on div "Leaflet | Map data © OpenStreetMap contributors,© 2025 TomTom, Microsoft" at bounding box center [812, 399] width 1247 height 546
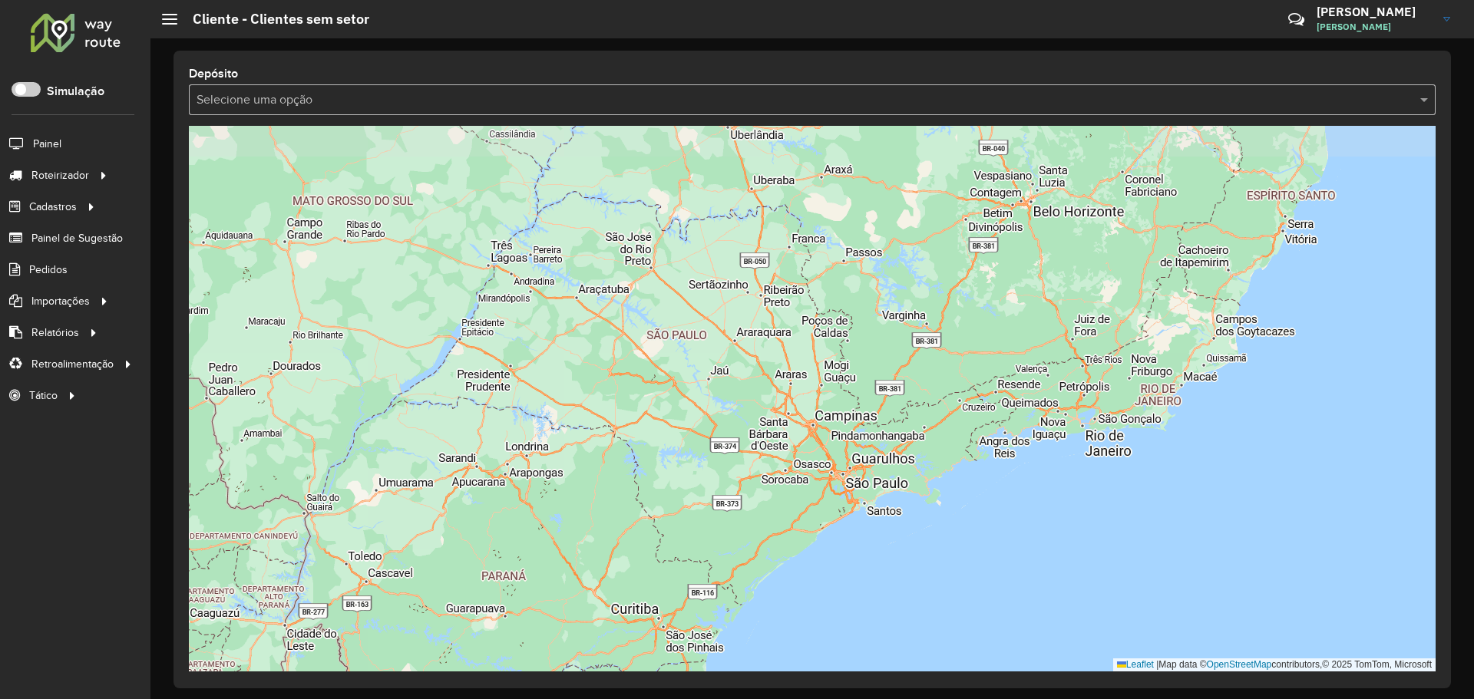
drag, startPoint x: 803, startPoint y: 296, endPoint x: 757, endPoint y: 349, distance: 70.2
click at [757, 349] on div "Leaflet | Map data © OpenStreetMap contributors,© 2025 TomTom, Microsoft" at bounding box center [812, 399] width 1247 height 546
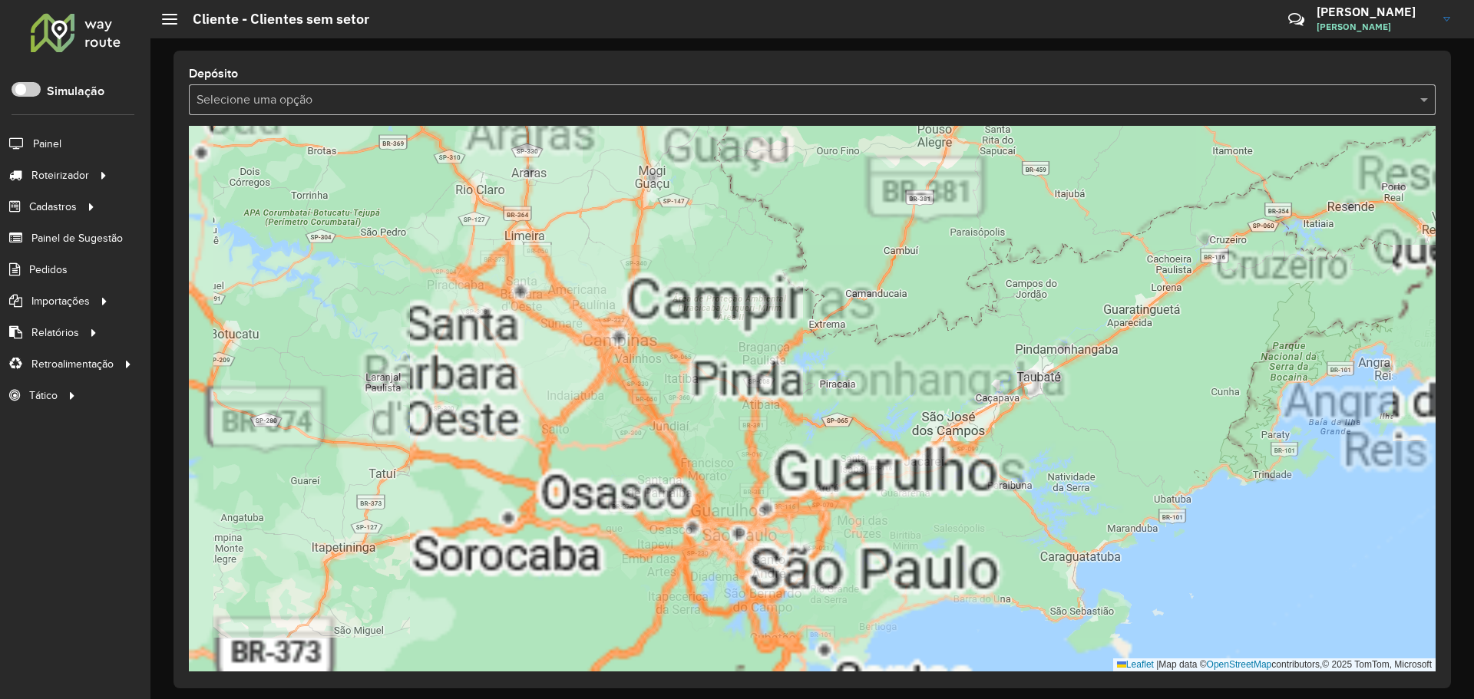
drag, startPoint x: 772, startPoint y: 447, endPoint x: 883, endPoint y: 367, distance: 137.0
click at [883, 367] on div "Leaflet | Map data © OpenStreetMap contributors,© 2025 TomTom, Microsoft" at bounding box center [812, 399] width 1247 height 546
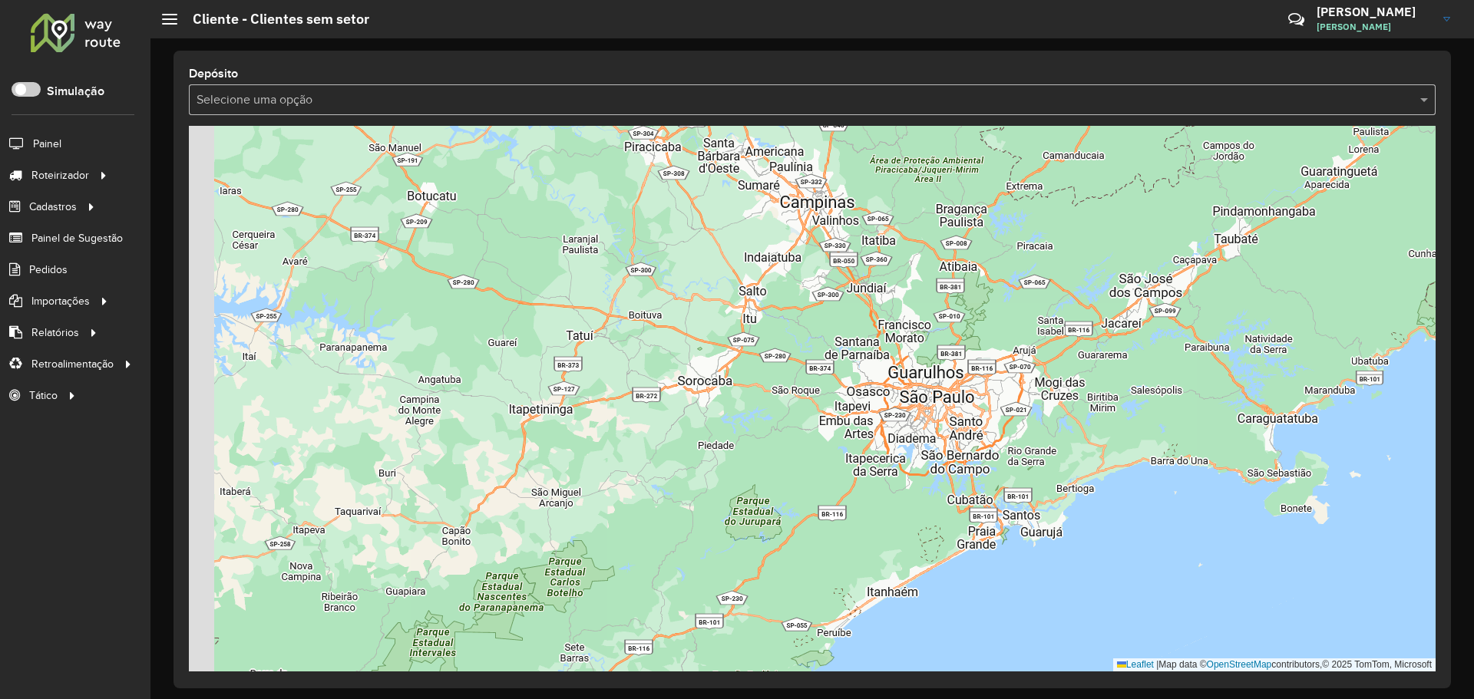
drag, startPoint x: 809, startPoint y: 365, endPoint x: 907, endPoint y: 294, distance: 120.4
click at [906, 294] on div "Leaflet | Map data © OpenStreetMap contributors,© 2025 TomTom, Microsoft" at bounding box center [812, 399] width 1247 height 546
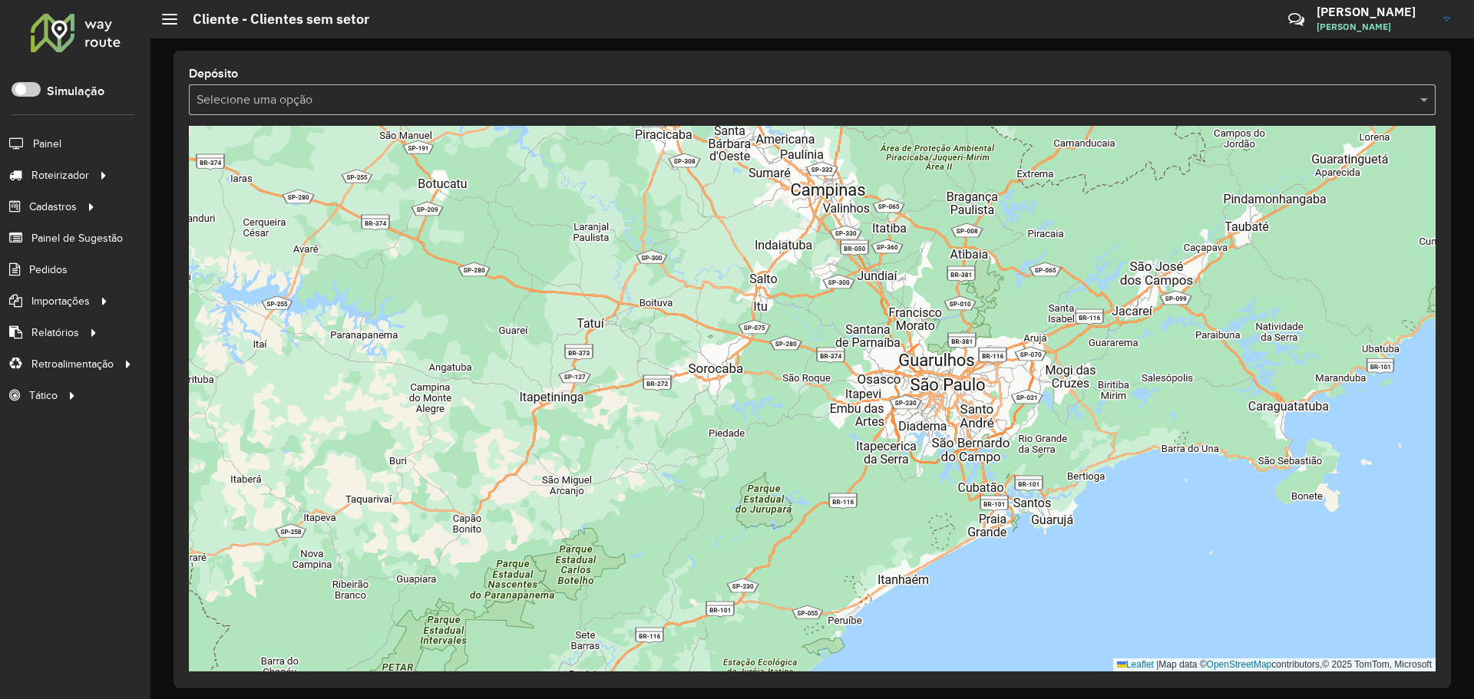
click at [738, 107] on input "text" at bounding box center [797, 100] width 1201 height 18
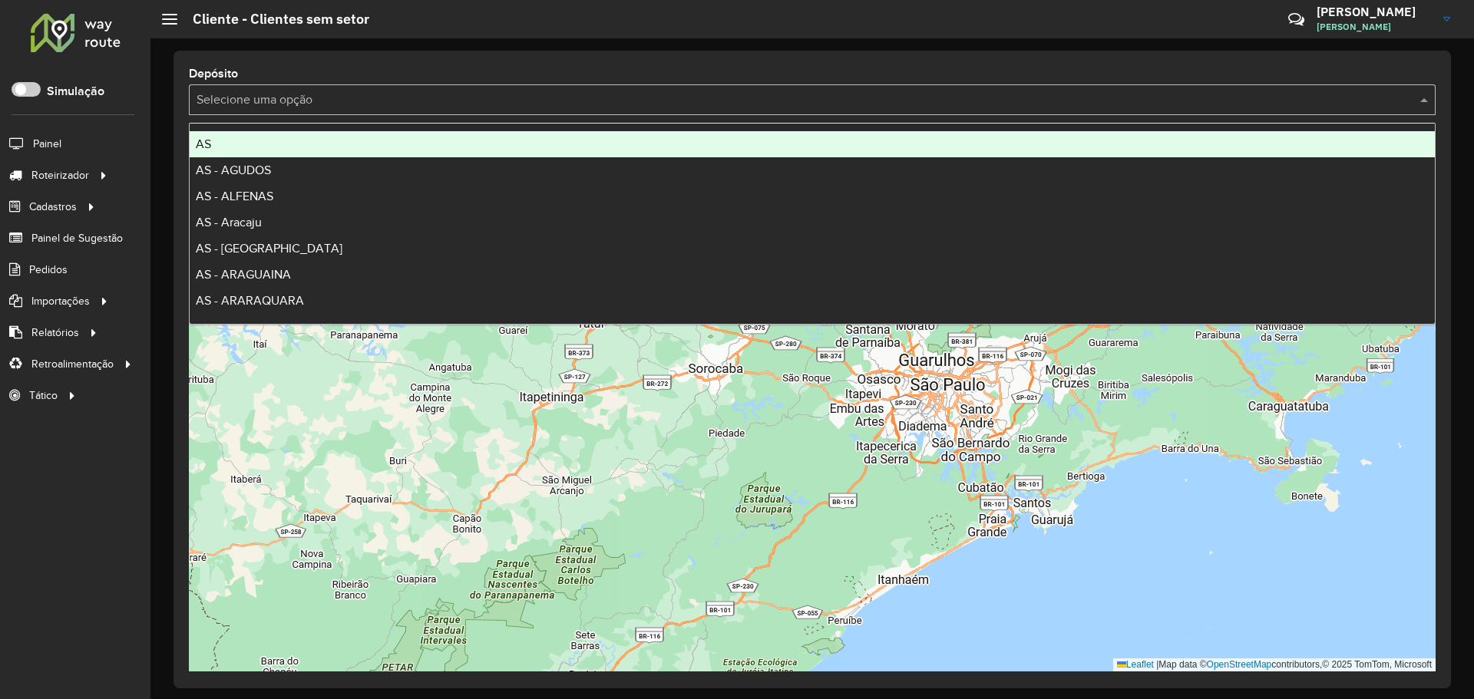
type input "*"
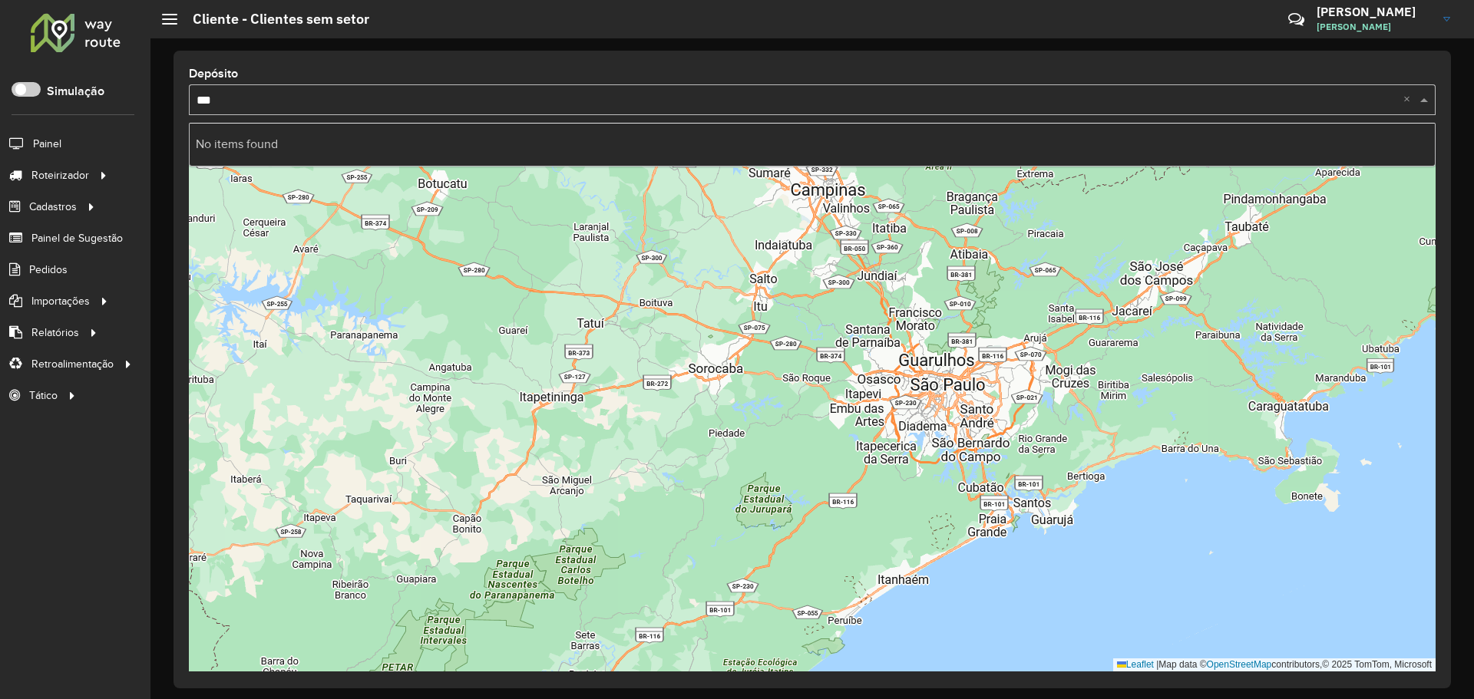
type input "**"
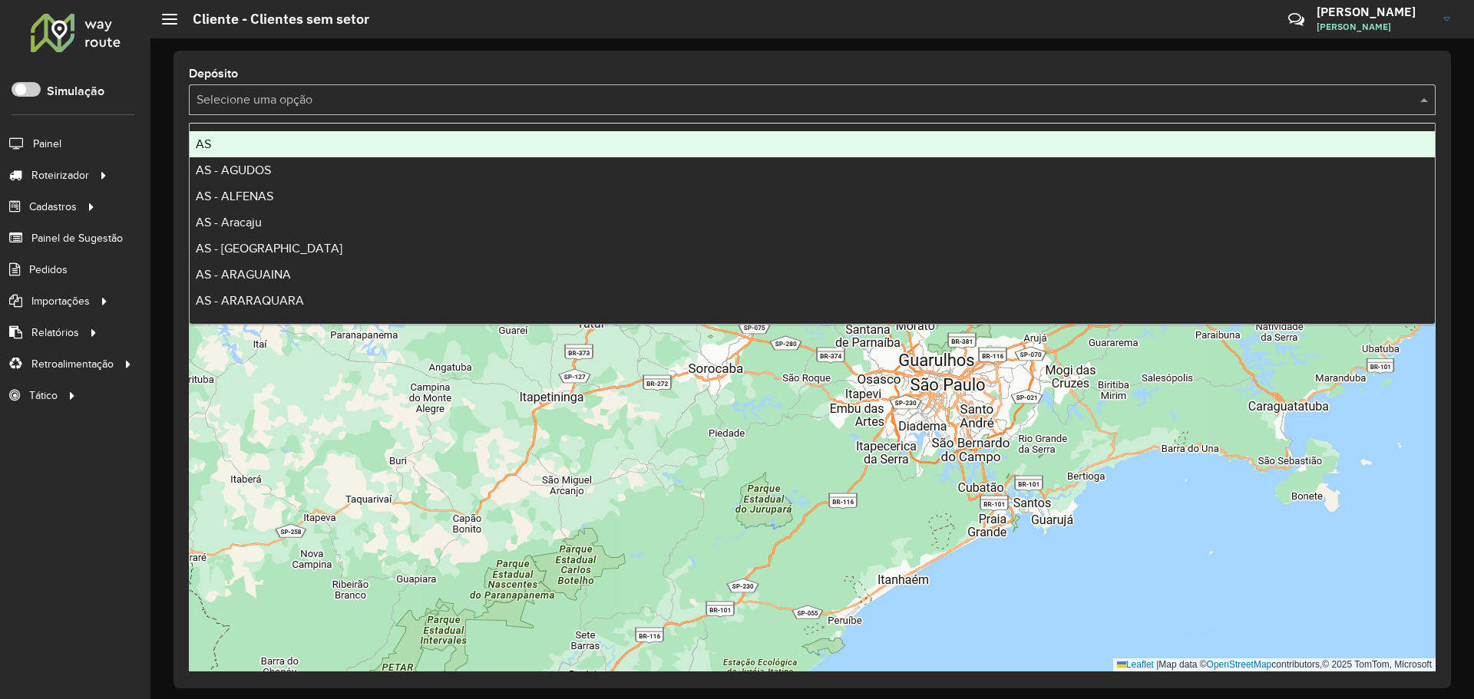
type input "*"
click at [663, 44] on div "Depósito Selecione uma opção Leaflet | Map data © OpenStreetMap contributors,© …" at bounding box center [812, 368] width 1324 height 661
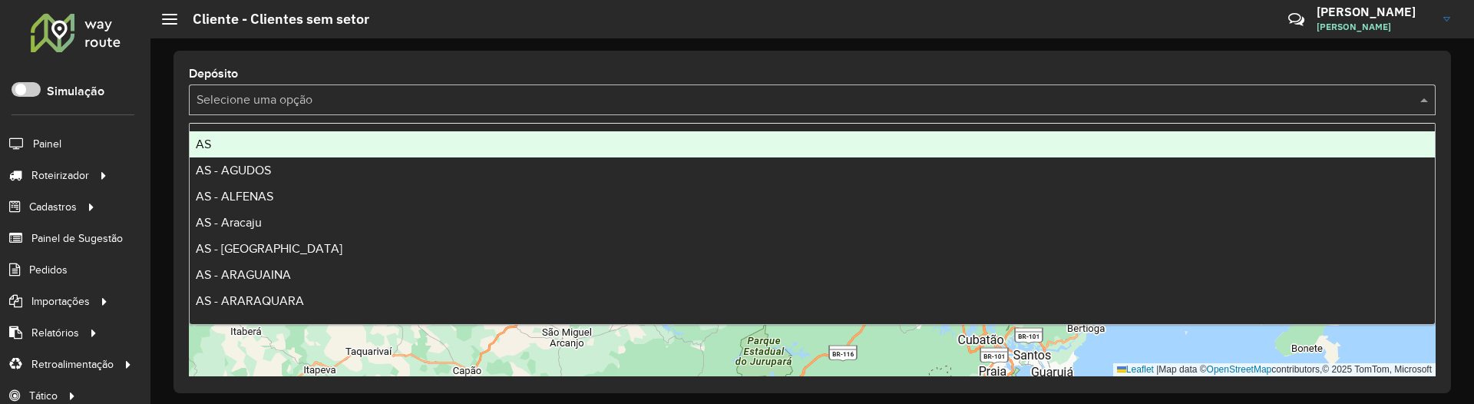
click at [751, 101] on input "text" at bounding box center [797, 100] width 1201 height 18
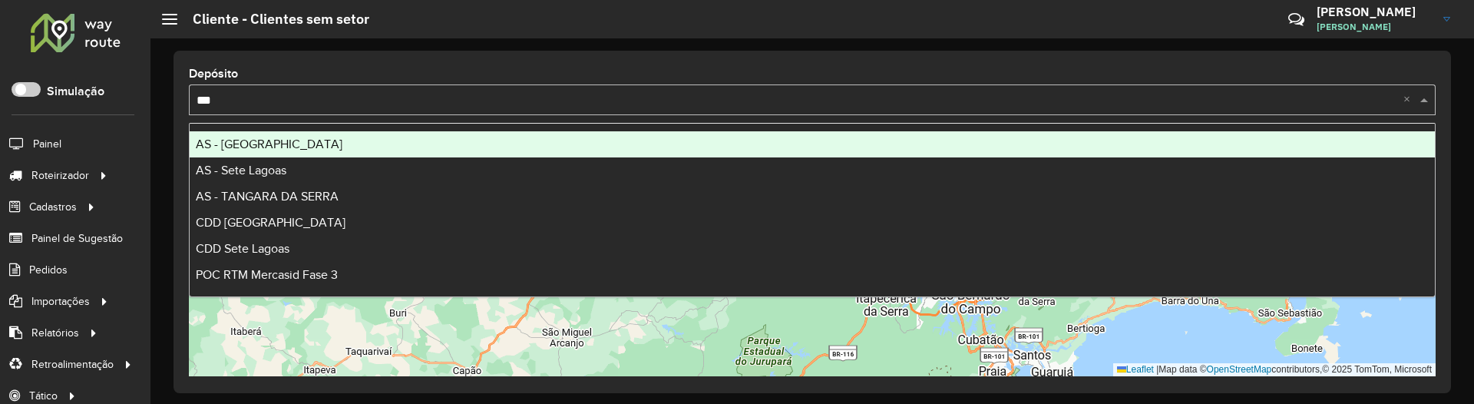
type input "****"
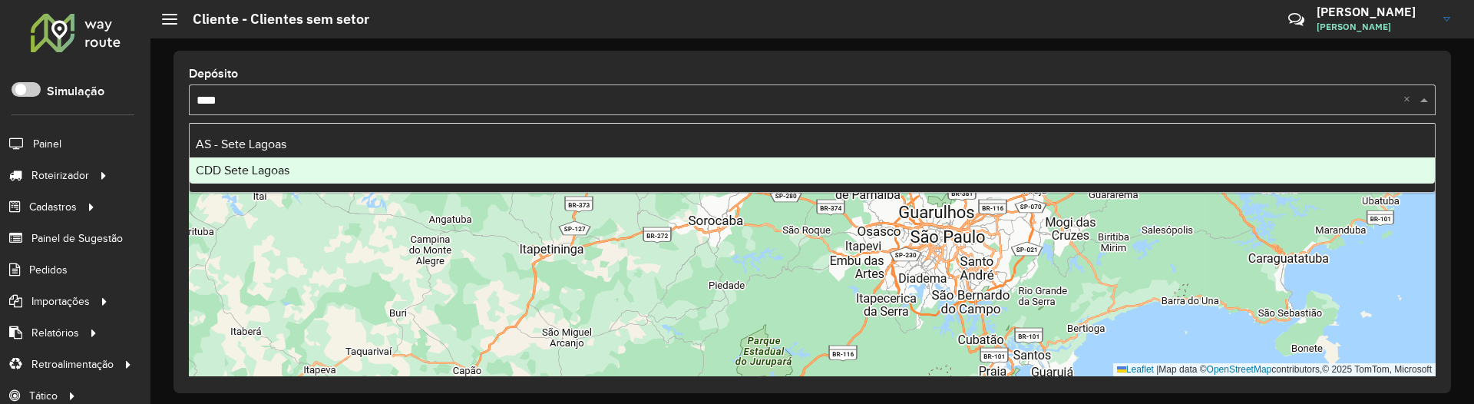
click at [297, 175] on div "CDD Sete Lagoas" at bounding box center [812, 170] width 1245 height 26
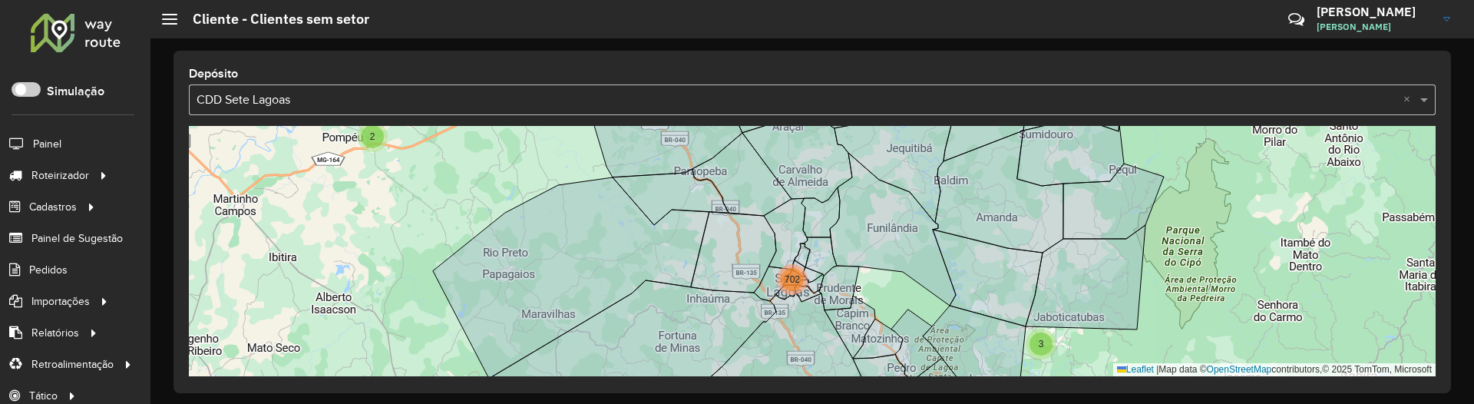
click at [659, 96] on input "text" at bounding box center [797, 100] width 1201 height 18
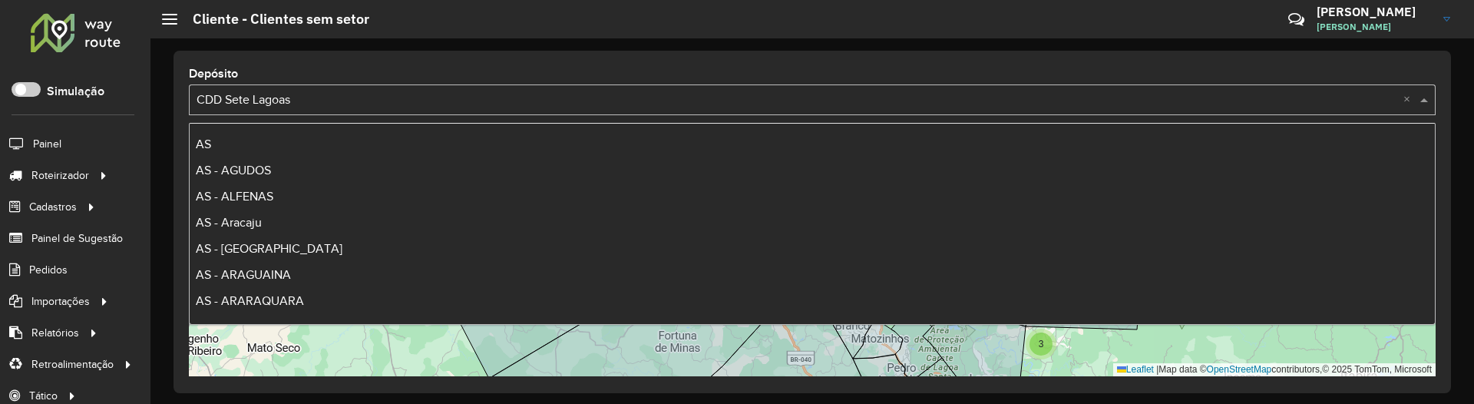
scroll to position [5011, 0]
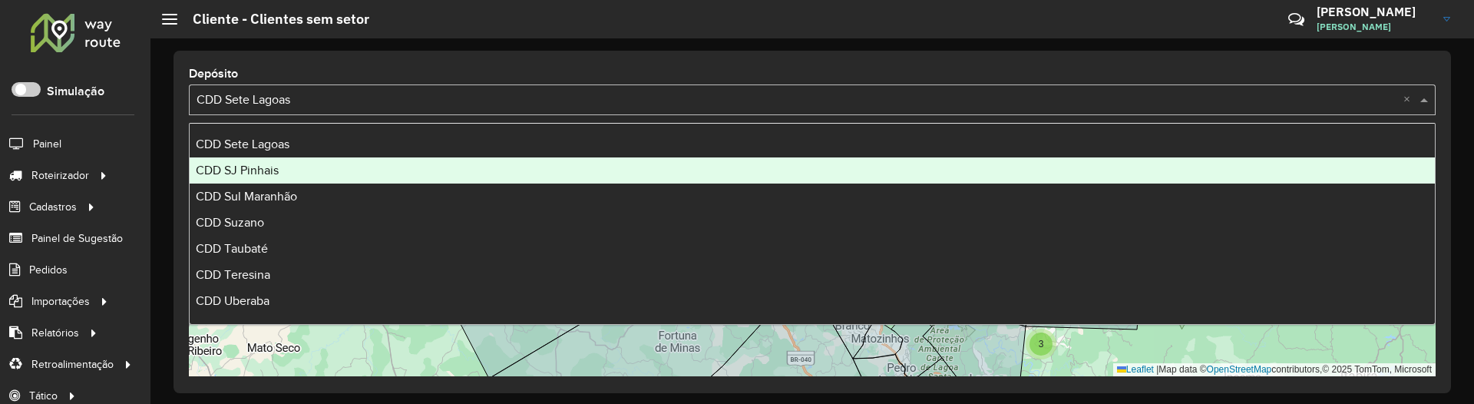
click at [384, 169] on div "CDD SJ Pinhais" at bounding box center [812, 170] width 1245 height 26
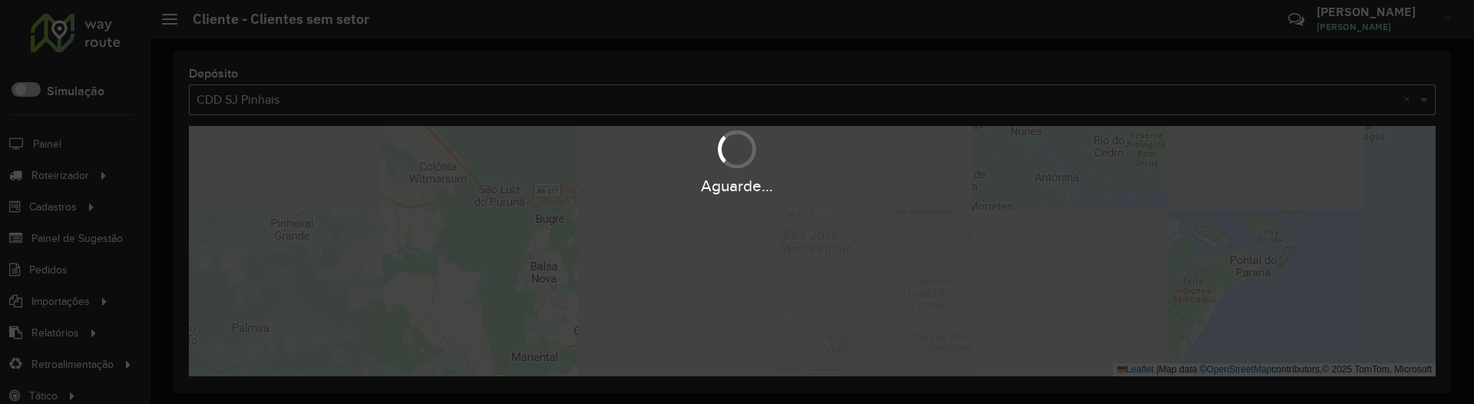
click at [384, 107] on div "Aguarde..." at bounding box center [737, 202] width 1474 height 404
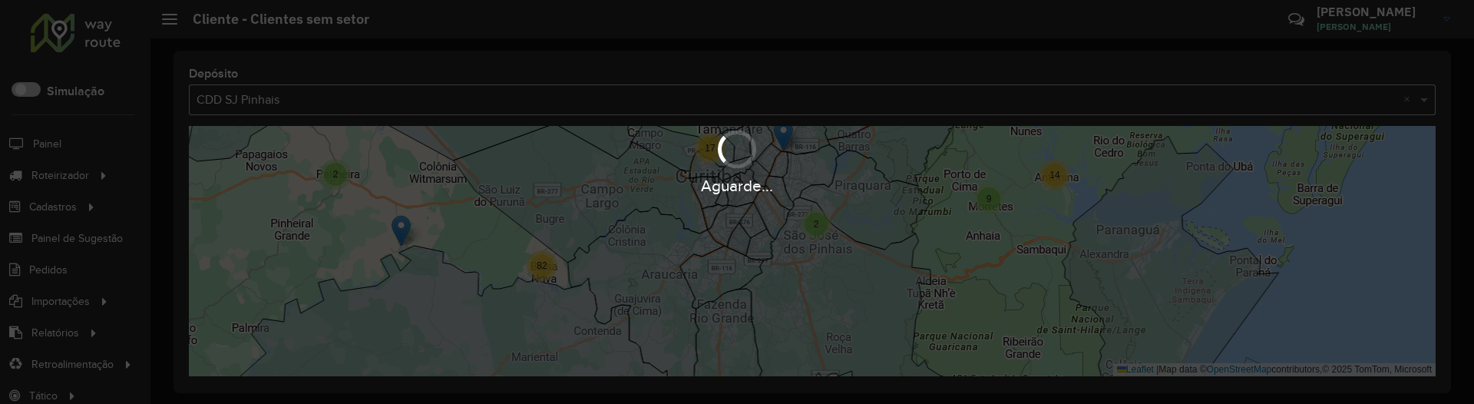
click at [393, 103] on input "text" at bounding box center [797, 100] width 1201 height 18
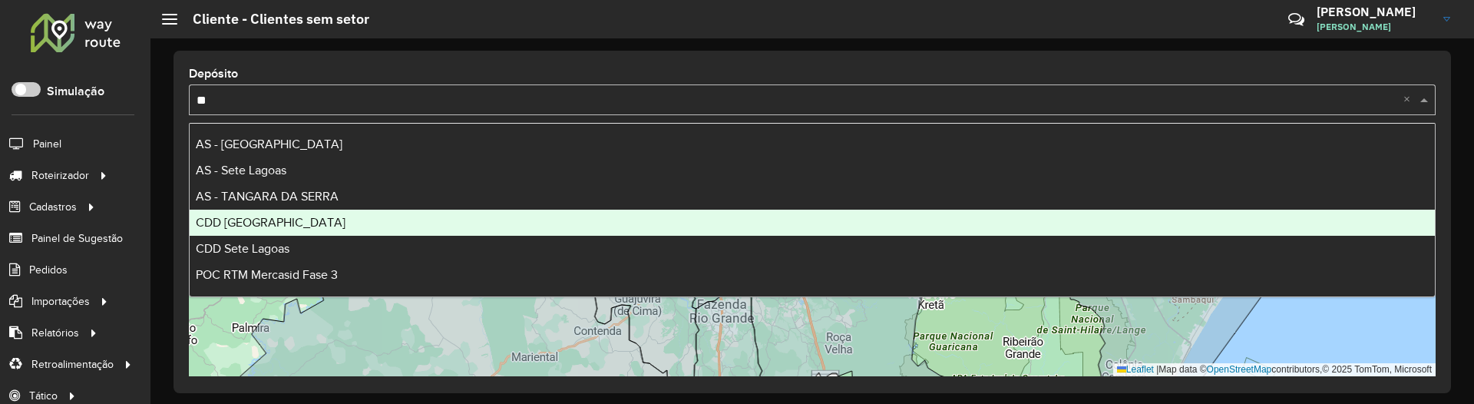
scroll to position [0, 0]
type input "****"
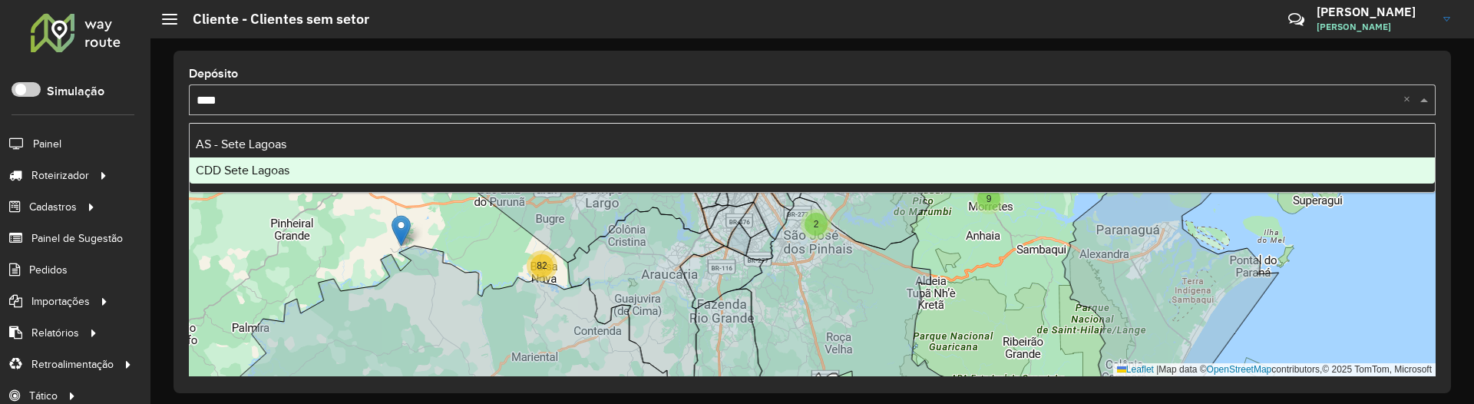
click at [326, 176] on div "CDD Sete Lagoas" at bounding box center [812, 170] width 1245 height 26
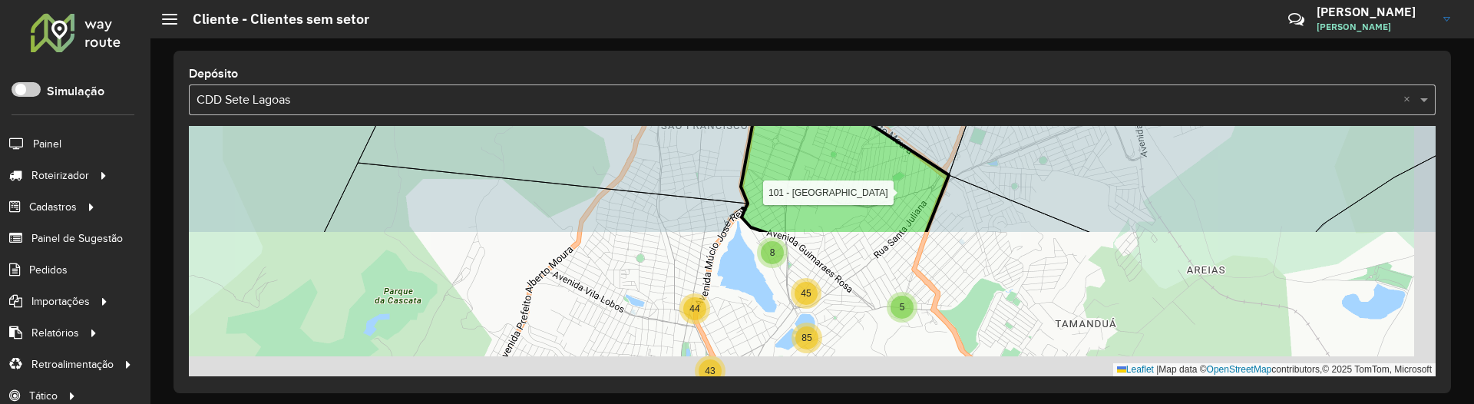
drag, startPoint x: 850, startPoint y: 337, endPoint x: 820, endPoint y: 144, distance: 195.0
click at [820, 144] on icon at bounding box center [845, 149] width 208 height 171
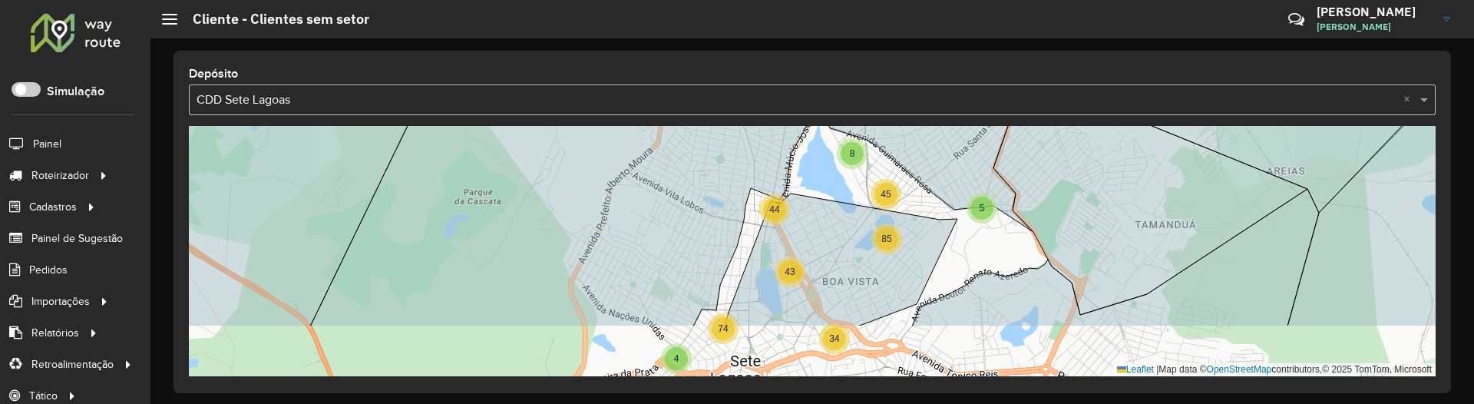
drag, startPoint x: 834, startPoint y: 183, endPoint x: 845, endPoint y: 170, distance: 17.4
click at [844, 169] on div "4 34 43 74 8 5 44 45 85 Leaflet | Map data © OpenStreetMap contributors,© 2025 …" at bounding box center [812, 251] width 1247 height 250
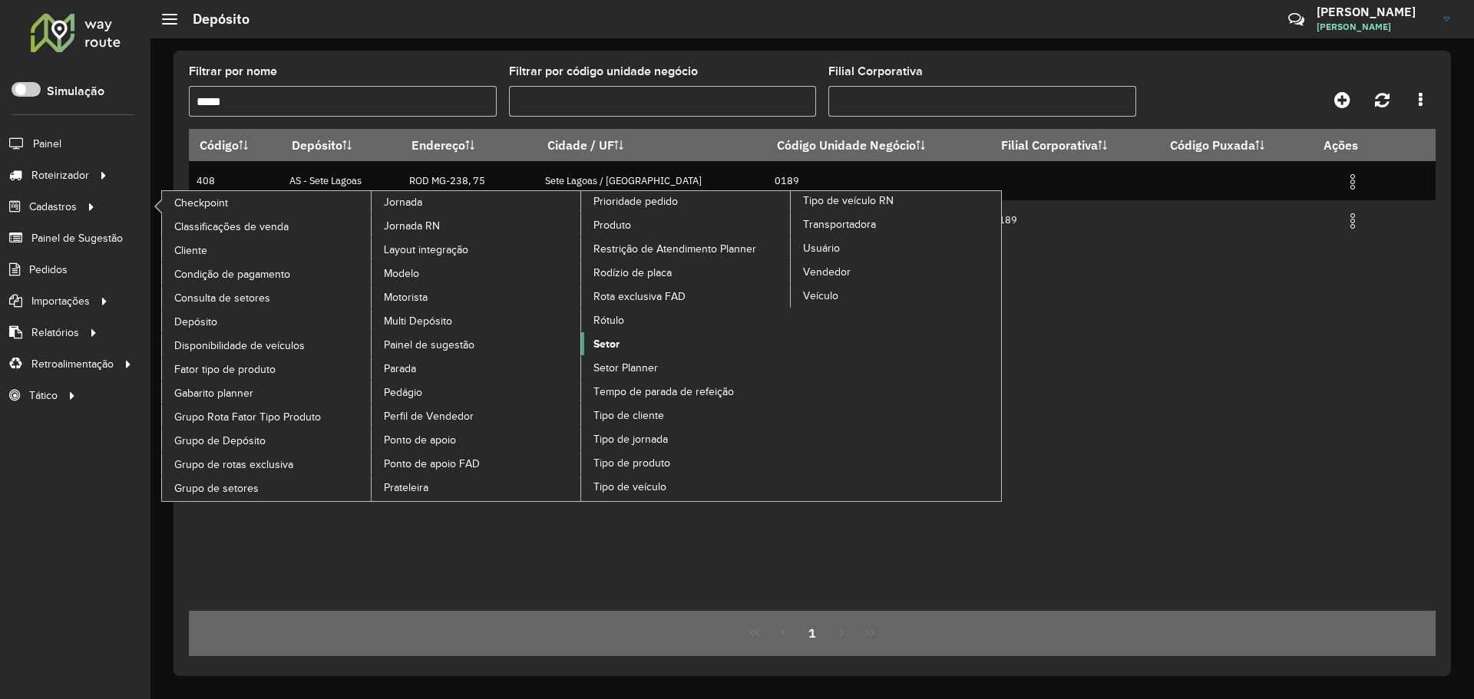
click at [612, 348] on span "Setor" at bounding box center [606, 344] width 26 height 16
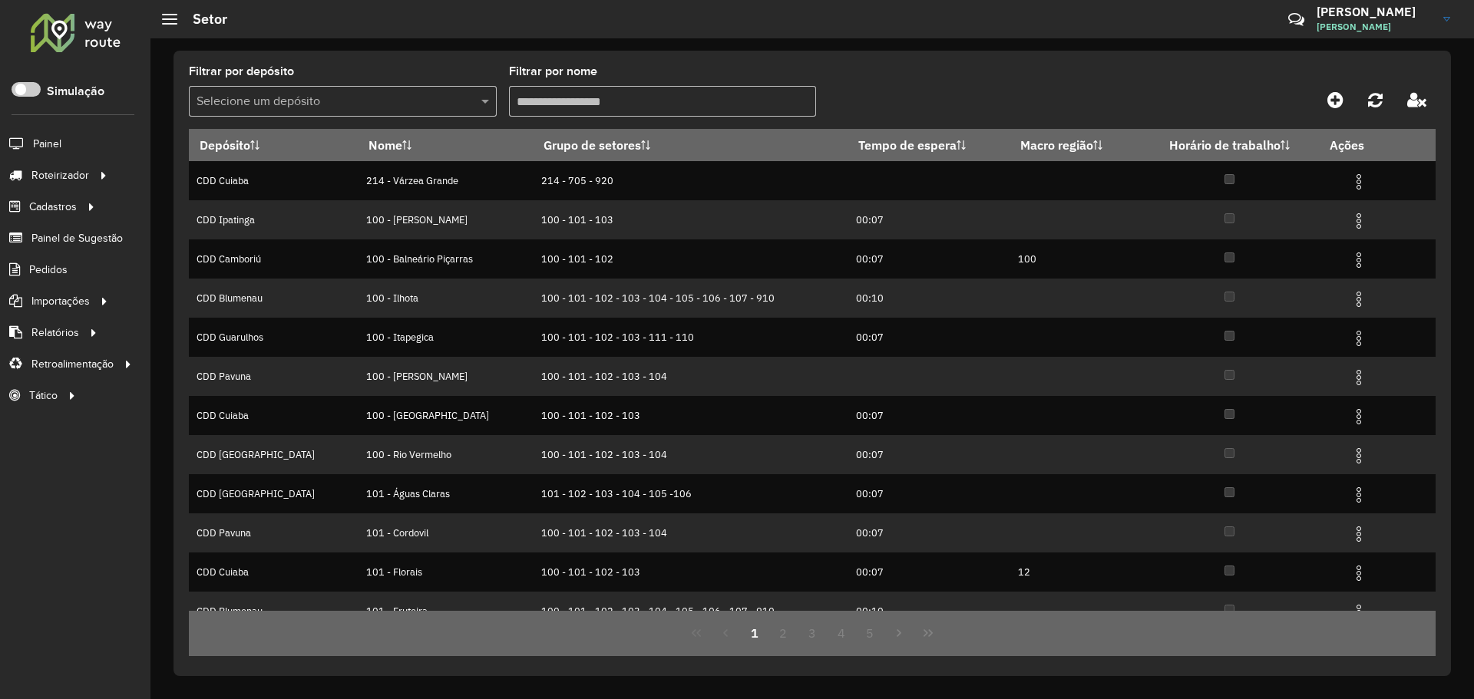
click at [367, 88] on div "Selecione um depósito" at bounding box center [343, 101] width 308 height 31
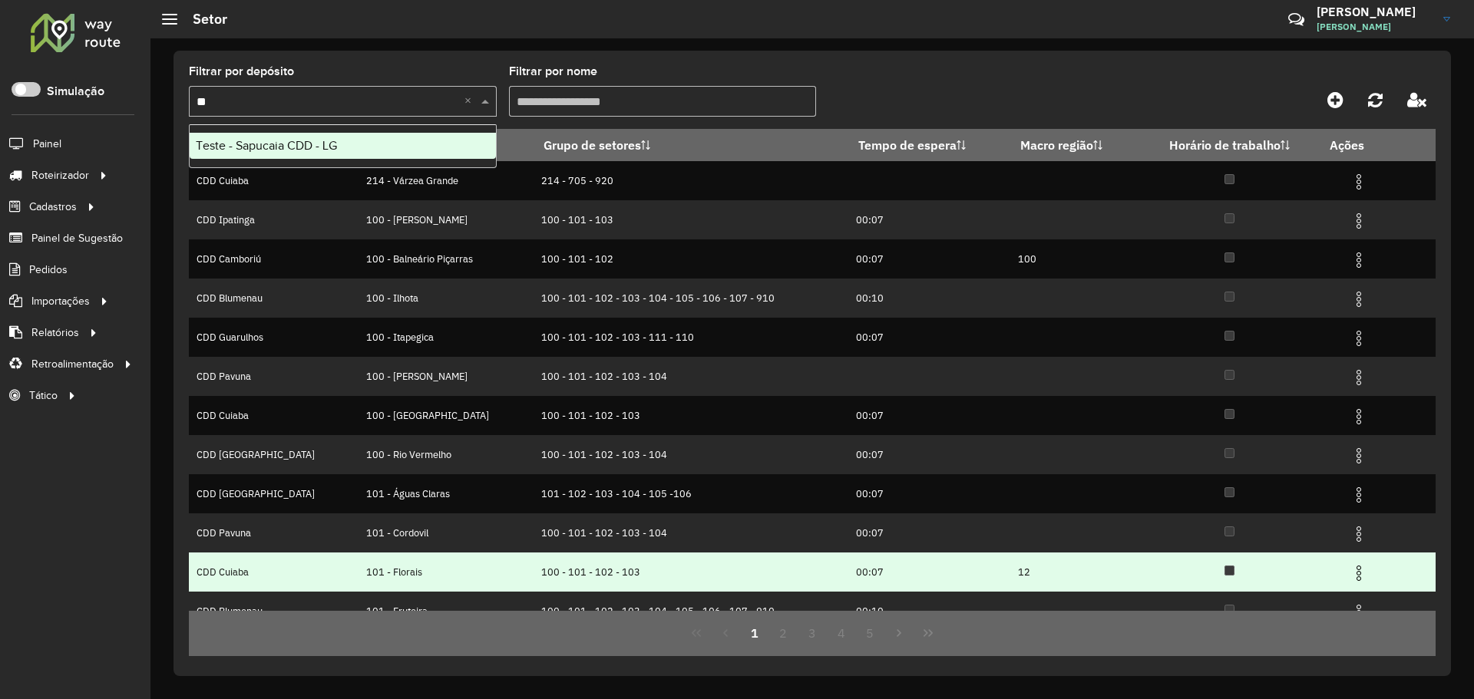
type input "*"
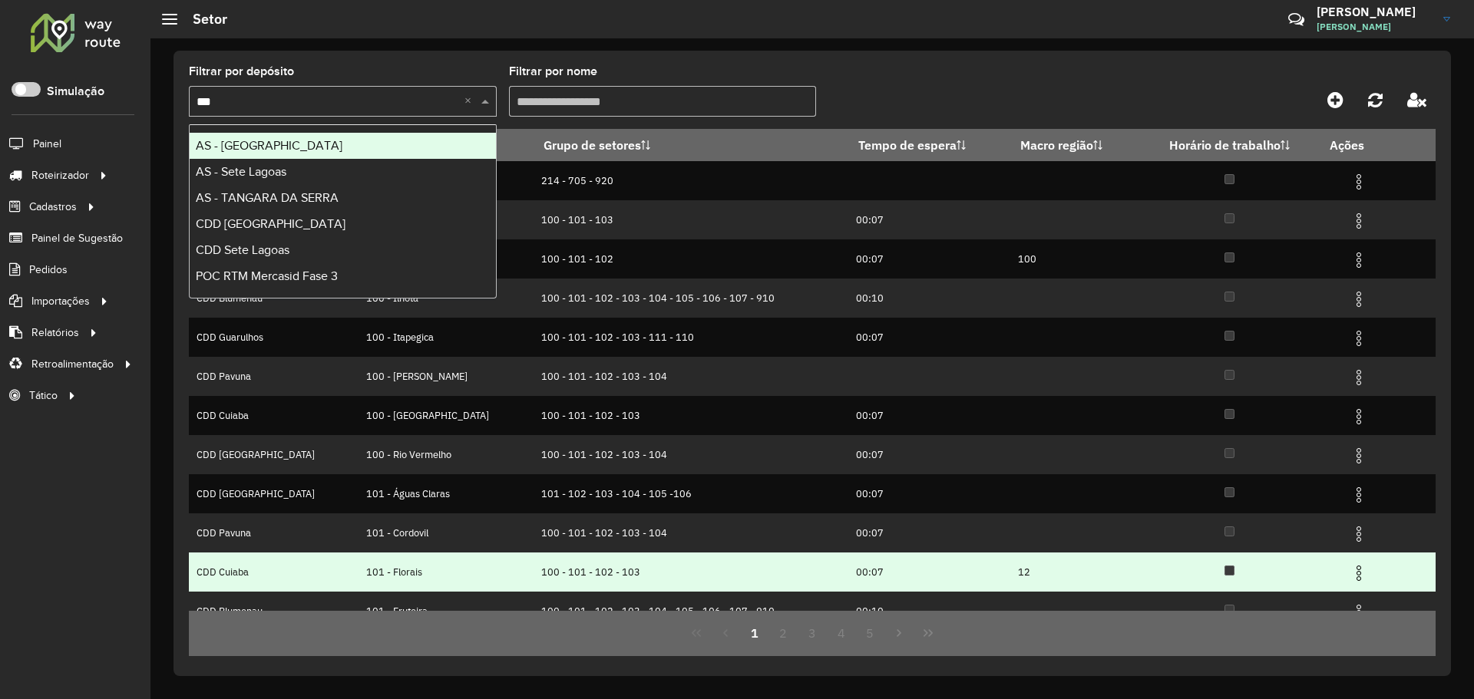
type input "****"
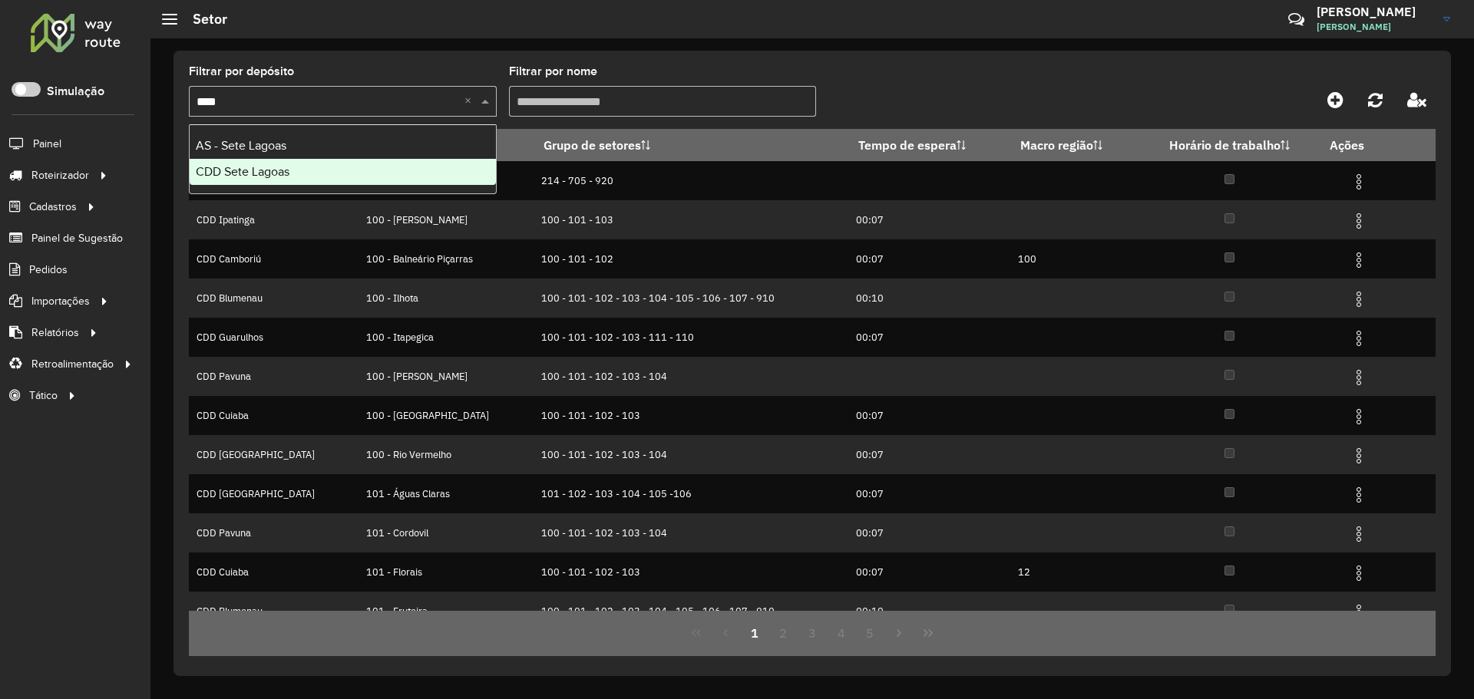
click at [398, 170] on div "CDD Sete Lagoas" at bounding box center [343, 172] width 306 height 26
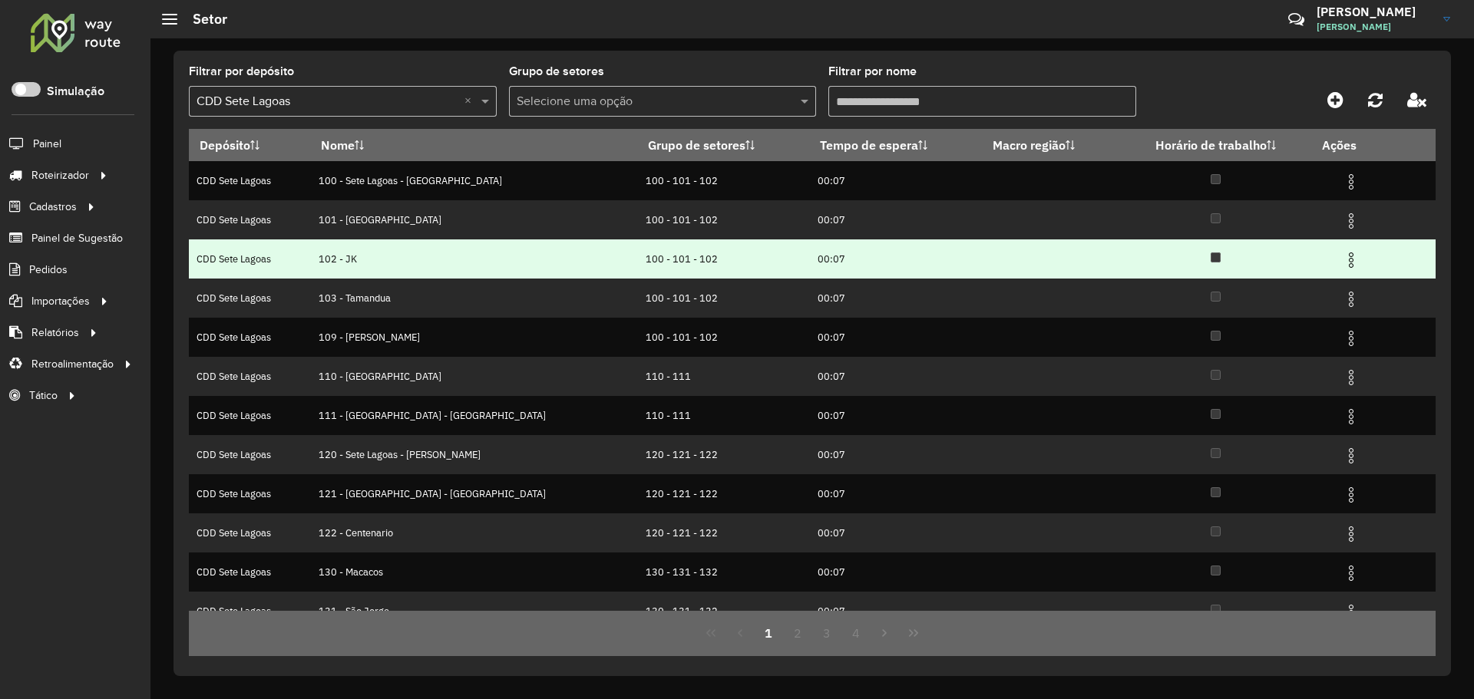
click at [900, 246] on td "00:07" at bounding box center [895, 259] width 173 height 39
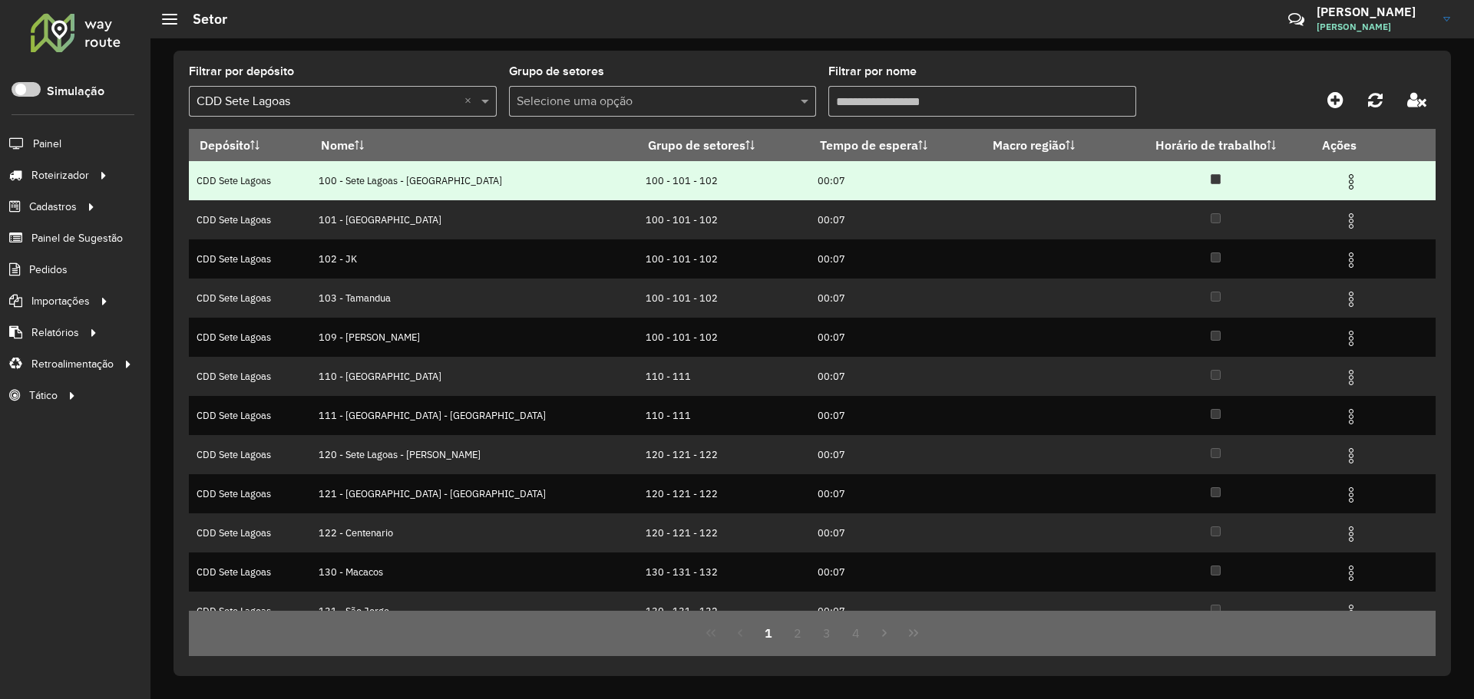
click at [1343, 183] on img at bounding box center [1351, 182] width 18 height 18
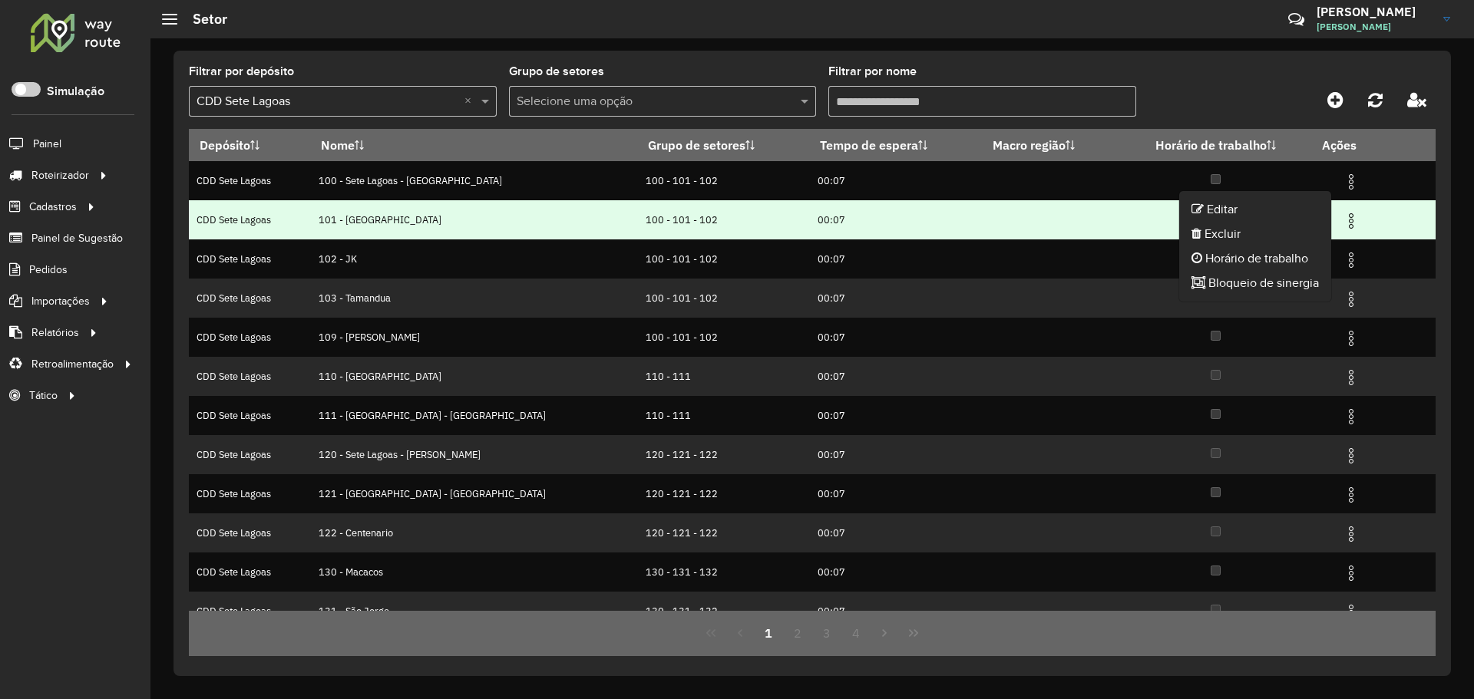
click at [637, 230] on td "100 - 101 - 102" at bounding box center [723, 219] width 172 height 39
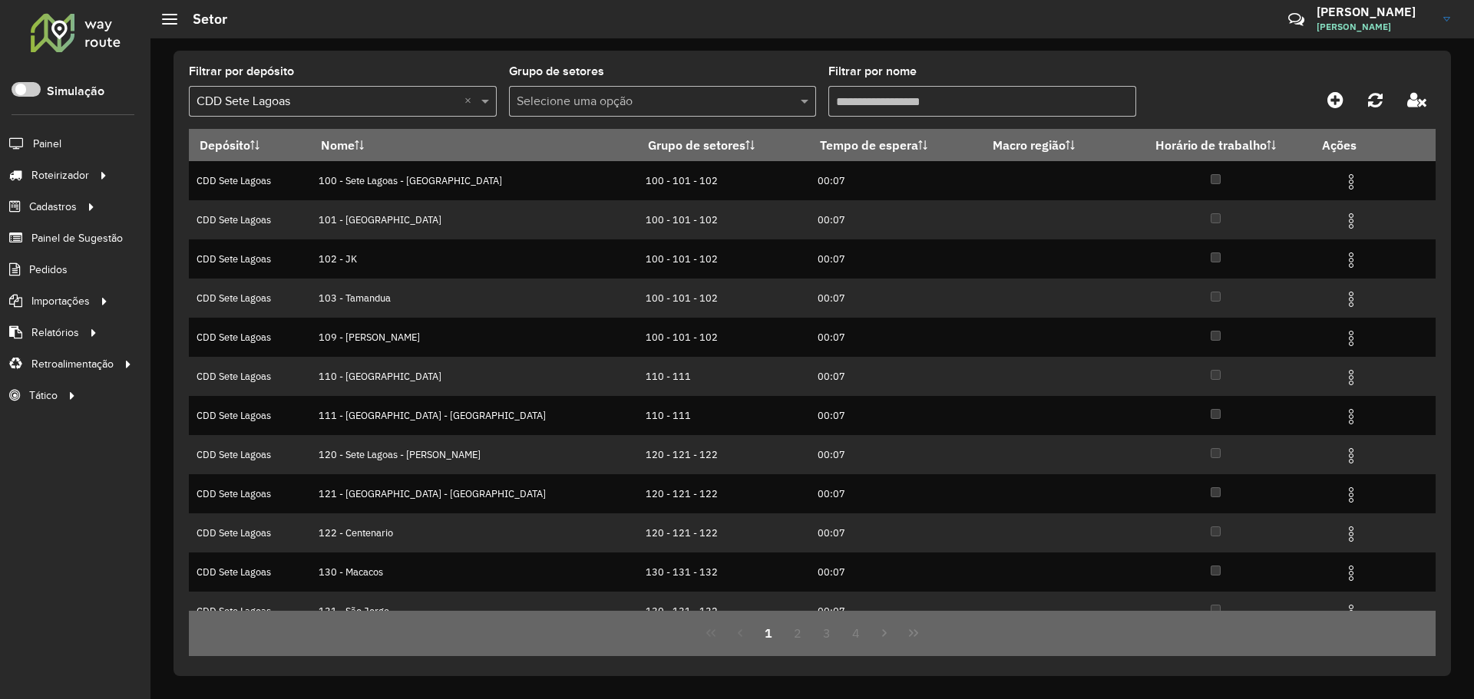
click at [877, 91] on input "Filtrar por nome" at bounding box center [982, 101] width 308 height 31
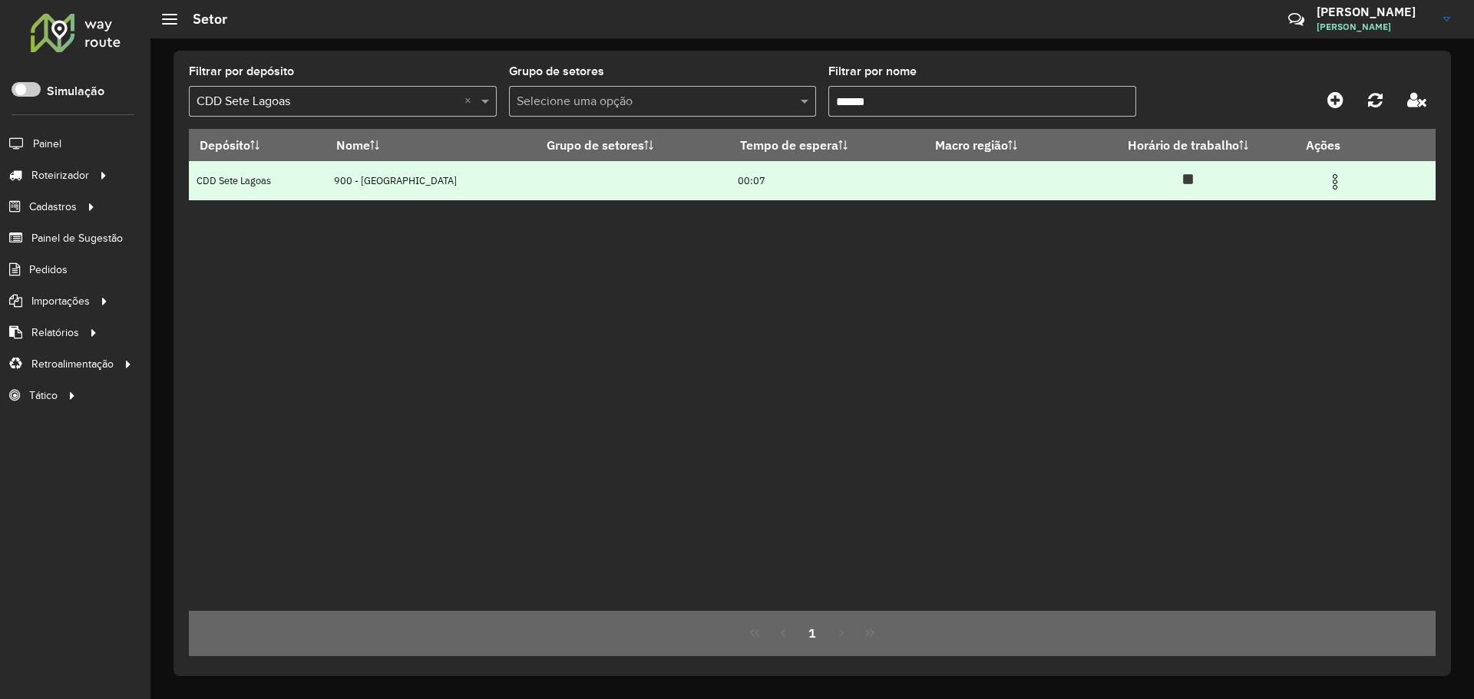
type input "******"
click at [513, 200] on td "900 - [GEOGRAPHIC_DATA]" at bounding box center [431, 180] width 210 height 39
click at [1335, 180] on img at bounding box center [1335, 182] width 18 height 18
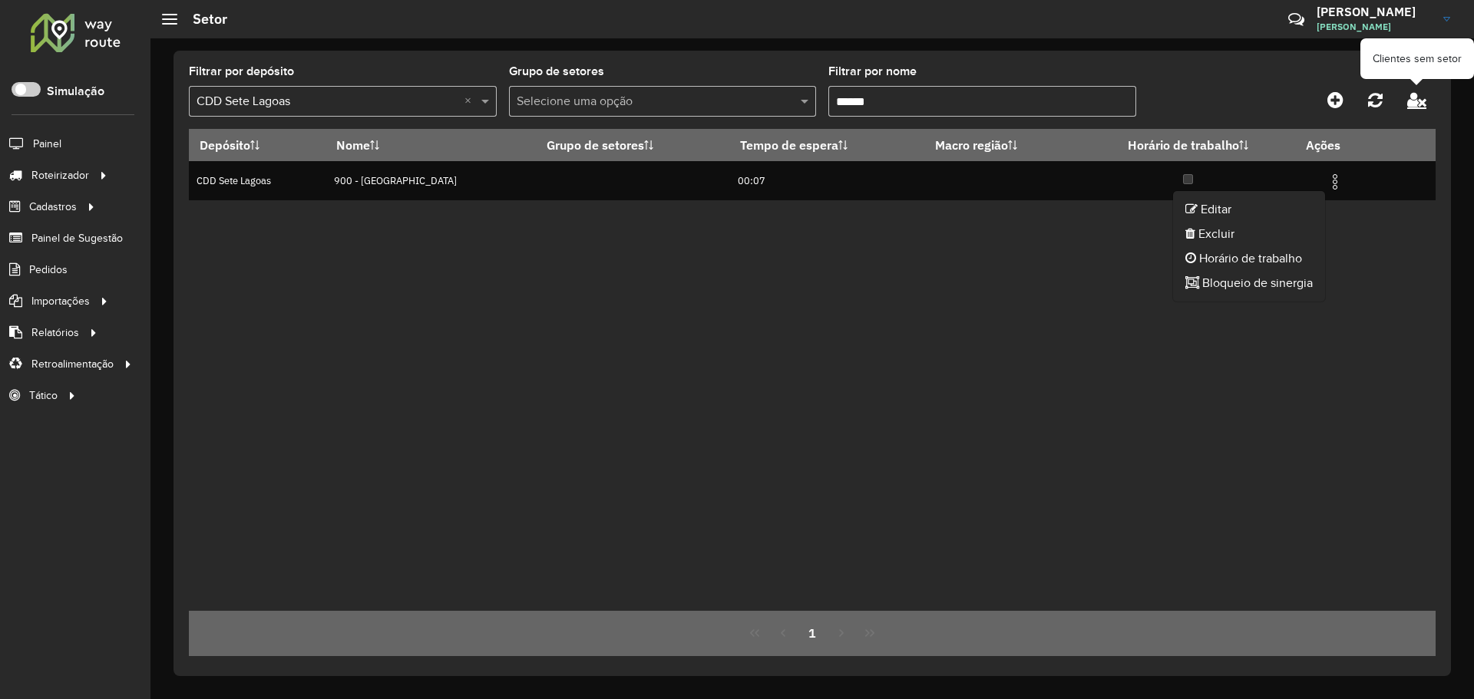
click at [1416, 99] on icon at bounding box center [1416, 99] width 19 height 17
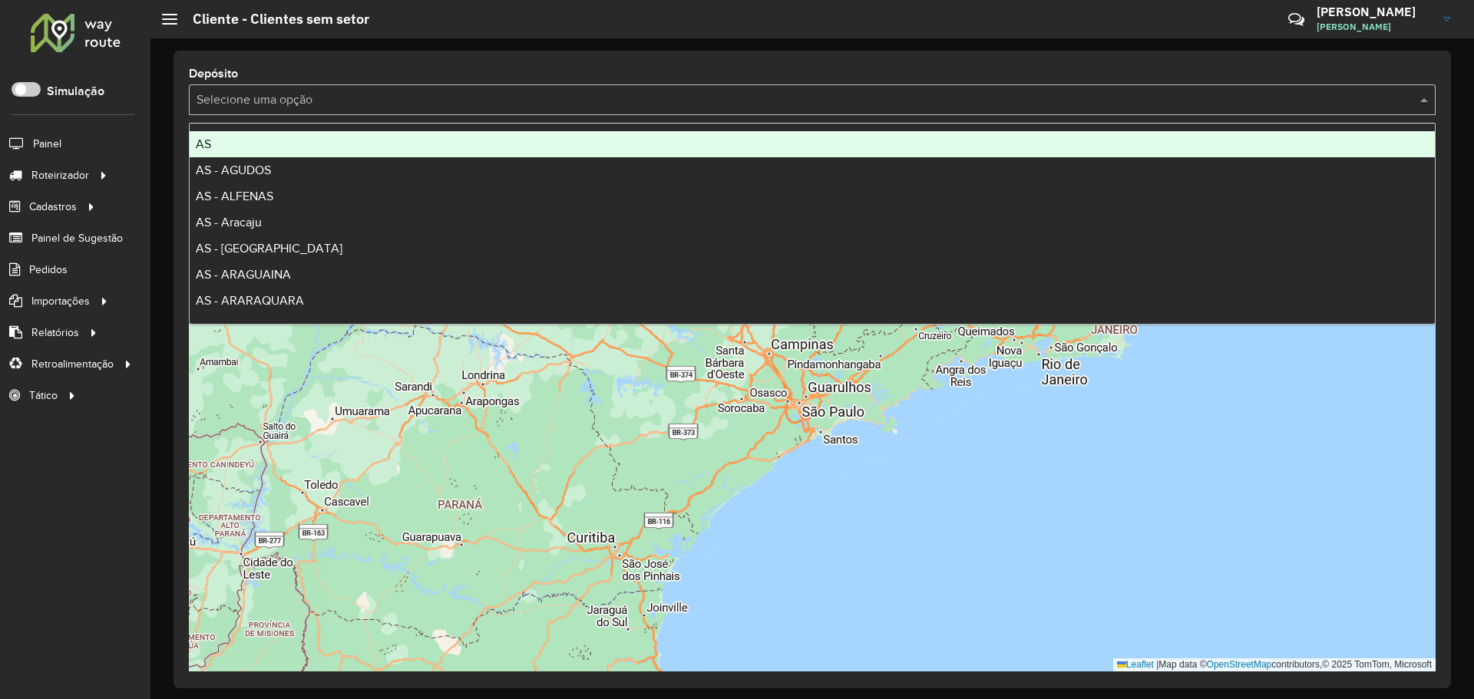
click at [622, 88] on div "Selecione uma opção" at bounding box center [812, 99] width 1247 height 31
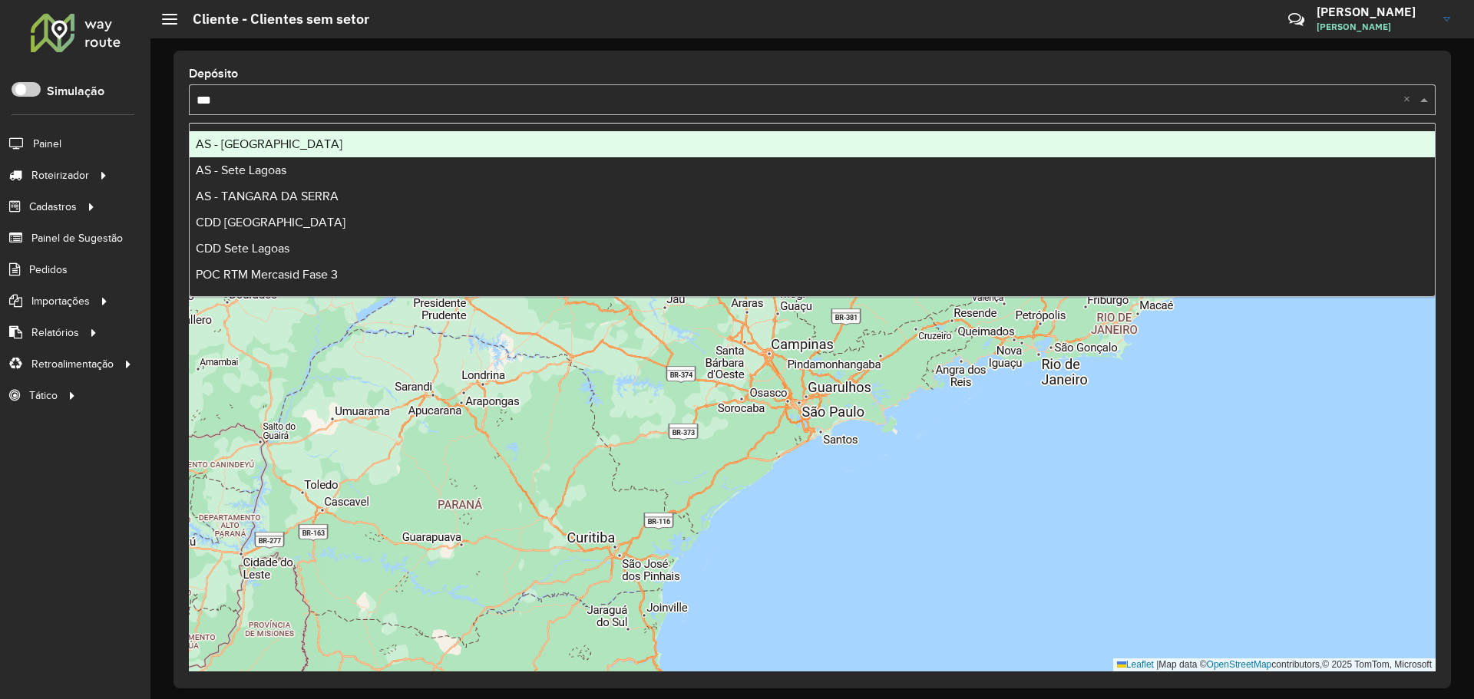
type input "****"
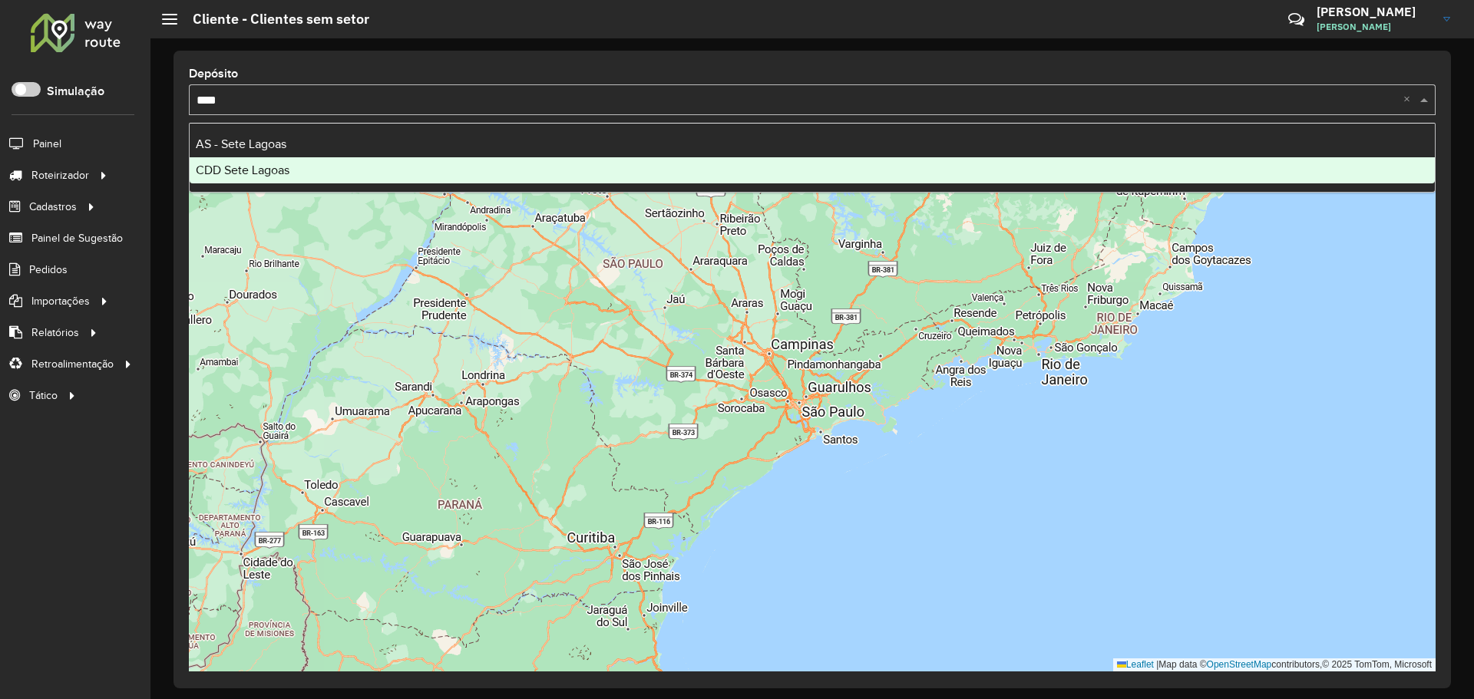
click at [374, 173] on div "CDD Sete Lagoas" at bounding box center [812, 170] width 1245 height 26
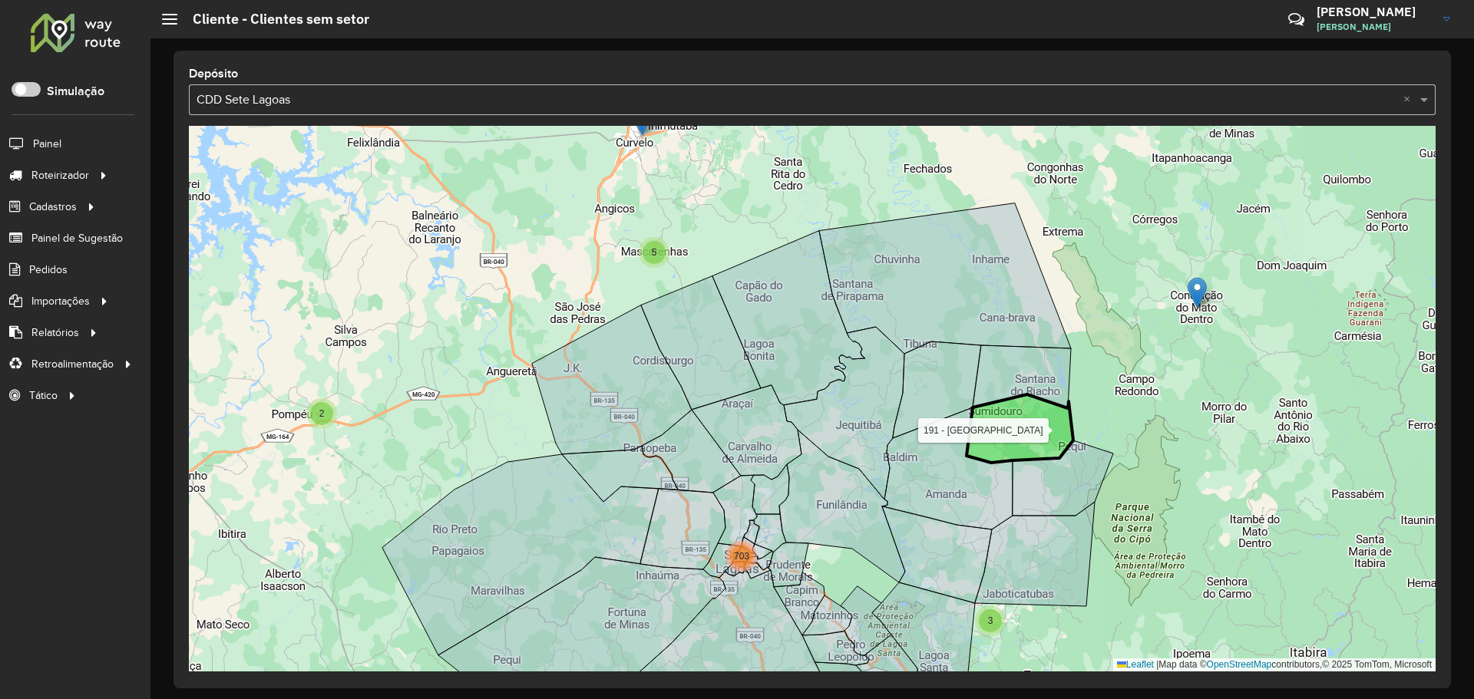
drag, startPoint x: 1091, startPoint y: 325, endPoint x: 1040, endPoint y: 401, distance: 91.3
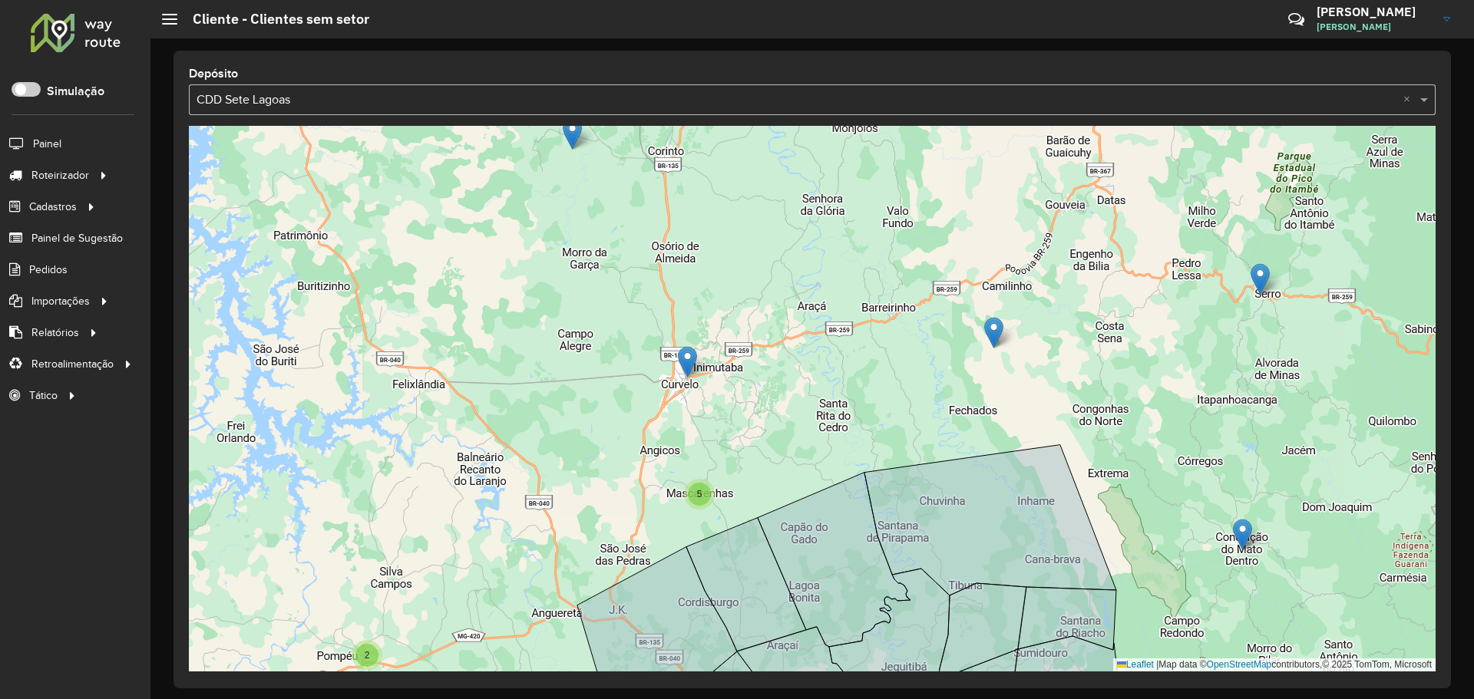
drag, startPoint x: 635, startPoint y: 263, endPoint x: 741, endPoint y: 451, distance: 215.9
click at [672, 540] on div "2 4 2 3 2 5 2 703 3 2 38 43 52 103 192 - [GEOGRAPHIC_DATA] - [GEOGRAPHIC_DATA] …" at bounding box center [812, 399] width 1247 height 546
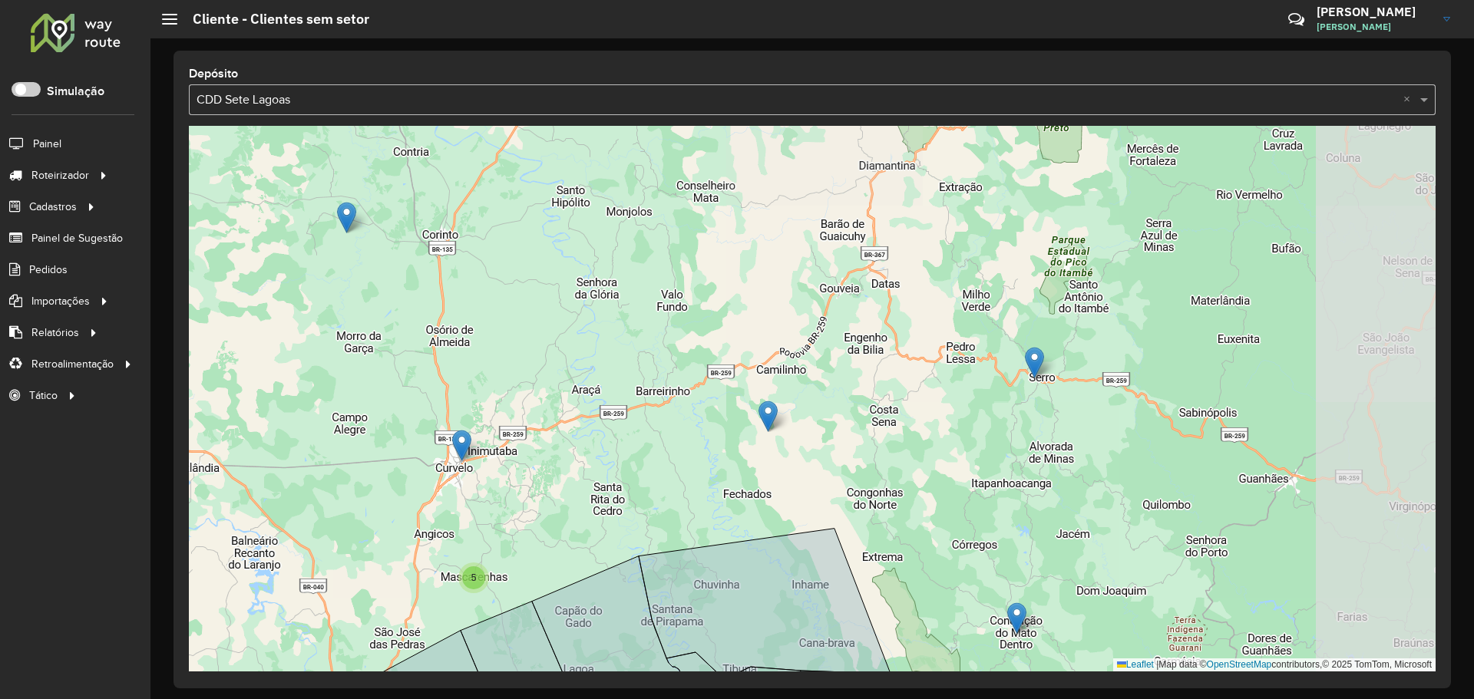
drag, startPoint x: 854, startPoint y: 394, endPoint x: 661, endPoint y: 441, distance: 199.2
click at [661, 441] on div "2 4 2 3 2 5 2 703 3 2 38 43 52 103 2 192 - [GEOGRAPHIC_DATA] - [GEOGRAPHIC_DATA…" at bounding box center [812, 399] width 1247 height 546
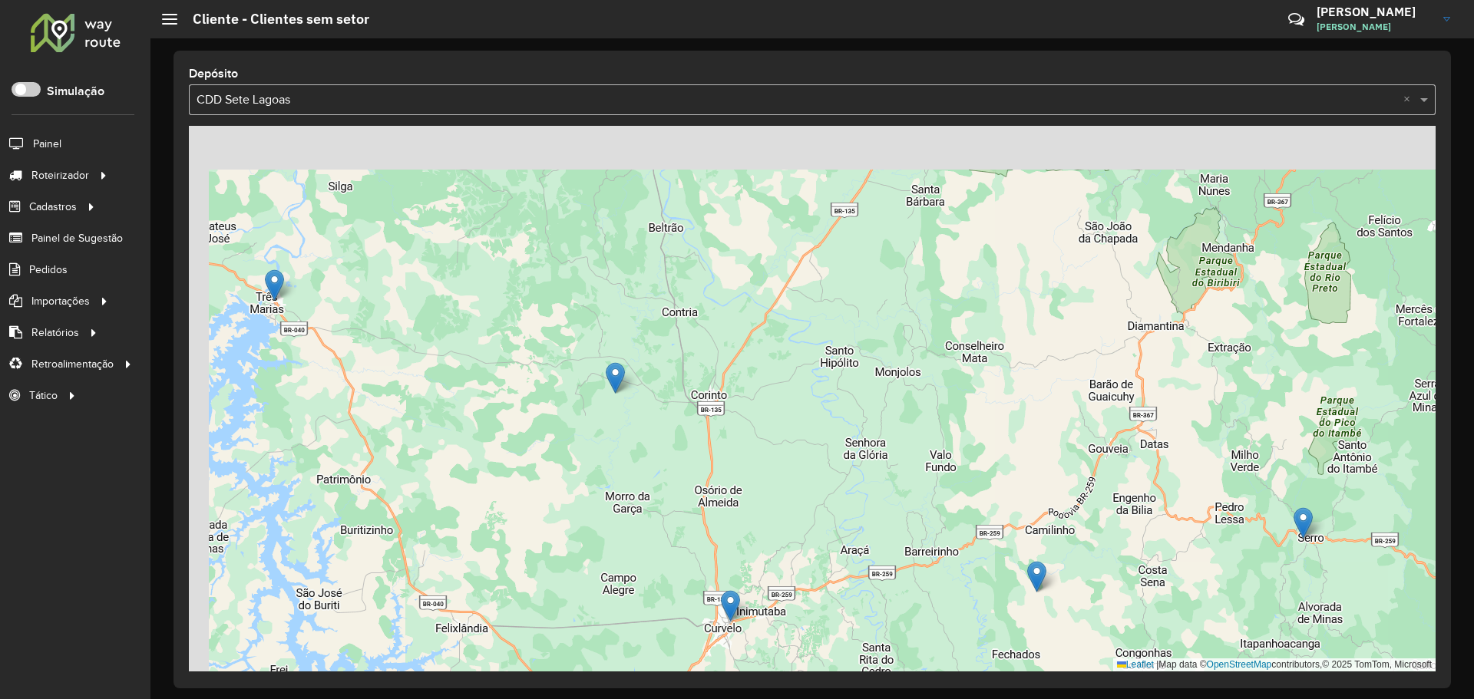
drag, startPoint x: 645, startPoint y: 359, endPoint x: 914, endPoint y: 520, distance: 313.0
click at [914, 520] on div "2 4 2 3 2 5 2 703 3 2 38 43 52 103 2 3 192 - Sete Lagoas - [GEOGRAPHIC_DATA] 15…" at bounding box center [812, 399] width 1247 height 546
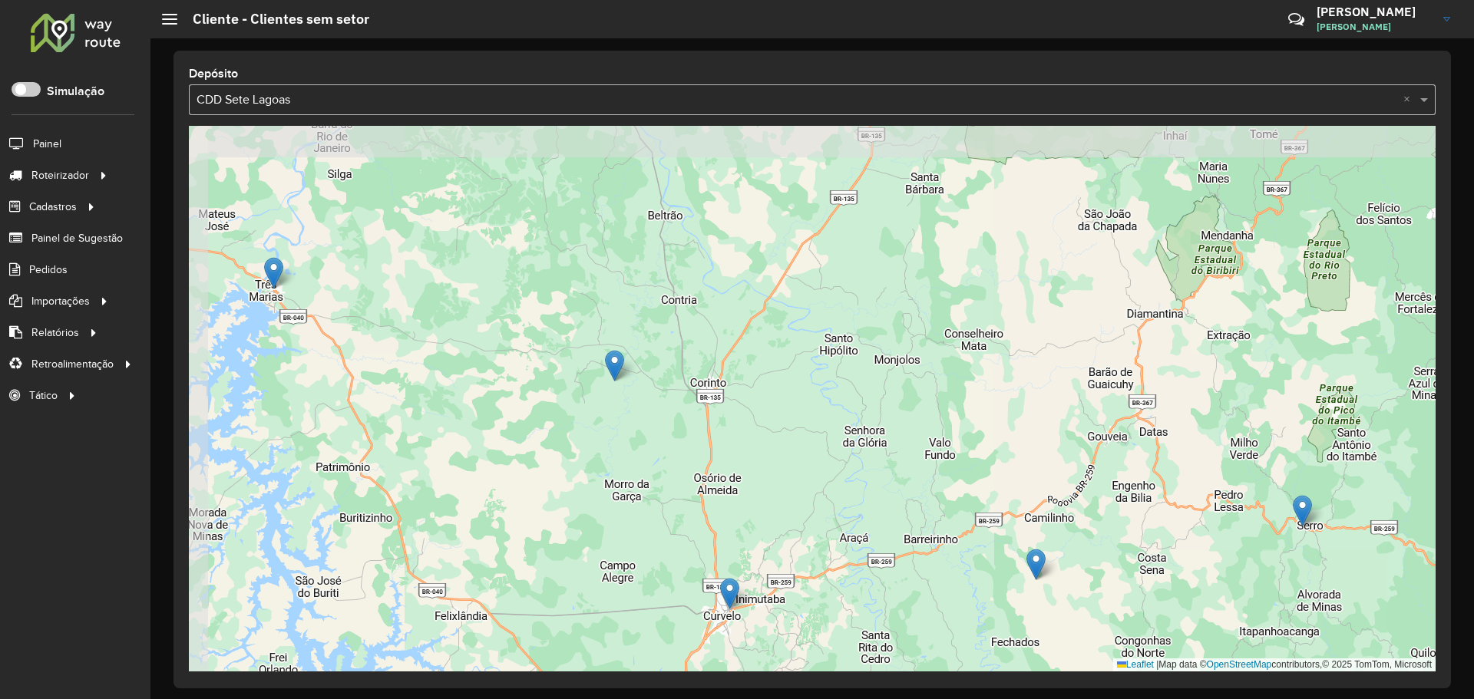
drag, startPoint x: 778, startPoint y: 438, endPoint x: 816, endPoint y: 326, distance: 118.5
click at [814, 329] on div "2 4 2 5 2 703 3 2 3 2 52 103 192 - Sete Lagoas - [GEOGRAPHIC_DATA] 152 - Saco d…" at bounding box center [812, 399] width 1247 height 546
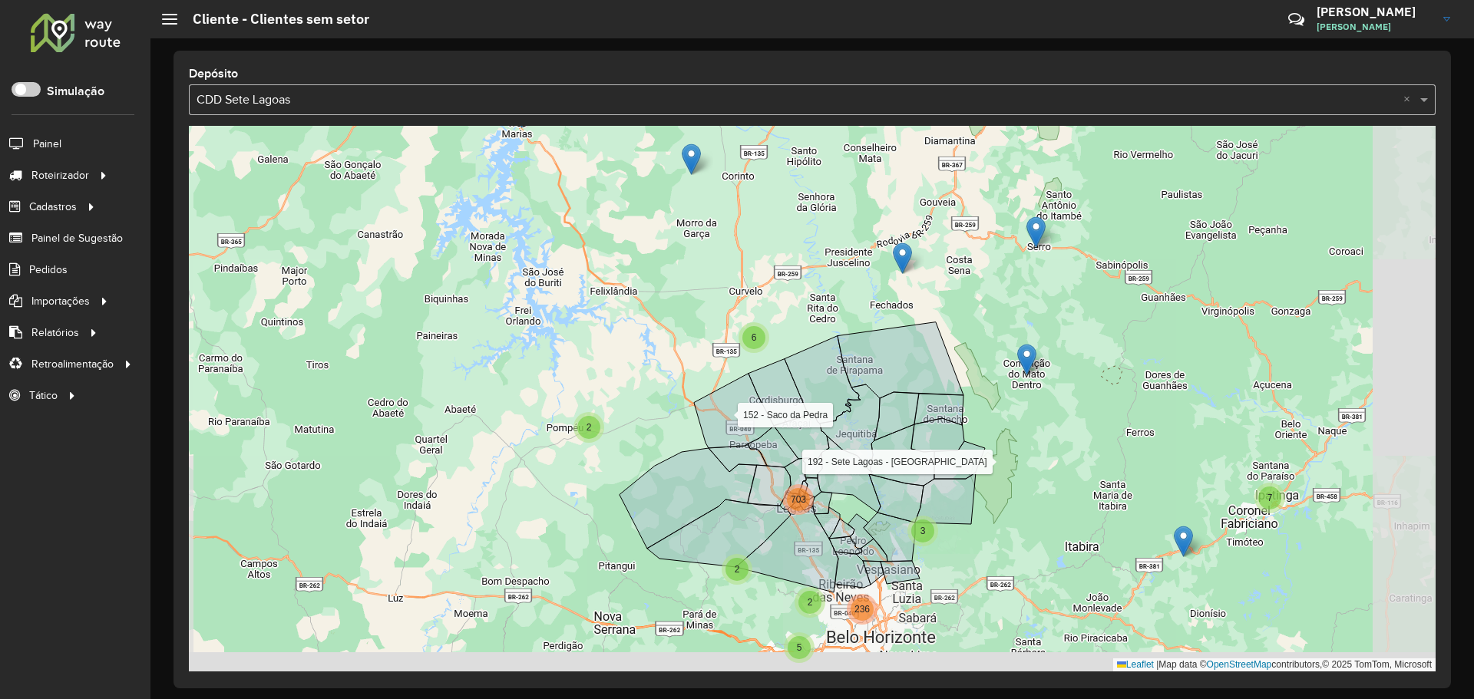
drag, startPoint x: 848, startPoint y: 357, endPoint x: 806, endPoint y: 233, distance: 130.6
click at [806, 233] on div "2 3 3 2 14 7 2 5 6 2 703 3 2 236 192 - [GEOGRAPHIC_DATA] - [GEOGRAPHIC_DATA] 15…" at bounding box center [812, 399] width 1247 height 546
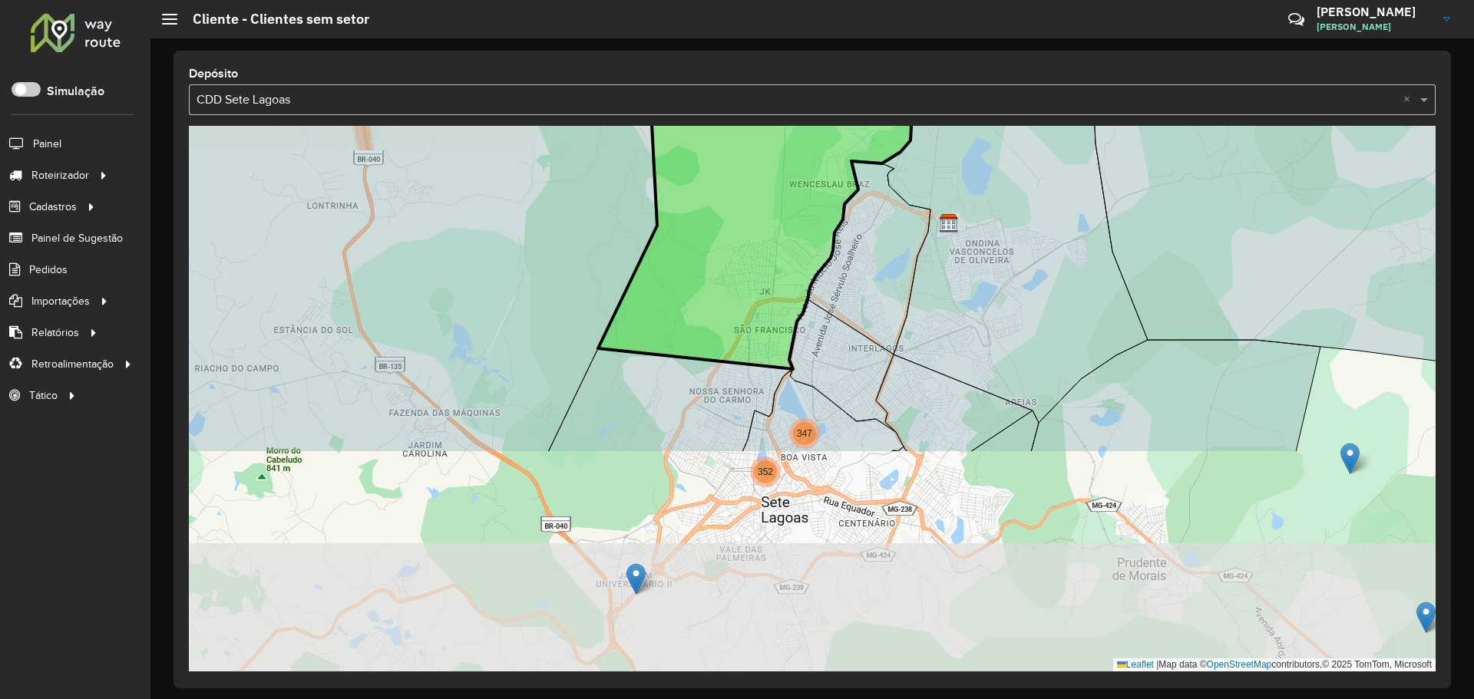
drag, startPoint x: 842, startPoint y: 567, endPoint x: 788, endPoint y: 276, distance: 296.0
click at [787, 276] on icon at bounding box center [734, 83] width 353 height 571
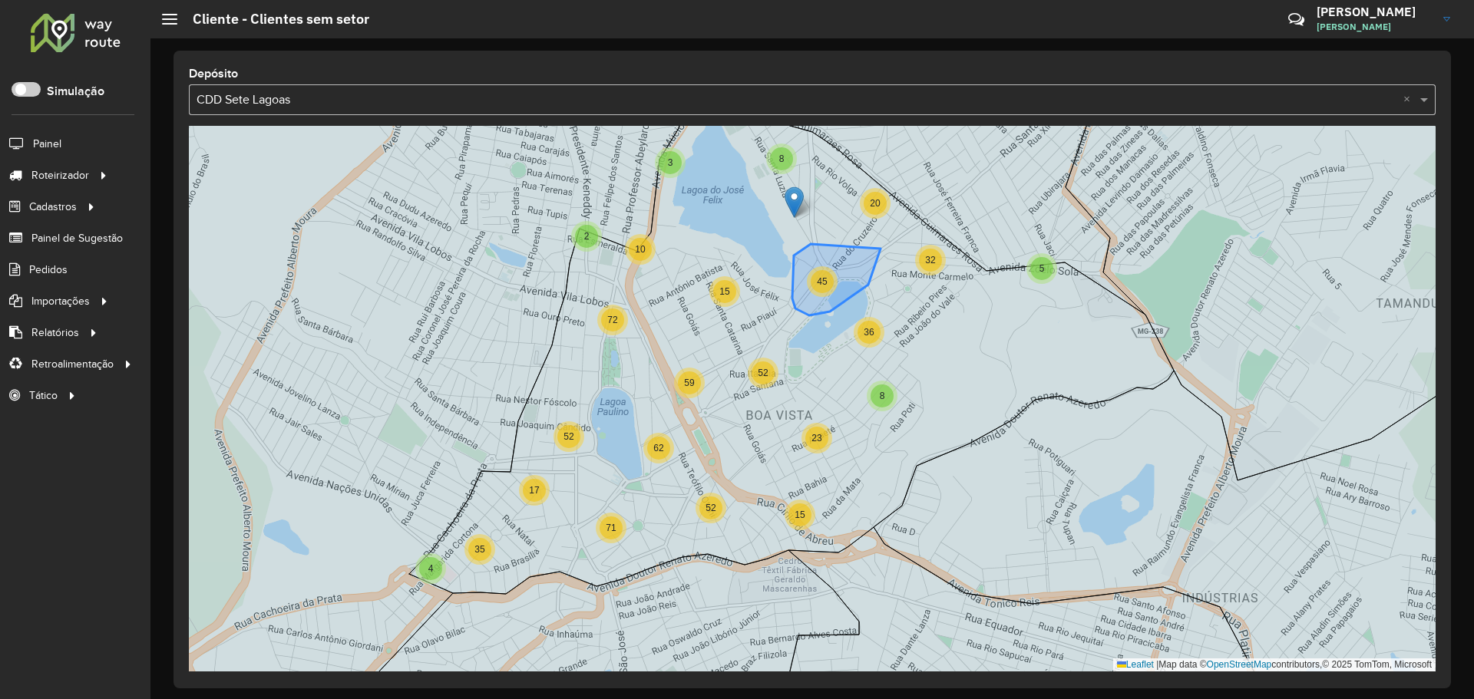
click at [822, 279] on span "45" at bounding box center [822, 281] width 10 height 11
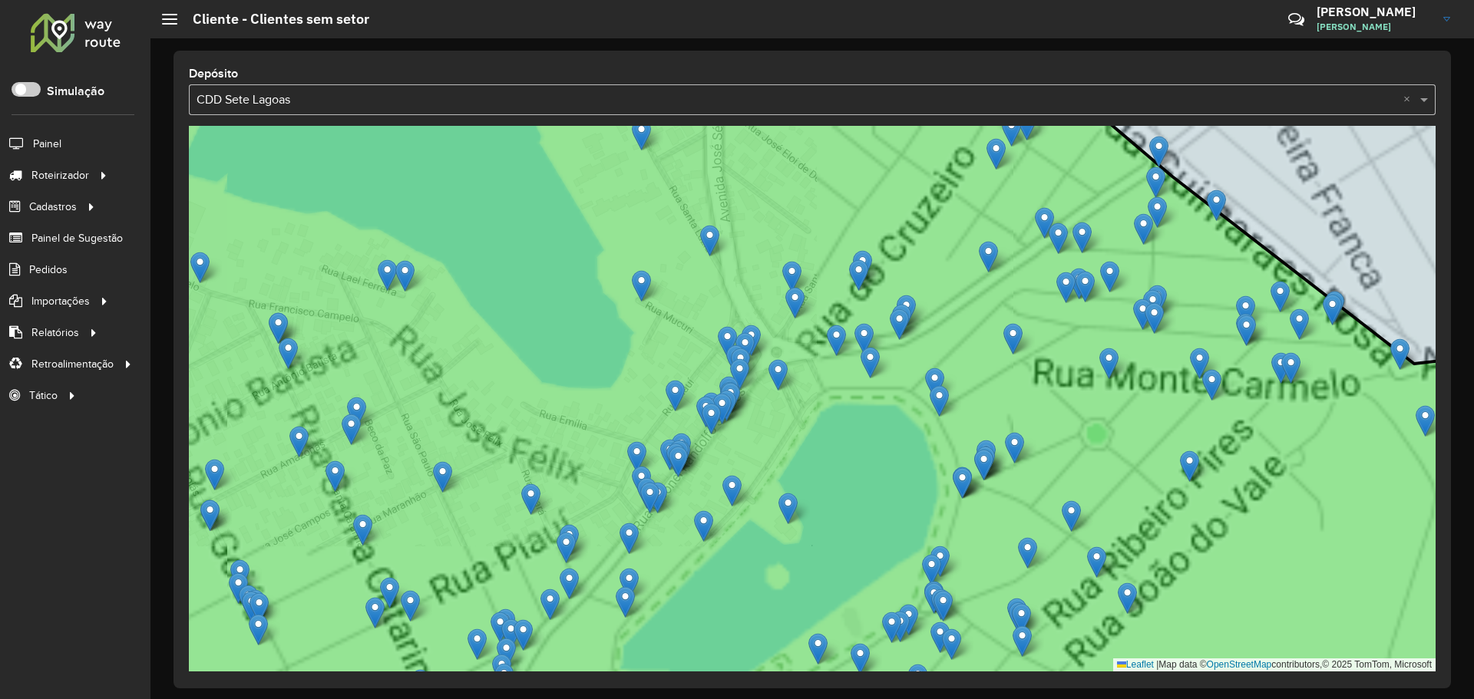
click at [752, 389] on icon at bounding box center [812, 398] width 1502 height 661
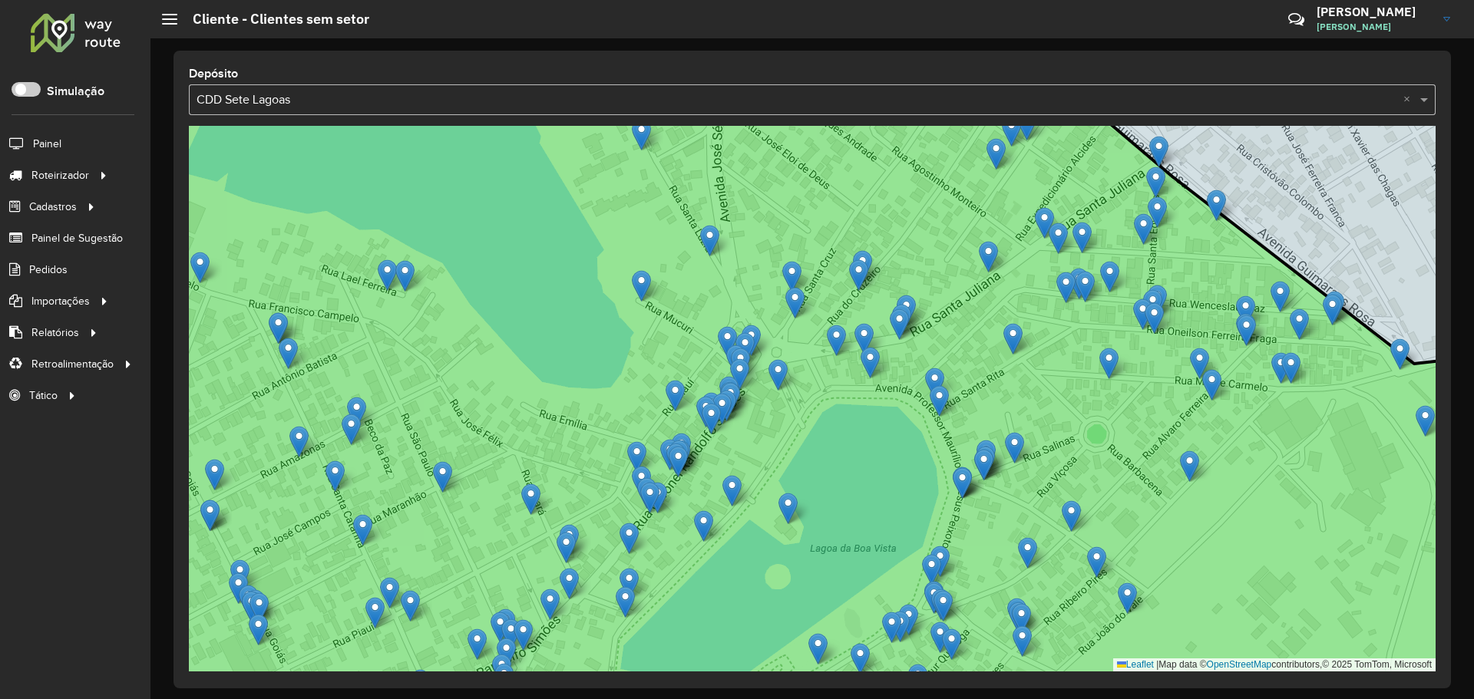
drag, startPoint x: 789, startPoint y: 361, endPoint x: 804, endPoint y: 398, distance: 40.3
click at [804, 398] on icon at bounding box center [812, 398] width 1502 height 661
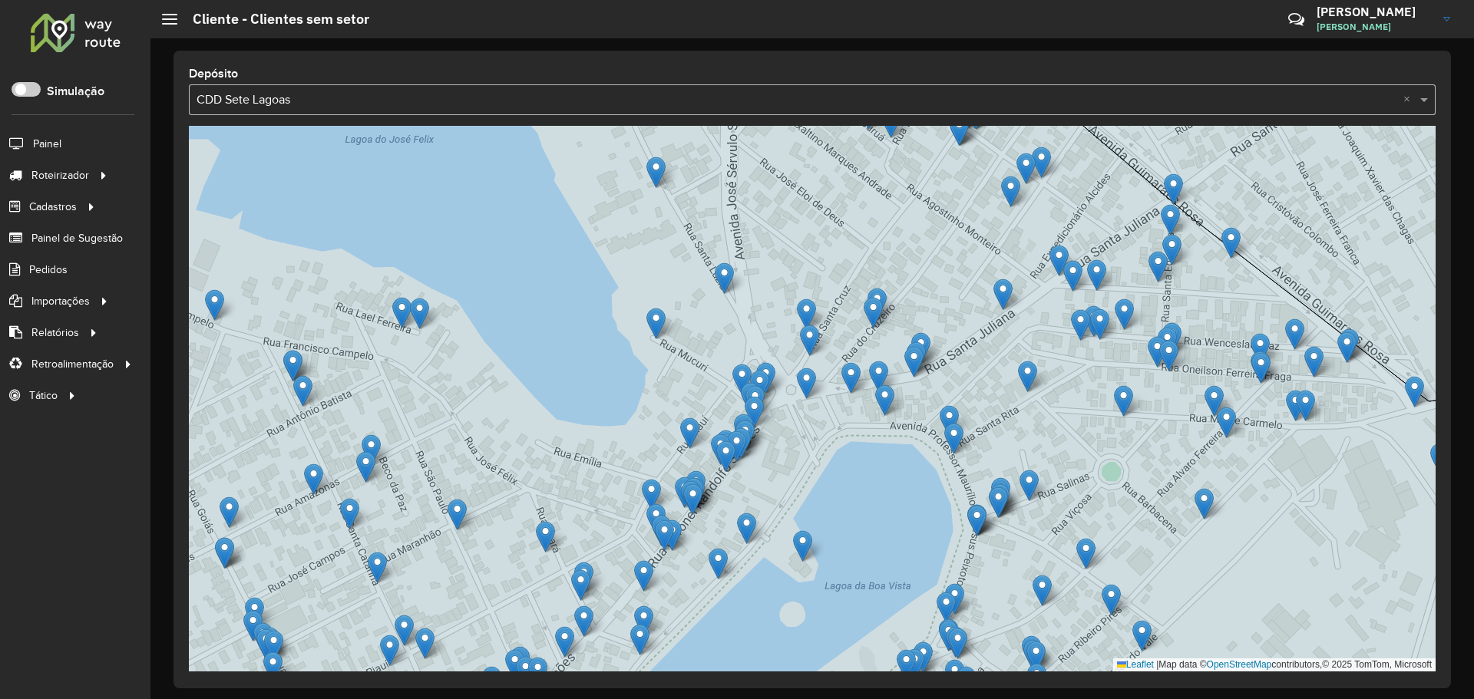
drag, startPoint x: 790, startPoint y: 408, endPoint x: 805, endPoint y: 375, distance: 36.1
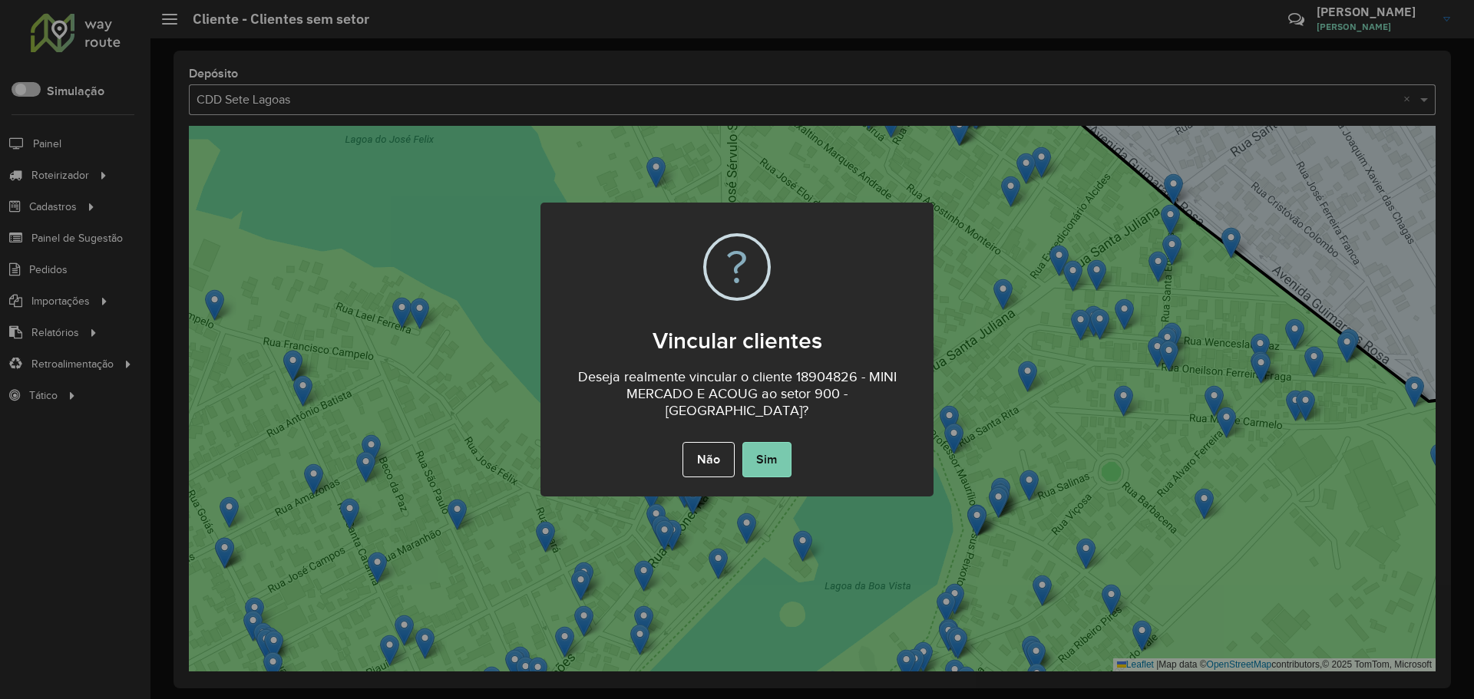
click at [756, 451] on button "Sim" at bounding box center [766, 459] width 49 height 35
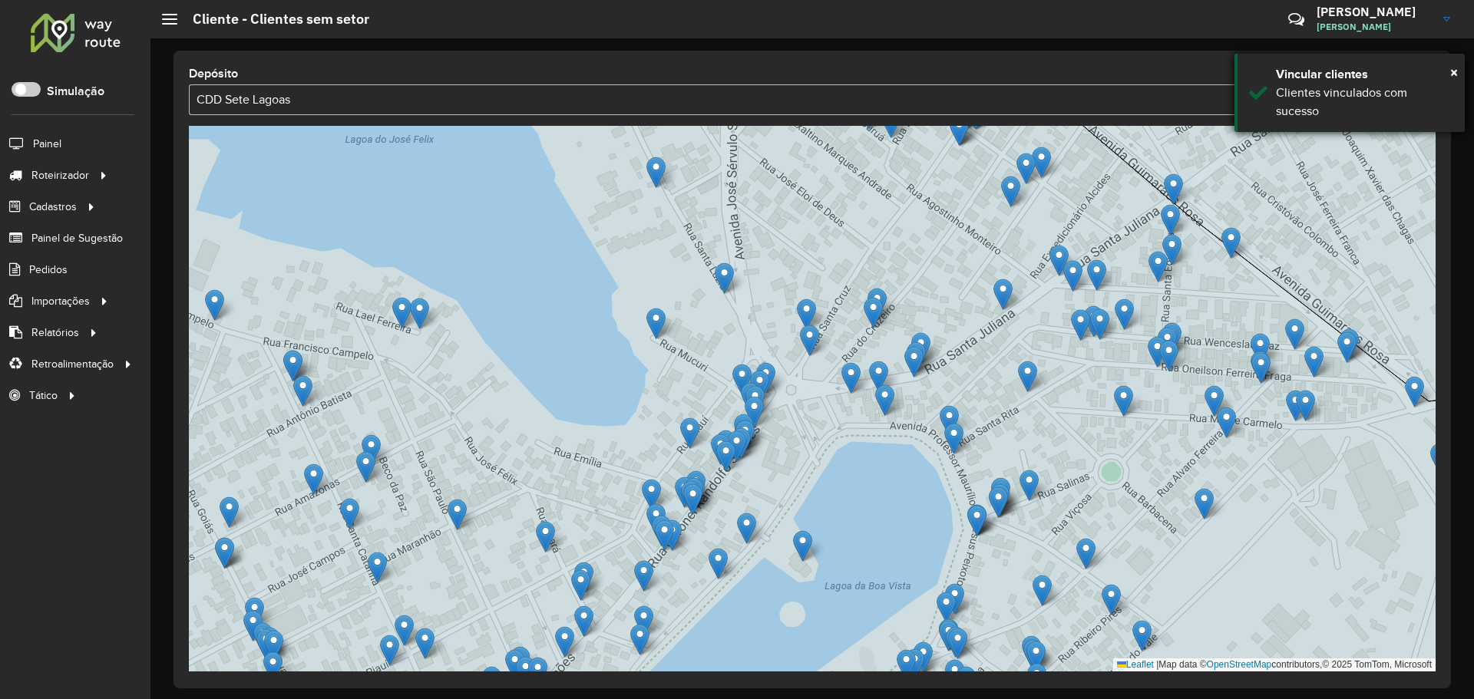
click at [1459, 72] on div "× Vincular clientes Clientes vinculados com sucesso" at bounding box center [1349, 93] width 230 height 78
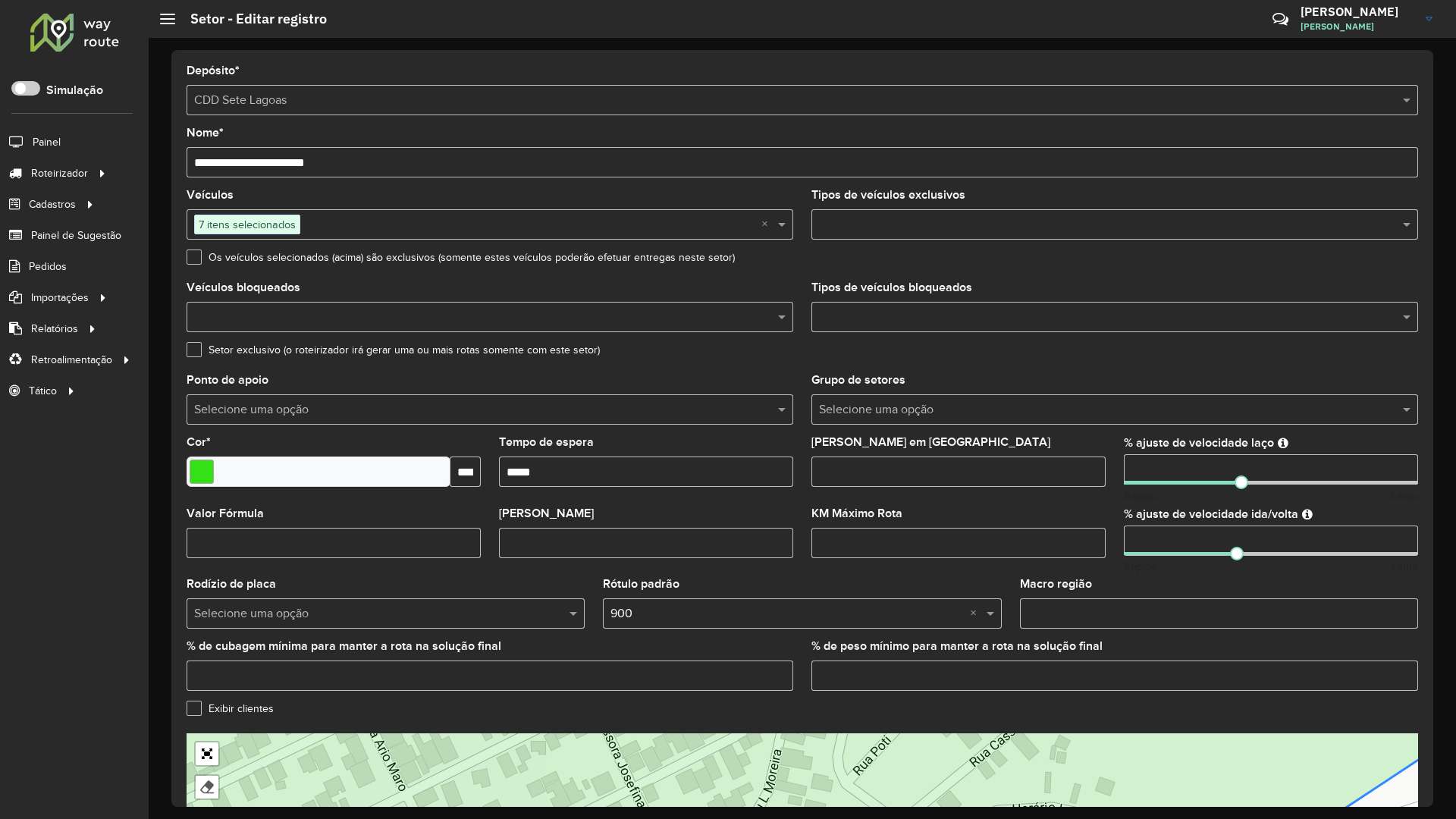
drag, startPoint x: 672, startPoint y: 536, endPoint x: 766, endPoint y: 521, distance: 95.2
drag, startPoint x: 671, startPoint y: 533, endPoint x: 699, endPoint y: 556, distance: 36.2
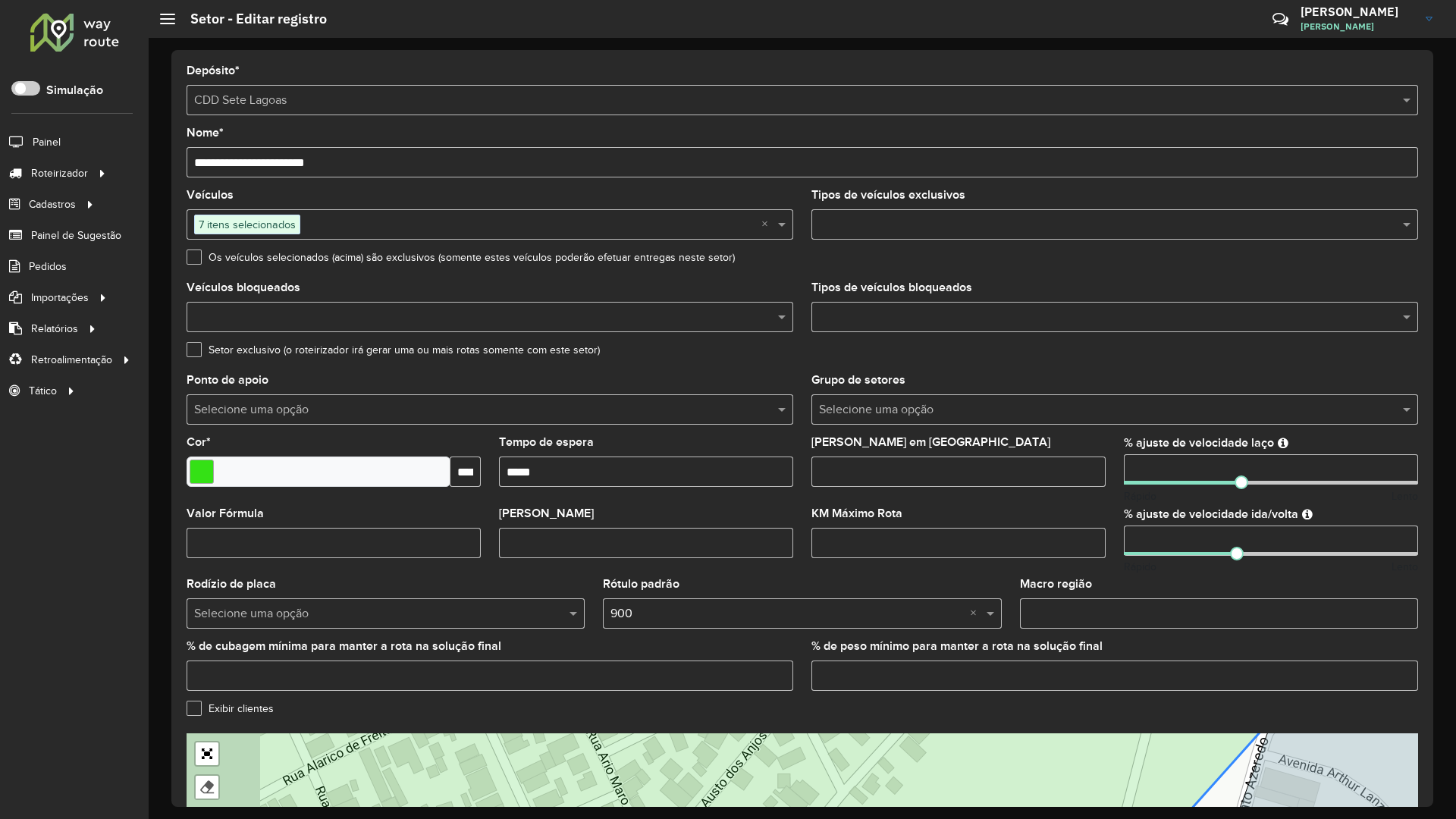
drag, startPoint x: 596, startPoint y: 566, endPoint x: 701, endPoint y: 358, distance: 233.0
drag, startPoint x: 778, startPoint y: 328, endPoint x: 824, endPoint y: 403, distance: 88.0
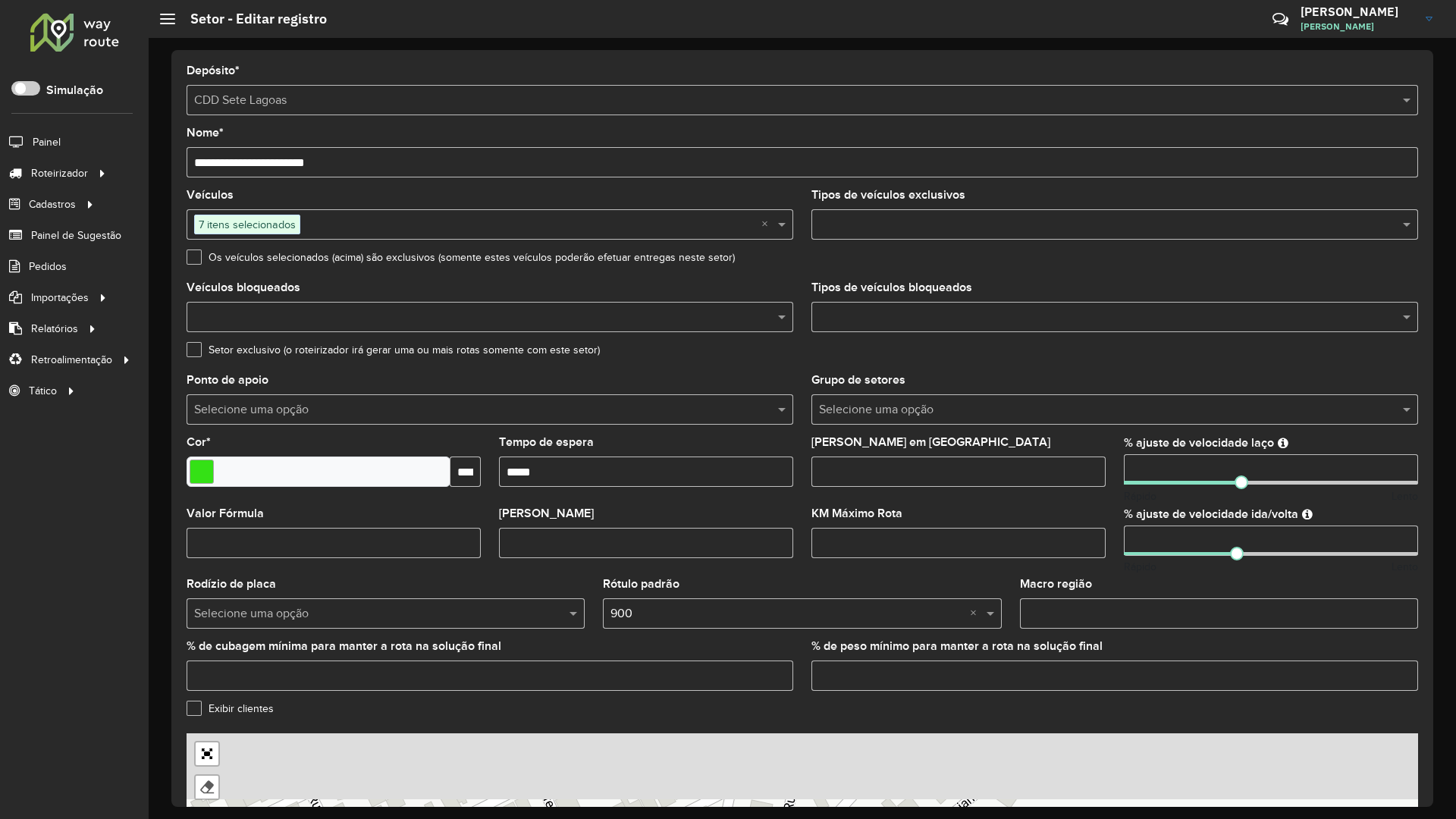
drag, startPoint x: 873, startPoint y: 286, endPoint x: 713, endPoint y: 572, distance: 327.7
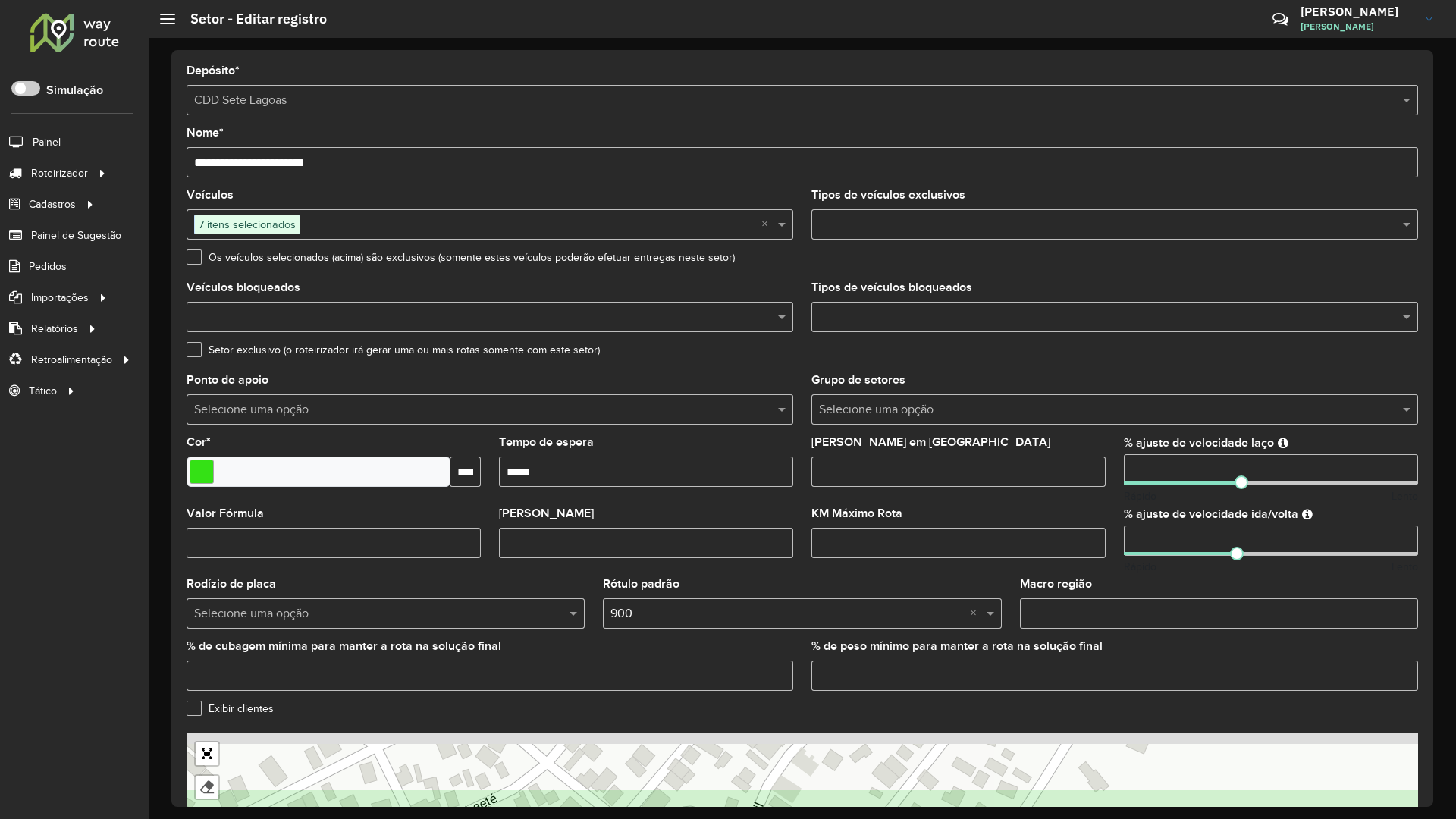
drag, startPoint x: 743, startPoint y: 358, endPoint x: 730, endPoint y: 383, distance: 28.2
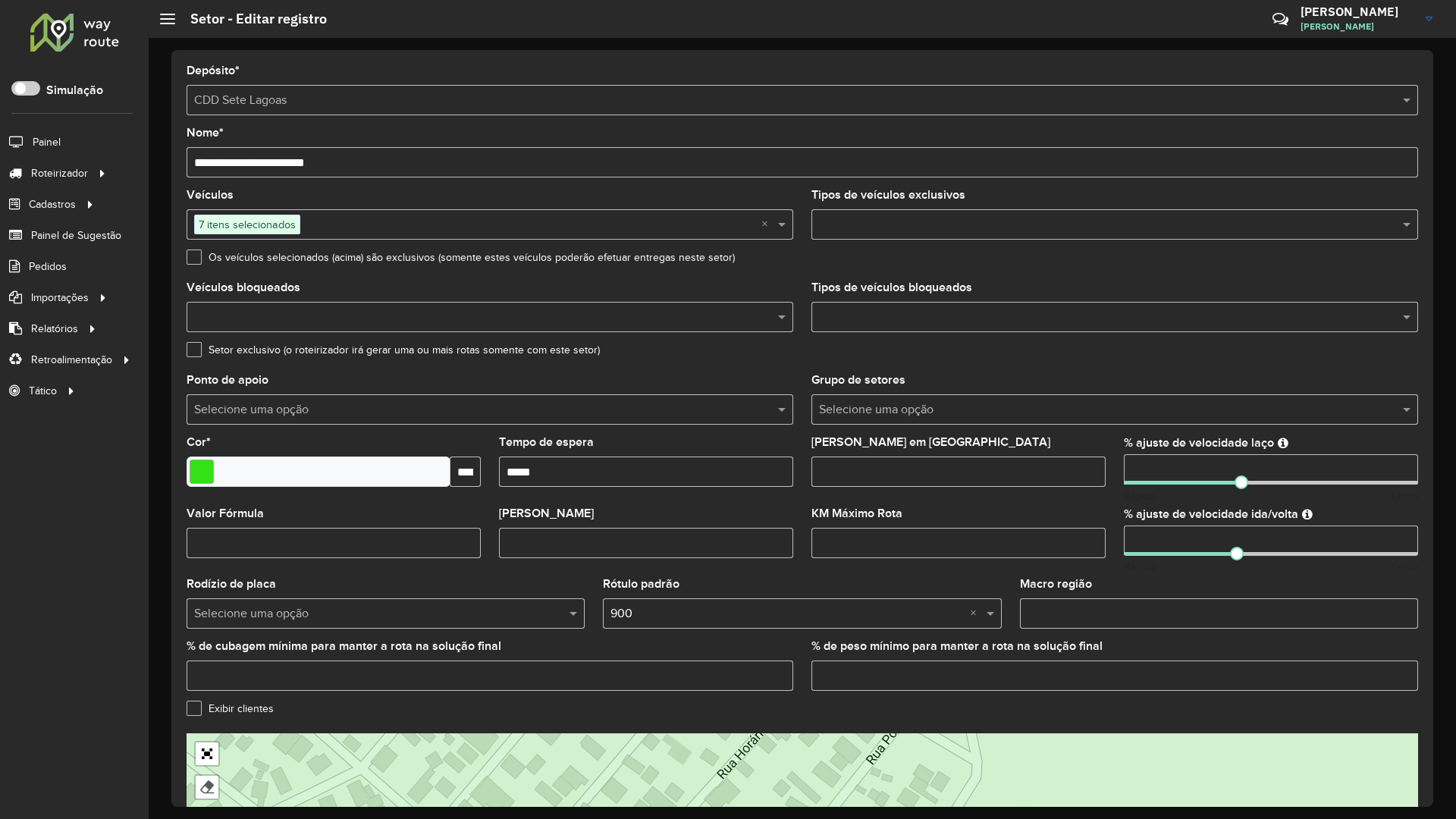
drag, startPoint x: 849, startPoint y: 401, endPoint x: 739, endPoint y: 462, distance: 125.8
drag, startPoint x: 739, startPoint y: 467, endPoint x: 617, endPoint y: 787, distance: 342.5
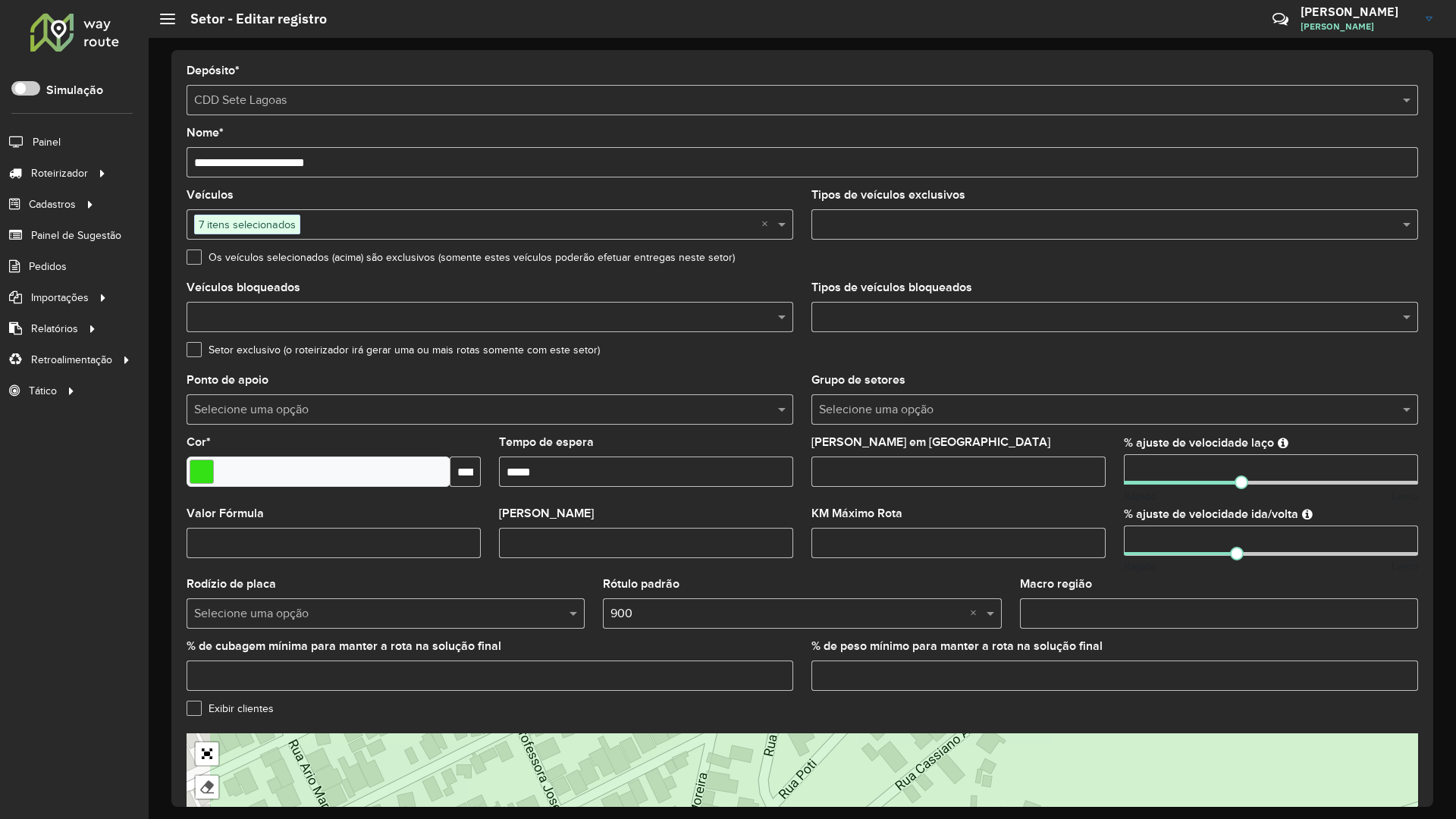
drag, startPoint x: 599, startPoint y: 540, endPoint x: 766, endPoint y: 308, distance: 285.9
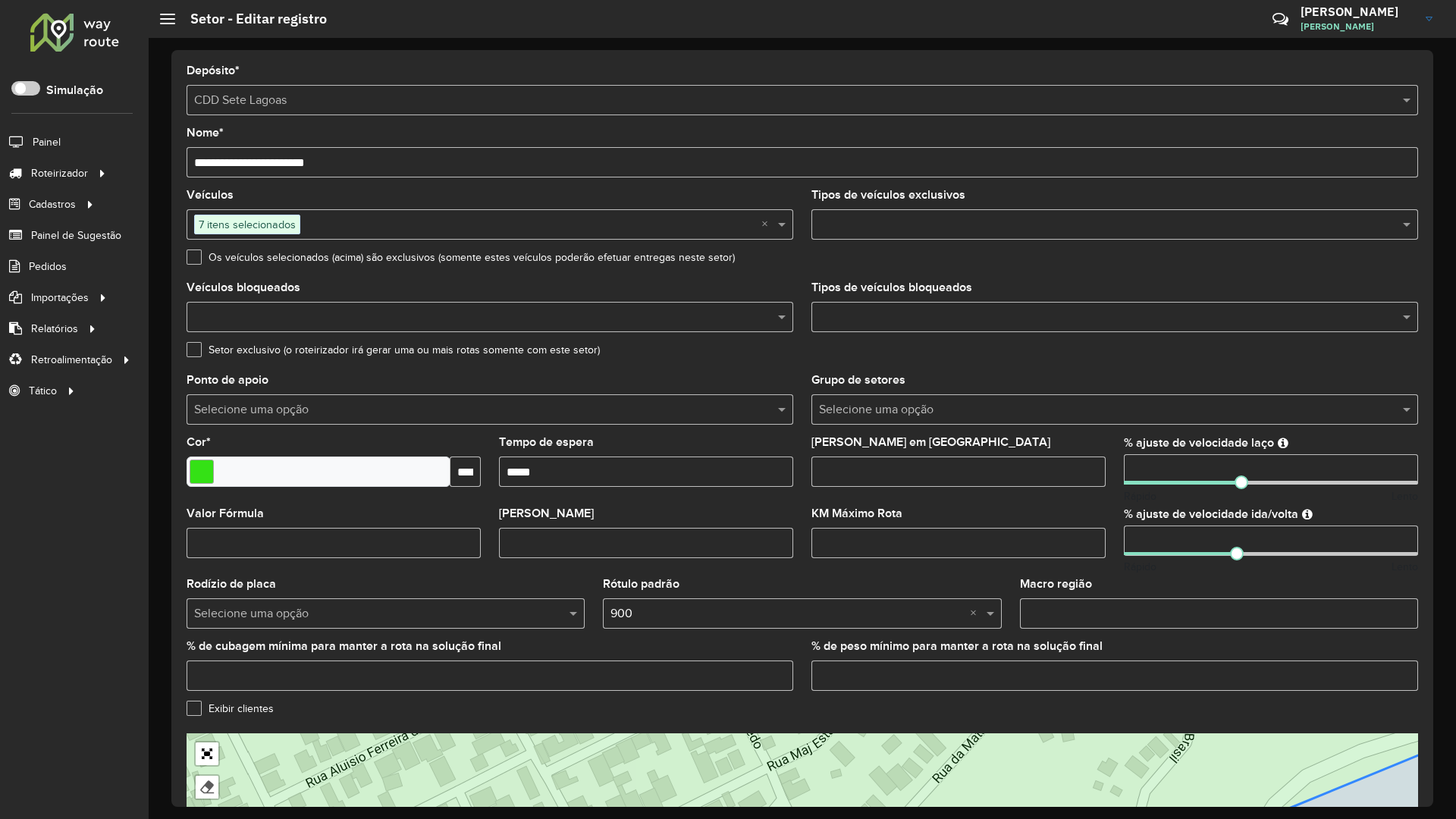
drag, startPoint x: 651, startPoint y: 326, endPoint x: 600, endPoint y: 536, distance: 216.1
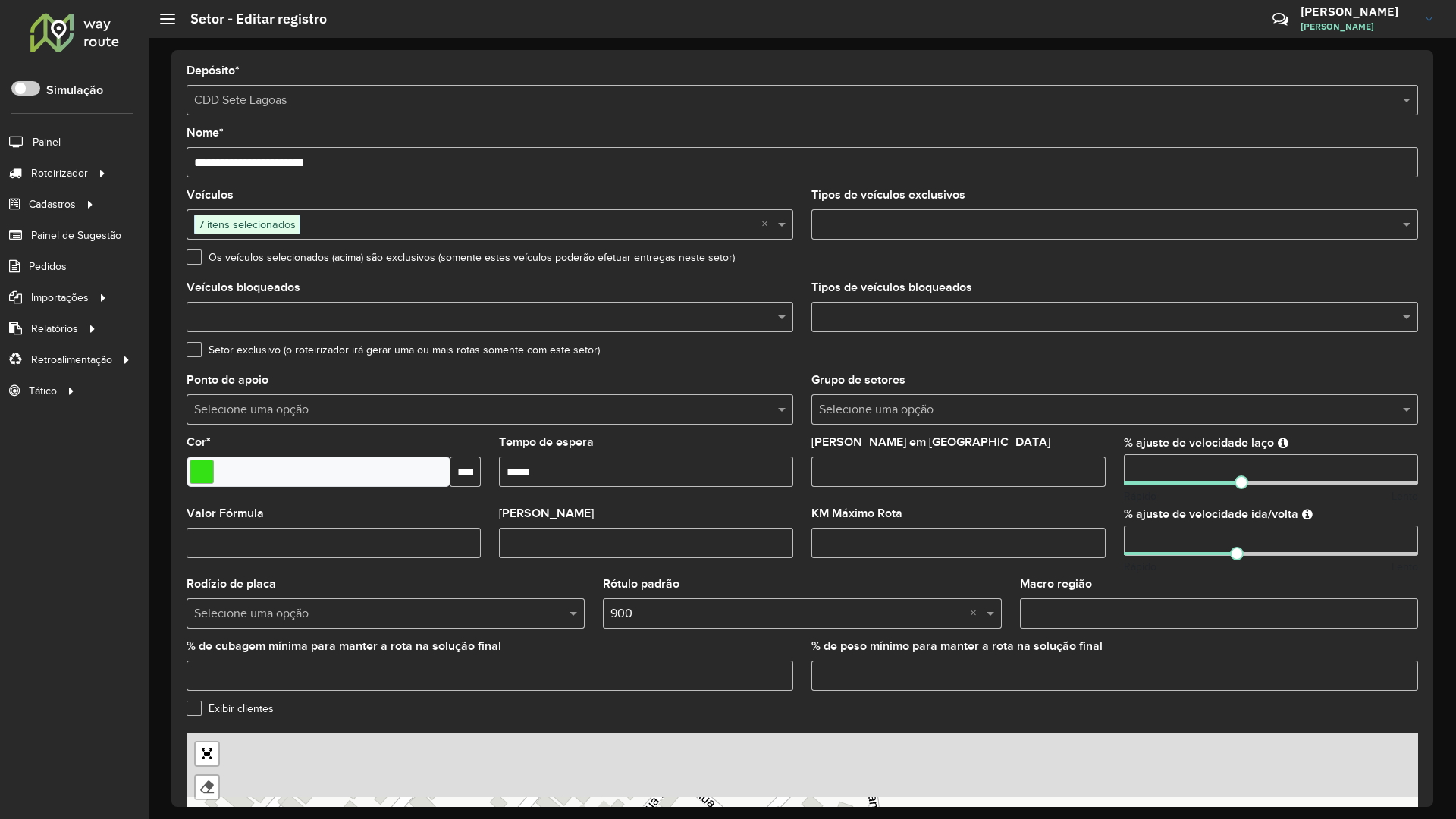
drag, startPoint x: 778, startPoint y: 243, endPoint x: 615, endPoint y: 456, distance: 268.2
drag, startPoint x: 837, startPoint y: 300, endPoint x: 512, endPoint y: 574, distance: 425.1
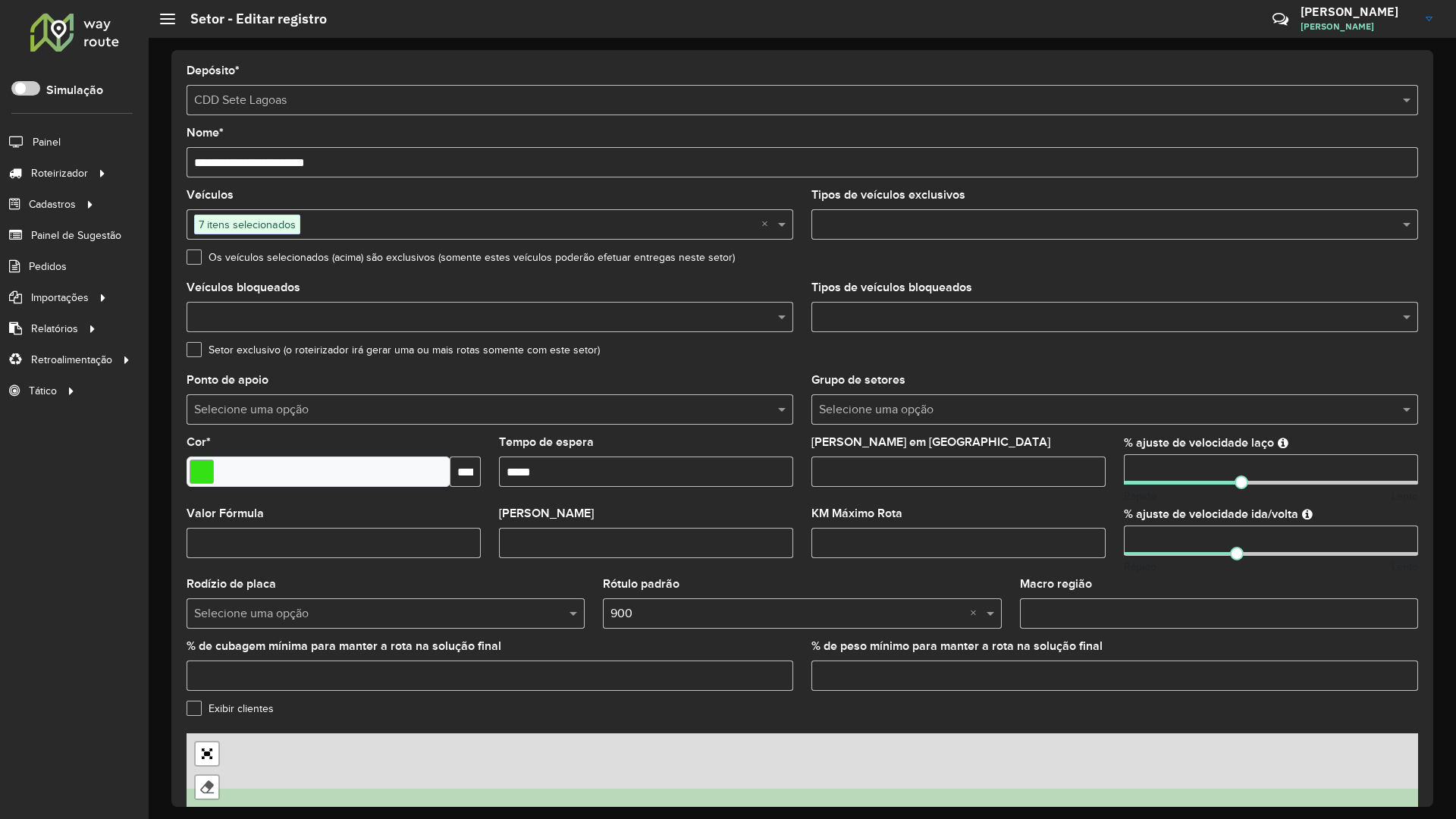
drag, startPoint x: 723, startPoint y: 419, endPoint x: 668, endPoint y: 470, distance: 75.0
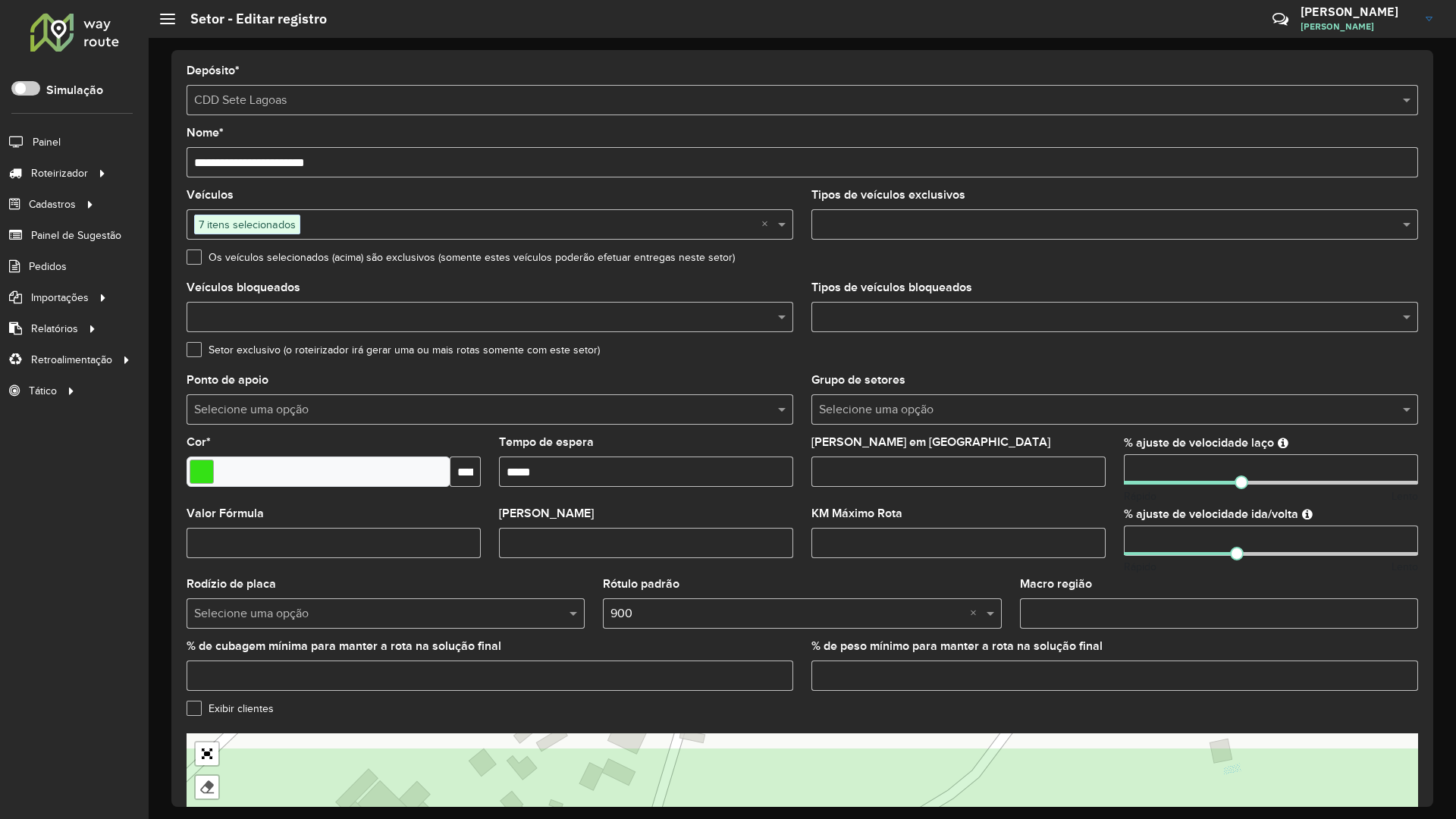
drag, startPoint x: 816, startPoint y: 378, endPoint x: 561, endPoint y: 477, distance: 273.5
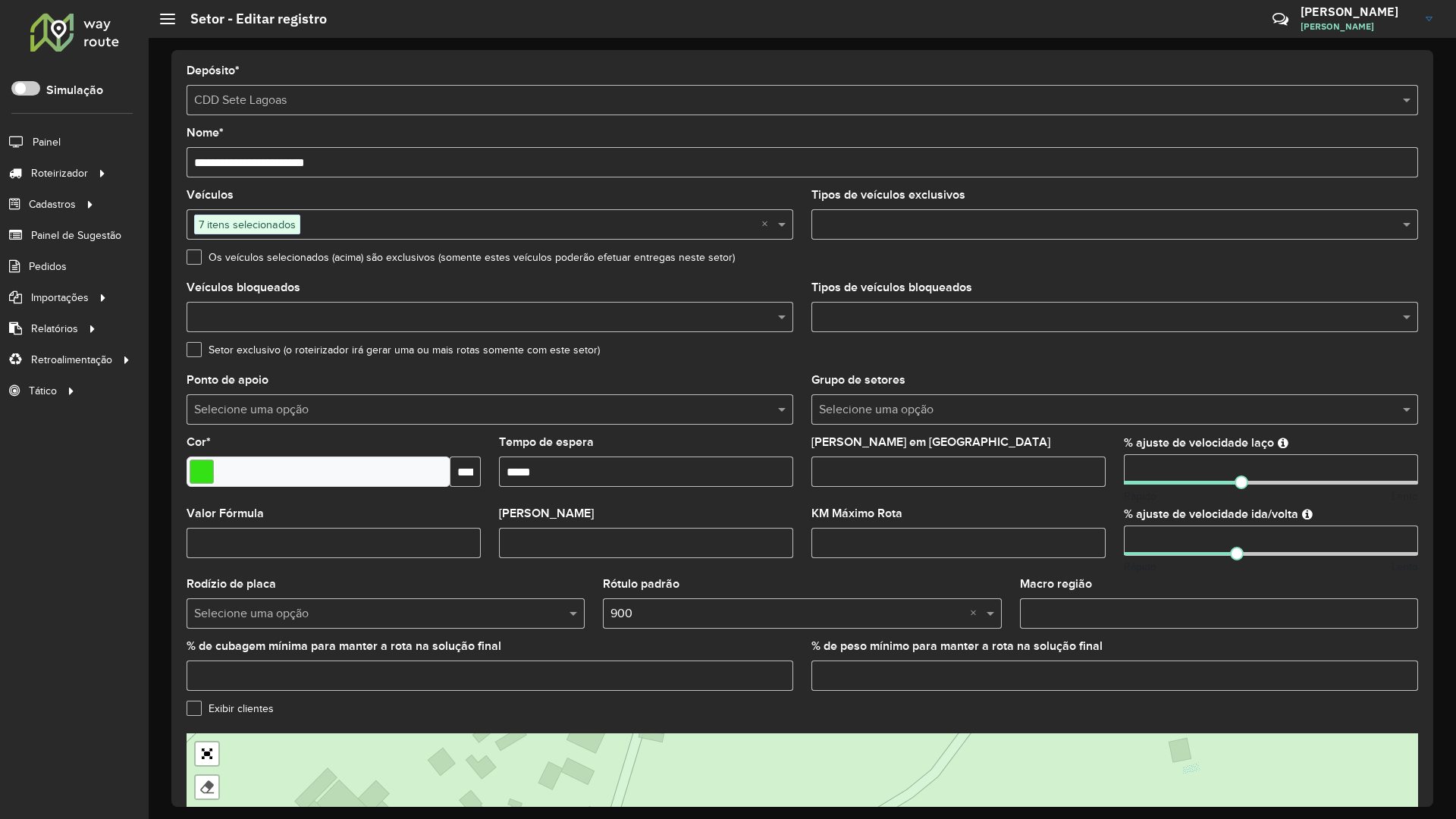
drag, startPoint x: 767, startPoint y: 447, endPoint x: 469, endPoint y: 287, distance: 338.2
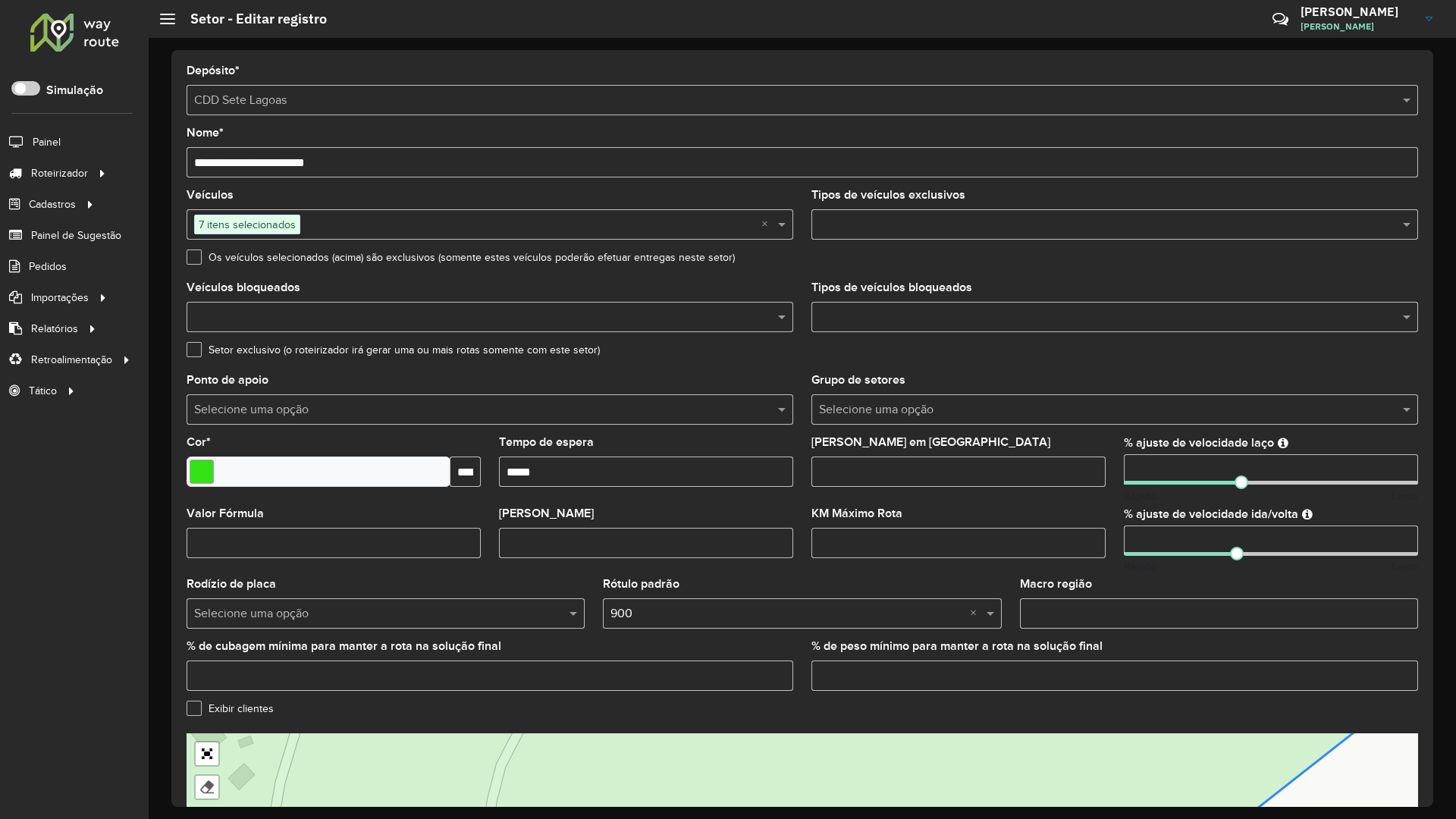
drag, startPoint x: 662, startPoint y: 234, endPoint x: 417, endPoint y: 598, distance: 438.8
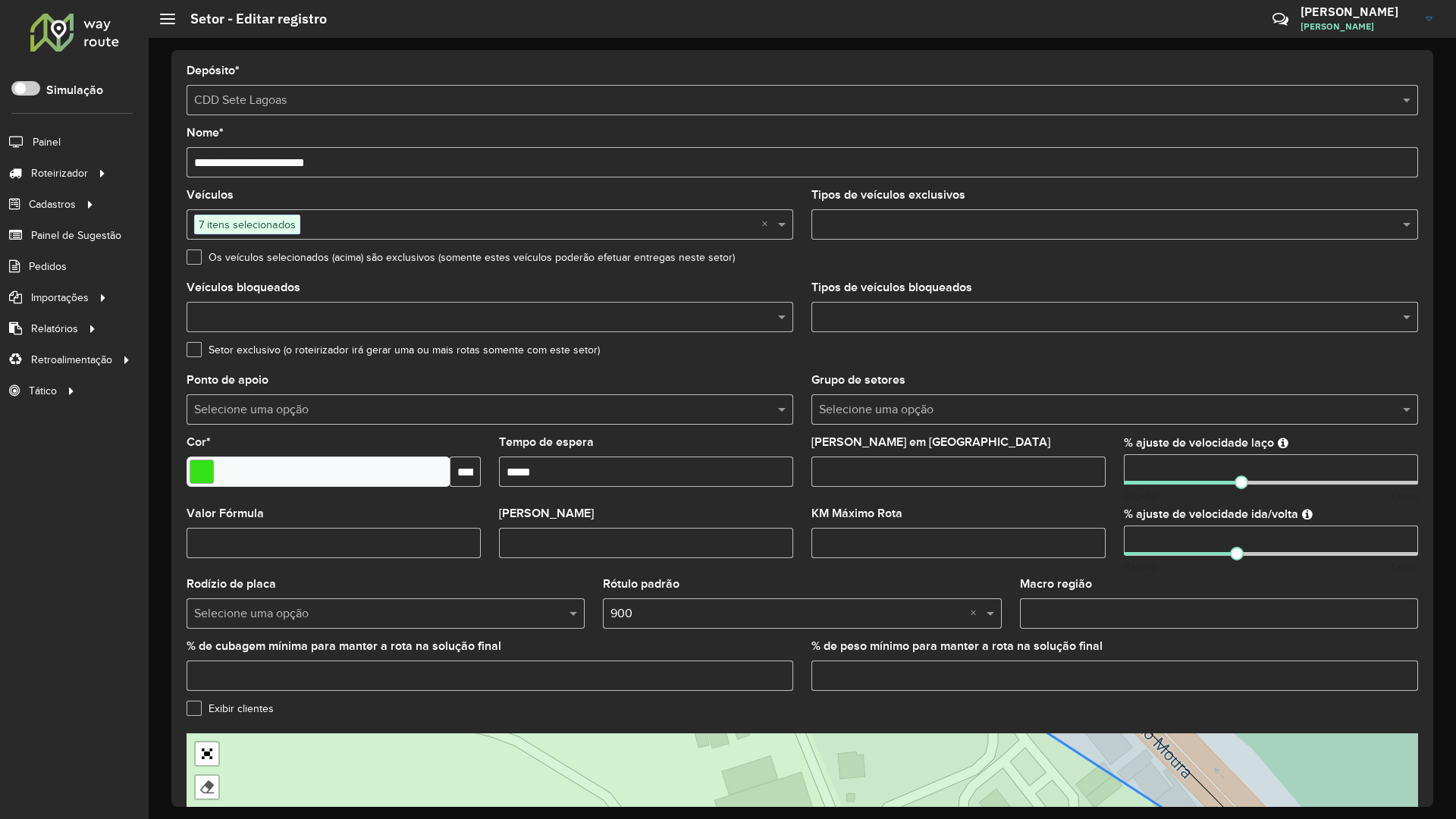
drag, startPoint x: 723, startPoint y: 515, endPoint x: 750, endPoint y: 577, distance: 67.6
drag, startPoint x: 723, startPoint y: 519, endPoint x: 1217, endPoint y: 766, distance: 552.3
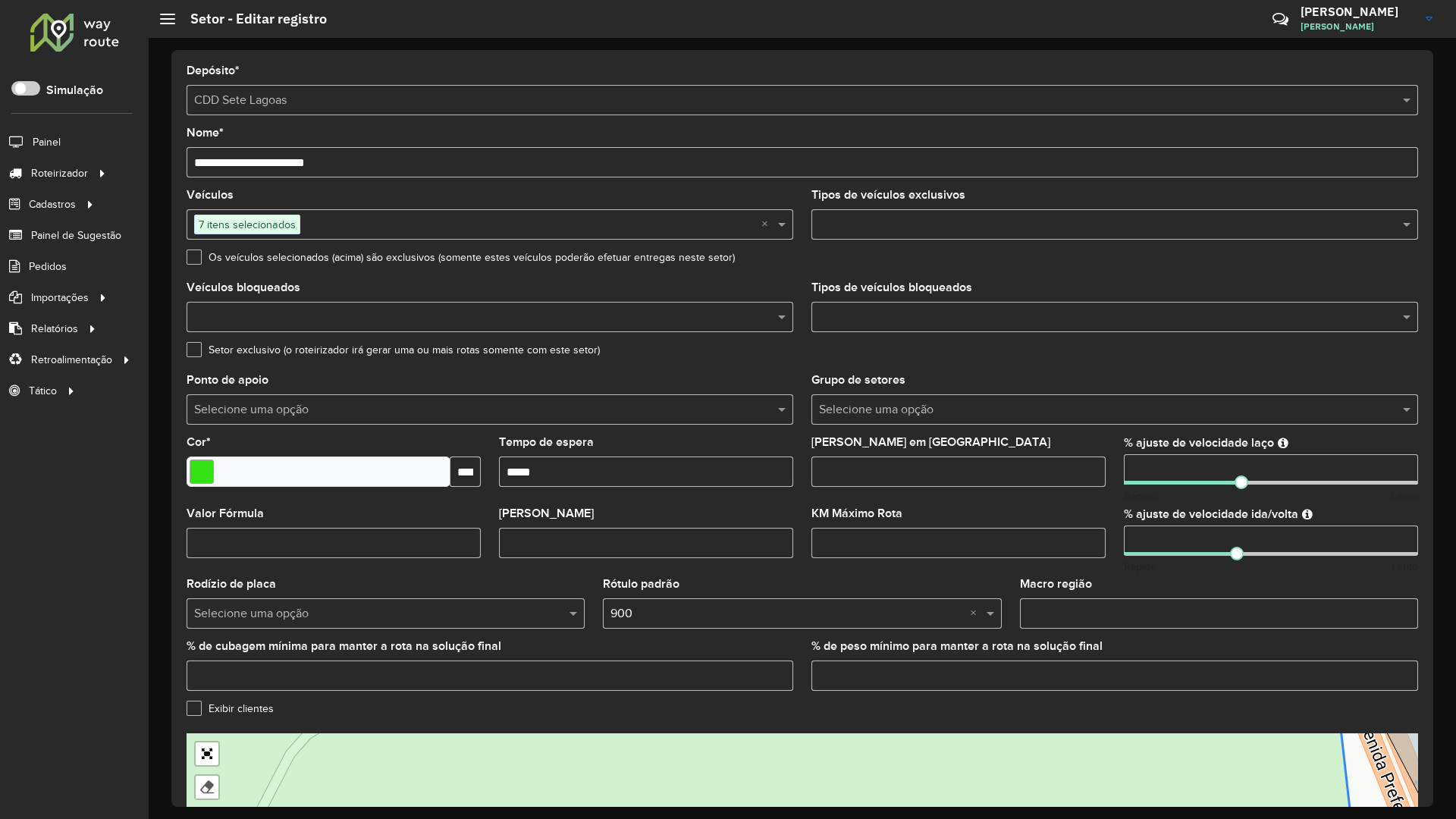
drag, startPoint x: 998, startPoint y: 651, endPoint x: 909, endPoint y: 385, distance: 280.5
drag, startPoint x: 754, startPoint y: 505, endPoint x: 749, endPoint y: 521, distance: 16.8
drag, startPoint x: 753, startPoint y: 509, endPoint x: 679, endPoint y: 593, distance: 111.9
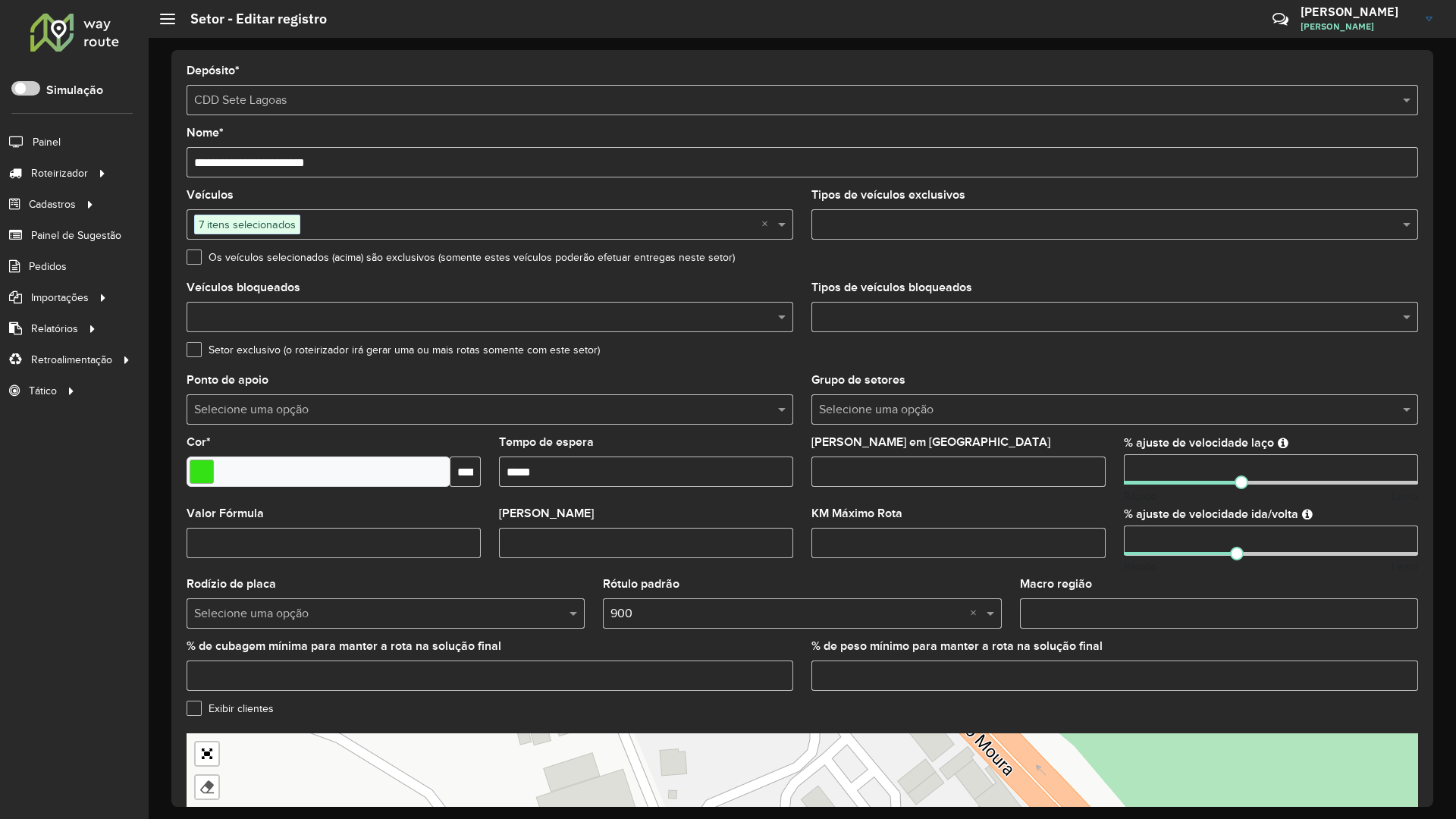
drag, startPoint x: 916, startPoint y: 314, endPoint x: 746, endPoint y: 597, distance: 330.1
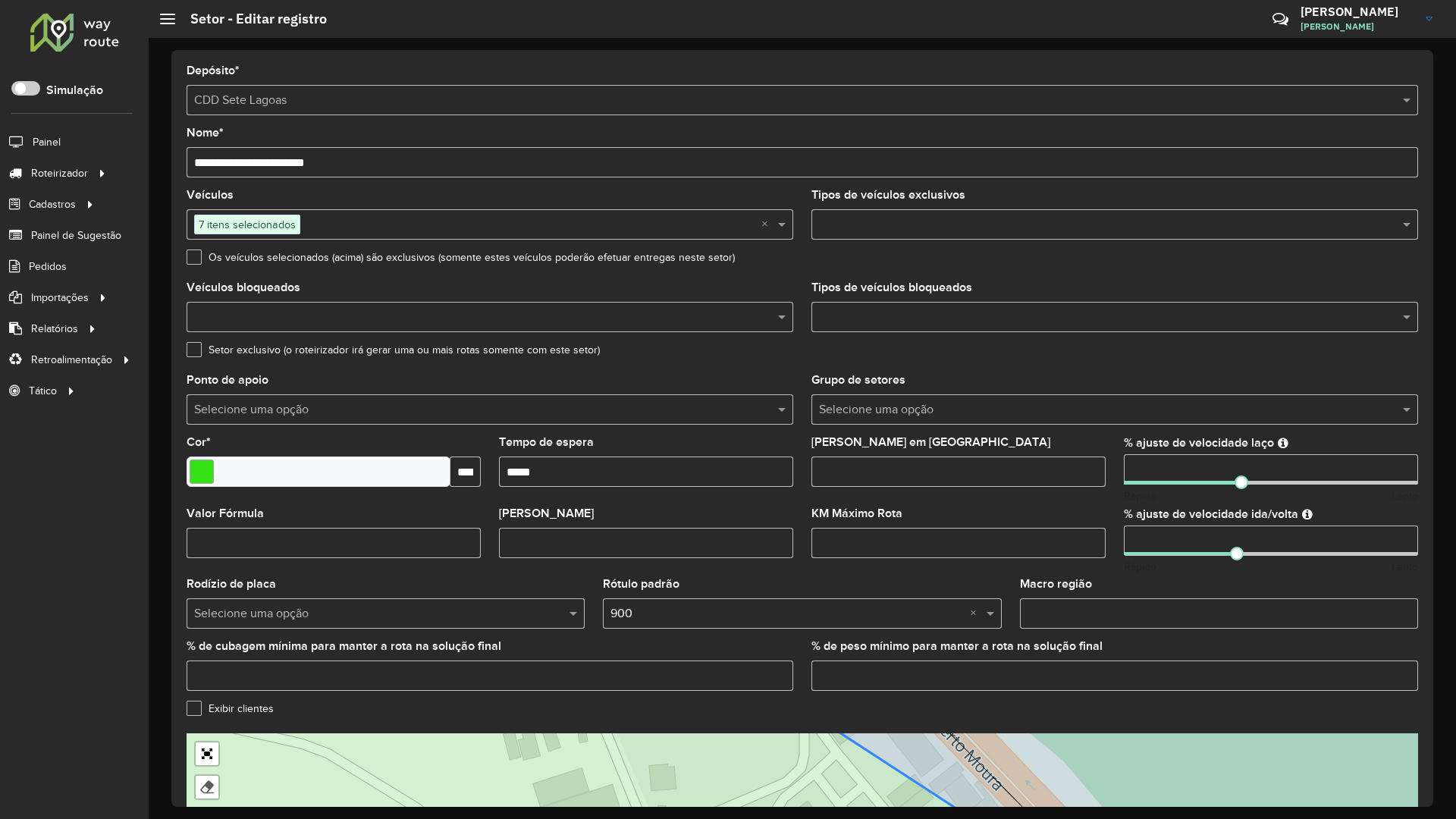
drag, startPoint x: 994, startPoint y: 491, endPoint x: 1180, endPoint y: 643, distance: 240.2
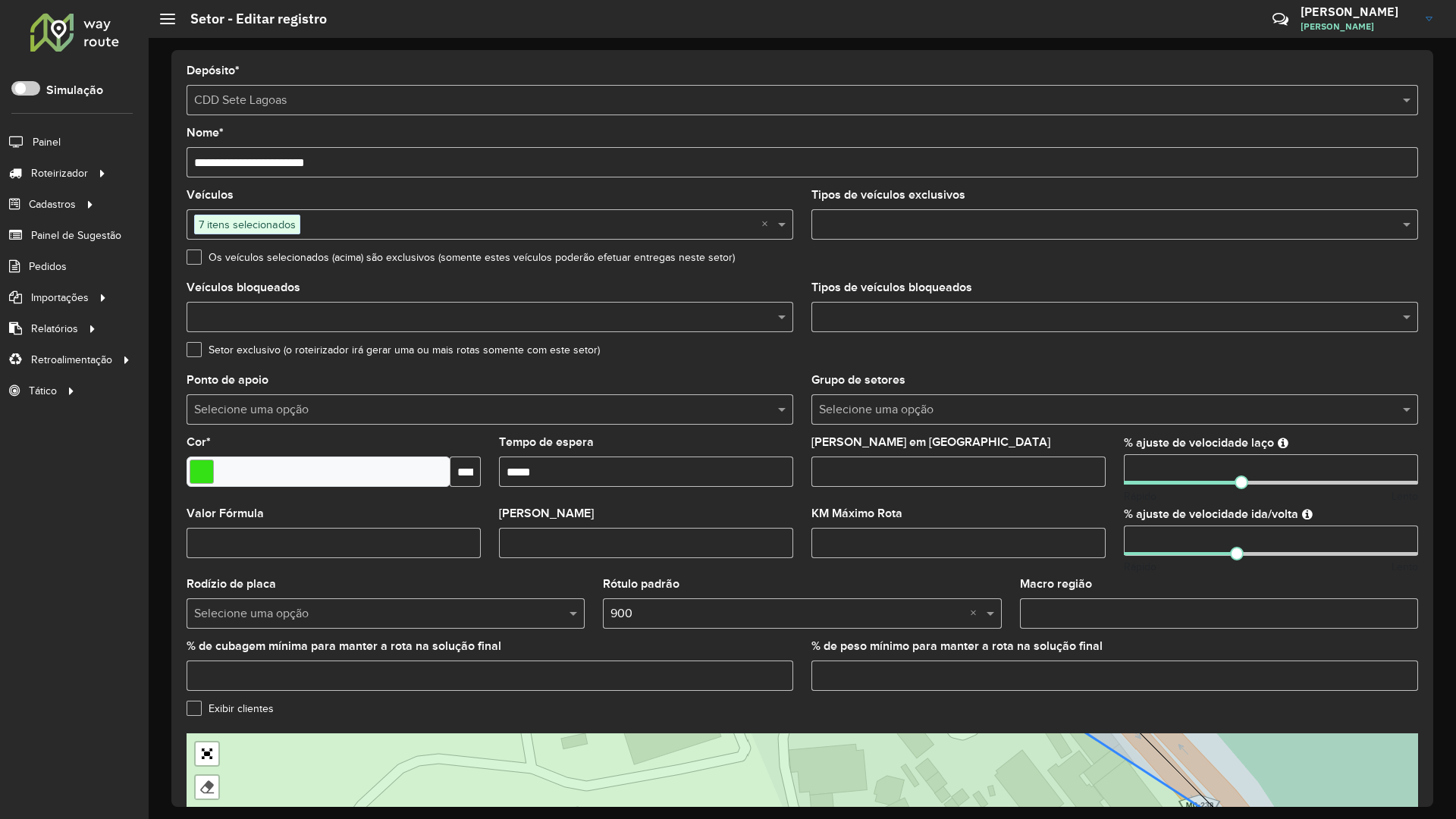
drag, startPoint x: 863, startPoint y: 563, endPoint x: 955, endPoint y: 463, distance: 135.9
drag, startPoint x: 1197, startPoint y: 613, endPoint x: 1219, endPoint y: 608, distance: 22.6
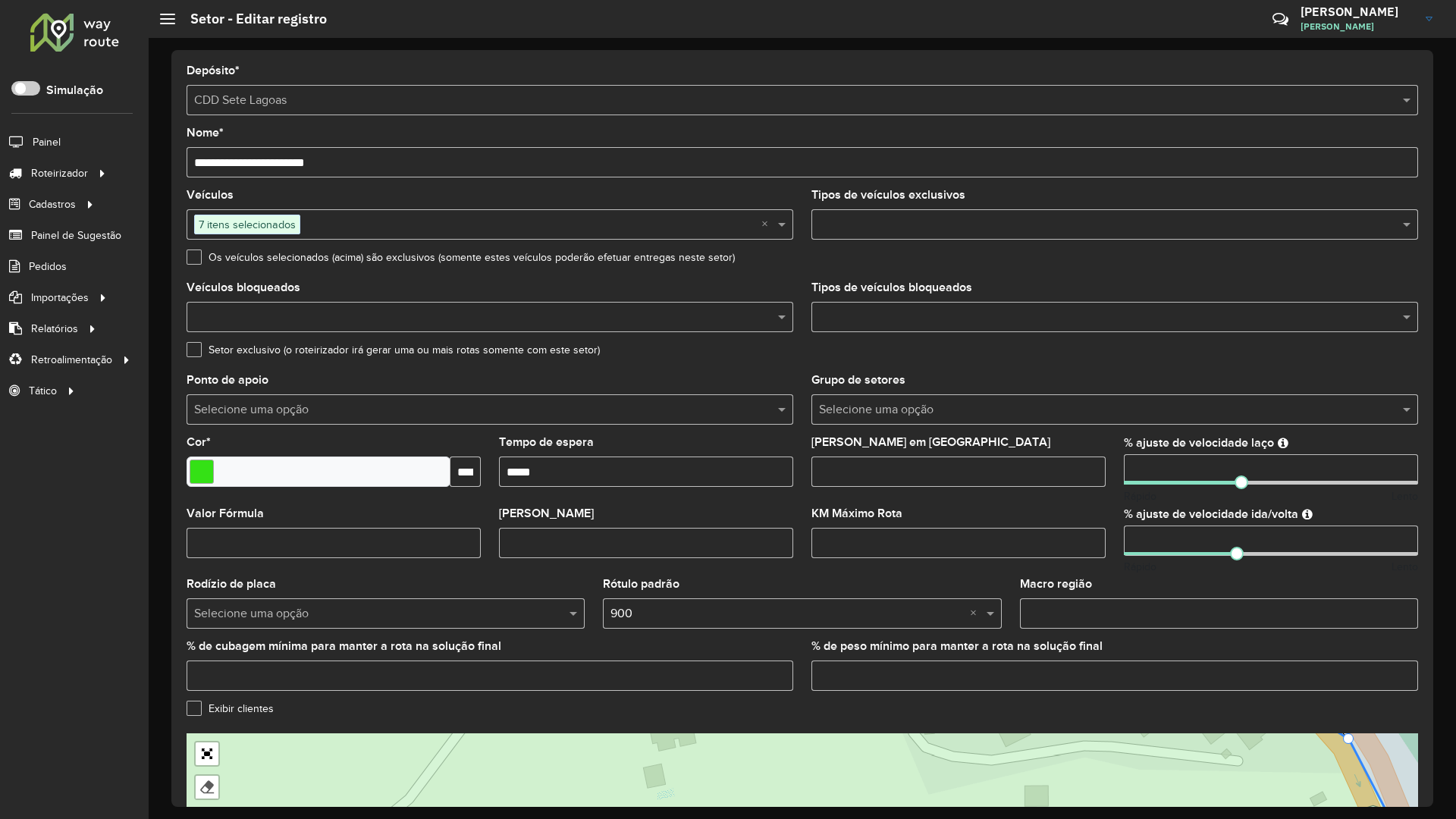
drag, startPoint x: 993, startPoint y: 462, endPoint x: 1063, endPoint y: 413, distance: 85.4
drag, startPoint x: 902, startPoint y: 636, endPoint x: 904, endPoint y: 652, distance: 16.1
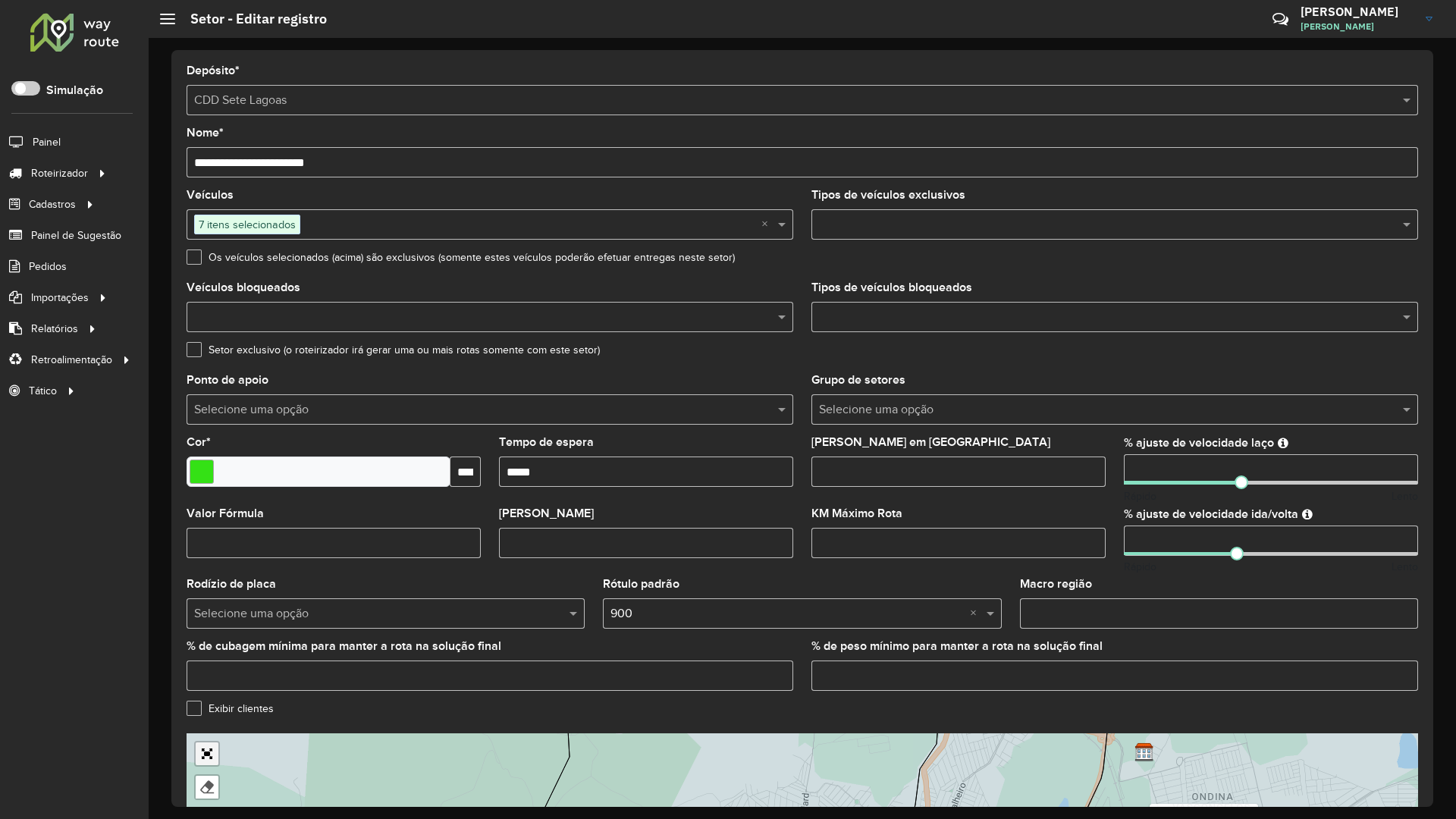
click at [196, 743] on link "Abrir mapa em tela cheia" at bounding box center [206, 754] width 23 height 23
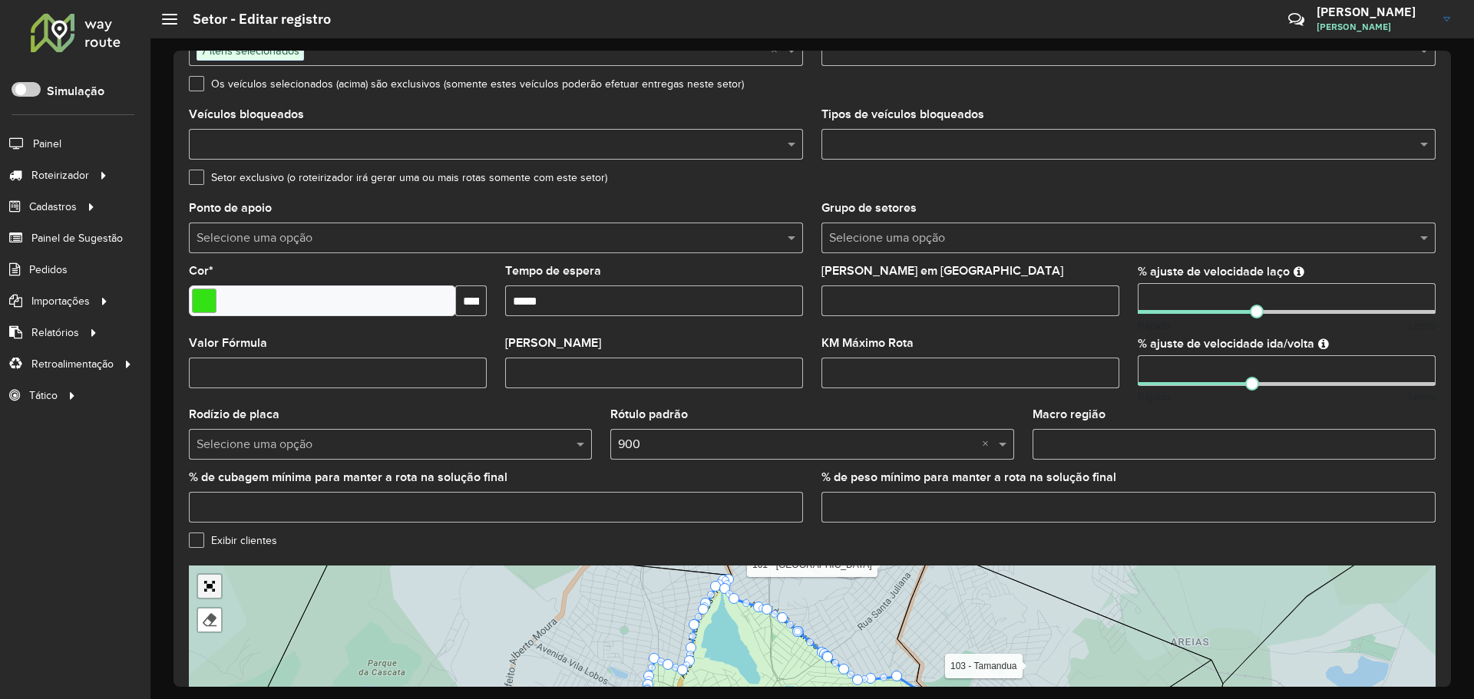
scroll to position [355, 0]
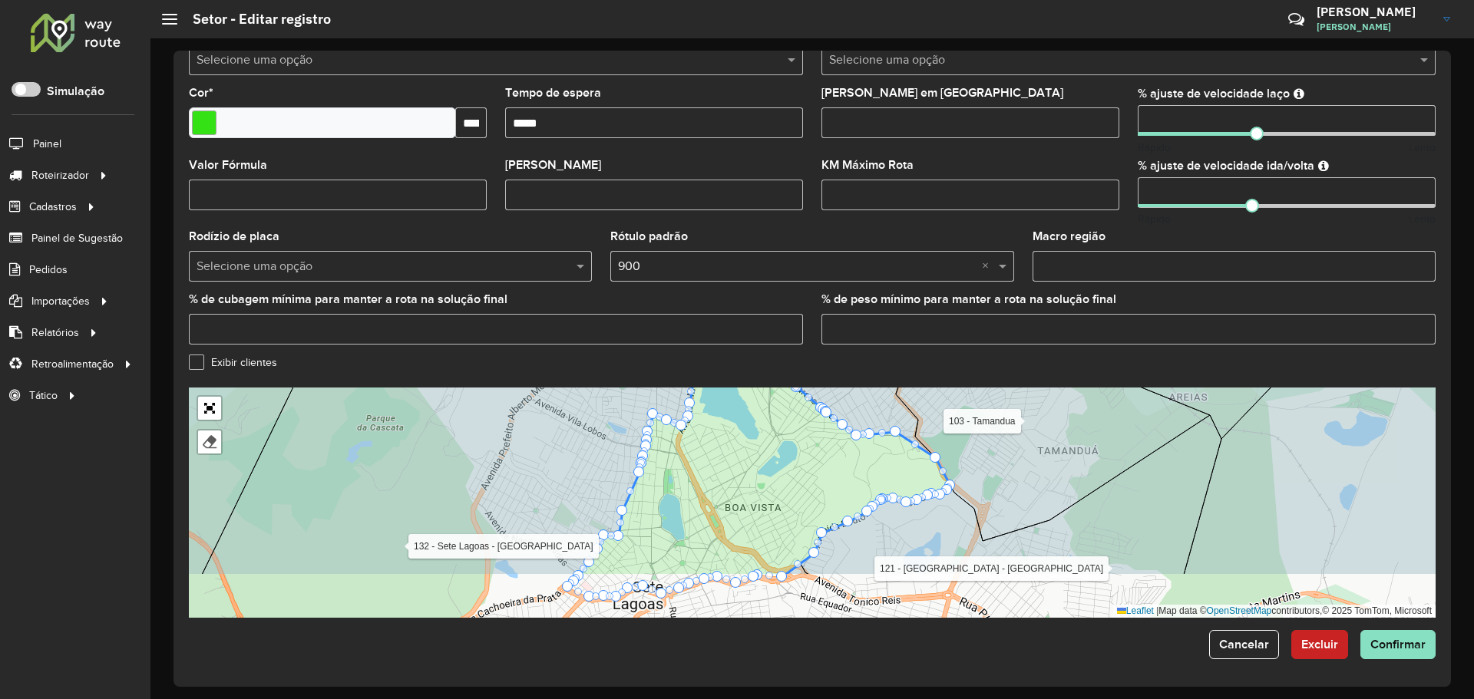
drag, startPoint x: 883, startPoint y: 425, endPoint x: 880, endPoint y: 365, distance: 60.0
click at [881, 358] on formly-group "**********" at bounding box center [812, 164] width 1247 height 907
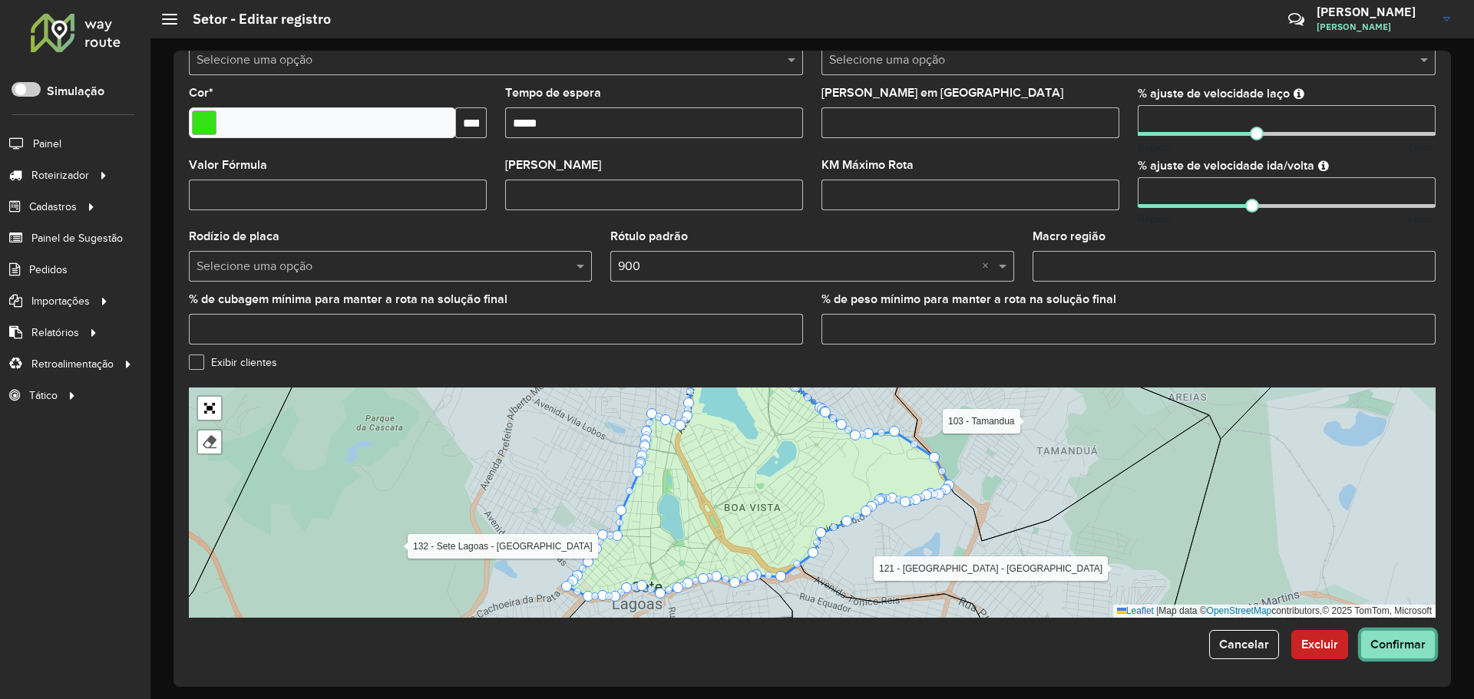
click at [1403, 641] on span "Confirmar" at bounding box center [1397, 644] width 55 height 13
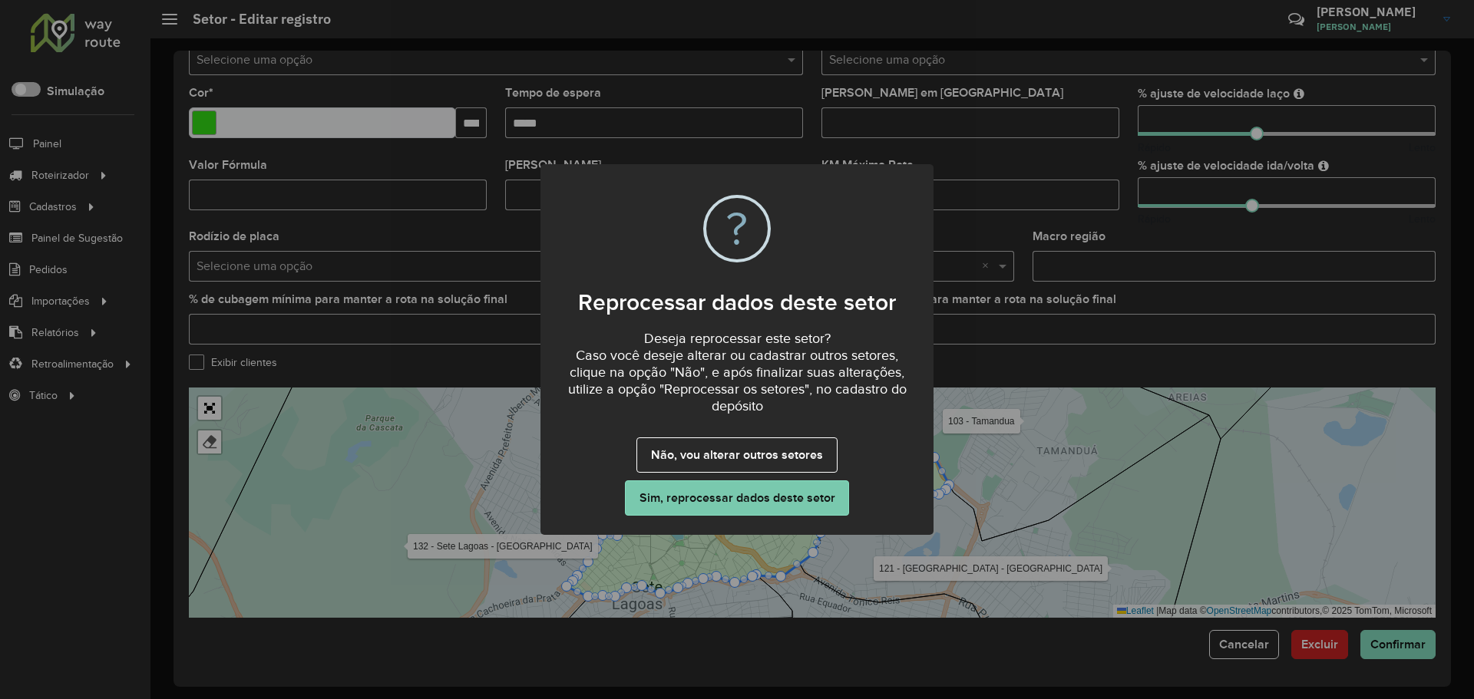
click at [739, 495] on button "Sim, reprocessar dados deste setor" at bounding box center [737, 498] width 224 height 35
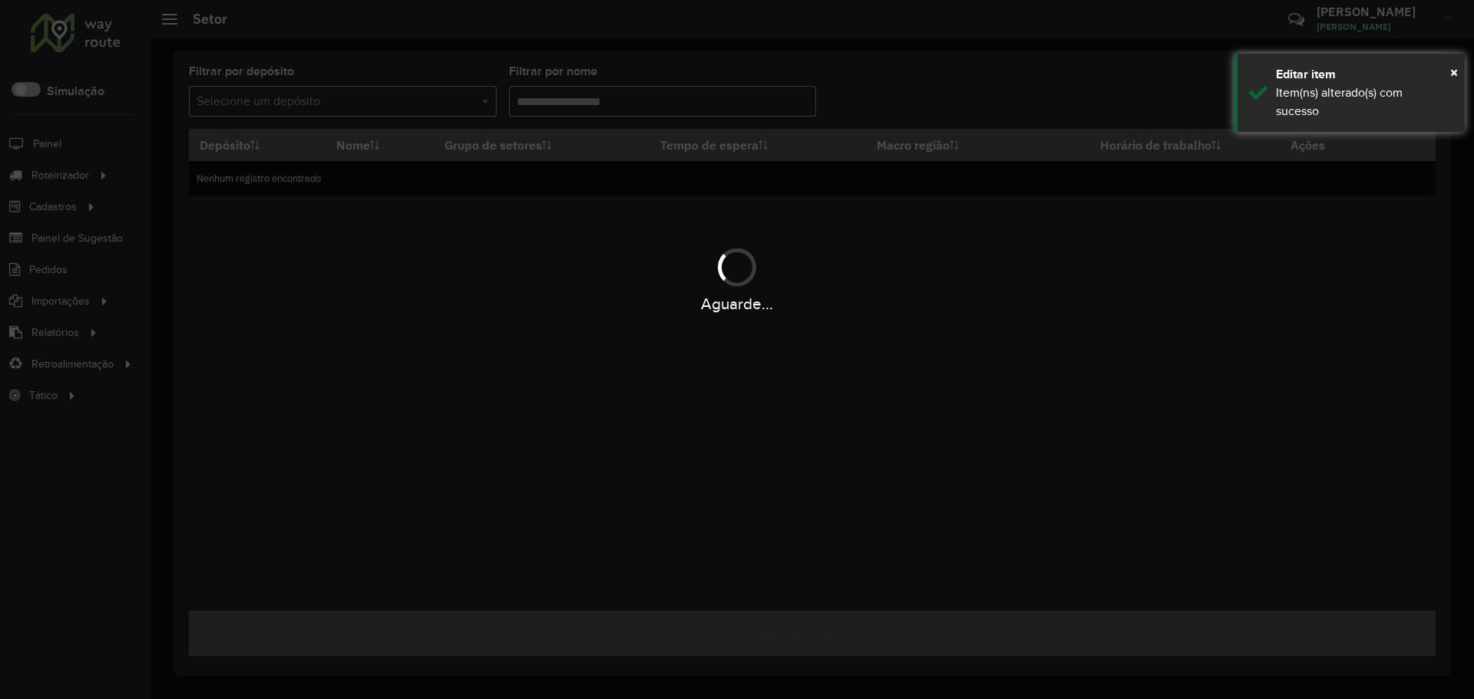
type input "*****"
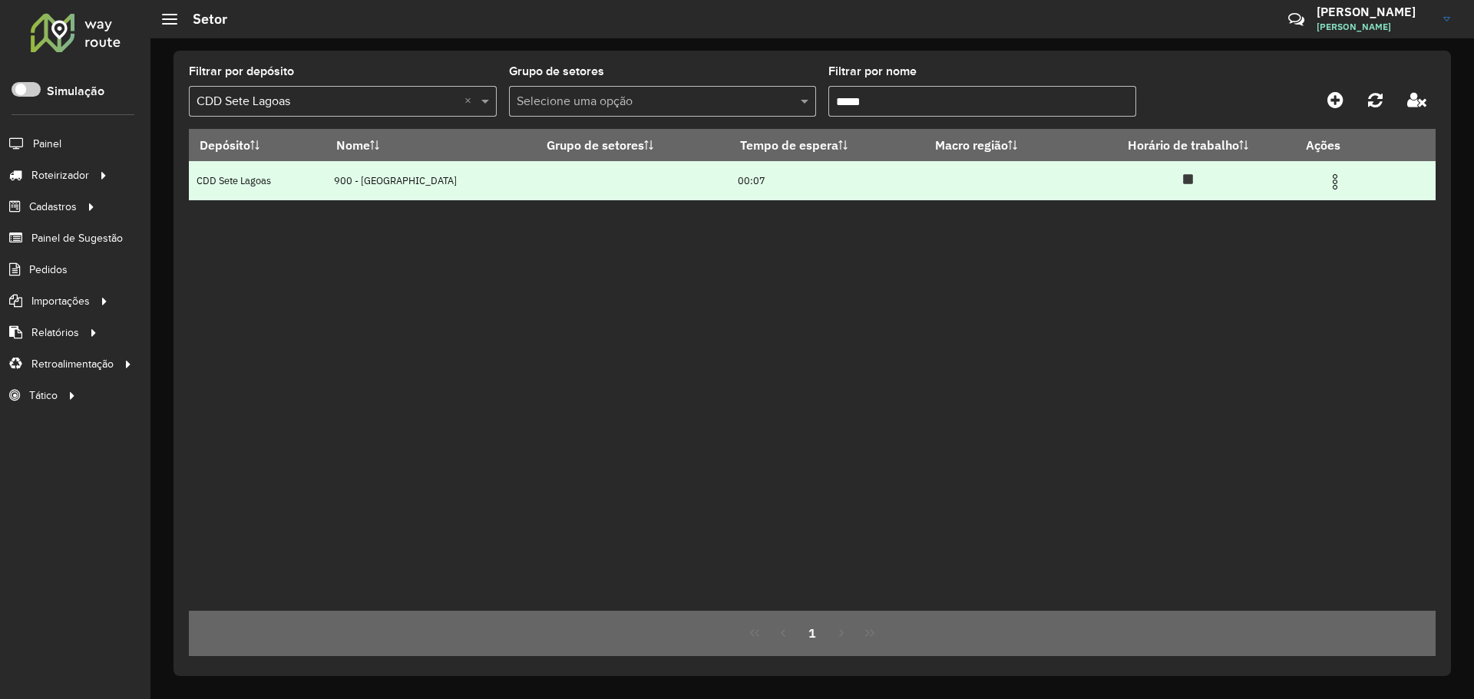
click at [1330, 181] on img at bounding box center [1335, 182] width 18 height 18
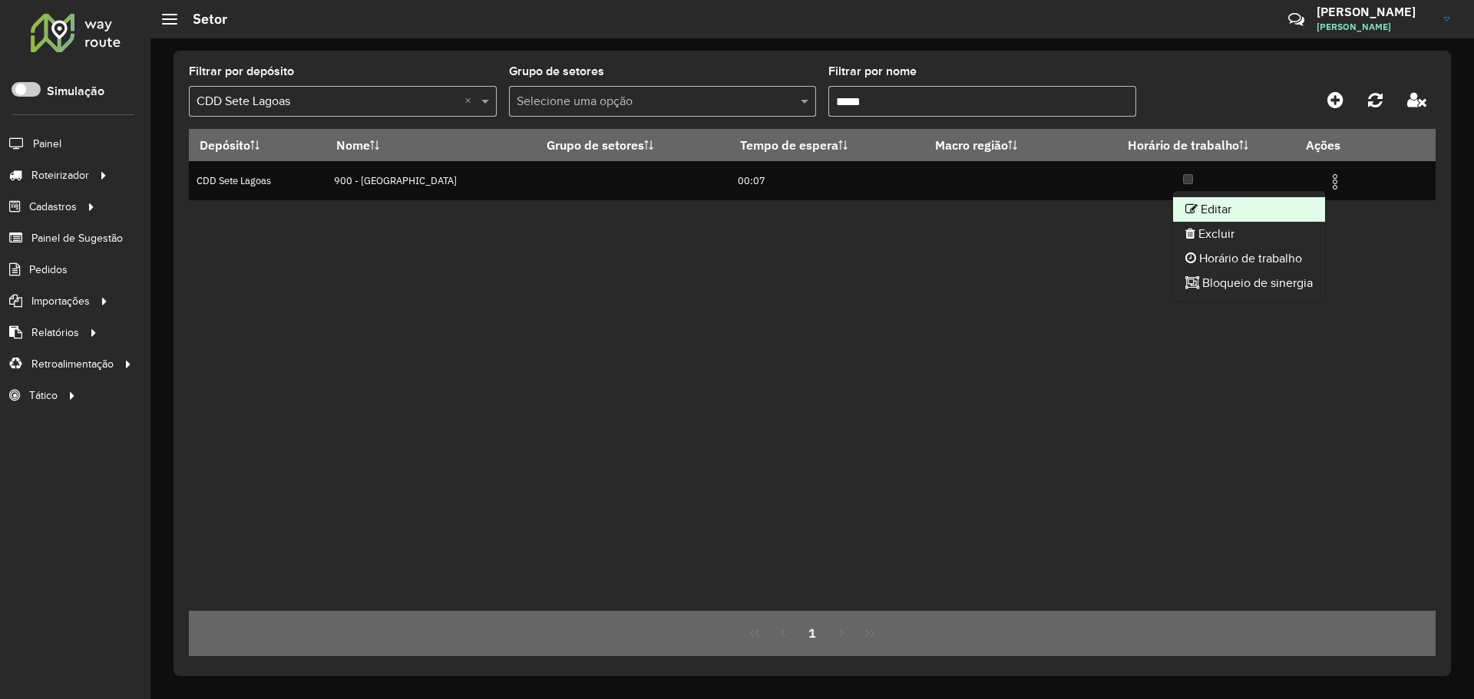
click at [1218, 202] on li "Editar" at bounding box center [1249, 209] width 152 height 25
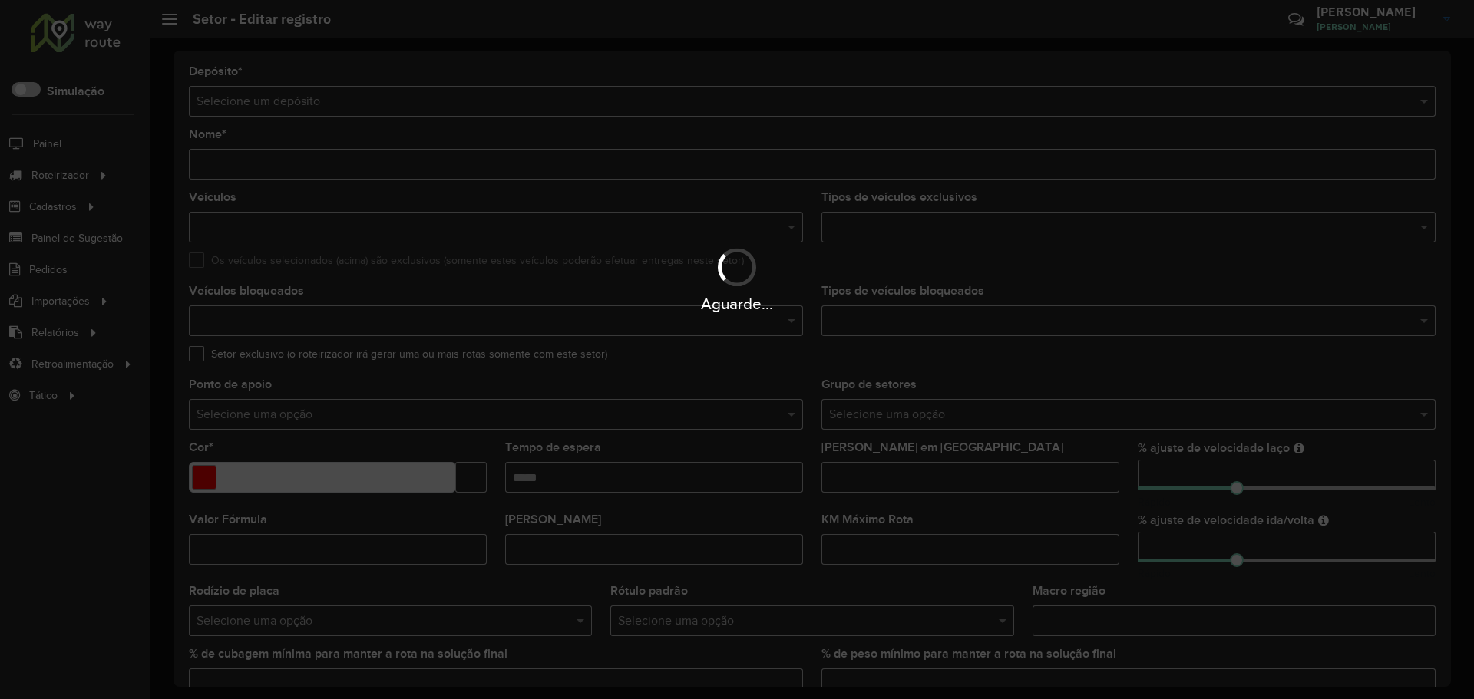
type input "**********"
type input "*******"
type input "*****"
type input "**"
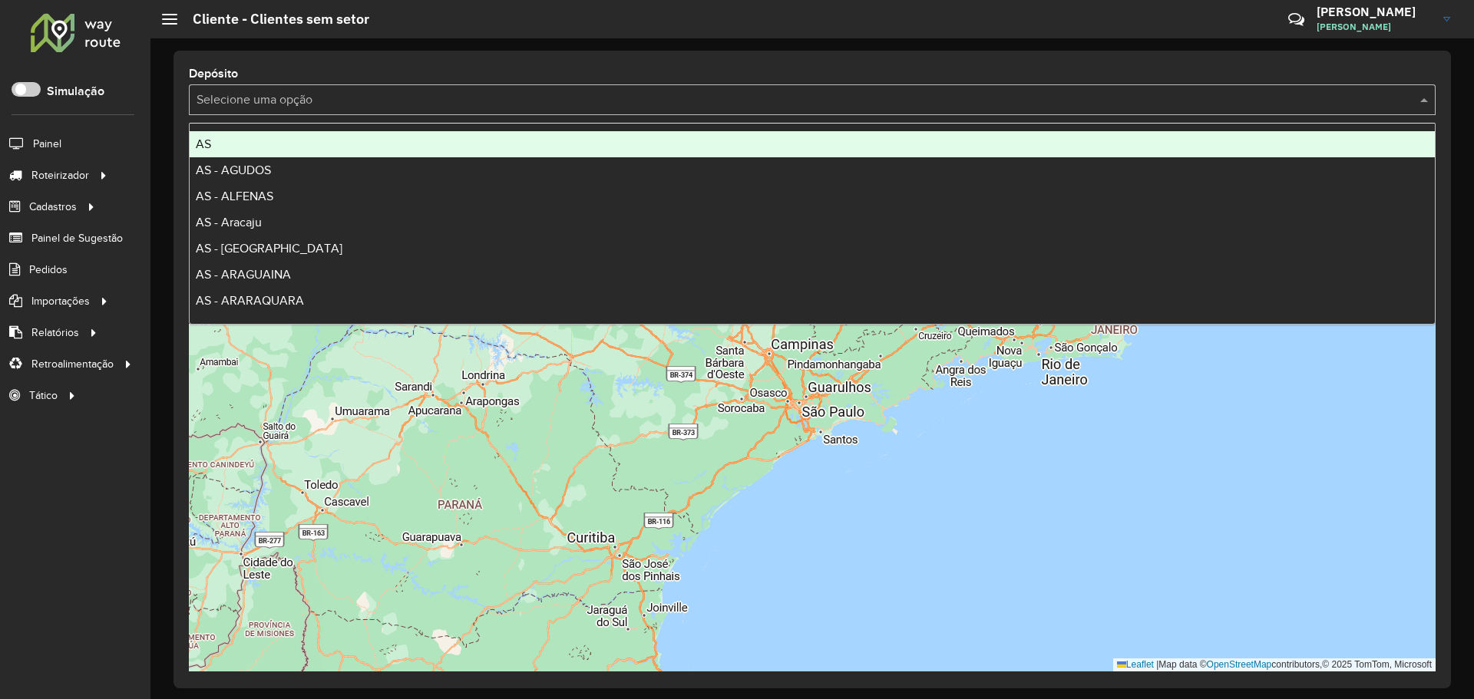
click at [497, 105] on input "text" at bounding box center [797, 100] width 1201 height 18
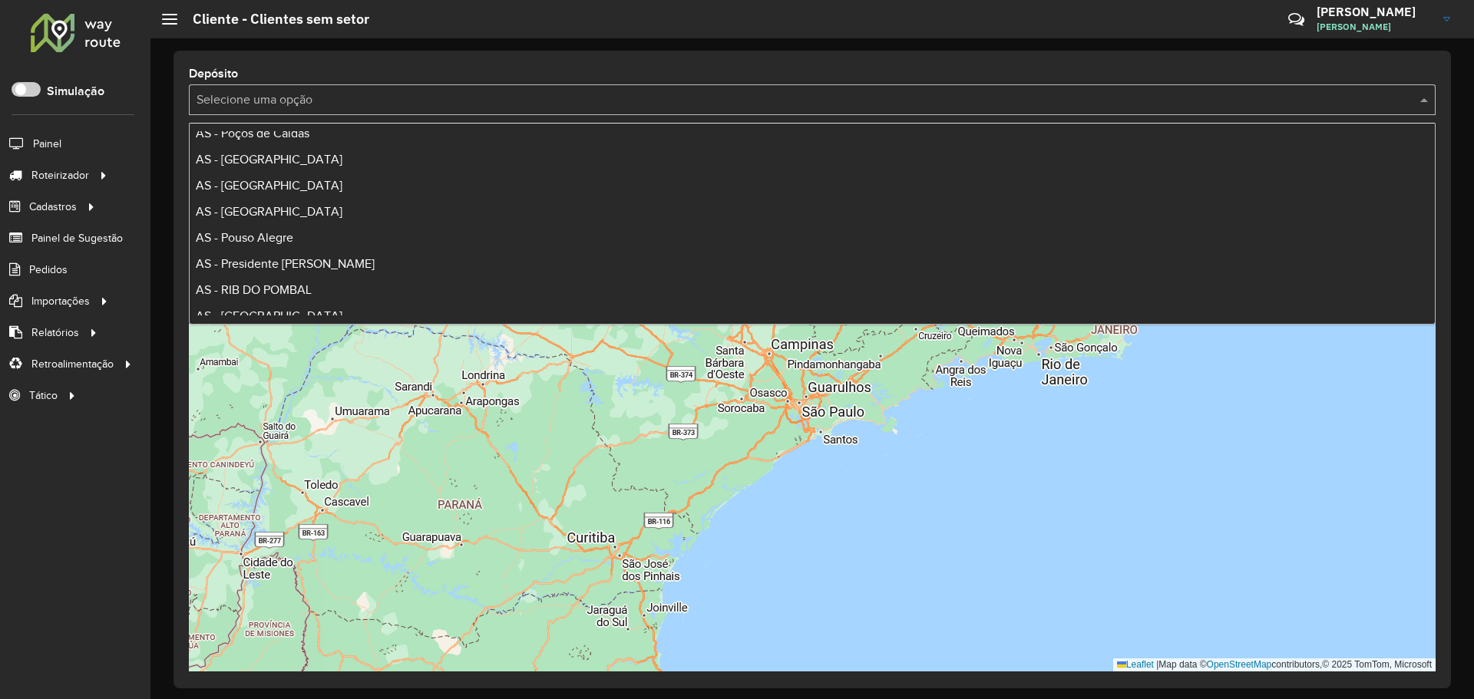
scroll to position [1766, 0]
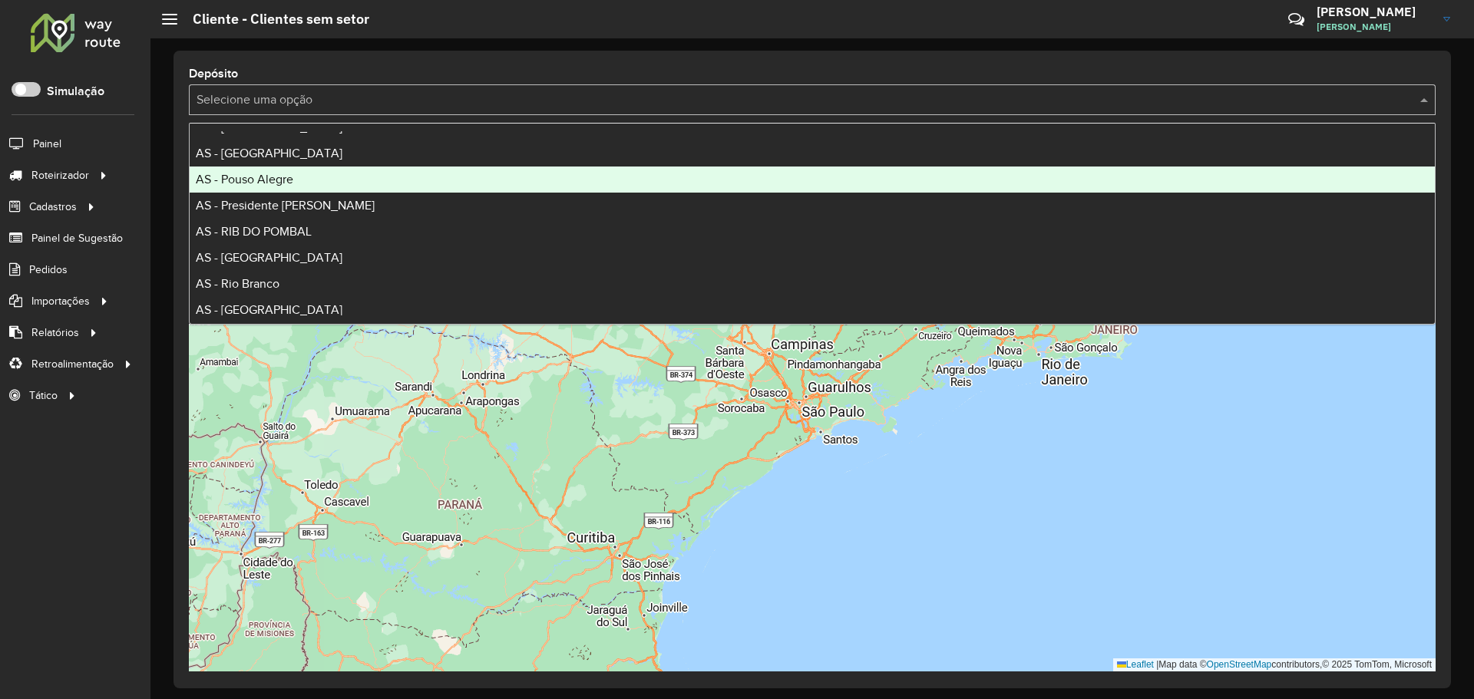
type input "*"
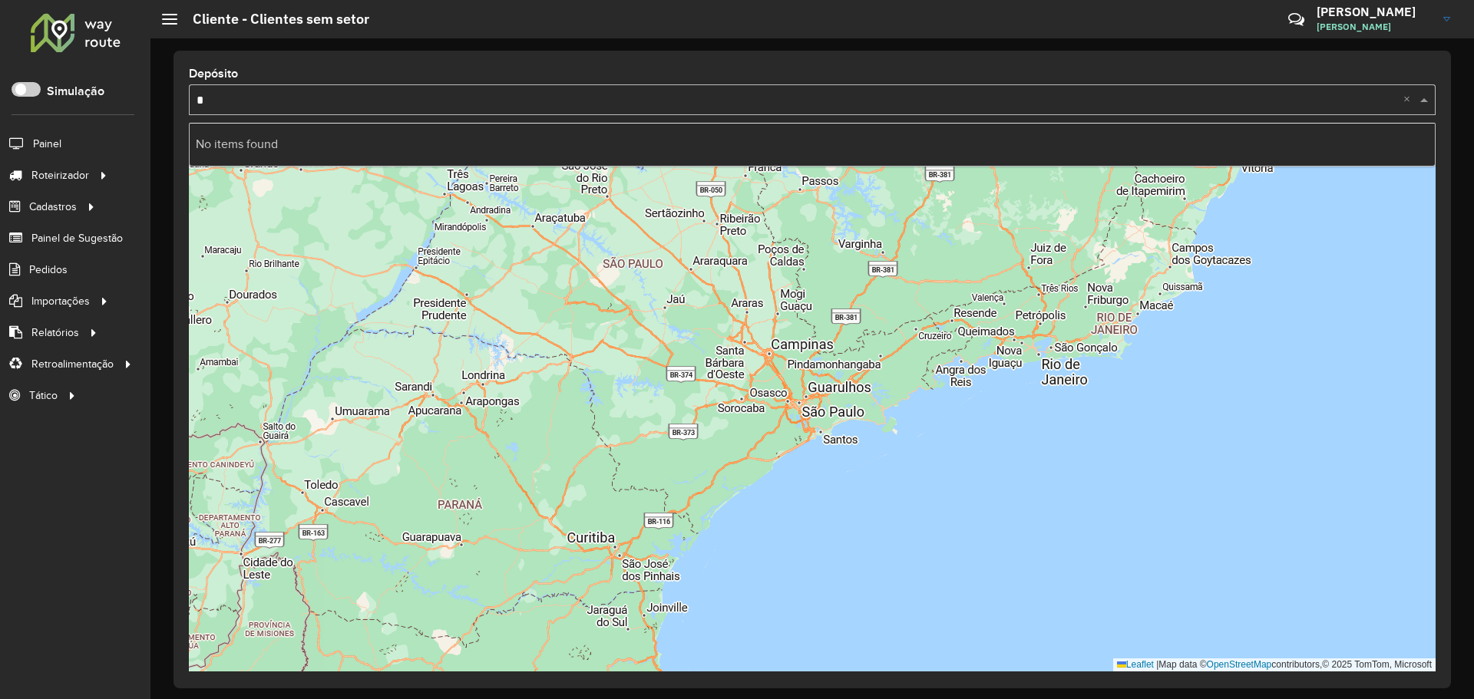
scroll to position [0, 0]
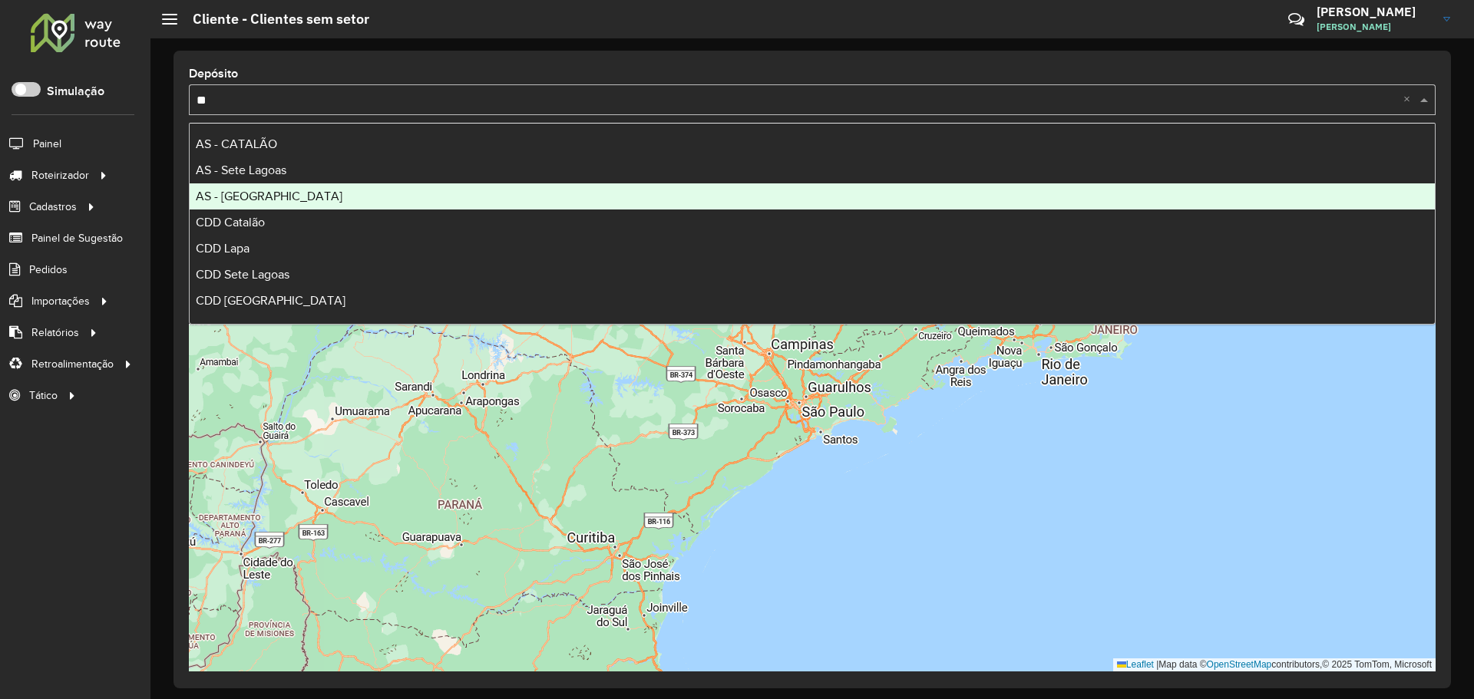
type input "*"
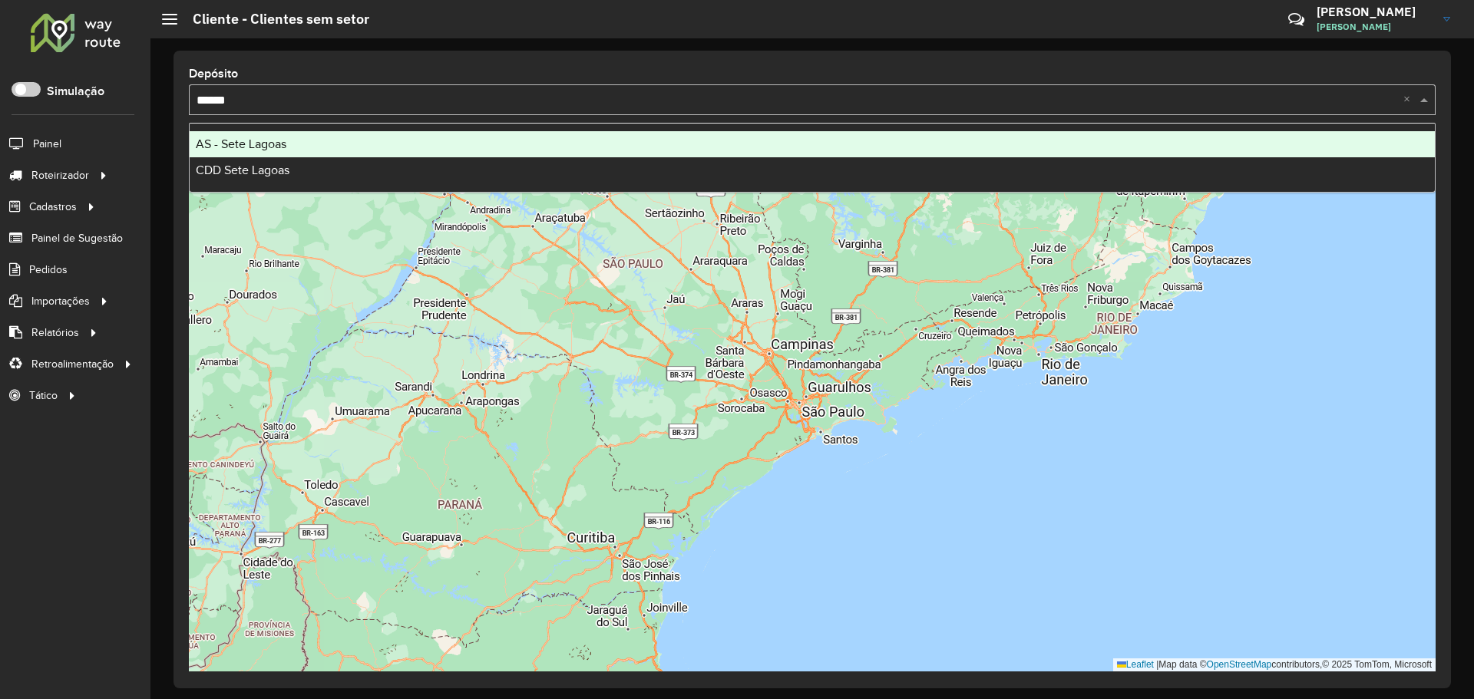
type input "*******"
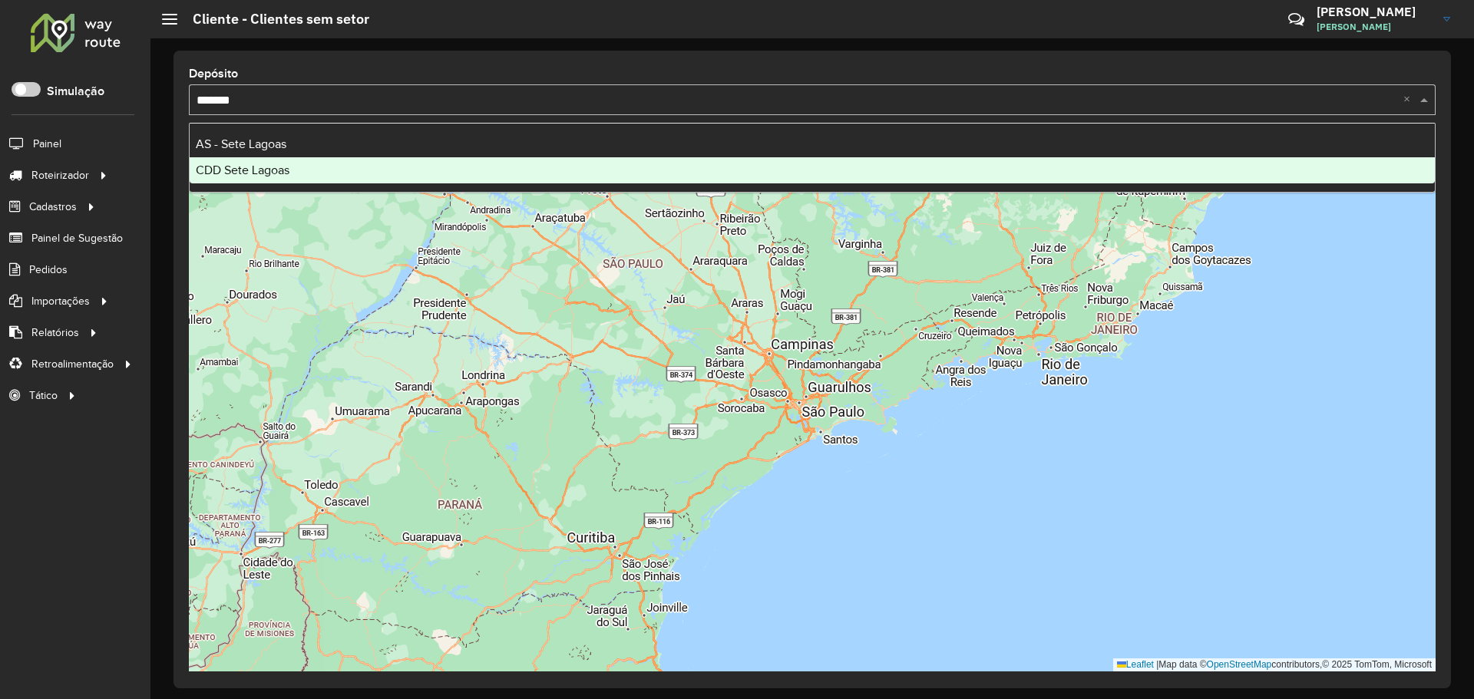
click at [299, 170] on div "CDD Sete Lagoas" at bounding box center [812, 170] width 1245 height 26
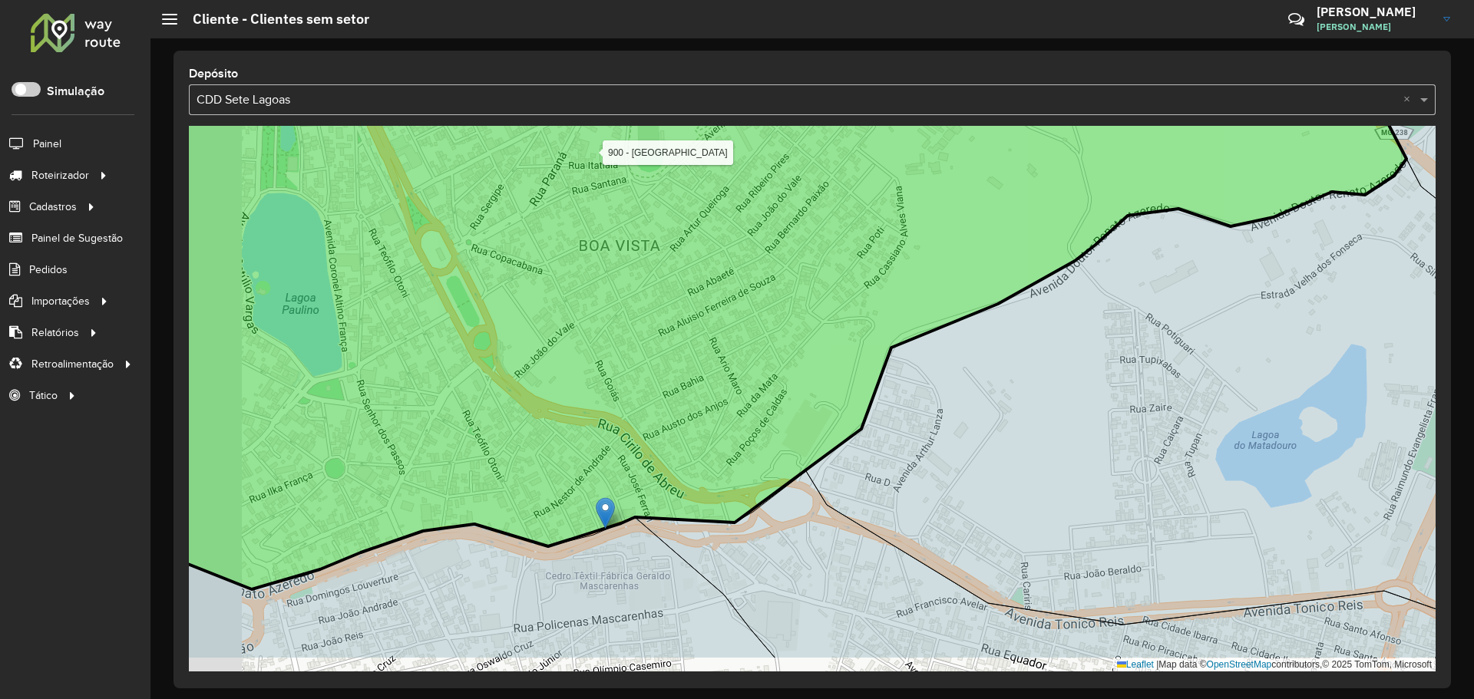
drag, startPoint x: 478, startPoint y: 452, endPoint x: 664, endPoint y: 384, distance: 198.7
click at [659, 353] on icon at bounding box center [791, 295] width 1231 height 590
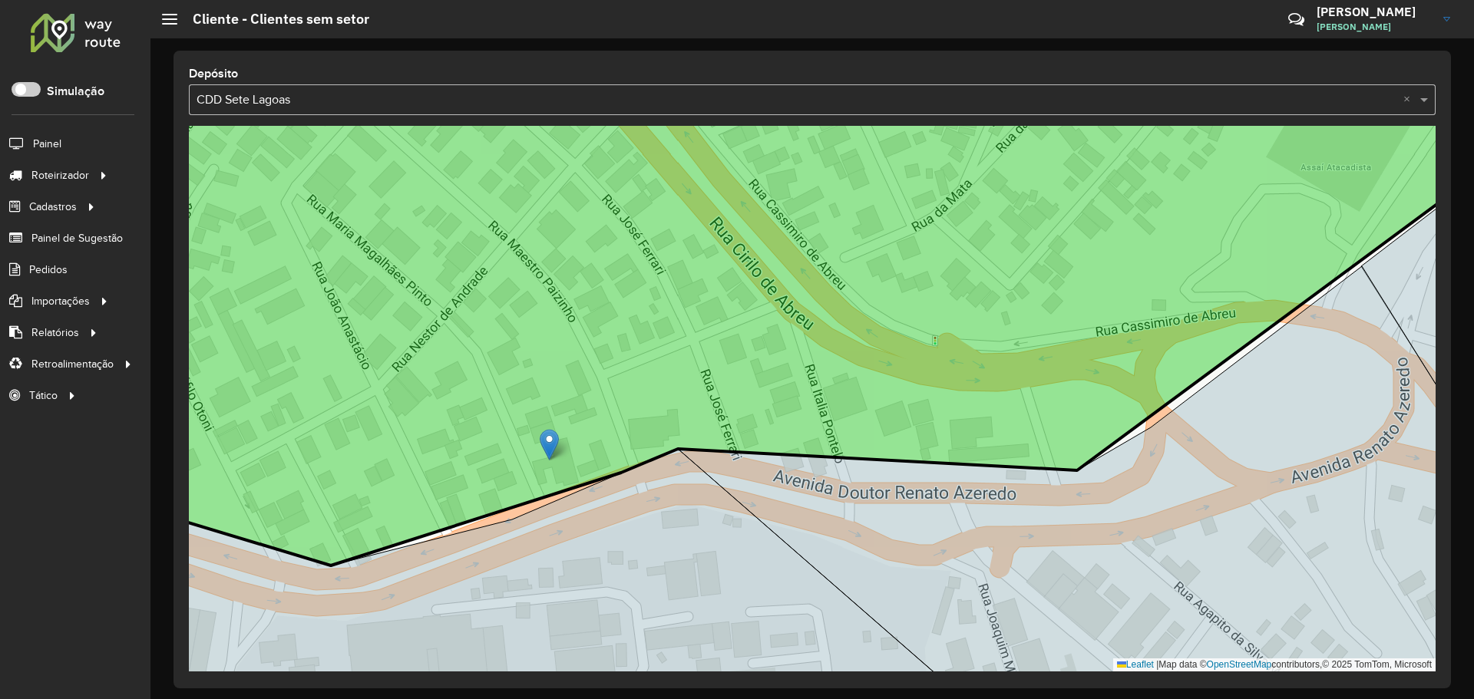
drag, startPoint x: 561, startPoint y: 479, endPoint x: 552, endPoint y: 444, distance: 36.5
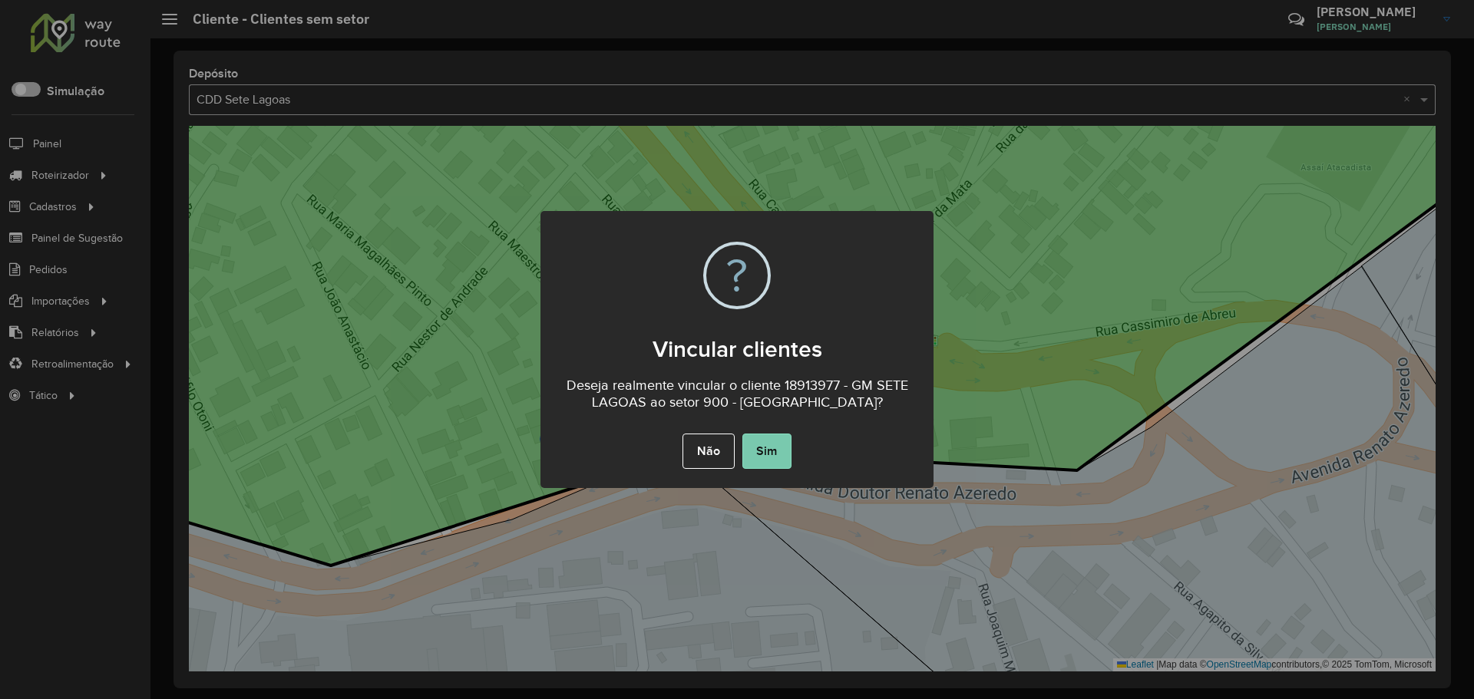
click at [771, 403] on button "Sim" at bounding box center [766, 451] width 49 height 35
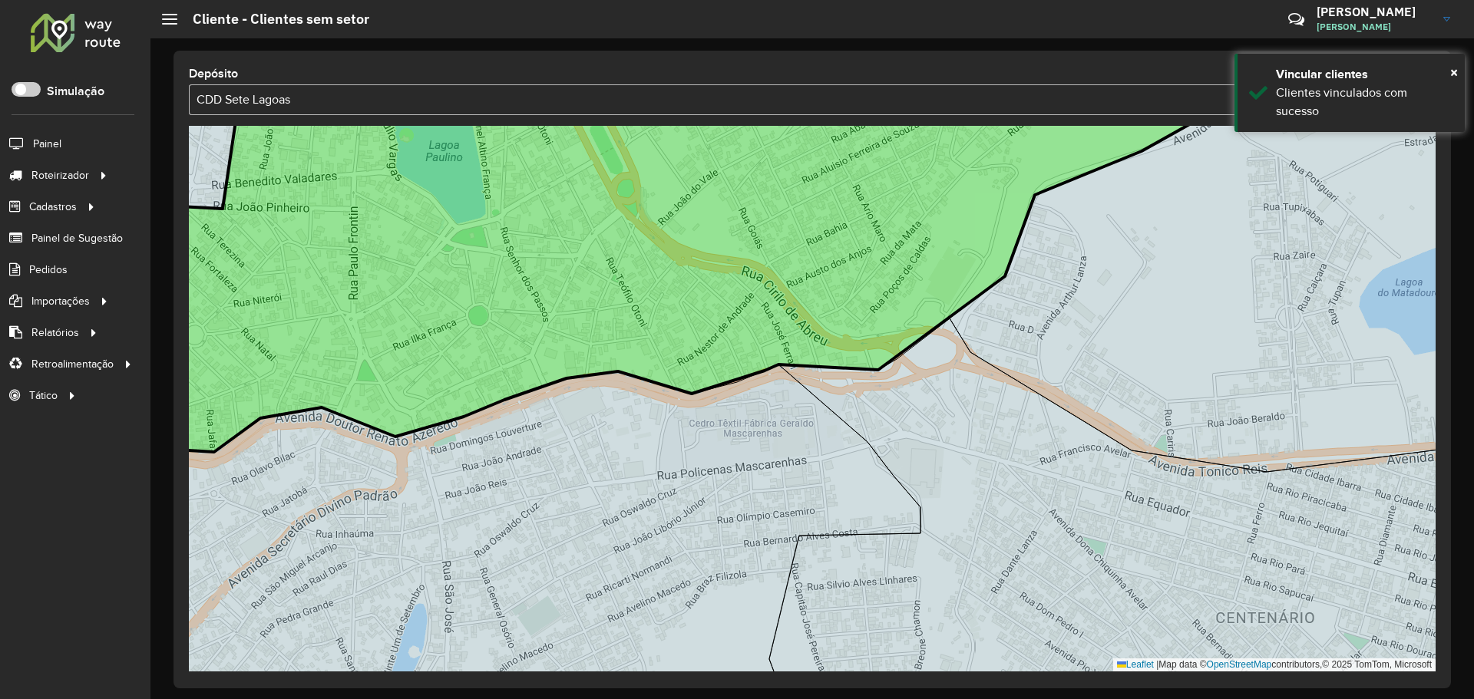
drag, startPoint x: 881, startPoint y: 266, endPoint x: 871, endPoint y: 460, distance: 194.4
click at [871, 403] on icon at bounding box center [719, 262] width 1317 height 379
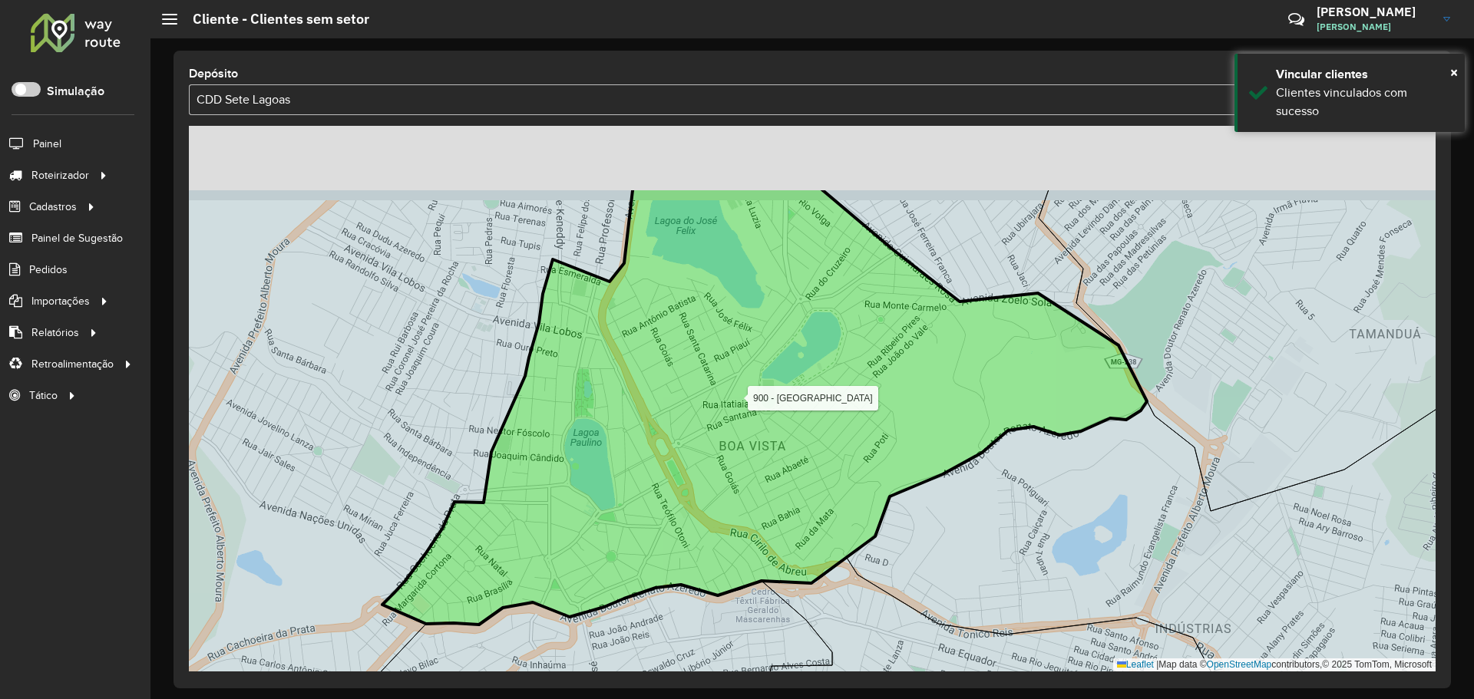
drag, startPoint x: 914, startPoint y: 345, endPoint x: 848, endPoint y: 465, distance: 137.4
click at [848, 403] on icon at bounding box center [764, 406] width 765 height 438
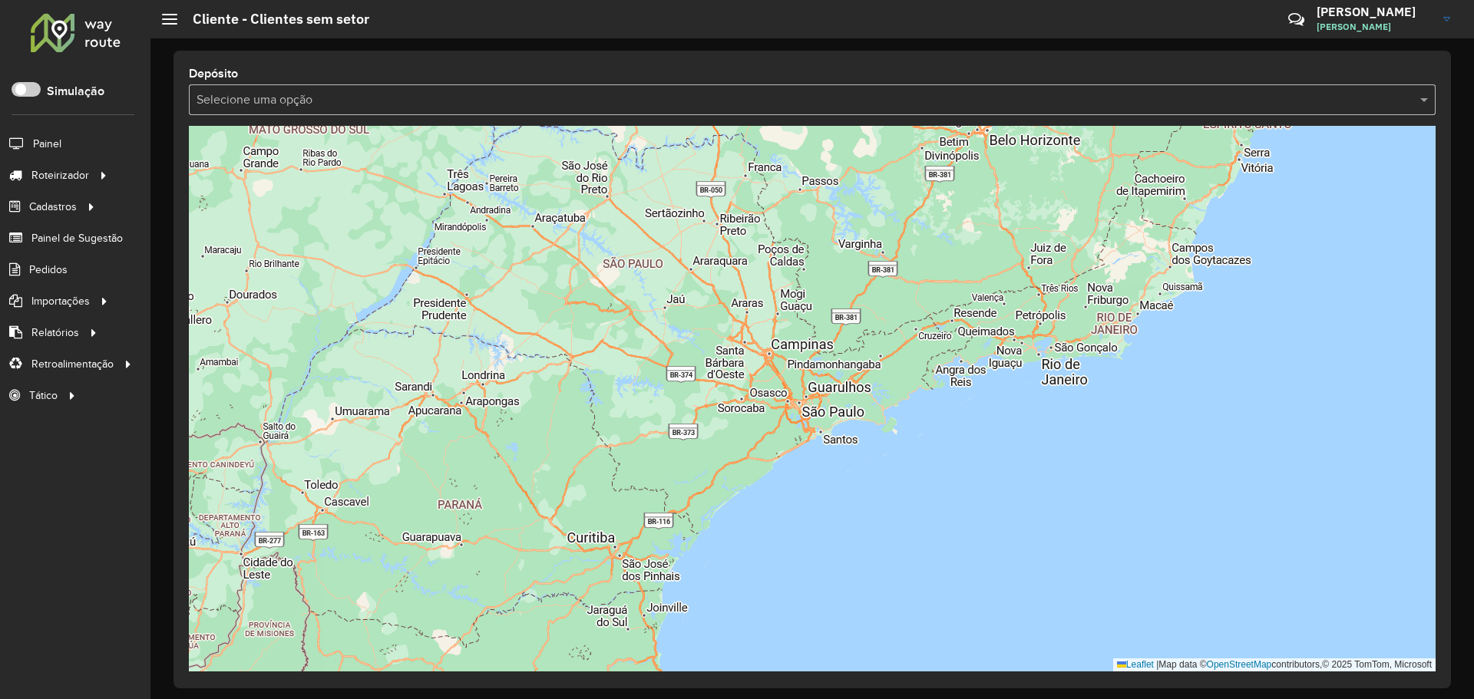
click at [548, 106] on input "text" at bounding box center [797, 100] width 1201 height 18
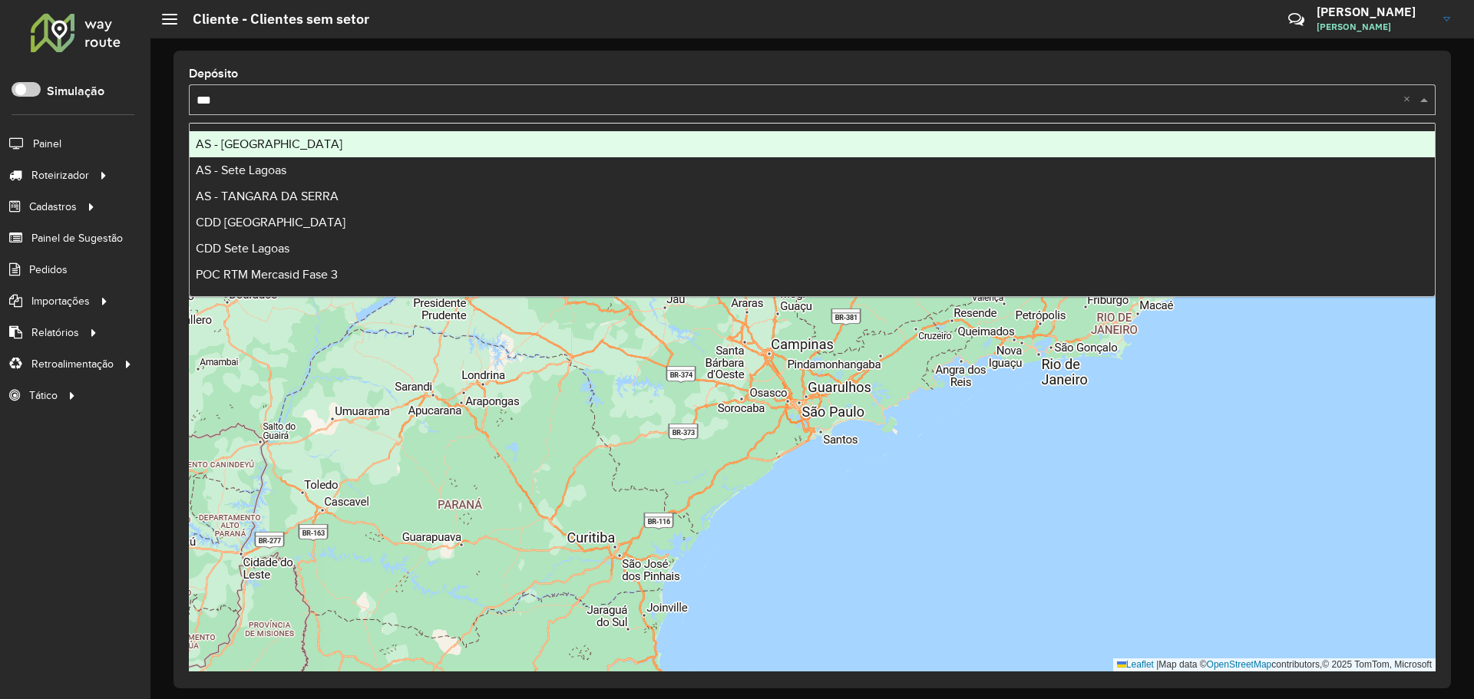
type input "****"
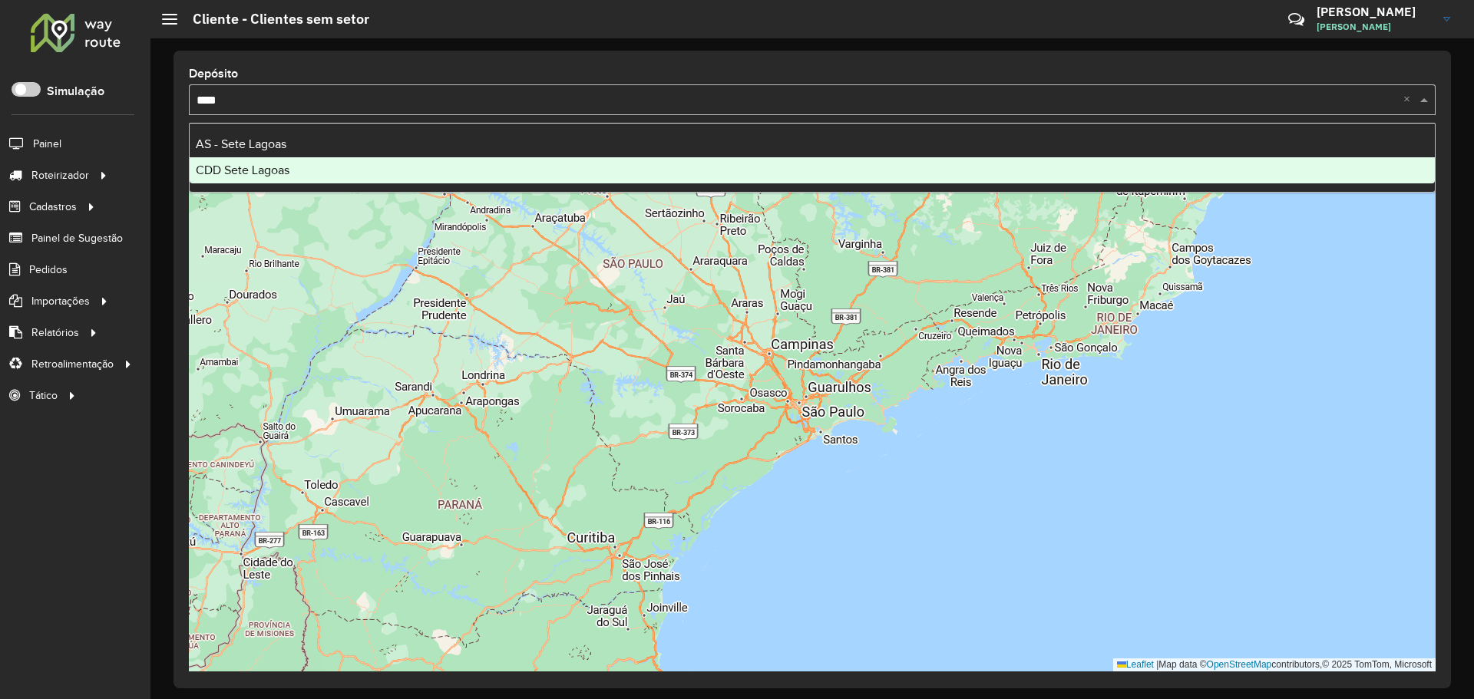
click at [318, 170] on div "CDD Sete Lagoas" at bounding box center [812, 170] width 1245 height 26
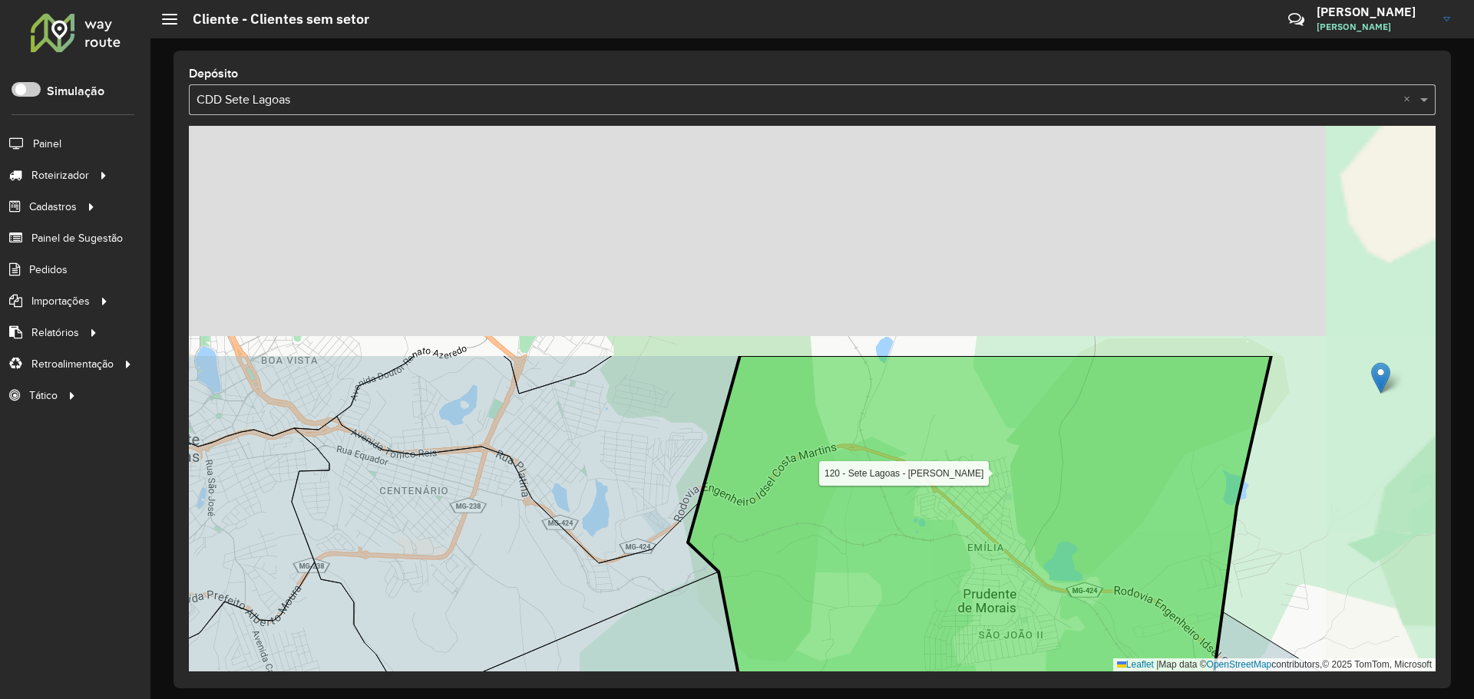
drag, startPoint x: 980, startPoint y: 299, endPoint x: 907, endPoint y: 510, distance: 222.9
click at [907, 510] on icon at bounding box center [979, 596] width 583 height 483
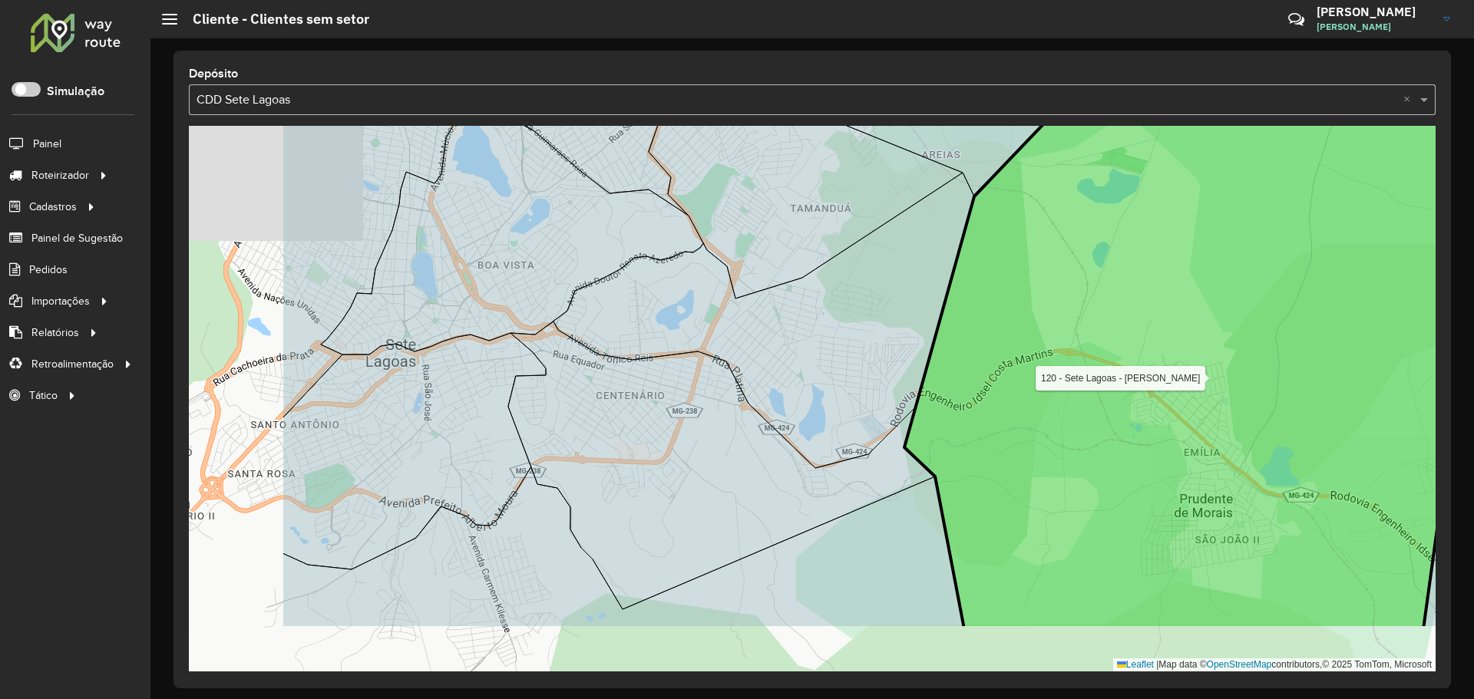
drag, startPoint x: 871, startPoint y: 335, endPoint x: 1162, endPoint y: 190, distance: 325.8
click at [1162, 190] on icon at bounding box center [1220, 330] width 633 height 600
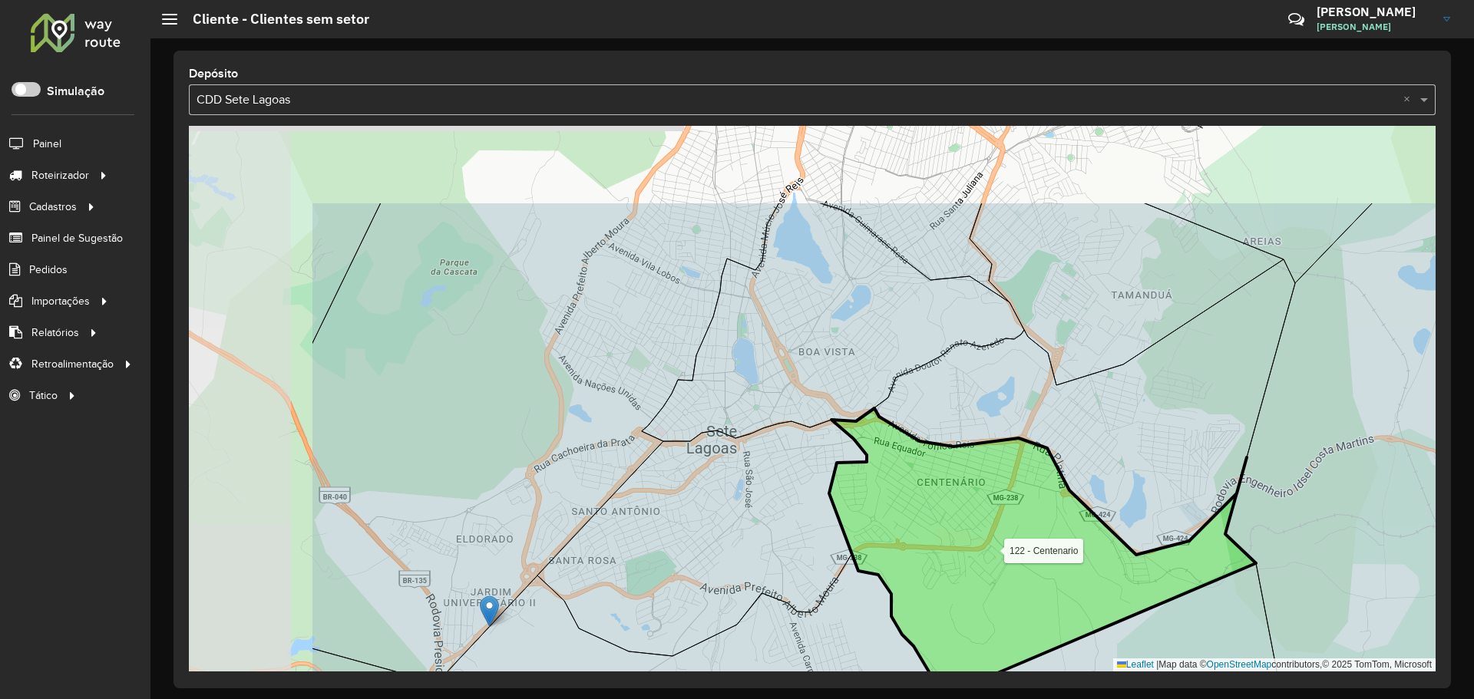
drag, startPoint x: 652, startPoint y: 312, endPoint x: 886, endPoint y: 440, distance: 266.6
click at [886, 439] on icon at bounding box center [1042, 552] width 427 height 288
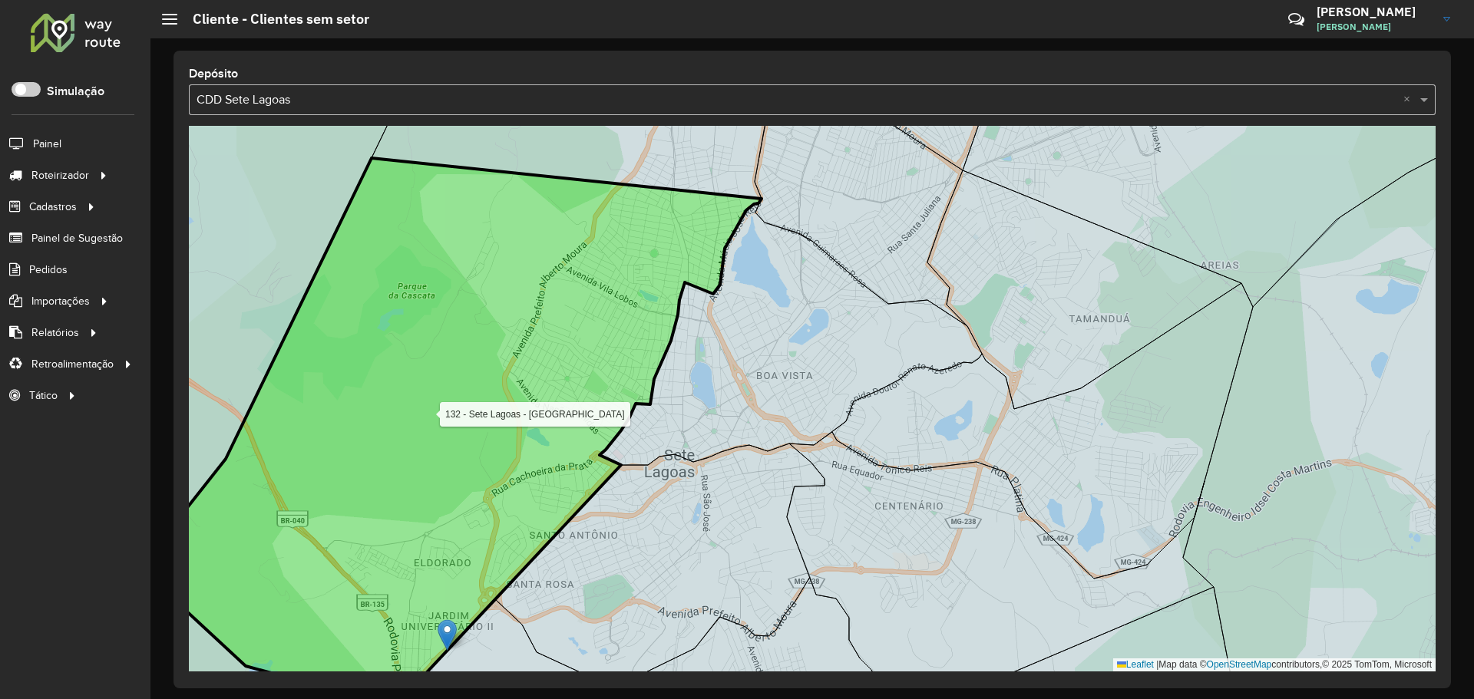
drag, startPoint x: 497, startPoint y: 494, endPoint x: 762, endPoint y: 264, distance: 350.5
click at [762, 264] on icon at bounding box center [451, 432] width 622 height 549
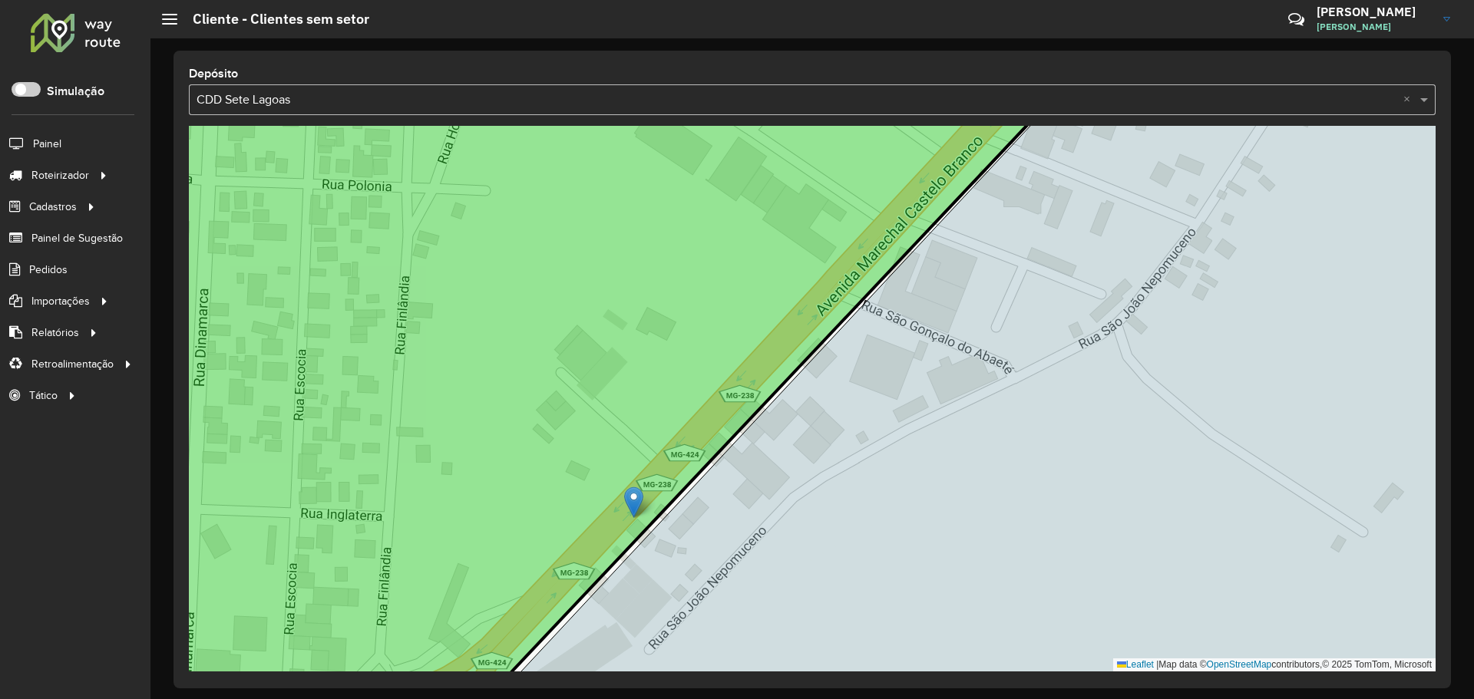
drag, startPoint x: 640, startPoint y: 516, endPoint x: 630, endPoint y: 498, distance: 20.3
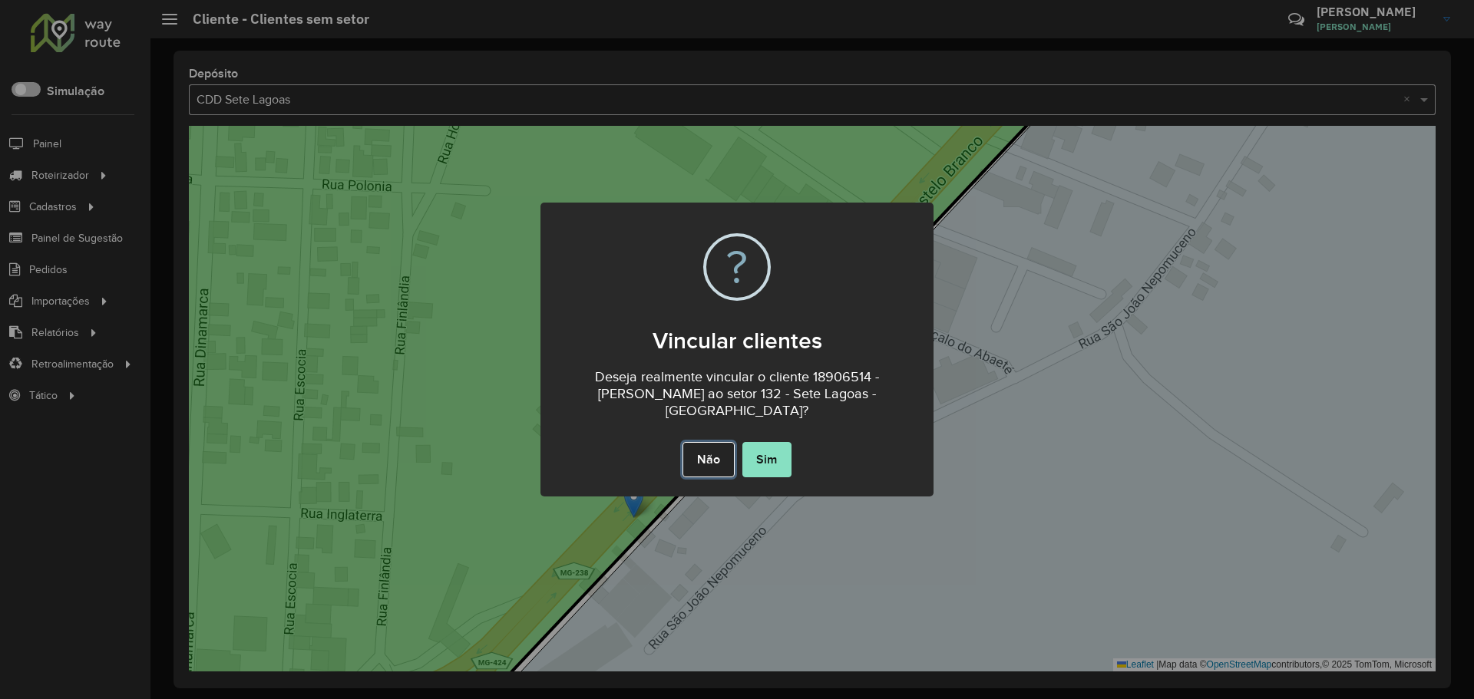
click at [713, 455] on button "Não" at bounding box center [707, 459] width 51 height 35
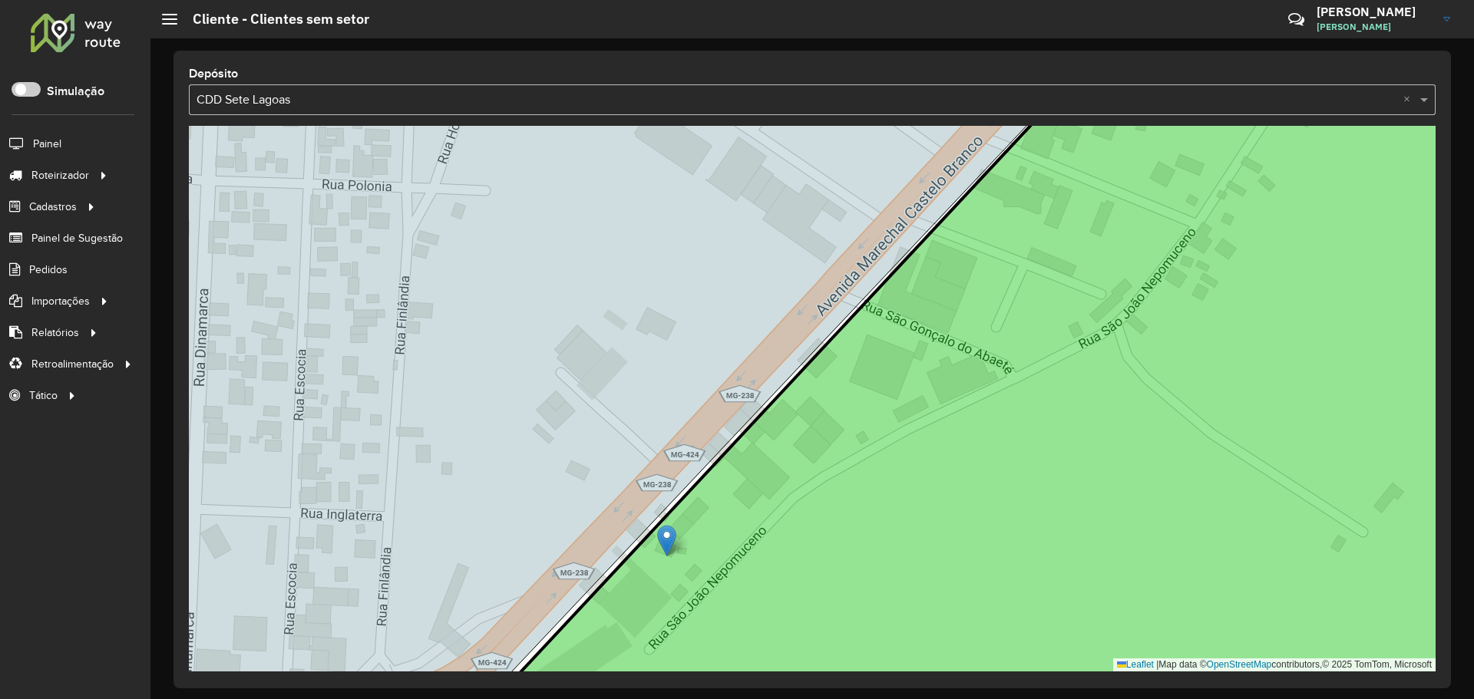
drag, startPoint x: 644, startPoint y: 511, endPoint x: 667, endPoint y: 532, distance: 31.0
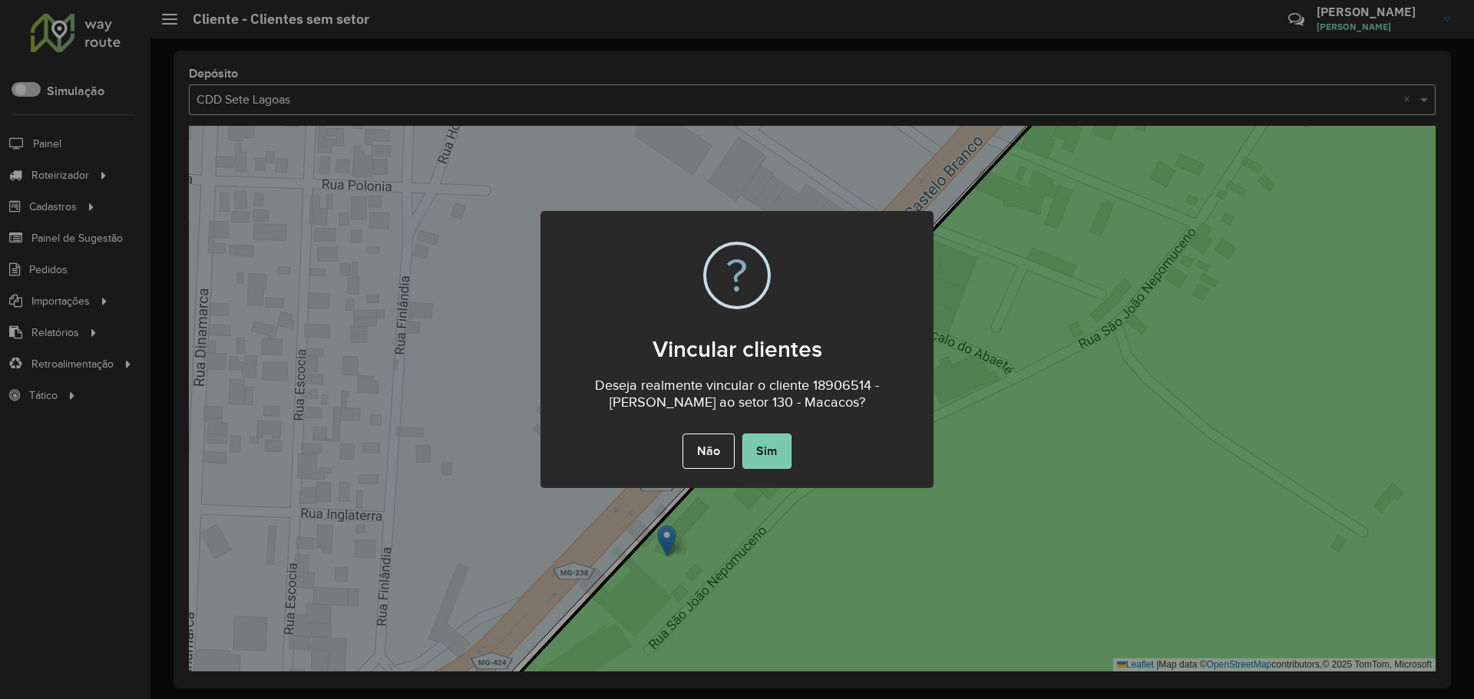
click at [758, 444] on button "Sim" at bounding box center [766, 451] width 49 height 35
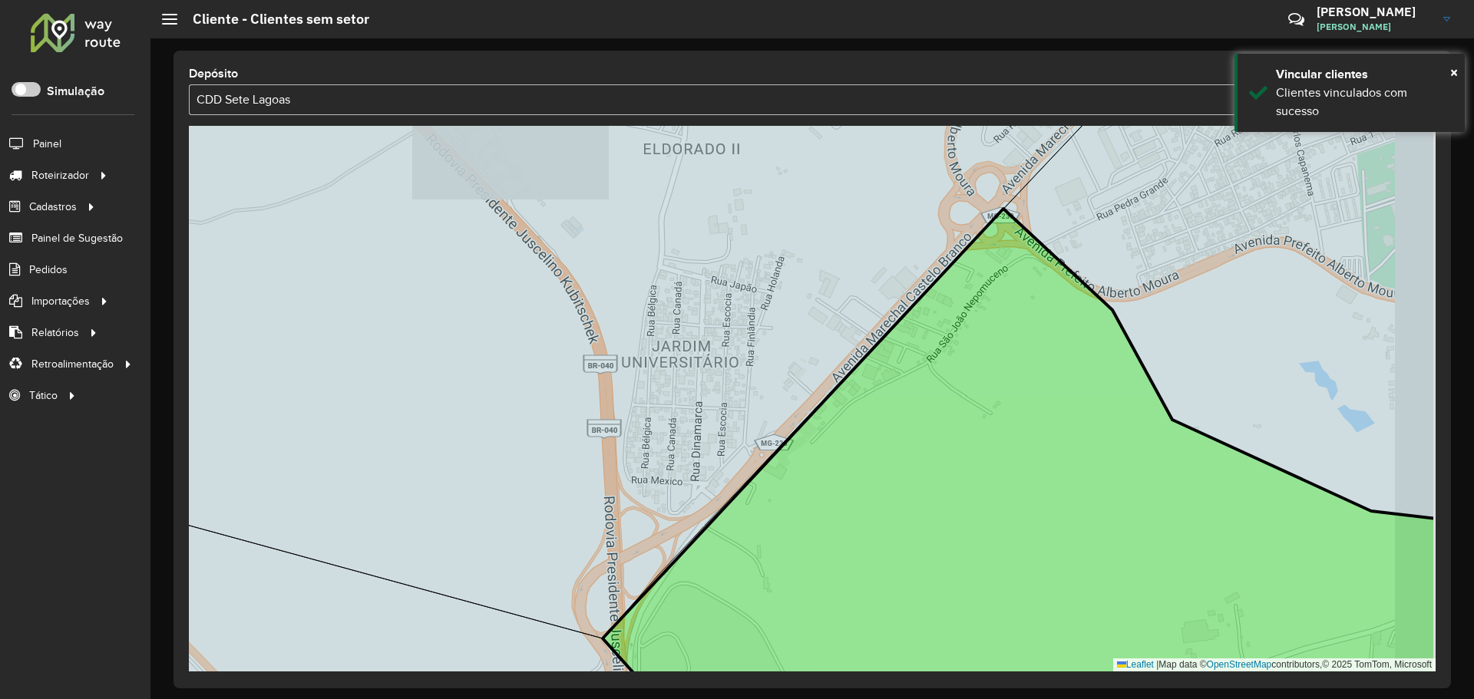
drag, startPoint x: 1085, startPoint y: 378, endPoint x: 636, endPoint y: 310, distance: 453.4
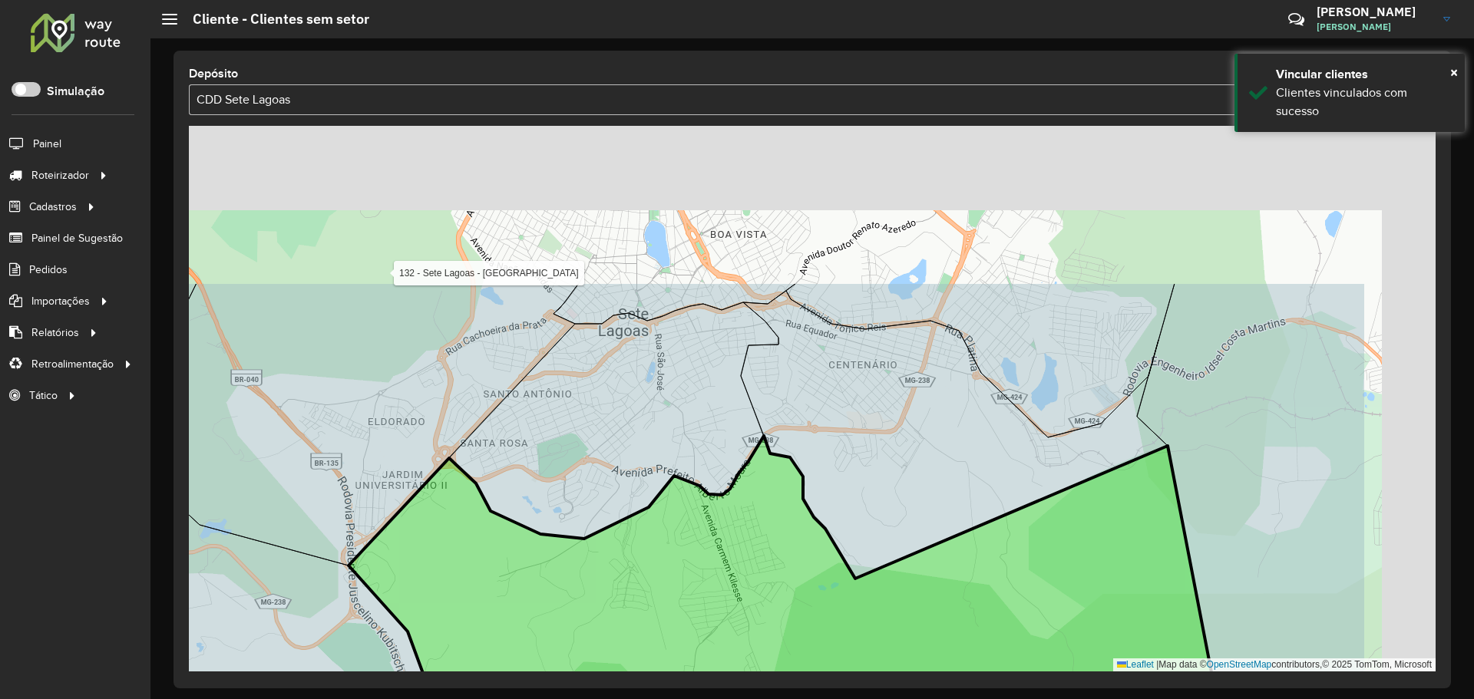
drag, startPoint x: 730, startPoint y: 430, endPoint x: 632, endPoint y: 511, distance: 127.1
click at [626, 525] on icon at bounding box center [781, 688] width 1143 height 504
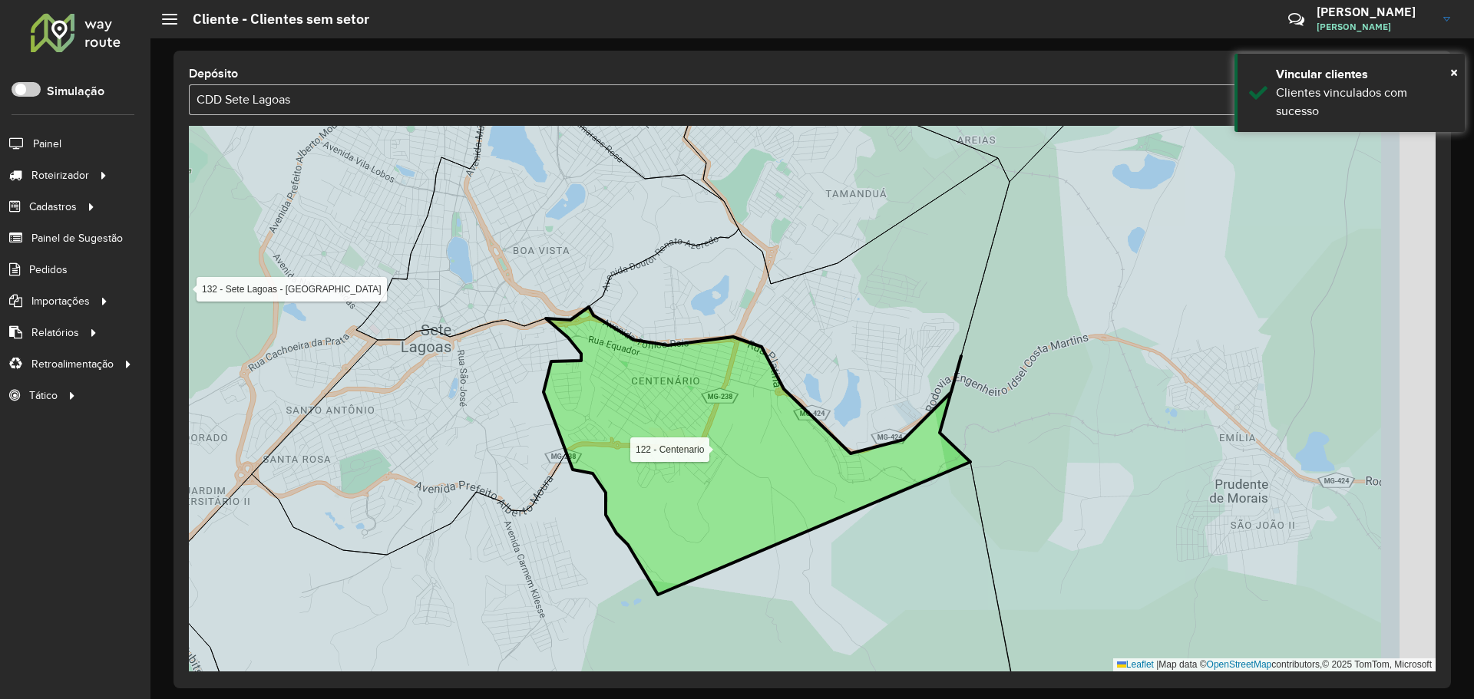
drag, startPoint x: 882, startPoint y: 358, endPoint x: 530, endPoint y: 352, distance: 352.4
click at [544, 353] on icon at bounding box center [757, 451] width 427 height 288
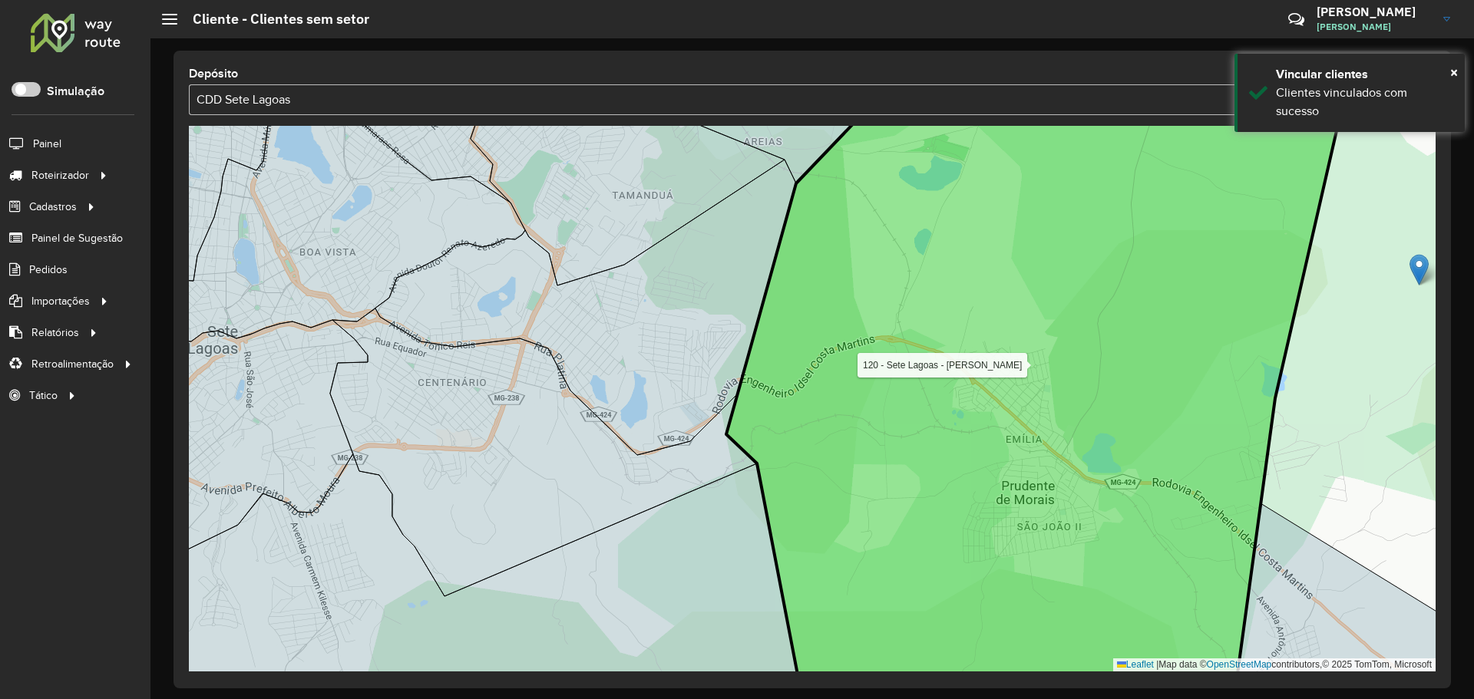
drag, startPoint x: 894, startPoint y: 366, endPoint x: 725, endPoint y: 298, distance: 182.2
click at [726, 298] on icon at bounding box center [1038, 399] width 624 height 656
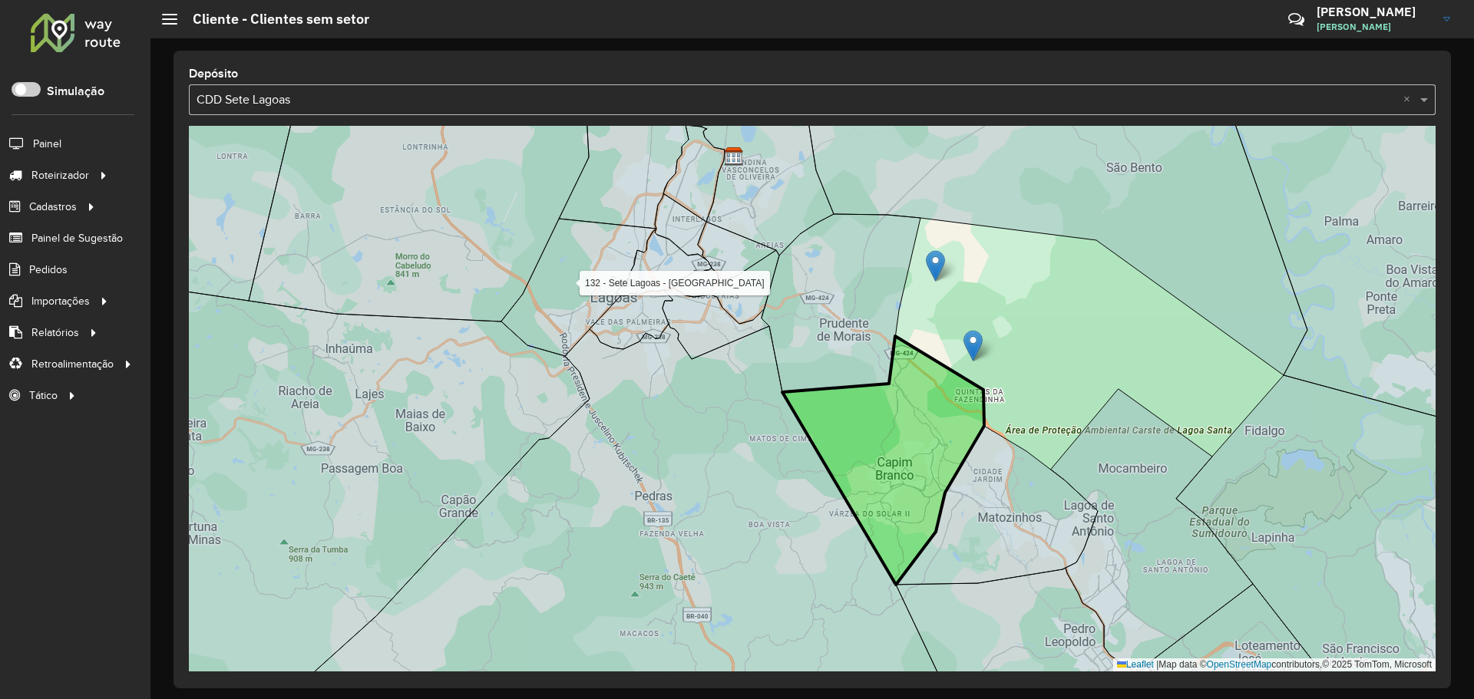
drag, startPoint x: 907, startPoint y: 404, endPoint x: 683, endPoint y: 225, distance: 286.8
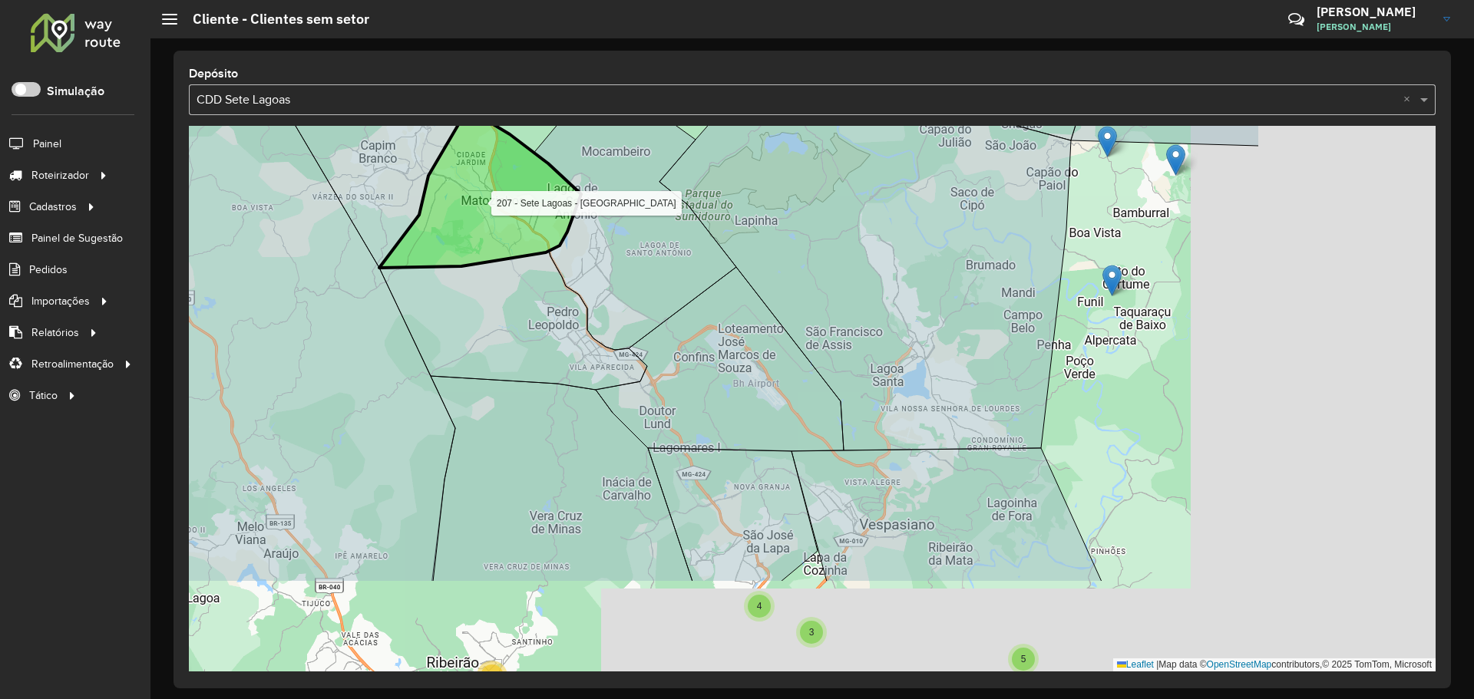
drag, startPoint x: 788, startPoint y: 400, endPoint x: 465, endPoint y: 273, distance: 346.7
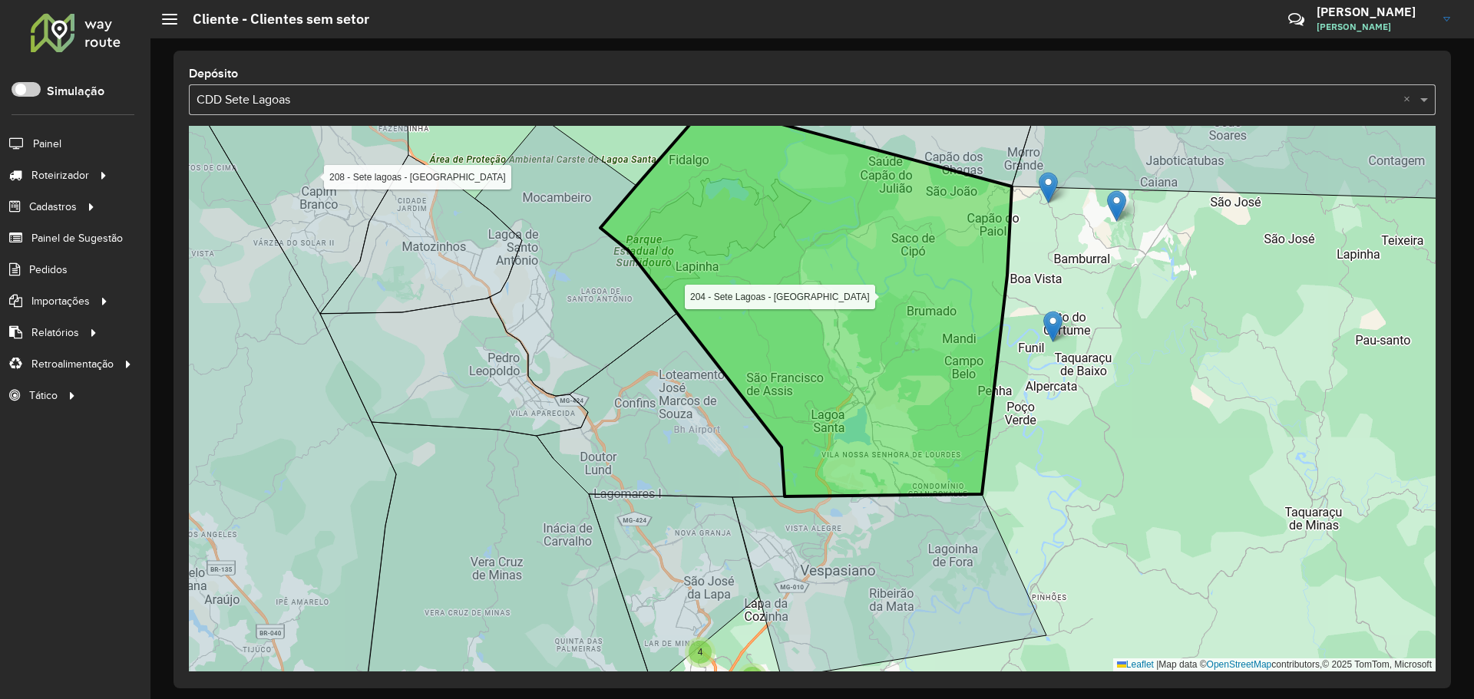
drag, startPoint x: 842, startPoint y: 286, endPoint x: 867, endPoint y: 166, distance: 123.2
click at [867, 166] on icon at bounding box center [805, 305] width 411 height 384
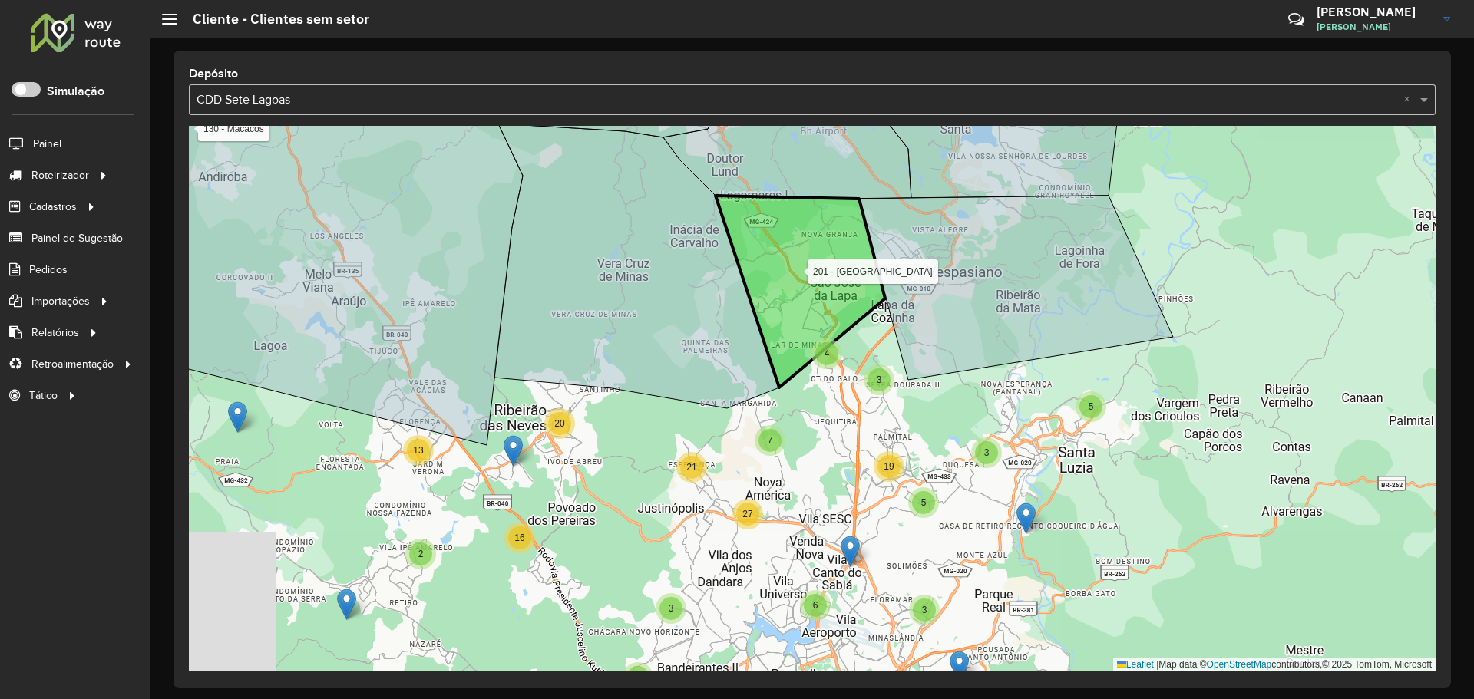
drag, startPoint x: 689, startPoint y: 399, endPoint x: 850, endPoint y: 213, distance: 246.1
click at [850, 213] on icon at bounding box center [800, 292] width 170 height 192
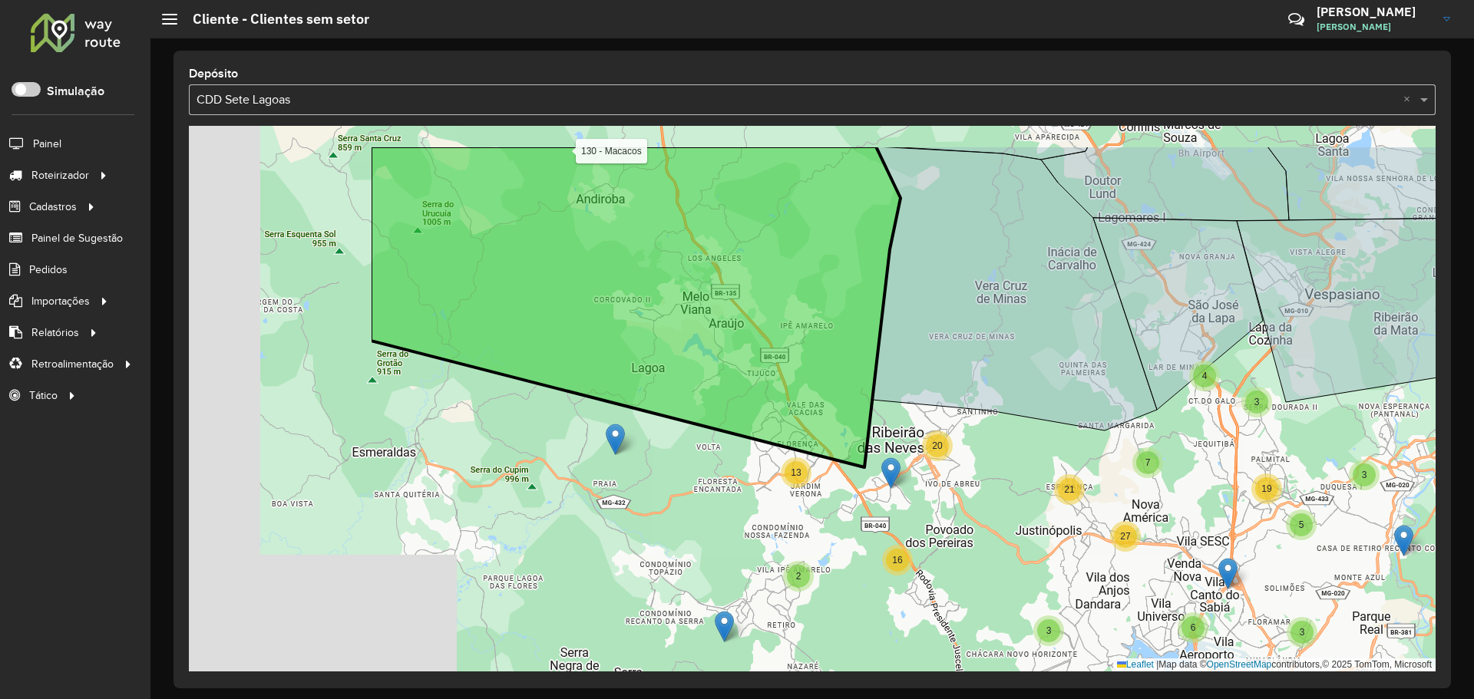
drag, startPoint x: 461, startPoint y: 292, endPoint x: 799, endPoint y: 372, distance: 346.9
click at [799, 372] on icon at bounding box center [636, 307] width 530 height 321
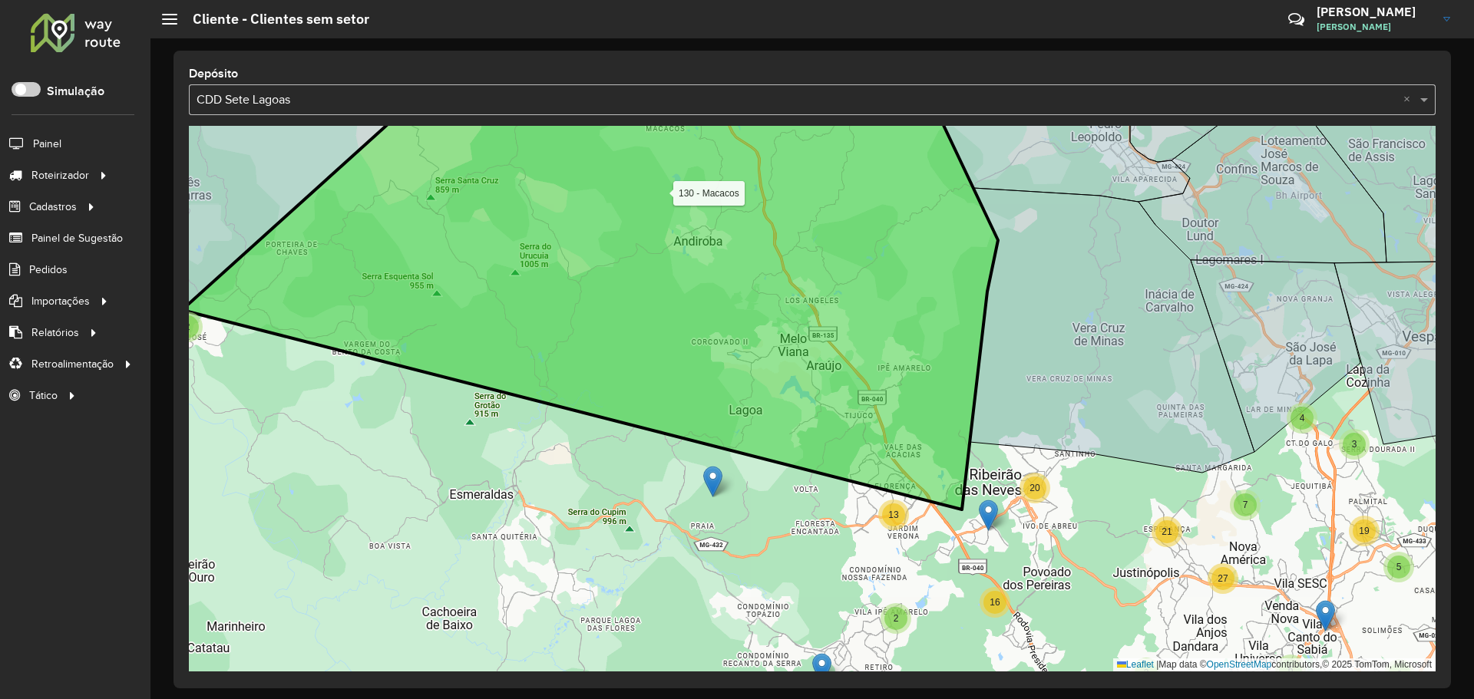
drag, startPoint x: 658, startPoint y: 356, endPoint x: 1054, endPoint y: 517, distance: 427.4
click at [998, 510] on icon at bounding box center [590, 308] width 816 height 402
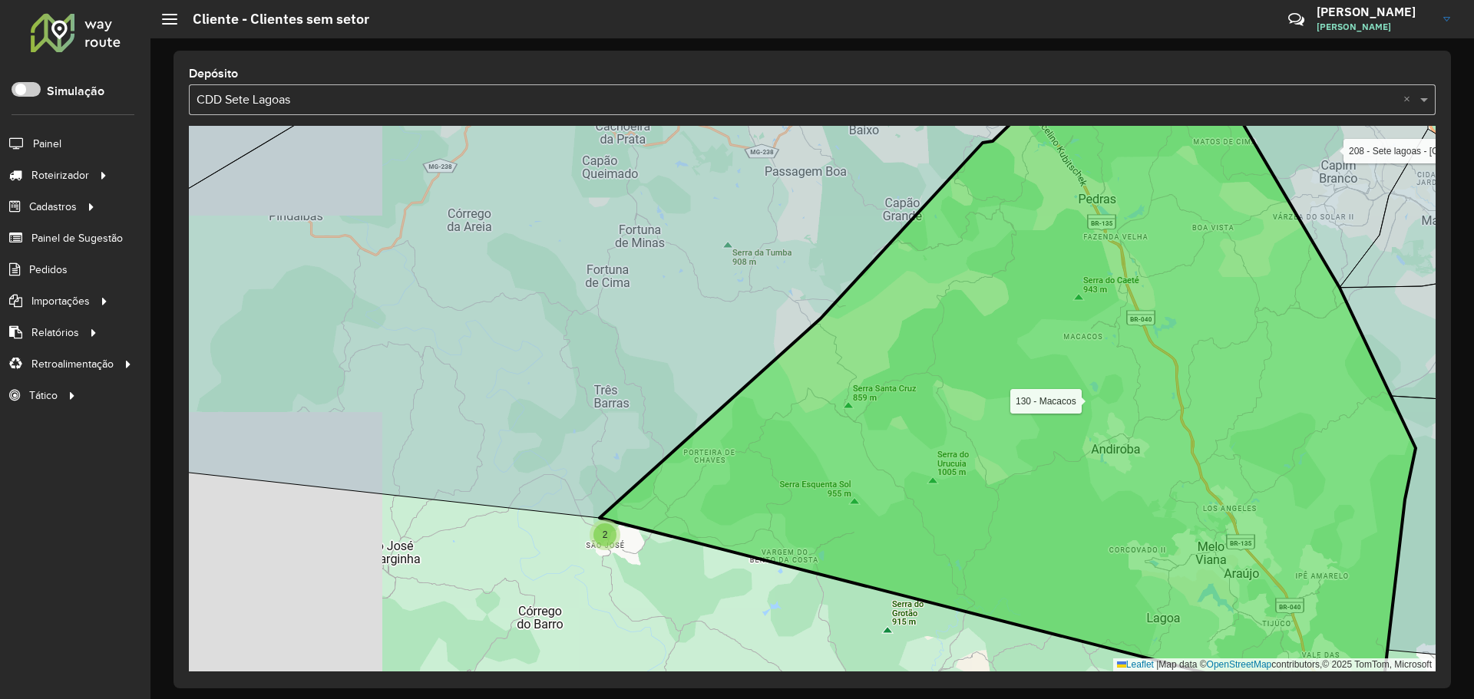
drag, startPoint x: 755, startPoint y: 377, endPoint x: 786, endPoint y: 448, distance: 77.0
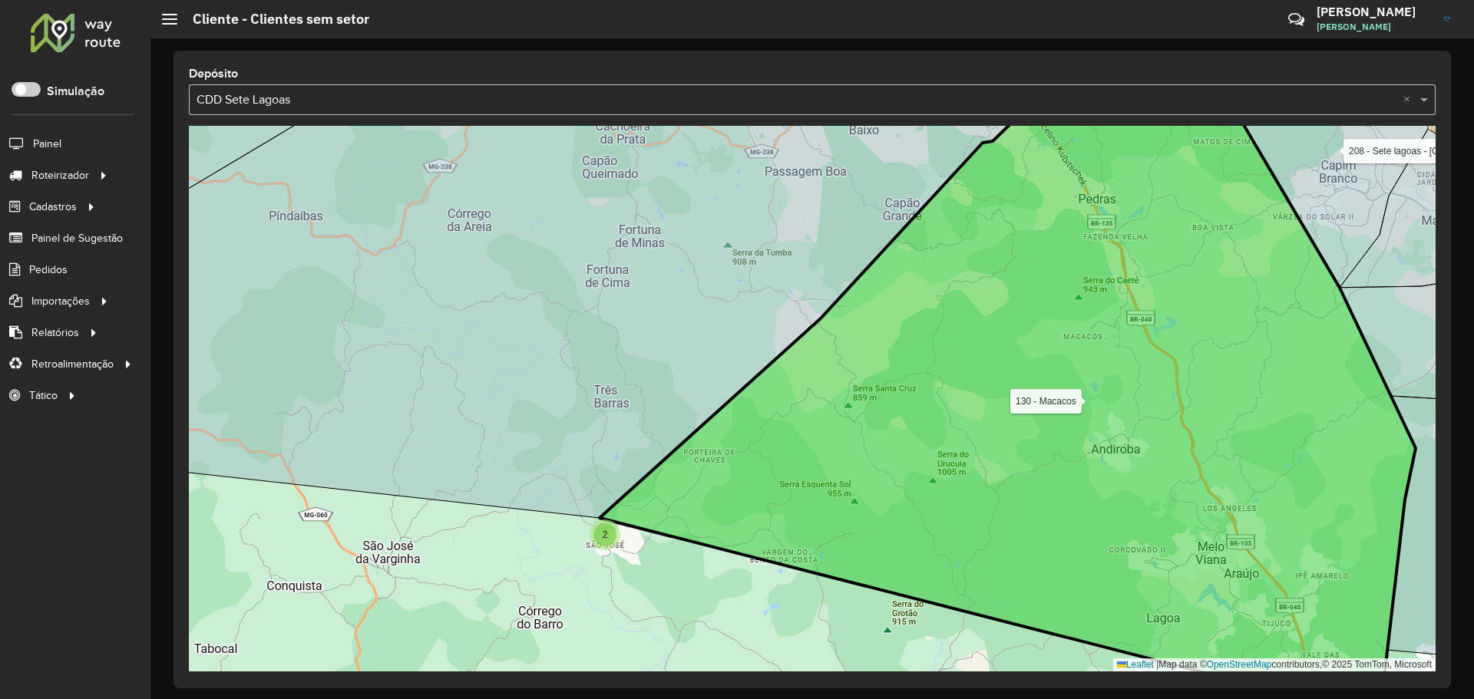
click at [785, 444] on icon at bounding box center [1008, 417] width 816 height 602
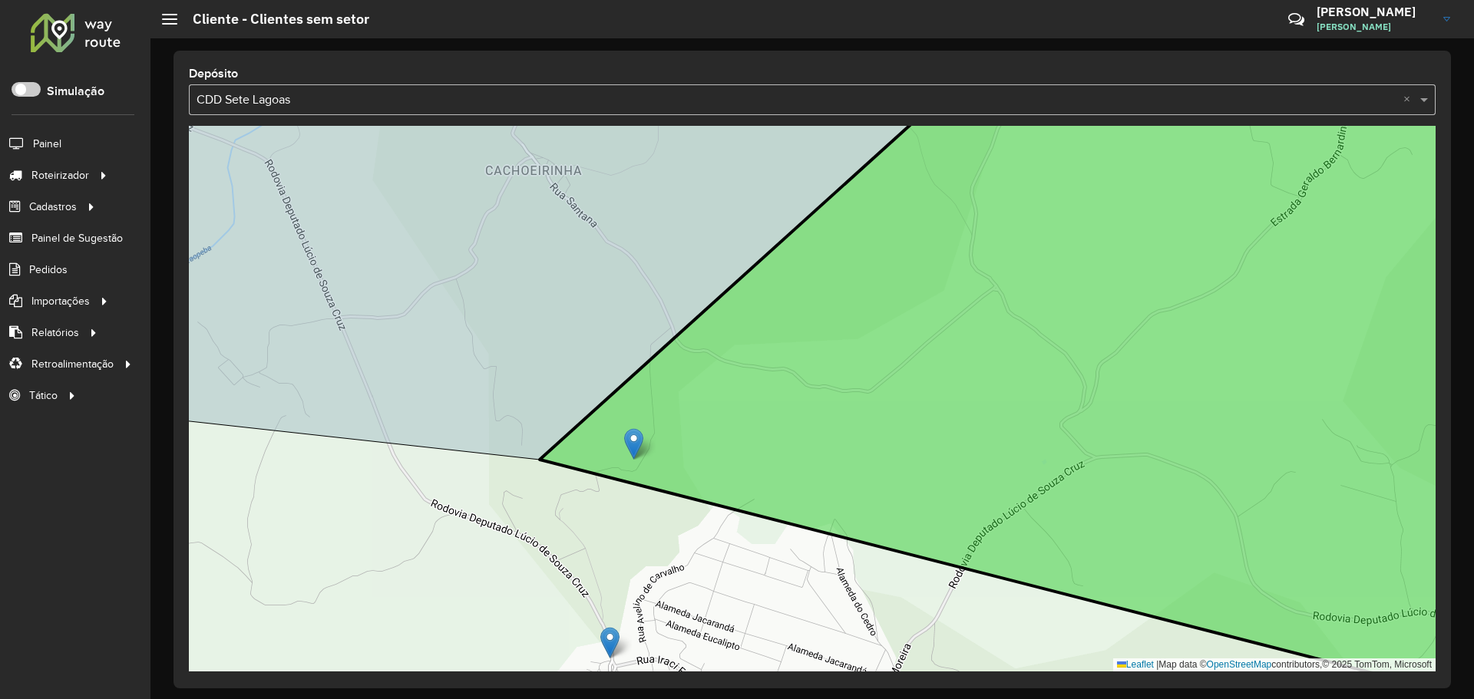
drag, startPoint x: 550, startPoint y: 525, endPoint x: 633, endPoint y: 444, distance: 116.7
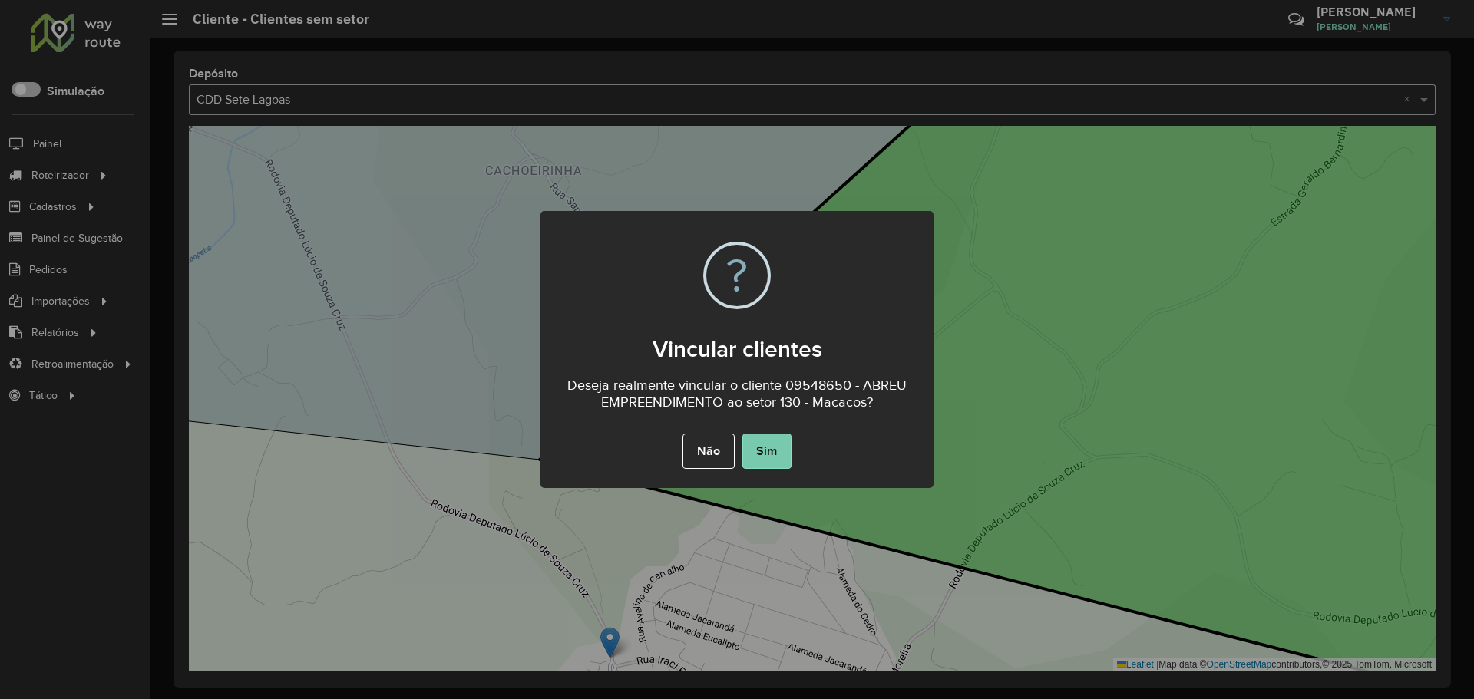
click at [765, 453] on button "Sim" at bounding box center [766, 451] width 49 height 35
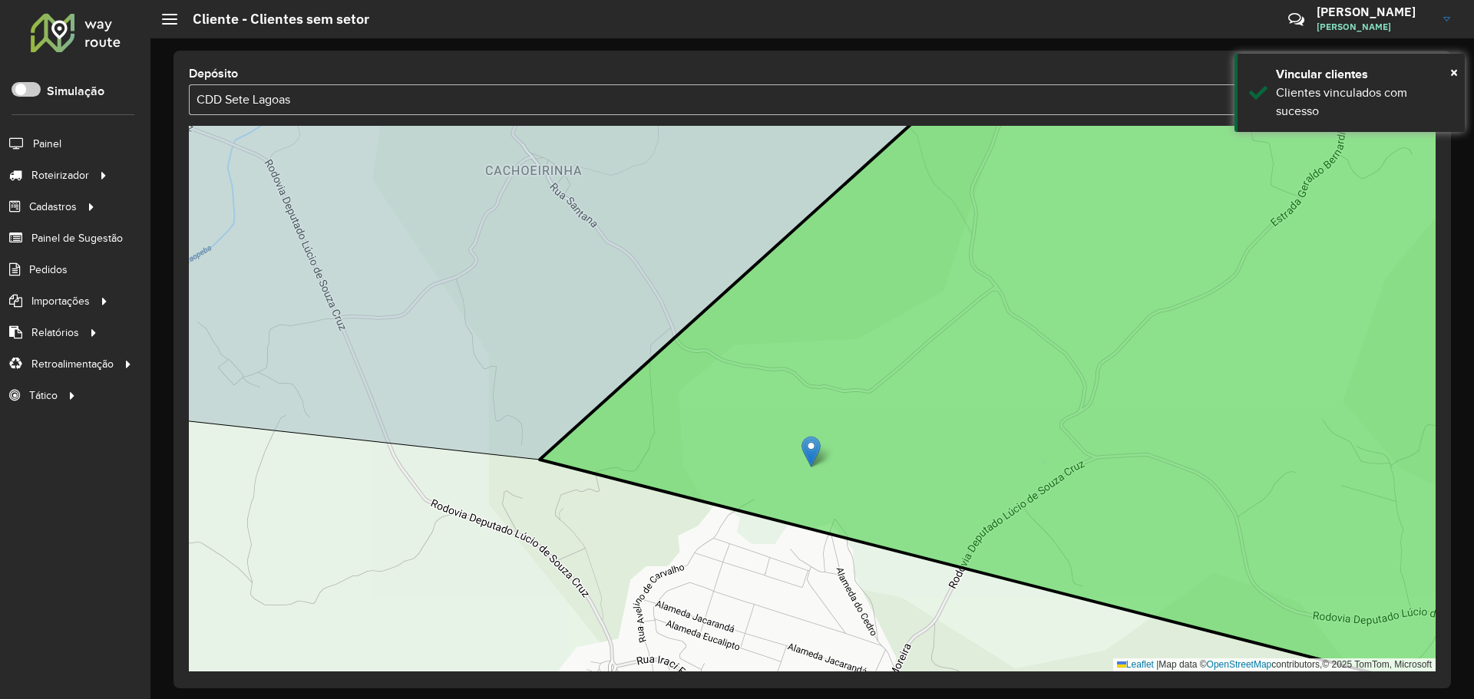
drag, startPoint x: 612, startPoint y: 639, endPoint x: 813, endPoint y: 448, distance: 277.5
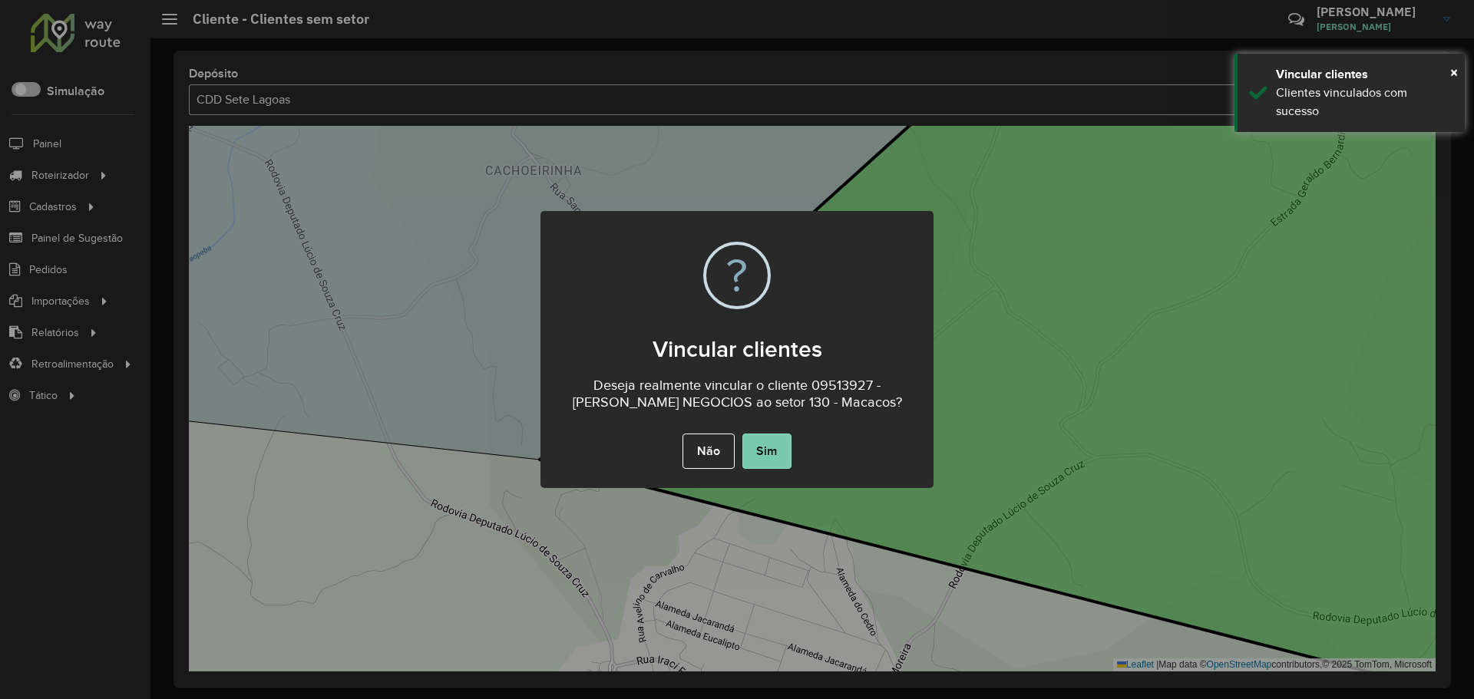
click at [762, 448] on button "Sim" at bounding box center [766, 451] width 49 height 35
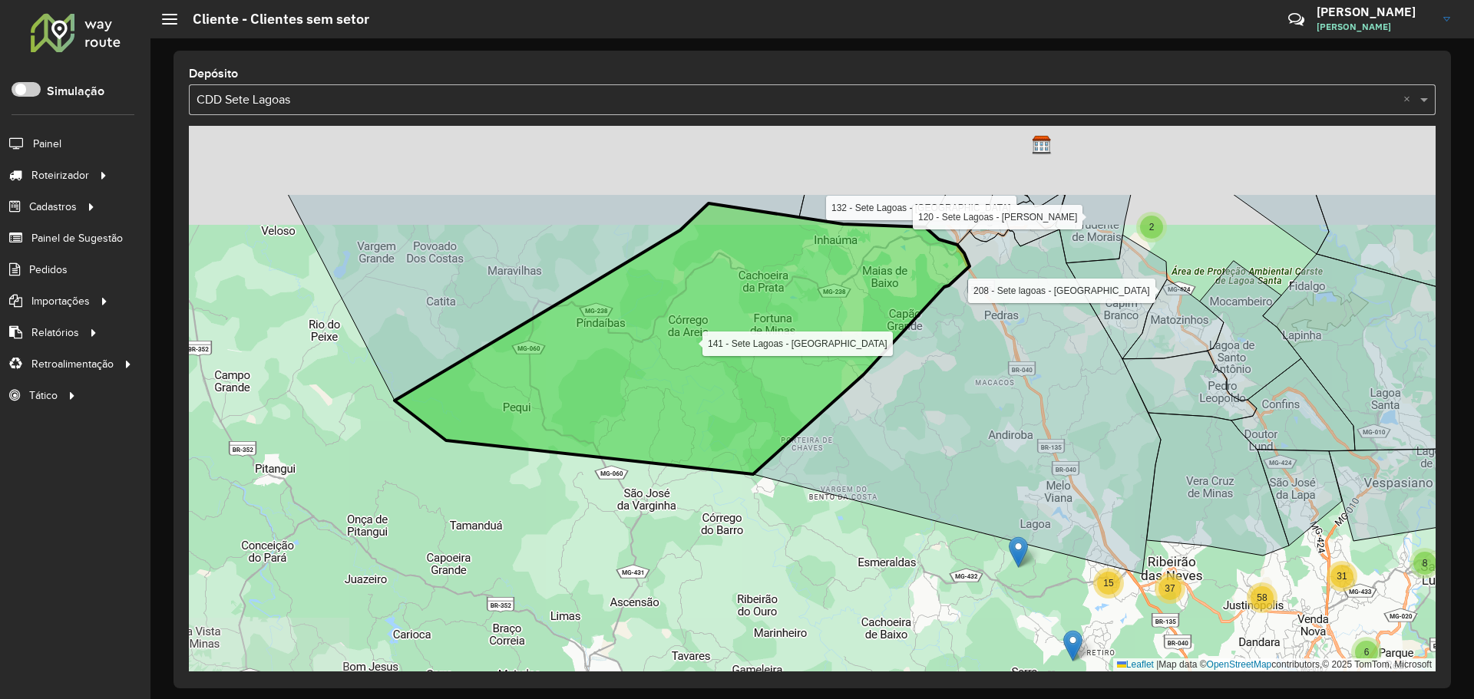
drag, startPoint x: 792, startPoint y: 267, endPoint x: 719, endPoint y: 385, distance: 139.3
click at [678, 474] on icon at bounding box center [682, 338] width 575 height 271
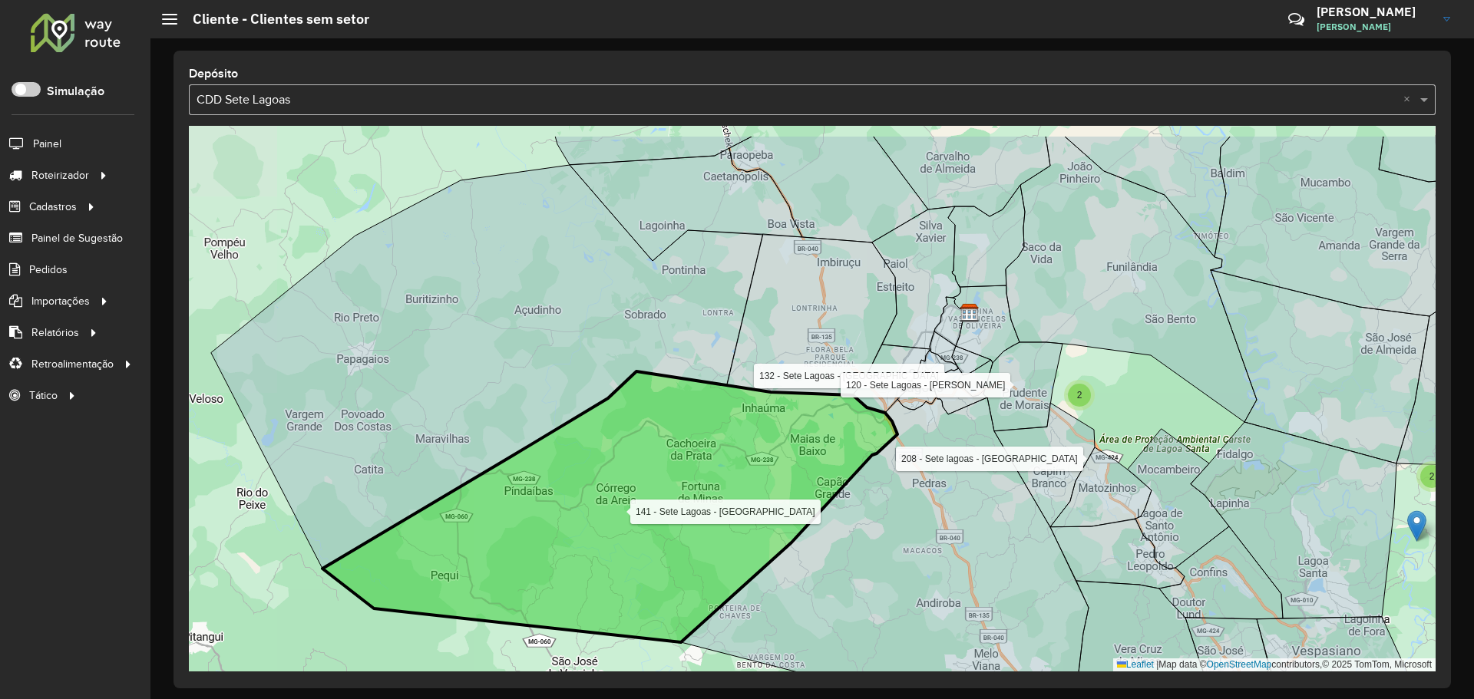
drag, startPoint x: 739, startPoint y: 333, endPoint x: 659, endPoint y: 496, distance: 181.3
click at [659, 496] on icon at bounding box center [609, 507] width 575 height 271
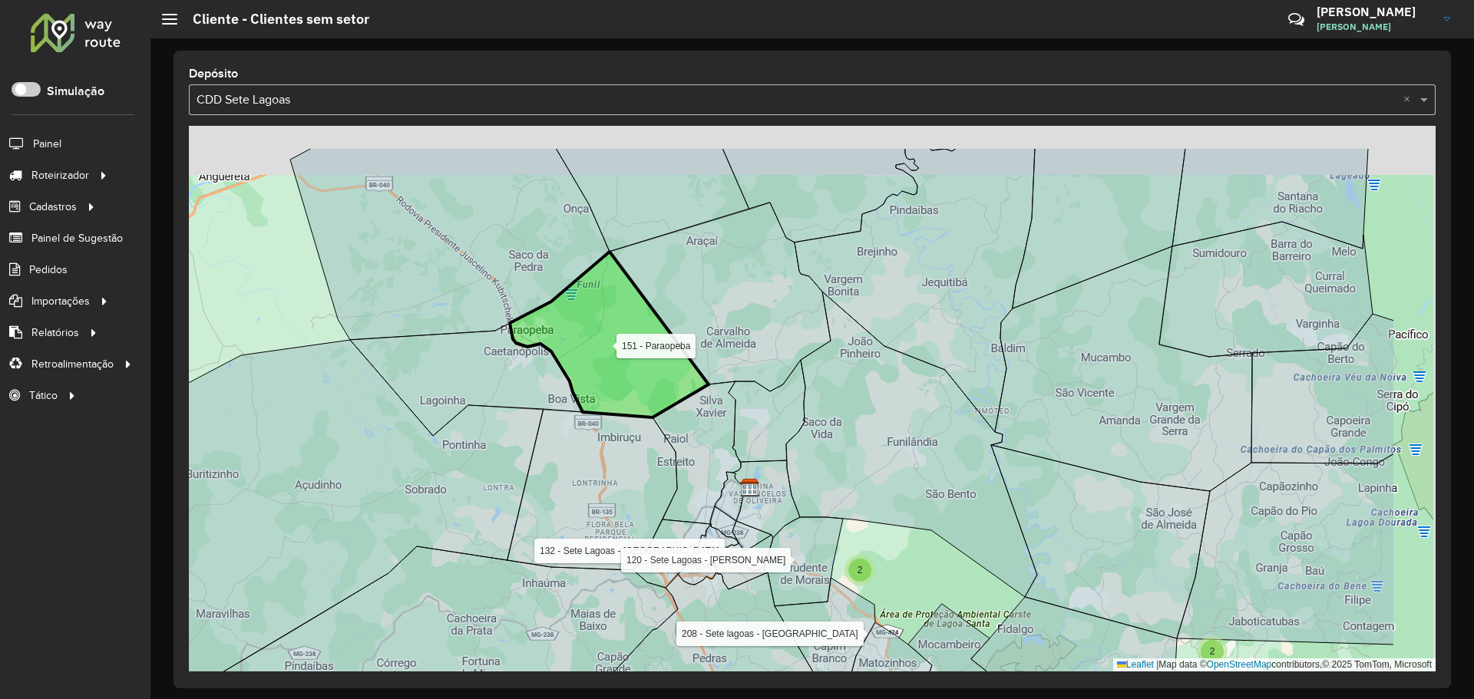
drag, startPoint x: 747, startPoint y: 327, endPoint x: 543, endPoint y: 437, distance: 231.8
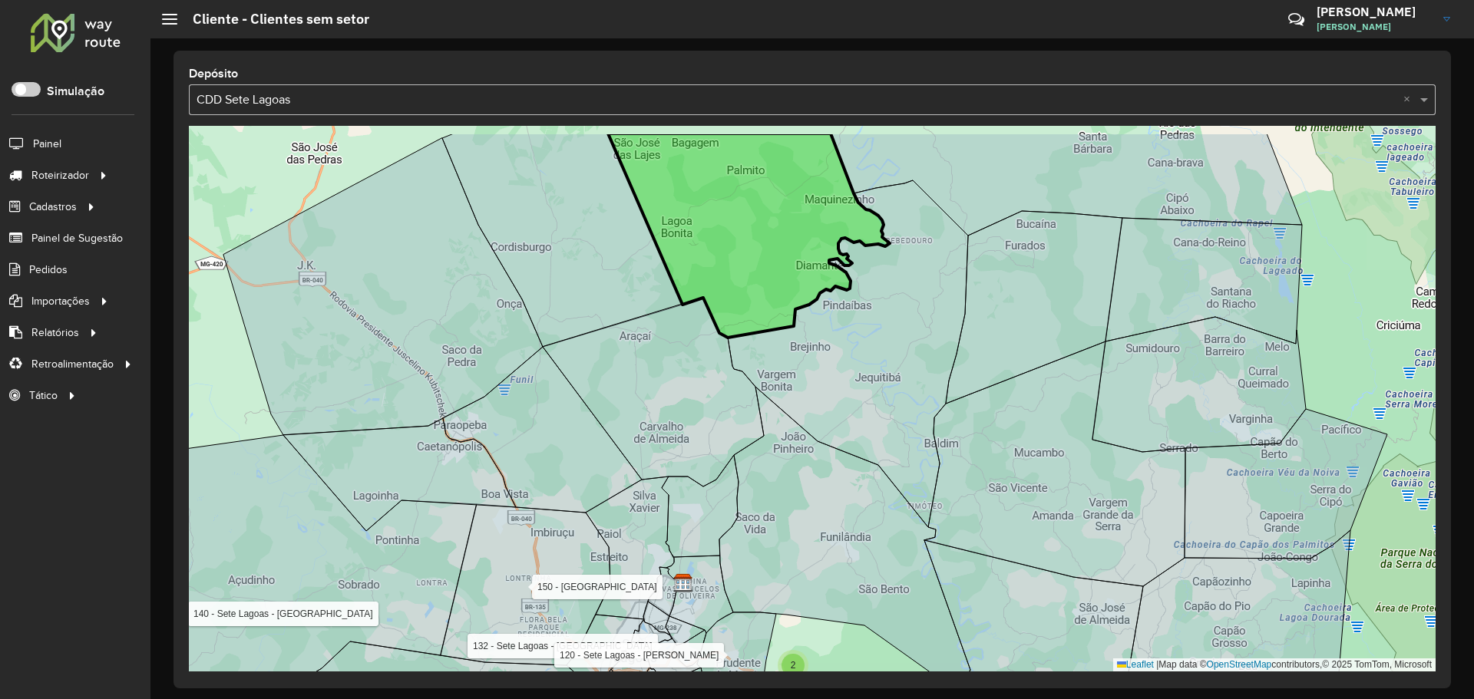
drag, startPoint x: 729, startPoint y: 336, endPoint x: 639, endPoint y: 488, distance: 176.2
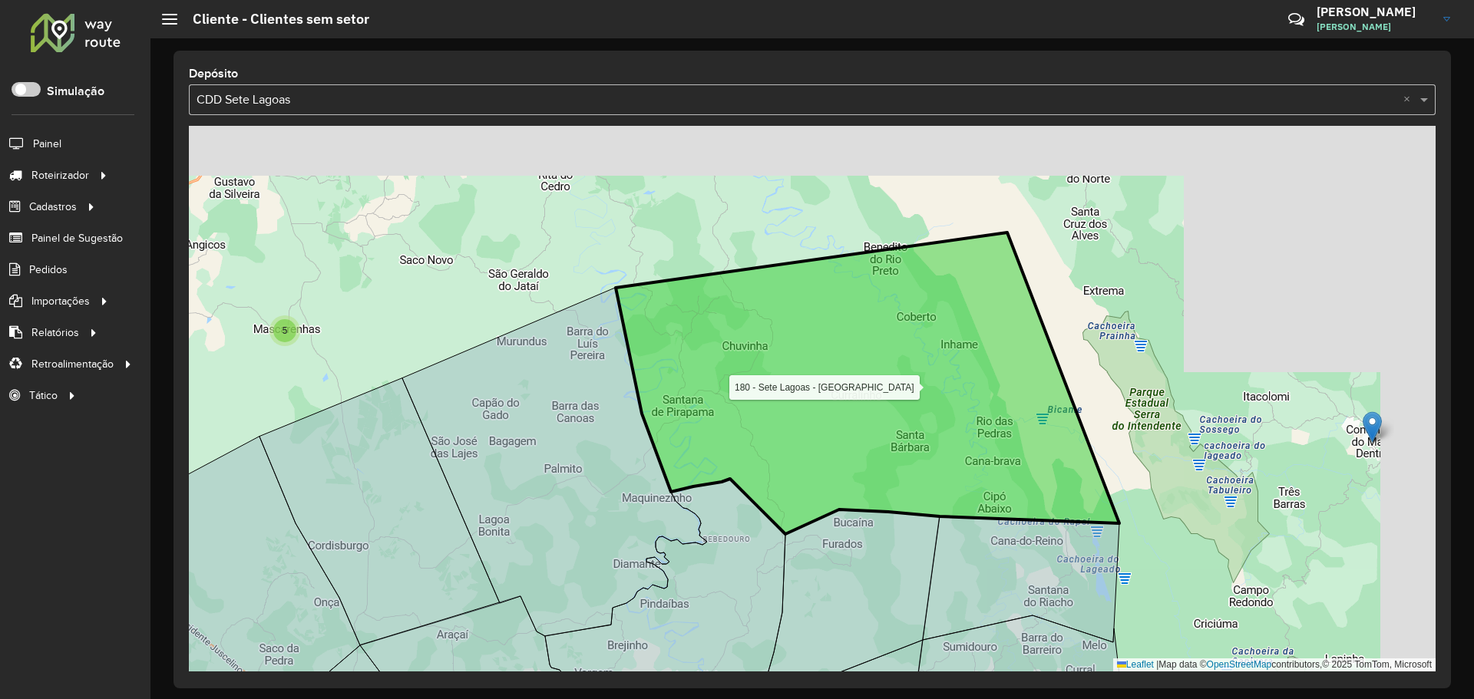
drag, startPoint x: 769, startPoint y: 345, endPoint x: 666, endPoint y: 504, distance: 189.3
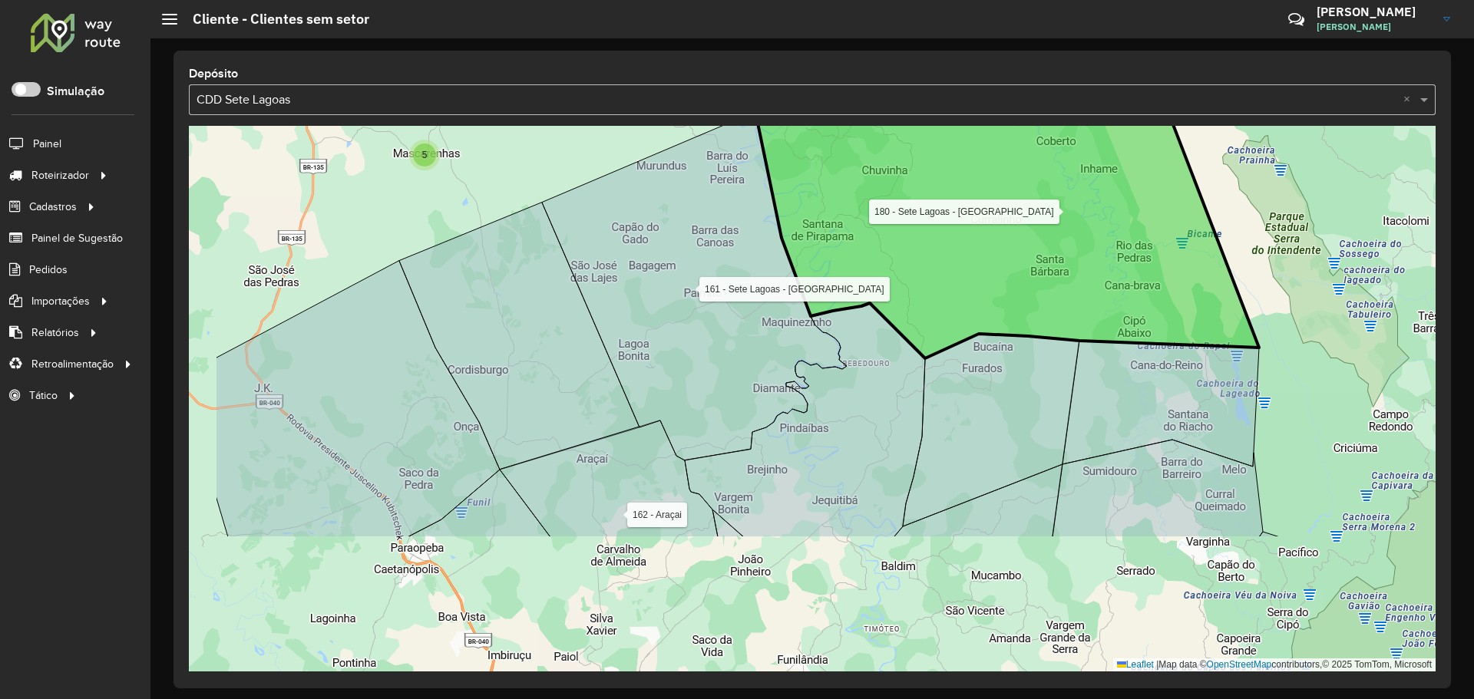
drag, startPoint x: 743, startPoint y: 404, endPoint x: 895, endPoint y: 213, distance: 243.6
click at [895, 213] on icon at bounding box center [1007, 208] width 504 height 302
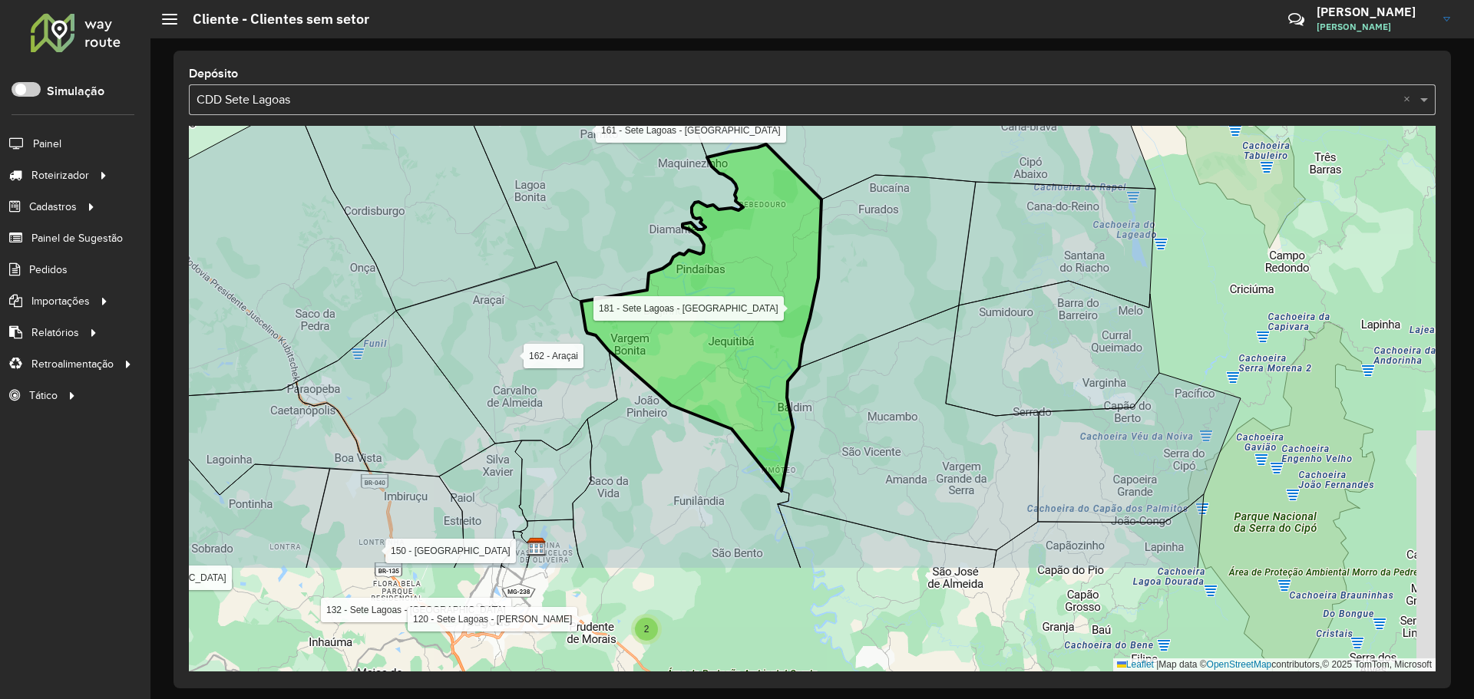
drag, startPoint x: 861, startPoint y: 322, endPoint x: 747, endPoint y: 169, distance: 191.5
click at [747, 169] on icon at bounding box center [701, 317] width 240 height 347
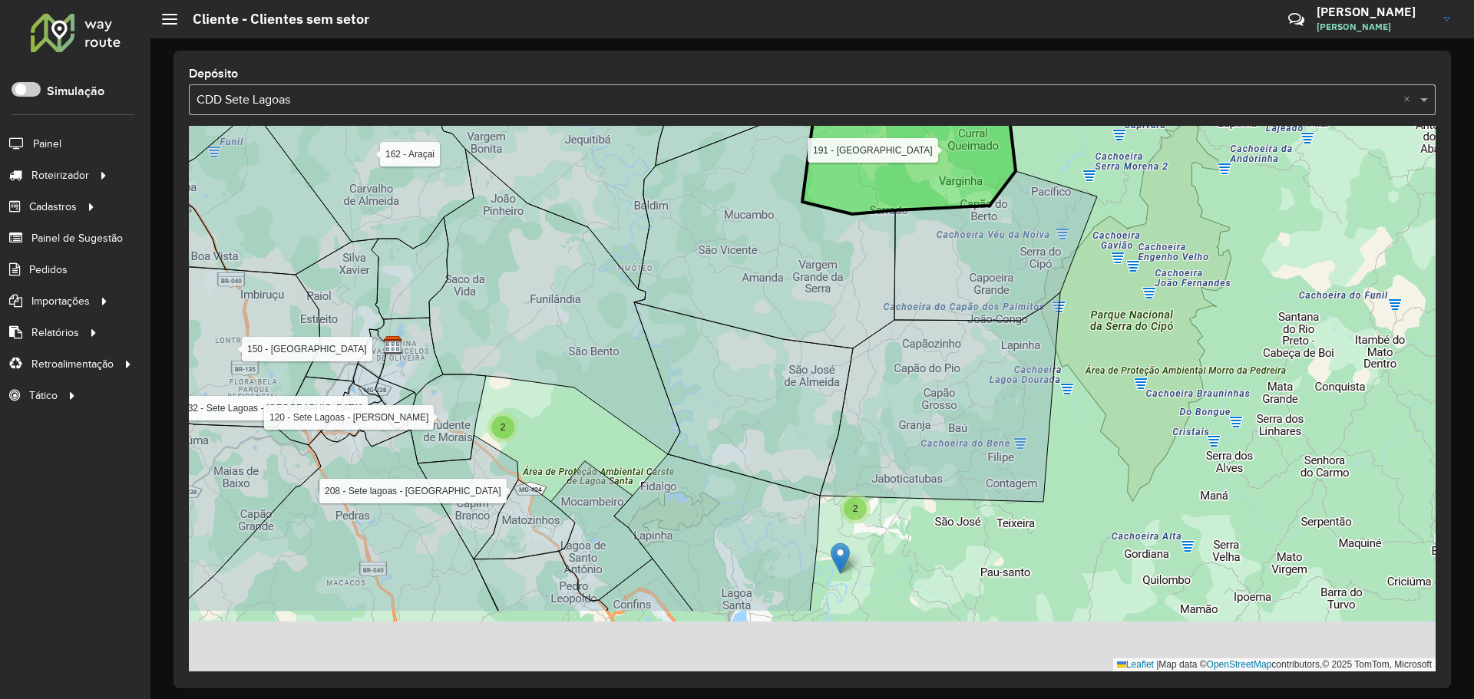
drag, startPoint x: 894, startPoint y: 305, endPoint x: 811, endPoint y: 190, distance: 141.9
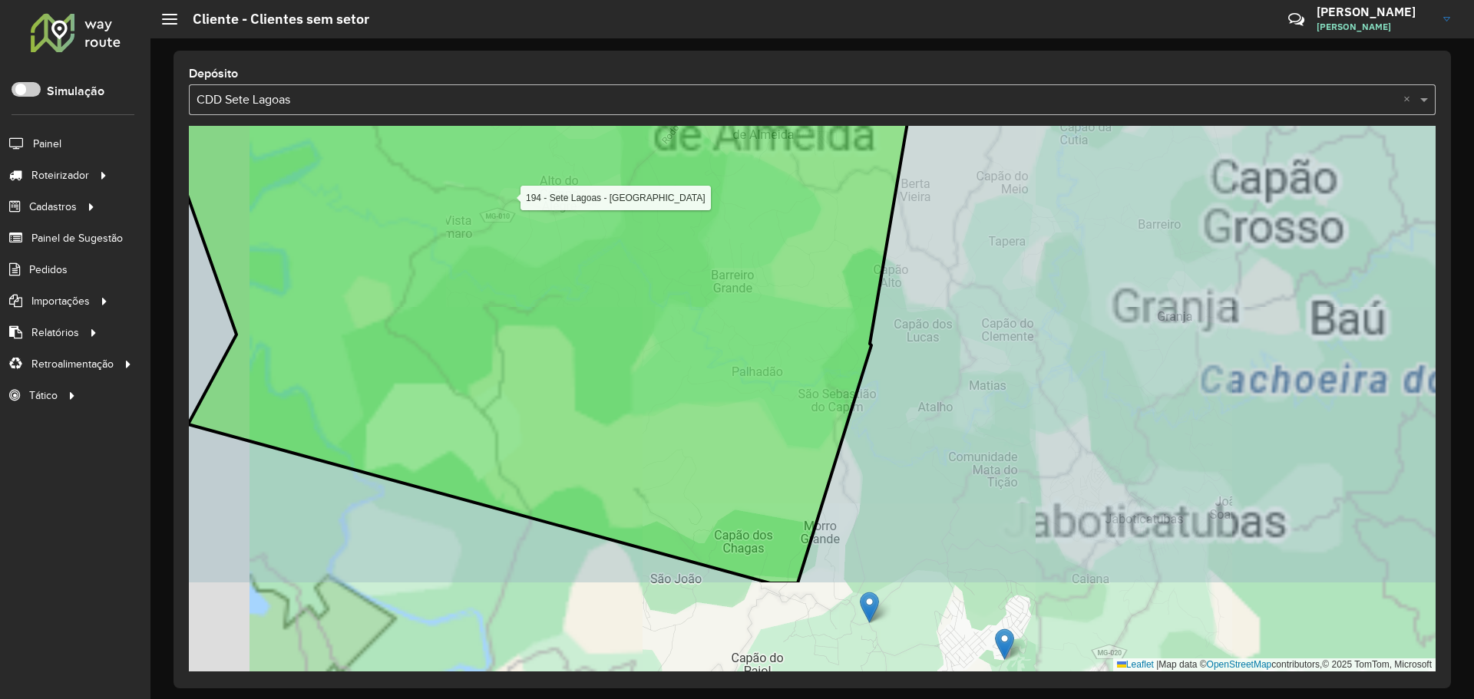
drag, startPoint x: 851, startPoint y: 321, endPoint x: 963, endPoint y: 173, distance: 185.2
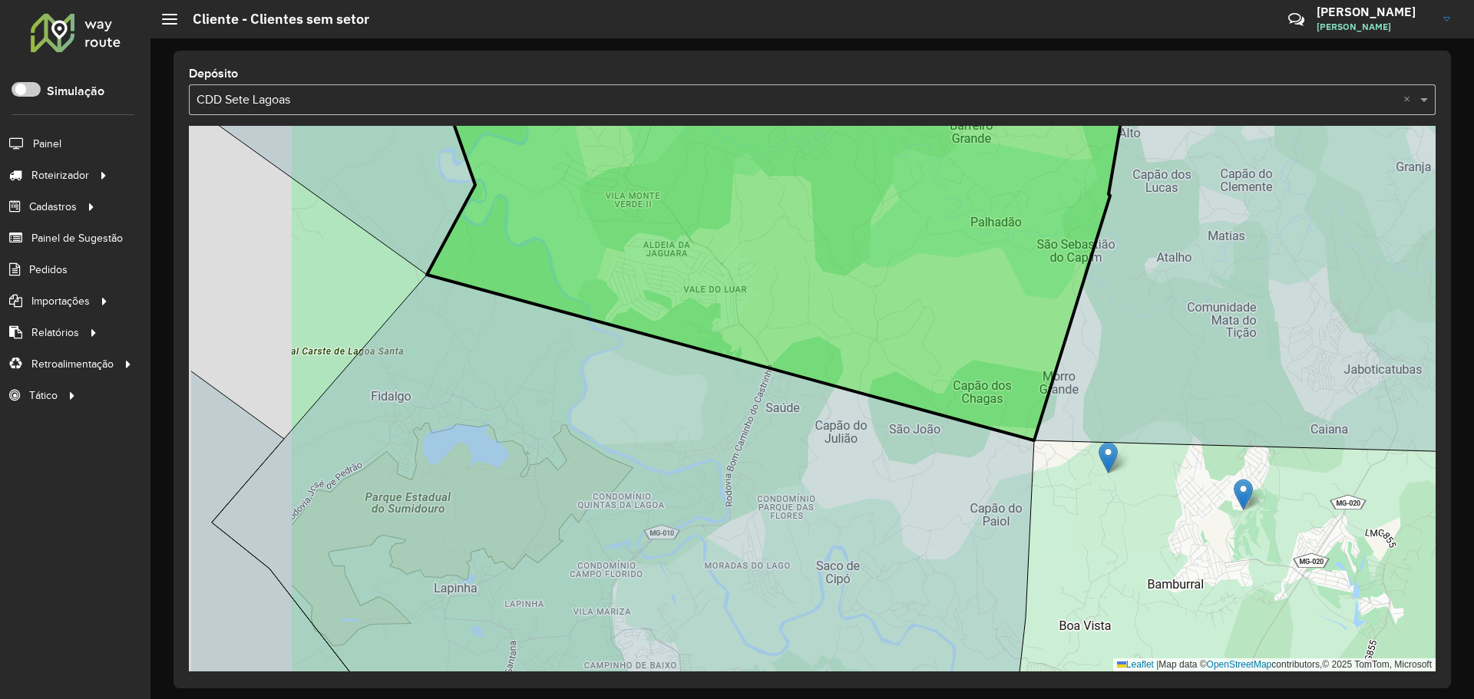
drag, startPoint x: 914, startPoint y: 322, endPoint x: 970, endPoint y: 317, distance: 56.3
click at [967, 317] on icon at bounding box center [778, 255] width 703 height 372
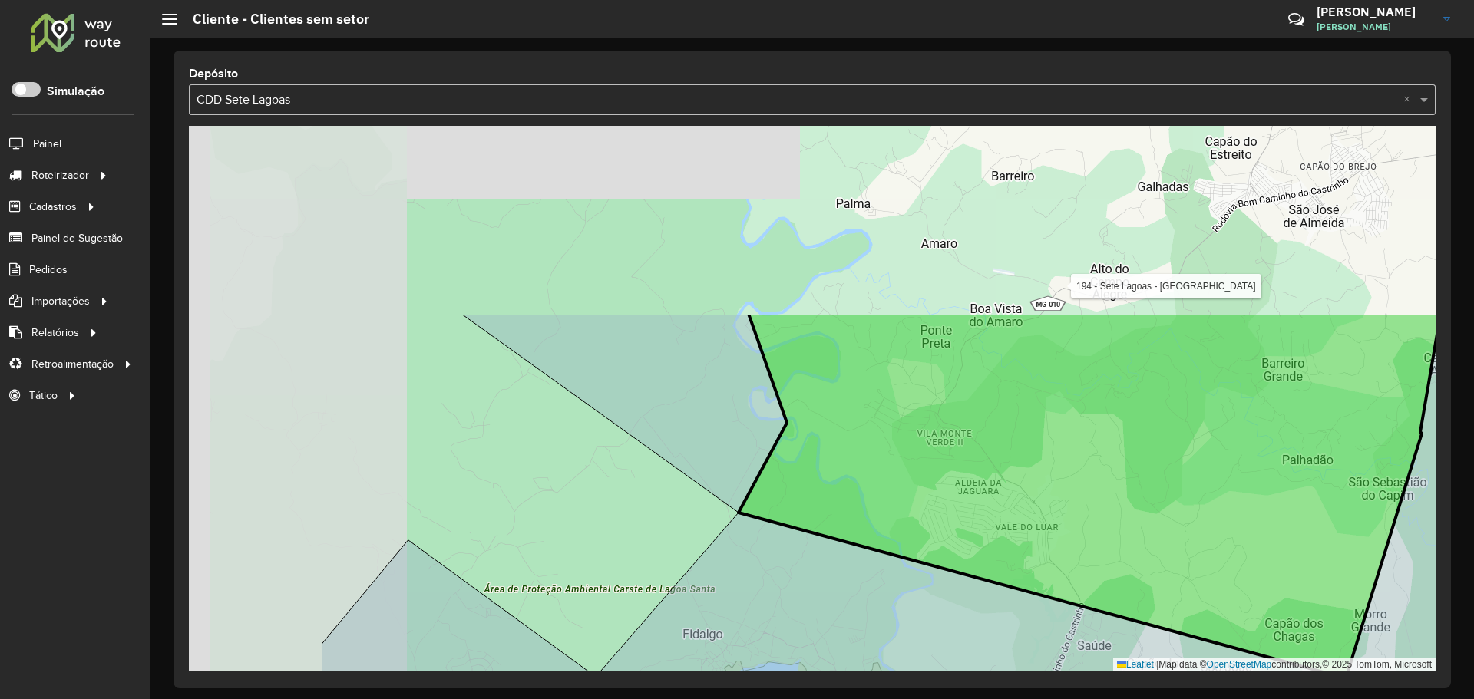
drag, startPoint x: 745, startPoint y: 250, endPoint x: 1003, endPoint y: 492, distance: 353.0
click at [1003, 492] on icon at bounding box center [1090, 495] width 702 height 367
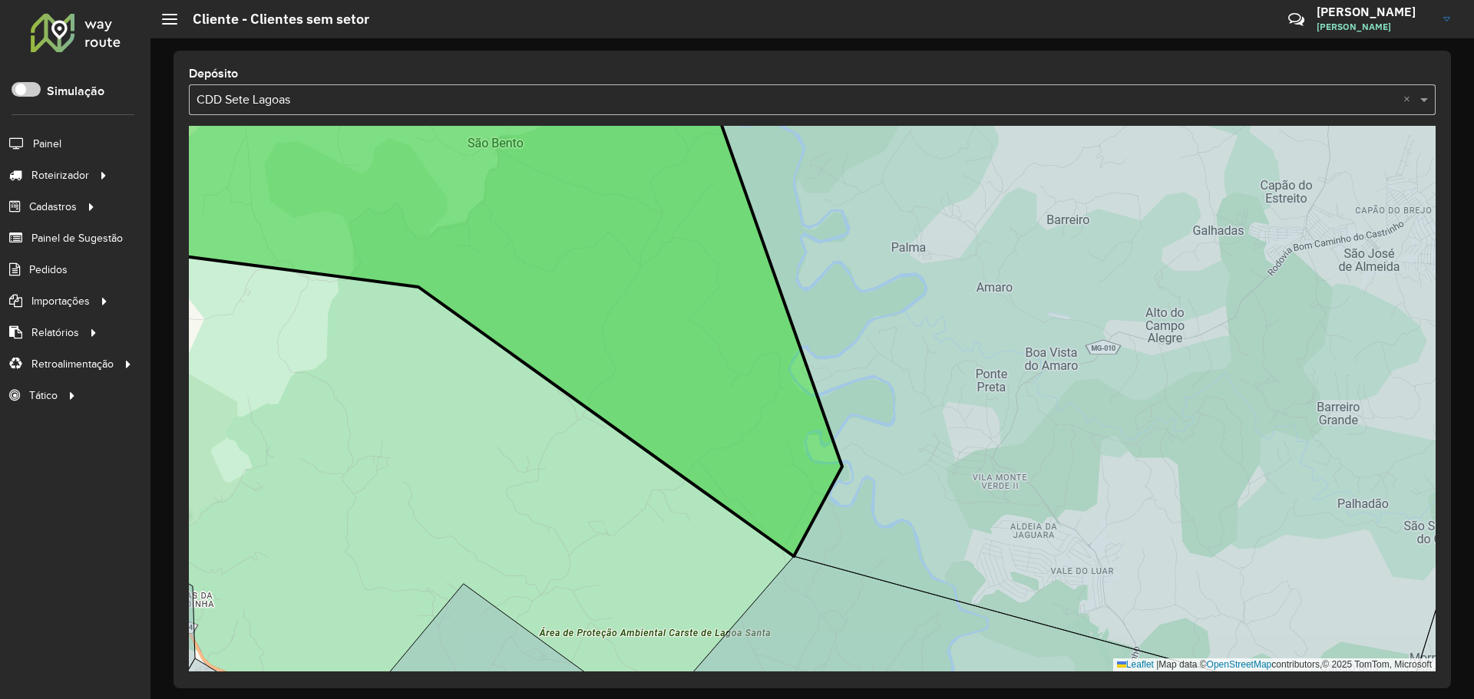
drag
click at [842, 508] on icon at bounding box center [480, 335] width 723 height 442
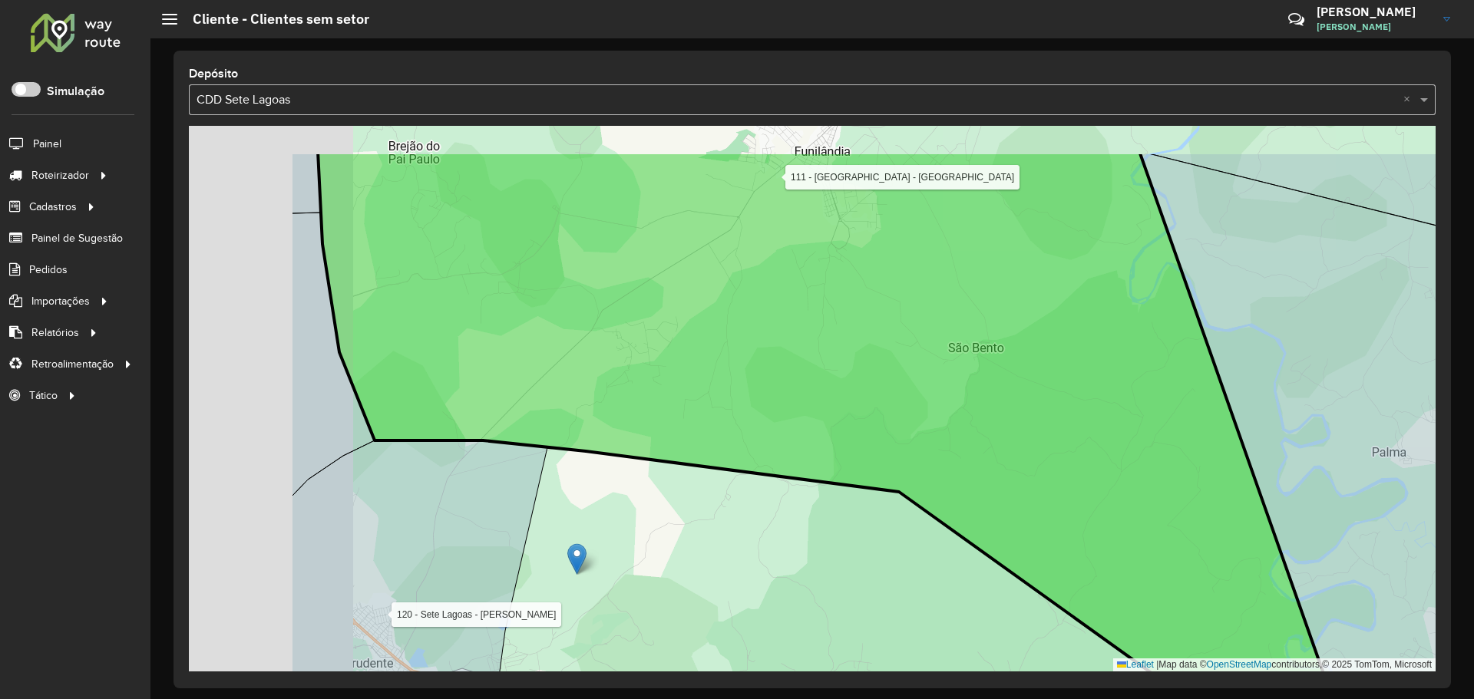
click at [1013, 331] on icon at bounding box center [820, 456] width 1005 height 610
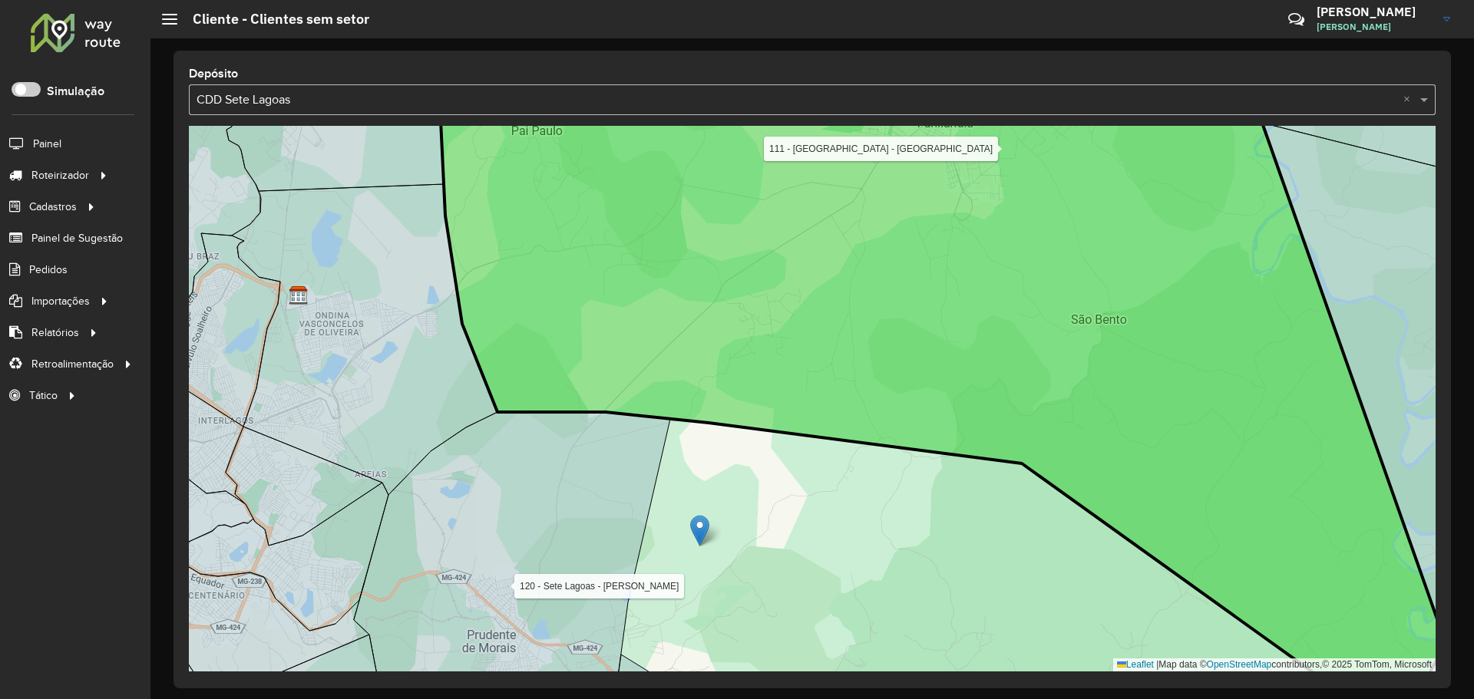
click at [770, 473] on icon at bounding box center [943, 398] width 1005 height 661
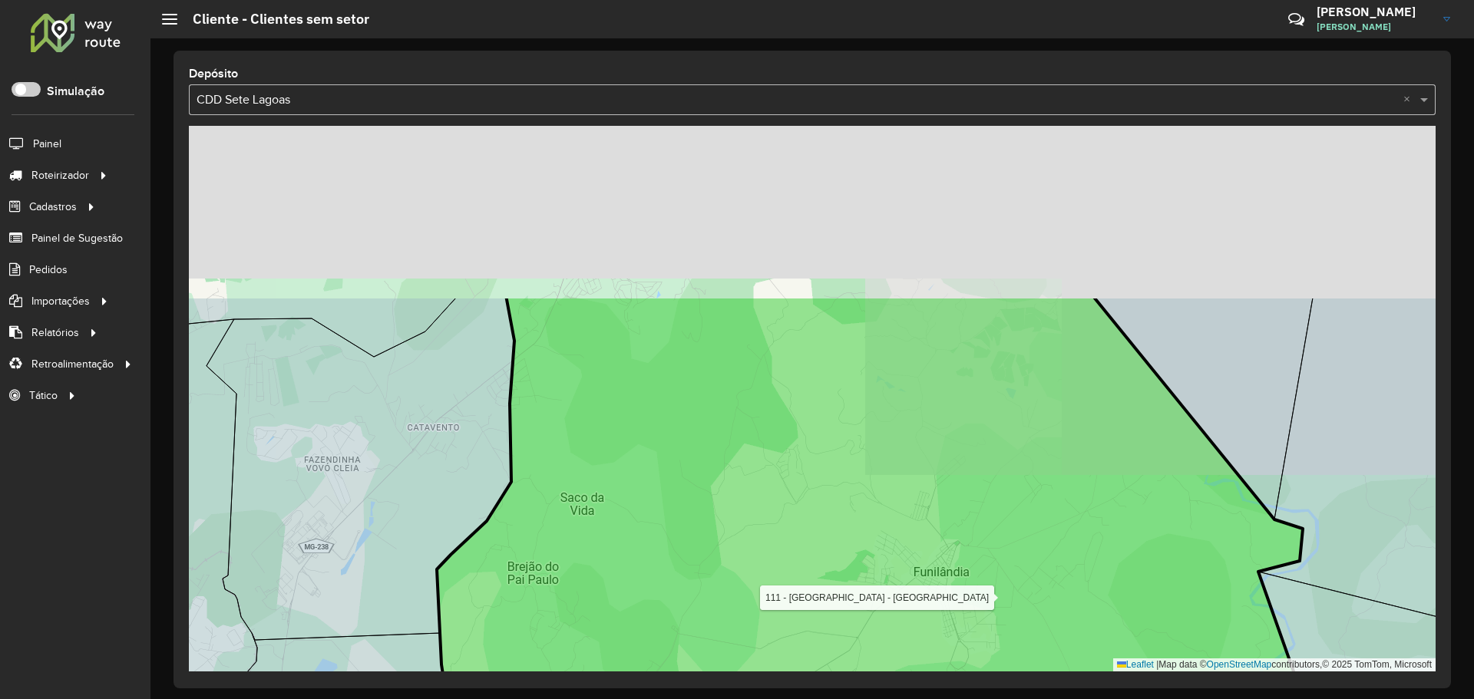
click at [735, 428] on icon at bounding box center [915, 626] width 957 height 661
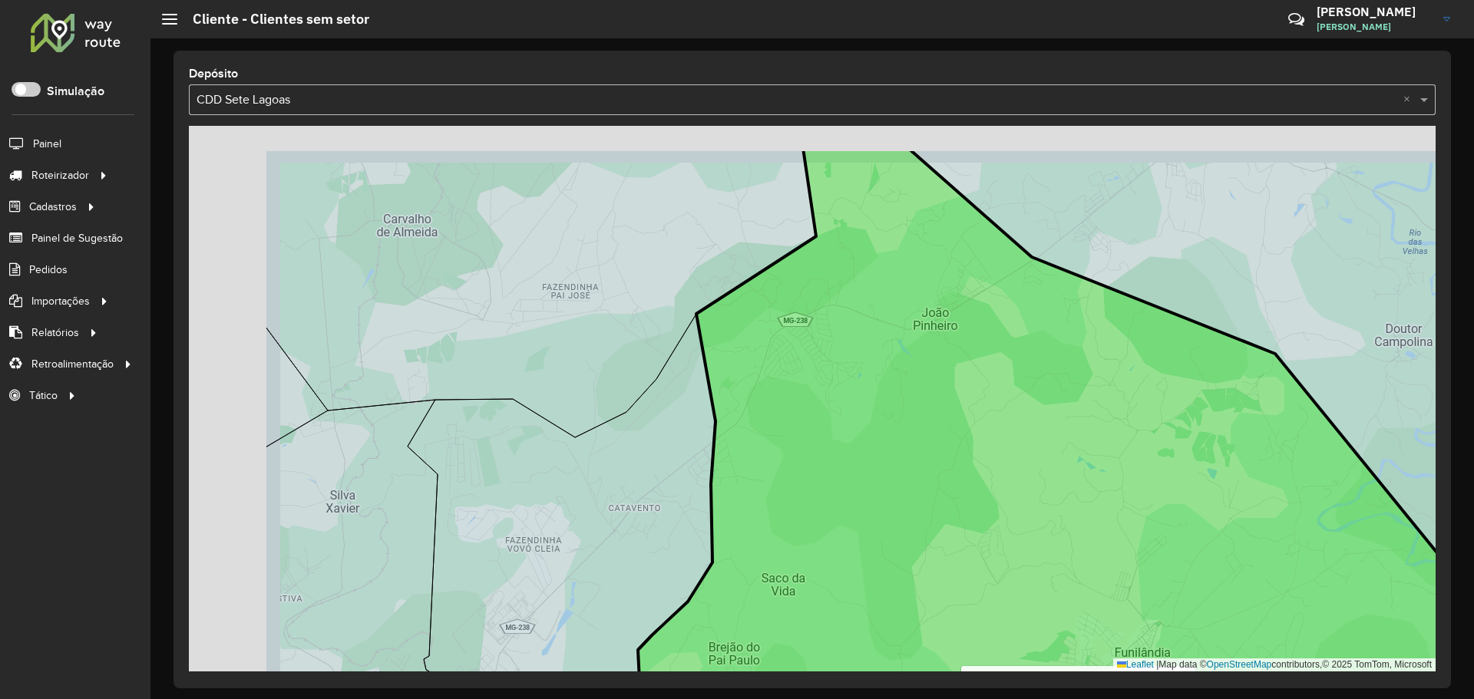
click at [849, 420] on icon at bounding box center [1076, 478] width 877 height 661
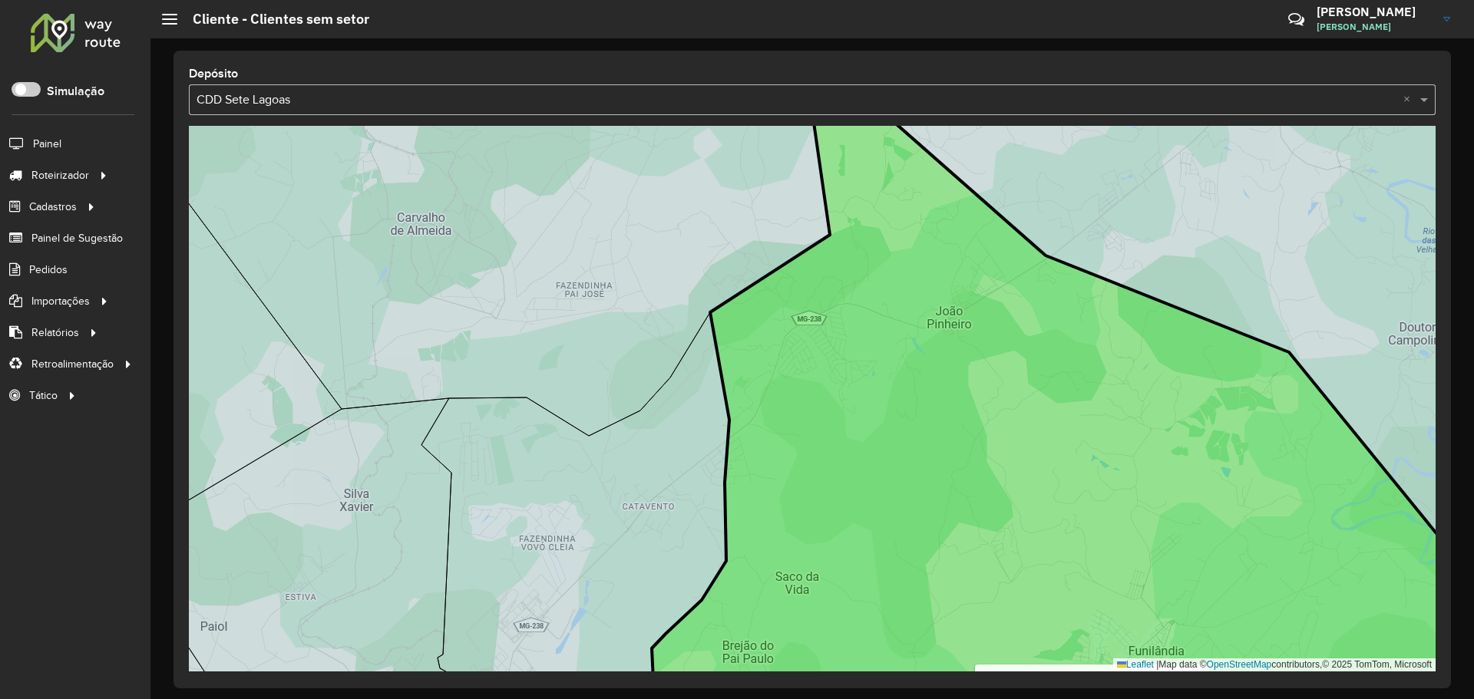
click at [918, 530] on icon at bounding box center [1085, 398] width 866 height 661
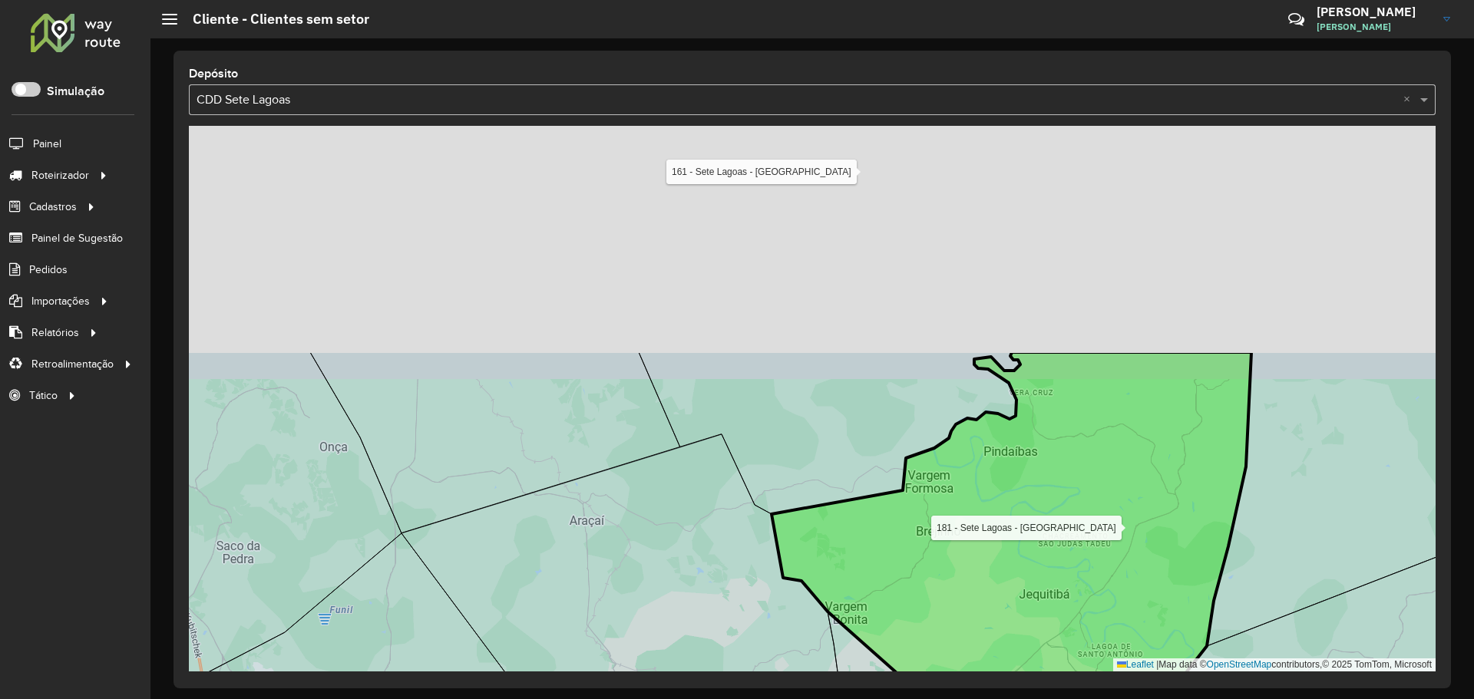
click at [1091, 576] on icon at bounding box center [1012, 622] width 480 height 540
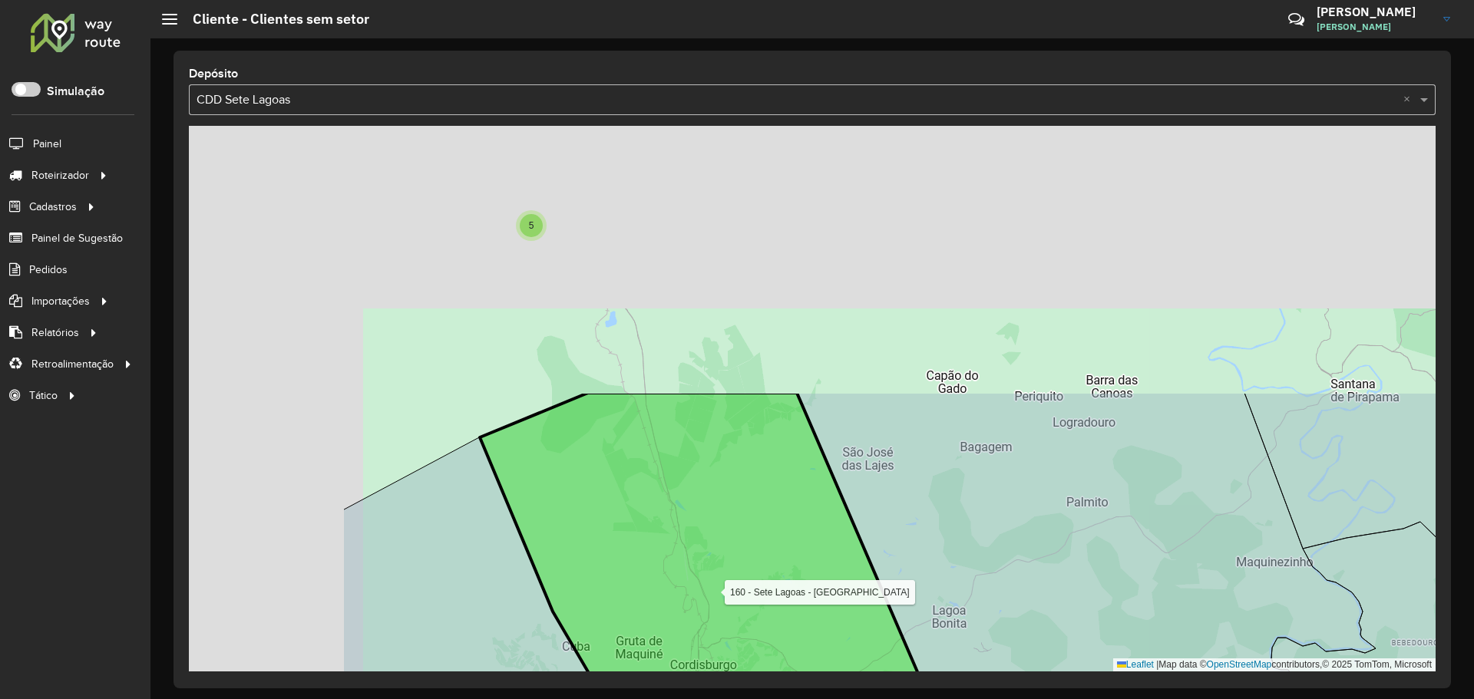
click at [768, 599] on icon at bounding box center [720, 624] width 480 height 463
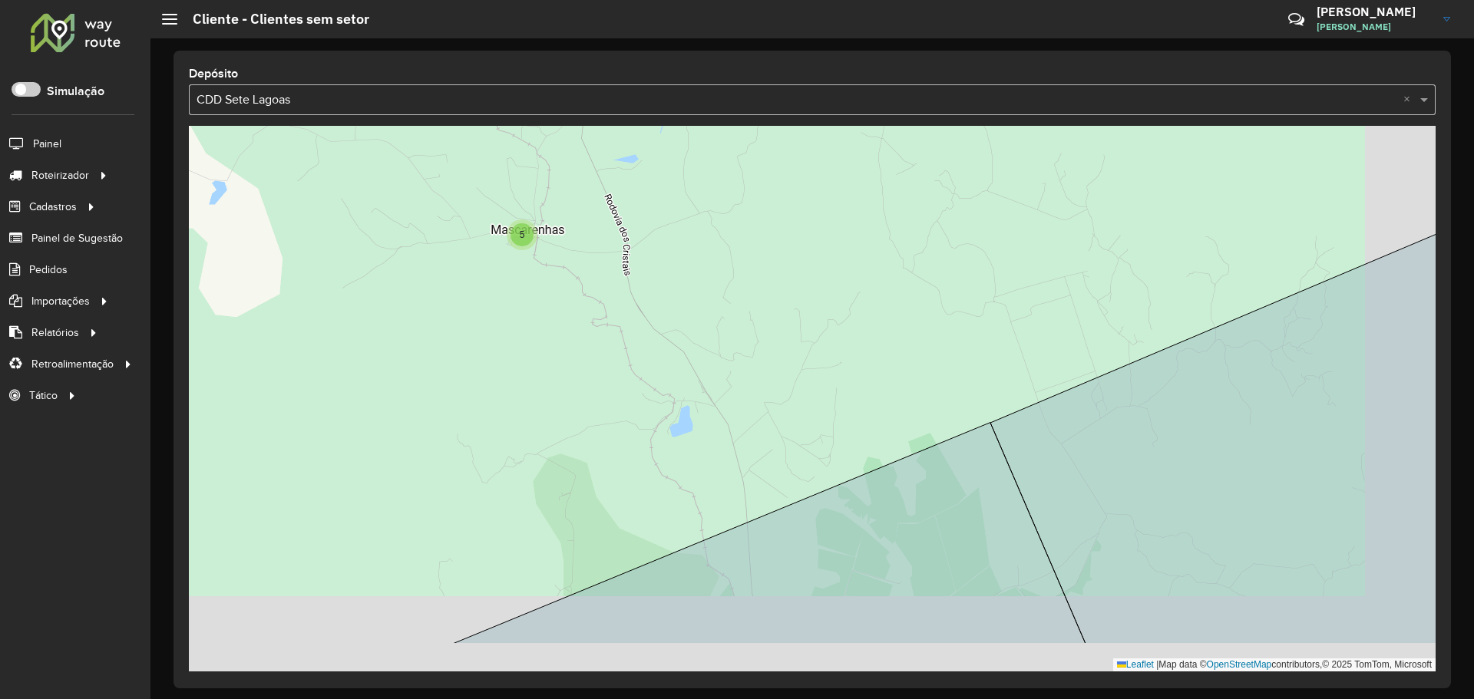
drag, startPoint x: 663, startPoint y: 408, endPoint x: 578, endPoint y: 332, distance: 114.1
click at [580, 329] on div "5 132 - Sete Lagoas - Eldorado 120 - Sete Lagoas - Prudente de Moraes 208 - Set…" at bounding box center [812, 399] width 1247 height 546
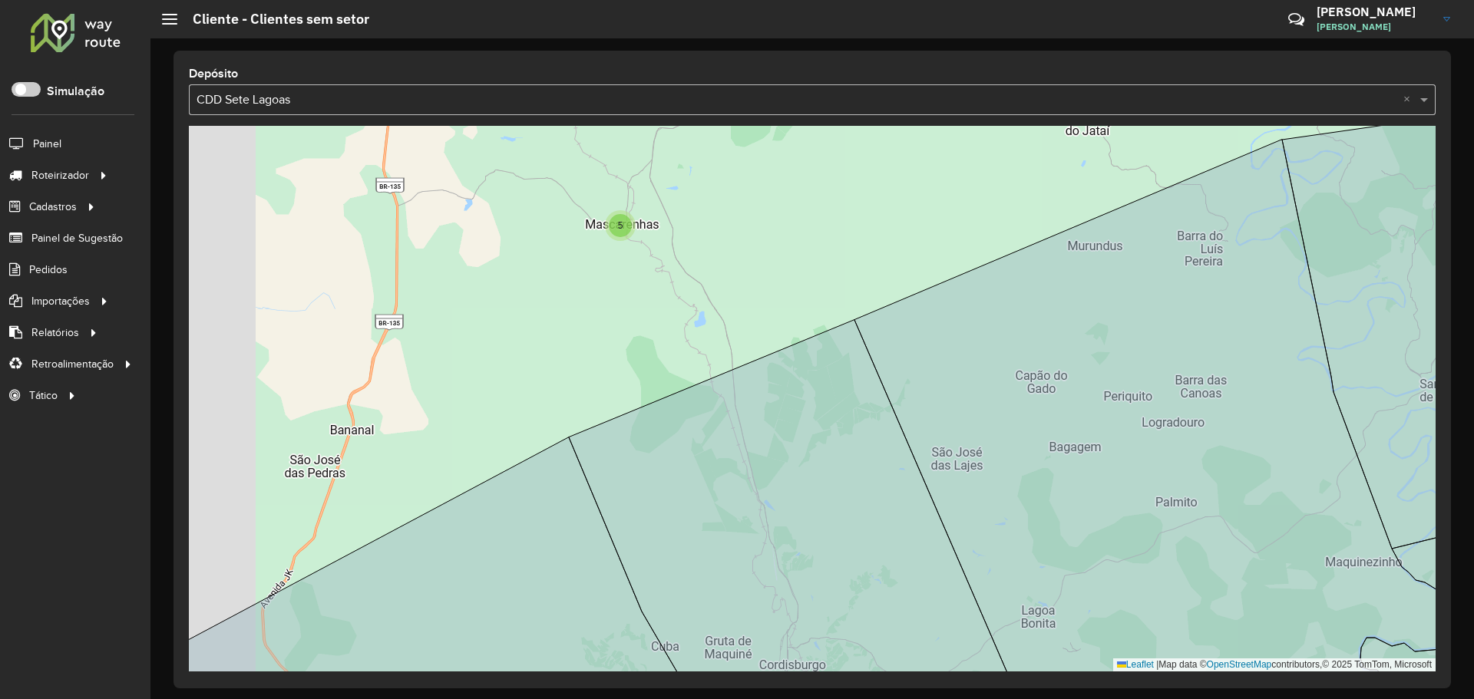
drag, startPoint x: 546, startPoint y: 356, endPoint x: 633, endPoint y: 315, distance: 96.8
click at [633, 315] on div "2 5 132 - Sete Lagoas - Eldorado 120 - Sete Lagoas - Prudente de Moraes 208 - S…" at bounding box center [812, 399] width 1247 height 546
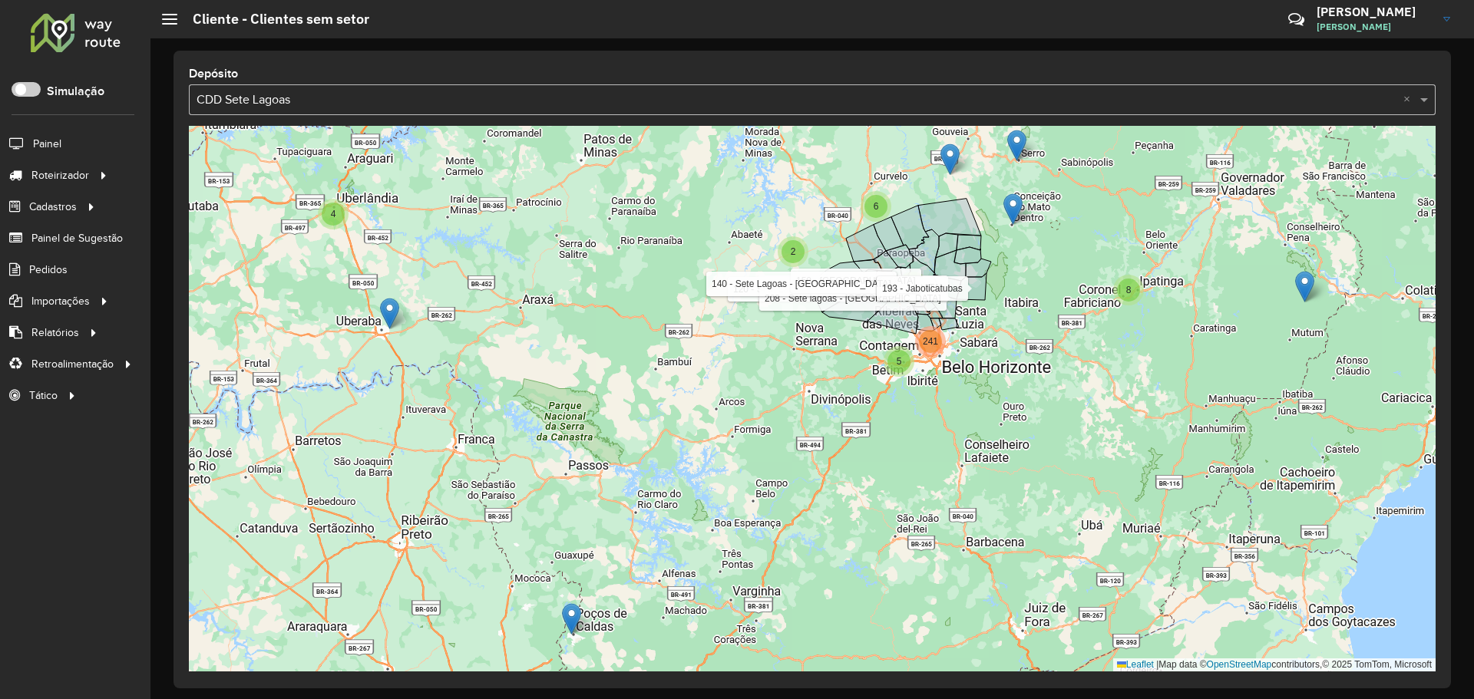
drag, startPoint x: 729, startPoint y: 499, endPoint x: 714, endPoint y: 505, distance: 16.5
click at [714, 505] on div "2 4 4 2 2 16 8 2 5 6 3 241 132 - Sete Lagoas - Eldorado 120 - Sete Lagoas - Pru…" at bounding box center [812, 399] width 1247 height 546
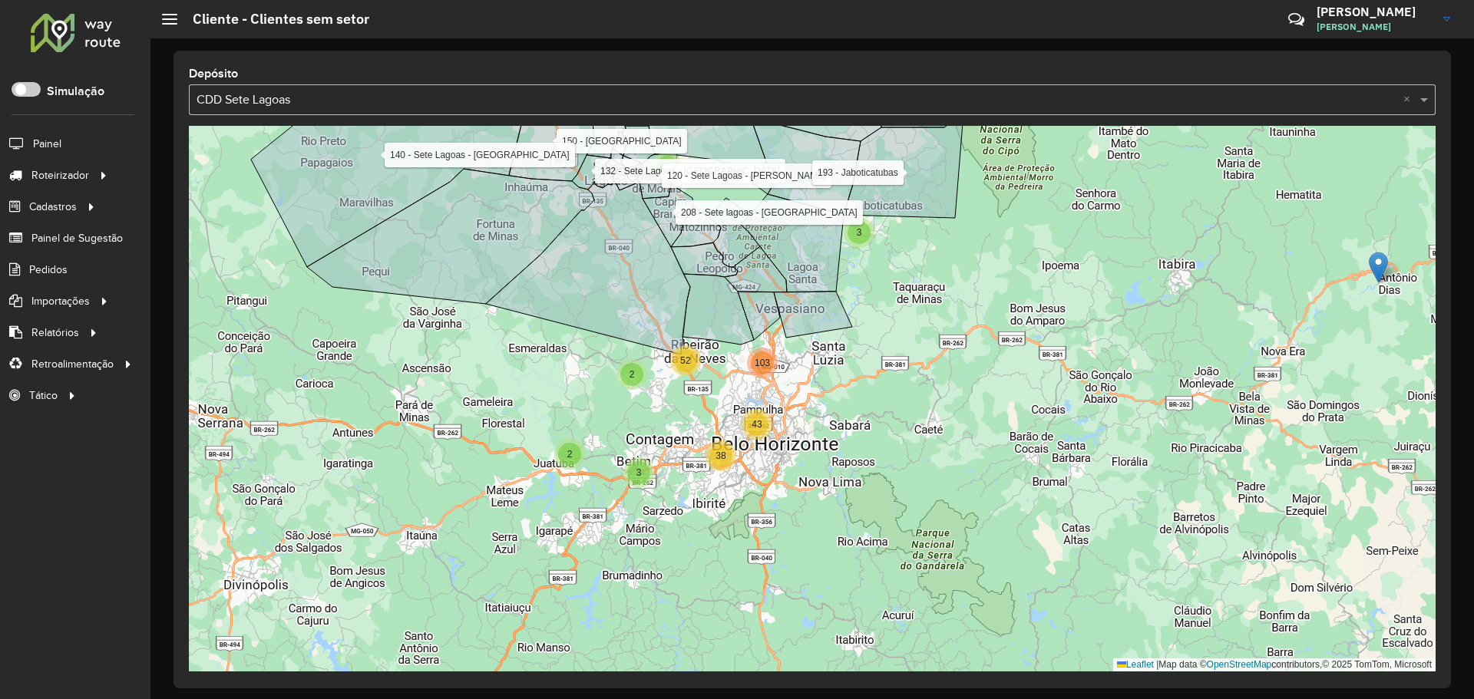
drag, startPoint x: 887, startPoint y: 351, endPoint x: 854, endPoint y: 425, distance: 81.5
click at [854, 425] on div "2 4 2 3 2 5 3 3 2 38 43 52 103 132 - Sete Lagoas - Eldorado 120 - Sete Lagoas -…" at bounding box center [812, 399] width 1247 height 546
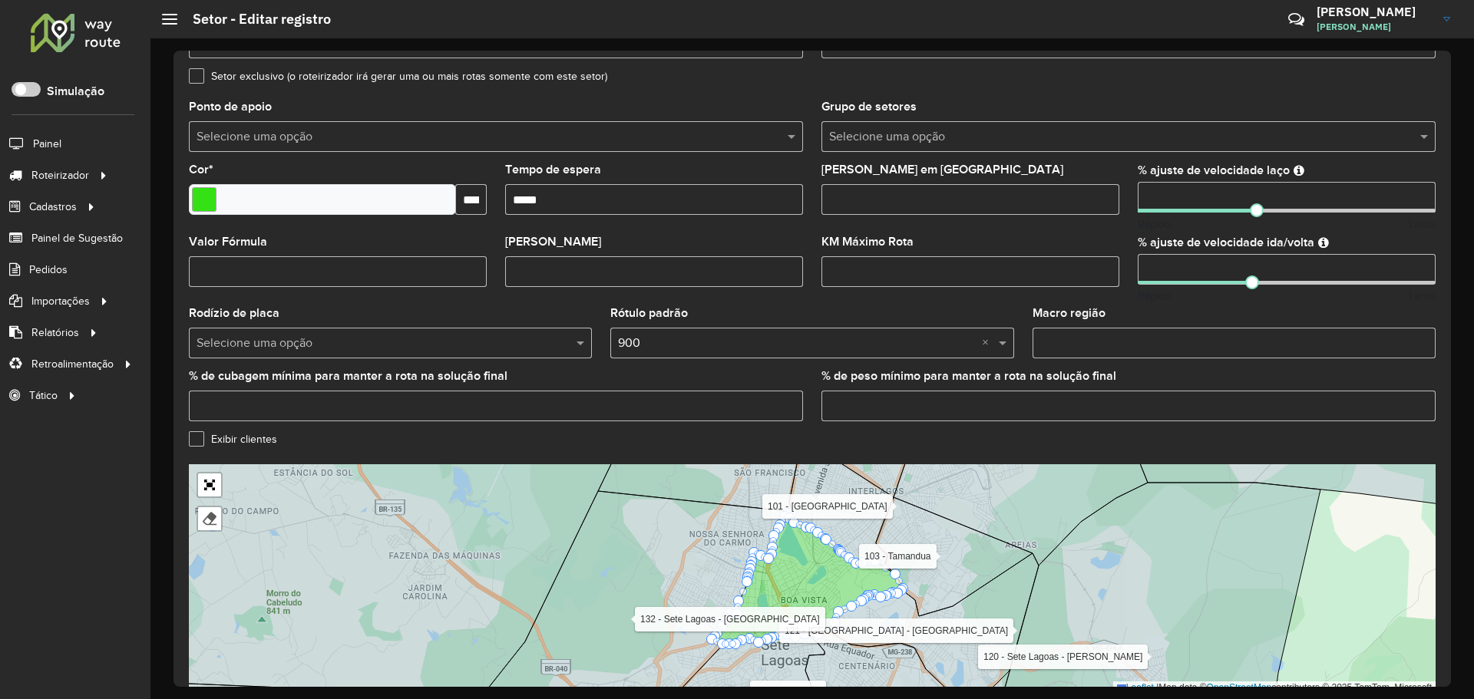
scroll to position [355, 0]
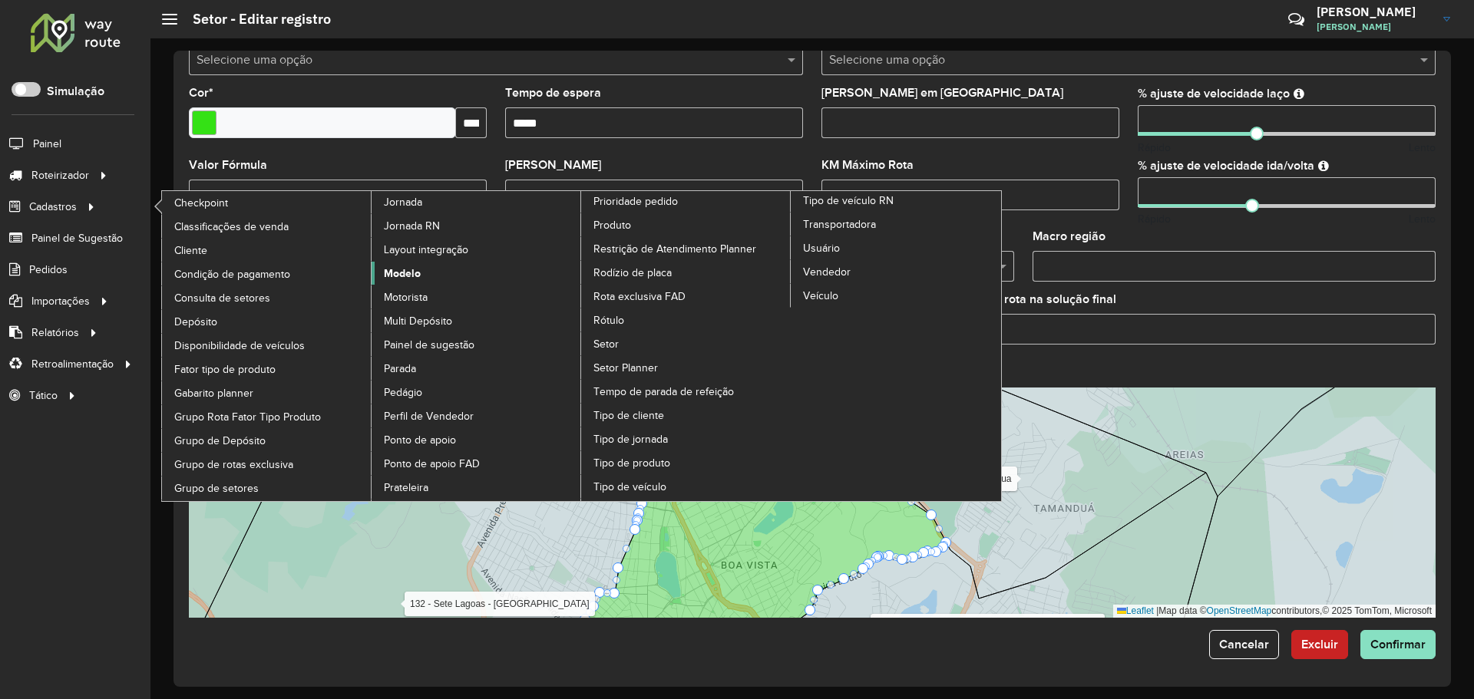
click at [407, 274] on span "Modelo" at bounding box center [402, 274] width 37 height 16
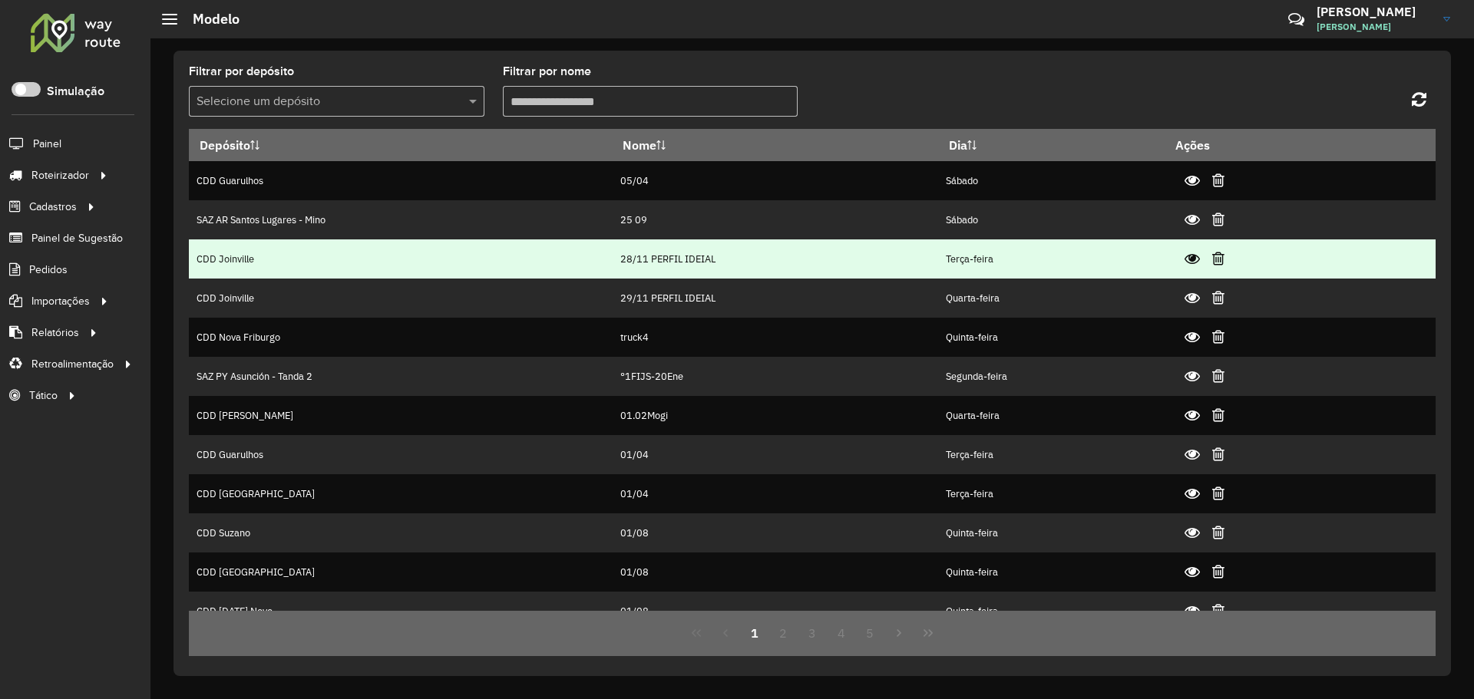
click at [484, 259] on td "CDD Joinville" at bounding box center [401, 259] width 424 height 39
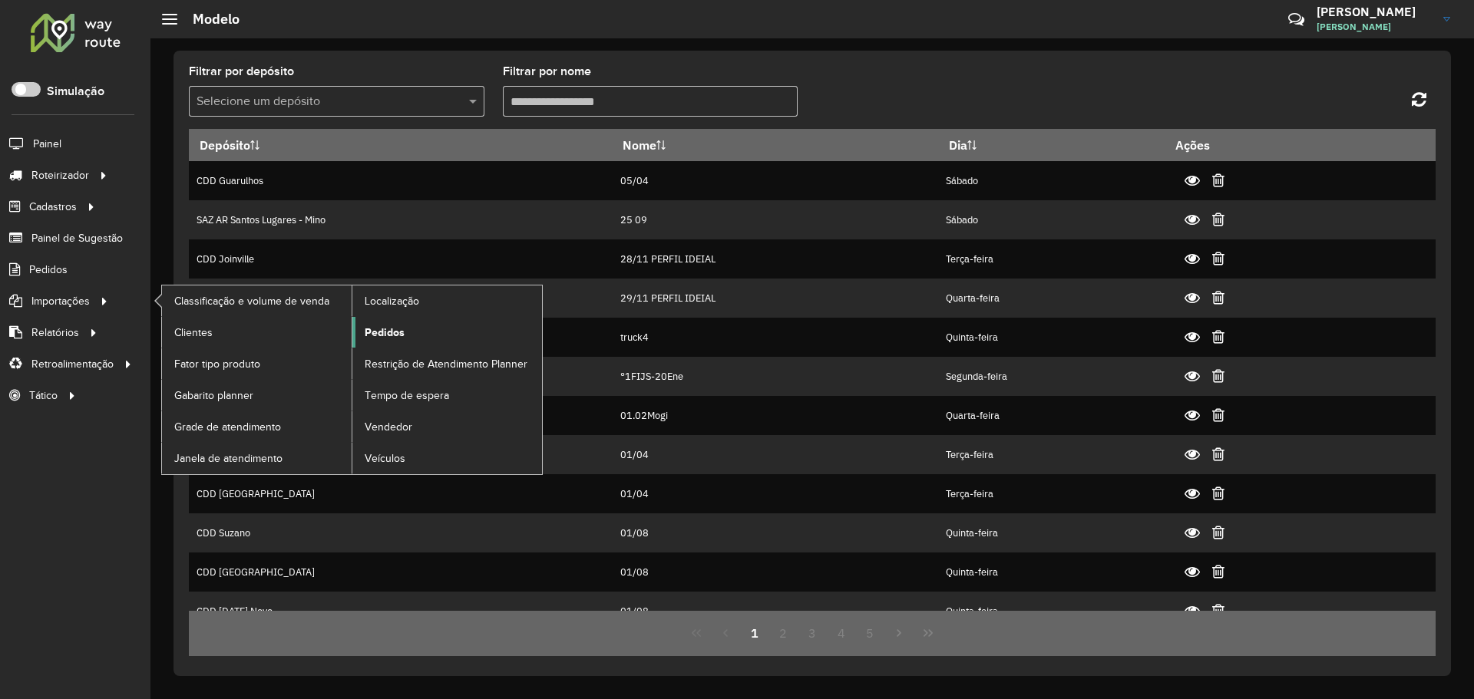
click at [398, 332] on span "Pedidos" at bounding box center [385, 333] width 40 height 16
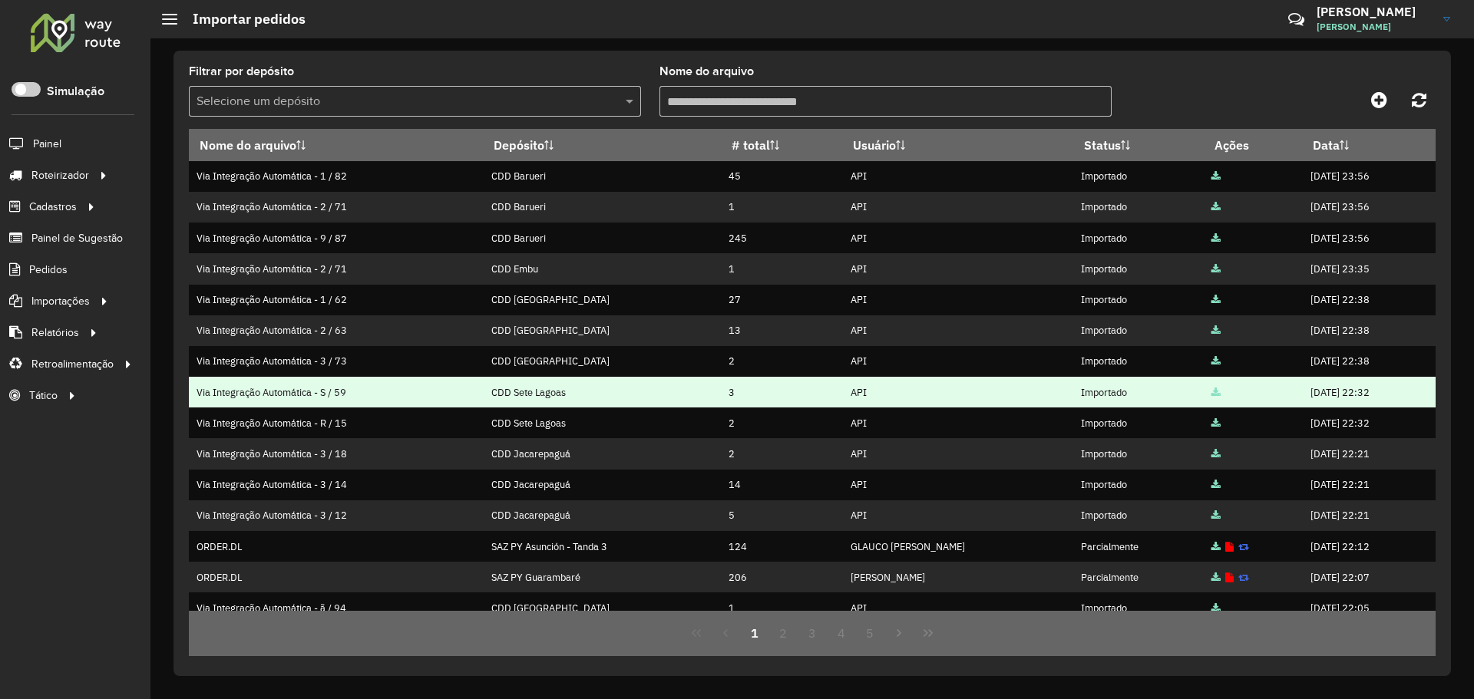
drag, startPoint x: 273, startPoint y: 174, endPoint x: 921, endPoint y: 403, distance: 687.9
click at [902, 400] on tbody "Via Integração Automática - 1 / 82 CDD Barueri 45 API Importado [DATE] 23:56 Vi…" at bounding box center [812, 469] width 1247 height 616
click at [923, 403] on td "API" at bounding box center [957, 392] width 231 height 31
click at [884, 402] on td "API" at bounding box center [957, 392] width 231 height 31
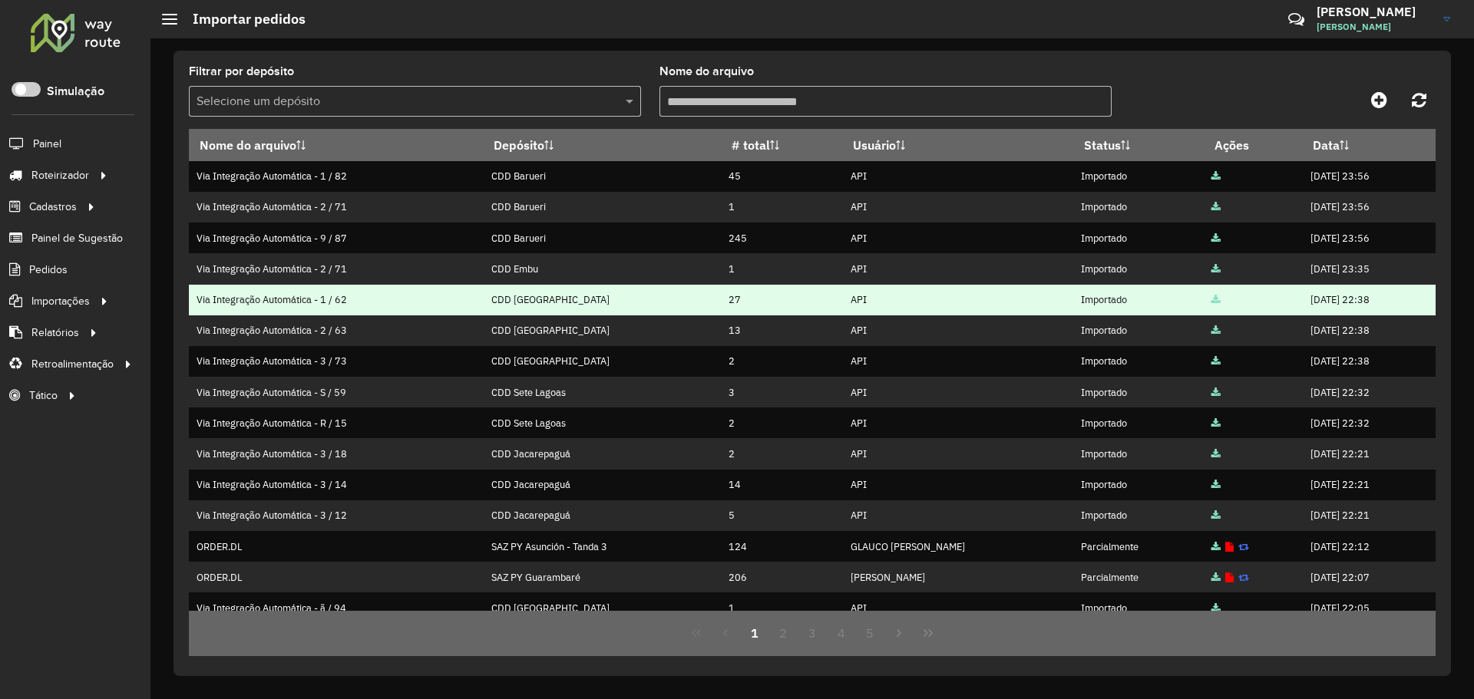
click at [842, 286] on td "API" at bounding box center [957, 300] width 231 height 31
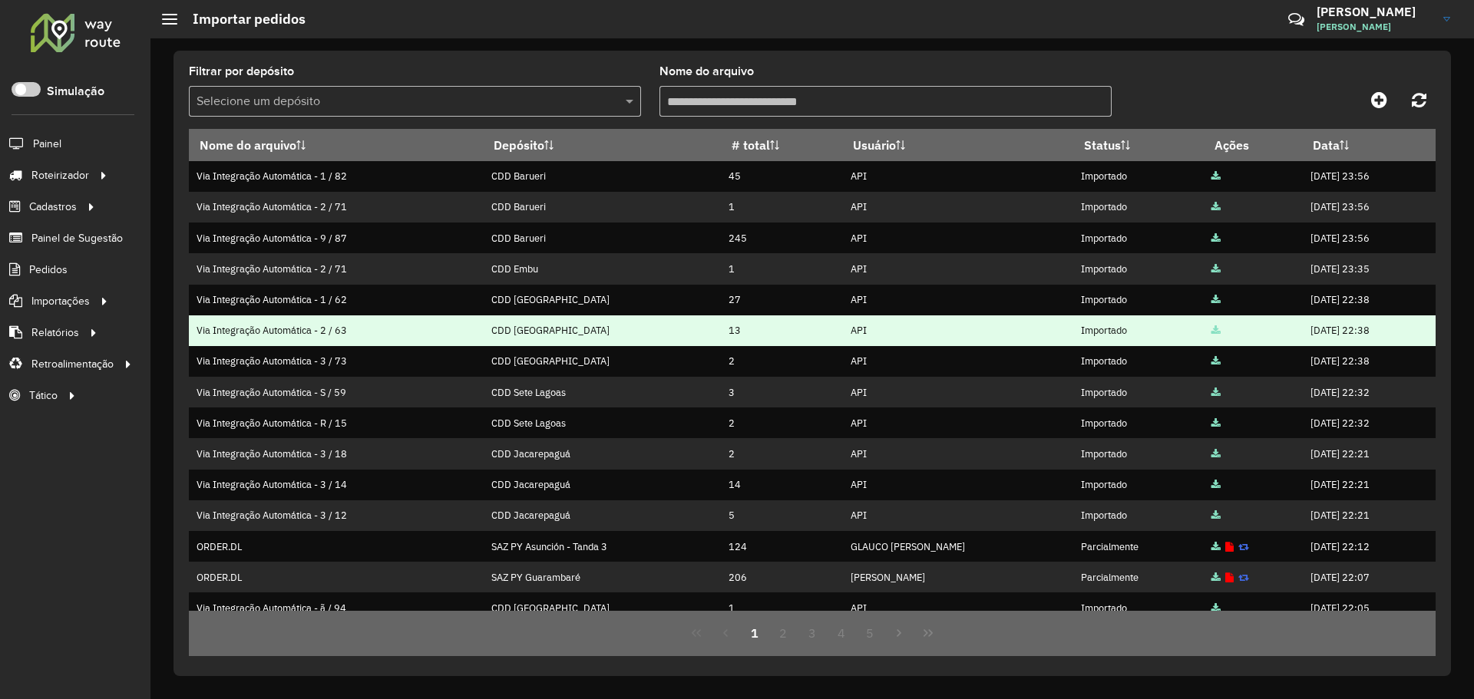
drag, startPoint x: 1134, startPoint y: 332, endPoint x: 212, endPoint y: 332, distance: 922.0
click at [198, 333] on tr "Via Integração Automática - 2 / 63 CDD Praia Grande 13 API Importado [DATE] 22:…" at bounding box center [812, 331] width 1247 height 31
click at [212, 332] on td "Via Integração Automática - 2 / 63" at bounding box center [336, 331] width 294 height 31
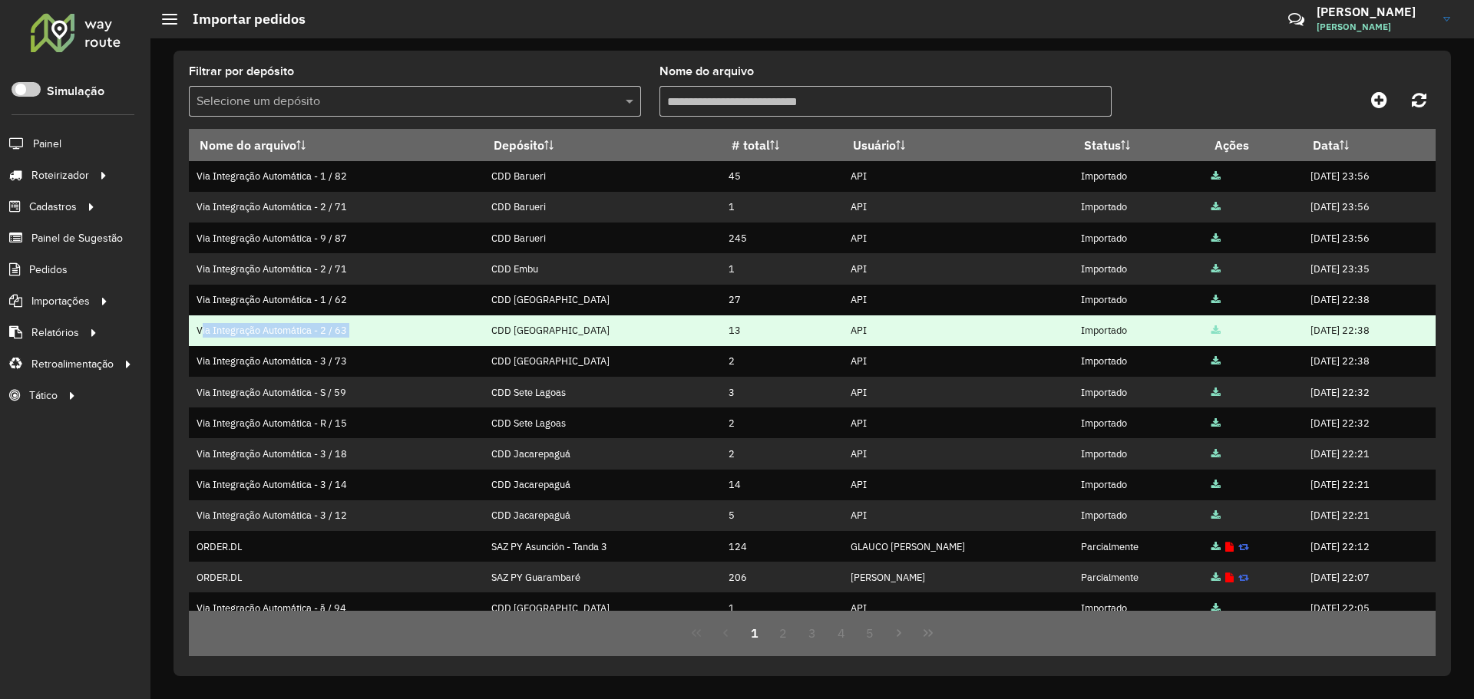
click at [286, 335] on td "Via Integração Automática - 2 / 63" at bounding box center [336, 331] width 294 height 31
click at [378, 335] on td "Via Integração Automática - 2 / 63" at bounding box center [336, 331] width 294 height 31
drag, startPoint x: 296, startPoint y: 323, endPoint x: 220, endPoint y: 327, distance: 76.1
click at [208, 327] on td "Via Integração Automática - 2 / 63" at bounding box center [336, 331] width 294 height 31
click at [220, 327] on td "Via Integração Automática - 2 / 63" at bounding box center [336, 331] width 294 height 31
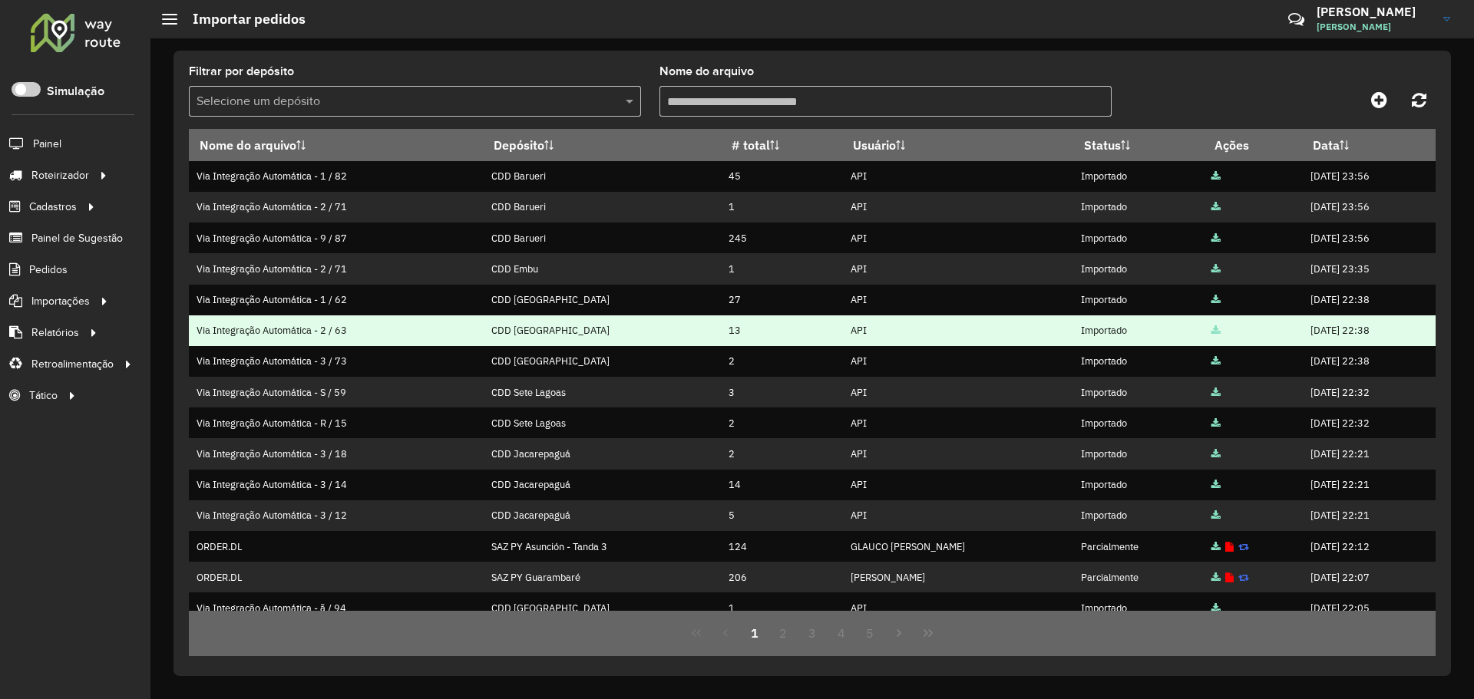
click at [197, 327] on td "Via Integração Automática - 2 / 63" at bounding box center [336, 331] width 294 height 31
drag, startPoint x: 197, startPoint y: 332, endPoint x: 359, endPoint y: 344, distance: 163.2
click at [359, 344] on td "Via Integração Automática - 2 / 63" at bounding box center [336, 331] width 294 height 31
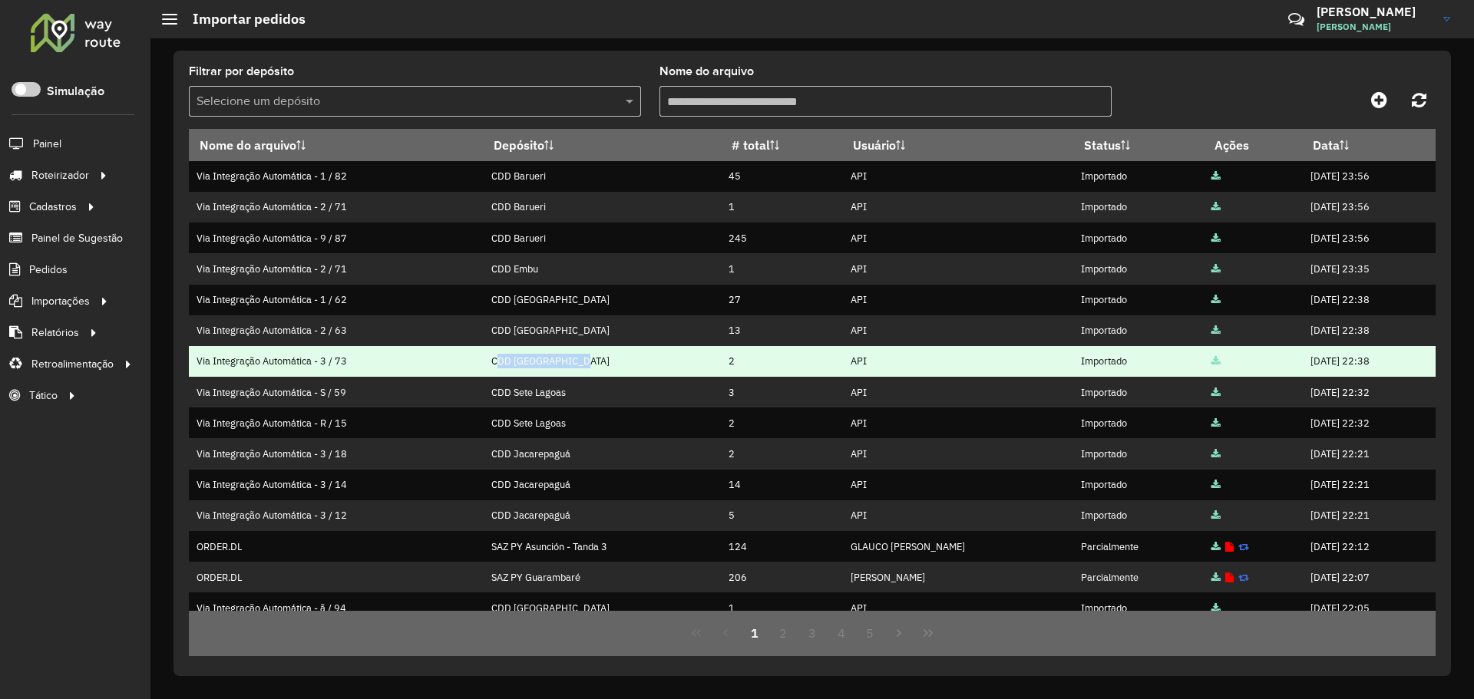
drag, startPoint x: 449, startPoint y: 368, endPoint x: 573, endPoint y: 372, distance: 123.7
click at [565, 372] on td "CDD [GEOGRAPHIC_DATA]" at bounding box center [602, 361] width 238 height 31
drag, startPoint x: 769, startPoint y: 368, endPoint x: 851, endPoint y: 363, distance: 82.3
click at [842, 363] on td "API" at bounding box center [957, 361] width 231 height 31
click at [852, 363] on td "API" at bounding box center [957, 361] width 231 height 31
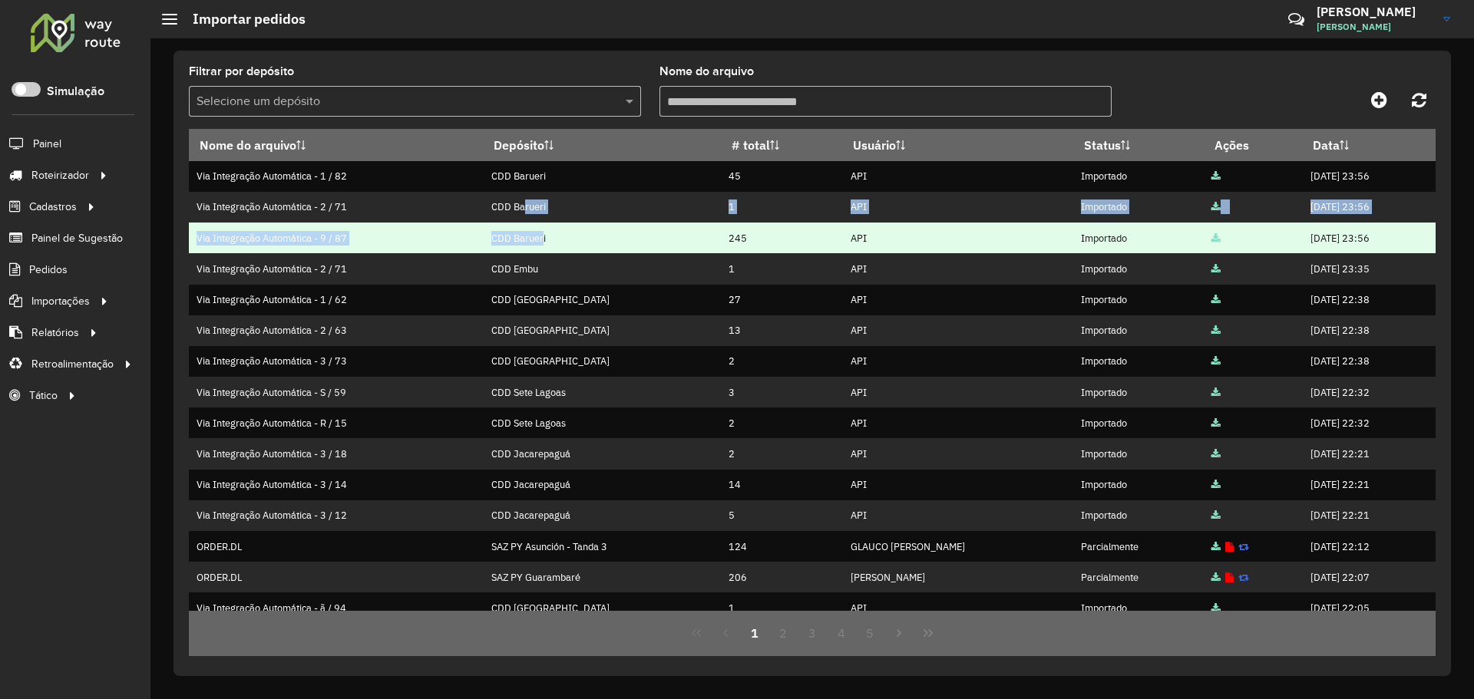
drag, startPoint x: 480, startPoint y: 193, endPoint x: 500, endPoint y: 246, distance: 55.9
click at [501, 234] on tbody "Via Integração Automática - 1 / 82 CDD Barueri 45 API Importado [DATE] 23:56 Vi…" at bounding box center [812, 469] width 1247 height 616
click at [498, 251] on td "CDD Barueri" at bounding box center [602, 238] width 238 height 31
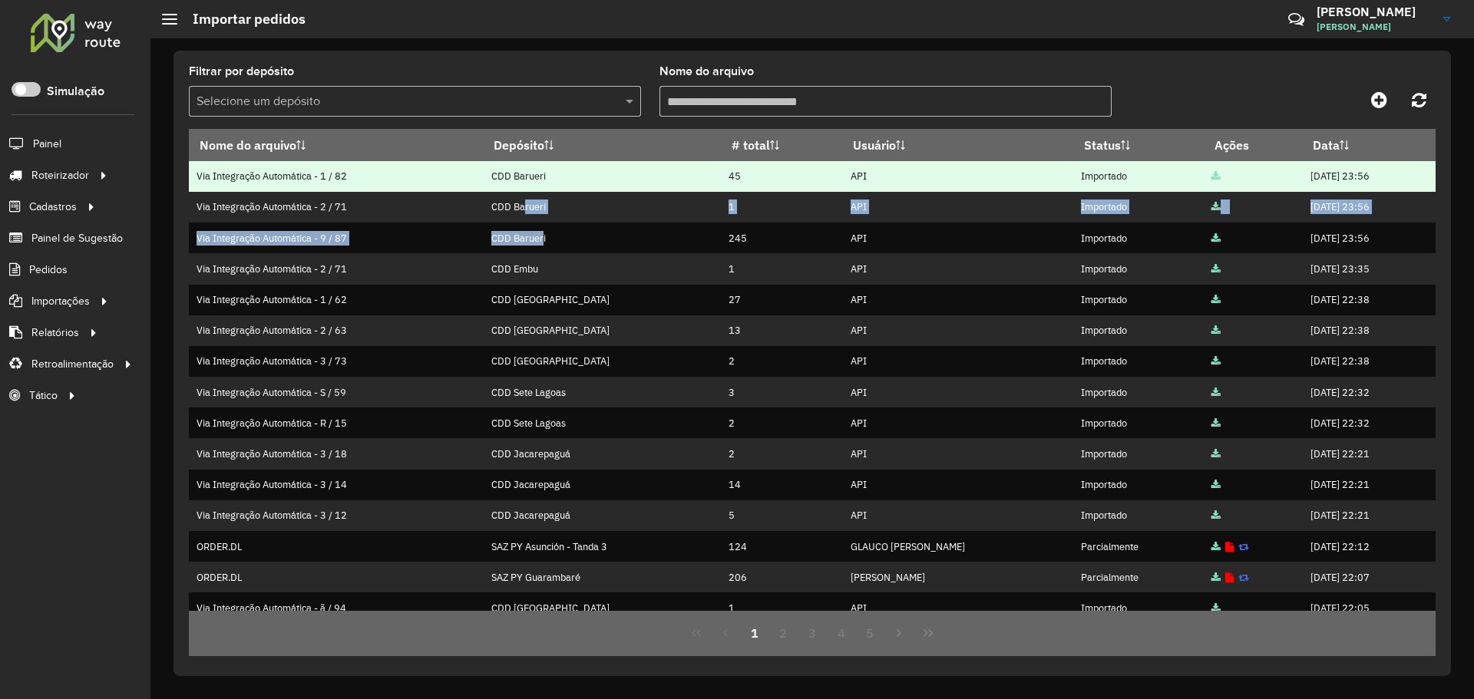
drag, startPoint x: 517, startPoint y: 223, endPoint x: 448, endPoint y: 187, distance: 79.0
click at [448, 187] on tbody "Via Integração Automática - 1 / 82 CDD Barueri 45 API Importado [DATE] 23:56 Vi…" at bounding box center [812, 469] width 1247 height 616
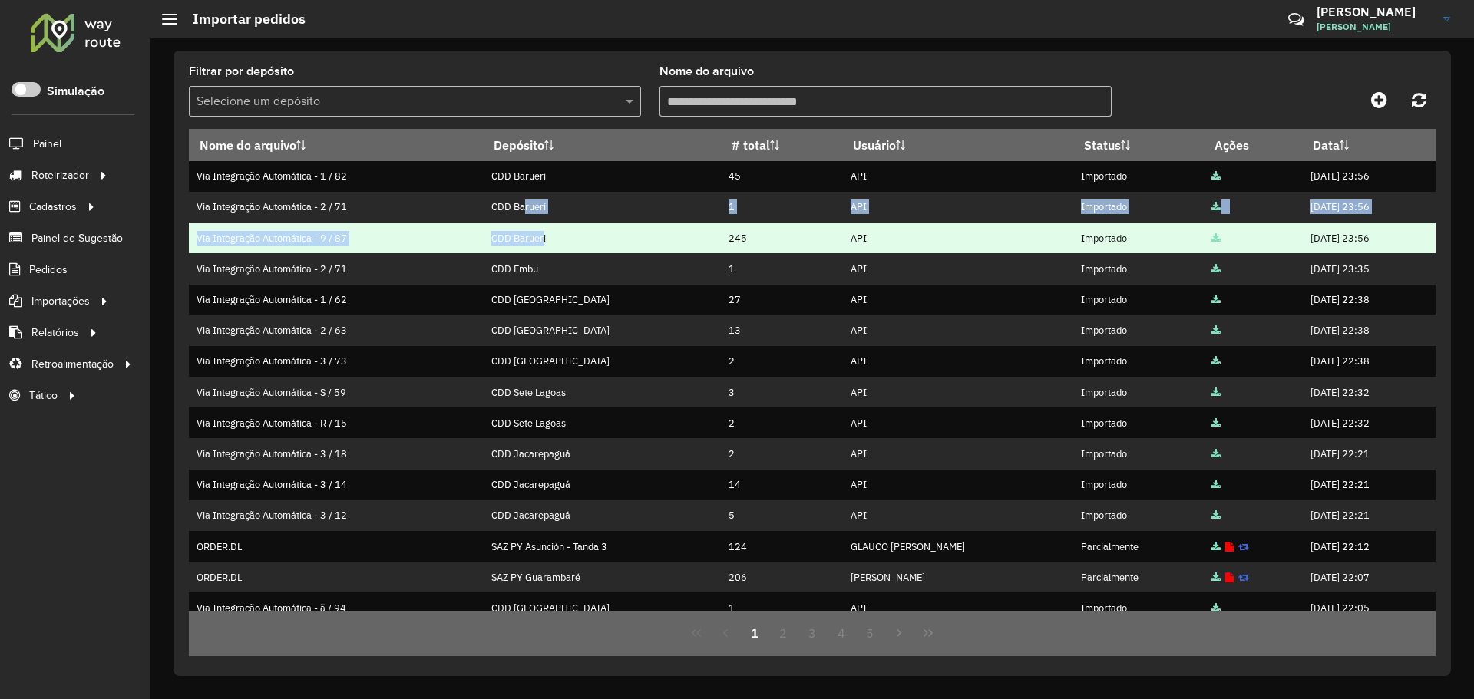
click at [483, 243] on td "CDD Barueri" at bounding box center [602, 238] width 238 height 31
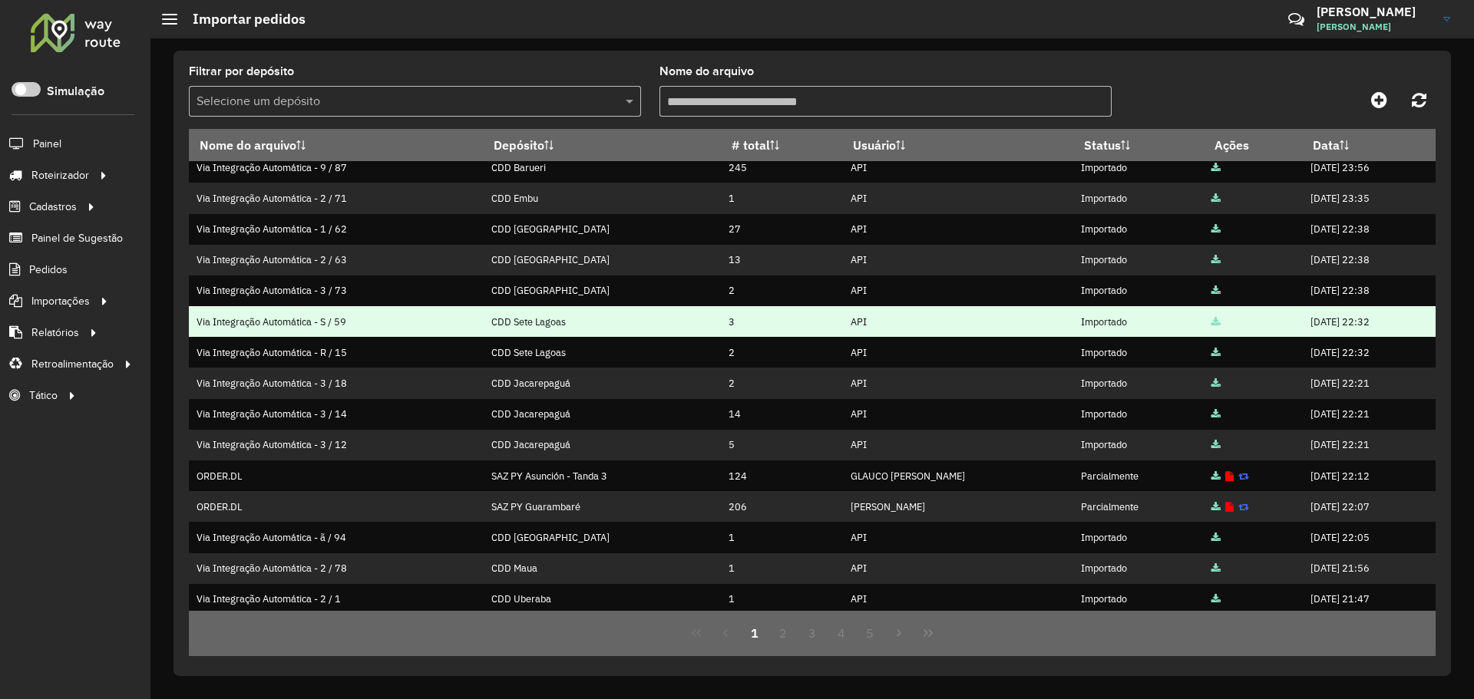
scroll to position [167, 0]
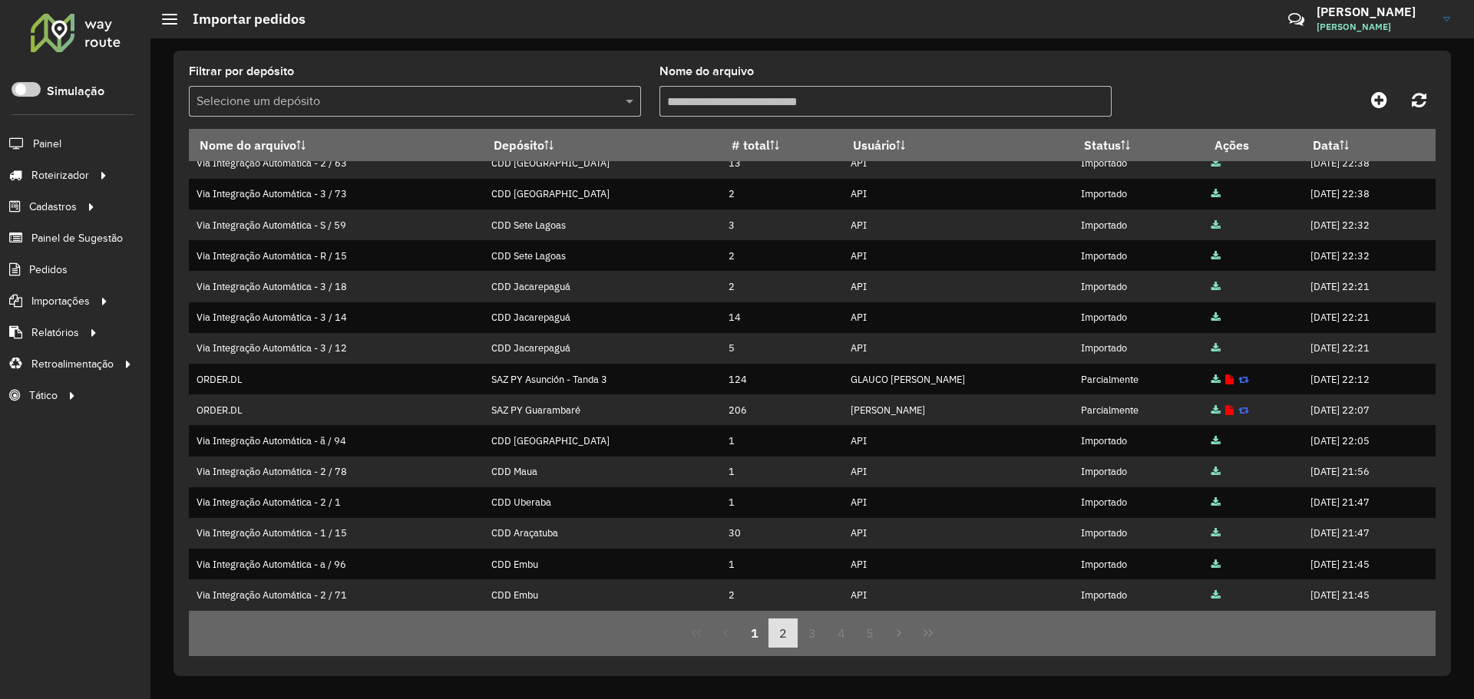
click at [784, 635] on button "2" at bounding box center [782, 633] width 29 height 29
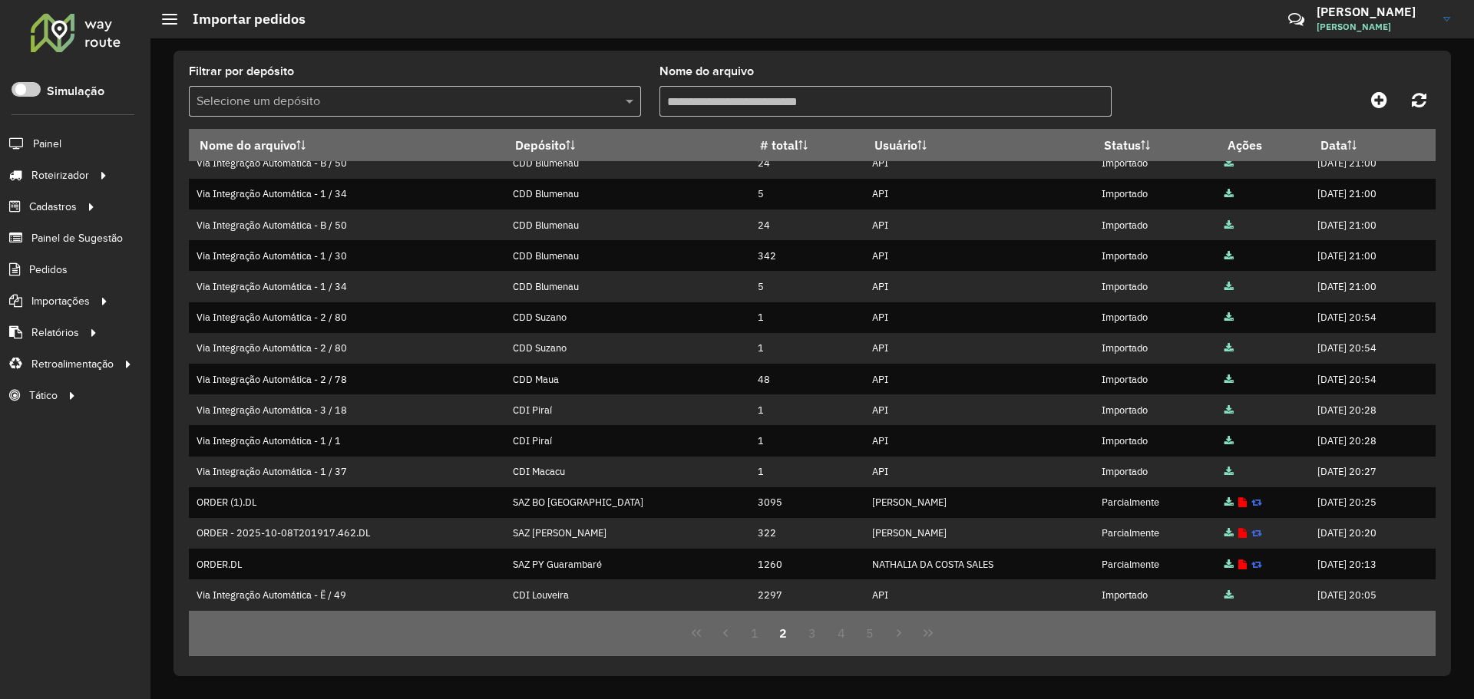
scroll to position [0, 0]
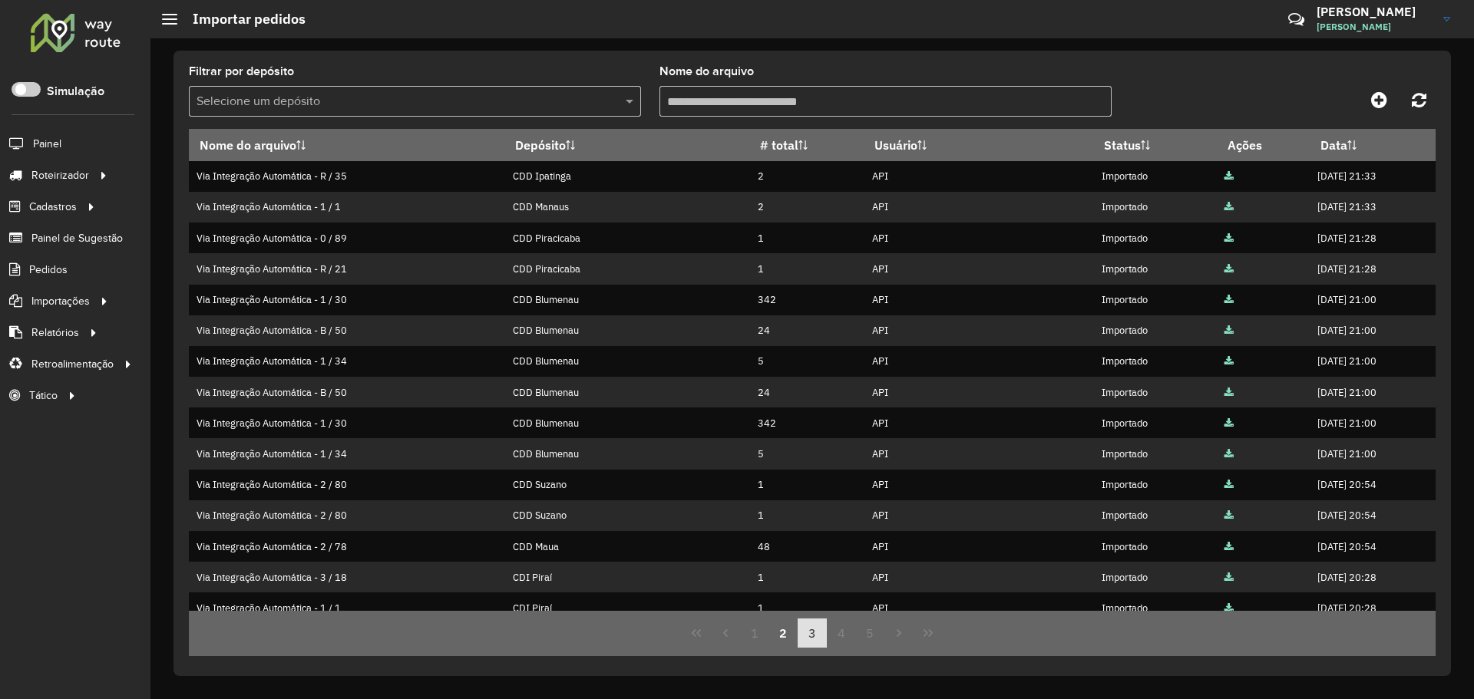
click at [813, 627] on button "3" at bounding box center [812, 633] width 29 height 29
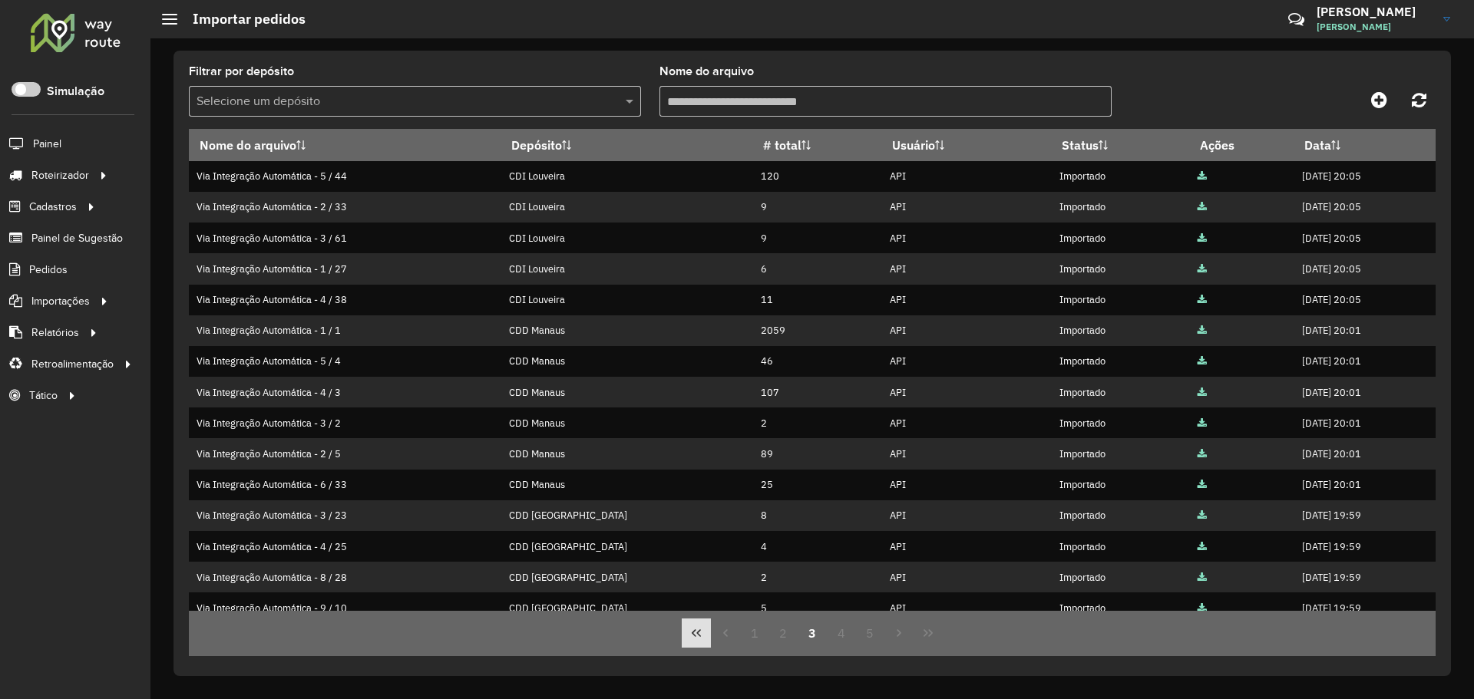
click at [707, 630] on button "First Page" at bounding box center [696, 633] width 29 height 29
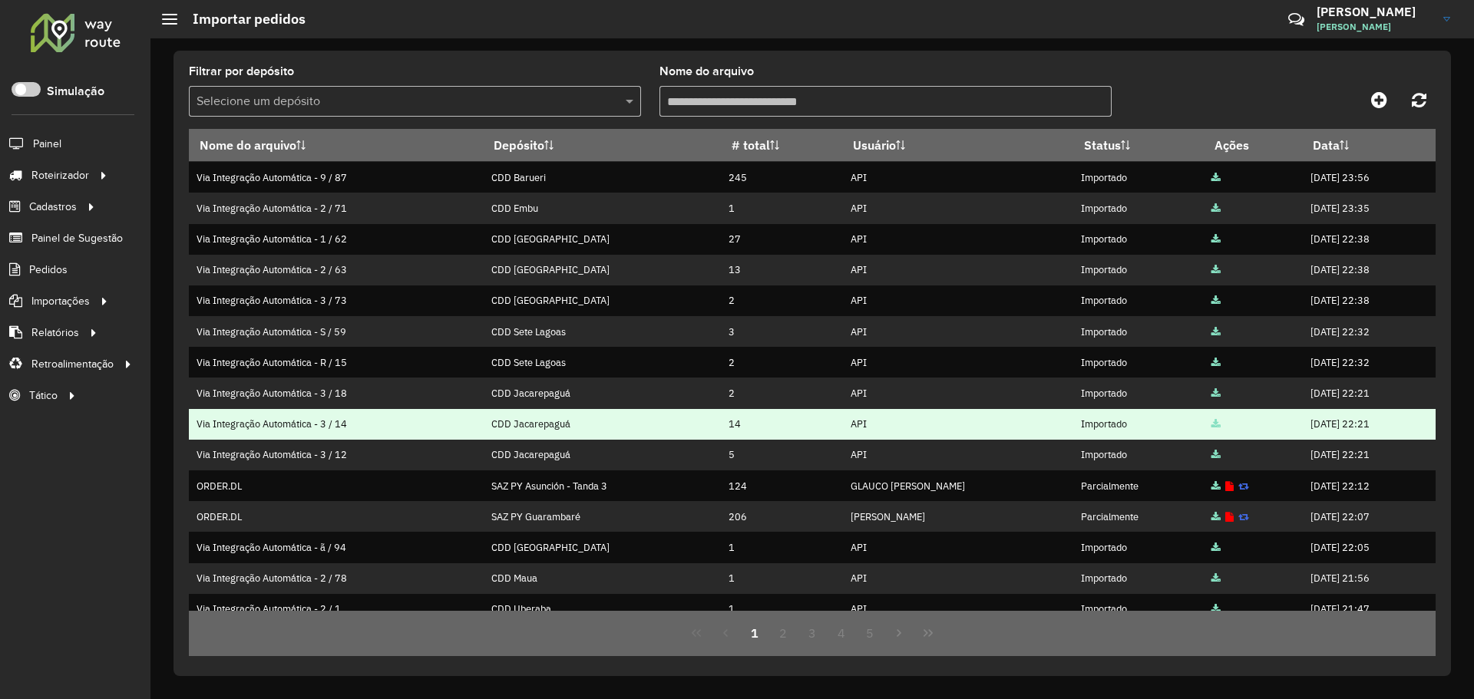
scroll to position [167, 0]
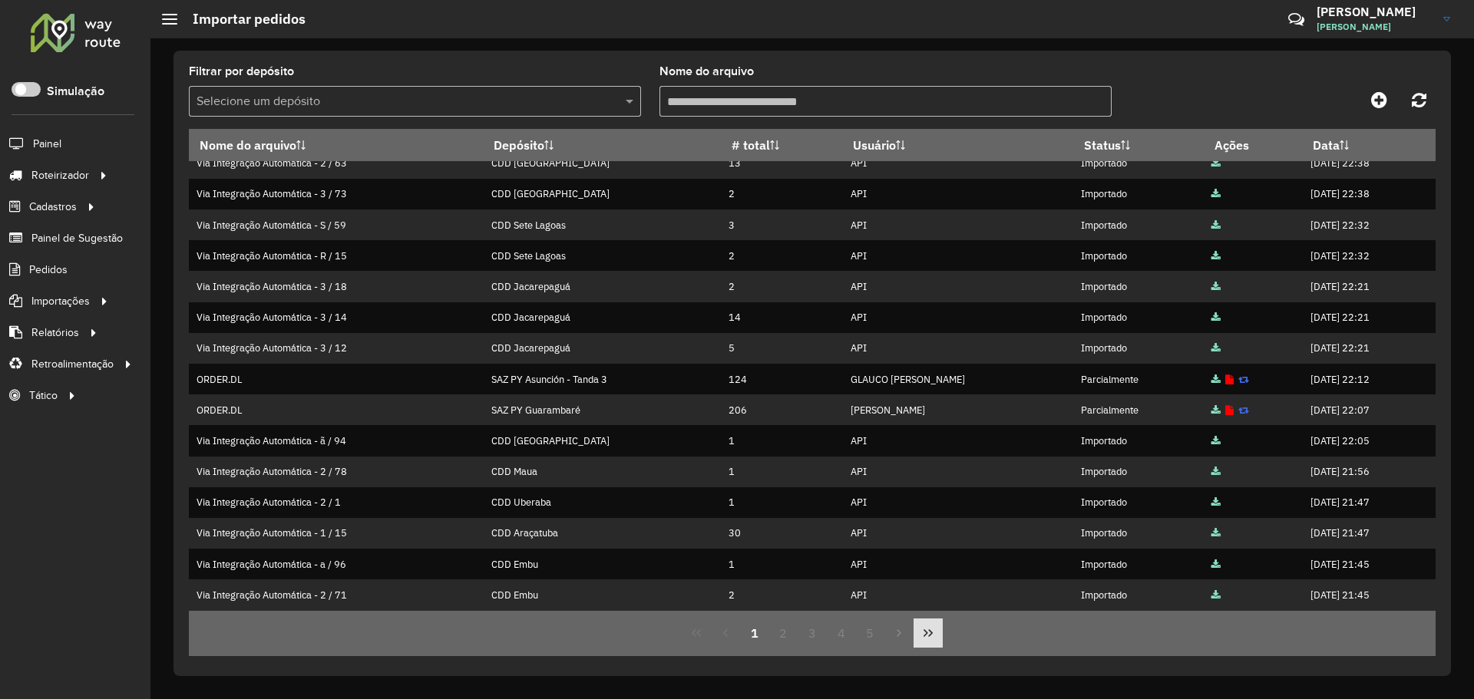
click at [919, 635] on button "Last Page" at bounding box center [928, 633] width 29 height 29
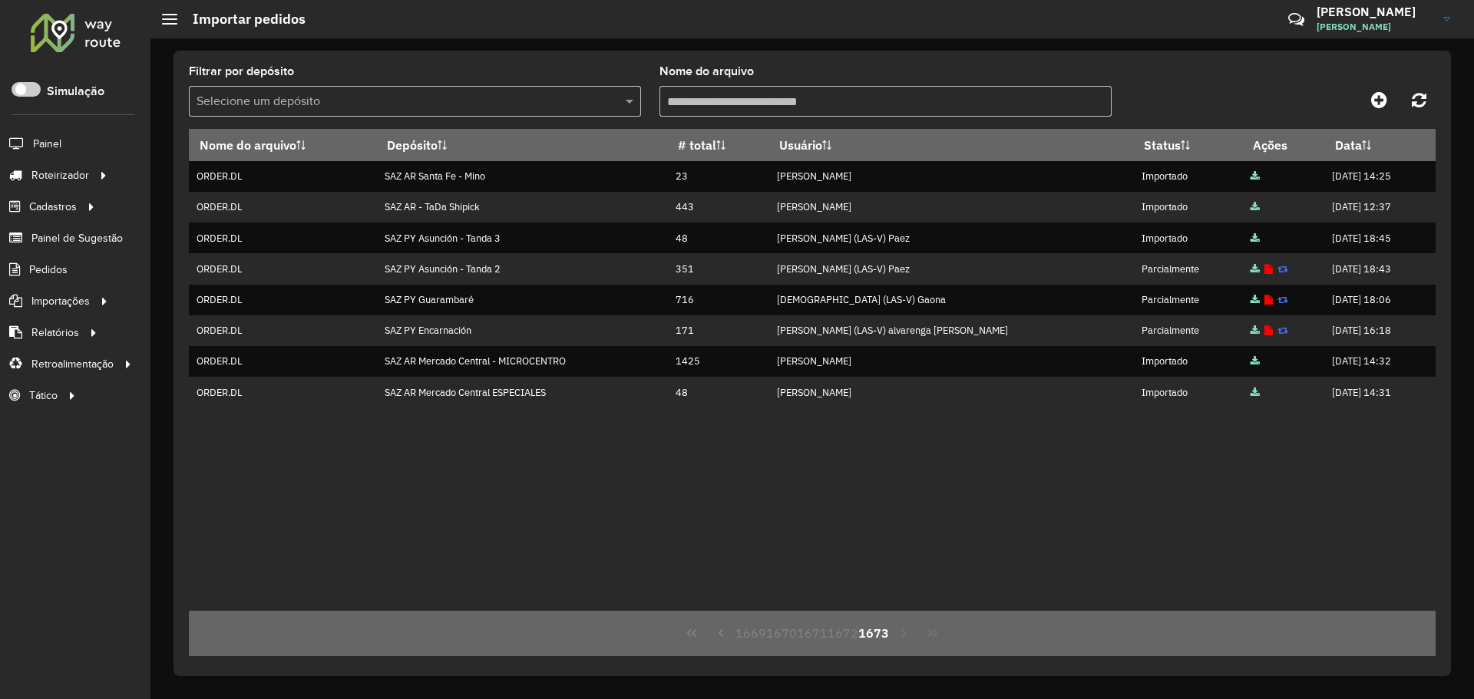
scroll to position [0, 0]
click at [871, 522] on div "Nome do arquivo Depósito # total Usuário Status Ações Data ORDER.DL SAZ AR Sant…" at bounding box center [812, 370] width 1247 height 482
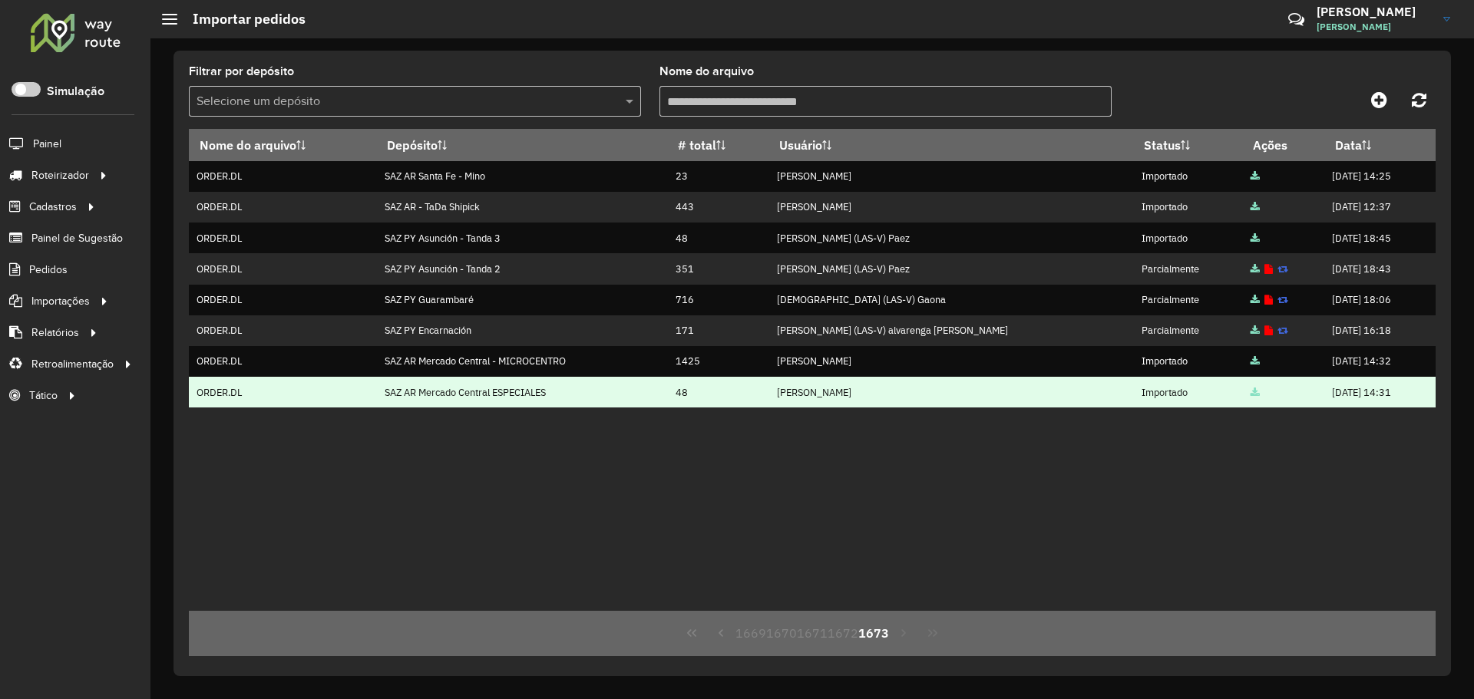
drag, startPoint x: 1285, startPoint y: 385, endPoint x: 1384, endPoint y: 388, distance: 99.1
click at [1384, 388] on td "[DATE] 14:31" at bounding box center [1379, 392] width 111 height 31
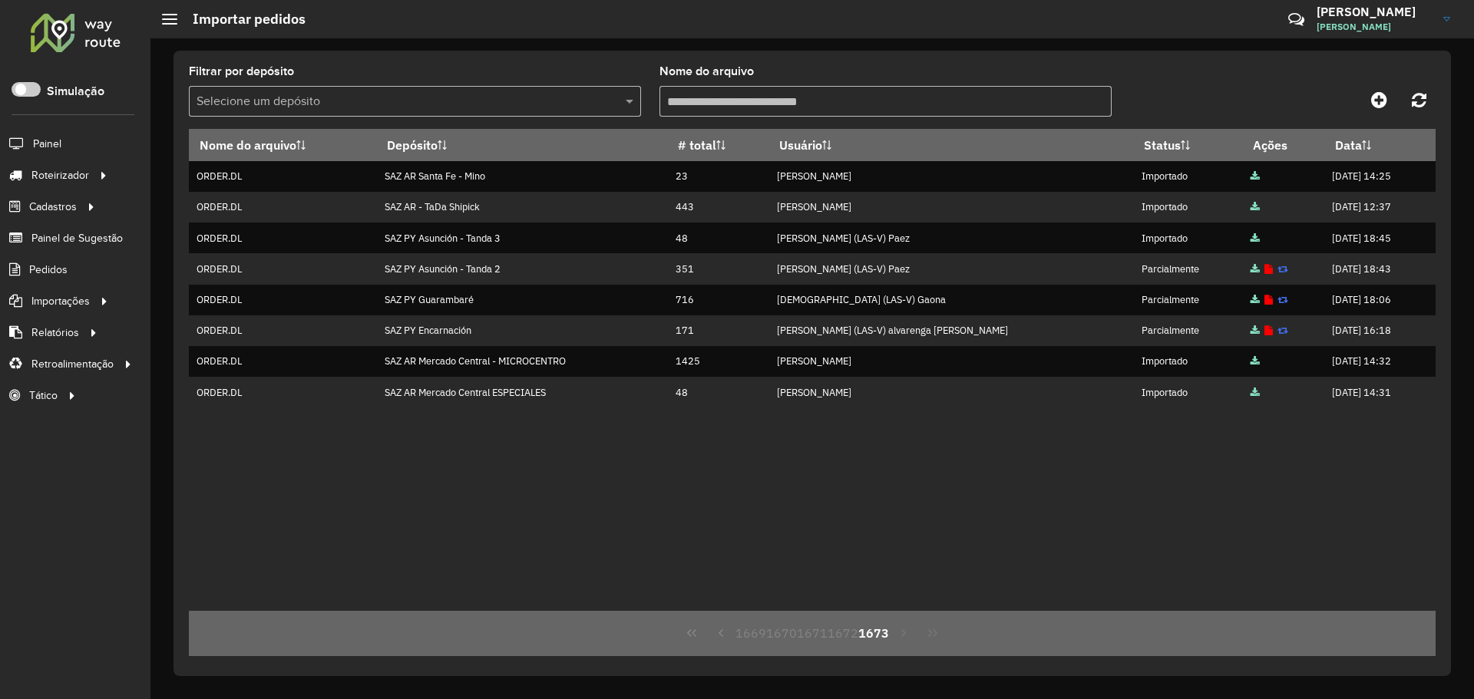
click at [1299, 461] on div "Nome do arquivo Depósito # total Usuário Status Ações Data ORDER.DL SAZ AR Sant…" at bounding box center [812, 370] width 1247 height 482
click at [685, 638] on button "First Page" at bounding box center [692, 633] width 29 height 29
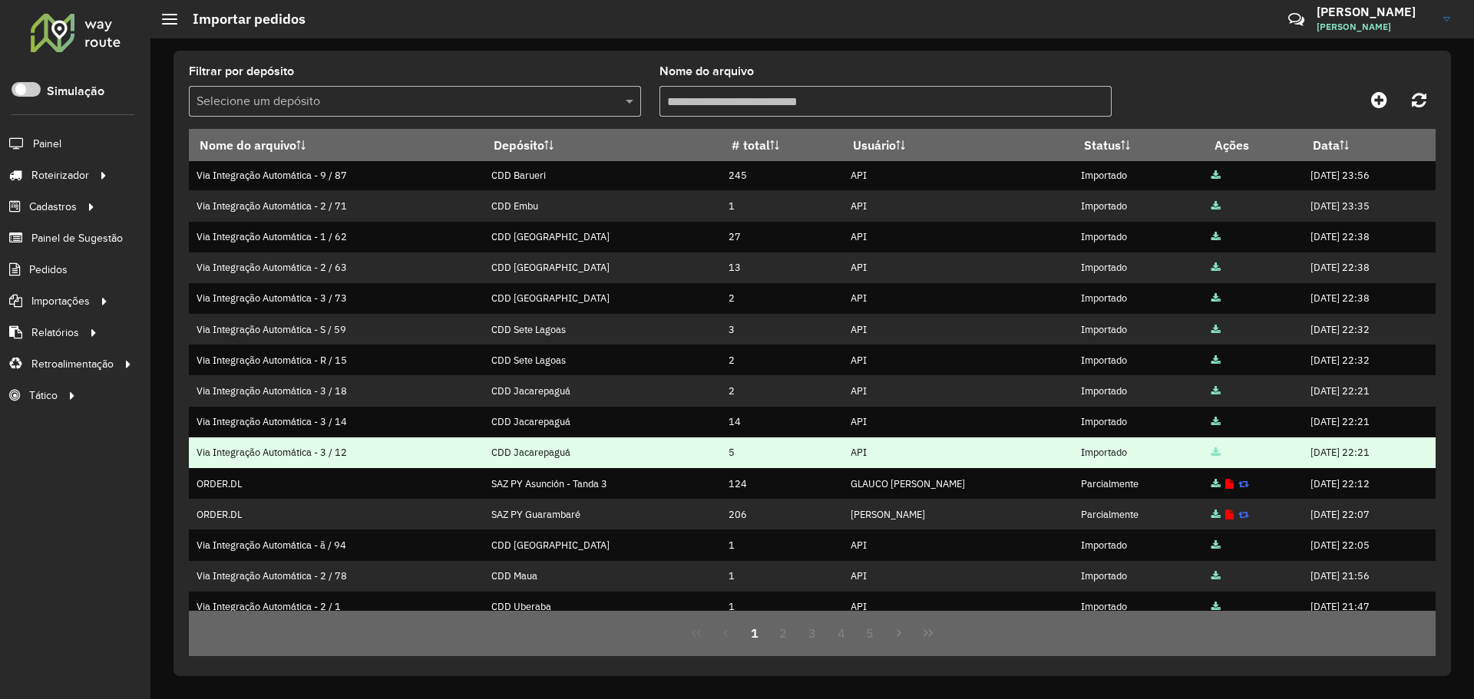
scroll to position [167, 0]
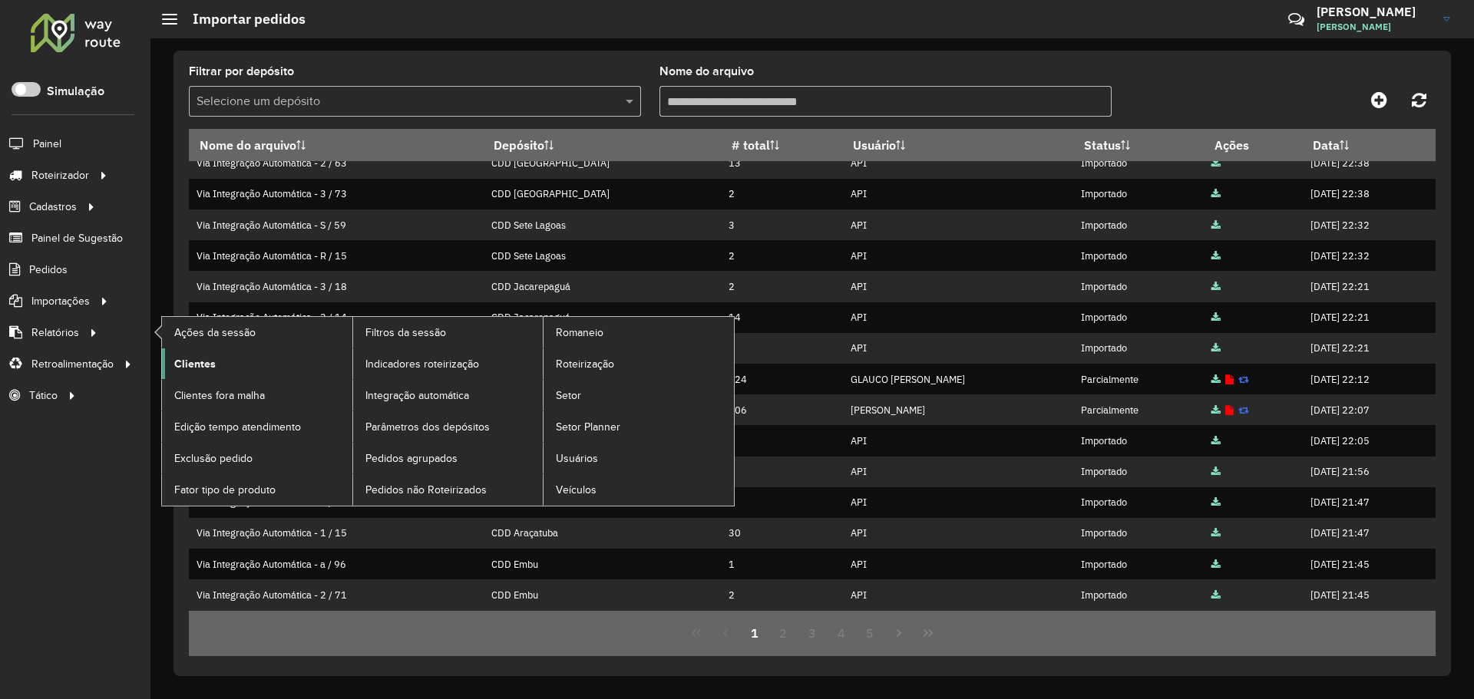
drag, startPoint x: 60, startPoint y: 328, endPoint x: 226, endPoint y: 349, distance: 167.9
click at [61, 327] on span "Relatórios" at bounding box center [55, 333] width 48 height 16
click at [577, 391] on span "Setor" at bounding box center [569, 396] width 26 height 16
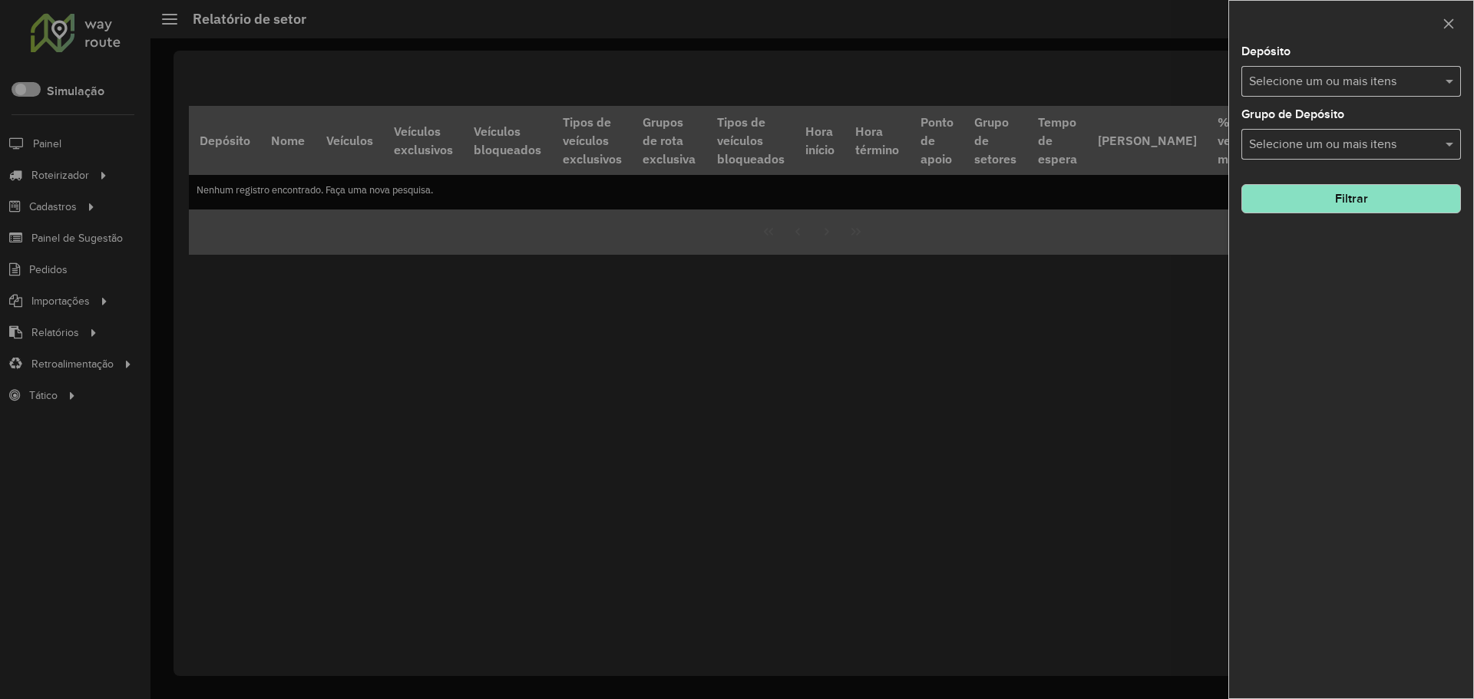
click at [1345, 64] on div "Depósito Selecione um ou mais itens" at bounding box center [1351, 71] width 220 height 51
click at [1331, 71] on div "Selecione um ou mais itens" at bounding box center [1351, 81] width 220 height 31
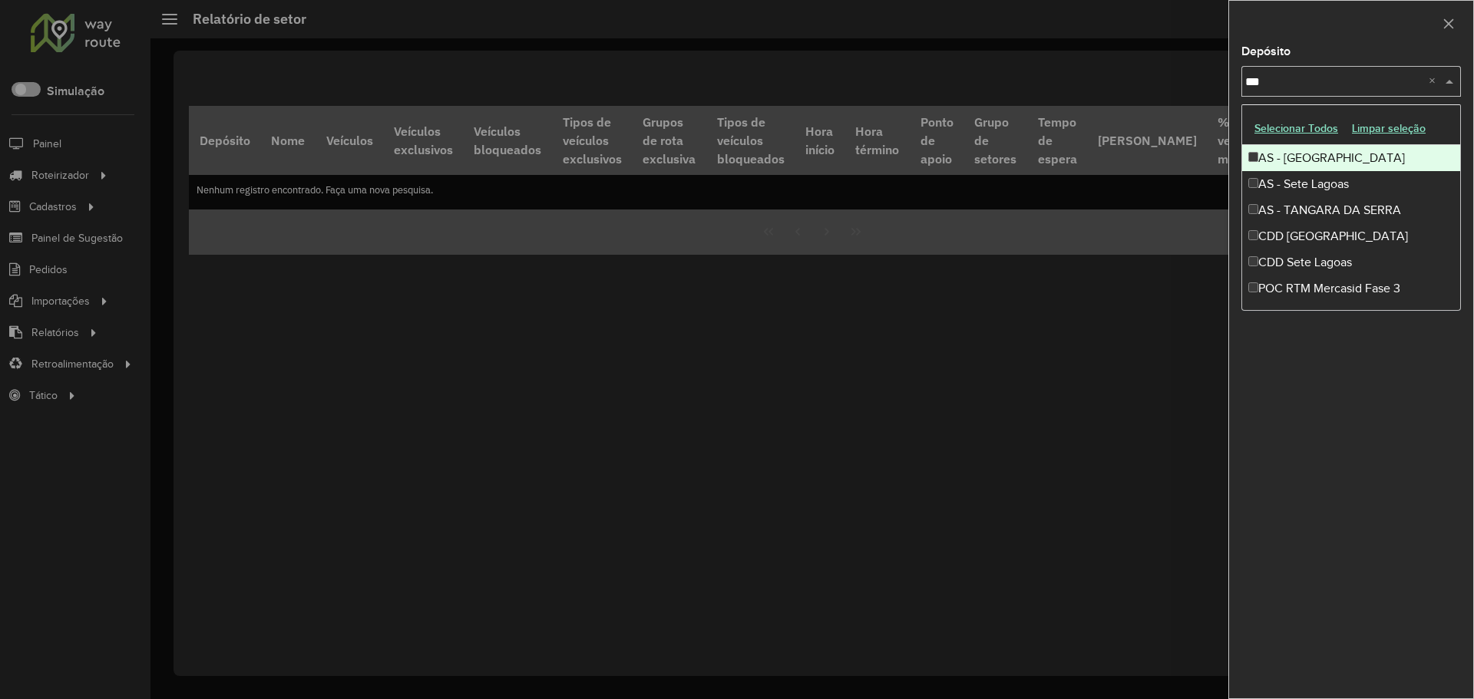
type input "****"
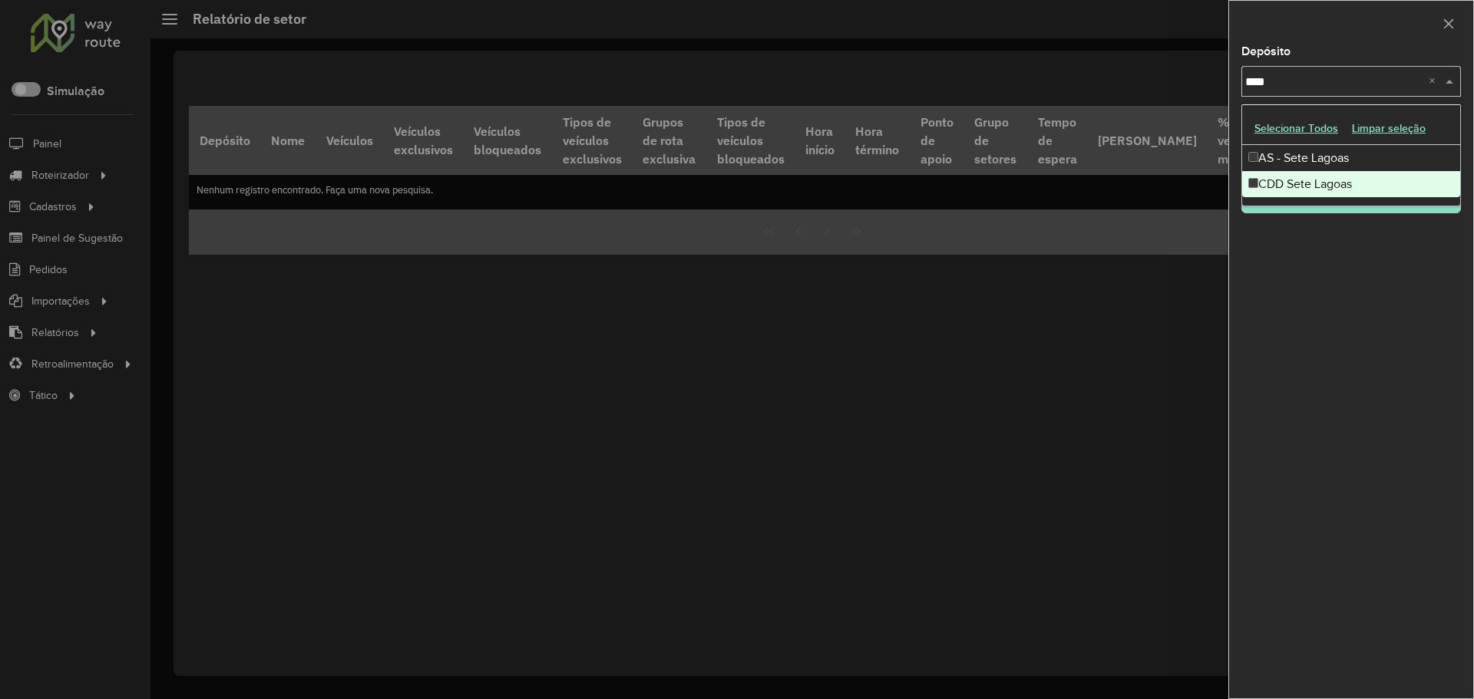
click at [1309, 186] on div "CDD Sete Lagoas" at bounding box center [1351, 184] width 218 height 26
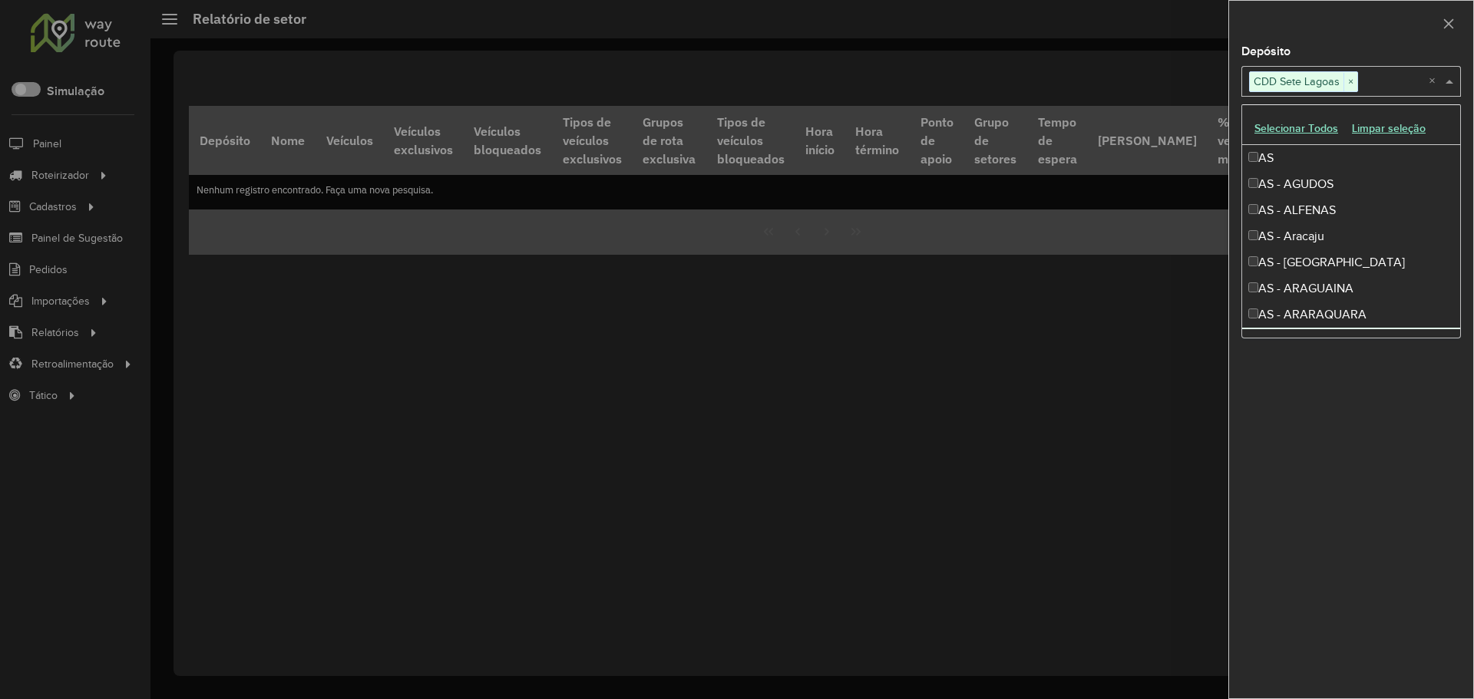
click at [1367, 395] on div "Depósito Selecione um ou mais itens CDD Sete Lagoas × × Grupo de Depósito Selec…" at bounding box center [1351, 372] width 244 height 653
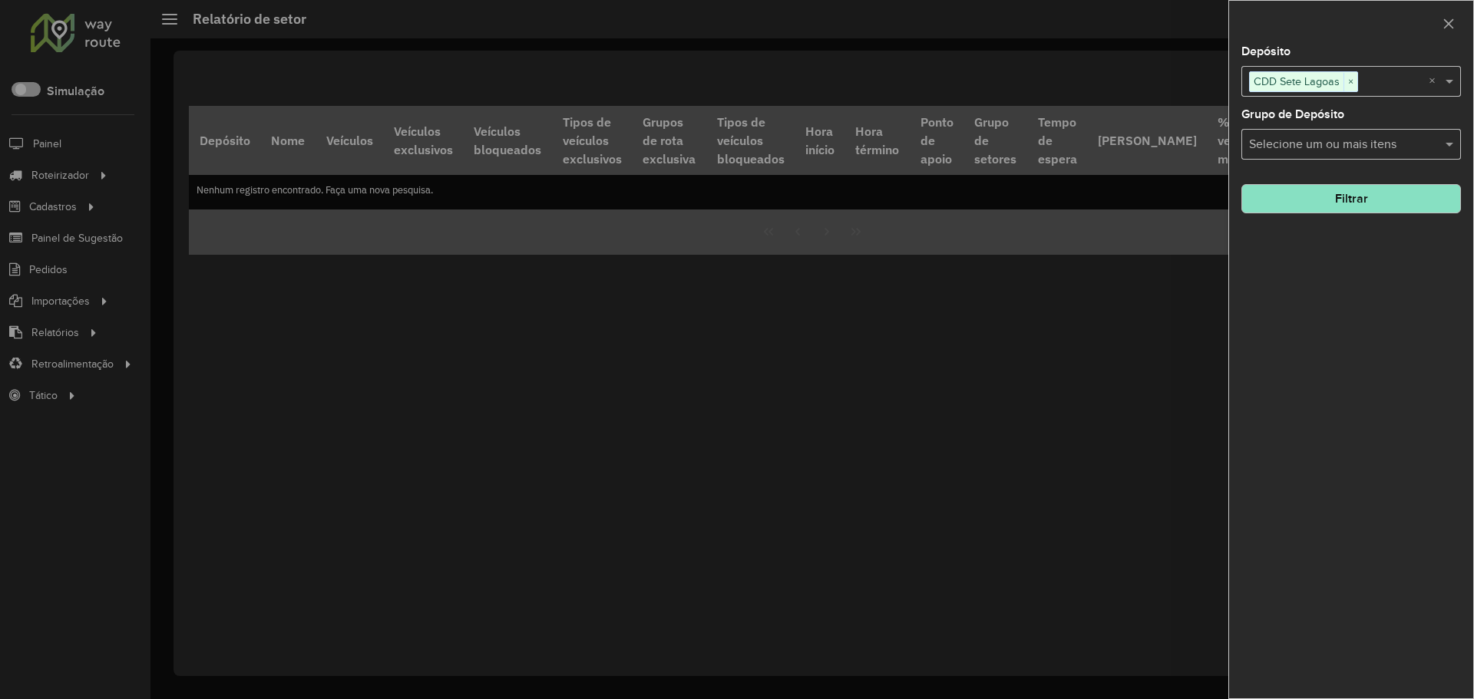
click at [1351, 199] on button "Filtrar" at bounding box center [1351, 198] width 220 height 29
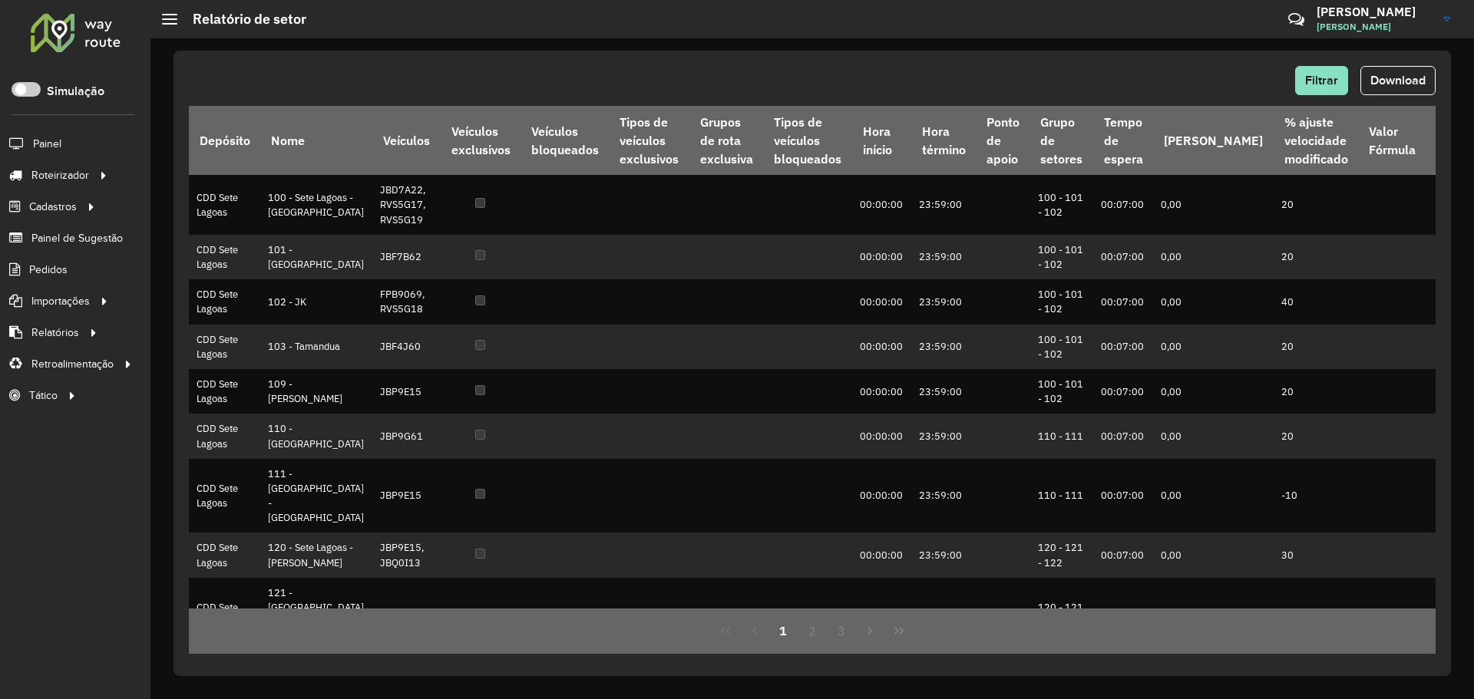
click at [1356, 84] on div "Filtrar Download" at bounding box center [812, 80] width 1247 height 29
click at [1325, 83] on span "Filtrar" at bounding box center [1321, 80] width 33 height 13
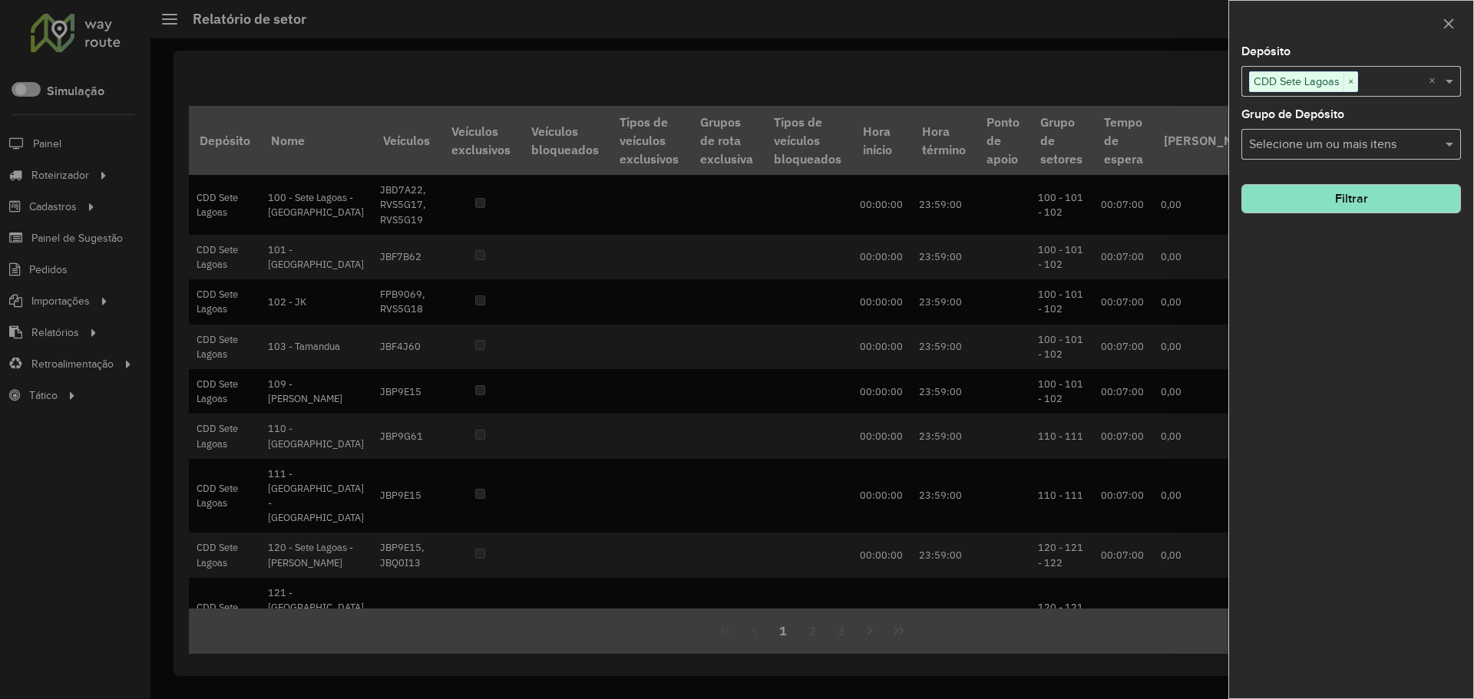
click at [1340, 139] on input "text" at bounding box center [1343, 145] width 197 height 18
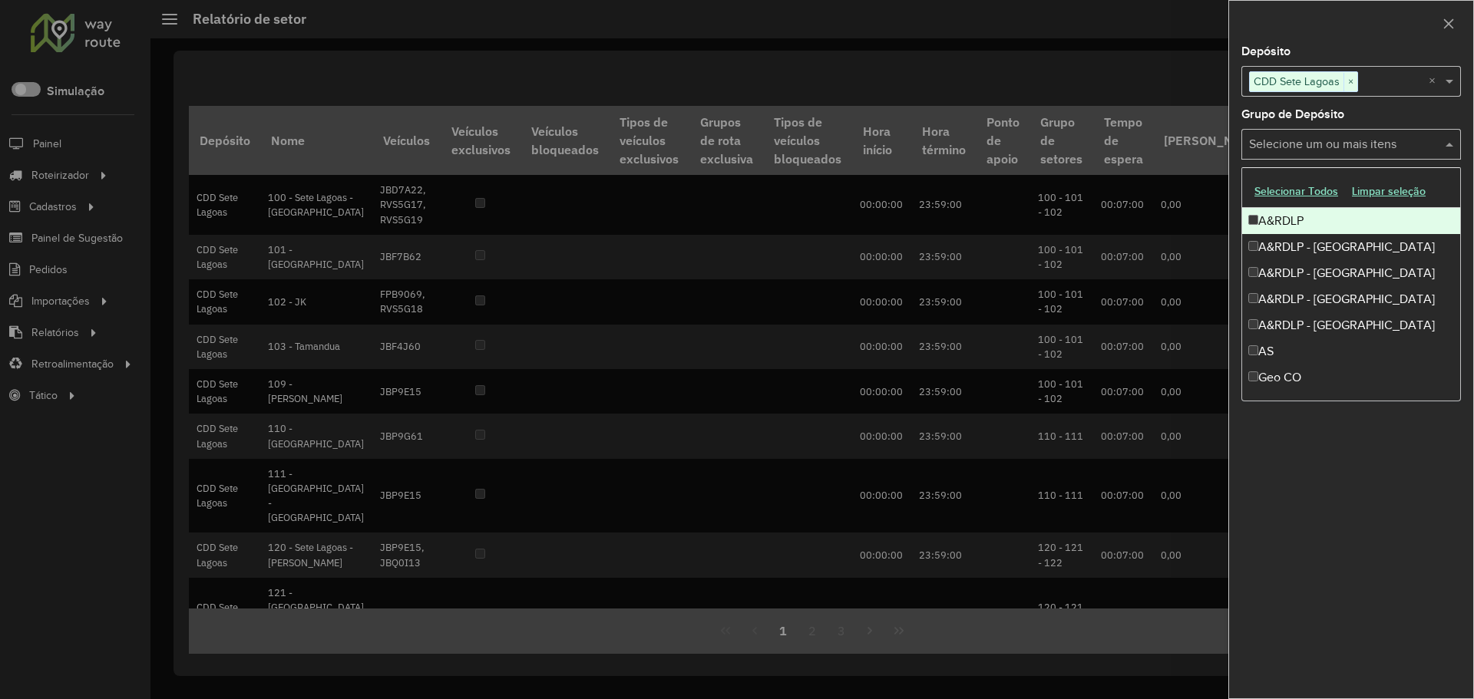
click at [1378, 104] on div "Depósito Selecione um ou mais itens CDD Sete Lagoas × × Grupo de Depósito Selec…" at bounding box center [1351, 372] width 244 height 653
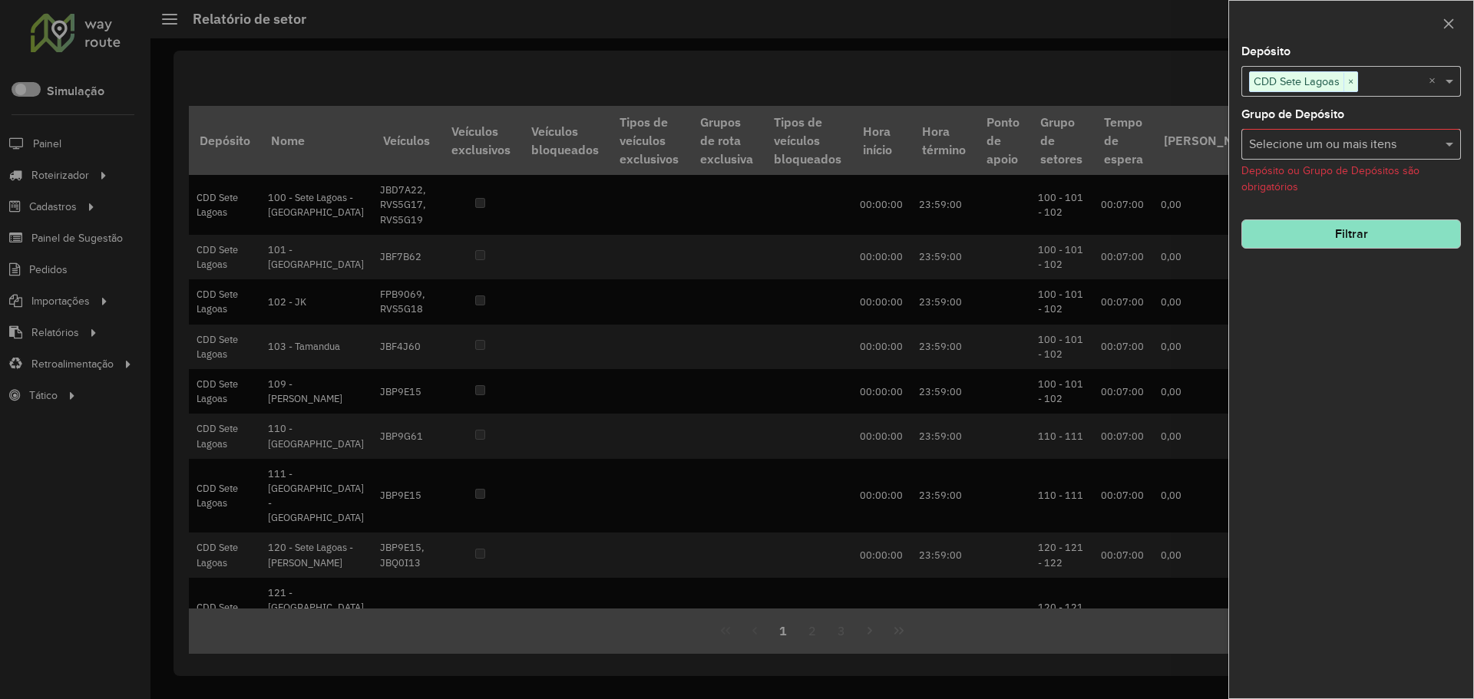
click at [1284, 20] on div at bounding box center [1351, 23] width 244 height 45
click at [889, 64] on div at bounding box center [737, 349] width 1474 height 699
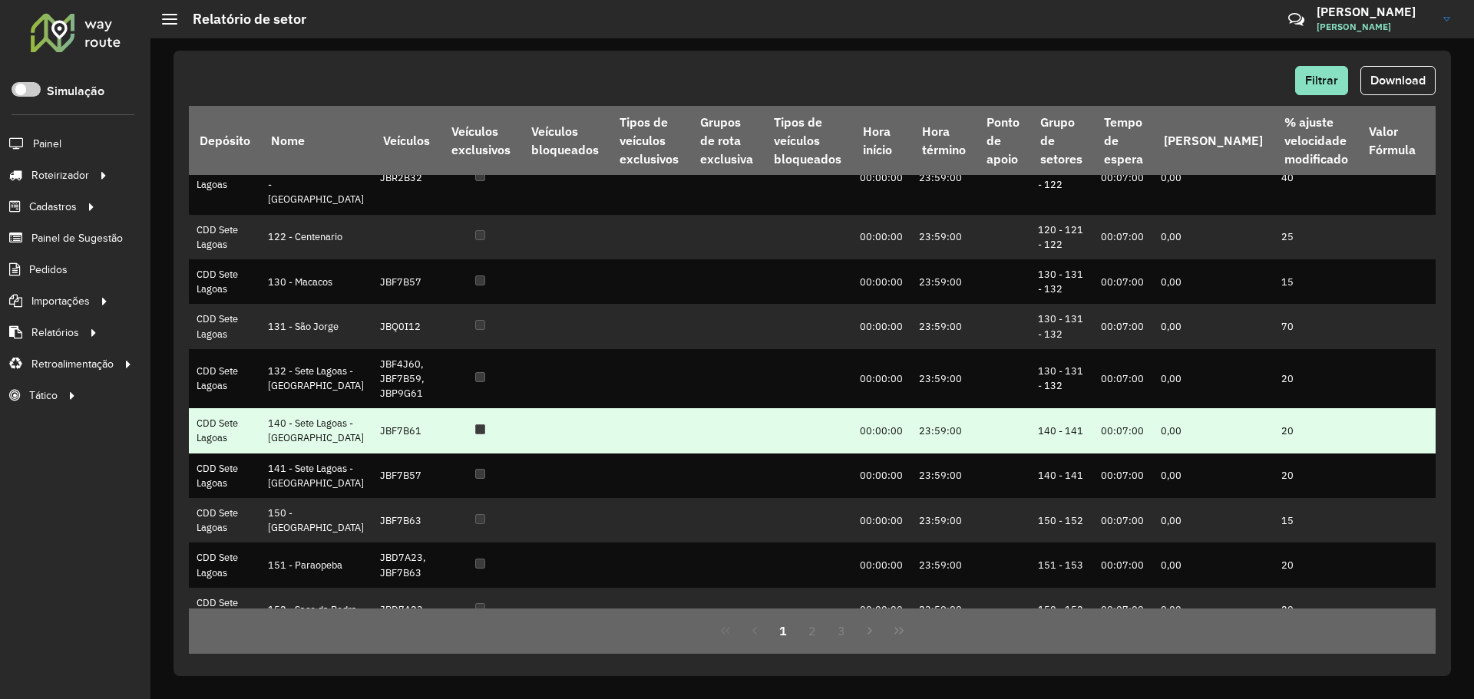
scroll to position [644, 0]
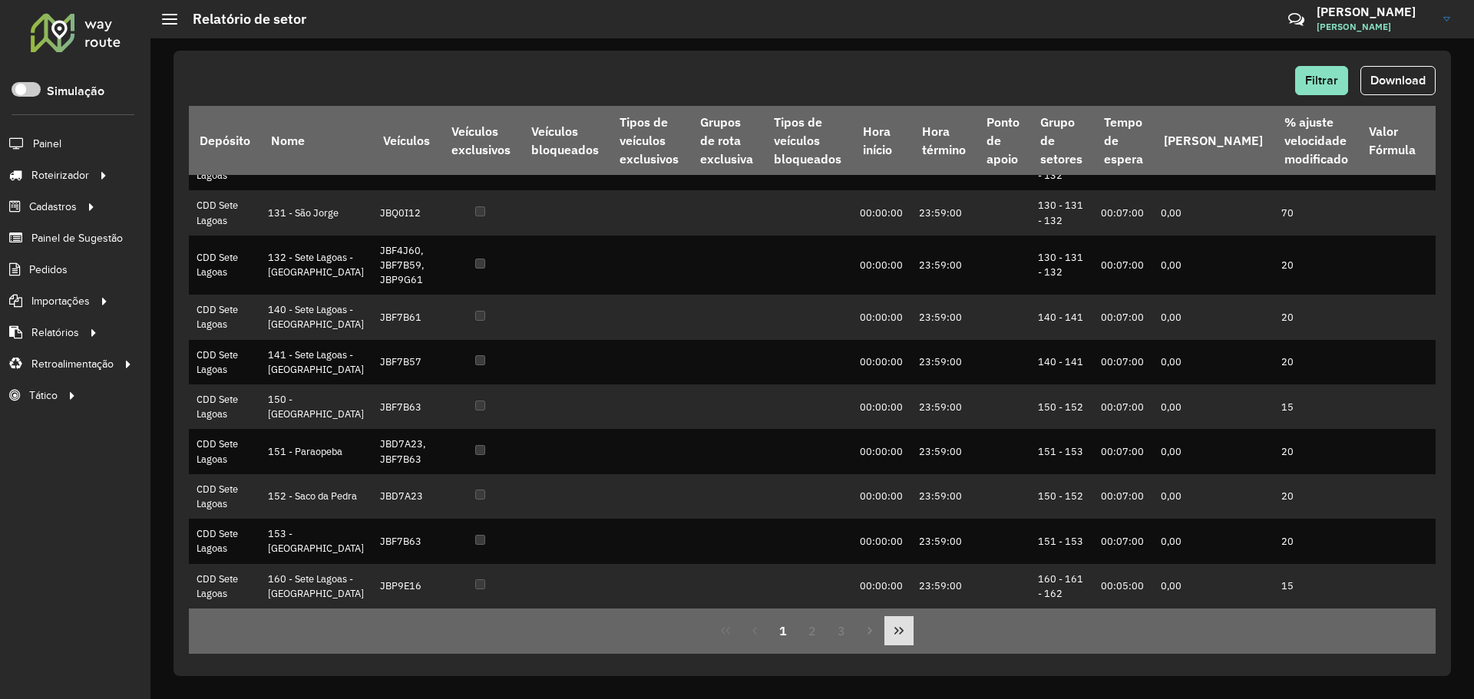
click at [893, 633] on icon "Last Page" at bounding box center [899, 631] width 12 height 12
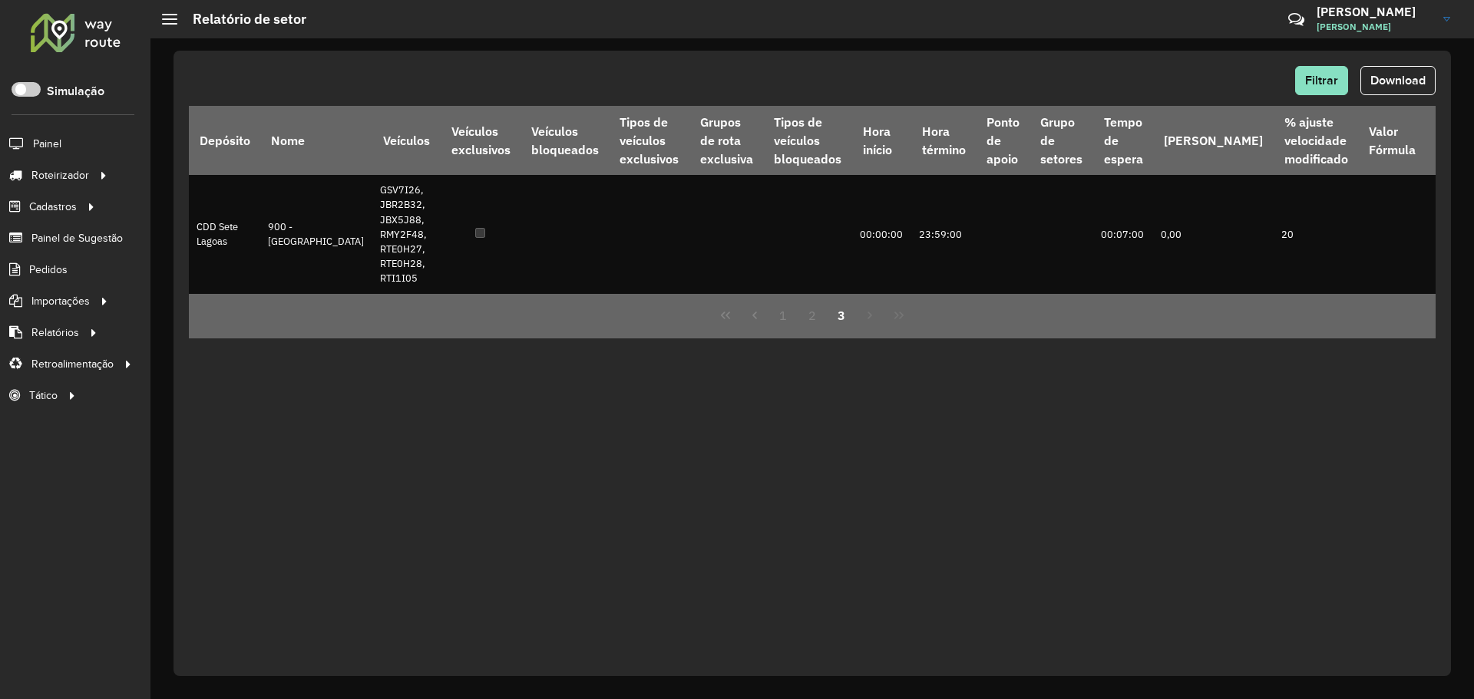
scroll to position [0, 0]
click at [720, 322] on icon "First Page" at bounding box center [725, 315] width 12 height 12
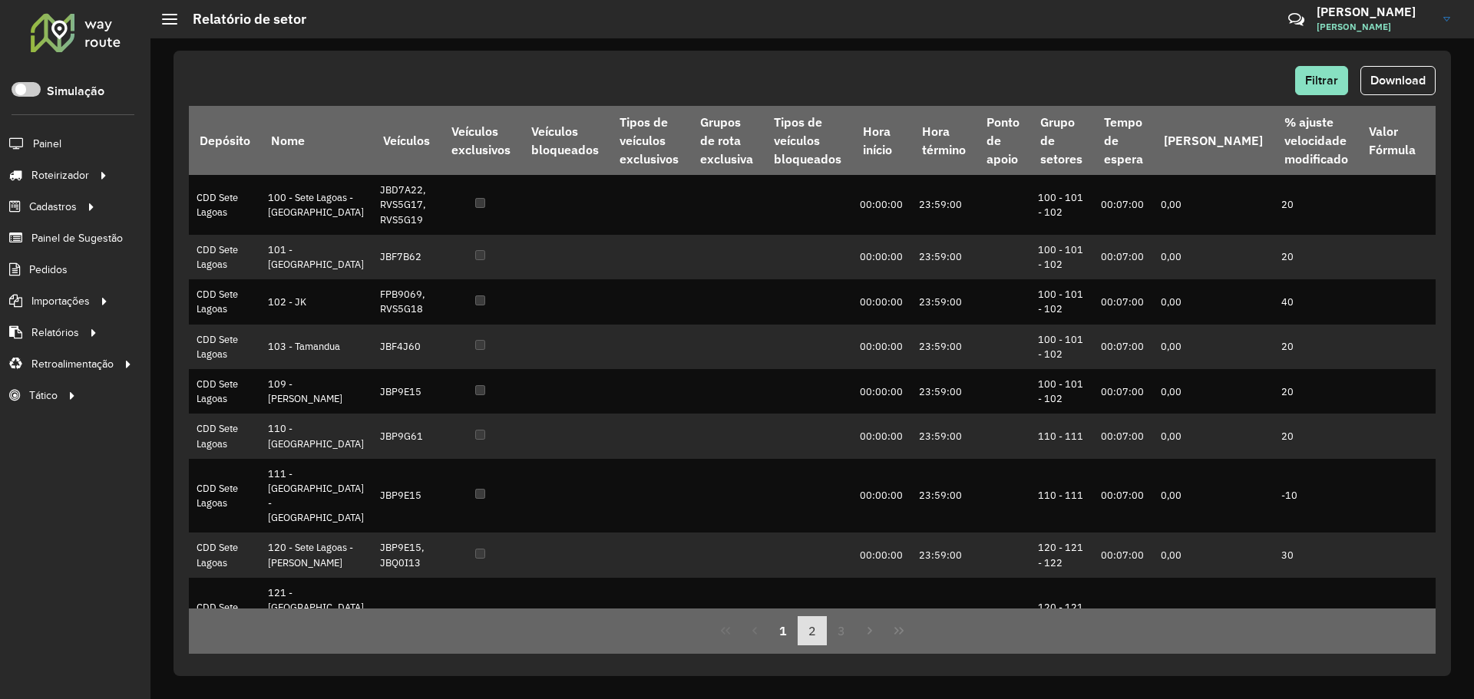
click at [811, 635] on button "2" at bounding box center [812, 630] width 29 height 29
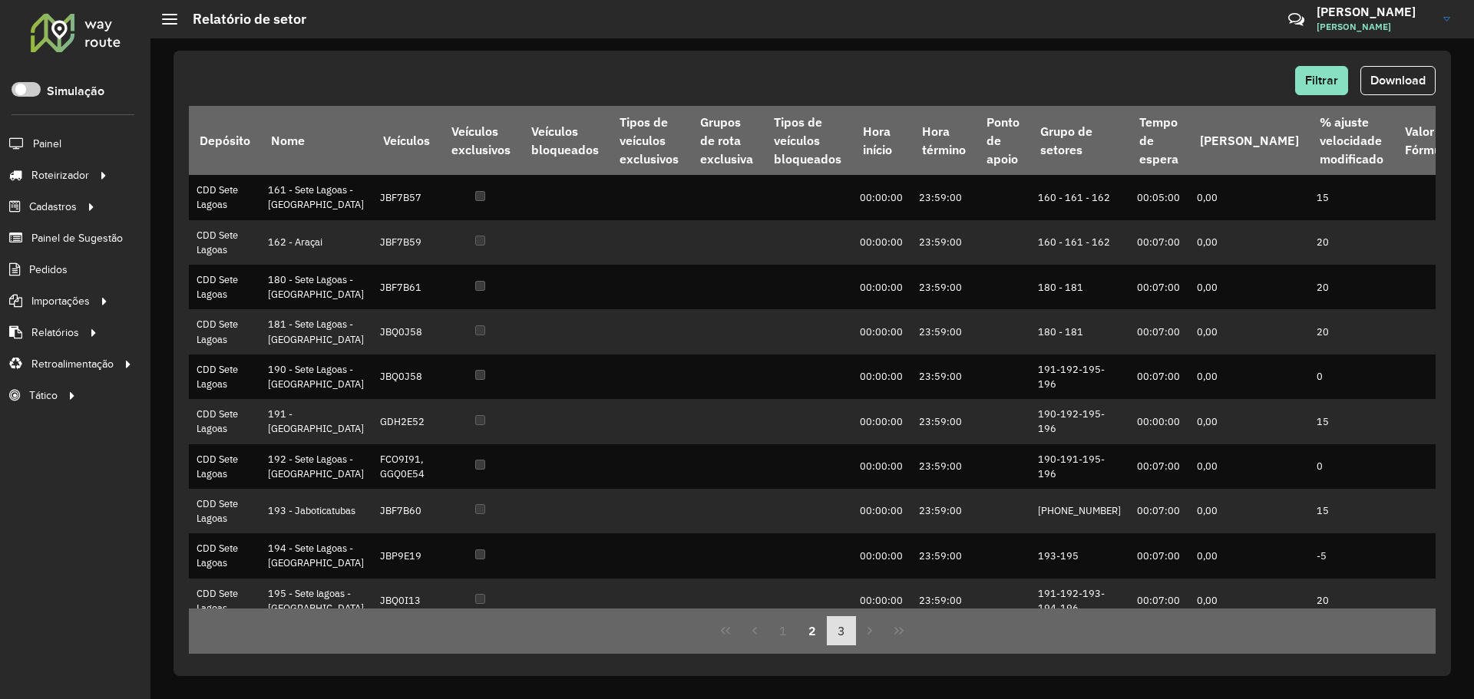
click at [850, 637] on button "3" at bounding box center [841, 630] width 29 height 29
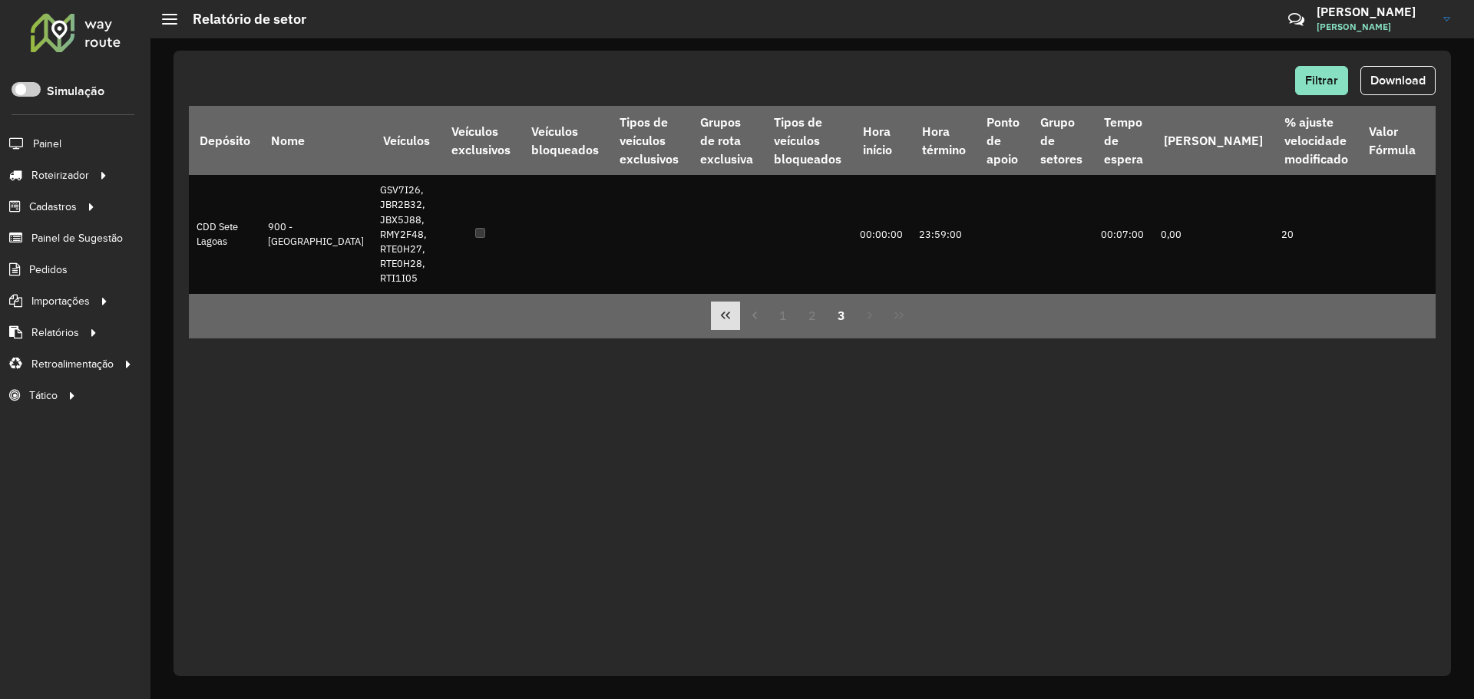
click at [733, 331] on button "First Page" at bounding box center [725, 316] width 29 height 29
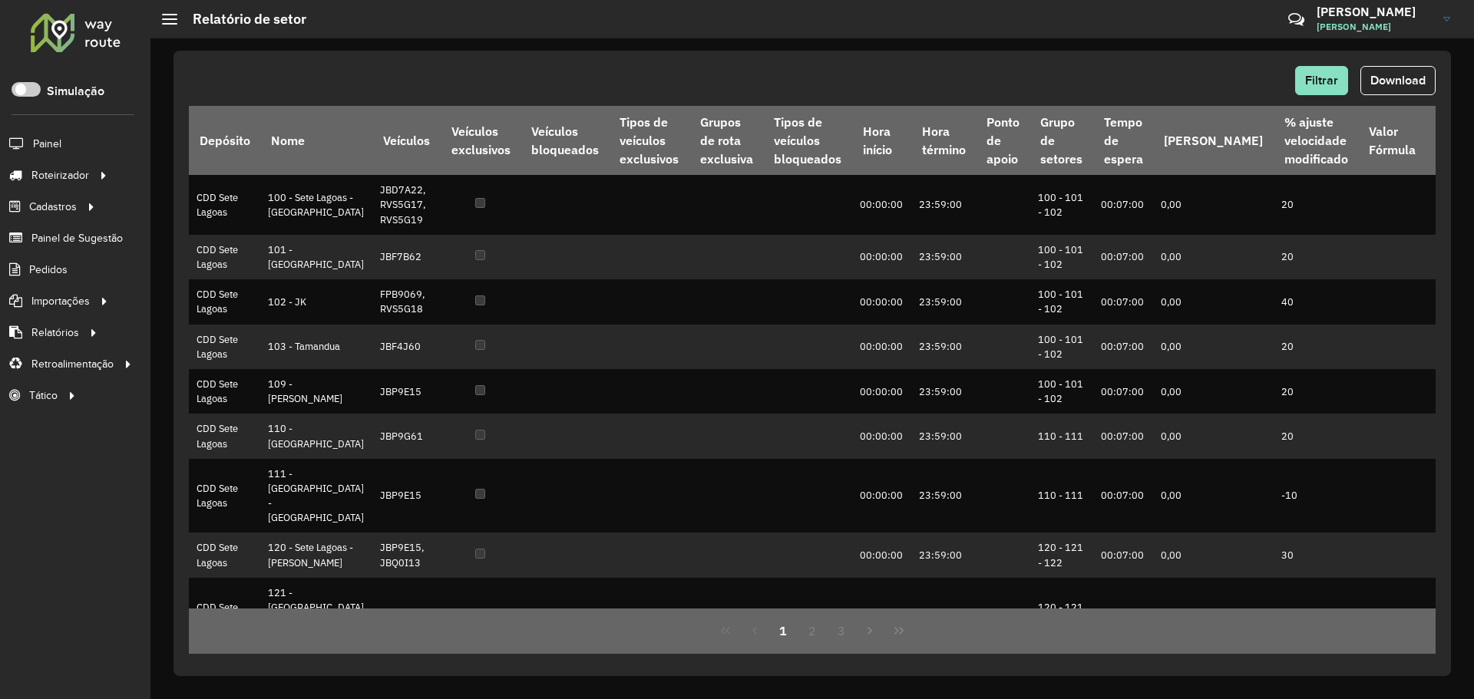
click at [319, 55] on div "Filtrar Download Depósito Nome Veículos Veículos exclusivos Veículos bloqueados…" at bounding box center [811, 364] width 1277 height 626
